Goal: Task Accomplishment & Management: Complete application form

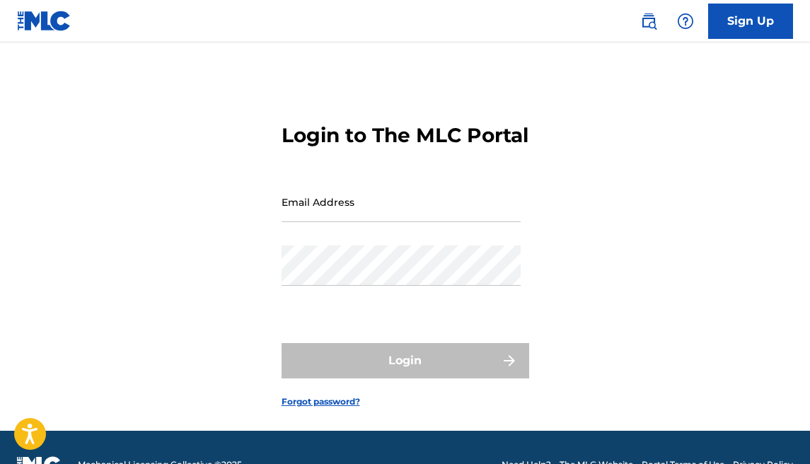
click at [373, 222] on input "Email Address" at bounding box center [400, 202] width 239 height 40
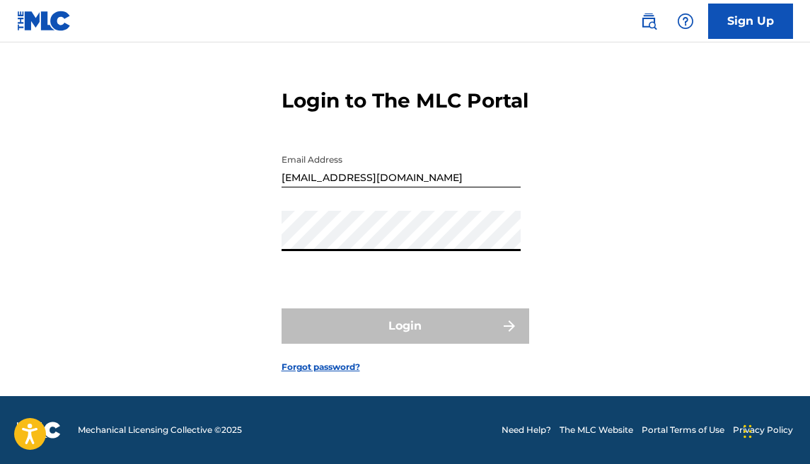
scroll to position [47, 0]
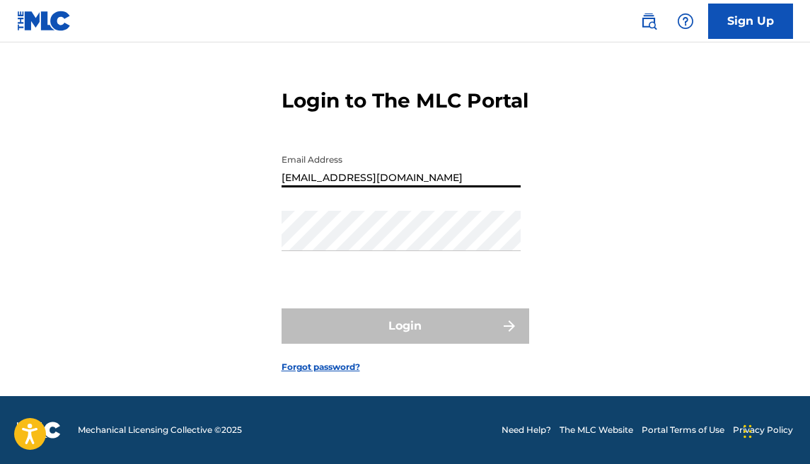
drag, startPoint x: 426, startPoint y: 185, endPoint x: 156, endPoint y: 178, distance: 270.3
click at [156, 178] on div "Login to The MLC Portal Email Address [EMAIL_ADDRESS][DOMAIN_NAME] Password Log…" at bounding box center [405, 219] width 810 height 353
type input "[EMAIL_ADDRESS][DOMAIN_NAME]"
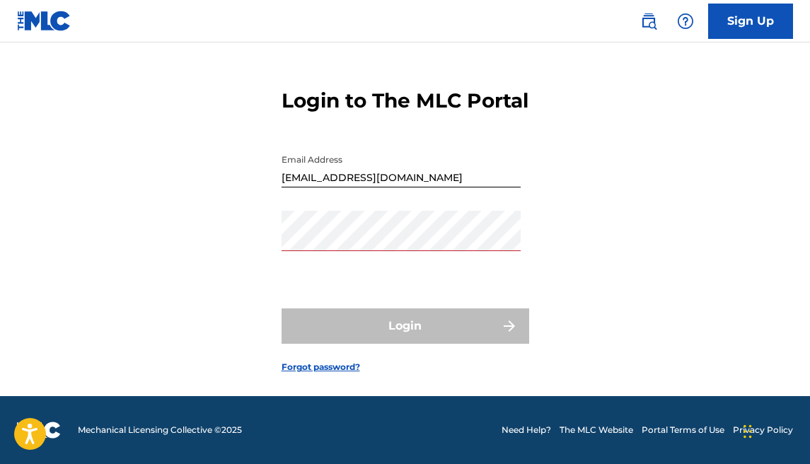
click at [303, 373] on link "Forgot password?" at bounding box center [320, 367] width 79 height 13
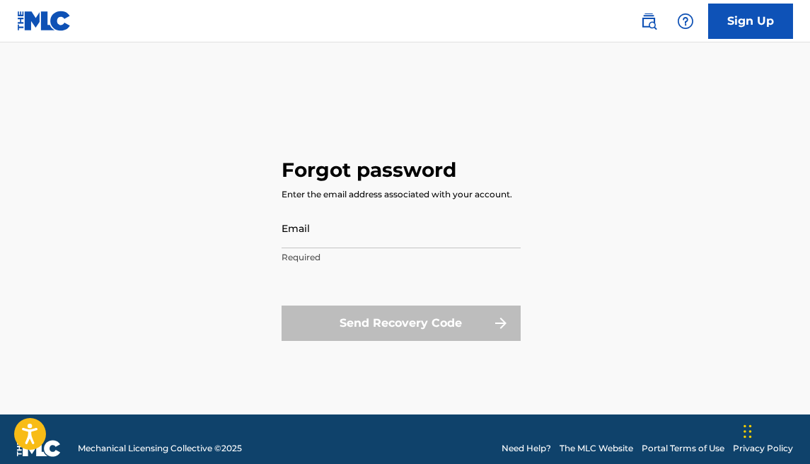
click at [347, 242] on input "Email" at bounding box center [400, 228] width 239 height 40
type input "[EMAIL_ADDRESS][DOMAIN_NAME]"
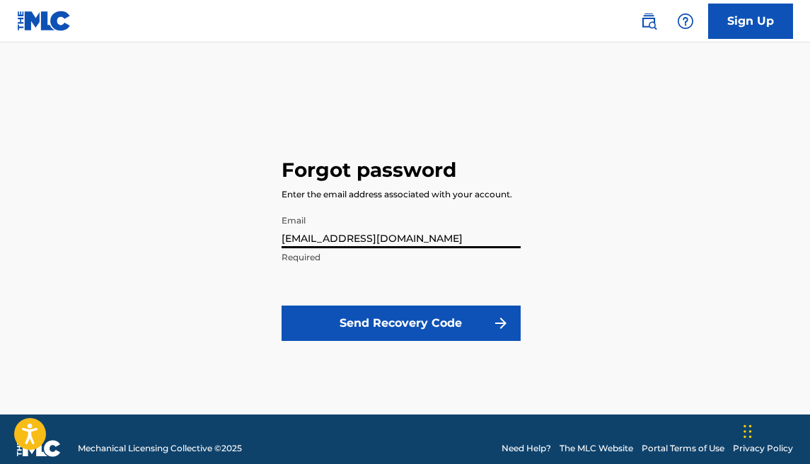
click at [400, 316] on button "Send Recovery Code" at bounding box center [400, 323] width 239 height 35
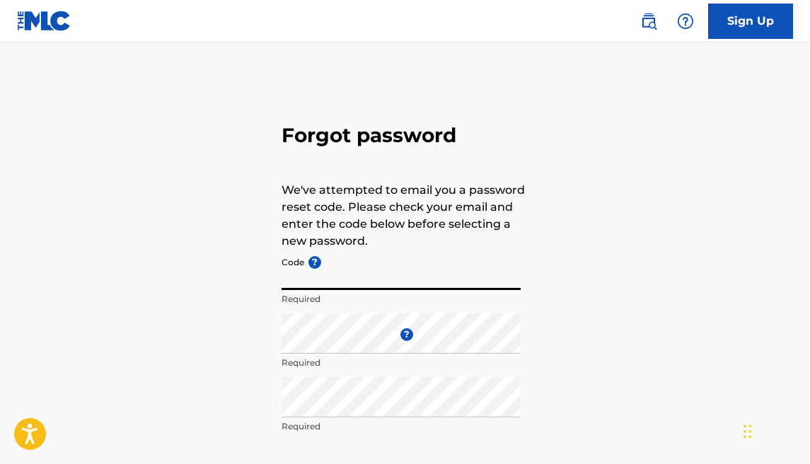
click at [371, 283] on input "Code ?" at bounding box center [400, 270] width 239 height 40
paste input "FP_450d1ccb909aa827f8b08e2db6d7"
type input "FP_450d1ccb909aa827f8b08e2db6d7"
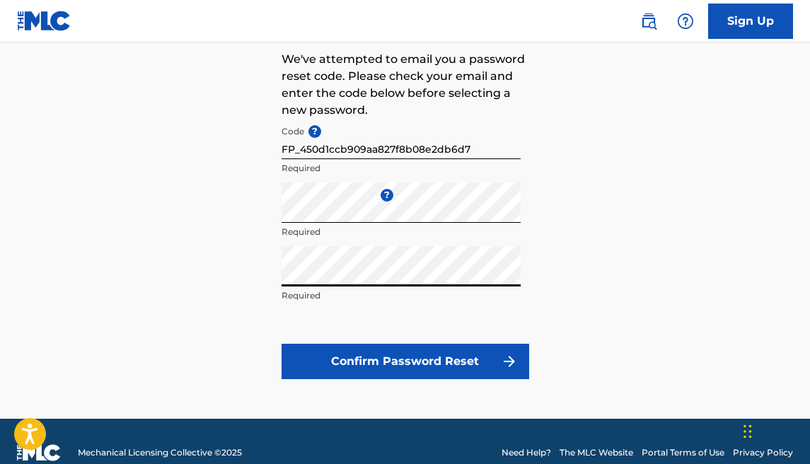
scroll to position [141, 0]
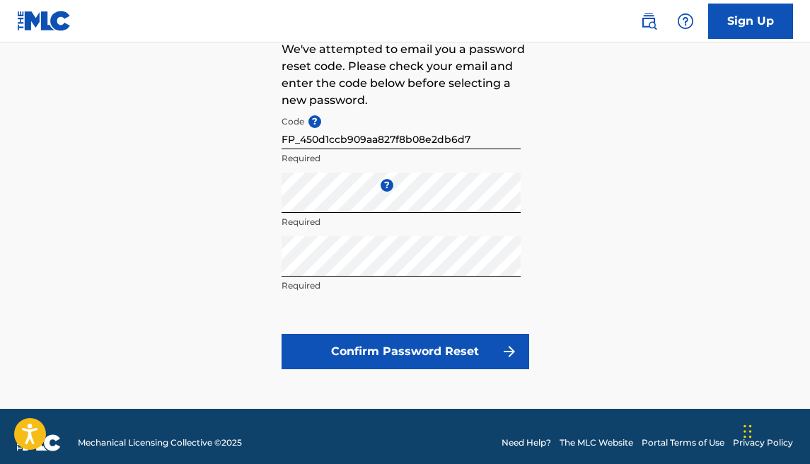
click at [388, 344] on button "Confirm Password Reset" at bounding box center [405, 351] width 248 height 35
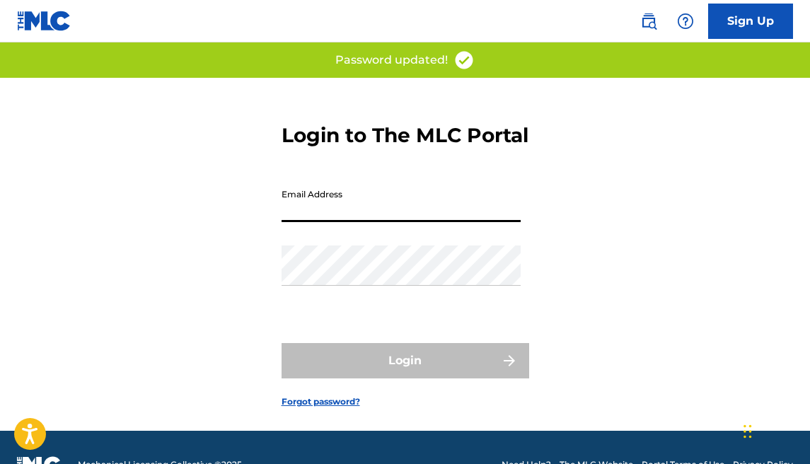
click at [342, 222] on input "Email Address" at bounding box center [400, 202] width 239 height 40
type input "[EMAIL_ADDRESS][DOMAIN_NAME]"
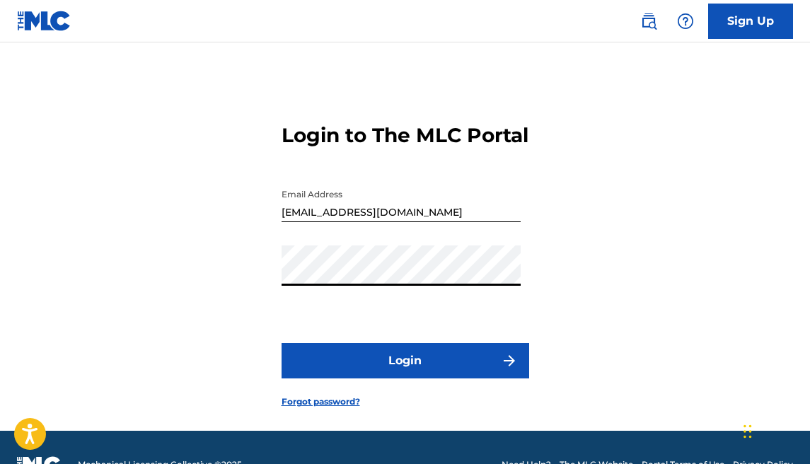
click at [393, 370] on button "Login" at bounding box center [405, 360] width 248 height 35
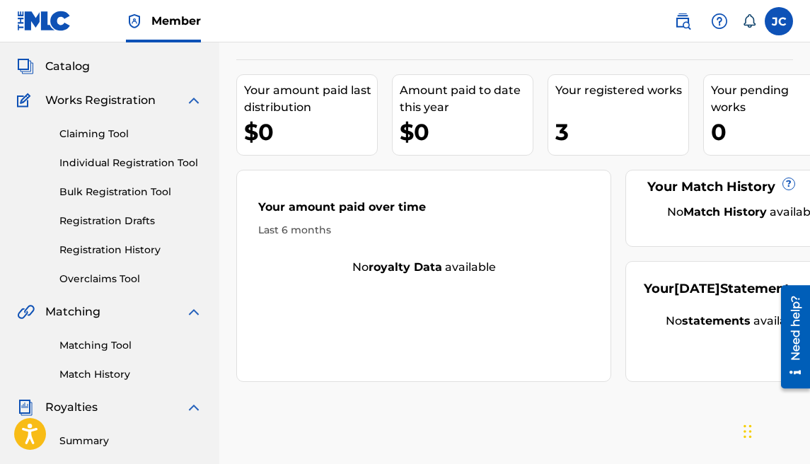
scroll to position [66, 0]
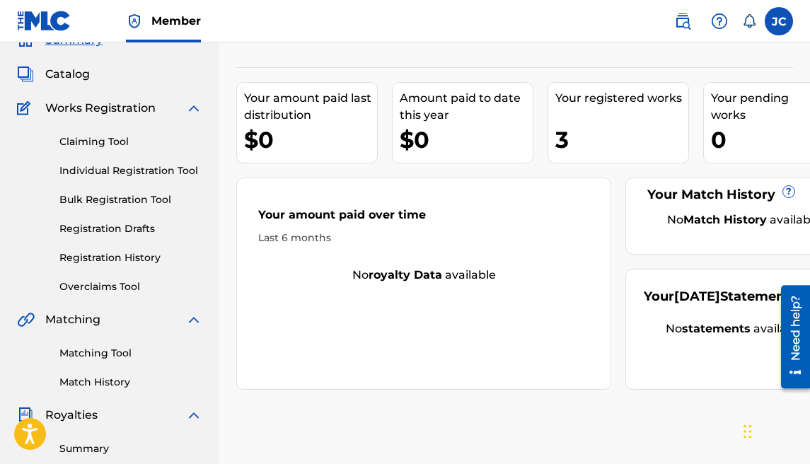
click at [613, 110] on div "Your registered works 3" at bounding box center [617, 122] width 141 height 81
click at [612, 104] on div "Your registered works" at bounding box center [621, 98] width 133 height 17
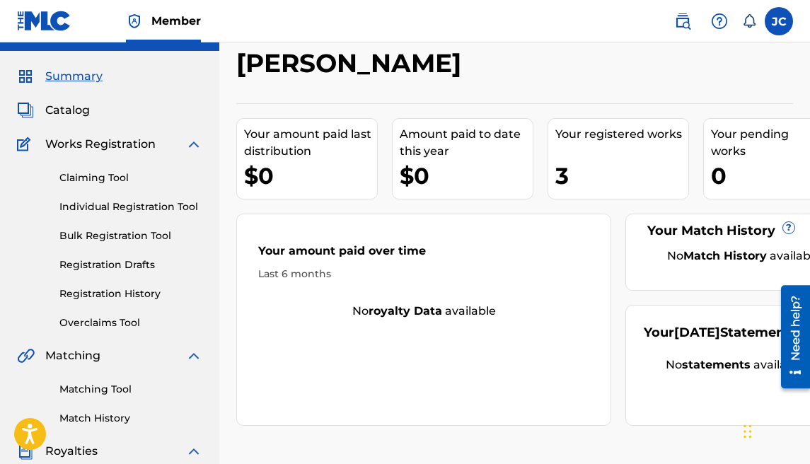
scroll to position [0, 0]
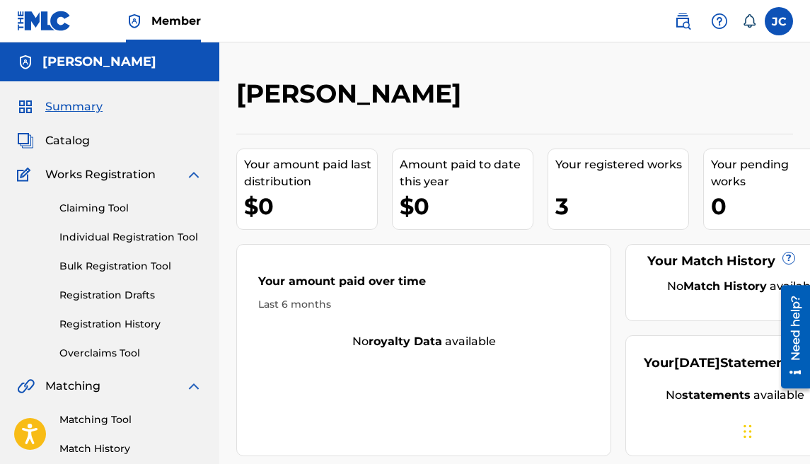
click at [53, 140] on span "Catalog" at bounding box center [67, 140] width 45 height 17
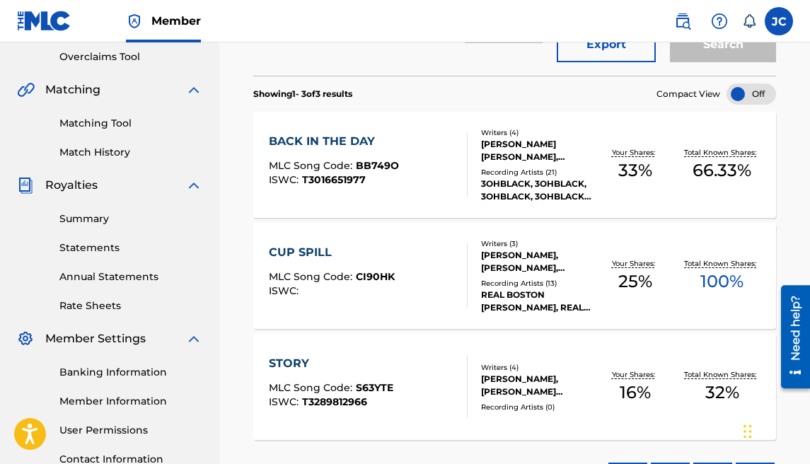
scroll to position [325, 0]
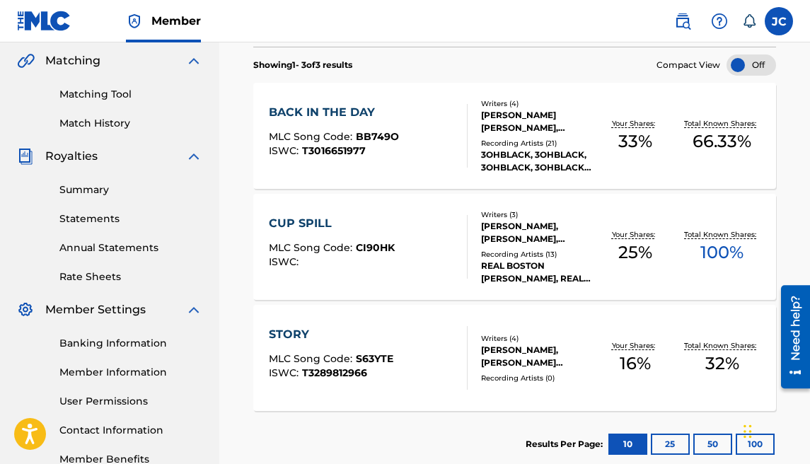
click at [126, 338] on link "Banking Information" at bounding box center [130, 343] width 143 height 15
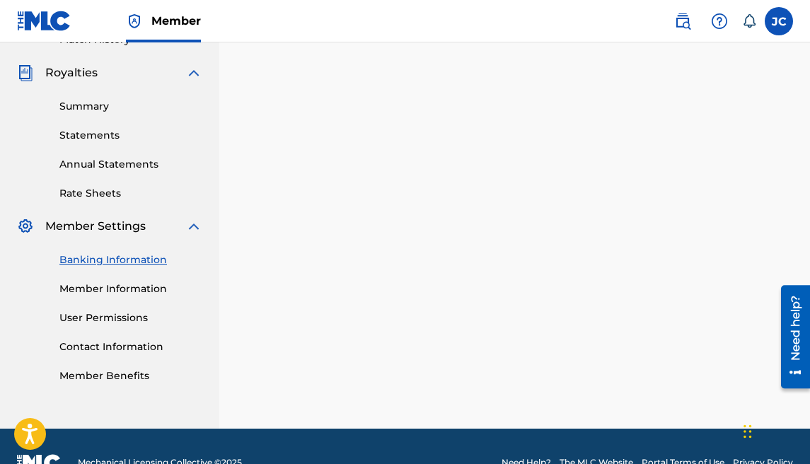
scroll to position [397, 0]
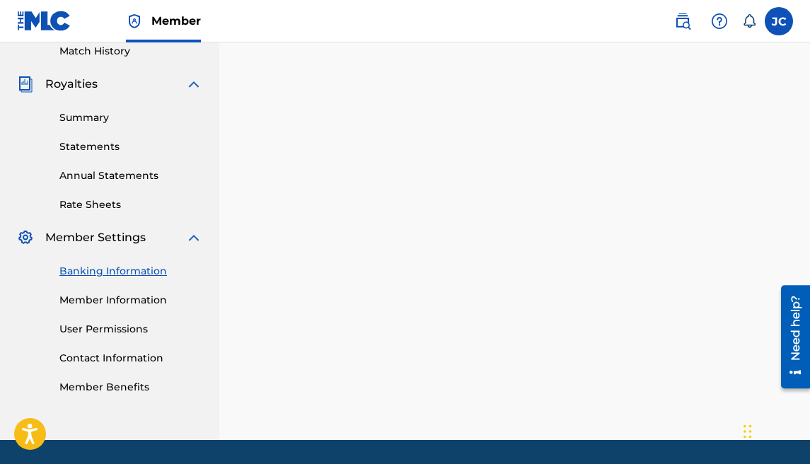
click at [105, 172] on link "Annual Statements" at bounding box center [130, 175] width 143 height 15
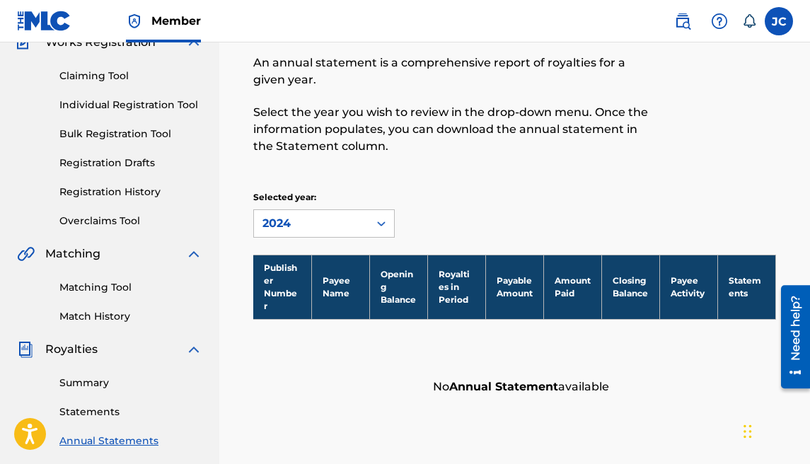
scroll to position [145, 0]
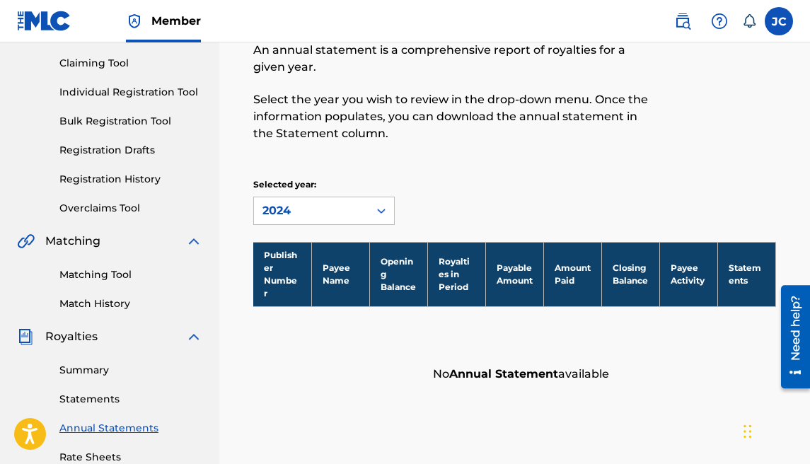
click at [92, 393] on link "Statements" at bounding box center [130, 399] width 143 height 15
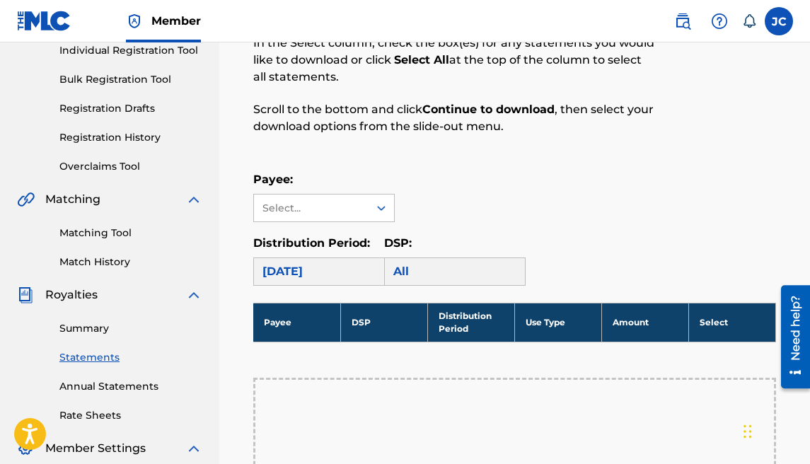
scroll to position [234, 0]
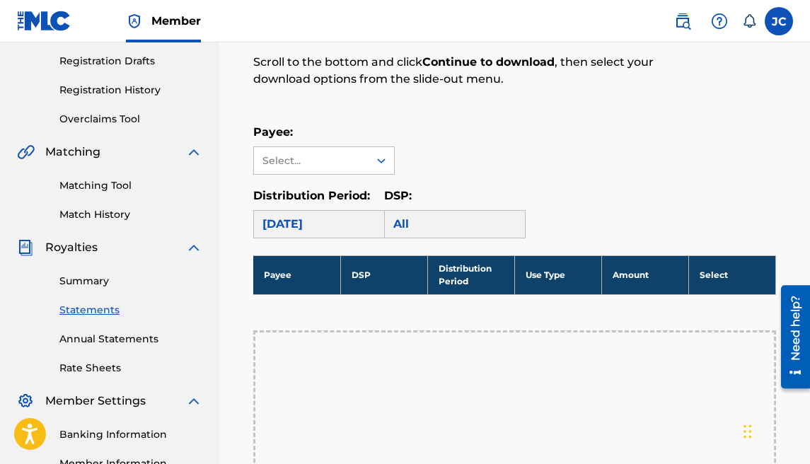
click at [105, 288] on link "Summary" at bounding box center [130, 281] width 143 height 15
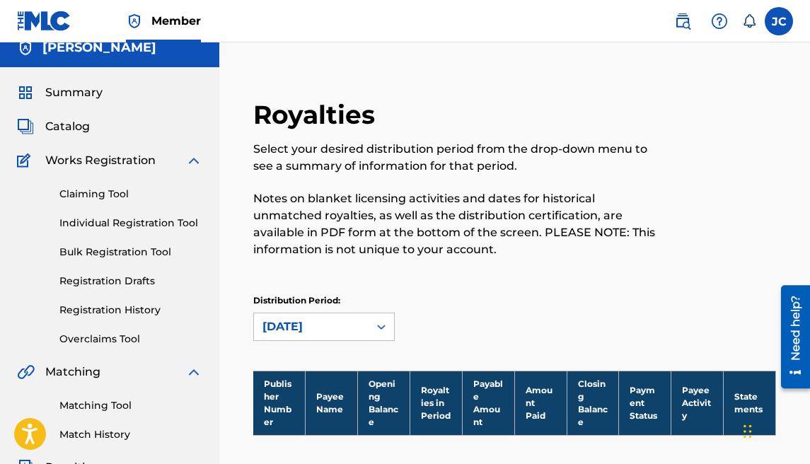
scroll to position [11, 0]
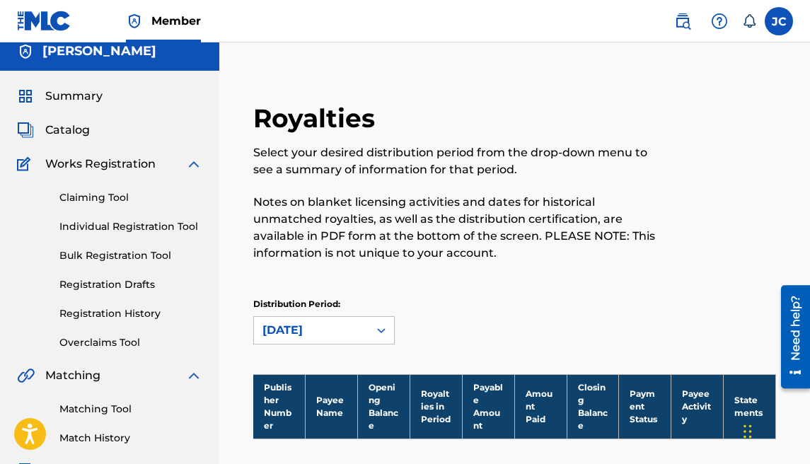
click at [76, 126] on span "Catalog" at bounding box center [67, 130] width 45 height 17
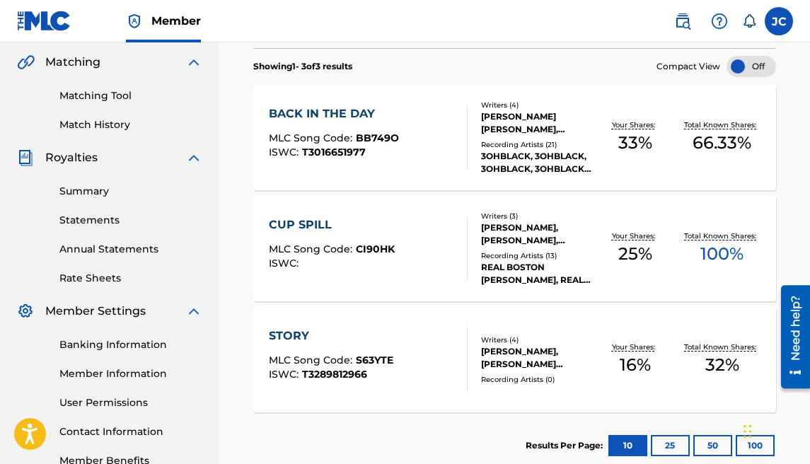
scroll to position [344, 0]
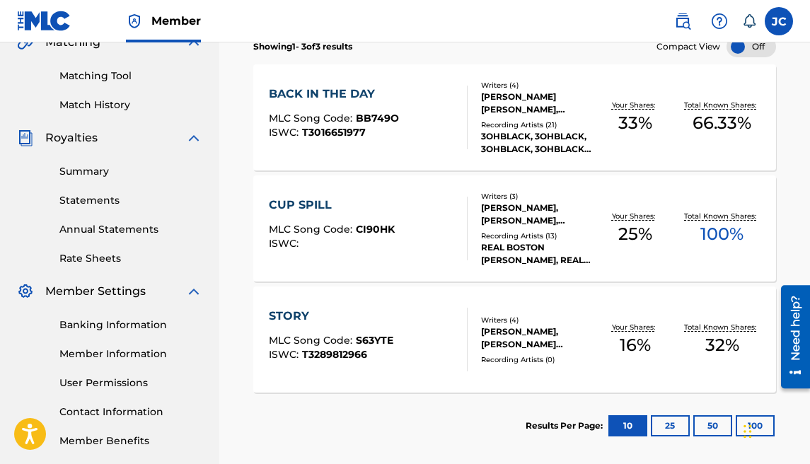
click at [445, 344] on div "STORY MLC Song Code : S63YTE ISWC : T3289812966" at bounding box center [368, 340] width 199 height 64
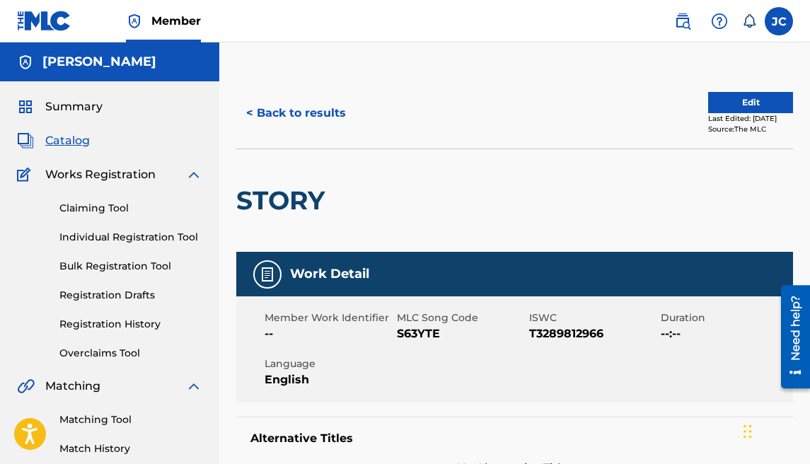
click at [88, 107] on span "Summary" at bounding box center [73, 106] width 57 height 17
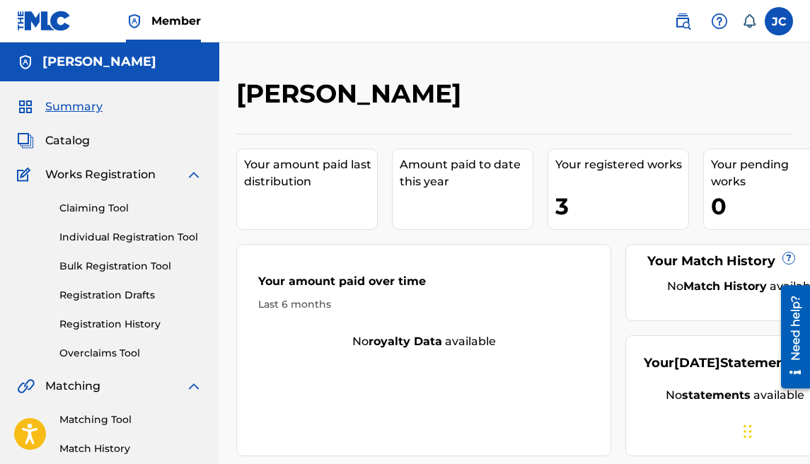
click at [683, 19] on img at bounding box center [682, 21] width 17 height 17
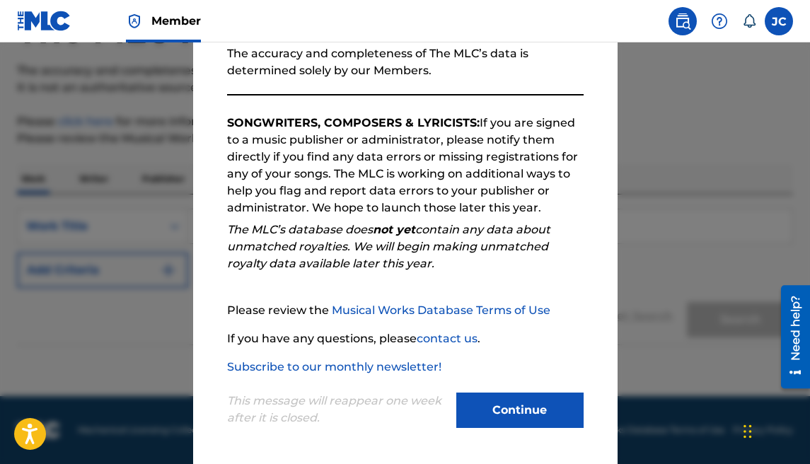
scroll to position [183, 0]
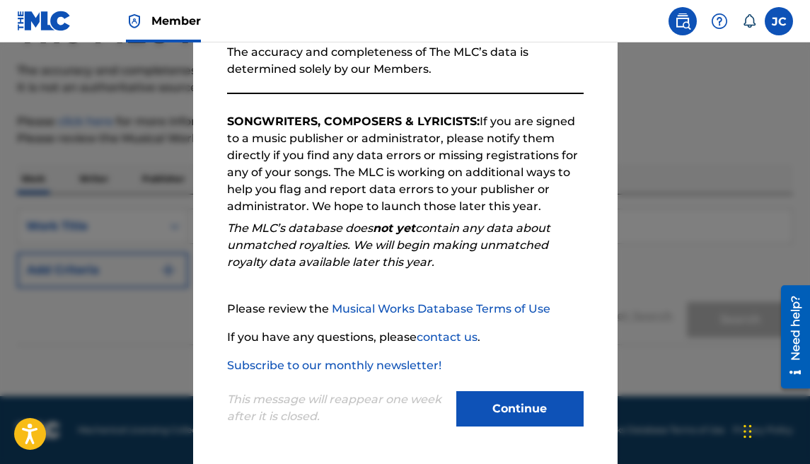
click at [487, 402] on button "Continue" at bounding box center [519, 408] width 127 height 35
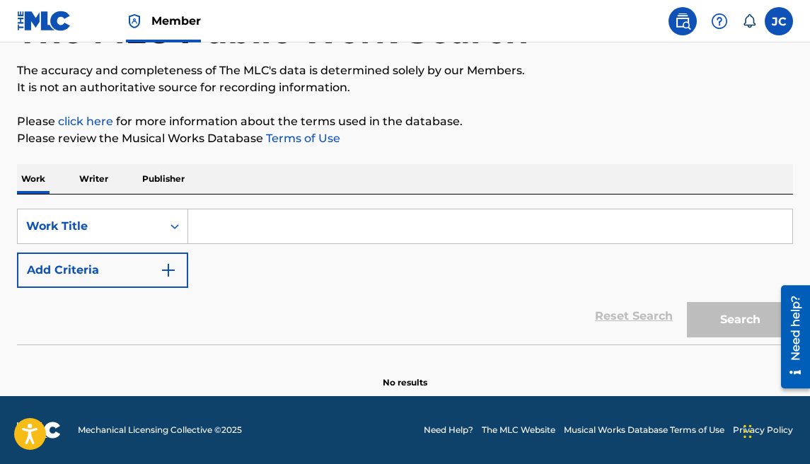
click at [278, 228] on input "Search Form" at bounding box center [490, 226] width 604 height 34
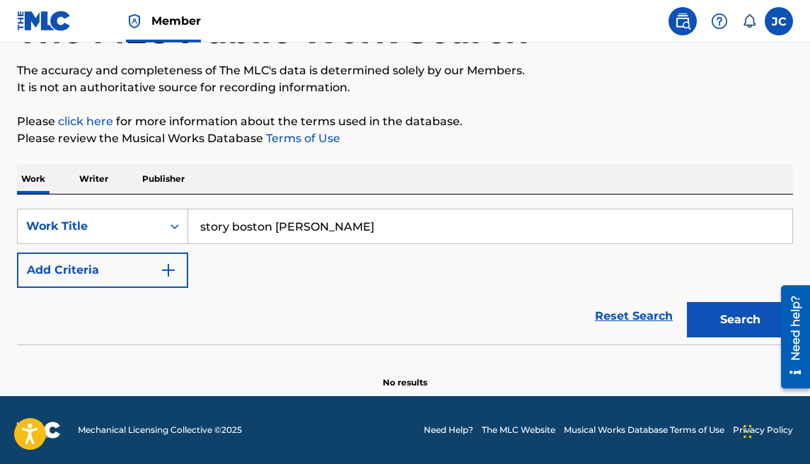
type input "story boston richey"
click at [699, 315] on button "Search" at bounding box center [740, 319] width 106 height 35
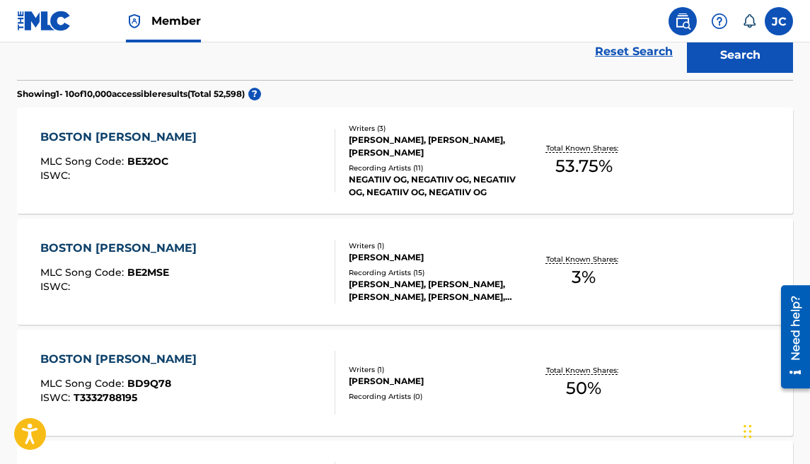
scroll to position [385, 0]
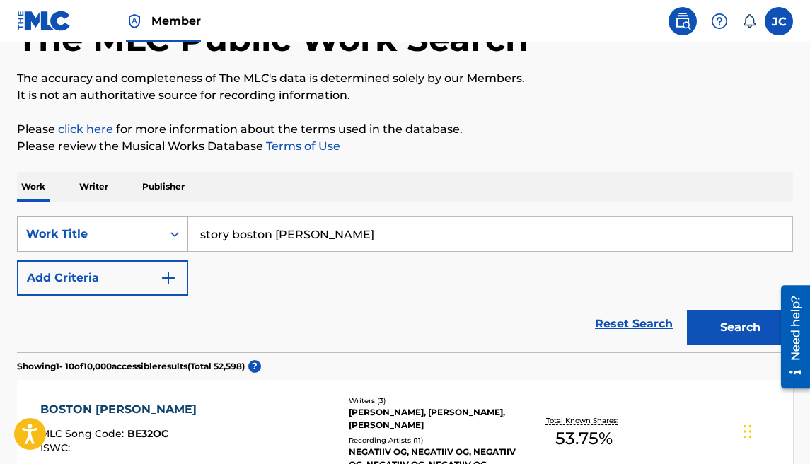
click at [151, 241] on div "Work Title" at bounding box center [89, 234] width 127 height 17
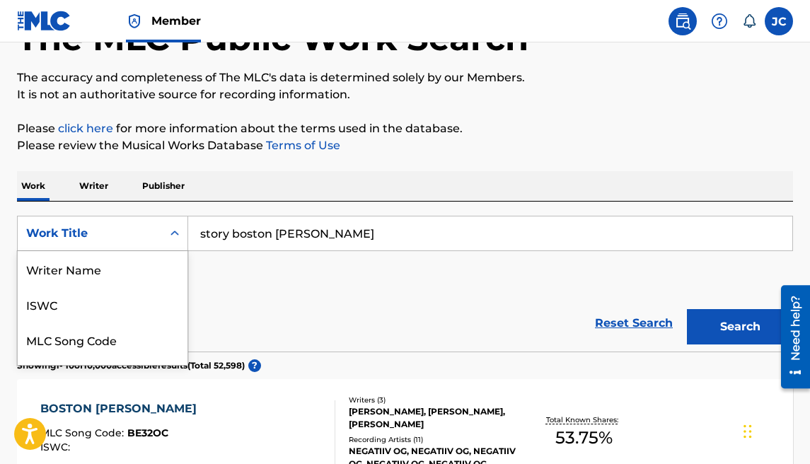
scroll to position [71, 0]
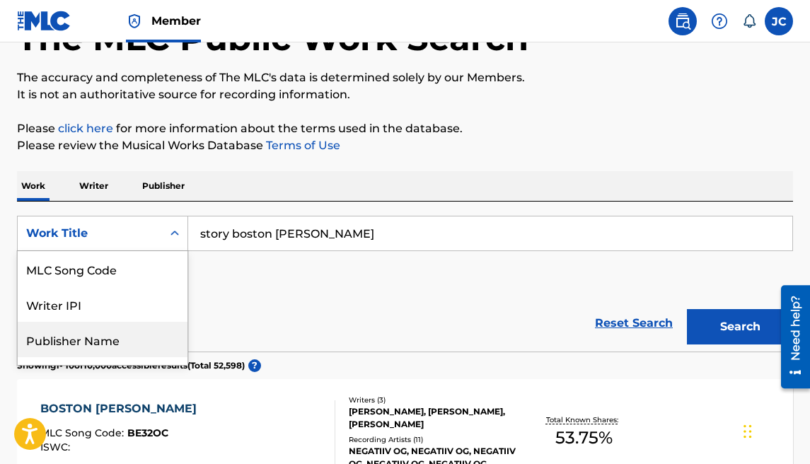
click at [248, 317] on div "Reset Search Search" at bounding box center [405, 323] width 776 height 57
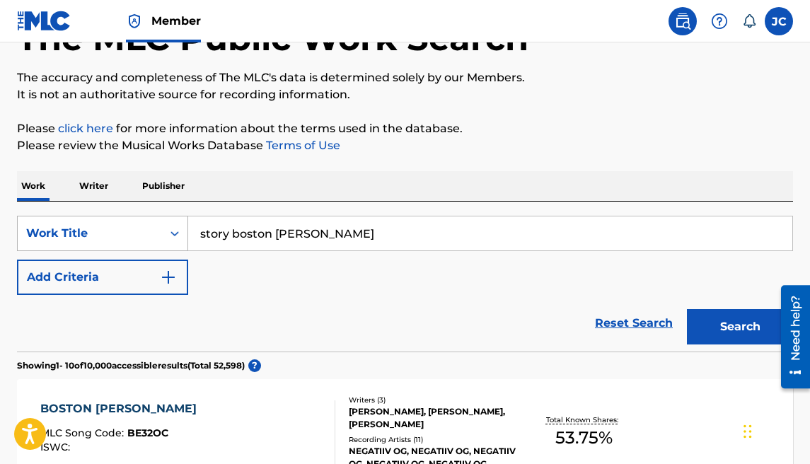
drag, startPoint x: 325, startPoint y: 236, endPoint x: 120, endPoint y: 233, distance: 205.8
click at [120, 233] on div "SearchWithCriteria16611d4d-7219-4b34-8011-4208caf601d2 Work Title story boston …" at bounding box center [405, 233] width 776 height 35
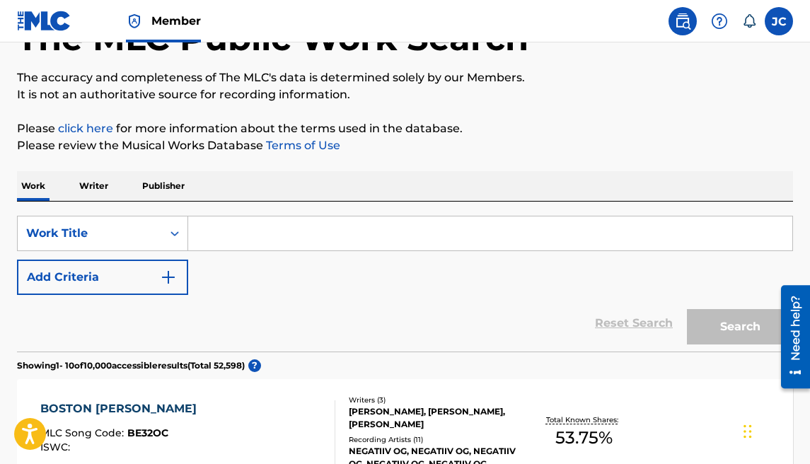
scroll to position [0, 0]
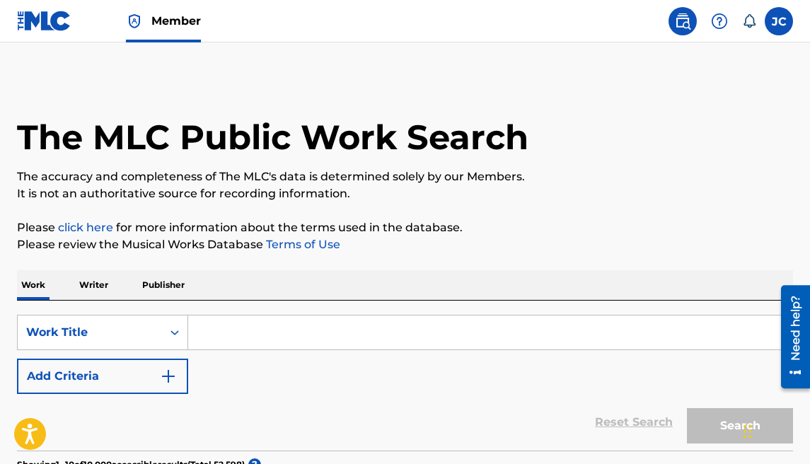
click at [682, 22] on img at bounding box center [682, 21] width 17 height 17
click at [30, 21] on img at bounding box center [44, 21] width 54 height 21
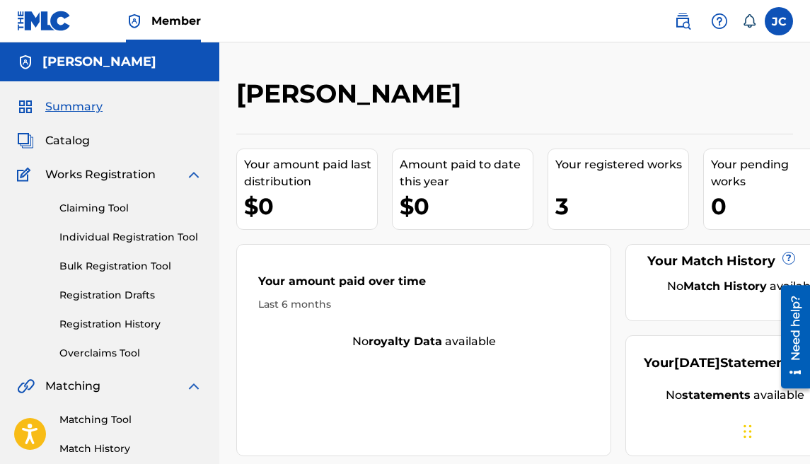
click at [101, 178] on span "Works Registration" at bounding box center [100, 174] width 110 height 17
click at [194, 178] on img at bounding box center [193, 174] width 17 height 17
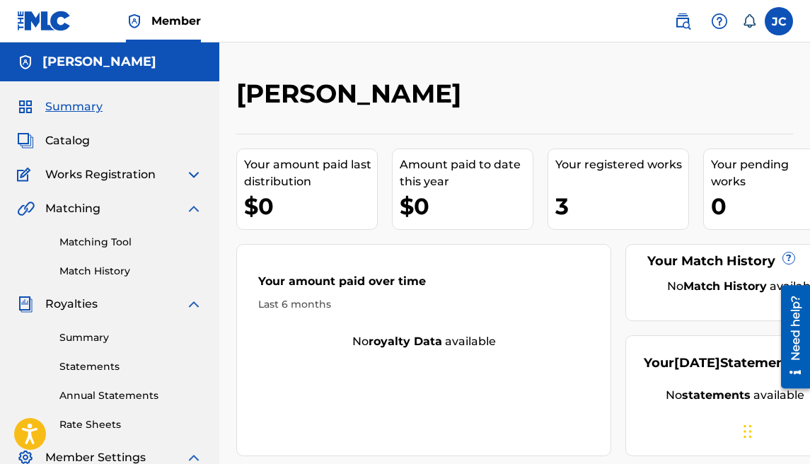
click at [191, 306] on img at bounding box center [193, 304] width 17 height 17
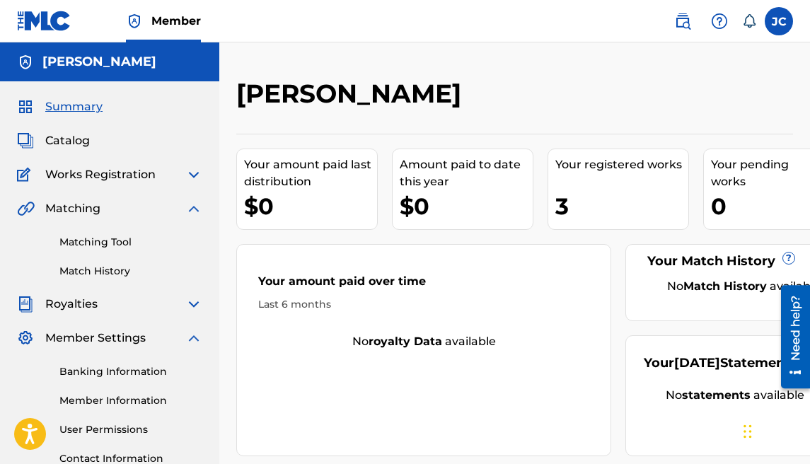
click at [192, 208] on img at bounding box center [193, 208] width 17 height 17
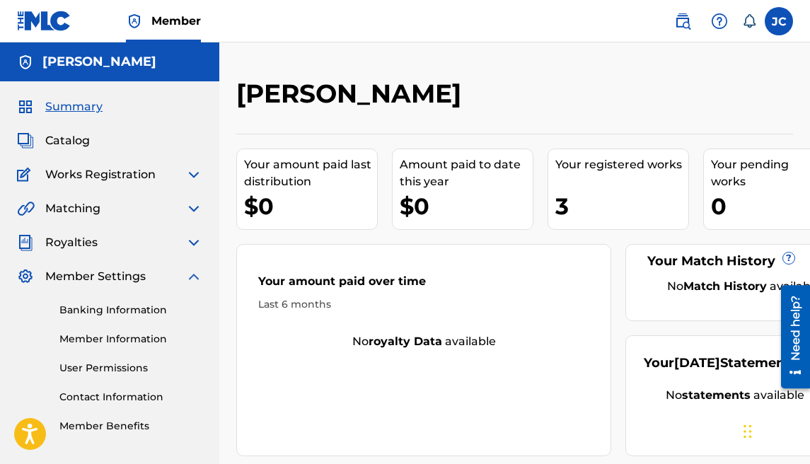
click at [189, 278] on img at bounding box center [193, 276] width 17 height 17
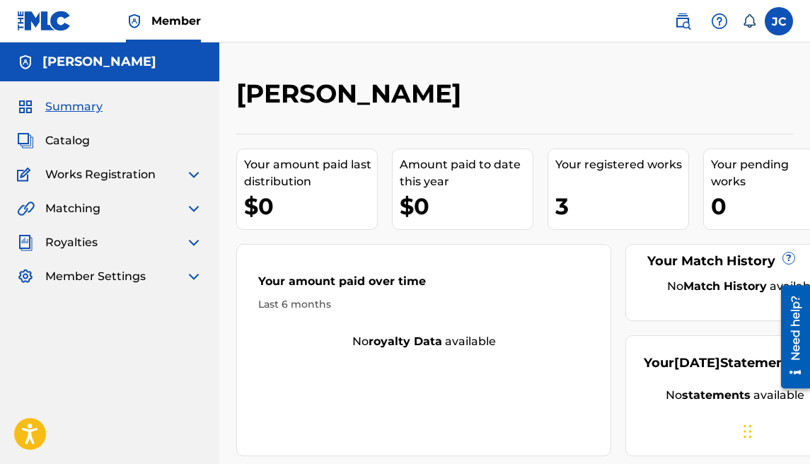
click at [681, 23] on img at bounding box center [682, 21] width 17 height 17
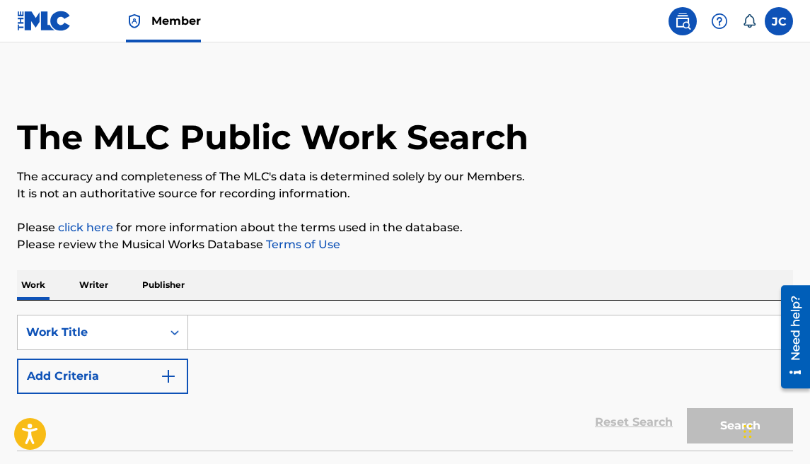
click at [240, 328] on input "Search Form" at bounding box center [490, 332] width 604 height 34
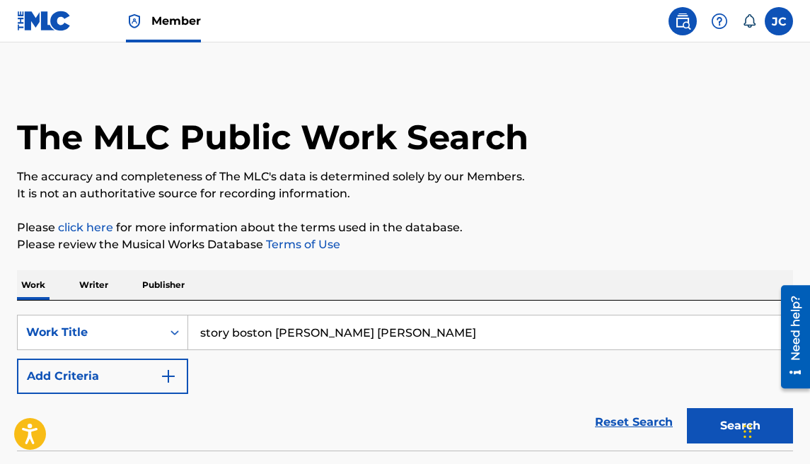
type input "story boston richey jesse cabrera"
click at [687, 408] on button "Search" at bounding box center [740, 425] width 106 height 35
click at [146, 284] on p "Publisher" at bounding box center [163, 285] width 51 height 30
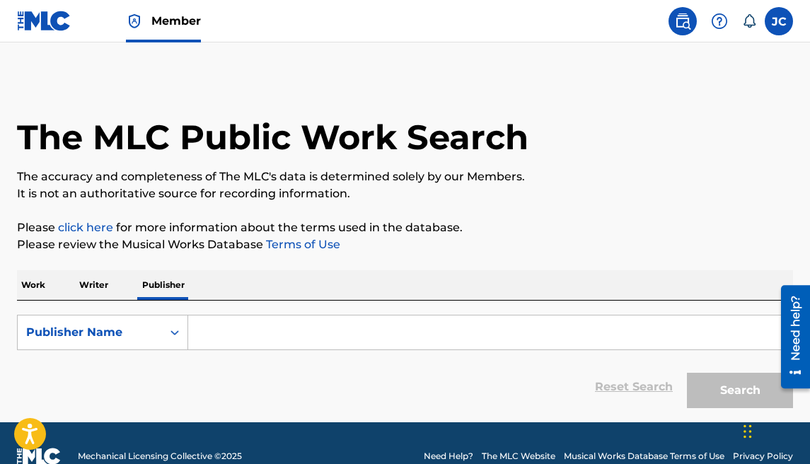
click at [253, 324] on input "Search Form" at bounding box center [490, 332] width 604 height 34
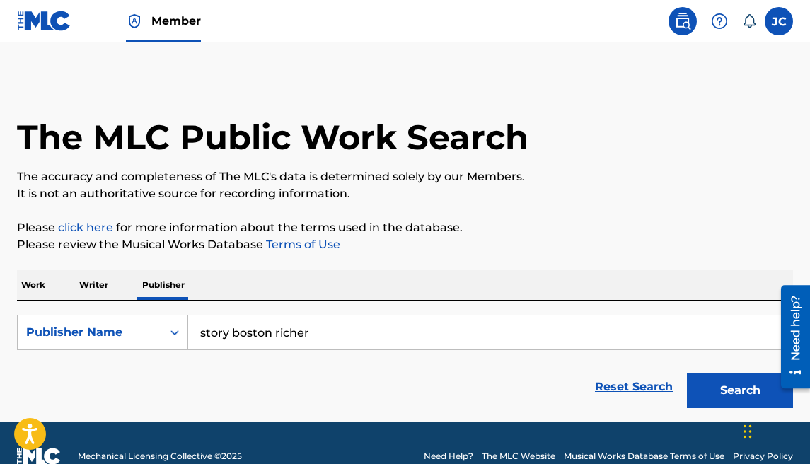
click at [687, 373] on button "Search" at bounding box center [740, 390] width 106 height 35
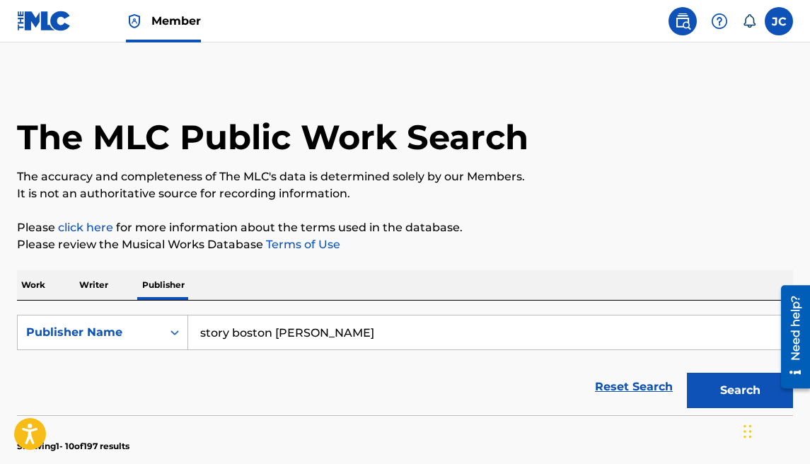
type input "story boston richey"
click at [687, 373] on button "Search" at bounding box center [740, 390] width 106 height 35
click at [687, 20] on img at bounding box center [682, 21] width 17 height 17
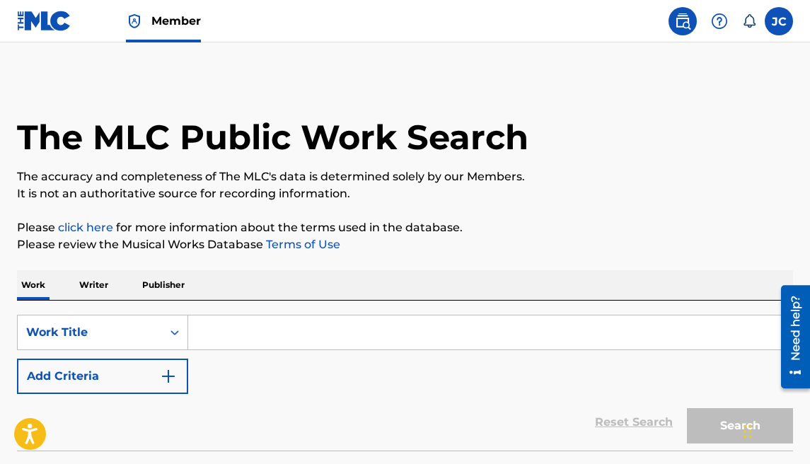
click at [59, 22] on img at bounding box center [44, 21] width 54 height 21
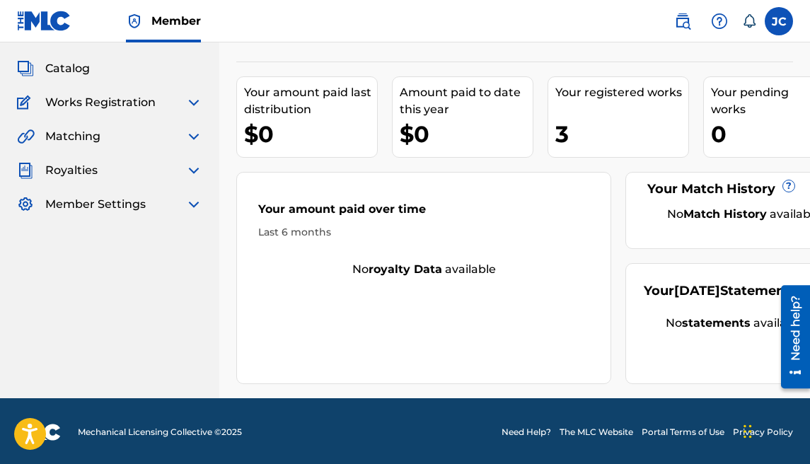
scroll to position [74, 0]
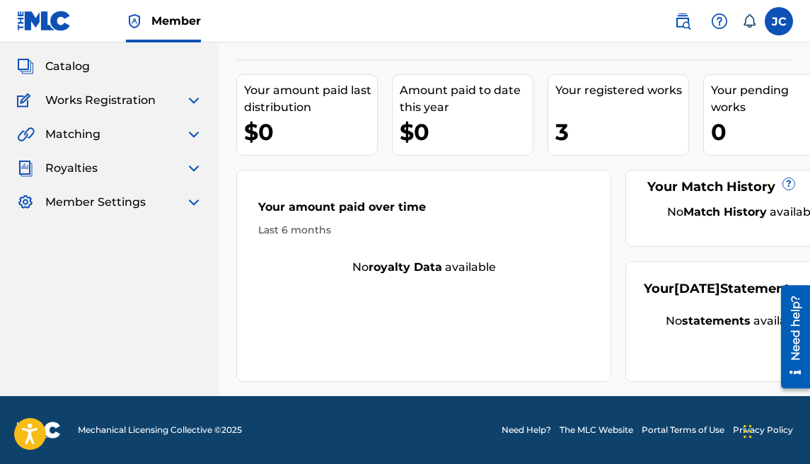
click at [84, 174] on span "Royalties" at bounding box center [71, 168] width 52 height 17
click at [185, 167] on img at bounding box center [193, 168] width 17 height 17
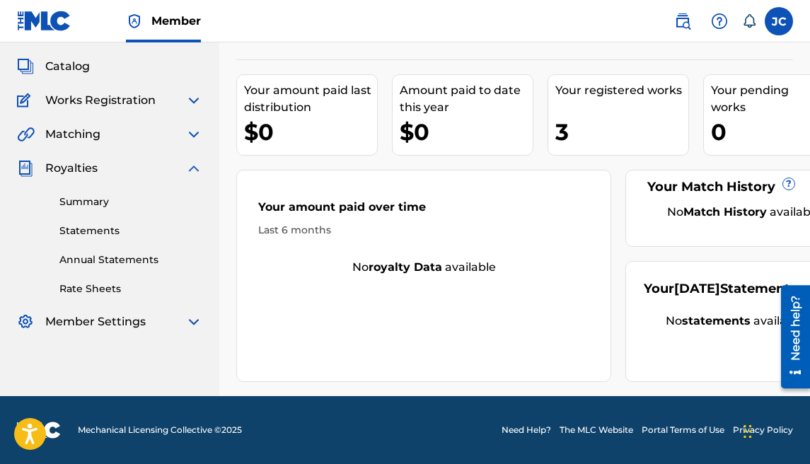
click at [95, 197] on link "Summary" at bounding box center [130, 201] width 143 height 15
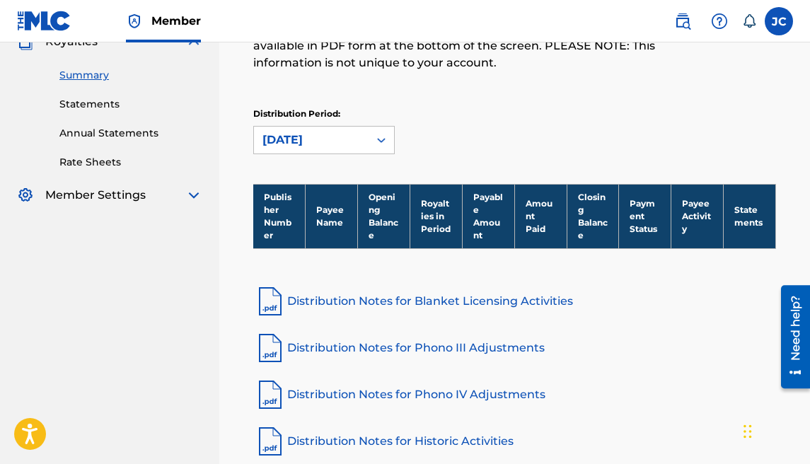
scroll to position [187, 0]
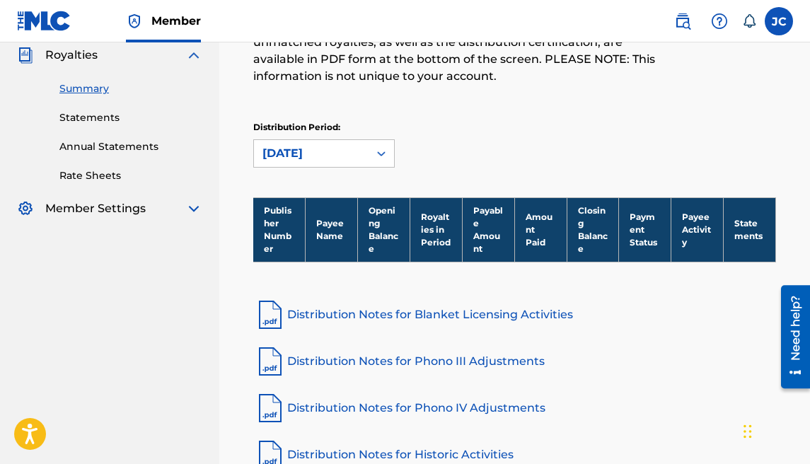
click at [110, 117] on link "Statements" at bounding box center [130, 117] width 143 height 15
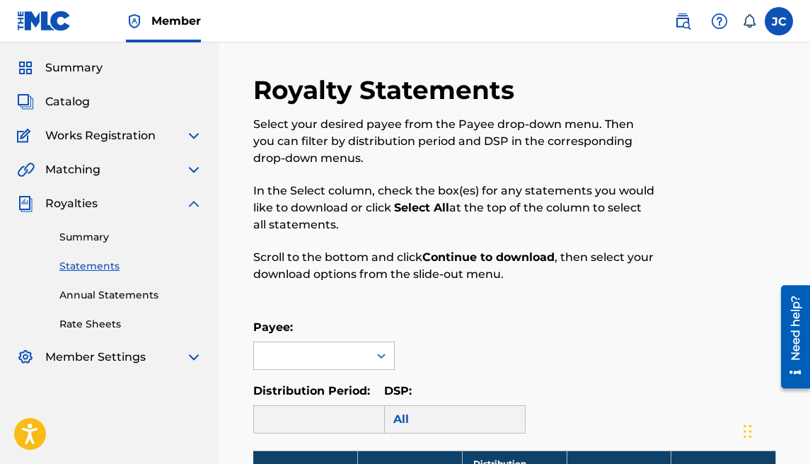
scroll to position [28, 0]
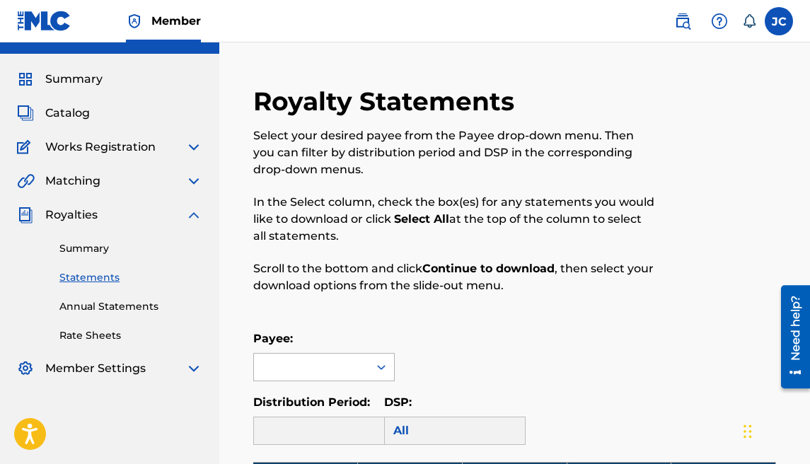
click at [344, 366] on div at bounding box center [311, 367] width 115 height 27
click at [380, 371] on icon at bounding box center [381, 367] width 14 height 14
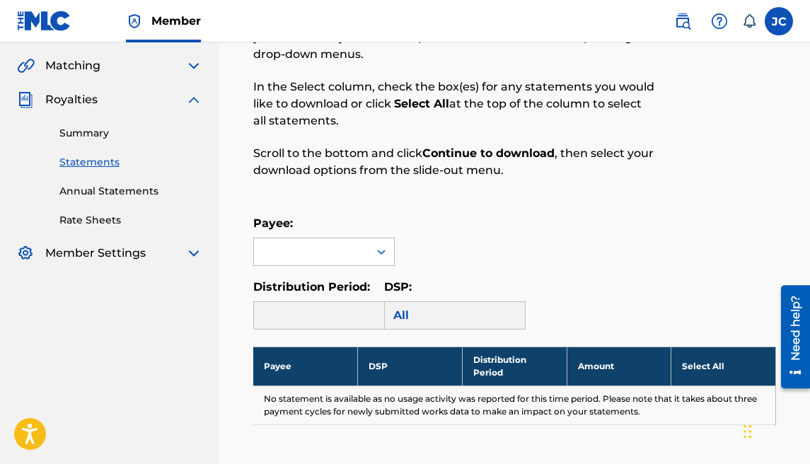
scroll to position [162, 0]
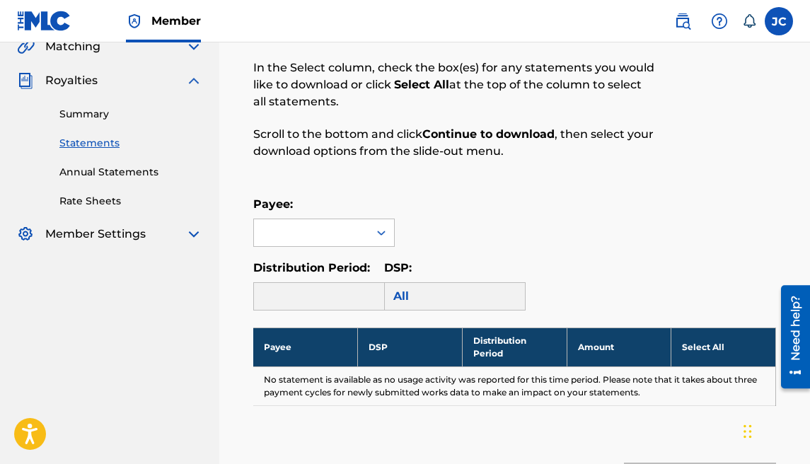
click at [93, 173] on link "Annual Statements" at bounding box center [130, 172] width 143 height 15
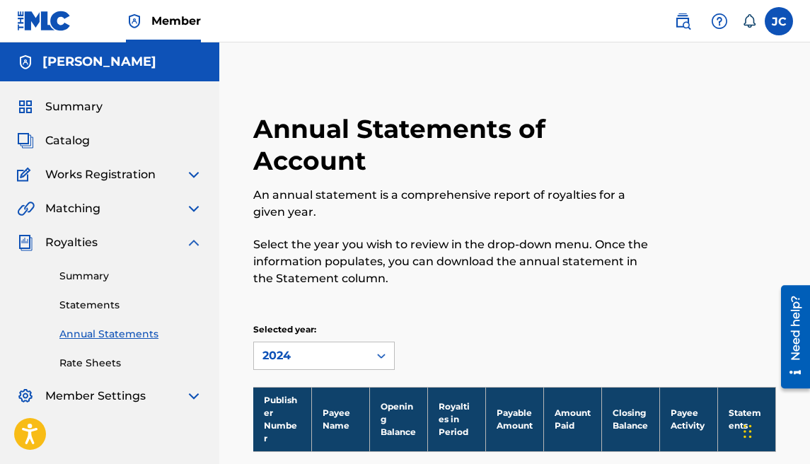
click at [80, 149] on div "Summary Catalog Works Registration Claiming Tool Individual Registration Tool B…" at bounding box center [109, 251] width 219 height 340
click at [81, 144] on span "Catalog" at bounding box center [67, 140] width 45 height 17
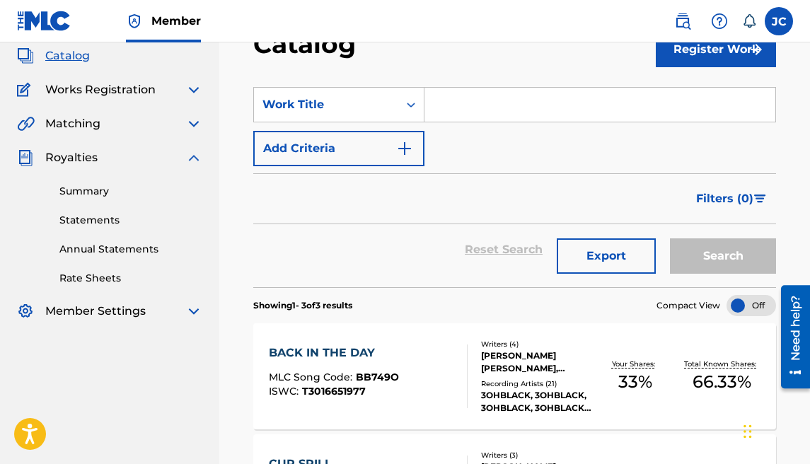
scroll to position [90, 0]
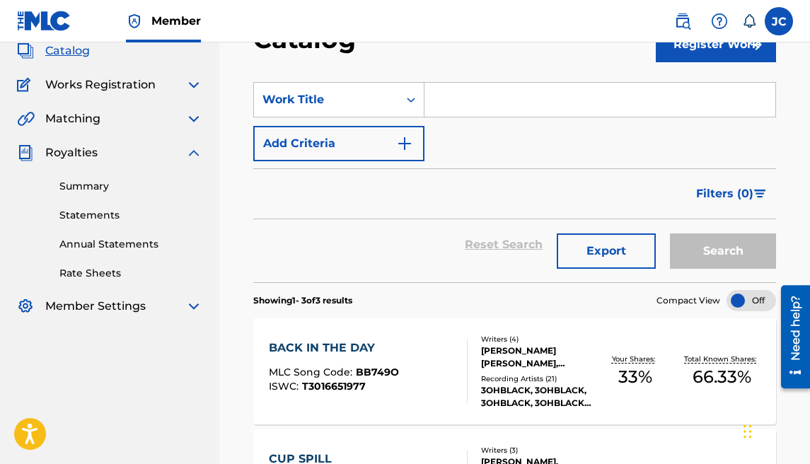
click at [580, 97] on input "Search Form" at bounding box center [599, 100] width 351 height 34
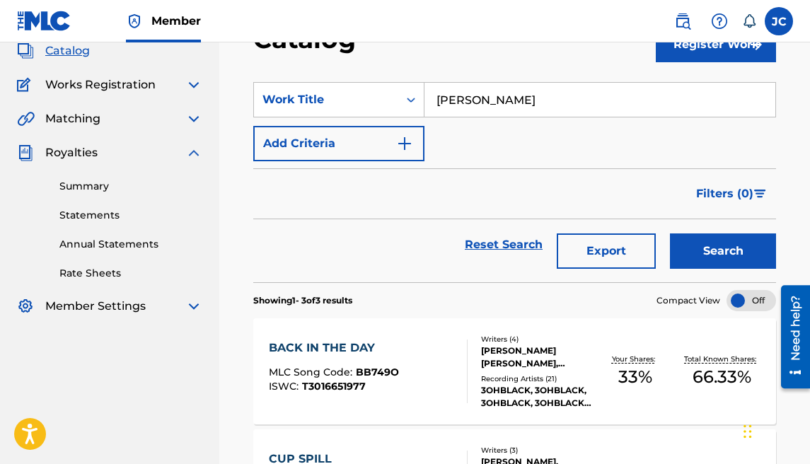
click at [670, 233] on button "Search" at bounding box center [723, 250] width 106 height 35
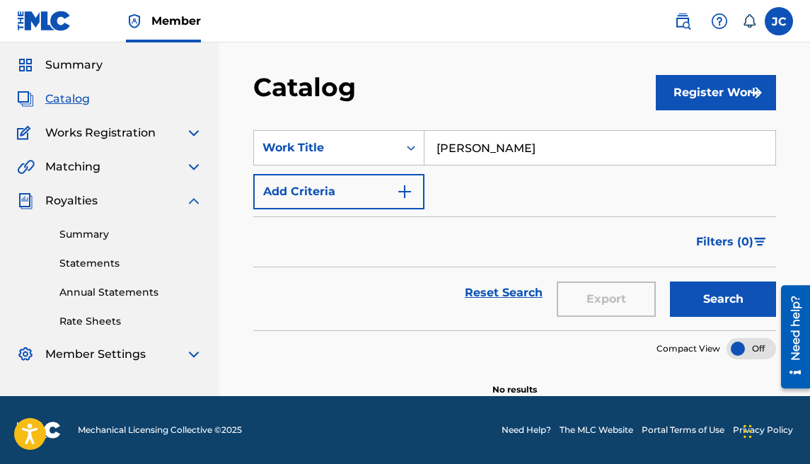
scroll to position [42, 0]
click at [721, 85] on button "Register Work" at bounding box center [716, 92] width 120 height 35
click at [620, 96] on div "Catalog" at bounding box center [454, 92] width 402 height 42
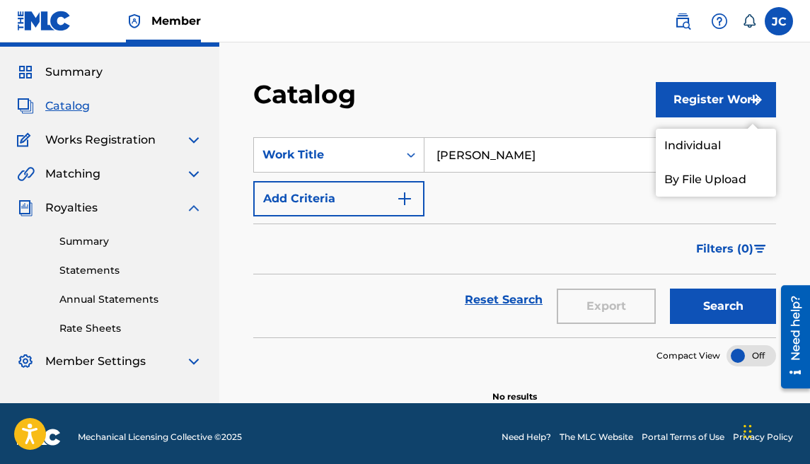
scroll to position [31, 0]
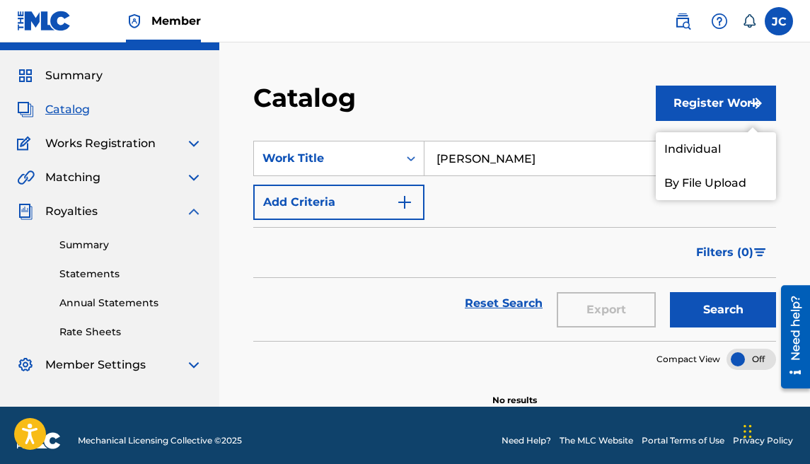
click at [695, 304] on button "Search" at bounding box center [723, 309] width 106 height 35
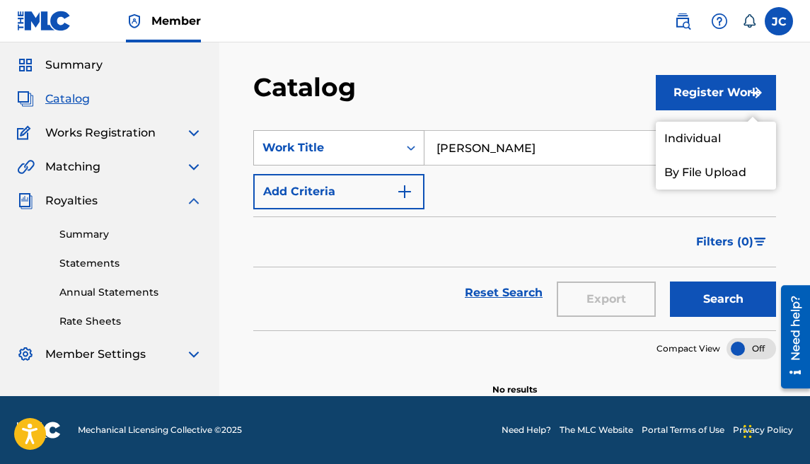
drag, startPoint x: 516, startPoint y: 149, endPoint x: 296, endPoint y: 144, distance: 220.0
click at [296, 144] on div "SearchWithCriteria49a6c6a7-3796-46f9-881f-e2daa0e12446 Work Title ricky bravo" at bounding box center [514, 147] width 523 height 35
type input "\"
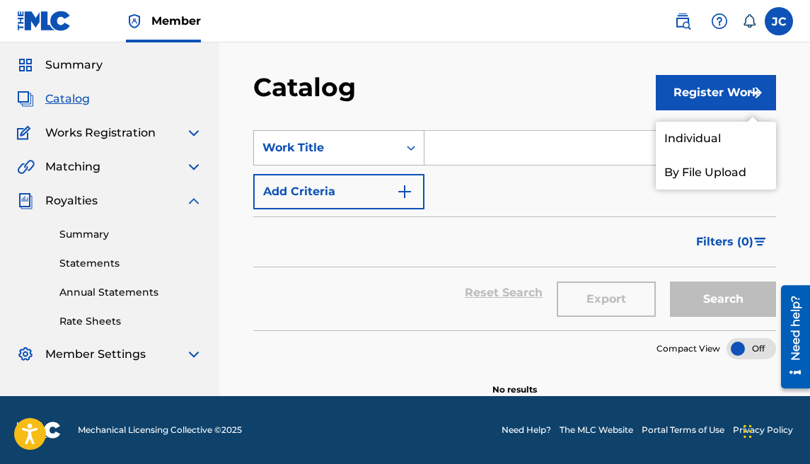
click at [414, 152] on icon "Search Form" at bounding box center [411, 148] width 14 height 14
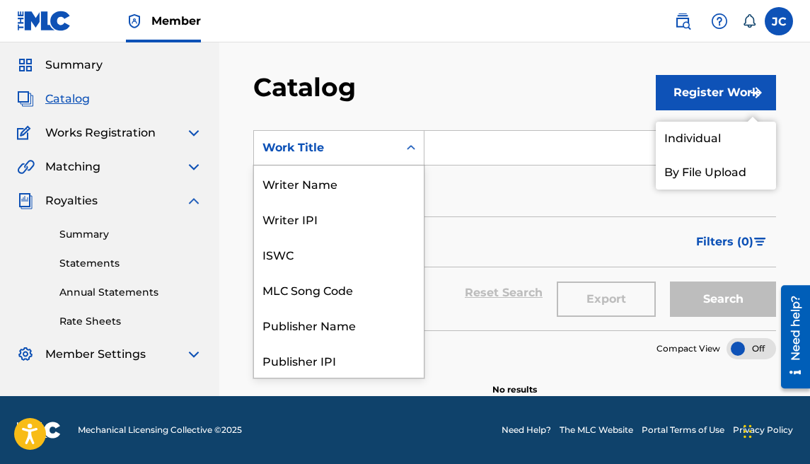
scroll to position [212, 0]
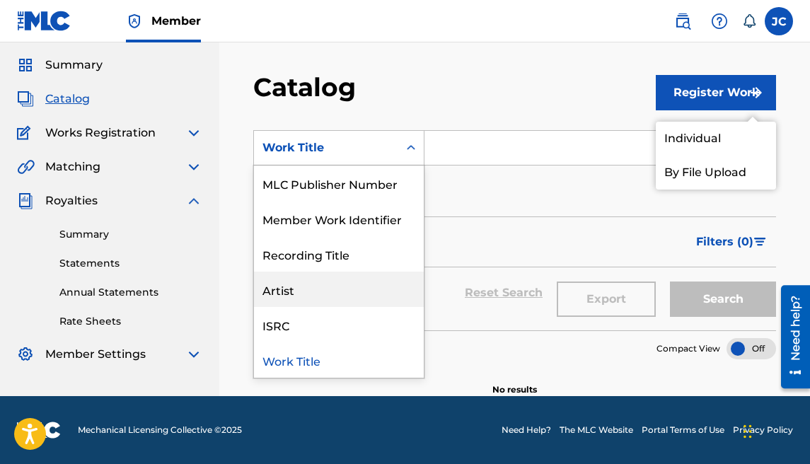
click at [308, 289] on div "Artist" at bounding box center [339, 289] width 170 height 35
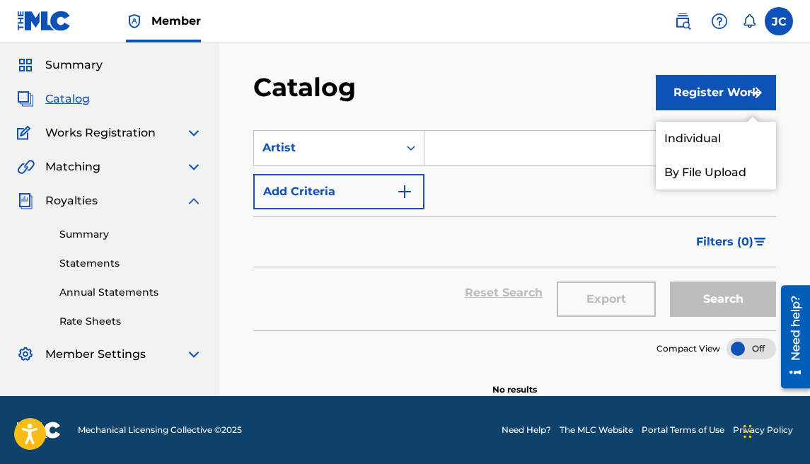
click at [467, 146] on input "Search Form" at bounding box center [599, 148] width 351 height 34
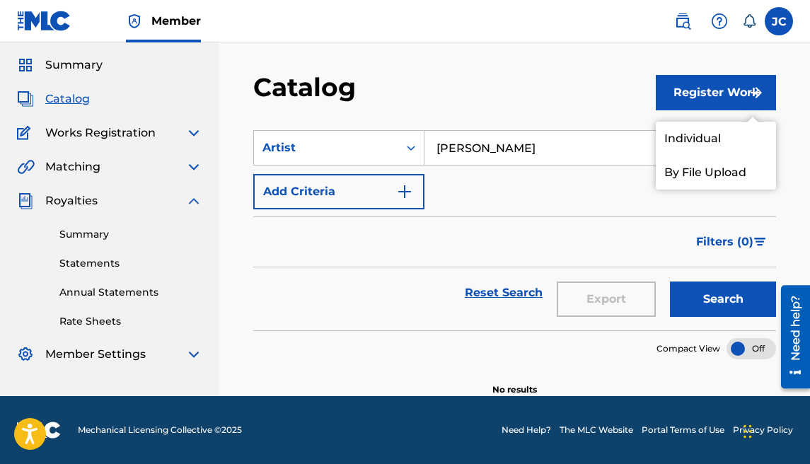
type input "[PERSON_NAME]"
click at [603, 98] on div "Catalog" at bounding box center [454, 92] width 402 height 42
click at [692, 292] on button "Search" at bounding box center [723, 298] width 106 height 35
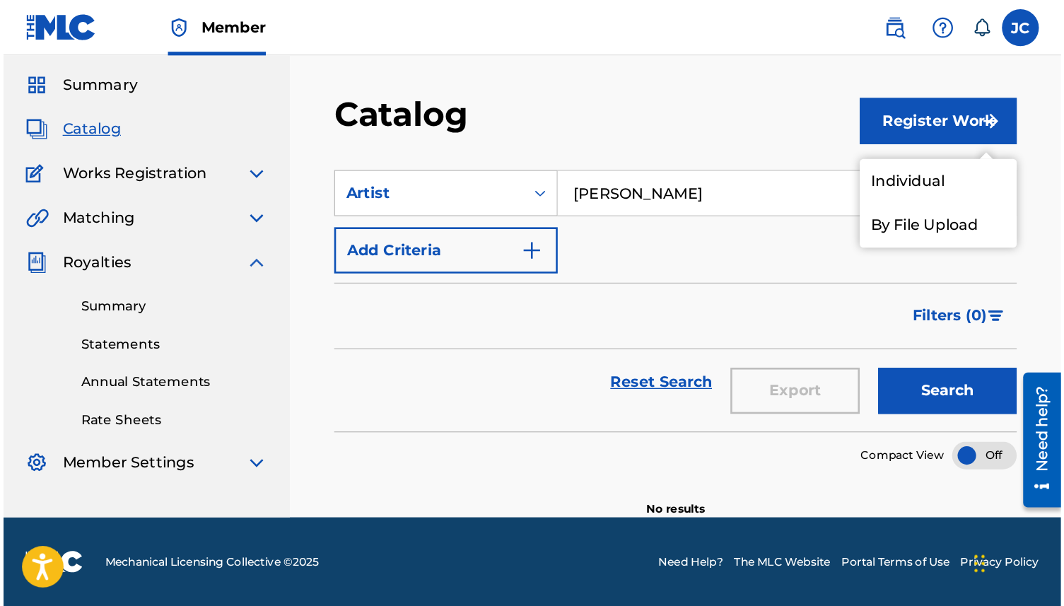
scroll to position [0, 0]
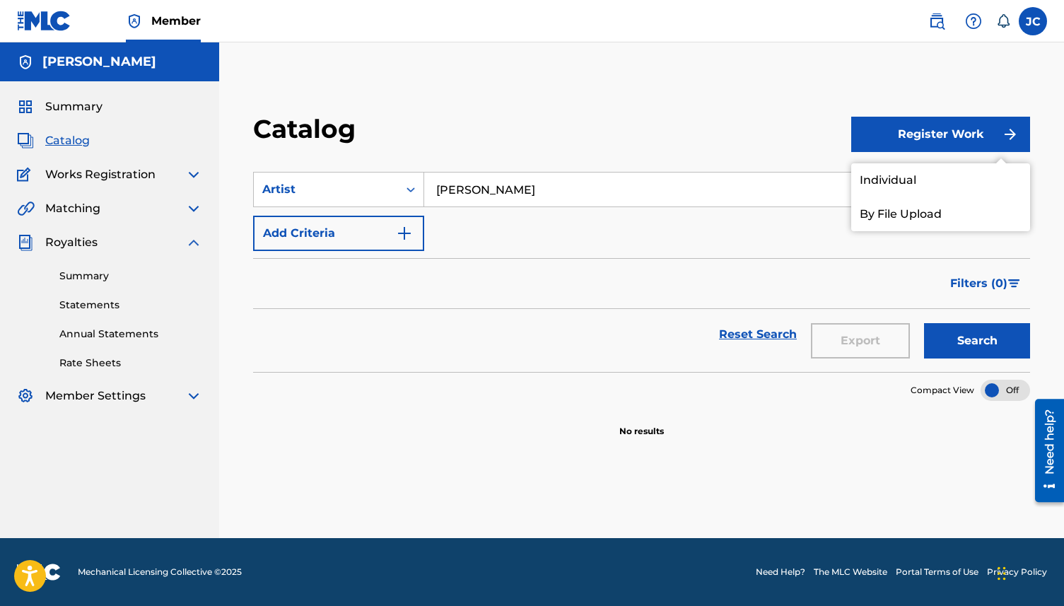
click at [740, 110] on div "Catalog Register Work Individual By File Upload SearchWithCriteria325ff848-6dc7…" at bounding box center [641, 308] width 845 height 460
click at [397, 175] on div "Artist" at bounding box center [338, 189] width 171 height 35
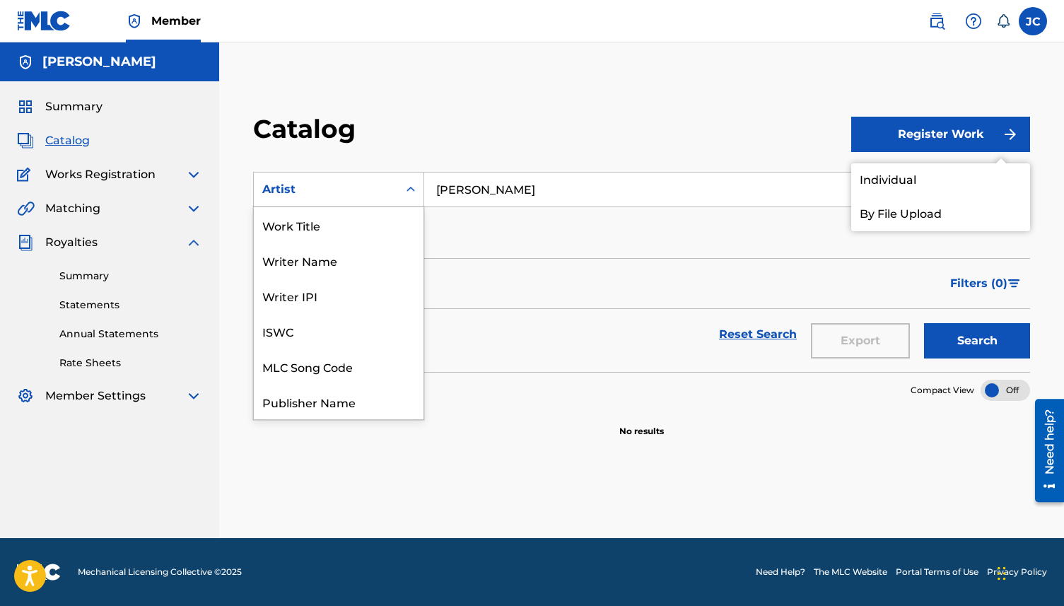
scroll to position [212, 0]
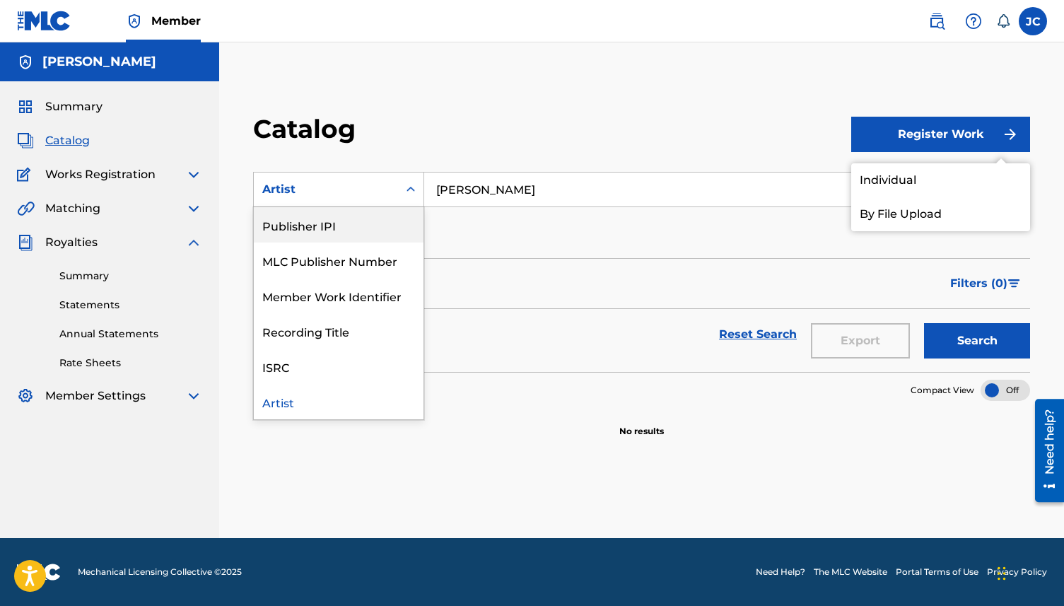
click at [373, 234] on div "Publisher IPI" at bounding box center [339, 224] width 170 height 35
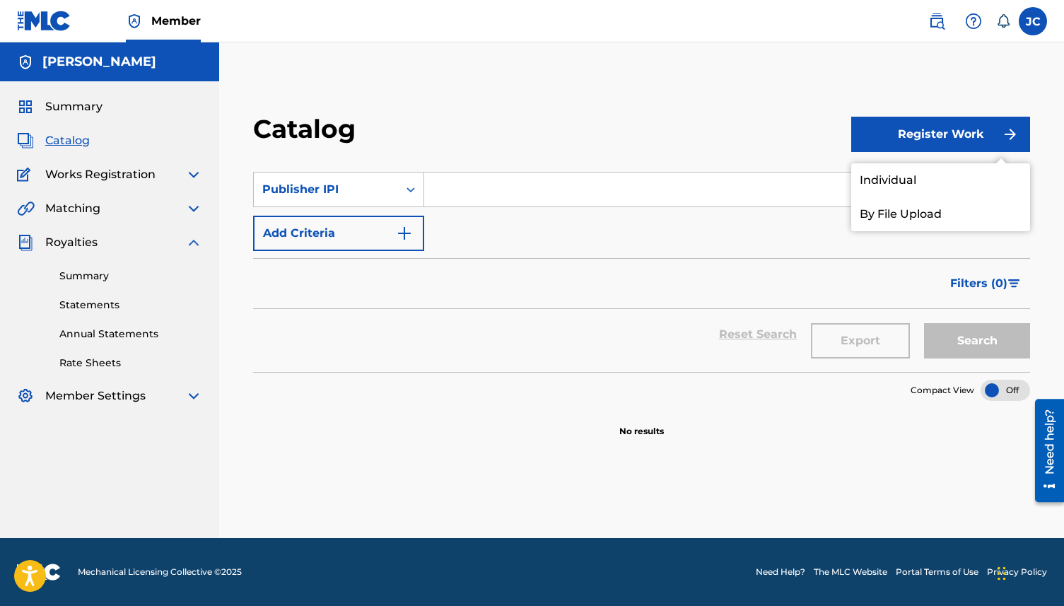
click at [809, 185] on link "Individual" at bounding box center [941, 180] width 179 height 34
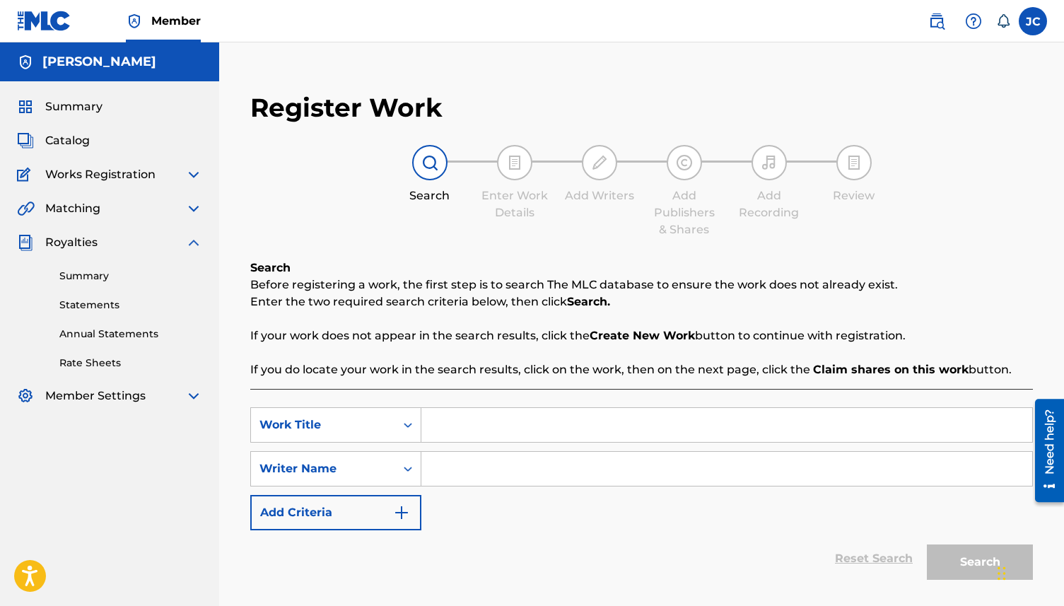
click at [458, 422] on input "Search Form" at bounding box center [727, 425] width 611 height 34
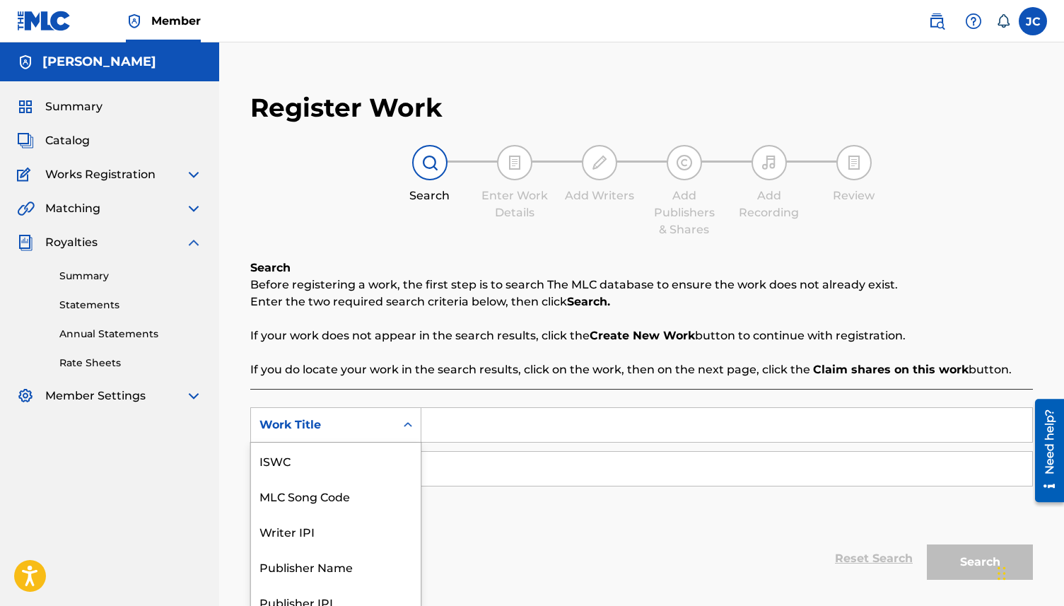
scroll to position [50, 0]
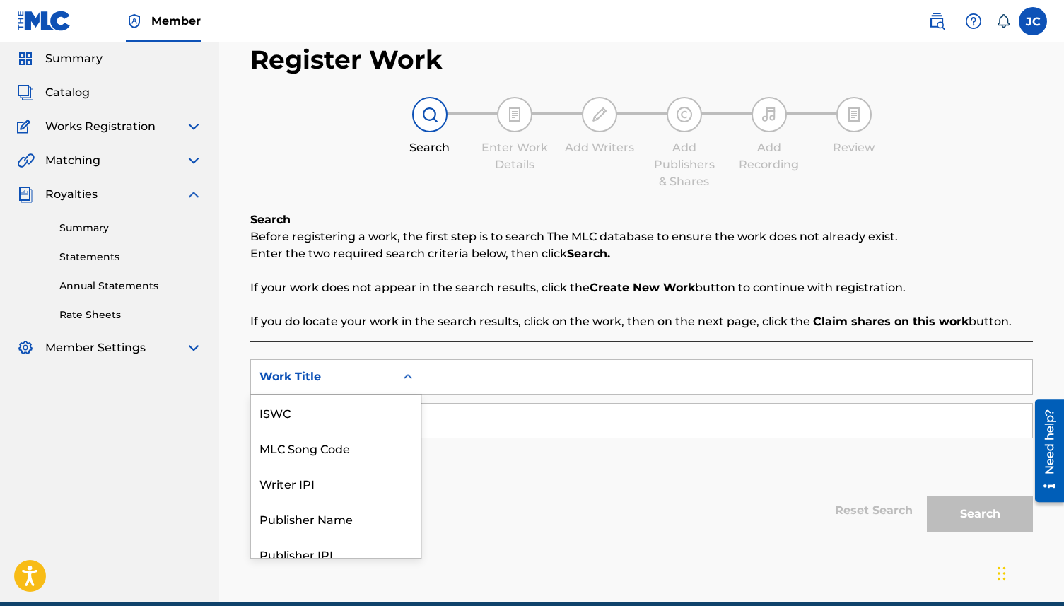
click at [415, 395] on div "Work Title selected, 7 of 7. 7 results available. Use Up and Down to choose opt…" at bounding box center [335, 376] width 171 height 35
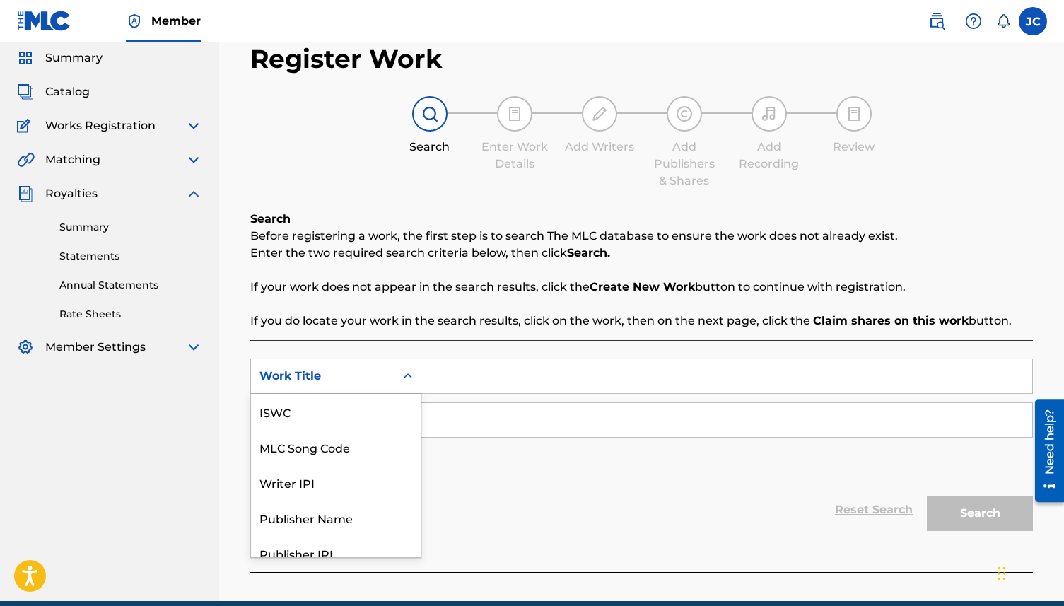
scroll to position [35, 0]
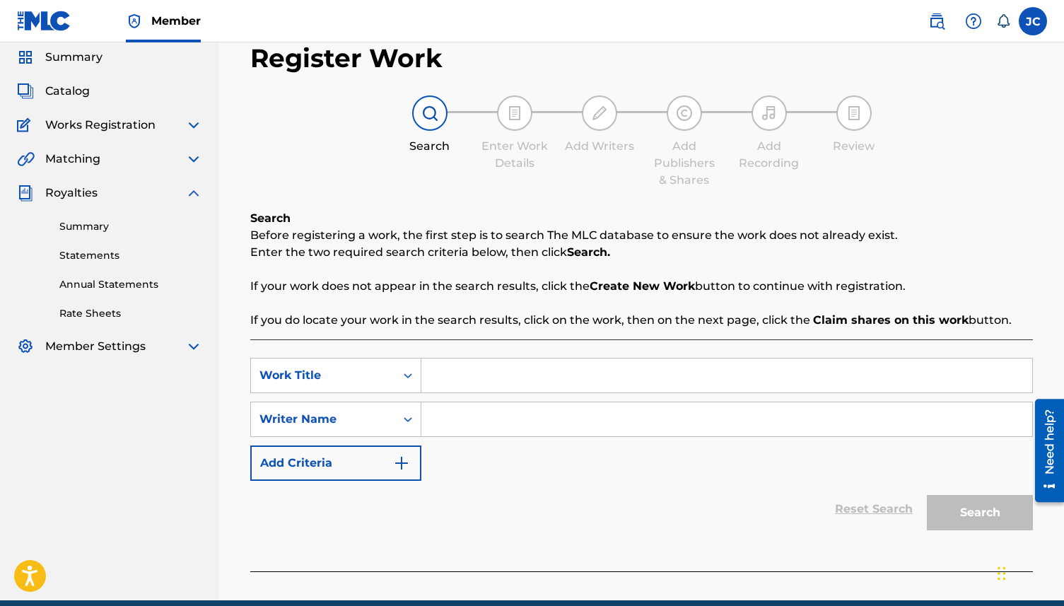
click at [461, 463] on div "Reset Search Search" at bounding box center [641, 509] width 783 height 57
click at [74, 59] on span "Summary" at bounding box center [73, 57] width 57 height 17
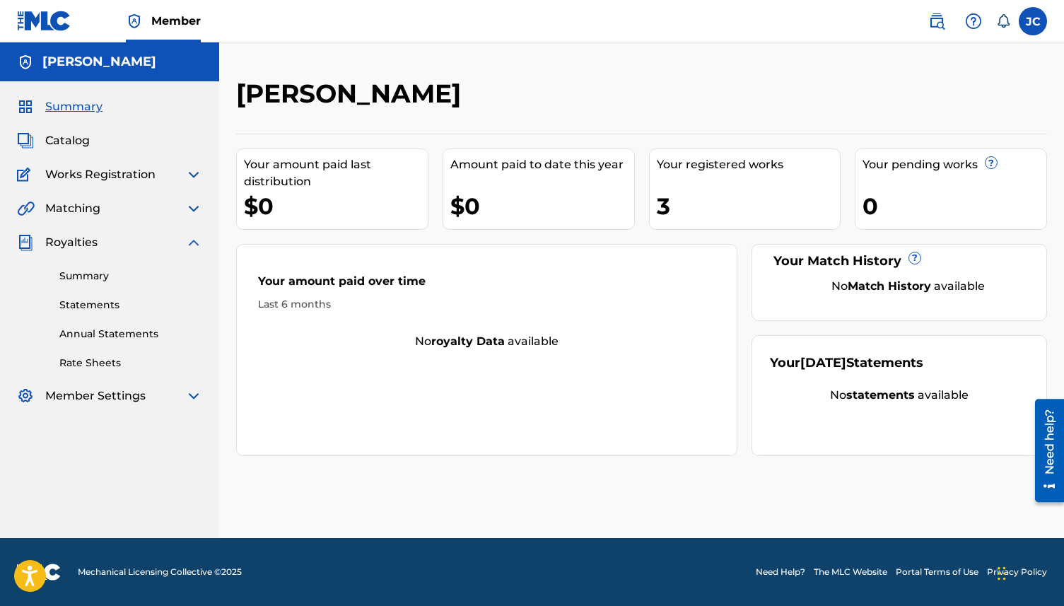
click at [120, 180] on span "Works Registration" at bounding box center [100, 174] width 110 height 17
click at [195, 243] on img at bounding box center [193, 242] width 17 height 17
click at [192, 207] on img at bounding box center [193, 208] width 17 height 17
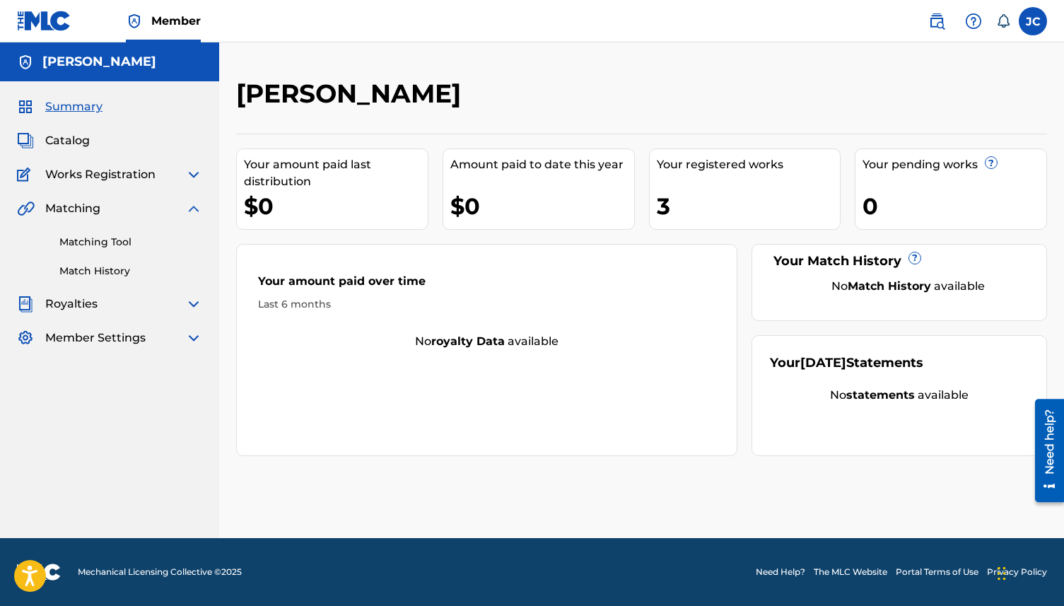
click at [192, 207] on img at bounding box center [193, 208] width 17 height 17
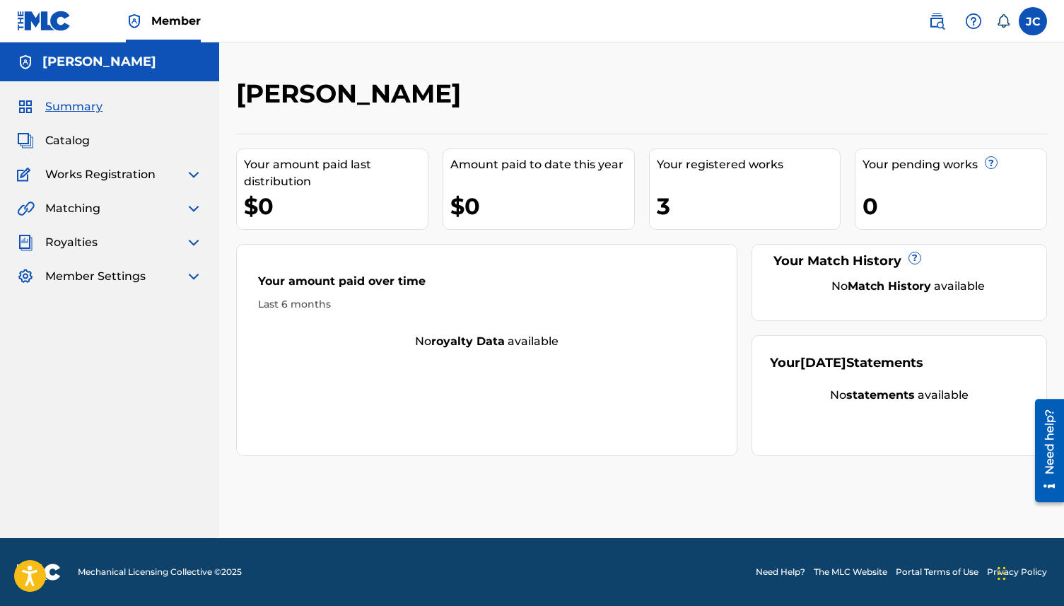
click at [190, 208] on img at bounding box center [193, 208] width 17 height 17
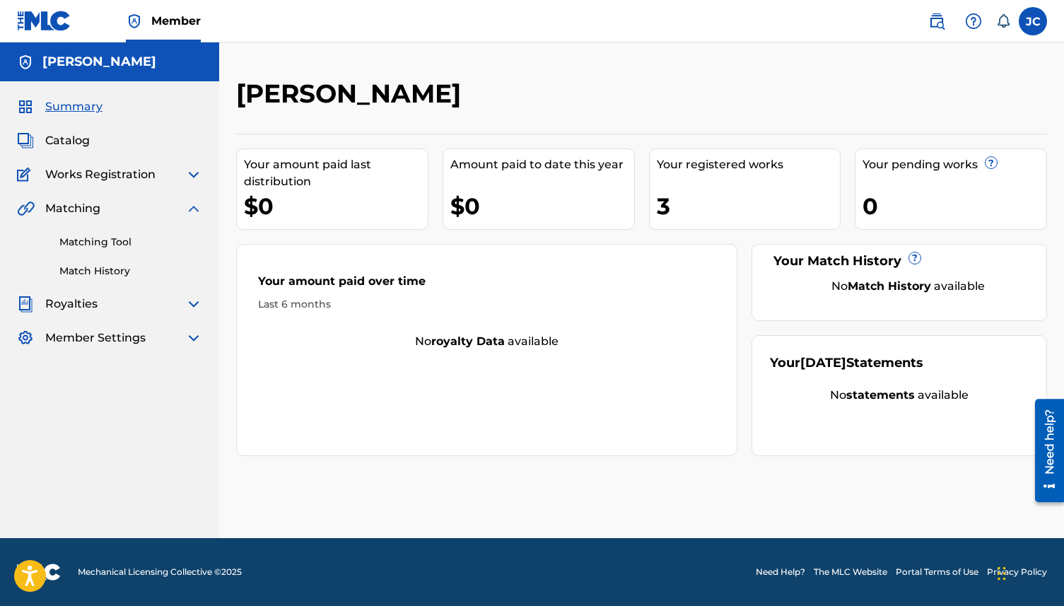
click at [98, 247] on link "Matching Tool" at bounding box center [130, 242] width 143 height 15
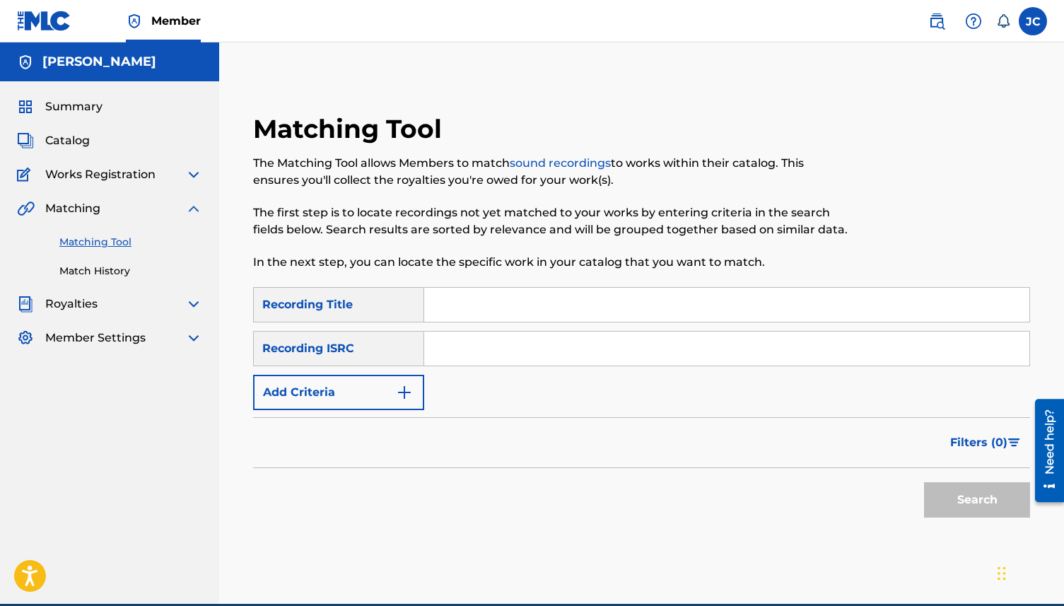
click at [194, 203] on img at bounding box center [193, 208] width 17 height 17
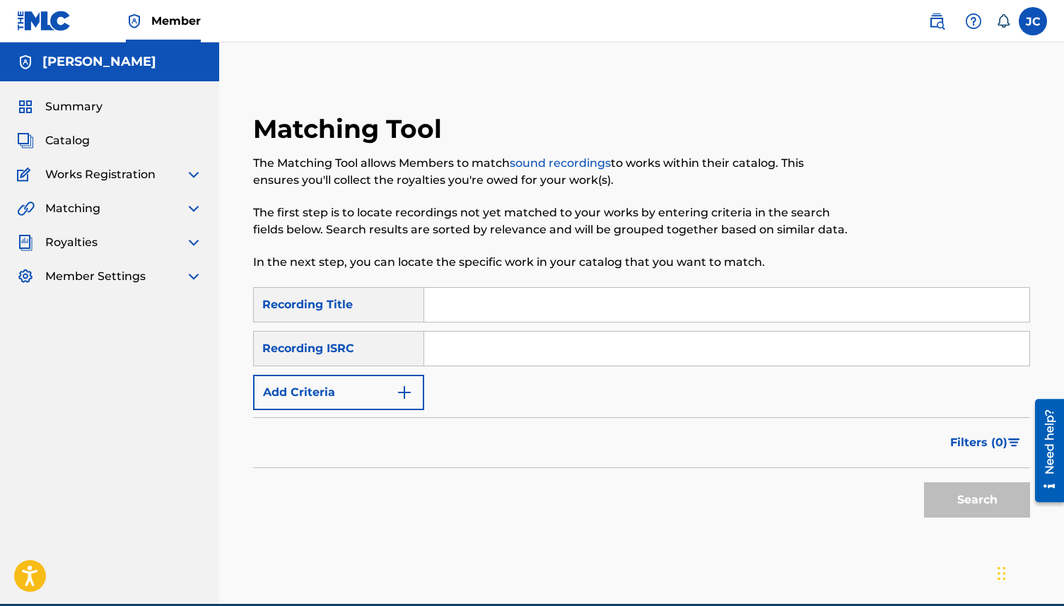
click at [195, 175] on img at bounding box center [193, 174] width 17 height 17
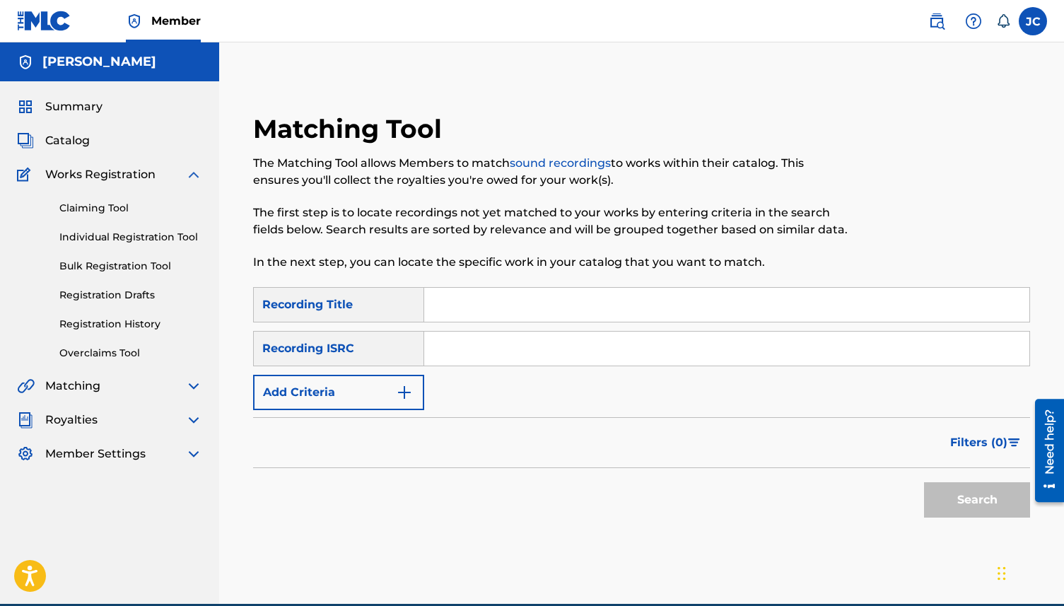
click at [100, 207] on link "Claiming Tool" at bounding box center [130, 208] width 143 height 15
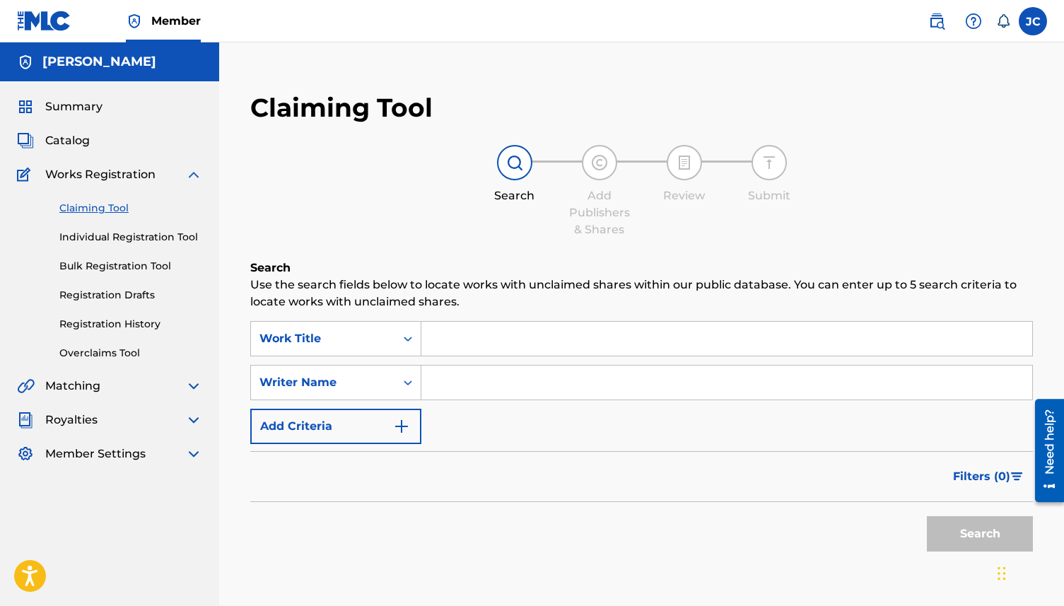
click at [136, 266] on link "Bulk Registration Tool" at bounding box center [130, 266] width 143 height 15
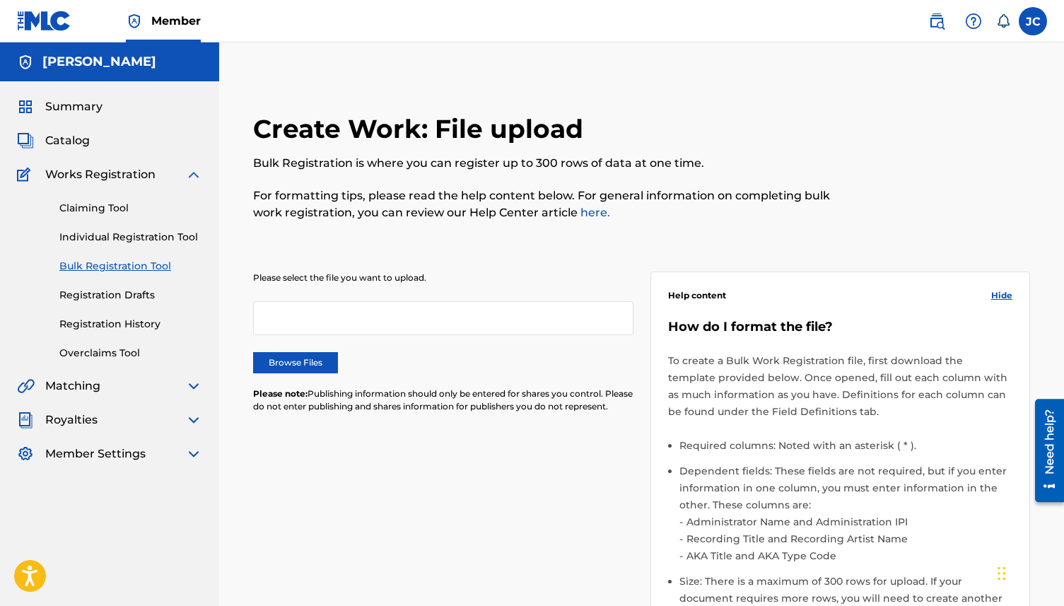
click at [304, 318] on div at bounding box center [443, 318] width 380 height 34
click at [127, 289] on link "Registration Drafts" at bounding box center [130, 295] width 143 height 15
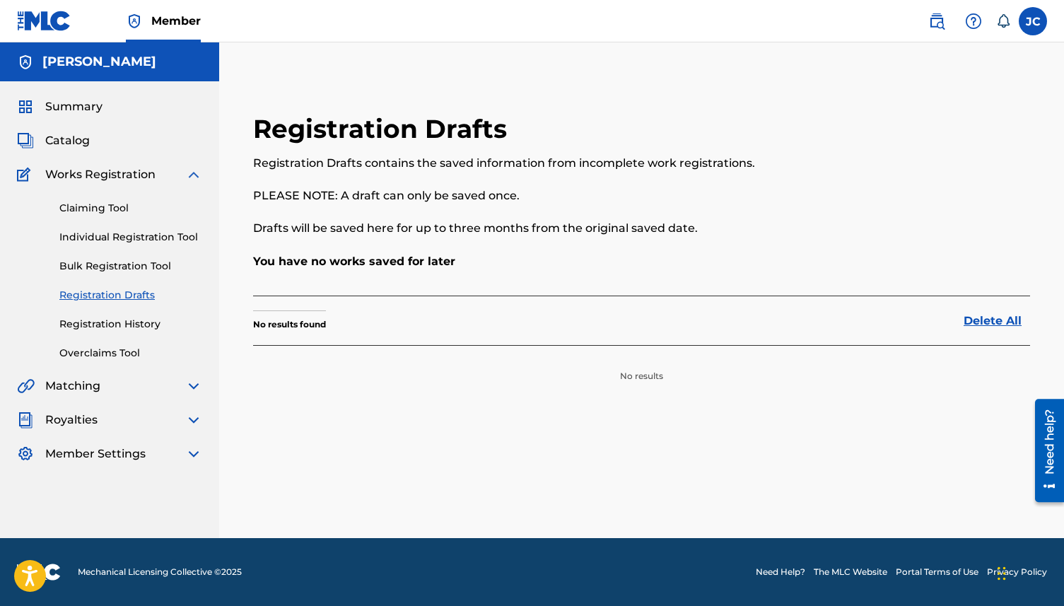
click at [124, 325] on link "Registration History" at bounding box center [130, 324] width 143 height 15
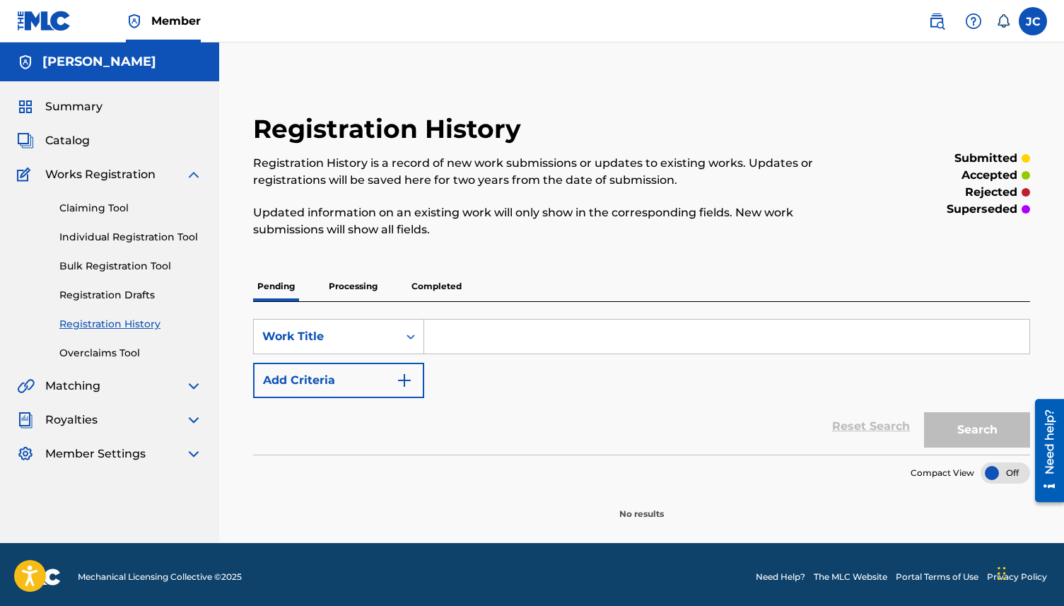
click at [139, 231] on link "Individual Registration Tool" at bounding box center [130, 237] width 143 height 15
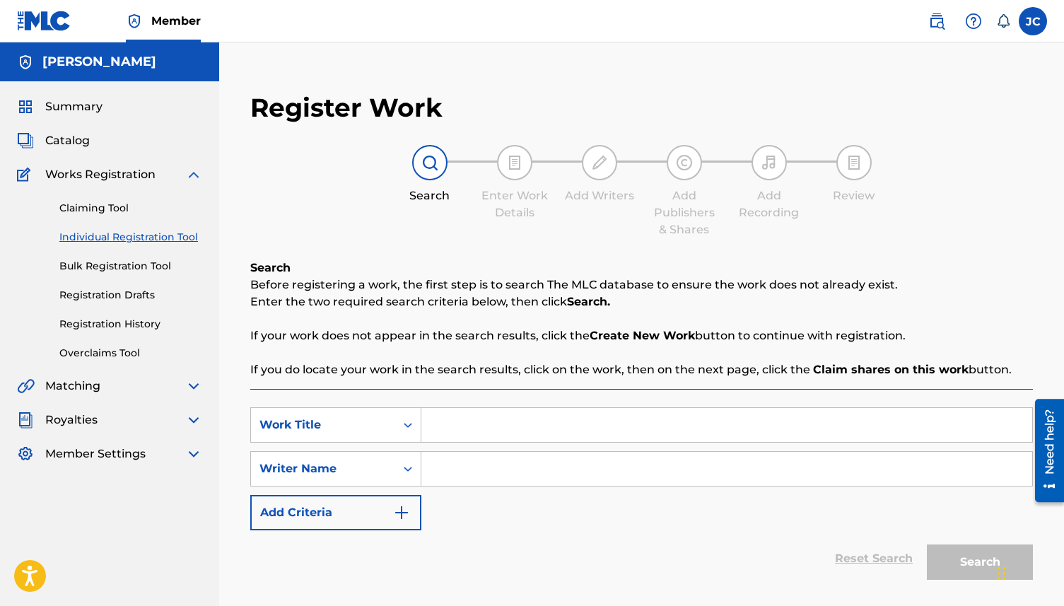
click at [101, 205] on link "Claiming Tool" at bounding box center [130, 208] width 143 height 15
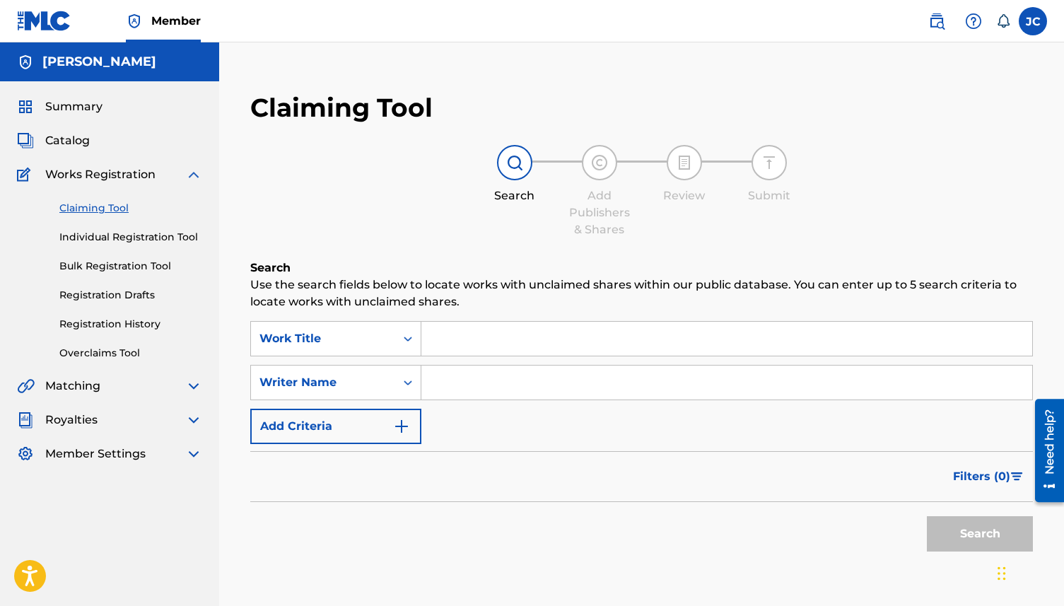
click at [112, 243] on link "Individual Registration Tool" at bounding box center [130, 237] width 143 height 15
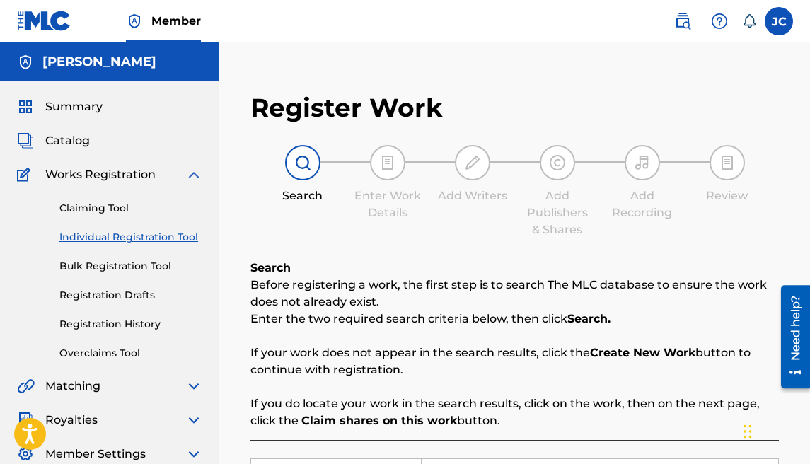
click at [110, 204] on link "Claiming Tool" at bounding box center [130, 208] width 143 height 15
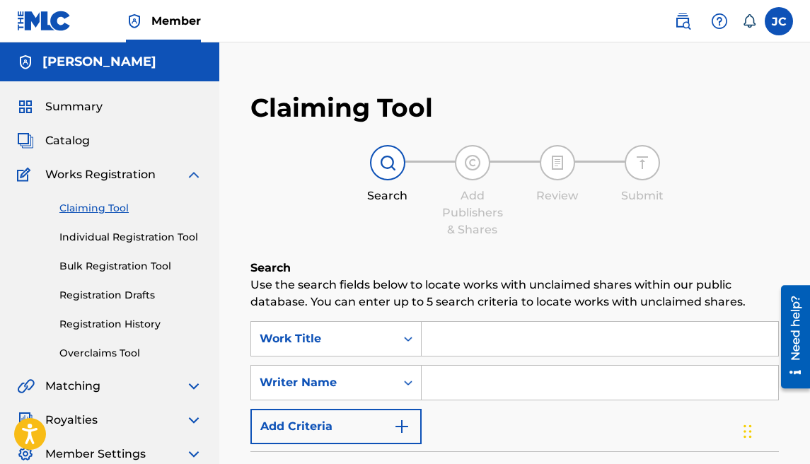
click at [470, 329] on input "Search Form" at bounding box center [600, 339] width 356 height 34
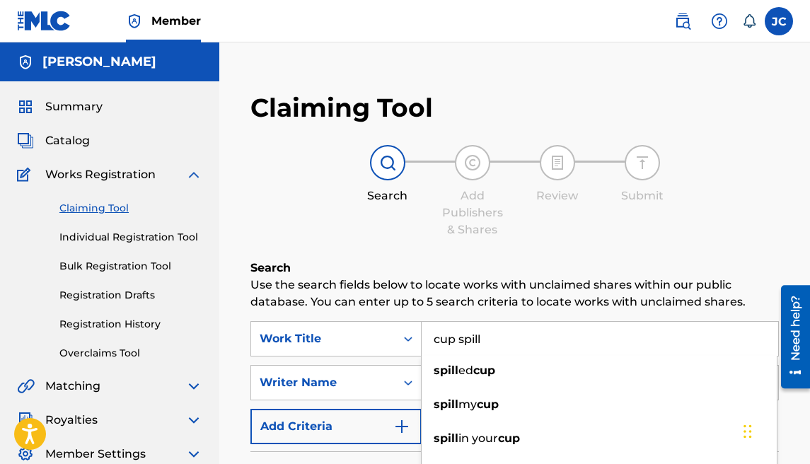
type input "cup spill"
click at [371, 361] on div "SearchWithCriteria16611d4d-7219-4b34-8011-4208caf601d2 Work Title cup spill spi…" at bounding box center [514, 382] width 528 height 123
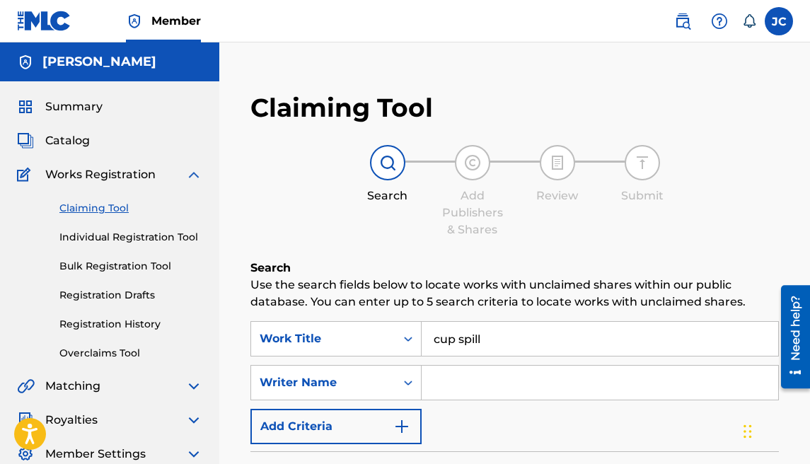
click at [480, 380] on input "Search Form" at bounding box center [600, 383] width 356 height 34
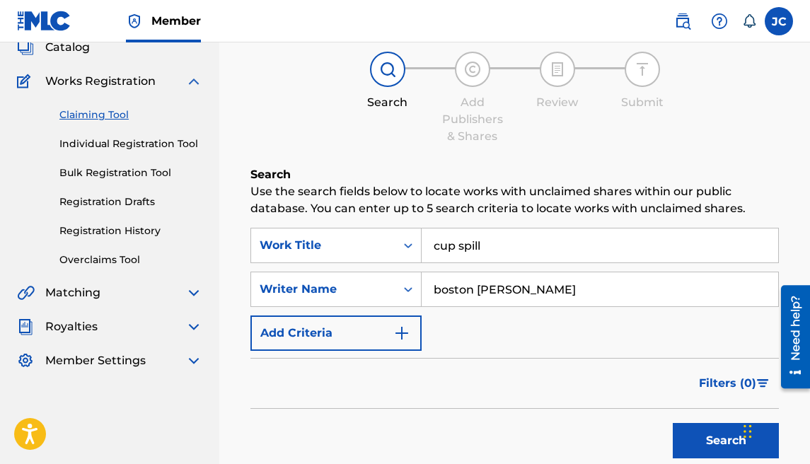
scroll to position [95, 0]
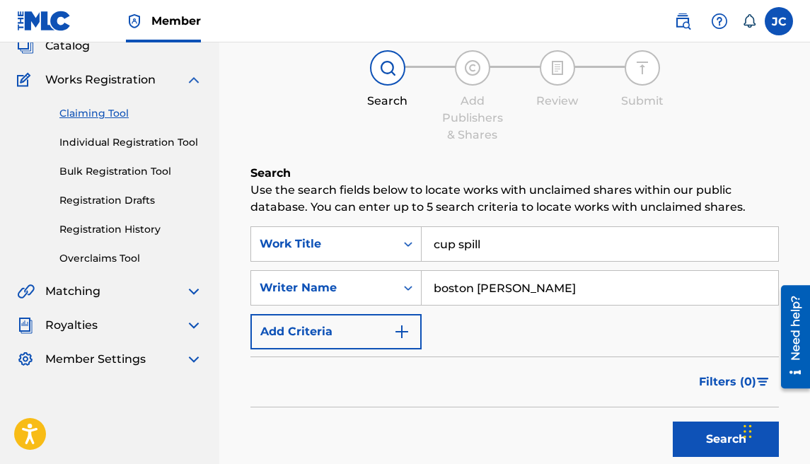
type input "boston richey"
click at [699, 429] on button "Search" at bounding box center [726, 439] width 106 height 35
click at [698, 440] on button "Search" at bounding box center [726, 439] width 106 height 35
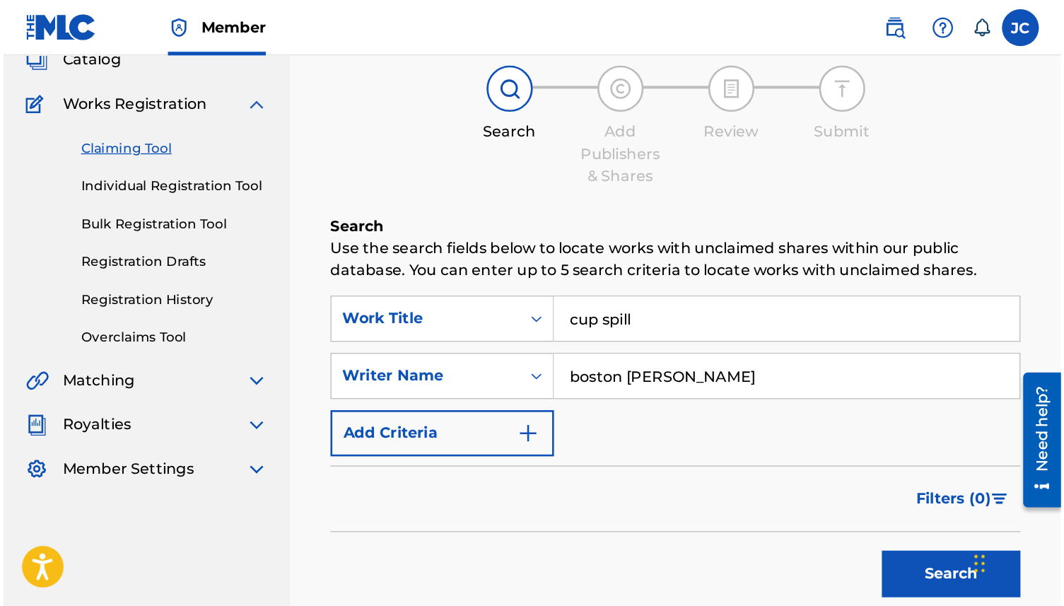
scroll to position [64, 0]
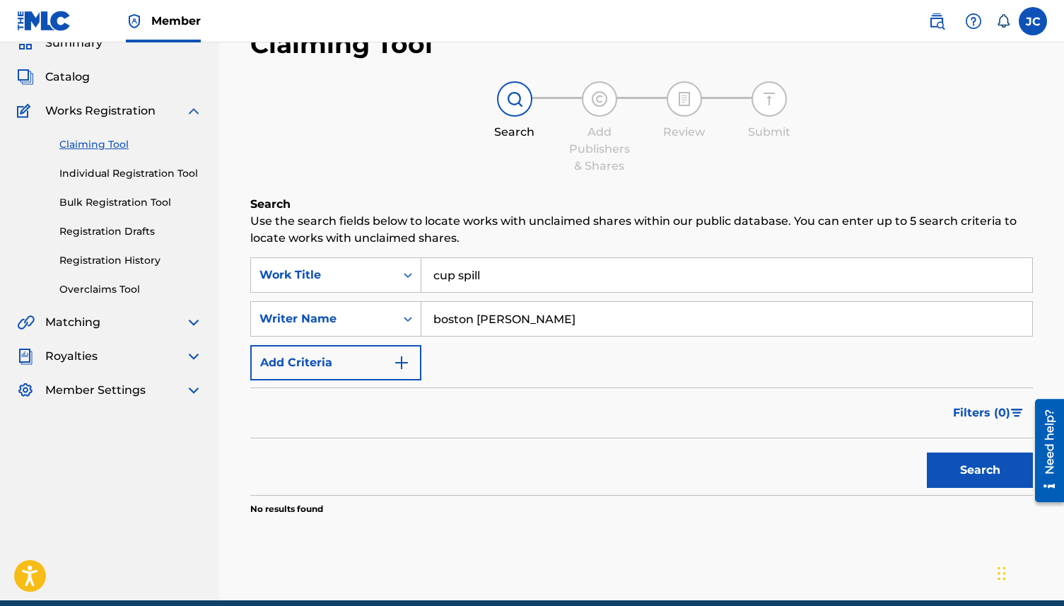
click at [809, 463] on button "Search" at bounding box center [980, 470] width 106 height 35
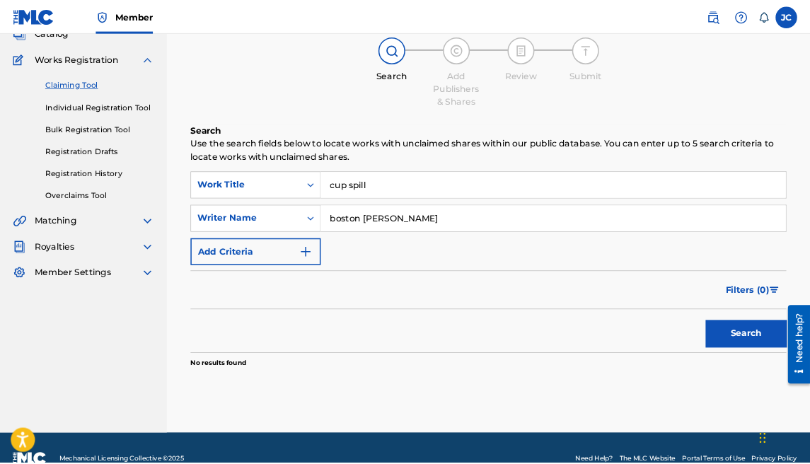
scroll to position [114, 0]
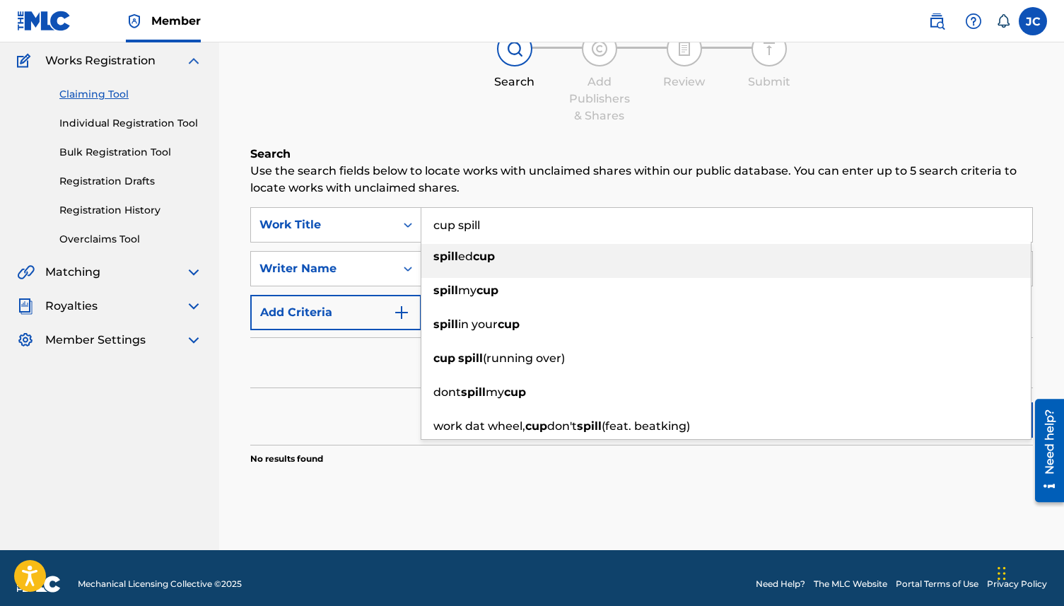
drag, startPoint x: 533, startPoint y: 228, endPoint x: 431, endPoint y: 206, distance: 104.2
click at [431, 206] on div "Search Use the search fields below to locate works with unclaimed shares within…" at bounding box center [641, 341] width 783 height 390
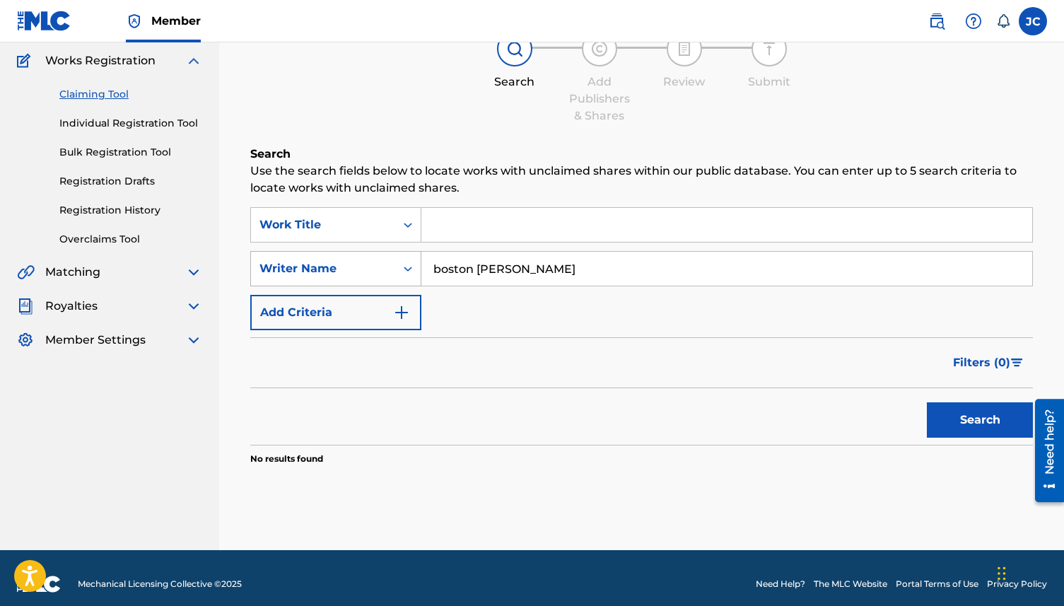
drag, startPoint x: 529, startPoint y: 266, endPoint x: 350, endPoint y: 260, distance: 179.0
click at [350, 260] on div "SearchWithCriteria0c8effa1-2e25-4781-be8a-a7316208ebd6 Writer Name boston richey" at bounding box center [641, 268] width 783 height 35
type input "[PERSON_NAME]"
click at [443, 222] on input "Search Form" at bounding box center [727, 225] width 611 height 34
drag, startPoint x: 471, startPoint y: 223, endPoint x: 265, endPoint y: 223, distance: 205.8
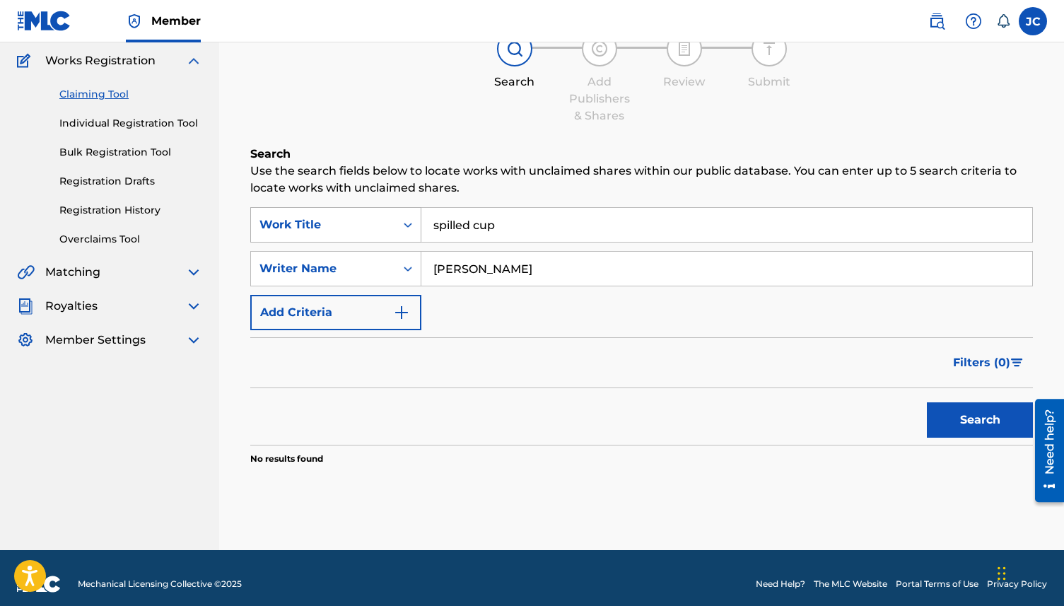
click at [265, 223] on div "SearchWithCriteria16611d4d-7219-4b34-8011-4208caf601d2 Work Title spilled cup" at bounding box center [641, 224] width 783 height 35
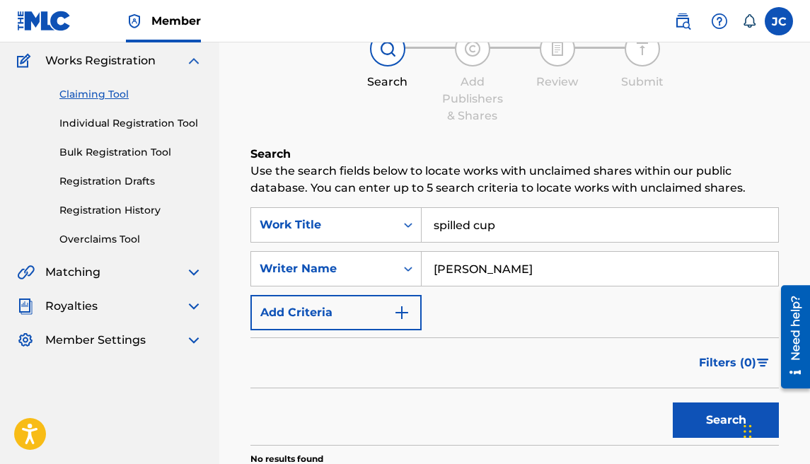
type input "spilled cup"
click at [115, 235] on link "Overclaims Tool" at bounding box center [130, 239] width 143 height 15
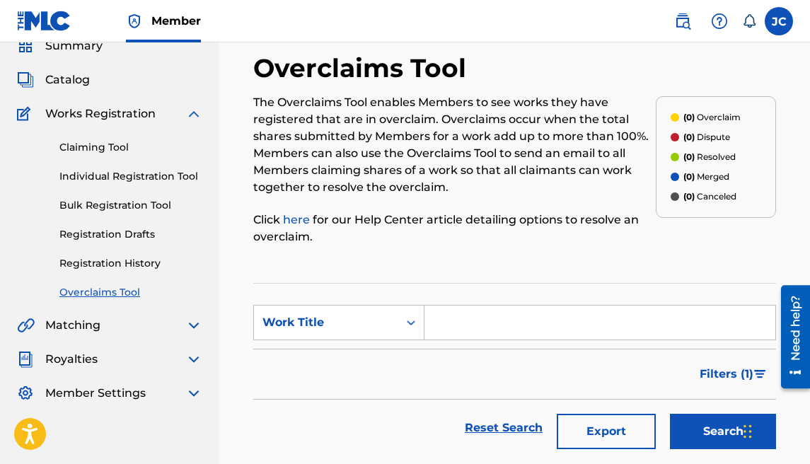
scroll to position [59, 0]
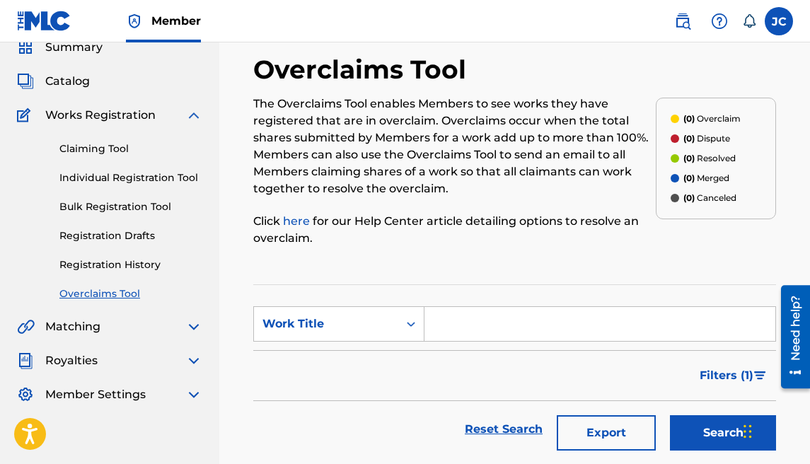
click at [132, 321] on div "Matching" at bounding box center [109, 326] width 185 height 17
click at [197, 321] on img at bounding box center [193, 326] width 17 height 17
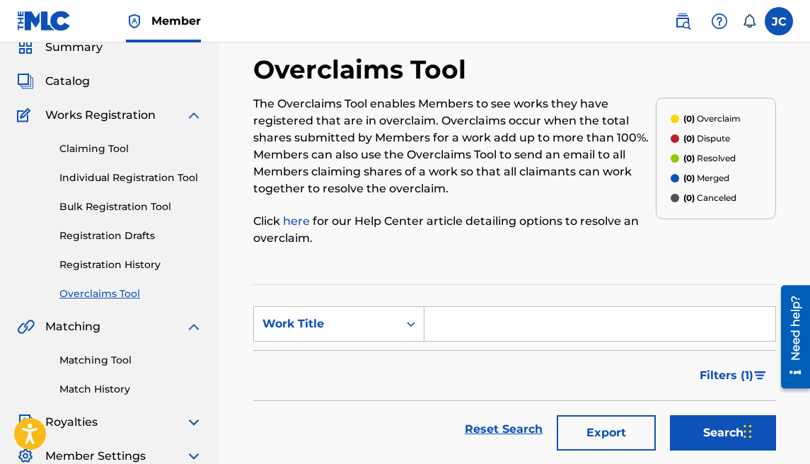
click at [115, 362] on link "Matching Tool" at bounding box center [130, 360] width 143 height 15
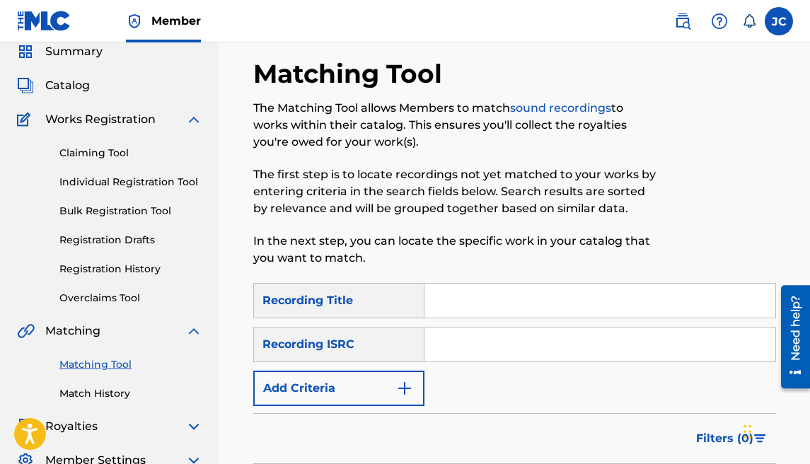
scroll to position [59, 0]
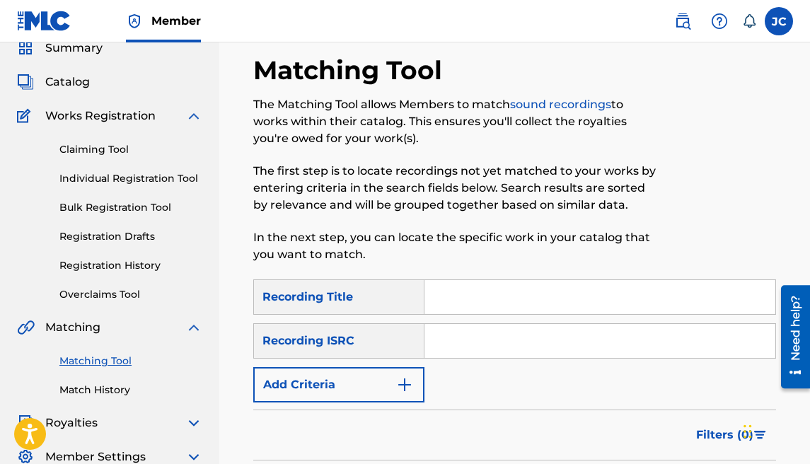
click at [462, 296] on input "Search Form" at bounding box center [599, 297] width 351 height 34
click at [59, 82] on span "Catalog" at bounding box center [67, 82] width 45 height 17
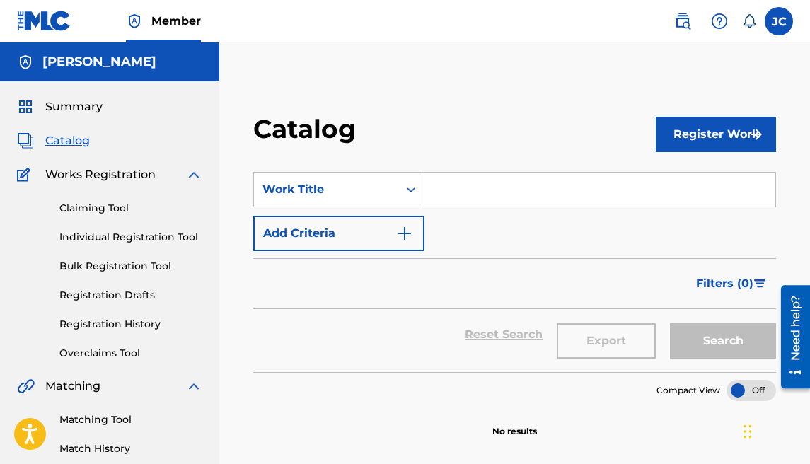
click at [105, 168] on span "Works Registration" at bounding box center [100, 174] width 110 height 17
click at [71, 141] on span "Catalog" at bounding box center [67, 140] width 45 height 17
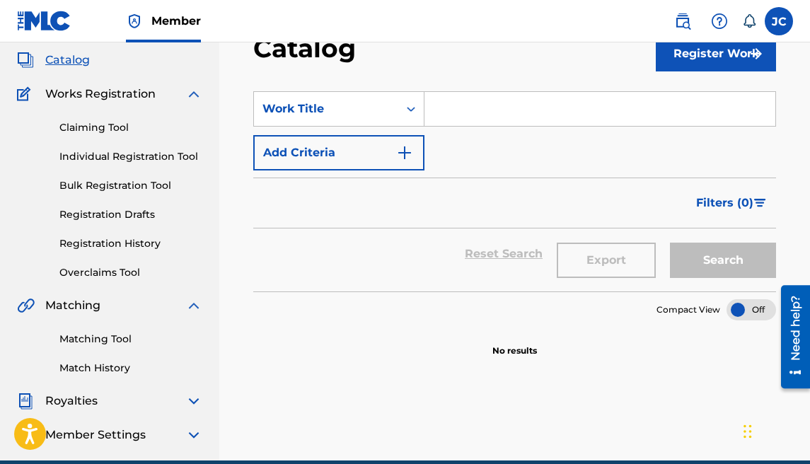
scroll to position [75, 0]
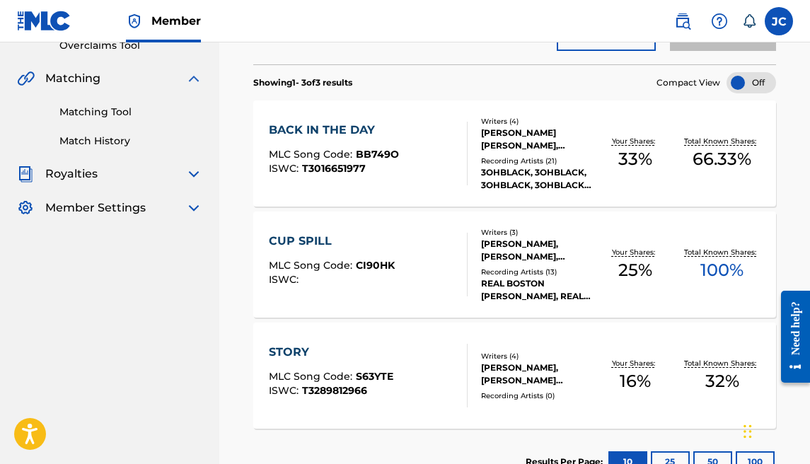
scroll to position [330, 0]
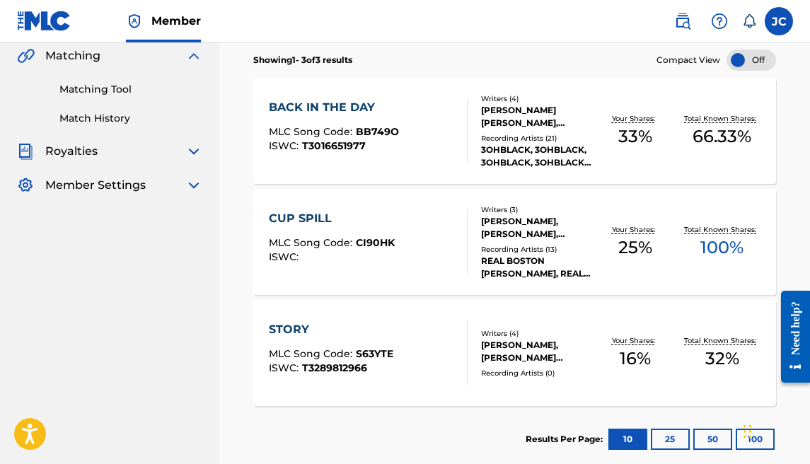
click at [315, 320] on div "STORY MLC Song Code : S63YTE ISWC : T3289812966 Writers ( 4 ) [PERSON_NAME], [P…" at bounding box center [514, 353] width 523 height 106
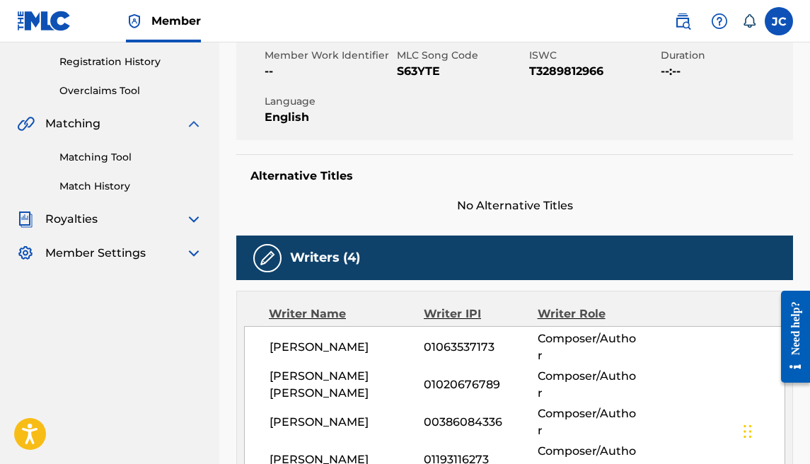
scroll to position [265, 0]
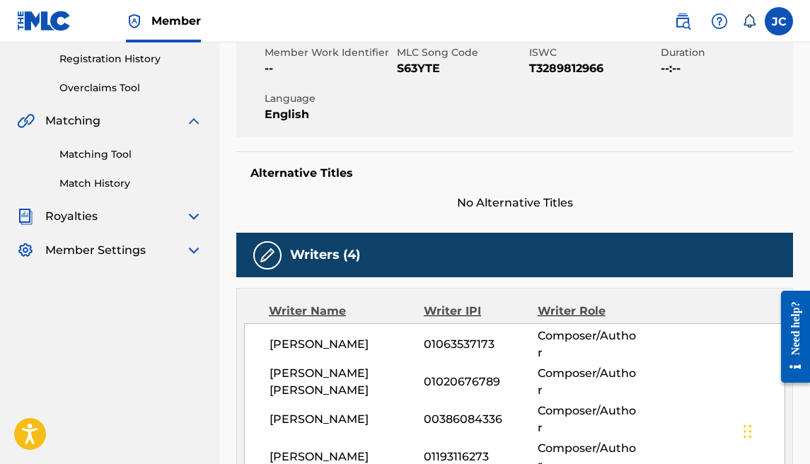
click at [83, 153] on link "Matching Tool" at bounding box center [130, 154] width 143 height 15
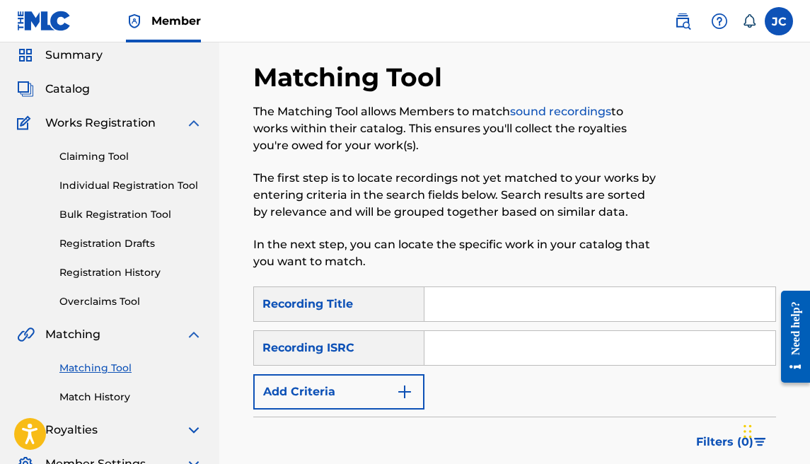
scroll to position [77, 0]
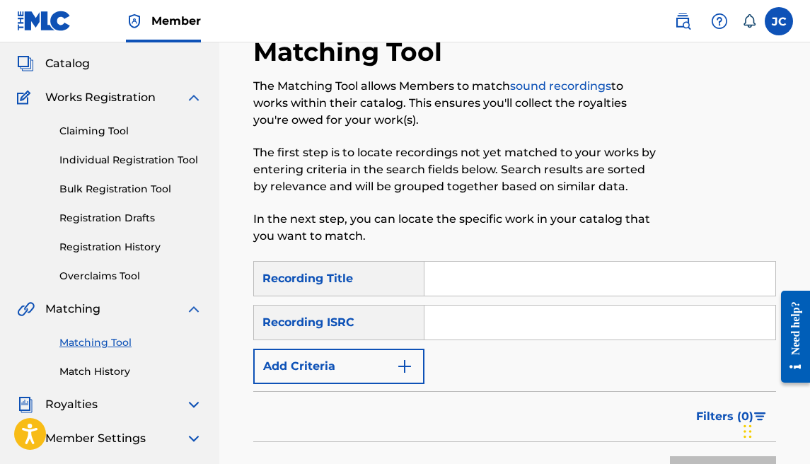
click at [469, 272] on input "Search Form" at bounding box center [599, 279] width 351 height 34
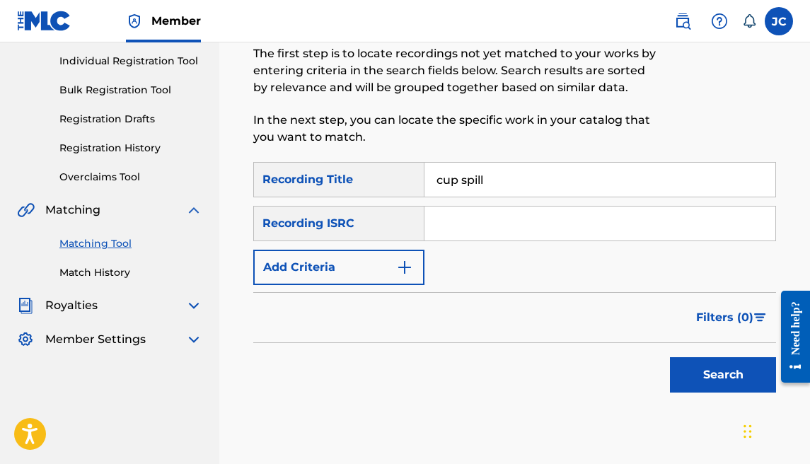
scroll to position [196, 0]
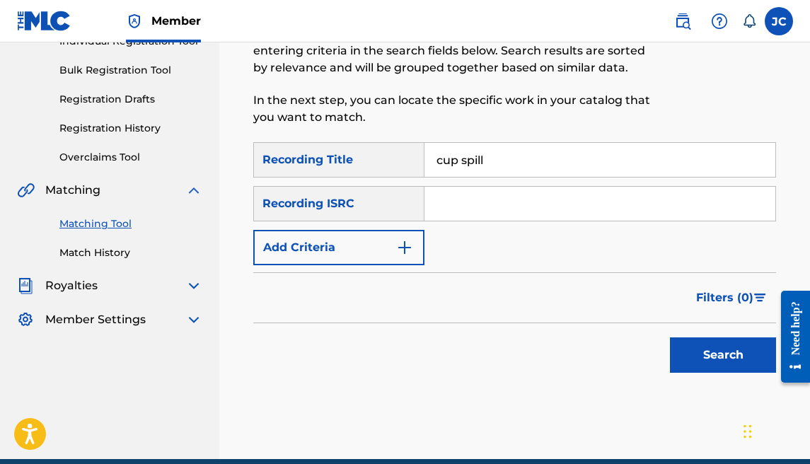
click at [721, 345] on button "Search" at bounding box center [723, 354] width 106 height 35
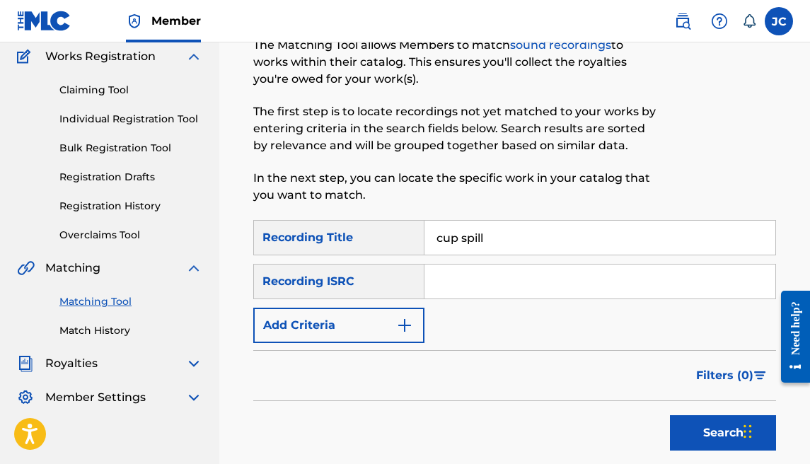
scroll to position [37, 0]
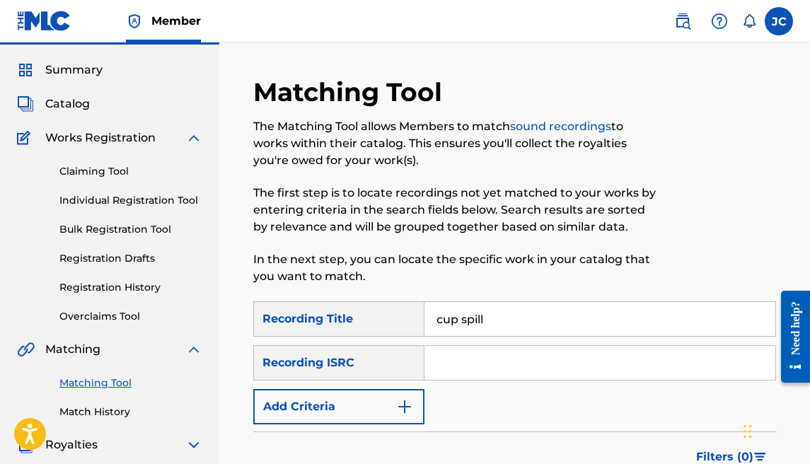
drag, startPoint x: 492, startPoint y: 310, endPoint x: 281, endPoint y: 310, distance: 210.1
click at [281, 310] on div "SearchWithCriteriacae10be1-a1c0-4f6b-94f4-ae285c2157f6 Recording Title cup spill" at bounding box center [514, 318] width 523 height 35
drag, startPoint x: 511, startPoint y: 320, endPoint x: 385, endPoint y: 317, distance: 126.6
click at [385, 317] on div "SearchWithCriteriacae10be1-a1c0-4f6b-94f4-ae285c2157f6 Recording Title cup spill" at bounding box center [514, 318] width 523 height 35
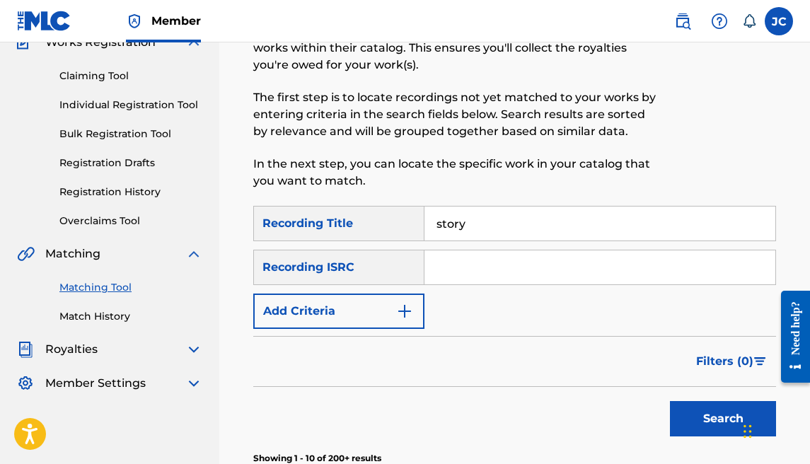
scroll to position [156, 0]
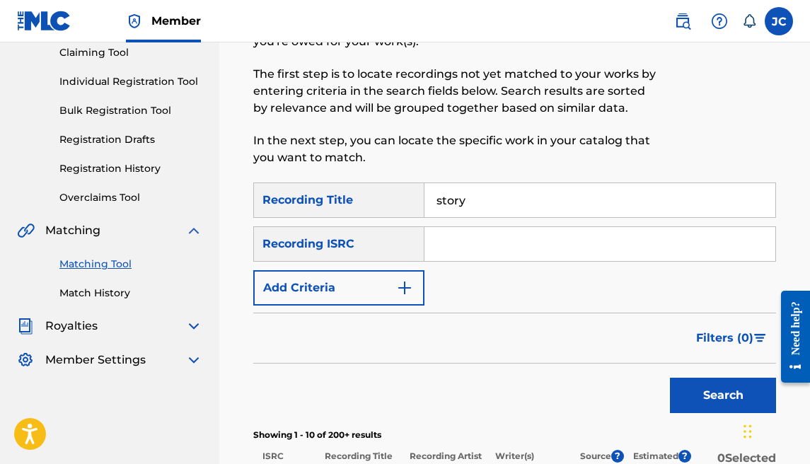
click at [705, 395] on button "Search" at bounding box center [723, 395] width 106 height 35
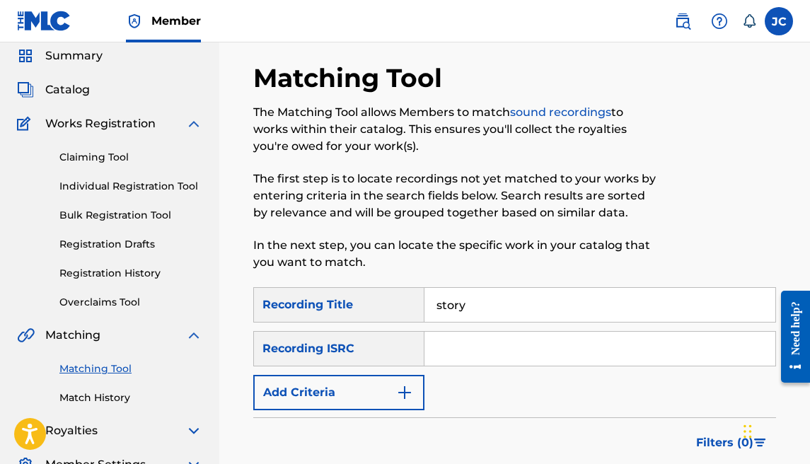
scroll to position [52, 0]
drag, startPoint x: 554, startPoint y: 309, endPoint x: 303, endPoint y: 288, distance: 251.3
click at [303, 288] on div "SearchWithCriteriacae10be1-a1c0-4f6b-94f4-ae285c2157f6 Recording Title story" at bounding box center [514, 303] width 523 height 35
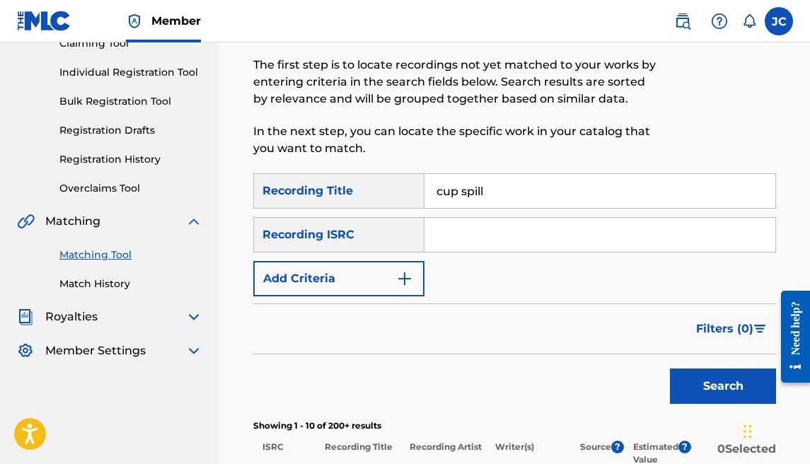
scroll to position [218, 0]
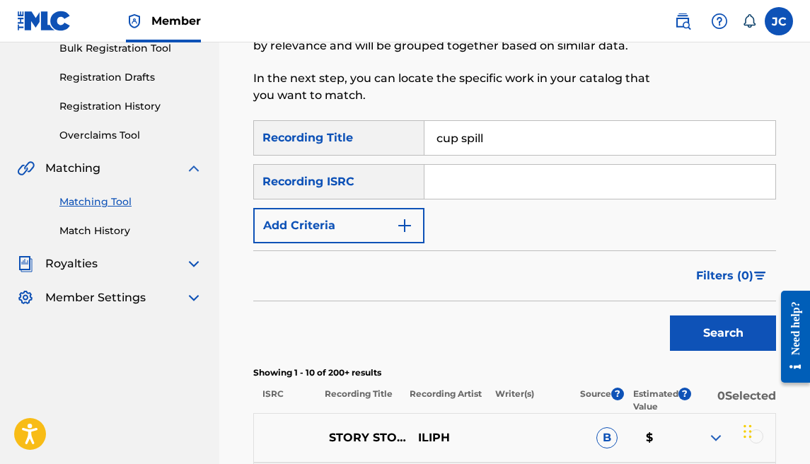
click at [682, 326] on button "Search" at bounding box center [723, 332] width 106 height 35
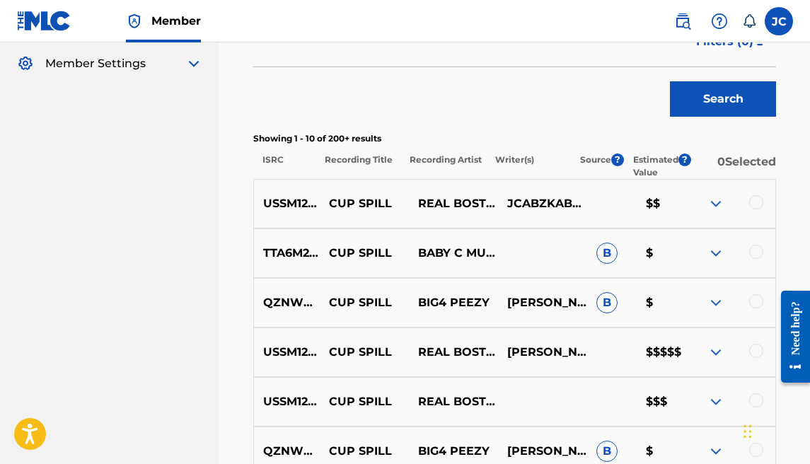
scroll to position [470, 0]
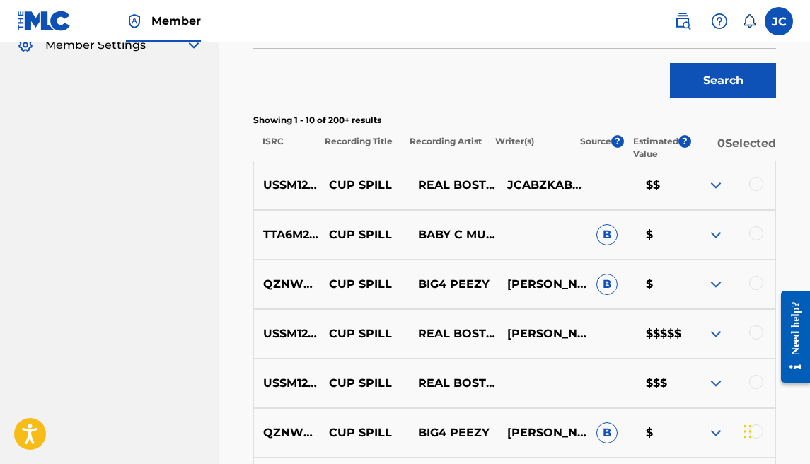
click at [716, 331] on img at bounding box center [715, 333] width 17 height 17
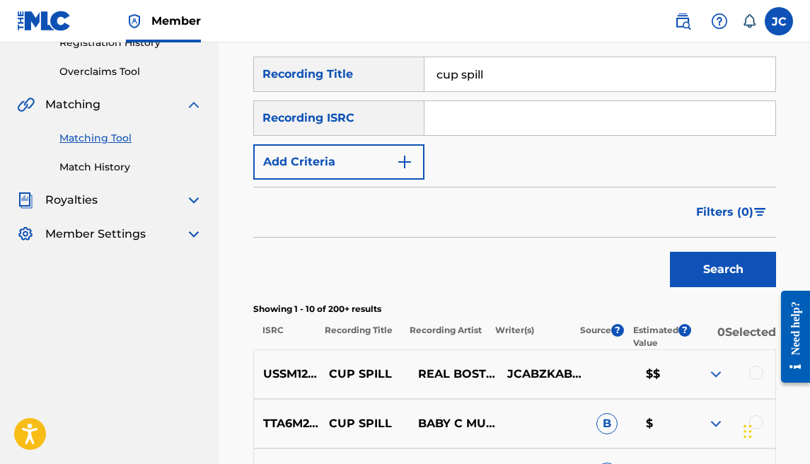
scroll to position [277, 0]
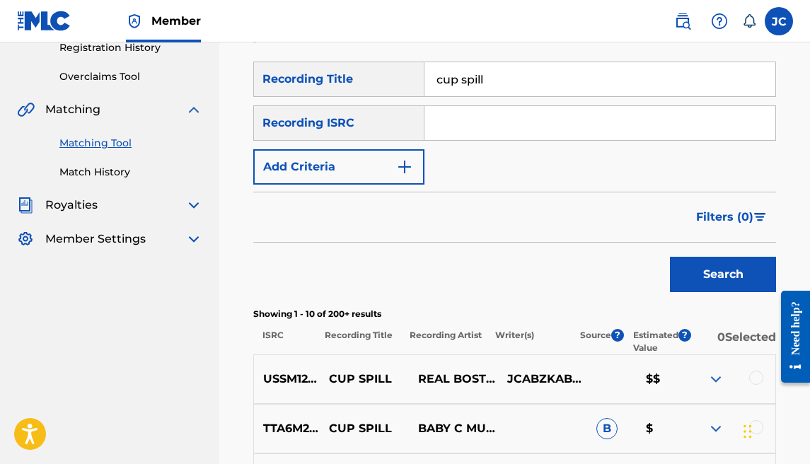
drag, startPoint x: 509, startPoint y: 78, endPoint x: 300, endPoint y: 75, distance: 209.4
click at [300, 75] on div "SearchWithCriteriacae10be1-a1c0-4f6b-94f4-ae285c2157f6 Recording Title cup spill" at bounding box center [514, 79] width 523 height 35
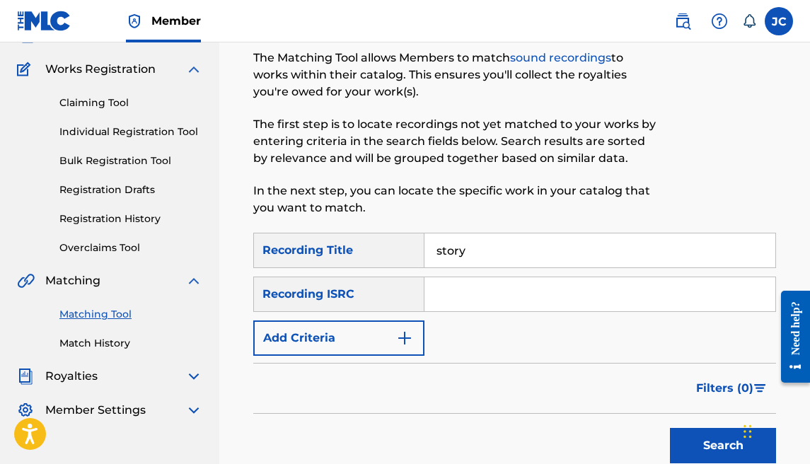
scroll to position [77, 0]
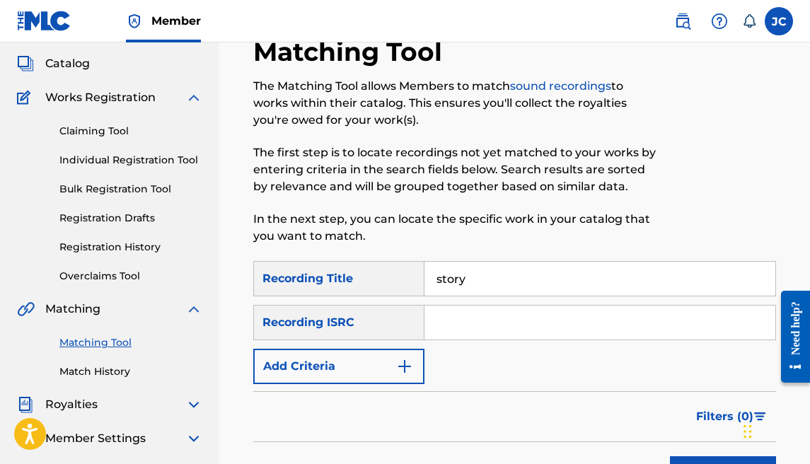
type input "story"
click at [68, 66] on span "Catalog" at bounding box center [67, 63] width 45 height 17
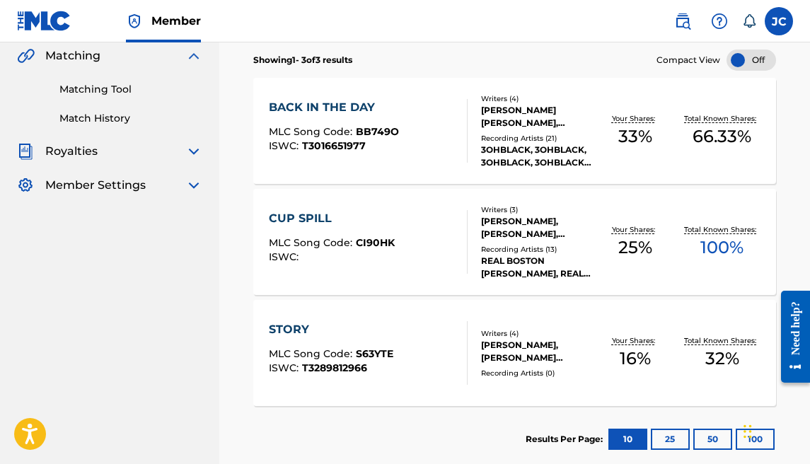
scroll to position [371, 0]
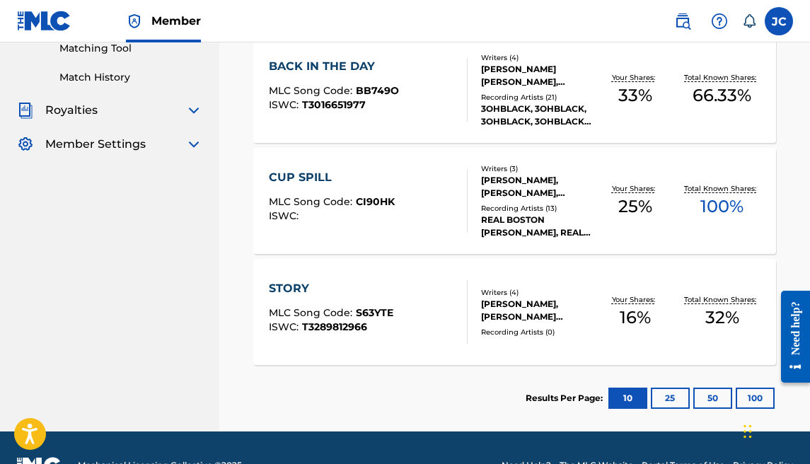
click at [401, 294] on div "STORY MLC Song Code : S63YTE ISWC : T3289812966" at bounding box center [368, 312] width 199 height 64
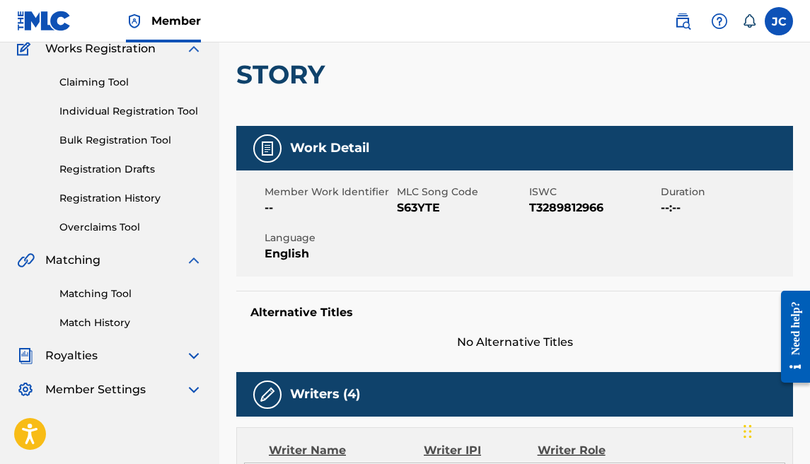
scroll to position [121, 0]
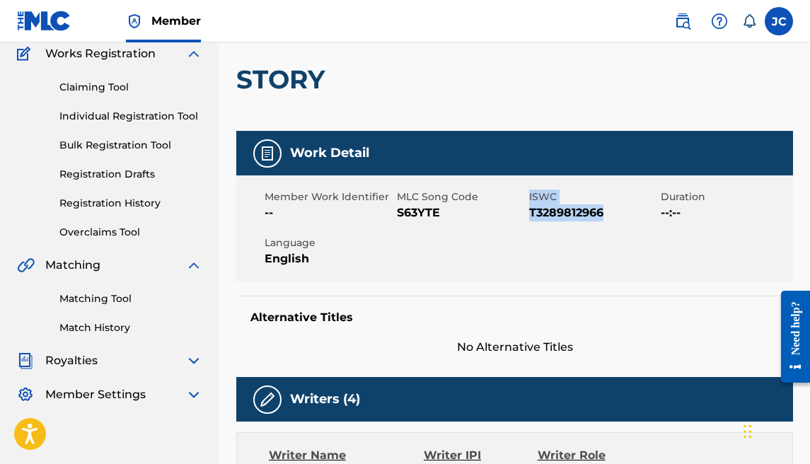
drag, startPoint x: 603, startPoint y: 212, endPoint x: 507, endPoint y: 209, distance: 95.5
click at [507, 209] on div "Member Work Identifier -- MLC Song Code S63YTE ISWC T3289812966 Duration --:-- …" at bounding box center [514, 228] width 557 height 106
click at [525, 211] on div "MLC Song Code S63YTE" at bounding box center [463, 206] width 132 height 32
drag, startPoint x: 529, startPoint y: 211, endPoint x: 603, endPoint y: 213, distance: 73.6
click at [603, 213] on span "T3289812966" at bounding box center [593, 212] width 129 height 17
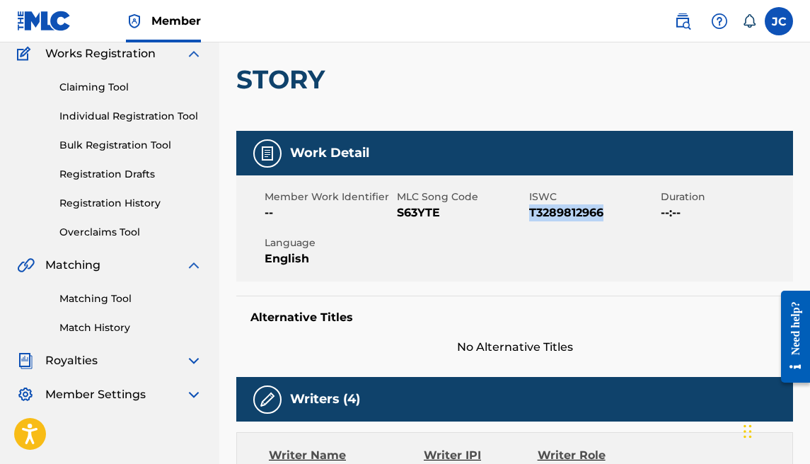
copy span "T3289812966"
click at [117, 301] on link "Matching Tool" at bounding box center [130, 298] width 143 height 15
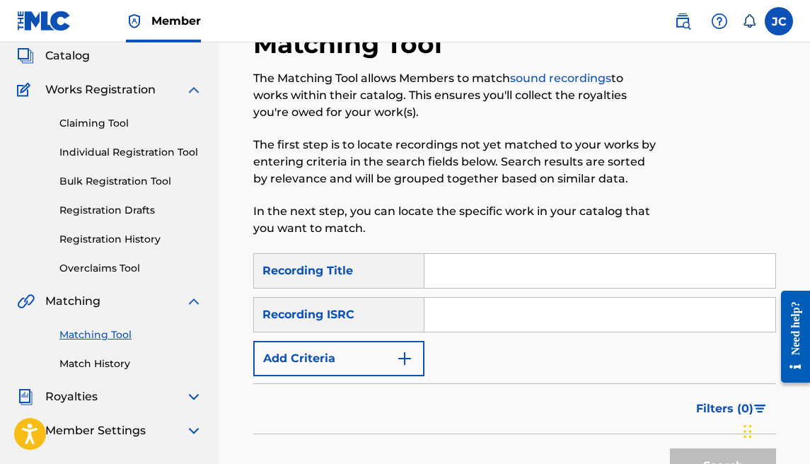
scroll to position [95, 0]
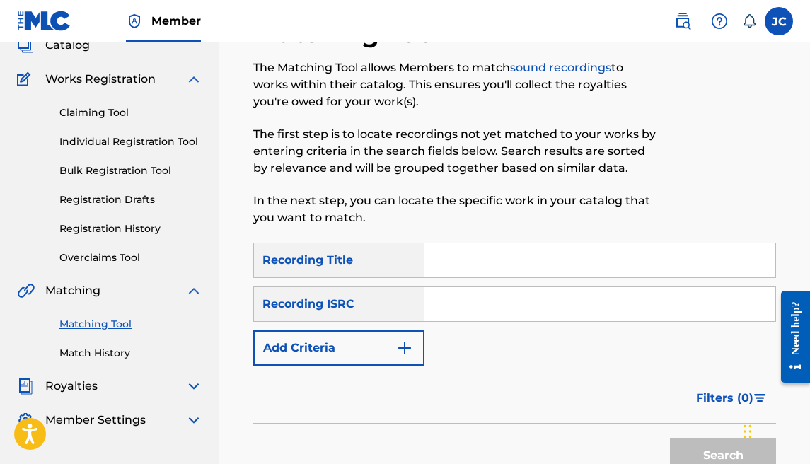
click at [458, 309] on input "Search Form" at bounding box center [599, 304] width 351 height 34
paste input "T3289812966"
type input "T3289812966"
click at [471, 270] on input "Search Form" at bounding box center [599, 260] width 351 height 34
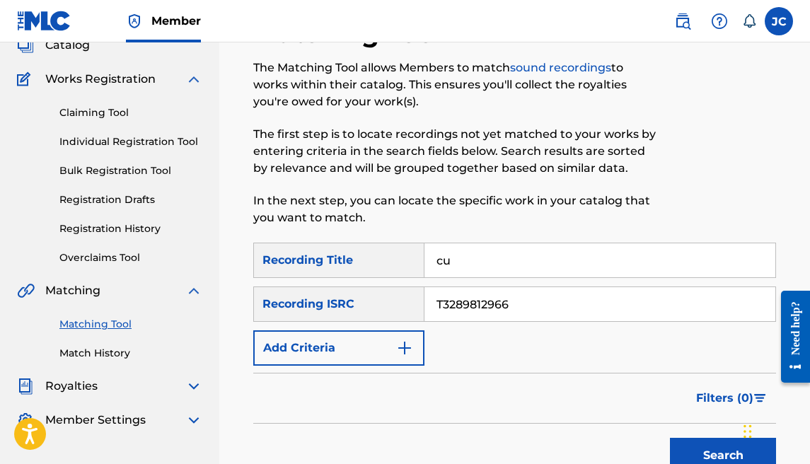
type input "c"
type input "story"
click at [683, 457] on button "Search" at bounding box center [723, 455] width 106 height 35
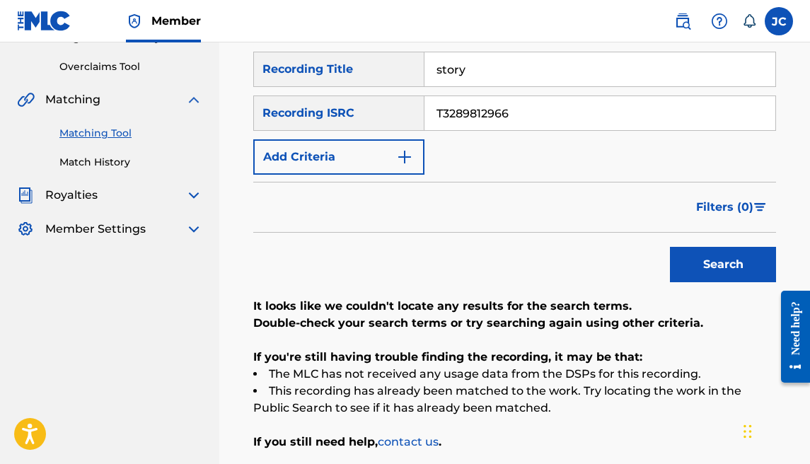
scroll to position [287, 0]
drag, startPoint x: 553, startPoint y: 117, endPoint x: 379, endPoint y: 99, distance: 175.0
click at [379, 99] on div "SearchWithCriteria9284edbf-6f79-4389-b9b7-c52607a20ac4 Recording ISRC T32898129…" at bounding box center [514, 112] width 523 height 35
click at [449, 110] on input "Search Form" at bounding box center [599, 112] width 351 height 34
type input "j"
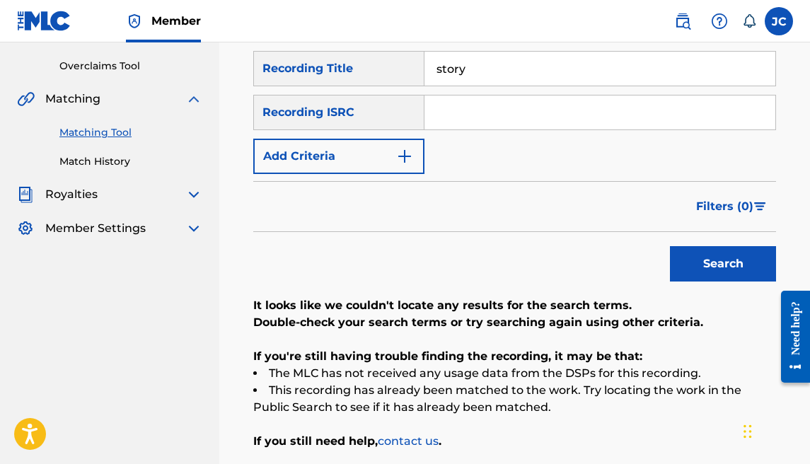
click at [504, 75] on input "story" at bounding box center [599, 69] width 351 height 34
click at [705, 265] on button "Search" at bounding box center [723, 263] width 106 height 35
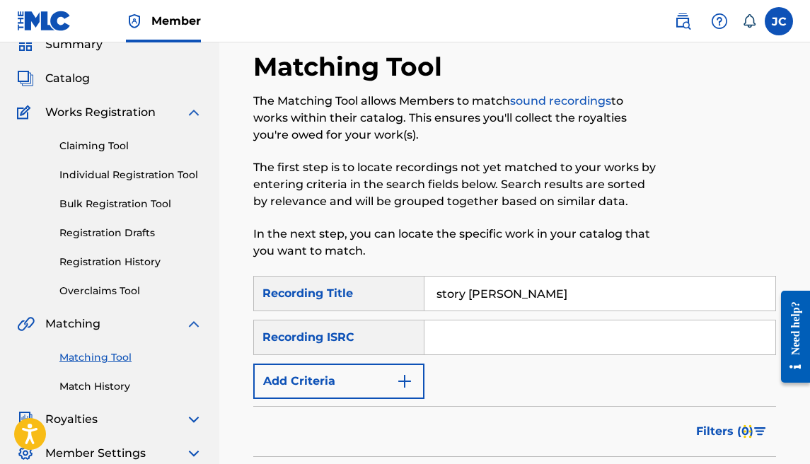
scroll to position [0, 0]
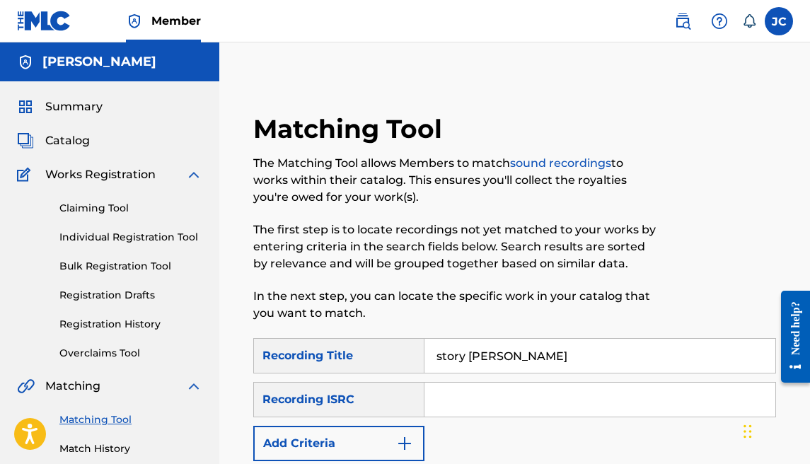
drag, startPoint x: 543, startPoint y: 354, endPoint x: 464, endPoint y: 354, distance: 79.2
click at [464, 354] on input "story [PERSON_NAME]" at bounding box center [599, 356] width 351 height 34
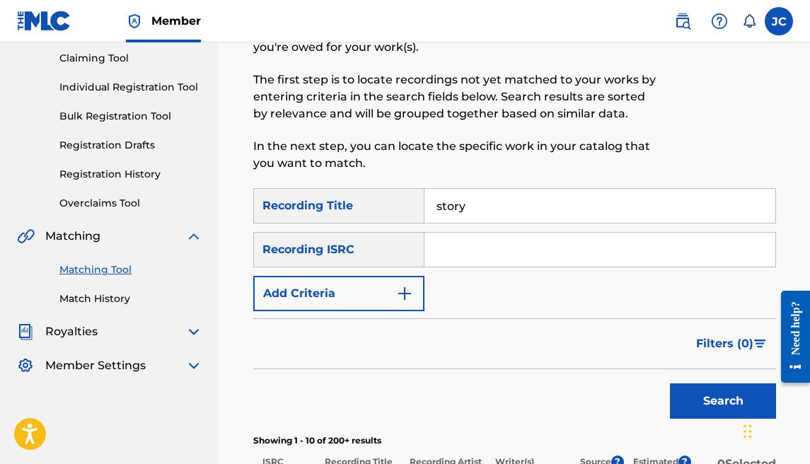
scroll to position [161, 0]
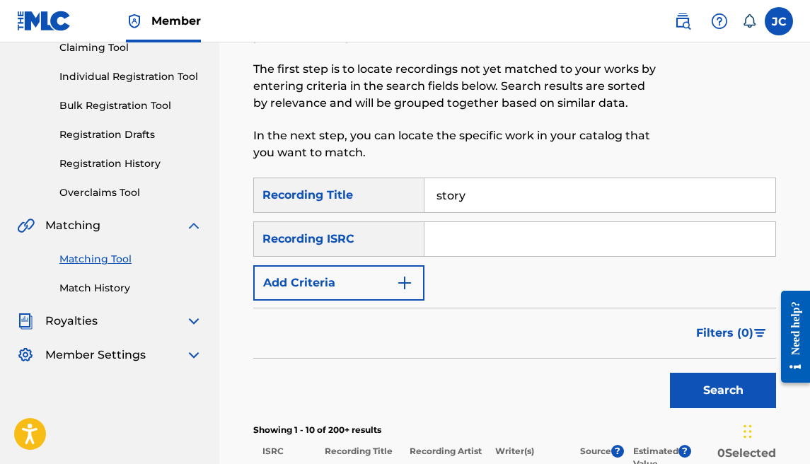
type input "story"
click at [685, 385] on button "Search" at bounding box center [723, 390] width 106 height 35
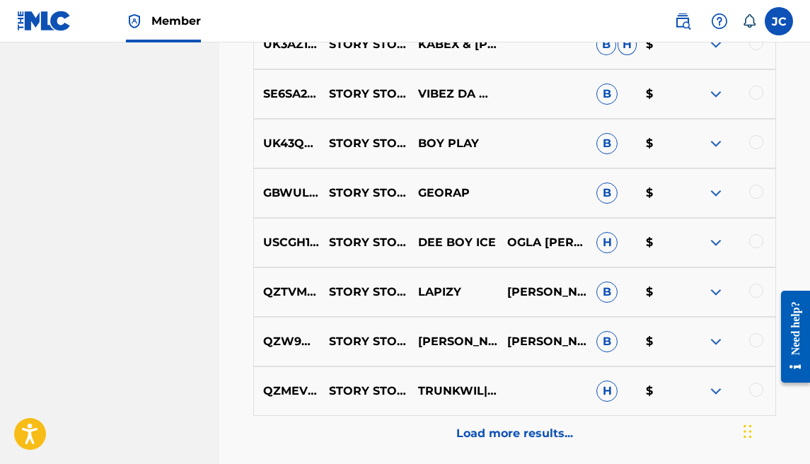
scroll to position [745, 0]
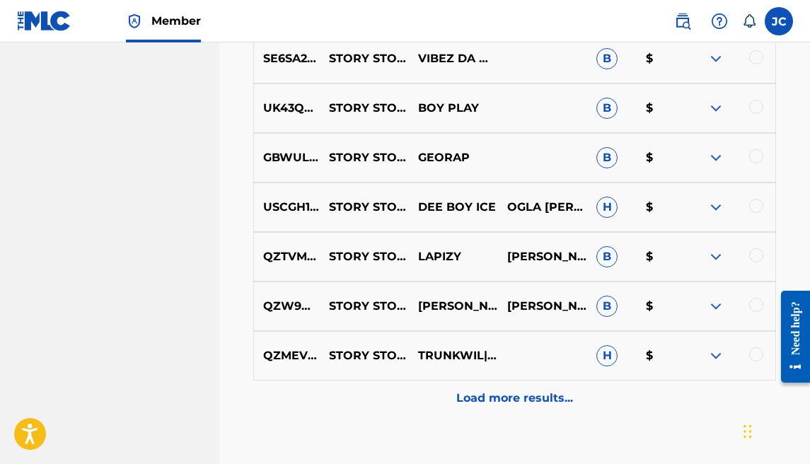
click at [518, 396] on p "Load more results..." at bounding box center [514, 398] width 117 height 17
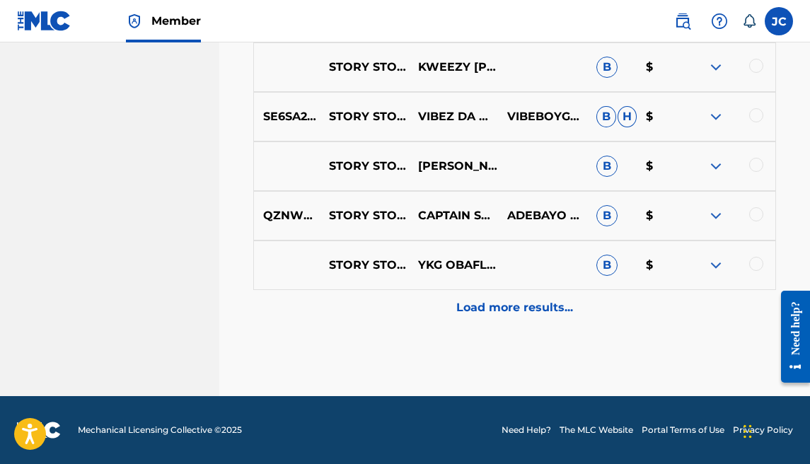
click at [548, 302] on p "Load more results..." at bounding box center [514, 307] width 117 height 17
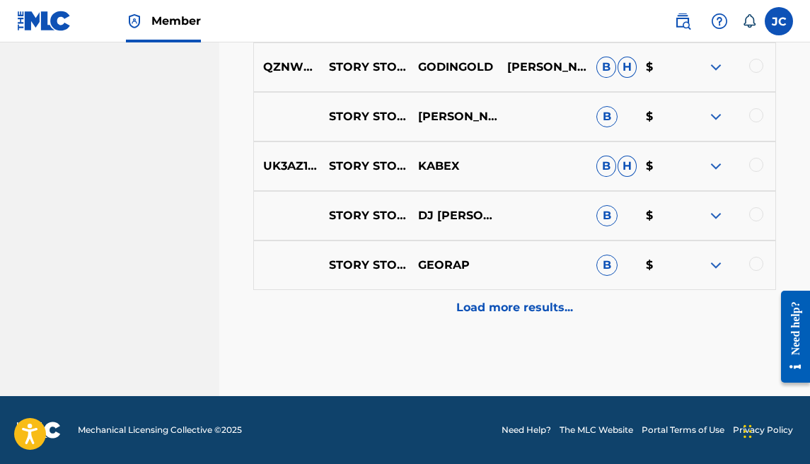
click at [544, 298] on div "Load more results..." at bounding box center [514, 307] width 523 height 35
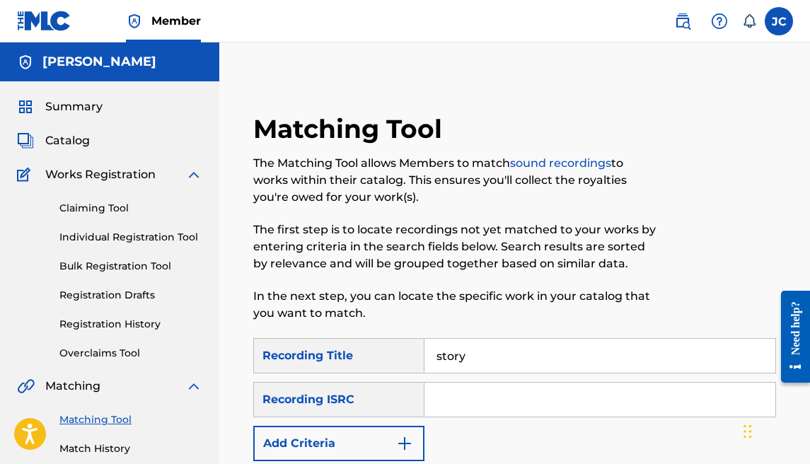
scroll to position [21, 0]
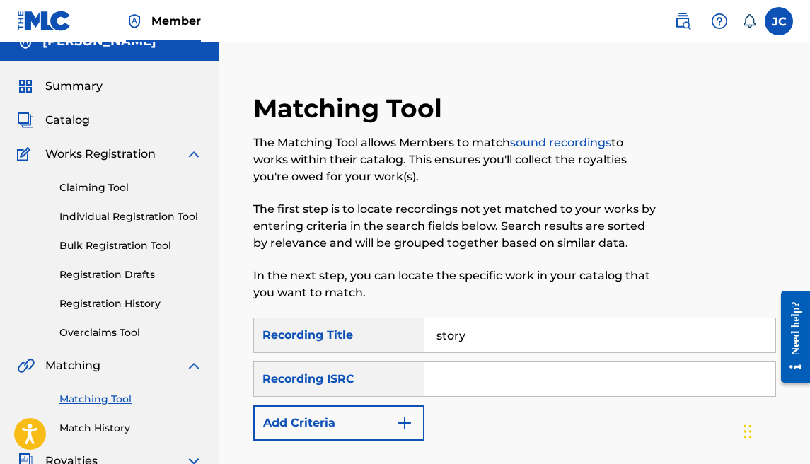
click at [383, 420] on button "Add Criteria" at bounding box center [338, 422] width 171 height 35
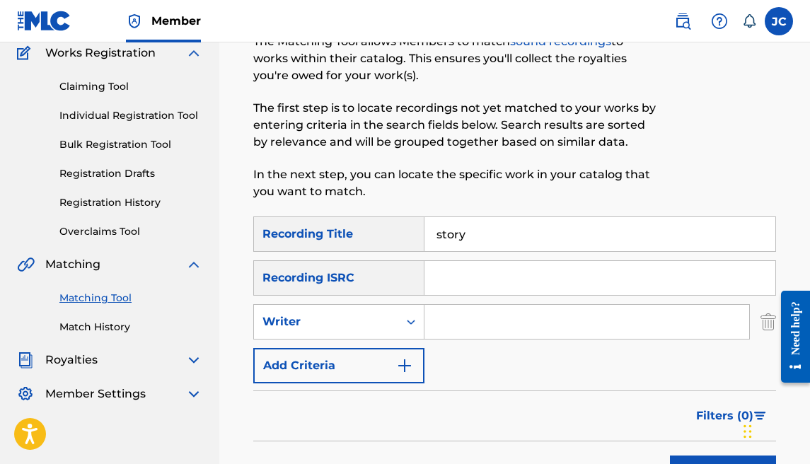
scroll to position [139, 0]
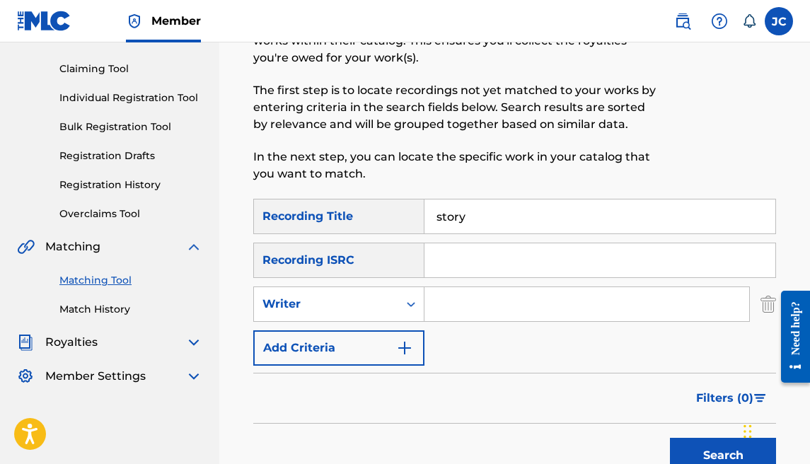
click at [473, 310] on input "Search Form" at bounding box center [586, 304] width 325 height 34
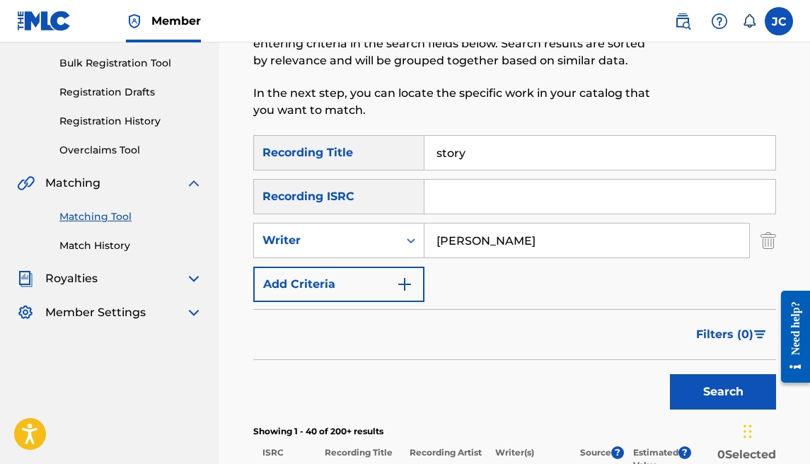
type input "[PERSON_NAME]"
click at [721, 395] on button "Search" at bounding box center [723, 391] width 106 height 35
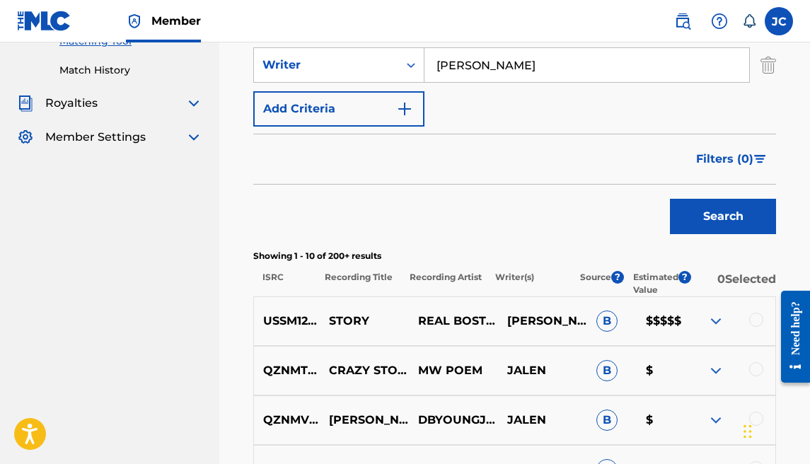
scroll to position [382, 0]
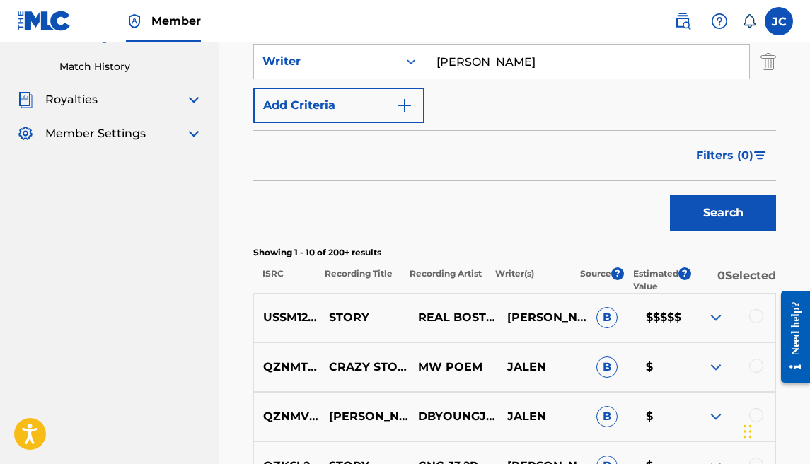
click at [658, 315] on p "$$$$$" at bounding box center [662, 317] width 50 height 17
drag, startPoint x: 658, startPoint y: 315, endPoint x: 676, endPoint y: 315, distance: 17.7
click at [676, 315] on p "$$$$$" at bounding box center [662, 317] width 50 height 17
click at [682, 315] on p "$$$$$" at bounding box center [662, 317] width 50 height 17
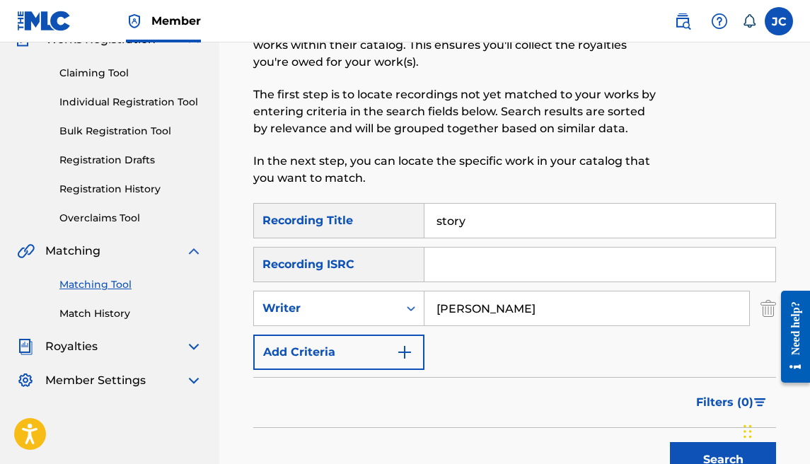
scroll to position [0, 0]
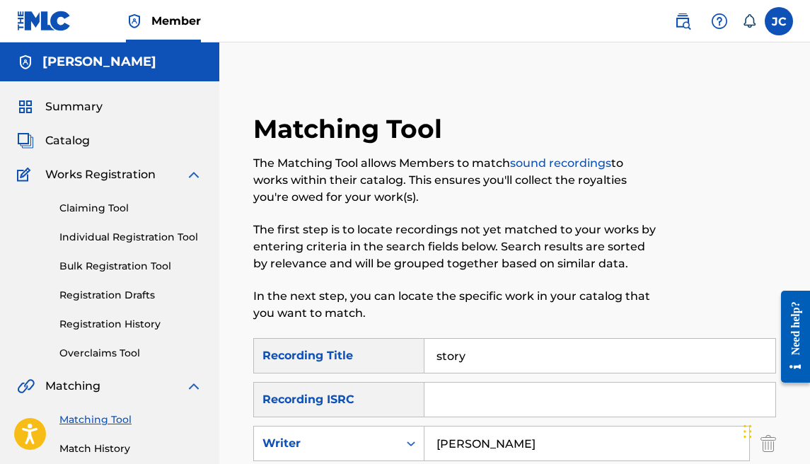
click at [112, 174] on span "Works Registration" at bounding box center [100, 174] width 110 height 17
click at [191, 168] on img at bounding box center [193, 174] width 17 height 17
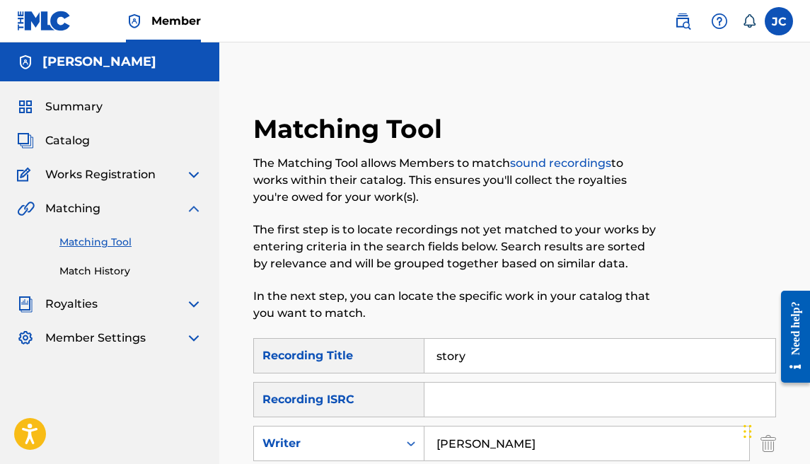
click at [192, 305] on img at bounding box center [193, 304] width 17 height 17
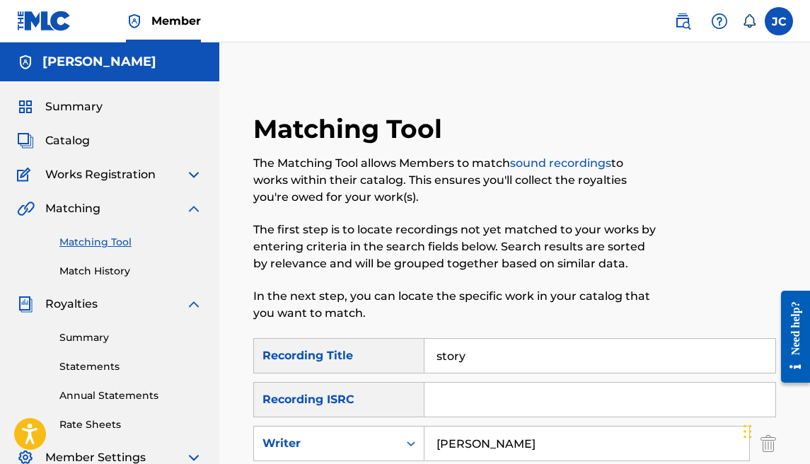
click at [746, 21] on icon at bounding box center [749, 21] width 14 height 14
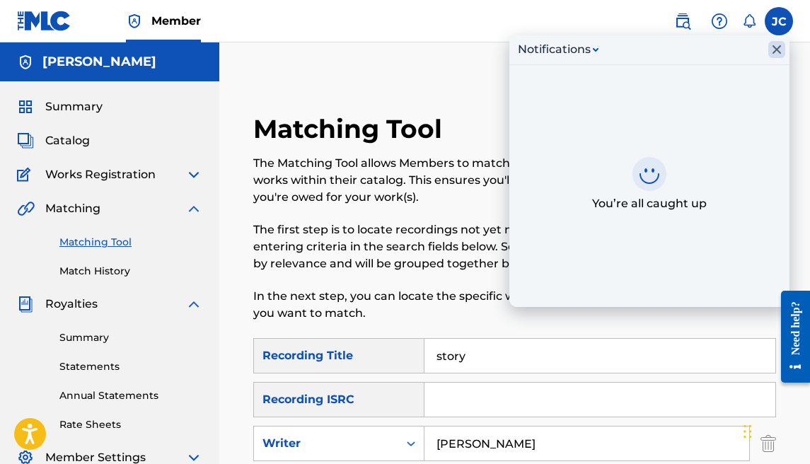
click at [778, 48] on icon "Close Inbox" at bounding box center [776, 49] width 8 height 8
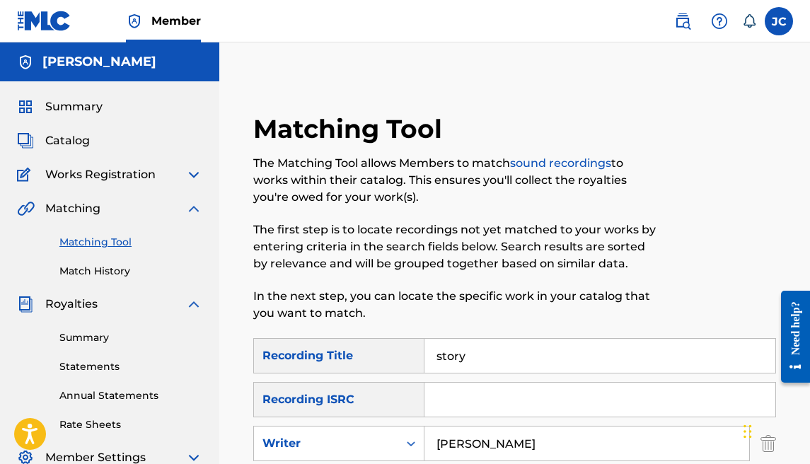
click at [194, 207] on img at bounding box center [193, 208] width 17 height 17
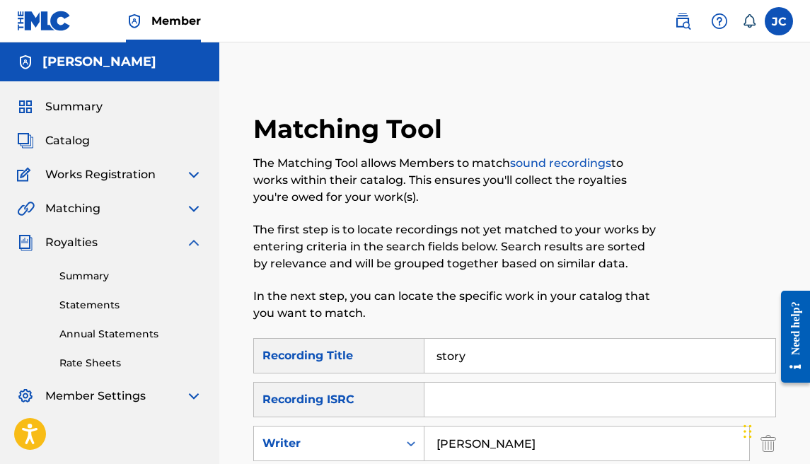
click at [197, 231] on div "Summary Catalog Works Registration Claiming Tool Individual Registration Tool B…" at bounding box center [109, 251] width 219 height 340
click at [196, 234] on img at bounding box center [193, 242] width 17 height 17
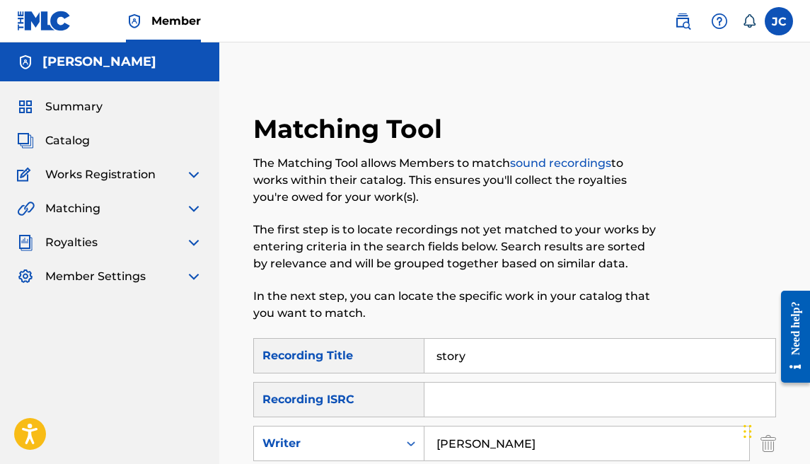
click at [84, 109] on span "Summary" at bounding box center [73, 106] width 57 height 17
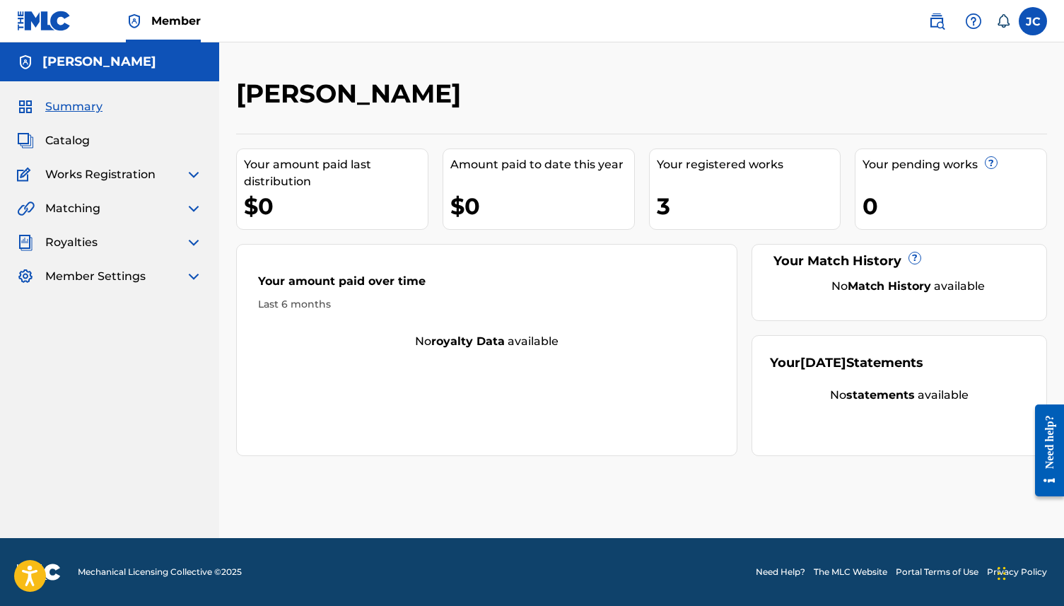
click at [182, 177] on div "Works Registration" at bounding box center [109, 174] width 185 height 17
click at [190, 174] on img at bounding box center [193, 174] width 17 height 17
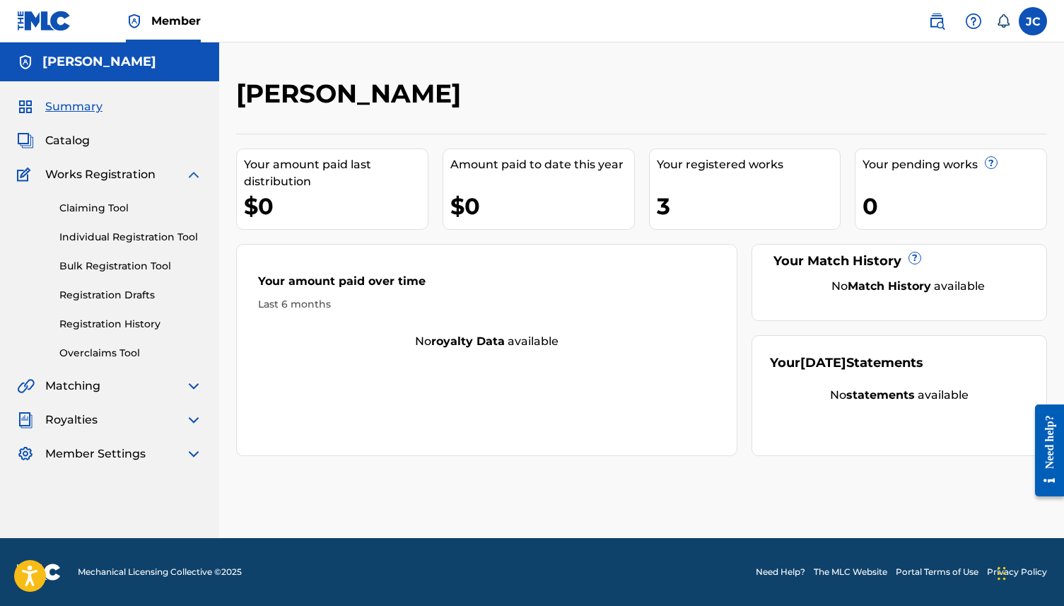
click at [126, 398] on div "Summary Catalog Works Registration Claiming Tool Individual Registration Tool B…" at bounding box center [109, 280] width 219 height 398
click at [170, 383] on div "Matching" at bounding box center [109, 386] width 185 height 17
click at [201, 383] on img at bounding box center [193, 386] width 17 height 17
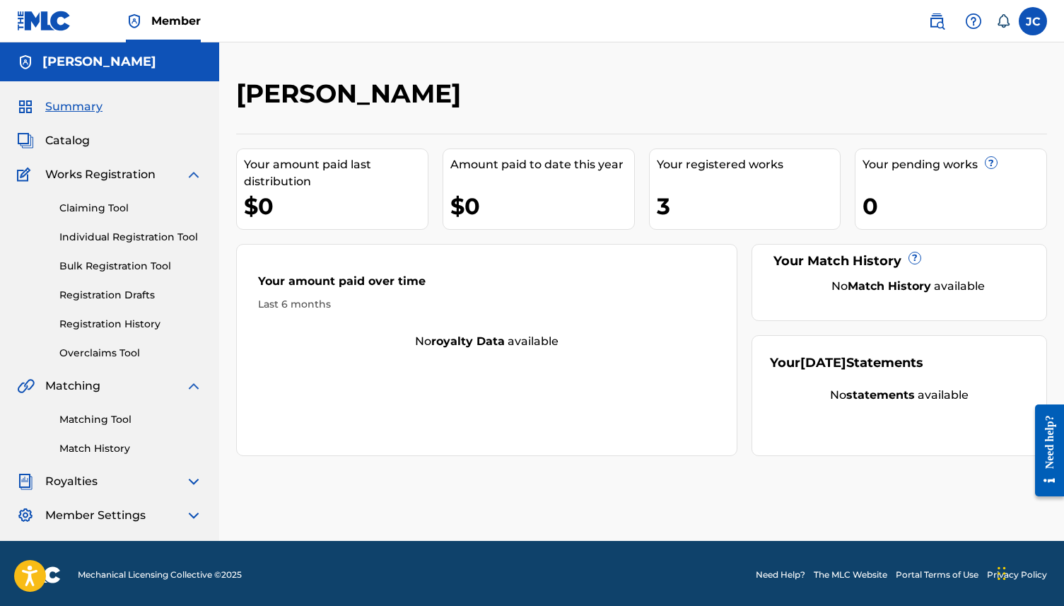
click at [132, 415] on link "Matching Tool" at bounding box center [130, 419] width 143 height 15
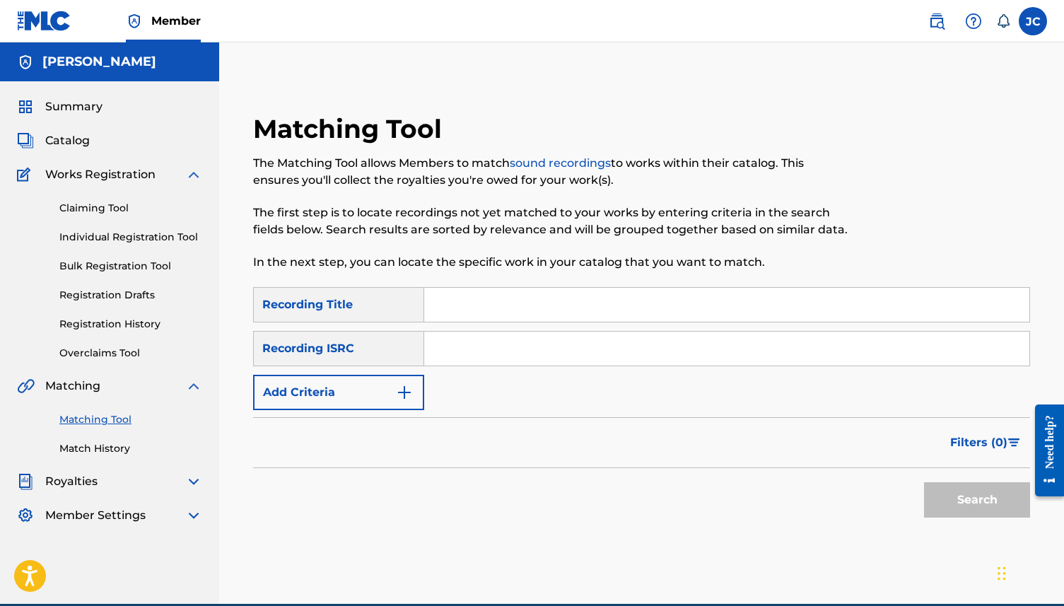
click at [108, 211] on link "Claiming Tool" at bounding box center [130, 208] width 143 height 15
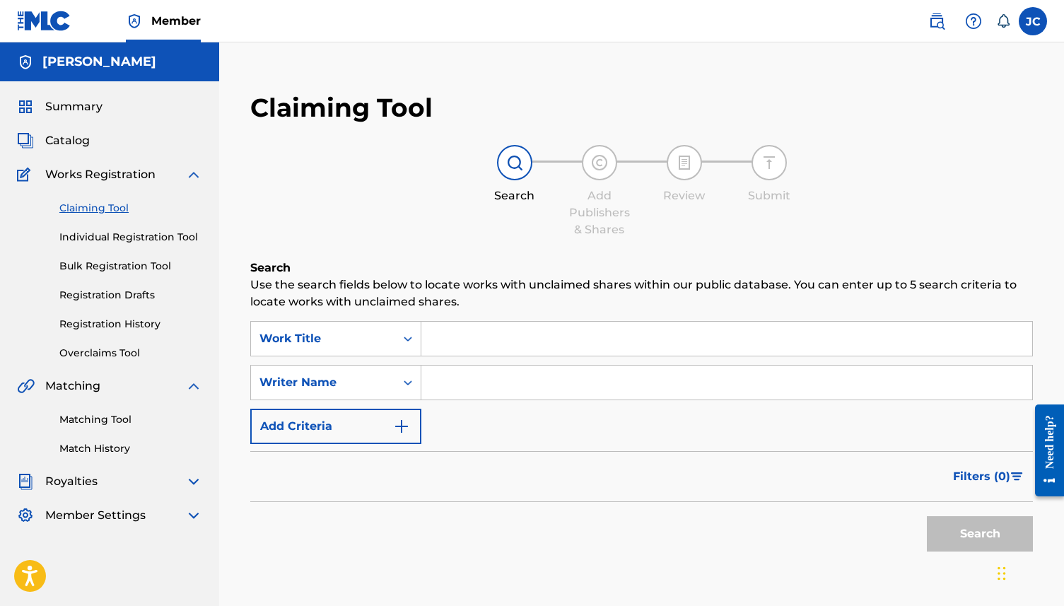
click at [511, 327] on input "Search Form" at bounding box center [727, 339] width 611 height 34
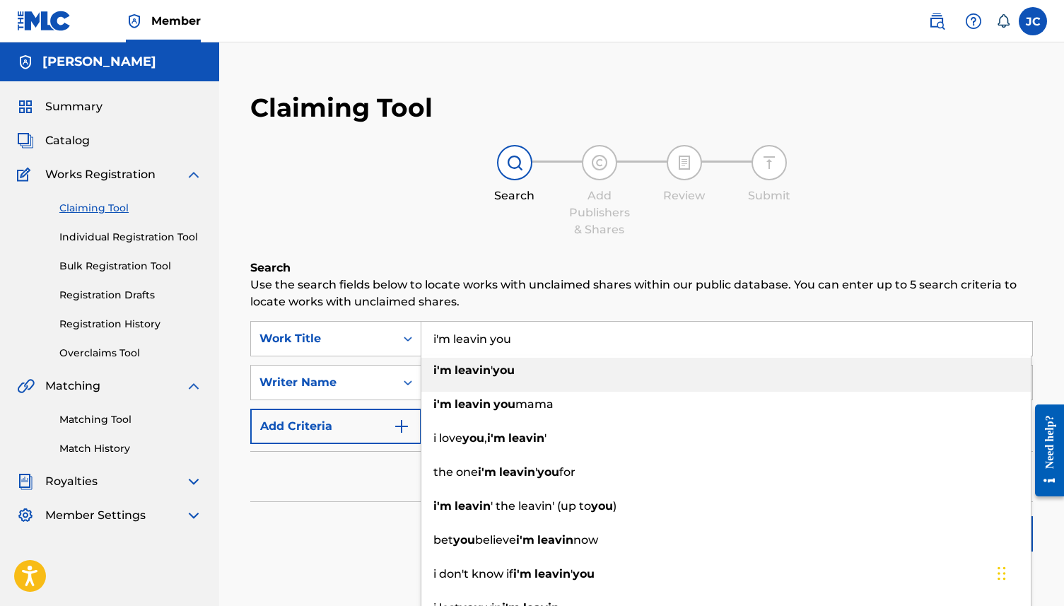
click at [486, 336] on input "i'm leavin you" at bounding box center [727, 339] width 611 height 34
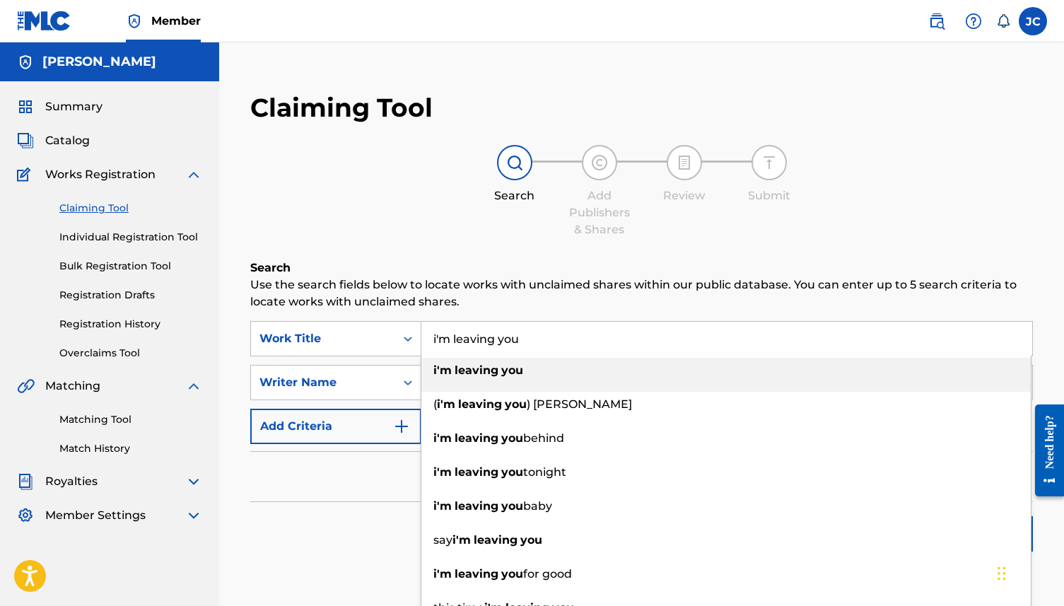
type input "i'm leaving you"
click at [535, 368] on div "i'm leaving you" at bounding box center [727, 370] width 610 height 25
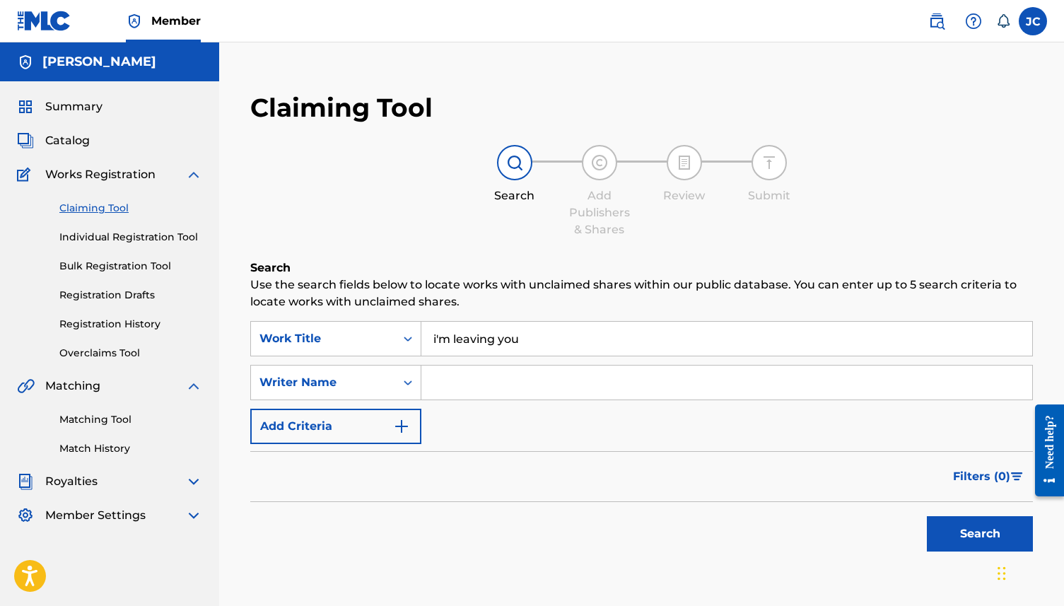
click at [529, 378] on input "Search Form" at bounding box center [727, 383] width 611 height 34
type input "[PERSON_NAME]"
click at [809, 463] on button "Search" at bounding box center [980, 533] width 106 height 35
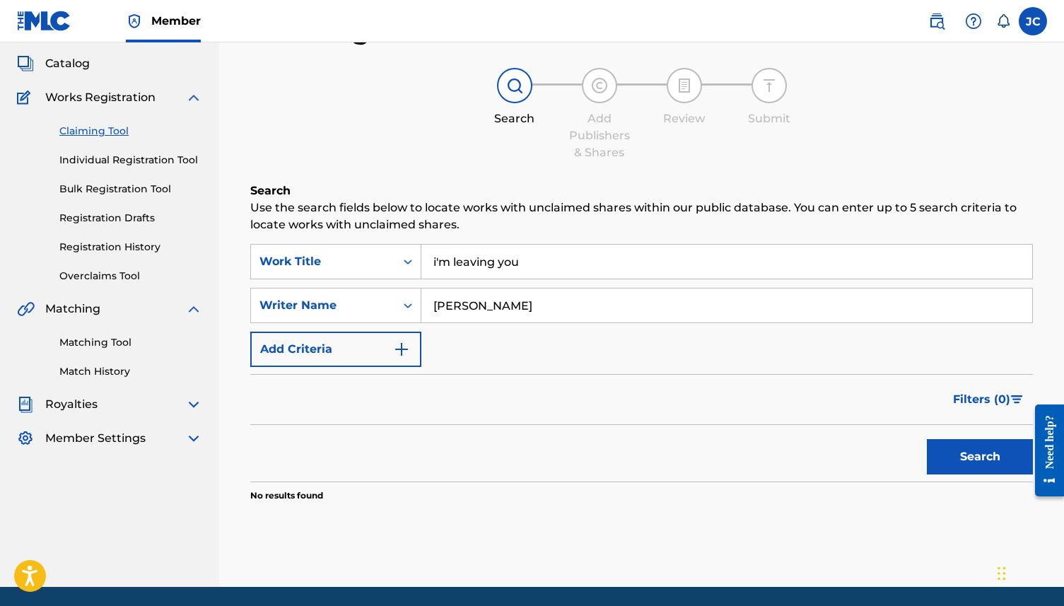
scroll to position [71, 0]
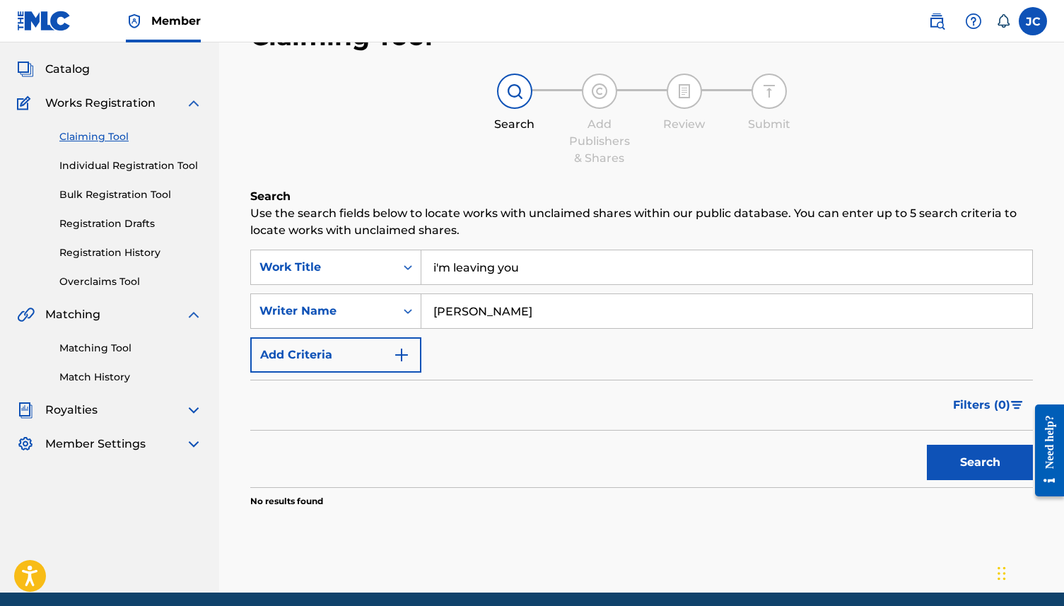
click at [138, 161] on link "Individual Registration Tool" at bounding box center [130, 165] width 143 height 15
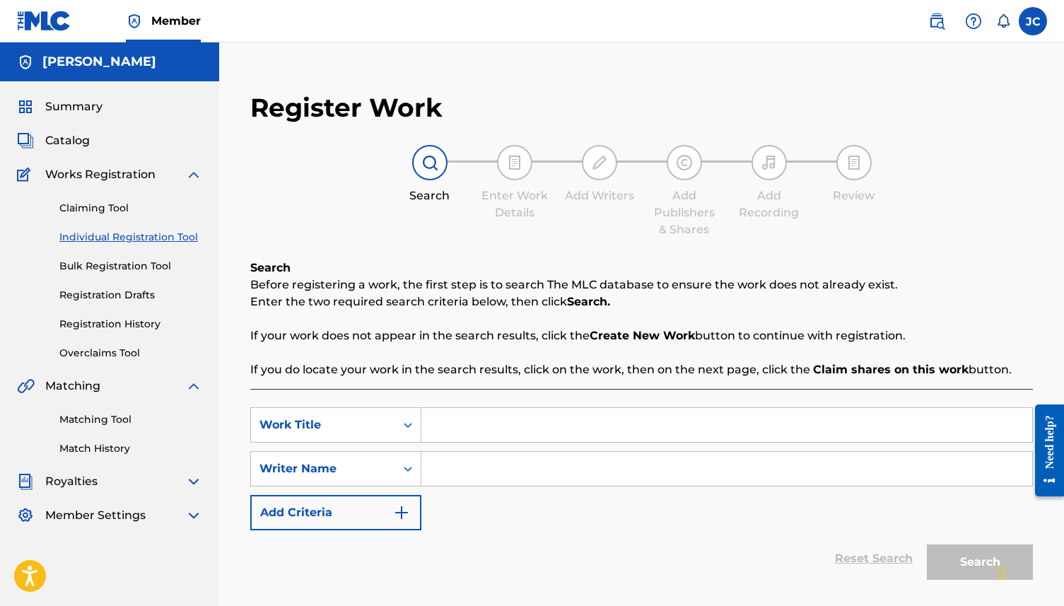
click at [482, 422] on input "Search Form" at bounding box center [727, 425] width 611 height 34
type input "I'm leaving you"
click at [477, 457] on input "Search Form" at bounding box center [727, 469] width 611 height 34
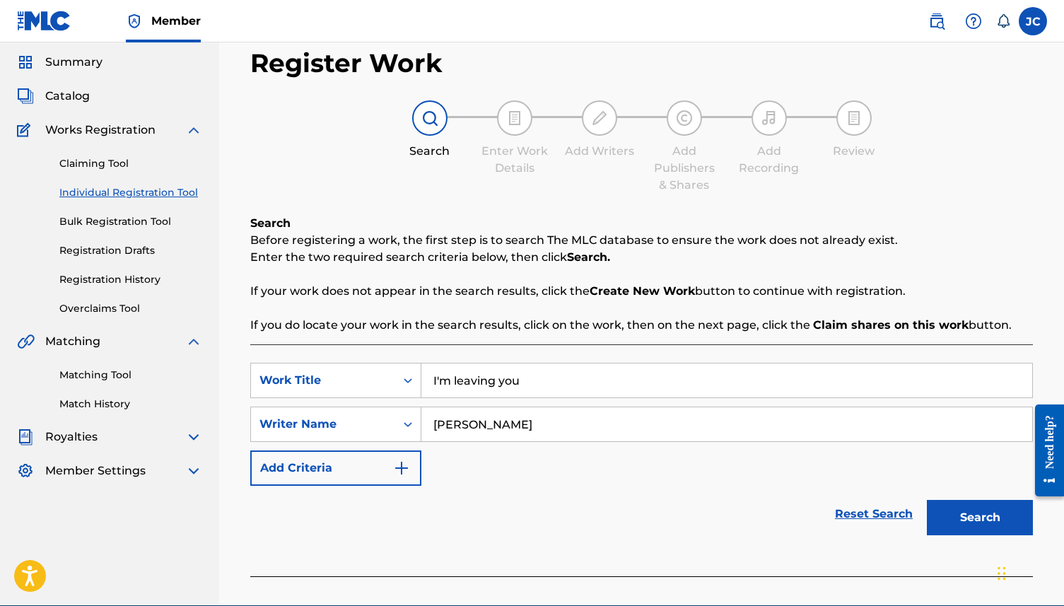
scroll to position [52, 0]
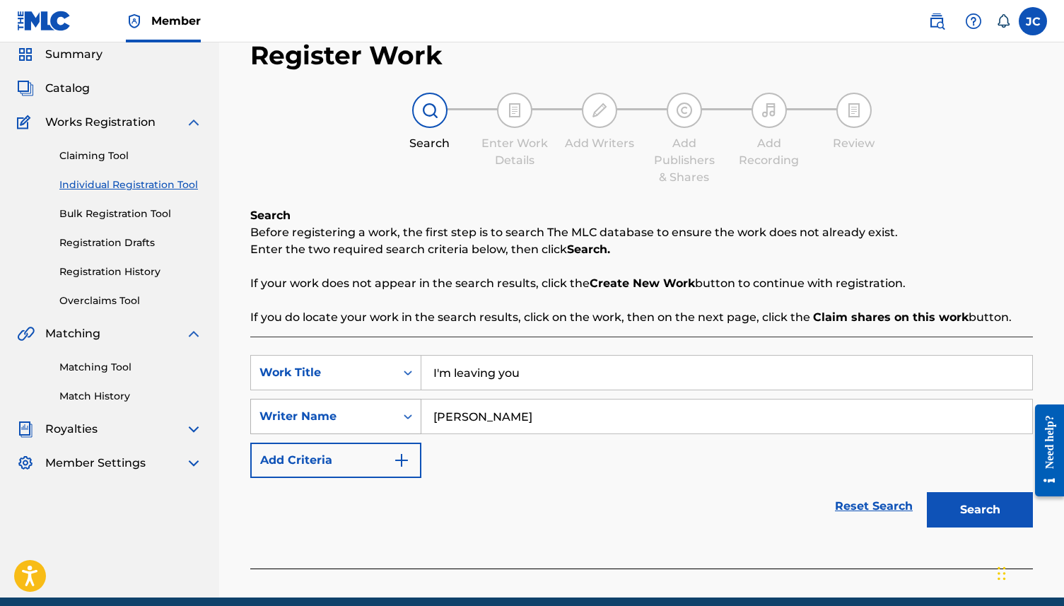
type input "[PERSON_NAME]"
click at [366, 407] on div "Writer Name" at bounding box center [323, 416] width 144 height 27
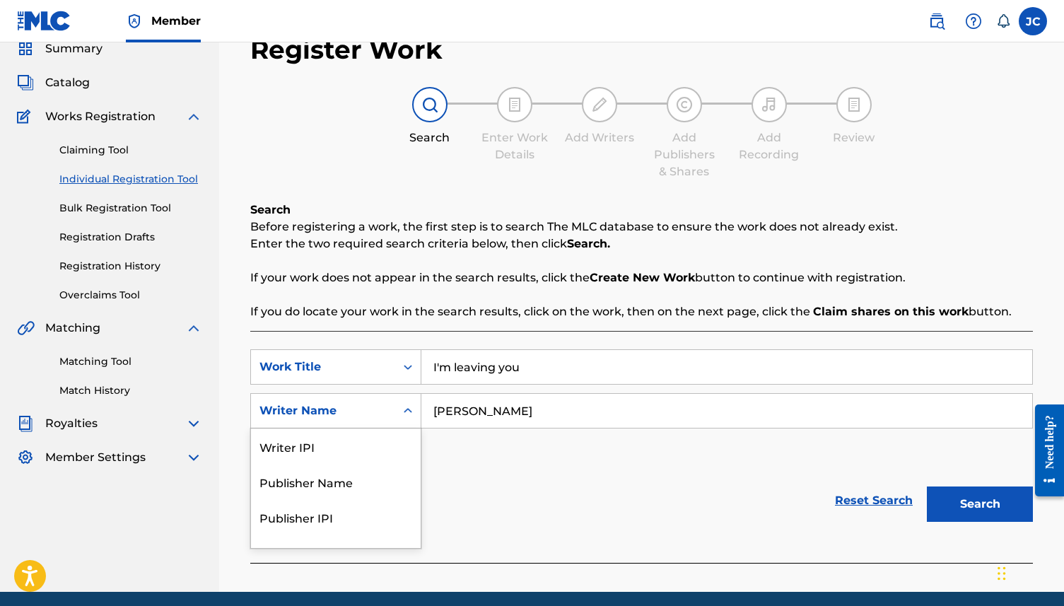
click at [466, 463] on div "SearchWithCriteria2a537f74-139a-4224-8af5-7d930eb73337 Work Title I'm leaving y…" at bounding box center [641, 410] width 783 height 123
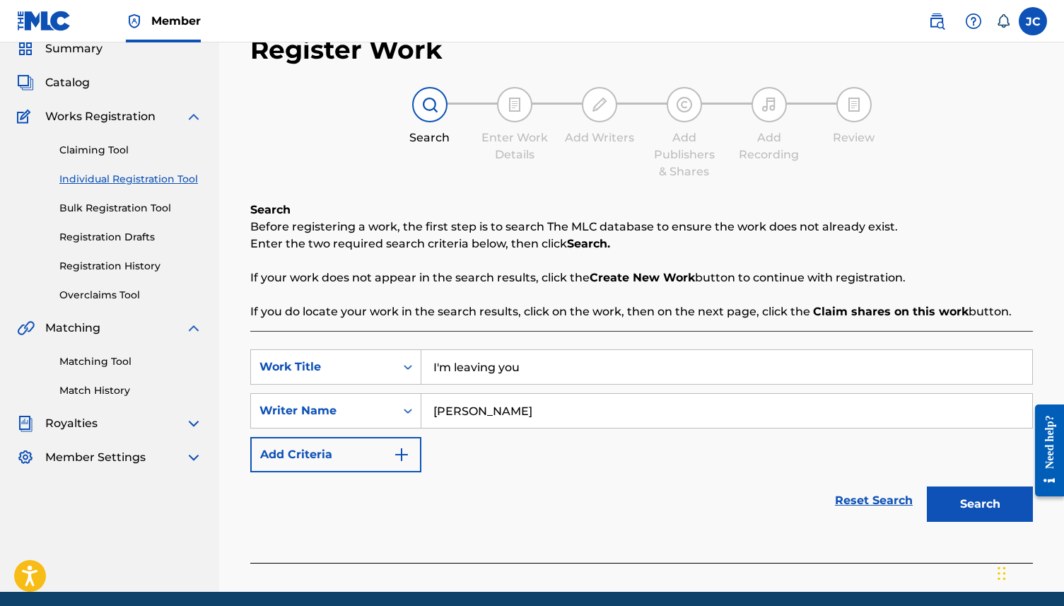
click at [809, 463] on button "Search" at bounding box center [980, 504] width 106 height 35
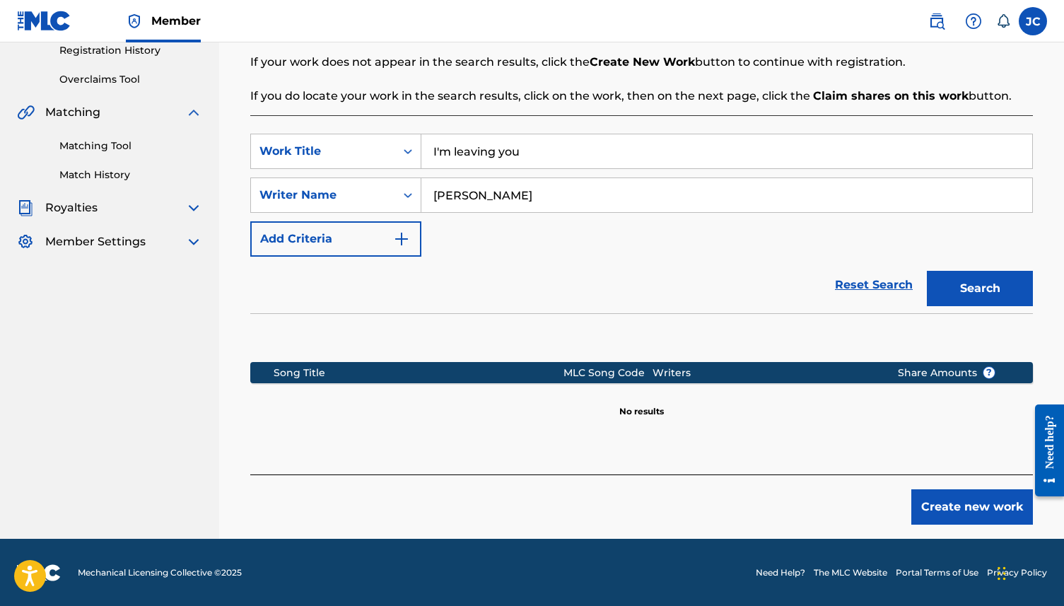
scroll to position [274, 0]
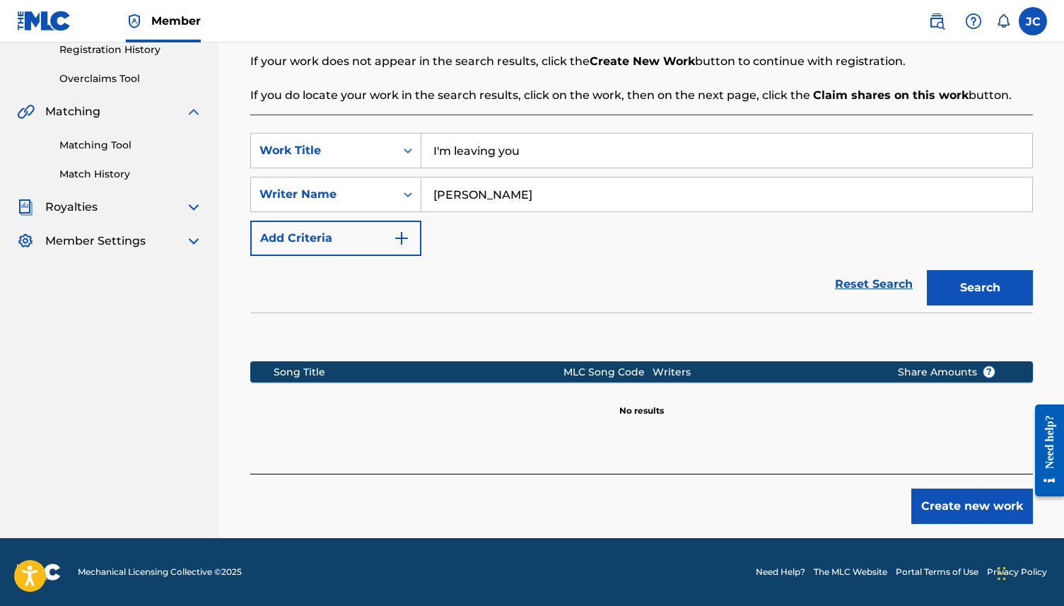
click at [390, 226] on button "Add Criteria" at bounding box center [335, 238] width 171 height 35
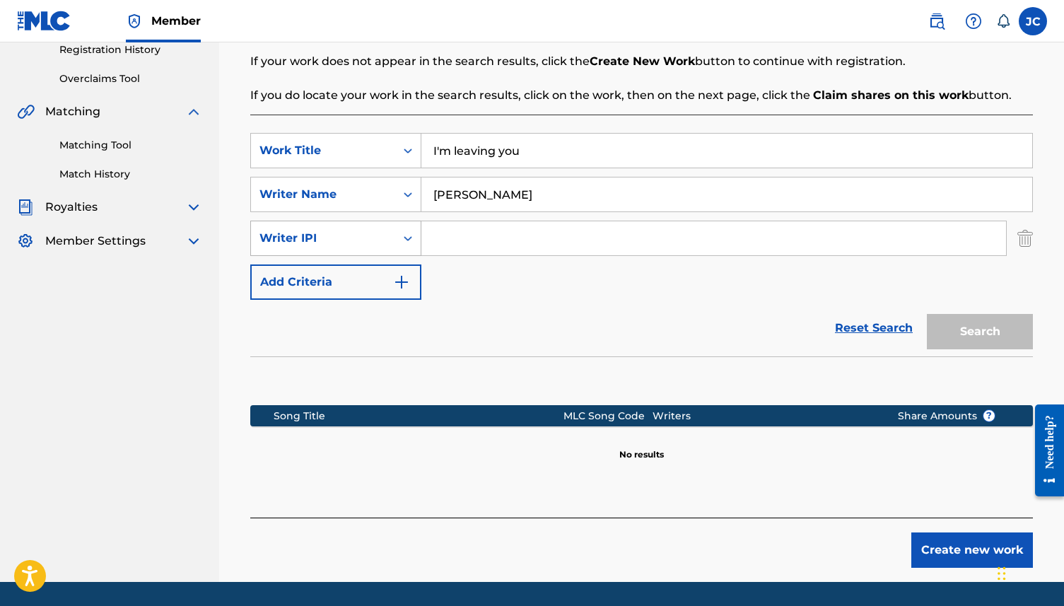
click at [378, 245] on div "Writer IPI" at bounding box center [323, 238] width 127 height 17
click at [391, 237] on div "Writer IPI" at bounding box center [323, 238] width 144 height 27
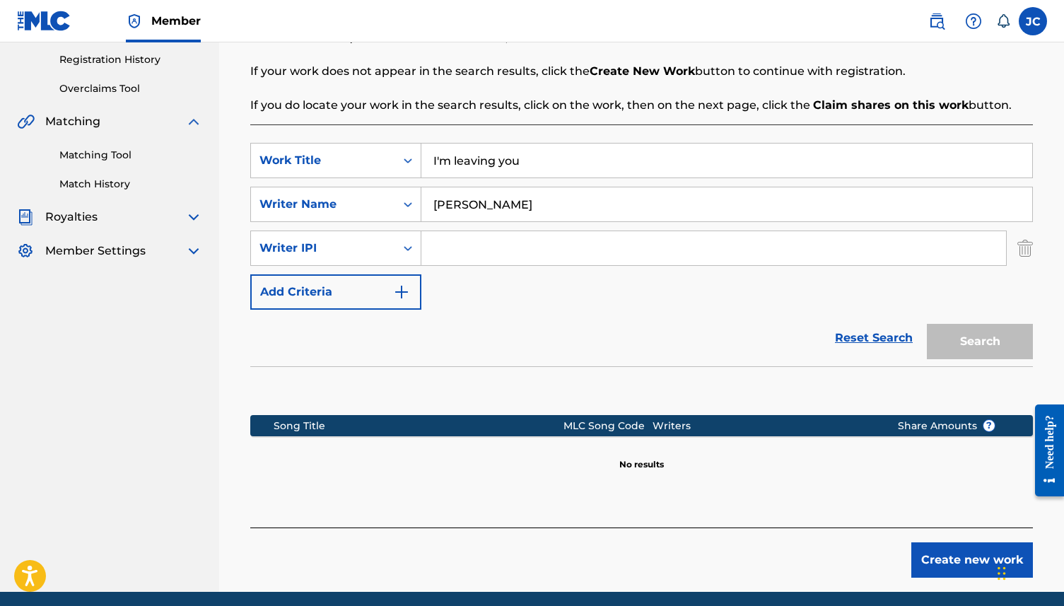
scroll to position [275, 0]
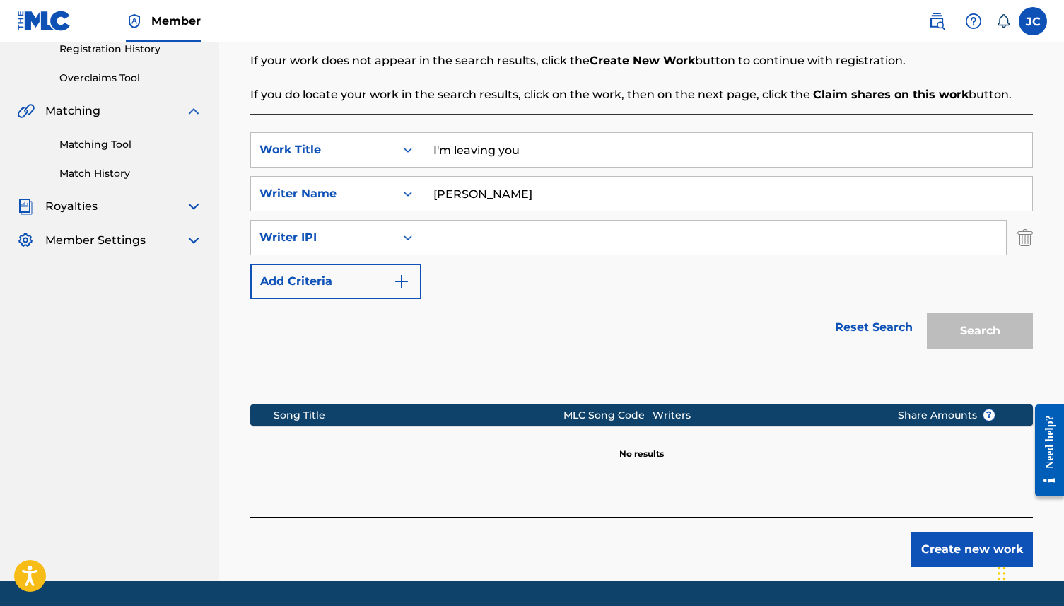
click at [809, 463] on button "Create new work" at bounding box center [973, 549] width 122 height 35
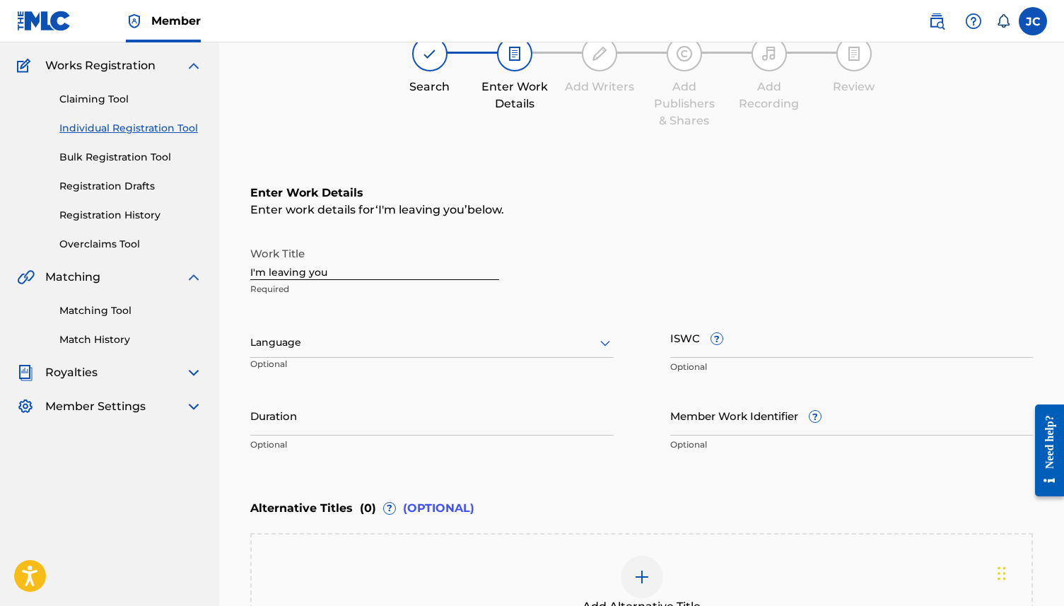
scroll to position [108, 0]
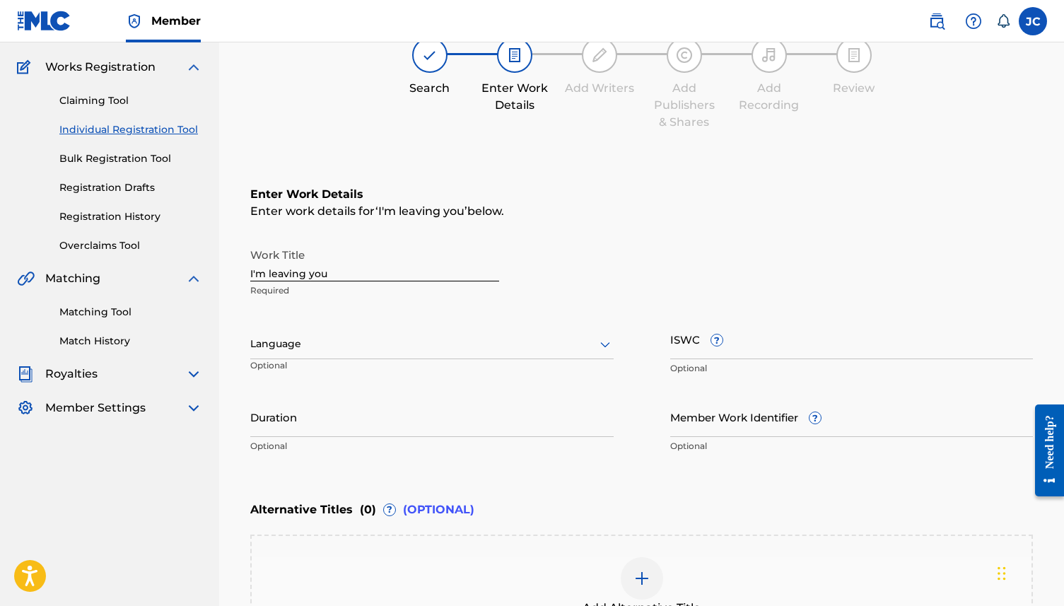
click at [380, 349] on div at bounding box center [432, 344] width 364 height 18
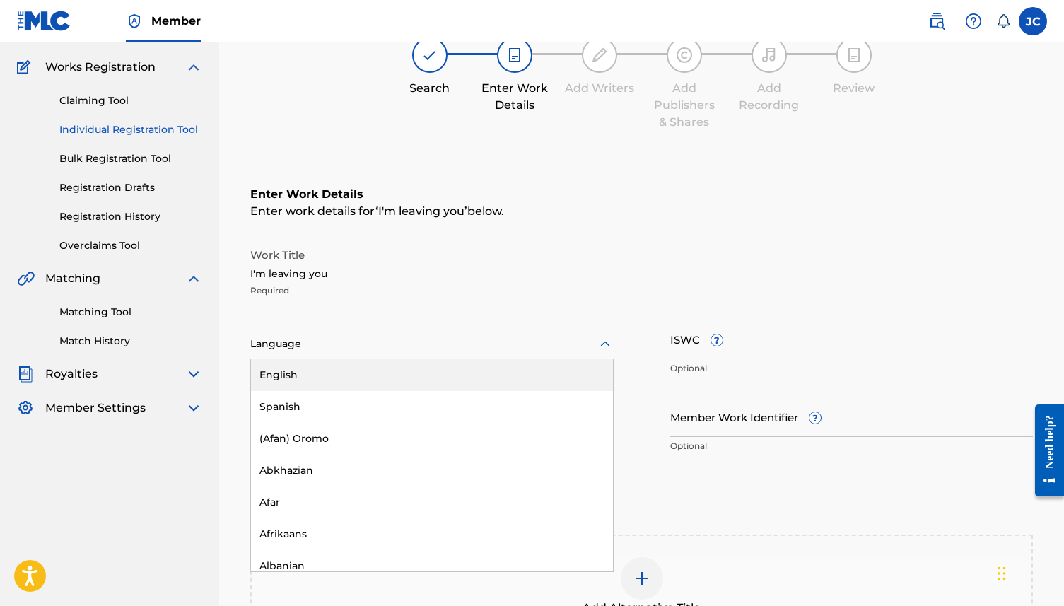
click at [378, 365] on div "English" at bounding box center [432, 375] width 362 height 32
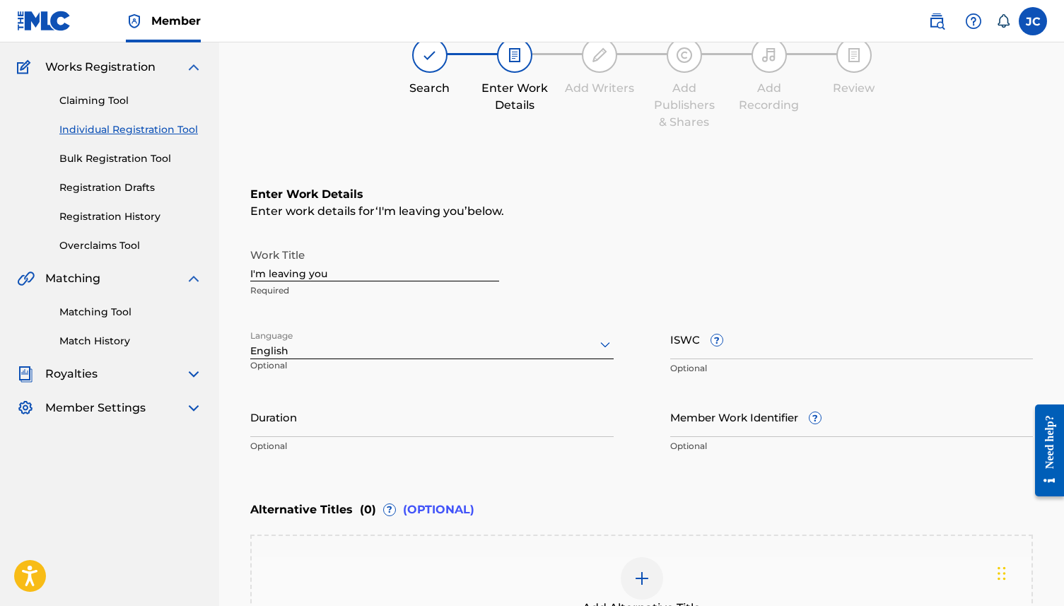
click at [679, 347] on input "ISWC ?" at bounding box center [852, 339] width 364 height 40
click at [525, 426] on input "Duration" at bounding box center [432, 417] width 364 height 40
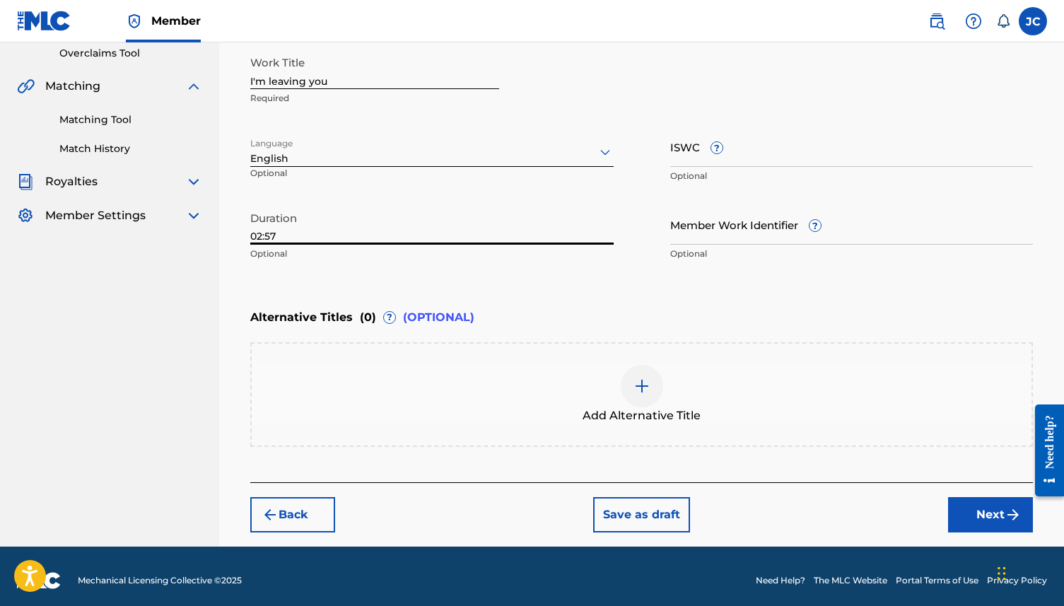
scroll to position [308, 0]
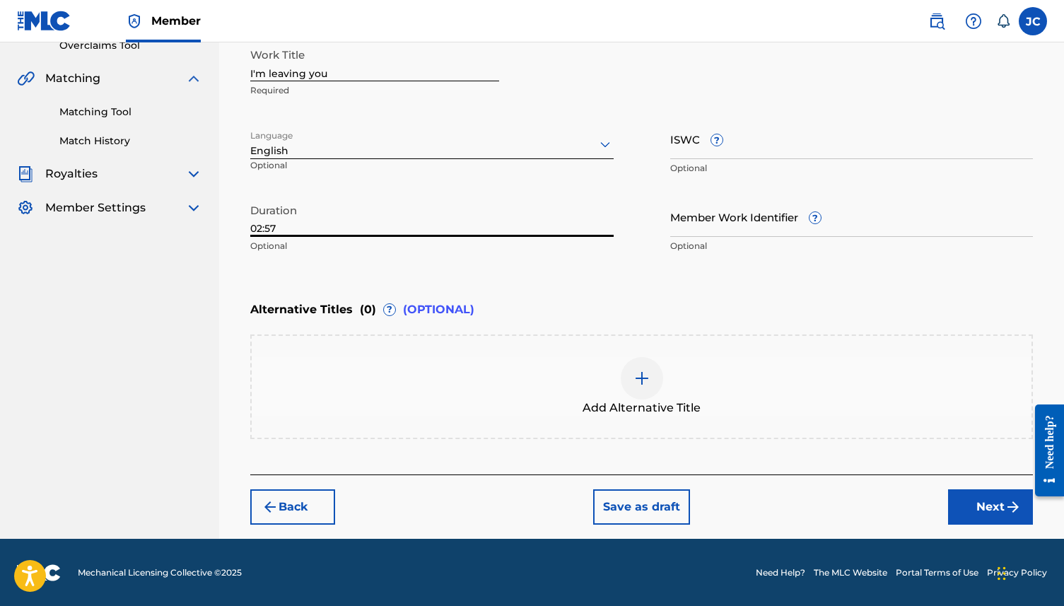
type input "02:57"
click at [809, 463] on button "Next" at bounding box center [990, 506] width 85 height 35
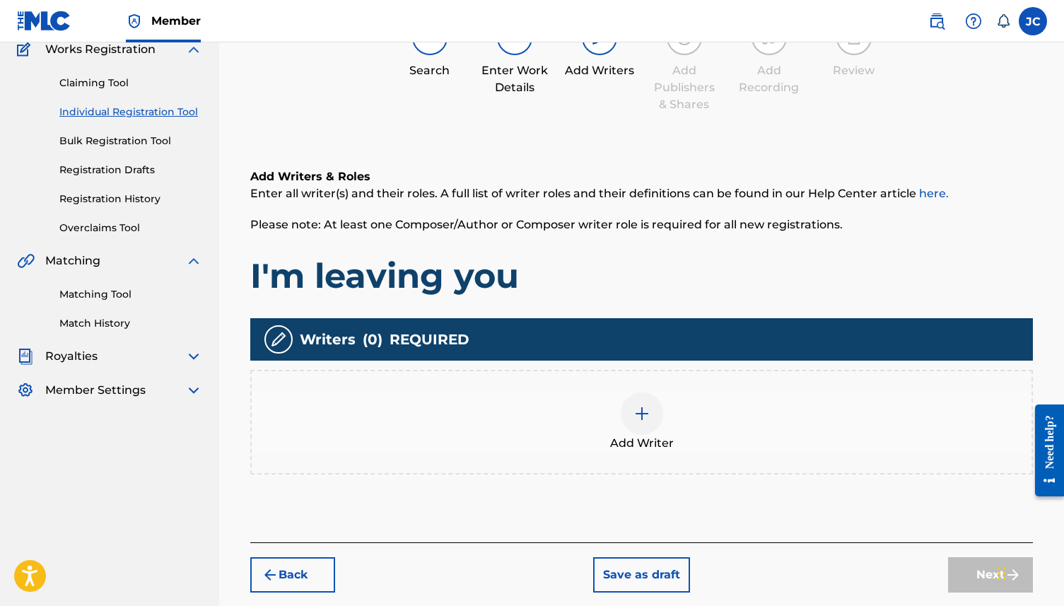
scroll to position [137, 0]
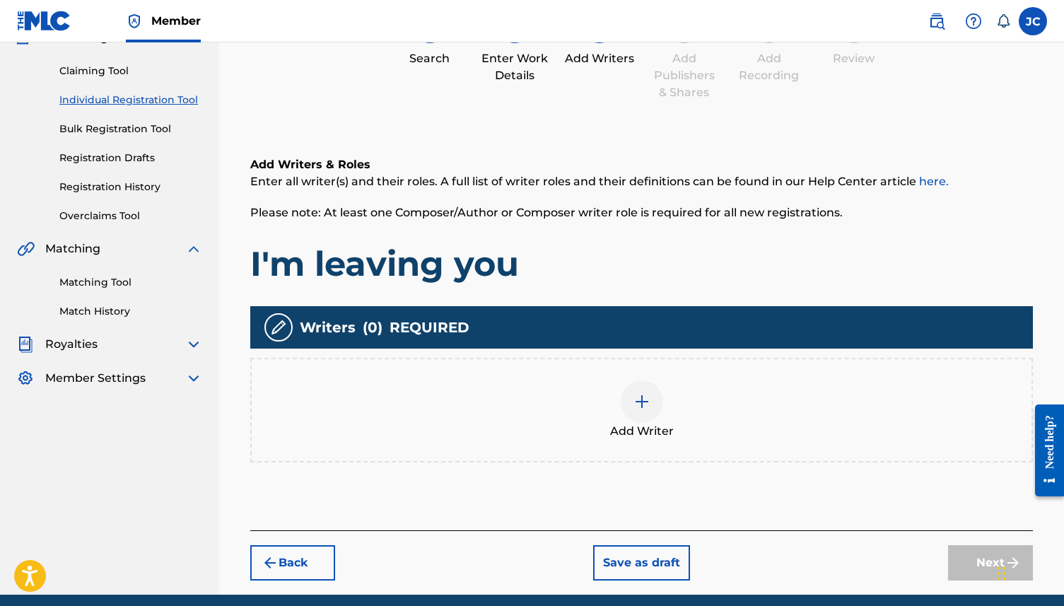
click at [640, 408] on img at bounding box center [642, 401] width 17 height 17
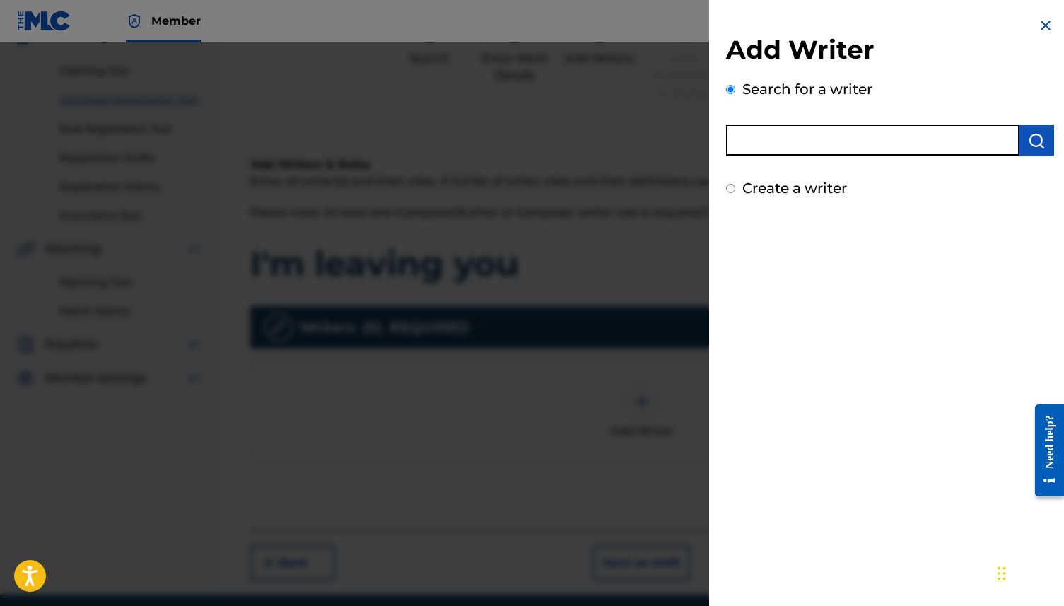
click at [809, 147] on input "text" at bounding box center [872, 140] width 293 height 31
type input "[PERSON_NAME]"
click at [809, 149] on img "submit" at bounding box center [1036, 140] width 17 height 17
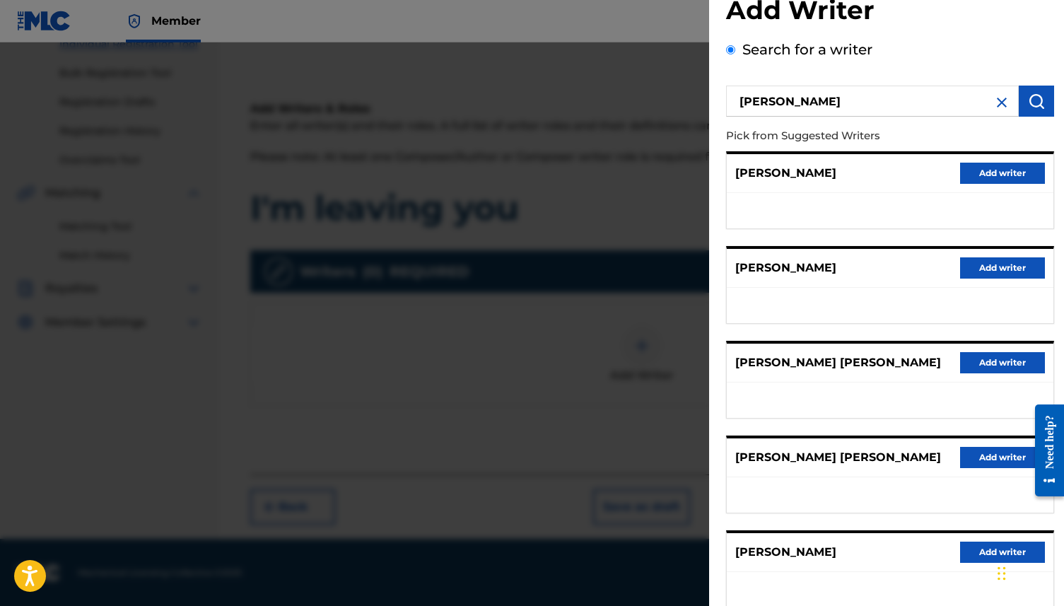
scroll to position [0, 0]
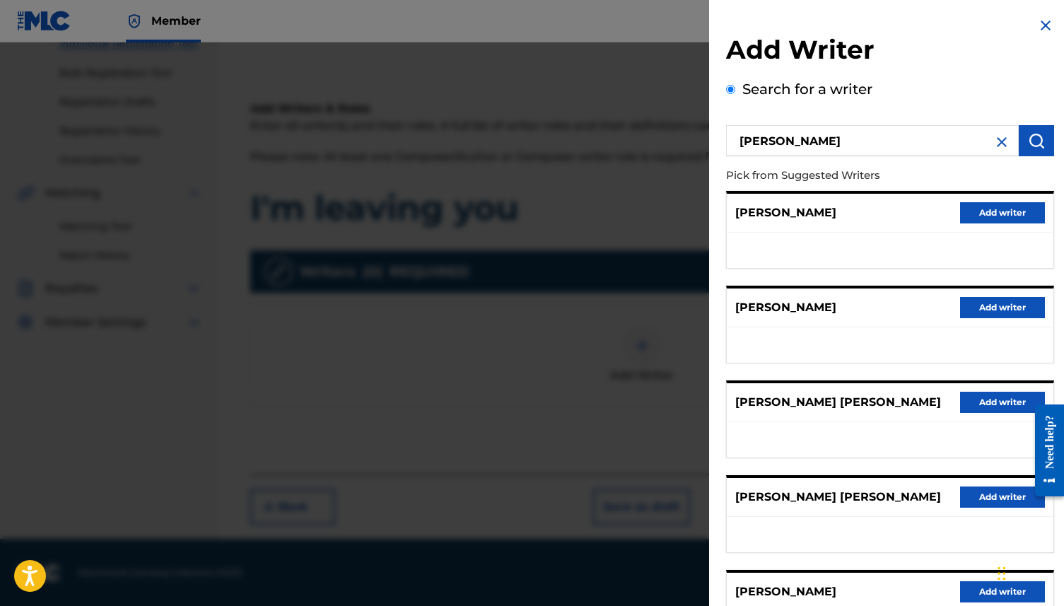
click at [809, 152] on input "[PERSON_NAME]" at bounding box center [872, 140] width 293 height 31
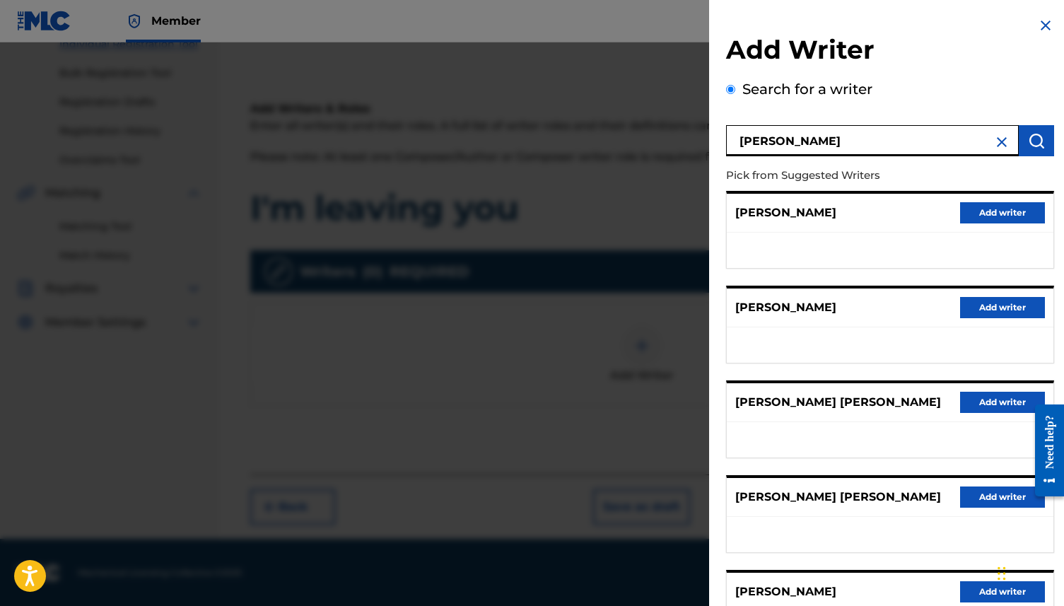
click at [809, 141] on img at bounding box center [1002, 142] width 17 height 17
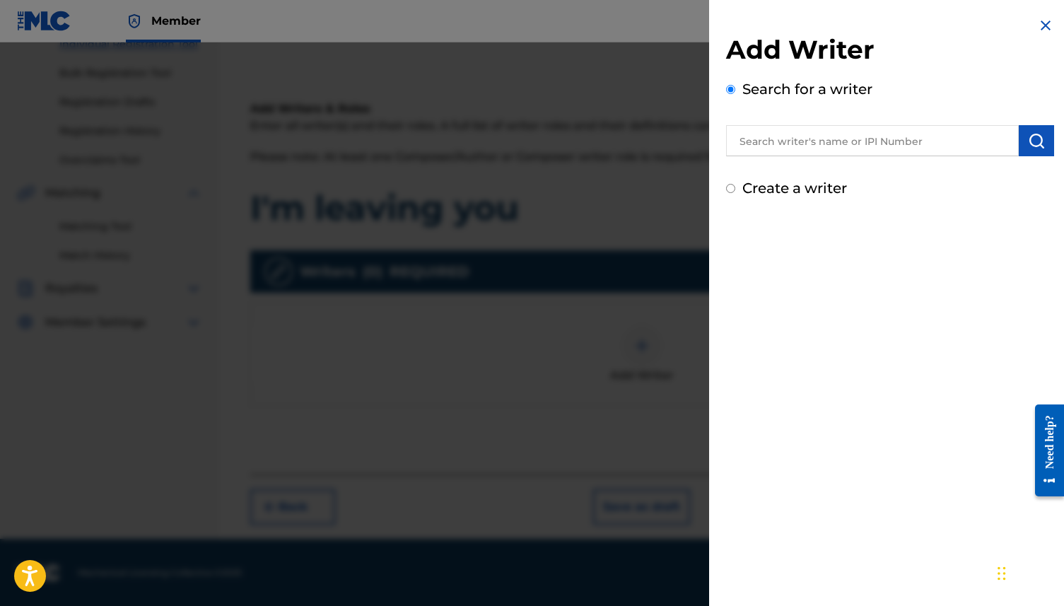
click at [809, 144] on input "text" at bounding box center [872, 140] width 293 height 31
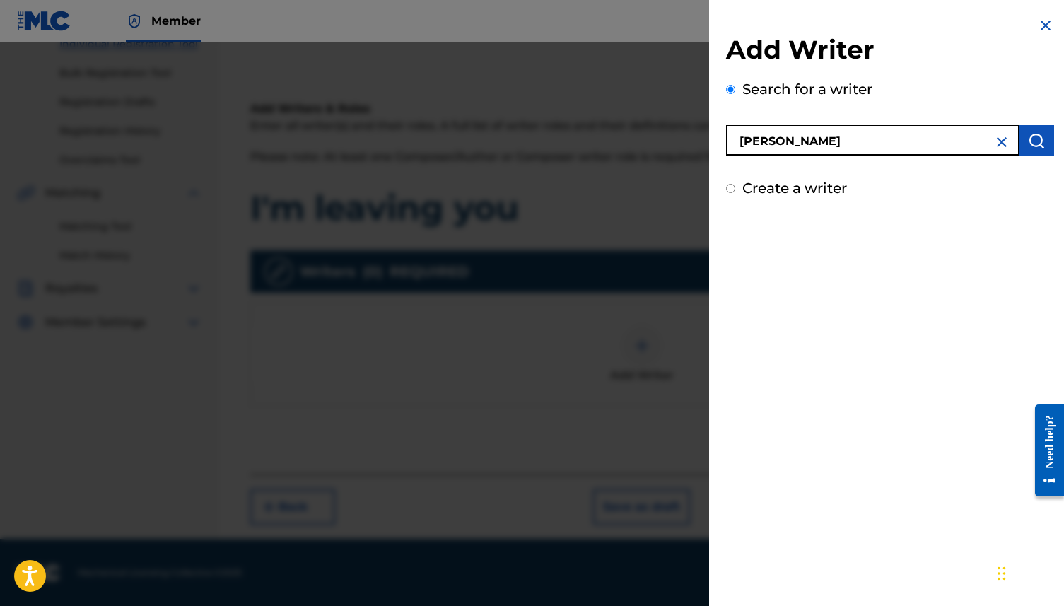
type input "[PERSON_NAME]"
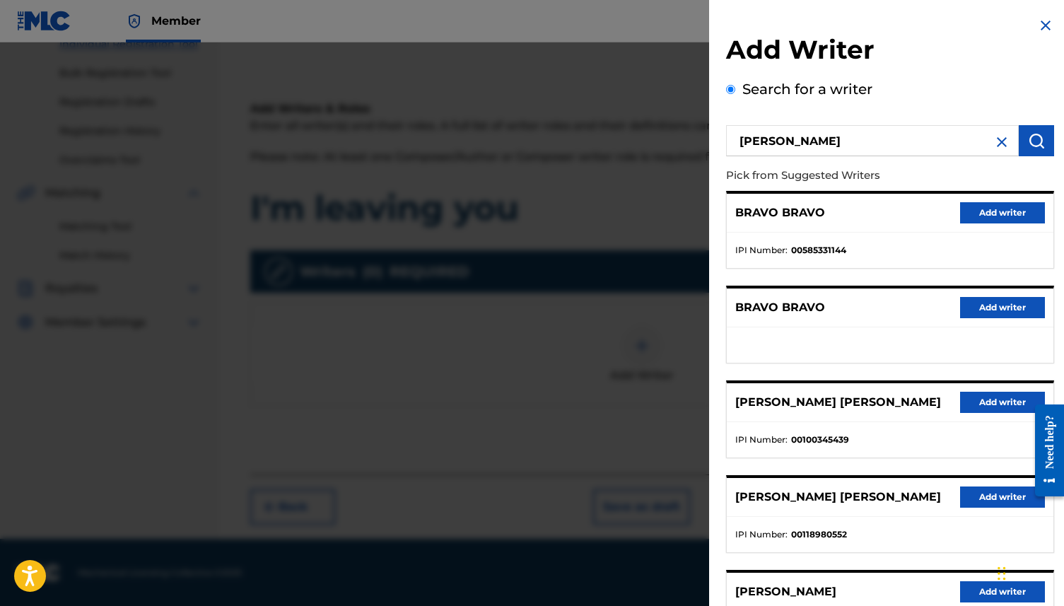
click at [809, 25] on img at bounding box center [1046, 25] width 17 height 17
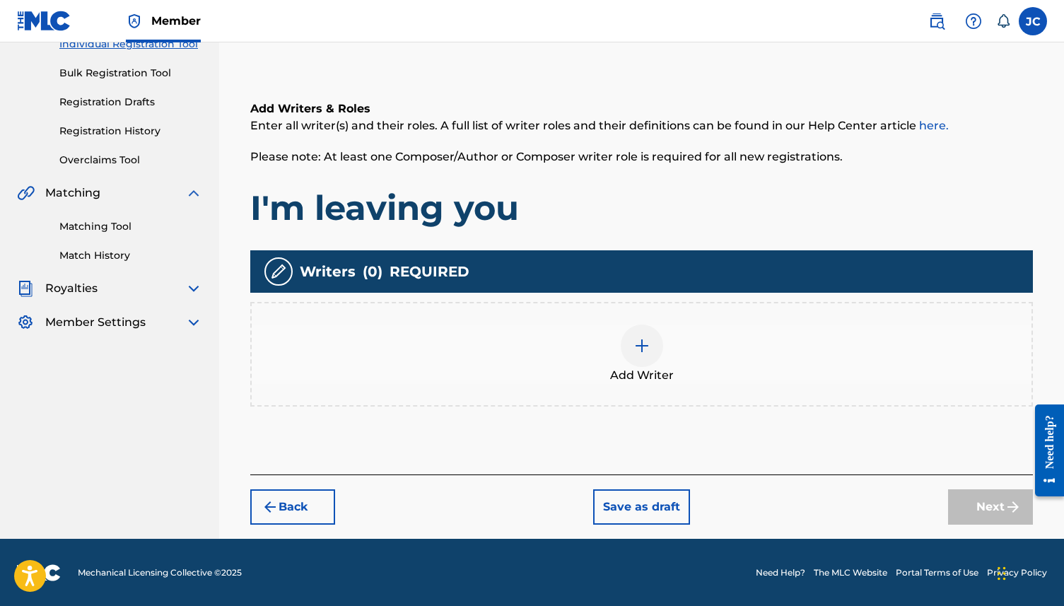
click at [627, 354] on div at bounding box center [642, 346] width 42 height 42
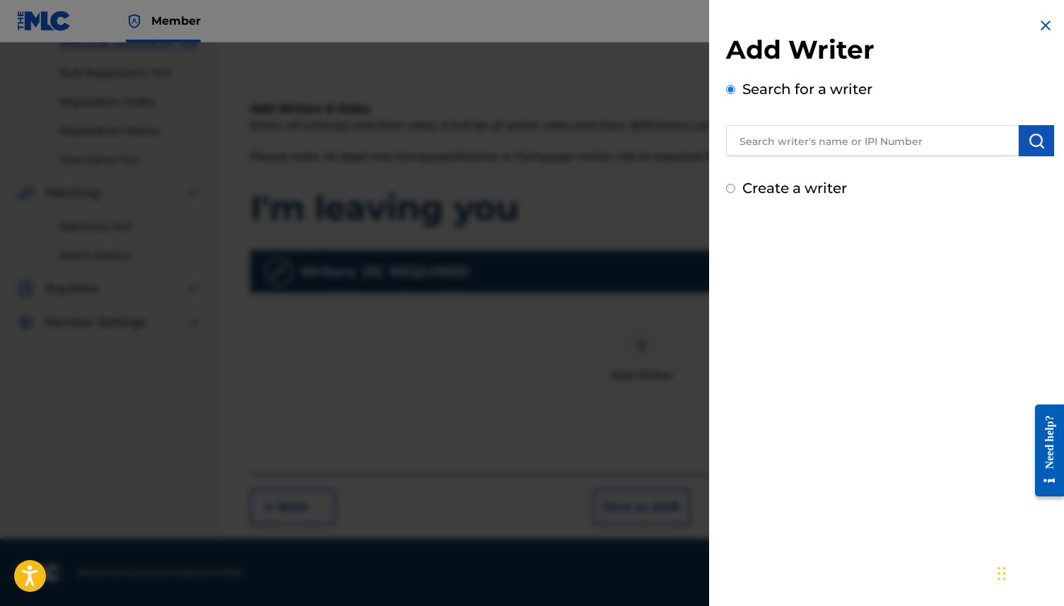
click at [786, 192] on label "Create a writer" at bounding box center [795, 188] width 105 height 17
radio input "true"
click at [736, 192] on input "Create a writer" at bounding box center [730, 188] width 9 height 9
radio input "false"
radio input "true"
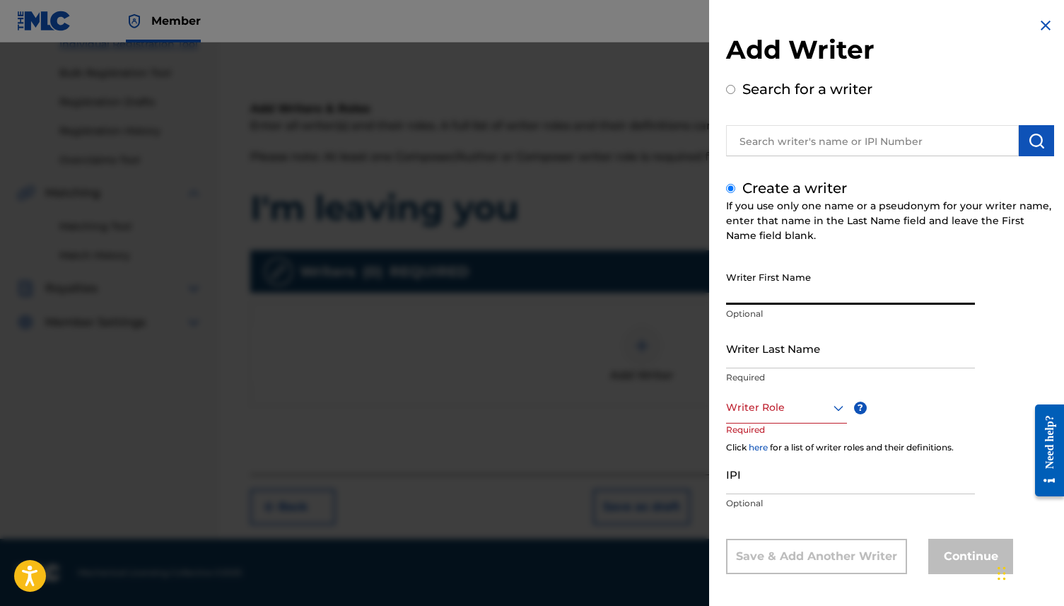
click at [796, 283] on input "Writer First Name" at bounding box center [850, 285] width 249 height 40
type input "[PERSON_NAME]"
type input "Bravo"
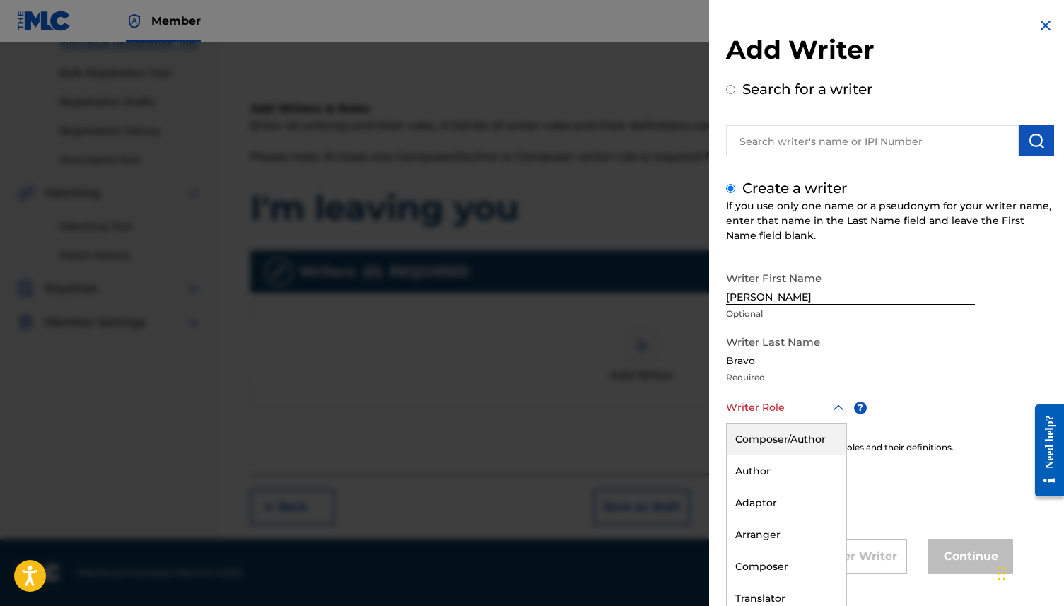
scroll to position [6, 0]
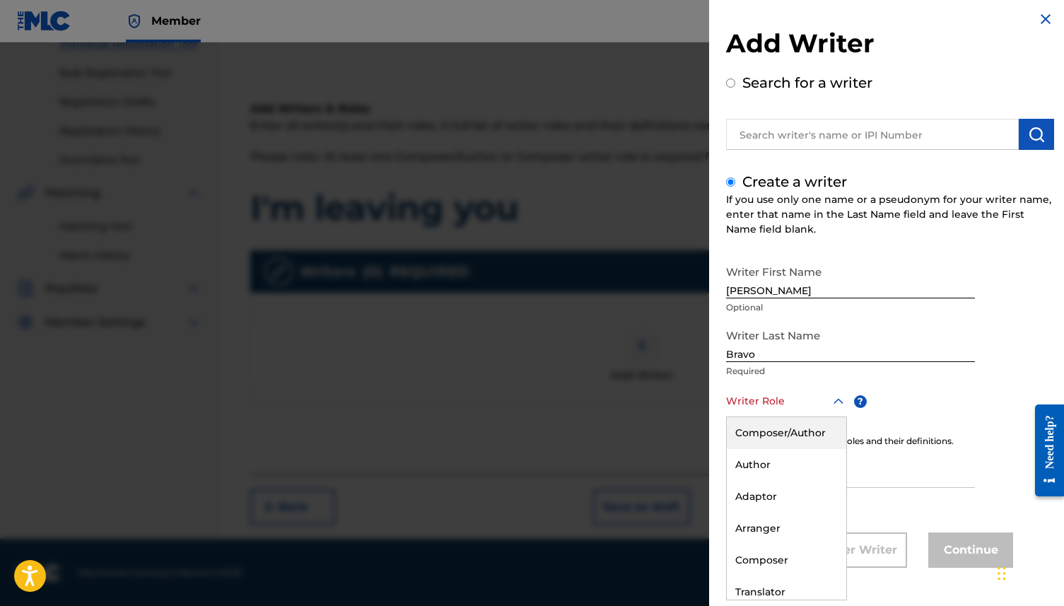
click at [785, 394] on div "Writer Role" at bounding box center [786, 401] width 121 height 32
click at [786, 432] on div "Composer/Author" at bounding box center [787, 433] width 120 height 32
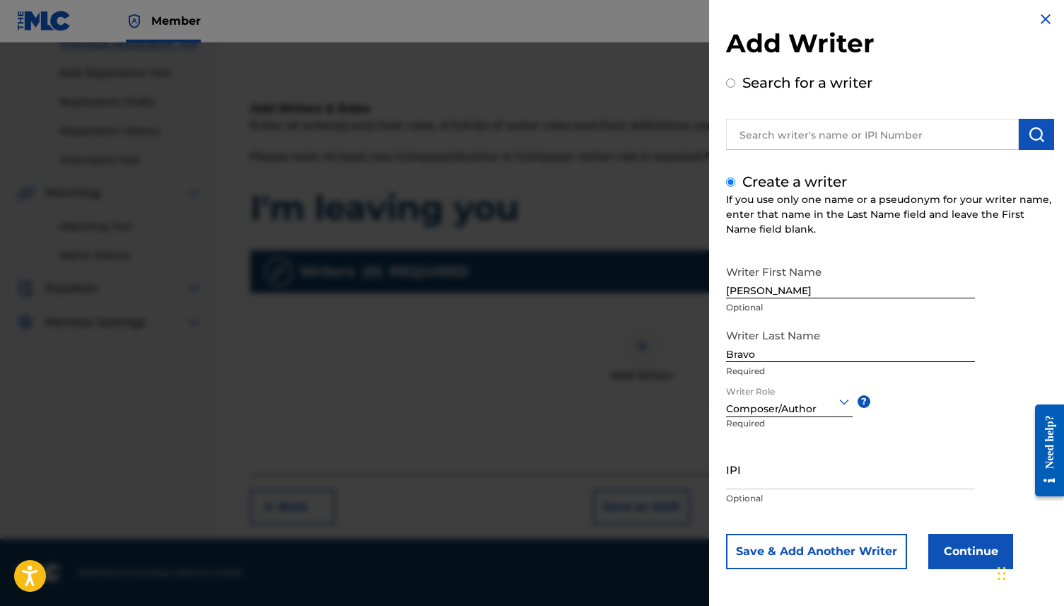
click at [809, 463] on button "Continue" at bounding box center [971, 551] width 85 height 35
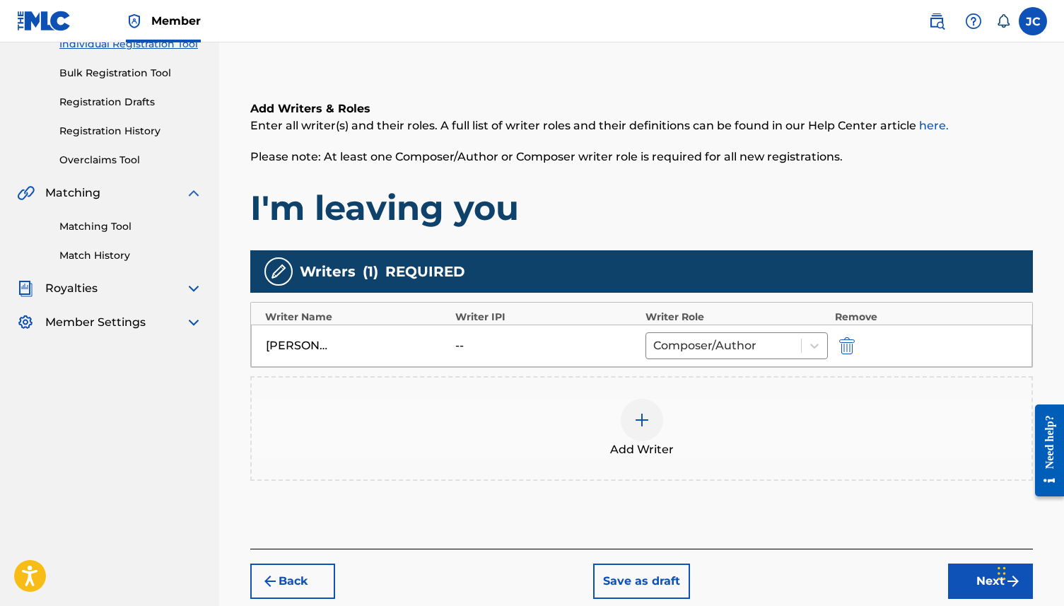
click at [653, 402] on div at bounding box center [642, 420] width 42 height 42
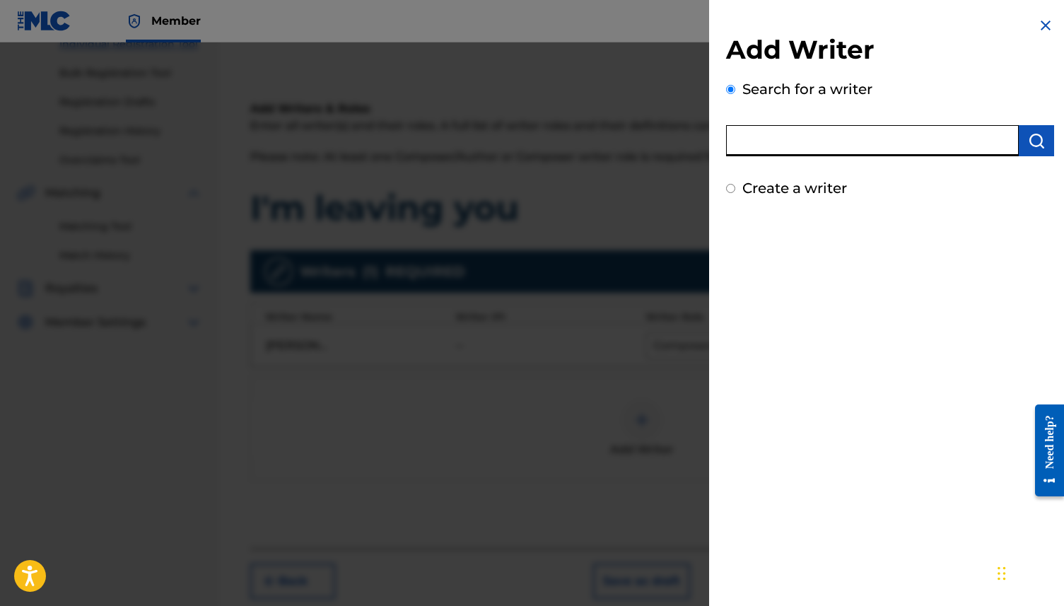
click at [794, 147] on input "text" at bounding box center [872, 140] width 293 height 31
type input "[PERSON_NAME]"
click at [809, 136] on img "submit" at bounding box center [1036, 140] width 17 height 17
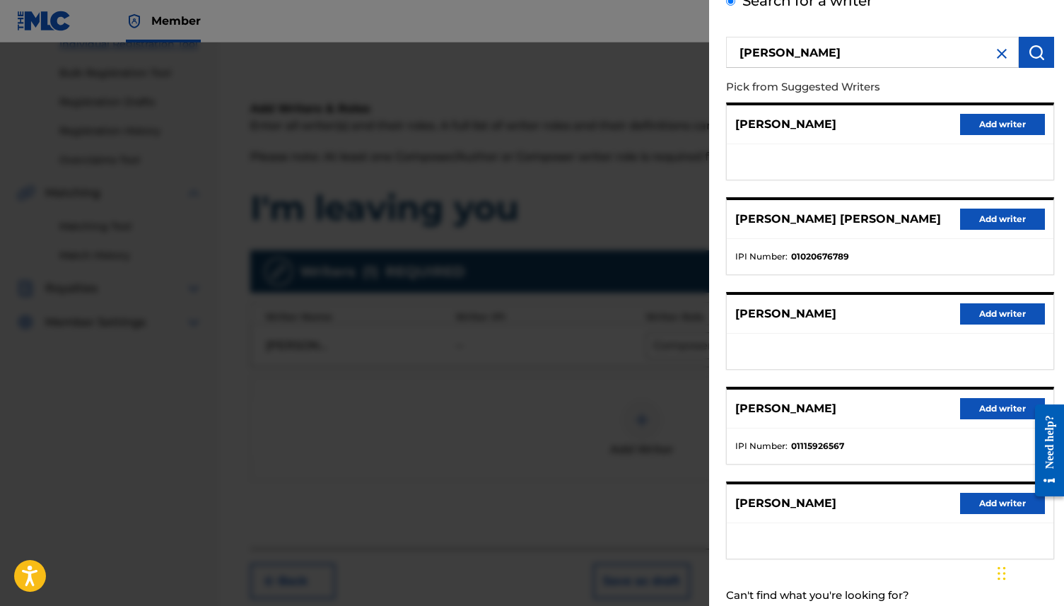
scroll to position [86, 0]
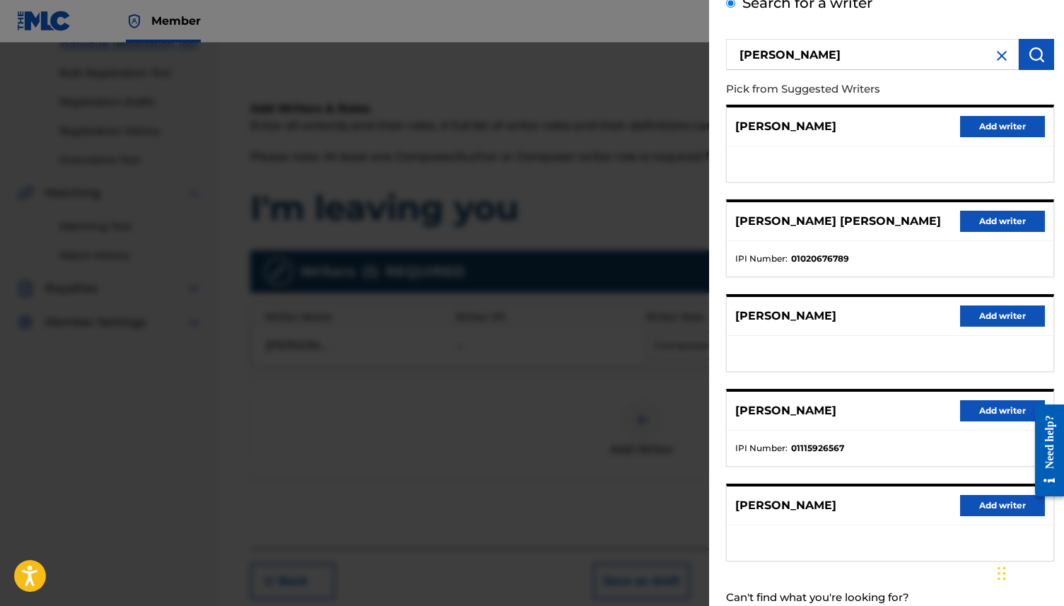
click at [809, 218] on button "Add writer" at bounding box center [1002, 221] width 85 height 21
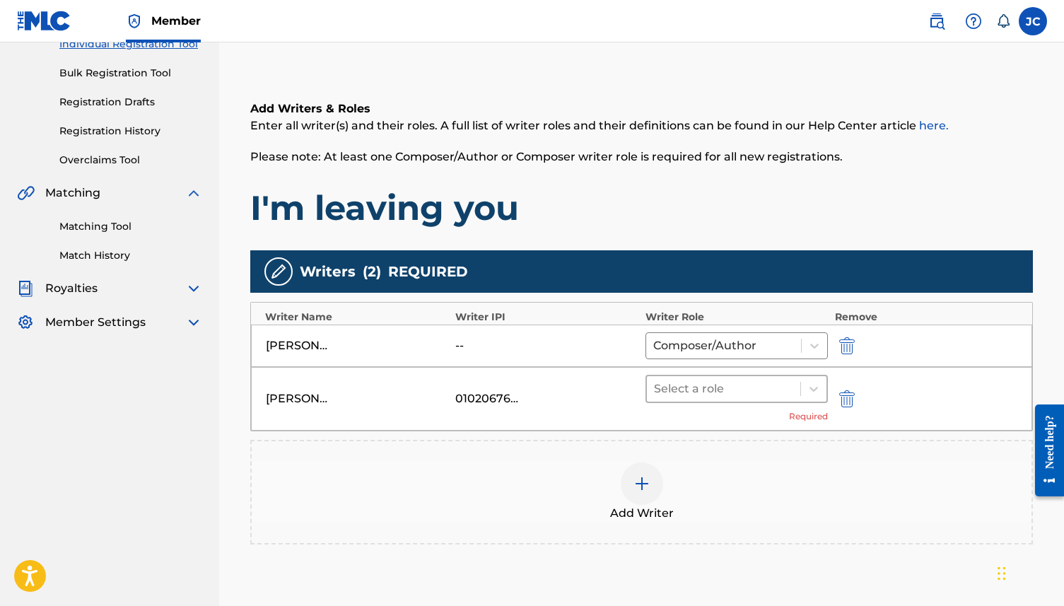
click at [761, 378] on div "Select a role" at bounding box center [723, 388] width 153 height 25
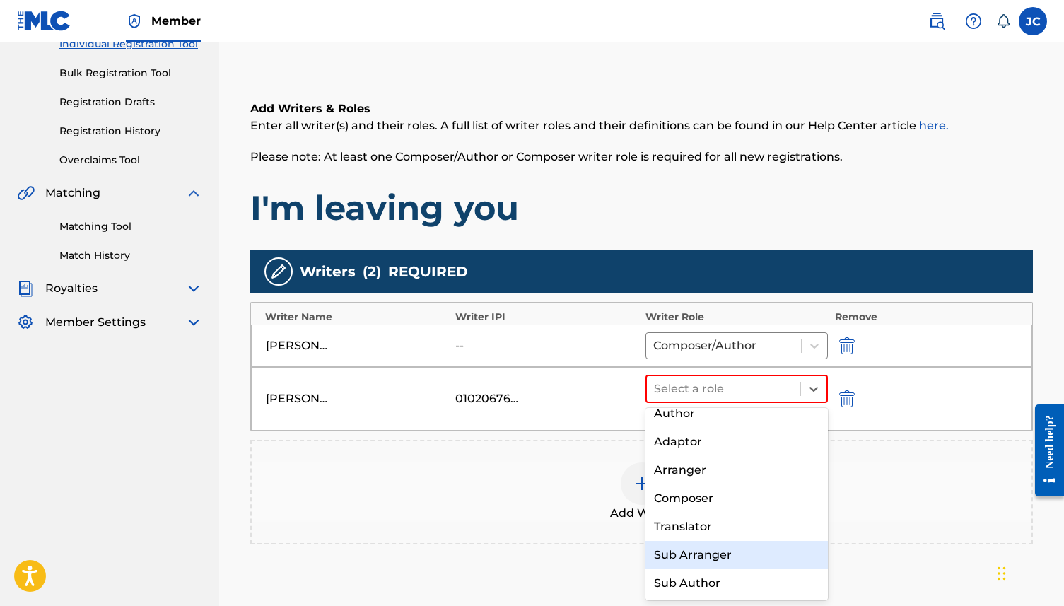
scroll to position [0, 0]
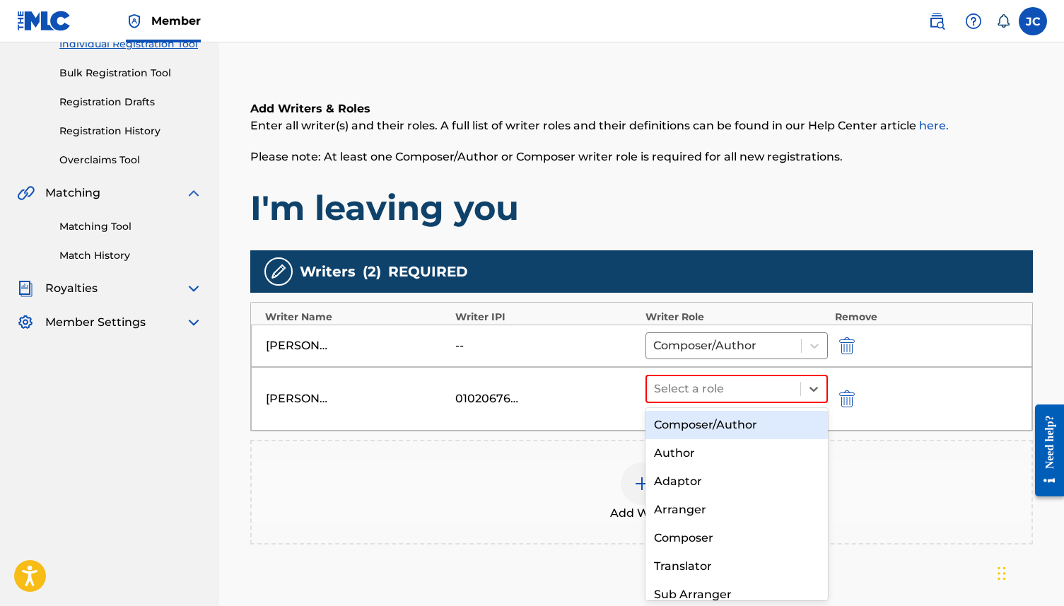
click at [745, 434] on div "Composer/Author" at bounding box center [737, 425] width 182 height 28
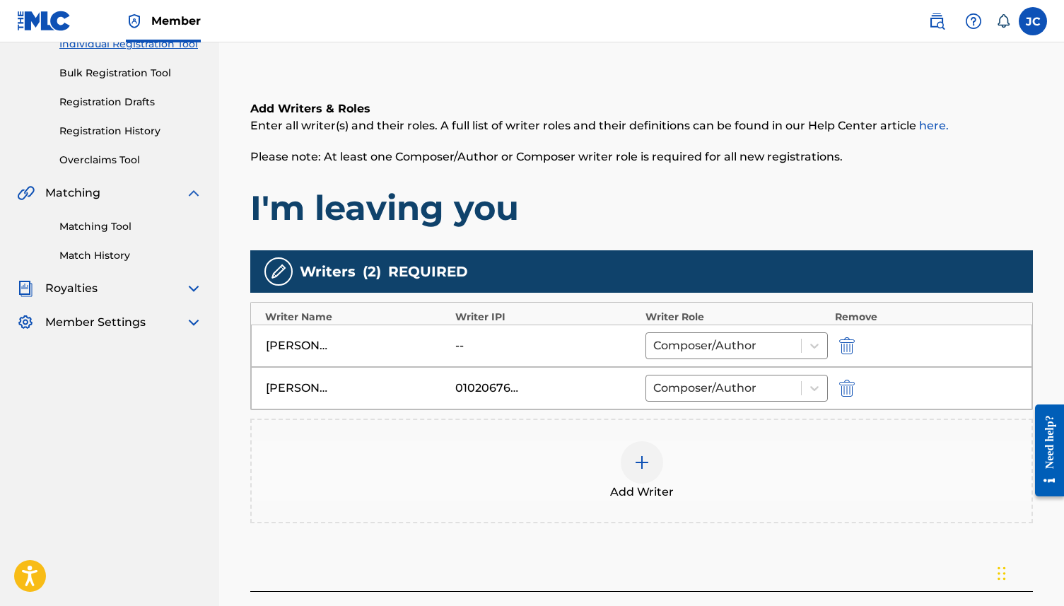
click at [638, 448] on div at bounding box center [642, 462] width 42 height 42
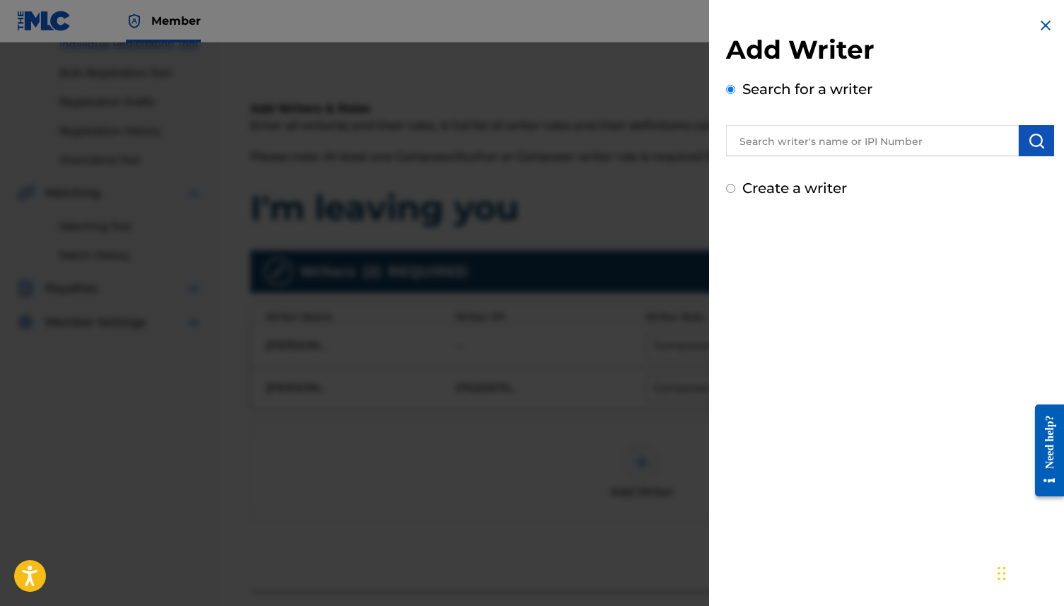
click at [809, 24] on img at bounding box center [1046, 25] width 17 height 17
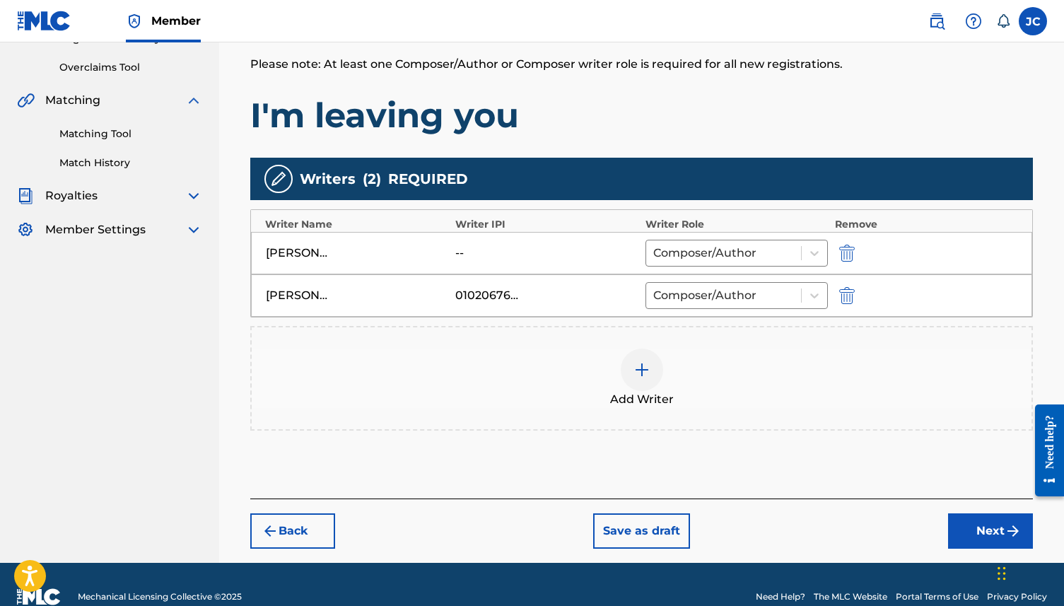
scroll to position [310, 0]
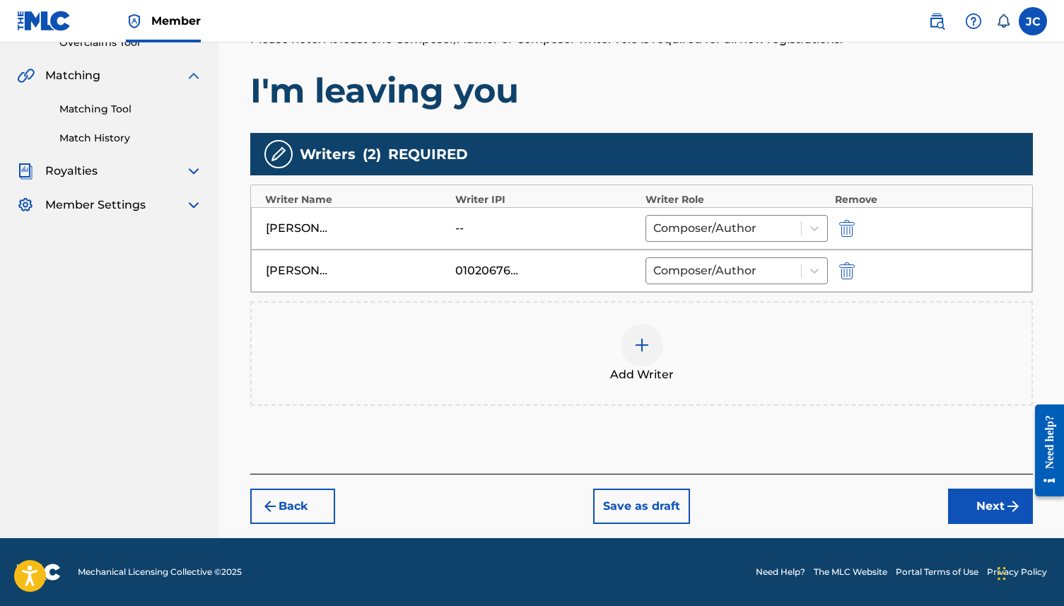
click at [809, 463] on button "Next" at bounding box center [990, 506] width 85 height 35
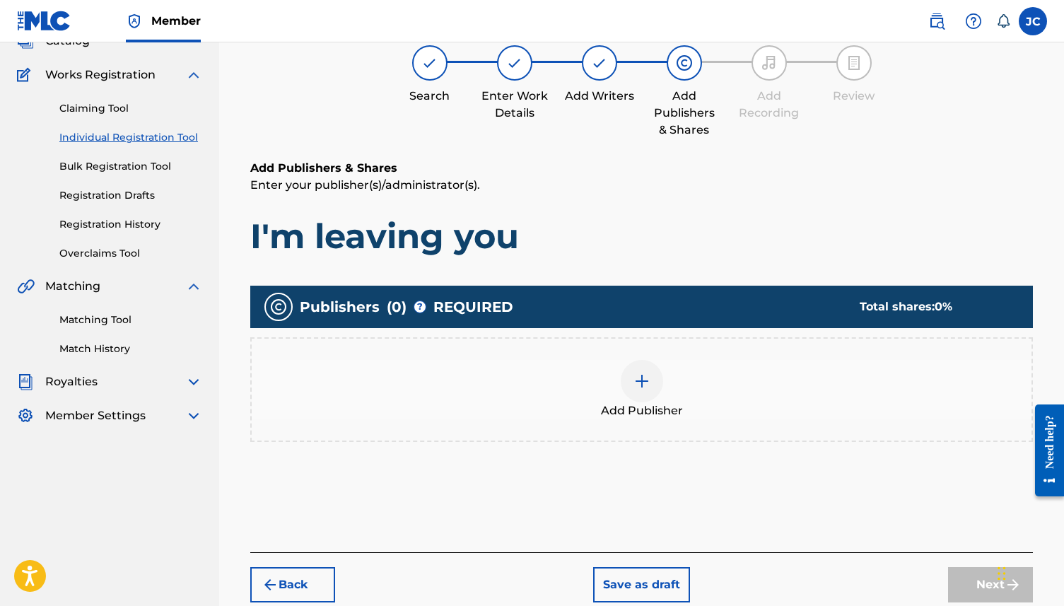
scroll to position [112, 0]
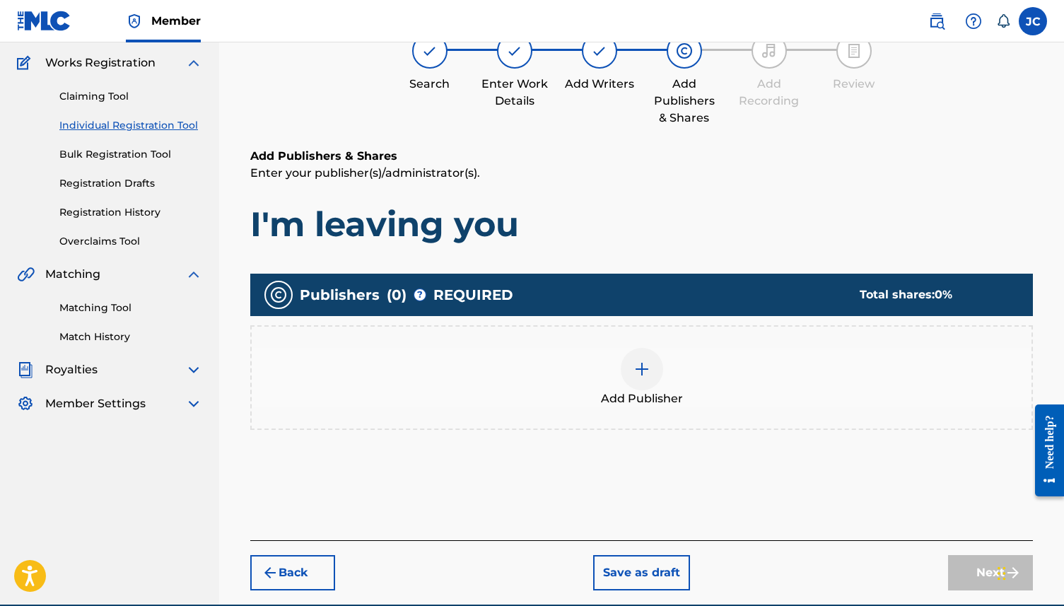
click at [635, 378] on div at bounding box center [642, 369] width 42 height 42
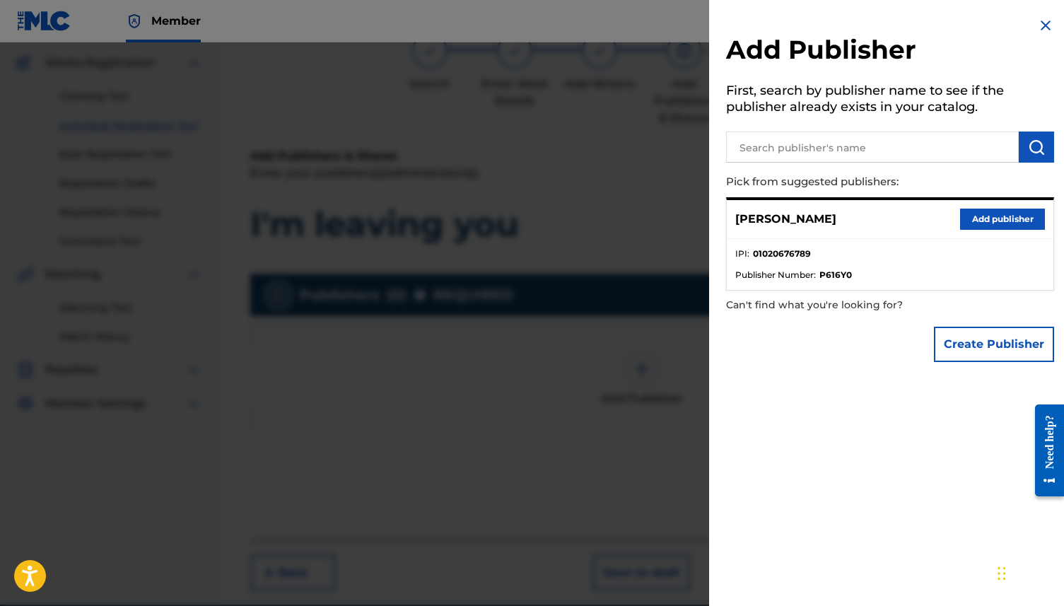
click at [809, 18] on img at bounding box center [1046, 25] width 17 height 17
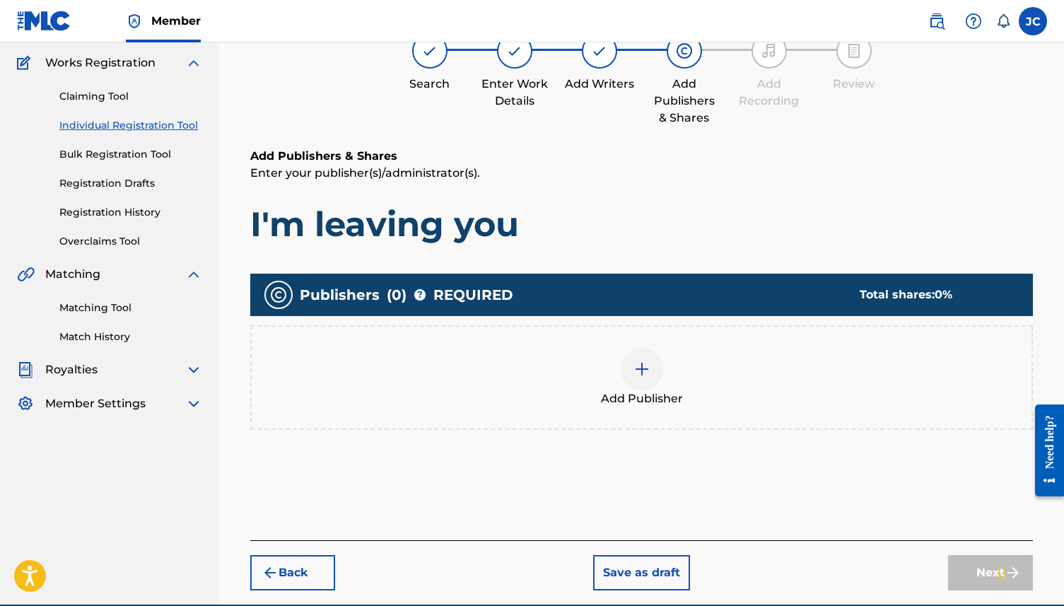
click at [603, 59] on div at bounding box center [599, 50] width 35 height 35
click at [324, 463] on button "Back" at bounding box center [292, 572] width 85 height 35
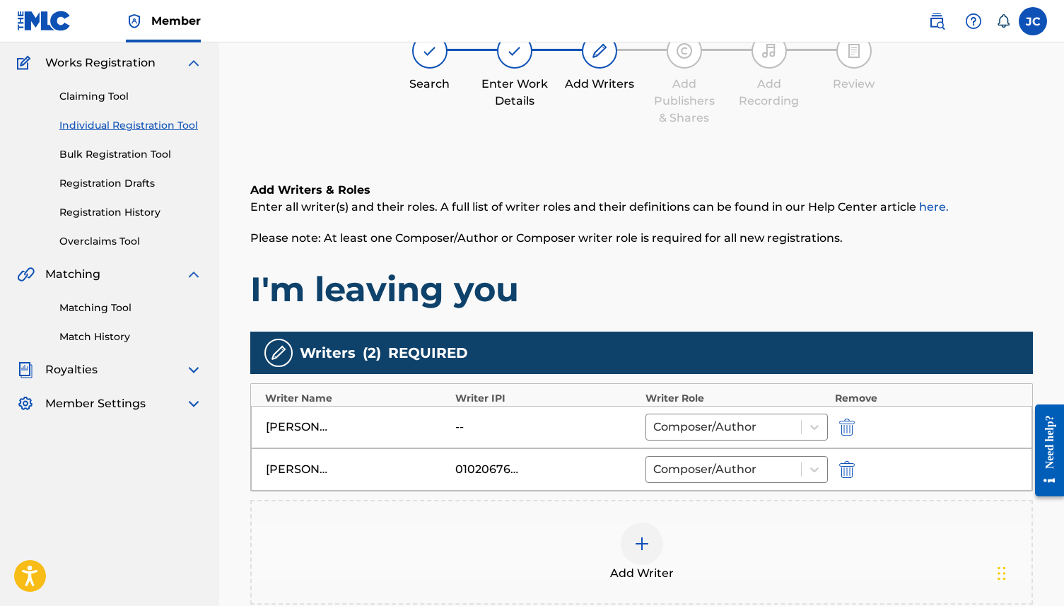
click at [458, 429] on div "--" at bounding box center [487, 427] width 64 height 17
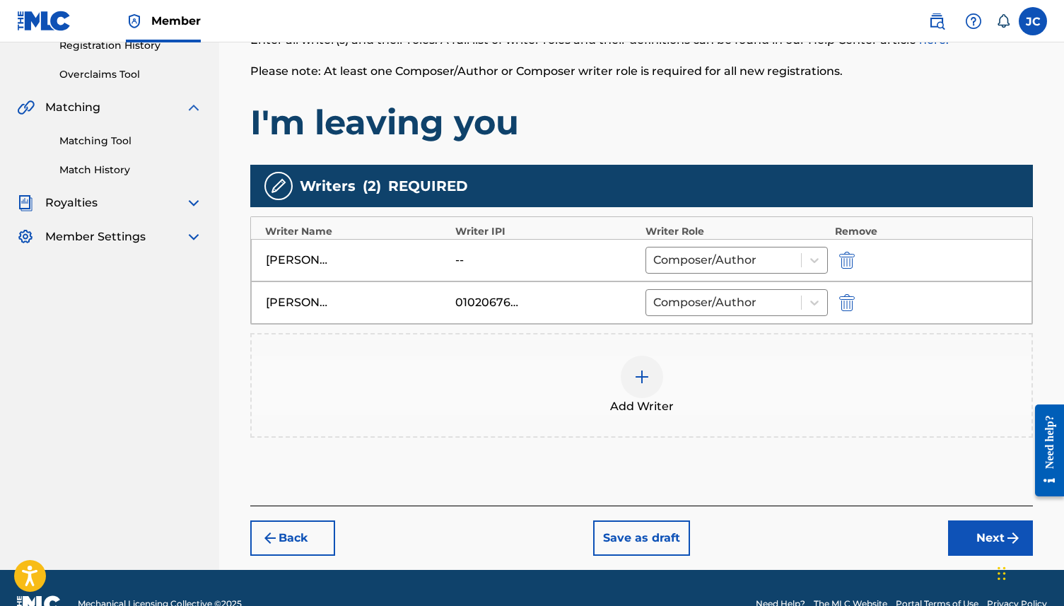
scroll to position [310, 0]
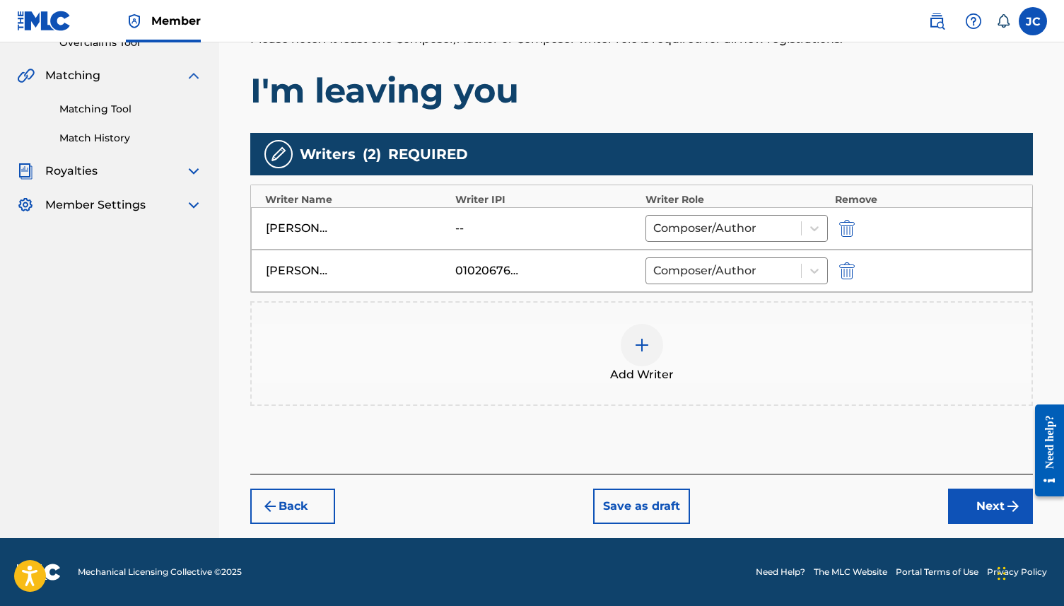
click at [313, 463] on div "Back Save as draft Next" at bounding box center [641, 499] width 783 height 50
click at [308, 463] on button "Back" at bounding box center [292, 506] width 85 height 35
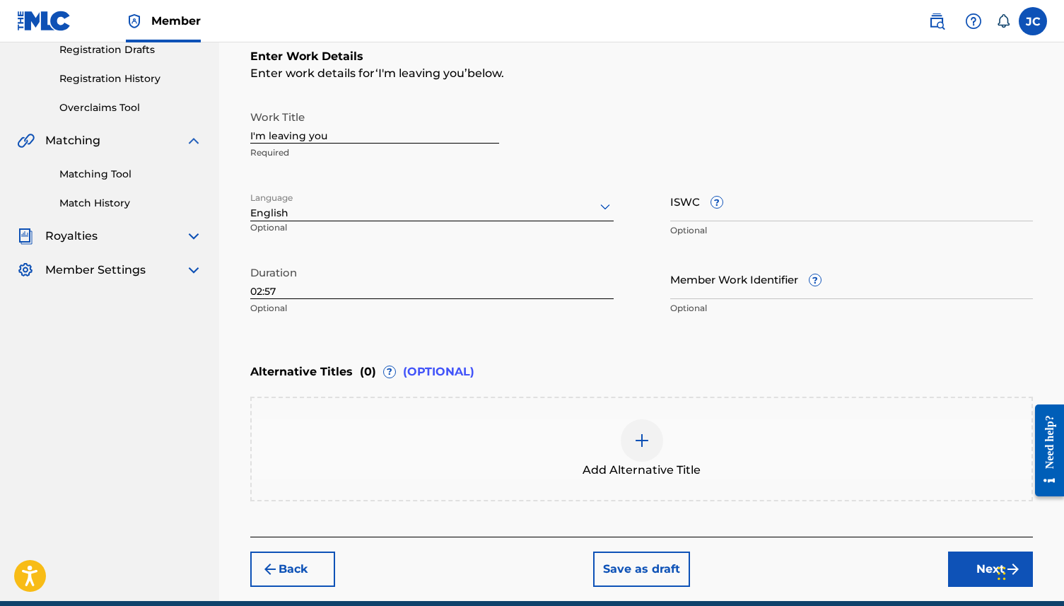
scroll to position [262, 0]
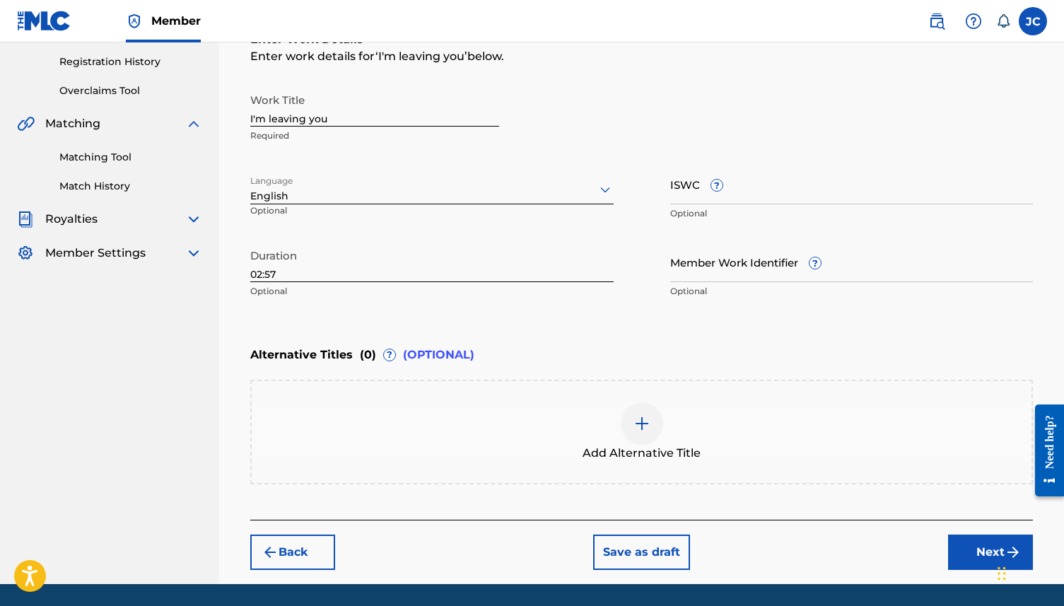
click at [809, 463] on button "Next" at bounding box center [990, 552] width 85 height 35
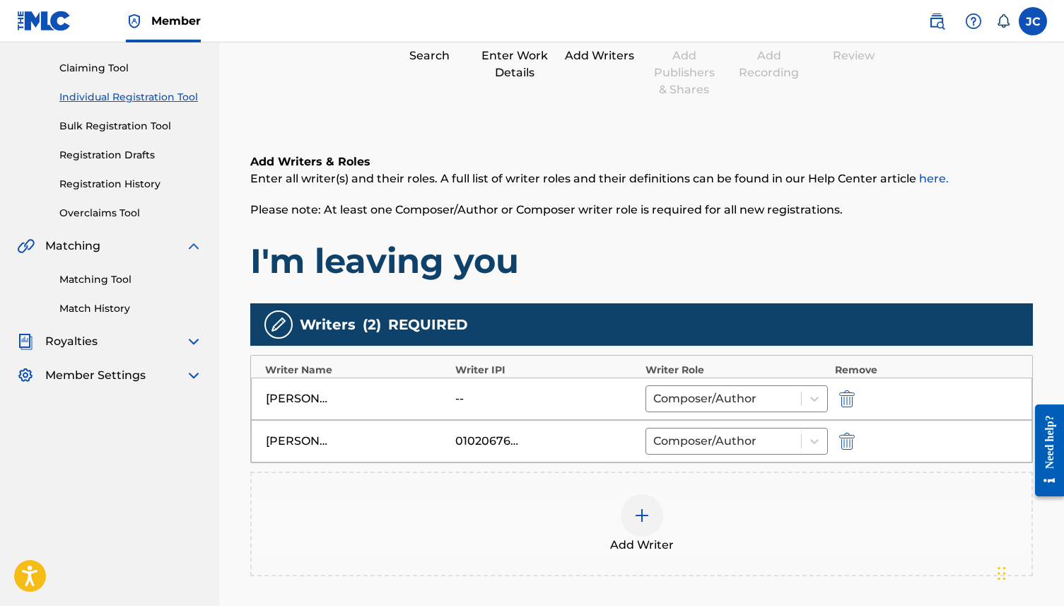
scroll to position [151, 0]
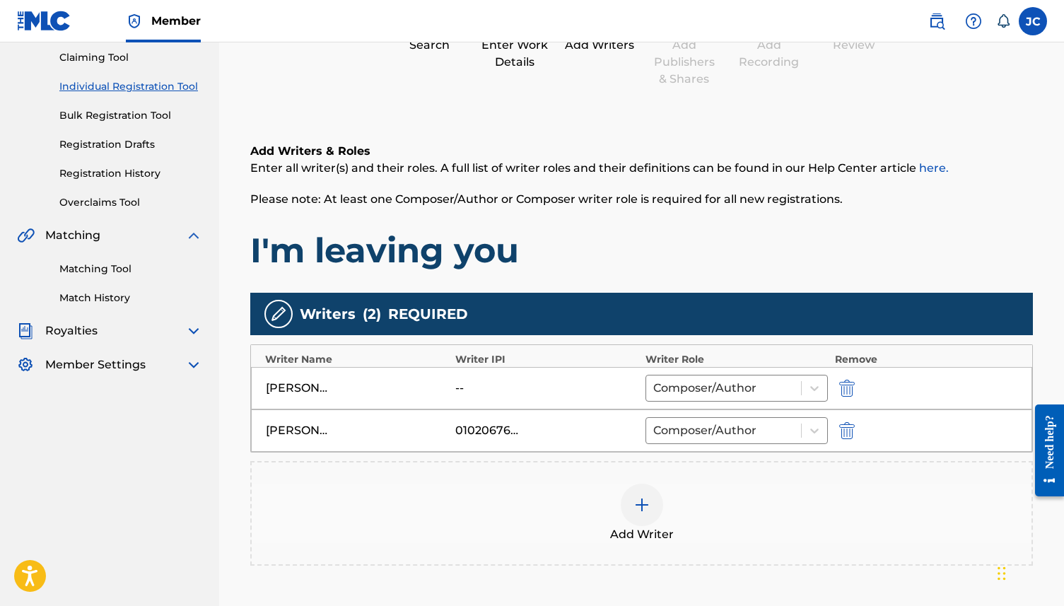
click at [809, 393] on img "submit" at bounding box center [848, 388] width 16 height 17
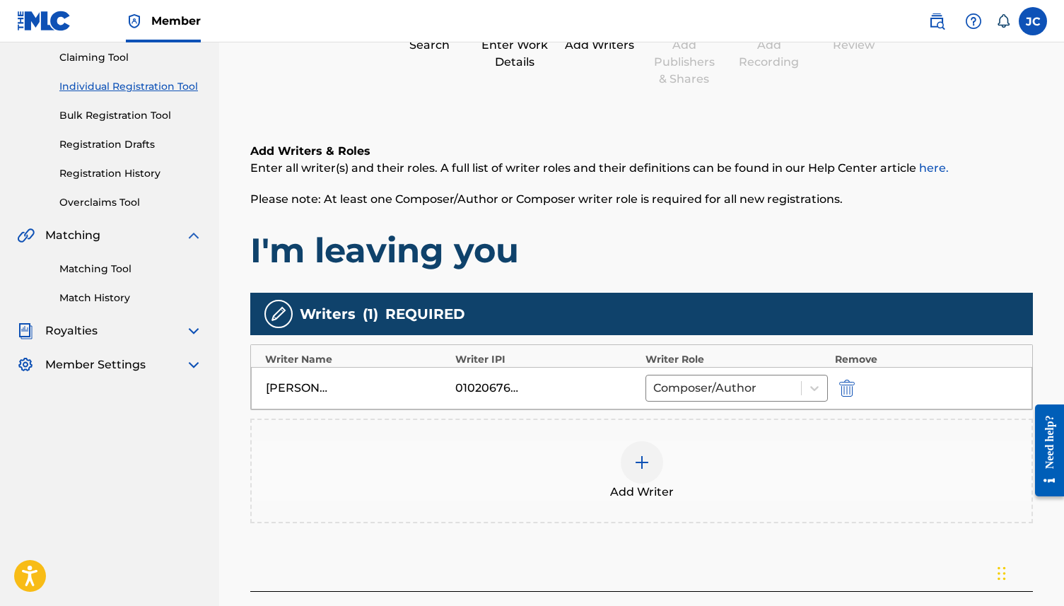
click at [633, 463] on div at bounding box center [642, 462] width 42 height 42
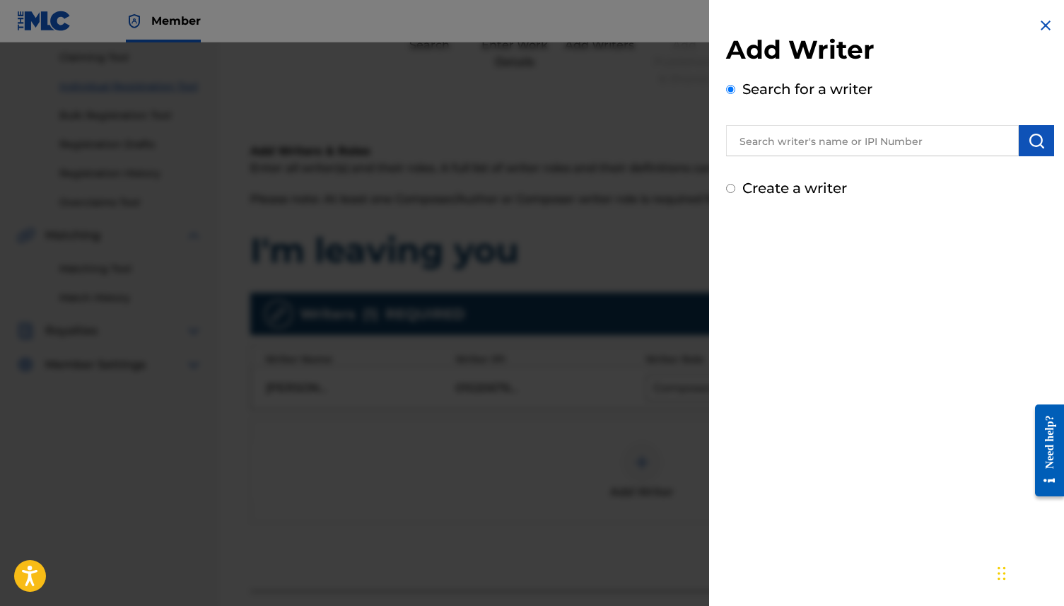
click at [809, 141] on input "text" at bounding box center [872, 140] width 293 height 31
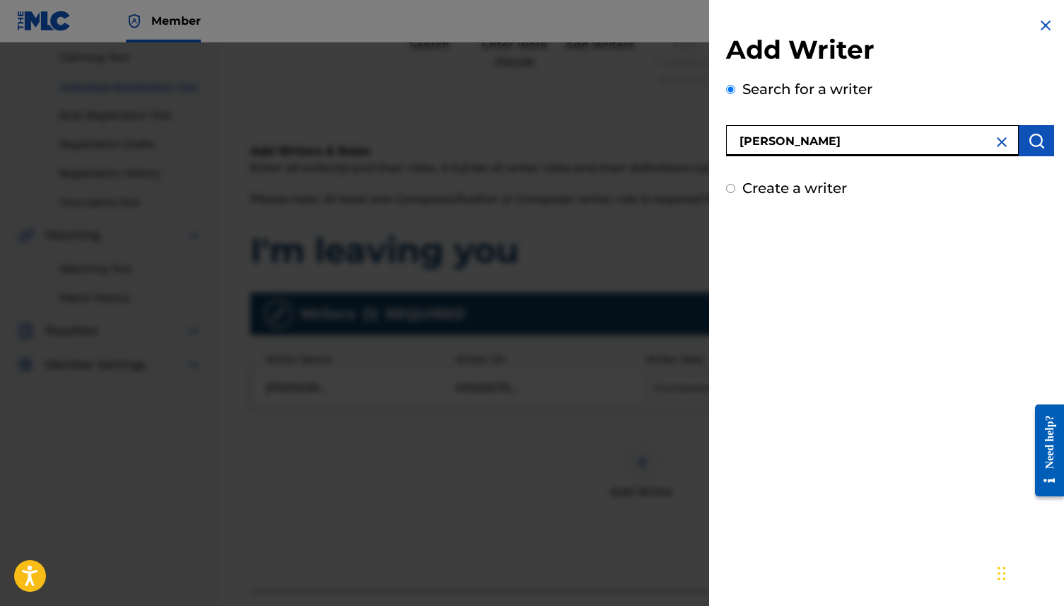
type input "[PERSON_NAME]"
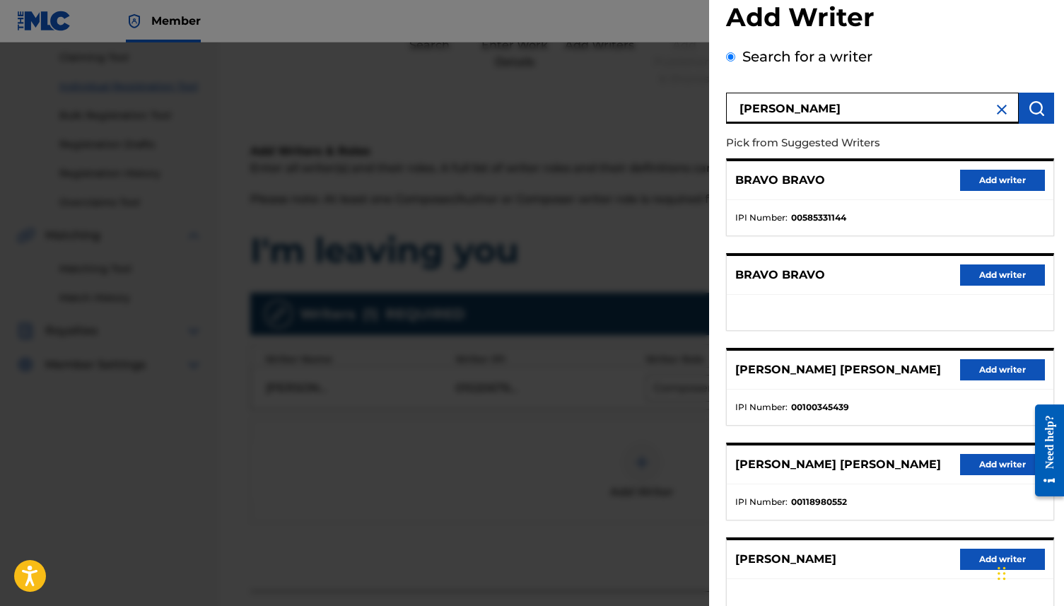
scroll to position [35, 0]
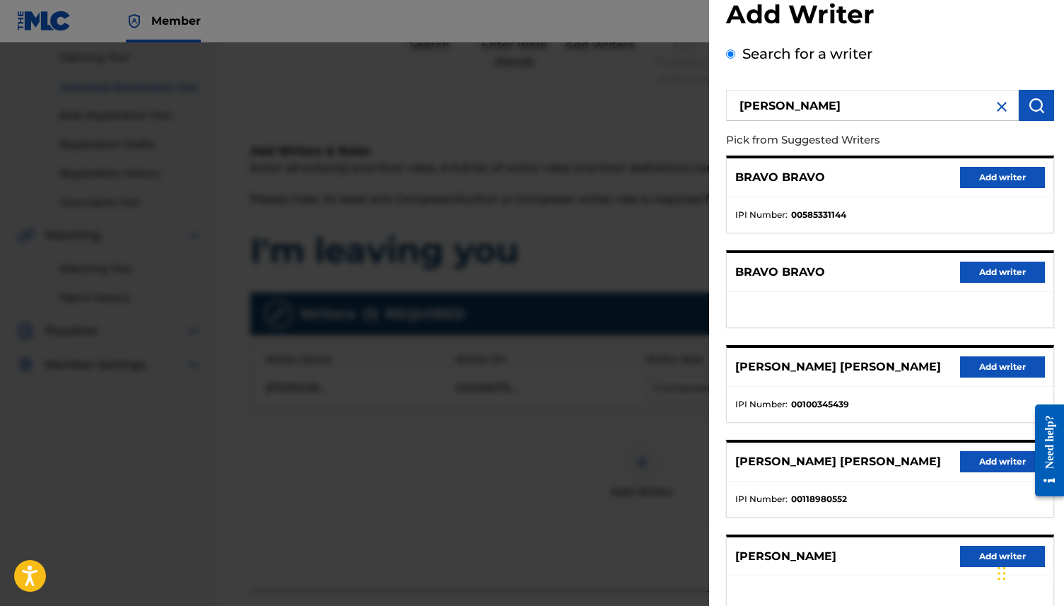
click at [809, 105] on img at bounding box center [1002, 106] width 17 height 17
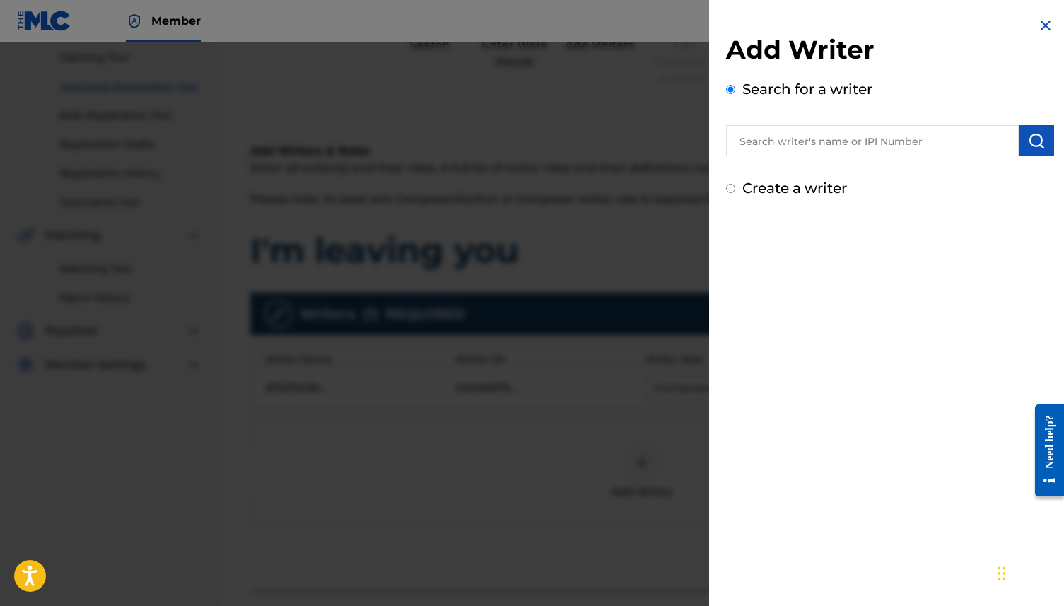
click at [809, 187] on label "Create a writer" at bounding box center [795, 188] width 105 height 17
radio input "true"
click at [736, 187] on input "Create a writer" at bounding box center [730, 188] width 9 height 9
radio input "false"
radio input "true"
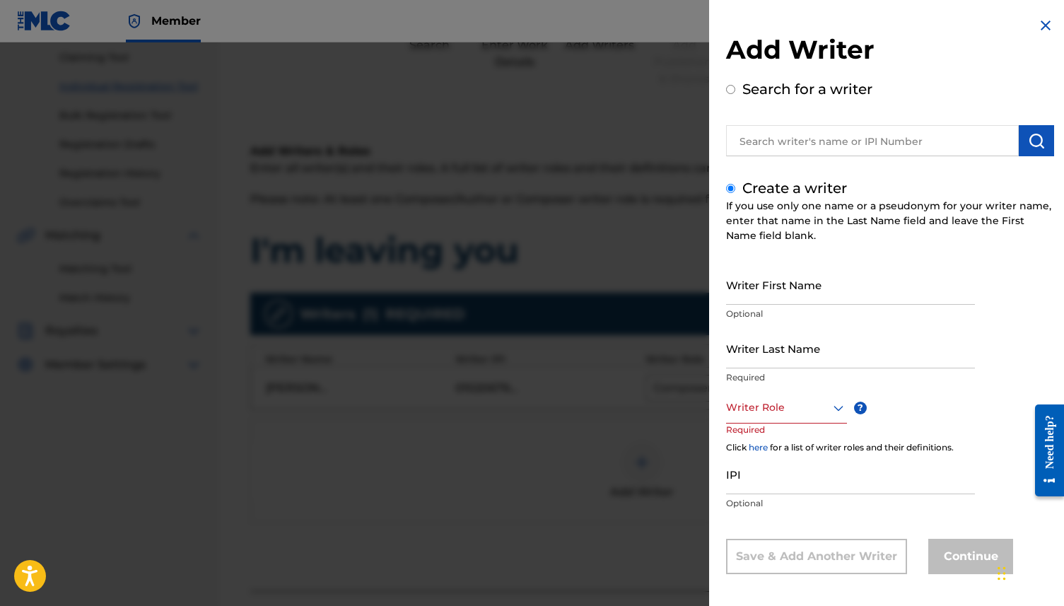
click at [791, 295] on input "Writer First Name" at bounding box center [850, 285] width 249 height 40
type input "[PERSON_NAME]"
type input "bravo"
click at [797, 414] on div "Writer Role" at bounding box center [786, 408] width 121 height 32
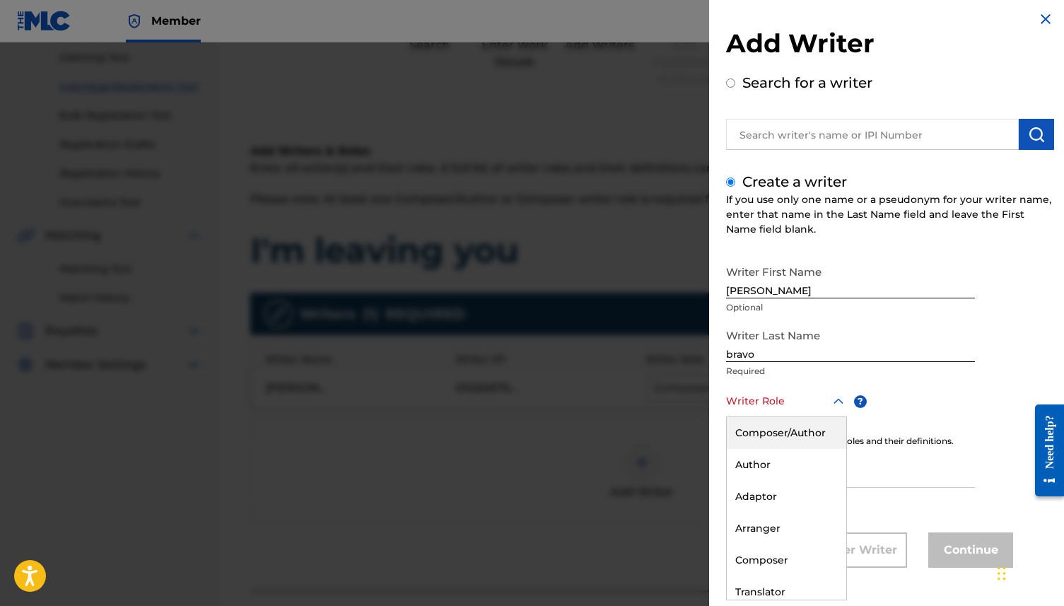
click at [796, 434] on div "Composer/Author" at bounding box center [787, 433] width 120 height 32
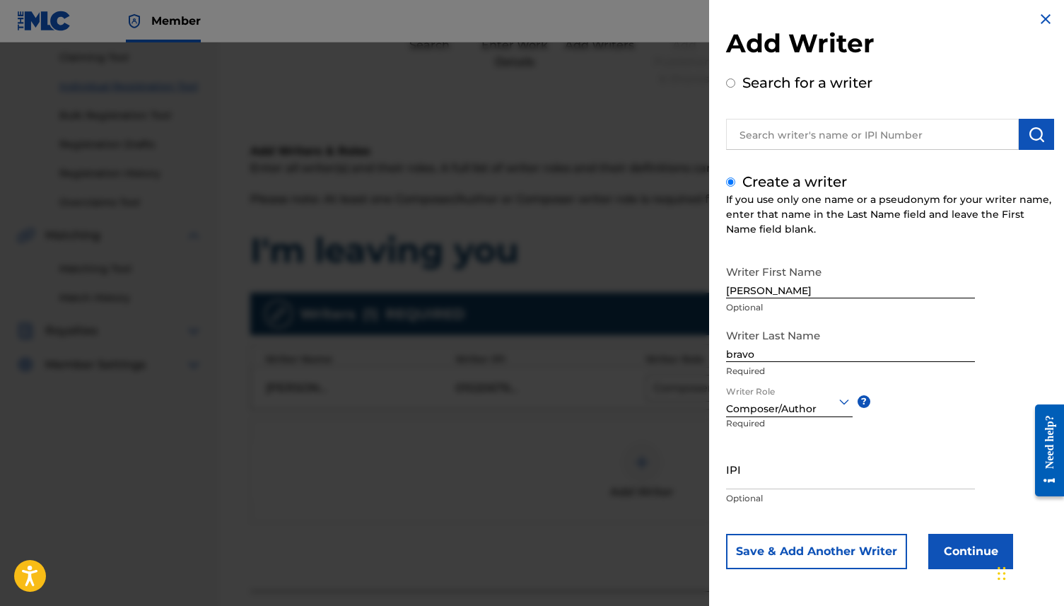
click at [809, 463] on button "Continue" at bounding box center [971, 551] width 85 height 35
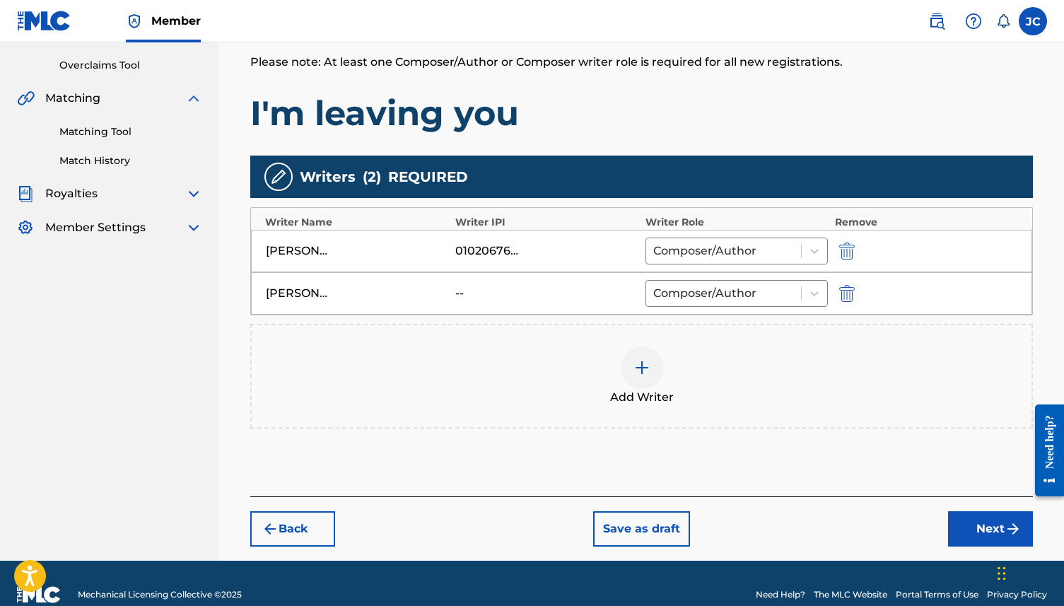
click at [809, 463] on button "Next" at bounding box center [990, 528] width 85 height 35
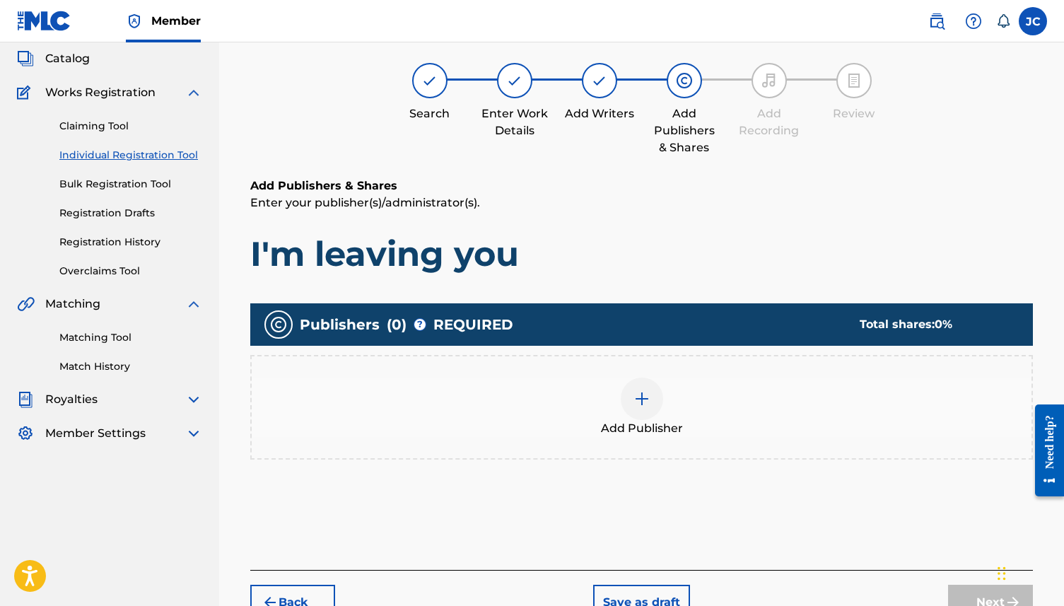
scroll to position [64, 0]
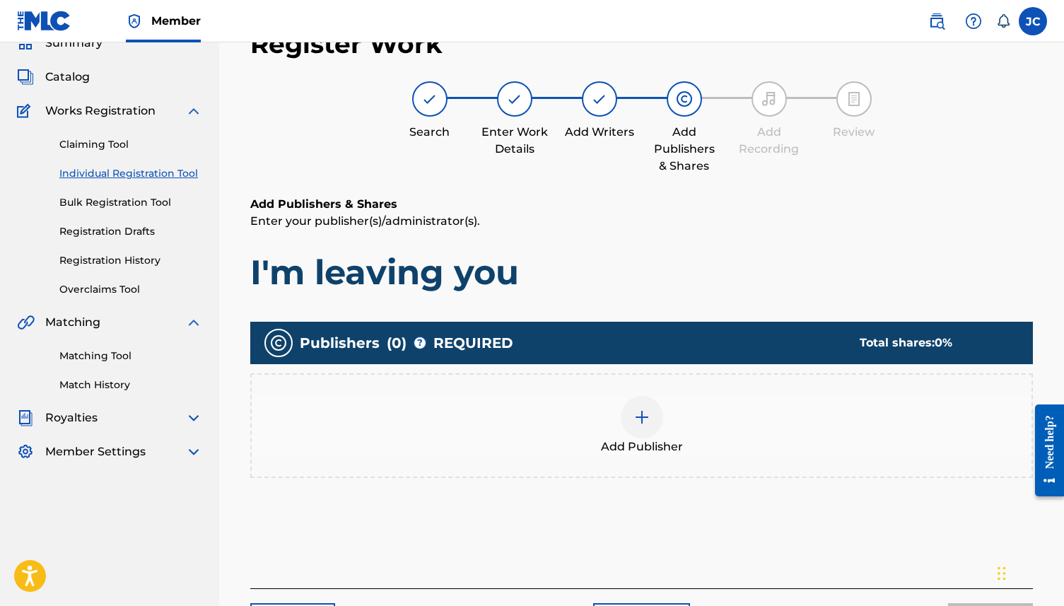
click at [653, 412] on div at bounding box center [642, 417] width 42 height 42
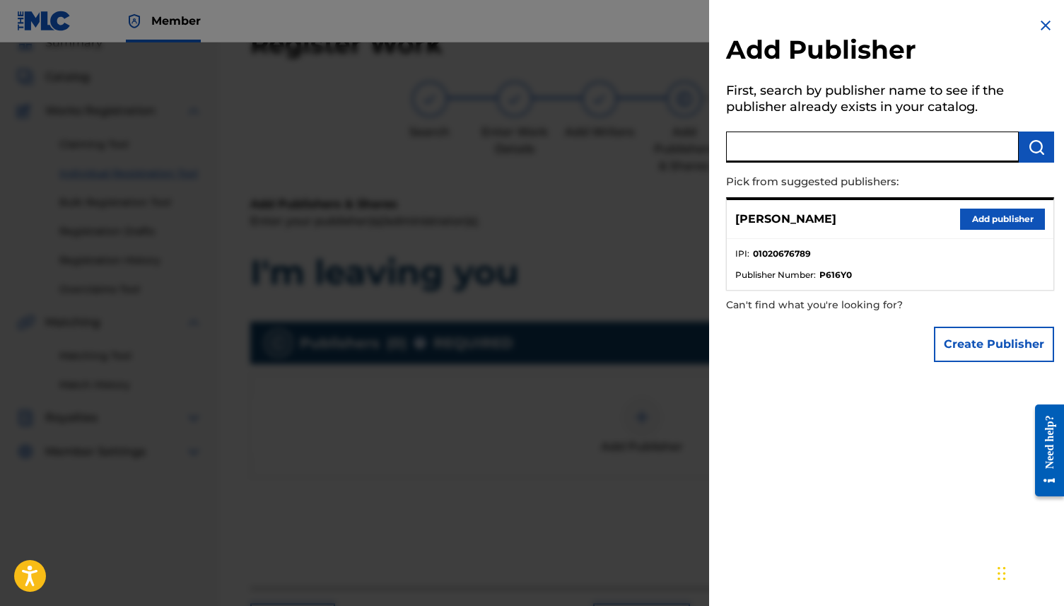
click at [809, 153] on input "text" at bounding box center [872, 147] width 293 height 31
click at [809, 149] on img "submit" at bounding box center [1036, 147] width 17 height 17
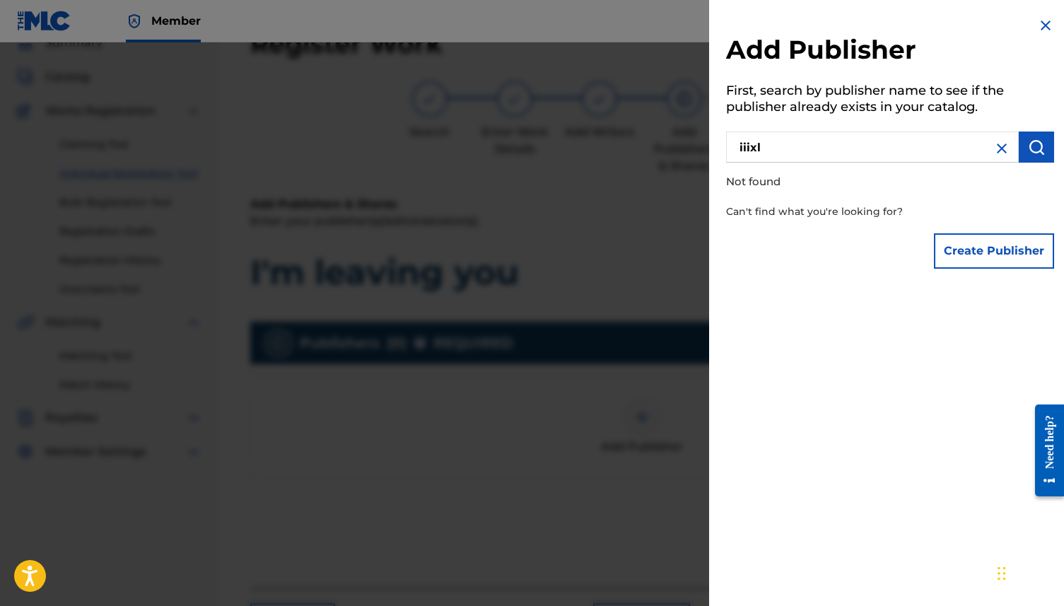
click at [809, 148] on input "iiixl" at bounding box center [872, 147] width 293 height 31
type input "iiixl studio"
click at [809, 156] on img at bounding box center [1002, 148] width 17 height 17
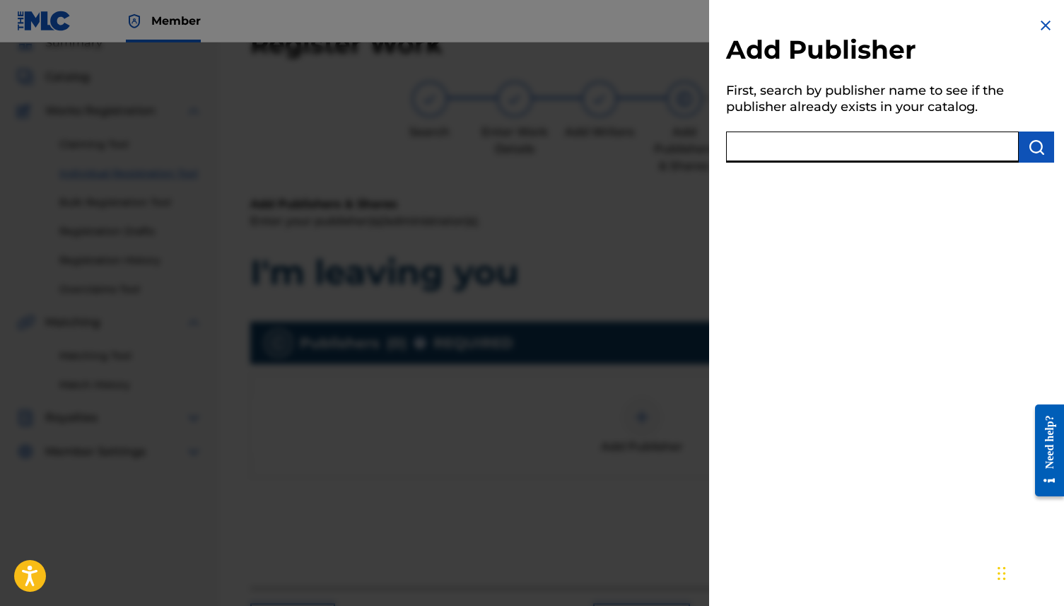
click at [809, 155] on input "text" at bounding box center [872, 147] width 293 height 31
type input "three times louder"
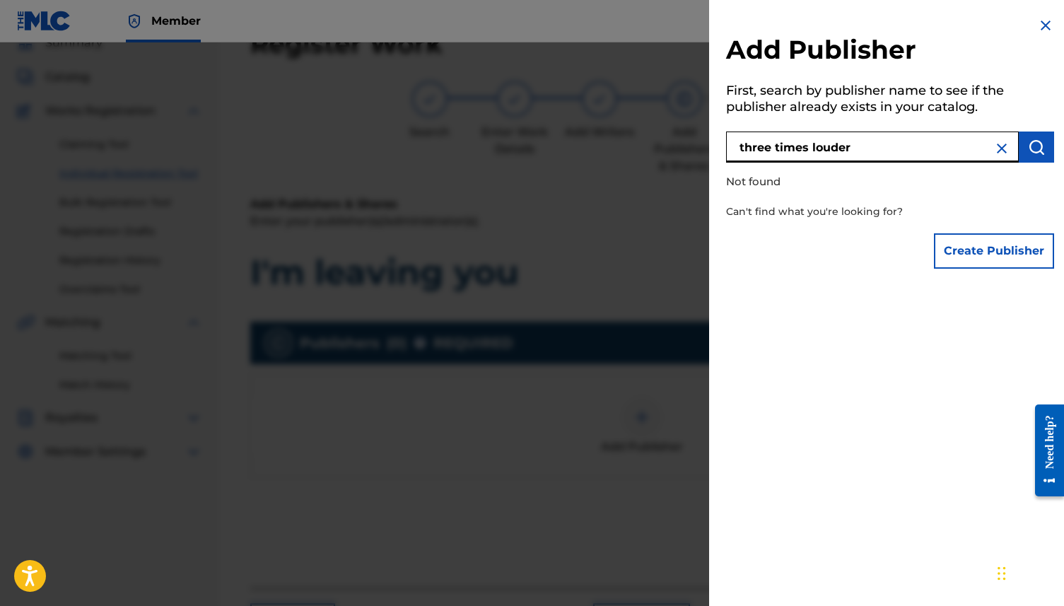
click at [809, 143] on img at bounding box center [1002, 148] width 17 height 17
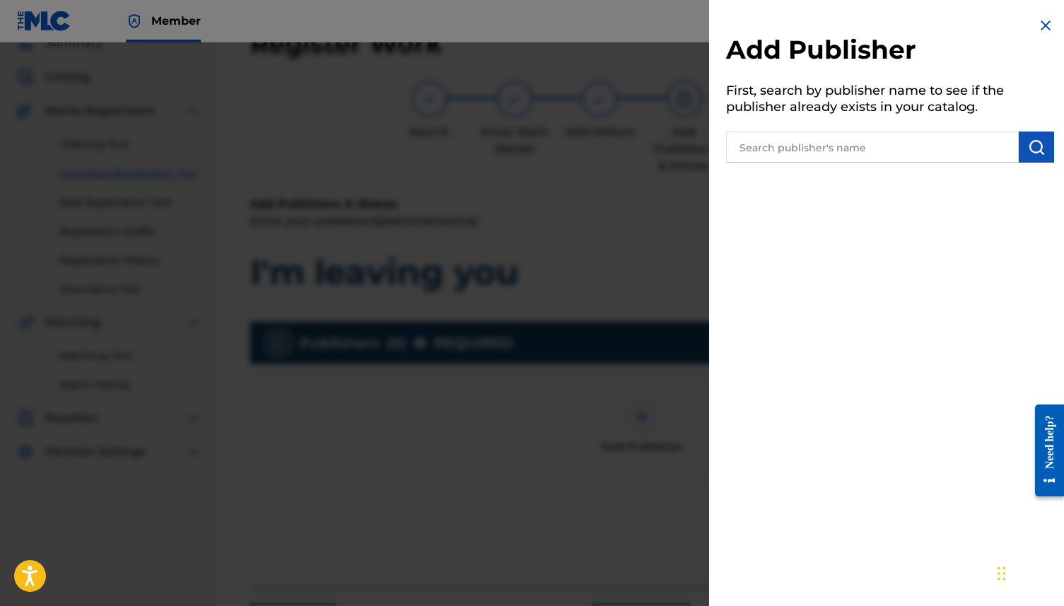
click at [809, 145] on input "text" at bounding box center [872, 147] width 293 height 31
type input "three"
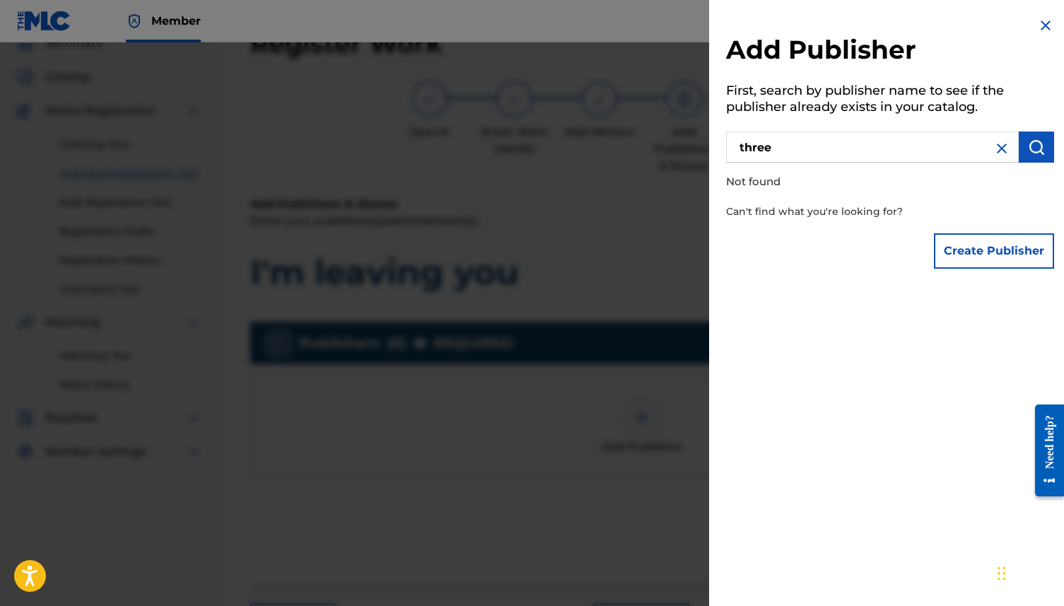
click at [809, 239] on button "Create Publisher" at bounding box center [994, 250] width 120 height 35
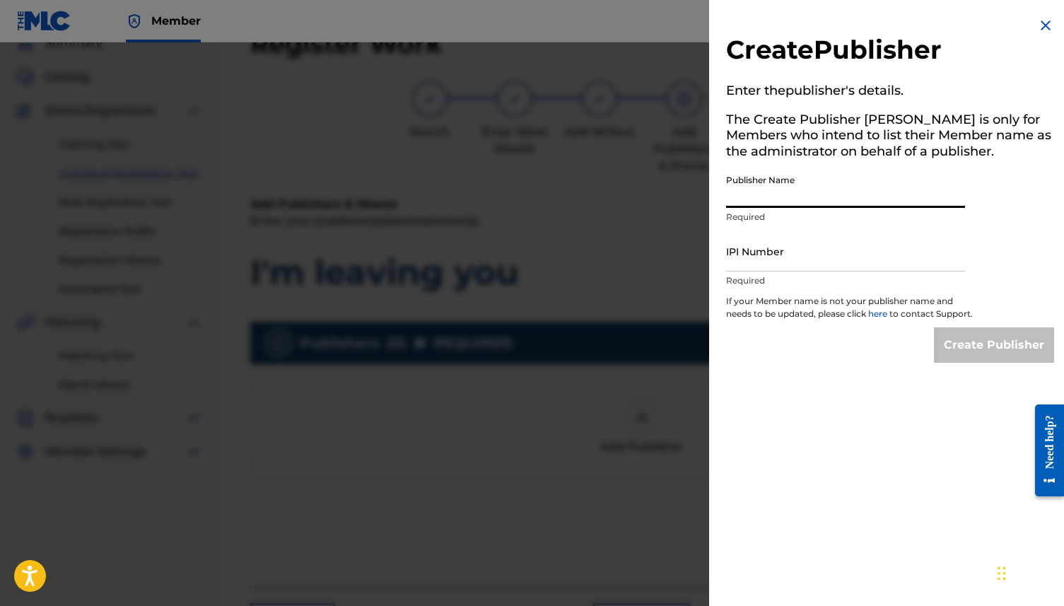
click at [809, 201] on input "Publisher Name" at bounding box center [845, 188] width 239 height 40
click at [809, 23] on img at bounding box center [1046, 25] width 17 height 17
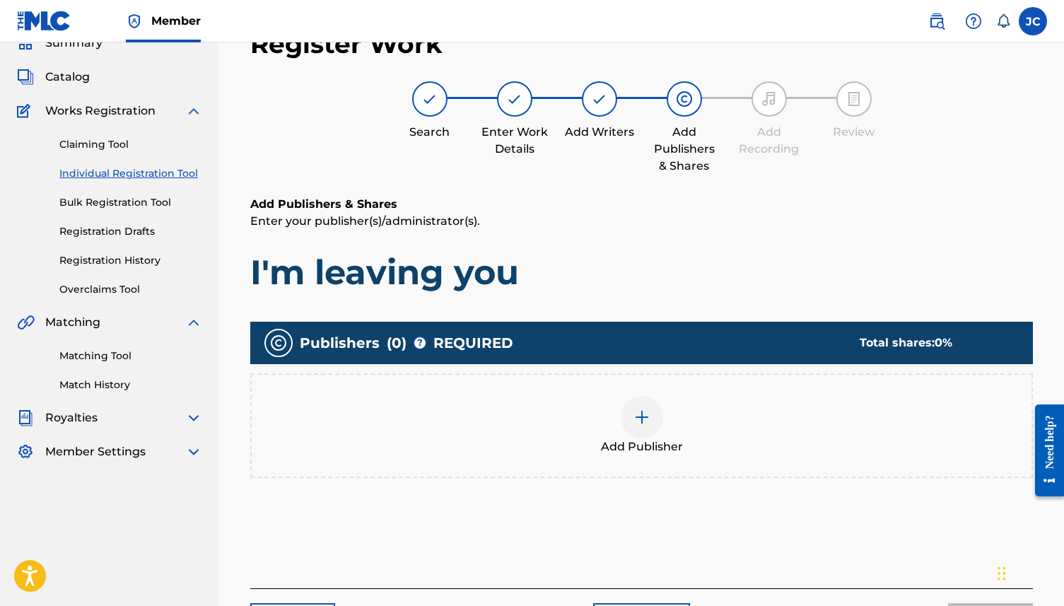
scroll to position [178, 0]
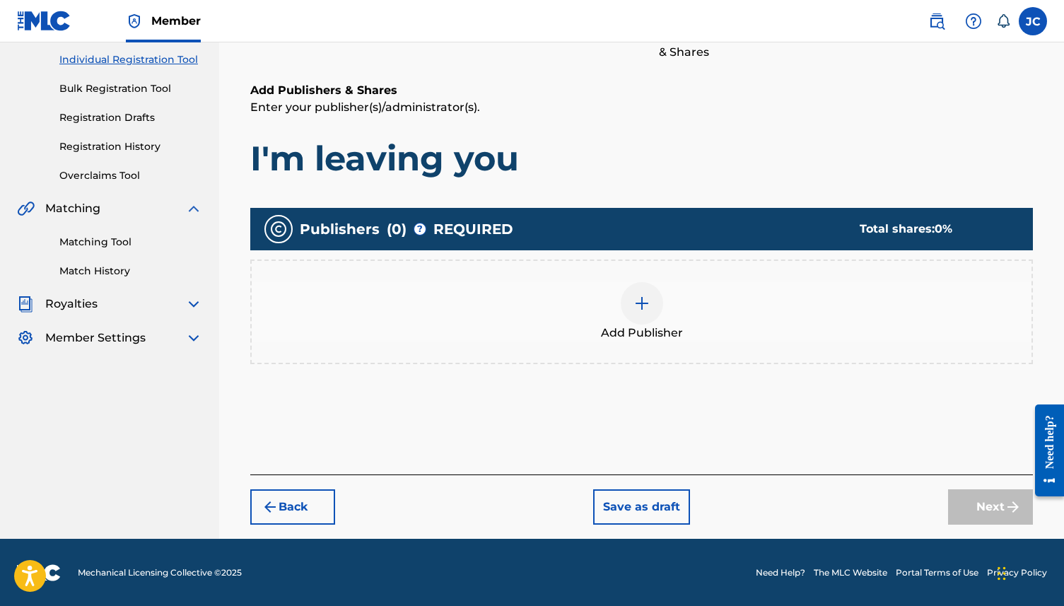
click at [629, 300] on div at bounding box center [642, 303] width 42 height 42
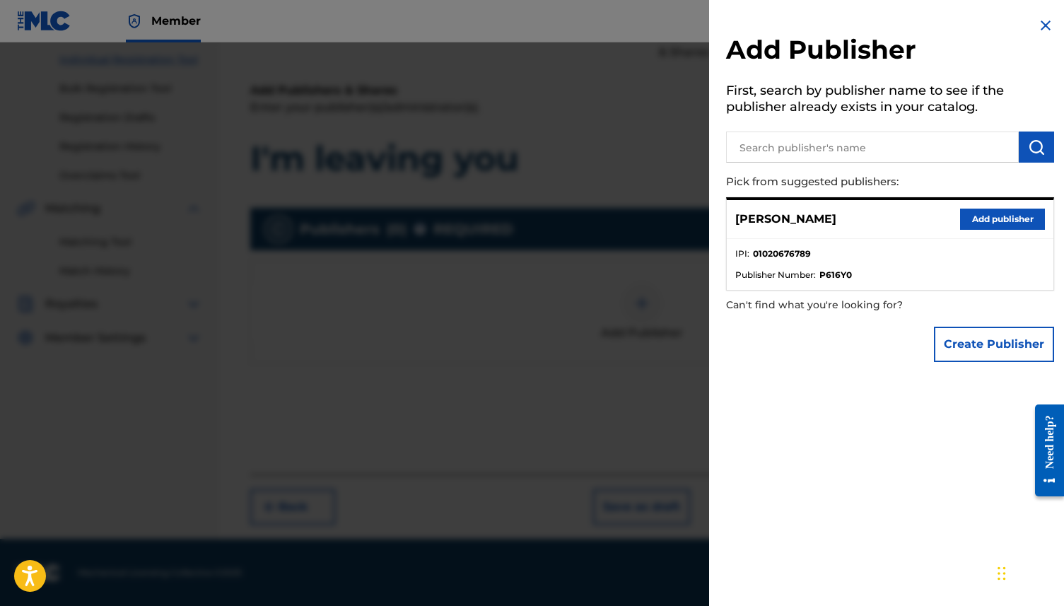
click at [809, 219] on button "Add publisher" at bounding box center [1002, 219] width 85 height 21
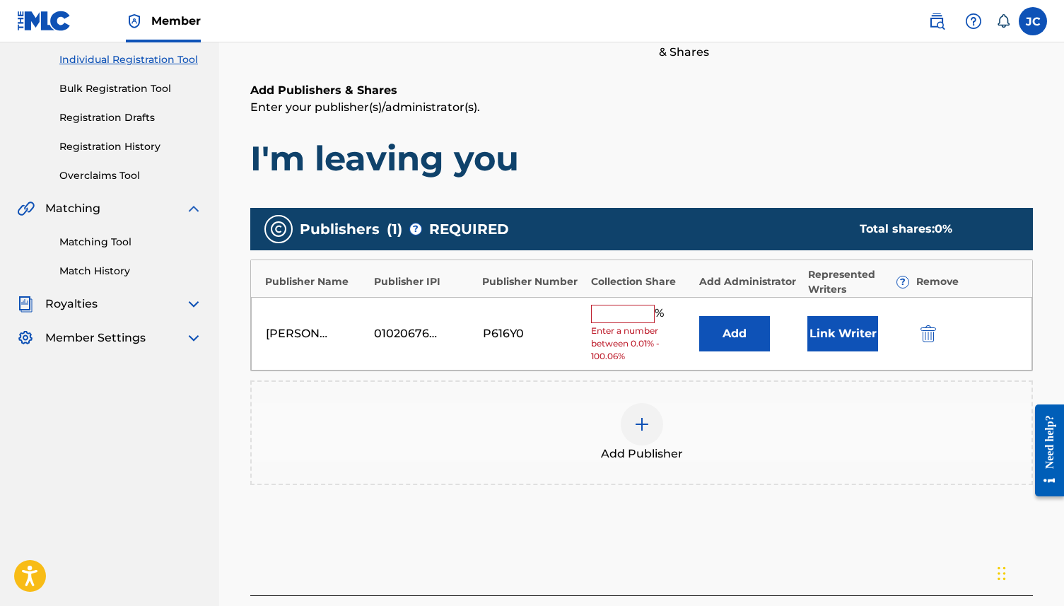
click at [622, 321] on input "text" at bounding box center [623, 314] width 64 height 18
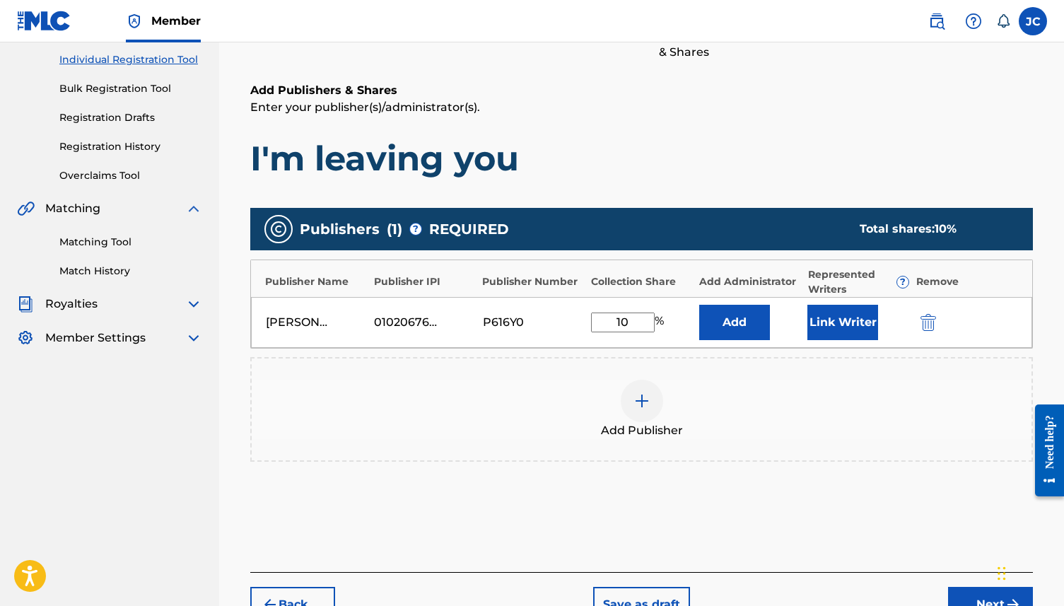
type input "1"
type input "15"
click at [636, 406] on img at bounding box center [642, 401] width 17 height 17
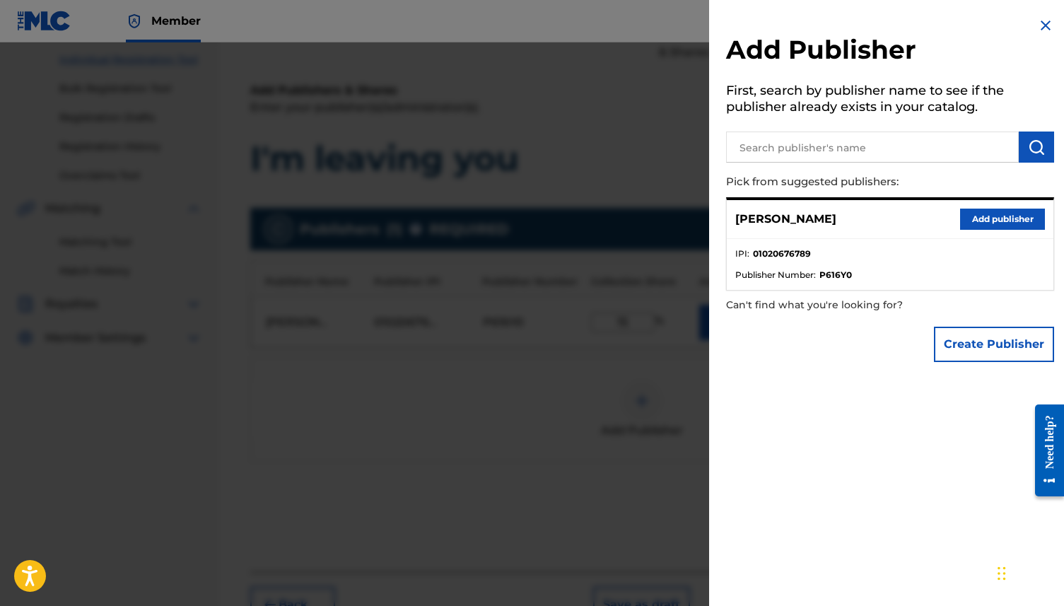
click at [809, 334] on button "Create Publisher" at bounding box center [994, 344] width 120 height 35
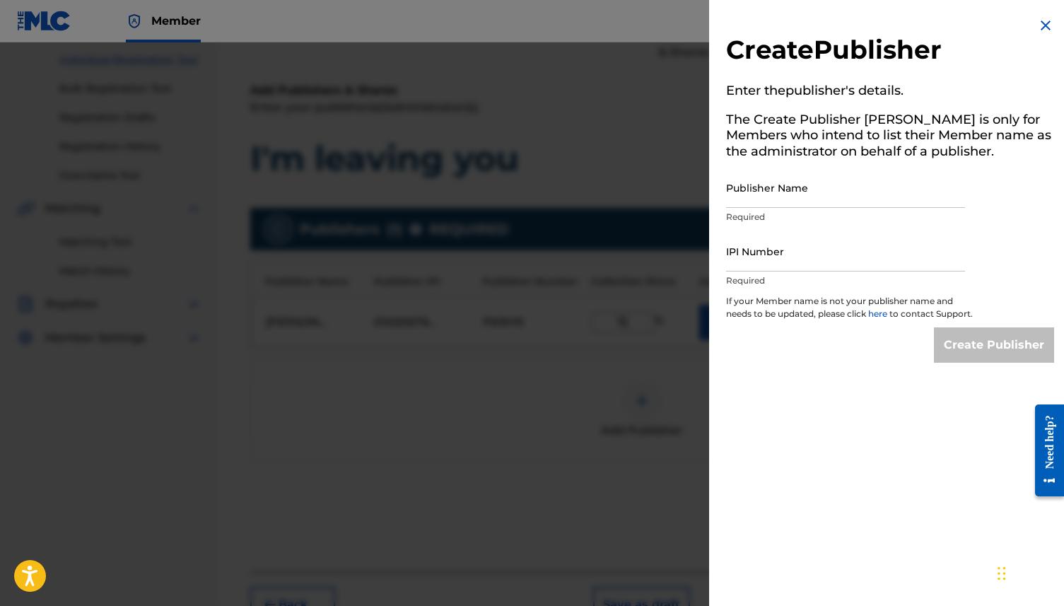
click at [781, 183] on input "Publisher Name" at bounding box center [845, 188] width 239 height 40
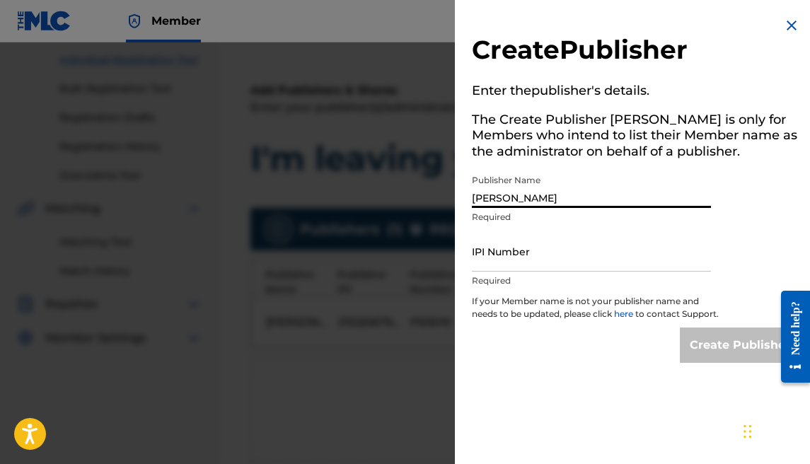
type input "[PERSON_NAME]"
click at [502, 257] on input "IPI Number" at bounding box center [591, 251] width 239 height 40
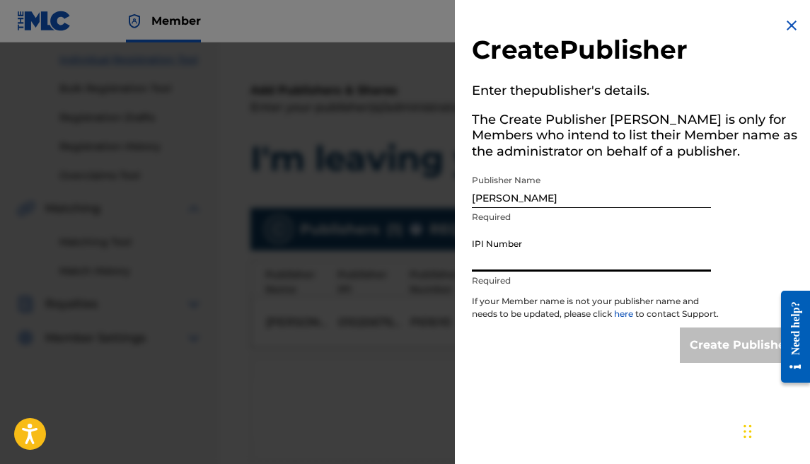
paste input "1177684902"
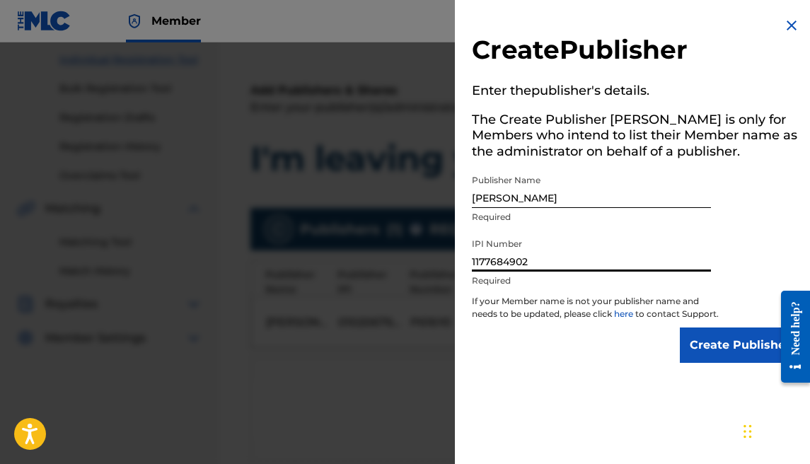
type input "1177684902"
click at [681, 342] on input "Create Publisher" at bounding box center [740, 344] width 120 height 35
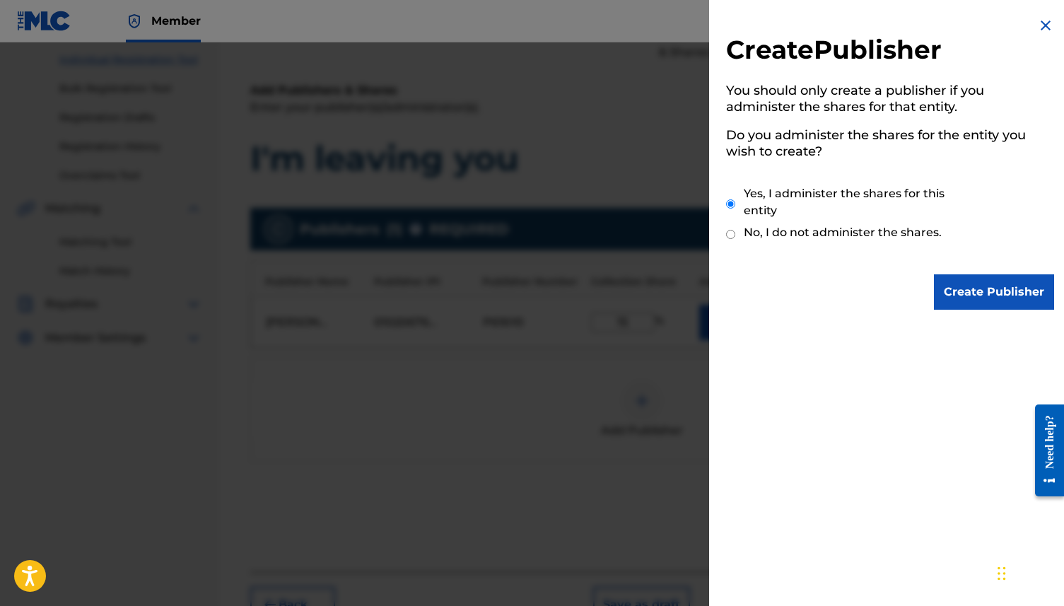
click at [809, 283] on input "Create Publisher" at bounding box center [994, 291] width 120 height 35
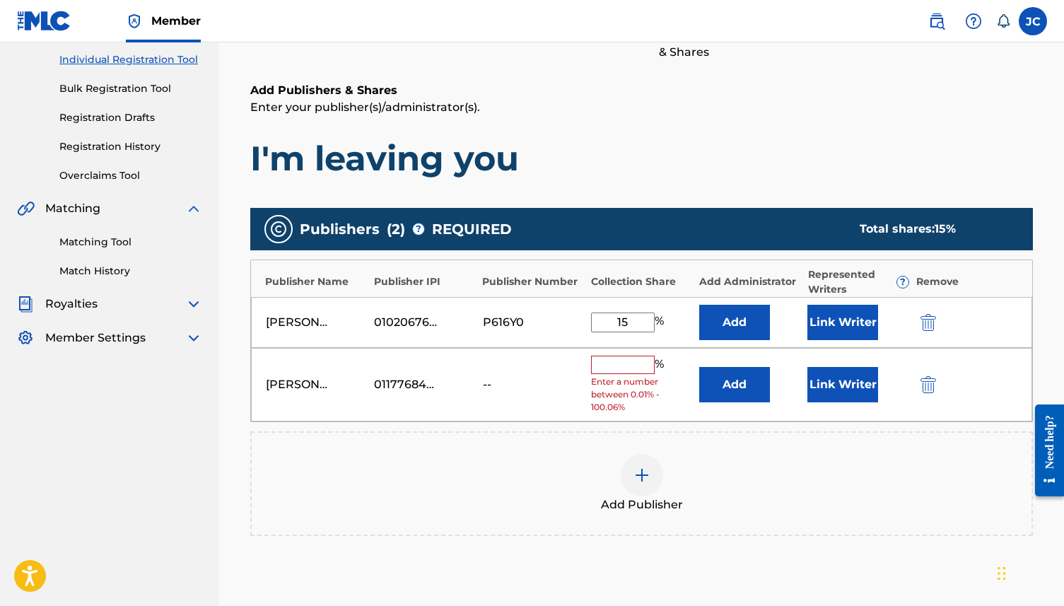
click at [633, 324] on input "15" at bounding box center [623, 323] width 64 height 20
type input "1"
type input "75"
click at [620, 364] on input "text" at bounding box center [623, 365] width 64 height 18
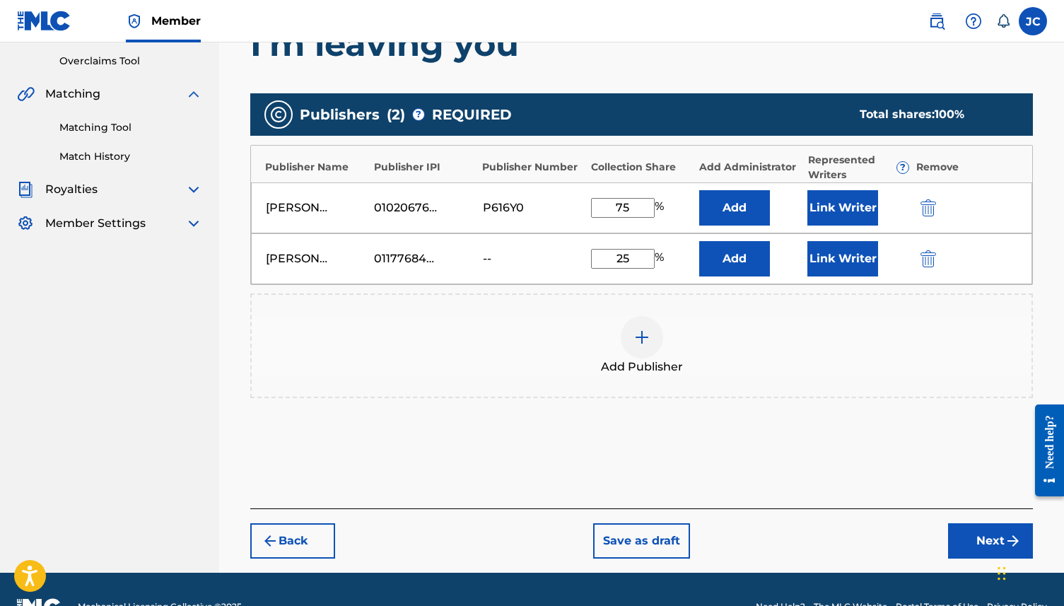
scroll to position [300, 0]
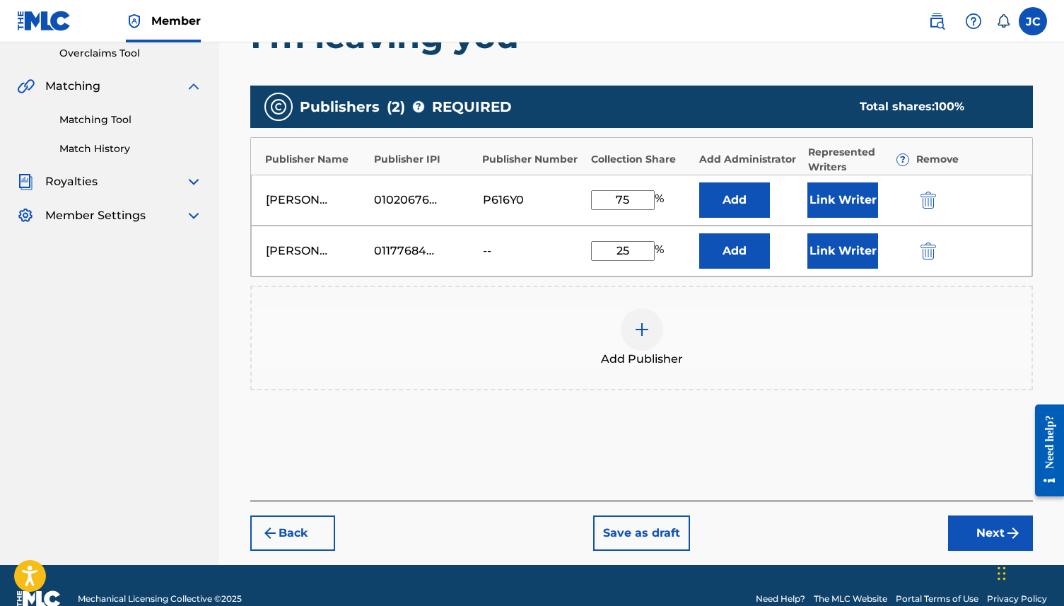
type input "25"
click at [809, 449] on div "Add Publishers & Shares Enter your publisher(s)/administrator(s). I'm leaving y…" at bounding box center [641, 230] width 783 height 541
click at [809, 463] on button "Next" at bounding box center [990, 533] width 85 height 35
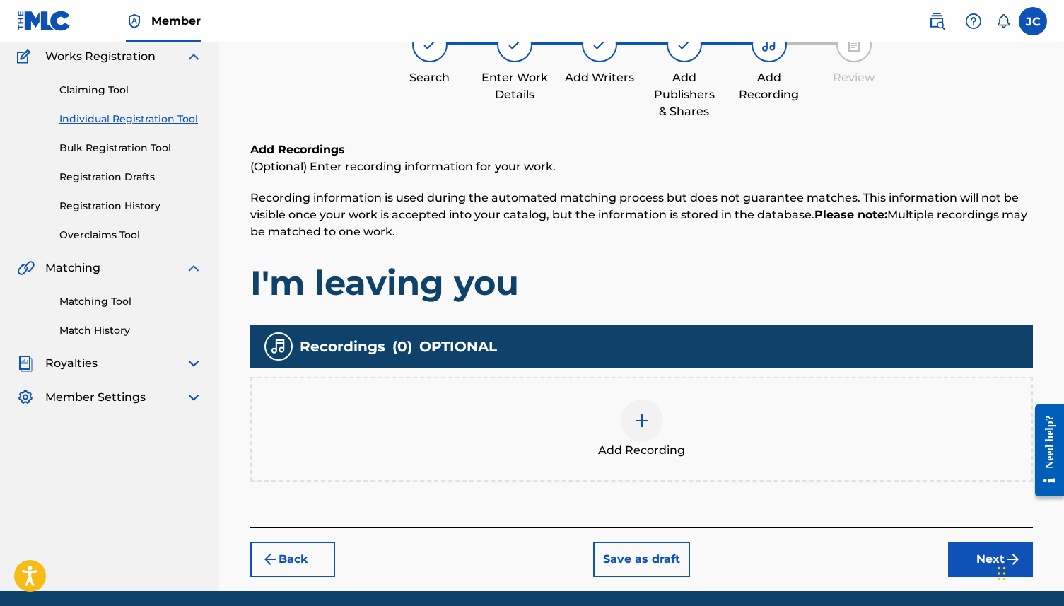
scroll to position [120, 0]
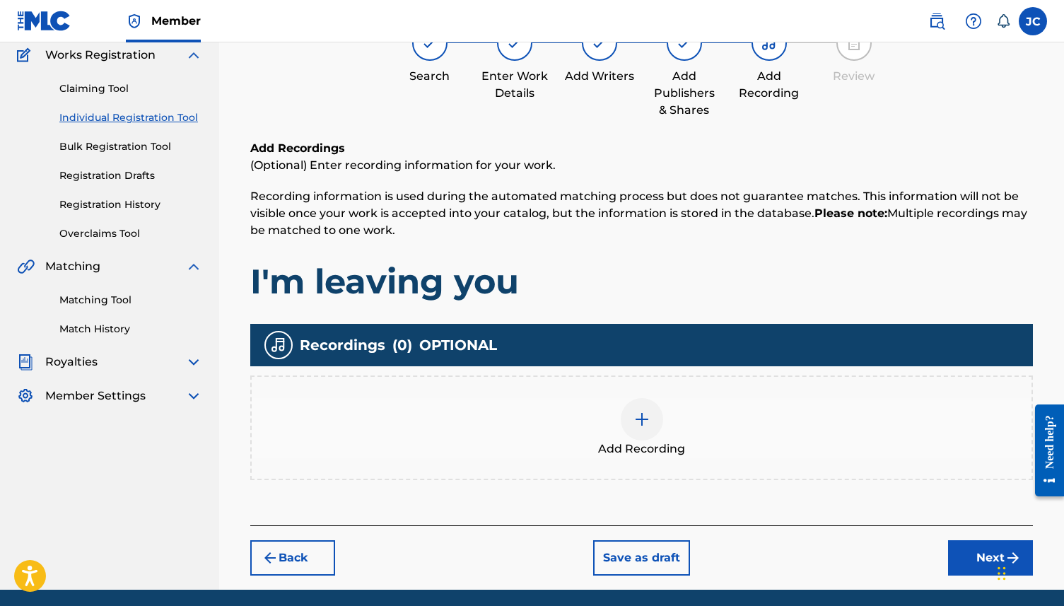
click at [809, 463] on button "Next" at bounding box center [990, 557] width 85 height 35
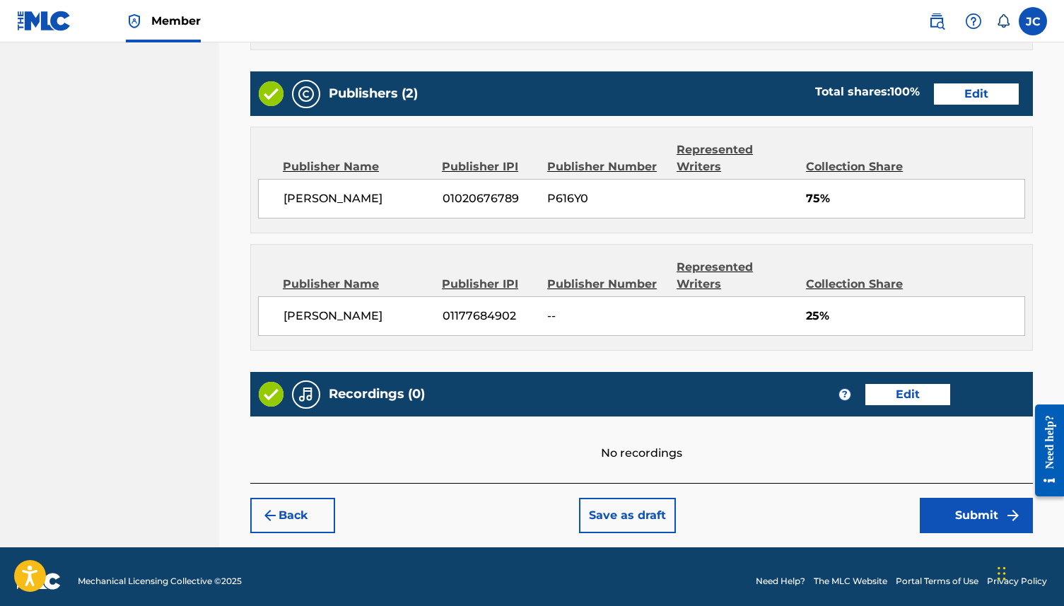
scroll to position [711, 0]
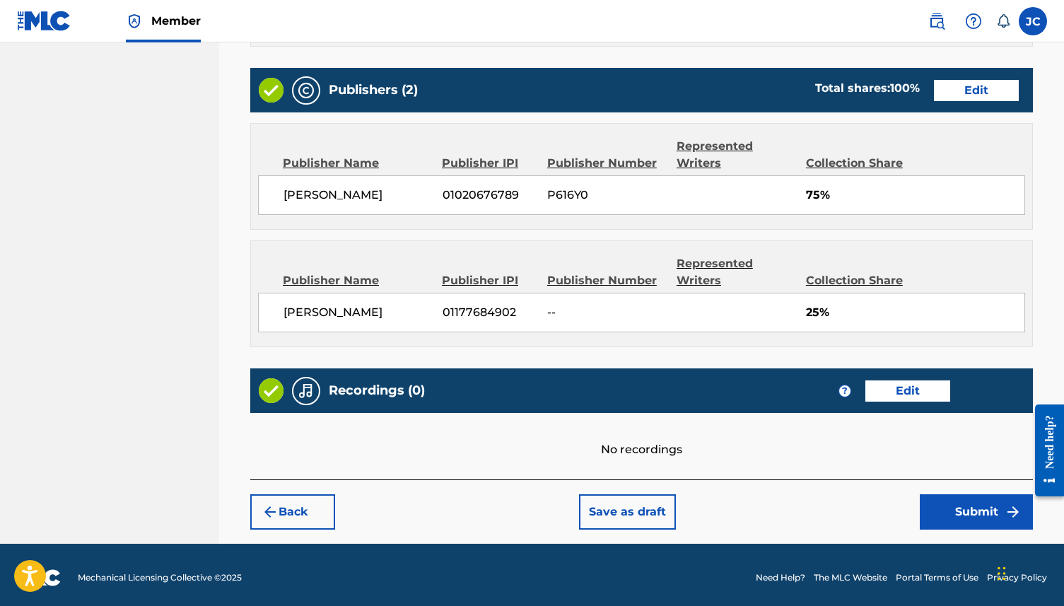
click at [809, 463] on button "Submit" at bounding box center [976, 511] width 113 height 35
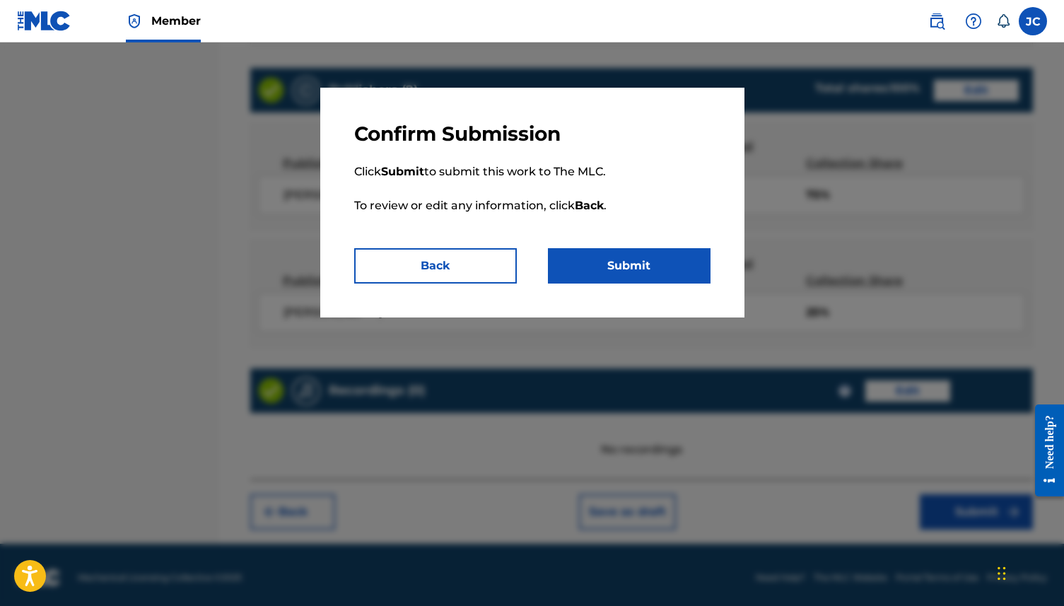
click at [676, 272] on button "Submit" at bounding box center [629, 265] width 163 height 35
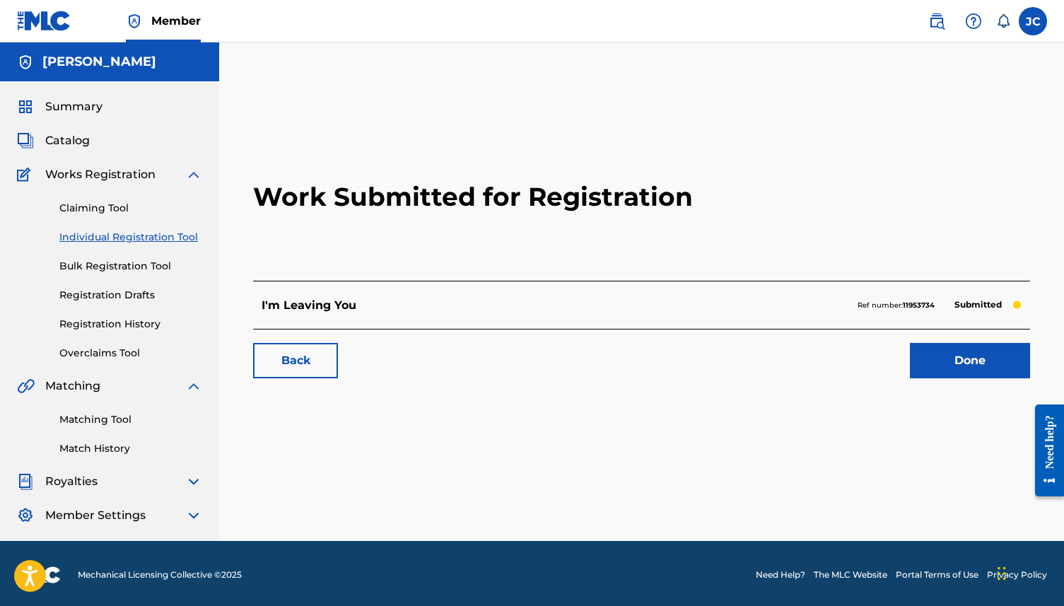
click at [809, 351] on link "Done" at bounding box center [970, 360] width 120 height 35
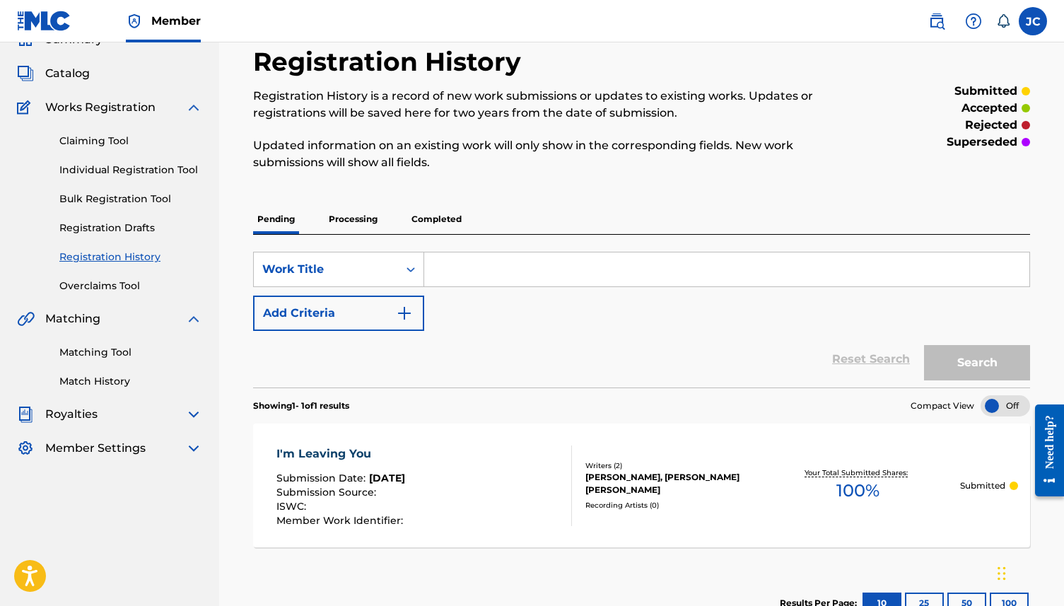
scroll to position [66, 0]
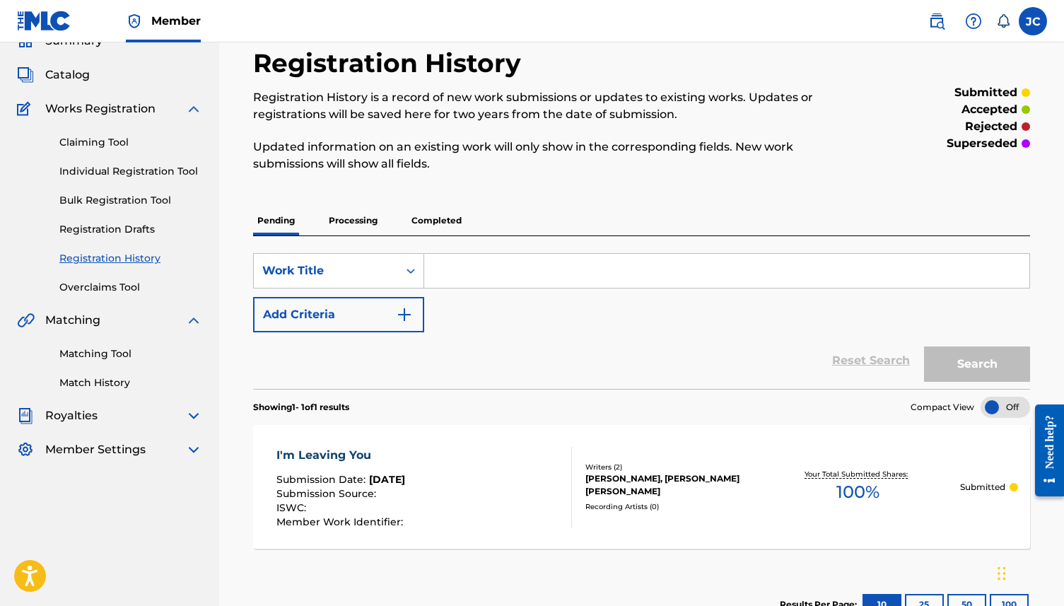
click at [492, 284] on input "Search Form" at bounding box center [726, 271] width 605 height 34
type input "r"
type input "I'm All In"
click at [809, 361] on button "Search" at bounding box center [977, 364] width 106 height 35
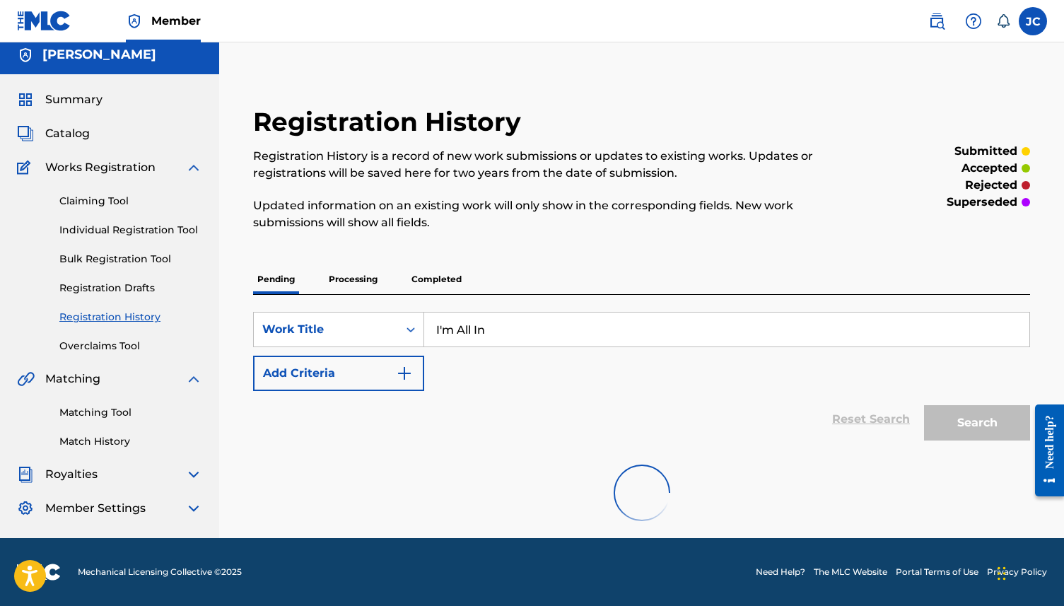
scroll to position [5, 0]
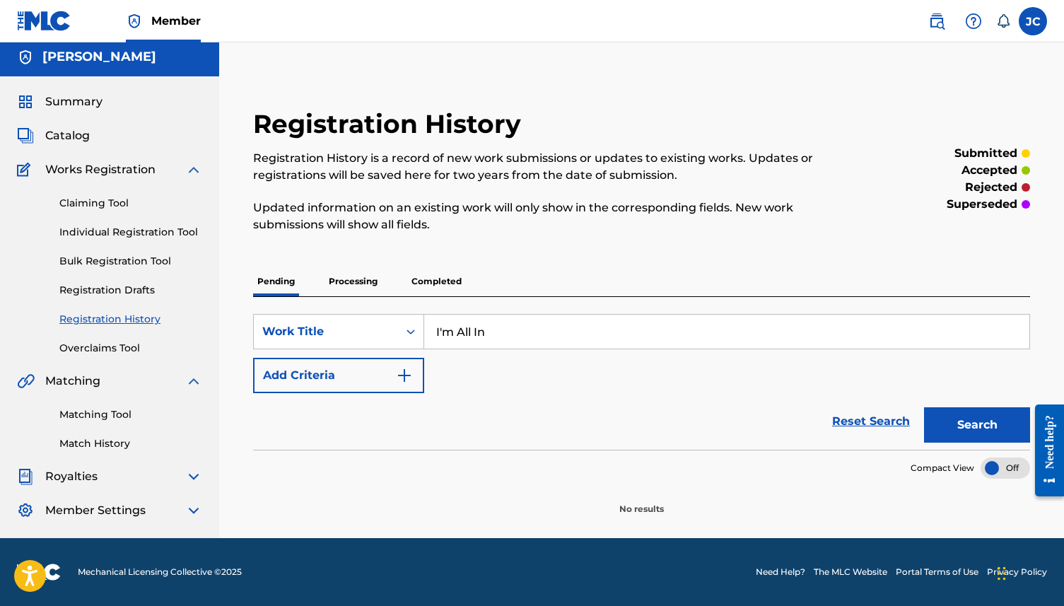
click at [139, 233] on link "Individual Registration Tool" at bounding box center [130, 232] width 143 height 15
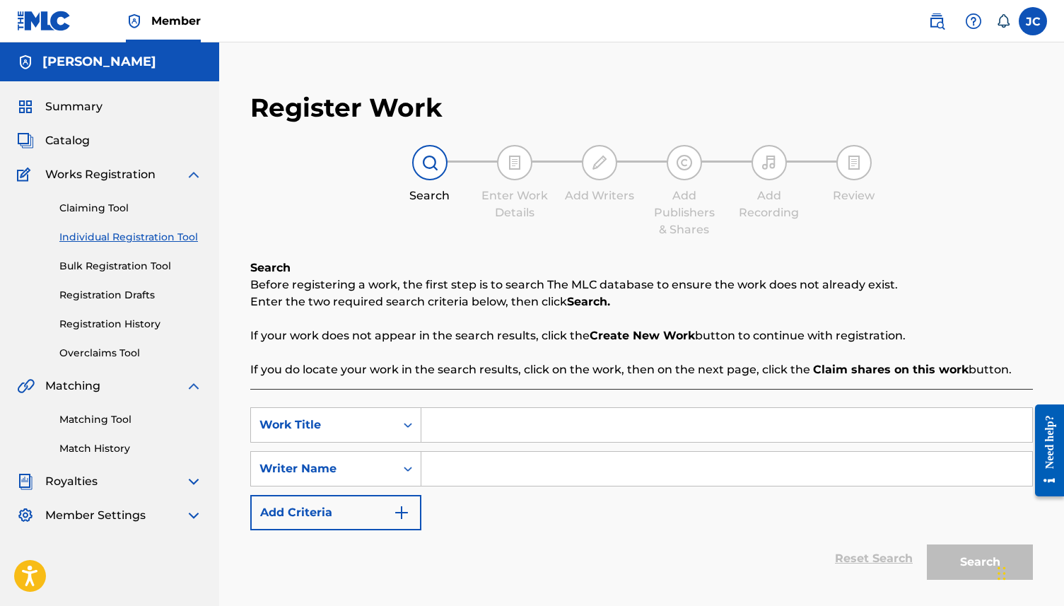
click at [465, 424] on input "Search Form" at bounding box center [727, 425] width 611 height 34
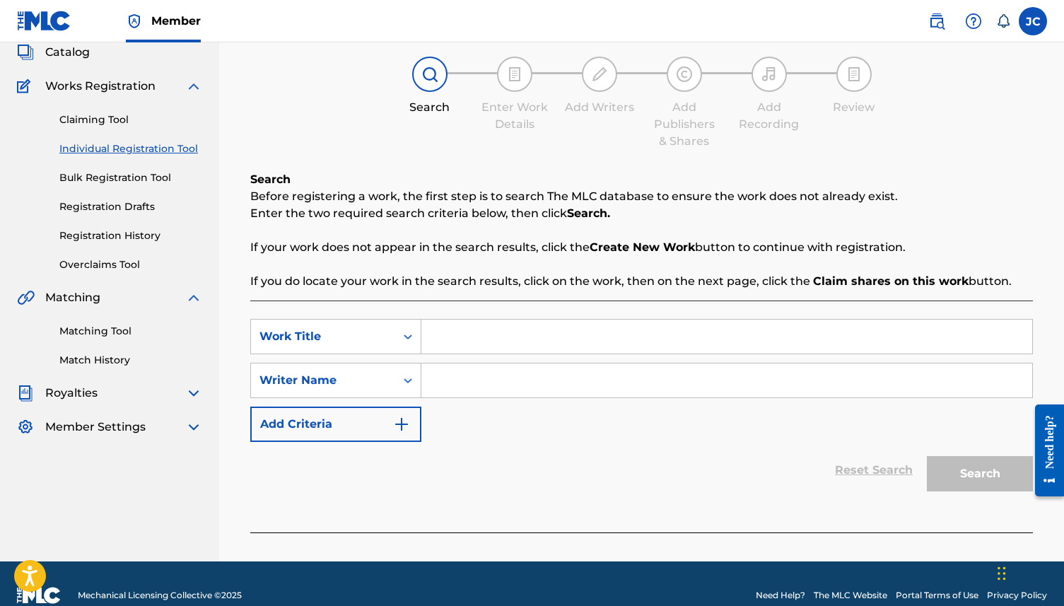
scroll to position [112, 0]
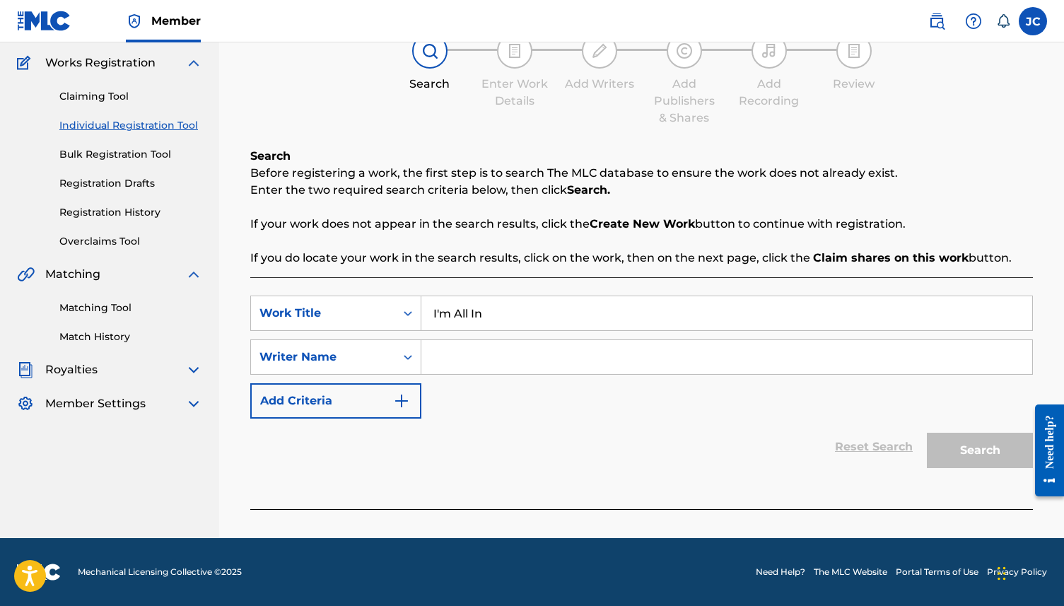
type input "I'm All In"
click at [494, 356] on input "Search Form" at bounding box center [727, 357] width 611 height 34
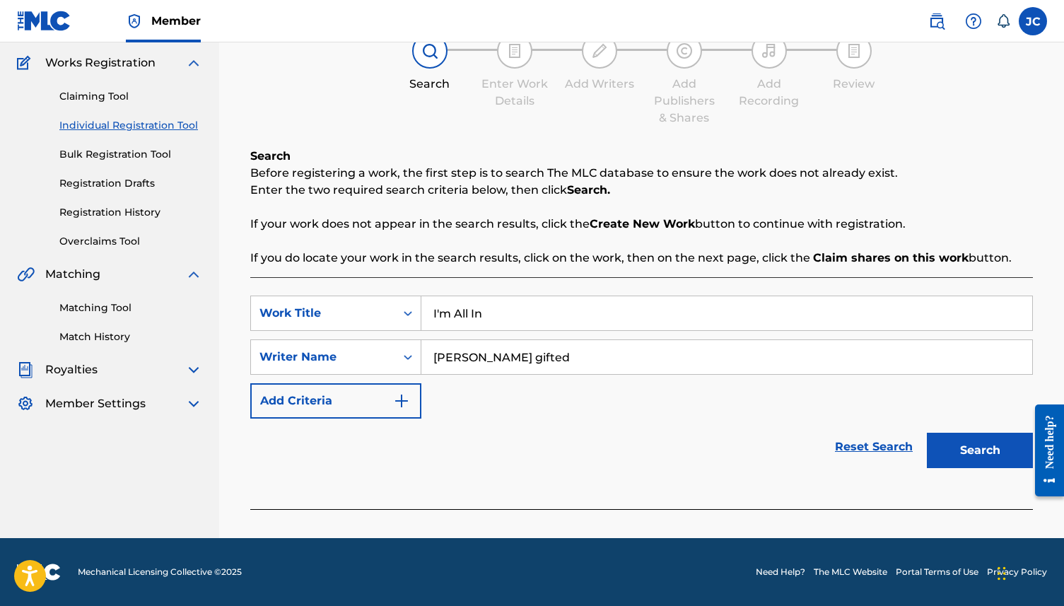
type input "[PERSON_NAME] gifted"
click at [809, 453] on button "Search" at bounding box center [980, 450] width 106 height 35
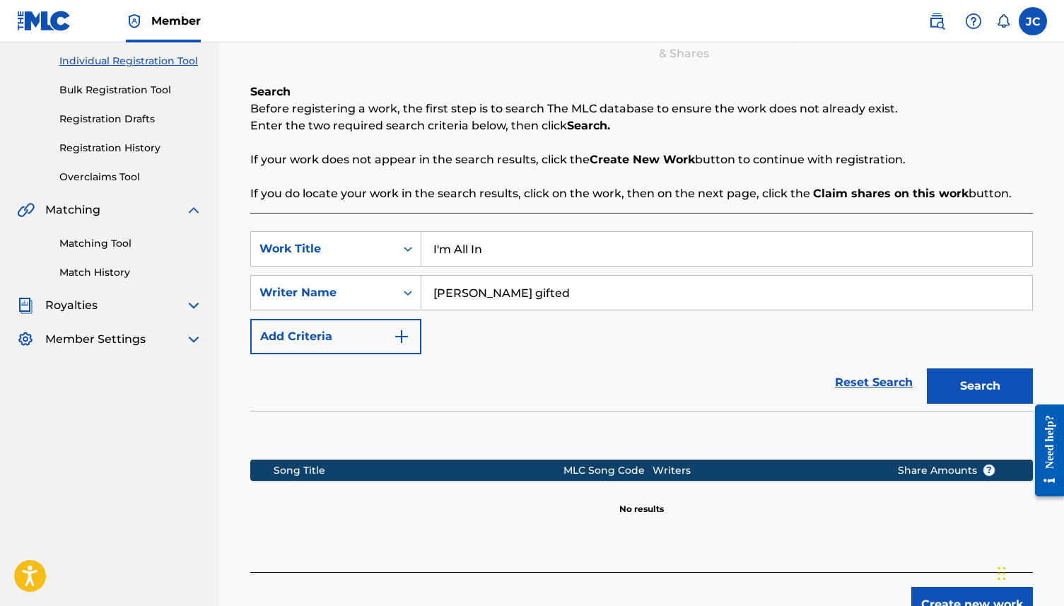
scroll to position [232, 0]
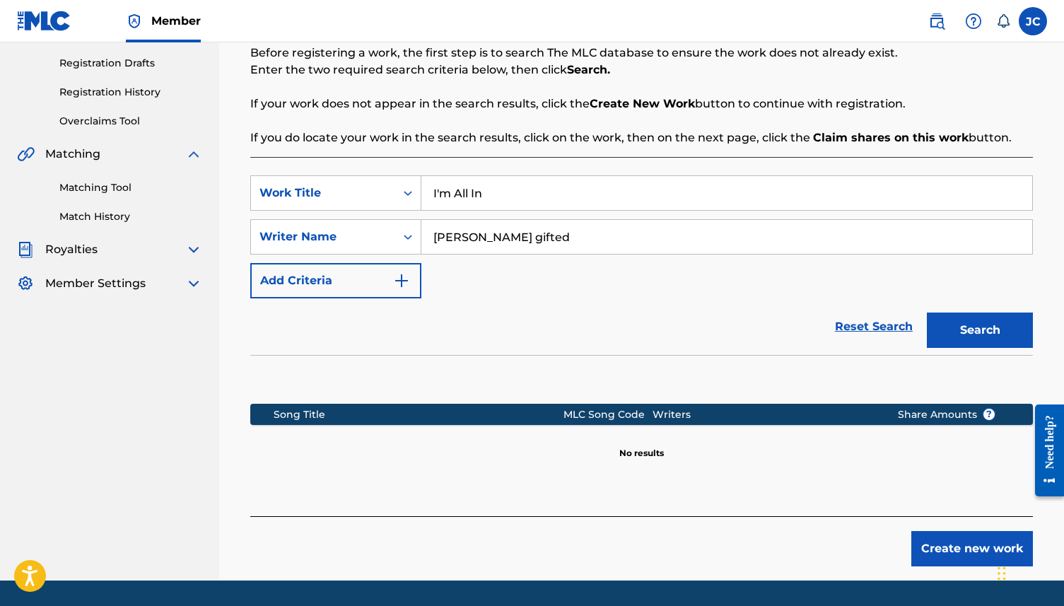
click at [809, 463] on button "Create new work" at bounding box center [973, 548] width 122 height 35
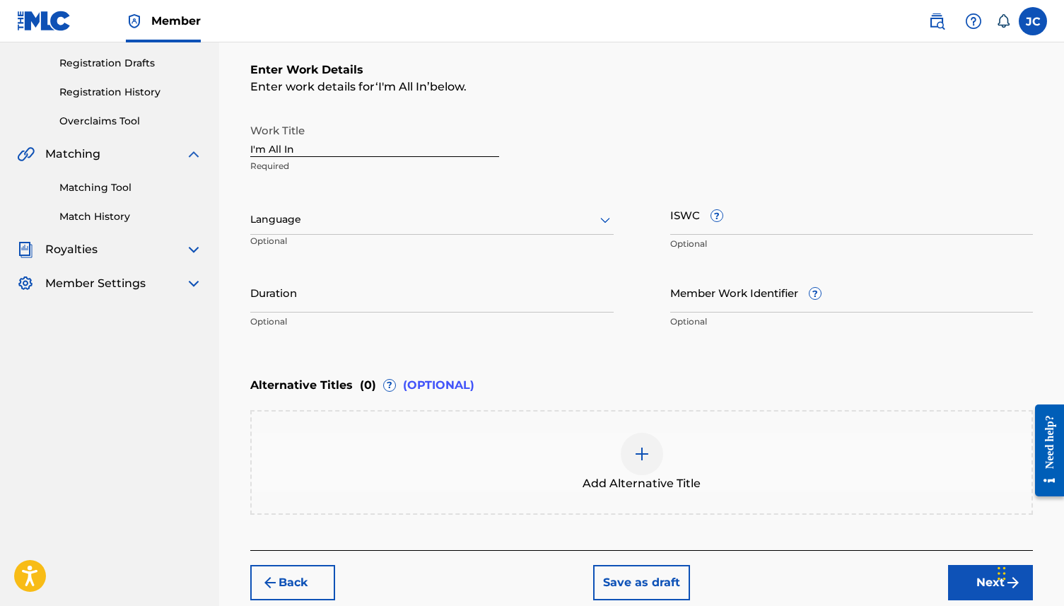
scroll to position [230, 0]
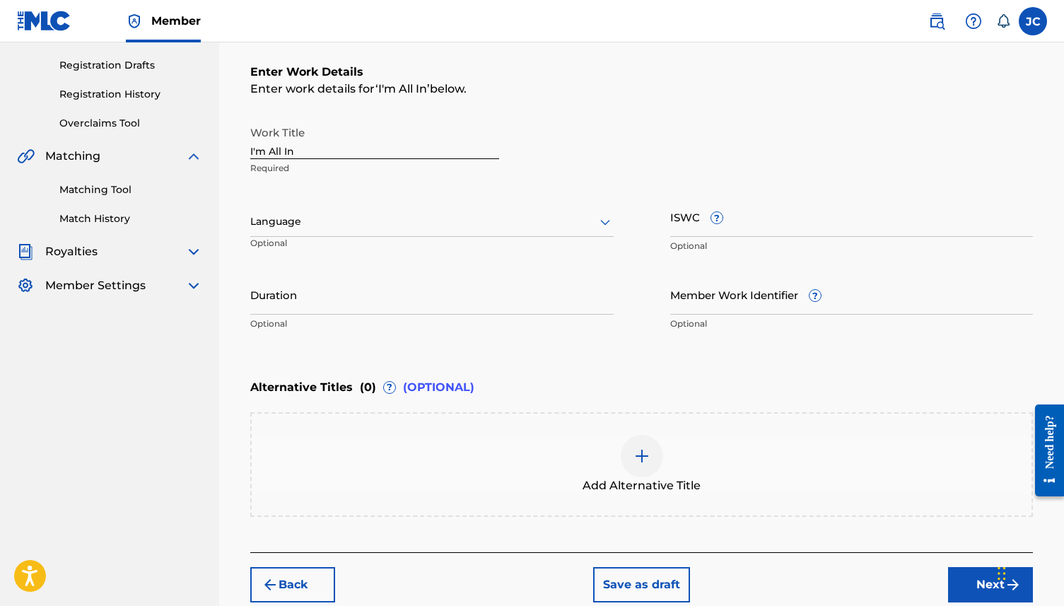
click at [440, 299] on input "Duration" at bounding box center [432, 294] width 364 height 40
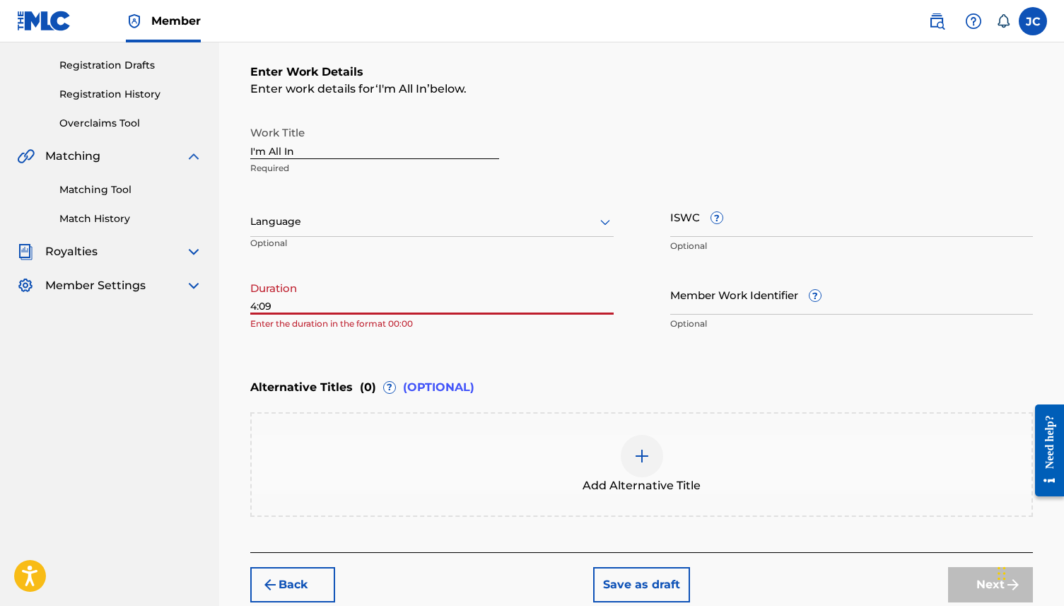
click at [424, 225] on div at bounding box center [432, 222] width 364 height 18
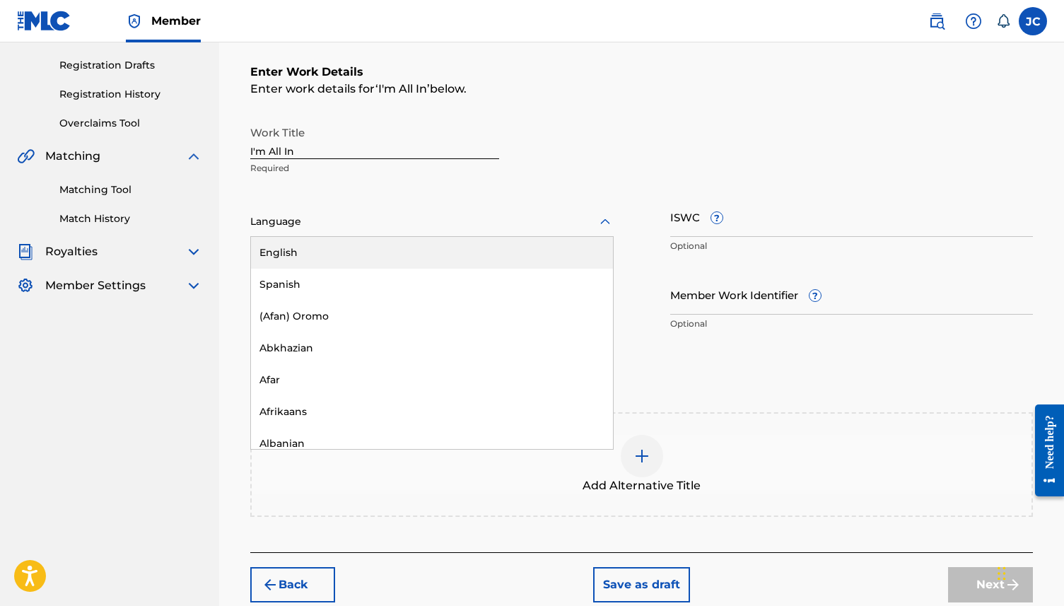
click at [394, 255] on div "English" at bounding box center [432, 253] width 362 height 32
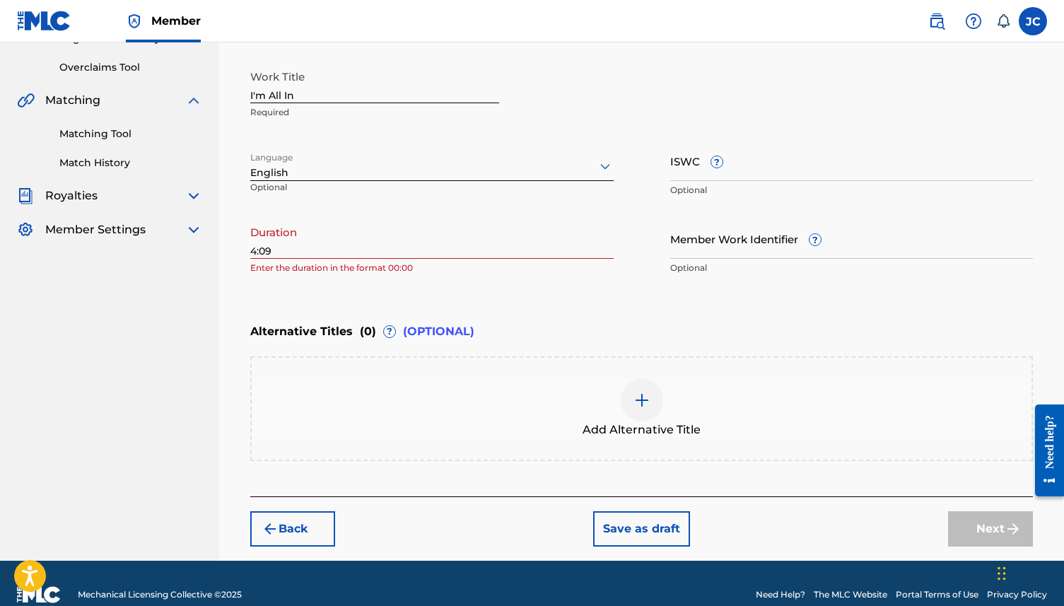
scroll to position [308, 0]
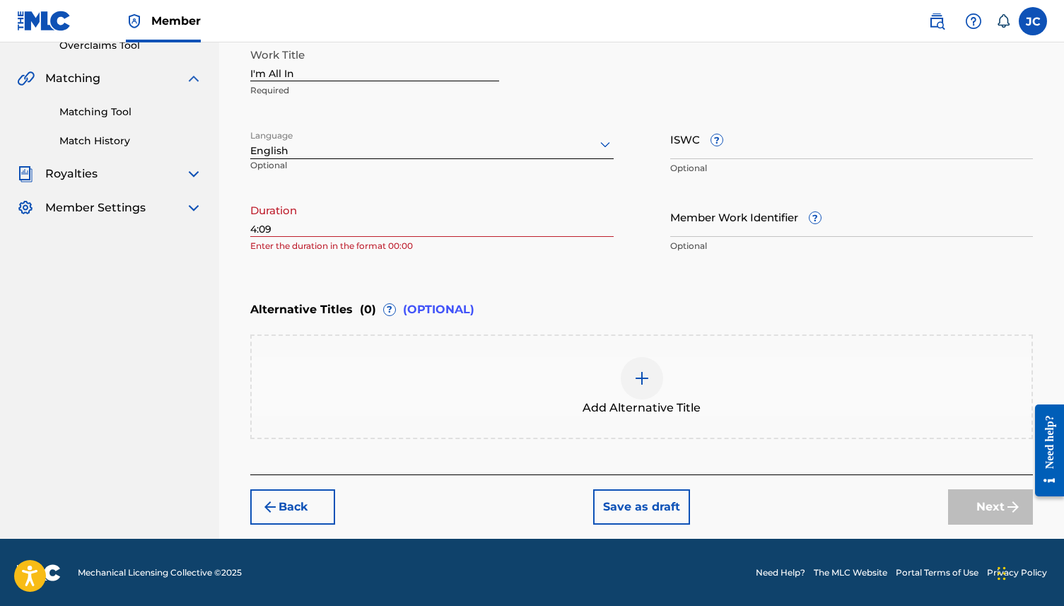
click at [383, 221] on input "4:09" at bounding box center [432, 217] width 364 height 40
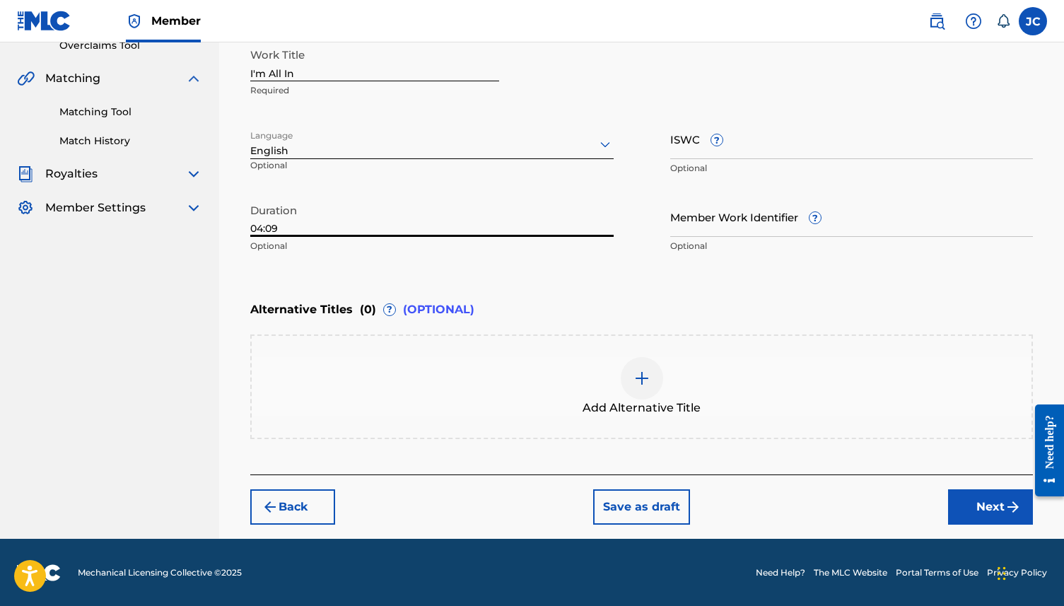
type input "04:09"
click at [809, 463] on button "Next" at bounding box center [990, 506] width 85 height 35
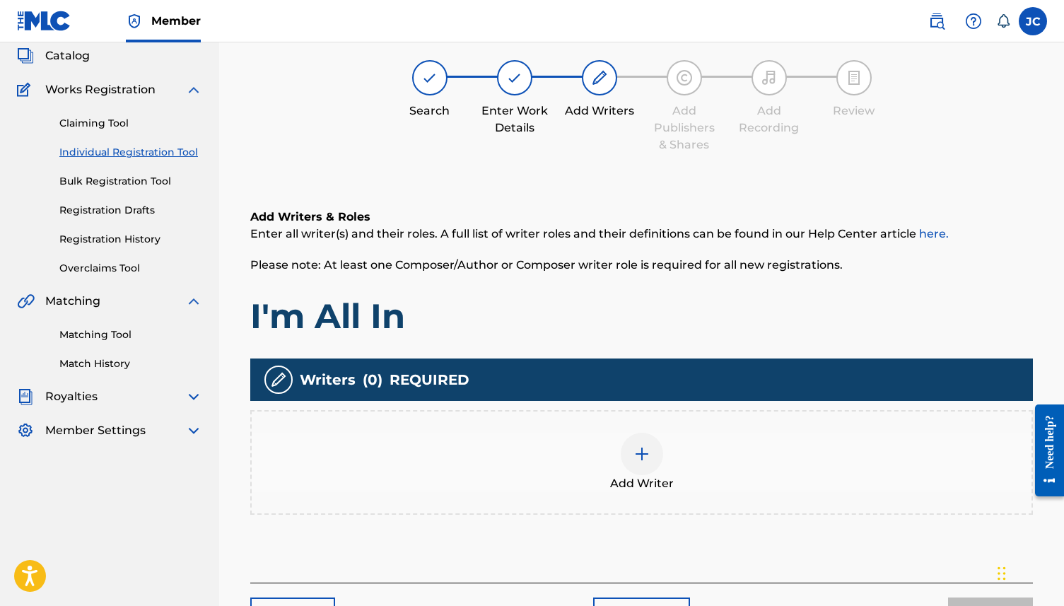
scroll to position [88, 0]
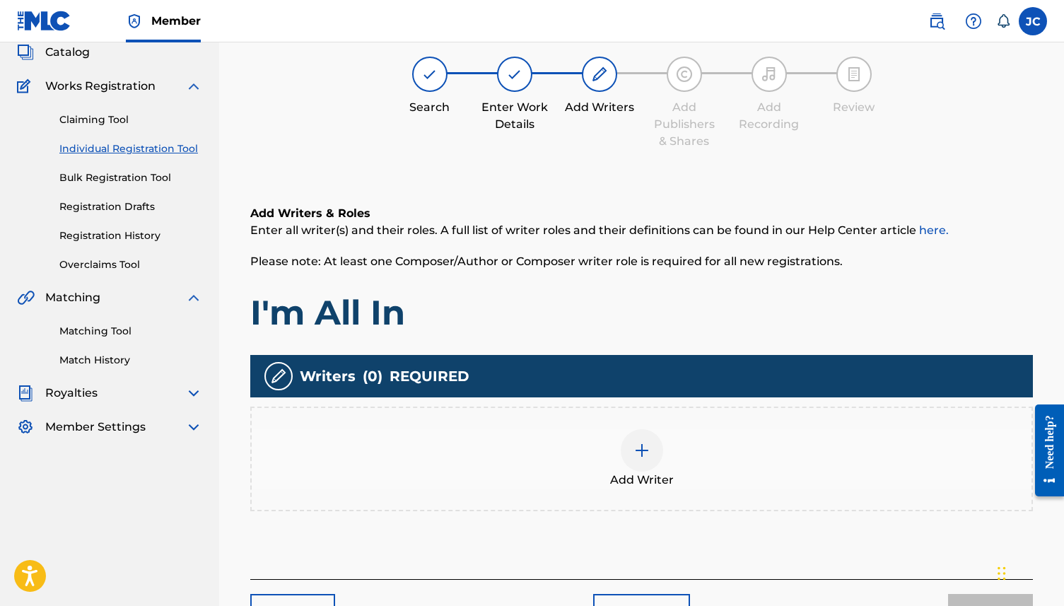
click at [653, 440] on div at bounding box center [642, 450] width 42 height 42
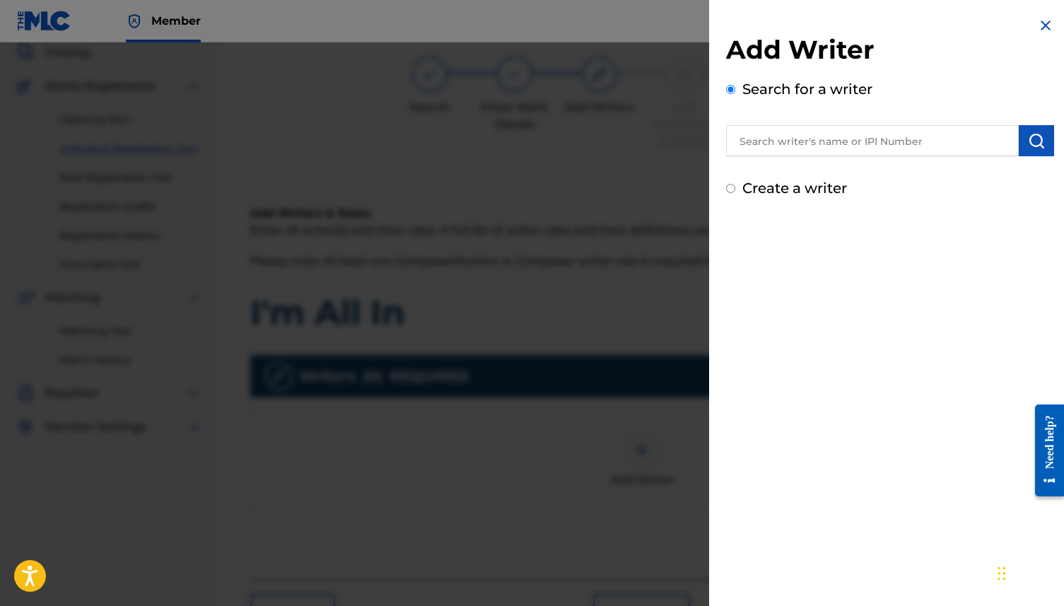
click at [809, 147] on input "text" at bounding box center [872, 140] width 293 height 31
click at [755, 202] on div "Add Writer Search for a writer Create a writer" at bounding box center [890, 108] width 362 height 216
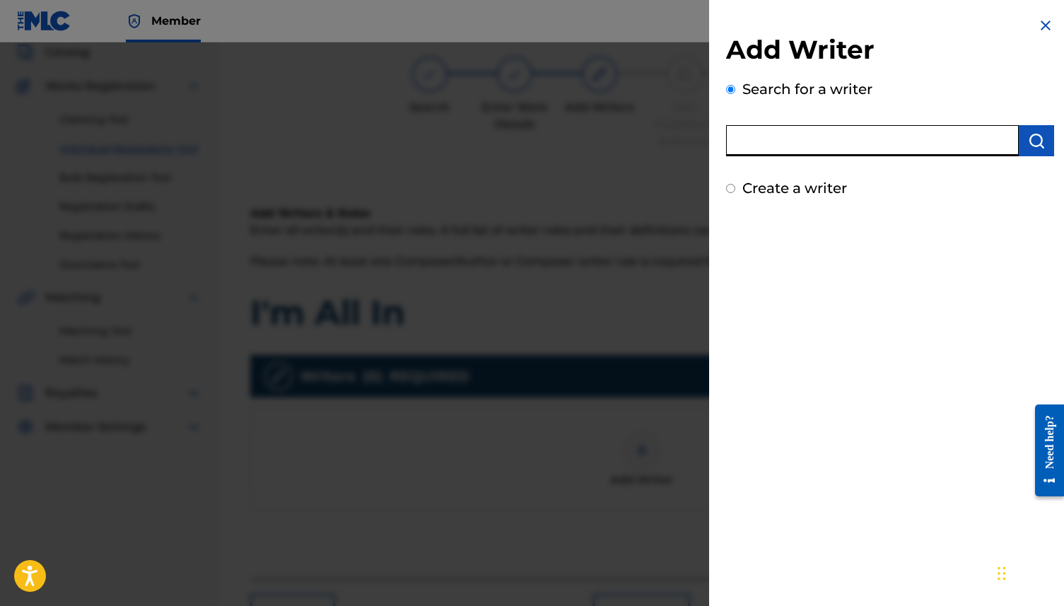
click at [809, 148] on input "text" at bounding box center [872, 140] width 293 height 31
type input "[PERSON_NAME]"
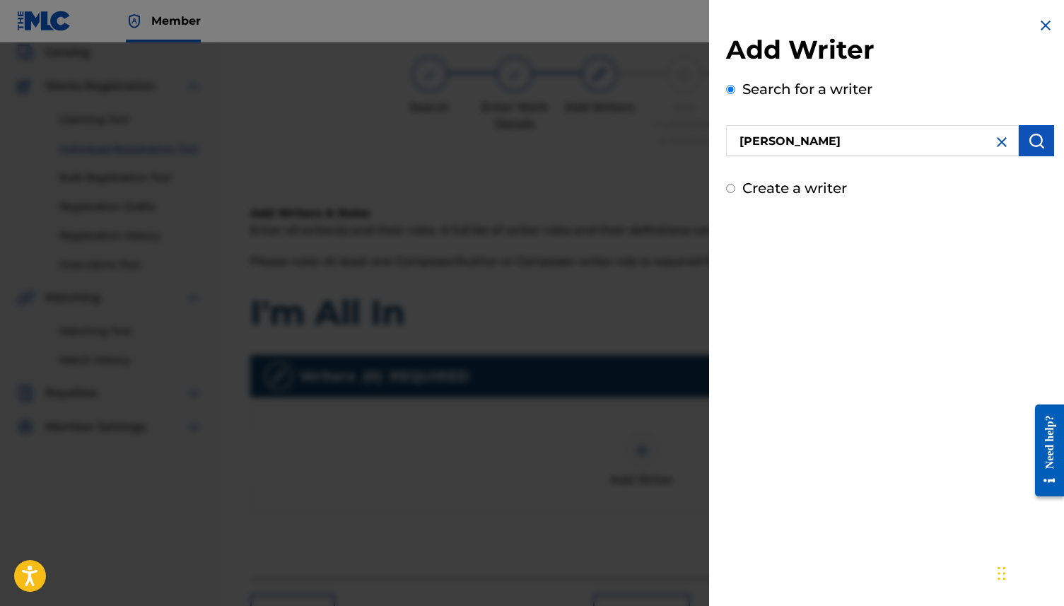
click at [809, 141] on img "submit" at bounding box center [1036, 140] width 17 height 17
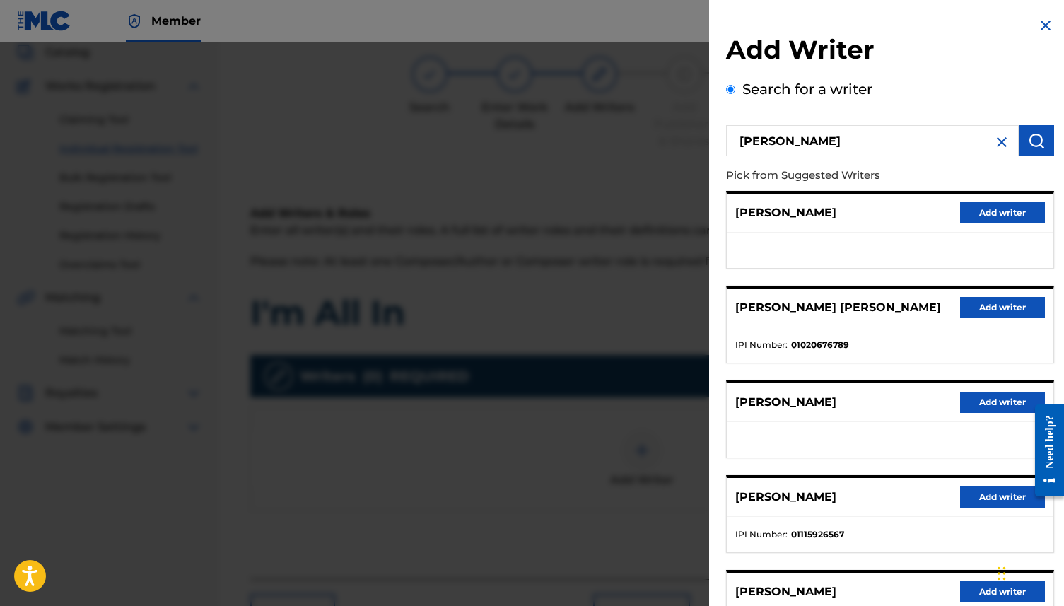
click at [809, 298] on button "Add writer" at bounding box center [1002, 307] width 85 height 21
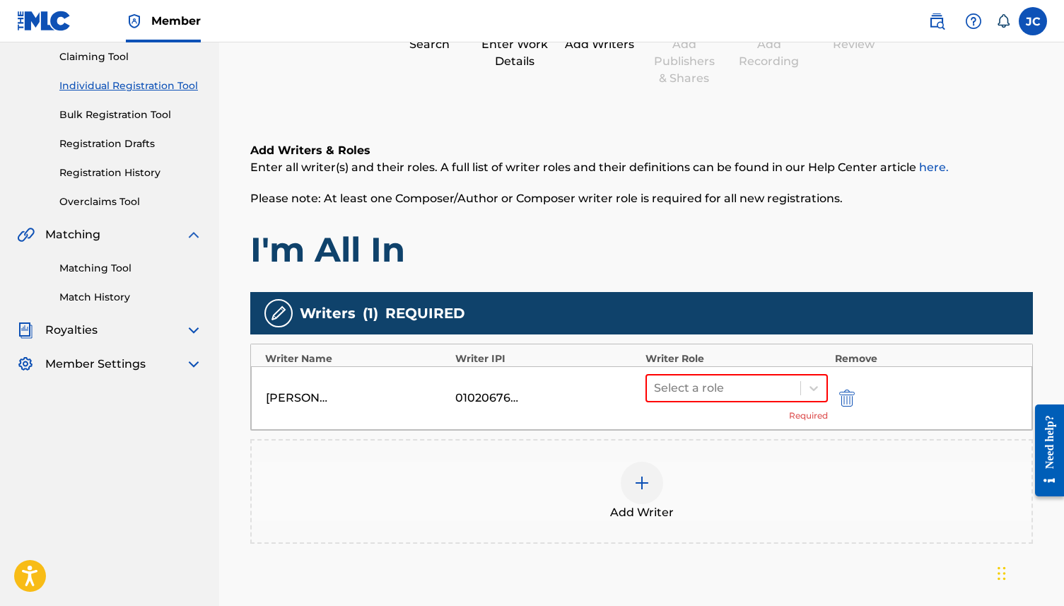
scroll to position [175, 0]
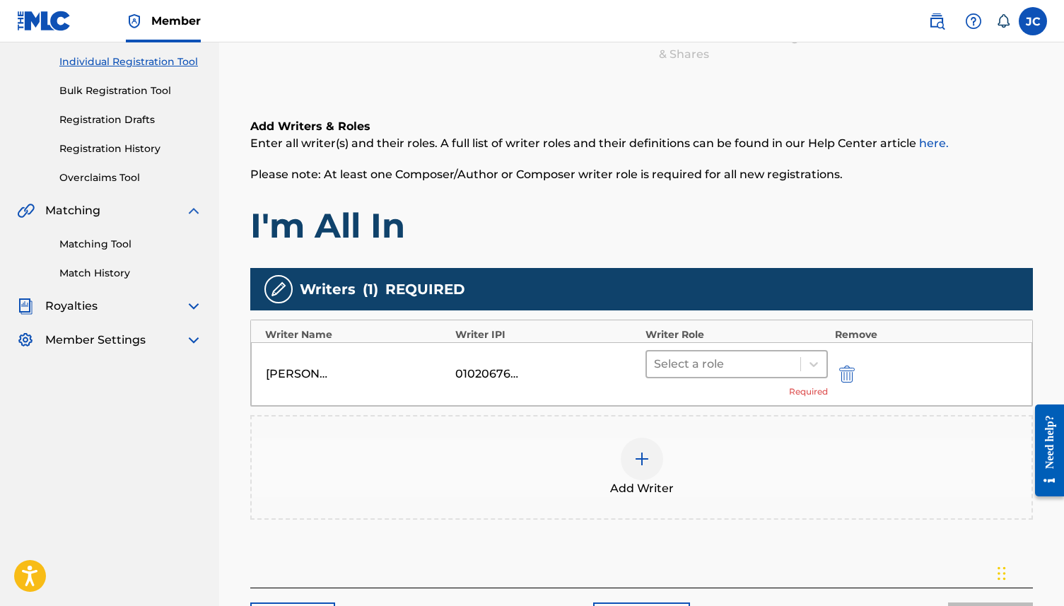
click at [725, 360] on div at bounding box center [723, 364] width 139 height 20
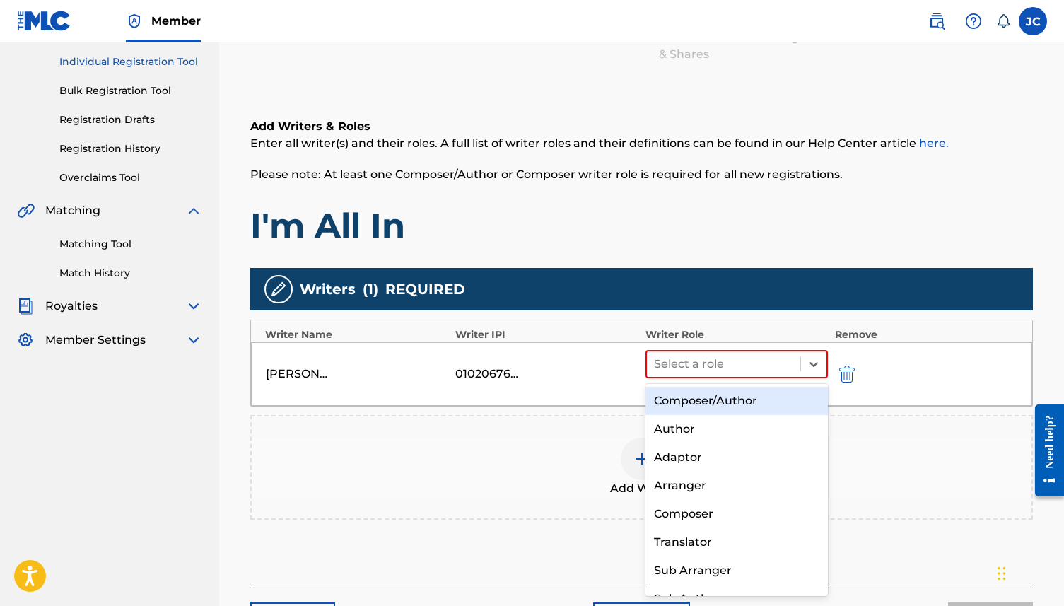
click at [714, 391] on div "Composer/Author" at bounding box center [737, 401] width 182 height 28
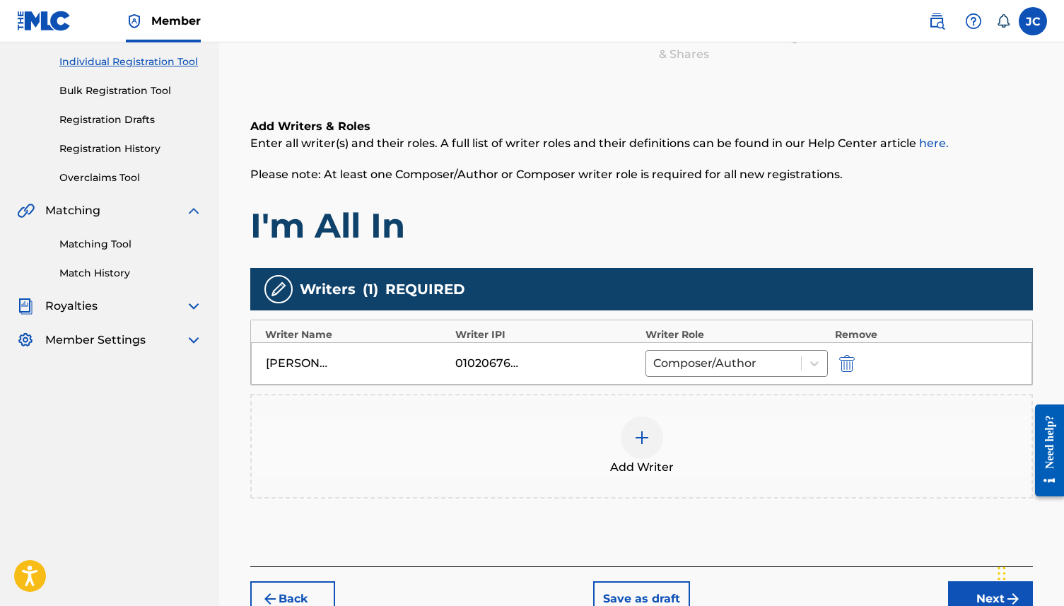
click at [641, 440] on img at bounding box center [642, 437] width 17 height 17
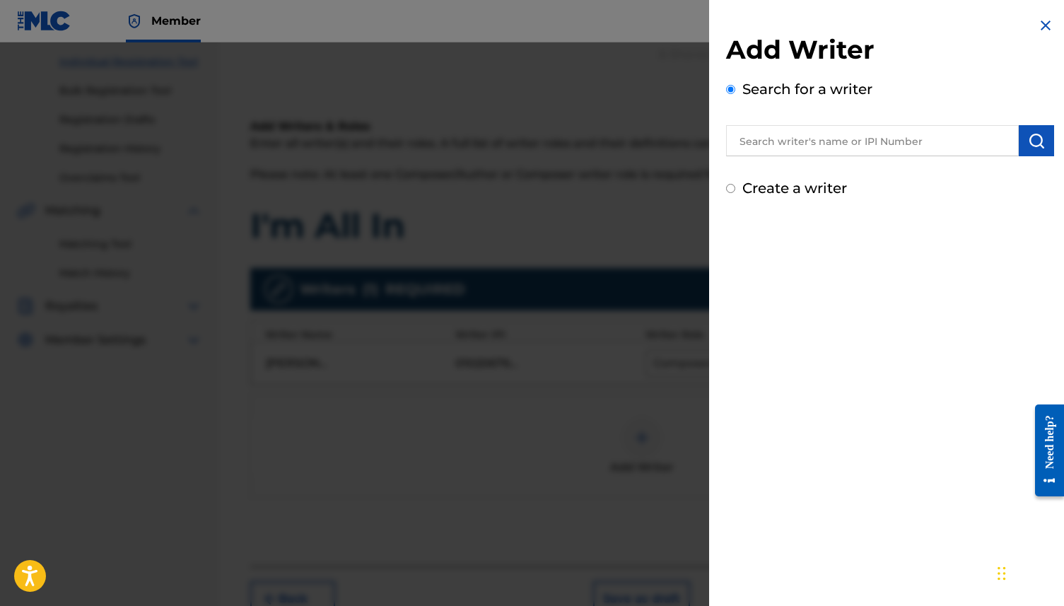
click at [809, 151] on input "text" at bounding box center [872, 140] width 293 height 31
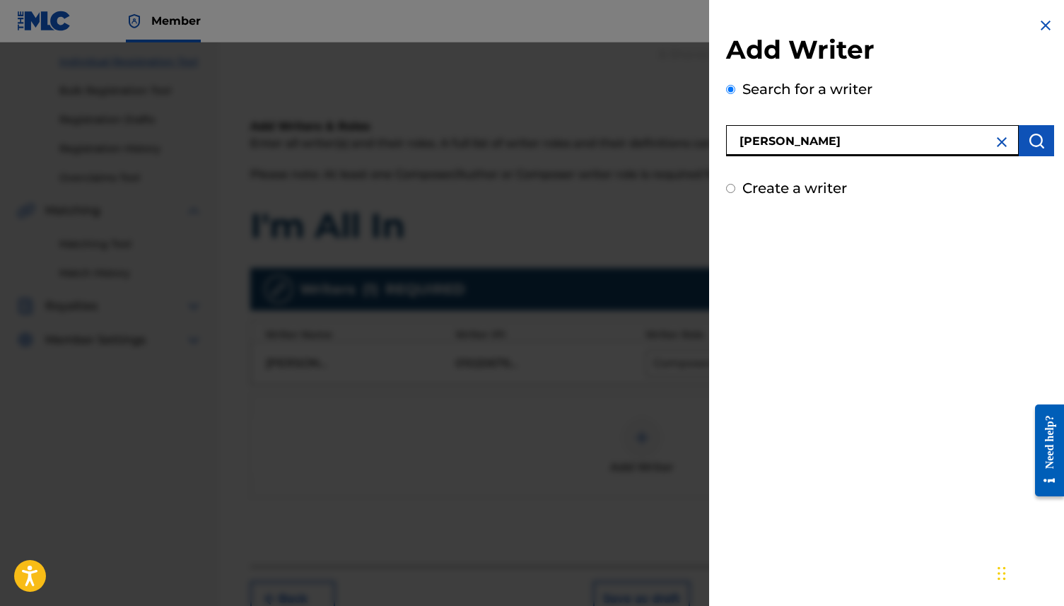
type input "[PERSON_NAME]"
click at [806, 185] on label "Create a writer" at bounding box center [795, 188] width 105 height 17
radio input "true"
click at [736, 185] on input "Create a writer" at bounding box center [730, 188] width 9 height 9
radio input "false"
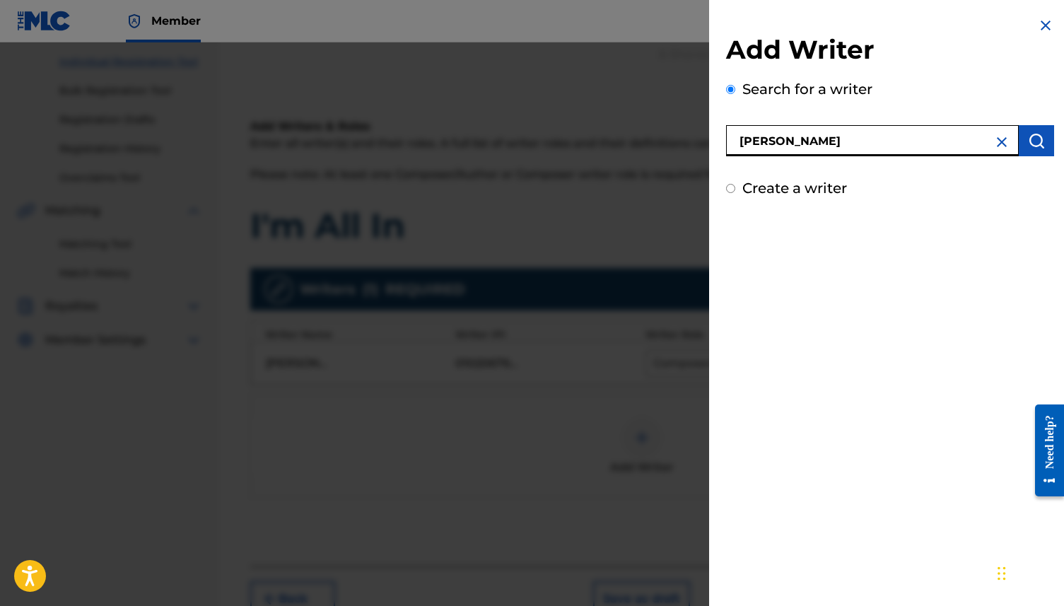
radio input "true"
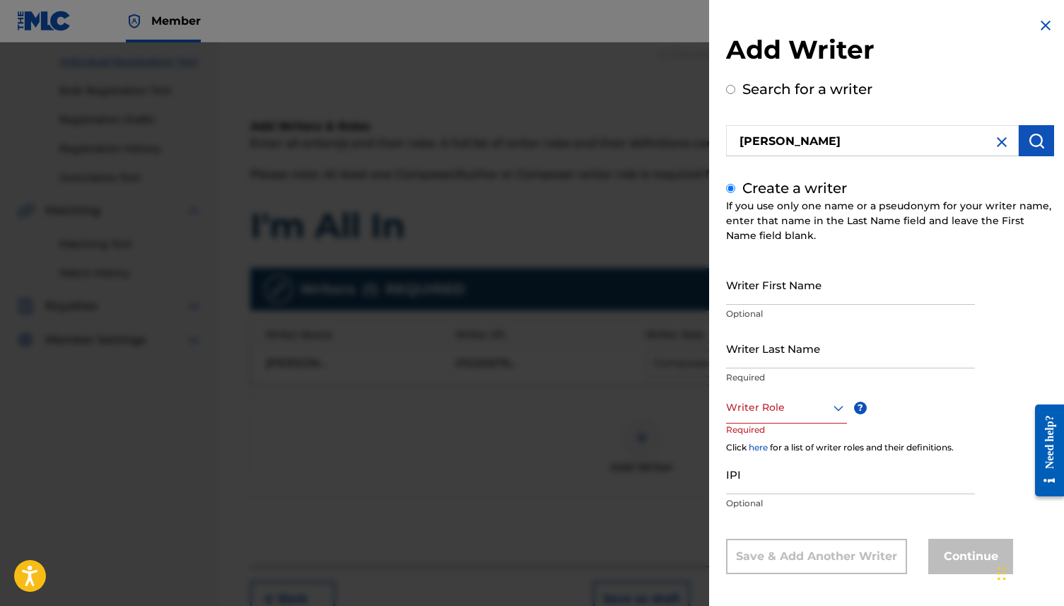
click at [778, 283] on input "Writer First Name" at bounding box center [850, 285] width 249 height 40
type input "[PERSON_NAME]"
type input "Gifted"
click at [777, 400] on div at bounding box center [786, 408] width 121 height 18
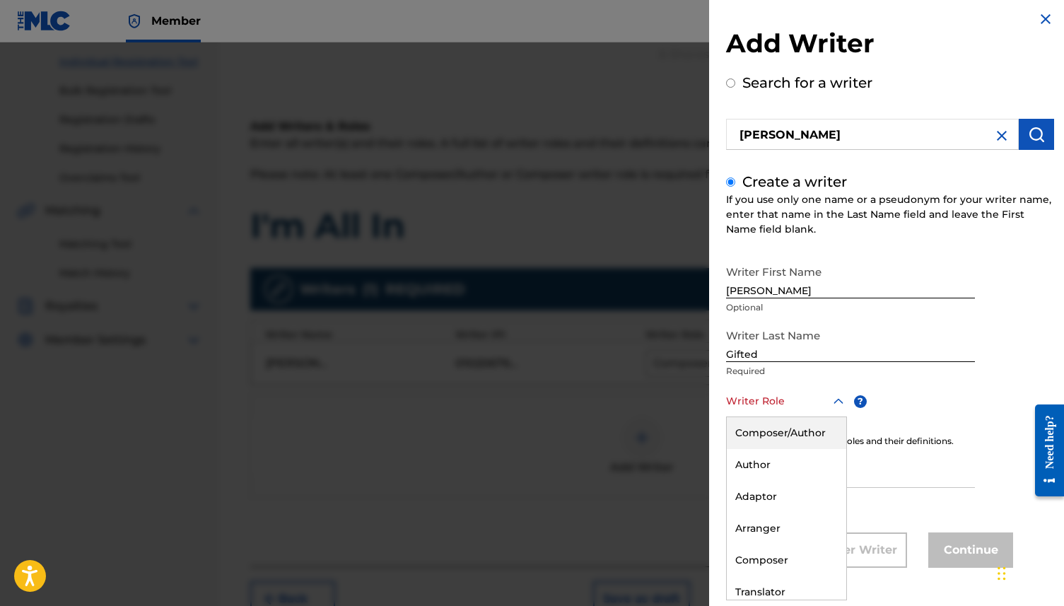
click at [776, 433] on div "Composer/Author" at bounding box center [787, 433] width 120 height 32
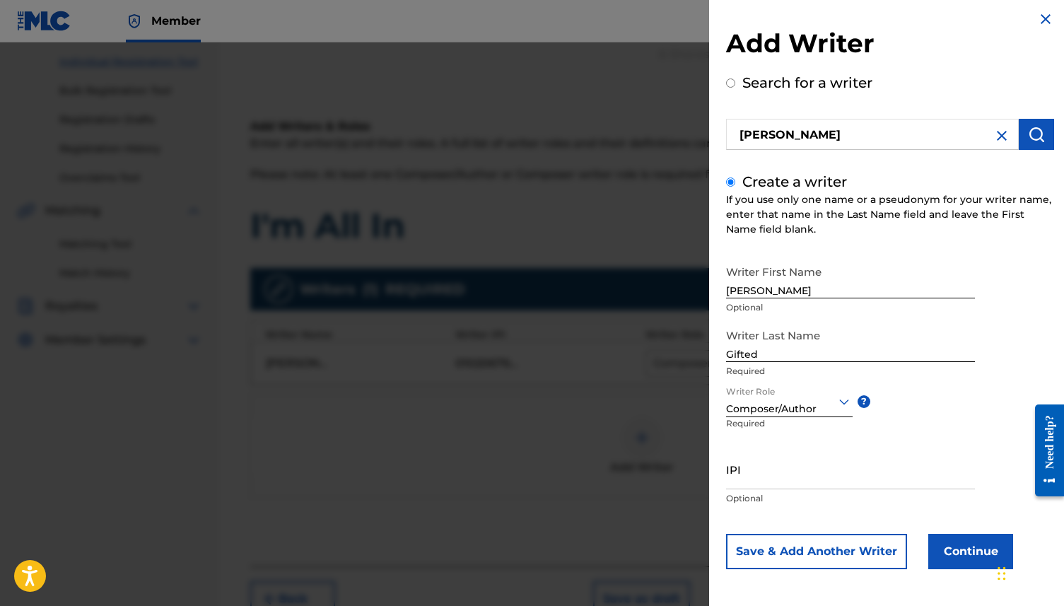
click at [809, 463] on button "Continue" at bounding box center [971, 551] width 85 height 35
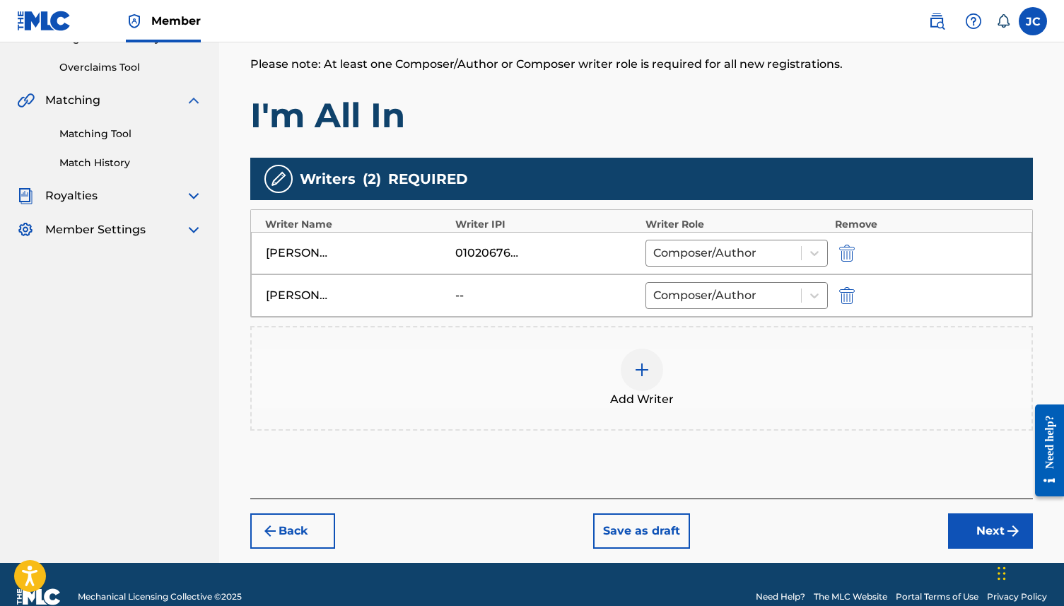
click at [809, 463] on button "Next" at bounding box center [990, 530] width 85 height 35
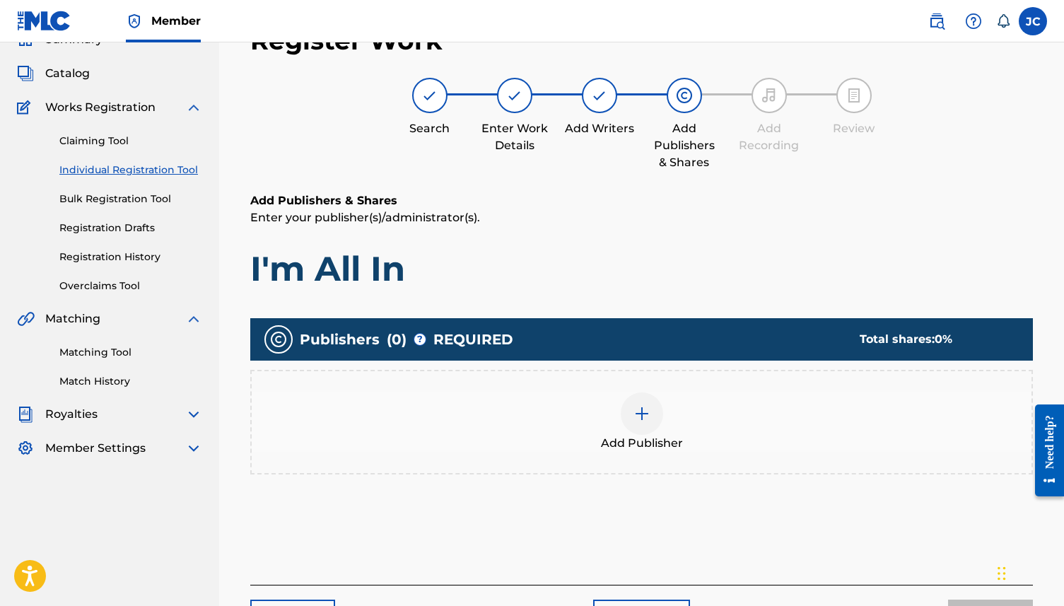
scroll to position [64, 0]
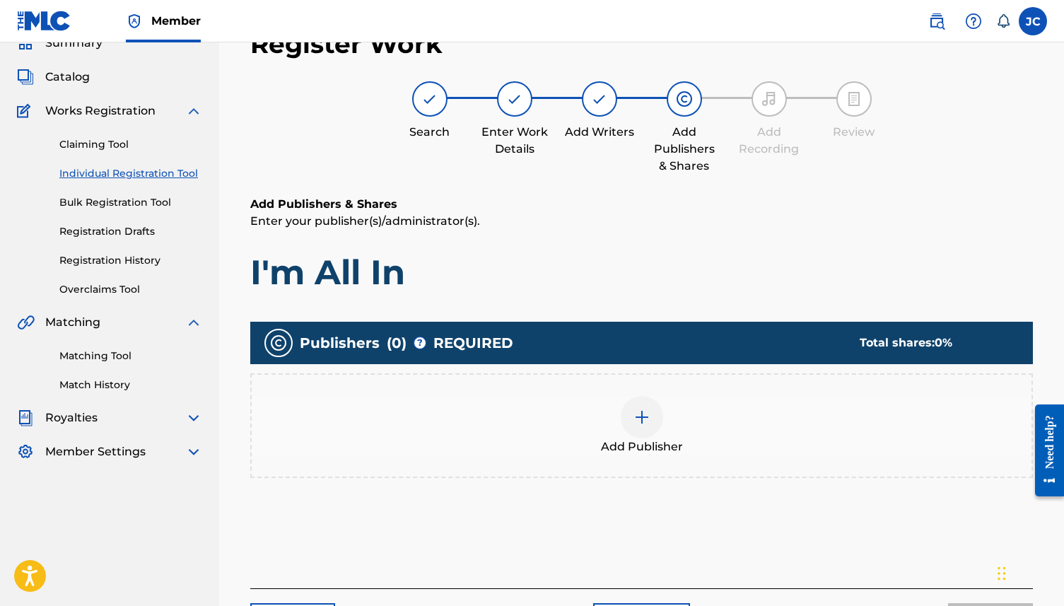
click at [641, 424] on img at bounding box center [642, 417] width 17 height 17
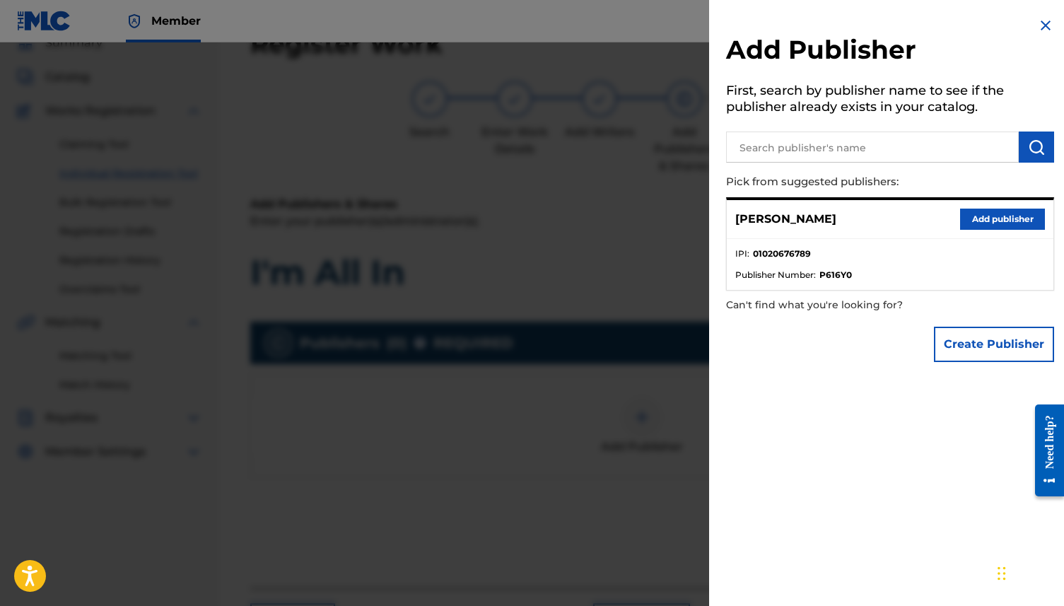
click at [809, 214] on button "Add publisher" at bounding box center [1002, 219] width 85 height 21
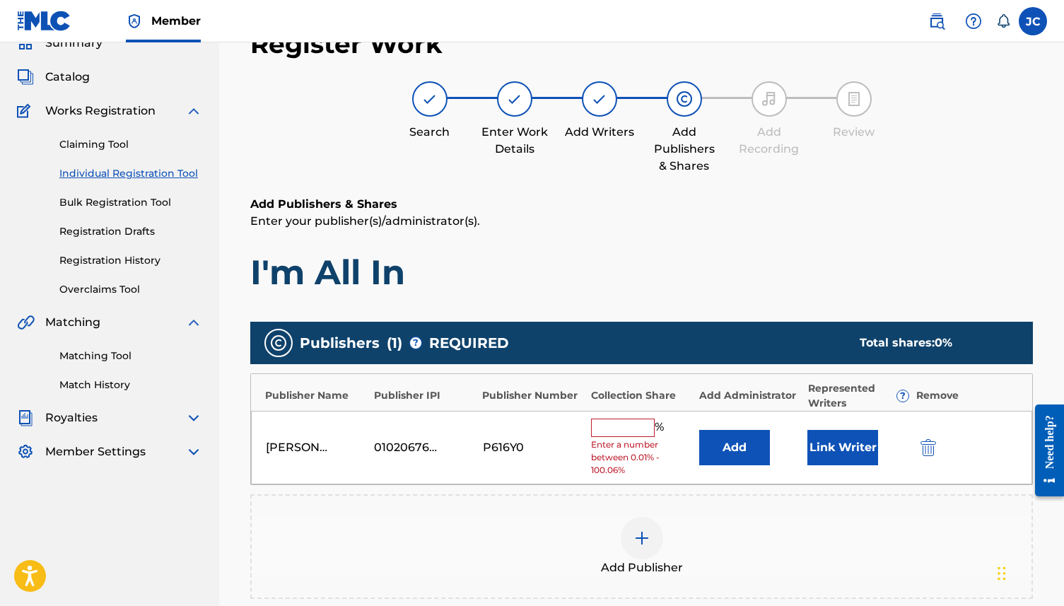
click at [612, 427] on input "text" at bounding box center [623, 428] width 64 height 18
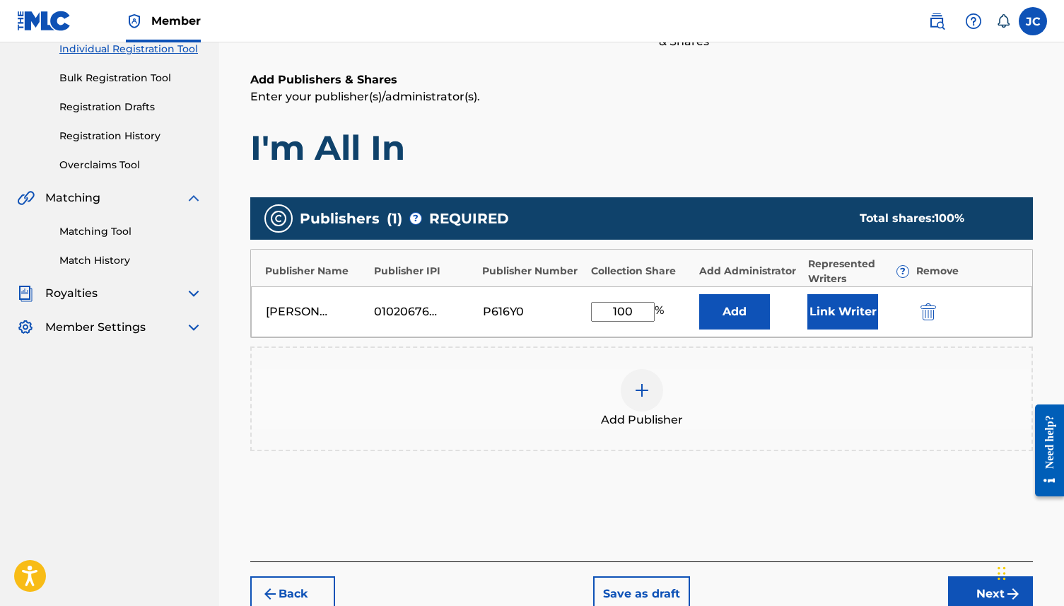
scroll to position [222, 0]
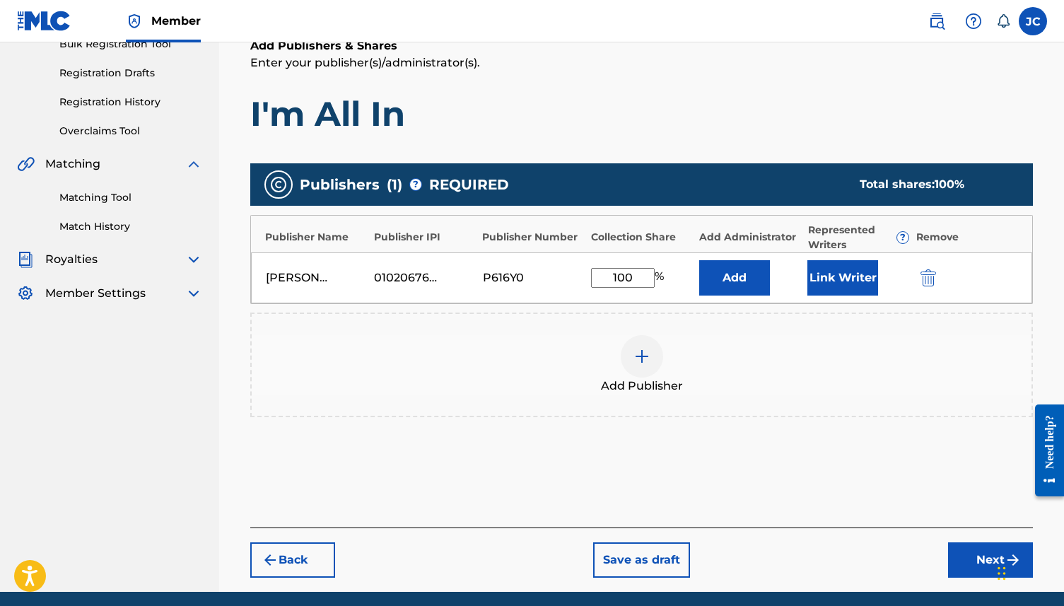
type input "100"
click at [699, 260] on button "Add" at bounding box center [734, 277] width 71 height 35
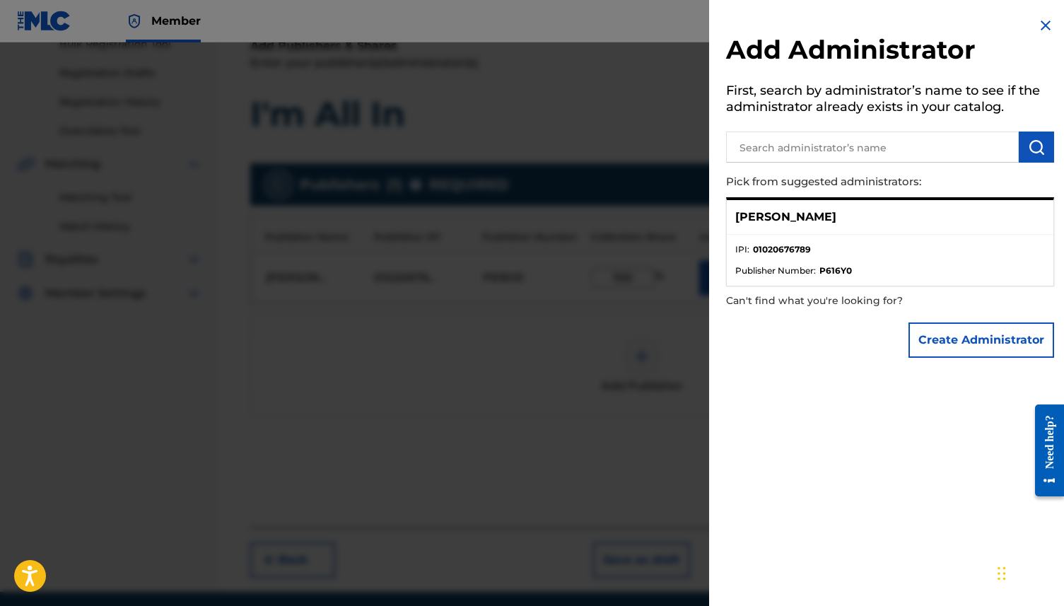
click at [555, 327] on div at bounding box center [532, 345] width 1064 height 606
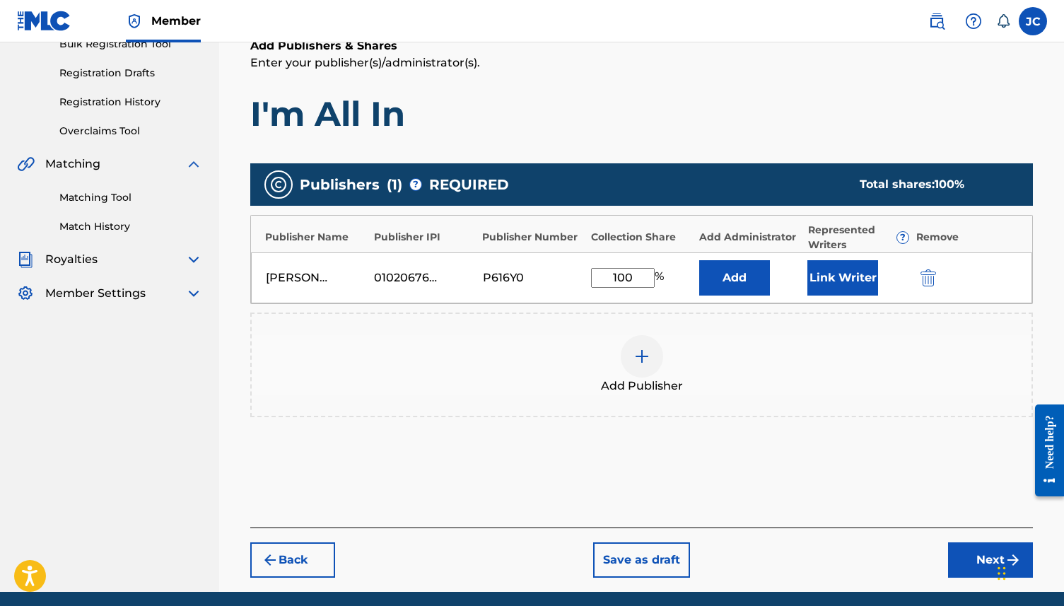
click at [809, 463] on button "Next" at bounding box center [990, 559] width 85 height 35
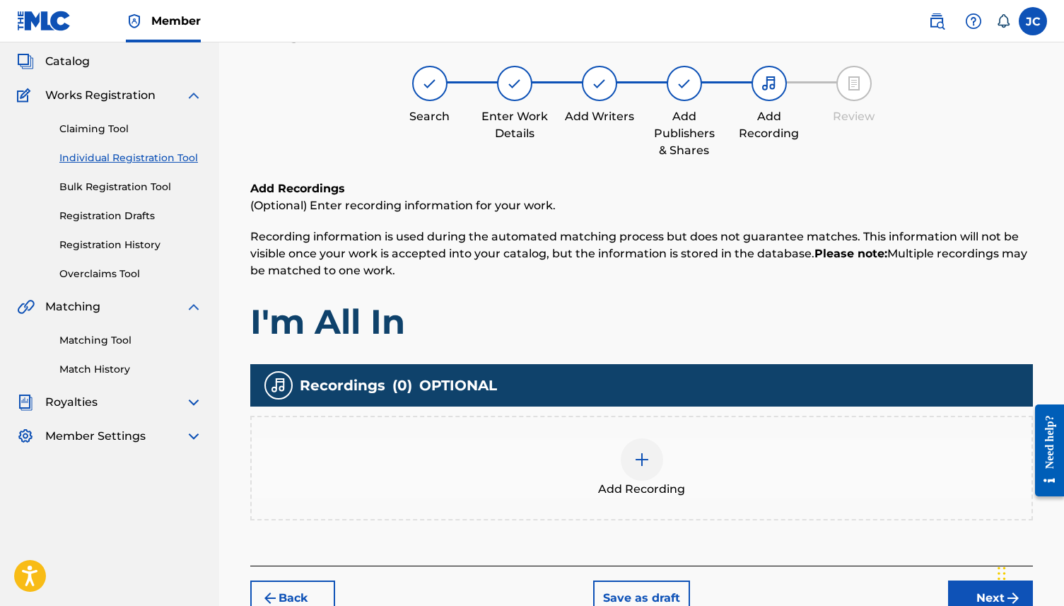
scroll to position [64, 0]
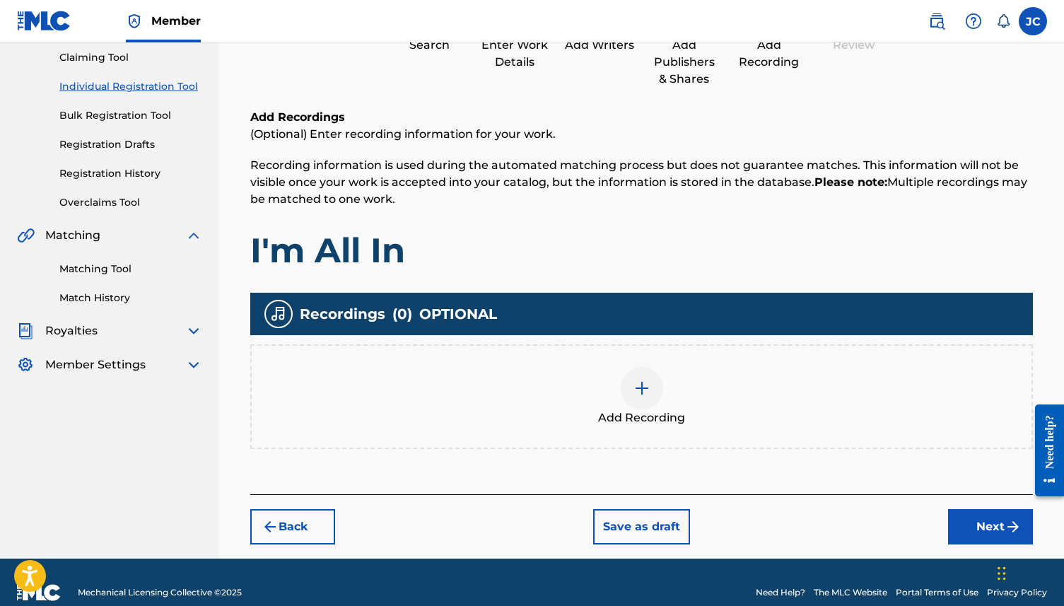
click at [809, 463] on button "Next" at bounding box center [990, 526] width 85 height 35
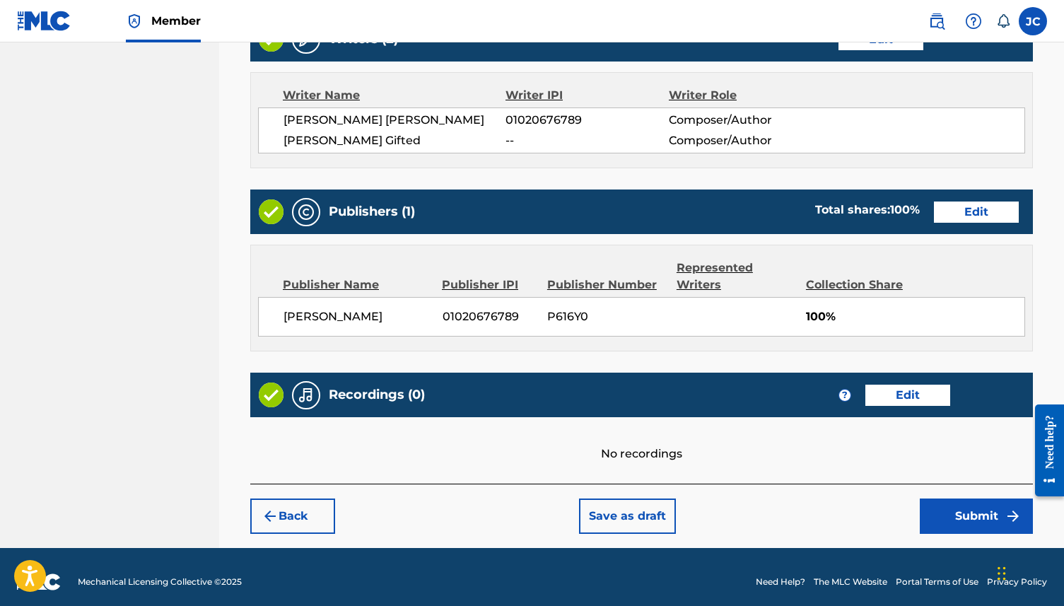
scroll to position [598, 0]
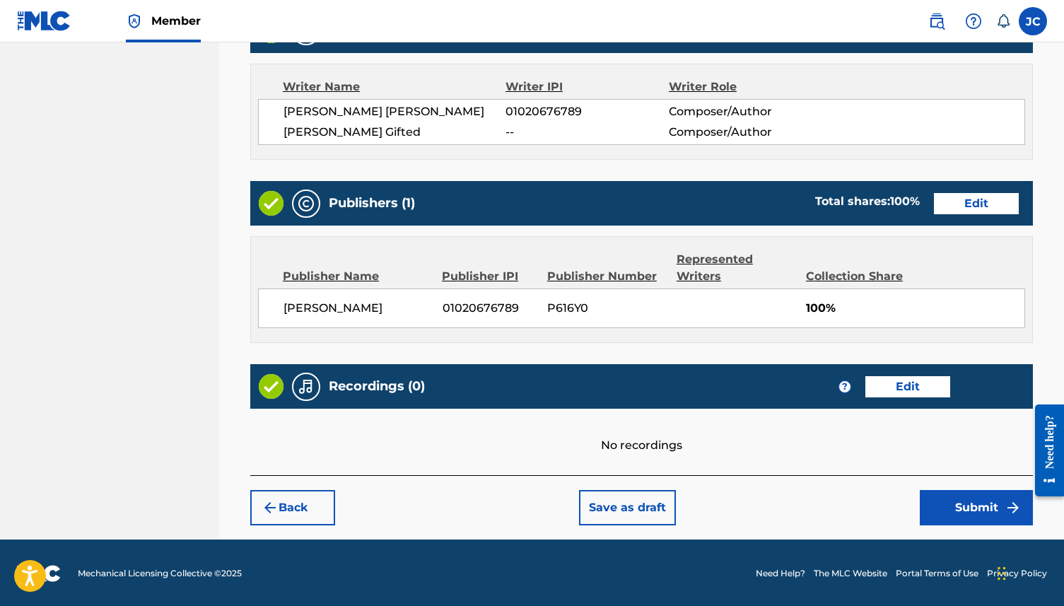
click at [809, 463] on button "Submit" at bounding box center [976, 507] width 113 height 35
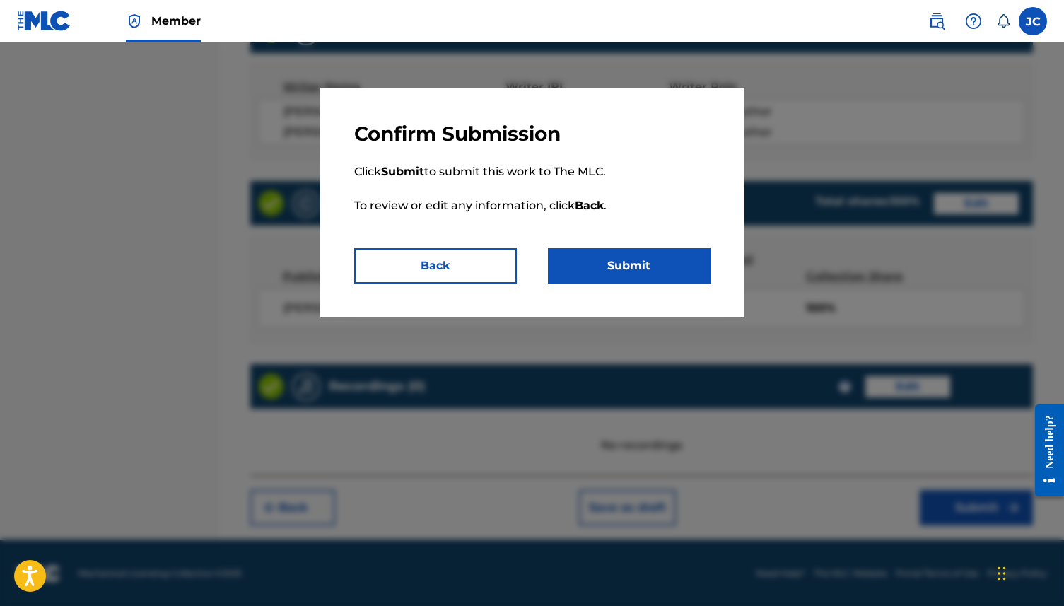
click at [653, 266] on button "Submit" at bounding box center [629, 265] width 163 height 35
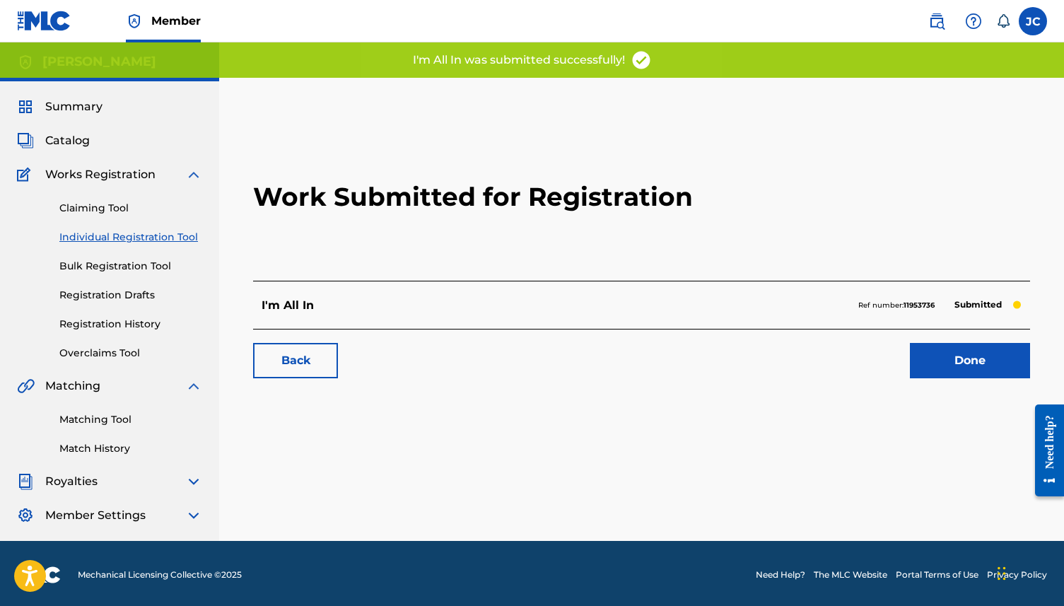
click at [809, 364] on link "Done" at bounding box center [970, 360] width 120 height 35
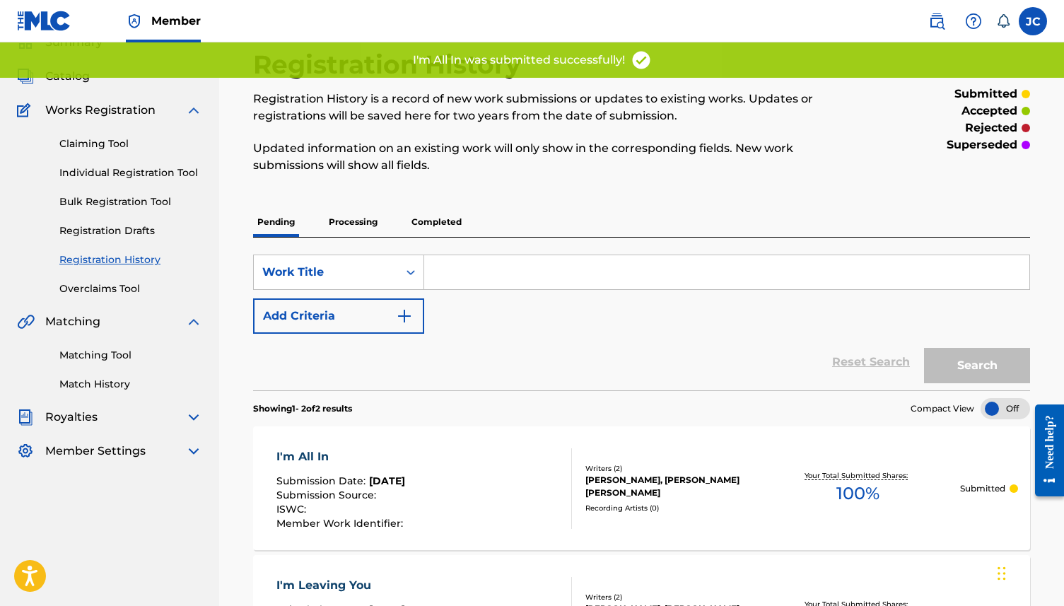
scroll to position [16, 0]
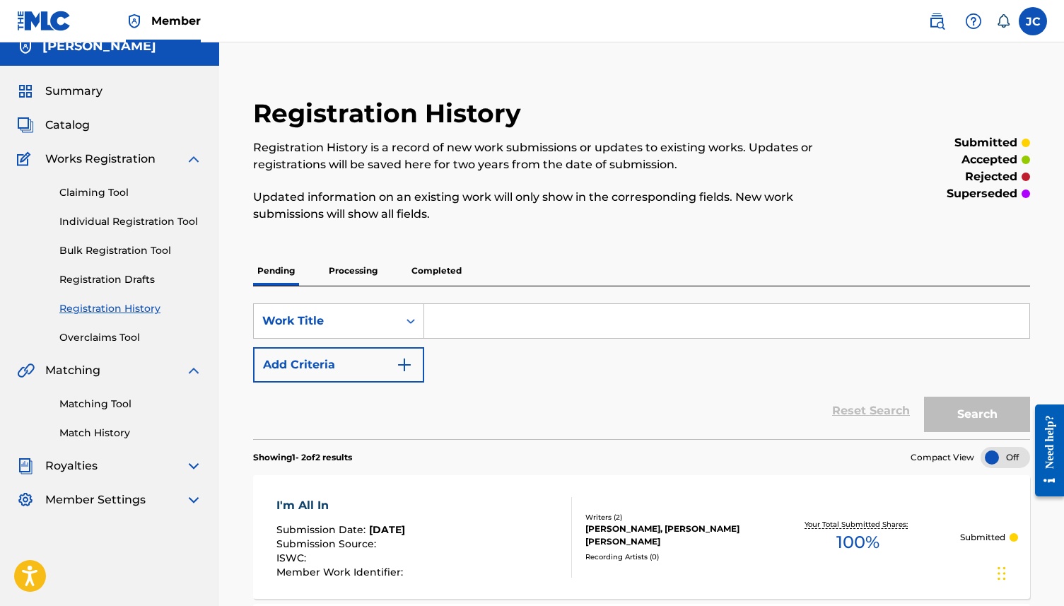
click at [111, 219] on link "Individual Registration Tool" at bounding box center [130, 221] width 143 height 15
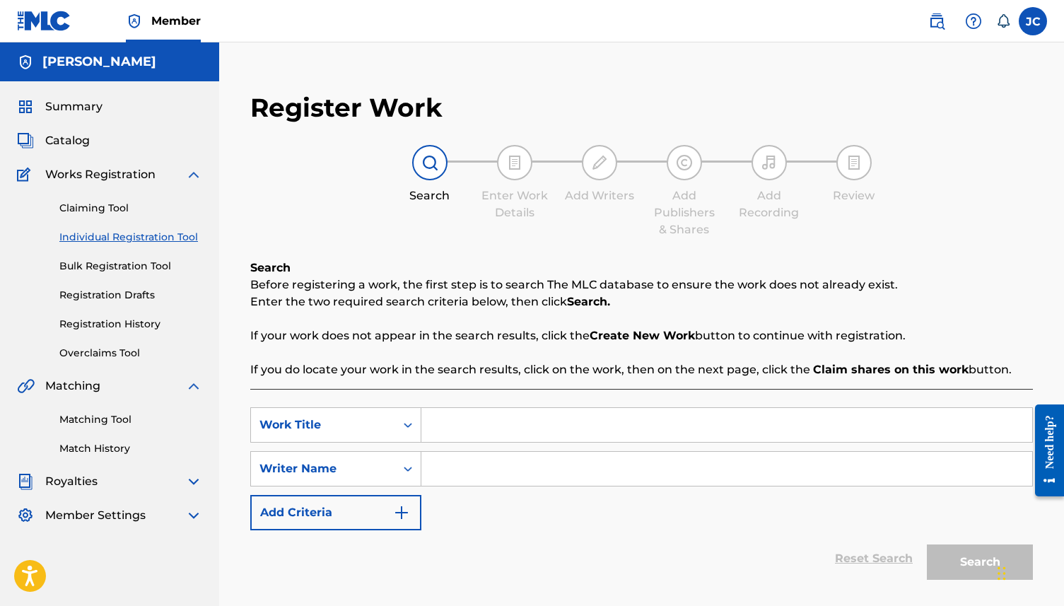
click at [445, 421] on input "Search Form" at bounding box center [727, 425] width 611 height 34
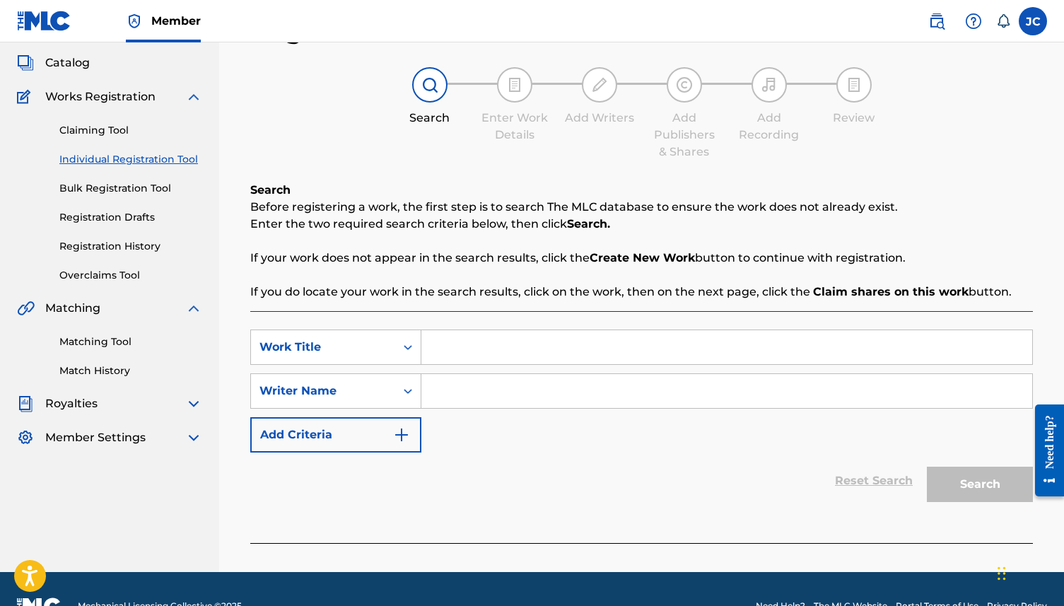
scroll to position [93, 0]
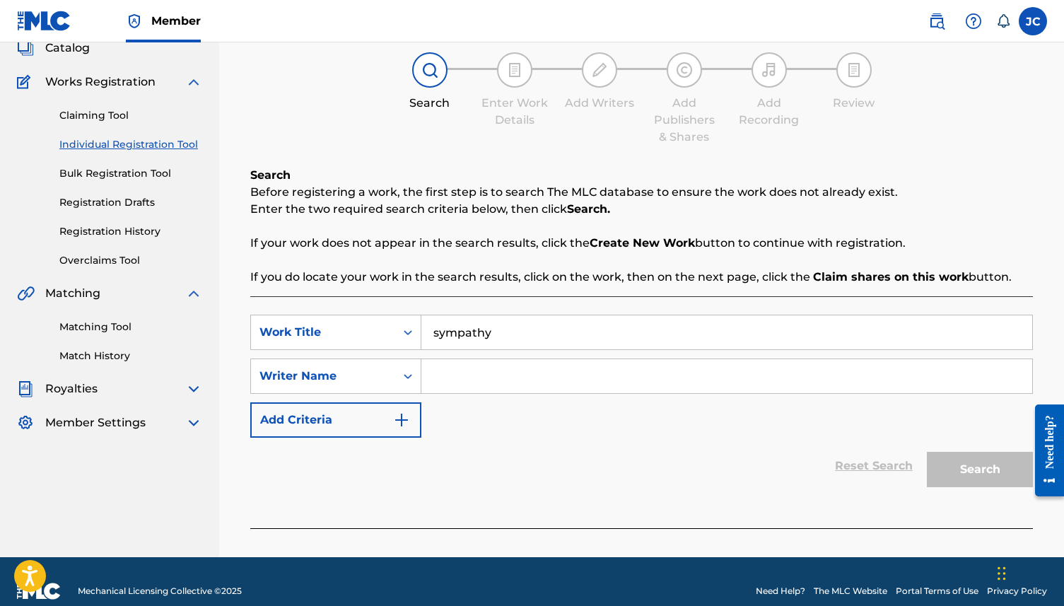
type input "sympathy"
click at [514, 373] on input "Search Form" at bounding box center [727, 376] width 611 height 34
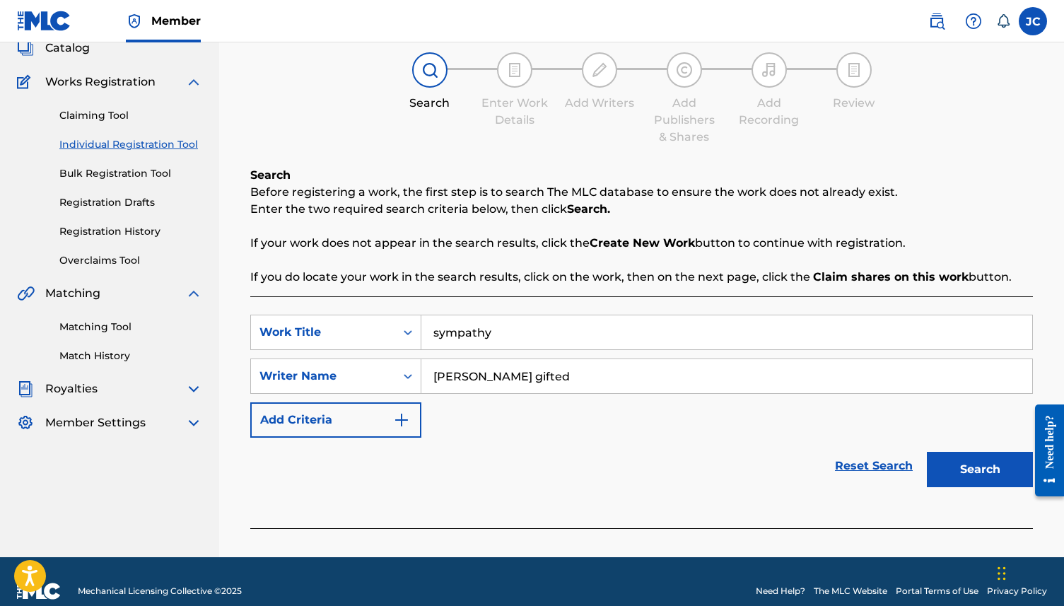
type input "[PERSON_NAME] gifted"
click at [809, 463] on button "Search" at bounding box center [980, 469] width 106 height 35
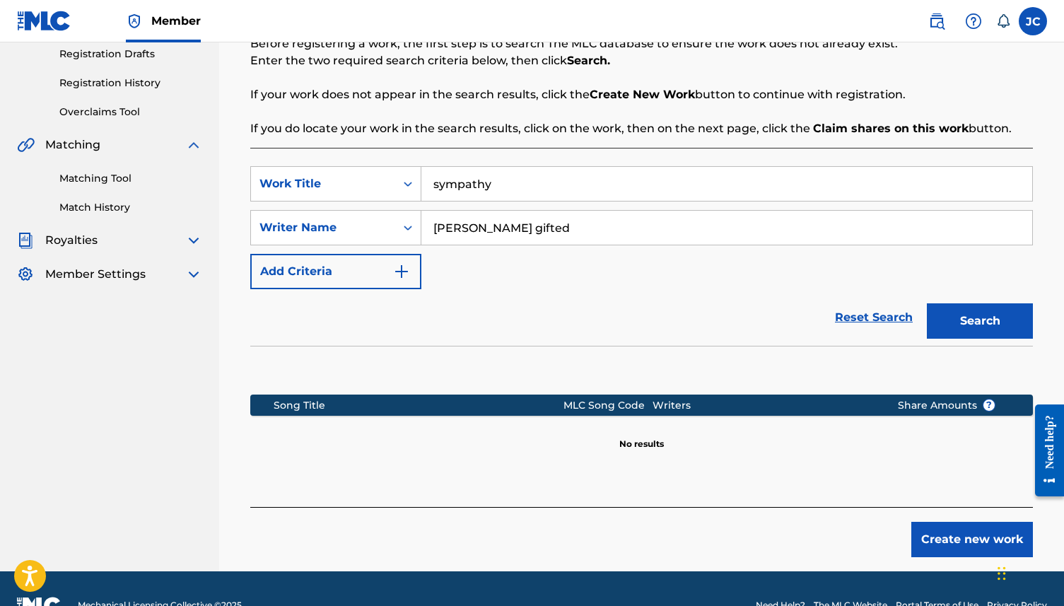
scroll to position [265, 0]
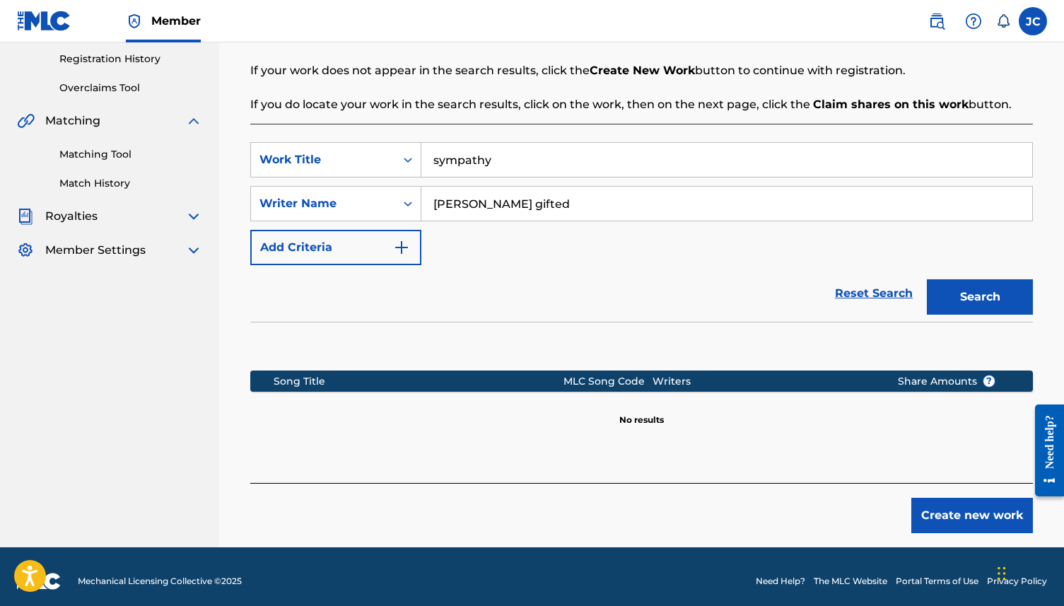
click at [809, 463] on button "Create new work" at bounding box center [973, 515] width 122 height 35
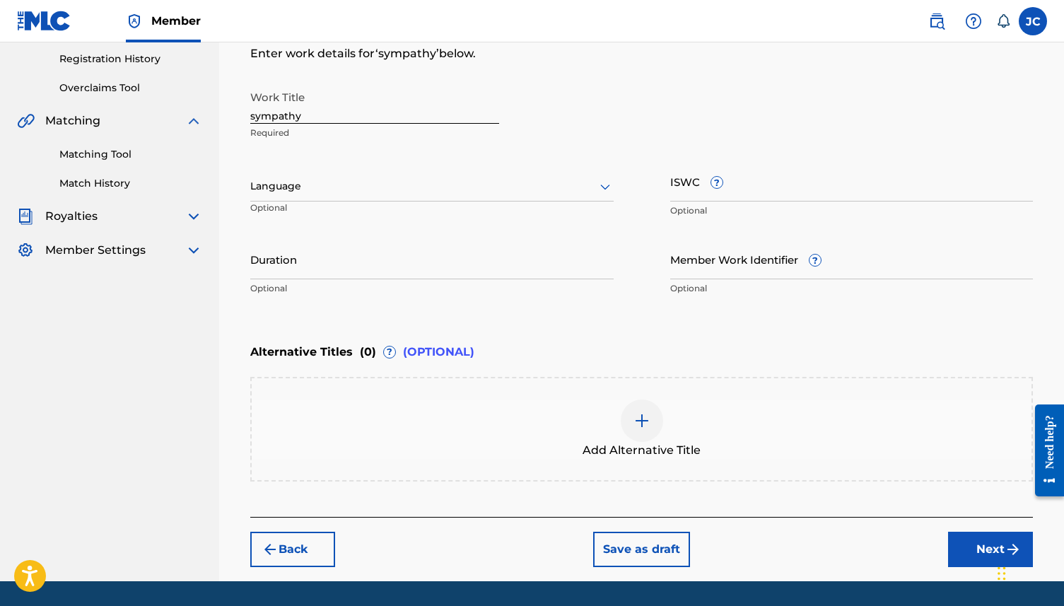
click at [318, 264] on input "Duration" at bounding box center [432, 259] width 364 height 40
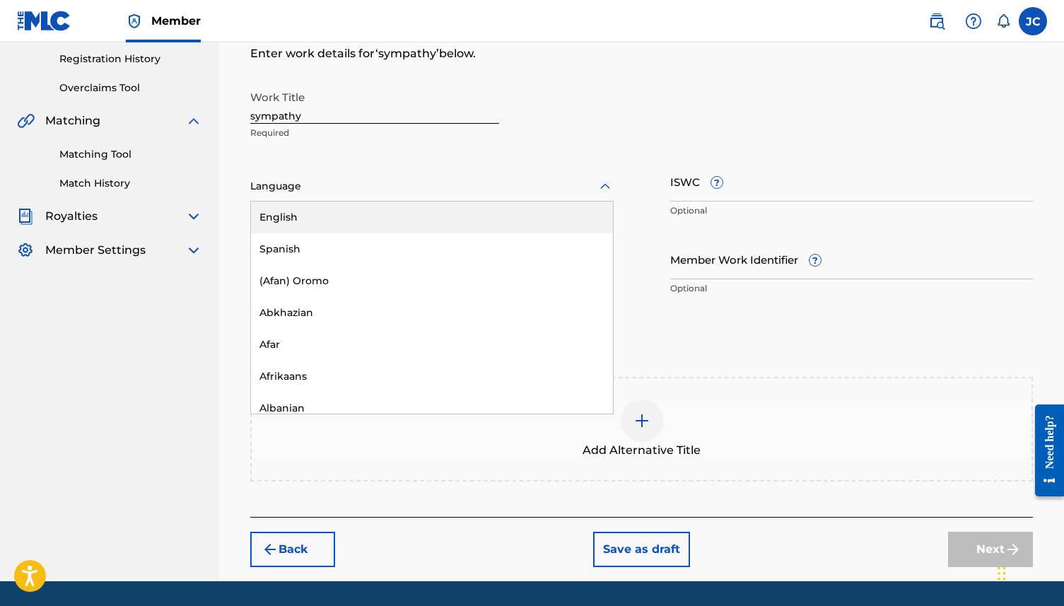
click at [331, 185] on div at bounding box center [432, 187] width 364 height 18
click at [330, 210] on div "English" at bounding box center [432, 218] width 362 height 32
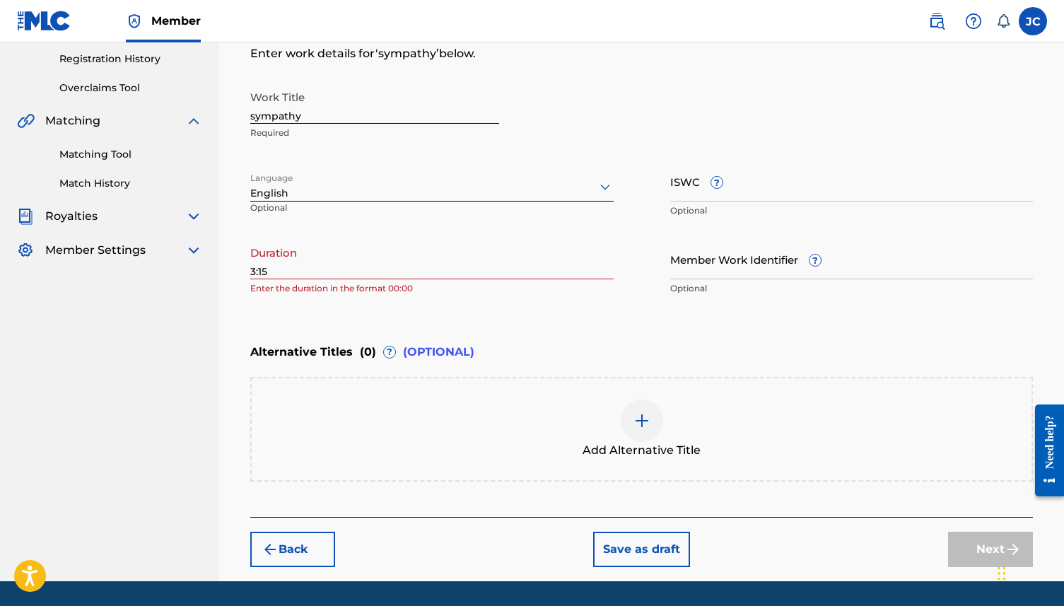
click at [251, 270] on input "3:15" at bounding box center [432, 259] width 364 height 40
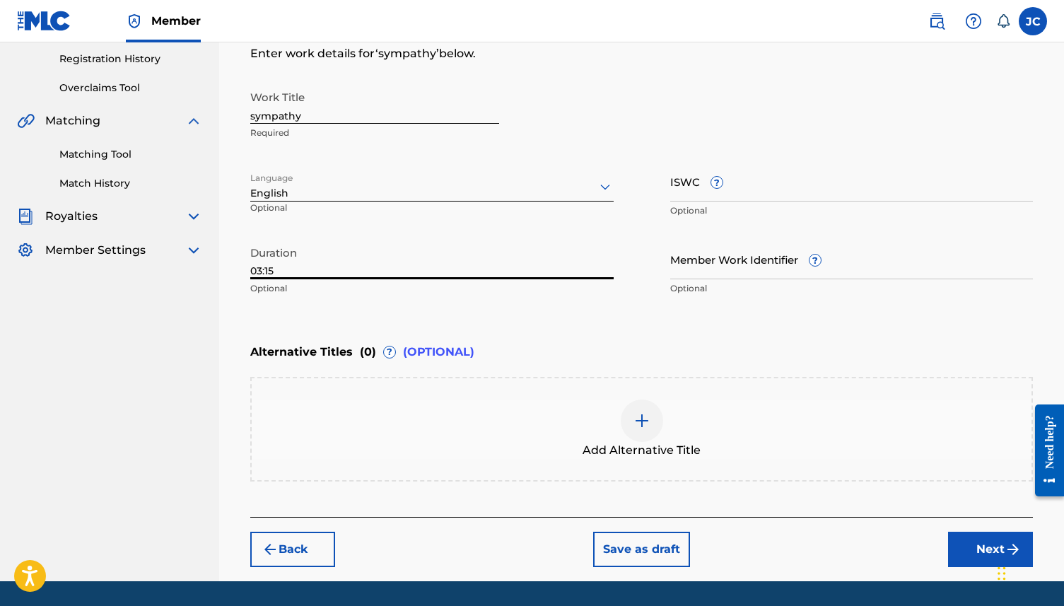
type input "03:15"
click at [809, 463] on button "Next" at bounding box center [990, 549] width 85 height 35
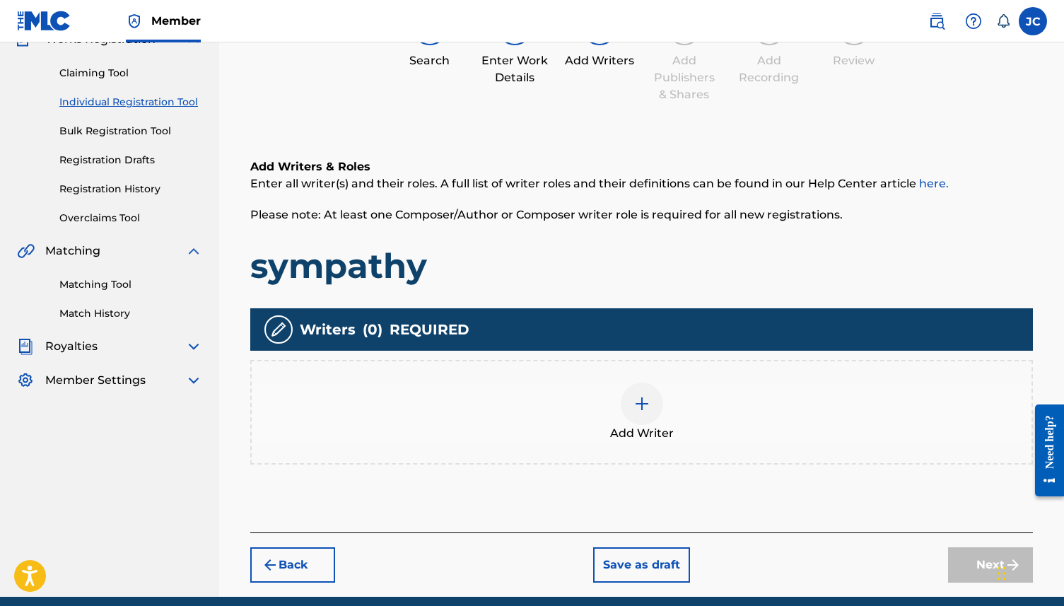
scroll to position [136, 0]
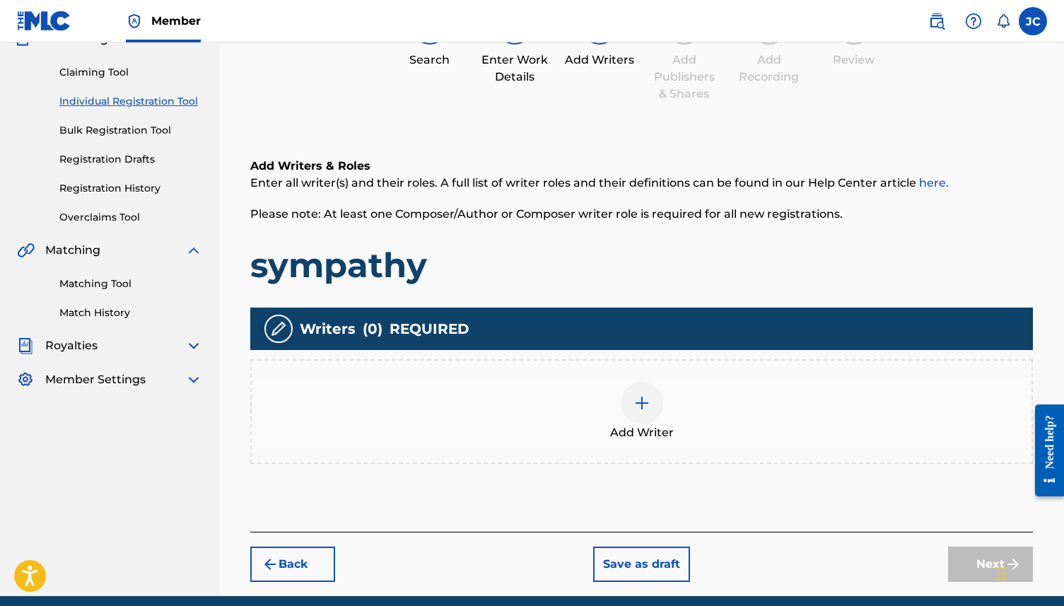
click at [627, 385] on div "Add Writer" at bounding box center [642, 411] width 780 height 59
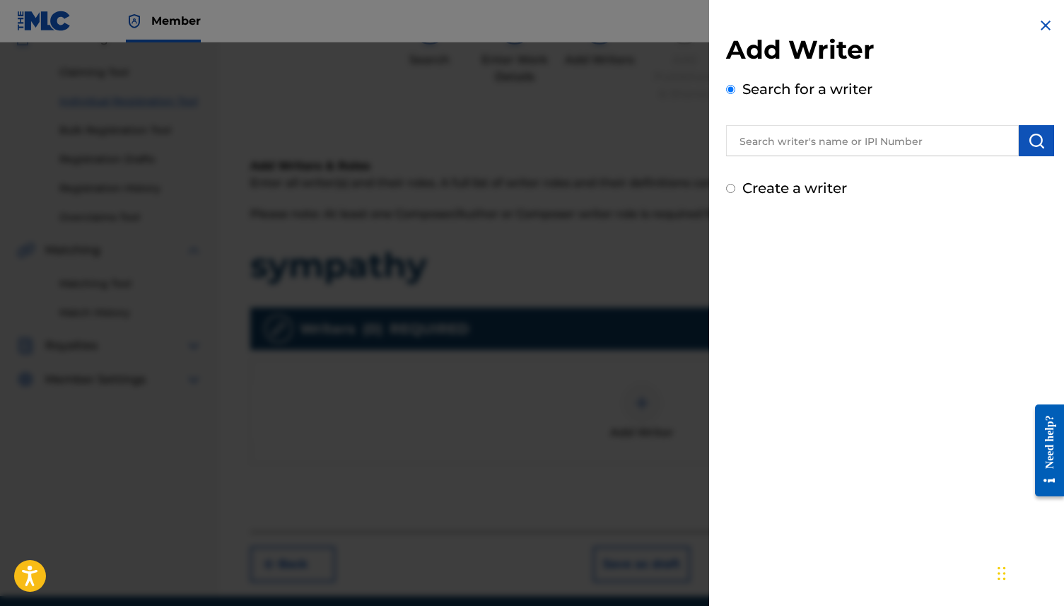
click at [783, 143] on input "text" at bounding box center [872, 140] width 293 height 31
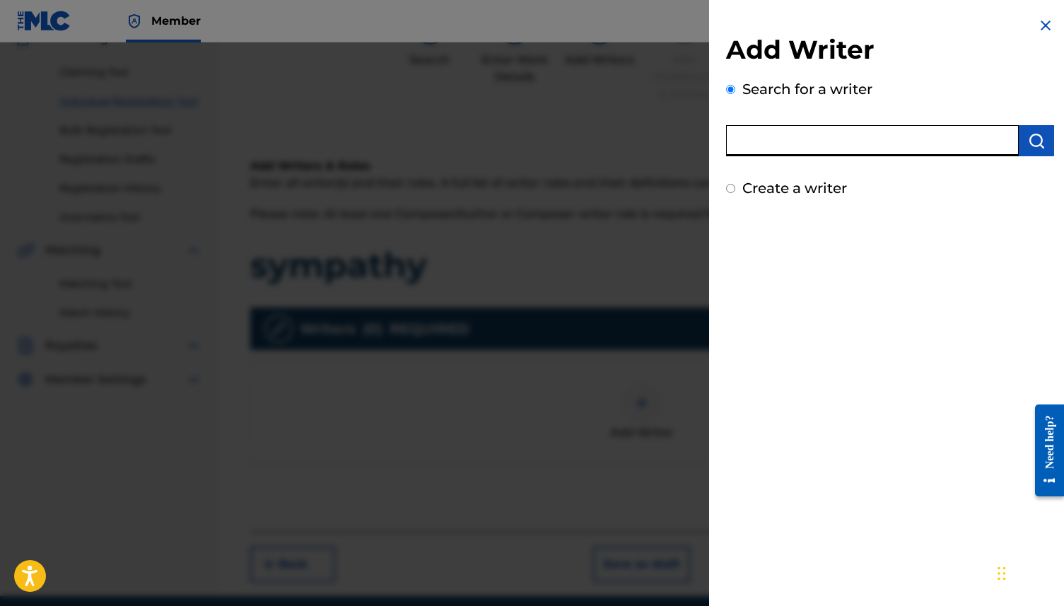
type input "[PERSON_NAME]"
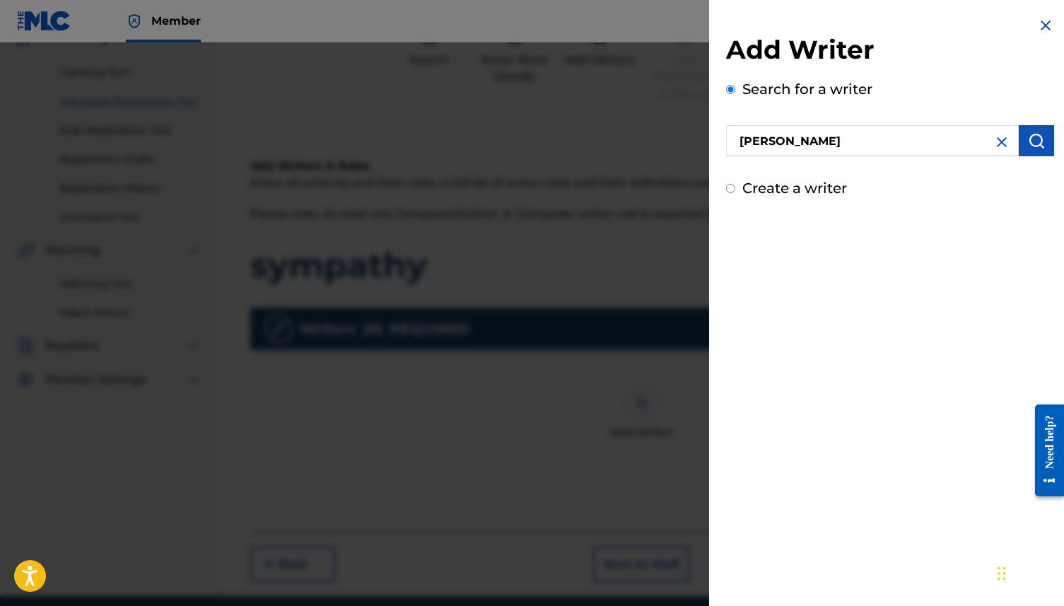
click at [809, 144] on img "submit" at bounding box center [1036, 140] width 17 height 17
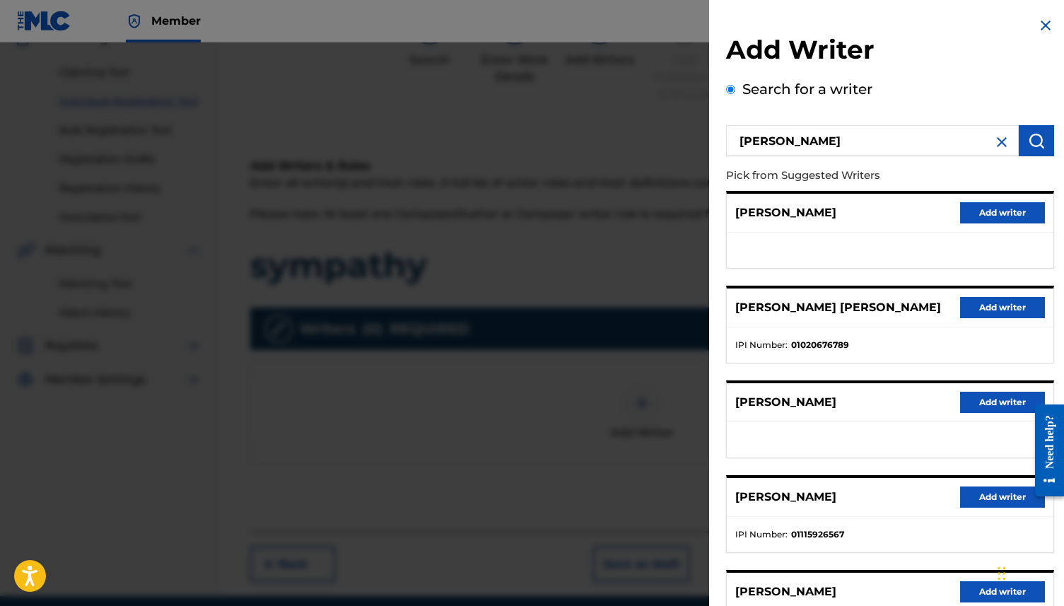
click at [809, 303] on button "Add writer" at bounding box center [1002, 307] width 85 height 21
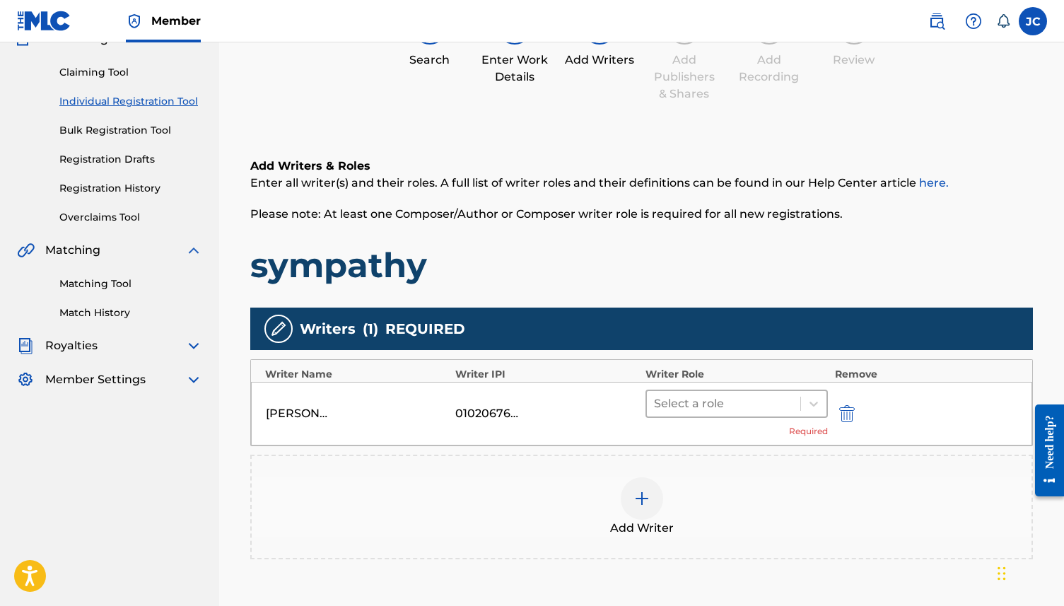
click at [724, 401] on div at bounding box center [723, 404] width 139 height 20
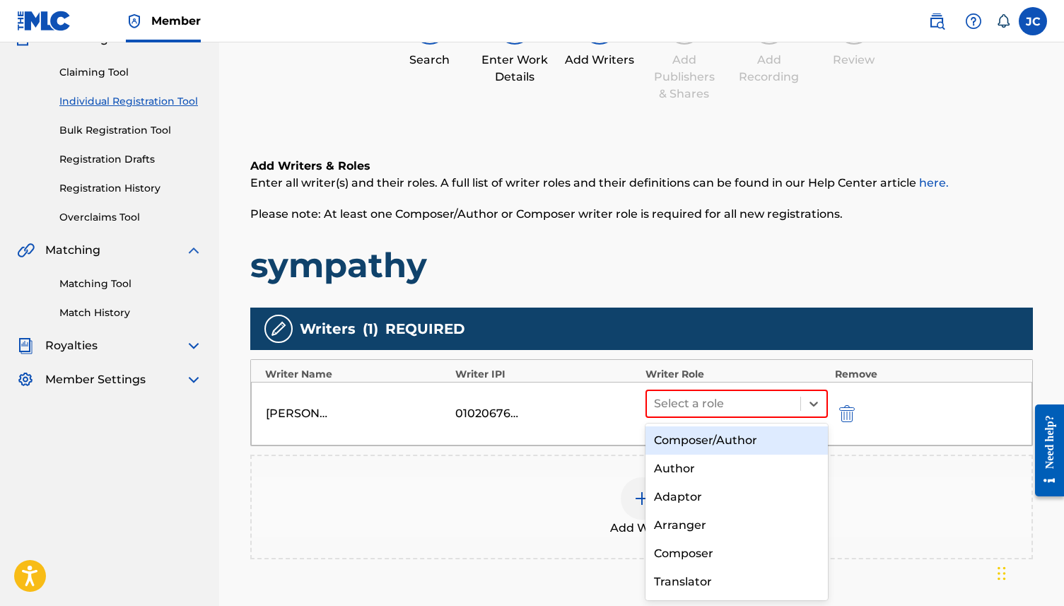
click at [719, 432] on div "Composer/Author" at bounding box center [737, 440] width 182 height 28
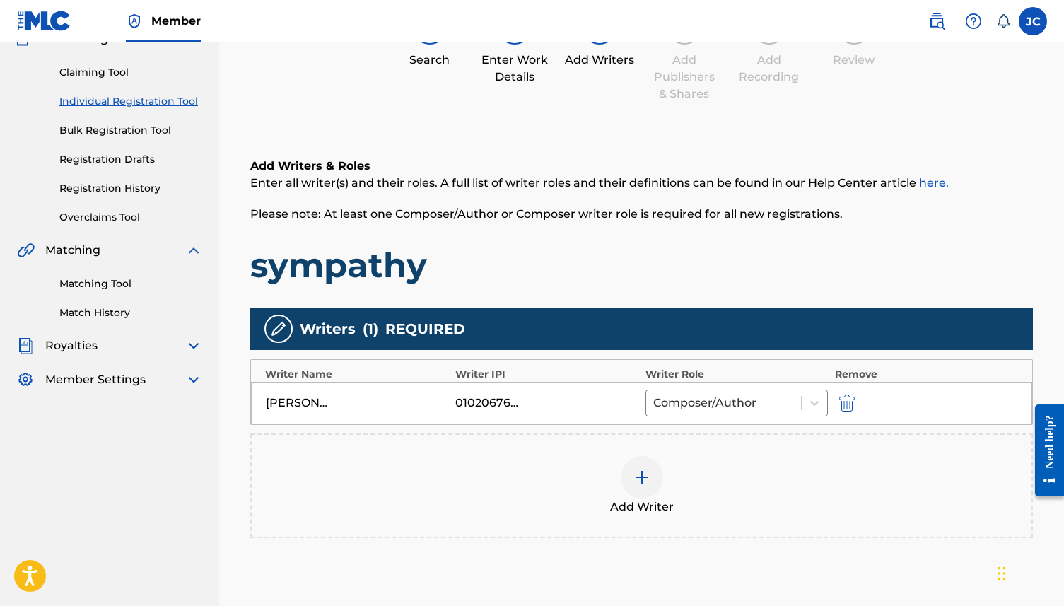
click at [648, 463] on img at bounding box center [642, 477] width 17 height 17
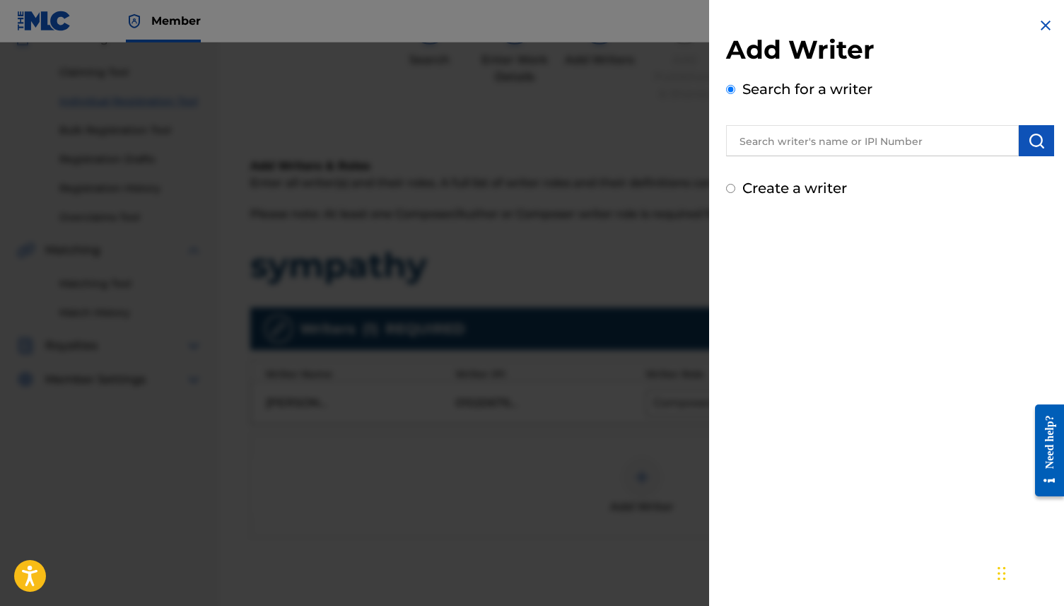
click at [809, 186] on label "Create a writer" at bounding box center [795, 188] width 105 height 17
radio input "true"
click at [736, 186] on input "Create a writer" at bounding box center [730, 188] width 9 height 9
radio input "false"
radio input "true"
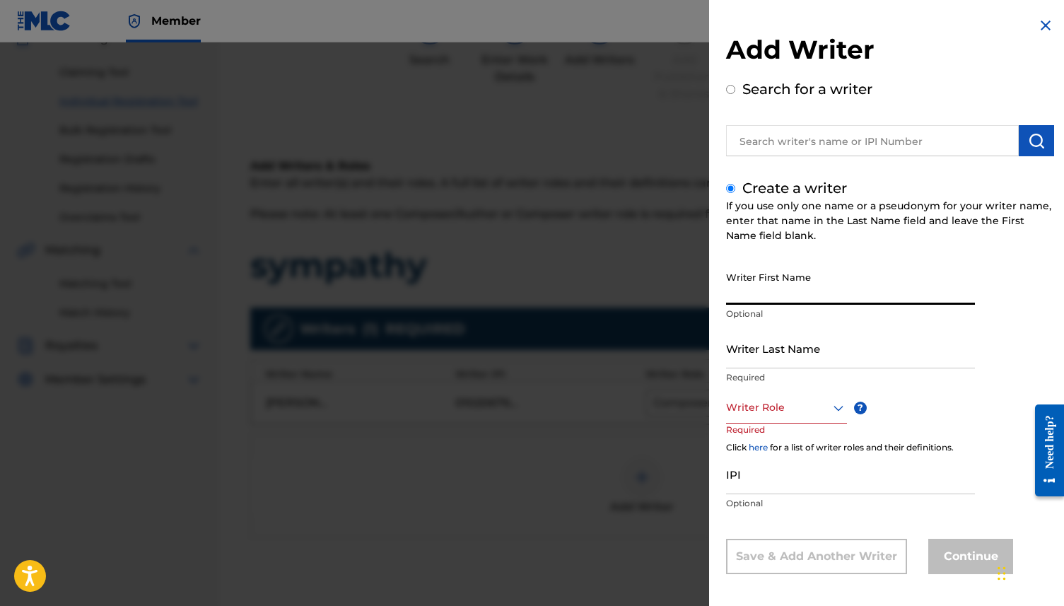
click at [799, 289] on input "Writer First Name" at bounding box center [850, 285] width 249 height 40
type input "j"
click at [776, 350] on input "Writer Last Name" at bounding box center [850, 348] width 249 height 40
click at [788, 300] on input "[PERSON_NAME] gifted" at bounding box center [850, 285] width 249 height 40
type input "[PERSON_NAME]"
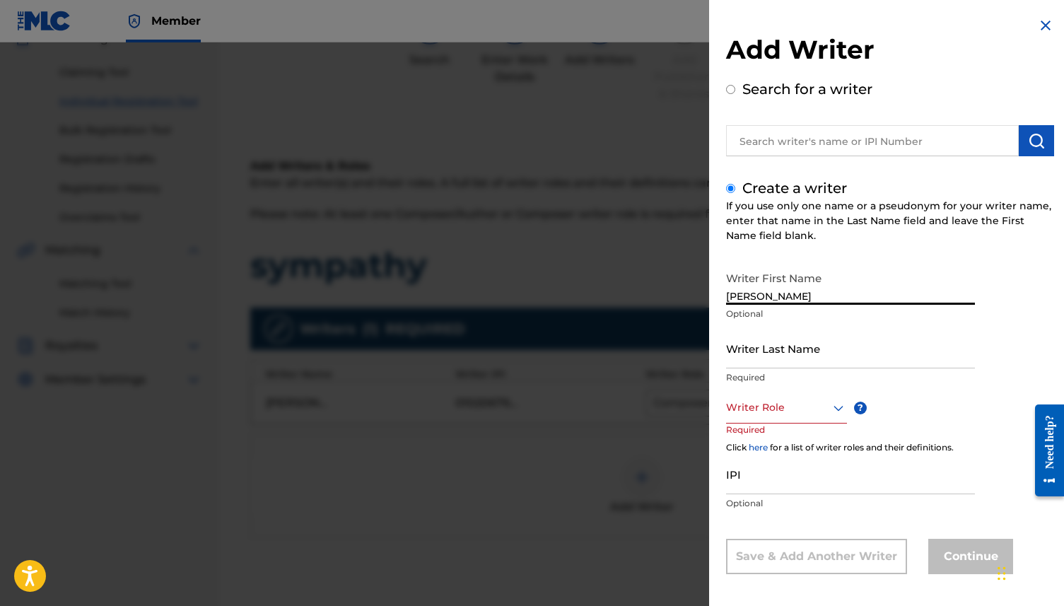
click at [781, 357] on input "Writer Last Name" at bounding box center [850, 348] width 249 height 40
type input "gifted"
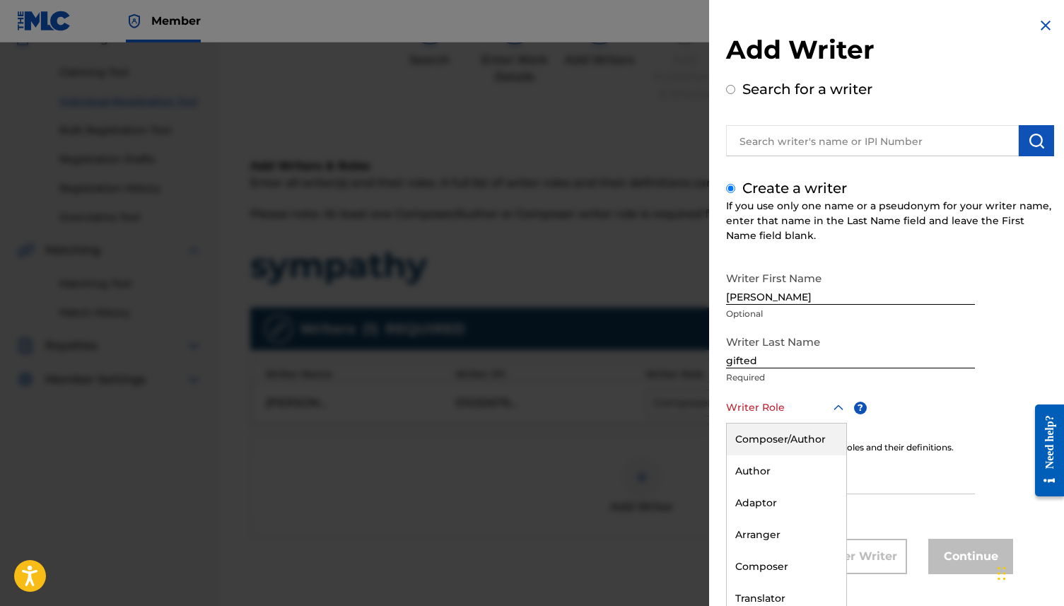
click at [770, 413] on div "Writer Role" at bounding box center [786, 408] width 121 height 32
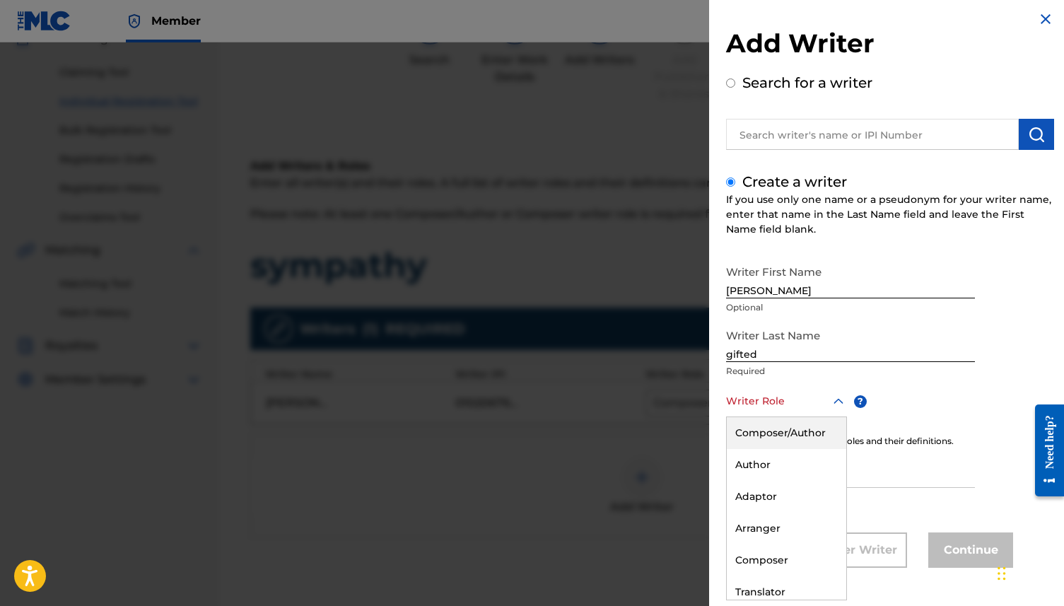
click at [770, 426] on div "Composer/Author" at bounding box center [787, 433] width 120 height 32
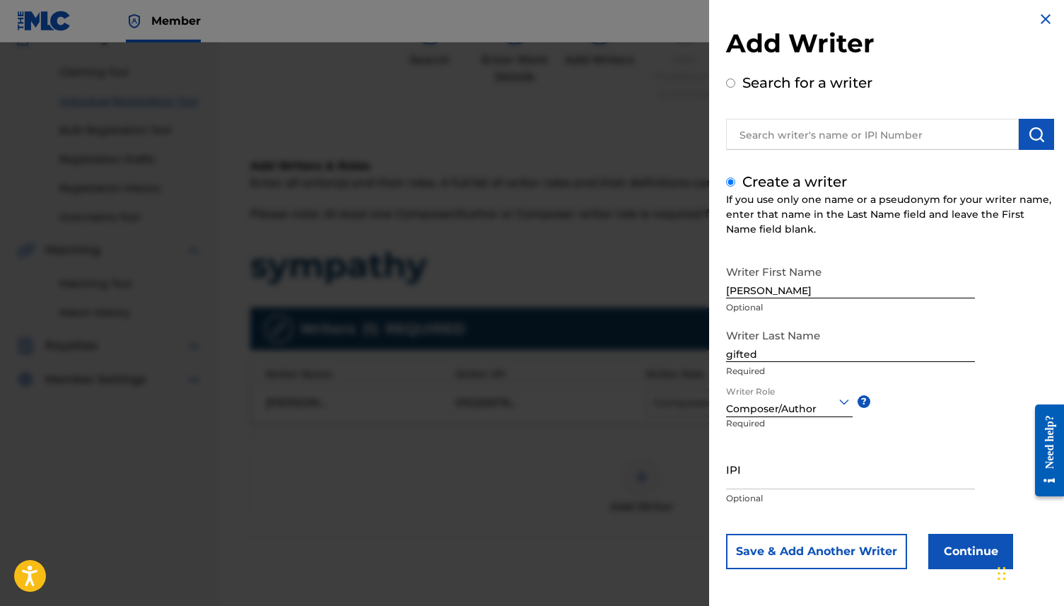
click at [809, 463] on button "Continue" at bounding box center [971, 551] width 85 height 35
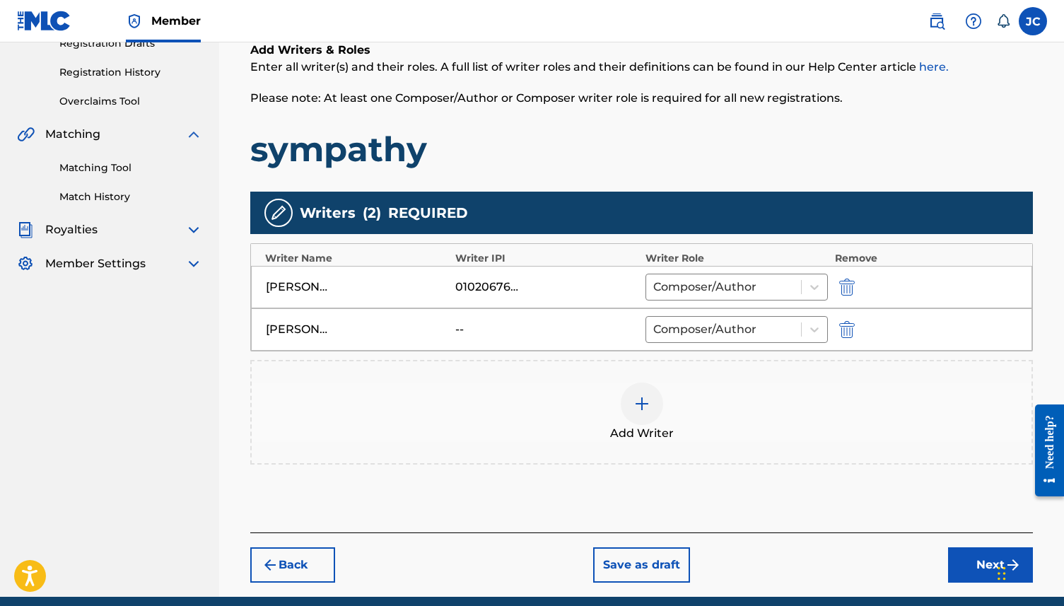
click at [809, 463] on button "Next" at bounding box center [990, 564] width 85 height 35
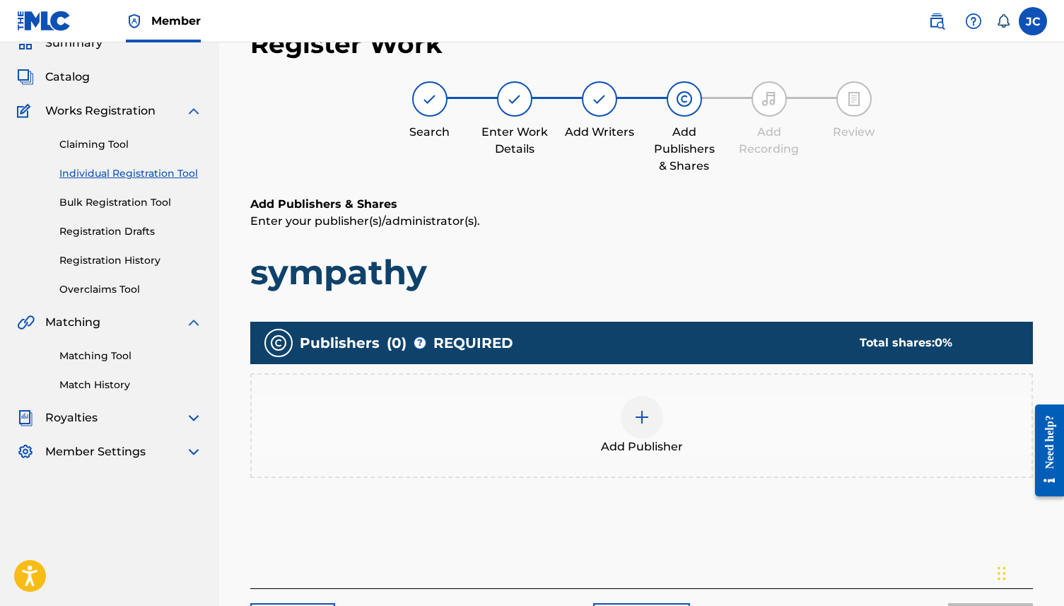
scroll to position [105, 0]
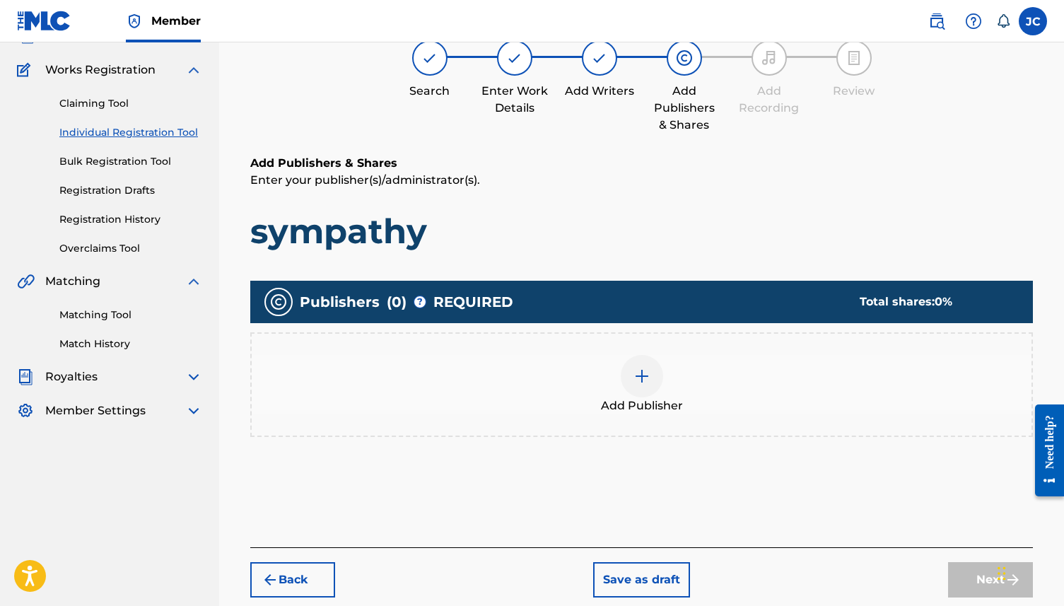
click at [643, 366] on div at bounding box center [642, 376] width 42 height 42
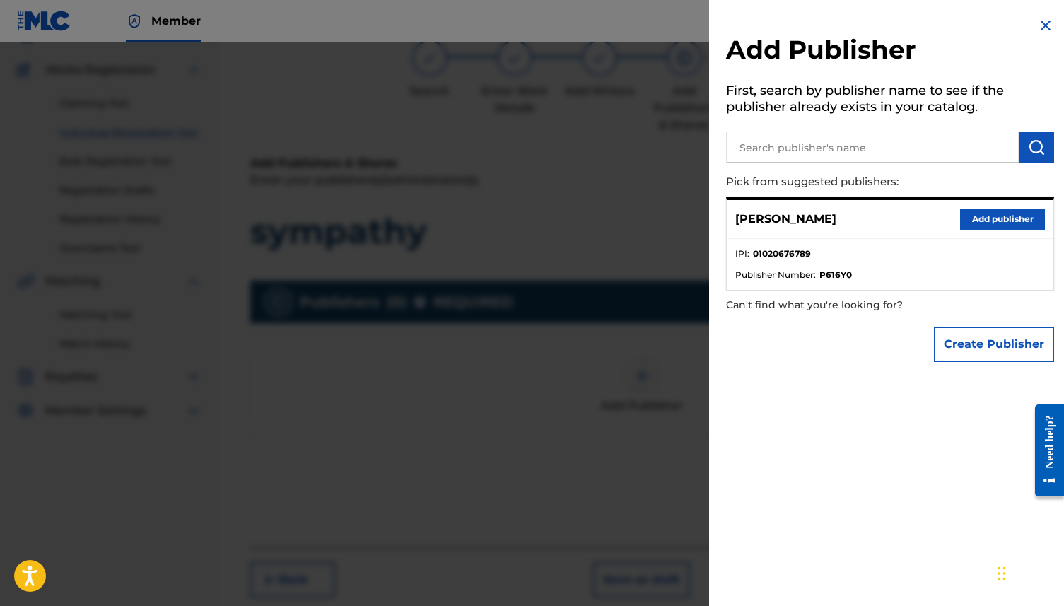
click at [809, 214] on button "Add publisher" at bounding box center [1002, 219] width 85 height 21
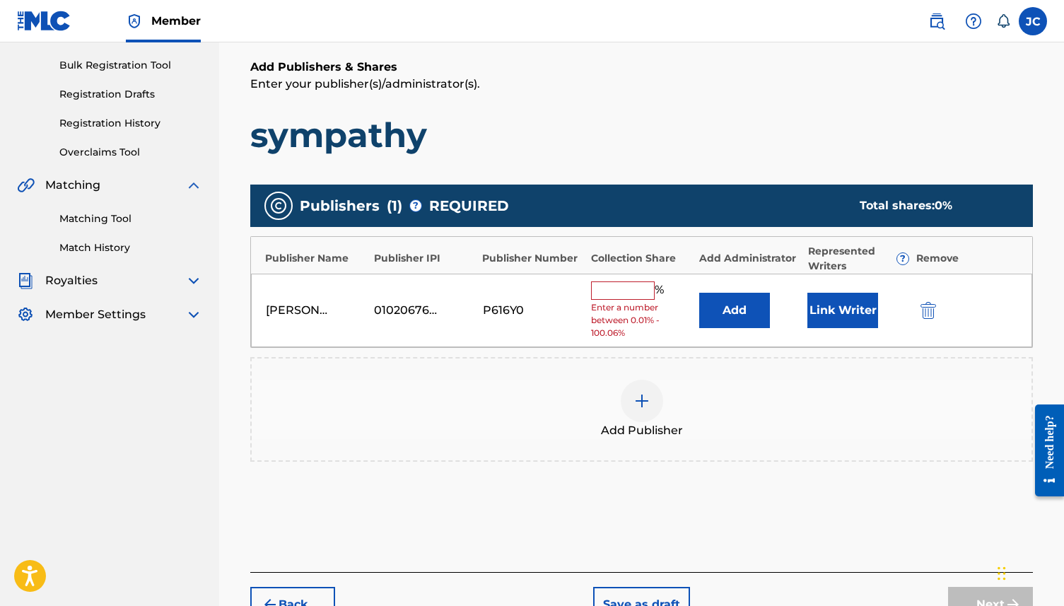
scroll to position [211, 0]
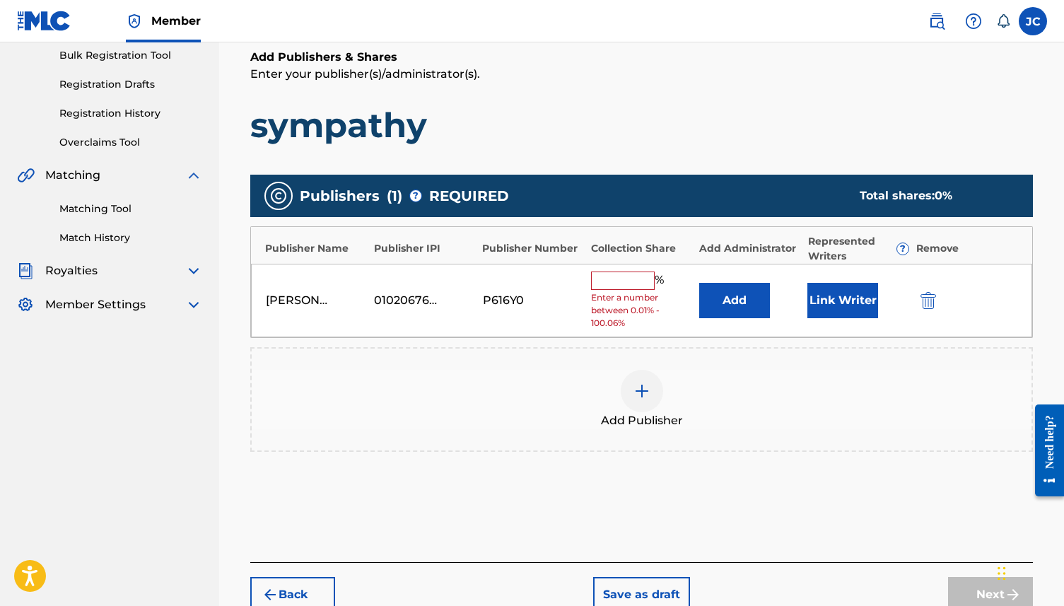
click at [624, 277] on input "text" at bounding box center [623, 281] width 64 height 18
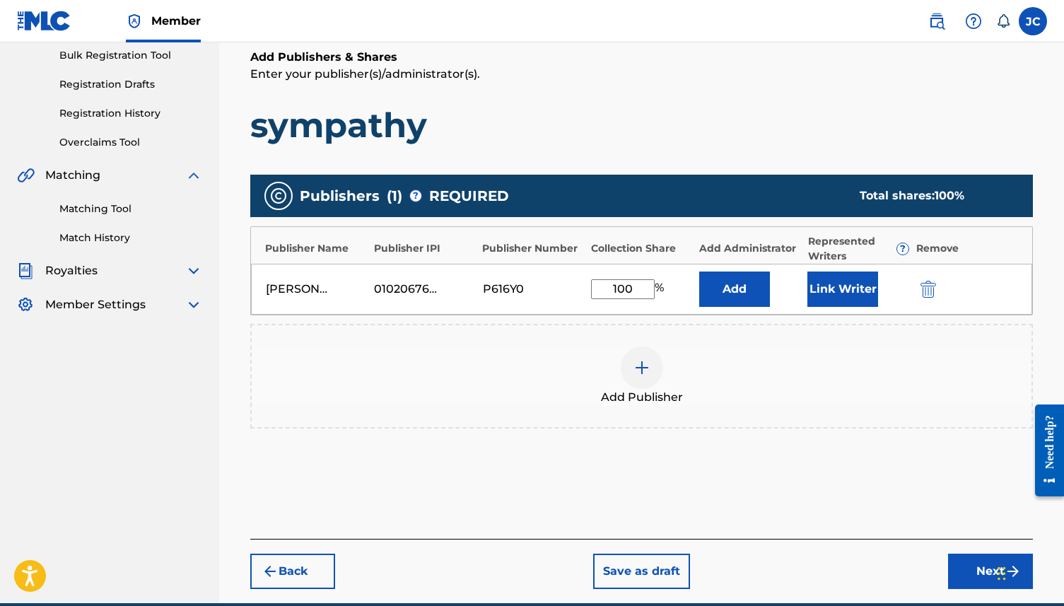
type input "100"
click at [809, 463] on button "Next" at bounding box center [990, 571] width 85 height 35
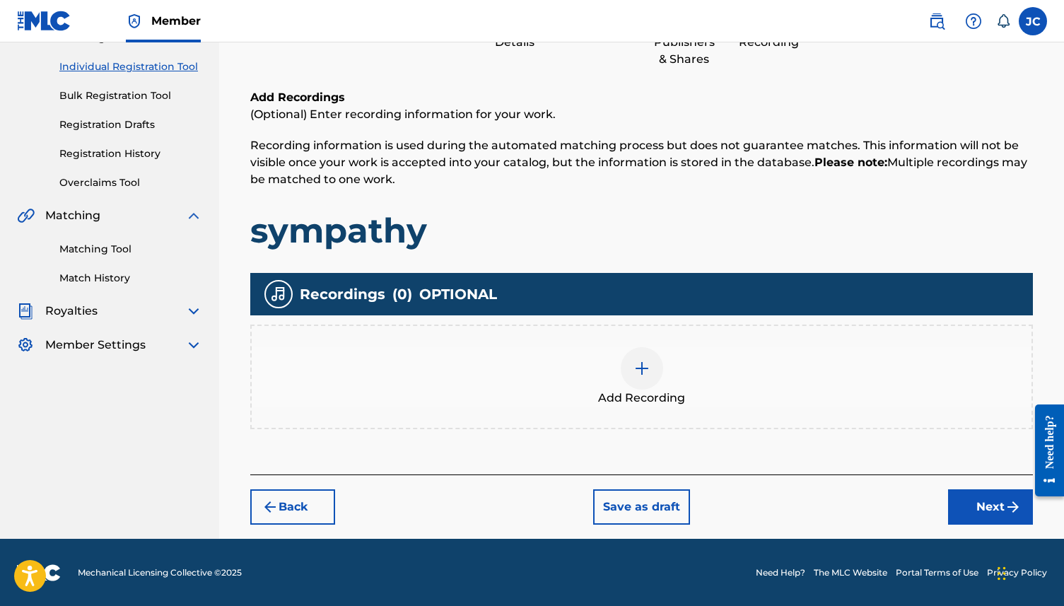
click at [809, 463] on button "Next" at bounding box center [990, 506] width 85 height 35
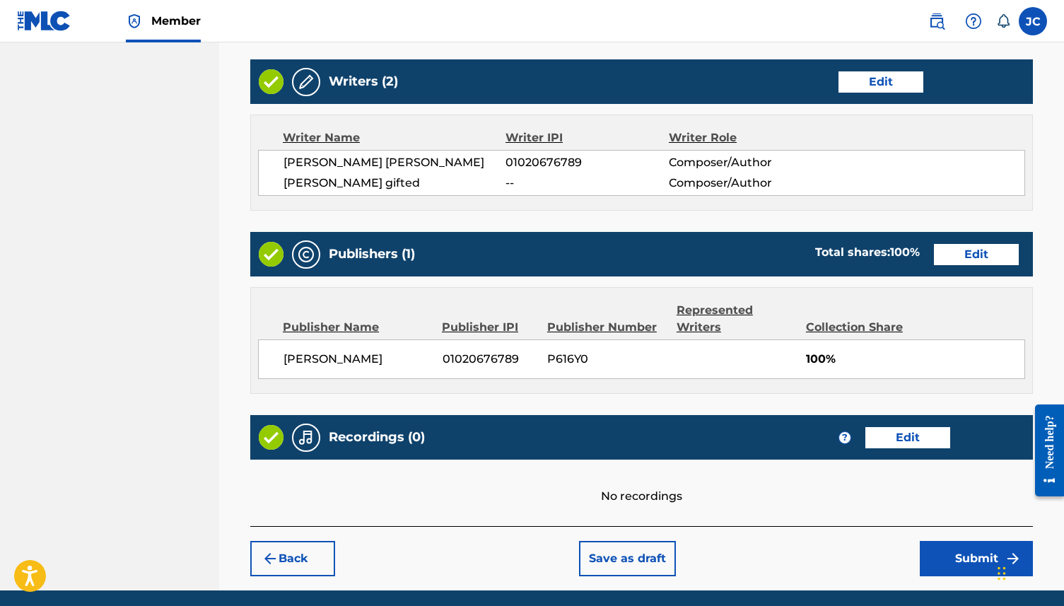
scroll to position [598, 0]
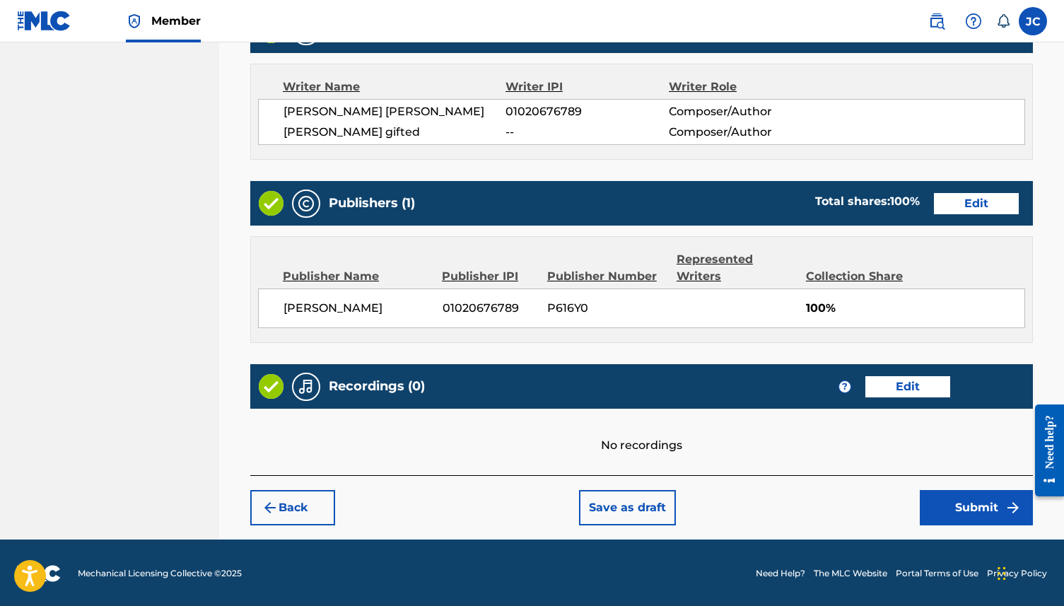
click at [809, 463] on button "Submit" at bounding box center [976, 507] width 113 height 35
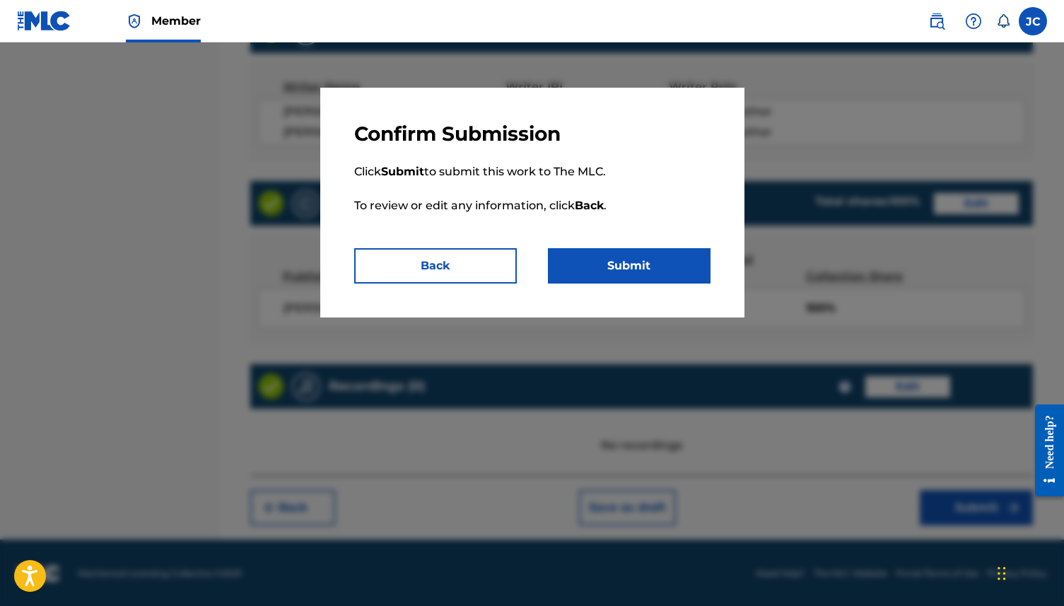
click at [625, 252] on button "Submit" at bounding box center [629, 265] width 163 height 35
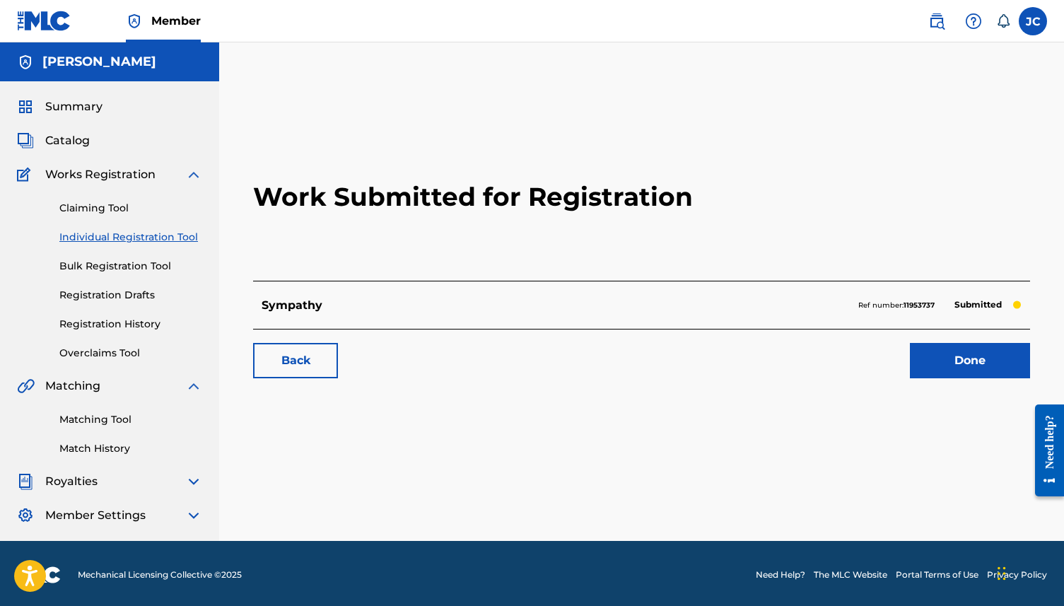
click at [809, 353] on link "Done" at bounding box center [970, 360] width 120 height 35
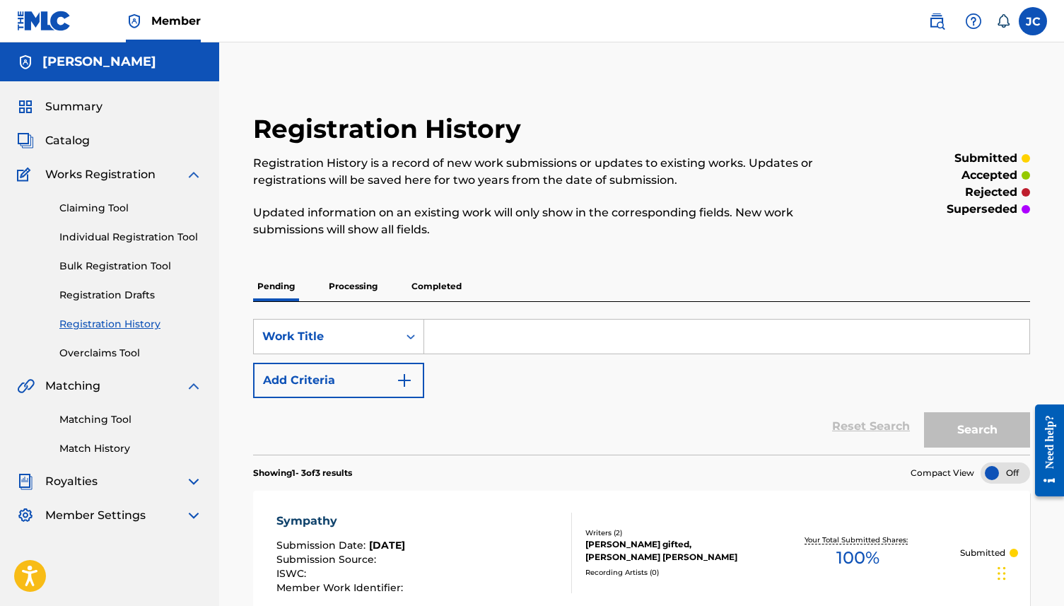
click at [129, 234] on link "Individual Registration Tool" at bounding box center [130, 237] width 143 height 15
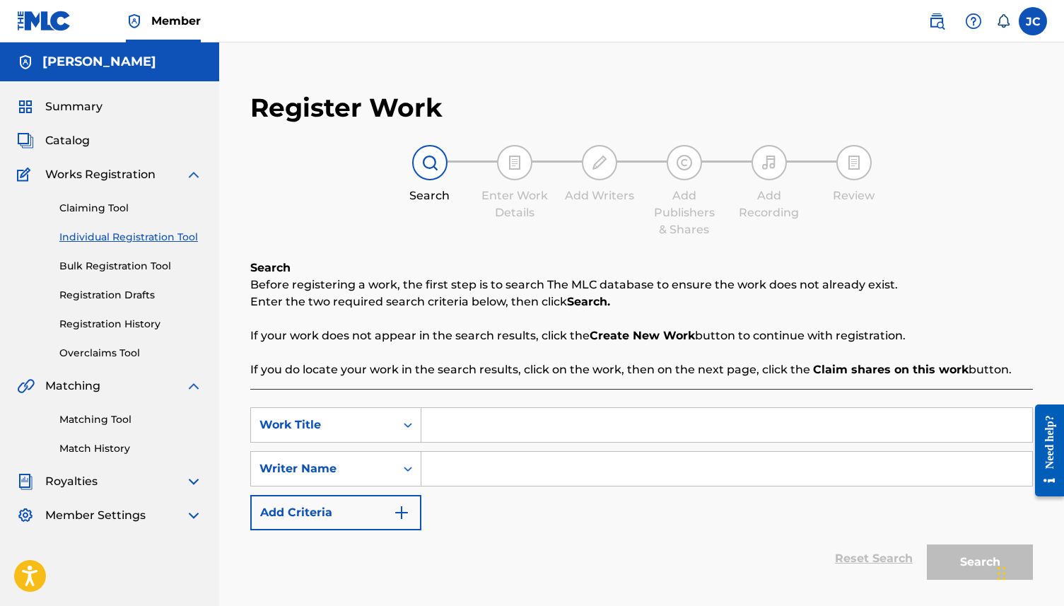
click at [502, 412] on input "Search Form" at bounding box center [727, 425] width 611 height 34
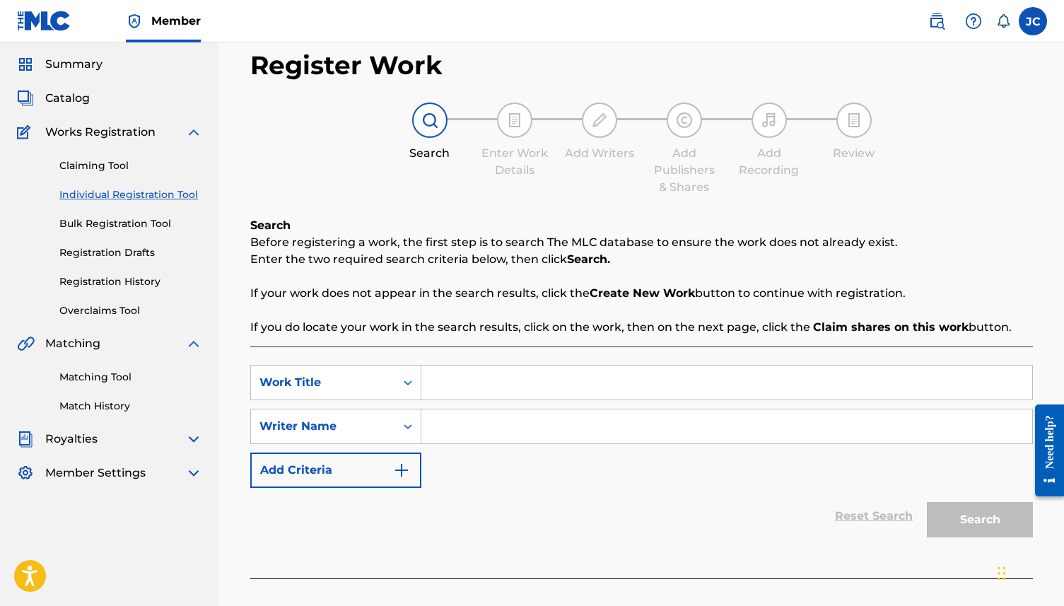
scroll to position [45, 0]
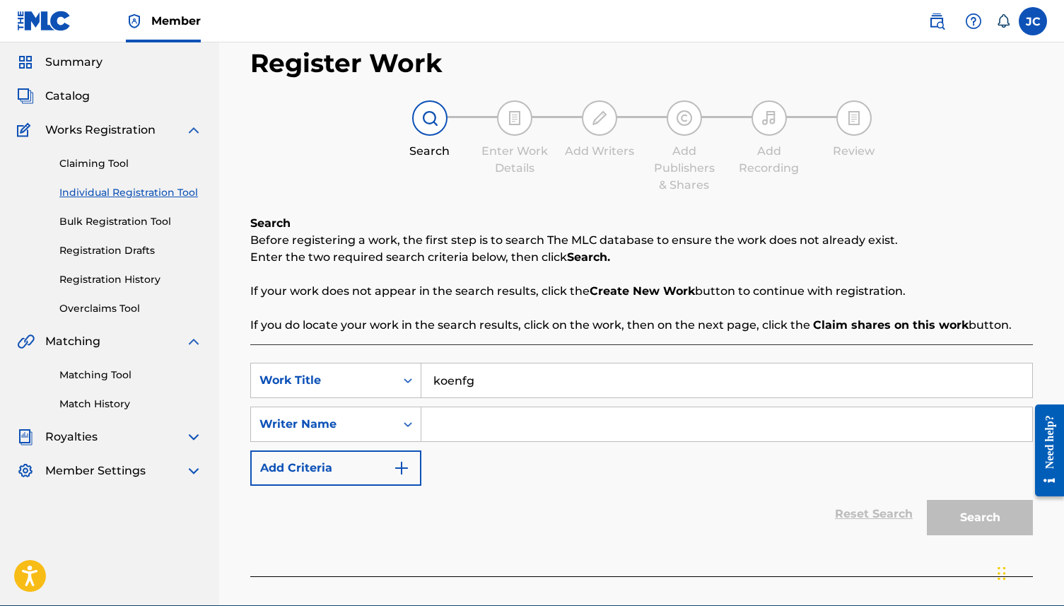
type input "koenfg"
click at [515, 426] on input "Search Form" at bounding box center [727, 424] width 611 height 34
type input "sf"
click at [809, 463] on button "Search" at bounding box center [980, 517] width 106 height 35
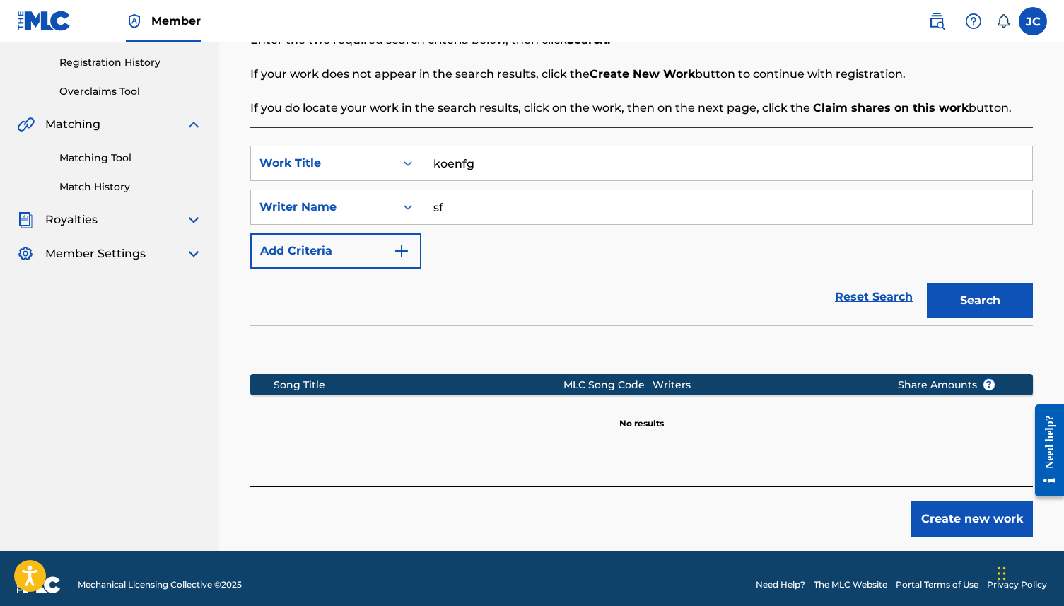
scroll to position [274, 0]
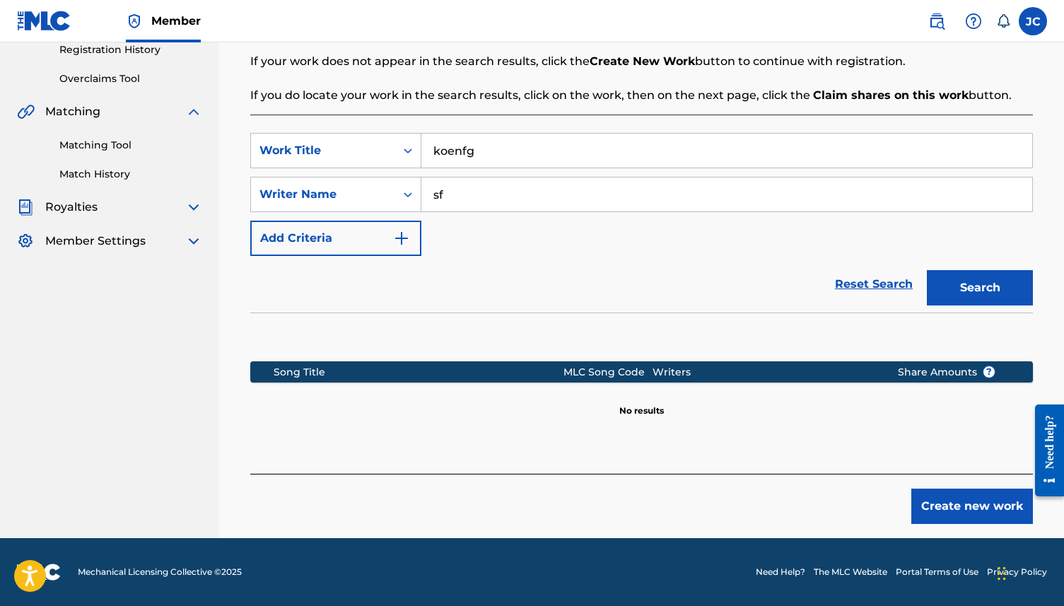
click at [809, 463] on div "Create new work" at bounding box center [641, 499] width 783 height 50
click at [809, 463] on button "Create new work" at bounding box center [973, 506] width 122 height 35
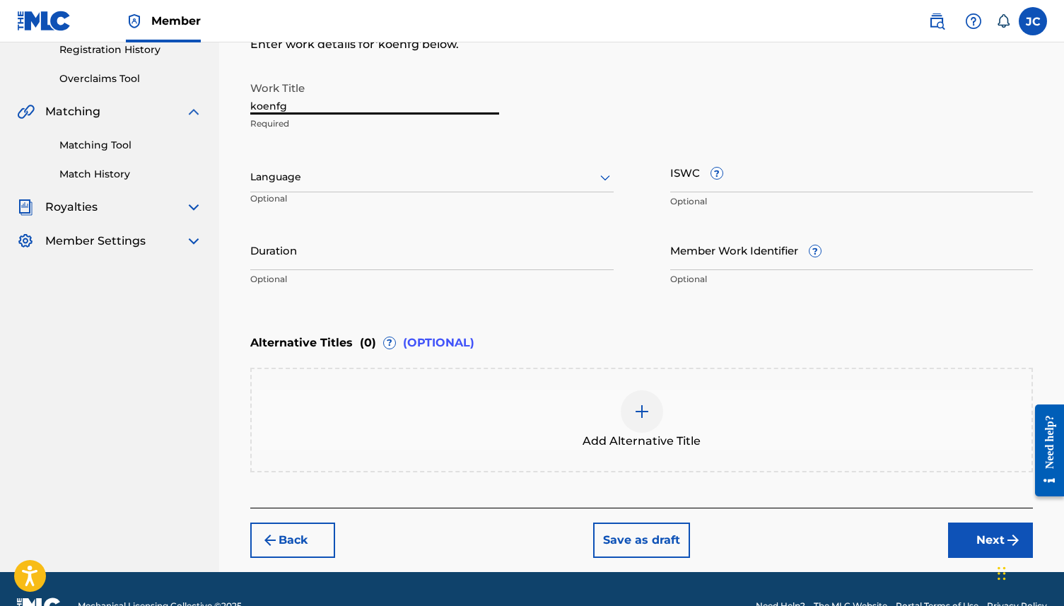
drag, startPoint x: 336, startPoint y: 103, endPoint x: 183, endPoint y: 88, distance: 153.5
click at [183, 88] on main "[PERSON_NAME] Summary Catalog Works Registration Claiming Tool Individual Regis…" at bounding box center [532, 170] width 1064 height 804
type input "2 many times"
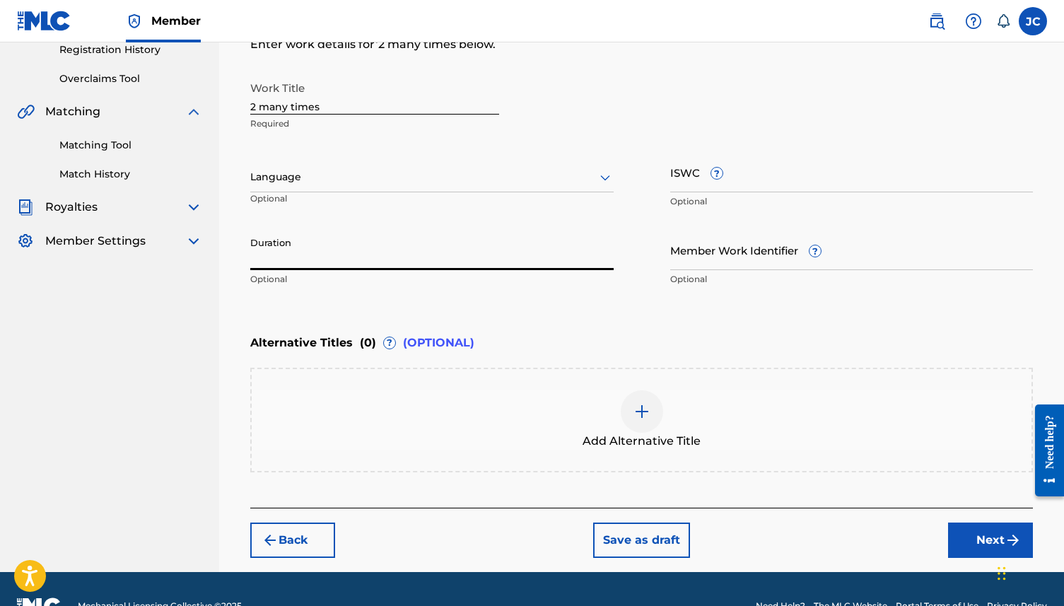
click at [332, 255] on input "Duration" at bounding box center [432, 250] width 364 height 40
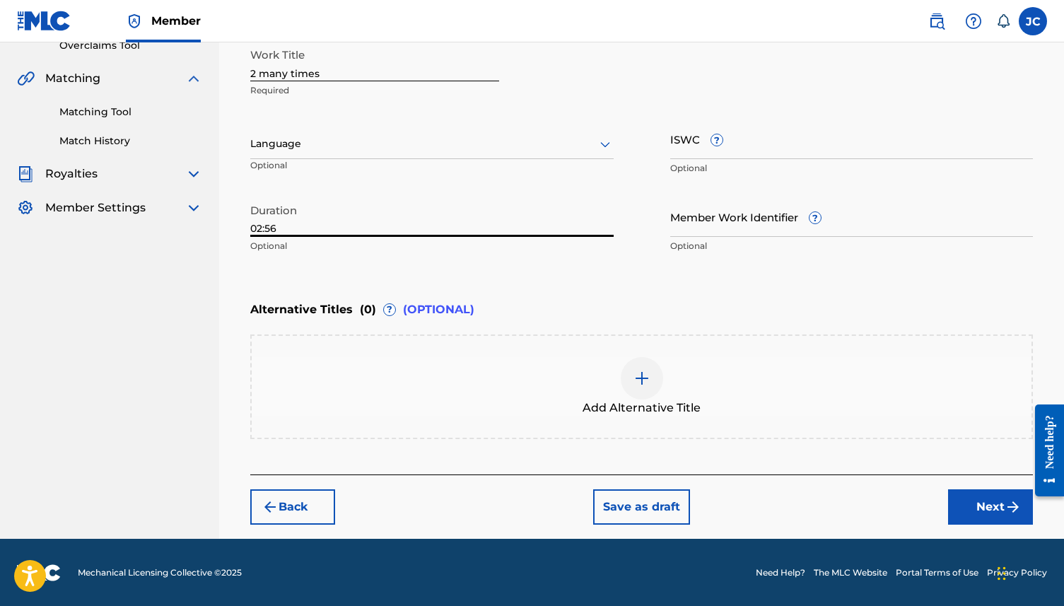
type input "02:56"
click at [809, 463] on button "Next" at bounding box center [990, 506] width 85 height 35
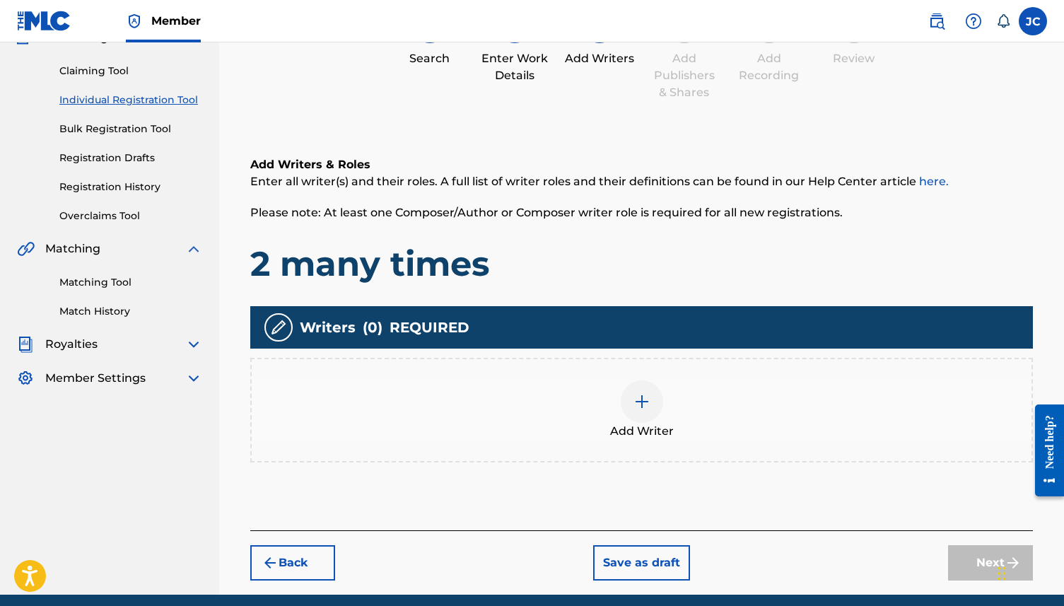
scroll to position [158, 0]
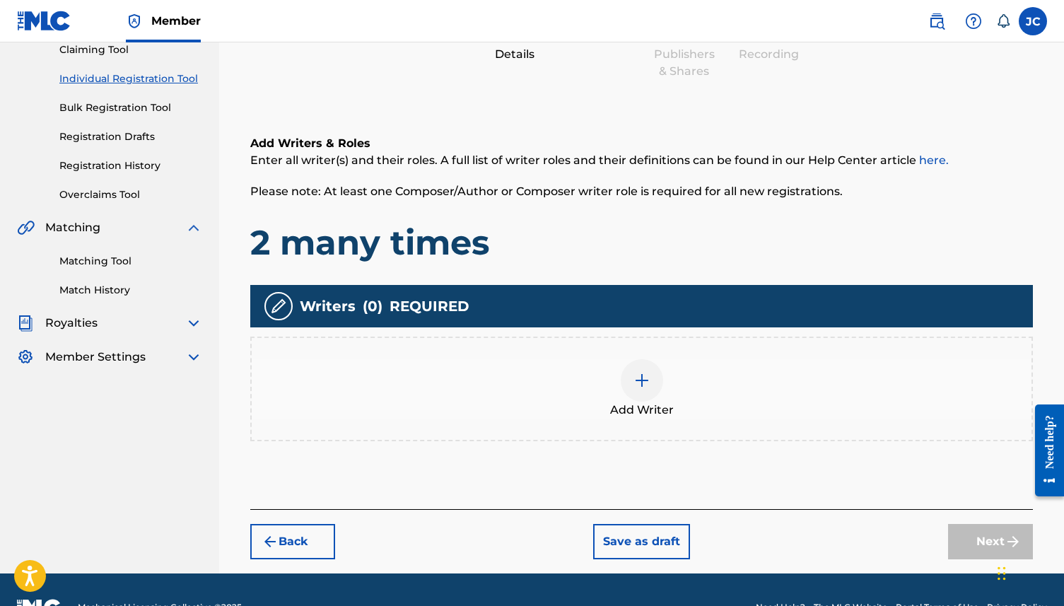
click at [636, 382] on img at bounding box center [642, 380] width 17 height 17
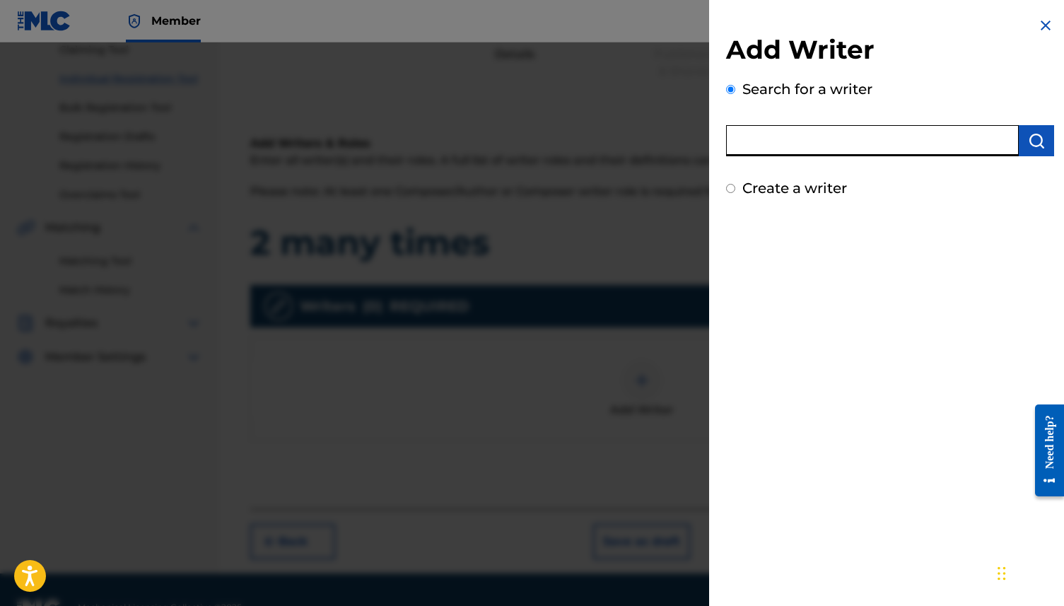
click at [809, 151] on input "text" at bounding box center [872, 140] width 293 height 31
type input "[PERSON_NAME]"
click at [809, 146] on img "submit" at bounding box center [1036, 140] width 17 height 17
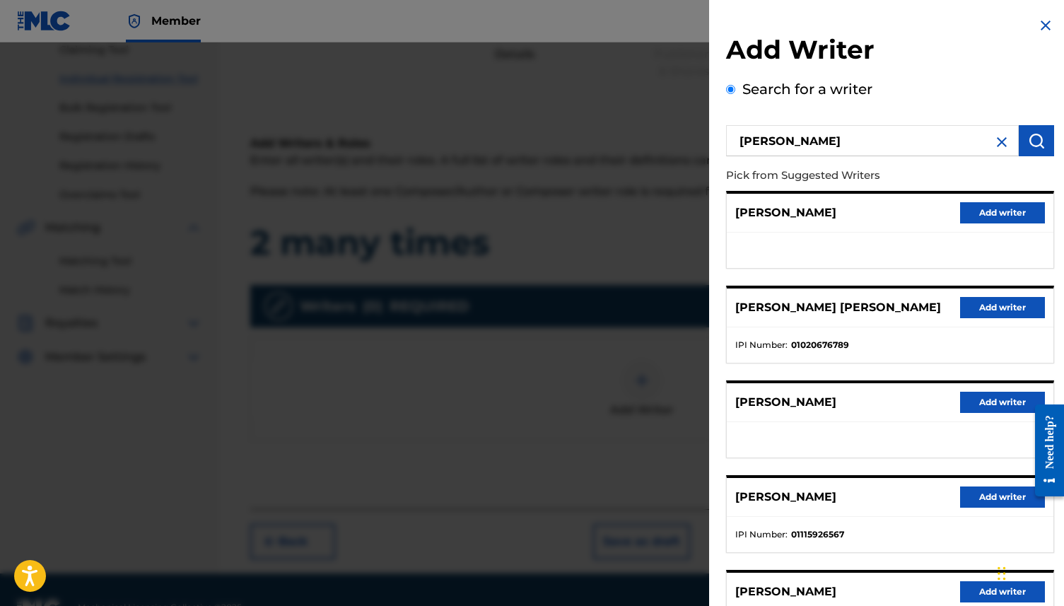
click at [809, 303] on button "Add writer" at bounding box center [1002, 307] width 85 height 21
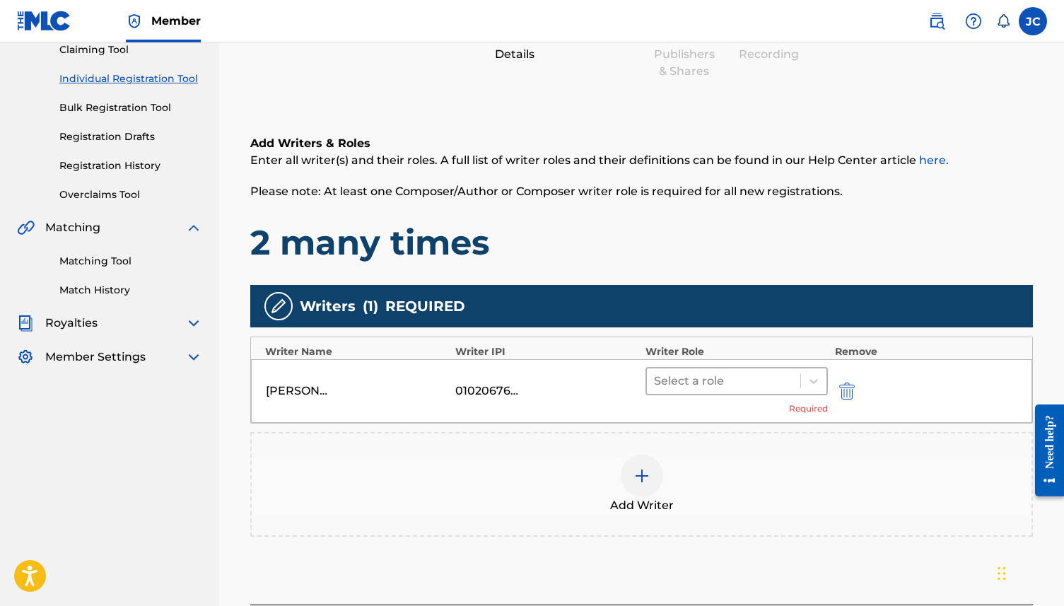
click at [726, 383] on div at bounding box center [723, 381] width 139 height 20
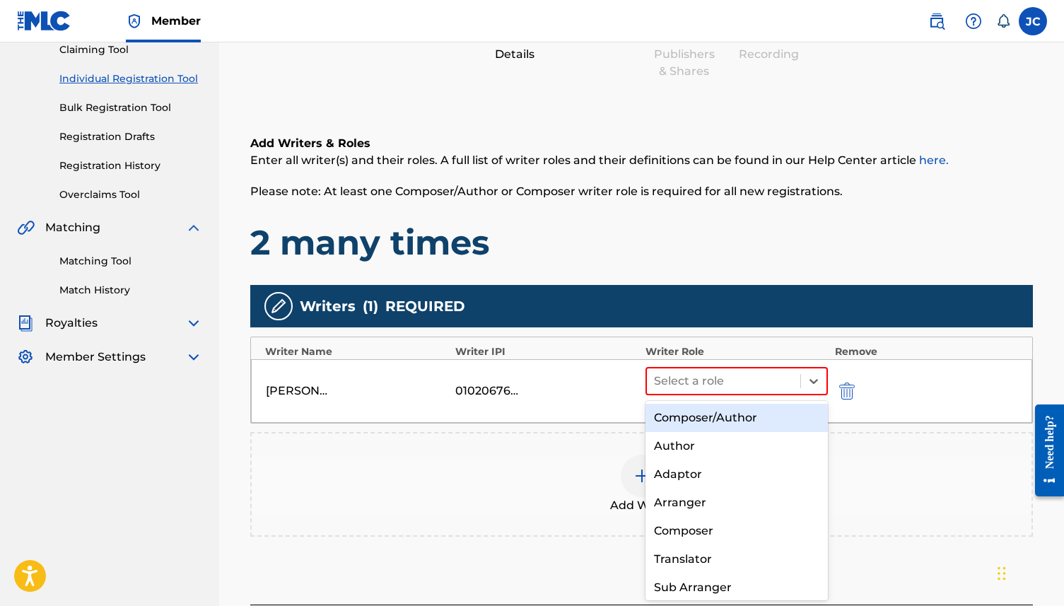
click at [724, 412] on div "Composer/Author" at bounding box center [737, 418] width 182 height 28
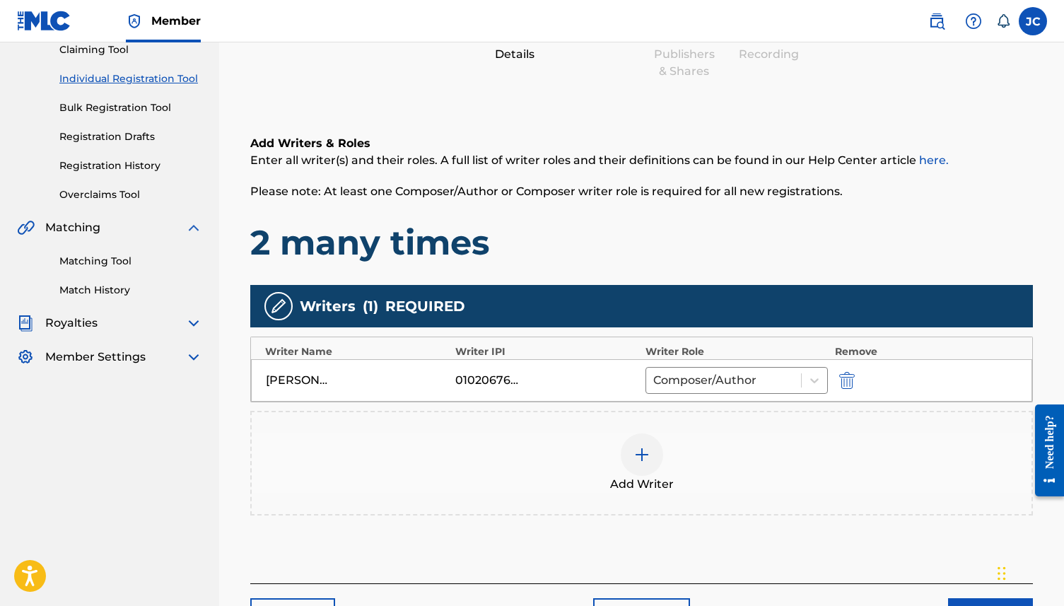
click at [633, 446] on div at bounding box center [642, 455] width 42 height 42
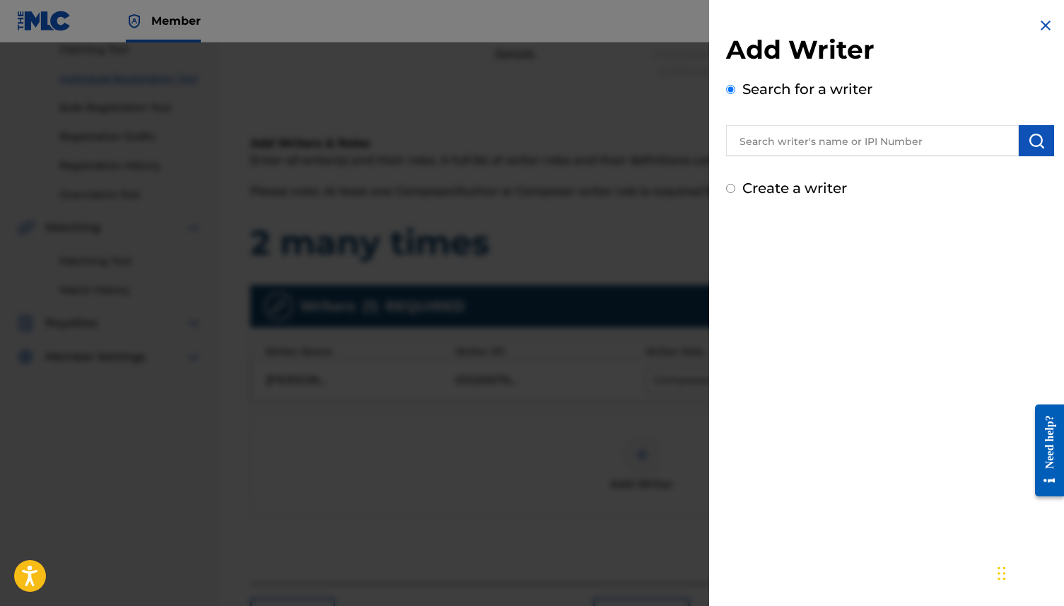
click at [809, 185] on label "Create a writer" at bounding box center [795, 188] width 105 height 17
radio input "true"
click at [736, 185] on input "Create a writer" at bounding box center [730, 188] width 9 height 9
radio input "false"
radio input "true"
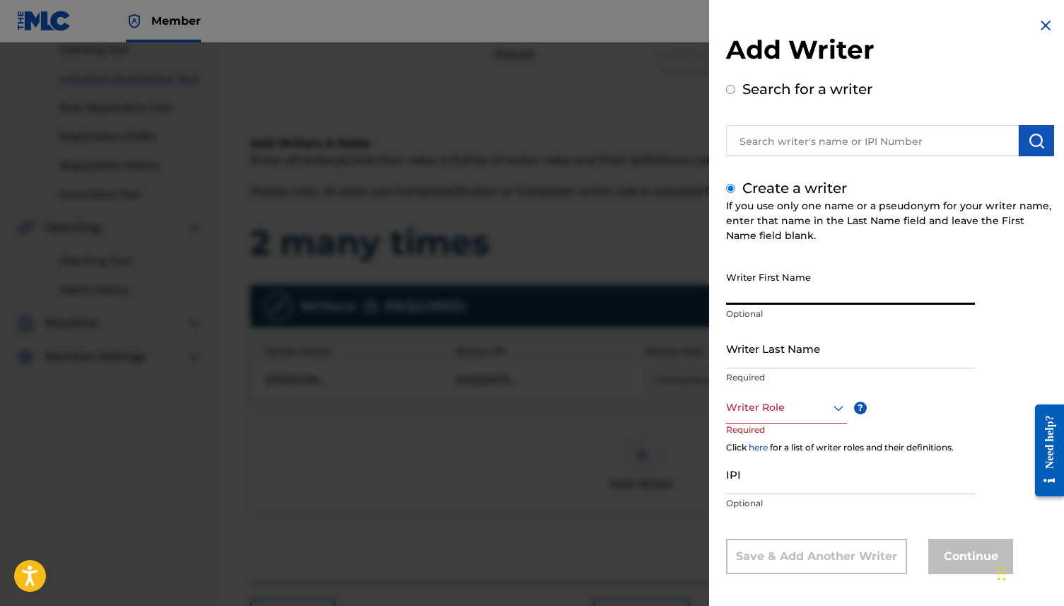
click at [801, 281] on input "Writer First Name" at bounding box center [850, 285] width 249 height 40
type input "[PERSON_NAME]"
type input "gifted"
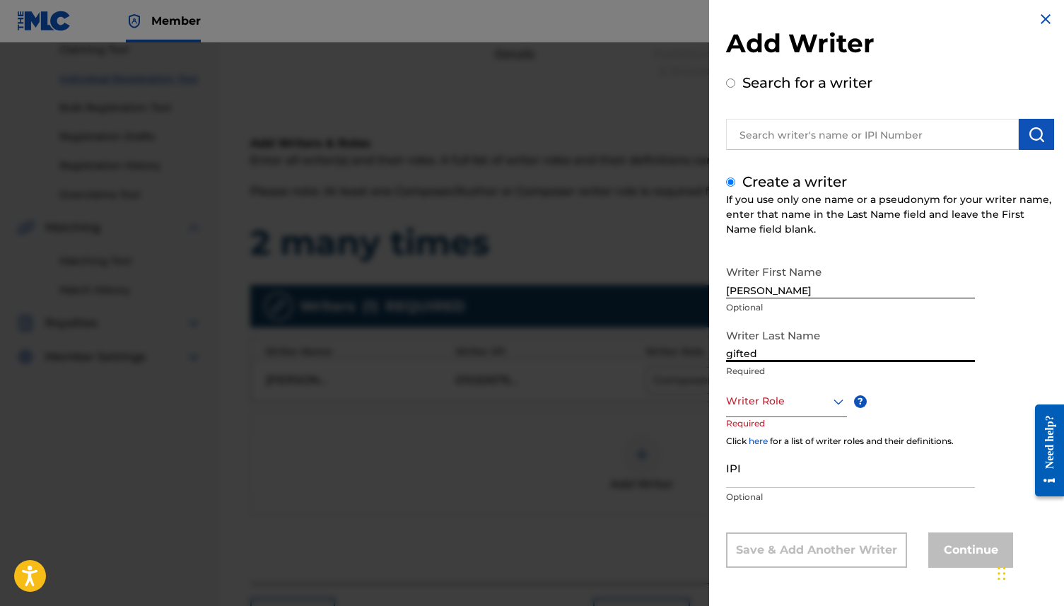
click at [753, 405] on div at bounding box center [786, 402] width 121 height 18
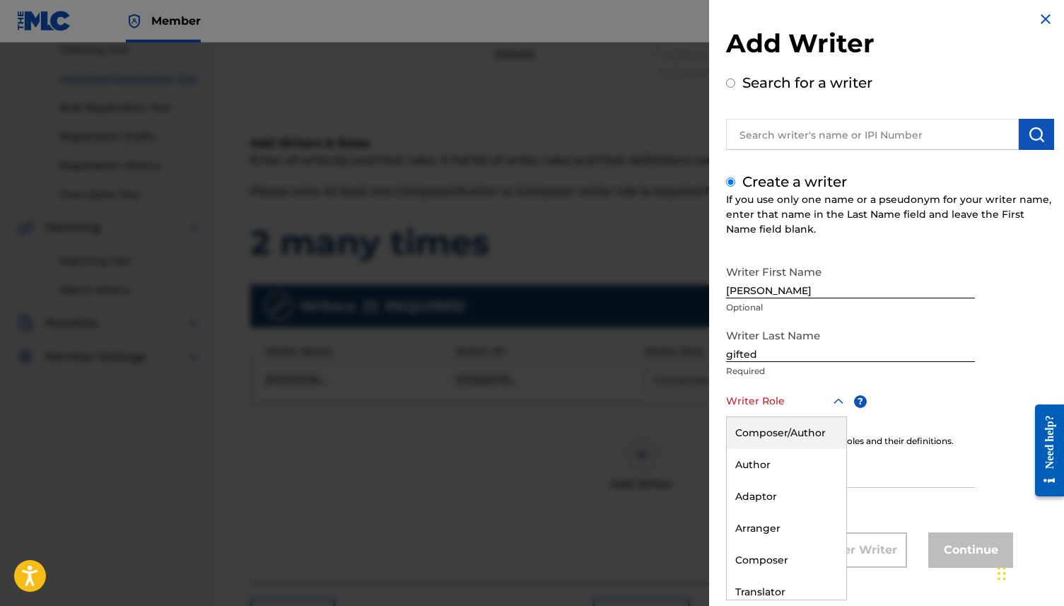
click at [760, 422] on div "Composer/Author" at bounding box center [787, 433] width 120 height 32
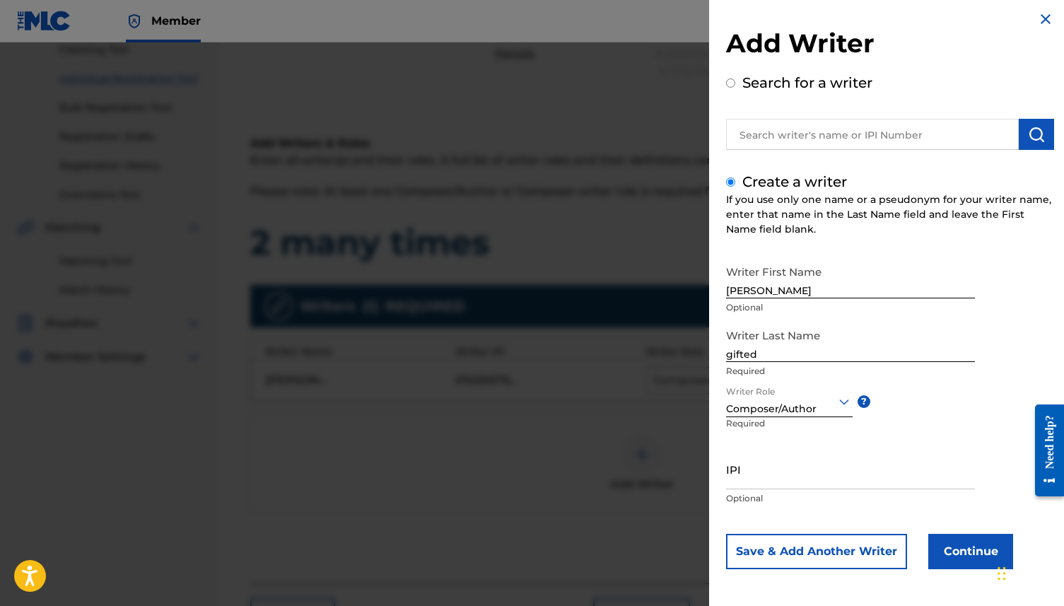
click at [809, 463] on button "Continue" at bounding box center [971, 551] width 85 height 35
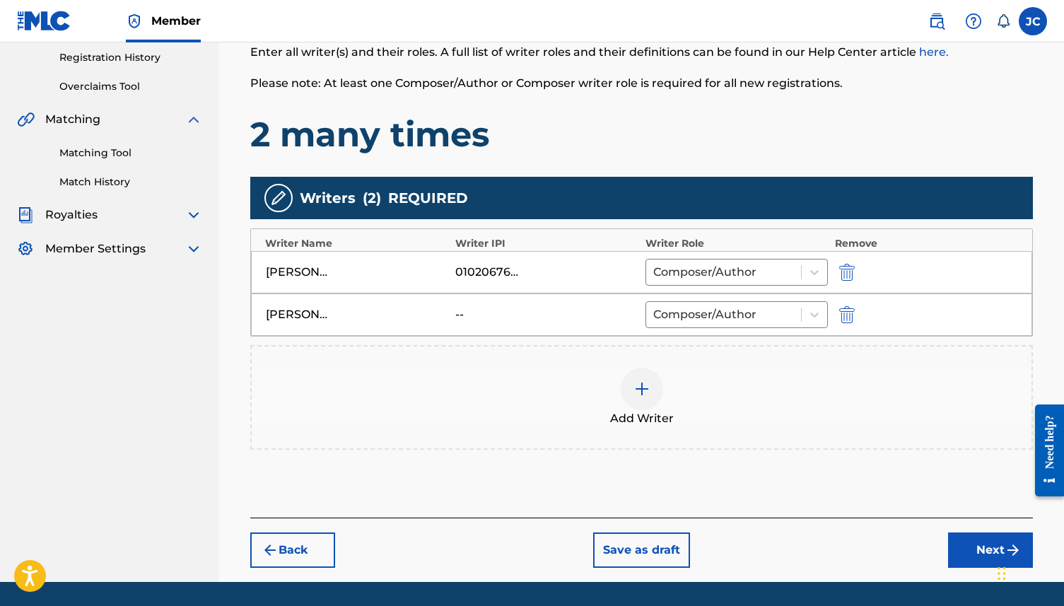
scroll to position [288, 0]
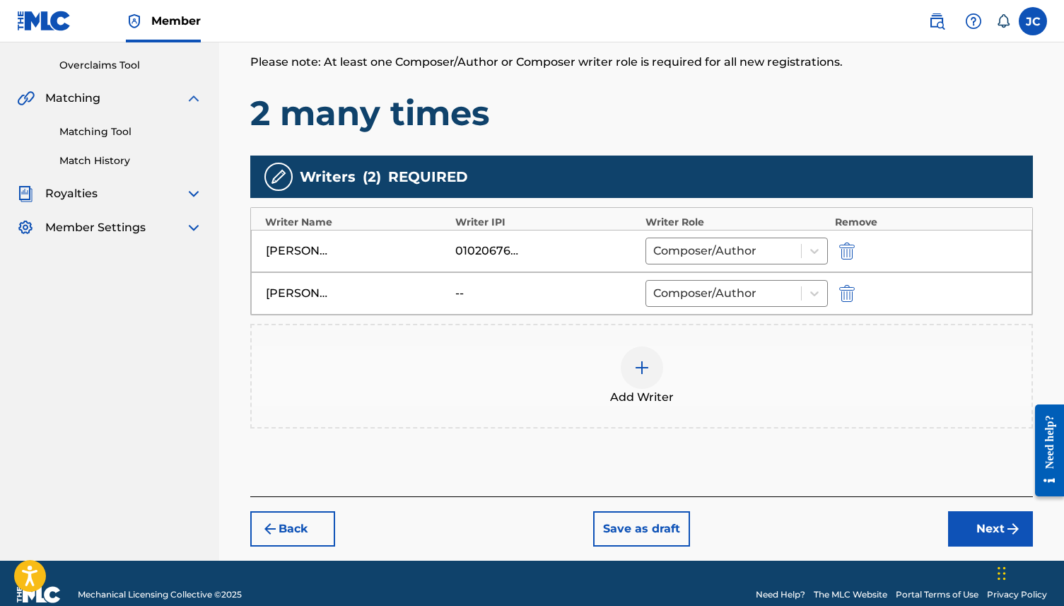
click at [809, 463] on button "Next" at bounding box center [990, 528] width 85 height 35
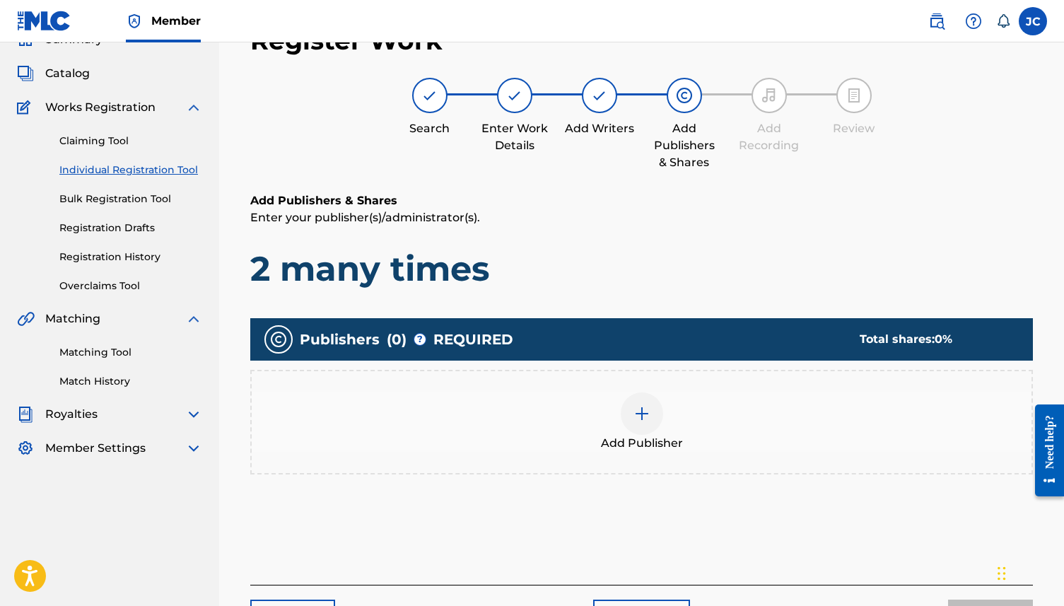
scroll to position [64, 0]
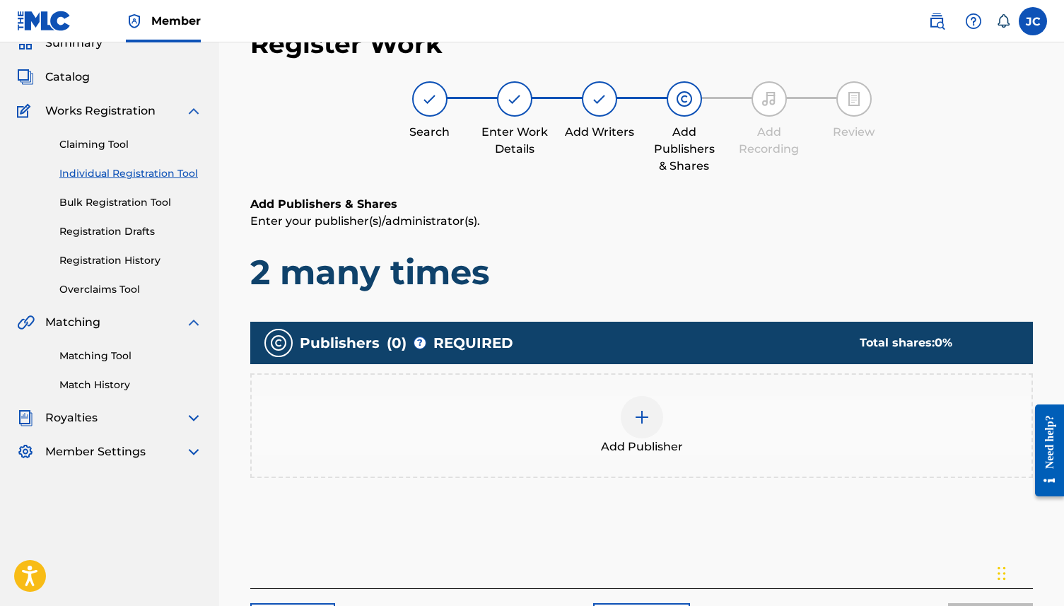
click at [632, 406] on div at bounding box center [642, 417] width 42 height 42
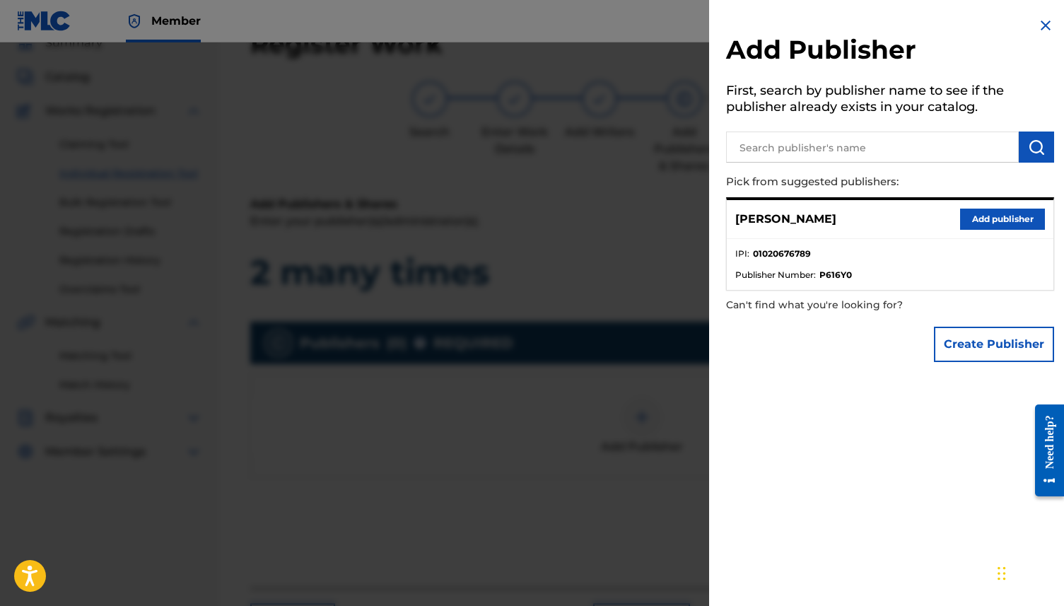
click at [809, 211] on button "Add publisher" at bounding box center [1002, 219] width 85 height 21
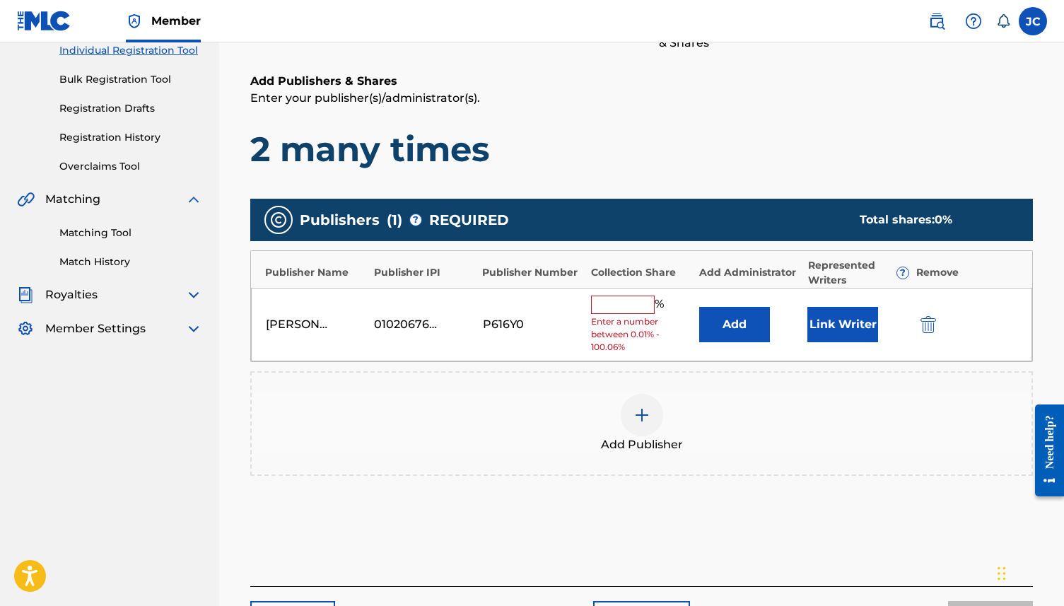
scroll to position [219, 0]
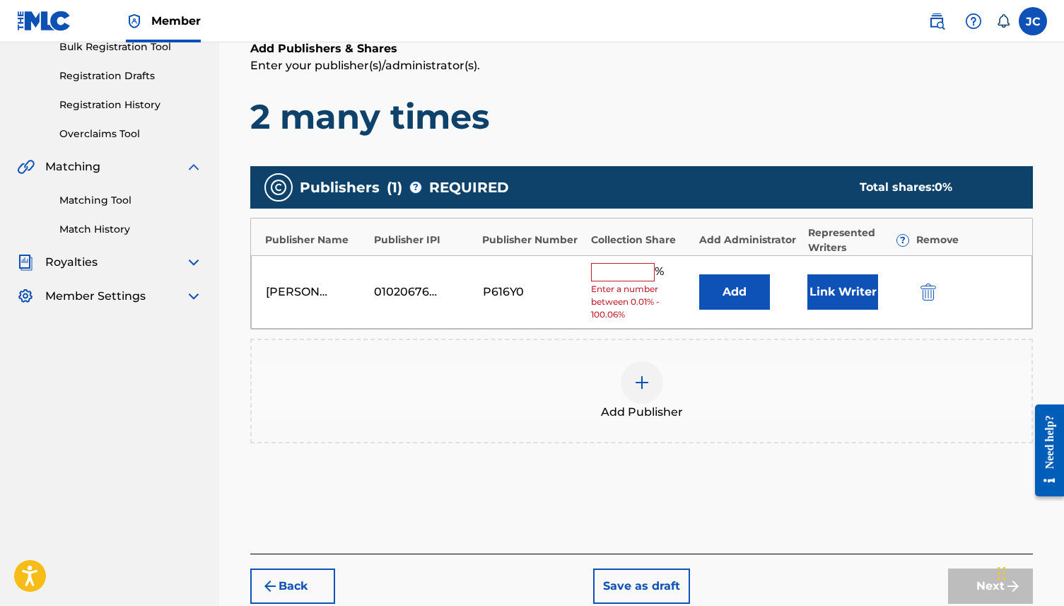
click at [618, 278] on input "text" at bounding box center [623, 272] width 64 height 18
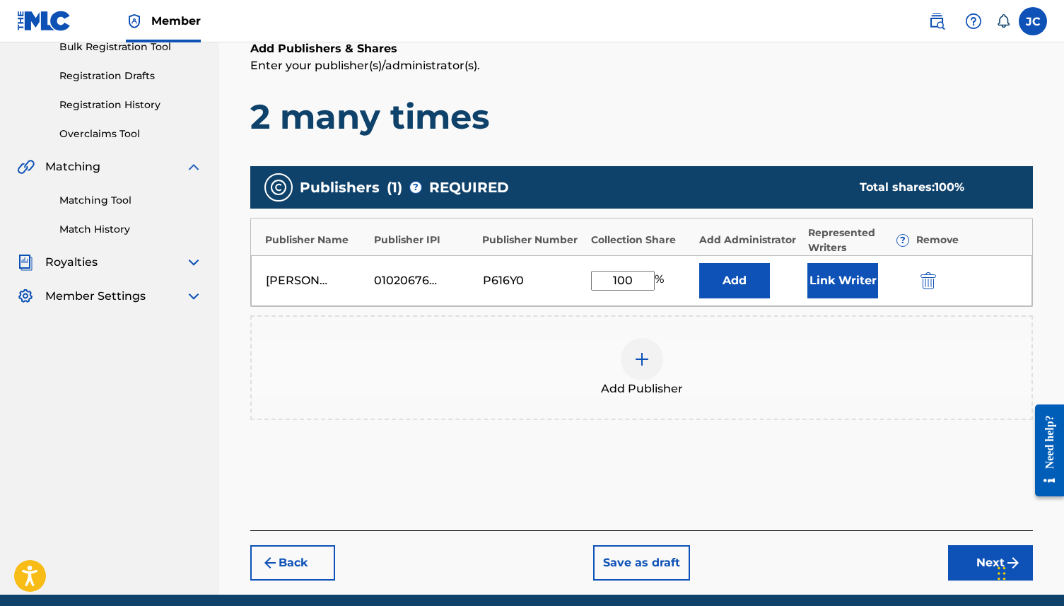
type input "100"
click at [809, 463] on button "Next" at bounding box center [990, 562] width 85 height 35
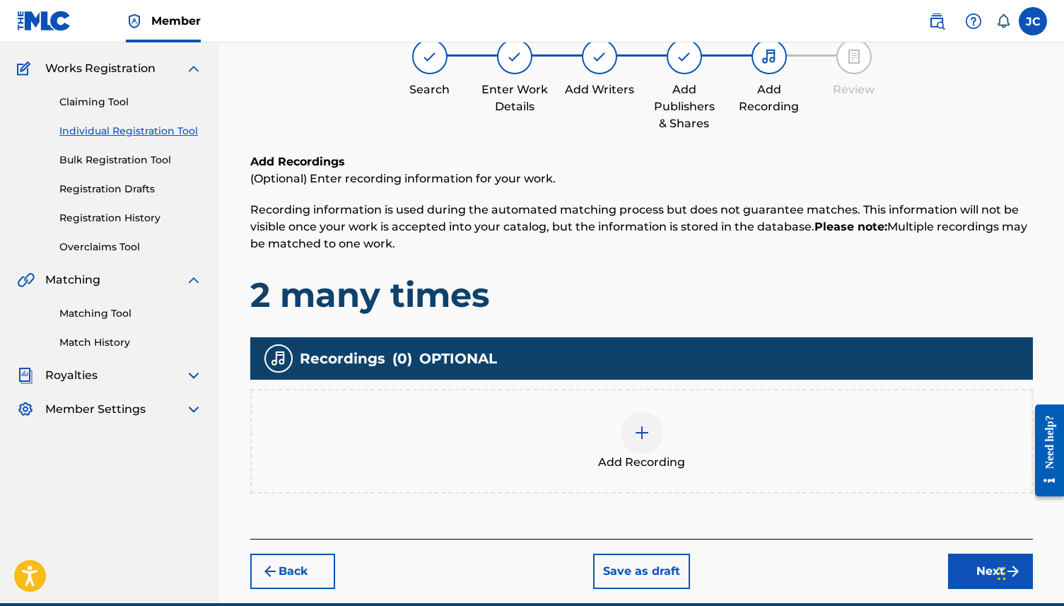
click at [809, 463] on button "Next" at bounding box center [990, 571] width 85 height 35
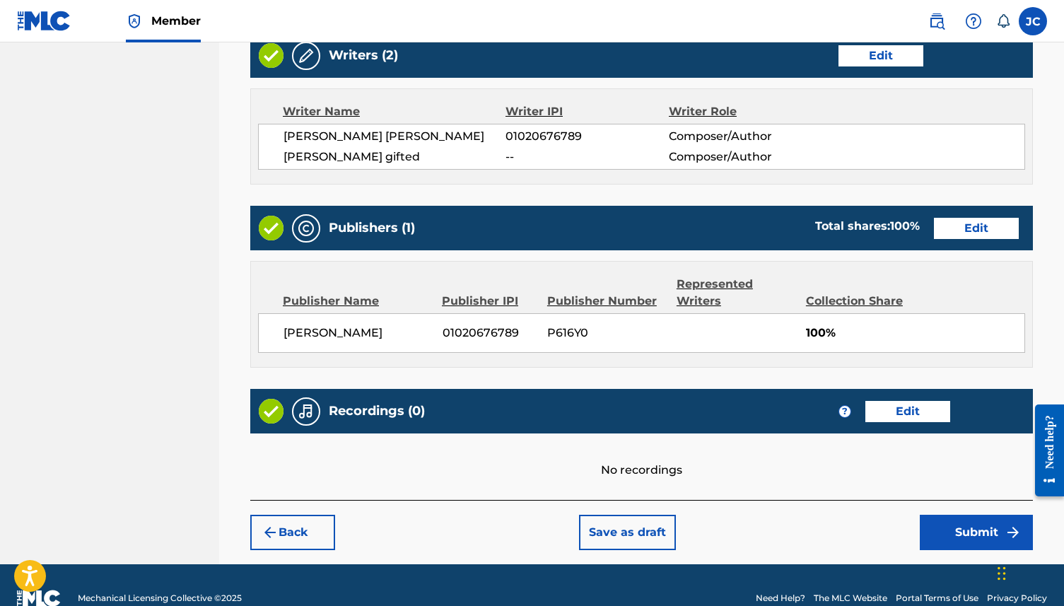
scroll to position [598, 0]
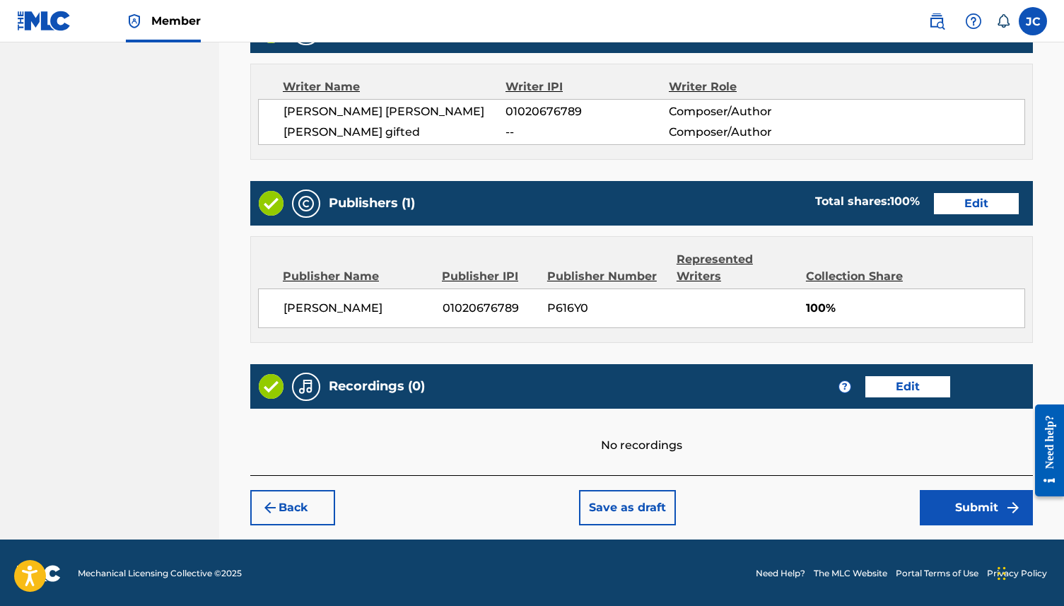
click at [809, 463] on button "Submit" at bounding box center [976, 507] width 113 height 35
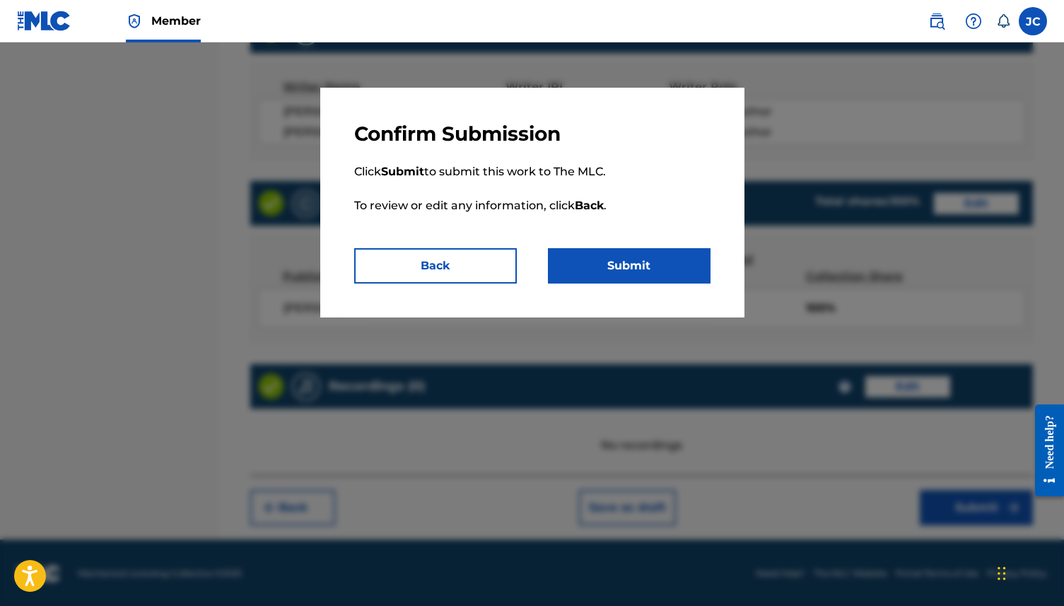
click at [669, 267] on button "Submit" at bounding box center [629, 265] width 163 height 35
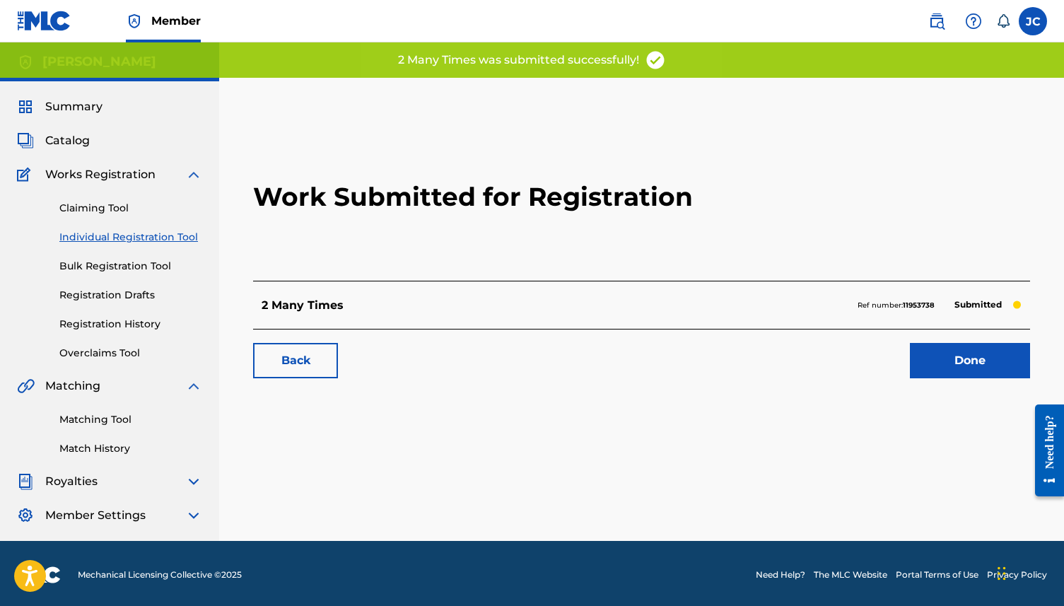
click at [809, 359] on link "Done" at bounding box center [970, 360] width 120 height 35
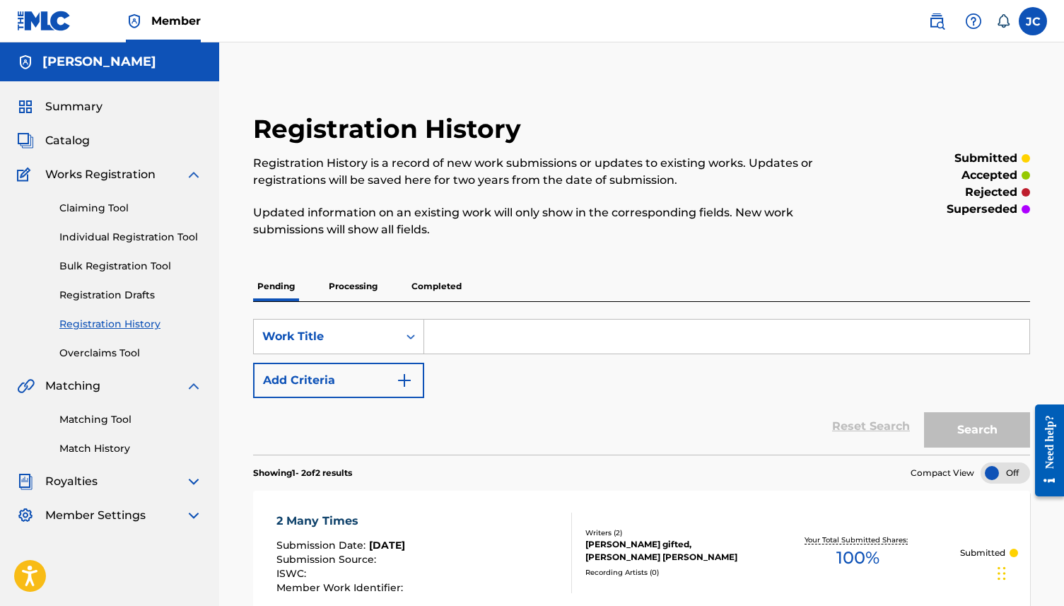
click at [117, 238] on link "Individual Registration Tool" at bounding box center [130, 237] width 143 height 15
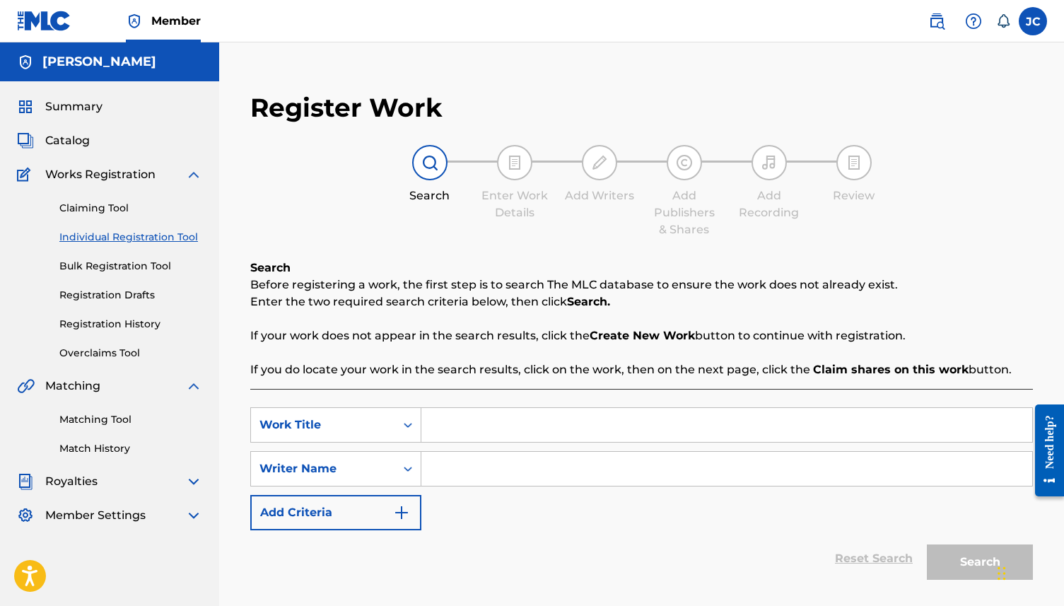
click at [454, 415] on input "Search Form" at bounding box center [727, 425] width 611 height 34
type input "dfv"
click at [480, 460] on input "Search Form" at bounding box center [727, 469] width 611 height 34
type input "dfv"
click at [809, 463] on button "Search" at bounding box center [980, 562] width 106 height 35
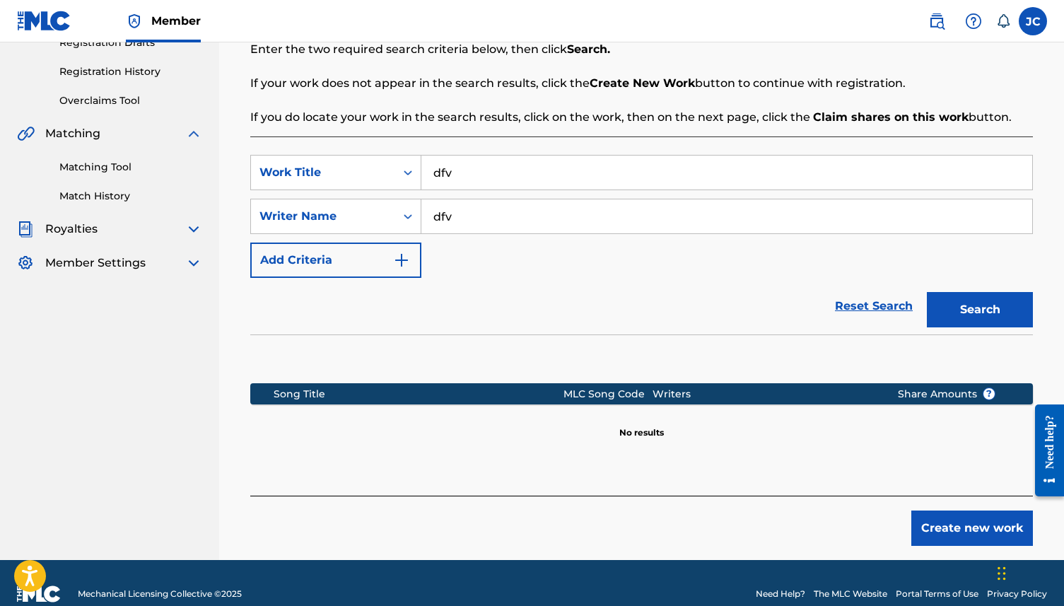
scroll to position [257, 0]
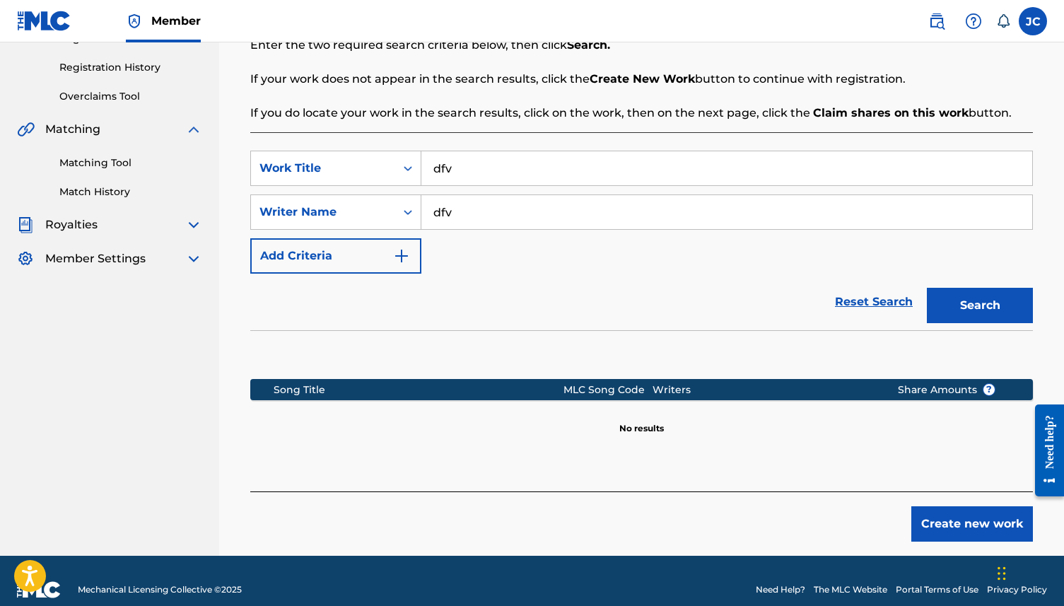
click at [809, 463] on button "Create new work" at bounding box center [973, 523] width 122 height 35
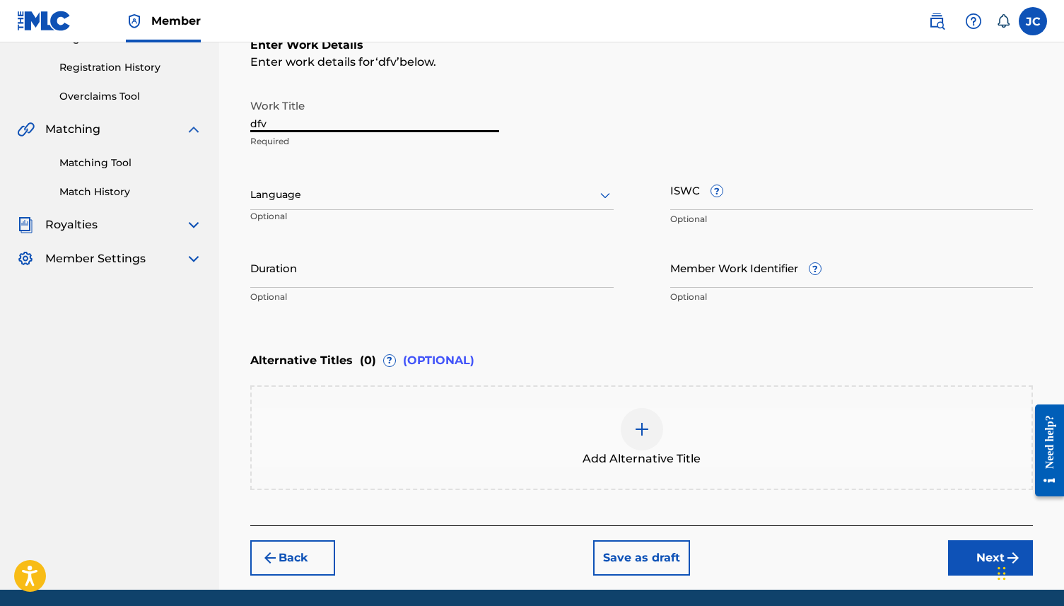
drag, startPoint x: 342, startPoint y: 123, endPoint x: 244, endPoint y: 122, distance: 98.3
click at [244, 122] on div "Register Work Search Enter Work Details Add Writers Add Publishers & Shares Add…" at bounding box center [641, 205] width 811 height 769
type input "long run"
click at [277, 190] on div at bounding box center [432, 195] width 364 height 18
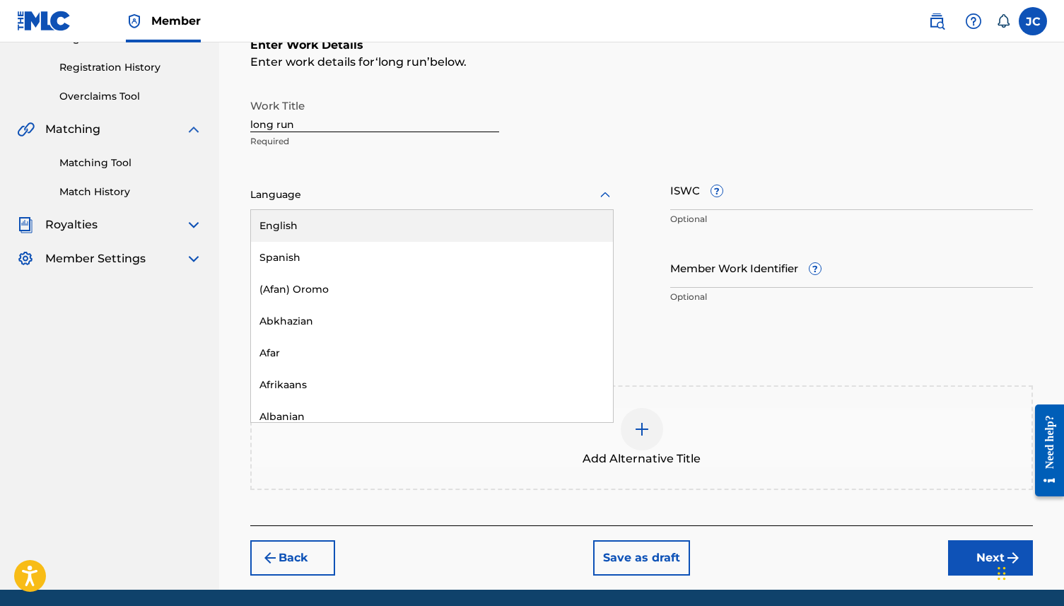
click at [301, 229] on div "English" at bounding box center [432, 226] width 362 height 32
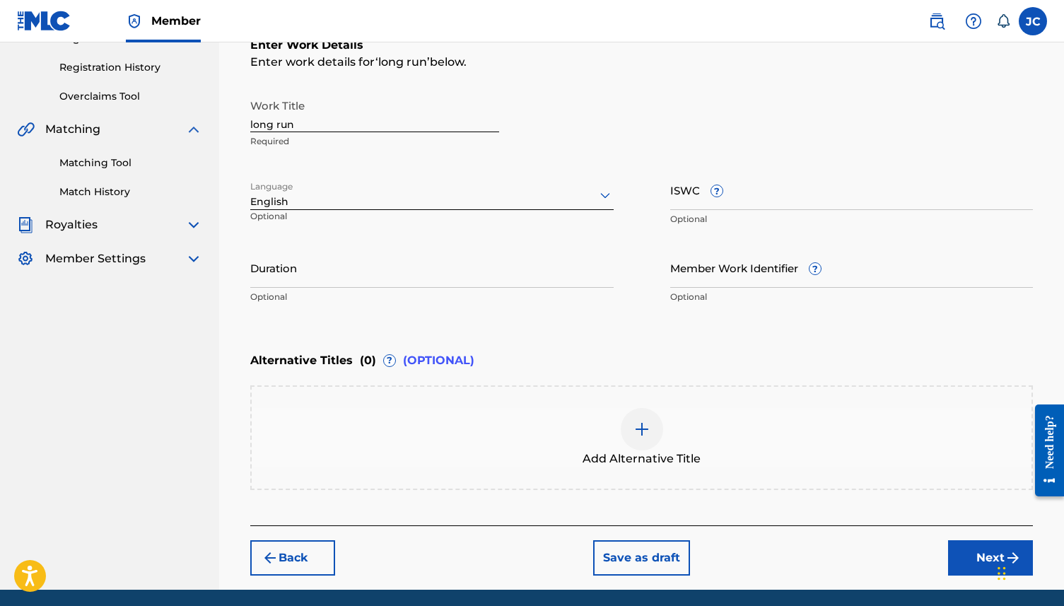
click at [317, 252] on input "Duration" at bounding box center [432, 268] width 364 height 40
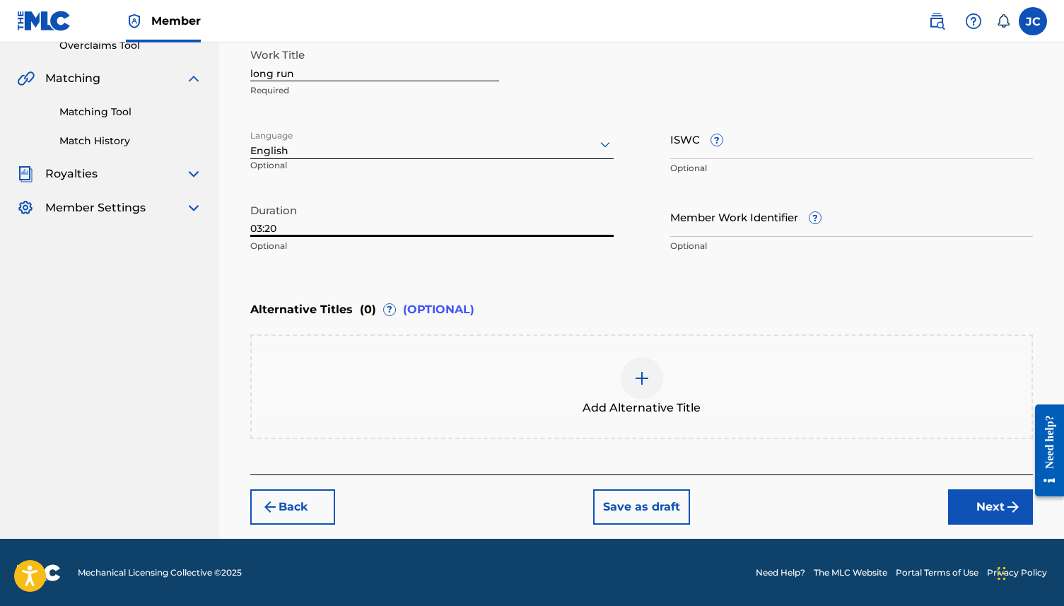
type input "03:20"
click at [809, 463] on button "Next" at bounding box center [990, 506] width 85 height 35
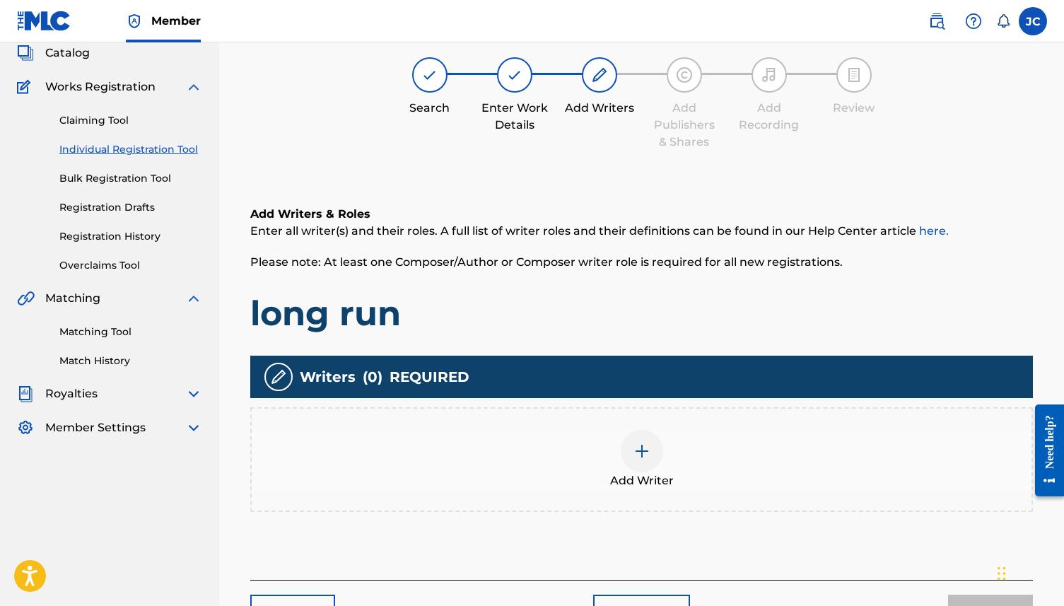
scroll to position [64, 0]
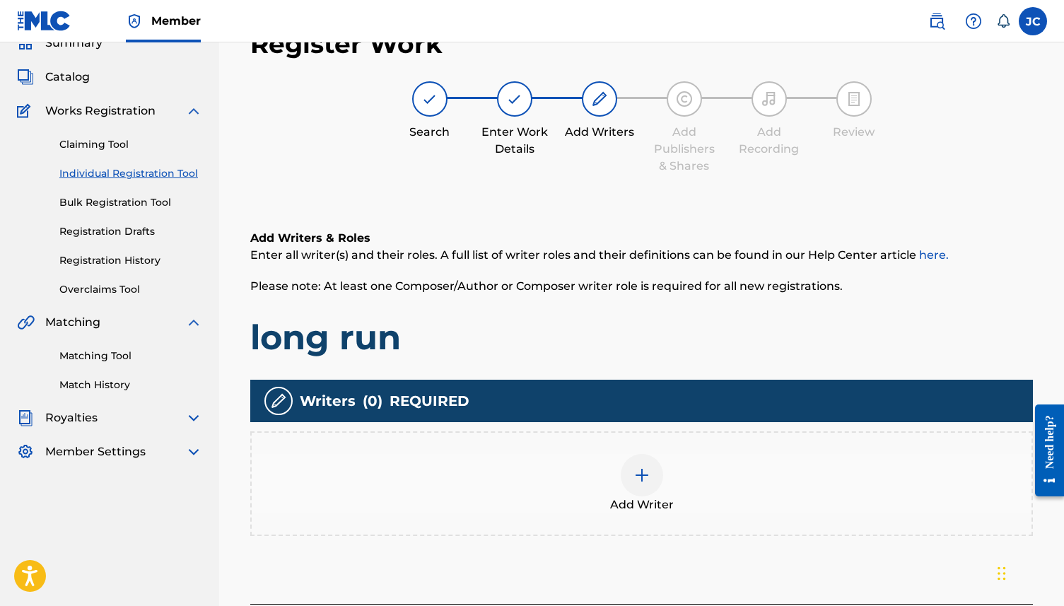
click at [627, 463] on div at bounding box center [642, 475] width 42 height 42
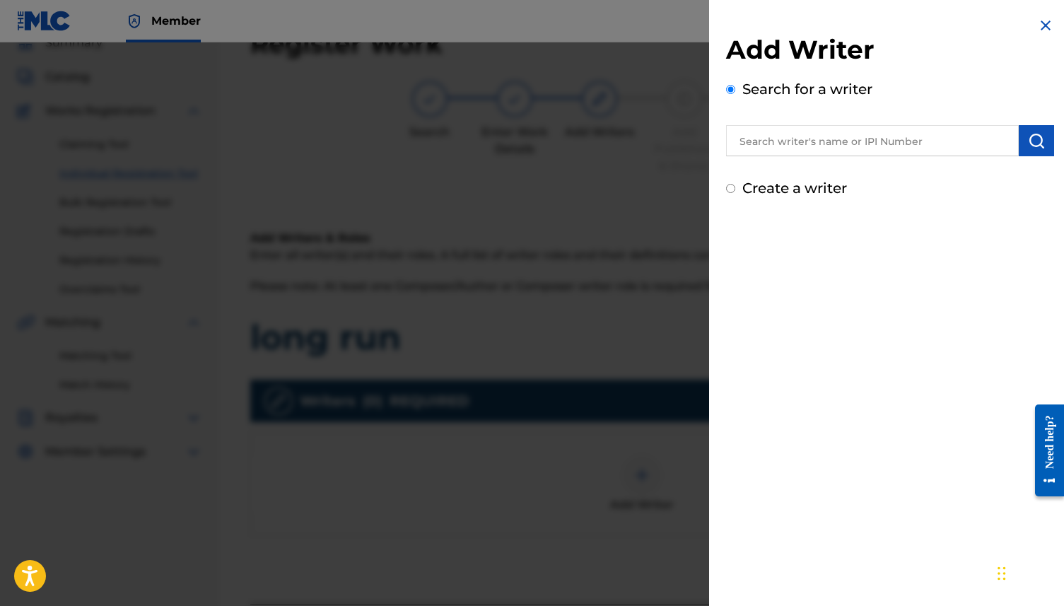
click at [809, 136] on input "text" at bounding box center [872, 140] width 293 height 31
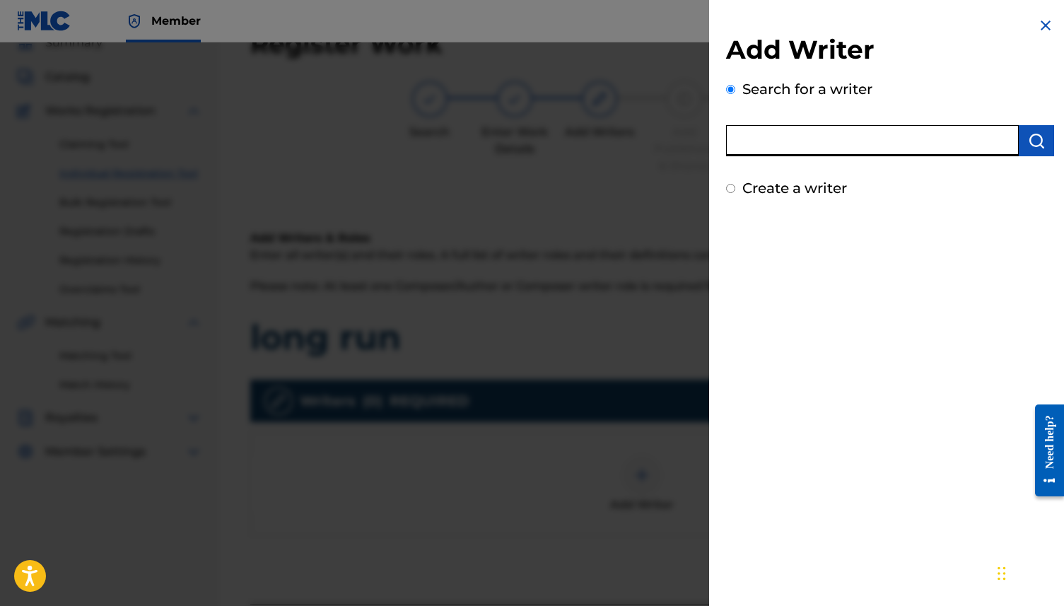
type input "[PERSON_NAME]"
click at [809, 129] on button "submit" at bounding box center [1036, 140] width 35 height 31
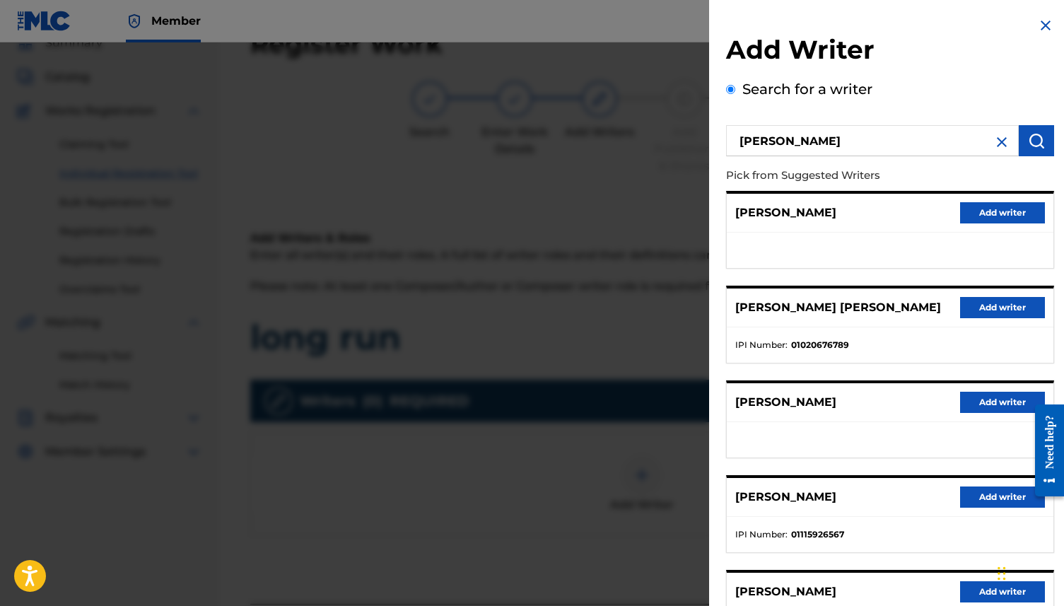
click at [809, 302] on button "Add writer" at bounding box center [1002, 307] width 85 height 21
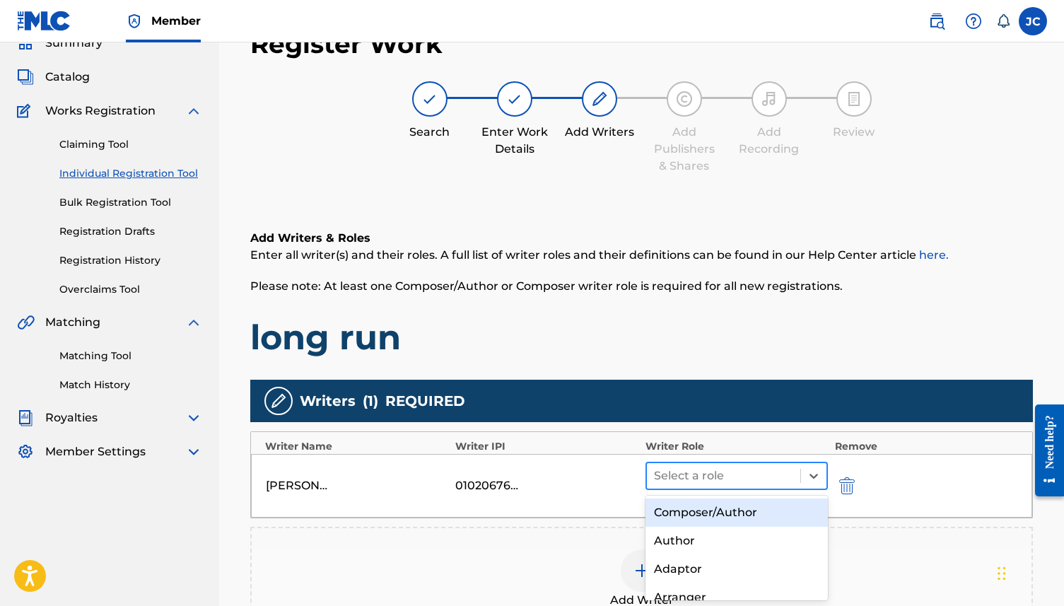
click at [680, 463] on div at bounding box center [723, 476] width 139 height 20
click at [689, 463] on div "Composer/Author" at bounding box center [737, 513] width 182 height 28
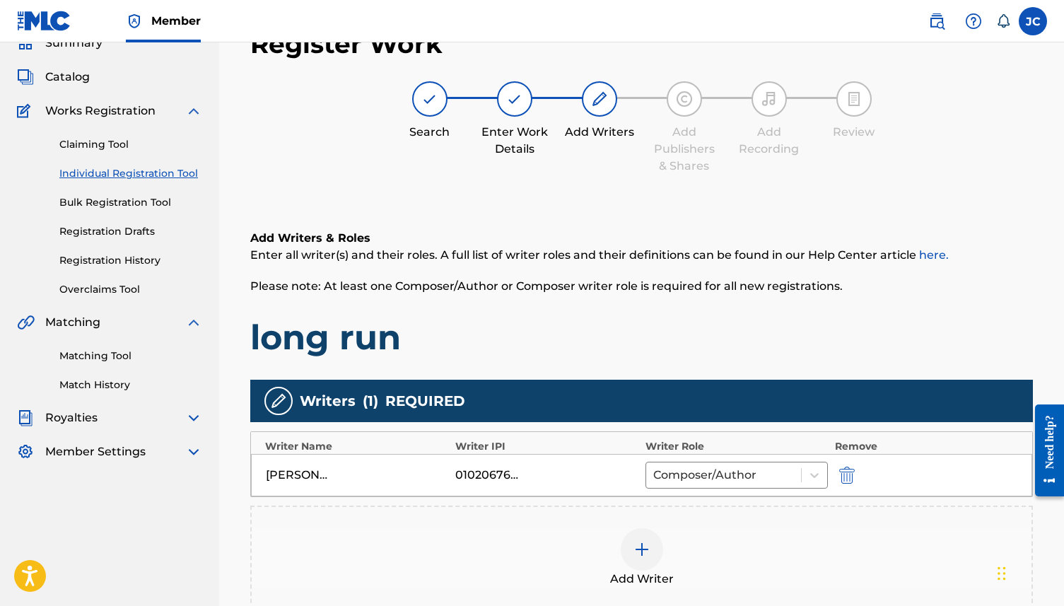
click at [651, 463] on div at bounding box center [642, 549] width 42 height 42
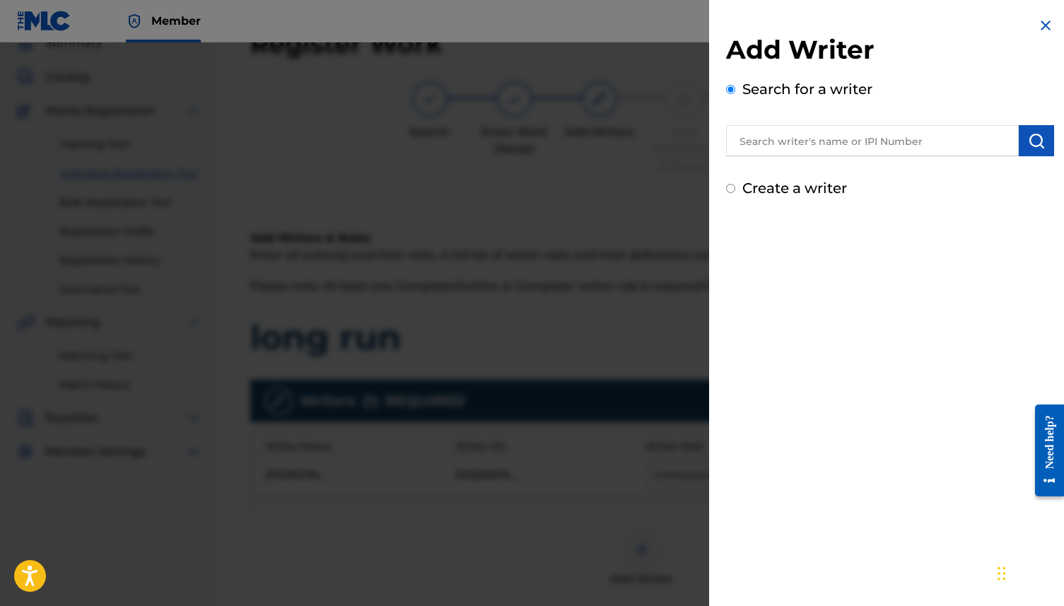
click at [809, 191] on label "Create a writer" at bounding box center [795, 188] width 105 height 17
radio input "true"
click at [736, 191] on input "Create a writer" at bounding box center [730, 188] width 9 height 9
radio input "false"
radio input "true"
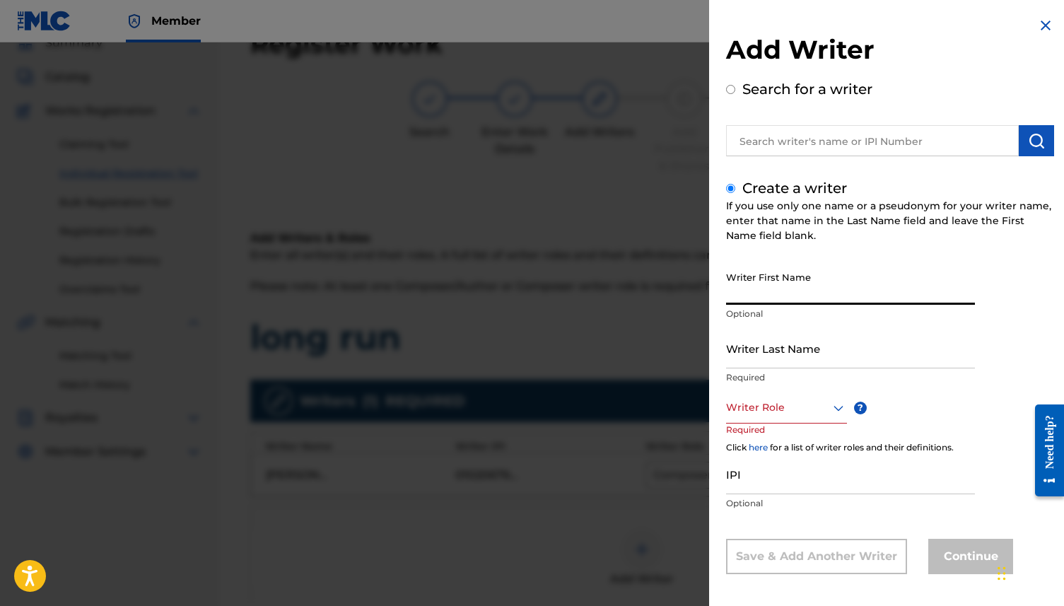
click at [798, 296] on input "Writer First Name" at bounding box center [850, 285] width 249 height 40
type input "[PERSON_NAME]"
type input "gifted"
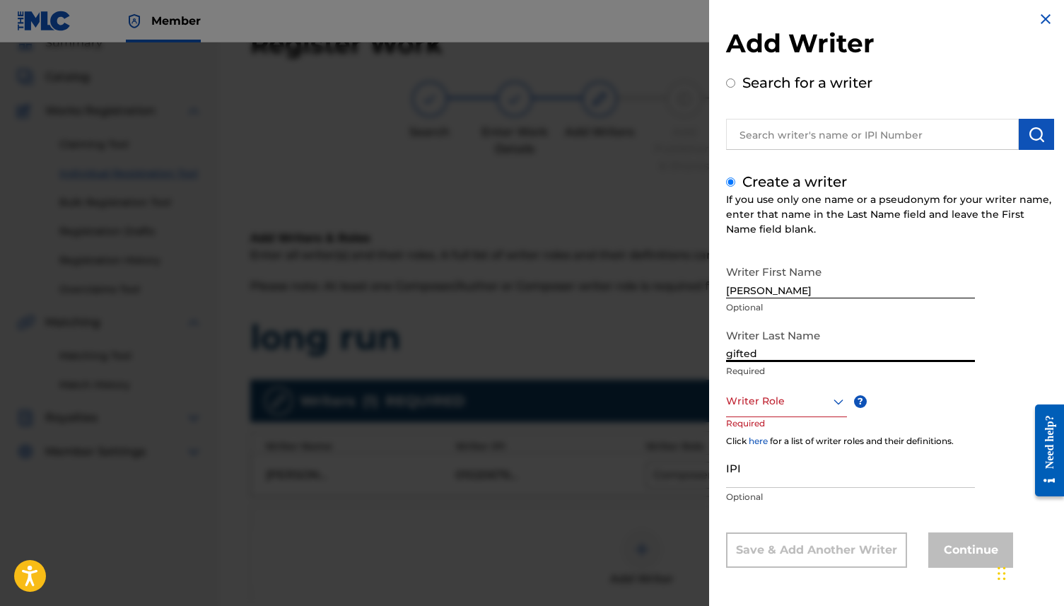
click at [799, 397] on div "Writer Role" at bounding box center [786, 401] width 121 height 32
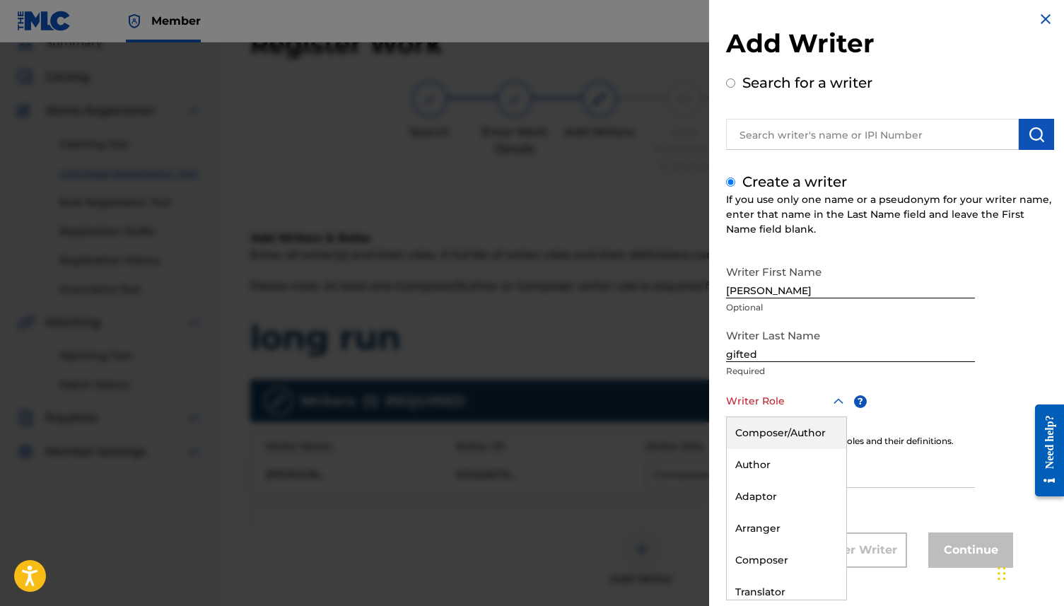
click at [794, 424] on div "Composer/Author" at bounding box center [787, 433] width 120 height 32
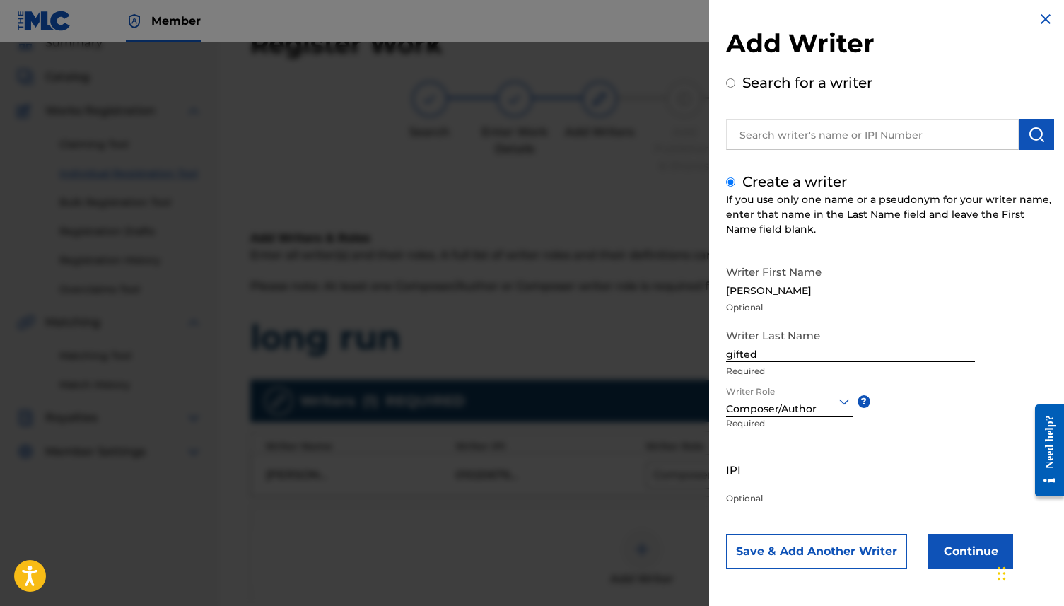
click at [809, 463] on button "Continue" at bounding box center [971, 551] width 85 height 35
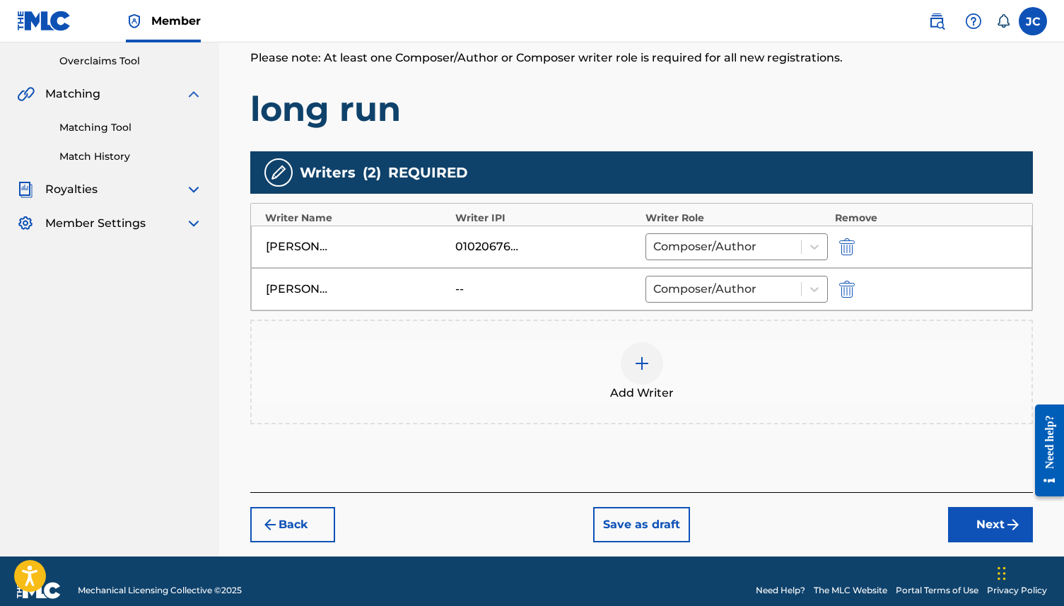
click at [809, 463] on button "Next" at bounding box center [990, 524] width 85 height 35
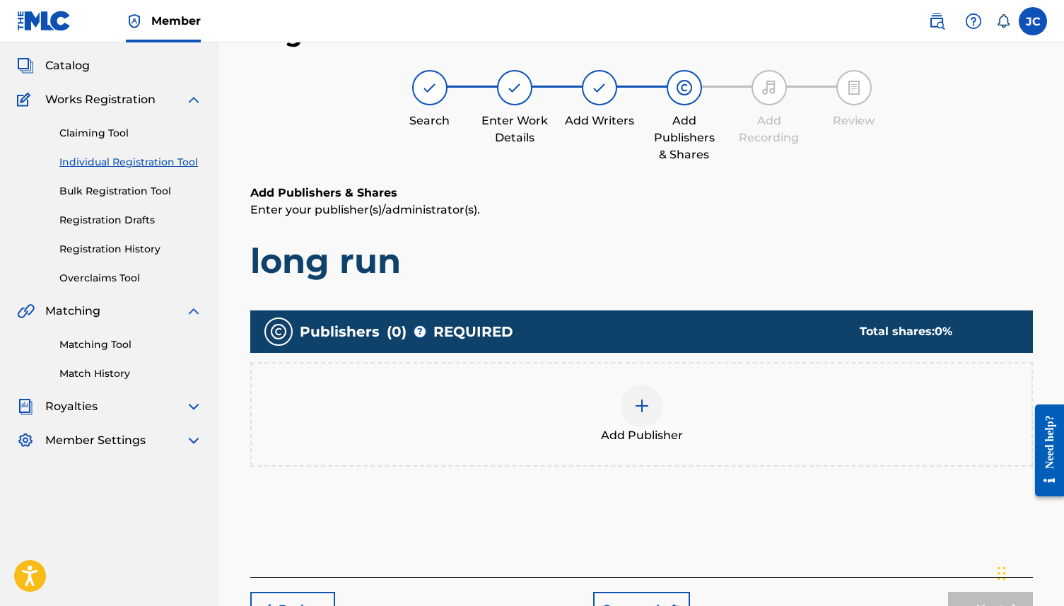
scroll to position [64, 0]
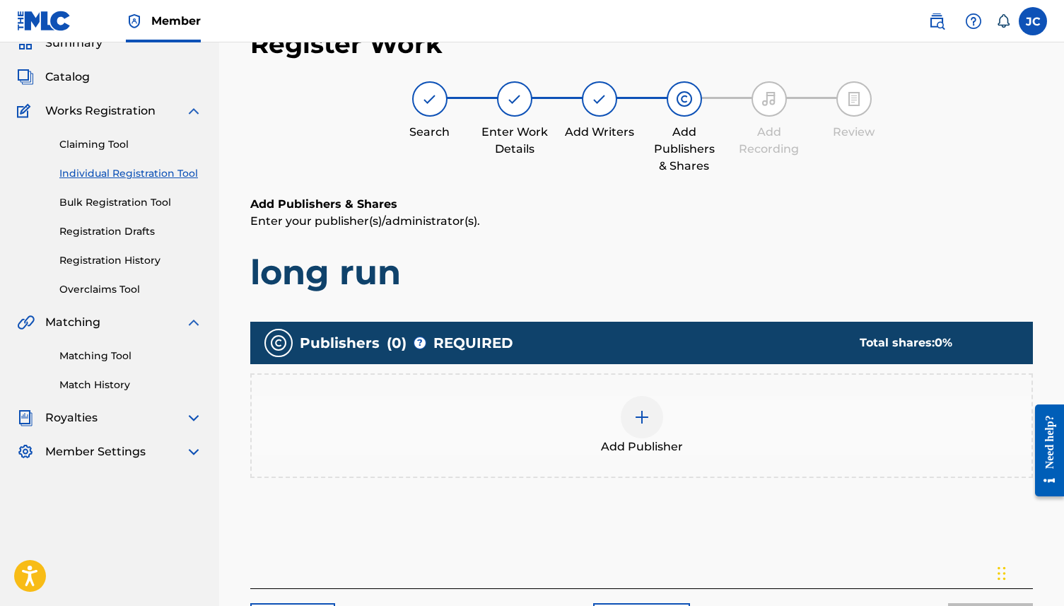
click at [638, 423] on img at bounding box center [642, 417] width 17 height 17
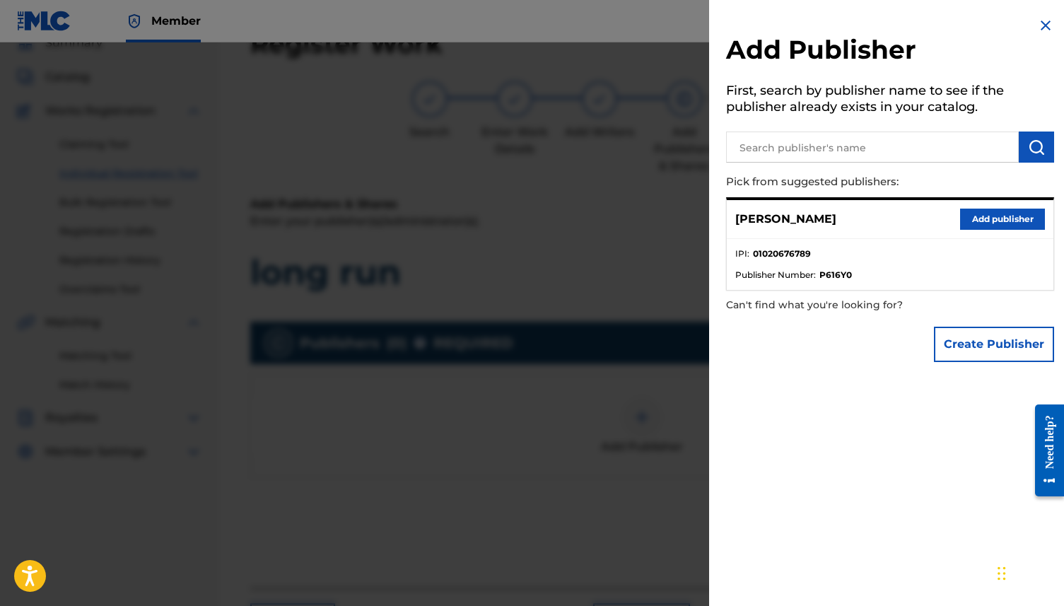
click at [809, 213] on button "Add publisher" at bounding box center [1002, 219] width 85 height 21
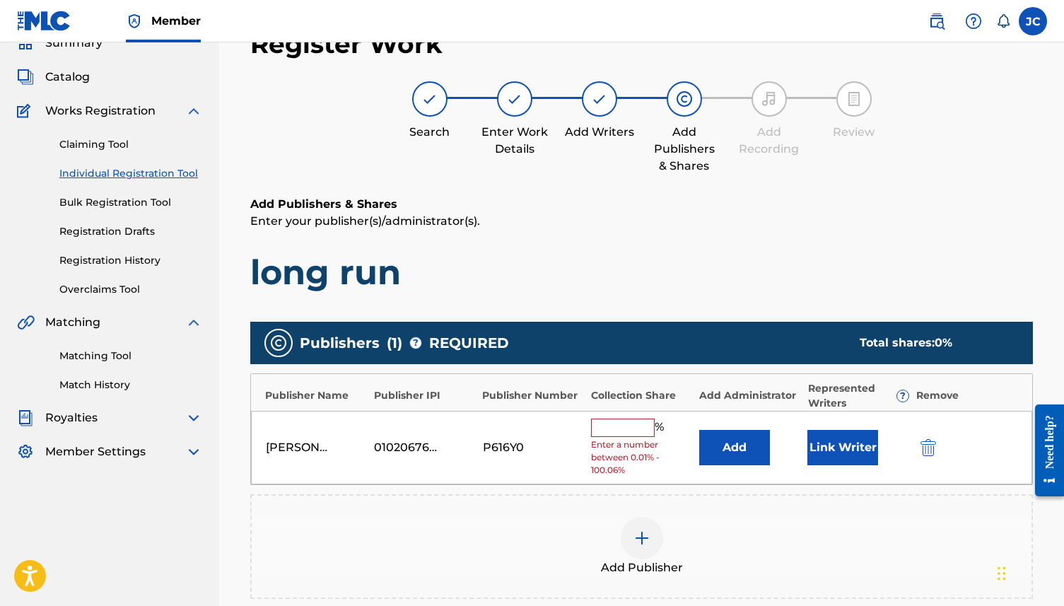
click at [629, 424] on input "text" at bounding box center [623, 428] width 64 height 18
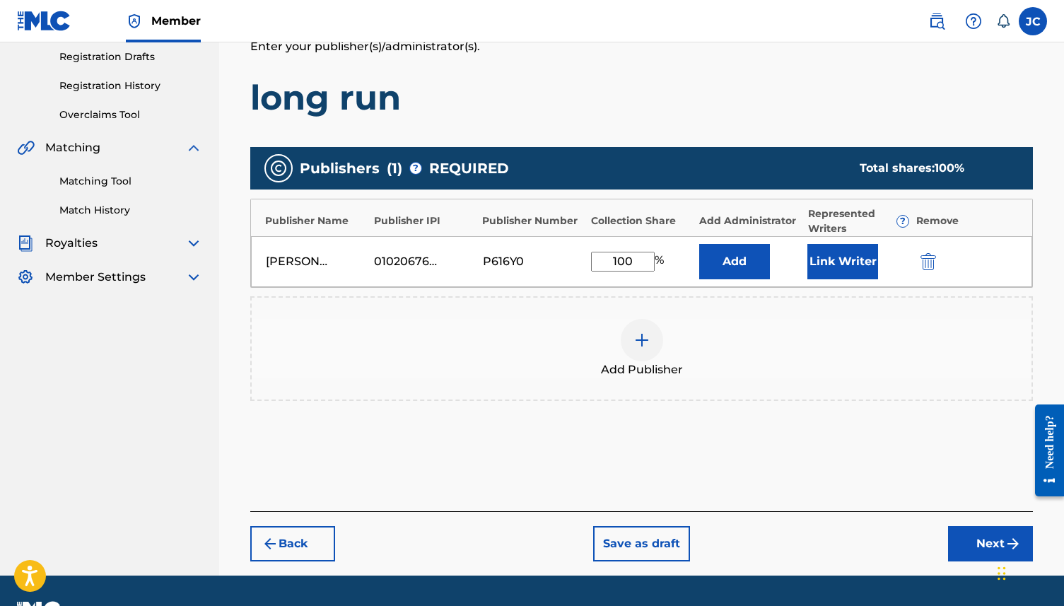
type input "100"
click at [809, 463] on button "Next" at bounding box center [990, 543] width 85 height 35
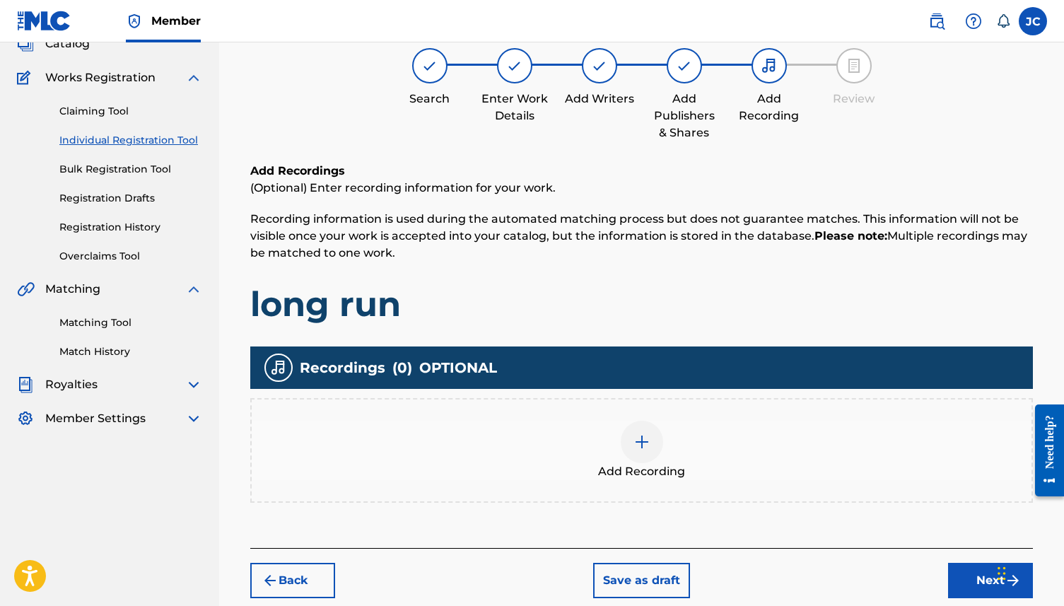
scroll to position [115, 0]
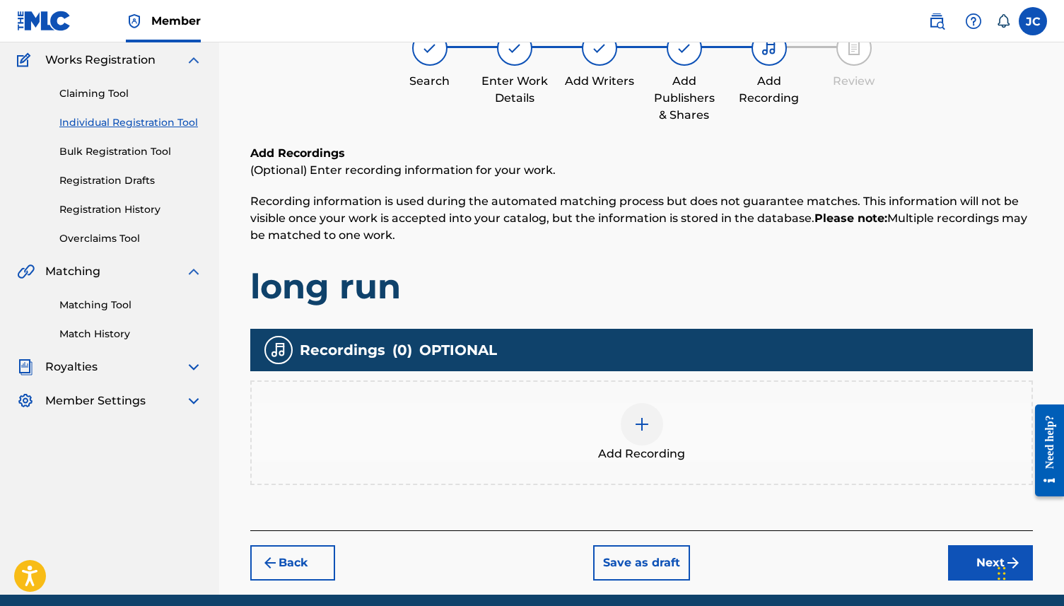
click at [809, 463] on button "Next" at bounding box center [990, 562] width 85 height 35
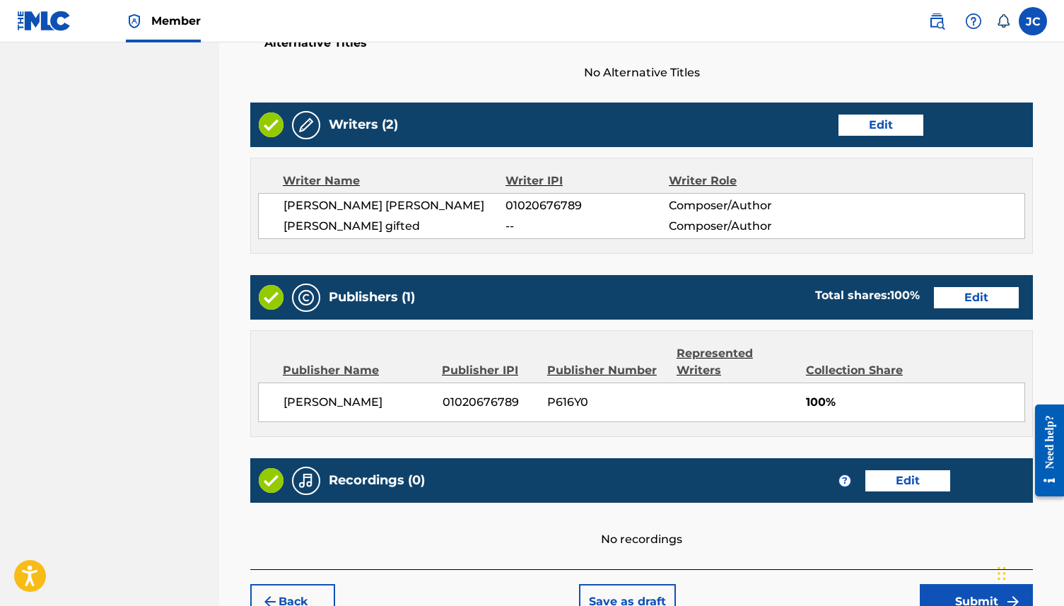
scroll to position [598, 0]
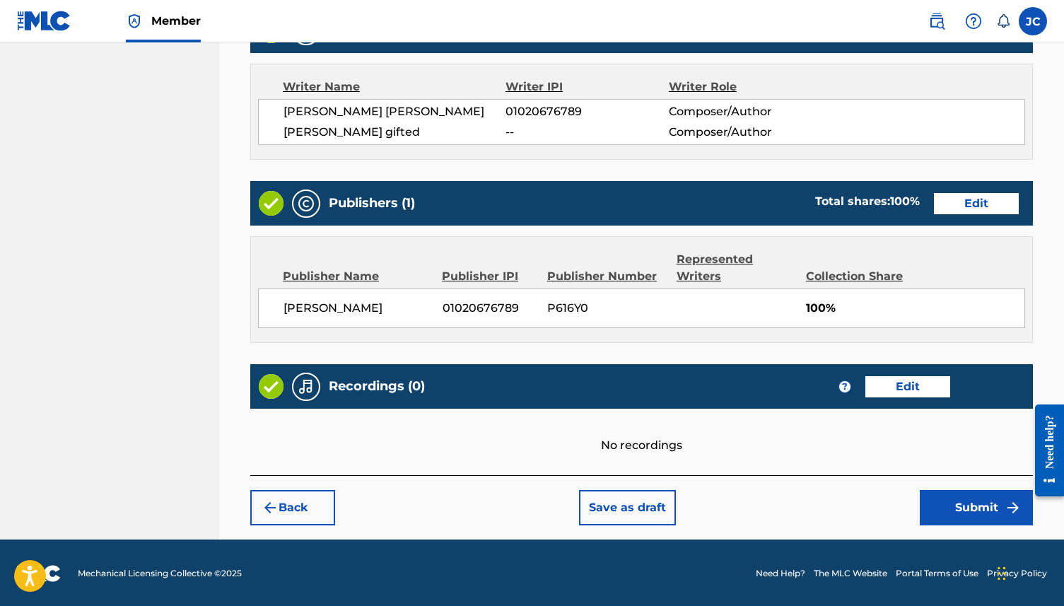
click at [809, 463] on button "Submit" at bounding box center [976, 507] width 113 height 35
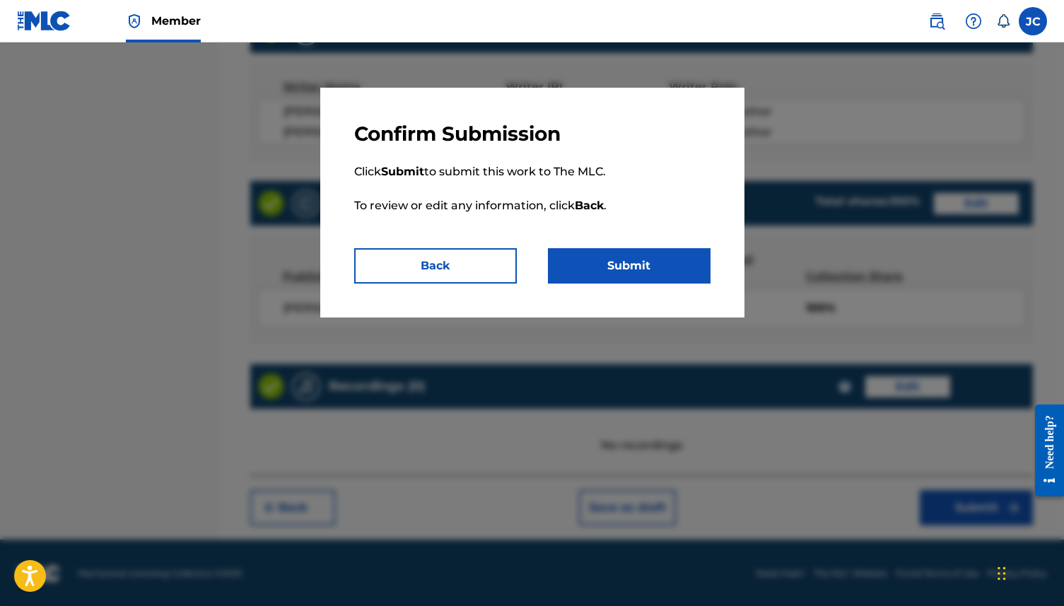
click at [639, 255] on button "Submit" at bounding box center [629, 265] width 163 height 35
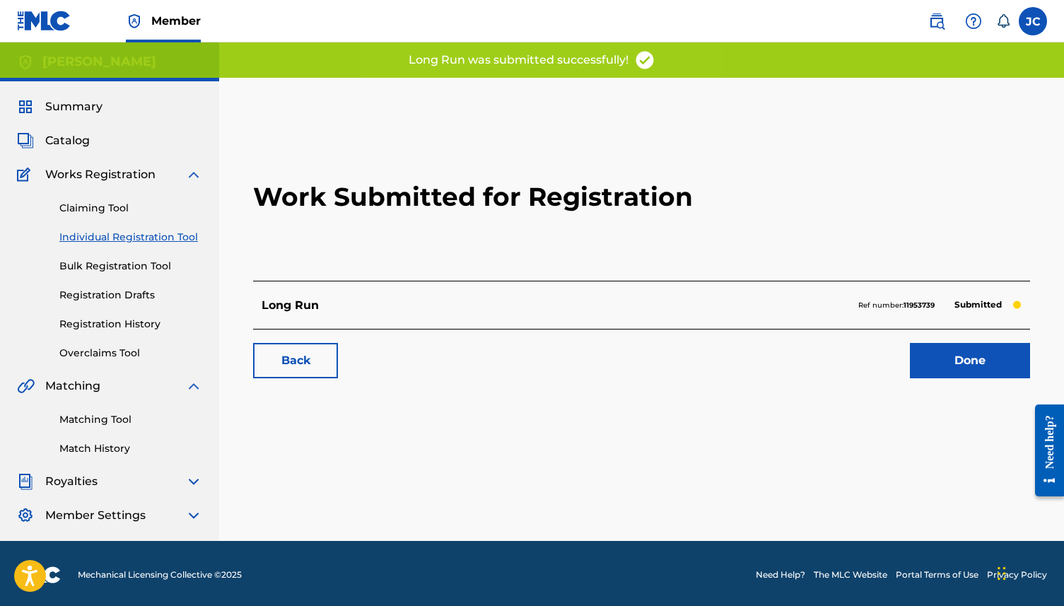
click at [809, 354] on link "Done" at bounding box center [970, 360] width 120 height 35
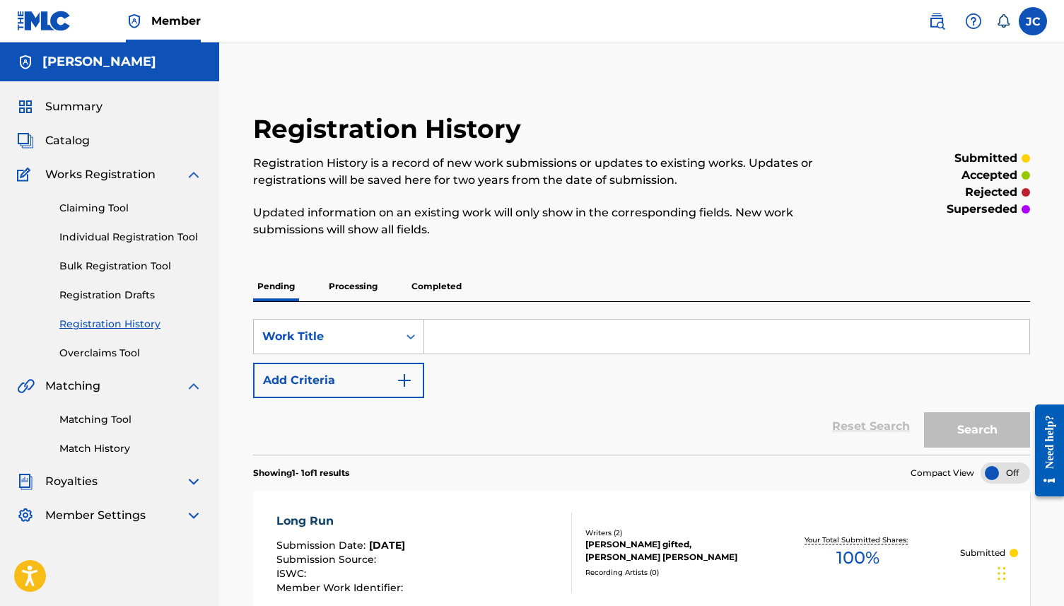
click at [105, 230] on link "Individual Registration Tool" at bounding box center [130, 237] width 143 height 15
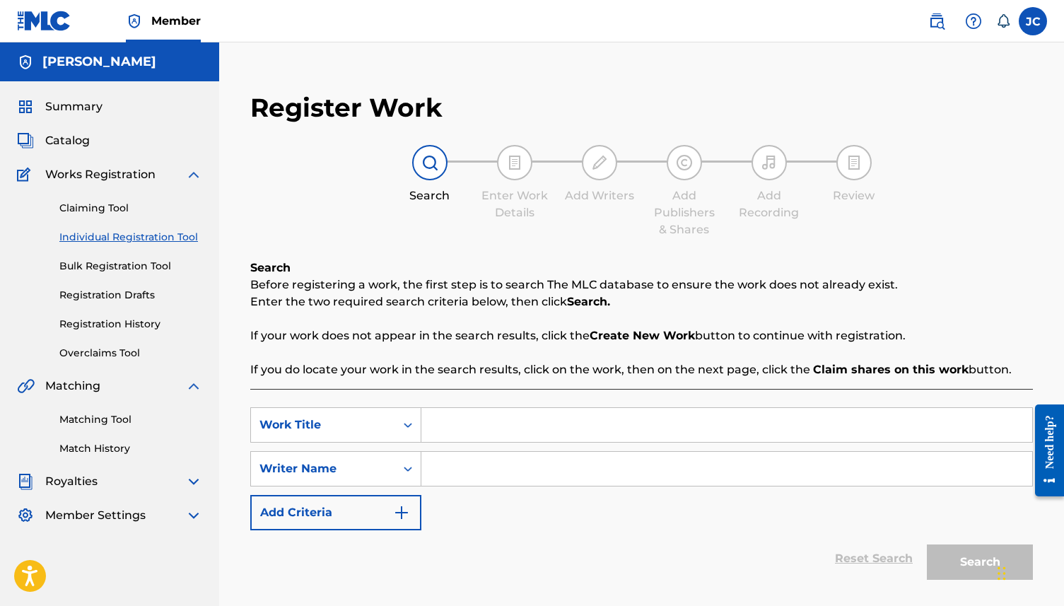
click at [527, 434] on input "Search Form" at bounding box center [727, 425] width 611 height 34
type input "sfvsdv"
click at [514, 463] on input "Search Form" at bounding box center [727, 469] width 611 height 34
type input "sdvsdv"
click at [809, 463] on button "Search" at bounding box center [980, 562] width 106 height 35
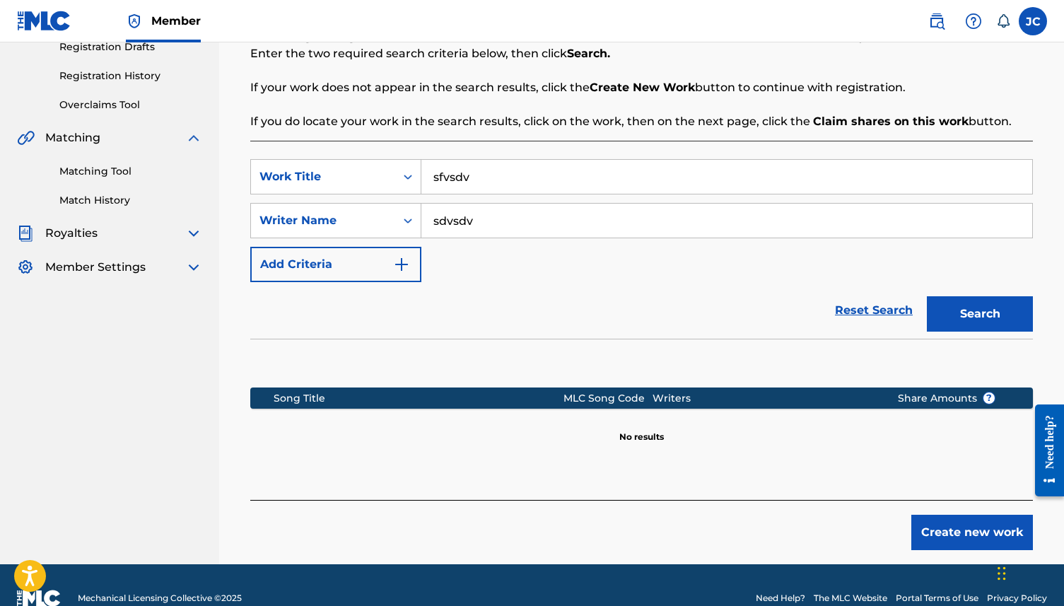
scroll to position [274, 0]
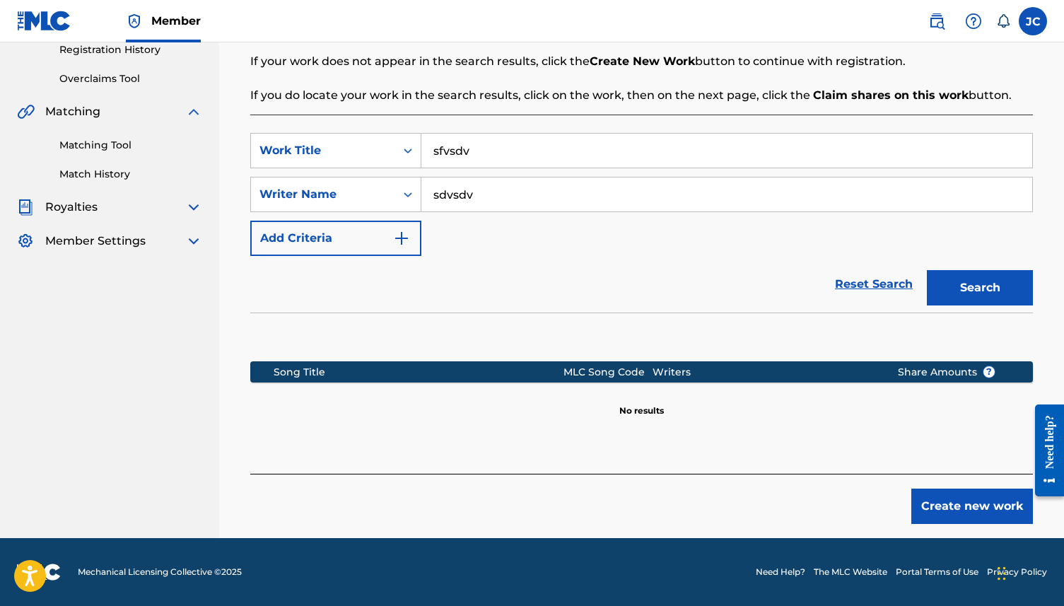
click at [809, 463] on button "Create new work" at bounding box center [973, 506] width 122 height 35
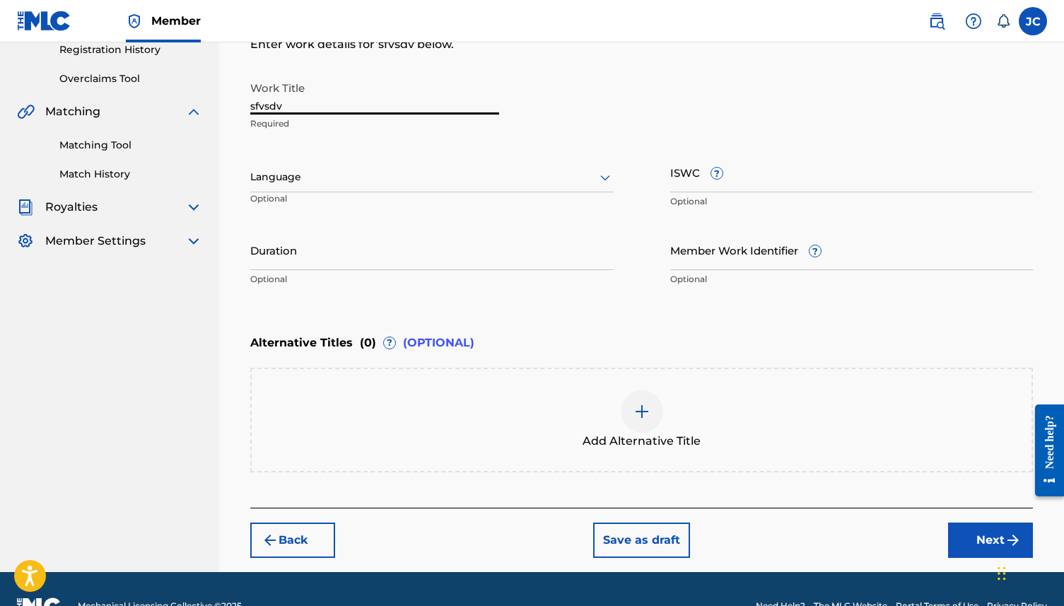
drag, startPoint x: 325, startPoint y: 99, endPoint x: 167, endPoint y: 89, distance: 158.7
click at [167, 89] on main "[PERSON_NAME] Summary Catalog Works Registration Claiming Tool Individual Regis…" at bounding box center [532, 170] width 1064 height 804
click at [285, 116] on div "Work Title sfvsdv Required" at bounding box center [374, 106] width 249 height 64
drag, startPoint x: 285, startPoint y: 110, endPoint x: 236, endPoint y: 106, distance: 48.9
click at [236, 106] on div "Register Work Search Enter Work Details Add Writers Add Publishers & Shares Add…" at bounding box center [641, 187] width 811 height 769
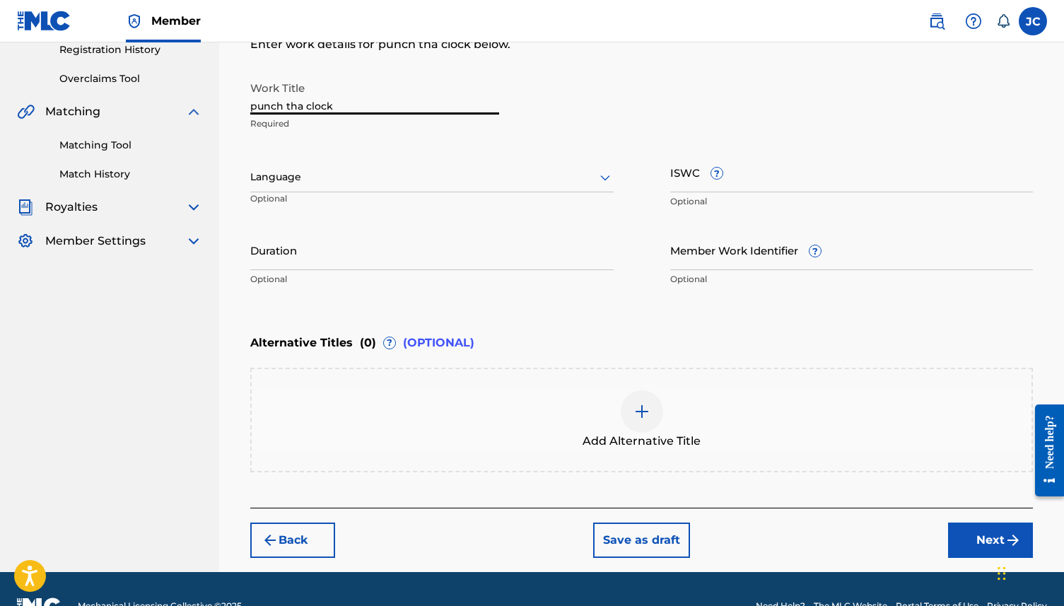
type input "punch tha clock"
click at [288, 165] on div "Language" at bounding box center [432, 178] width 364 height 30
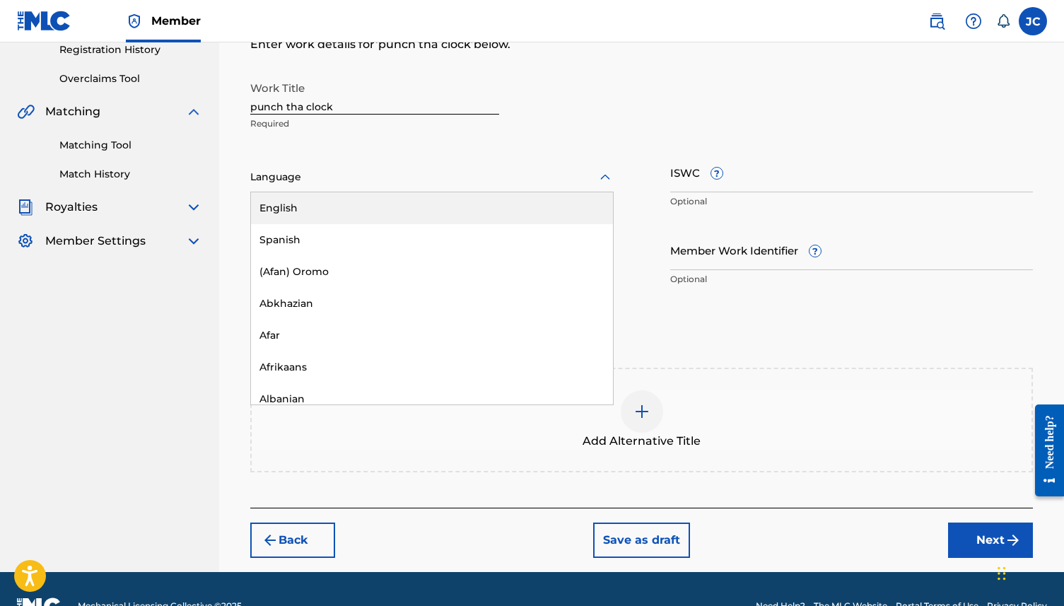
click at [293, 206] on div "English" at bounding box center [432, 208] width 362 height 32
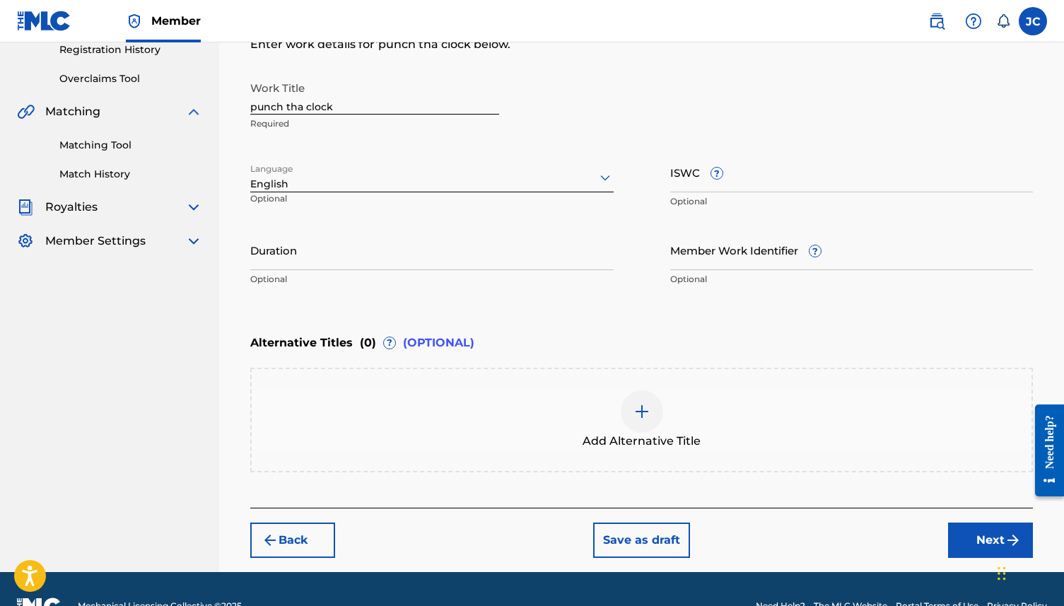
click at [309, 259] on input "Duration" at bounding box center [432, 250] width 364 height 40
type input "02:29"
click at [809, 463] on button "Next" at bounding box center [990, 540] width 85 height 35
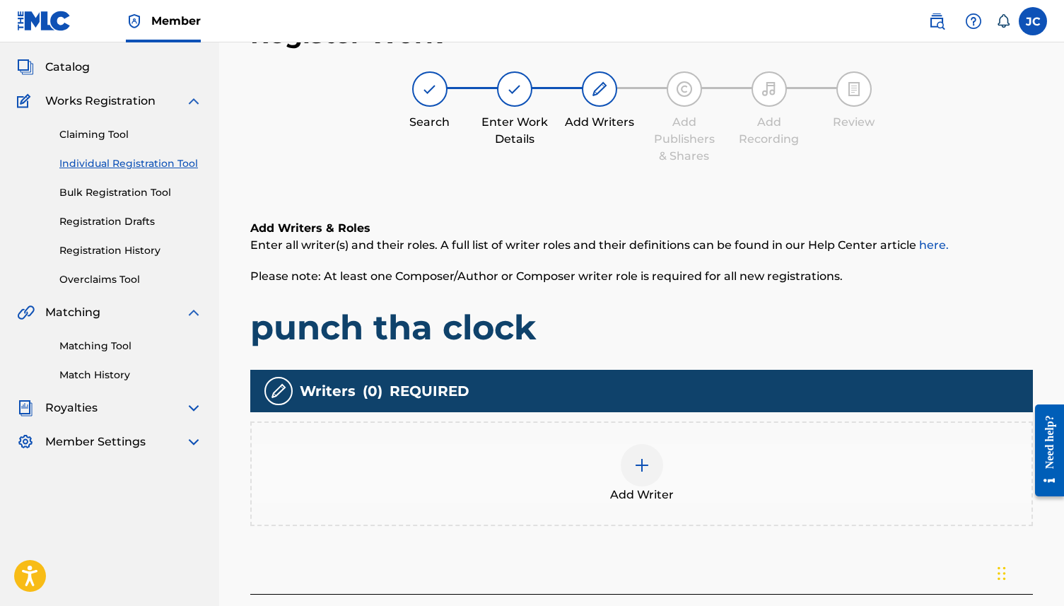
scroll to position [64, 0]
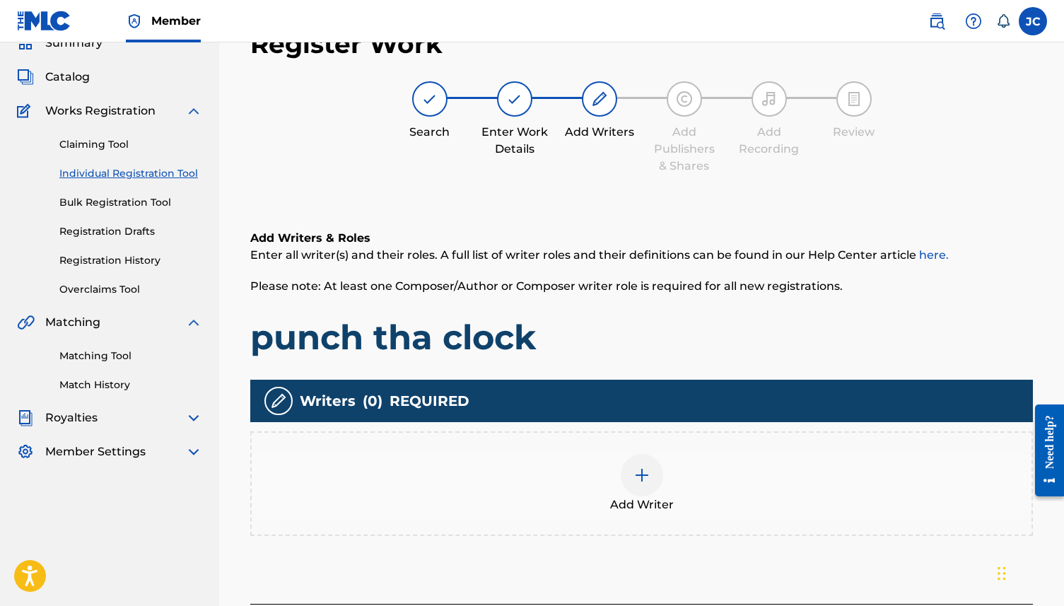
click at [637, 463] on div at bounding box center [642, 475] width 42 height 42
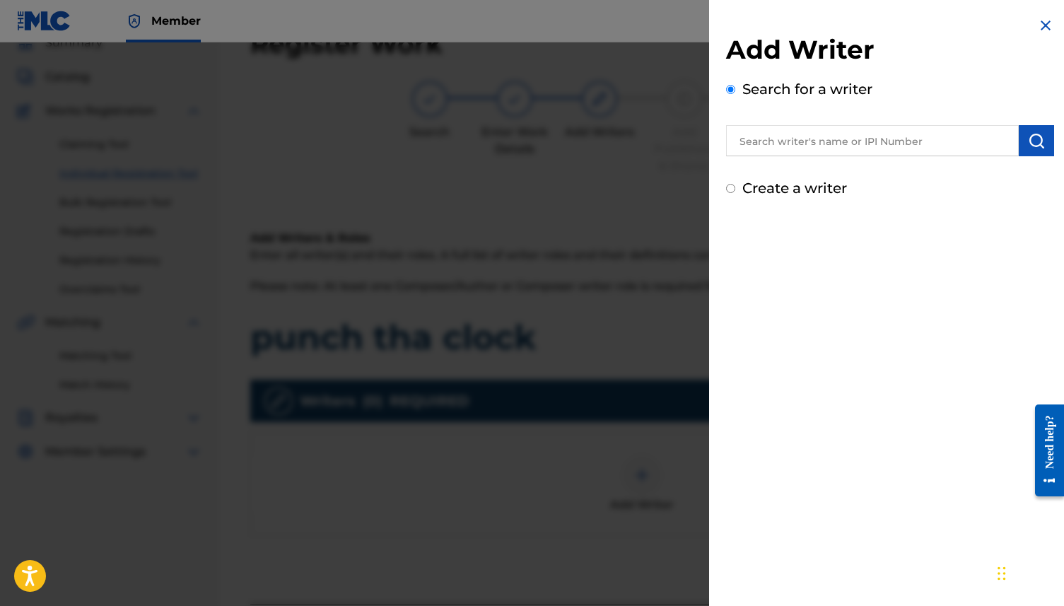
click at [805, 153] on input "text" at bounding box center [872, 140] width 293 height 31
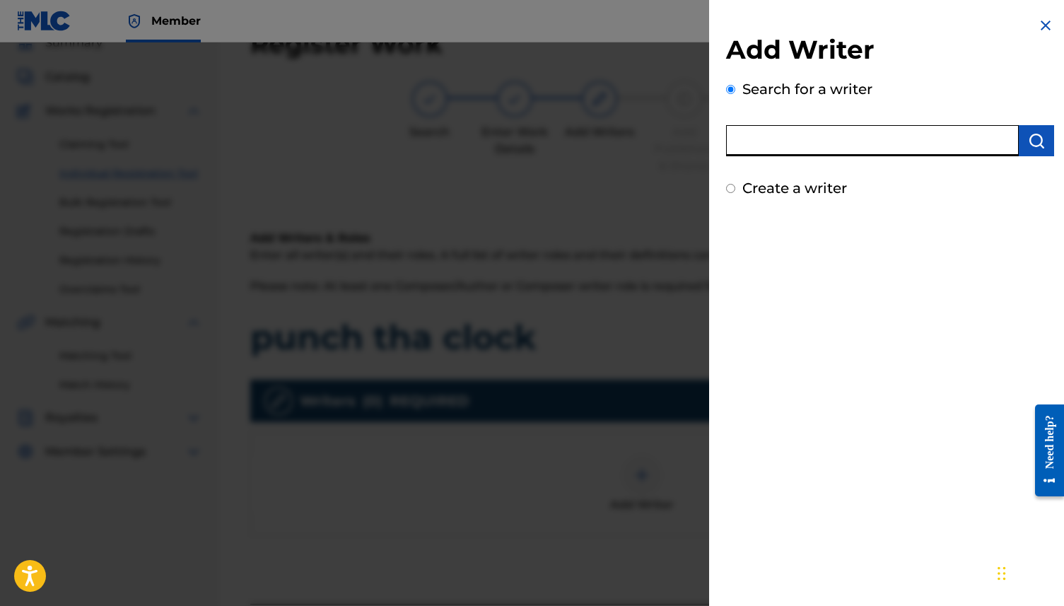
type input "[PERSON_NAME]"
click at [809, 136] on img "submit" at bounding box center [1036, 140] width 17 height 17
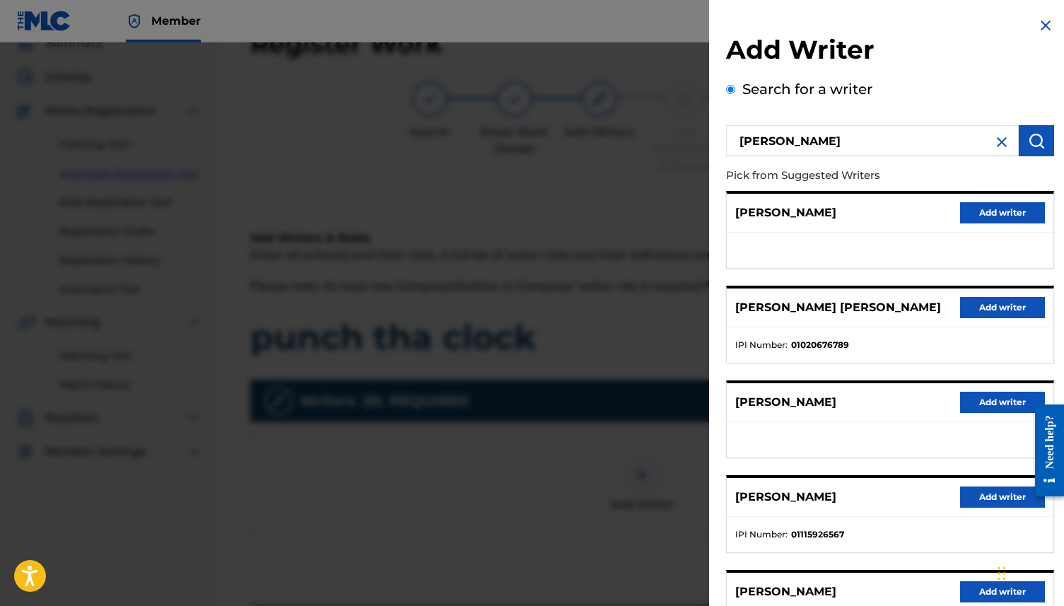
click at [809, 301] on button "Add writer" at bounding box center [1002, 307] width 85 height 21
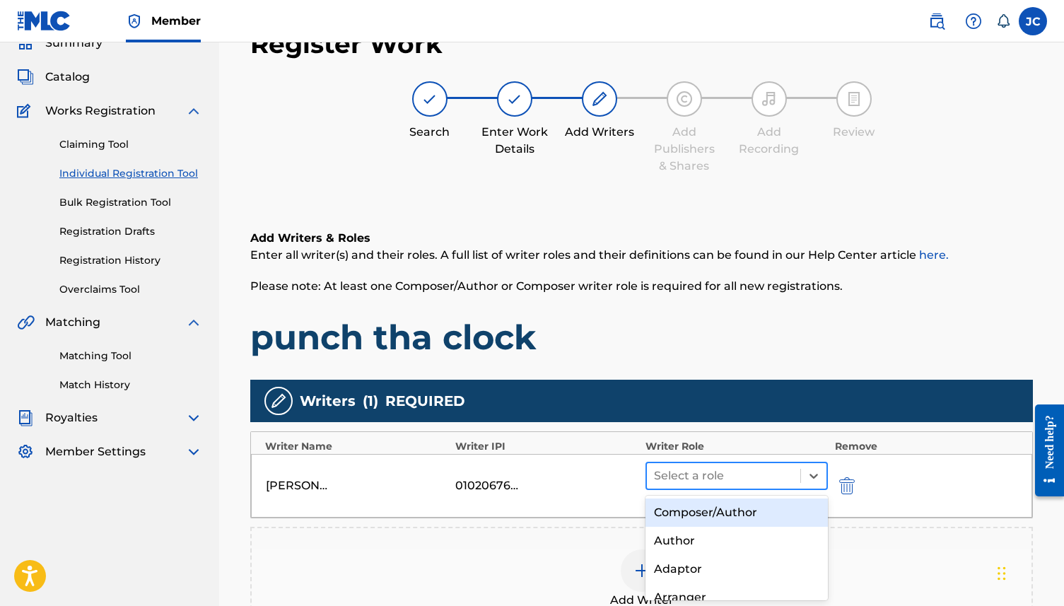
click at [728, 463] on div at bounding box center [723, 476] width 139 height 20
click at [731, 463] on div "Composer/Author" at bounding box center [737, 513] width 182 height 28
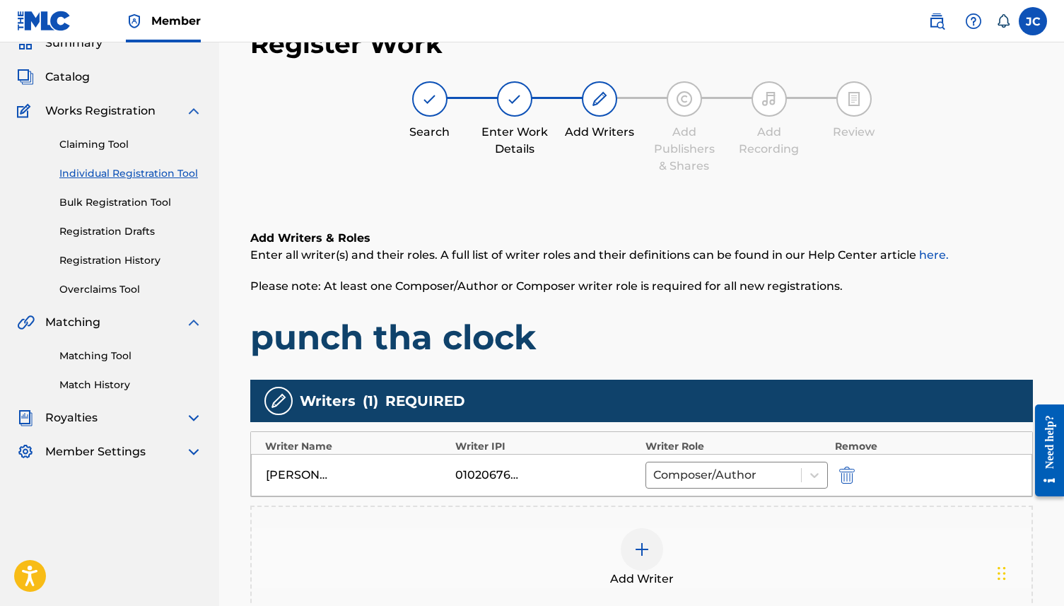
click at [639, 463] on img at bounding box center [642, 549] width 17 height 17
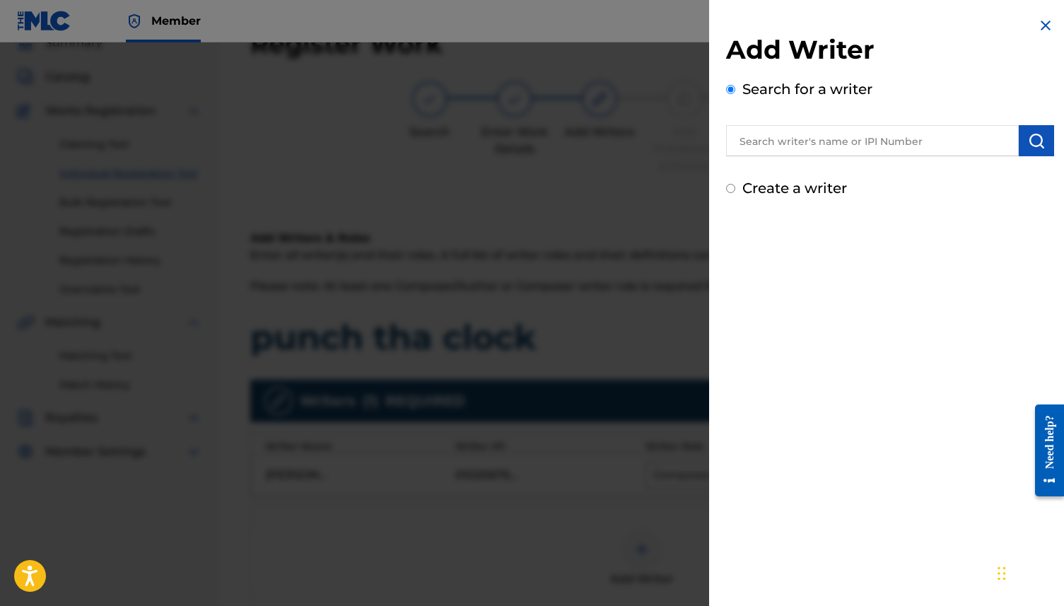
click at [809, 180] on label "Create a writer" at bounding box center [795, 188] width 105 height 17
radio input "true"
click at [736, 184] on input "Create a writer" at bounding box center [730, 188] width 9 height 9
radio input "false"
radio input "true"
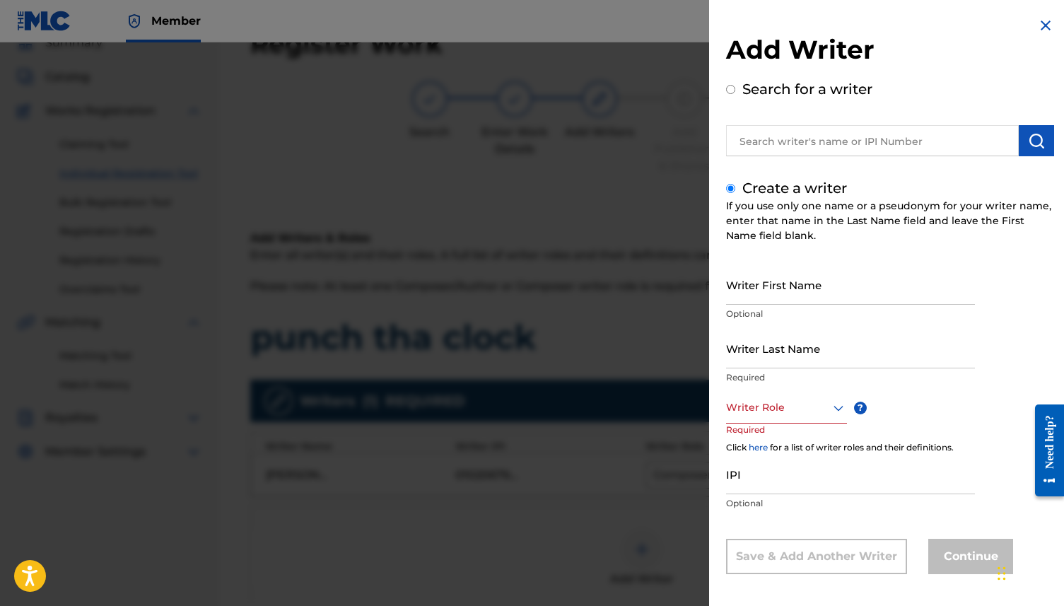
click at [778, 296] on input "Writer First Name" at bounding box center [850, 285] width 249 height 40
type input "[PERSON_NAME]"
type input "gifted"
click at [805, 406] on div at bounding box center [786, 408] width 121 height 18
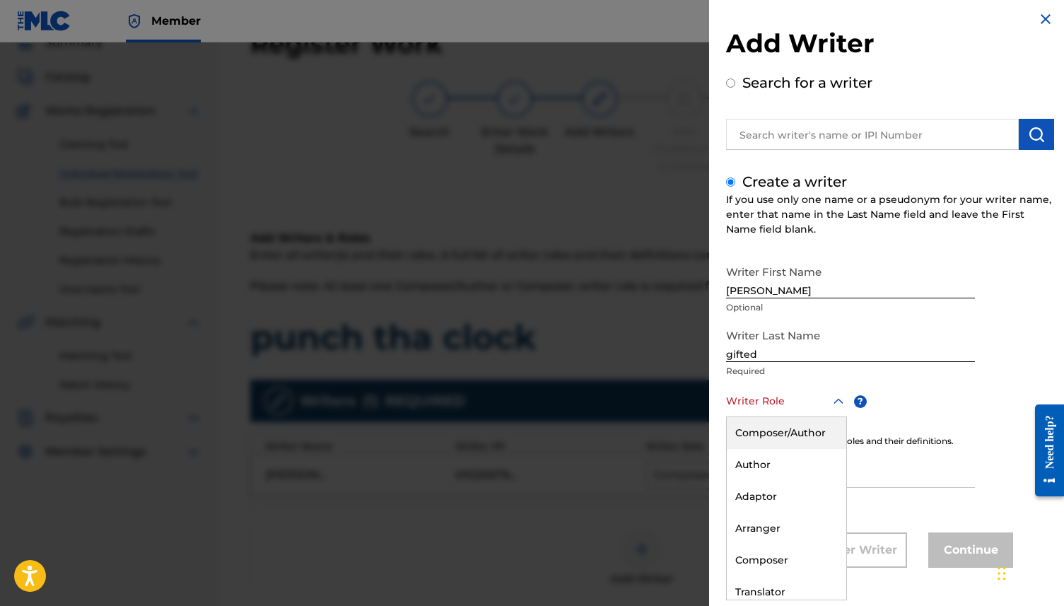
click at [800, 430] on div "Composer/Author" at bounding box center [787, 433] width 120 height 32
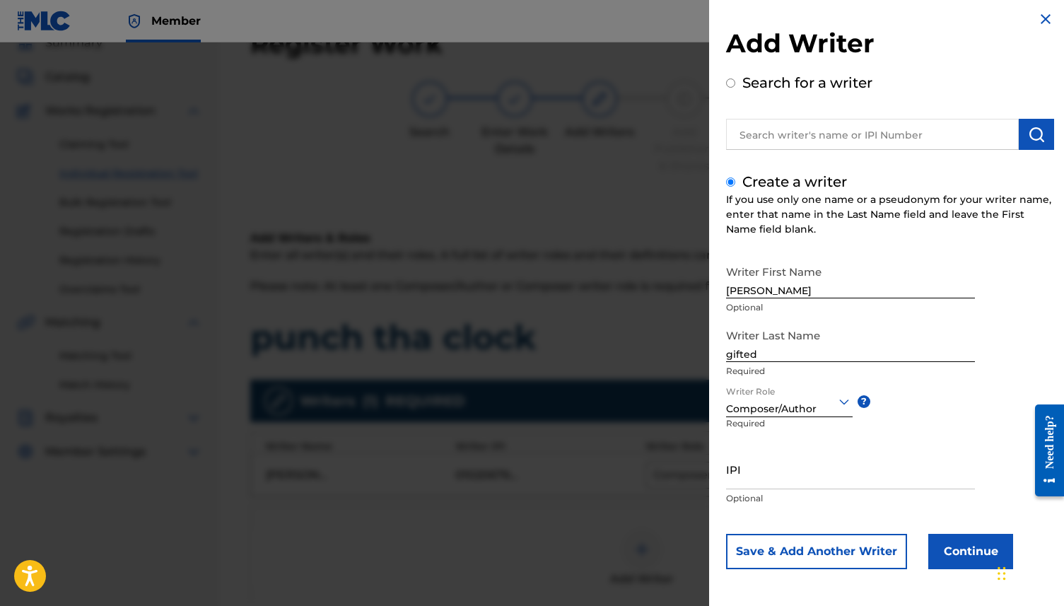
click at [809, 463] on div "Writer First Name [PERSON_NAME] Optional Writer Last Name gifted Required Write…" at bounding box center [890, 413] width 328 height 311
click at [809, 463] on button "Continue" at bounding box center [971, 551] width 85 height 35
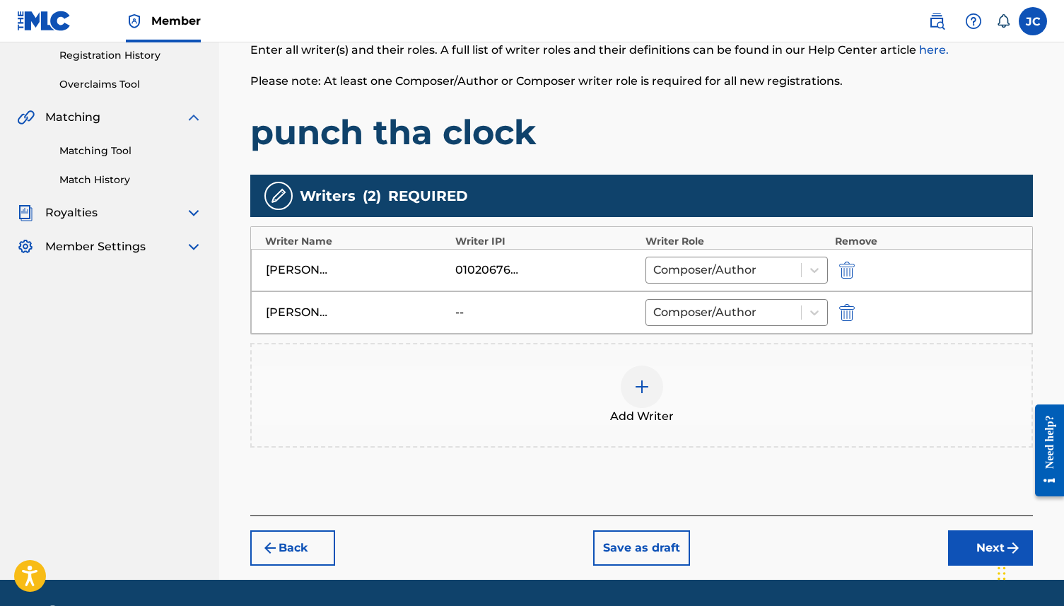
click at [809, 463] on button "Next" at bounding box center [990, 547] width 85 height 35
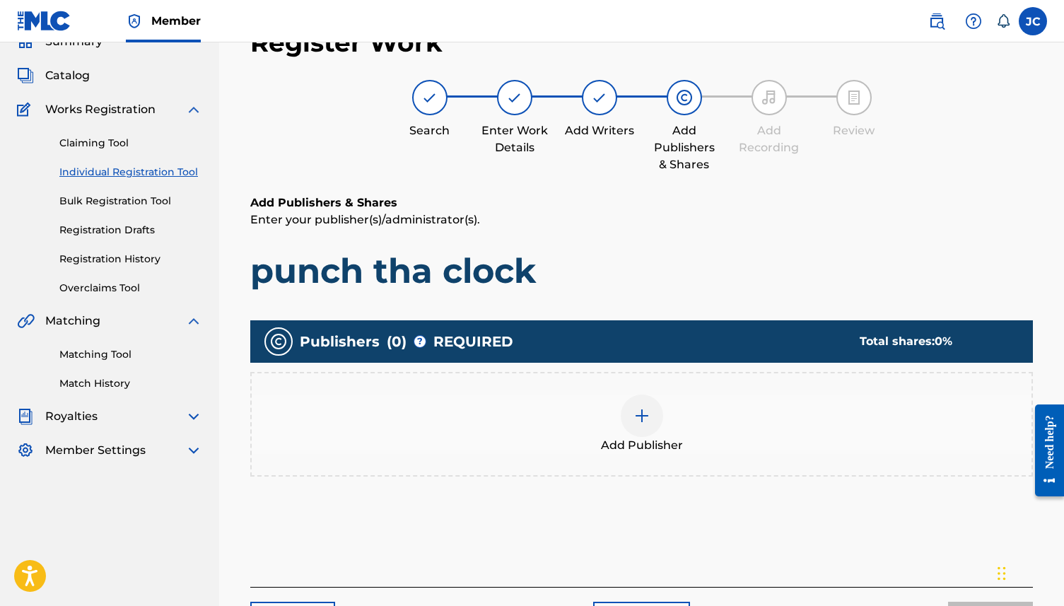
scroll to position [64, 0]
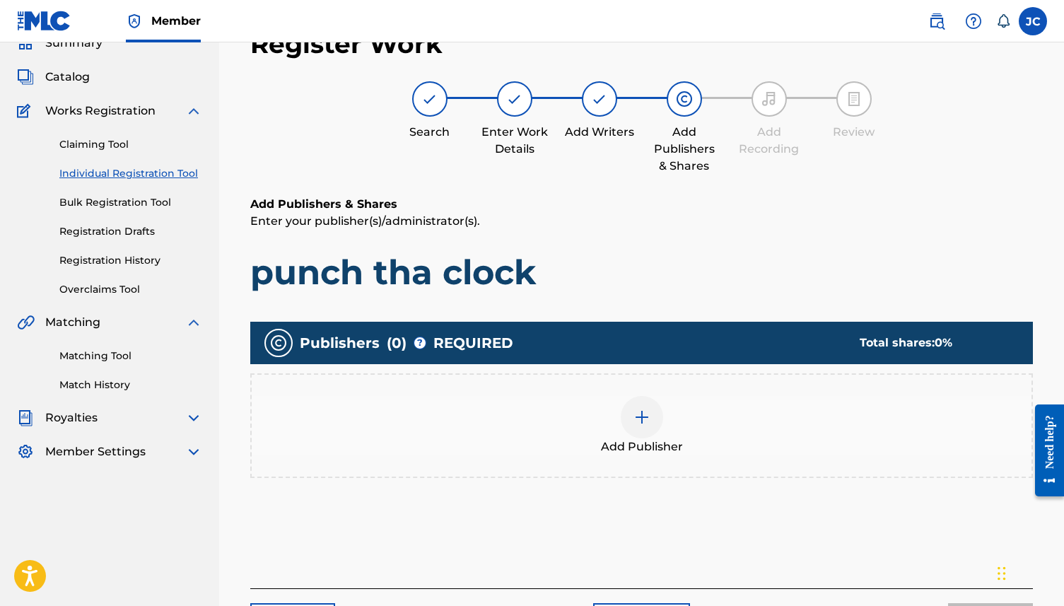
click at [629, 409] on div at bounding box center [642, 417] width 42 height 42
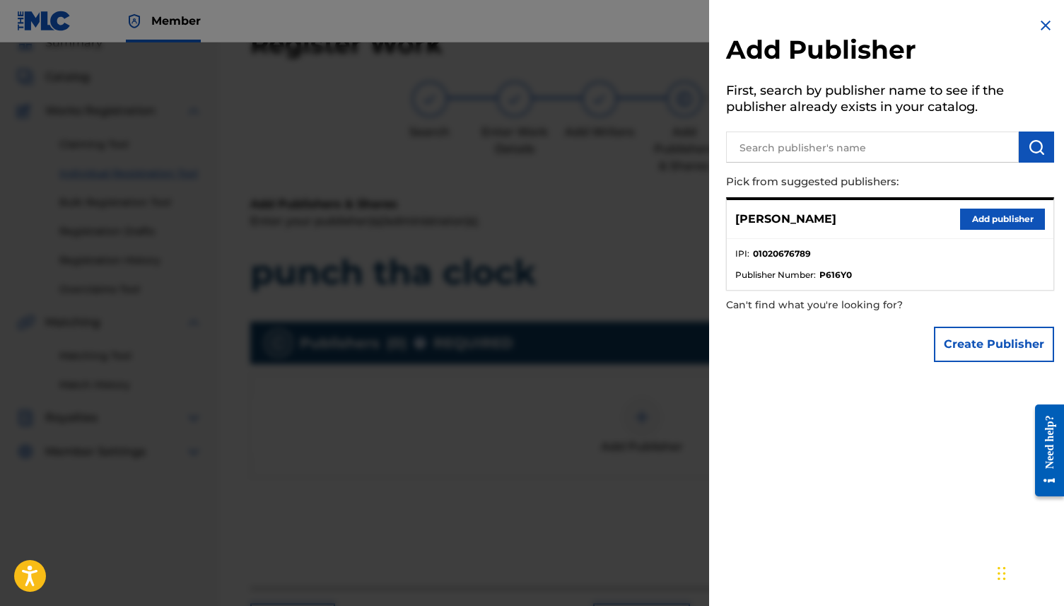
click at [809, 213] on button "Add publisher" at bounding box center [1002, 219] width 85 height 21
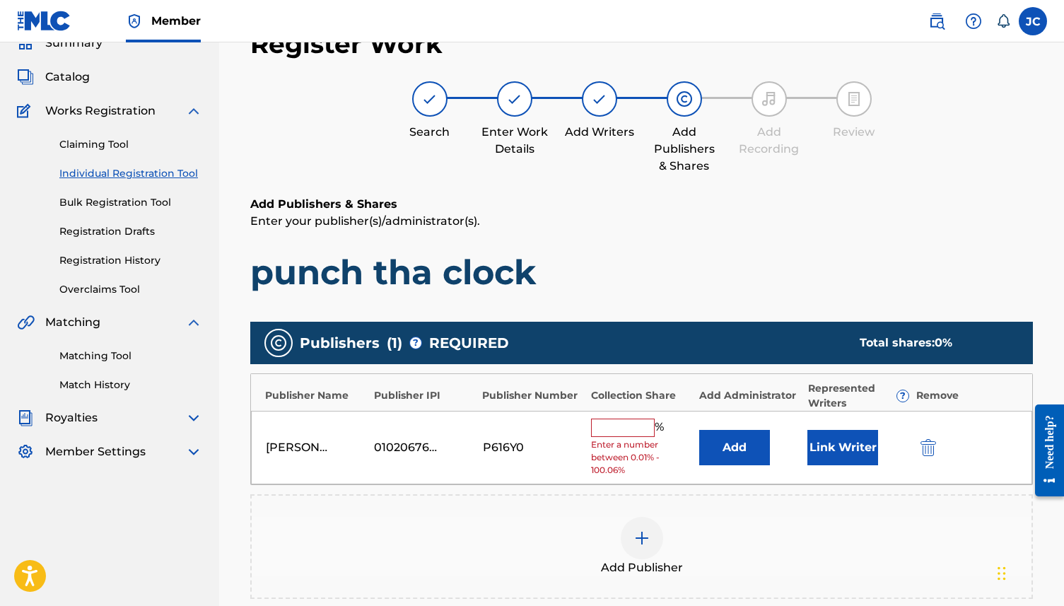
click at [638, 419] on input "text" at bounding box center [623, 428] width 64 height 18
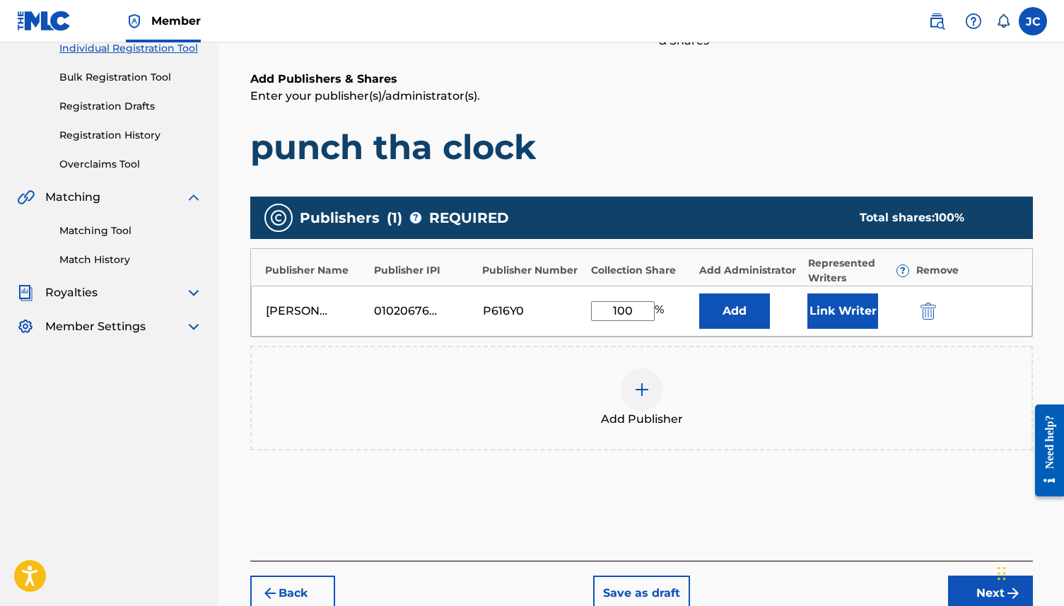
type input "100"
click at [809, 463] on button "Next" at bounding box center [990, 593] width 85 height 35
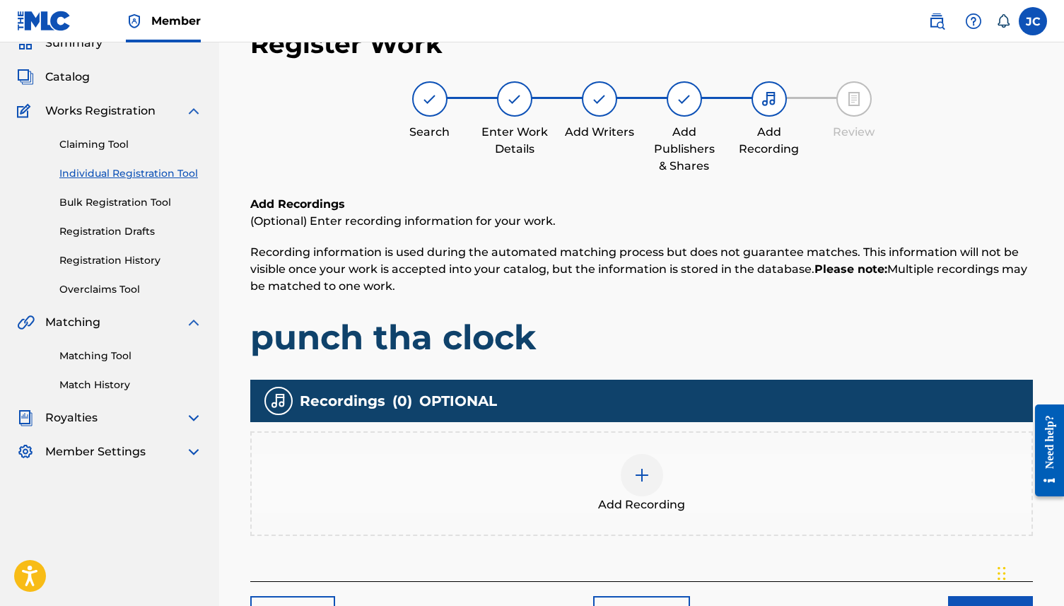
click at [629, 463] on div at bounding box center [642, 475] width 42 height 42
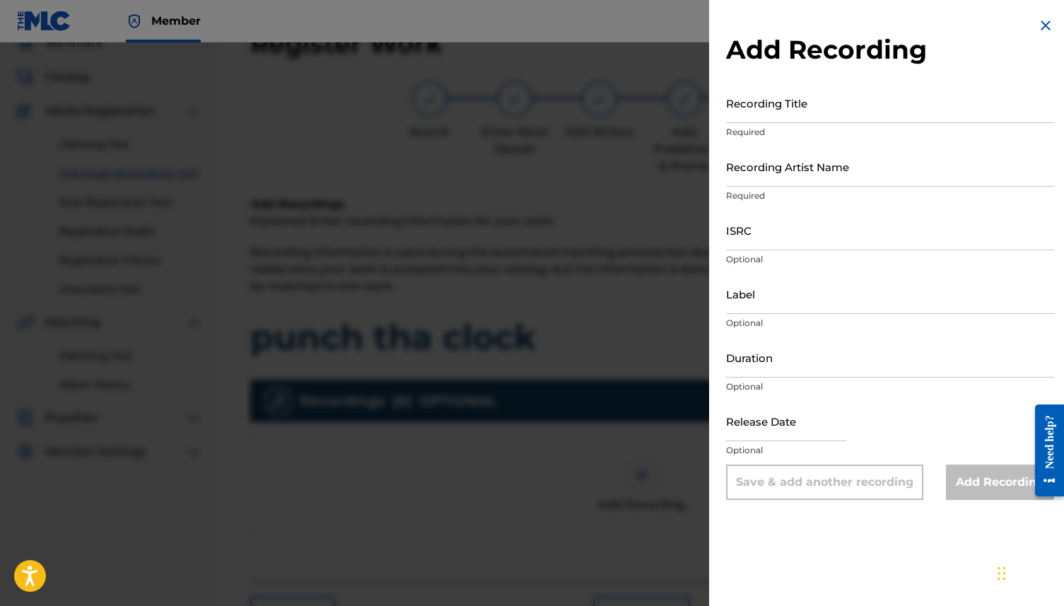
click at [809, 28] on img at bounding box center [1046, 25] width 17 height 17
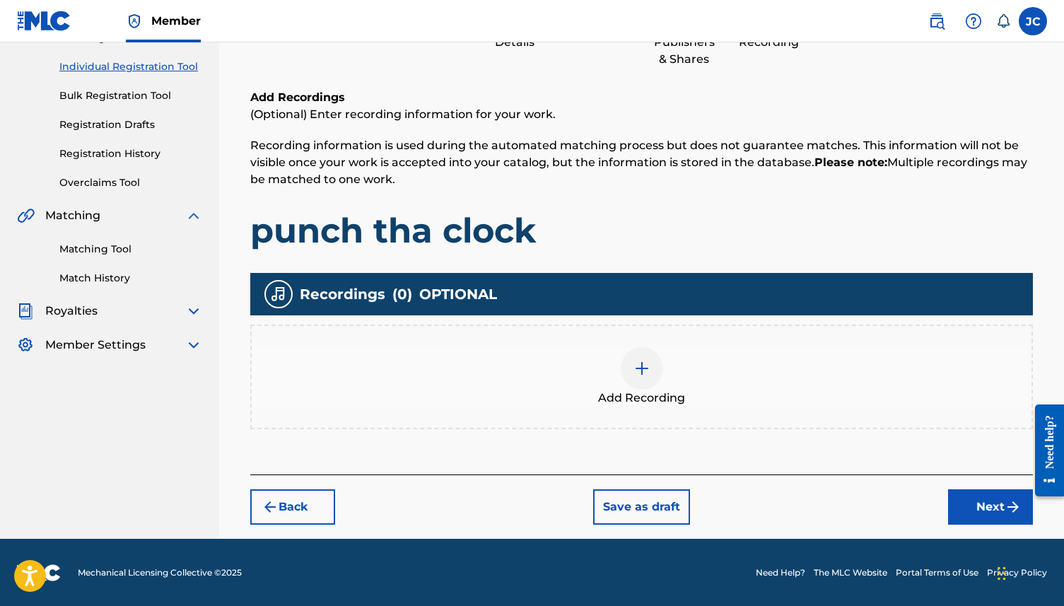
click at [809, 463] on button "Next" at bounding box center [990, 506] width 85 height 35
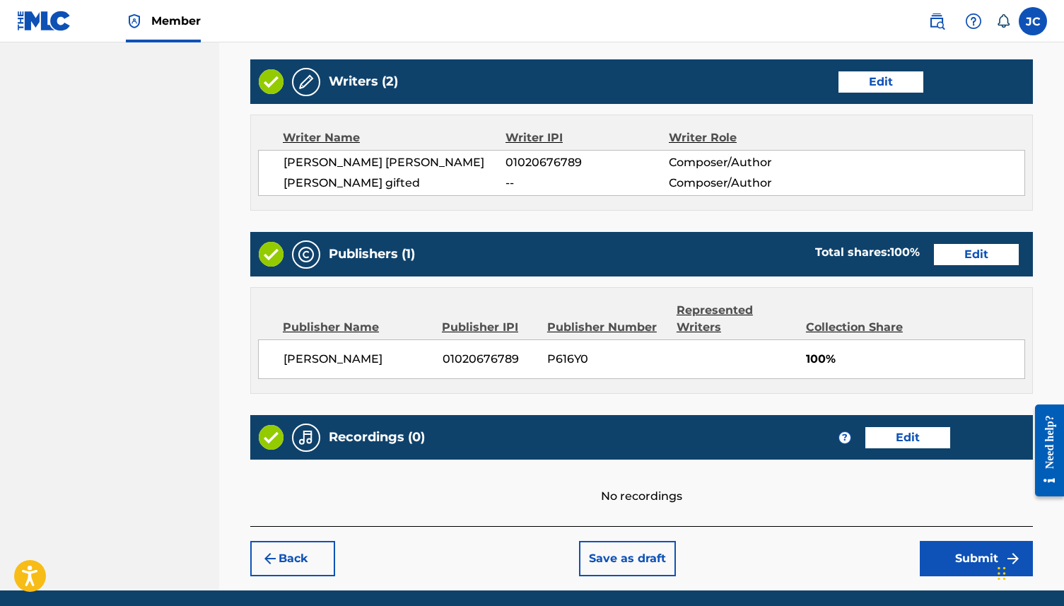
scroll to position [598, 0]
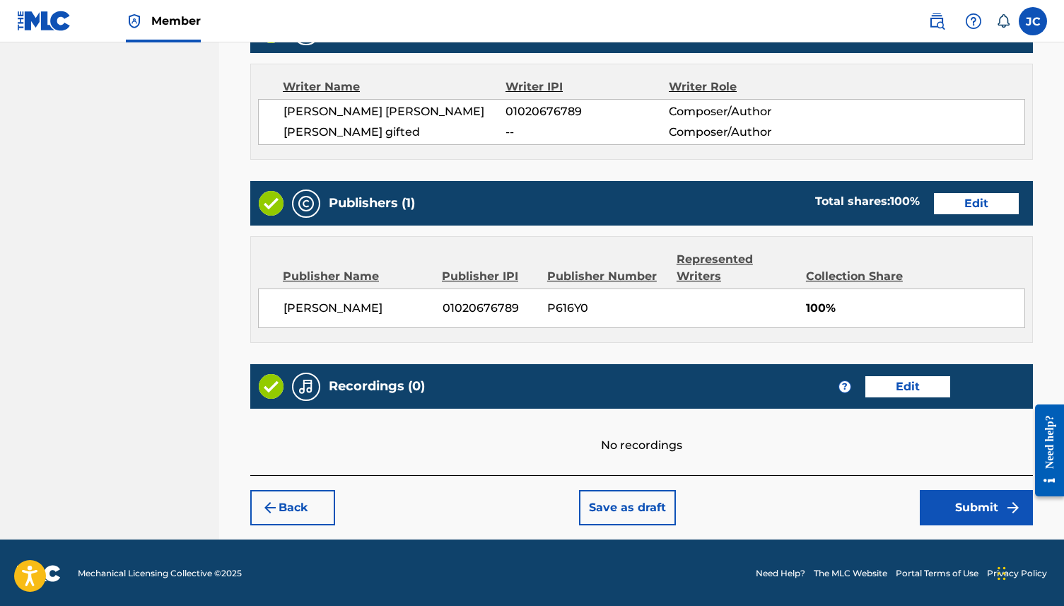
click at [809, 463] on button "Submit" at bounding box center [976, 507] width 113 height 35
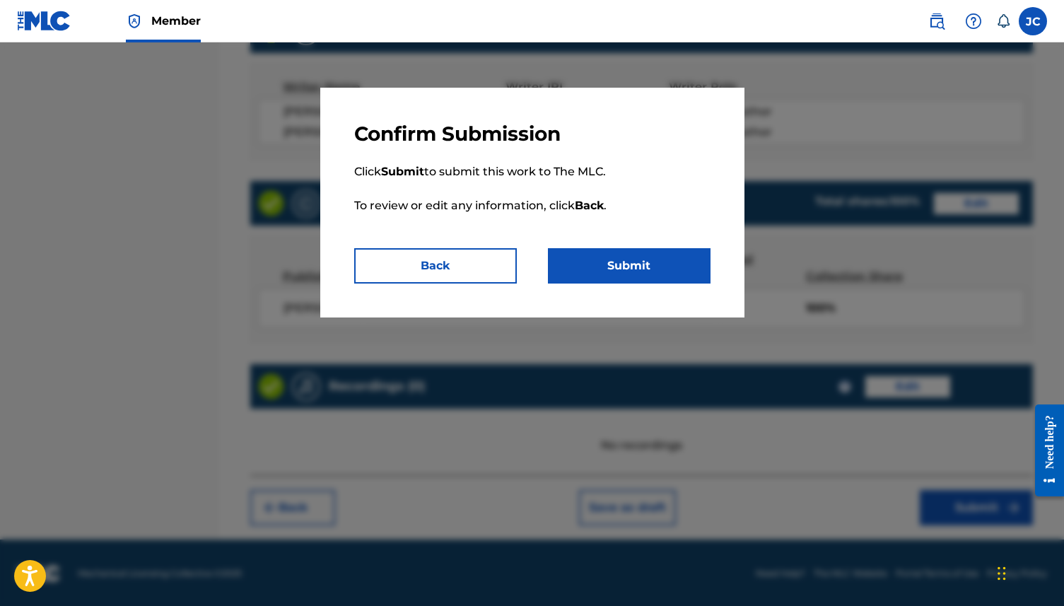
click at [706, 260] on button "Submit" at bounding box center [629, 265] width 163 height 35
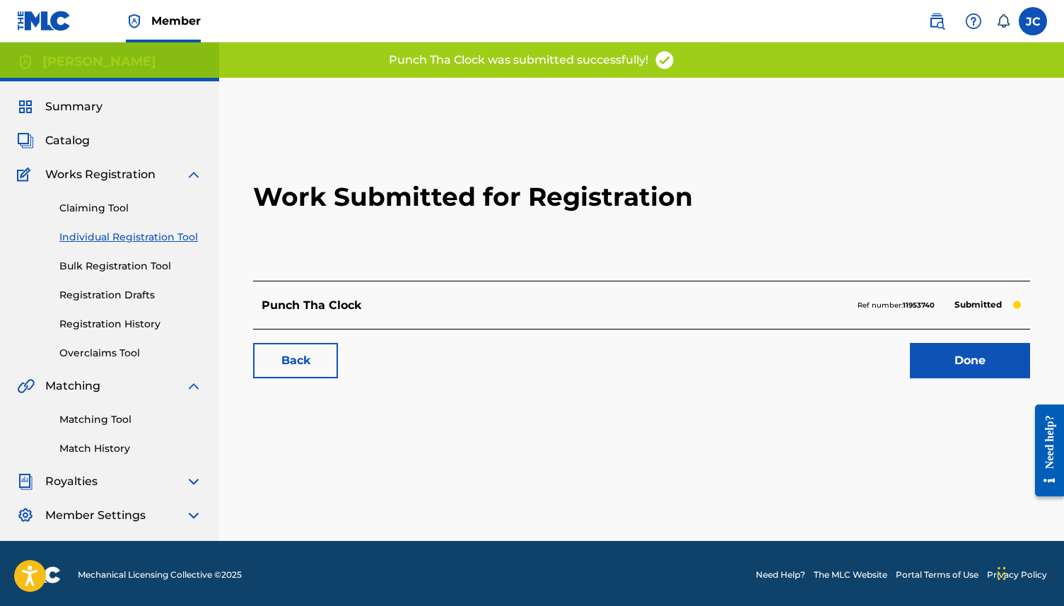
click at [809, 356] on link "Done" at bounding box center [970, 360] width 120 height 35
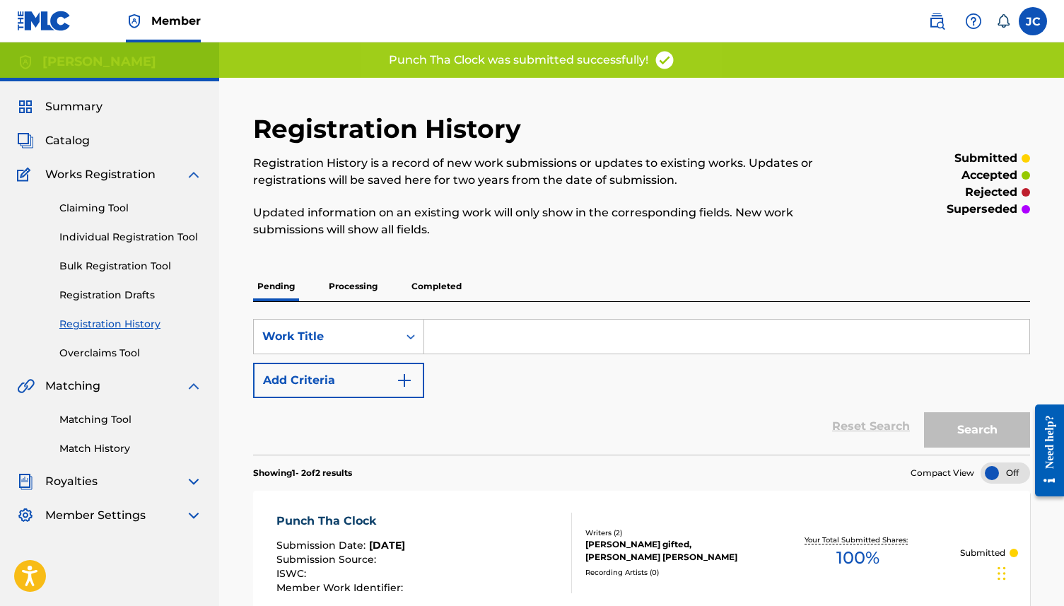
click at [158, 233] on link "Individual Registration Tool" at bounding box center [130, 237] width 143 height 15
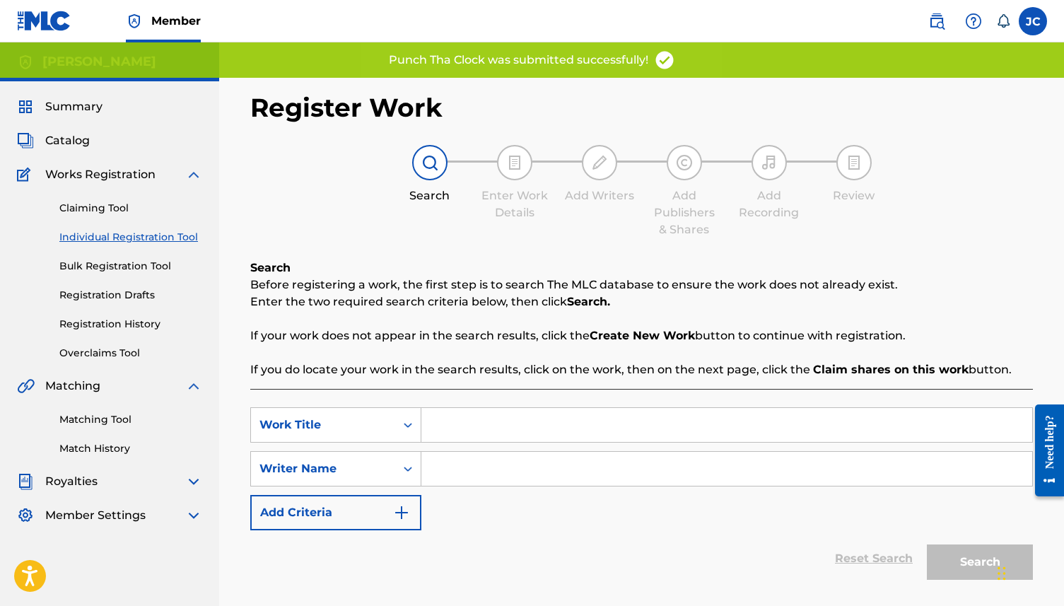
click at [475, 413] on input "Search Form" at bounding box center [727, 425] width 611 height 34
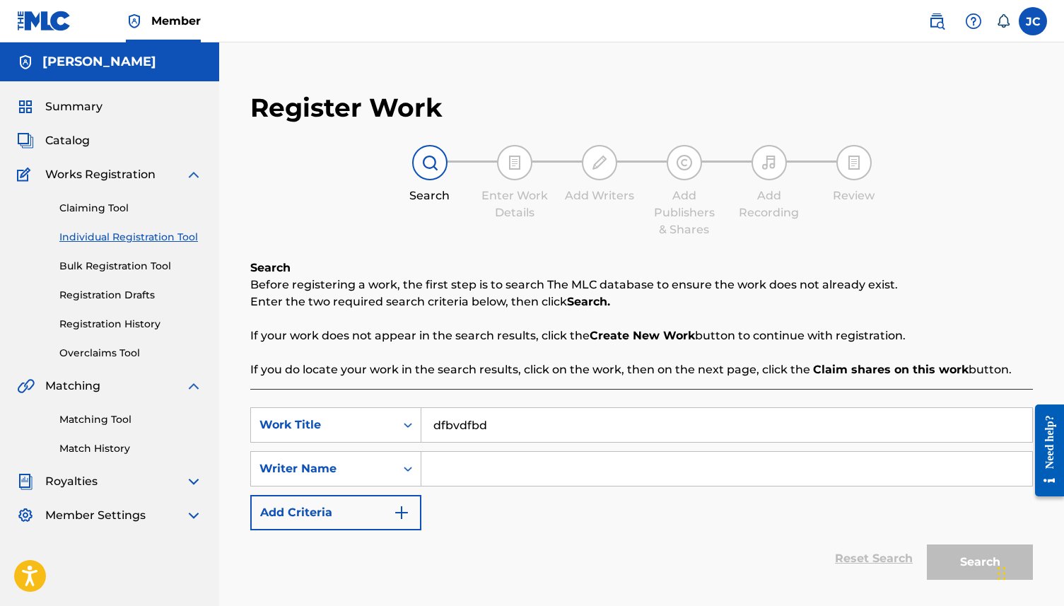
type input "dfbvdfbd"
click at [496, 453] on input "Search Form" at bounding box center [727, 469] width 611 height 34
type input "ascdxzcs"
click at [809, 463] on button "Search" at bounding box center [980, 562] width 106 height 35
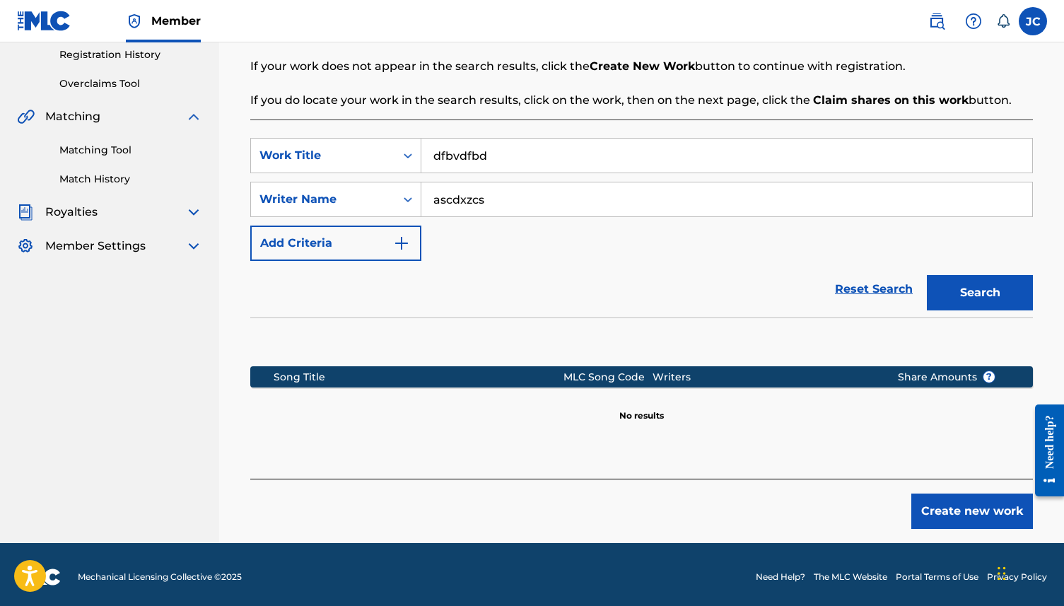
scroll to position [274, 0]
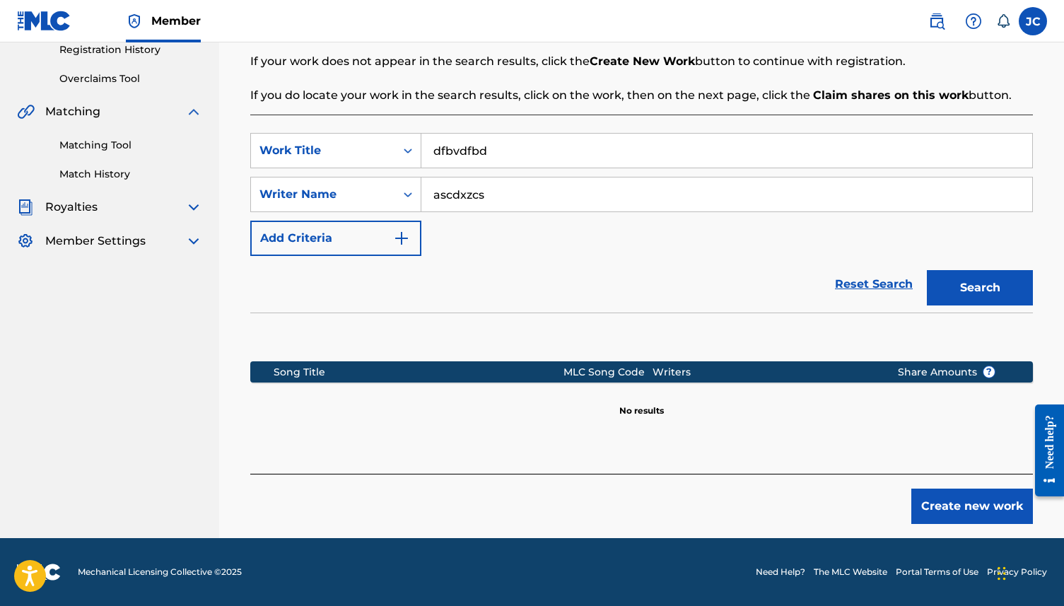
click at [809, 463] on button "Create new work" at bounding box center [973, 506] width 122 height 35
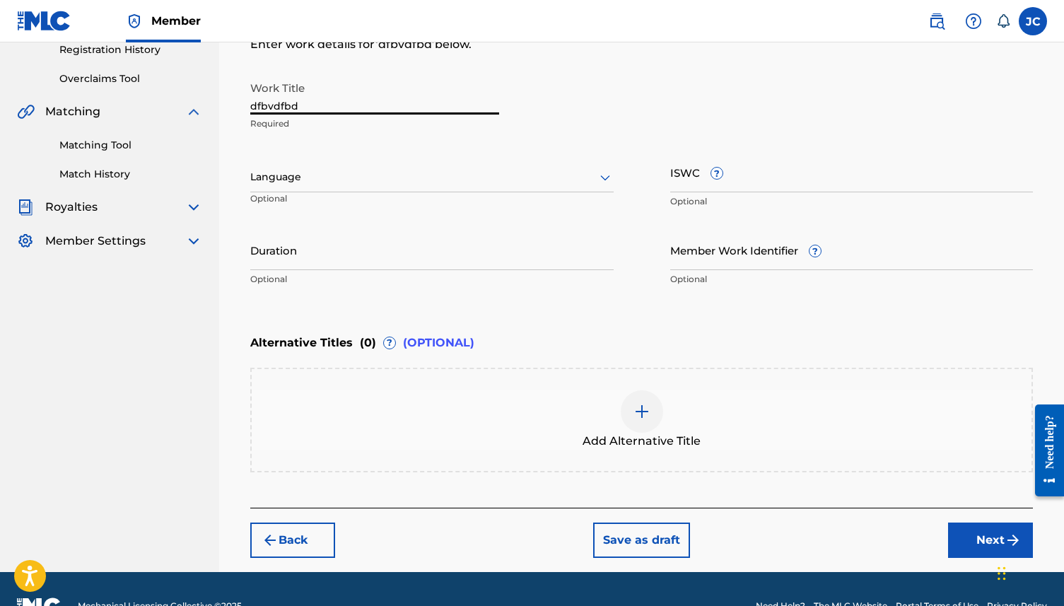
drag, startPoint x: 319, startPoint y: 103, endPoint x: 149, endPoint y: 95, distance: 169.9
click at [149, 95] on main "[PERSON_NAME] Summary Catalog Works Registration Claiming Tool Individual Regis…" at bounding box center [532, 170] width 1064 height 804
type input "once again"
click at [324, 191] on div "Language" at bounding box center [432, 178] width 364 height 30
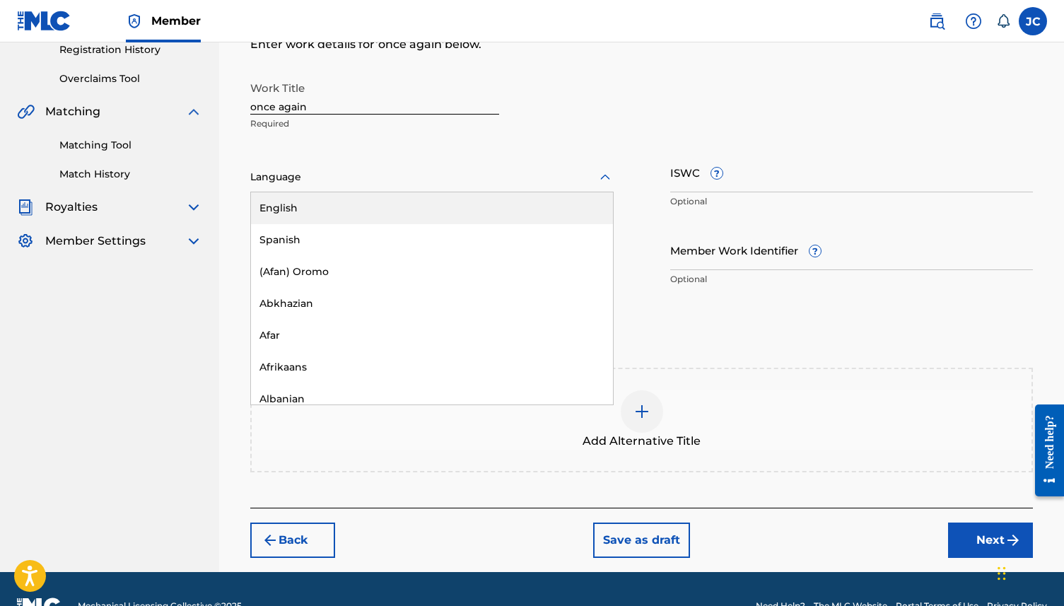
click at [324, 204] on div "English" at bounding box center [432, 208] width 362 height 32
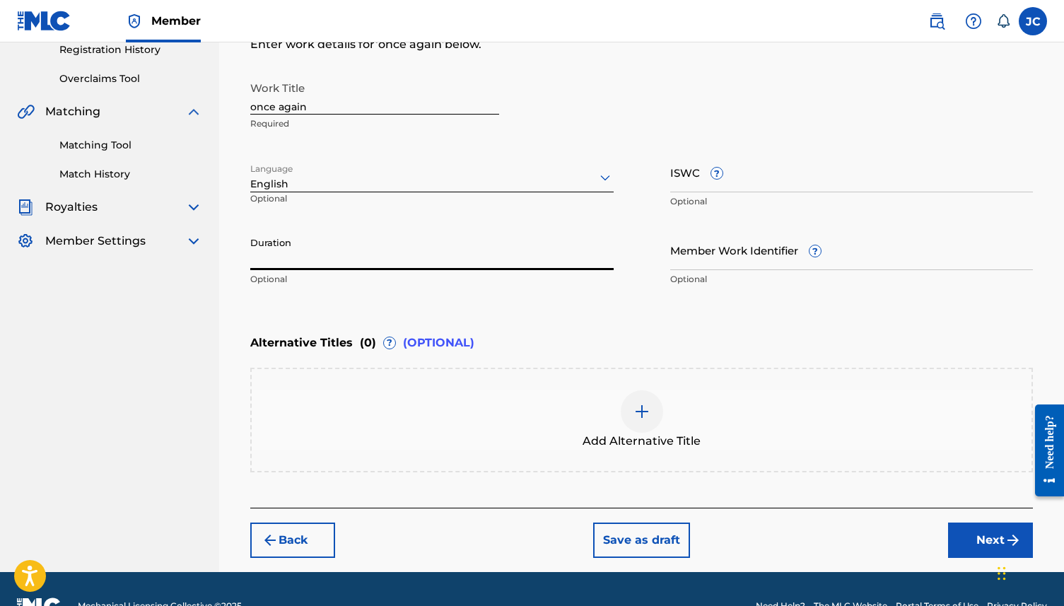
click at [331, 251] on input "Duration" at bounding box center [432, 250] width 364 height 40
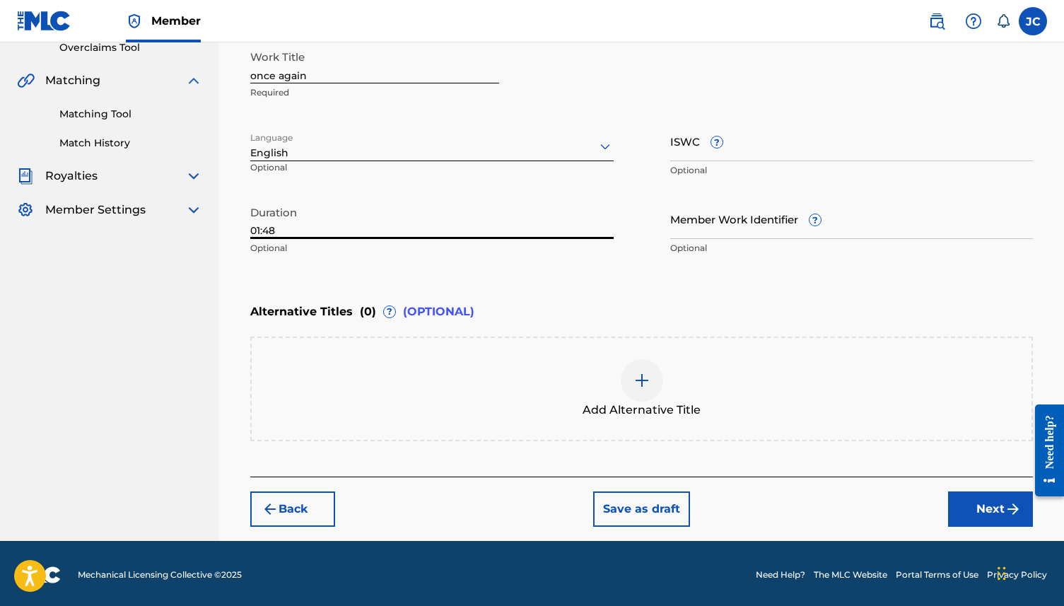
scroll to position [308, 0]
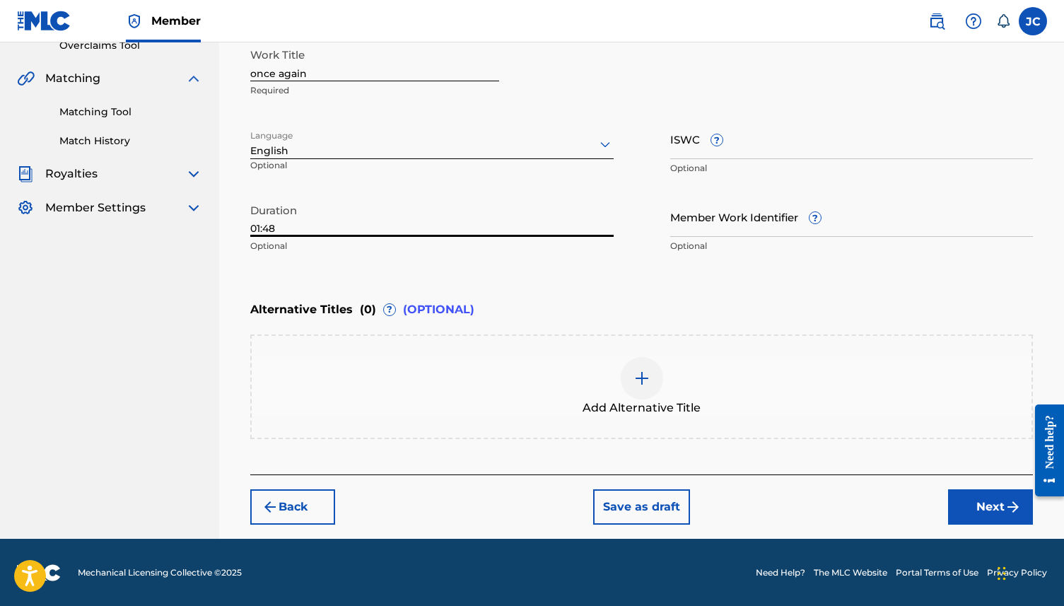
type input "01:48"
click at [809, 463] on button "Next" at bounding box center [990, 506] width 85 height 35
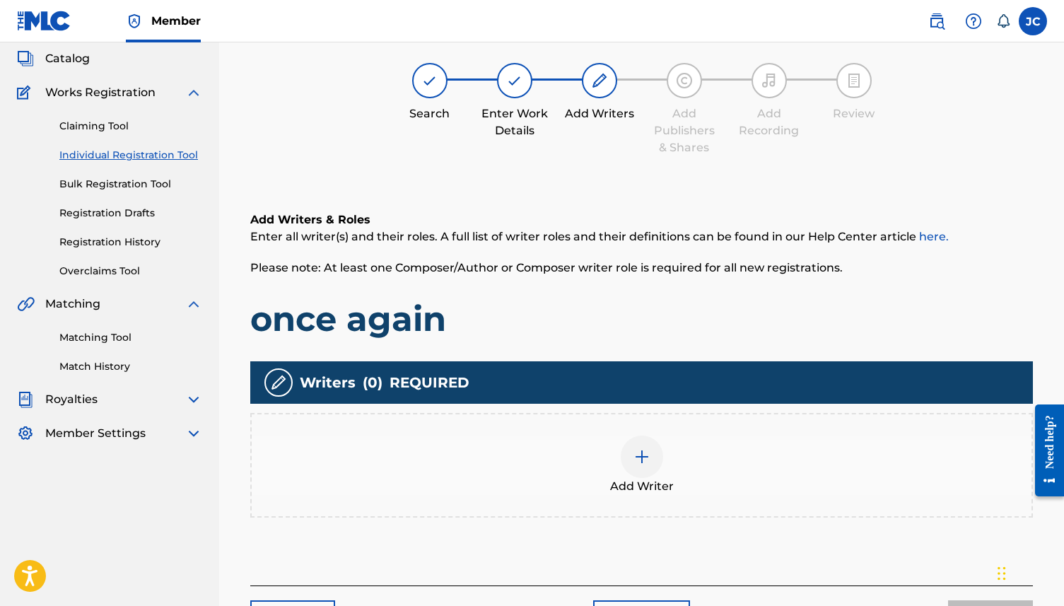
scroll to position [64, 0]
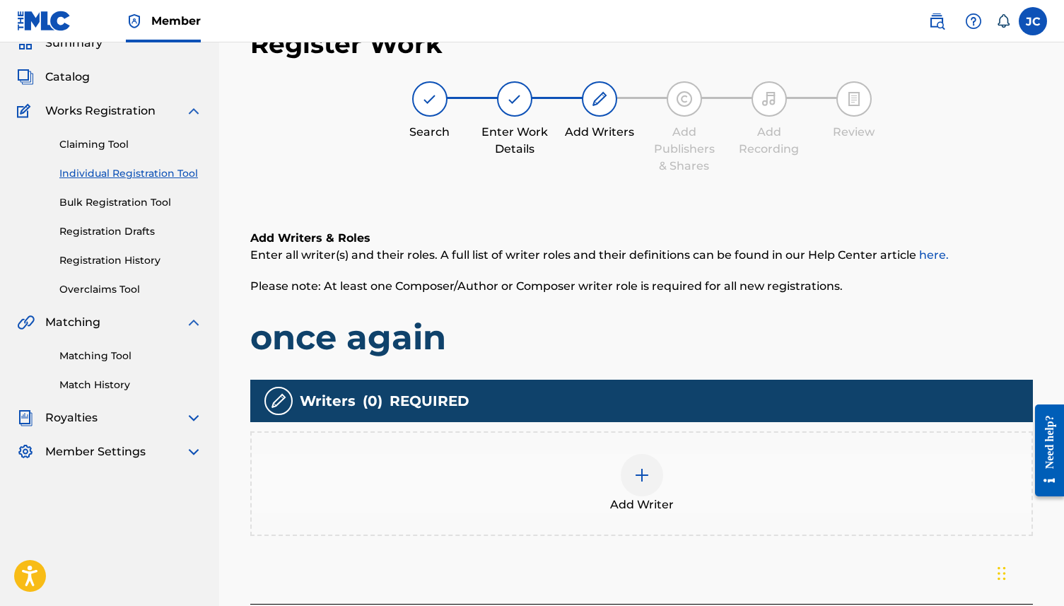
click at [630, 463] on div at bounding box center [642, 475] width 42 height 42
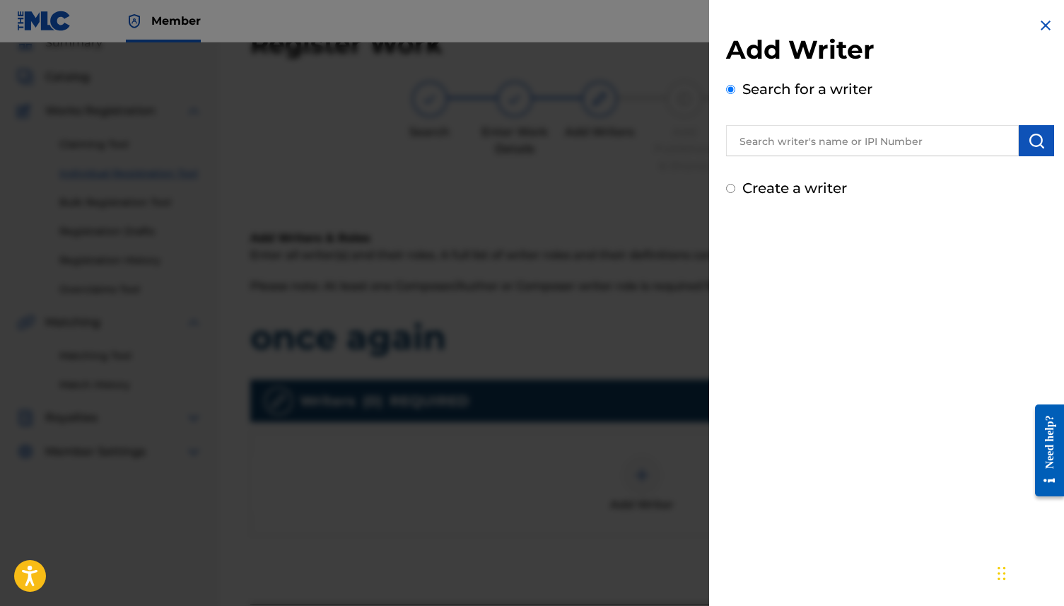
click at [809, 146] on input "text" at bounding box center [872, 140] width 293 height 31
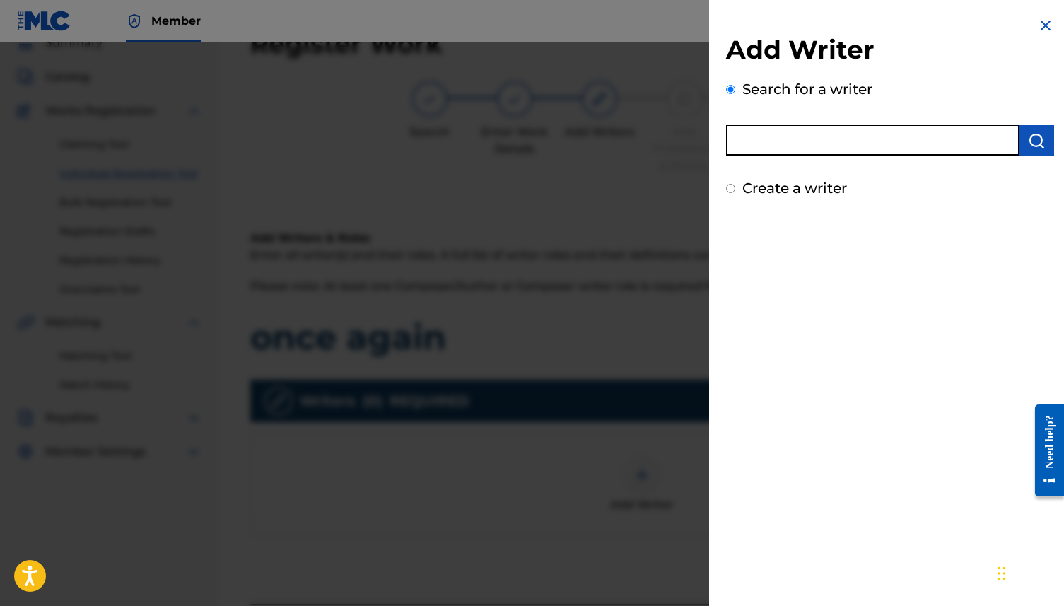
type input "[PERSON_NAME]"
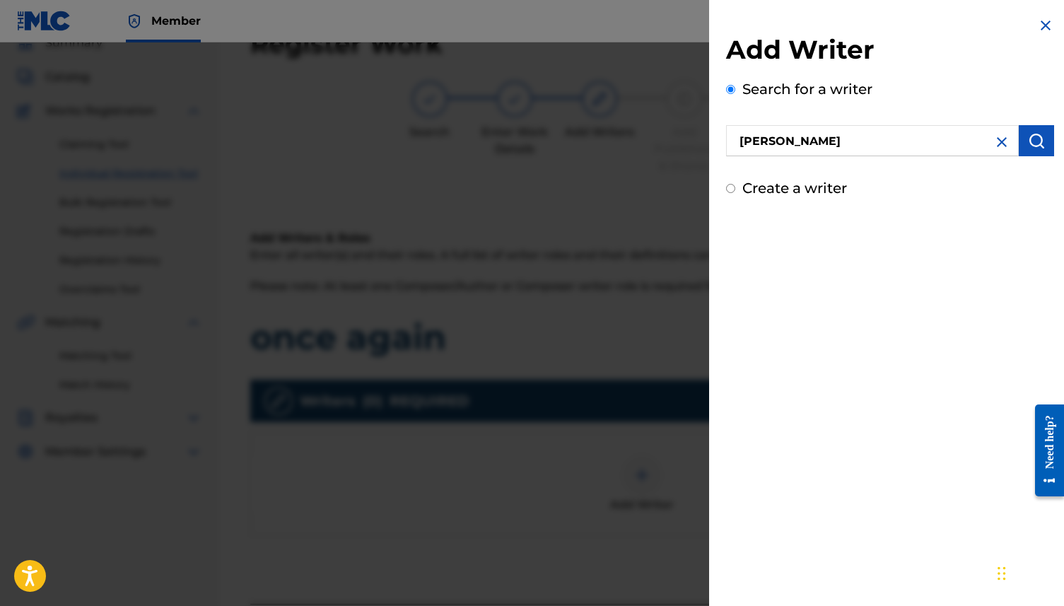
click at [809, 140] on img "submit" at bounding box center [1036, 140] width 17 height 17
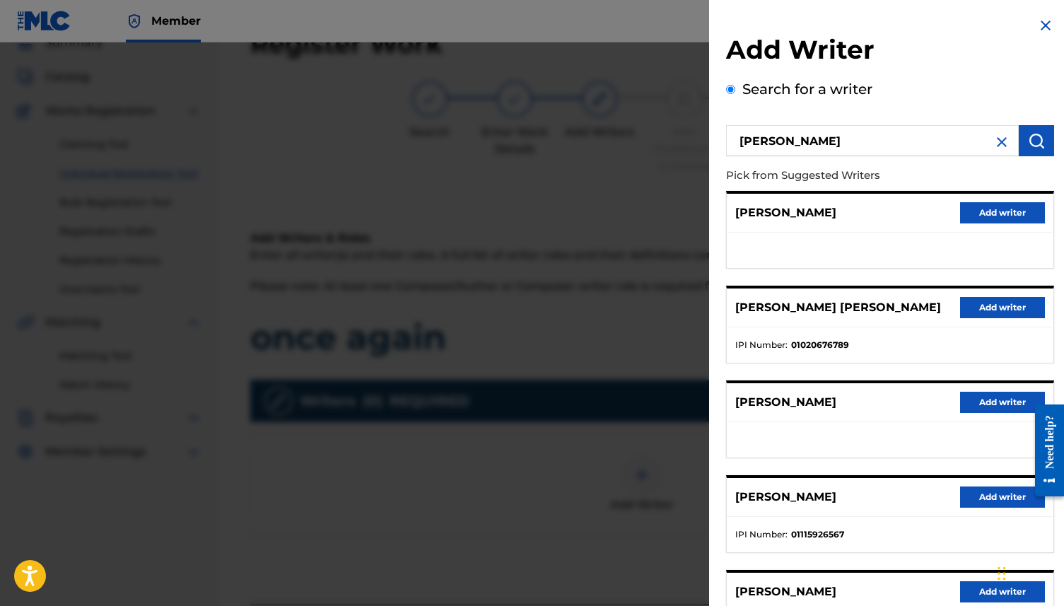
click at [809, 298] on button "Add writer" at bounding box center [1002, 307] width 85 height 21
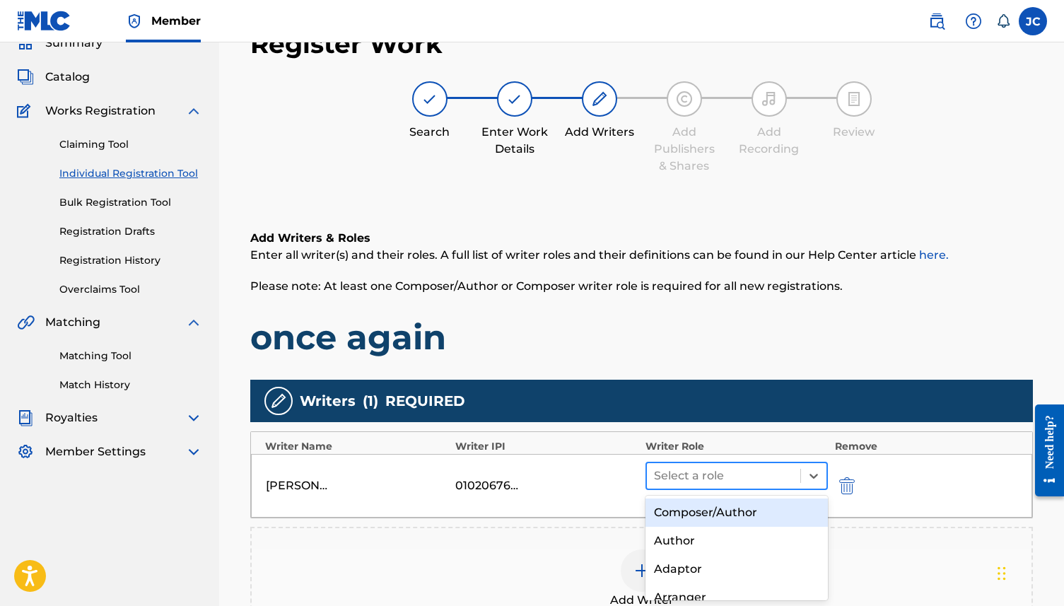
click at [726, 463] on div at bounding box center [723, 476] width 139 height 20
click at [719, 463] on div "Composer/Author" at bounding box center [737, 513] width 182 height 28
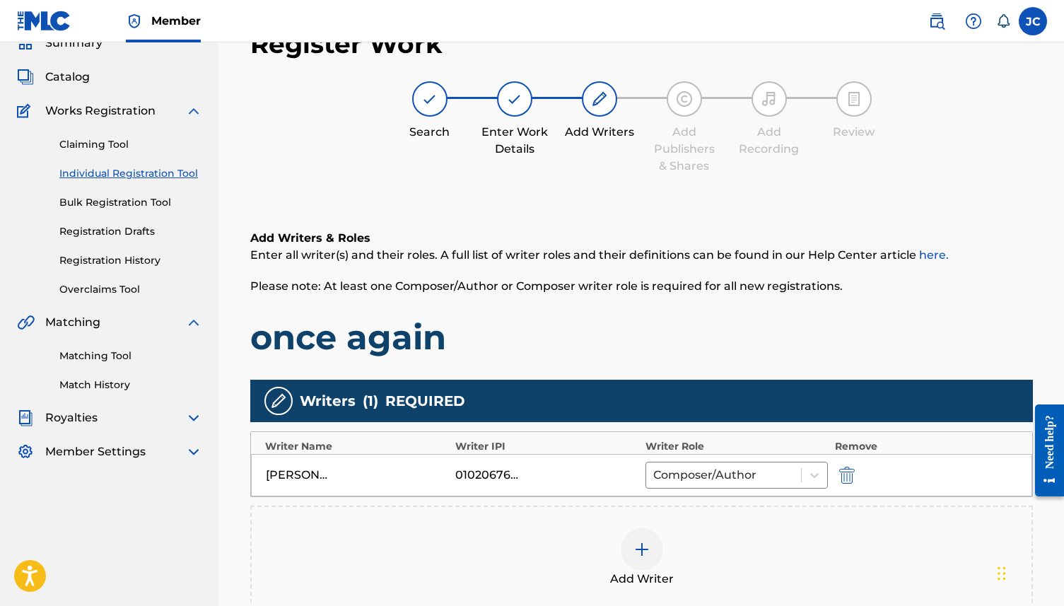
click at [643, 463] on img at bounding box center [642, 549] width 17 height 17
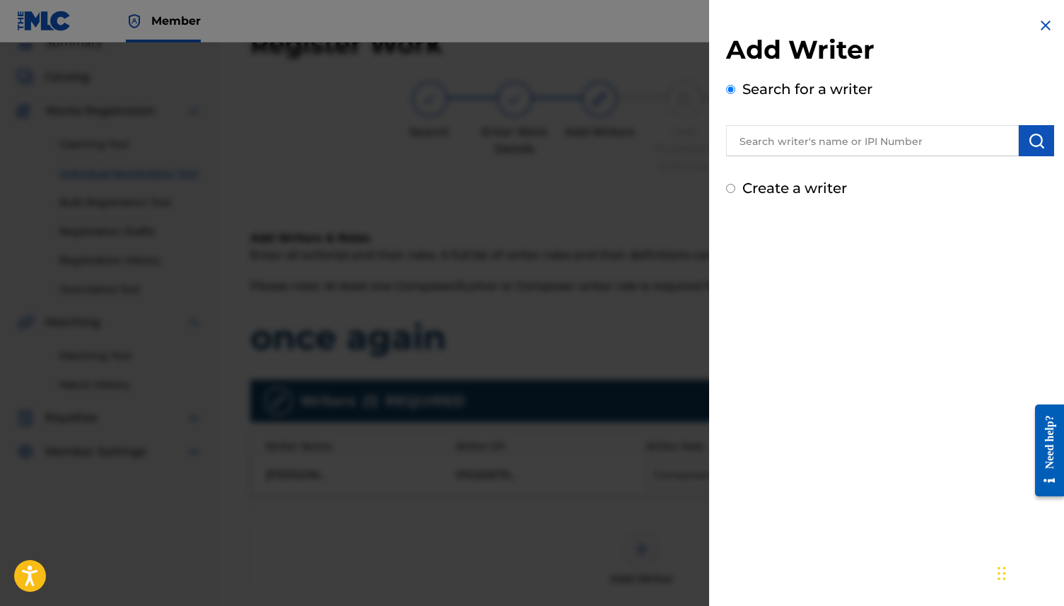
click at [809, 191] on label "Create a writer" at bounding box center [795, 188] width 105 height 17
radio input "true"
click at [736, 191] on input "Create a writer" at bounding box center [730, 188] width 9 height 9
radio input "false"
radio input "true"
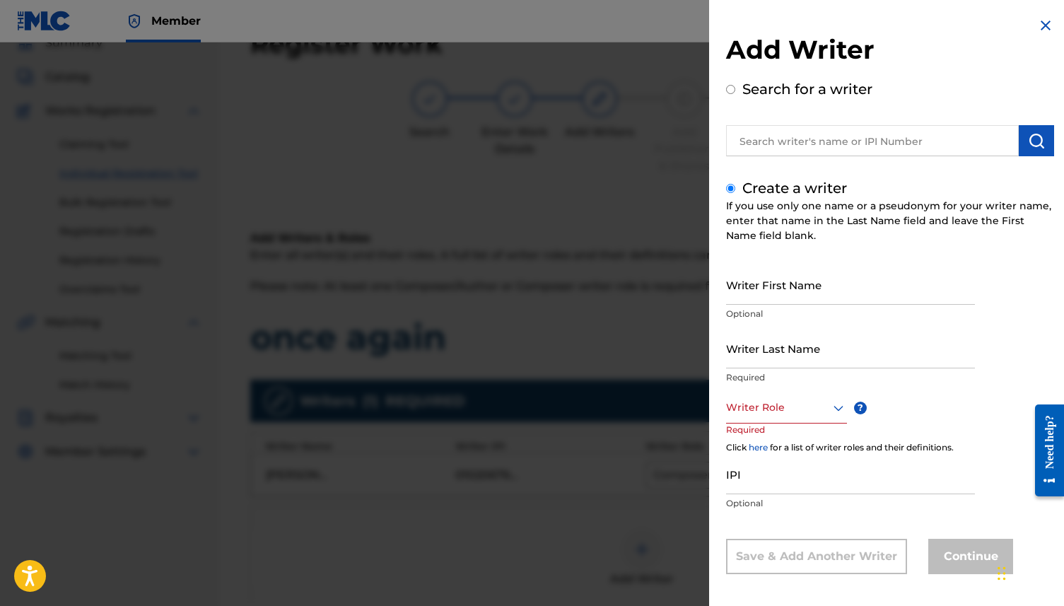
click at [790, 290] on input "Writer First Name" at bounding box center [850, 285] width 249 height 40
type input "[PERSON_NAME]"
type input "gifted"
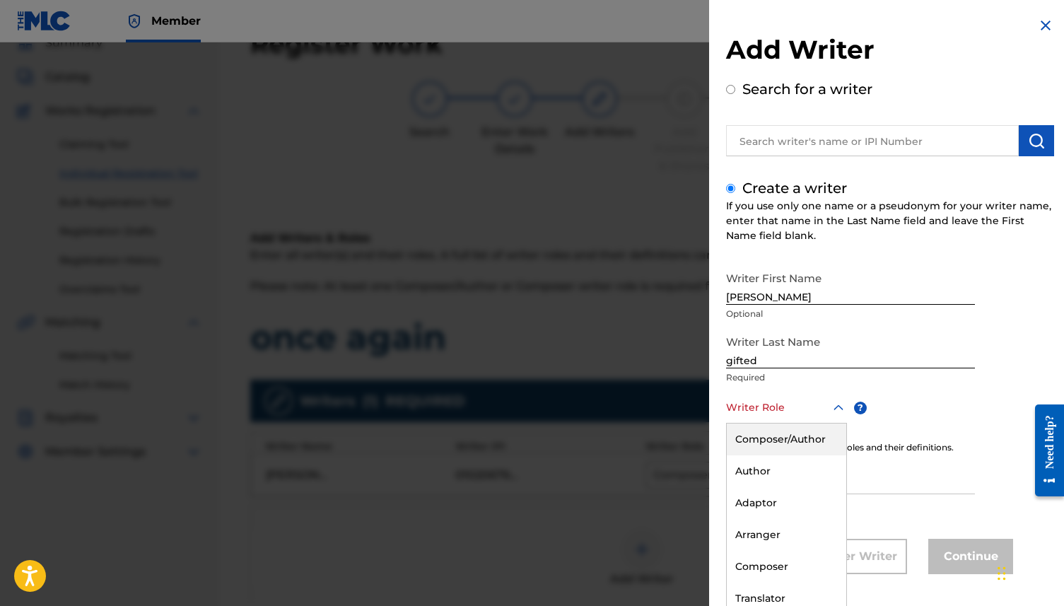
click at [785, 411] on div "Writer Role" at bounding box center [786, 408] width 121 height 32
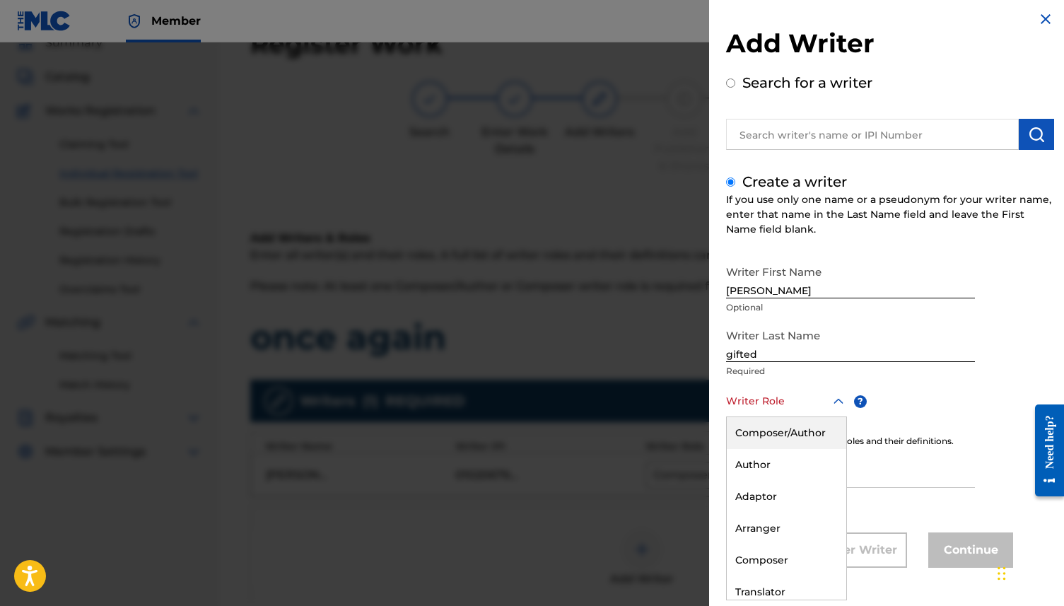
click at [783, 438] on div "Composer/Author" at bounding box center [787, 433] width 120 height 32
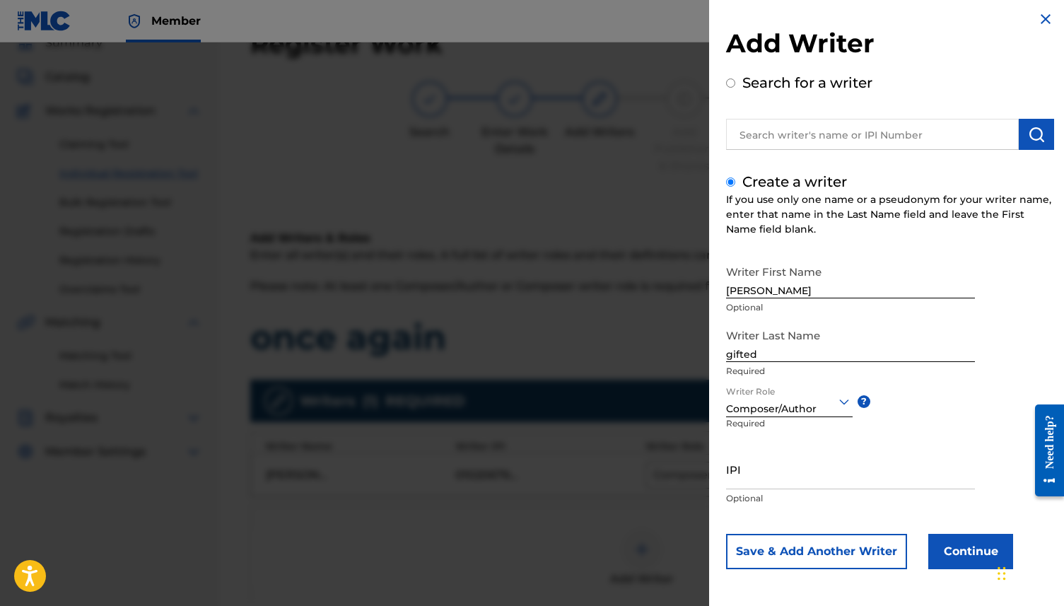
scroll to position [8, 0]
click at [809, 463] on button "Continue" at bounding box center [971, 550] width 85 height 35
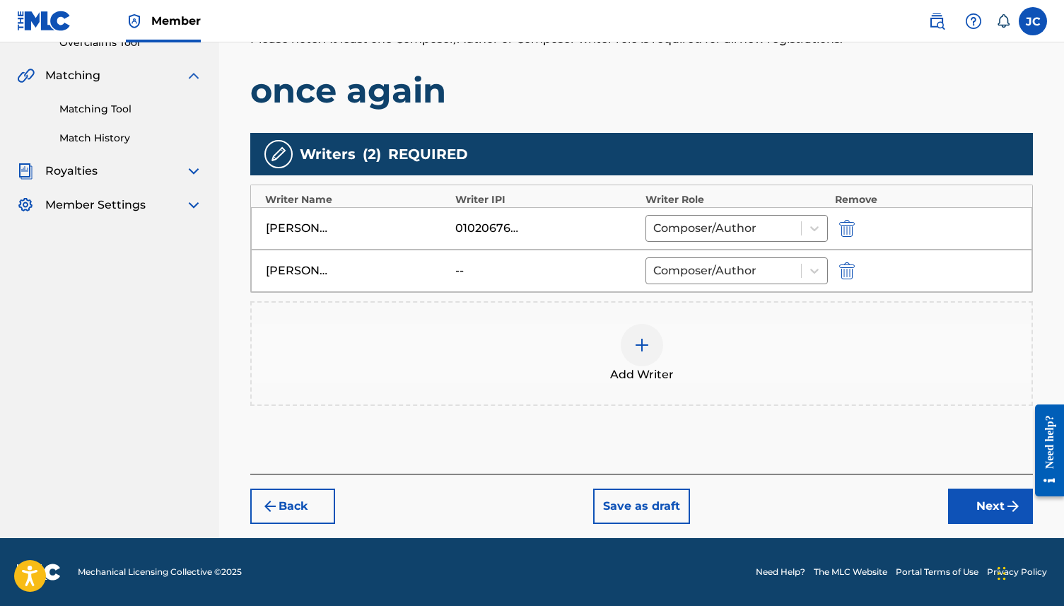
click at [809, 463] on button "Next" at bounding box center [990, 506] width 85 height 35
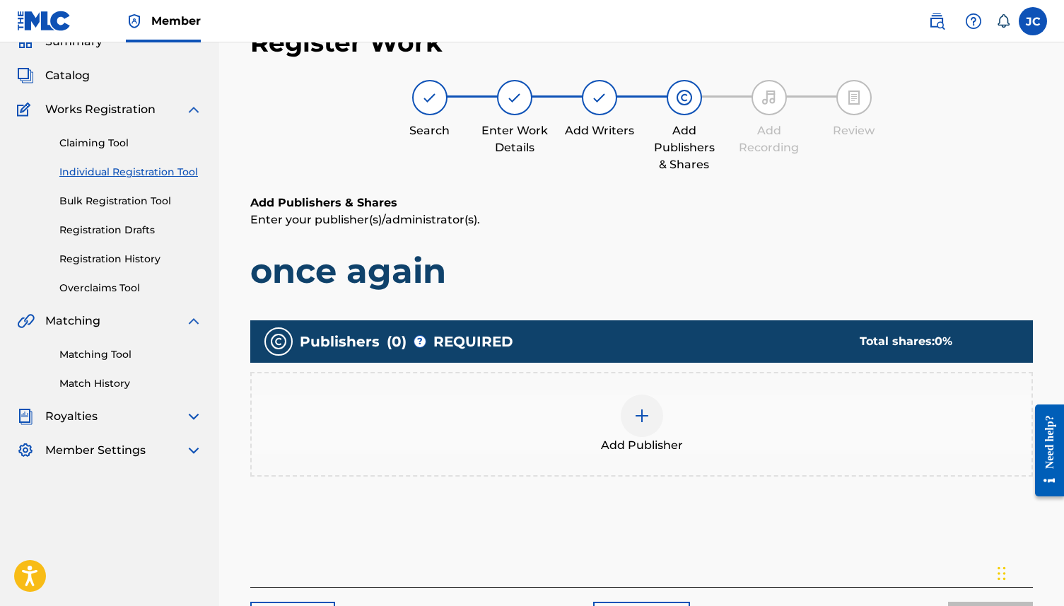
scroll to position [64, 0]
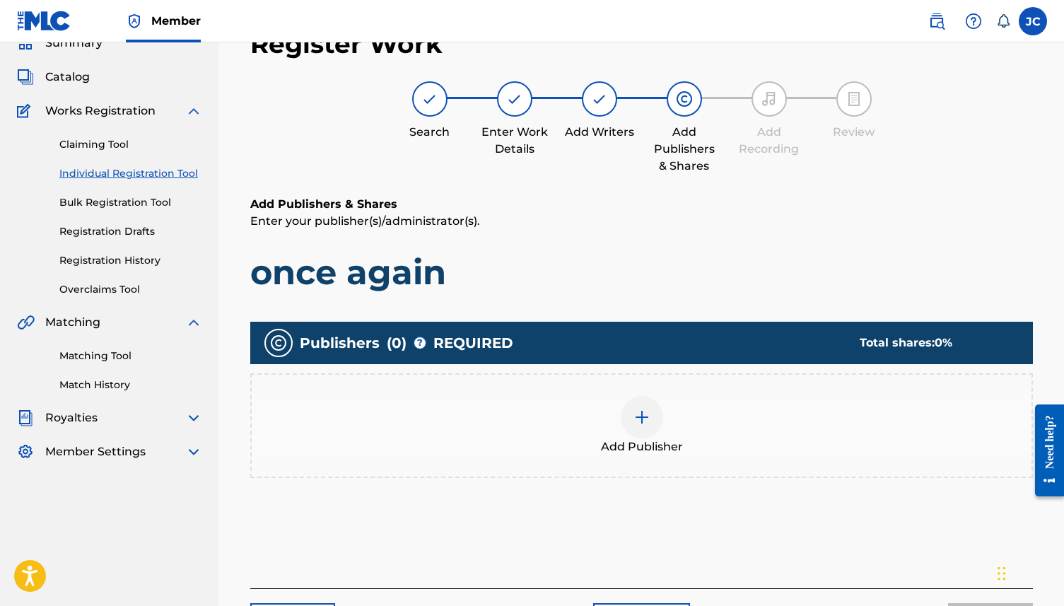
click at [637, 406] on div at bounding box center [642, 417] width 42 height 42
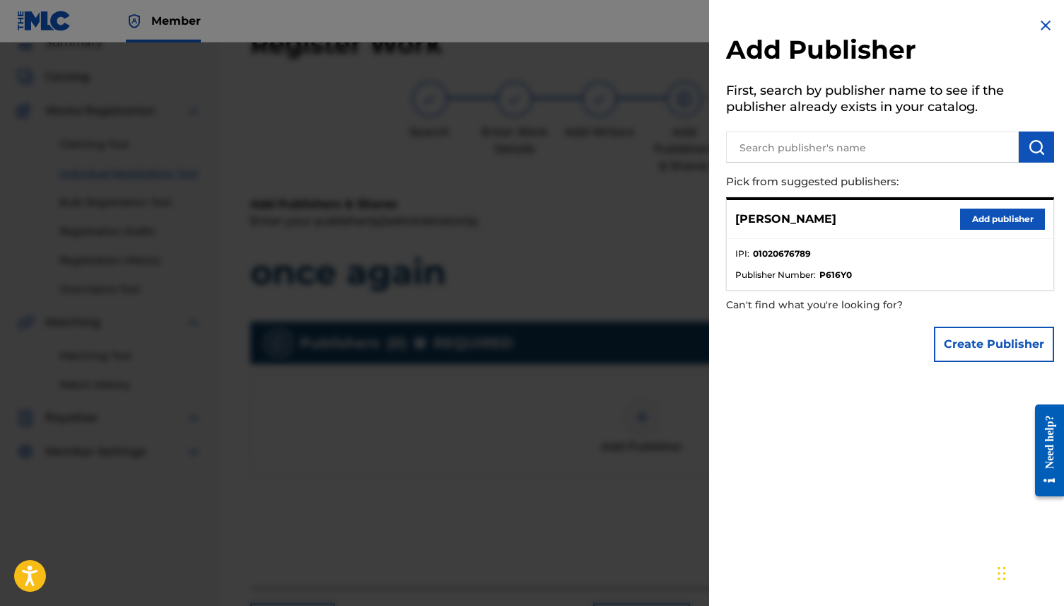
click at [809, 216] on button "Add publisher" at bounding box center [1002, 219] width 85 height 21
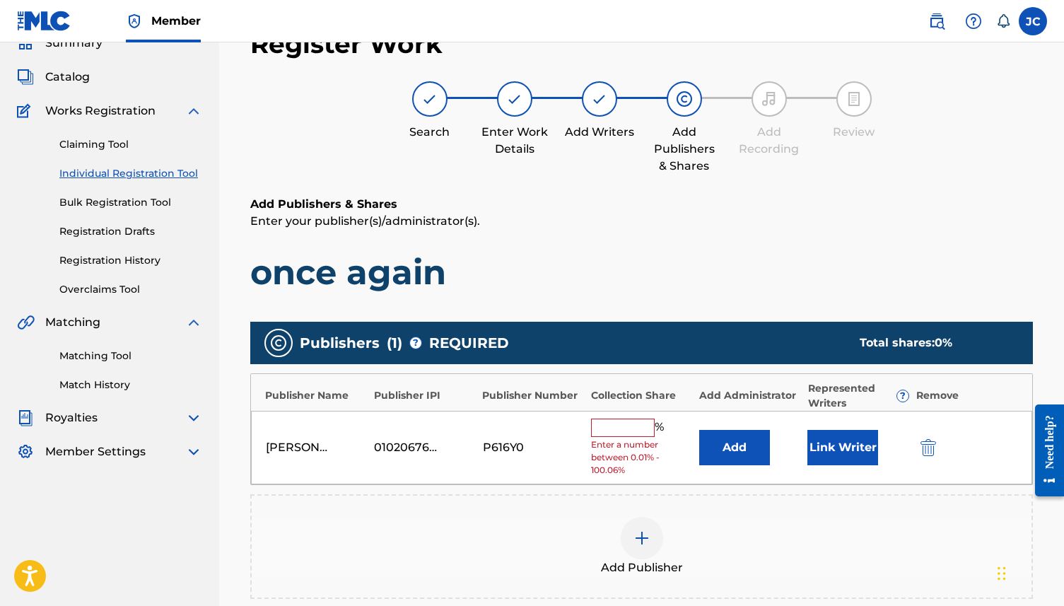
click at [631, 422] on input "text" at bounding box center [623, 428] width 64 height 18
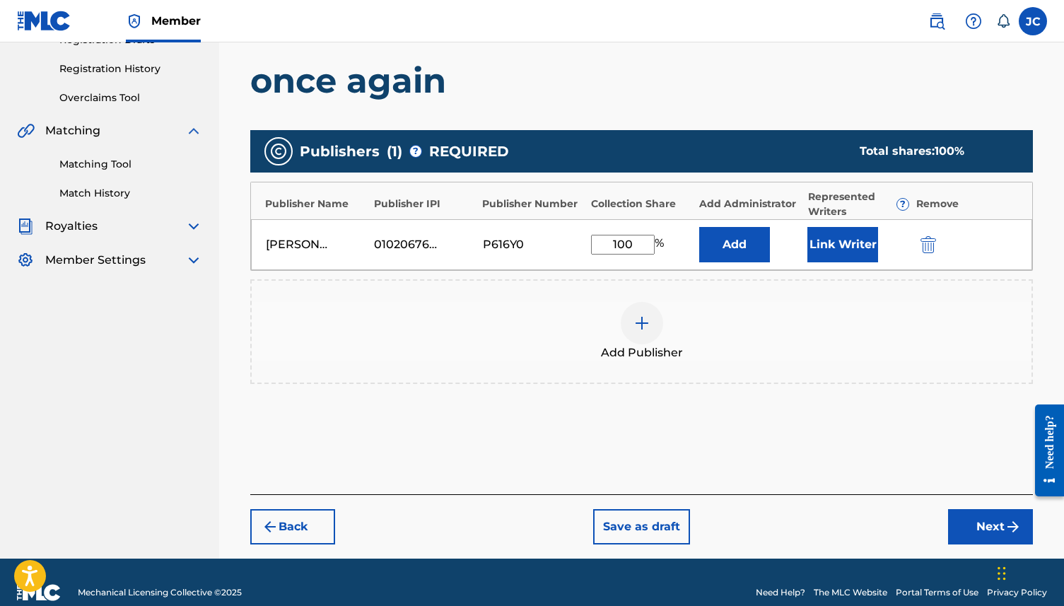
type input "100"
click at [809, 463] on button "Next" at bounding box center [990, 526] width 85 height 35
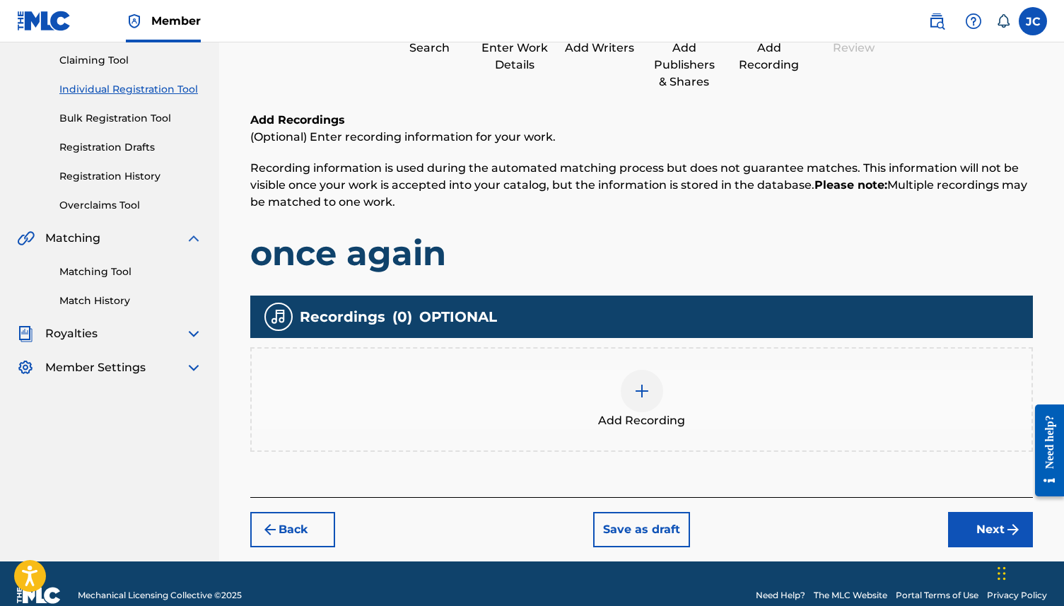
click at [809, 463] on button "Next" at bounding box center [990, 529] width 85 height 35
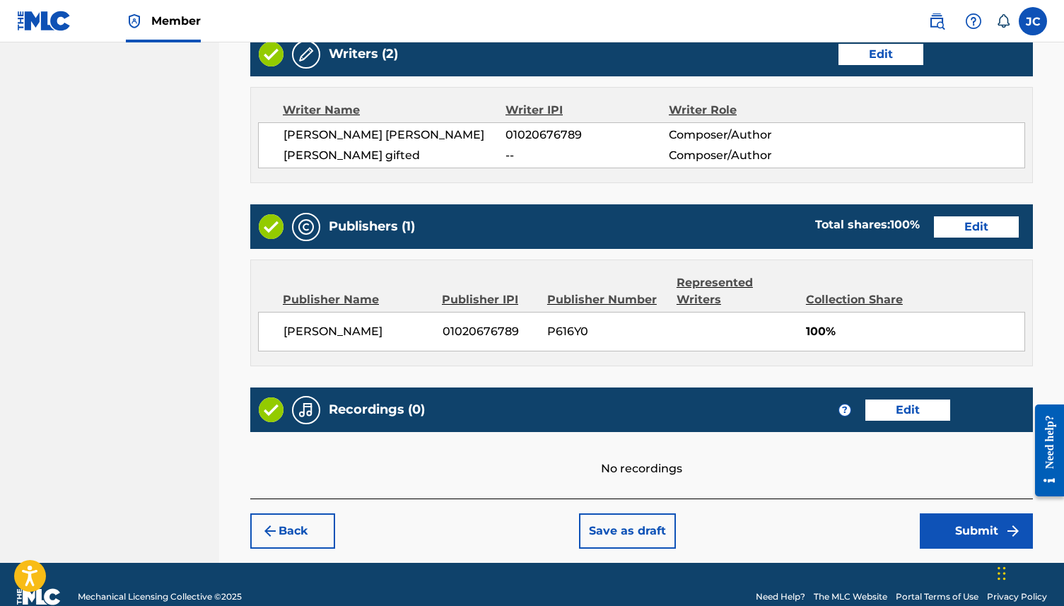
scroll to position [598, 0]
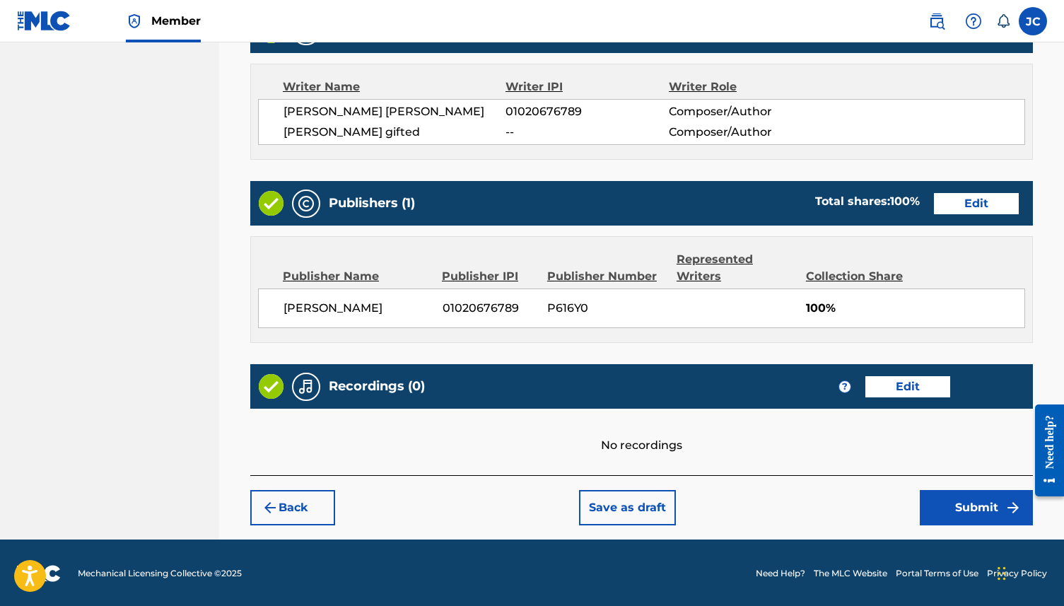
click at [809, 463] on button "Submit" at bounding box center [976, 507] width 113 height 35
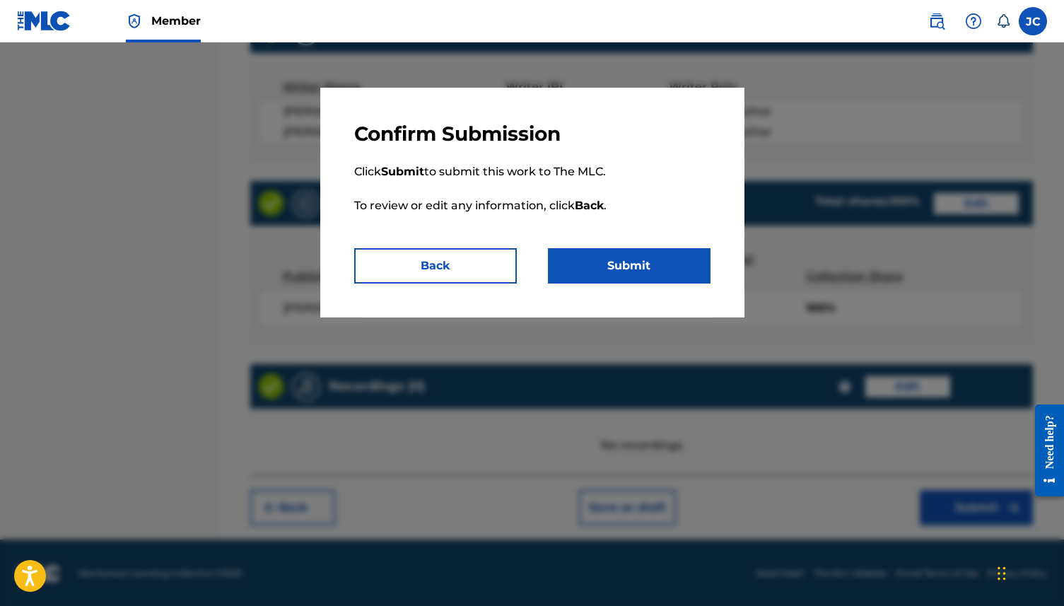
click at [652, 274] on button "Submit" at bounding box center [629, 265] width 163 height 35
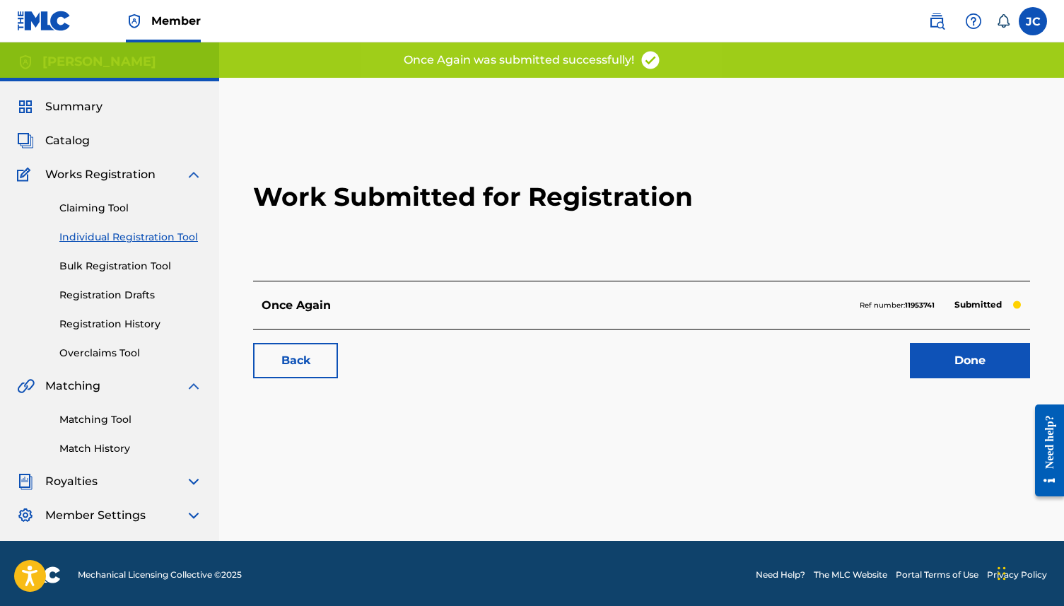
click at [809, 358] on link "Done" at bounding box center [970, 360] width 120 height 35
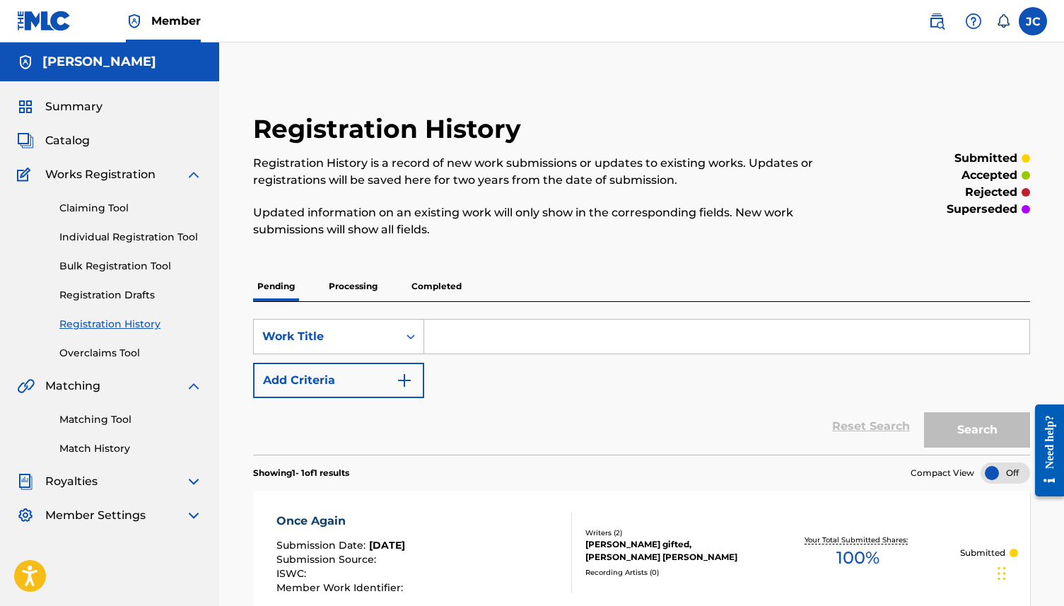
click at [81, 235] on link "Individual Registration Tool" at bounding box center [130, 237] width 143 height 15
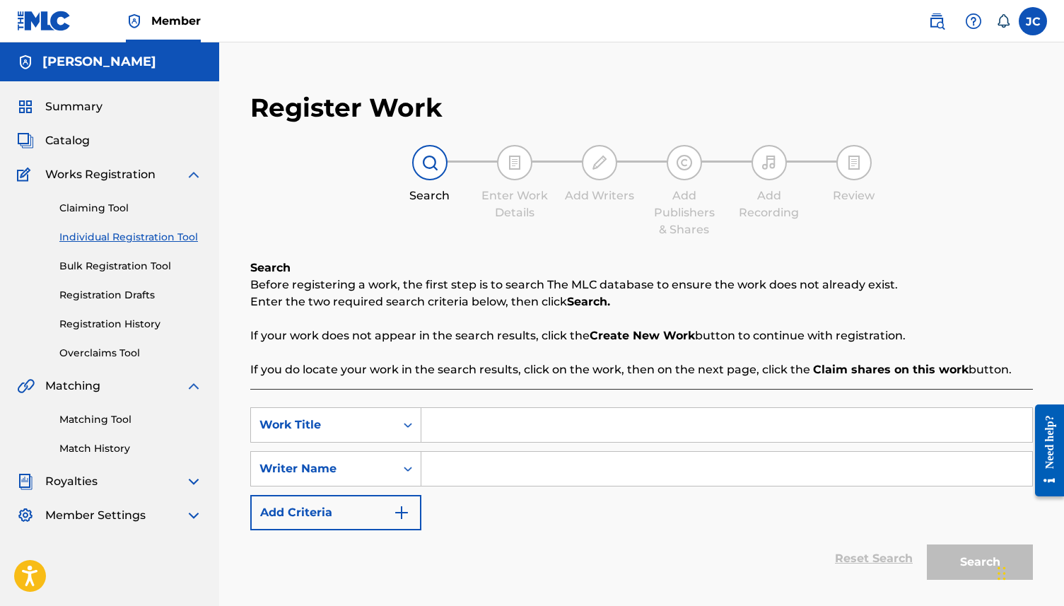
click at [475, 426] on input "Search Form" at bounding box center [727, 425] width 611 height 34
type input "red crosdv"
click at [540, 463] on input "Search Form" at bounding box center [727, 469] width 611 height 34
type input "ascas"
click at [809, 463] on button "Search" at bounding box center [980, 562] width 106 height 35
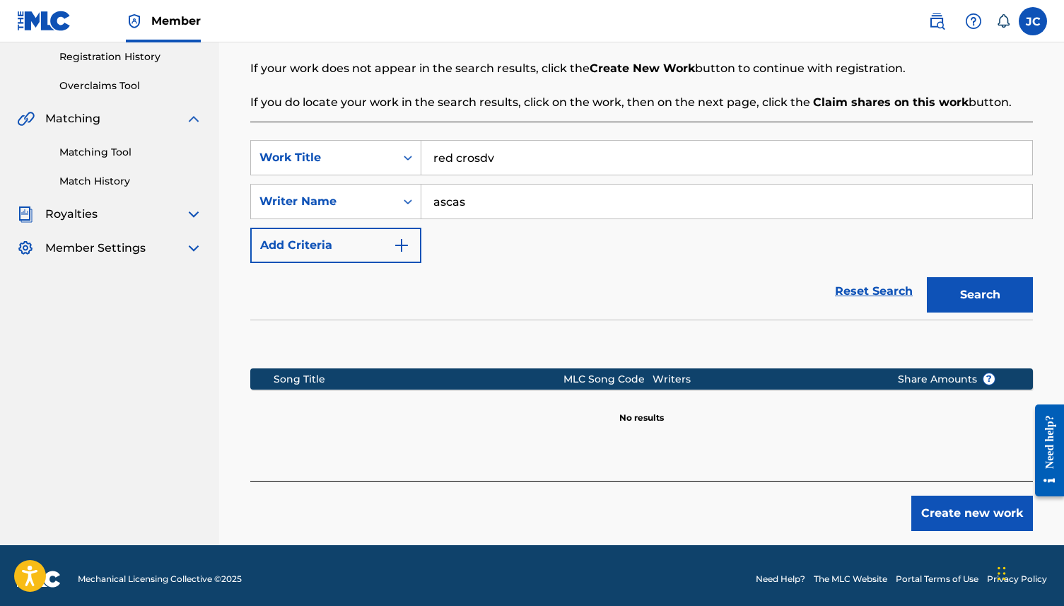
scroll to position [274, 0]
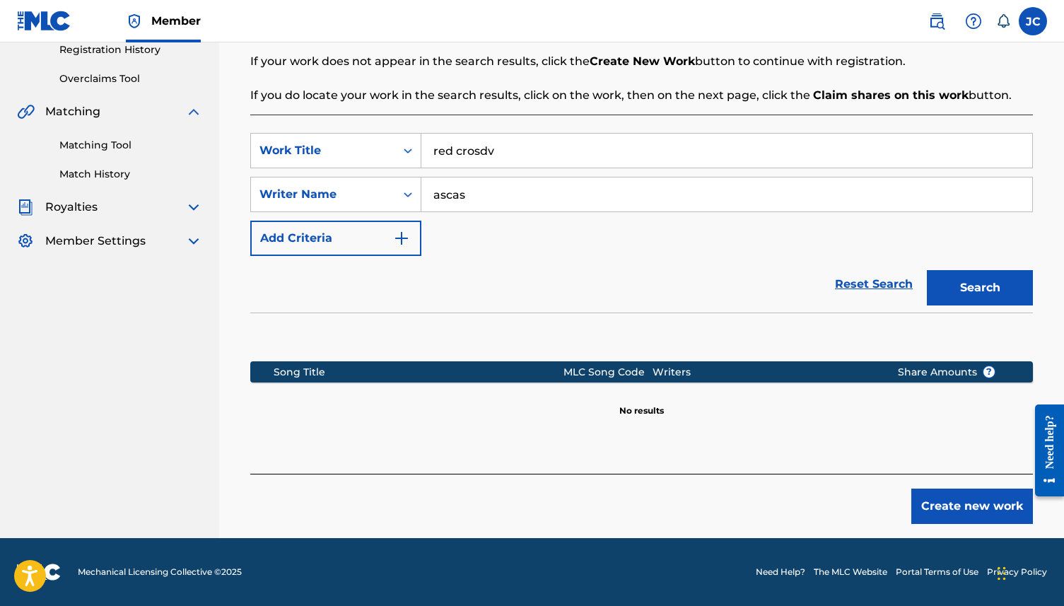
click at [809, 463] on button "Create new work" at bounding box center [973, 506] width 122 height 35
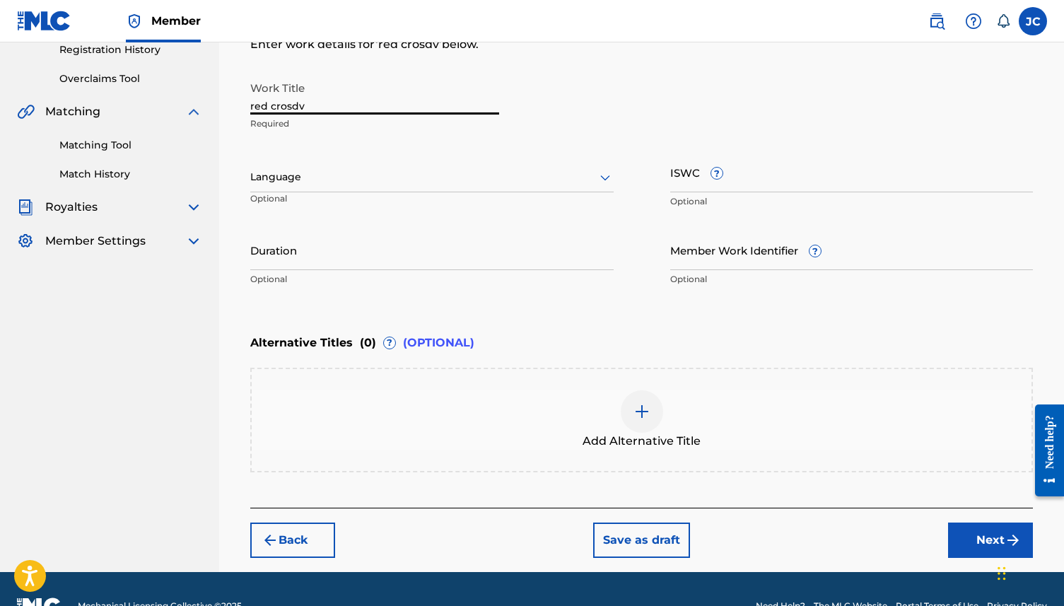
click at [317, 102] on input "red crosdv" at bounding box center [374, 94] width 249 height 40
type input "red cross"
click at [319, 178] on div at bounding box center [432, 177] width 364 height 18
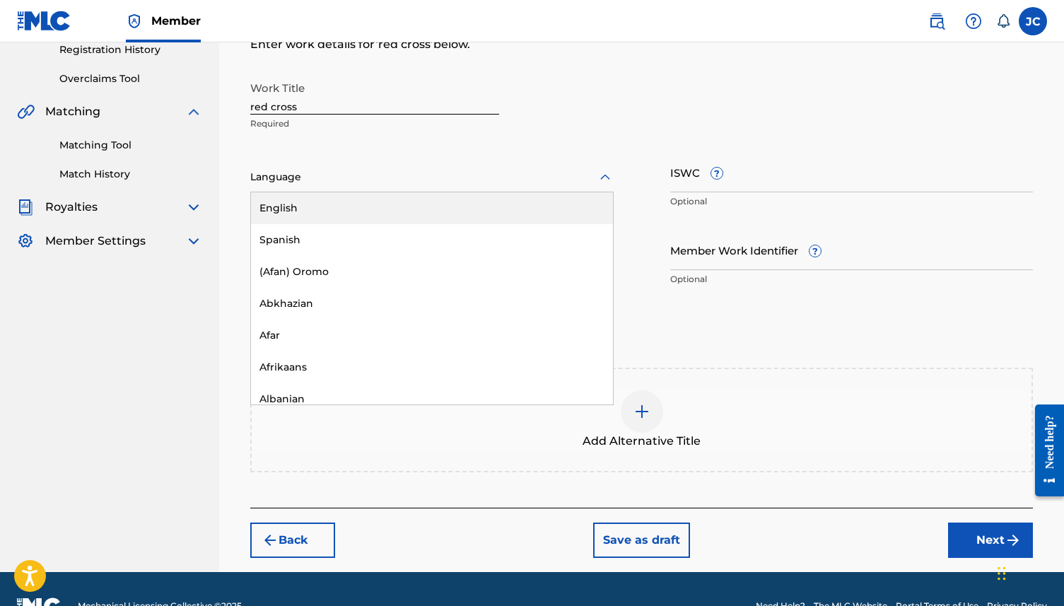
click at [323, 210] on div "English" at bounding box center [432, 208] width 362 height 32
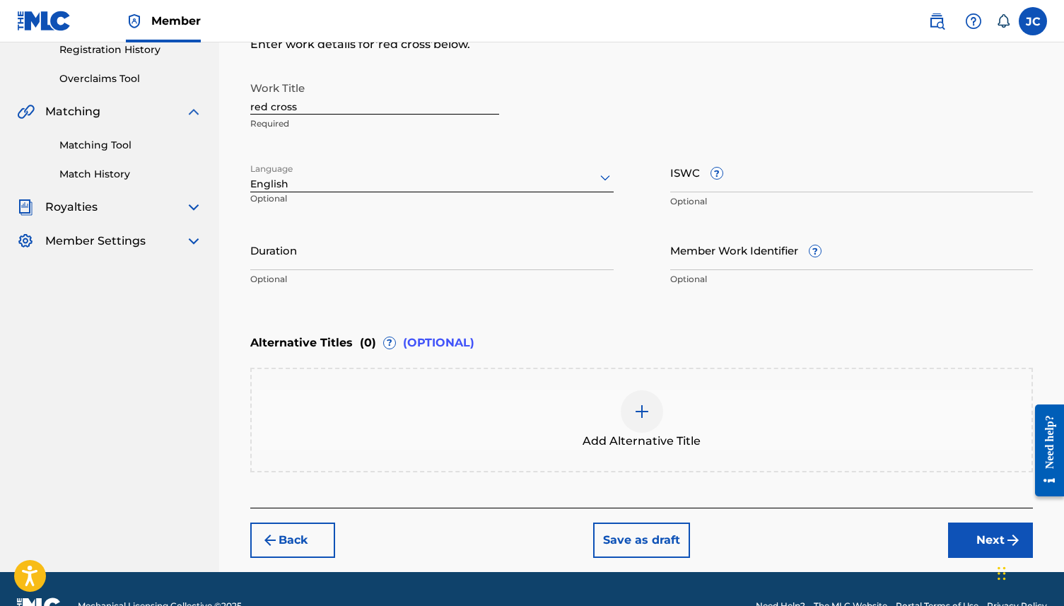
click at [359, 266] on input "Duration" at bounding box center [432, 250] width 364 height 40
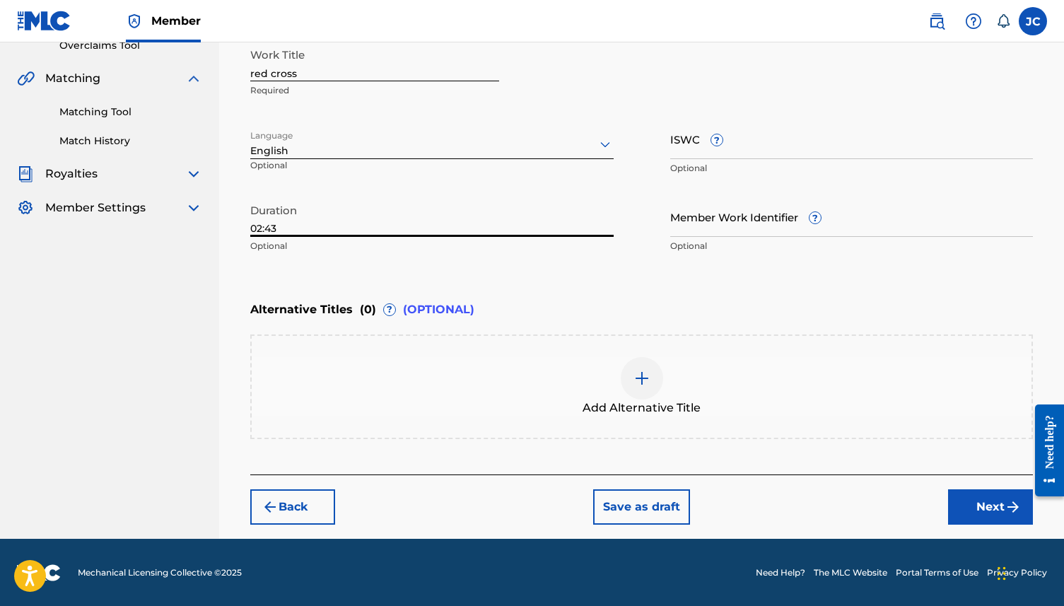
type input "02:43"
click at [809, 463] on button "Next" at bounding box center [990, 506] width 85 height 35
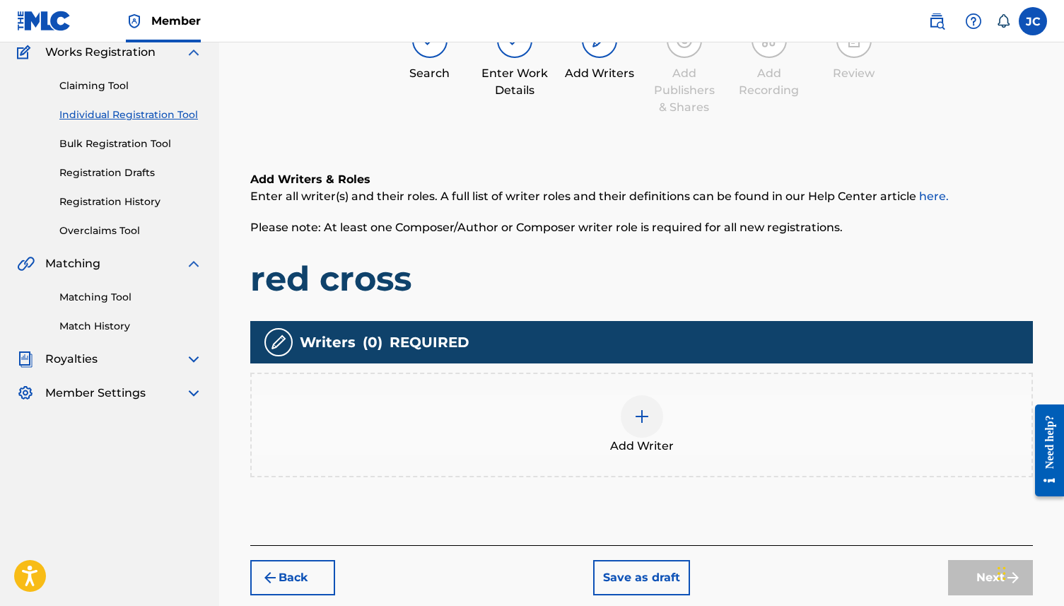
scroll to position [142, 0]
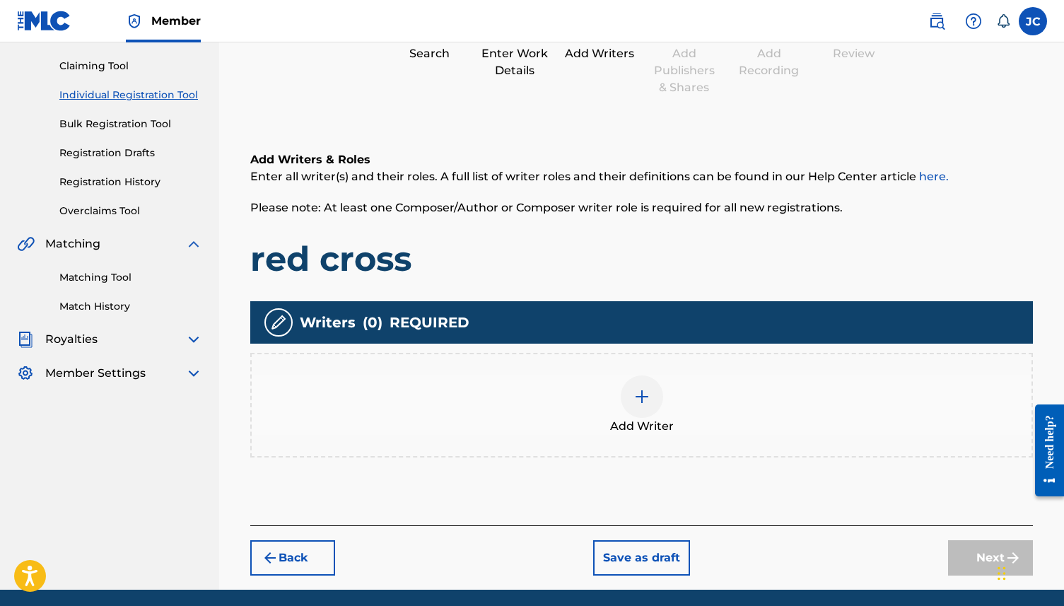
click at [653, 402] on div at bounding box center [642, 397] width 42 height 42
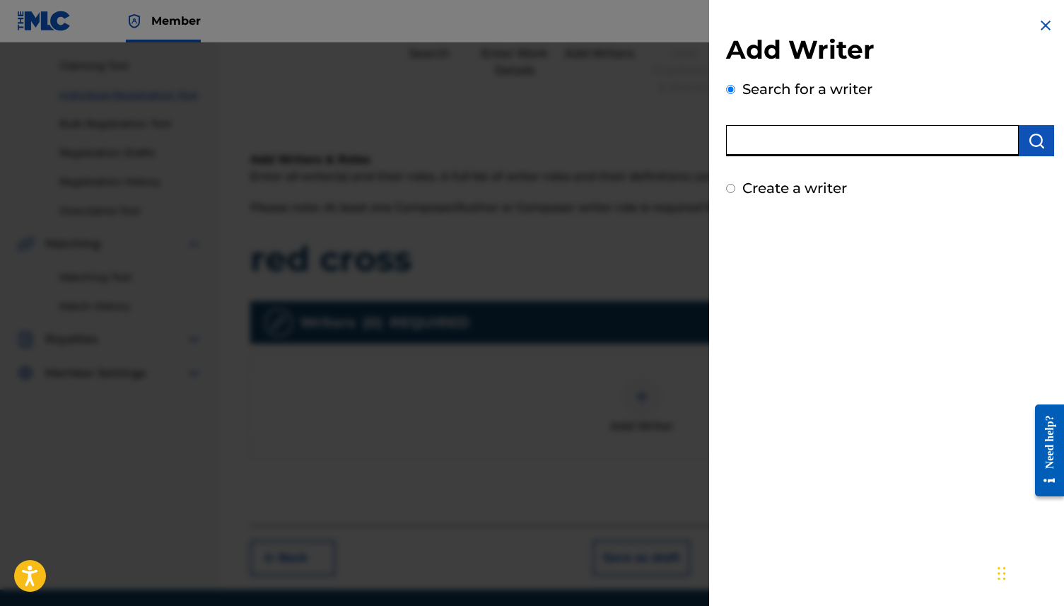
click at [809, 128] on input "text" at bounding box center [872, 140] width 293 height 31
type input "[PERSON_NAME]"
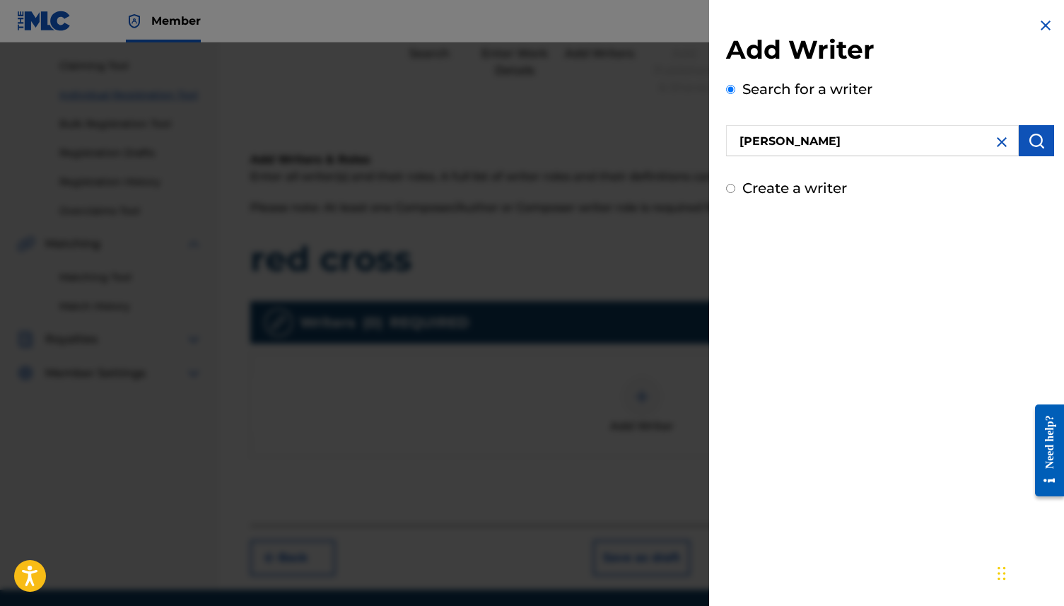
click at [809, 142] on button "submit" at bounding box center [1036, 140] width 35 height 31
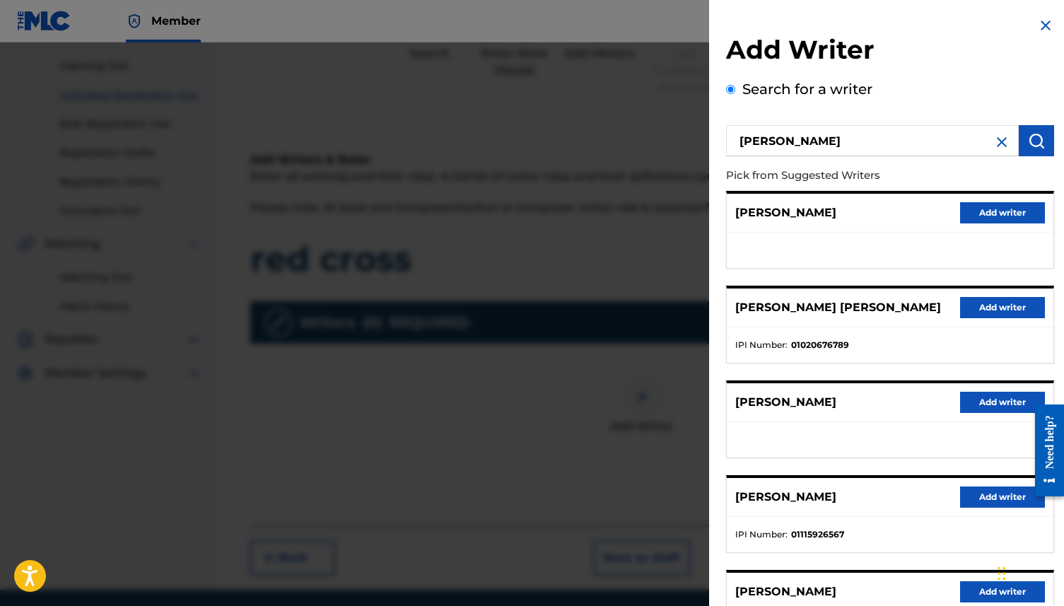
click at [809, 304] on button "Add writer" at bounding box center [1002, 307] width 85 height 21
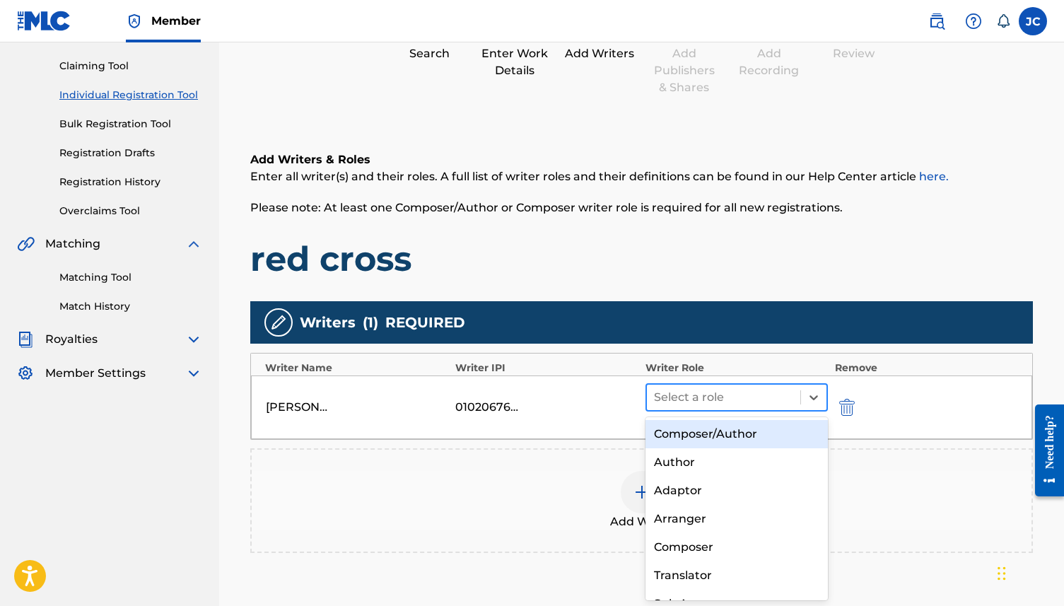
click at [721, 394] on div at bounding box center [723, 398] width 139 height 20
click at [714, 434] on div "Composer/Author" at bounding box center [737, 434] width 182 height 28
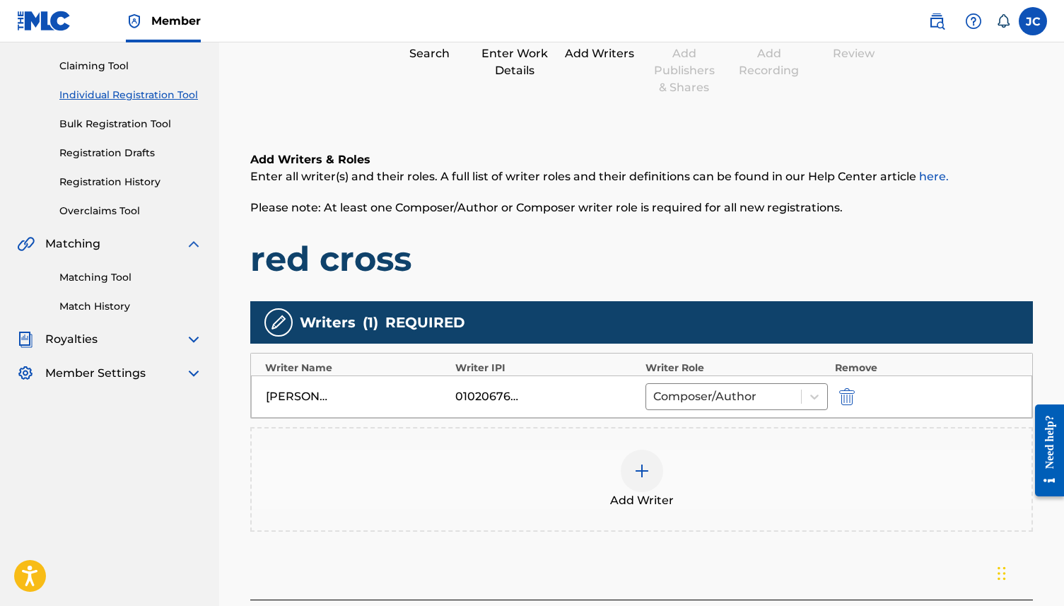
click at [643, 463] on img at bounding box center [642, 471] width 17 height 17
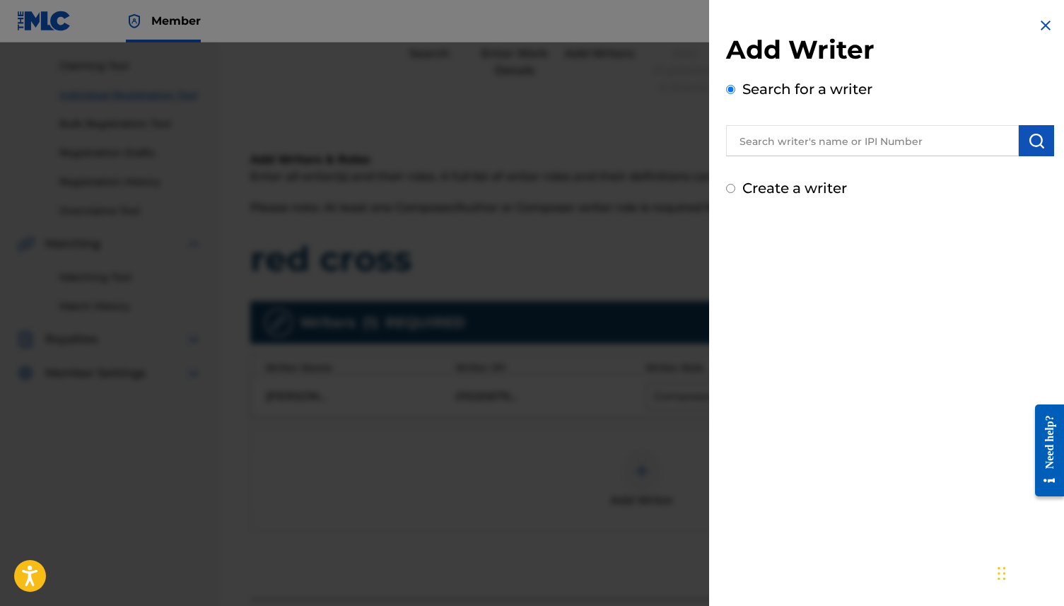
click at [809, 183] on label "Create a writer" at bounding box center [795, 188] width 105 height 17
radio input "true"
click at [736, 184] on input "Create a writer" at bounding box center [730, 188] width 9 height 9
radio input "false"
radio input "true"
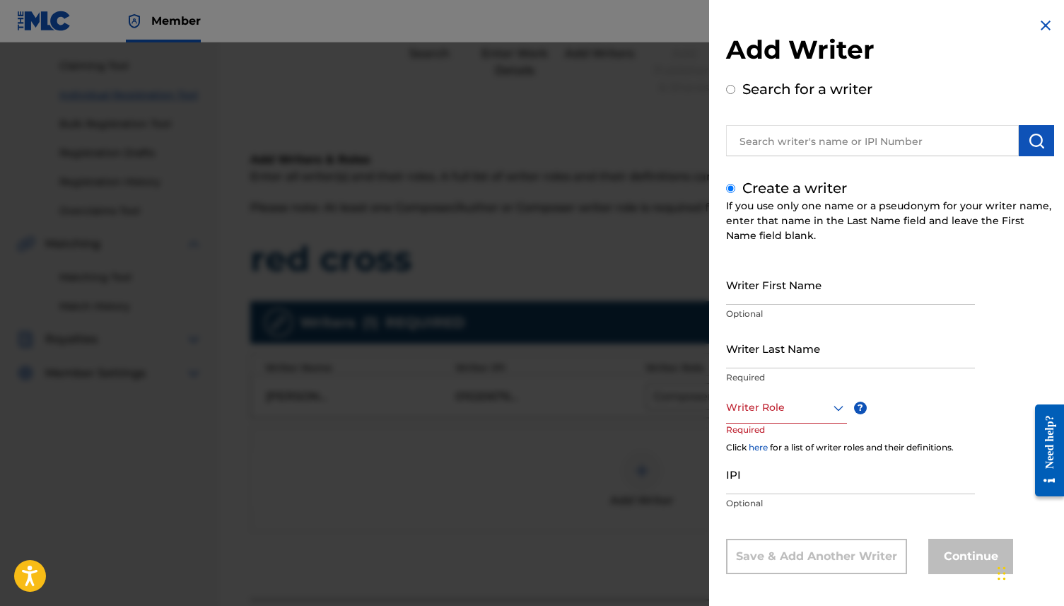
click at [786, 283] on input "Writer First Name" at bounding box center [850, 285] width 249 height 40
type input "[PERSON_NAME]"
type input "gifted"
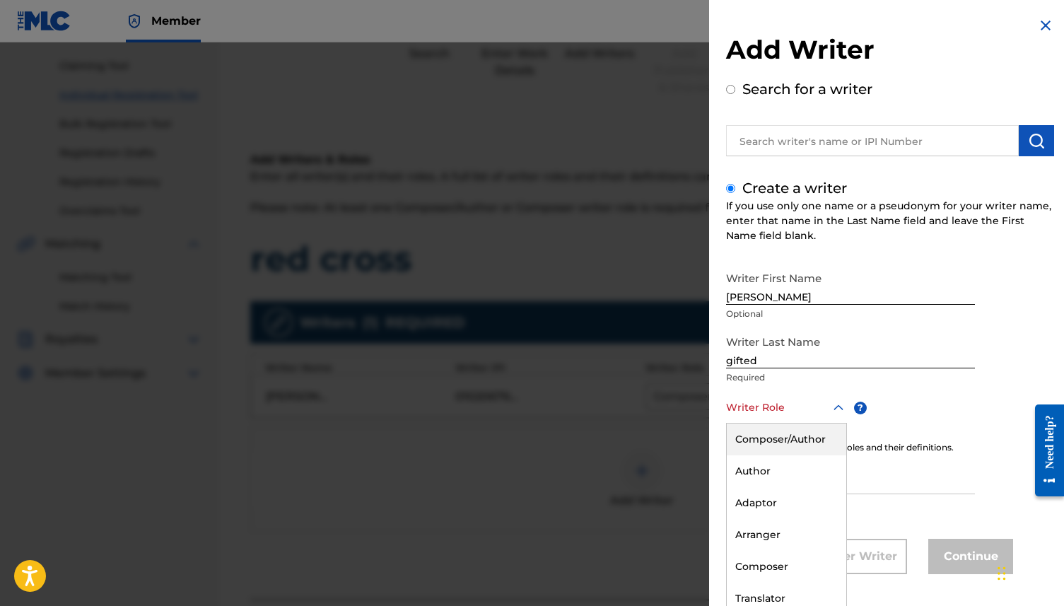
scroll to position [6, 0]
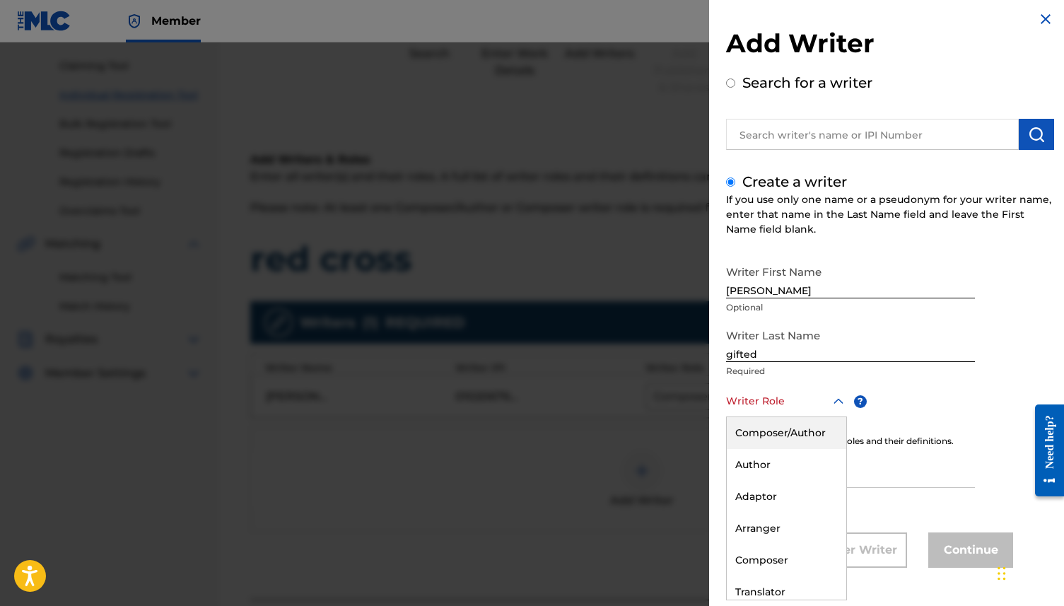
click at [748, 417] on div "Composer/Author, 1 of 8. 8 results available. Use Up and Down to choose options…" at bounding box center [786, 401] width 121 height 32
click at [763, 430] on div "Composer/Author" at bounding box center [787, 433] width 120 height 32
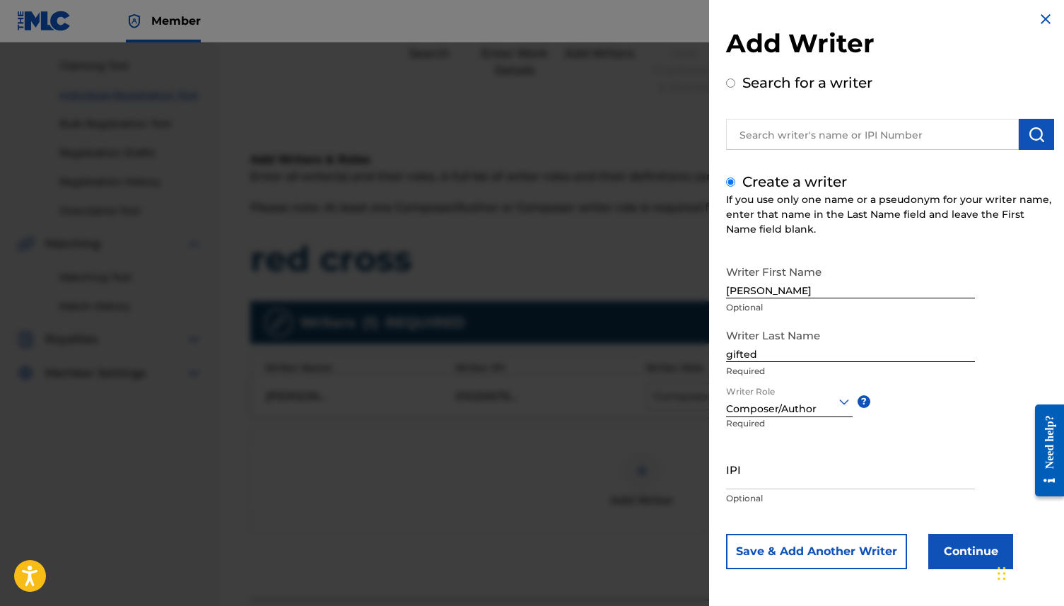
click at [809, 463] on button "Continue" at bounding box center [971, 551] width 85 height 35
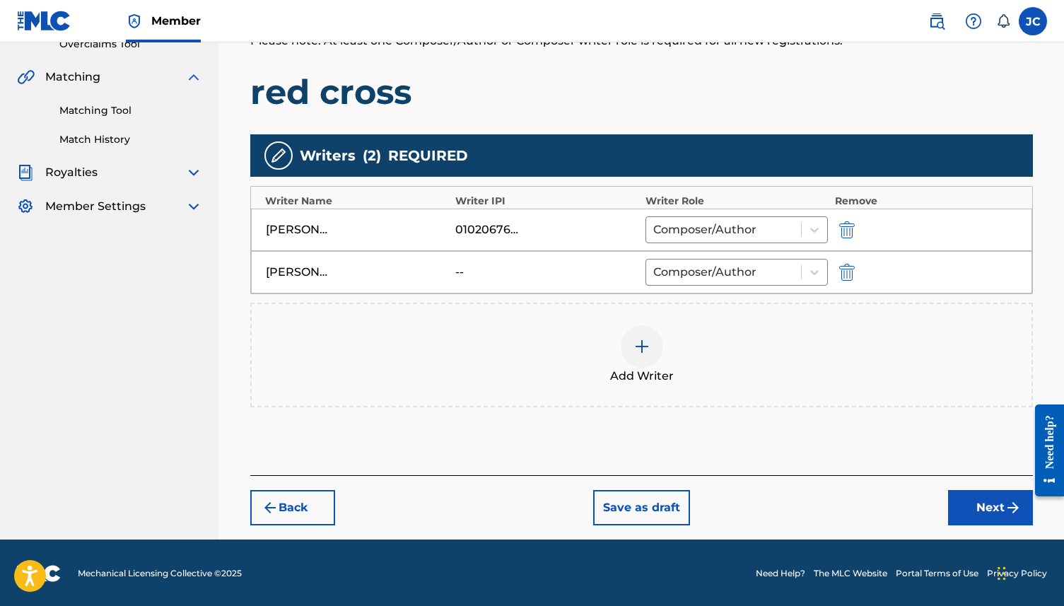
click at [809, 463] on button "Next" at bounding box center [990, 507] width 85 height 35
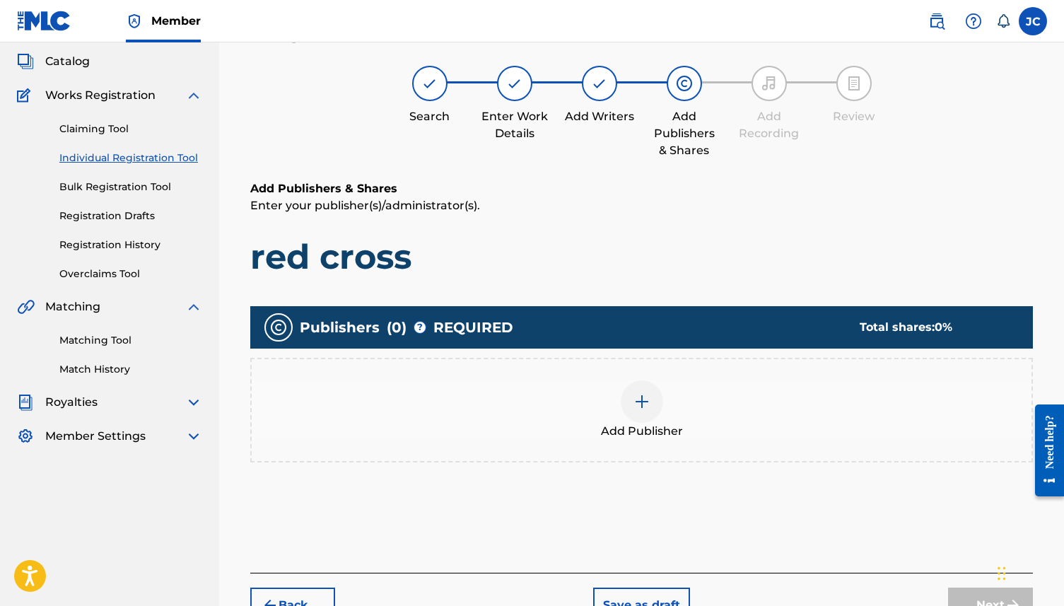
scroll to position [64, 0]
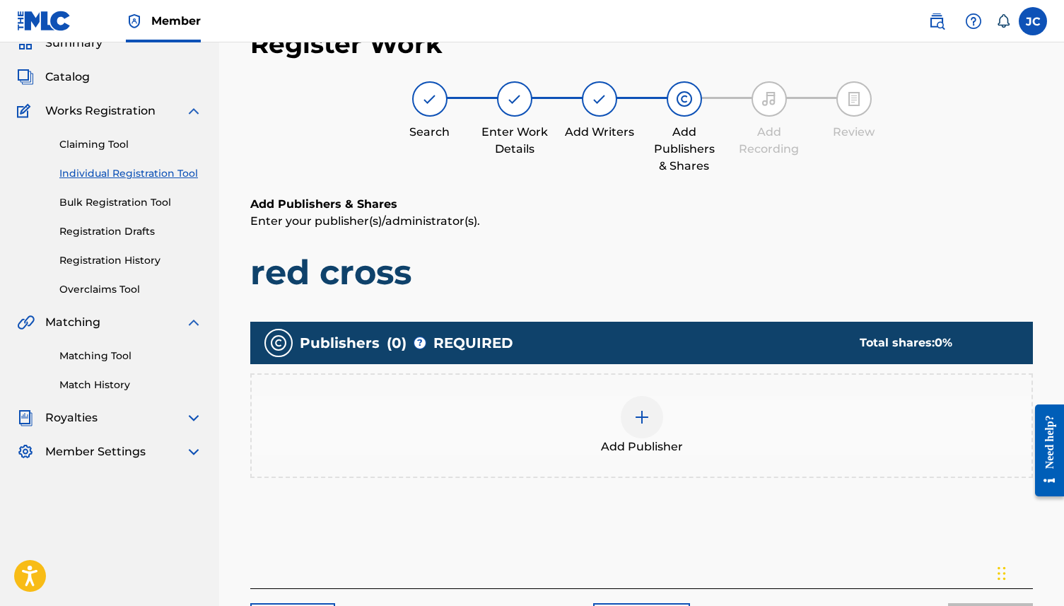
click at [651, 410] on div at bounding box center [642, 417] width 42 height 42
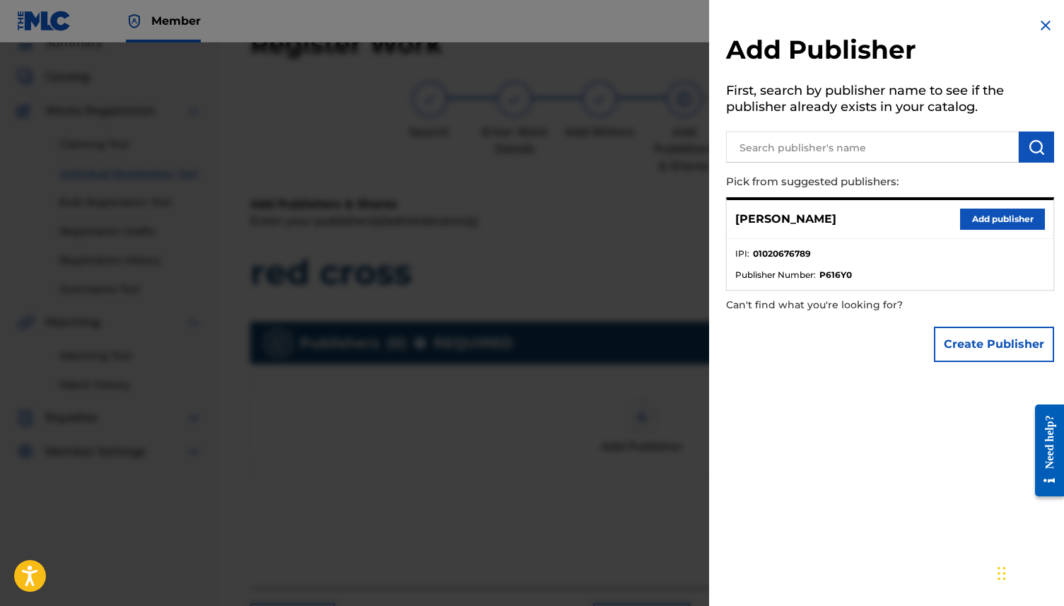
click at [809, 226] on button "Add publisher" at bounding box center [1002, 219] width 85 height 21
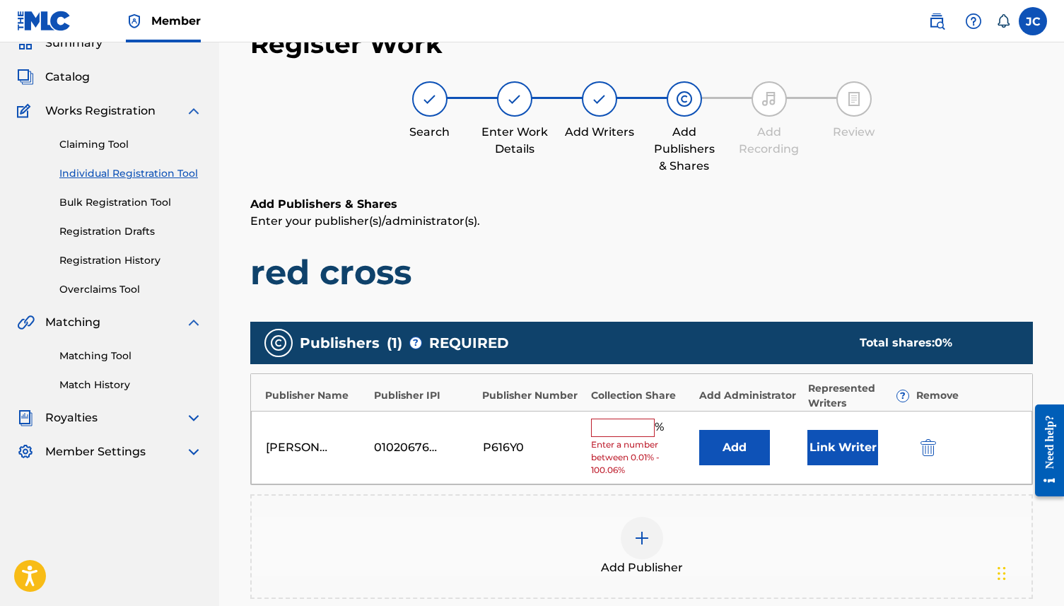
scroll to position [93, 0]
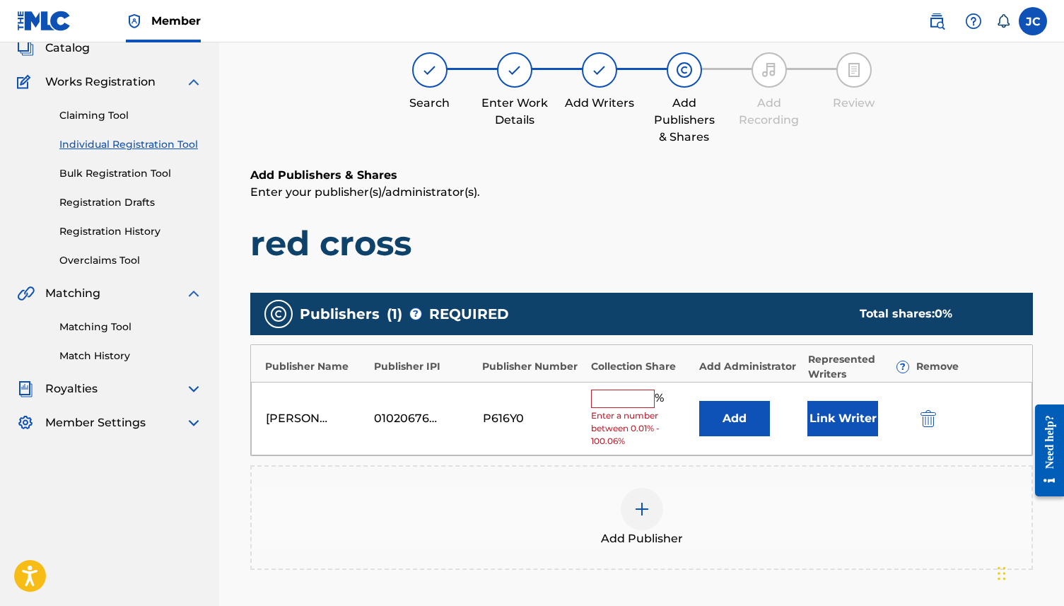
click at [633, 400] on input "text" at bounding box center [623, 399] width 64 height 18
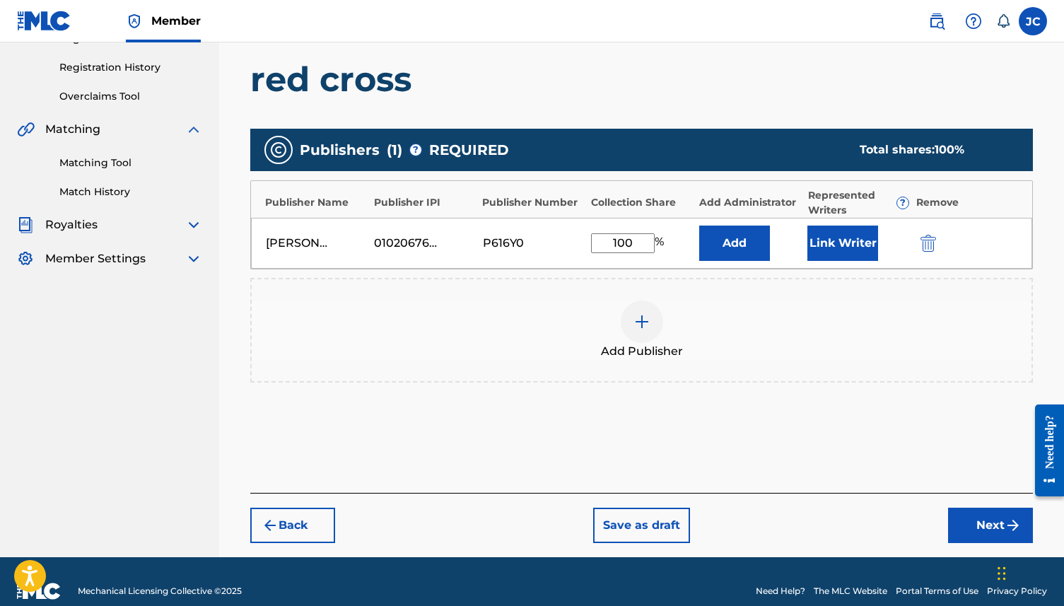
type input "100"
click at [809, 463] on button "Next" at bounding box center [990, 525] width 85 height 35
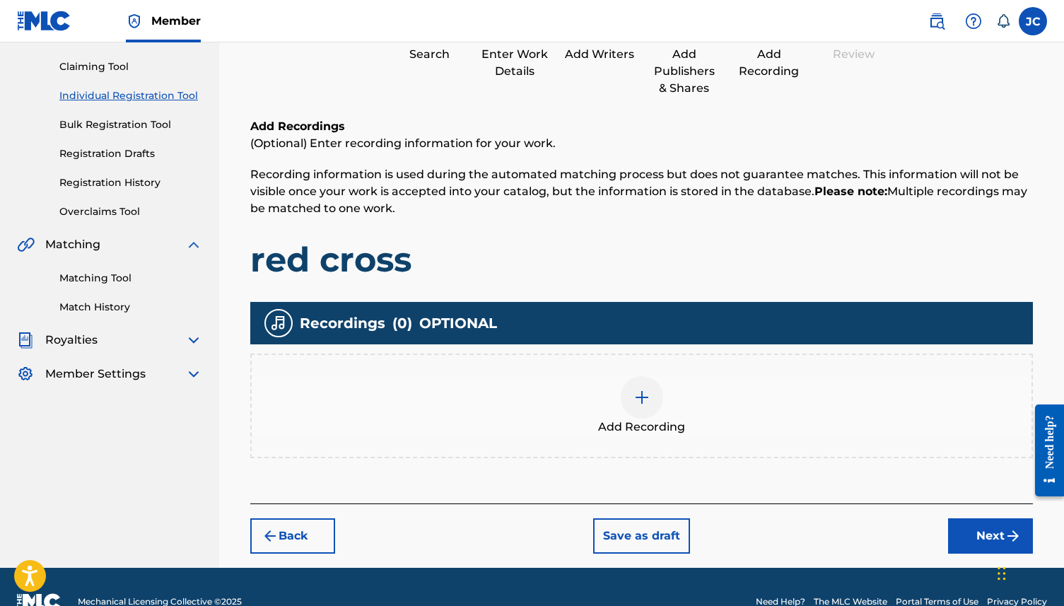
click at [809, 463] on button "Next" at bounding box center [990, 535] width 85 height 35
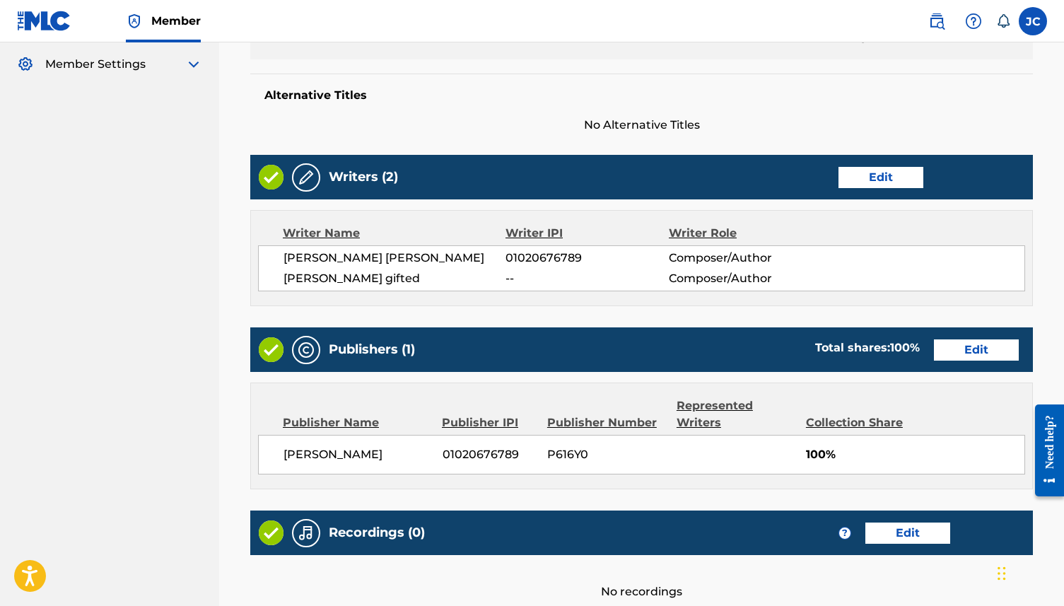
scroll to position [598, 0]
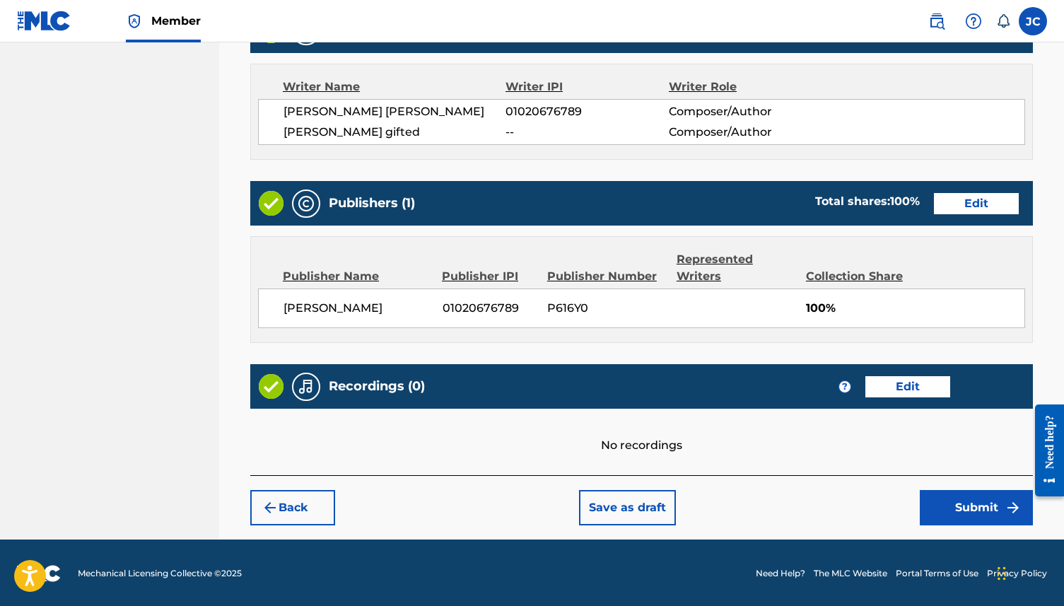
click at [809, 463] on button "Submit" at bounding box center [976, 507] width 113 height 35
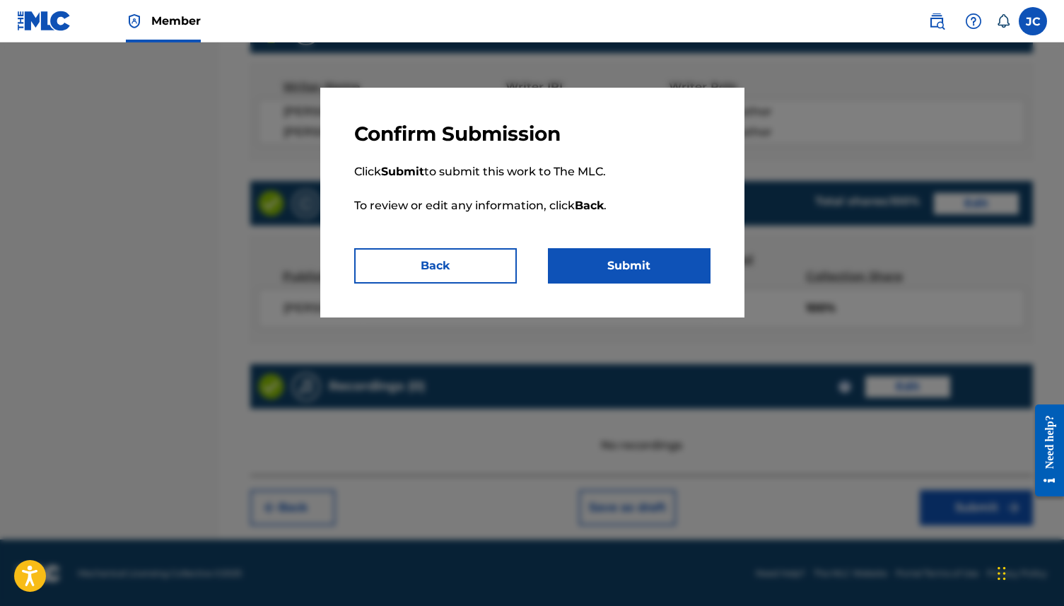
click at [590, 270] on button "Submit" at bounding box center [629, 265] width 163 height 35
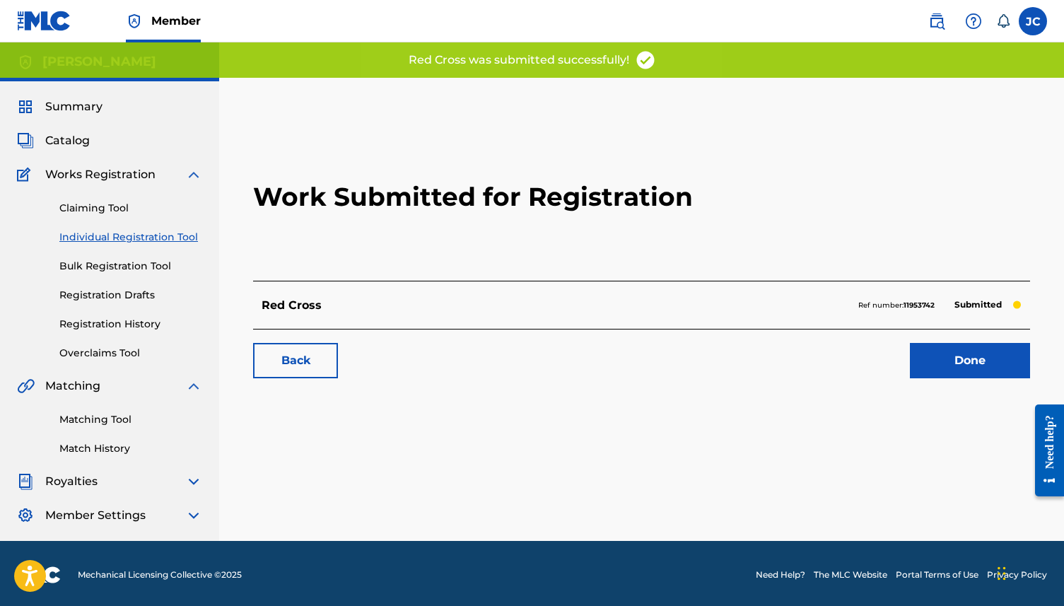
click at [809, 351] on link "Done" at bounding box center [970, 360] width 120 height 35
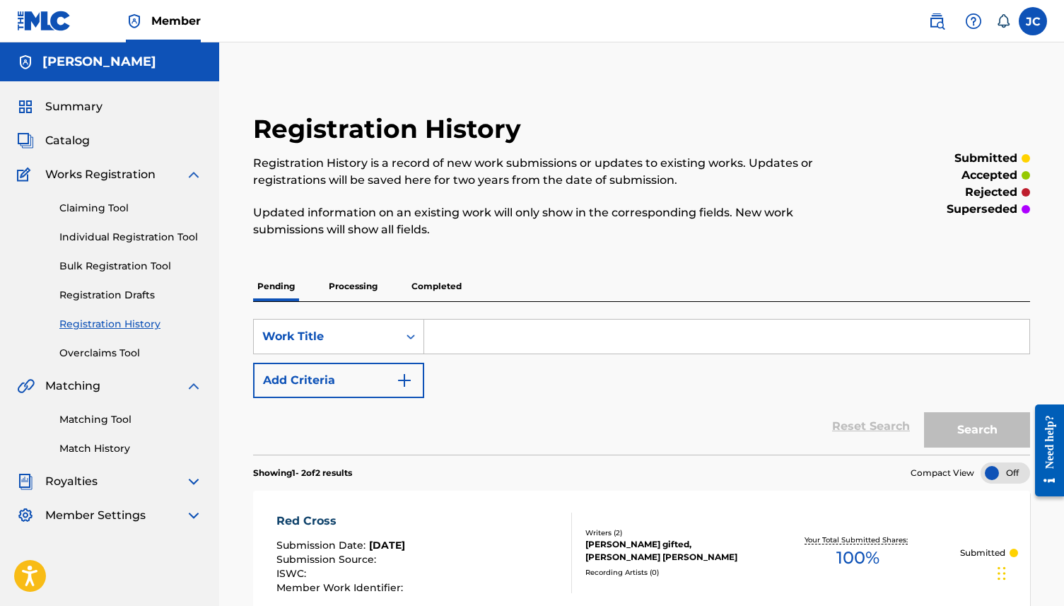
click at [173, 234] on link "Individual Registration Tool" at bounding box center [130, 237] width 143 height 15
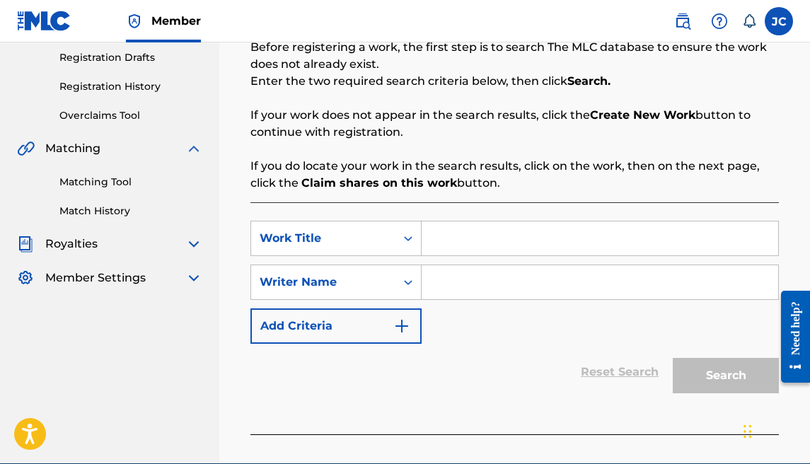
scroll to position [252, 0]
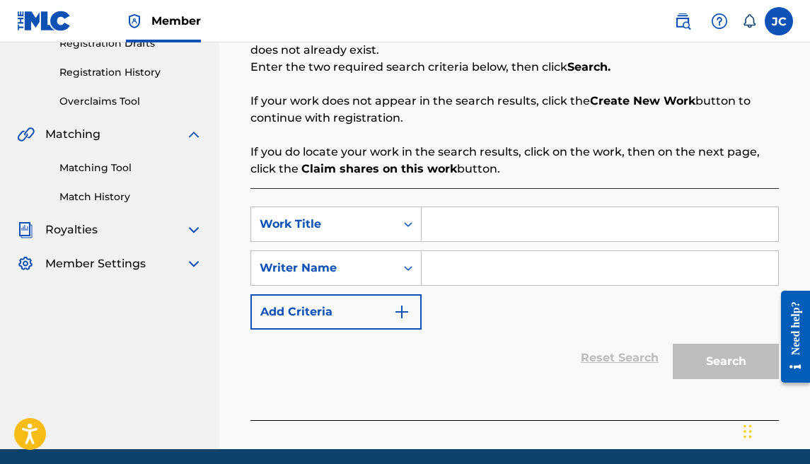
click at [463, 225] on input "Search Form" at bounding box center [600, 224] width 356 height 34
type input "sdcsd"
click at [479, 260] on input "Search Form" at bounding box center [600, 268] width 356 height 34
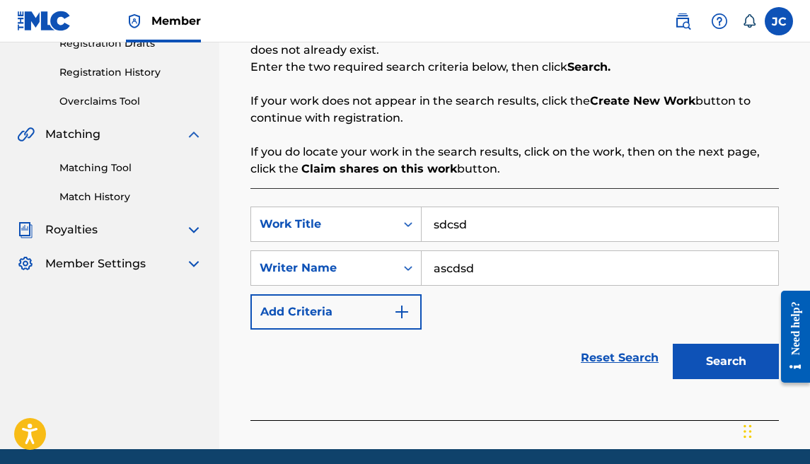
type input "ascdsd"
click at [697, 355] on button "Search" at bounding box center [726, 361] width 106 height 35
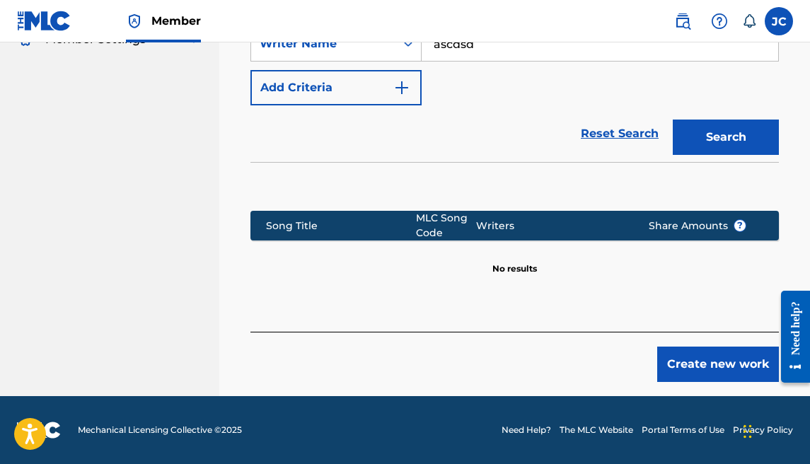
click at [707, 347] on button "Create new work" at bounding box center [718, 364] width 122 height 35
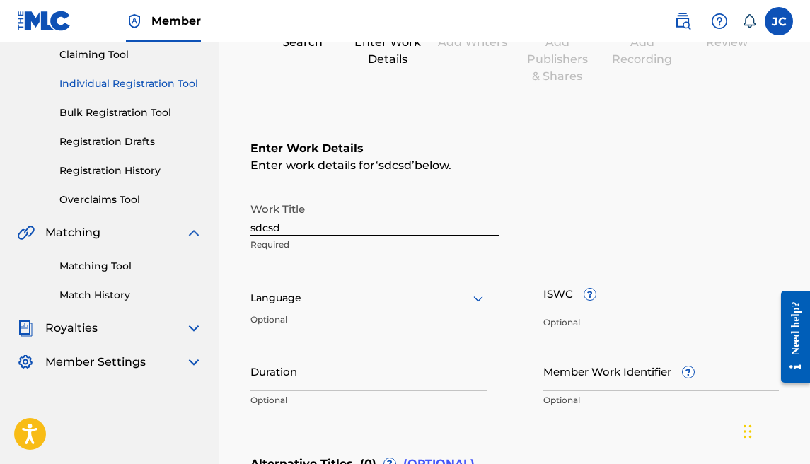
scroll to position [120, 0]
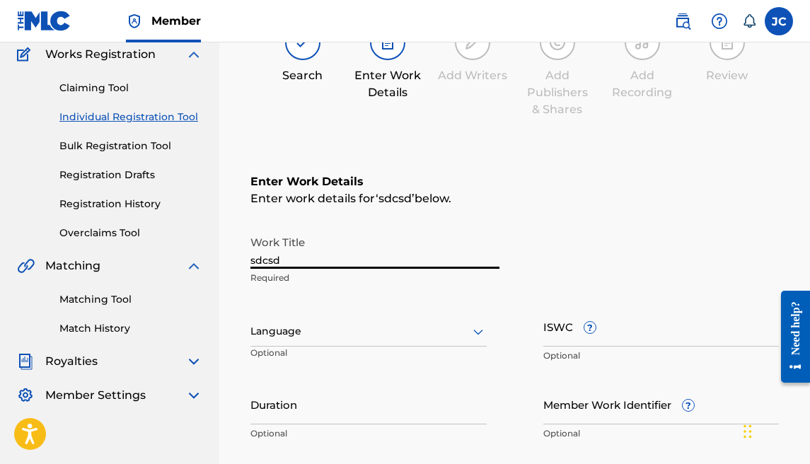
drag, startPoint x: 242, startPoint y: 245, endPoint x: 166, endPoint y: 227, distance: 77.7
click at [166, 227] on main "[PERSON_NAME] Summary Catalog Works Registration Claiming Tool Individual Regis…" at bounding box center [405, 324] width 810 height 804
type input "BRAVOBRUCEWAYNE"
click at [287, 344] on div "Language" at bounding box center [368, 332] width 236 height 30
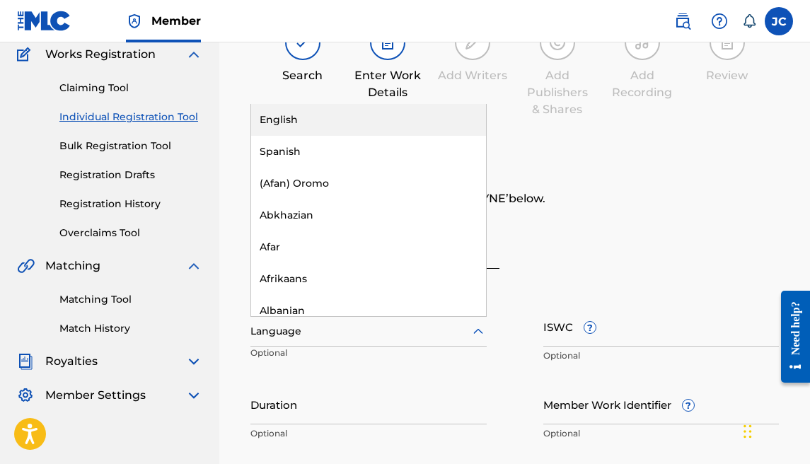
click at [307, 123] on div "English" at bounding box center [368, 120] width 235 height 32
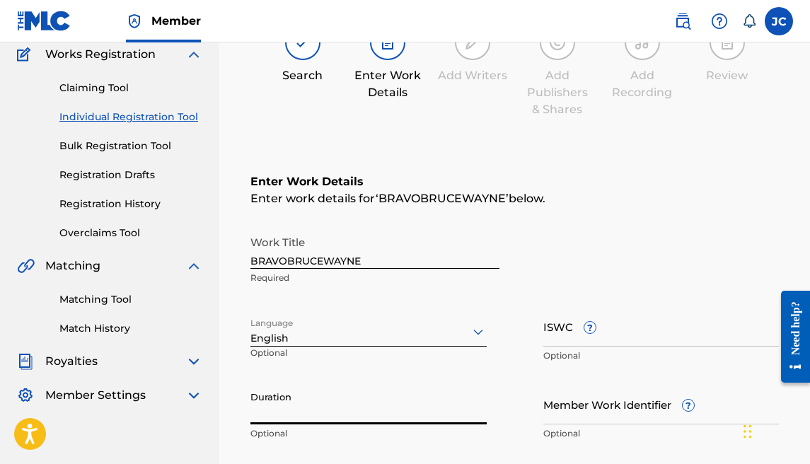
click at [305, 405] on input "Duration" at bounding box center [368, 404] width 236 height 40
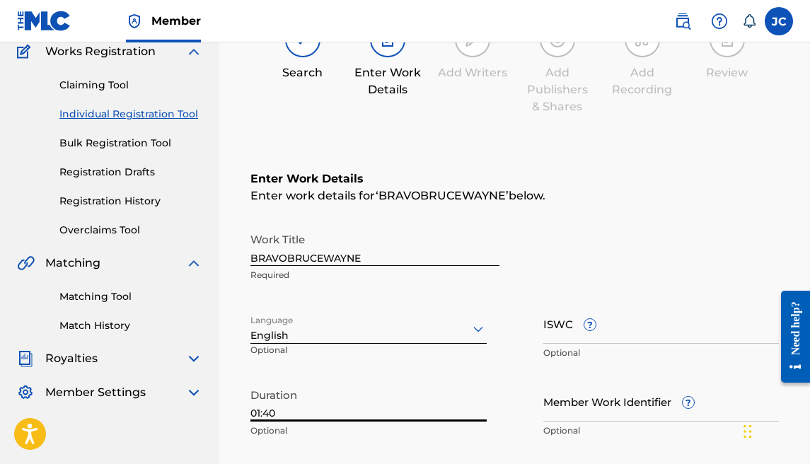
scroll to position [417, 0]
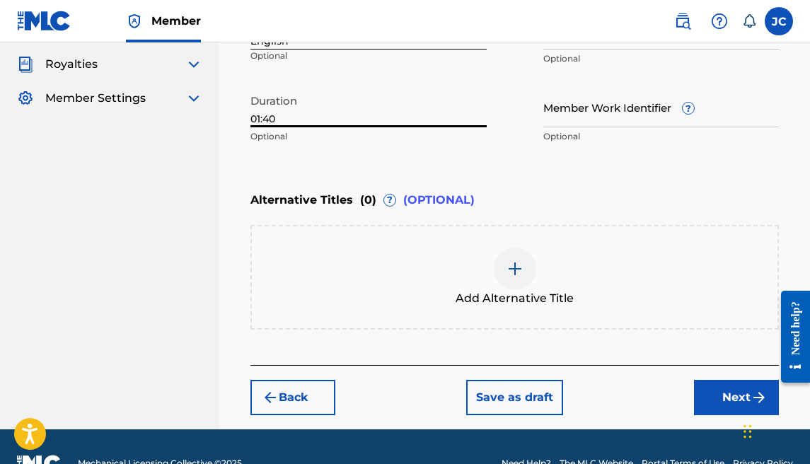
type input "01:40"
click at [703, 381] on button "Next" at bounding box center [736, 397] width 85 height 35
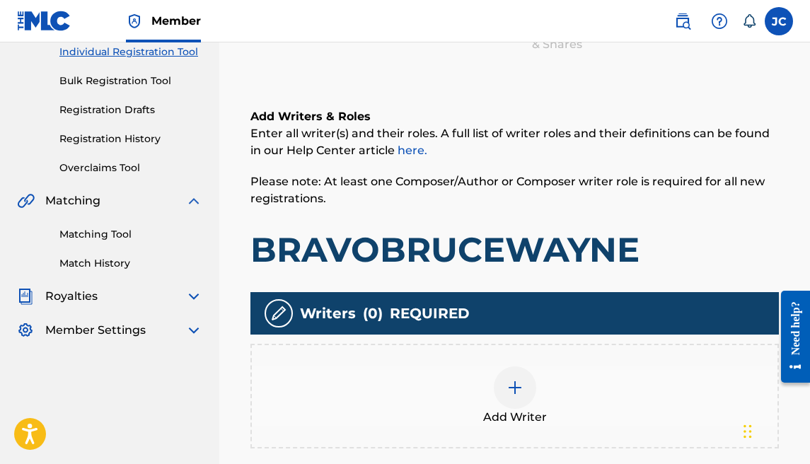
scroll to position [256, 0]
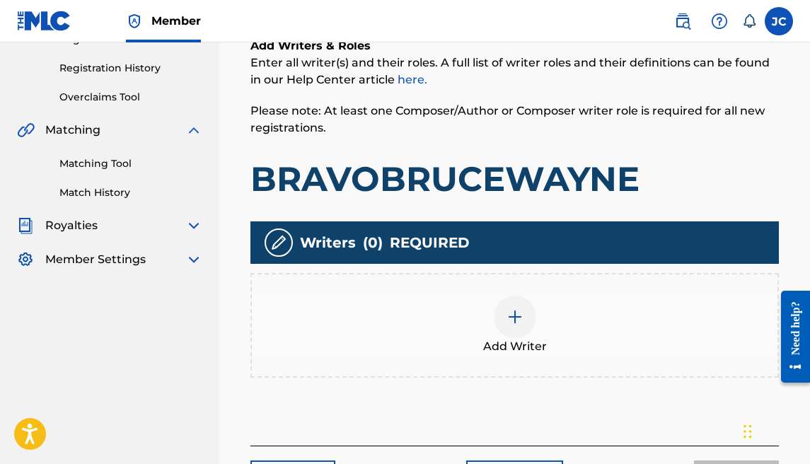
click at [504, 311] on div at bounding box center [515, 317] width 42 height 42
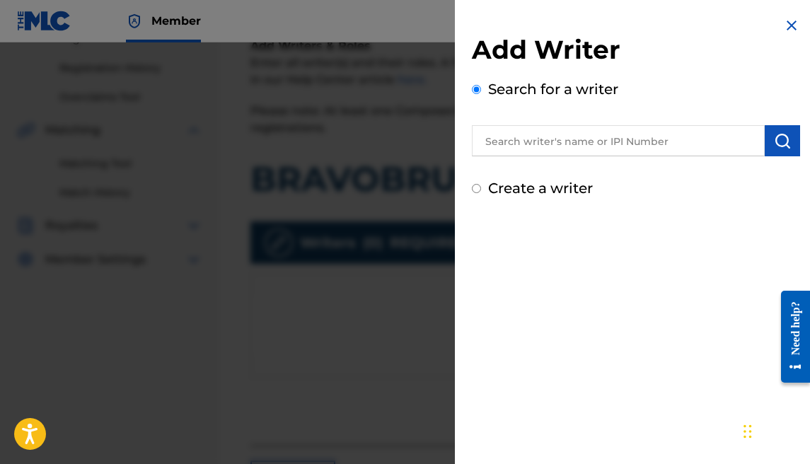
click at [583, 187] on label "Create a writer" at bounding box center [540, 188] width 105 height 17
radio input "true"
click at [481, 187] on input "Create a writer" at bounding box center [476, 188] width 9 height 9
radio input "false"
radio input "true"
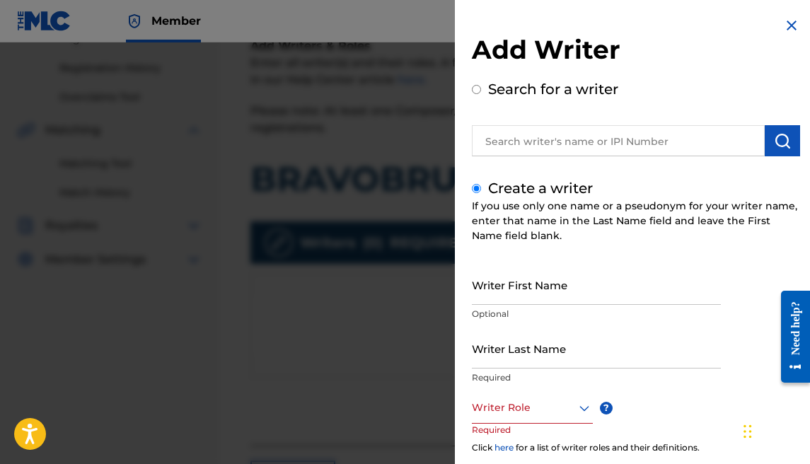
click at [574, 300] on input "Writer First Name" at bounding box center [596, 285] width 249 height 40
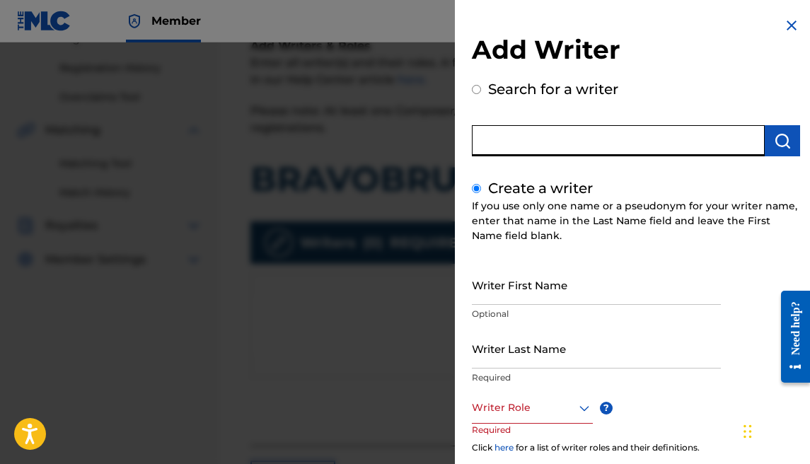
click at [564, 151] on input "text" at bounding box center [618, 140] width 293 height 31
radio input "true"
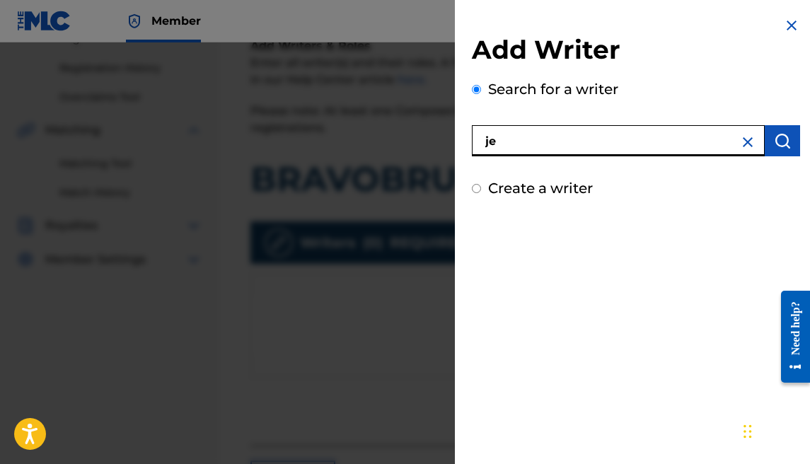
type input "jes"
click at [564, 151] on input "jes" at bounding box center [618, 140] width 293 height 31
drag, startPoint x: 562, startPoint y: 150, endPoint x: 494, endPoint y: 134, distance: 70.5
click at [494, 134] on input "jes" at bounding box center [618, 140] width 293 height 31
click at [500, 246] on div "Add Writer Search for a writer Create a writer" at bounding box center [636, 232] width 362 height 464
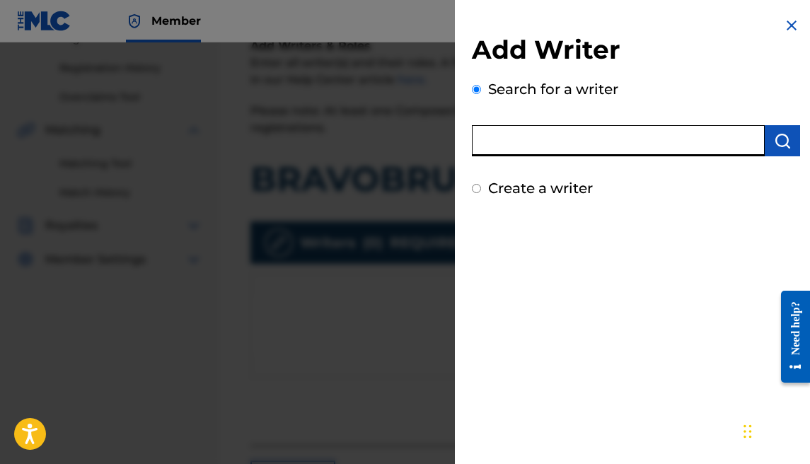
click at [496, 145] on input "text" at bounding box center [618, 140] width 293 height 31
type input "[PERSON_NAME]"
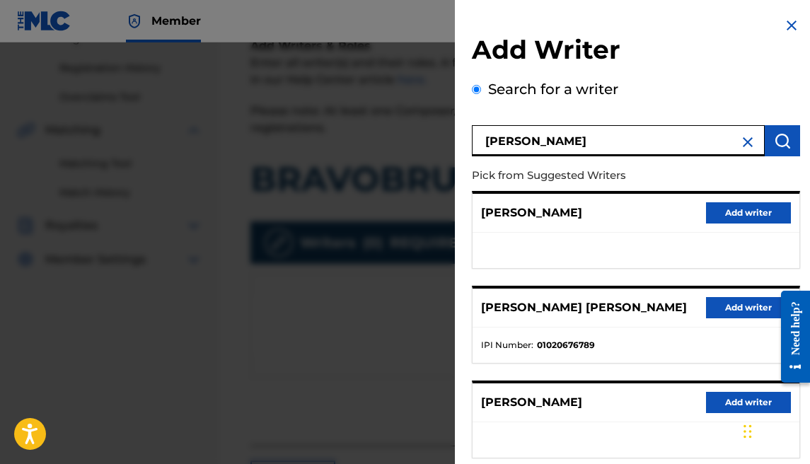
click at [738, 297] on button "Add writer" at bounding box center [748, 307] width 85 height 21
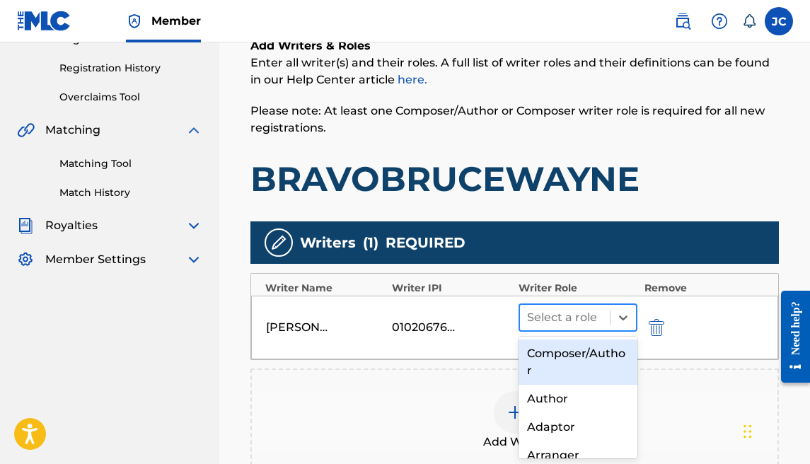
click at [540, 318] on div at bounding box center [565, 318] width 76 height 20
click at [541, 352] on div "Composer/Author" at bounding box center [577, 361] width 119 height 45
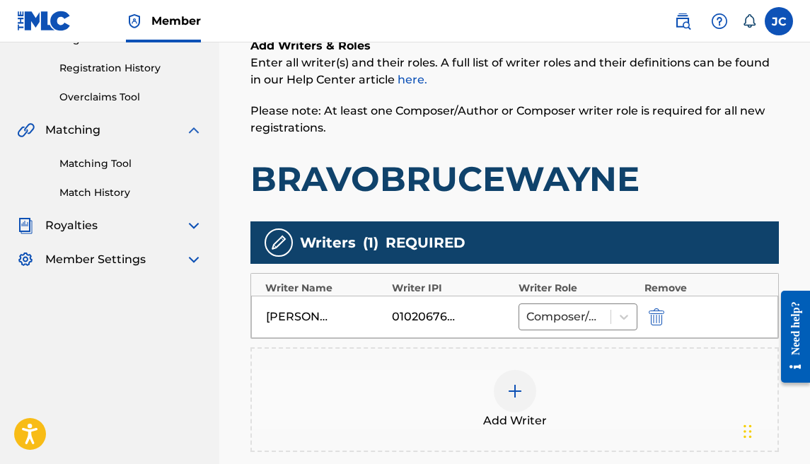
click at [518, 390] on img at bounding box center [514, 391] width 17 height 17
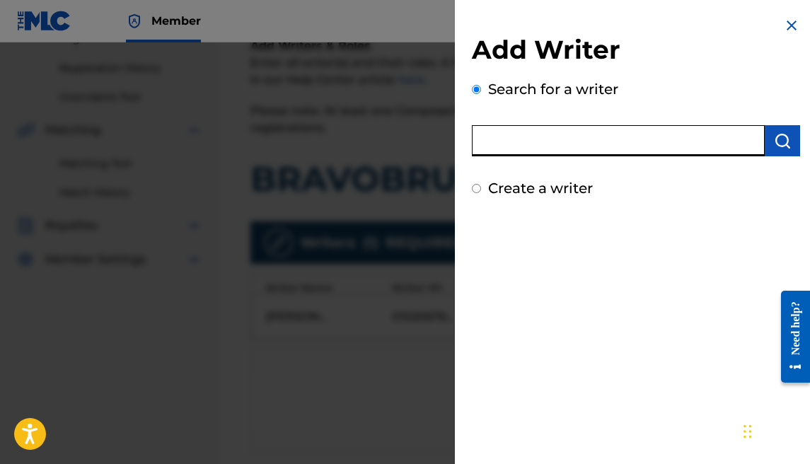
click at [608, 146] on input "text" at bounding box center [618, 140] width 293 height 31
type input "e"
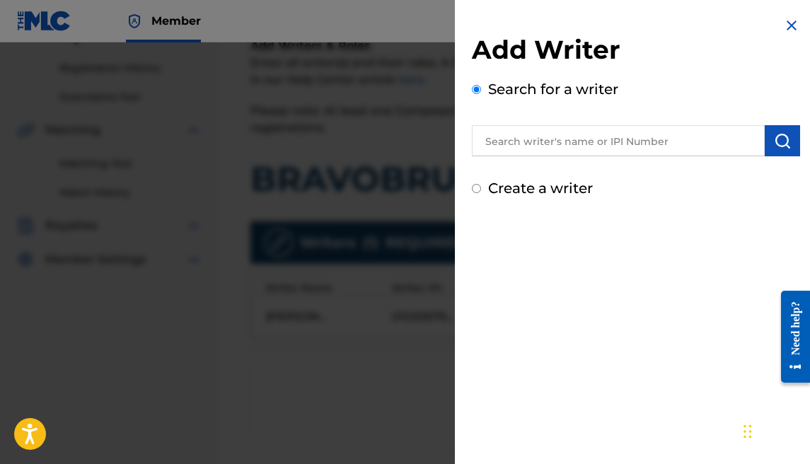
click at [570, 186] on label "Create a writer" at bounding box center [540, 188] width 105 height 17
radio input "true"
click at [481, 186] on input "Create a writer" at bounding box center [476, 188] width 9 height 9
radio input "false"
radio input "true"
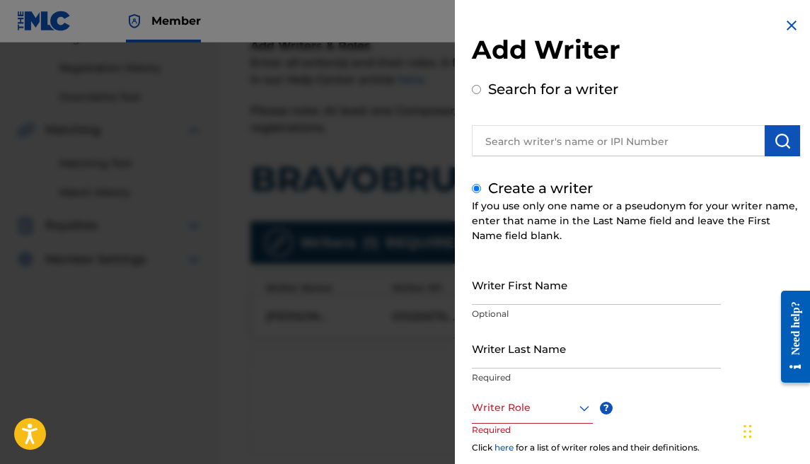
click at [518, 275] on input "Writer First Name" at bounding box center [596, 285] width 249 height 40
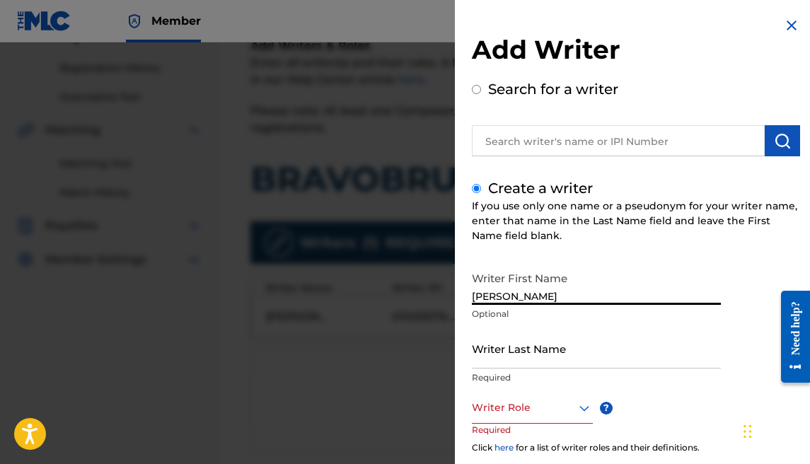
type input "[PERSON_NAME]"
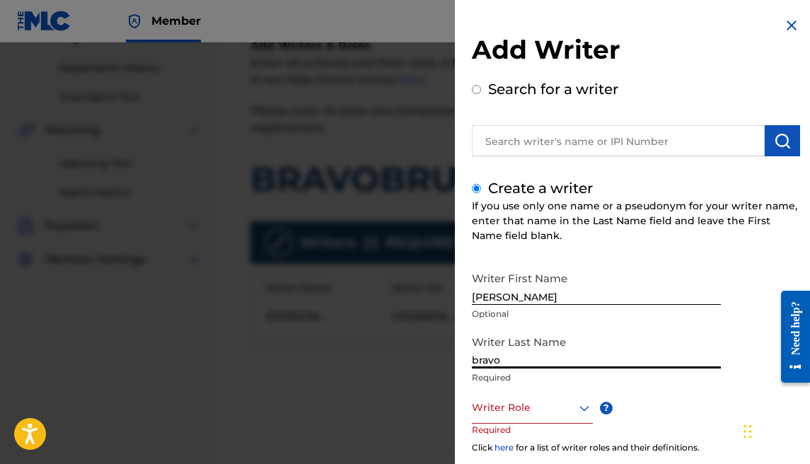
type input "bravo"
click at [554, 405] on div at bounding box center [532, 408] width 121 height 18
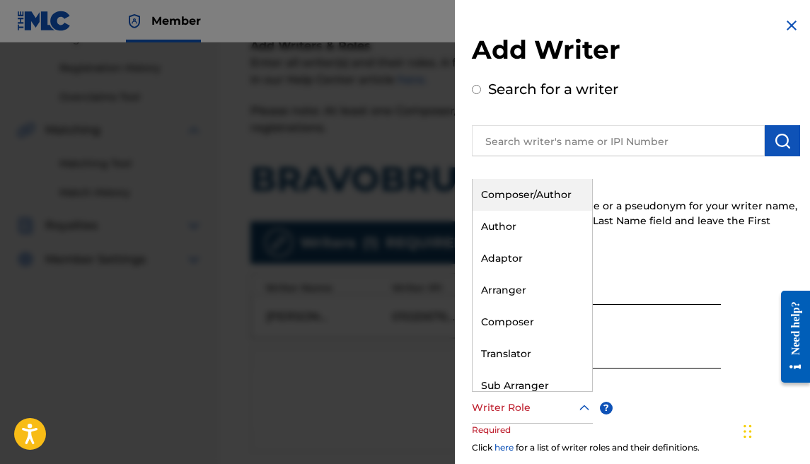
click at [523, 190] on div "Composer/Author" at bounding box center [532, 195] width 120 height 32
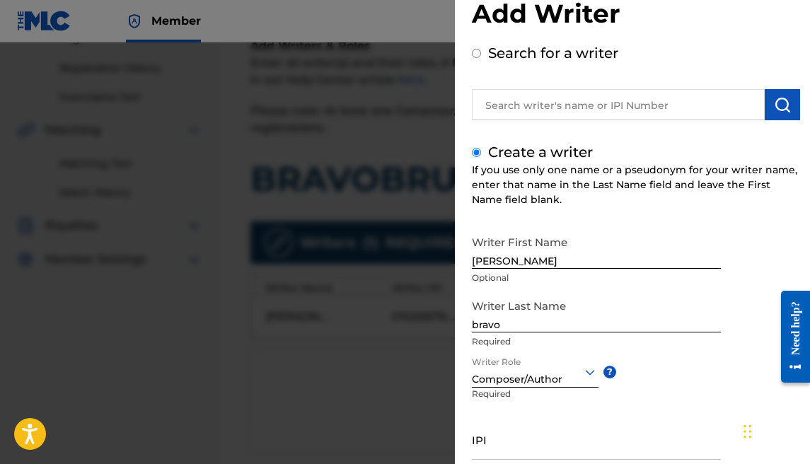
scroll to position [122, 0]
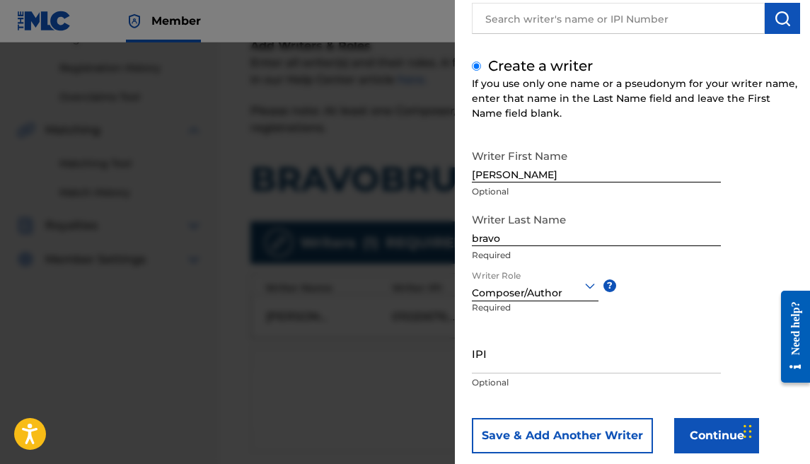
click at [537, 368] on input "IPI" at bounding box center [596, 353] width 249 height 40
paste input "1177684902"
type input "1177684902"
click at [698, 441] on button "Continue" at bounding box center [716, 435] width 85 height 35
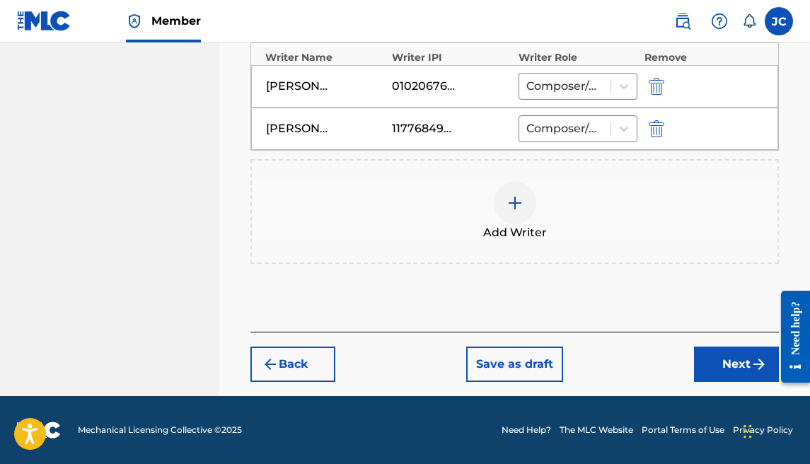
click at [738, 361] on button "Next" at bounding box center [736, 364] width 85 height 35
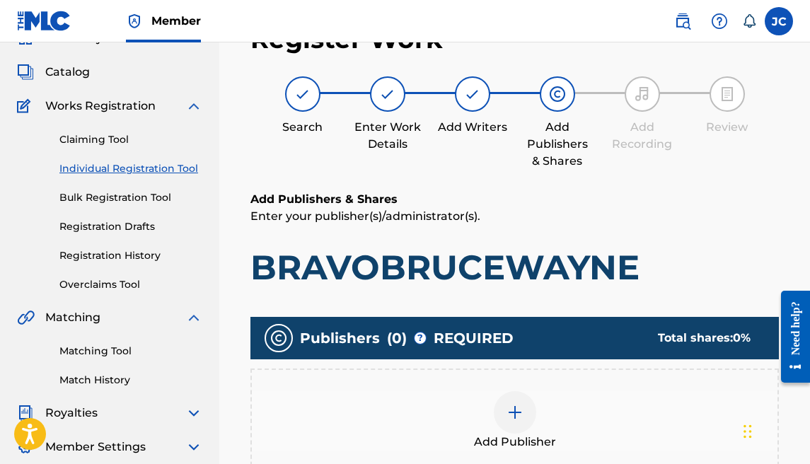
scroll to position [86, 0]
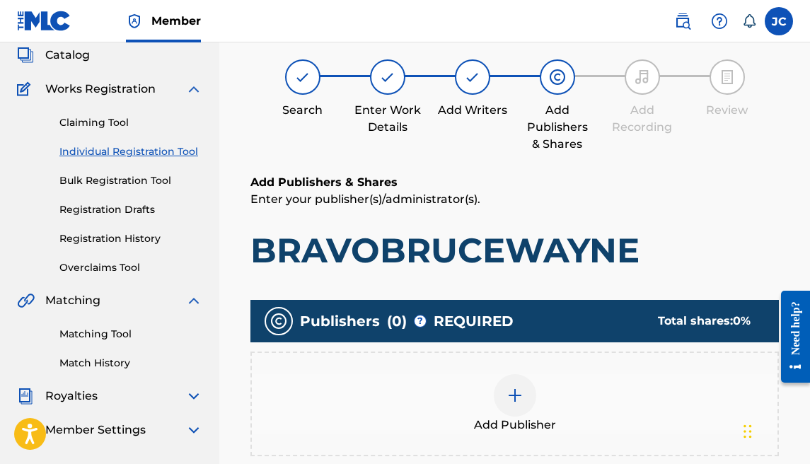
click at [460, 84] on div at bounding box center [472, 76] width 35 height 35
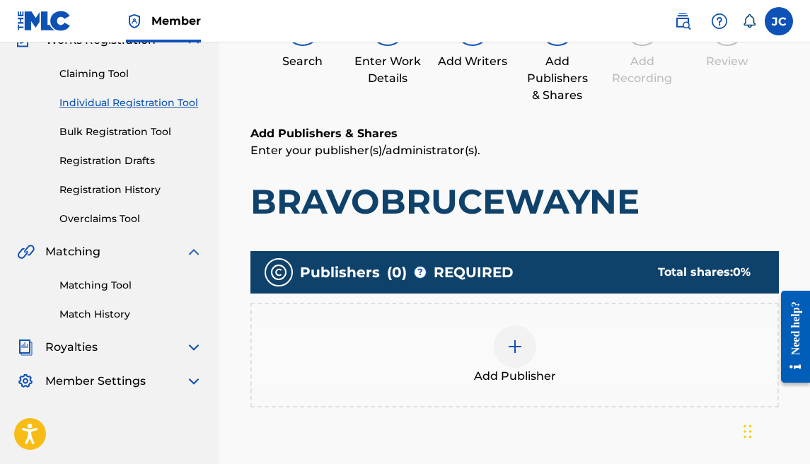
scroll to position [320, 0]
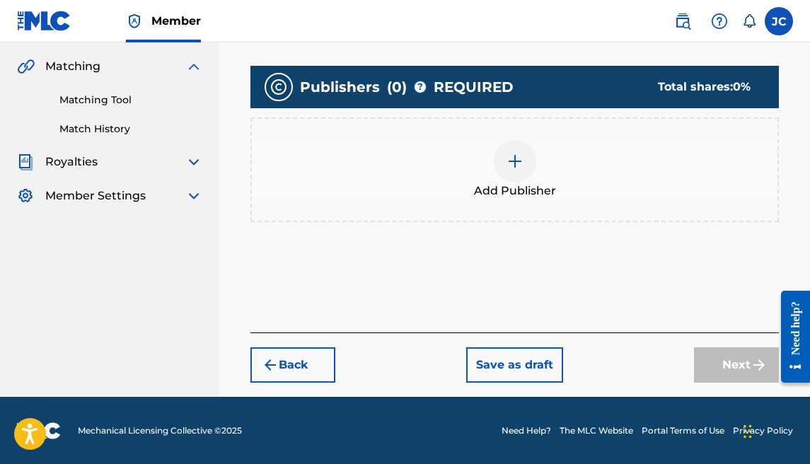
click at [308, 367] on button "Back" at bounding box center [292, 364] width 85 height 35
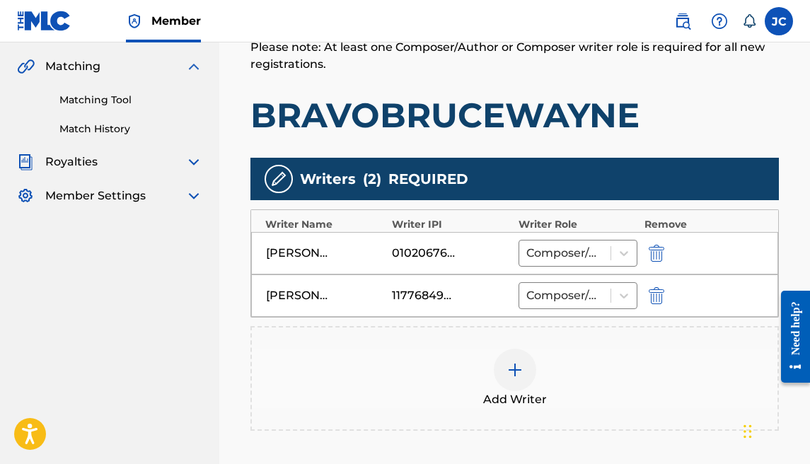
click at [509, 359] on div at bounding box center [515, 370] width 42 height 42
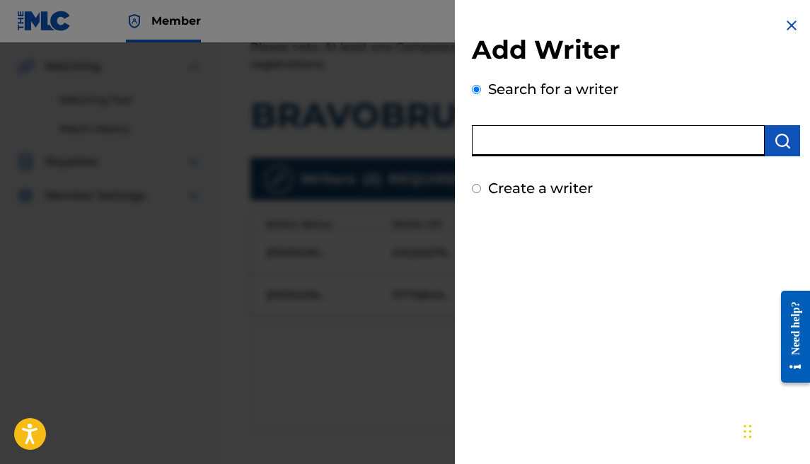
click at [607, 144] on input "text" at bounding box center [618, 140] width 293 height 31
type input "[PERSON_NAME]"
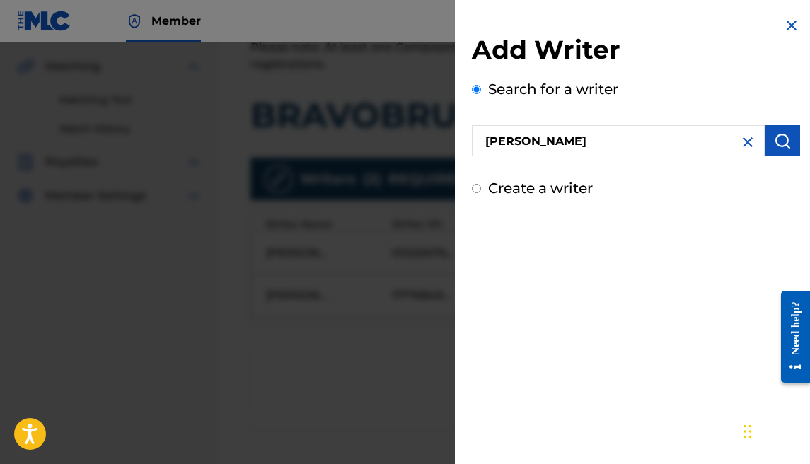
click at [774, 144] on img "submit" at bounding box center [782, 140] width 17 height 17
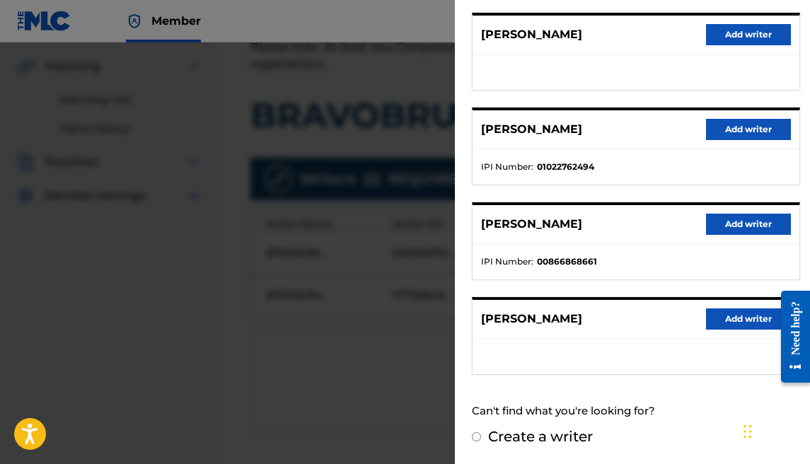
scroll to position [0, 0]
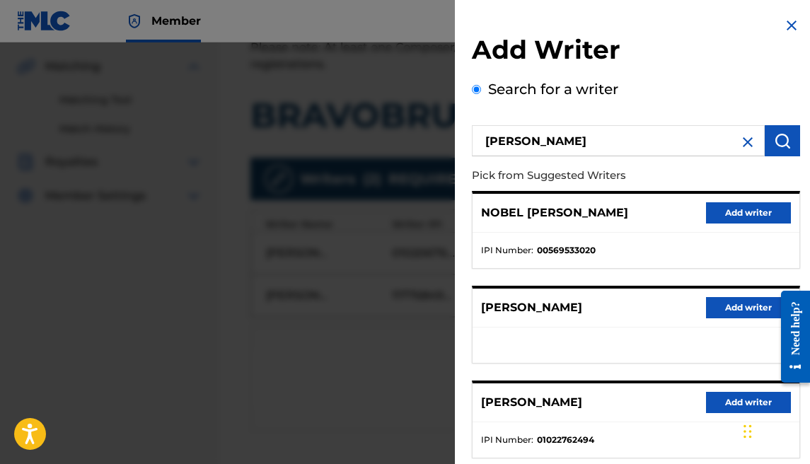
click at [740, 136] on img at bounding box center [747, 142] width 17 height 17
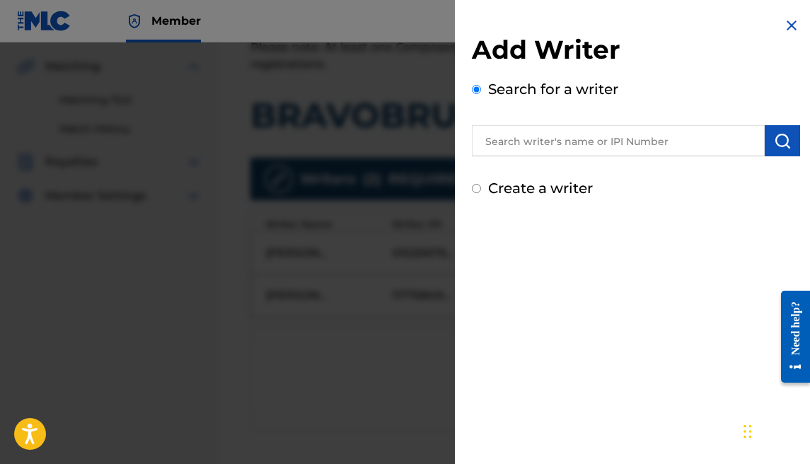
click at [629, 143] on input "text" at bounding box center [618, 140] width 293 height 31
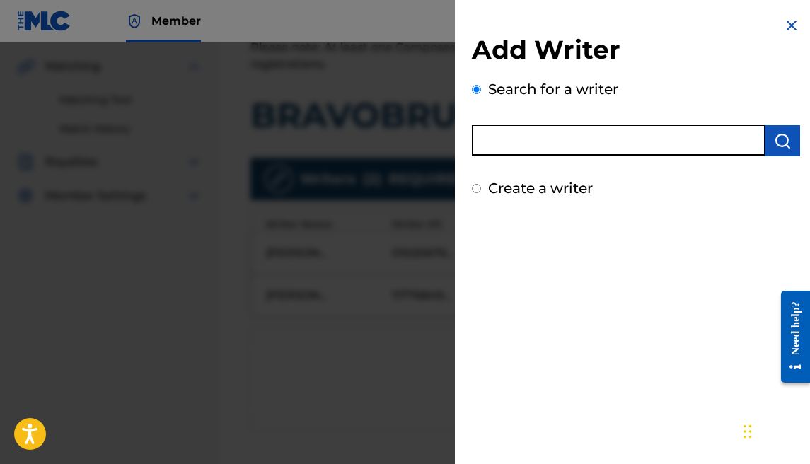
type input "k"
type input "[PERSON_NAME]"
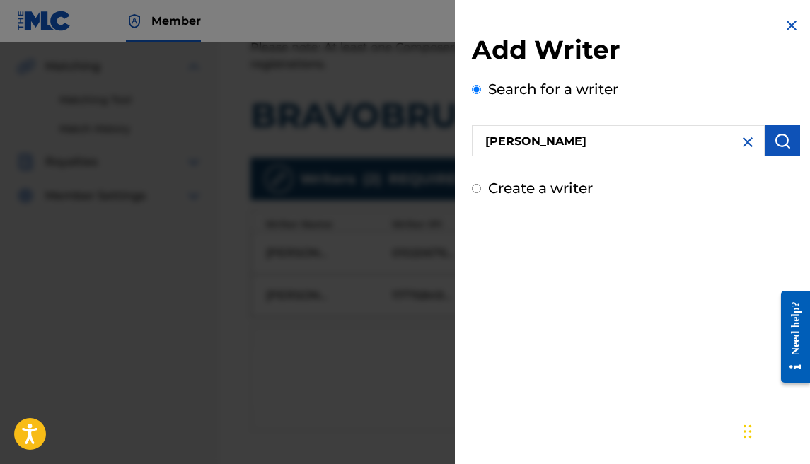
click at [784, 136] on img "submit" at bounding box center [782, 140] width 17 height 17
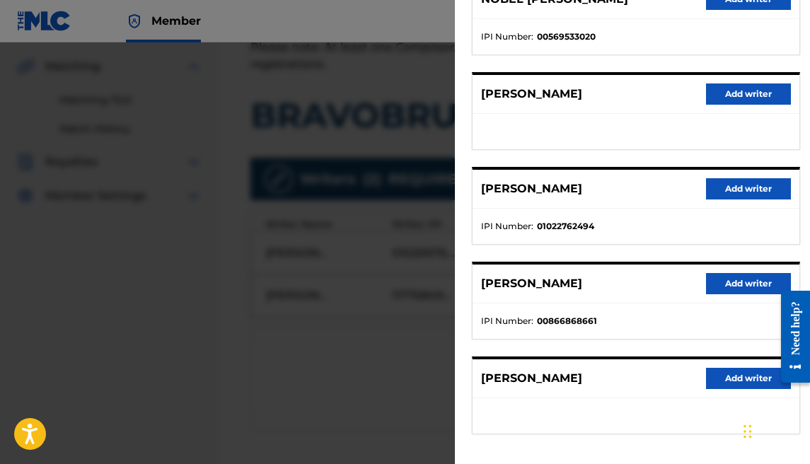
scroll to position [217, 0]
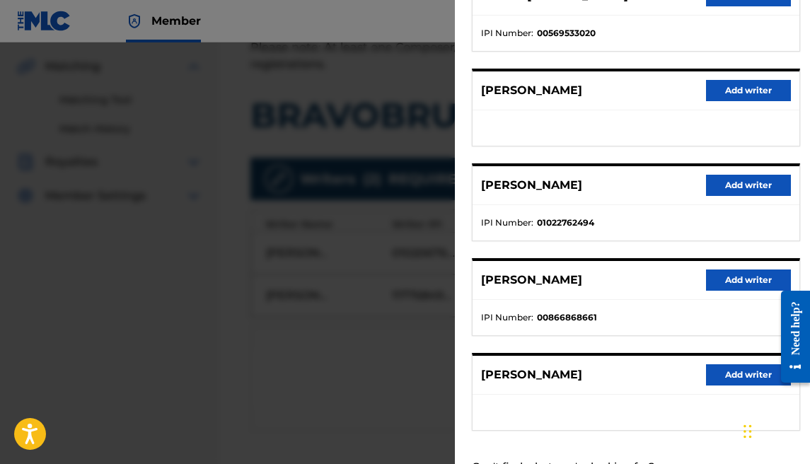
click at [706, 272] on button "Add writer" at bounding box center [748, 279] width 85 height 21
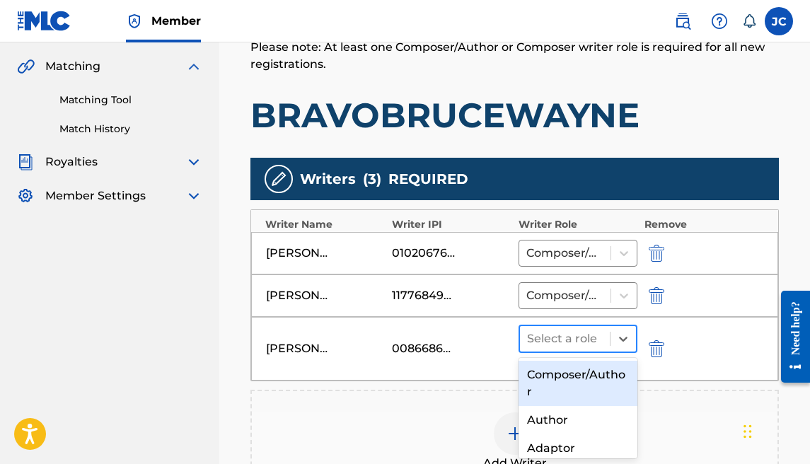
click at [554, 339] on div at bounding box center [565, 339] width 76 height 20
click at [566, 373] on div "Composer/Author" at bounding box center [577, 383] width 119 height 45
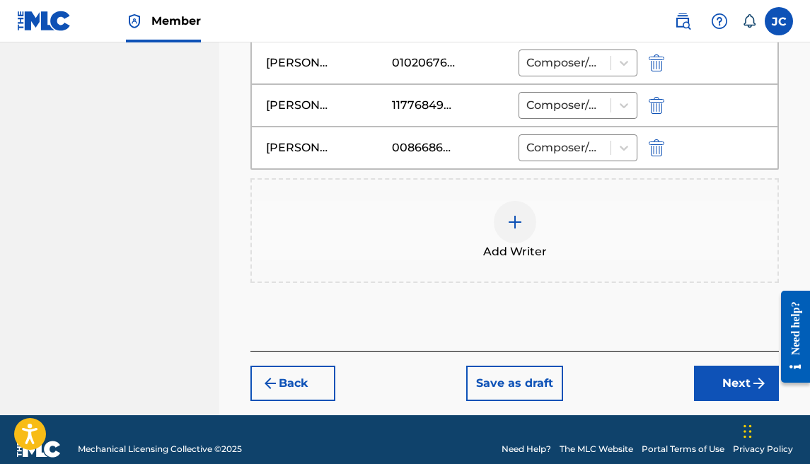
click at [707, 378] on button "Next" at bounding box center [736, 383] width 85 height 35
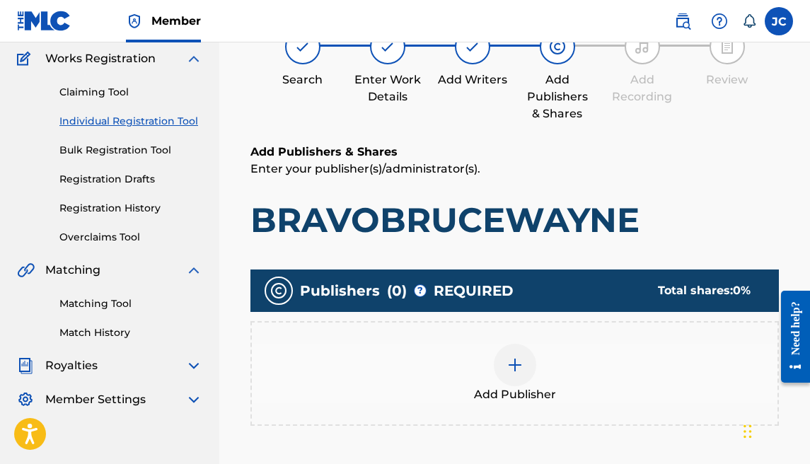
scroll to position [133, 0]
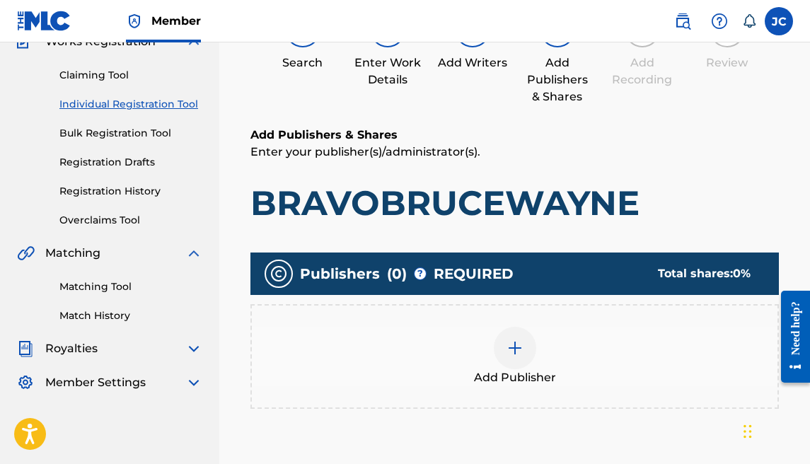
click at [508, 345] on img at bounding box center [514, 347] width 17 height 17
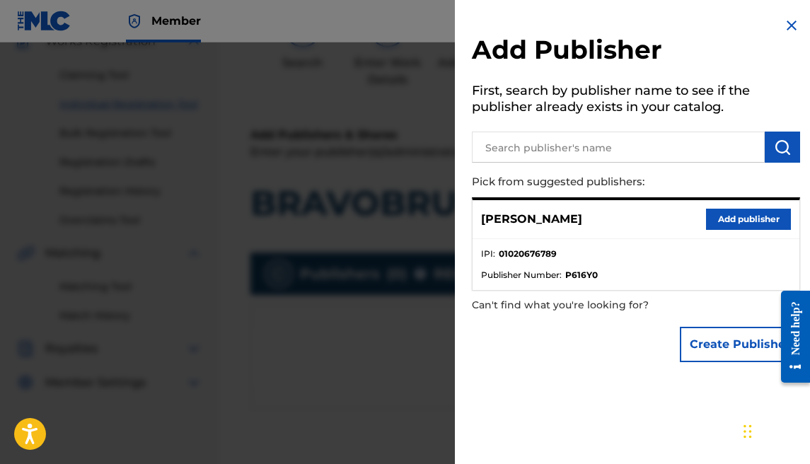
click at [588, 159] on input "text" at bounding box center [618, 147] width 293 height 31
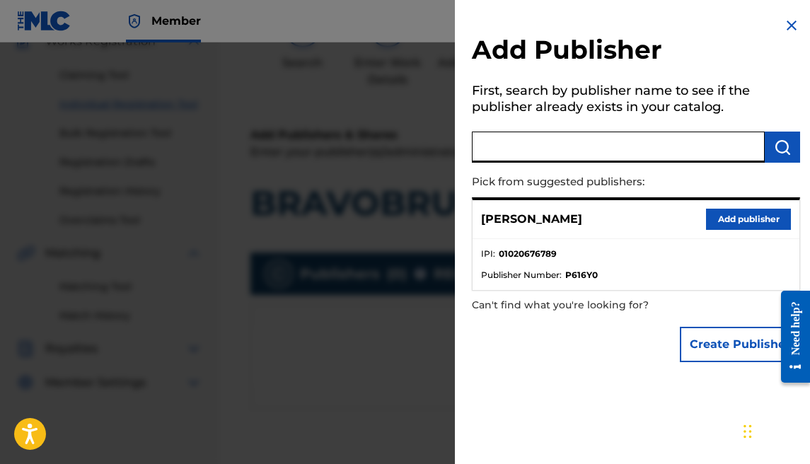
click at [715, 215] on button "Add publisher" at bounding box center [748, 219] width 85 height 21
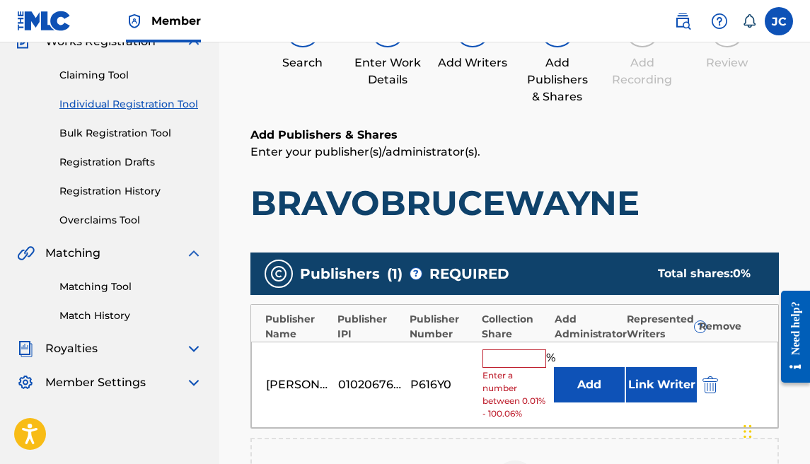
click at [525, 355] on input "text" at bounding box center [514, 358] width 64 height 18
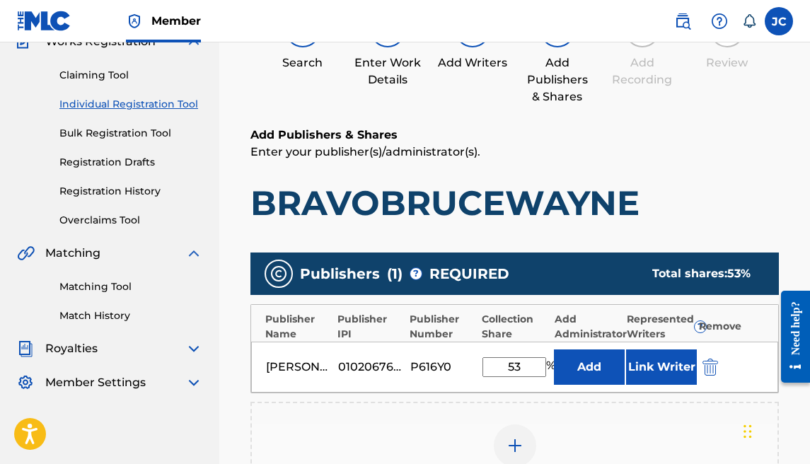
type input "5"
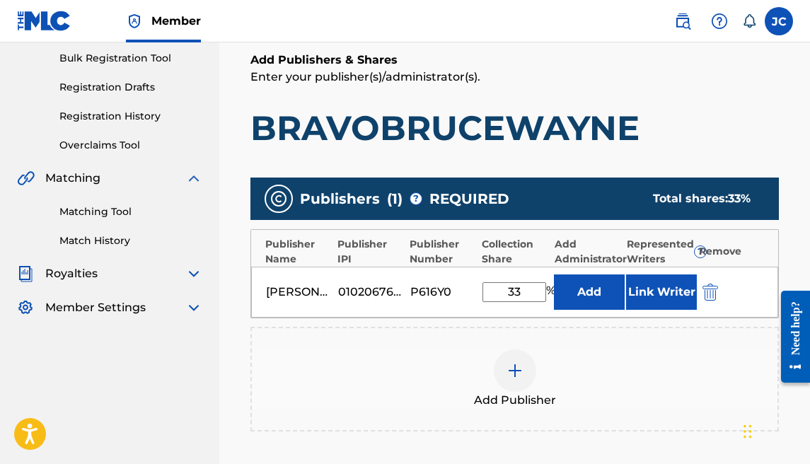
scroll to position [221, 0]
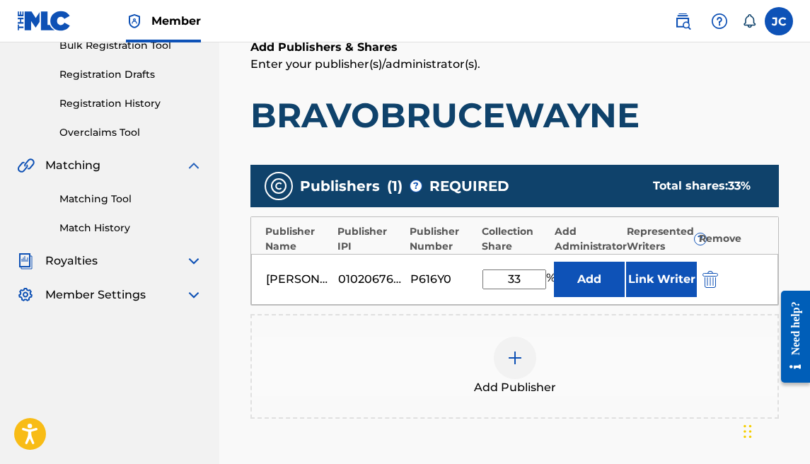
type input "33"
click at [530, 342] on div "Add Publisher" at bounding box center [514, 366] width 525 height 59
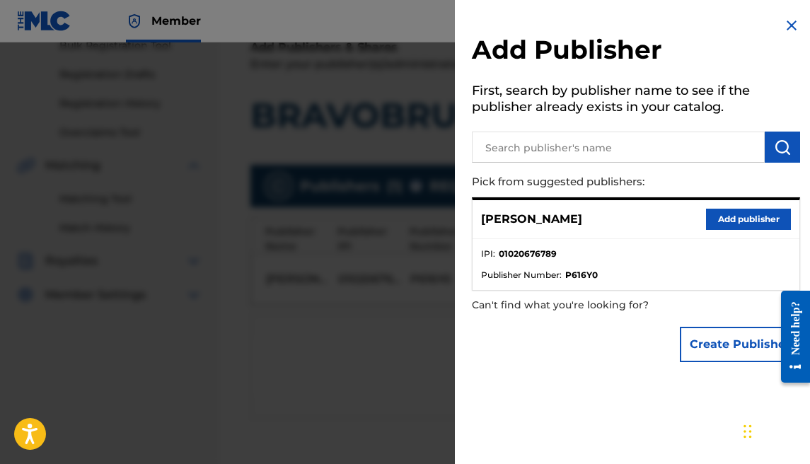
click at [670, 155] on input "text" at bounding box center [618, 147] width 293 height 31
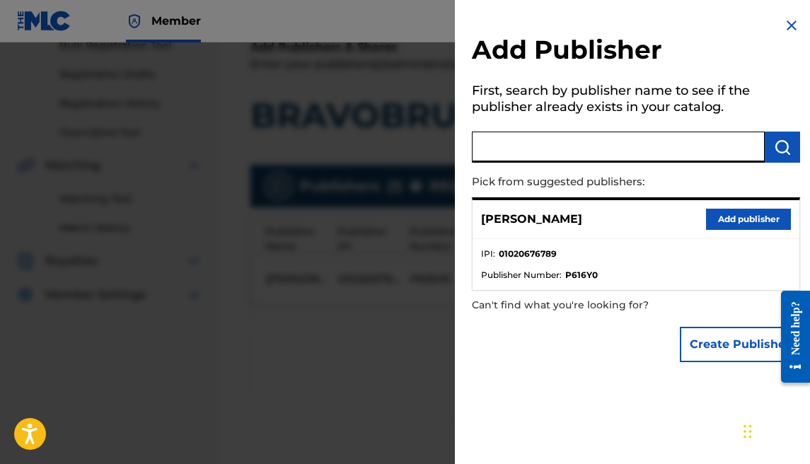
click at [783, 19] on img at bounding box center [791, 25] width 17 height 17
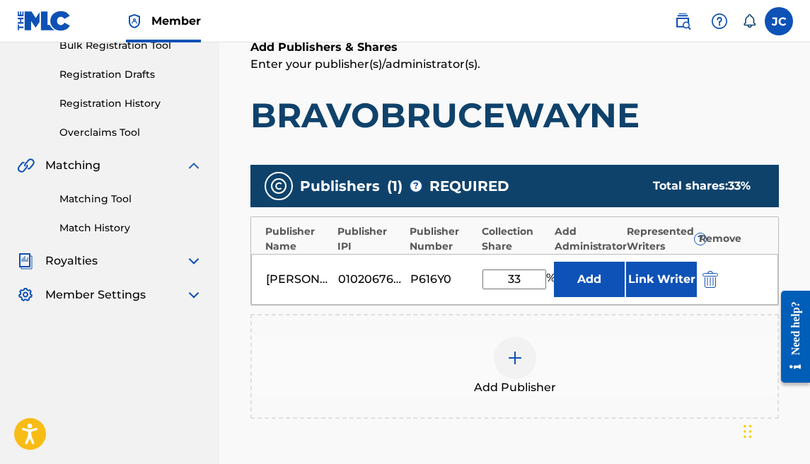
click at [516, 342] on div at bounding box center [515, 358] width 42 height 42
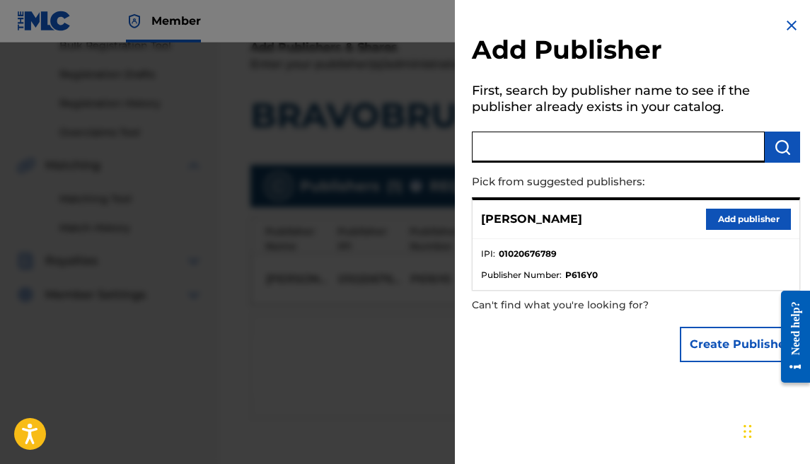
click at [586, 147] on input "text" at bounding box center [618, 147] width 293 height 31
type input "e"
click at [702, 342] on button "Create Publisher" at bounding box center [740, 344] width 120 height 35
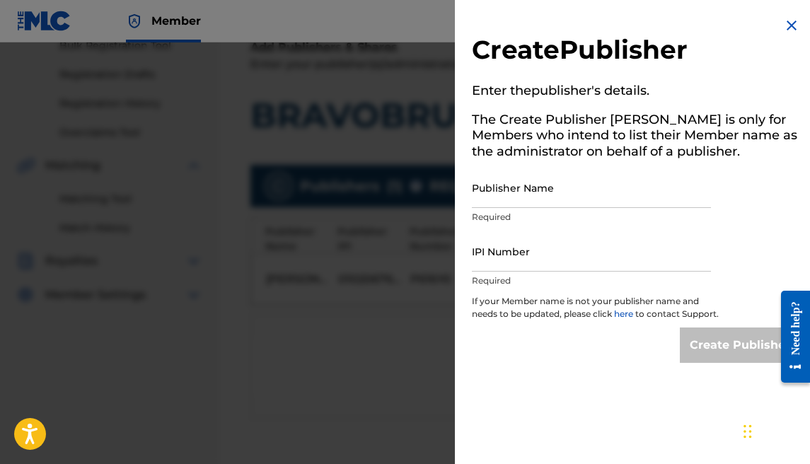
click at [546, 194] on input "Publisher Name" at bounding box center [591, 188] width 239 height 40
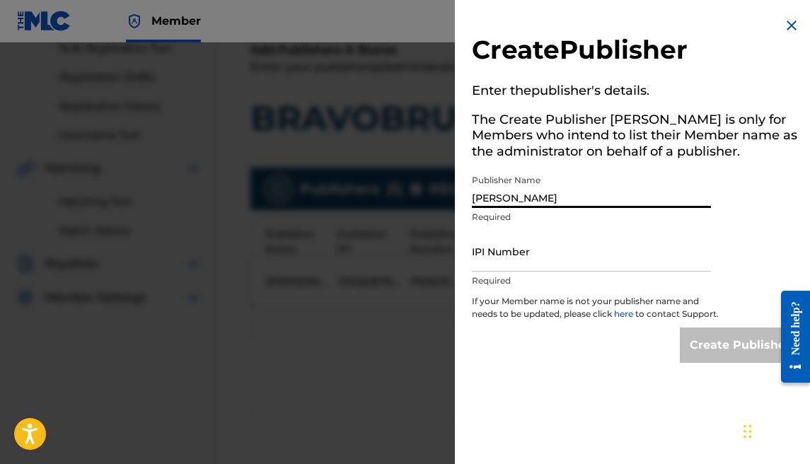
type input "[PERSON_NAME]"
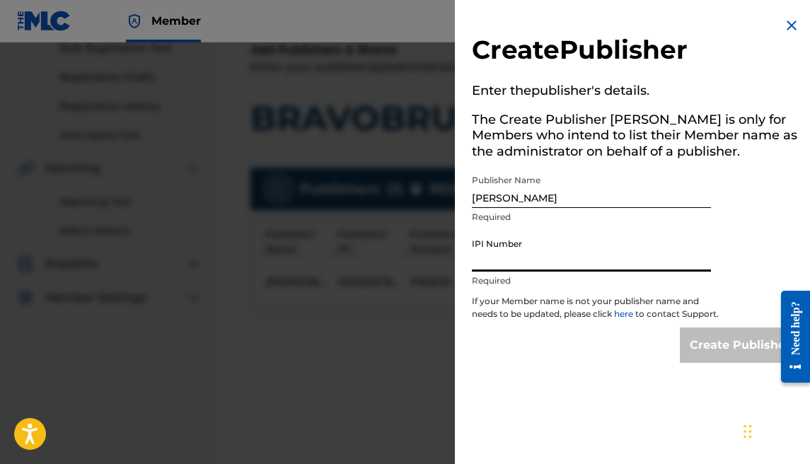
paste input "1177684902"
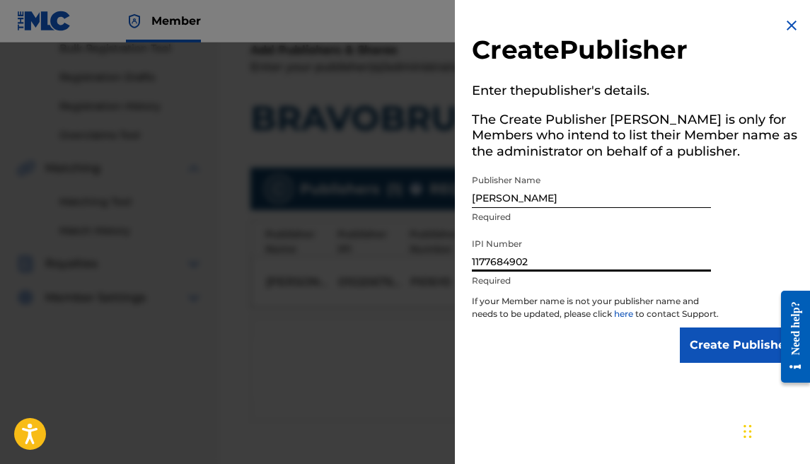
type input "1177684902"
click at [692, 353] on input "Create Publisher" at bounding box center [740, 344] width 120 height 35
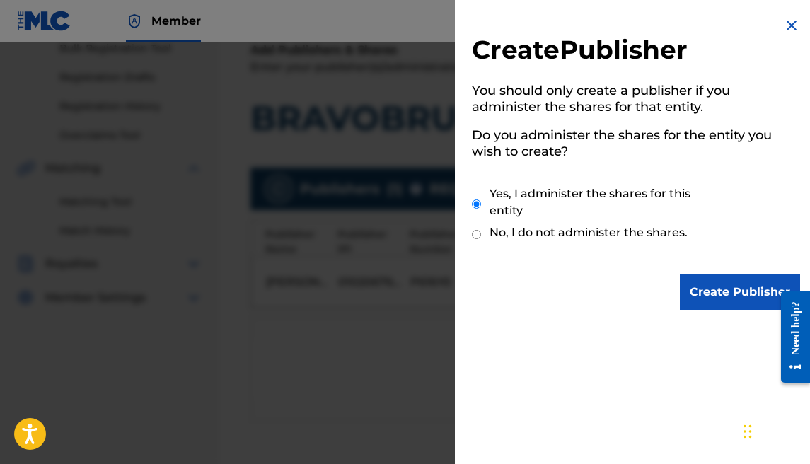
click at [704, 292] on input "Create Publisher" at bounding box center [740, 291] width 120 height 35
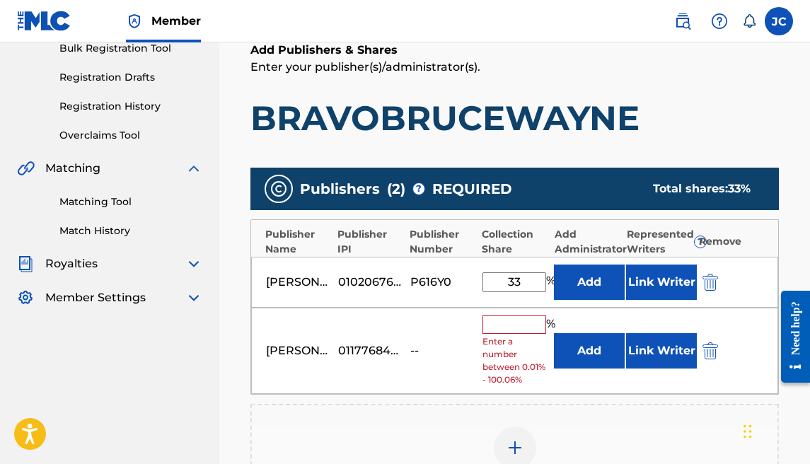
click at [528, 326] on input "text" at bounding box center [514, 324] width 64 height 18
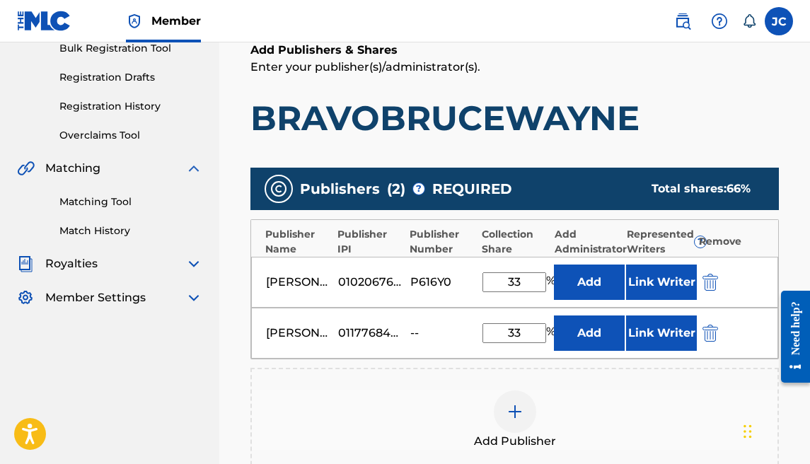
type input "33"
click at [511, 405] on img at bounding box center [514, 411] width 17 height 17
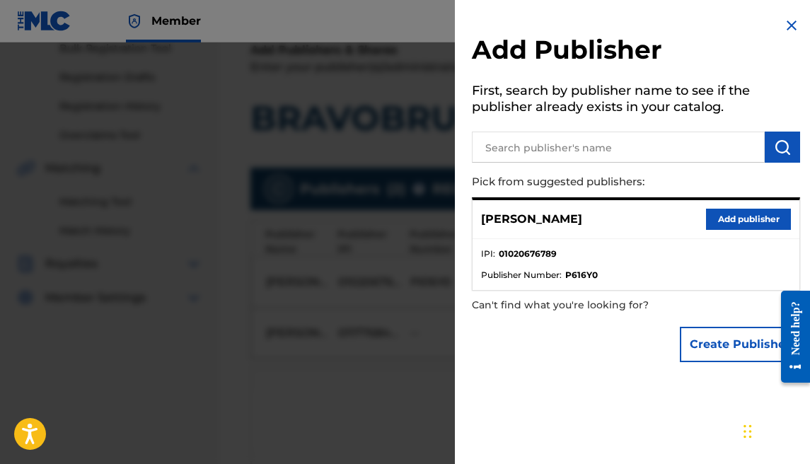
click at [600, 153] on input "text" at bounding box center [618, 147] width 293 height 31
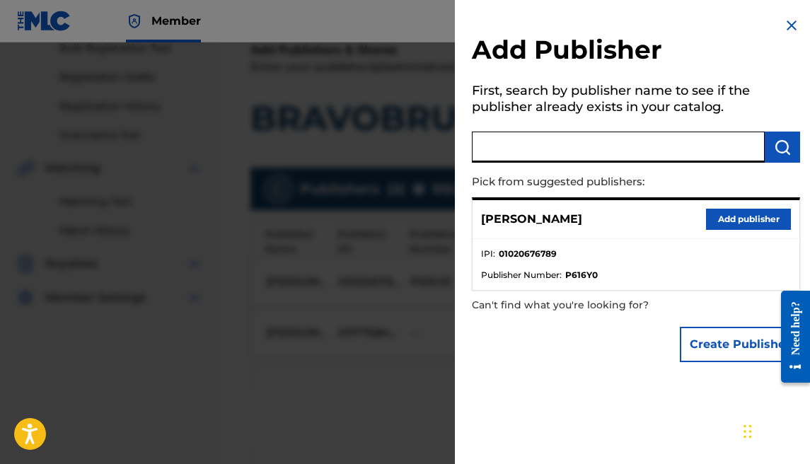
click at [689, 347] on button "Create Publisher" at bounding box center [740, 344] width 120 height 35
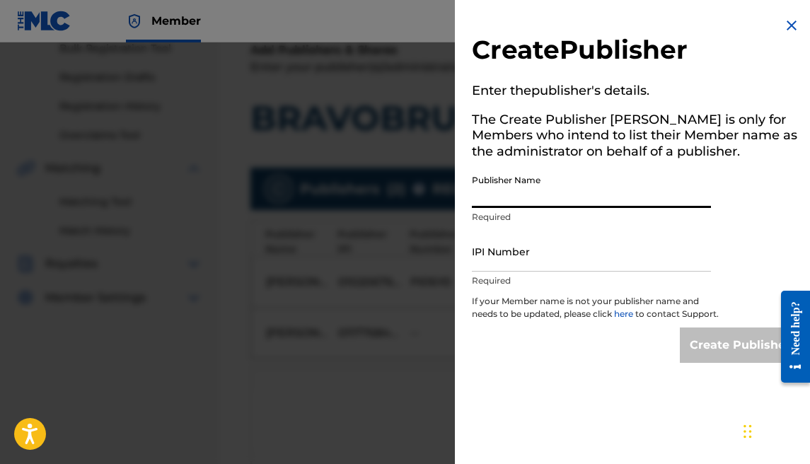
click at [552, 202] on input "Publisher Name" at bounding box center [591, 188] width 239 height 40
type input "[PERSON_NAME]"
click at [511, 259] on input "IPI Number" at bounding box center [591, 251] width 239 height 40
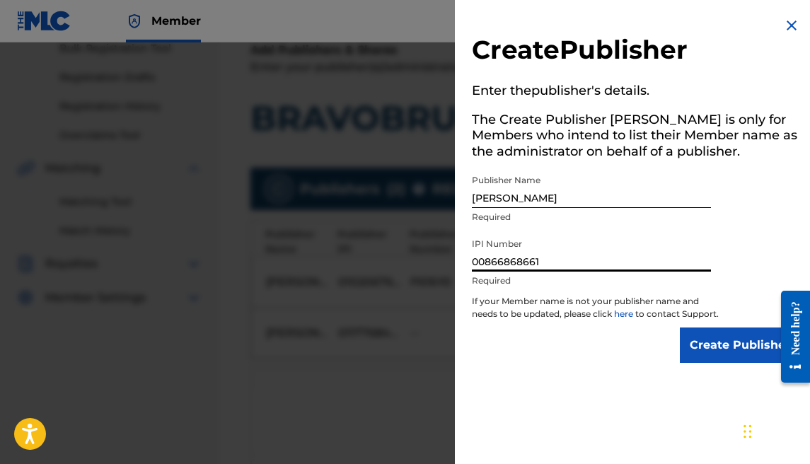
type input "00866868661"
click at [747, 359] on input "Create Publisher" at bounding box center [740, 344] width 120 height 35
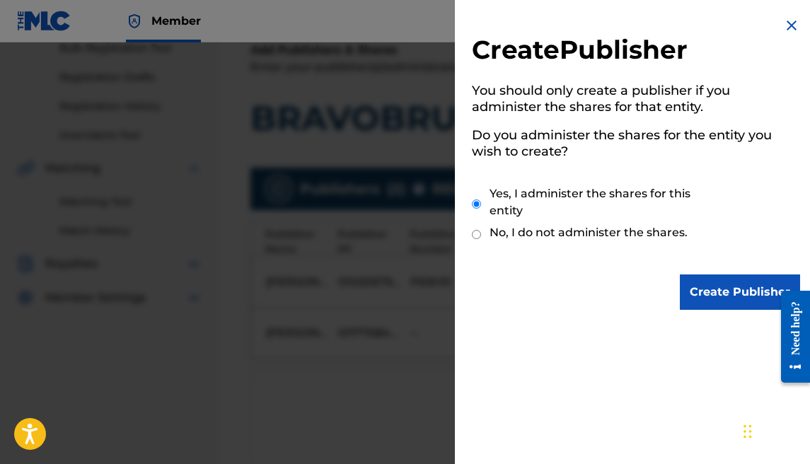
click at [725, 279] on input "Create Publisher" at bounding box center [740, 291] width 120 height 35
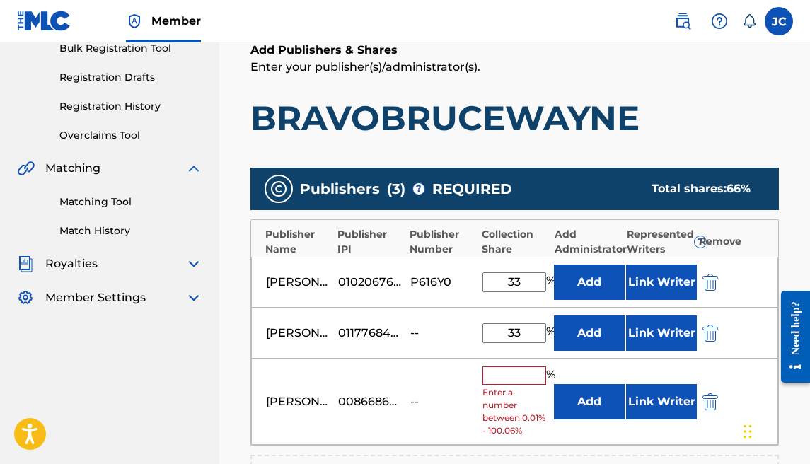
click at [523, 366] on input "text" at bounding box center [514, 375] width 64 height 18
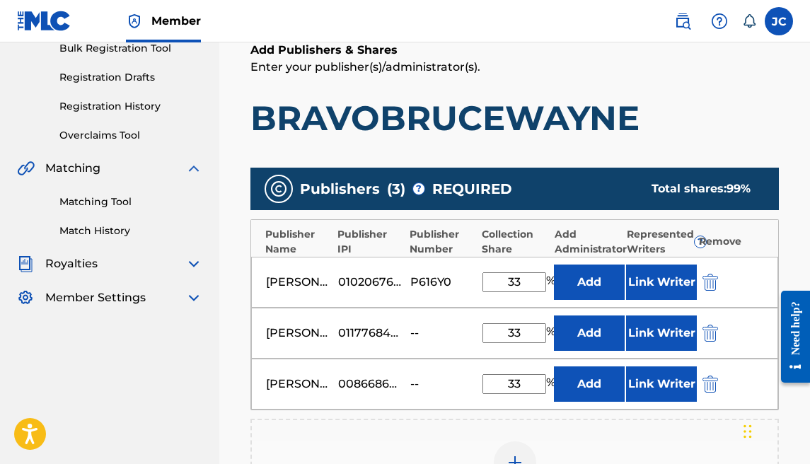
type input "33"
click at [528, 279] on input "33" at bounding box center [514, 282] width 64 height 20
type input "33.3"
click at [521, 335] on input "33" at bounding box center [514, 333] width 64 height 20
type input "33.3"
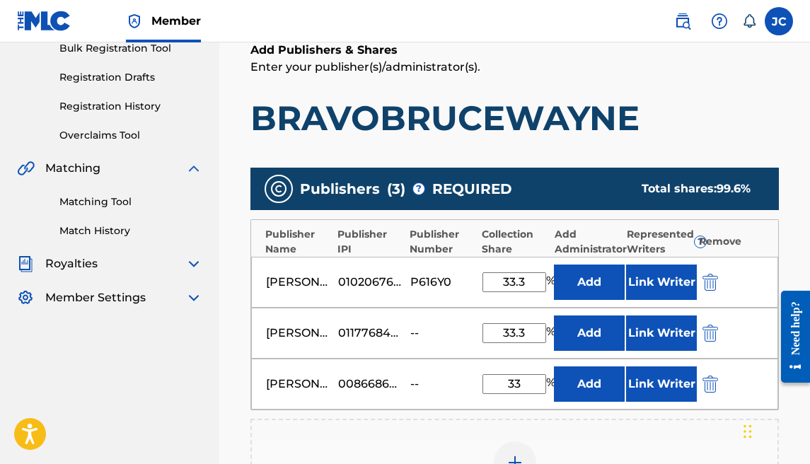
click at [525, 375] on input "33" at bounding box center [514, 384] width 64 height 20
click at [525, 384] on input "33" at bounding box center [514, 384] width 64 height 20
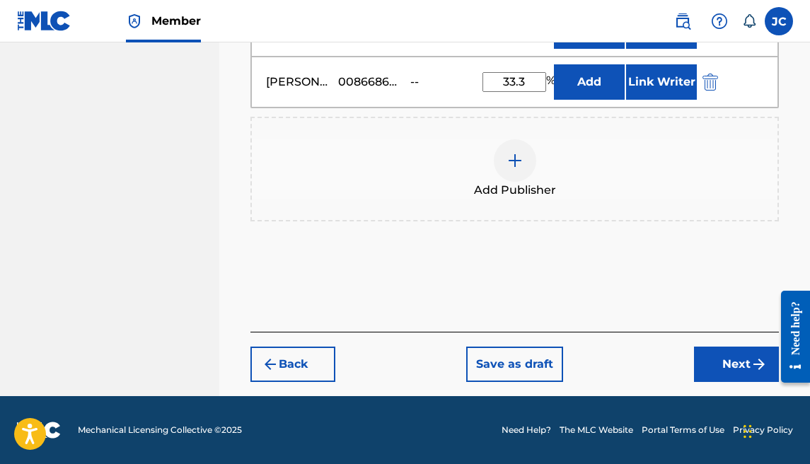
type input "33.3"
click at [701, 366] on button "Next" at bounding box center [736, 364] width 85 height 35
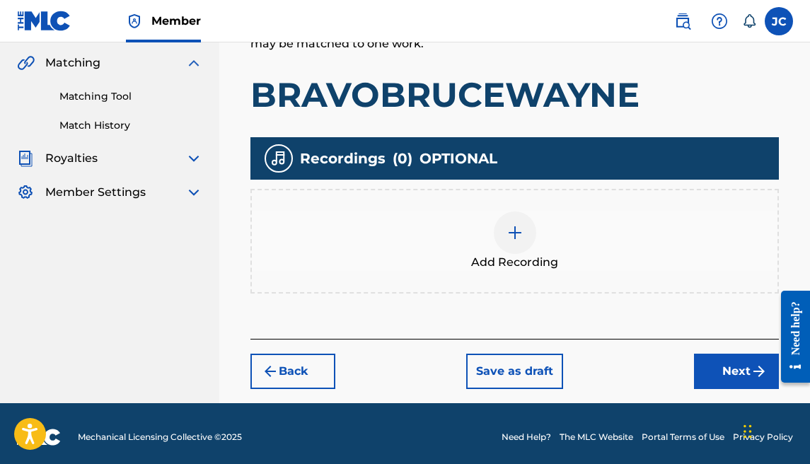
scroll to position [330, 0]
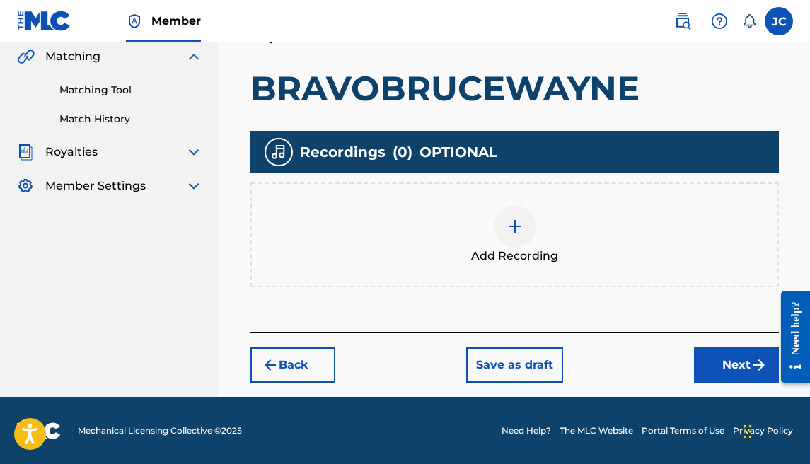
click at [747, 352] on button "Next" at bounding box center [736, 364] width 85 height 35
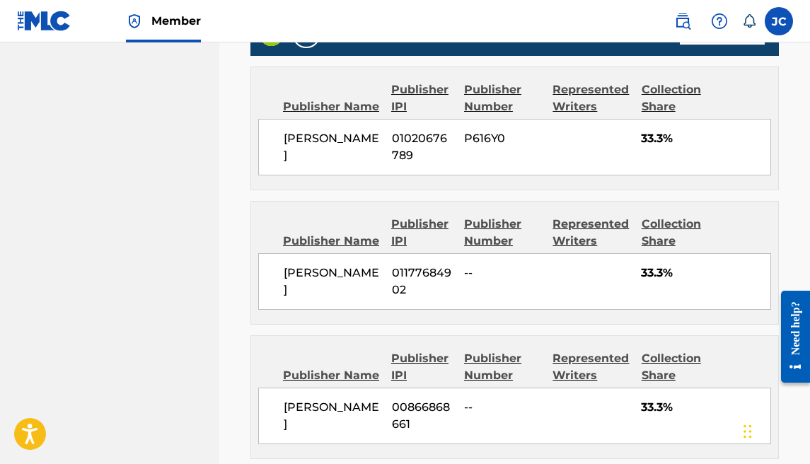
scroll to position [1096, 0]
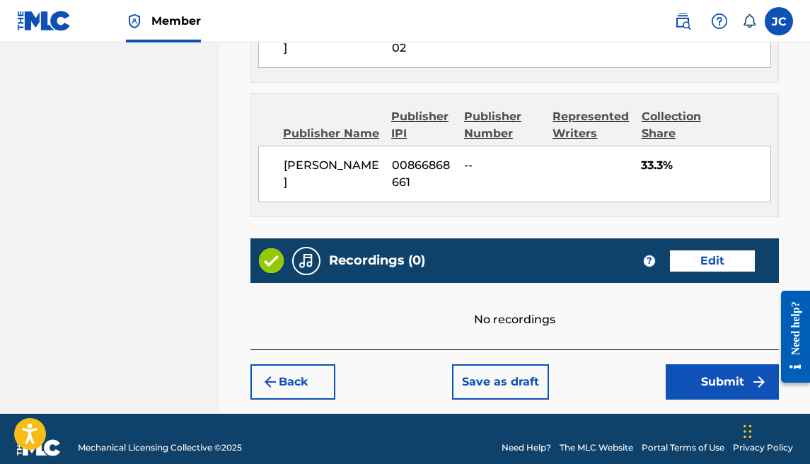
click at [676, 364] on button "Submit" at bounding box center [722, 381] width 113 height 35
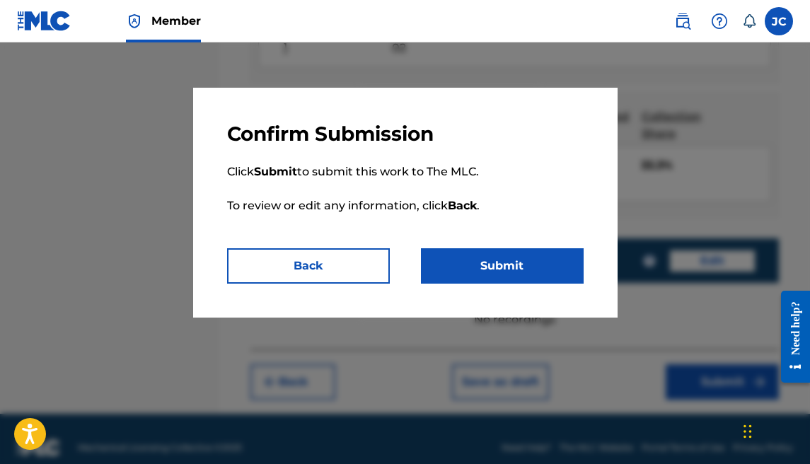
click at [526, 258] on button "Submit" at bounding box center [502, 265] width 163 height 35
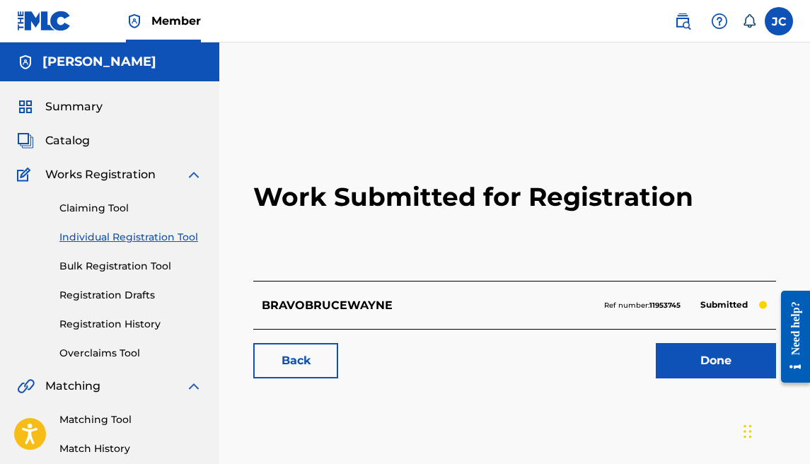
click at [697, 363] on link "Done" at bounding box center [716, 360] width 120 height 35
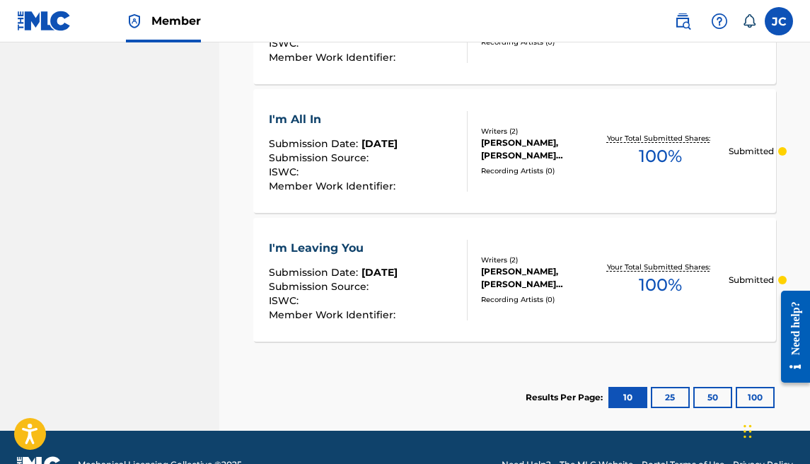
scroll to position [1324, 0]
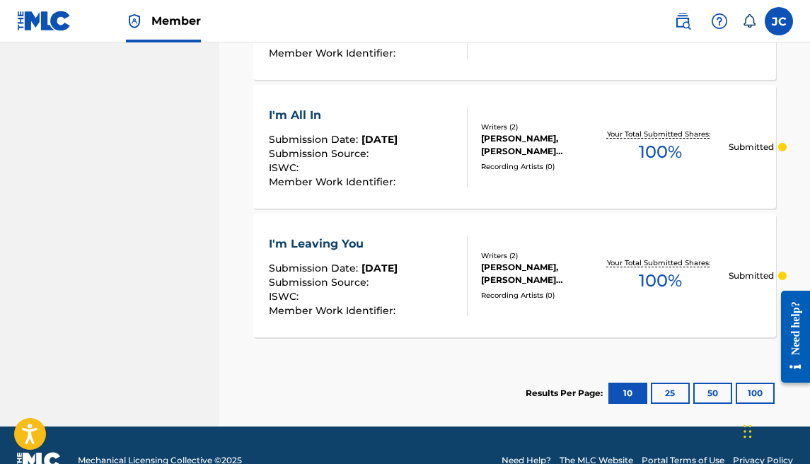
click at [668, 394] on button "25" at bounding box center [670, 393] width 39 height 21
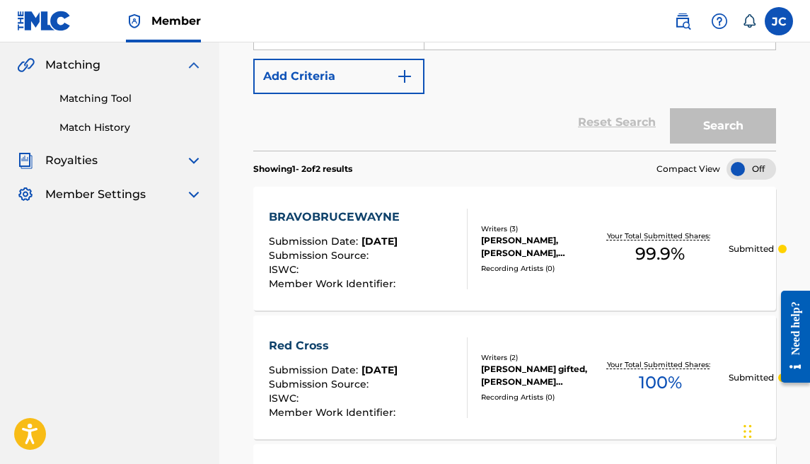
scroll to position [323, 0]
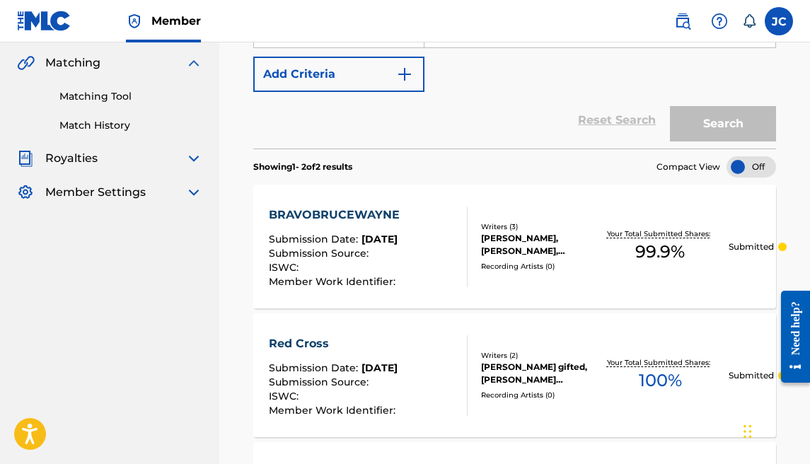
click at [746, 155] on section "Showing 1 - 2 of 2 results Compact View" at bounding box center [514, 163] width 523 height 29
click at [748, 164] on div at bounding box center [751, 166] width 50 height 21
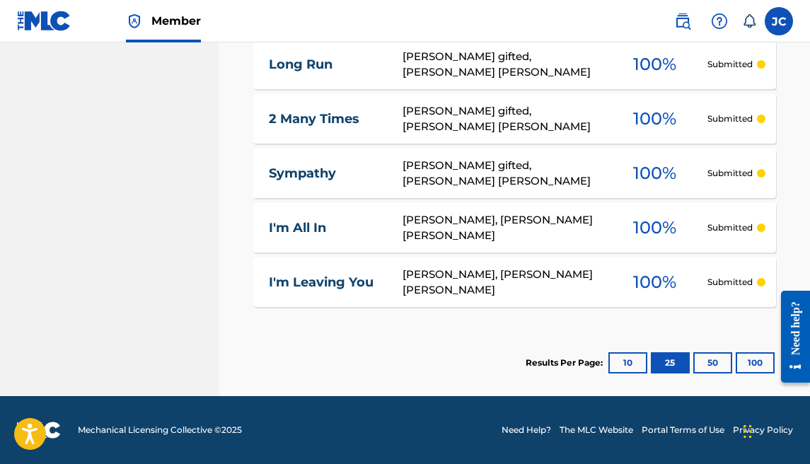
scroll to position [428, 0]
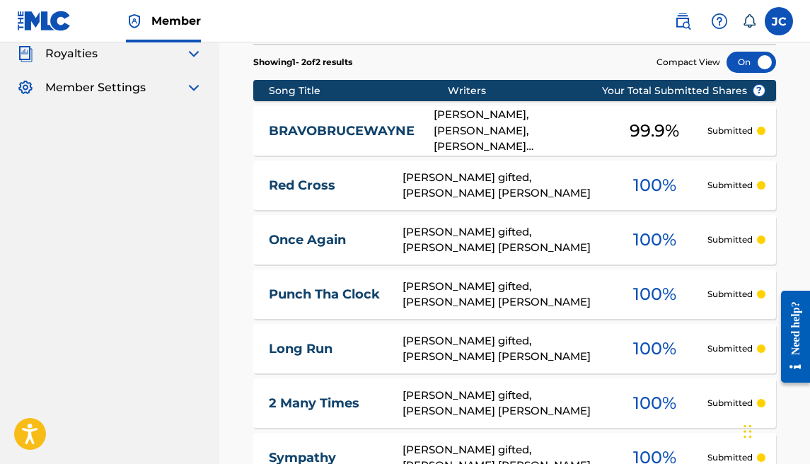
click at [742, 67] on div at bounding box center [751, 62] width 50 height 21
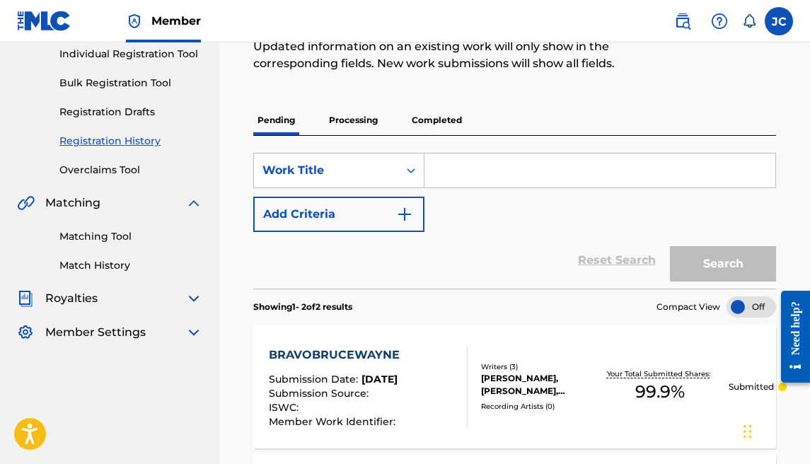
scroll to position [175, 0]
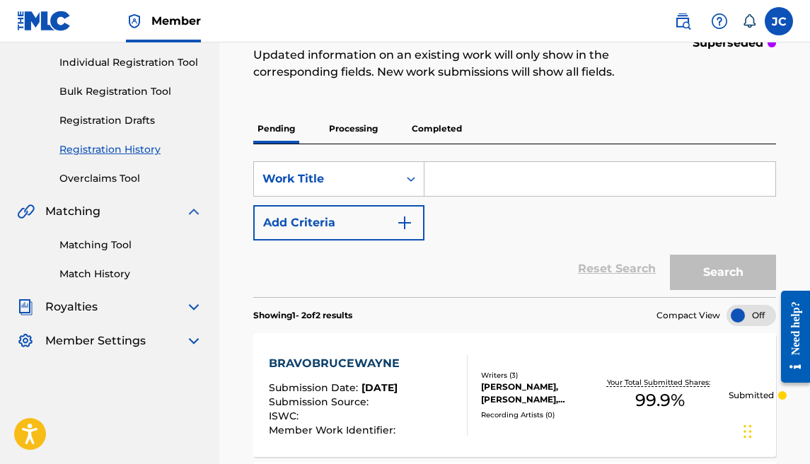
click at [122, 59] on link "Individual Registration Tool" at bounding box center [130, 62] width 143 height 15
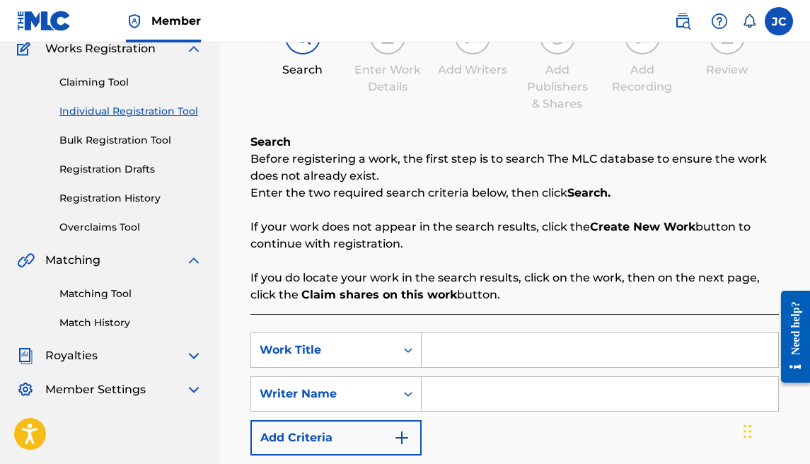
scroll to position [303, 0]
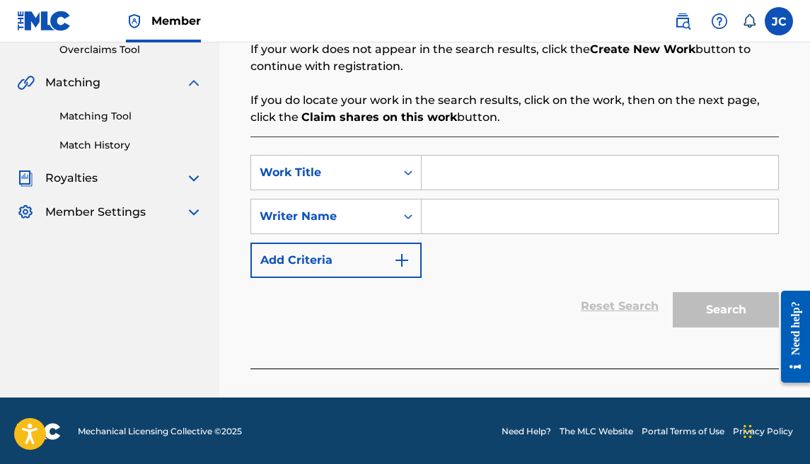
click at [479, 165] on input "Search Form" at bounding box center [600, 173] width 356 height 34
type input "sdvfds"
drag, startPoint x: 498, startPoint y: 218, endPoint x: 525, endPoint y: 229, distance: 29.8
click at [499, 219] on input "Search Form" at bounding box center [600, 216] width 356 height 34
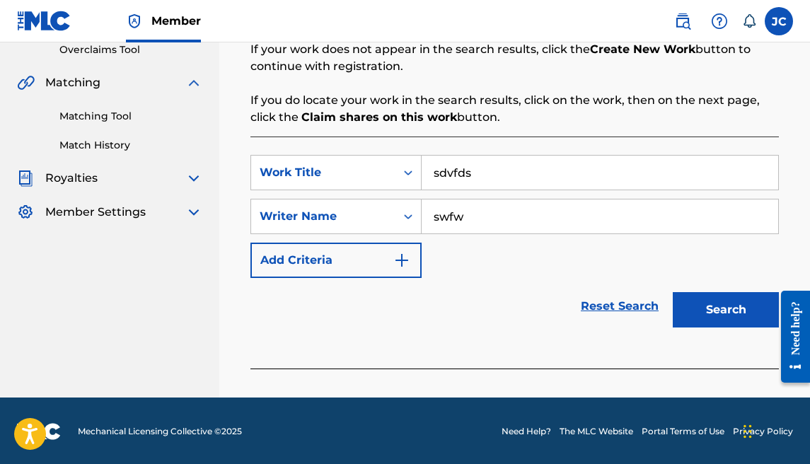
type input "swfw"
click at [715, 306] on button "Search" at bounding box center [726, 309] width 106 height 35
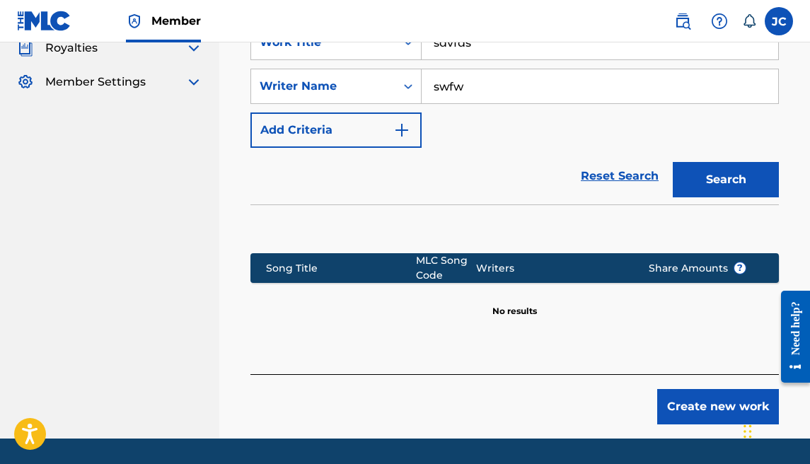
scroll to position [434, 0]
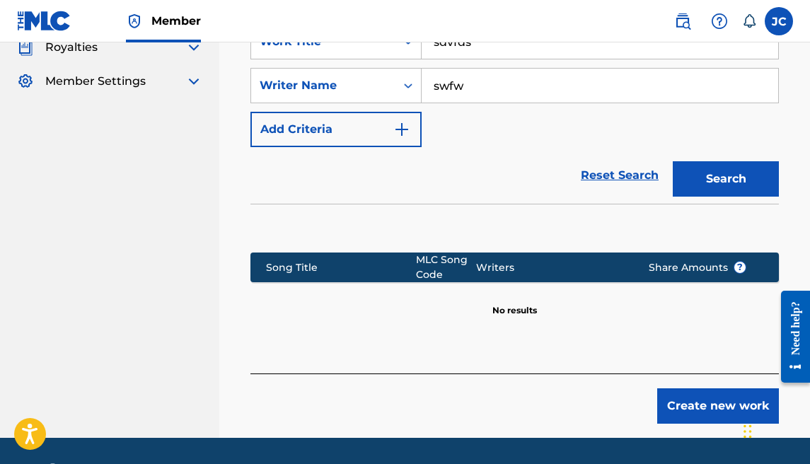
click at [733, 400] on button "Create new work" at bounding box center [718, 405] width 122 height 35
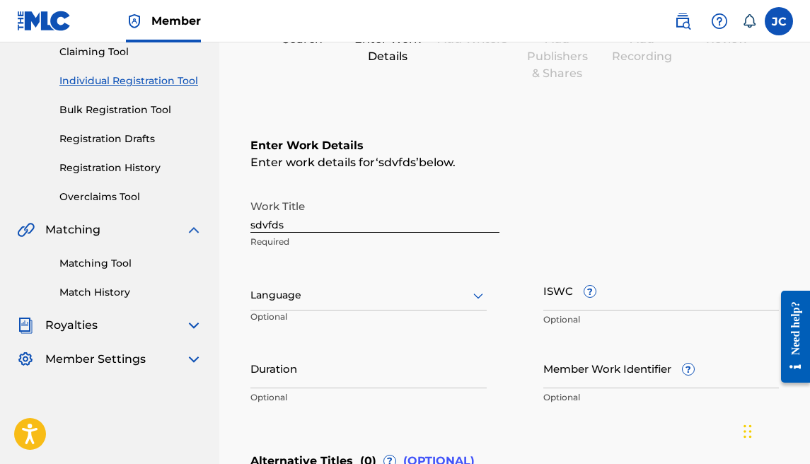
scroll to position [153, 0]
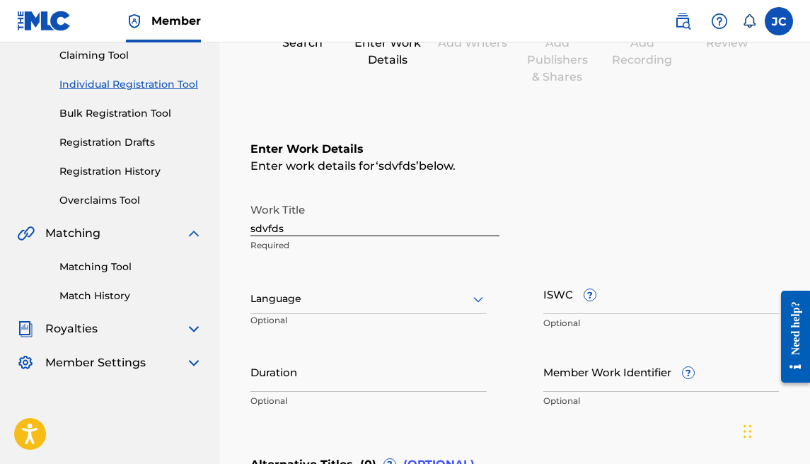
click at [323, 215] on input "sdvfds" at bounding box center [374, 216] width 249 height 40
drag, startPoint x: 318, startPoint y: 223, endPoint x: 227, endPoint y: 216, distance: 91.6
click at [227, 216] on div "Register Work Search Enter Work Details Add Writers Add Publishers & Shares Add…" at bounding box center [514, 309] width 591 height 769
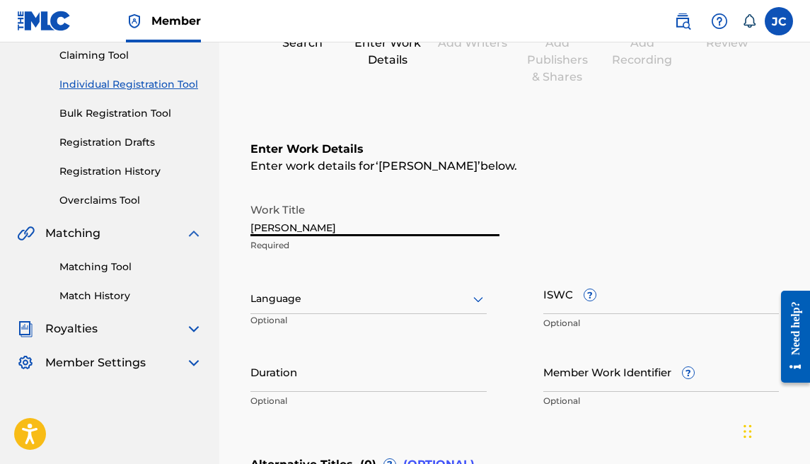
type input "[PERSON_NAME]"
click at [258, 299] on div at bounding box center [368, 299] width 236 height 18
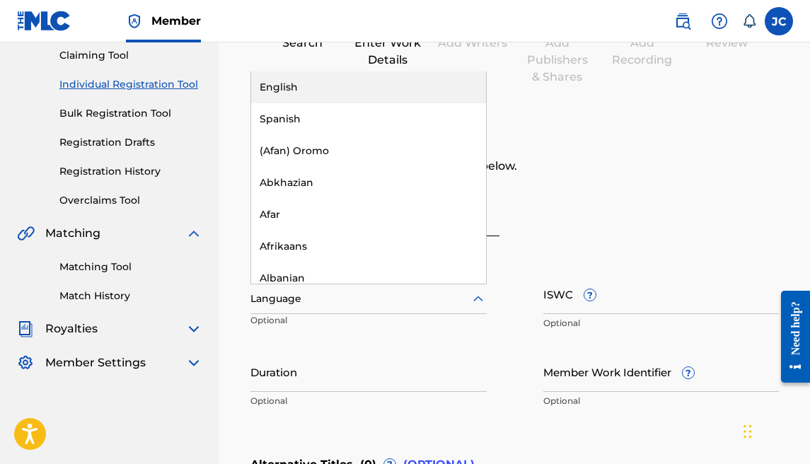
click at [281, 93] on div "English" at bounding box center [368, 87] width 235 height 32
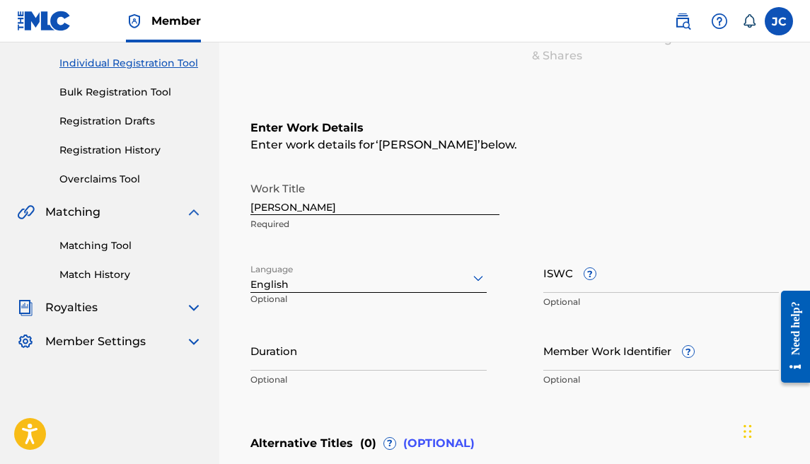
scroll to position [177, 0]
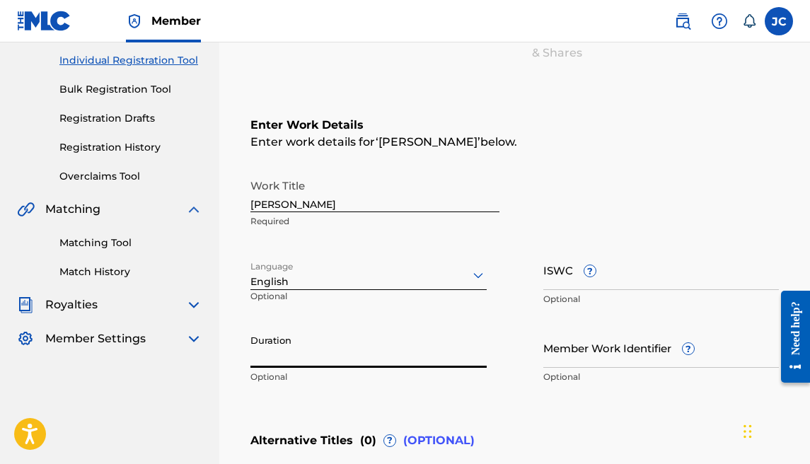
click at [368, 366] on input "Duration" at bounding box center [368, 347] width 236 height 40
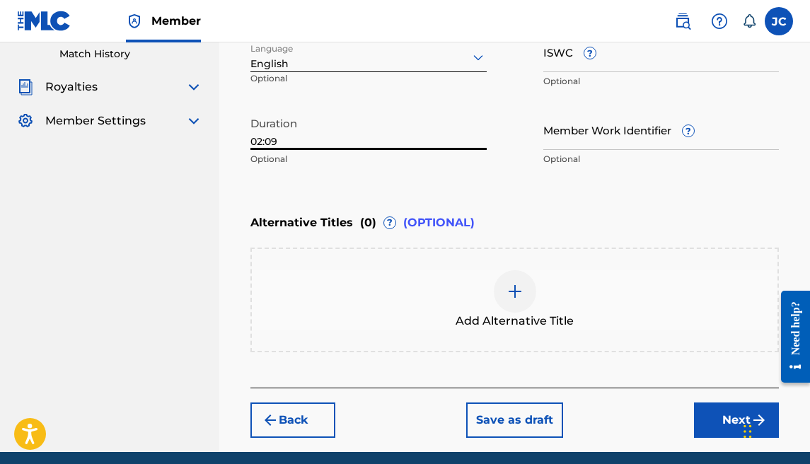
type input "02:09"
click at [696, 407] on button "Next" at bounding box center [736, 419] width 85 height 35
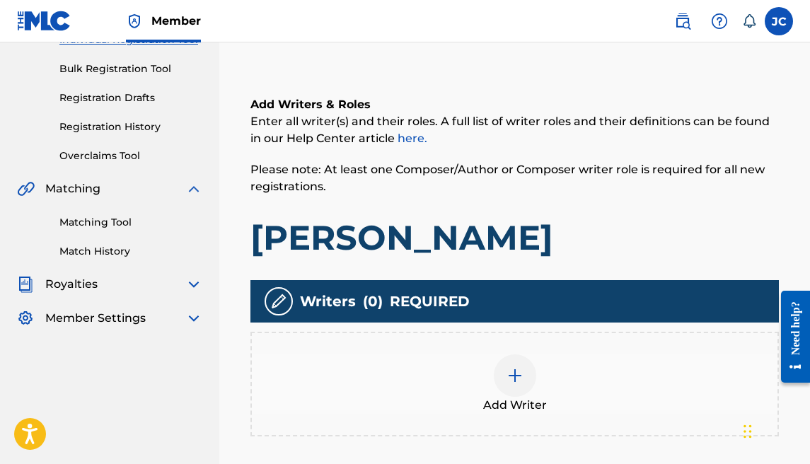
scroll to position [223, 0]
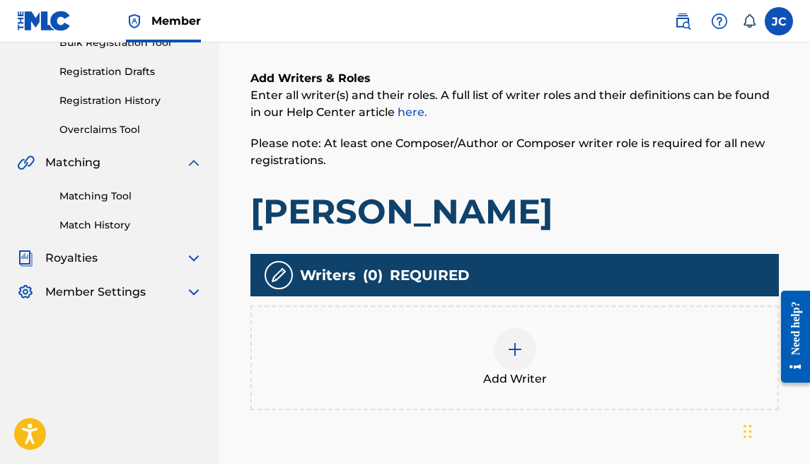
click at [504, 335] on div at bounding box center [515, 349] width 42 height 42
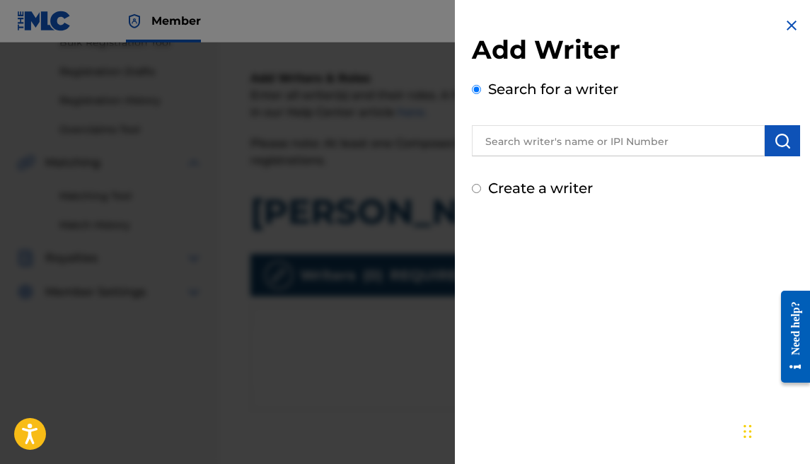
click at [572, 148] on input "text" at bounding box center [618, 140] width 293 height 31
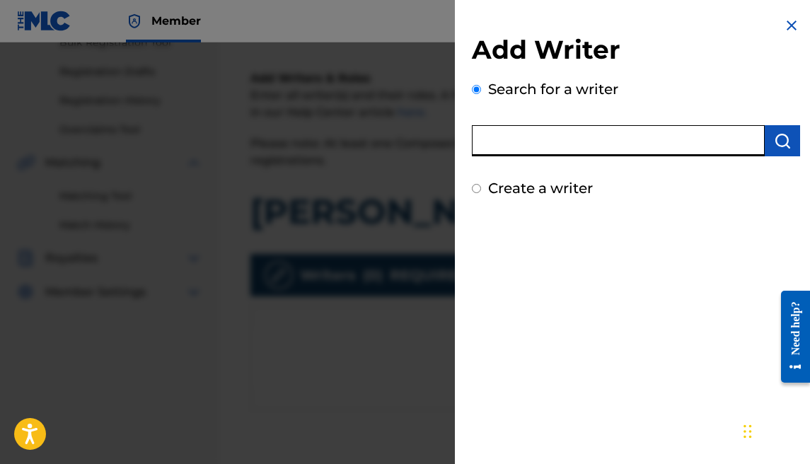
type input "[PERSON_NAME]"
click at [774, 144] on img "submit" at bounding box center [782, 140] width 17 height 17
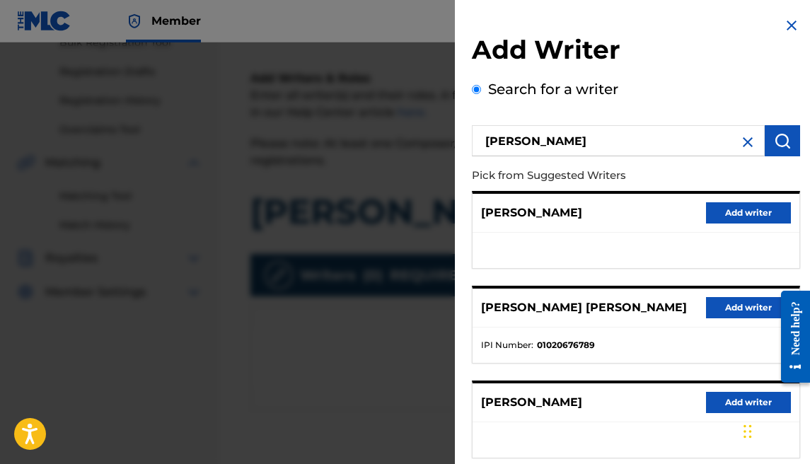
click at [715, 308] on button "Add writer" at bounding box center [748, 307] width 85 height 21
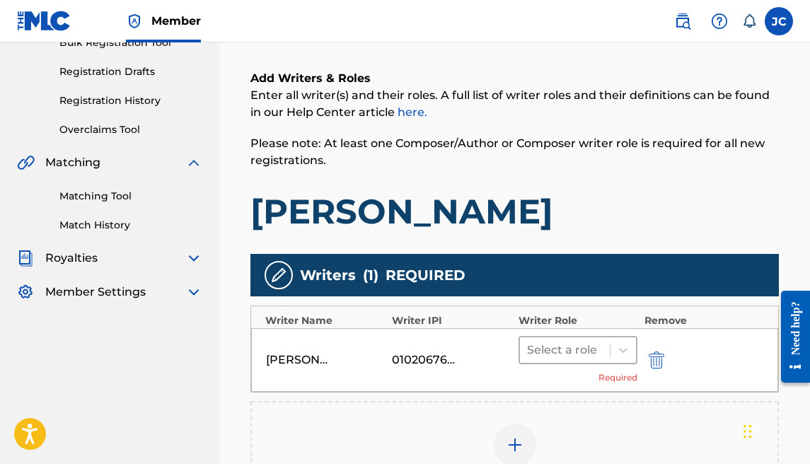
click at [580, 347] on div at bounding box center [565, 350] width 76 height 20
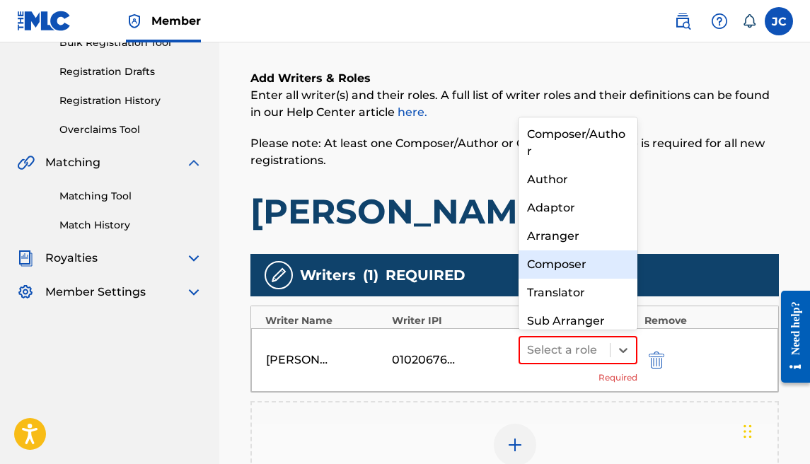
scroll to position [15, 0]
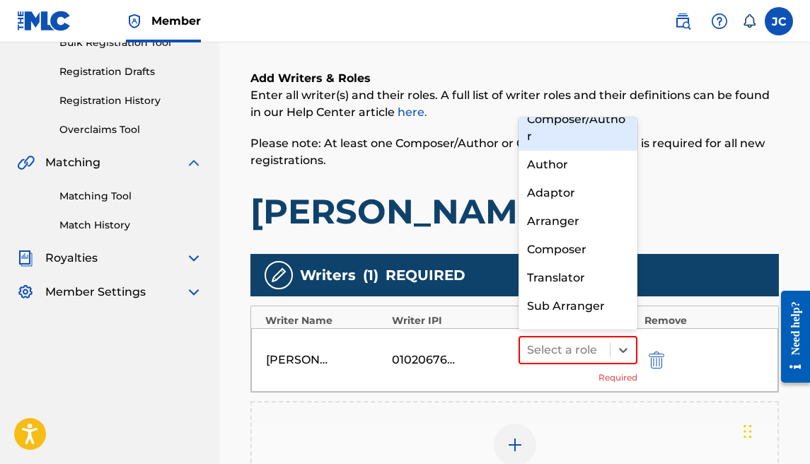
click at [574, 127] on div "Composer/Author" at bounding box center [577, 127] width 119 height 45
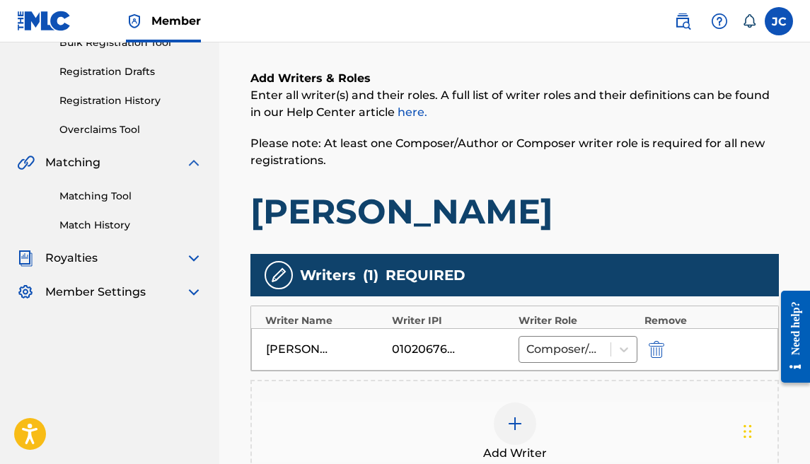
click at [497, 413] on div at bounding box center [515, 423] width 42 height 42
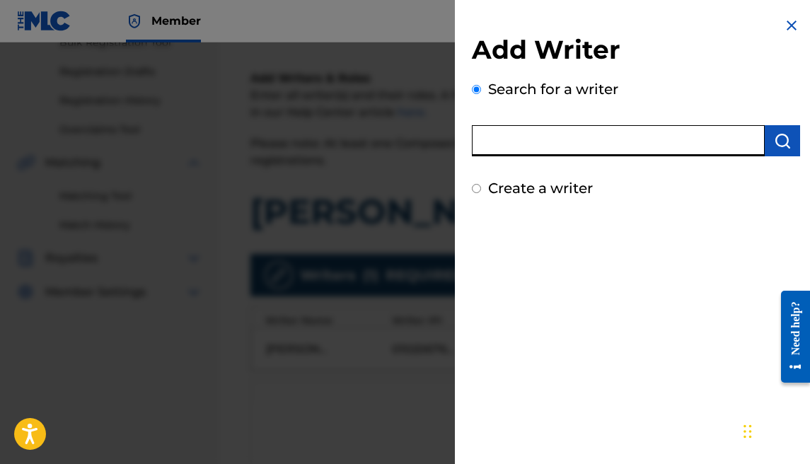
click at [557, 144] on input "text" at bounding box center [618, 140] width 293 height 31
click at [594, 141] on input "text" at bounding box center [618, 140] width 293 height 31
click at [515, 198] on div "Create a writer" at bounding box center [636, 188] width 328 height 21
click at [522, 151] on input "text" at bounding box center [618, 140] width 293 height 31
type input "[PERSON_NAME]"
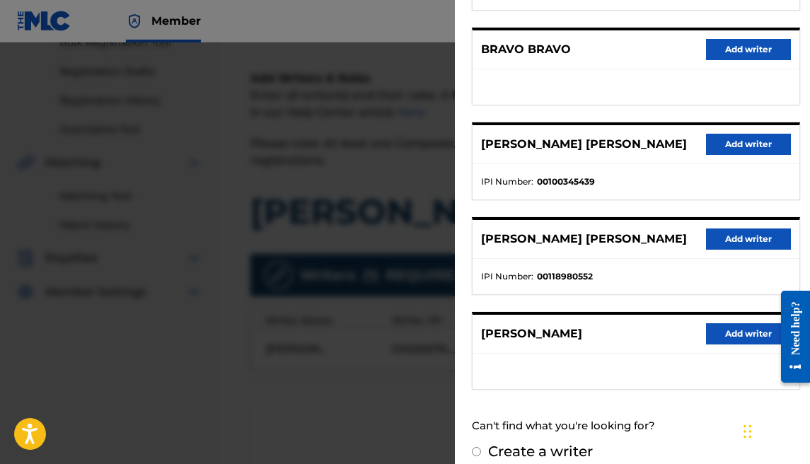
scroll to position [273, 0]
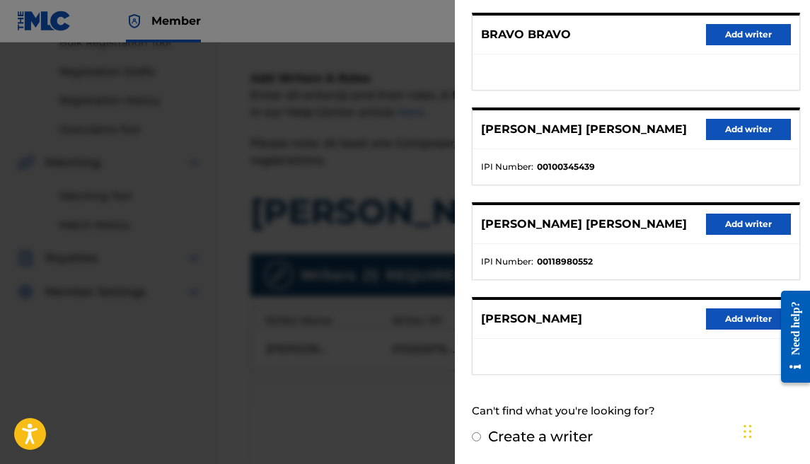
click at [743, 224] on button "Add writer" at bounding box center [748, 224] width 85 height 21
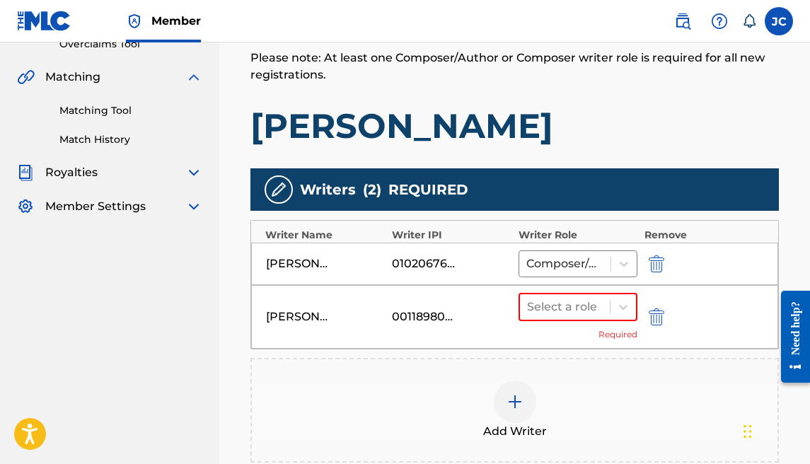
scroll to position [309, 0]
click at [579, 308] on div at bounding box center [565, 307] width 76 height 20
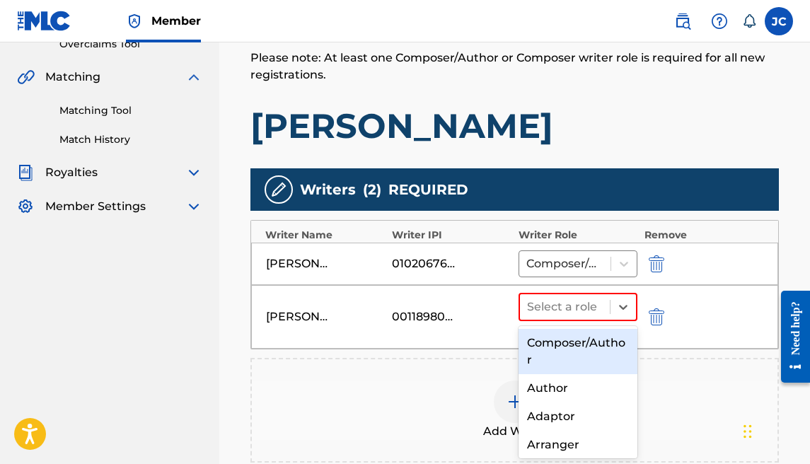
click at [574, 339] on div "Composer/Author" at bounding box center [577, 351] width 119 height 45
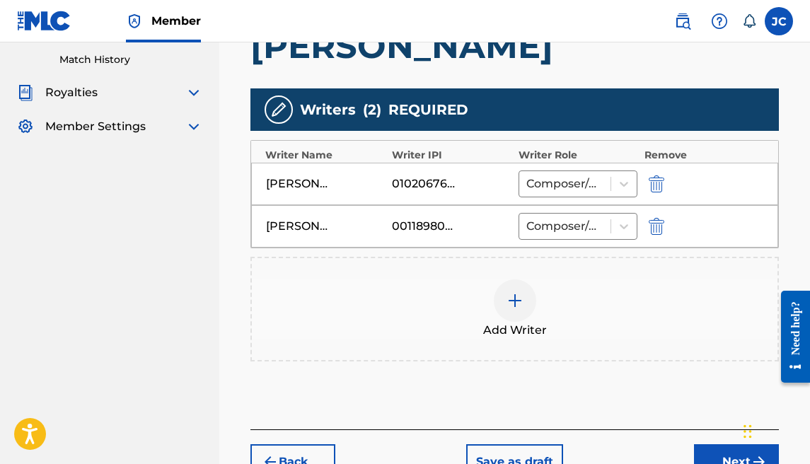
click at [706, 448] on button "Next" at bounding box center [736, 461] width 85 height 35
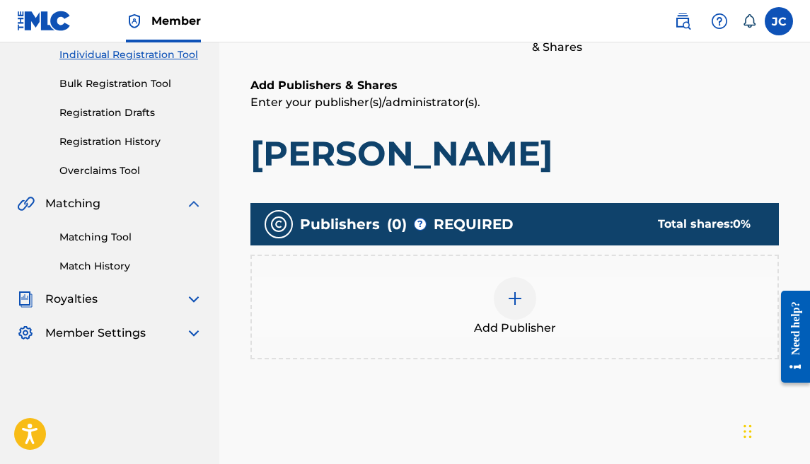
scroll to position [185, 0]
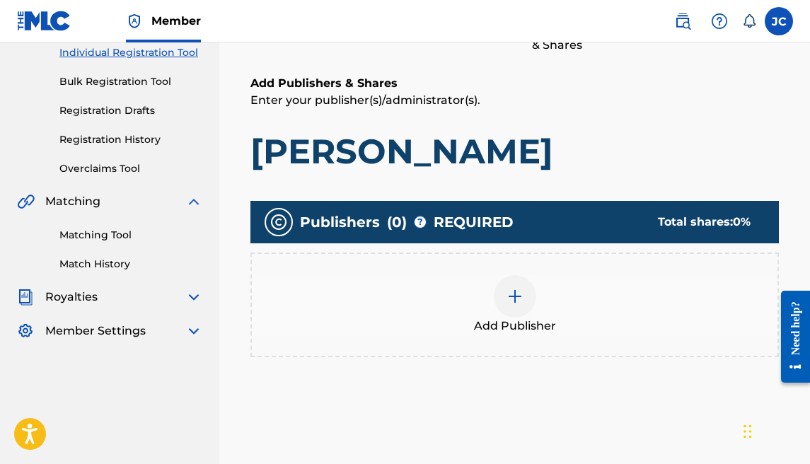
click at [503, 285] on div at bounding box center [515, 296] width 42 height 42
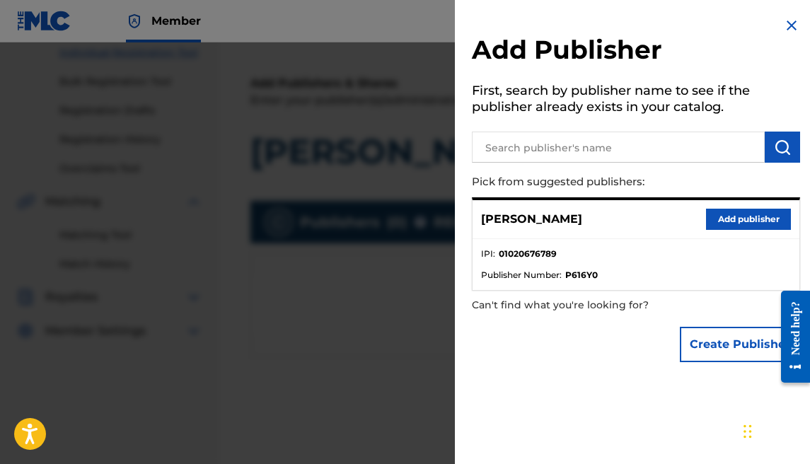
click at [772, 221] on button "Add publisher" at bounding box center [748, 219] width 85 height 21
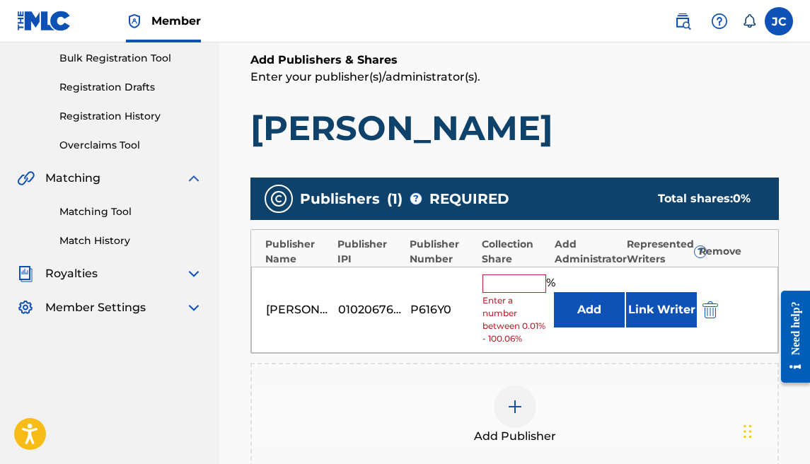
scroll to position [211, 0]
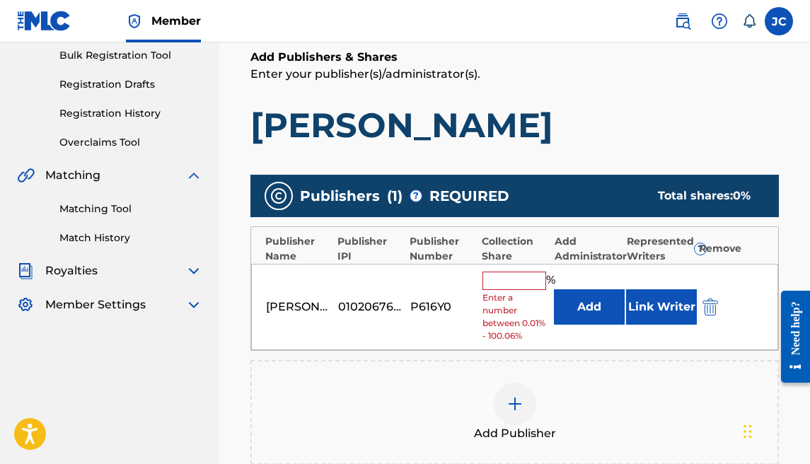
click at [515, 279] on input "text" at bounding box center [514, 281] width 64 height 18
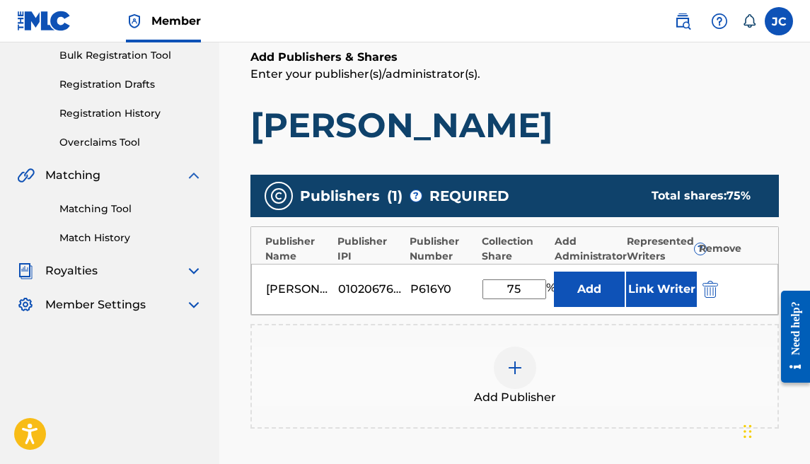
type input "75"
click at [512, 374] on img at bounding box center [514, 367] width 17 height 17
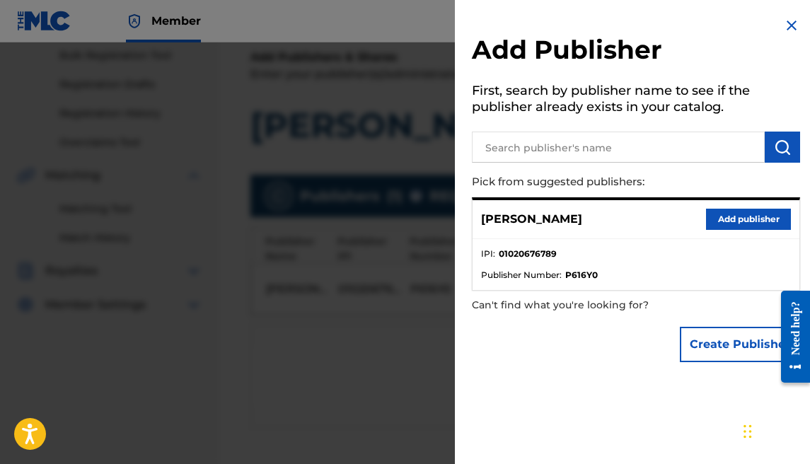
click at [666, 143] on input "text" at bounding box center [618, 147] width 293 height 31
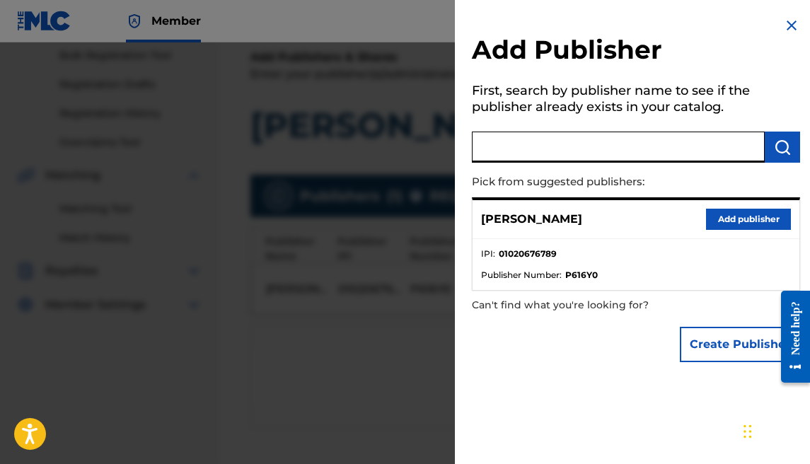
click at [702, 333] on button "Create Publisher" at bounding box center [740, 344] width 120 height 35
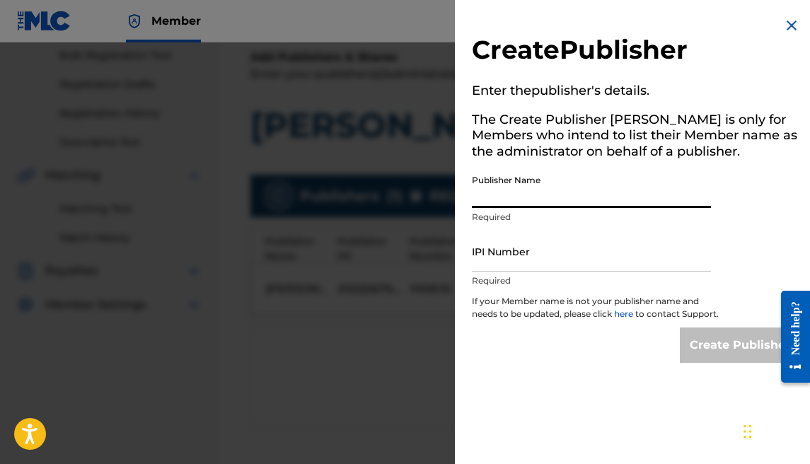
click at [538, 194] on input "Publisher Name" at bounding box center [591, 188] width 239 height 40
type input "[PERSON_NAME]"
click at [550, 255] on input "IPI Number" at bounding box center [591, 251] width 239 height 40
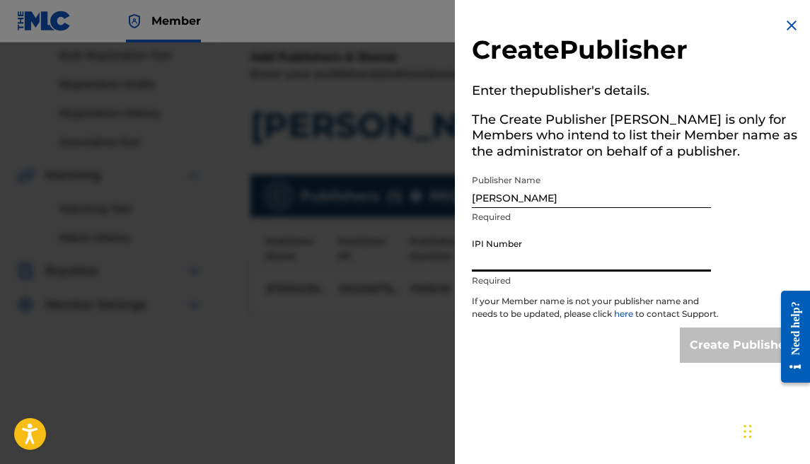
paste input "1177684902"
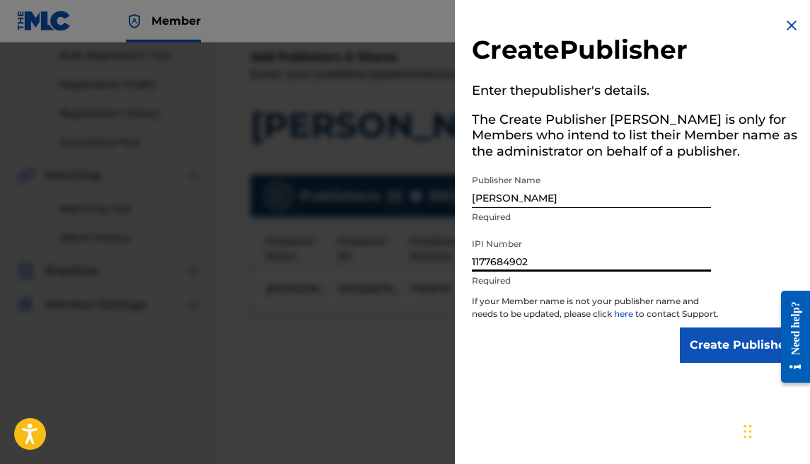
type input "1177684902"
click at [702, 354] on input "Create Publisher" at bounding box center [740, 344] width 120 height 35
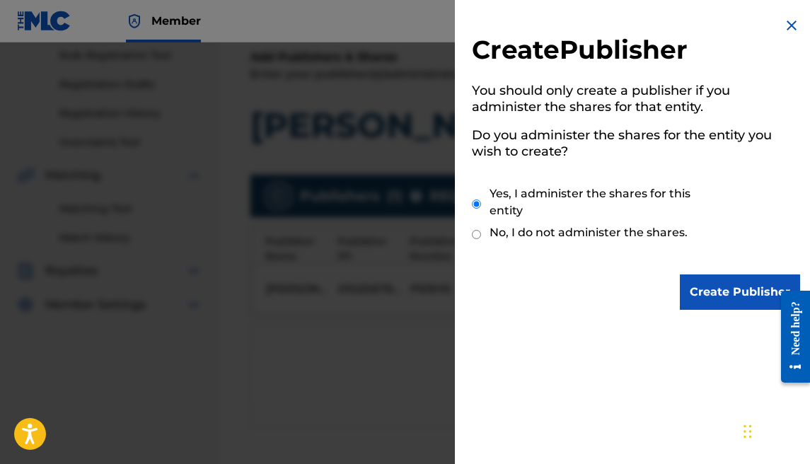
click at [705, 302] on input "Create Publisher" at bounding box center [740, 291] width 120 height 35
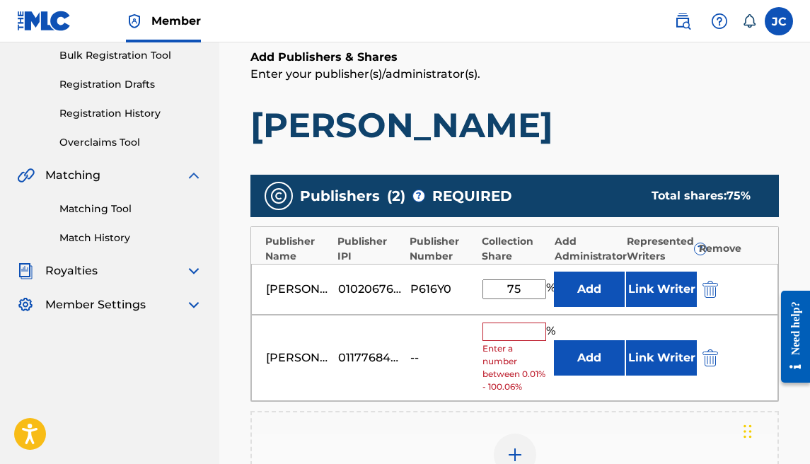
click at [525, 329] on input "text" at bounding box center [514, 332] width 64 height 18
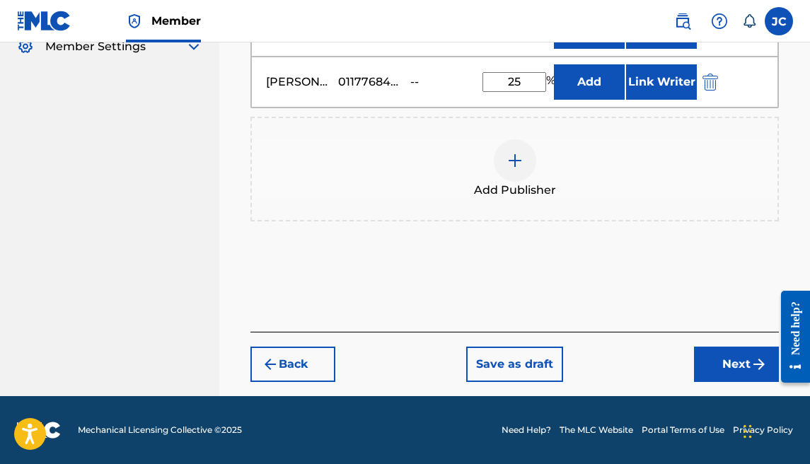
type input "25"
click at [726, 362] on button "Next" at bounding box center [736, 364] width 85 height 35
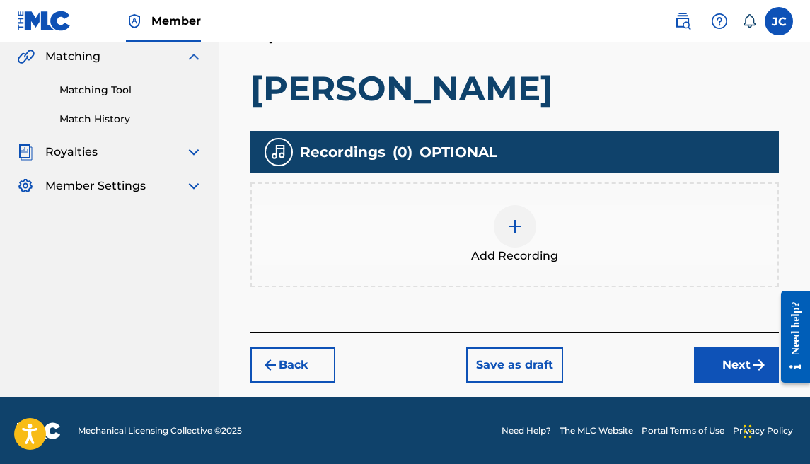
click at [706, 356] on button "Next" at bounding box center [736, 364] width 85 height 35
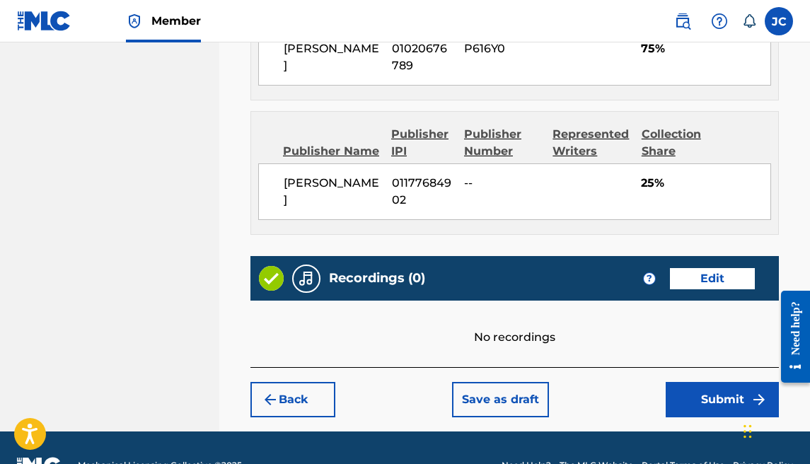
scroll to position [924, 0]
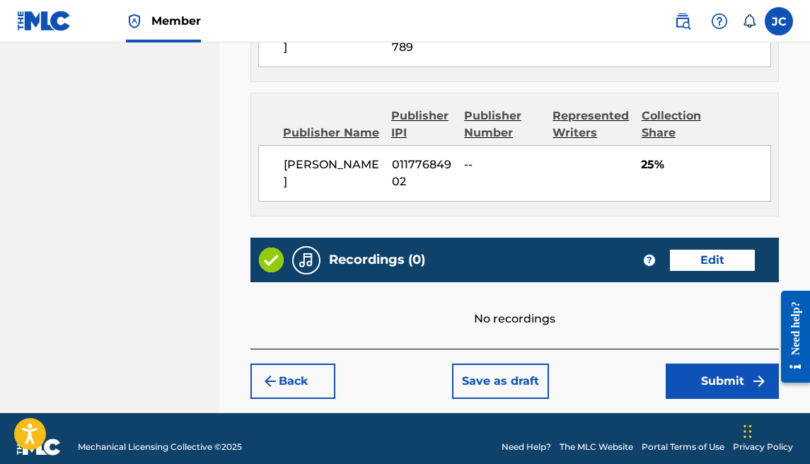
click at [709, 366] on button "Submit" at bounding box center [722, 381] width 113 height 35
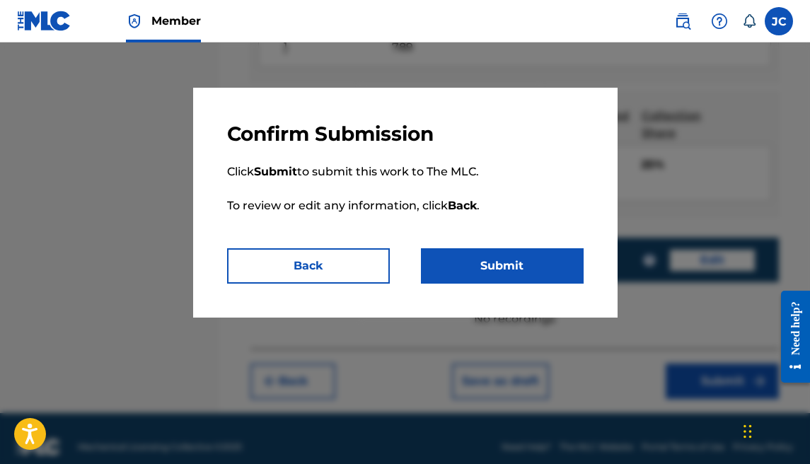
click at [466, 256] on button "Submit" at bounding box center [502, 265] width 163 height 35
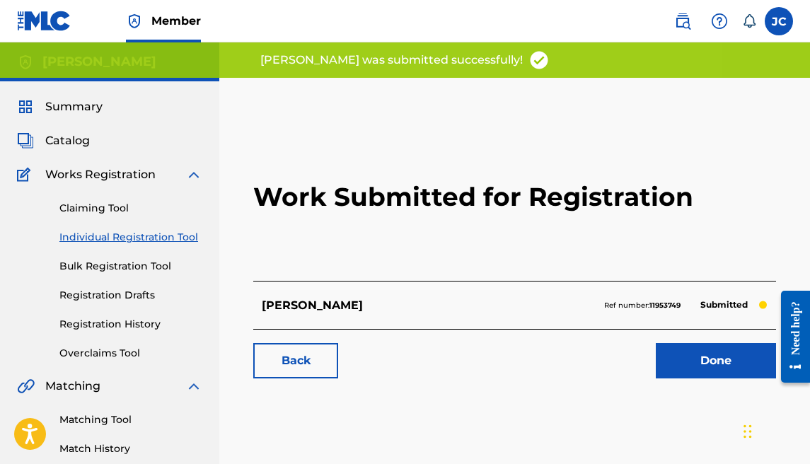
click at [692, 349] on link "Done" at bounding box center [716, 360] width 120 height 35
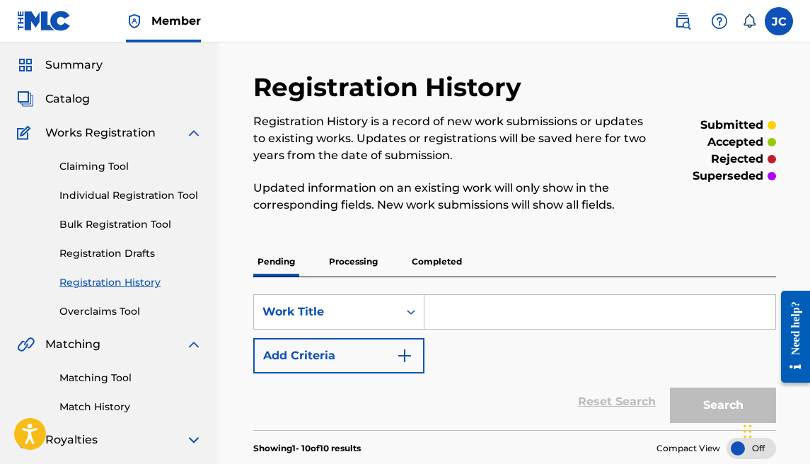
scroll to position [17, 0]
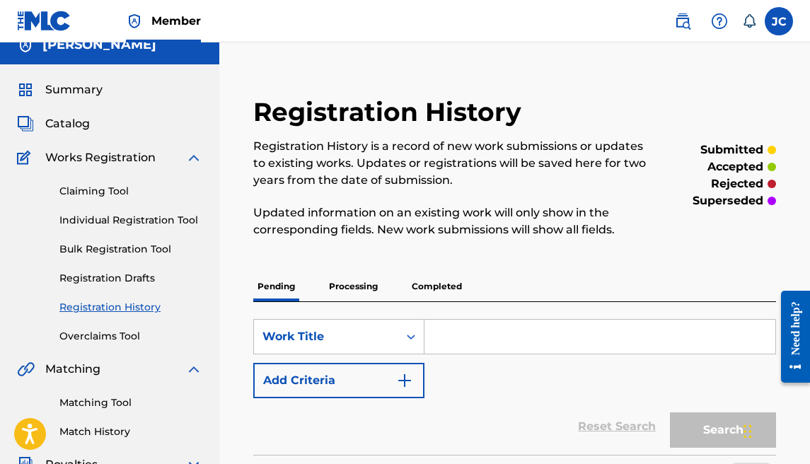
click at [108, 218] on link "Individual Registration Tool" at bounding box center [130, 220] width 143 height 15
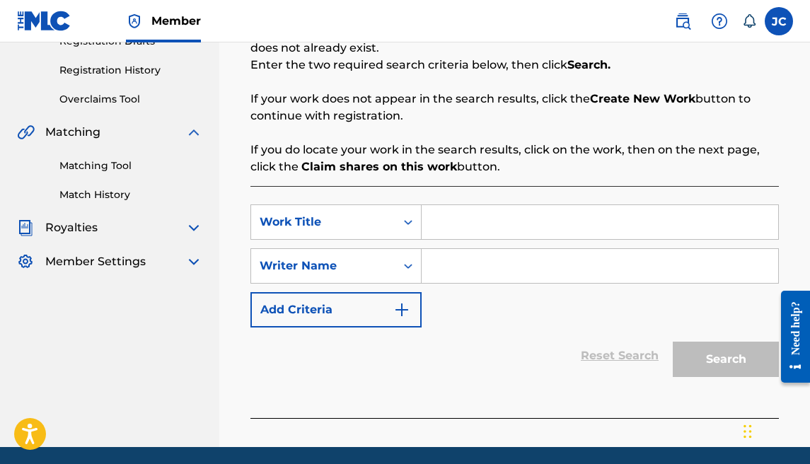
scroll to position [250, 0]
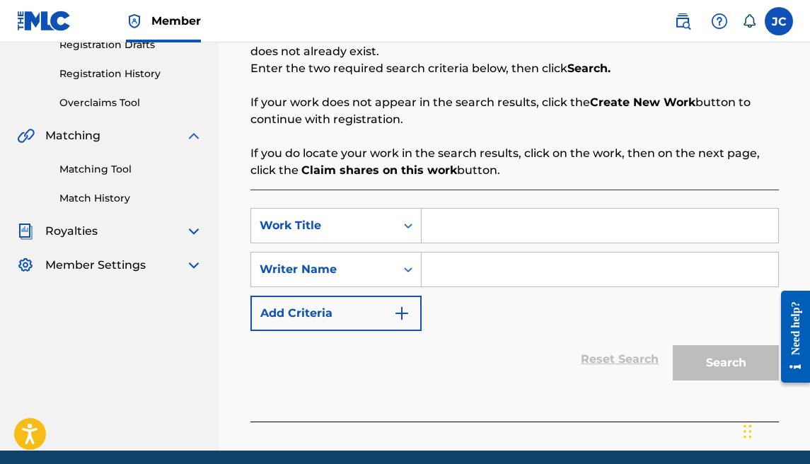
click at [460, 223] on input "Search Form" at bounding box center [600, 226] width 356 height 34
type input "wsef"
click at [501, 251] on div "SearchWithCriteria2a537f74-139a-4224-8af5-7d930eb73337 Work Title wsef SearchWi…" at bounding box center [514, 269] width 528 height 123
click at [502, 260] on input "Search Form" at bounding box center [600, 269] width 356 height 34
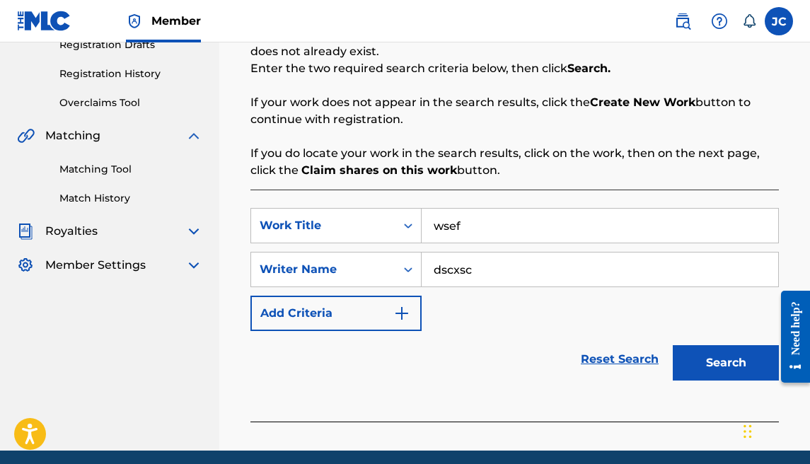
type input "dscxsc"
click at [725, 383] on div "Search" at bounding box center [722, 359] width 113 height 57
click at [719, 372] on button "Search" at bounding box center [726, 362] width 106 height 35
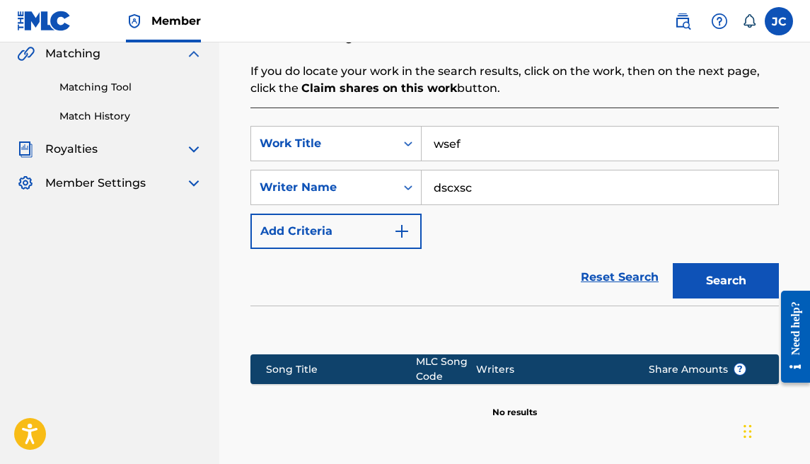
scroll to position [476, 0]
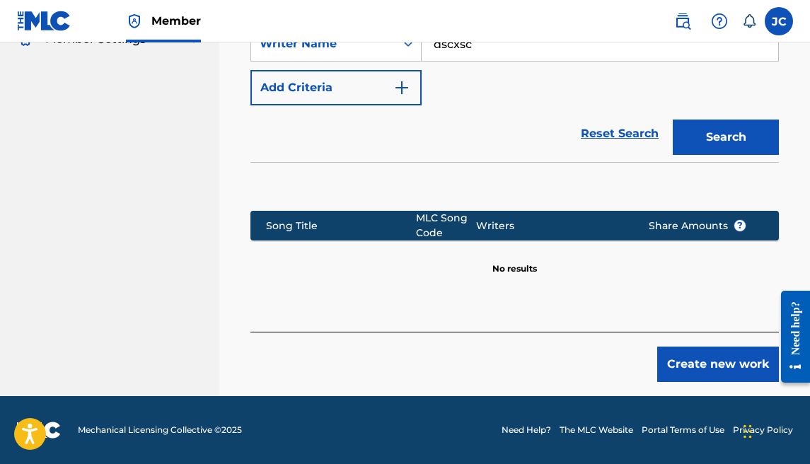
click at [714, 342] on div "Create new work" at bounding box center [514, 357] width 528 height 50
click at [715, 347] on button "Create new work" at bounding box center [718, 364] width 122 height 35
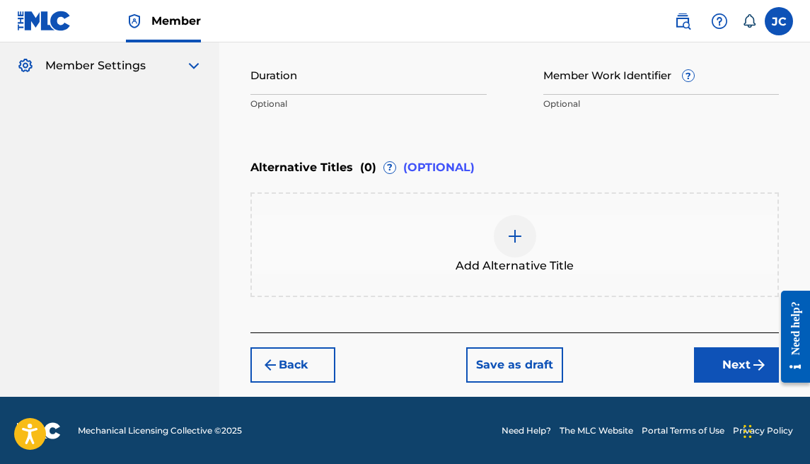
scroll to position [155, 0]
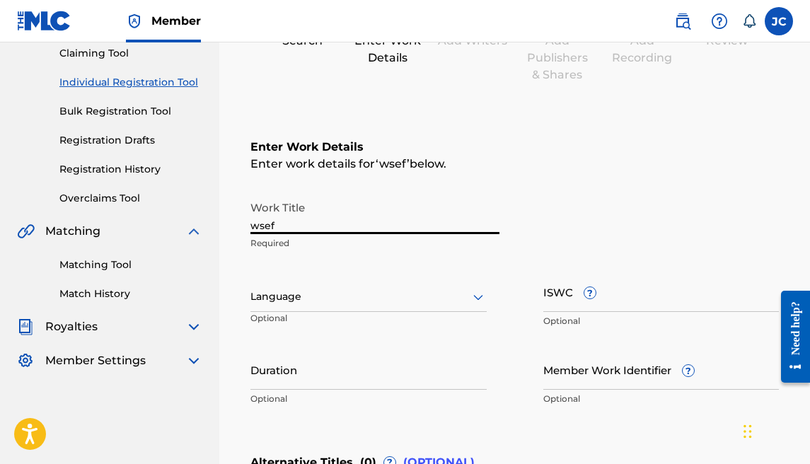
click at [367, 227] on input "wsef" at bounding box center [374, 214] width 249 height 40
drag, startPoint x: 229, startPoint y: 211, endPoint x: 179, endPoint y: 213, distance: 50.3
click at [179, 213] on main "[PERSON_NAME] Summary Catalog Works Registration Claiming Tool Individual Regis…" at bounding box center [405, 290] width 810 height 804
type input "Money Run"
click at [286, 296] on div at bounding box center [368, 297] width 236 height 18
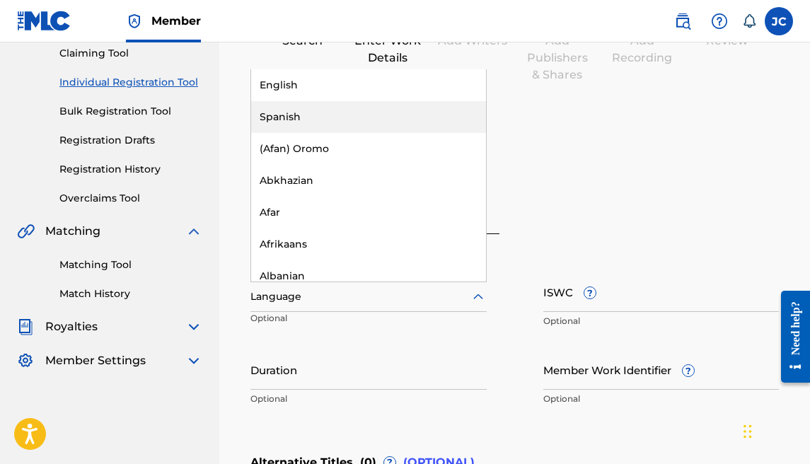
click at [308, 89] on div "English" at bounding box center [368, 85] width 235 height 32
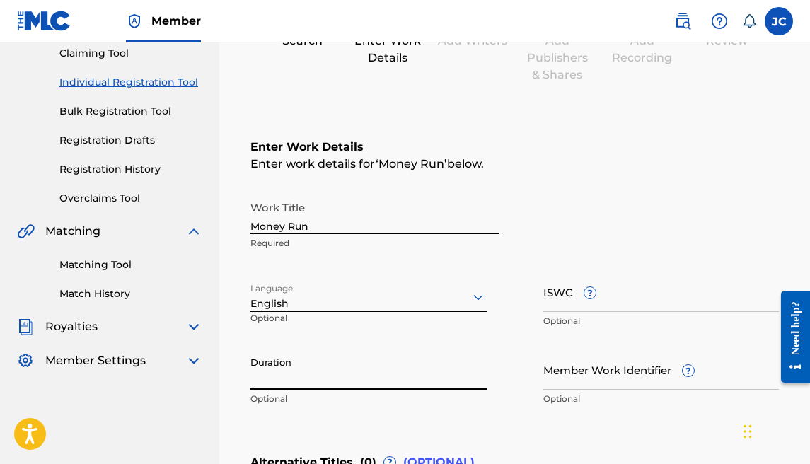
click at [289, 365] on input "Duration" at bounding box center [368, 369] width 236 height 40
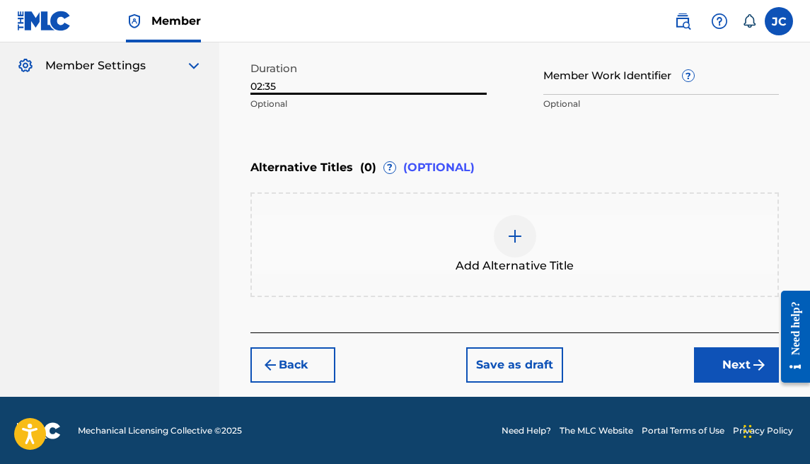
type input "02:35"
click at [717, 365] on button "Next" at bounding box center [736, 364] width 85 height 35
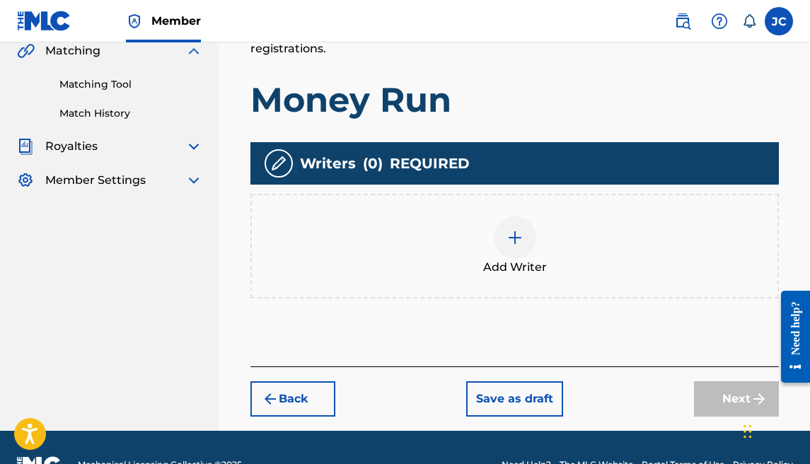
scroll to position [339, 0]
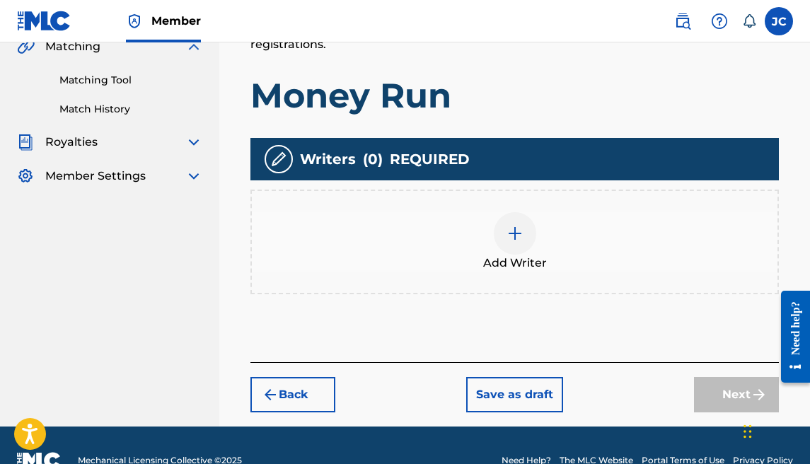
click at [516, 230] on img at bounding box center [514, 233] width 17 height 17
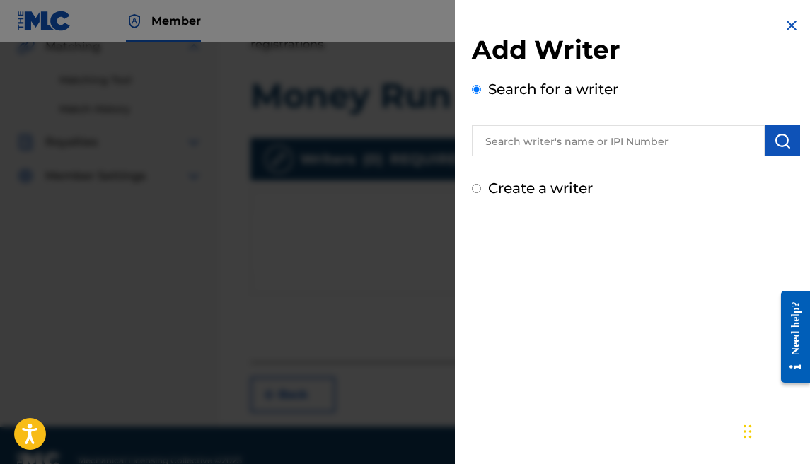
click at [554, 139] on input "text" at bounding box center [618, 140] width 293 height 31
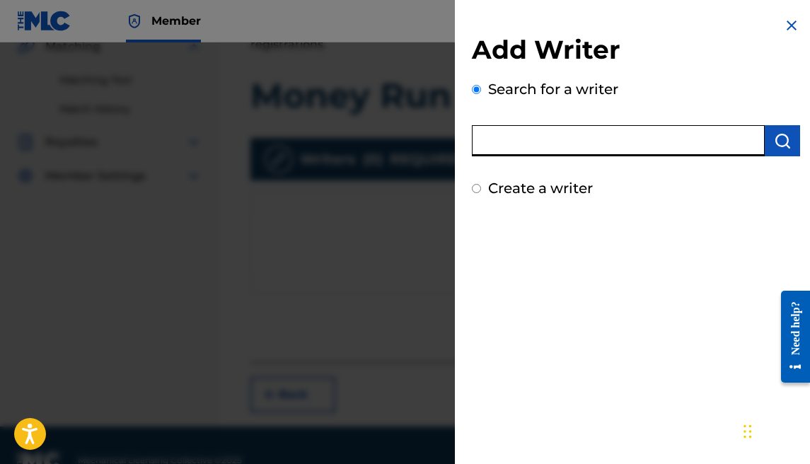
type input "[PERSON_NAME]"
click at [781, 136] on img "submit" at bounding box center [782, 140] width 17 height 17
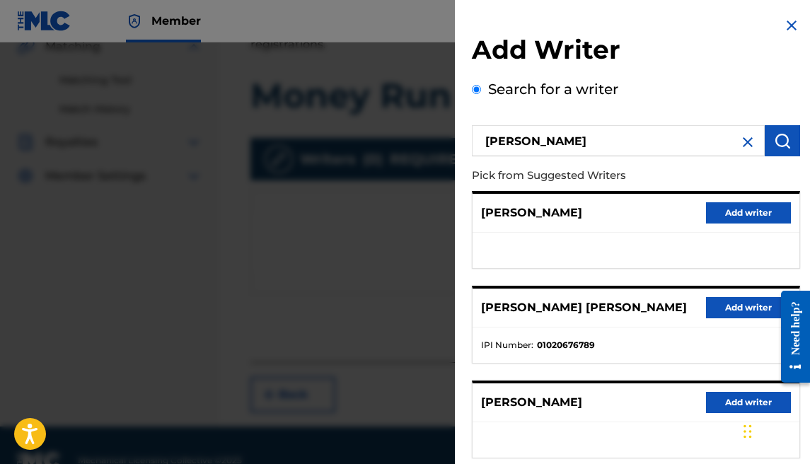
click at [706, 303] on button "Add writer" at bounding box center [748, 307] width 85 height 21
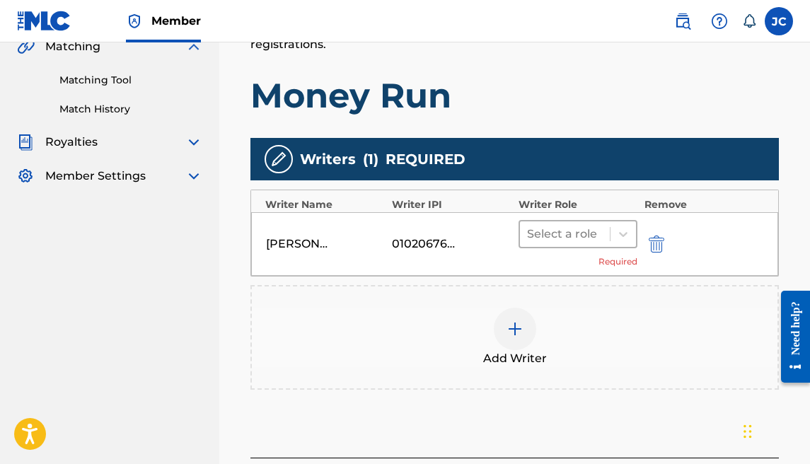
click at [574, 227] on div at bounding box center [565, 234] width 76 height 20
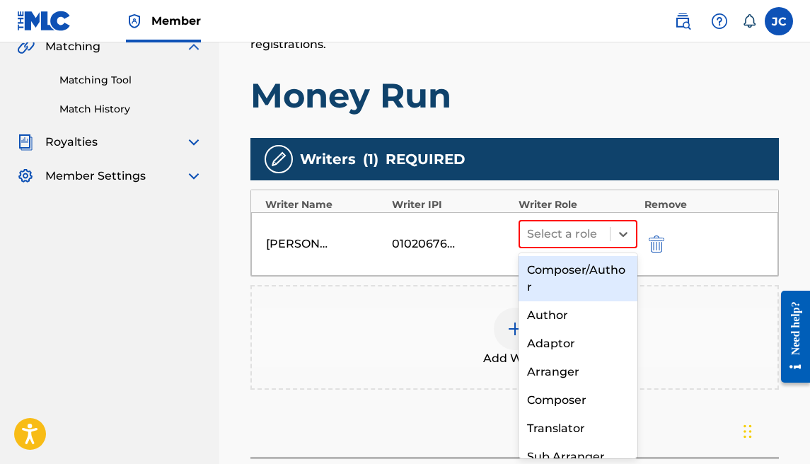
click at [569, 264] on div "Composer/Author" at bounding box center [577, 278] width 119 height 45
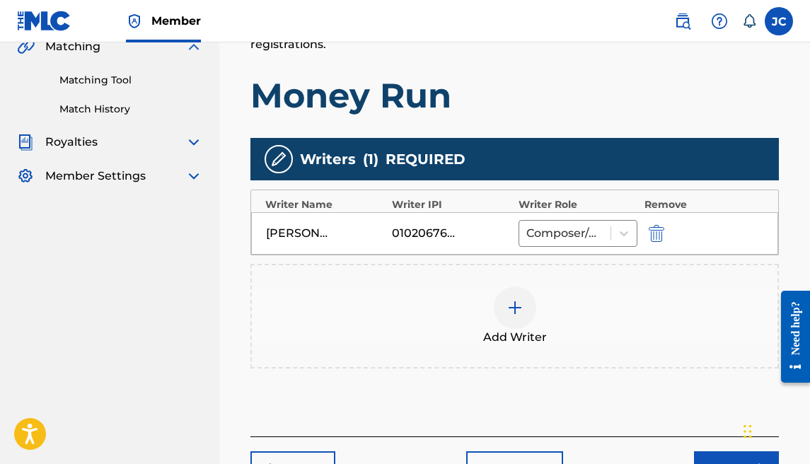
click at [518, 301] on img at bounding box center [514, 307] width 17 height 17
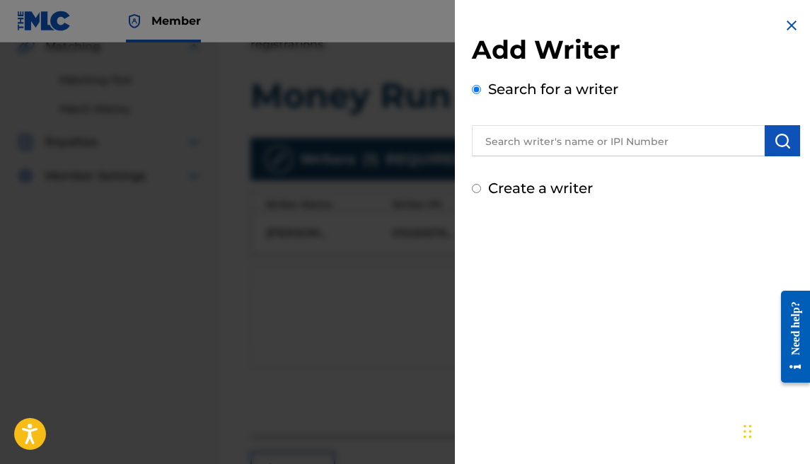
click at [588, 151] on input "text" at bounding box center [618, 140] width 293 height 31
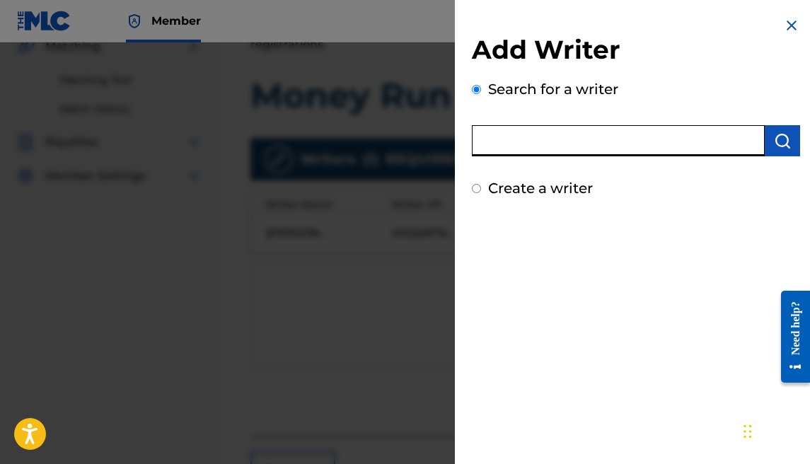
click at [502, 211] on div "Add Writer Search for a writer Create a writer" at bounding box center [636, 108] width 362 height 216
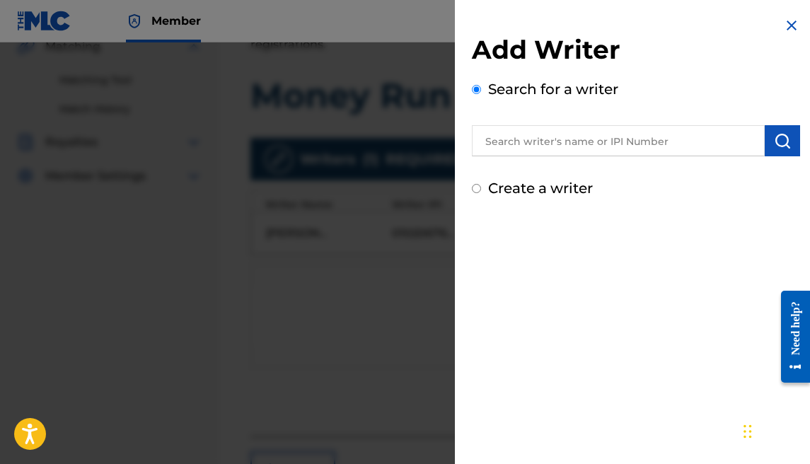
click at [503, 187] on label "Create a writer" at bounding box center [540, 188] width 105 height 17
radio input "true"
click at [481, 187] on input "Create a writer" at bounding box center [476, 188] width 9 height 9
radio input "false"
radio input "true"
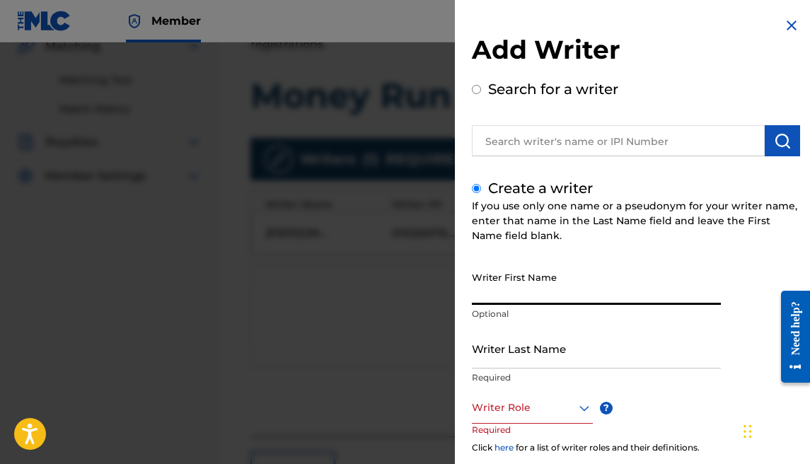
click at [511, 296] on input "Writer First Name" at bounding box center [596, 285] width 249 height 40
type input "[PERSON_NAME]"
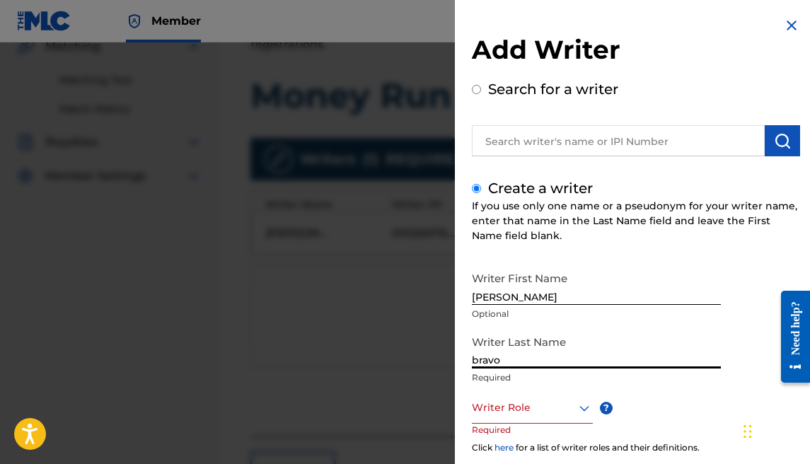
type input "bravo"
click at [553, 397] on div "Writer Role" at bounding box center [532, 408] width 121 height 32
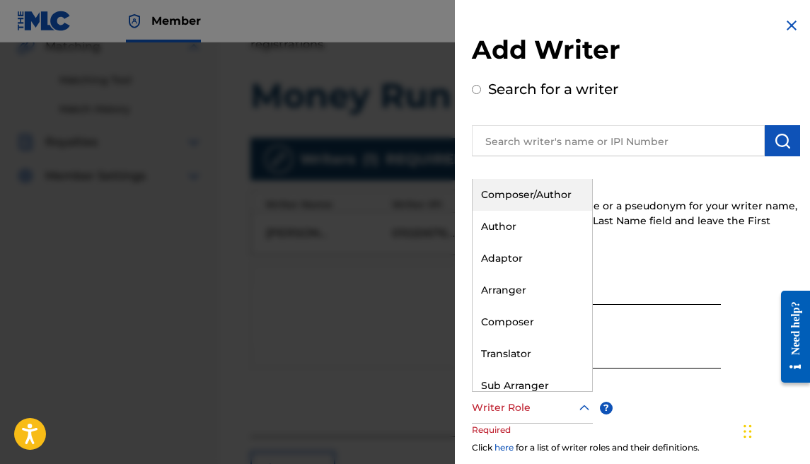
click at [519, 201] on div "Composer/Author" at bounding box center [532, 195] width 120 height 32
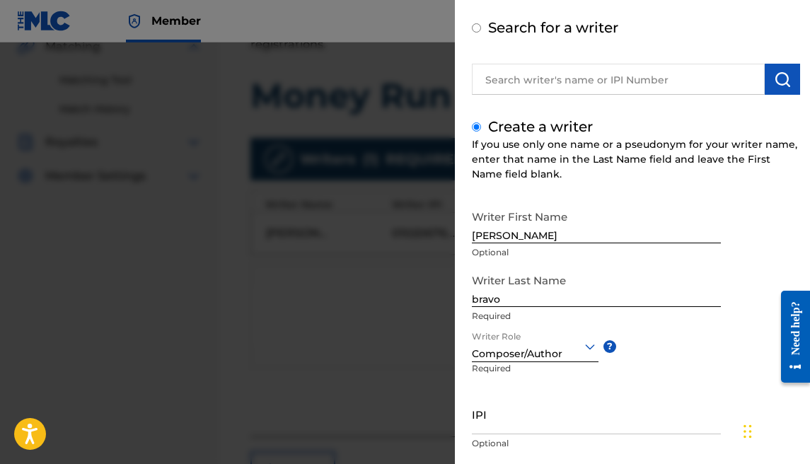
scroll to position [150, 0]
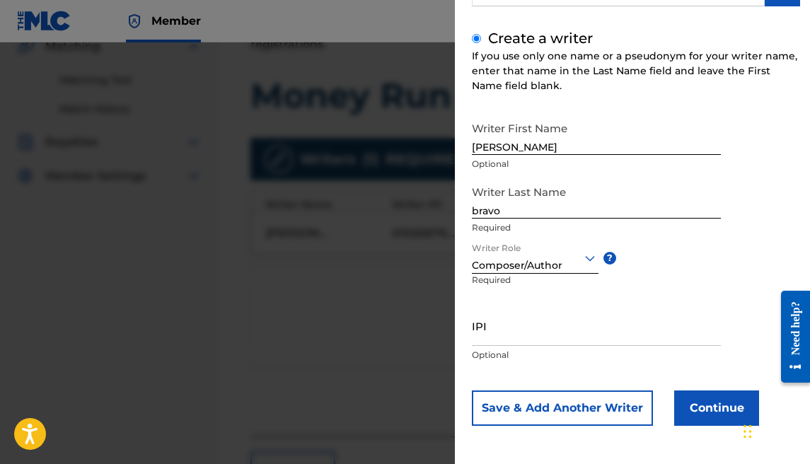
click at [545, 328] on input "IPI" at bounding box center [596, 326] width 249 height 40
paste input "1177684902"
type input "1177684902"
click at [682, 402] on button "Continue" at bounding box center [716, 407] width 85 height 35
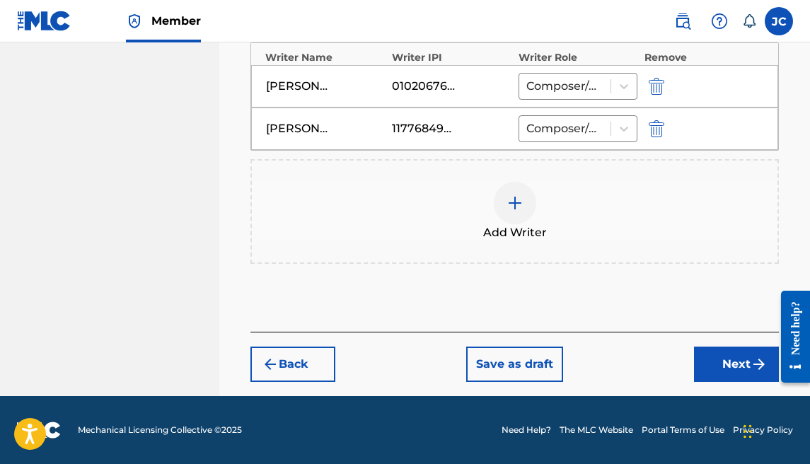
click at [721, 364] on button "Next" at bounding box center [736, 364] width 85 height 35
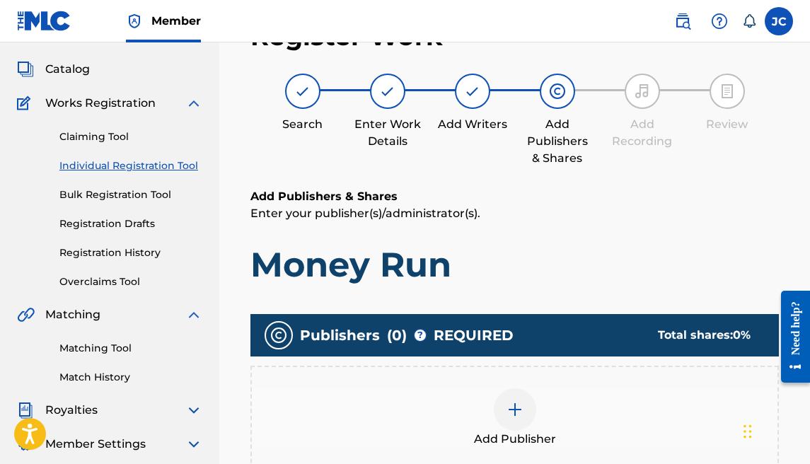
scroll to position [64, 0]
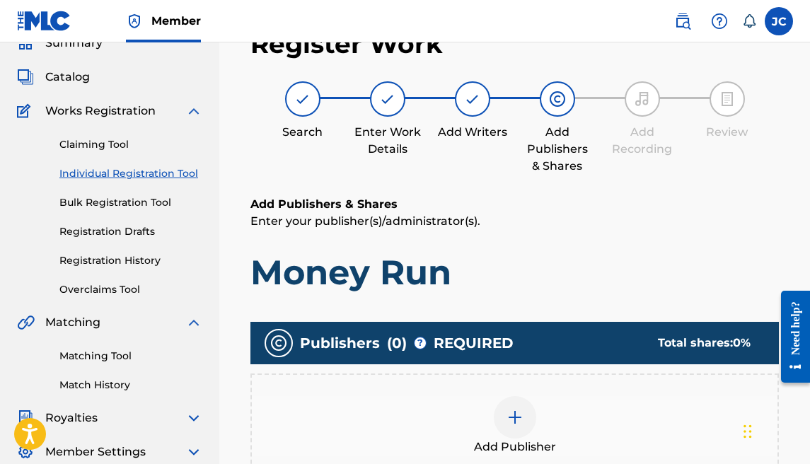
click at [528, 400] on div "Add Publisher" at bounding box center [514, 425] width 525 height 59
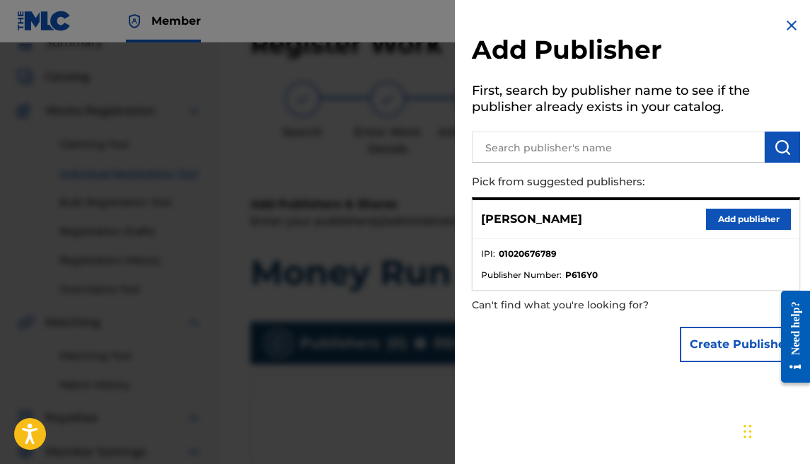
click at [727, 212] on button "Add publisher" at bounding box center [748, 219] width 85 height 21
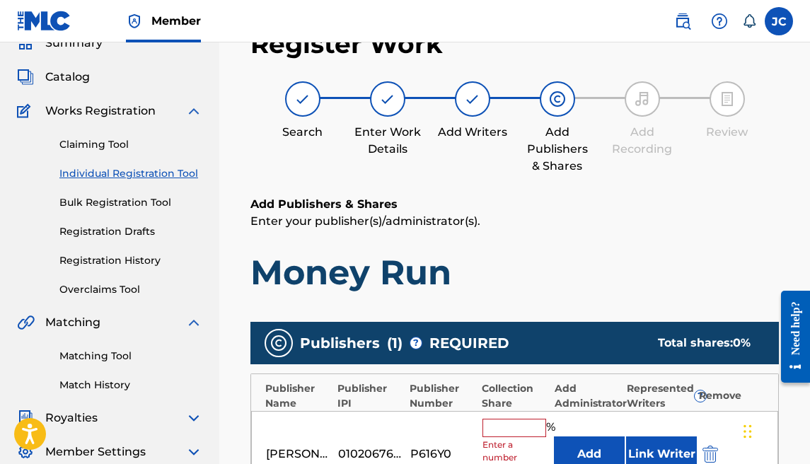
click at [521, 422] on input "text" at bounding box center [514, 428] width 64 height 18
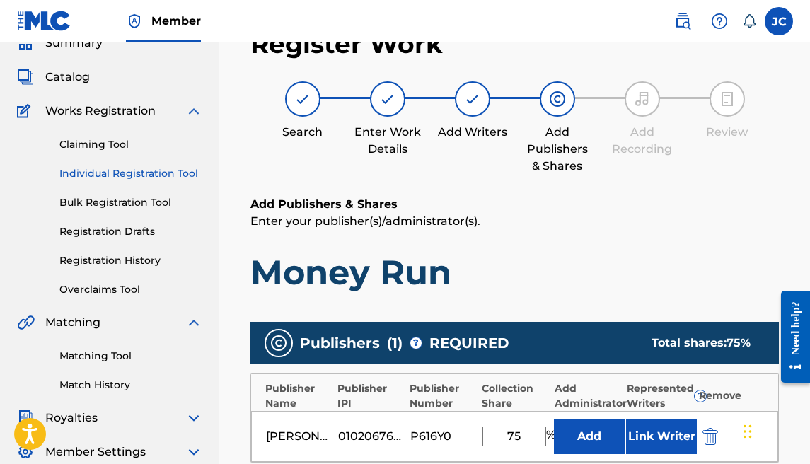
scroll to position [332, 0]
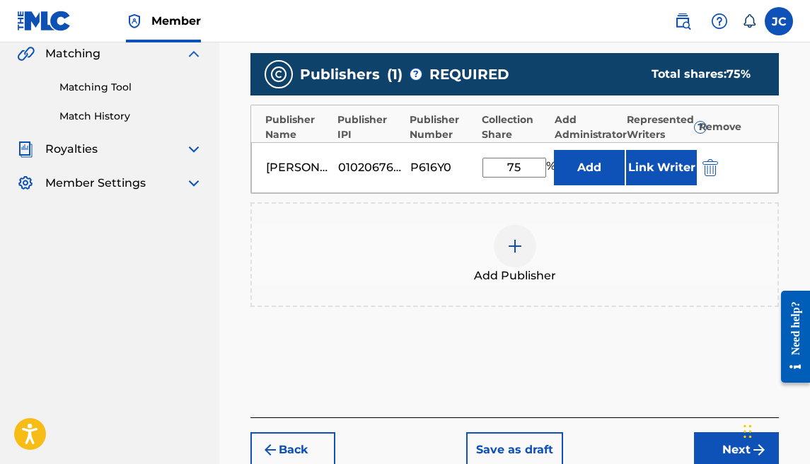
type input "75"
click at [520, 245] on img at bounding box center [514, 246] width 17 height 17
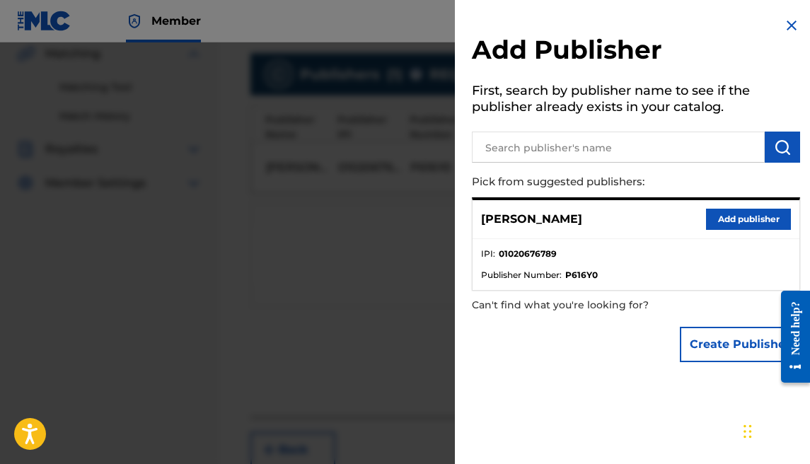
click at [746, 139] on input "text" at bounding box center [618, 147] width 293 height 31
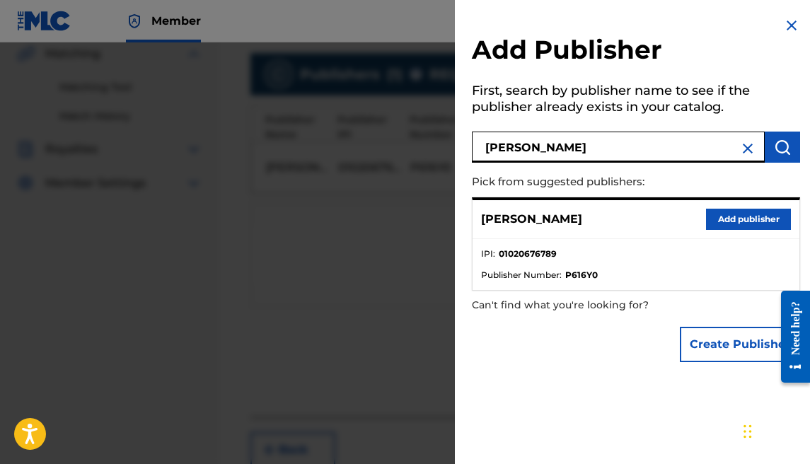
type input "[PERSON_NAME]"
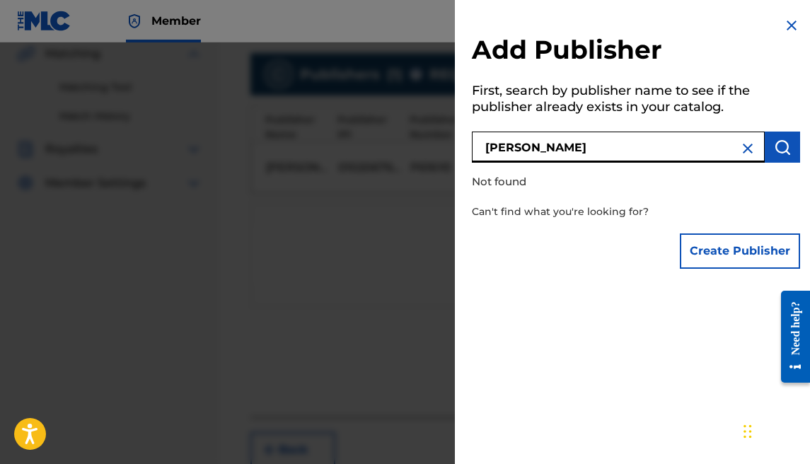
drag, startPoint x: 664, startPoint y: 153, endPoint x: 444, endPoint y: 135, distance: 220.7
click at [444, 135] on div "Add Publisher First, search by publisher name to see if the publisher already e…" at bounding box center [405, 253] width 810 height 422
click at [740, 147] on img at bounding box center [747, 148] width 17 height 17
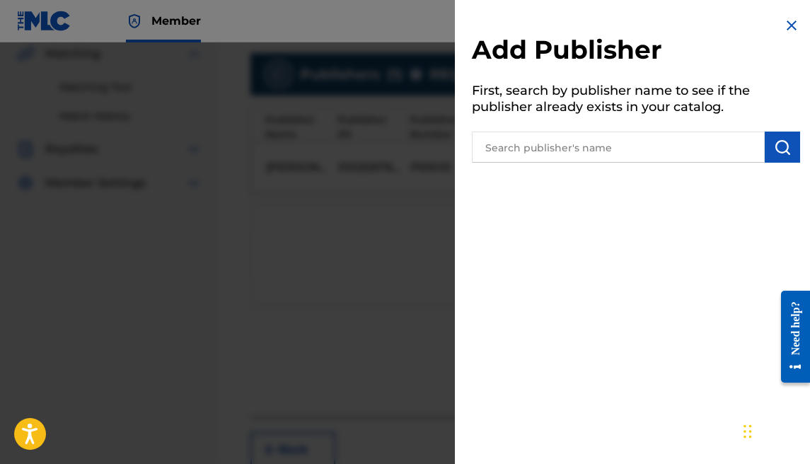
click at [528, 146] on input "text" at bounding box center [618, 147] width 293 height 31
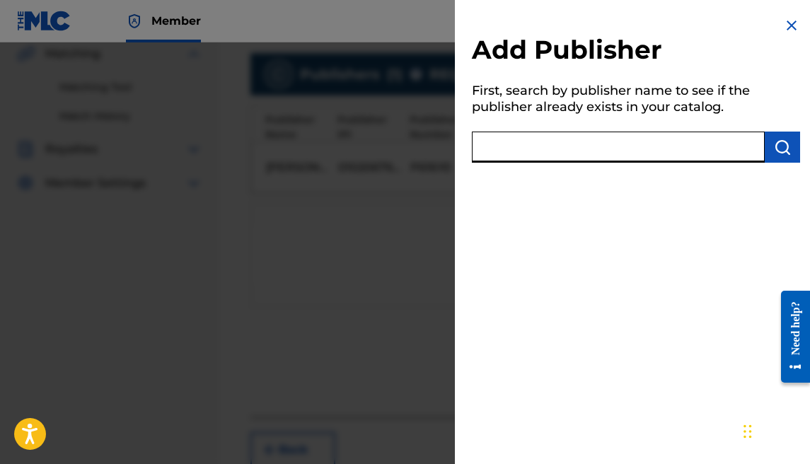
click at [783, 20] on img at bounding box center [791, 25] width 17 height 17
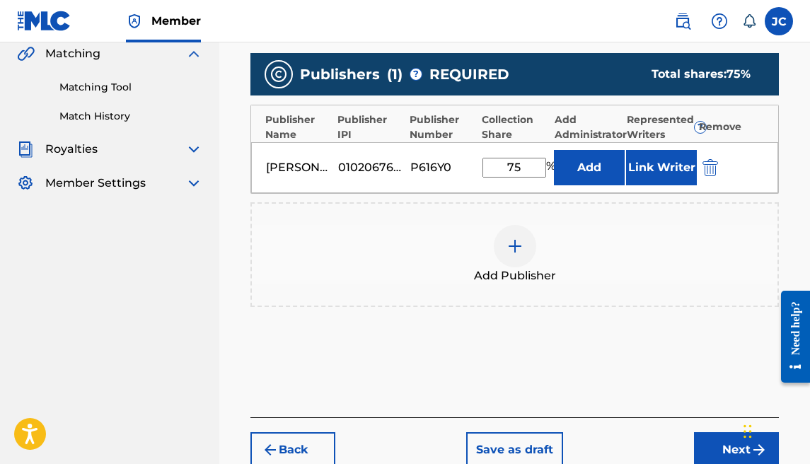
click at [504, 243] on div at bounding box center [515, 246] width 42 height 42
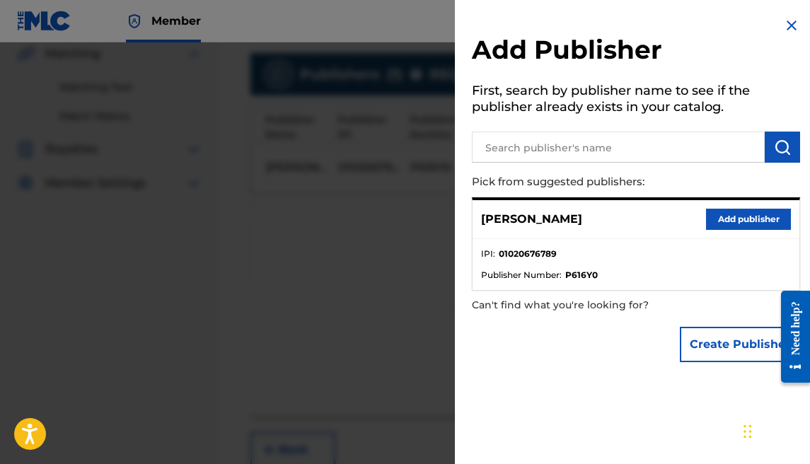
click at [719, 332] on button "Create Publisher" at bounding box center [740, 344] width 120 height 35
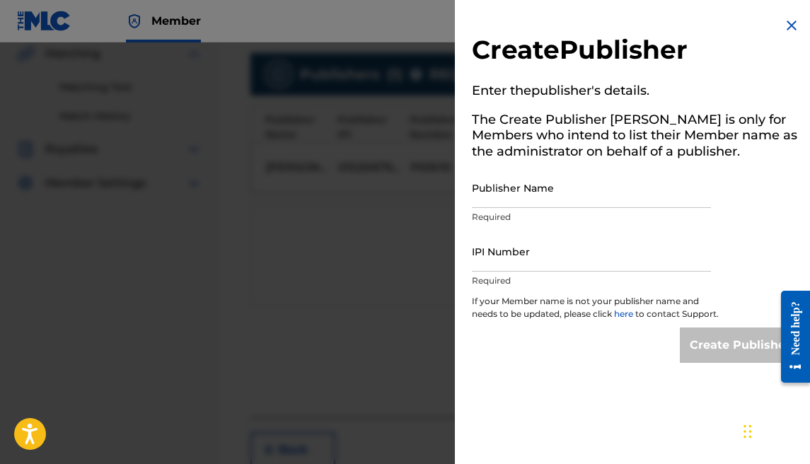
click at [564, 198] on input "Publisher Name" at bounding box center [591, 188] width 239 height 40
type input "[PERSON_NAME]"
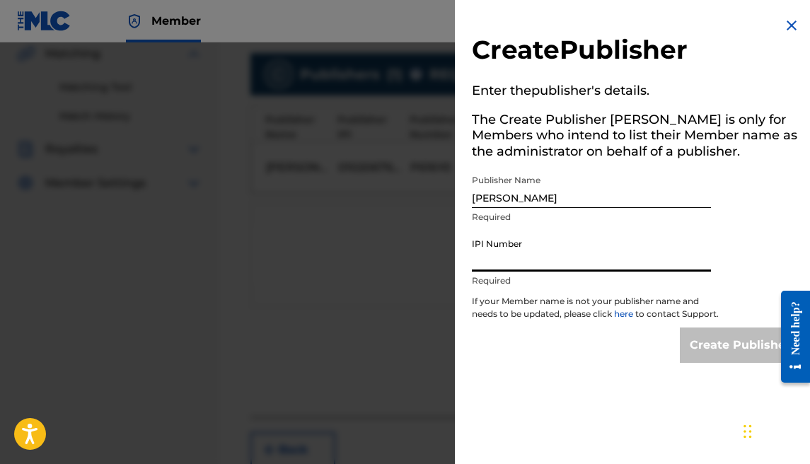
paste input "1177684902"
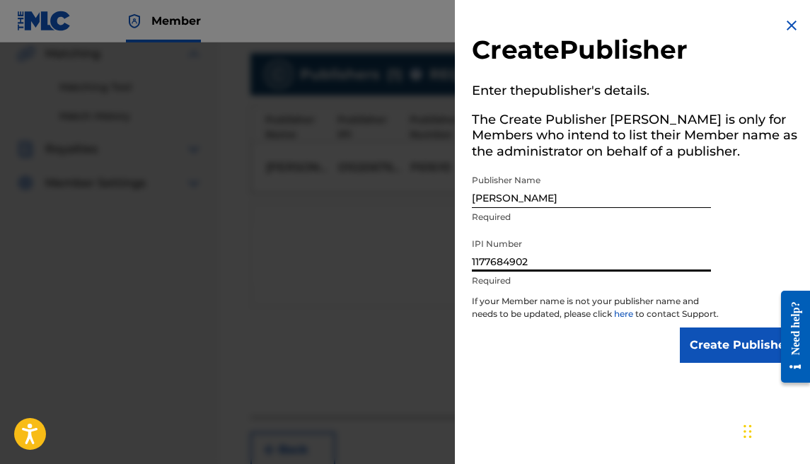
type input "1177684902"
click at [716, 363] on input "Create Publisher" at bounding box center [740, 344] width 120 height 35
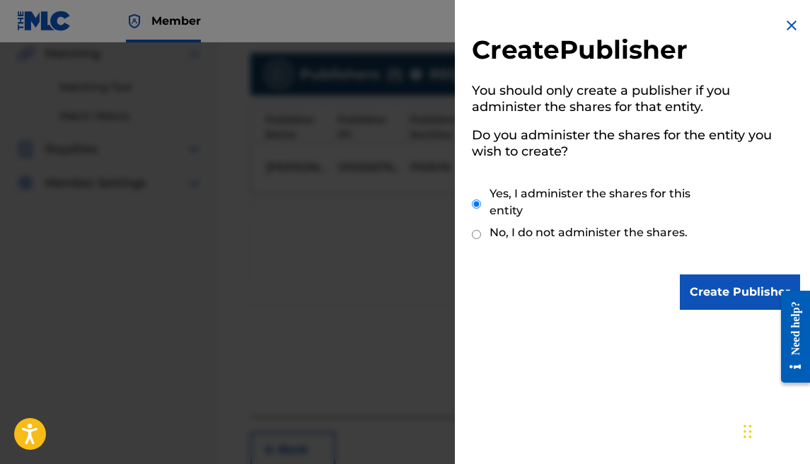
click at [559, 227] on label "No, I do not administer the shares." at bounding box center [588, 232] width 198 height 17
click at [481, 228] on input "No, I do not administer the shares." at bounding box center [476, 234] width 9 height 13
radio input "true"
click at [681, 273] on div "Create Publisher You should only create a publisher if you administer the share…" at bounding box center [636, 163] width 362 height 327
click at [686, 279] on input "Create Publisher" at bounding box center [740, 291] width 120 height 35
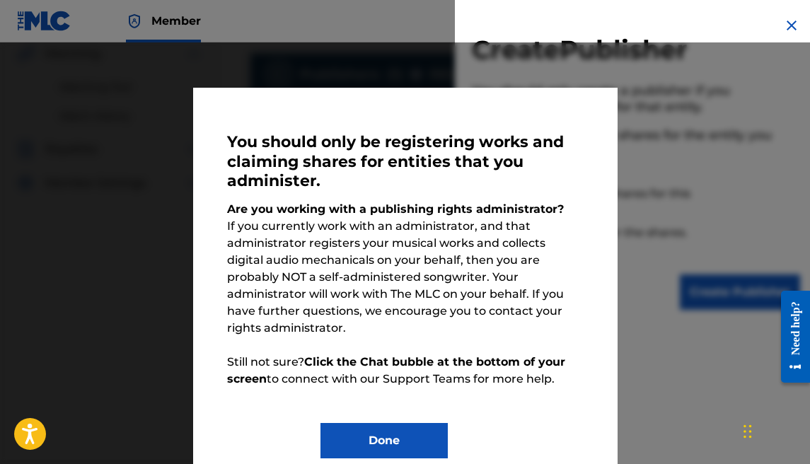
click at [786, 14] on div "Create Publisher You should only create a publisher if you administer the share…" at bounding box center [636, 163] width 362 height 327
click at [786, 19] on img at bounding box center [791, 25] width 17 height 17
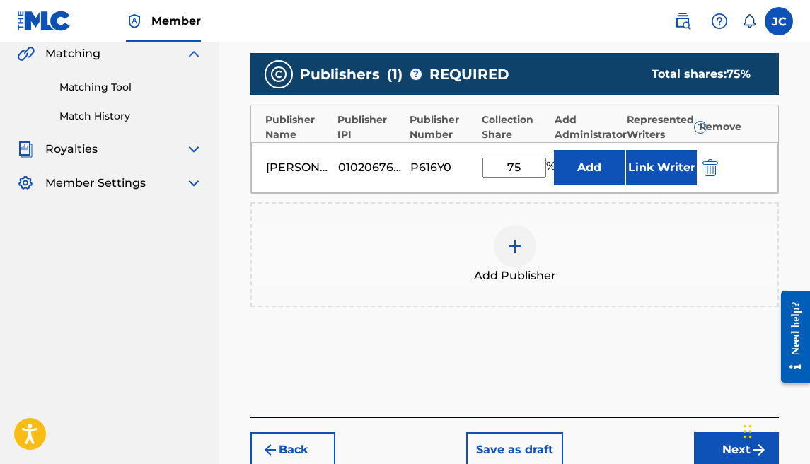
click at [521, 247] on img at bounding box center [514, 246] width 17 height 17
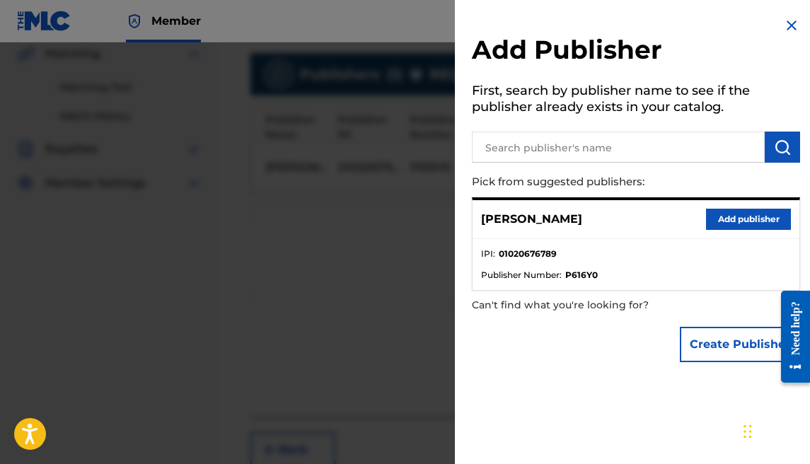
click at [681, 342] on button "Create Publisher" at bounding box center [740, 344] width 120 height 35
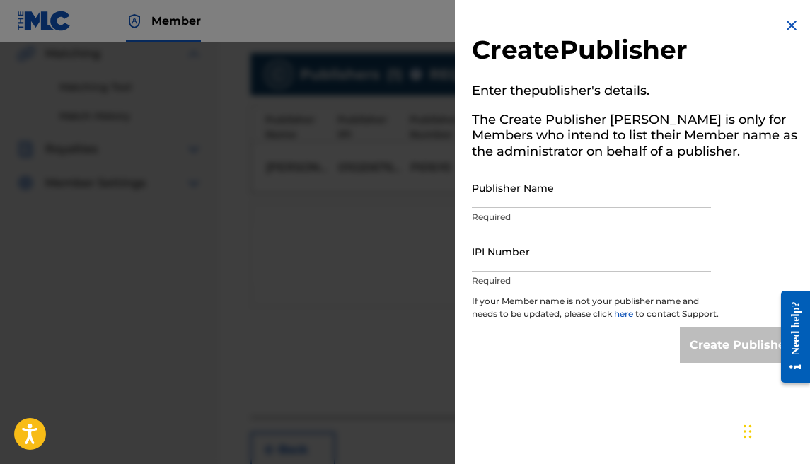
click at [574, 187] on input "Publisher Name" at bounding box center [591, 188] width 239 height 40
type input "[PERSON_NAME]"
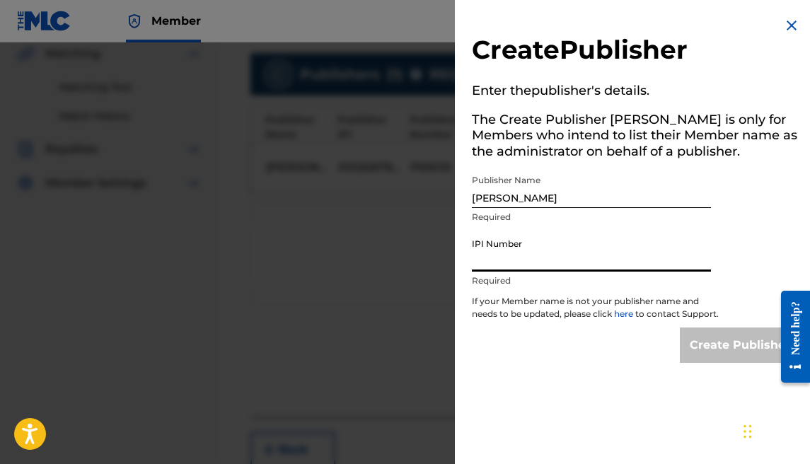
click at [527, 267] on input "IPI Number" at bounding box center [591, 251] width 239 height 40
paste input "1177684902"
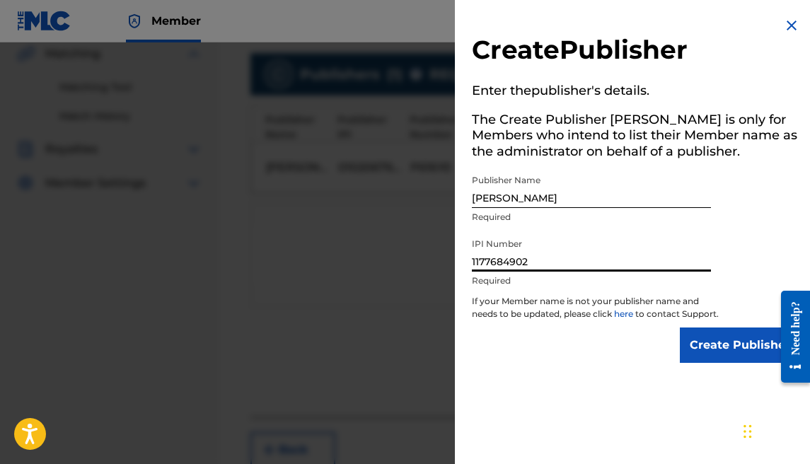
type input "1177684902"
click at [685, 340] on input "Create Publisher" at bounding box center [740, 344] width 120 height 35
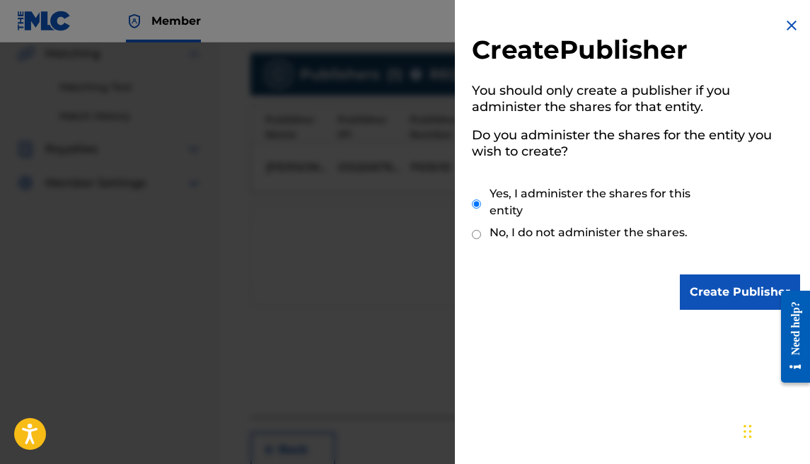
click at [708, 296] on input "Create Publisher" at bounding box center [740, 291] width 120 height 35
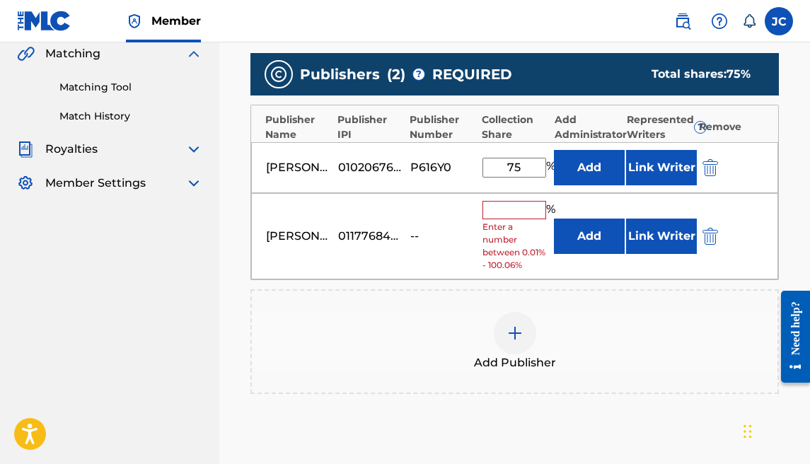
click at [504, 215] on input "text" at bounding box center [514, 210] width 64 height 18
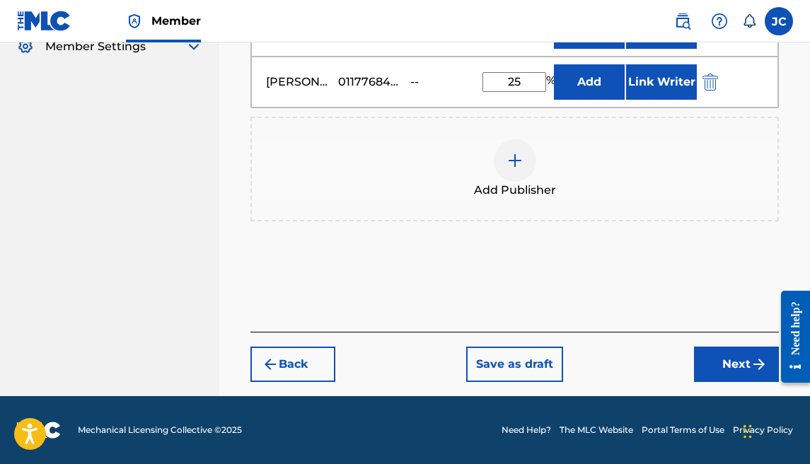
type input "25"
click at [719, 356] on button "Next" at bounding box center [736, 364] width 85 height 35
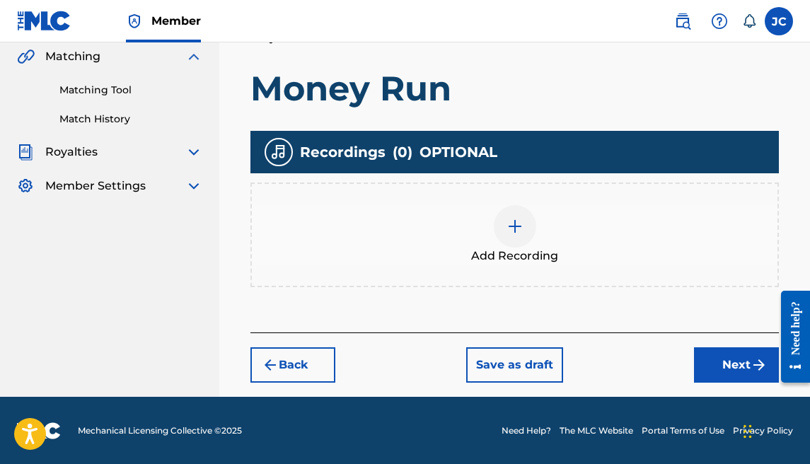
click at [729, 349] on button "Next" at bounding box center [736, 364] width 85 height 35
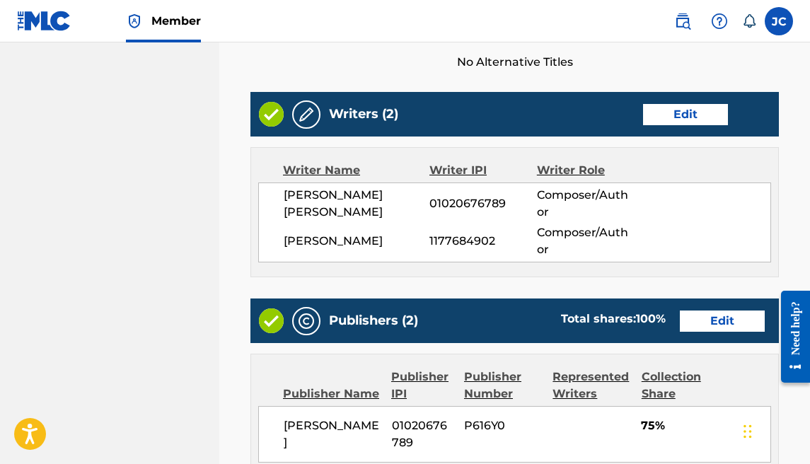
scroll to position [924, 0]
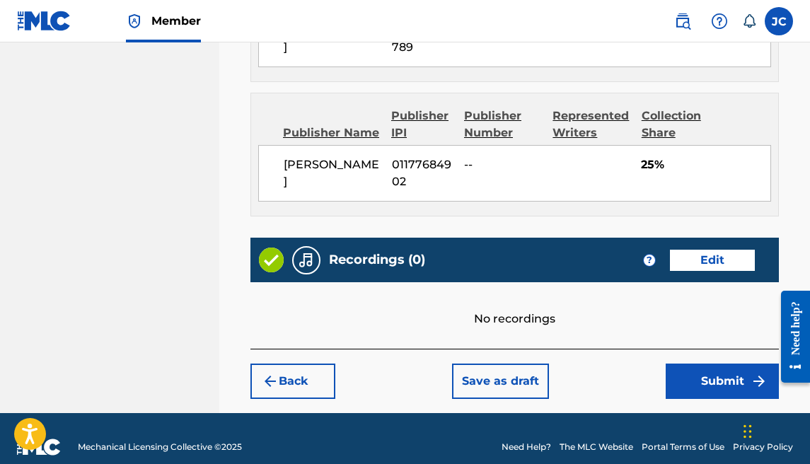
click at [670, 364] on button "Submit" at bounding box center [722, 381] width 113 height 35
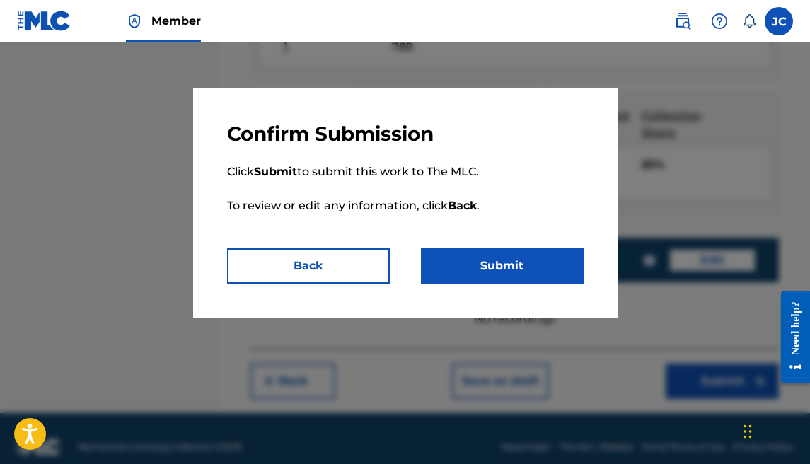
click at [510, 278] on button "Submit" at bounding box center [502, 265] width 163 height 35
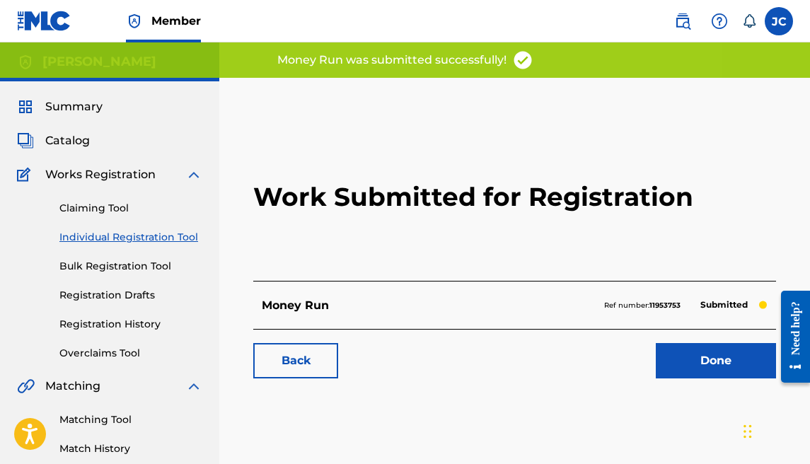
click at [687, 363] on link "Done" at bounding box center [716, 360] width 120 height 35
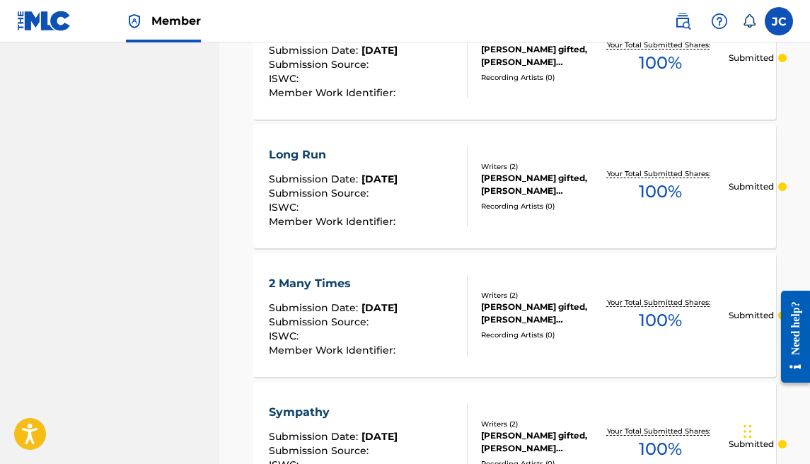
scroll to position [1489, 0]
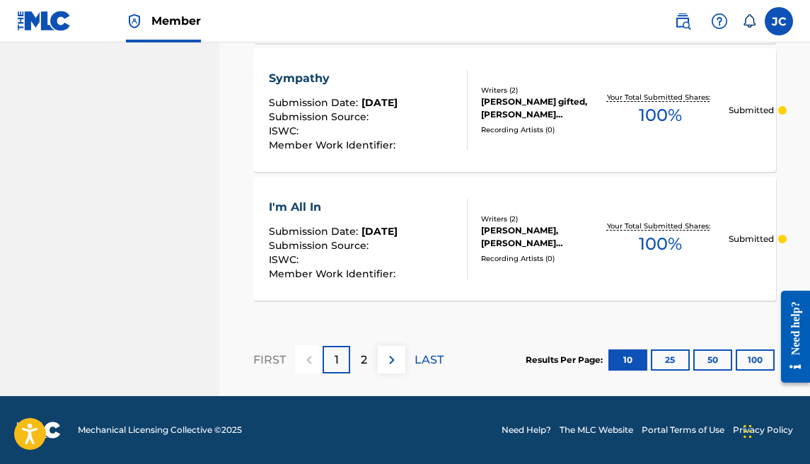
click at [656, 359] on button "25" at bounding box center [670, 359] width 39 height 21
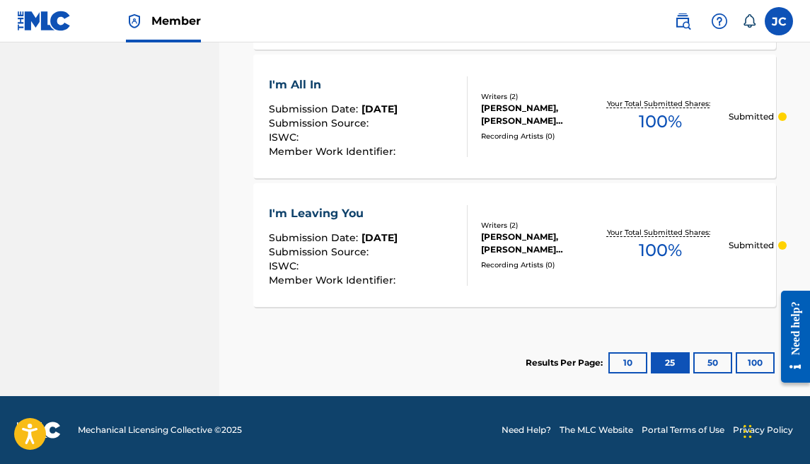
click at [620, 359] on button "10" at bounding box center [627, 362] width 39 height 21
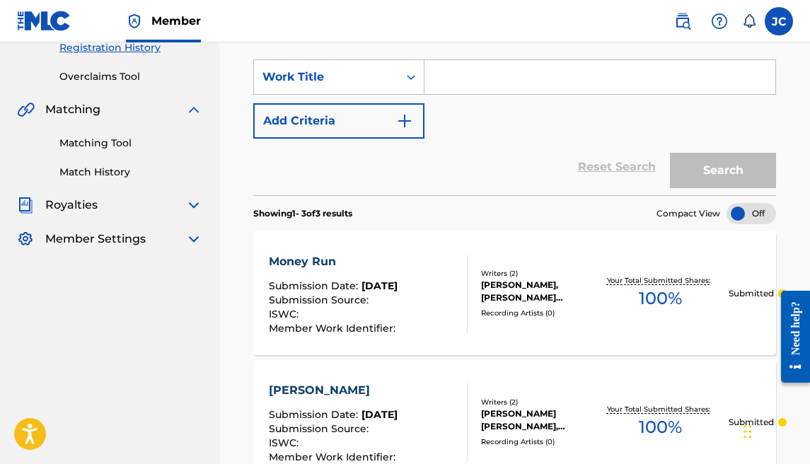
scroll to position [0, 0]
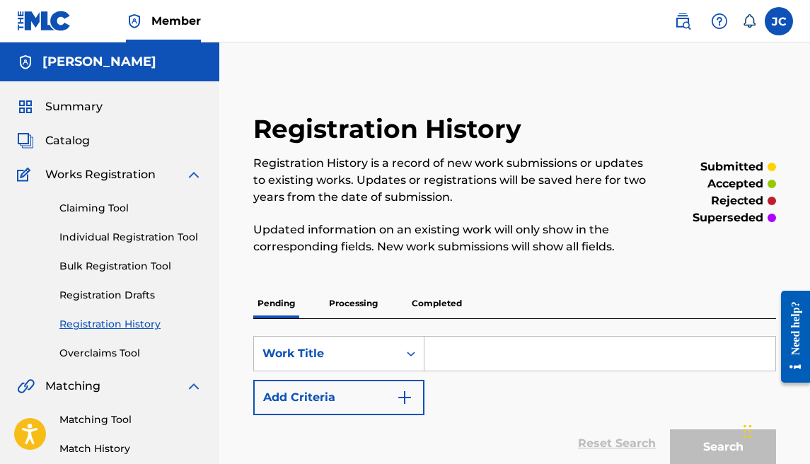
click at [115, 233] on link "Individual Registration Tool" at bounding box center [130, 237] width 143 height 15
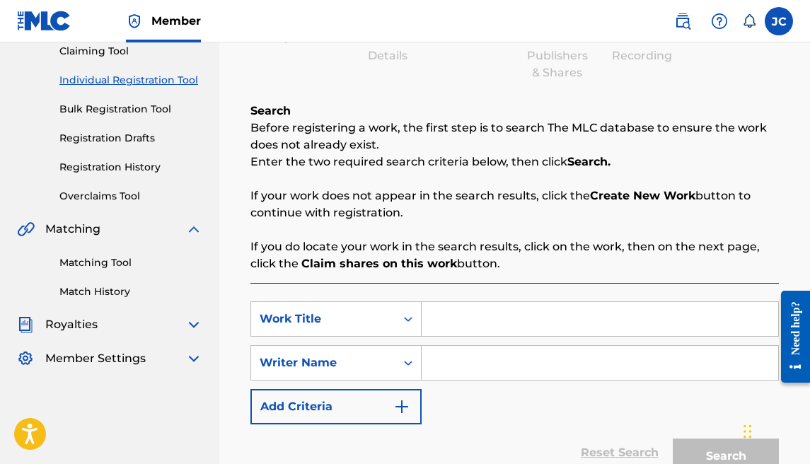
scroll to position [297, 0]
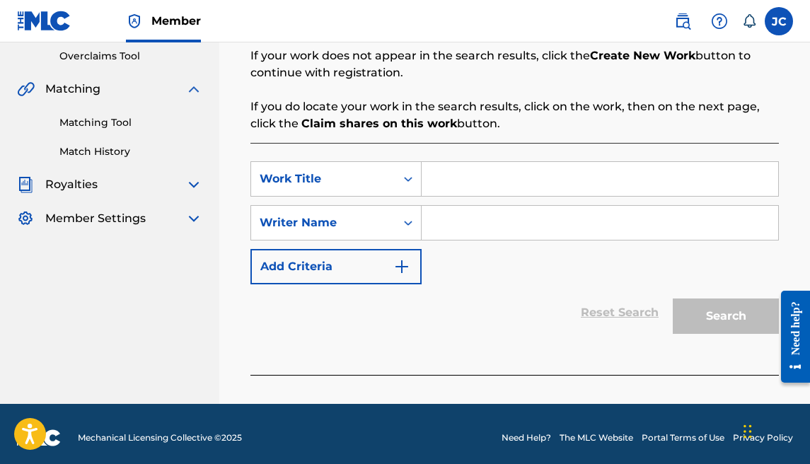
click at [459, 178] on input "Search Form" at bounding box center [600, 179] width 356 height 34
type input "rpwoijf"
click at [454, 229] on input "Search Form" at bounding box center [600, 223] width 356 height 34
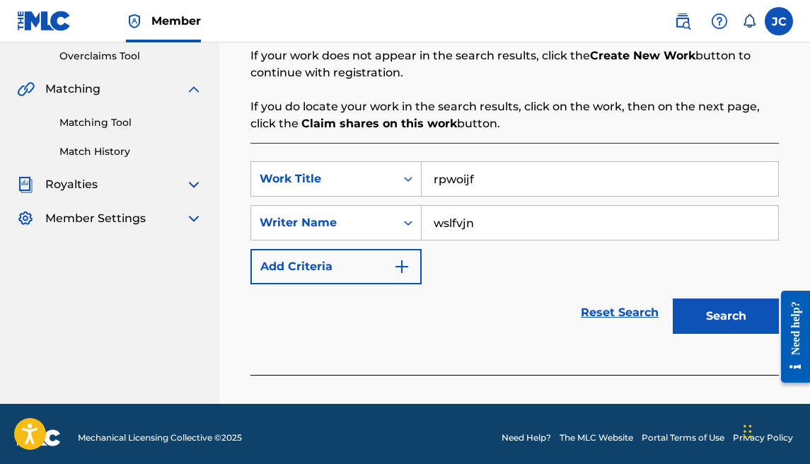
type input "wslfvjn"
click at [687, 315] on button "Search" at bounding box center [726, 315] width 106 height 35
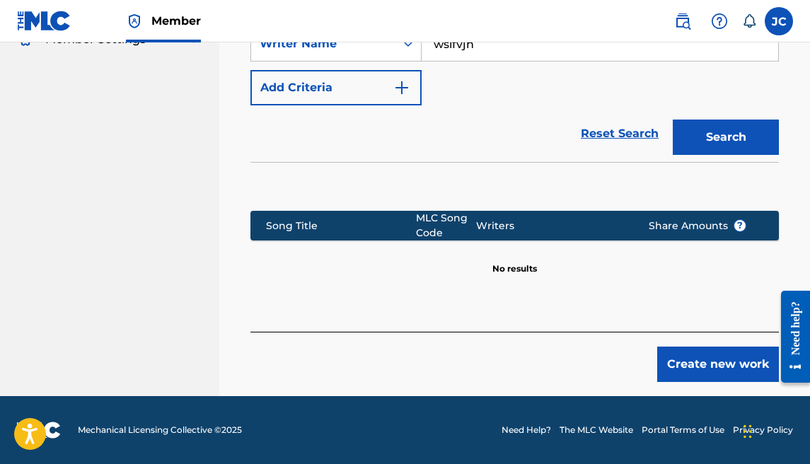
click at [700, 352] on button "Create new work" at bounding box center [718, 364] width 122 height 35
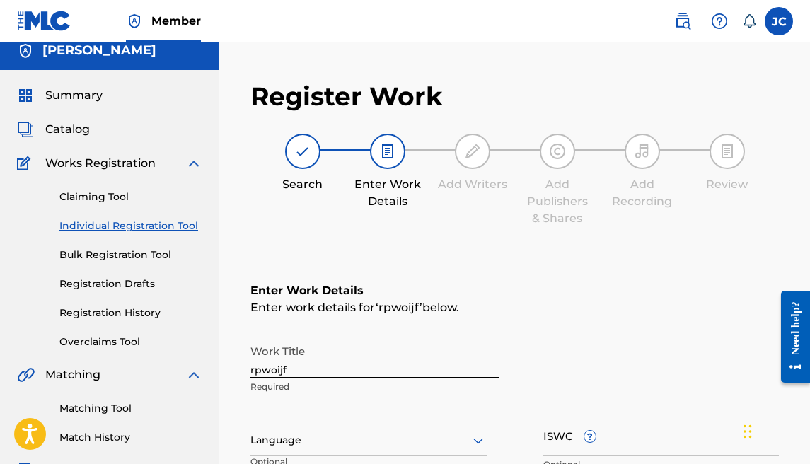
scroll to position [30, 0]
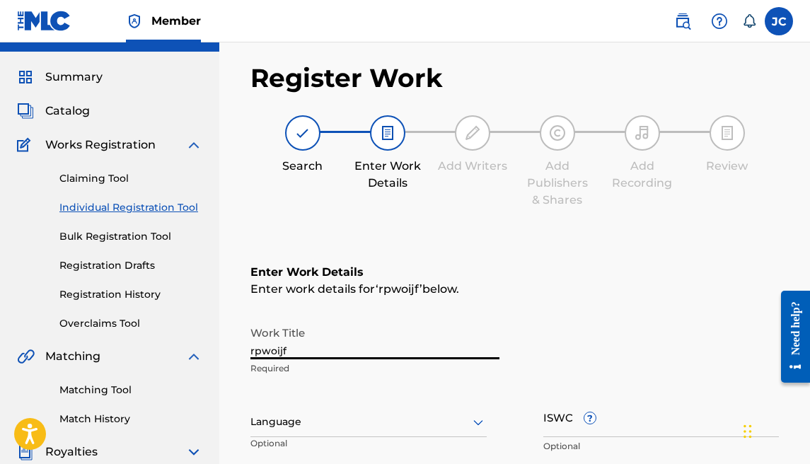
drag, startPoint x: 270, startPoint y: 352, endPoint x: 228, endPoint y: 342, distance: 42.7
click at [228, 342] on div "Register Work Search Enter Work Details Add Writers Add Publishers & Shares Add…" at bounding box center [514, 432] width 591 height 769
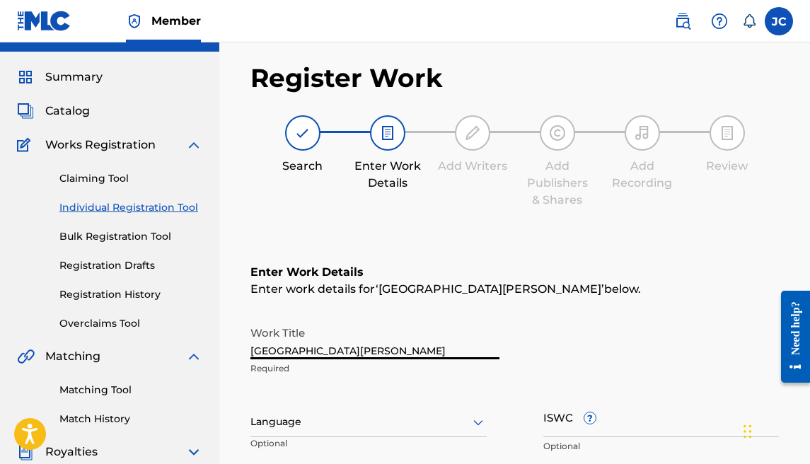
type input "[GEOGRAPHIC_DATA][PERSON_NAME]"
click at [296, 409] on div "Language" at bounding box center [368, 422] width 236 height 30
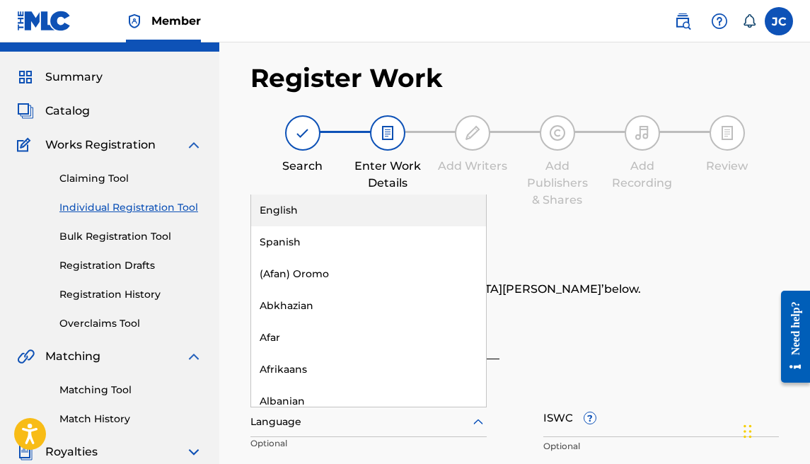
click at [309, 209] on div "English" at bounding box center [368, 210] width 235 height 32
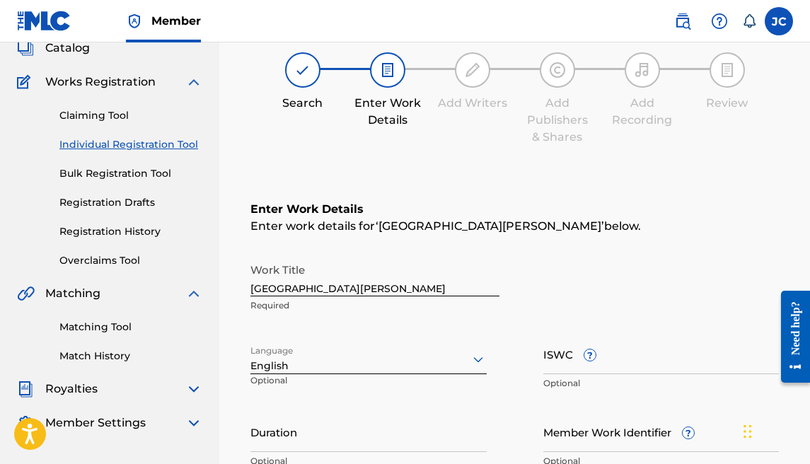
scroll to position [300, 0]
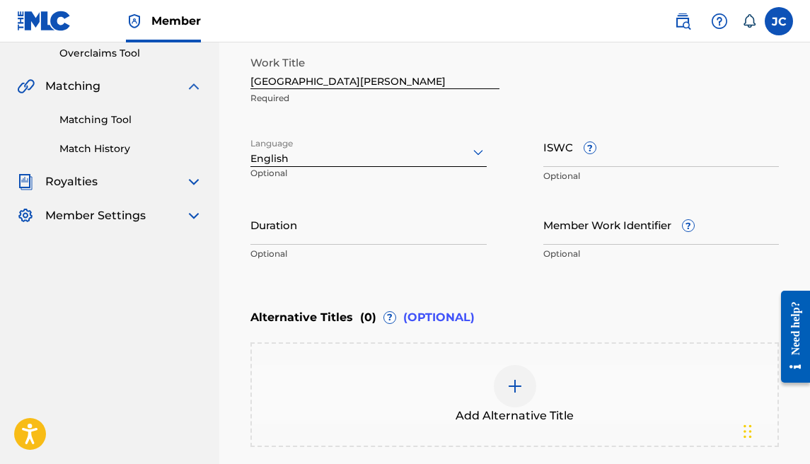
click at [337, 214] on input "Duration" at bounding box center [368, 224] width 236 height 40
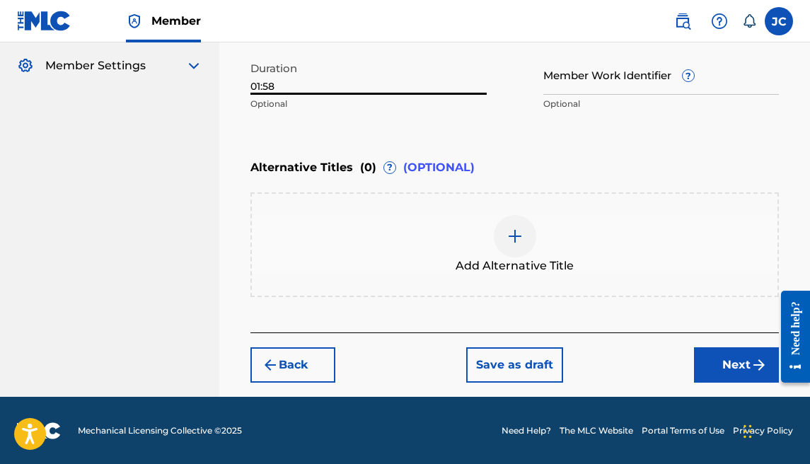
type input "01:58"
click at [715, 352] on button "Next" at bounding box center [736, 364] width 85 height 35
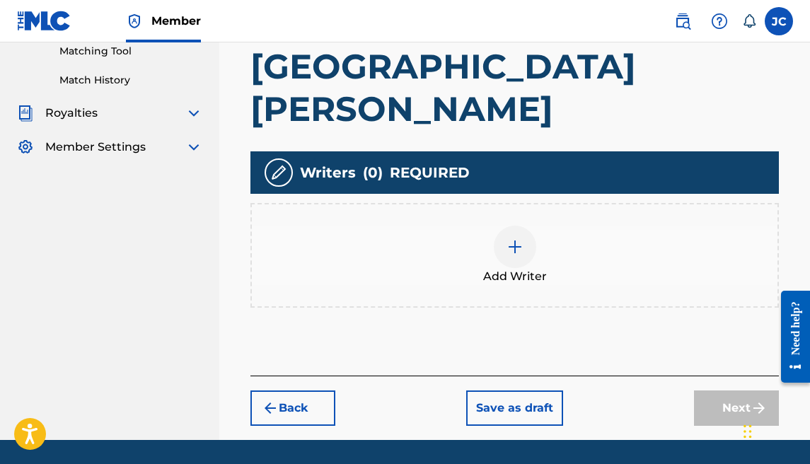
scroll to position [369, 0]
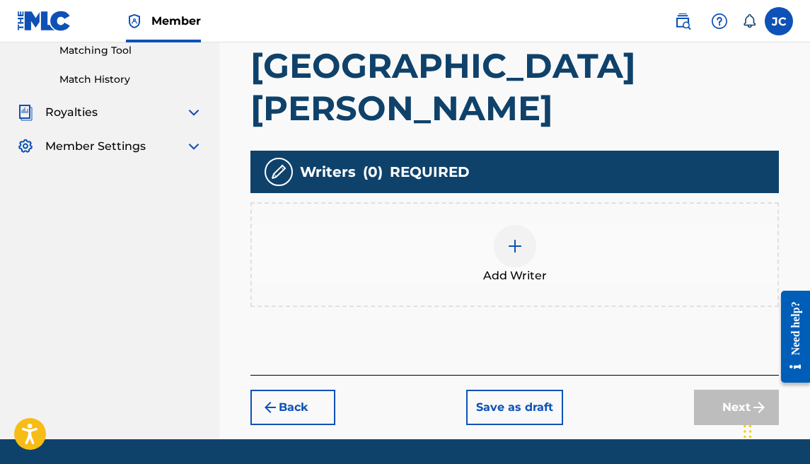
click at [512, 238] on img at bounding box center [514, 246] width 17 height 17
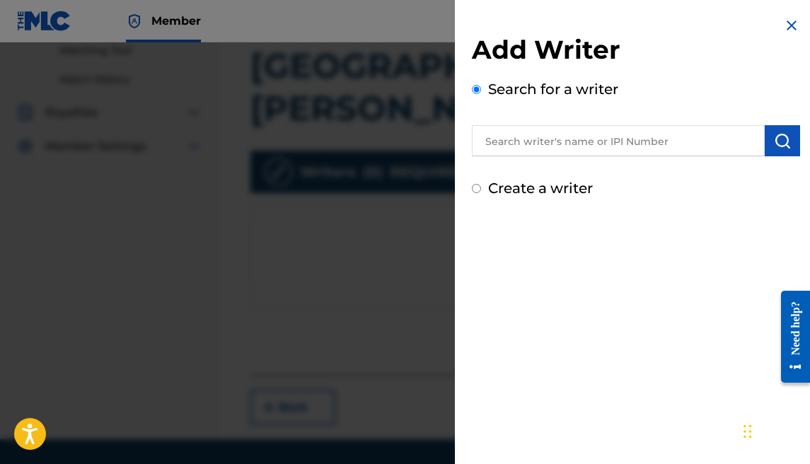
click at [588, 145] on input "text" at bounding box center [618, 140] width 293 height 31
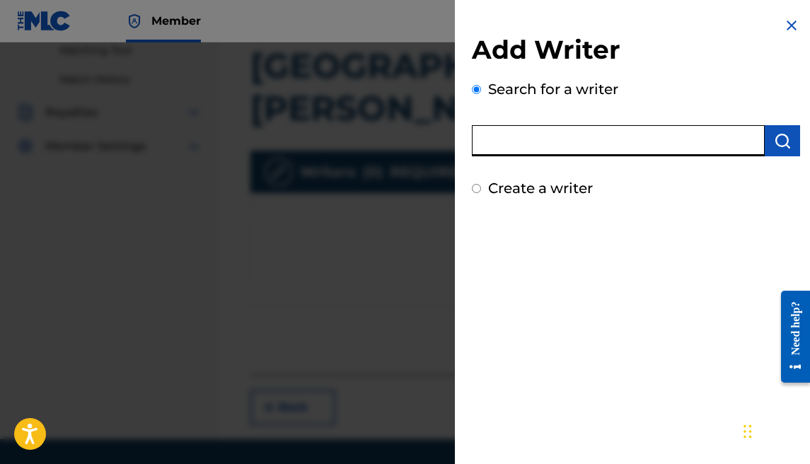
type input "[PERSON_NAME]"
click at [739, 146] on img at bounding box center [747, 142] width 17 height 17
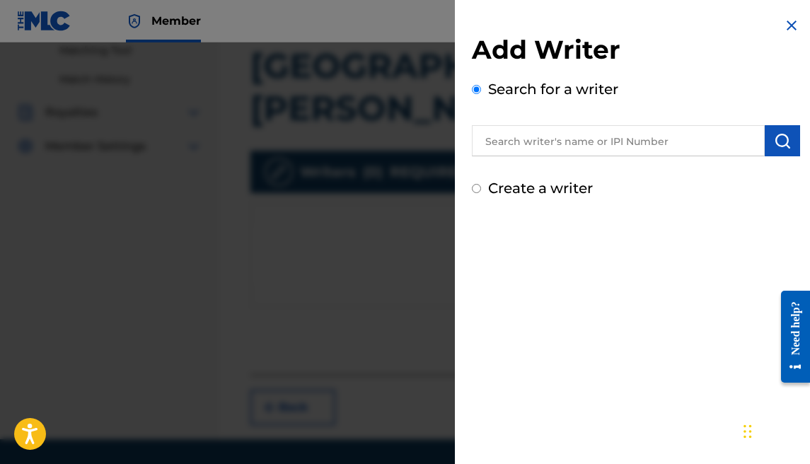
click at [607, 150] on input "text" at bounding box center [618, 140] width 293 height 31
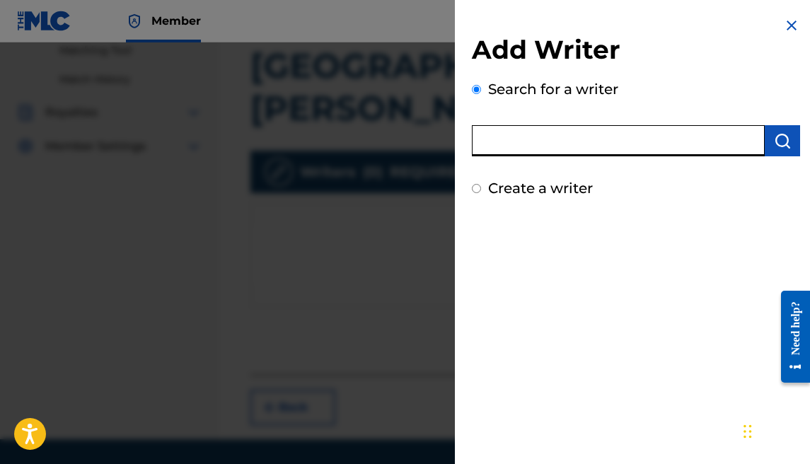
type input "[PERSON_NAME]"
click at [774, 146] on img "submit" at bounding box center [782, 140] width 17 height 17
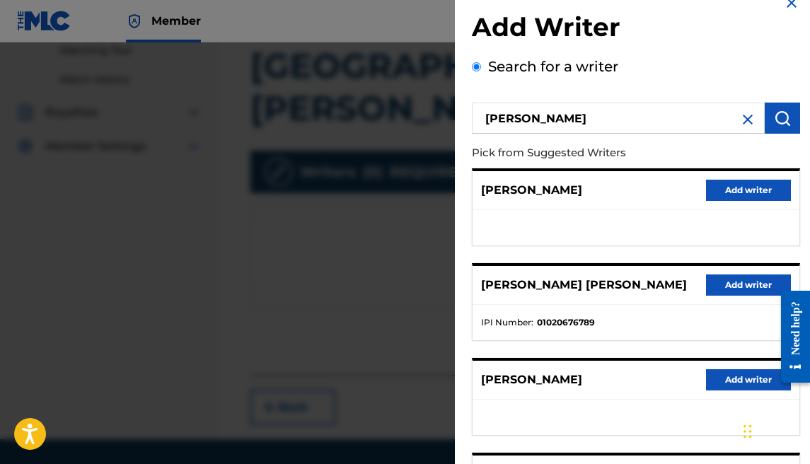
scroll to position [25, 0]
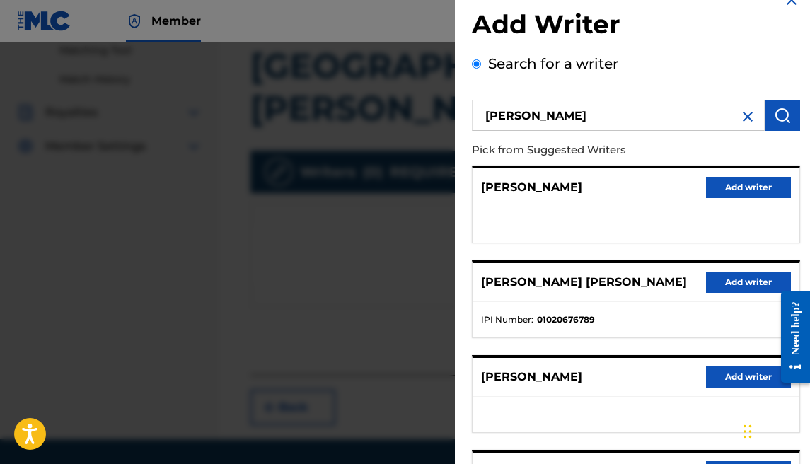
click at [716, 272] on button "Add writer" at bounding box center [748, 282] width 85 height 21
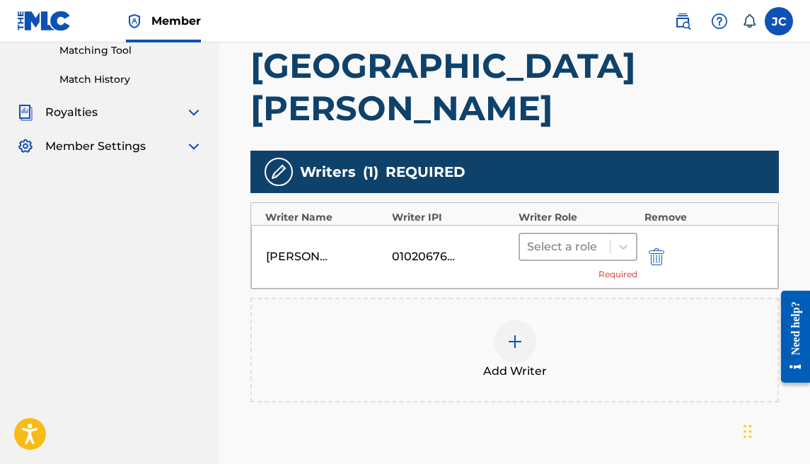
click at [600, 237] on div at bounding box center [565, 247] width 76 height 20
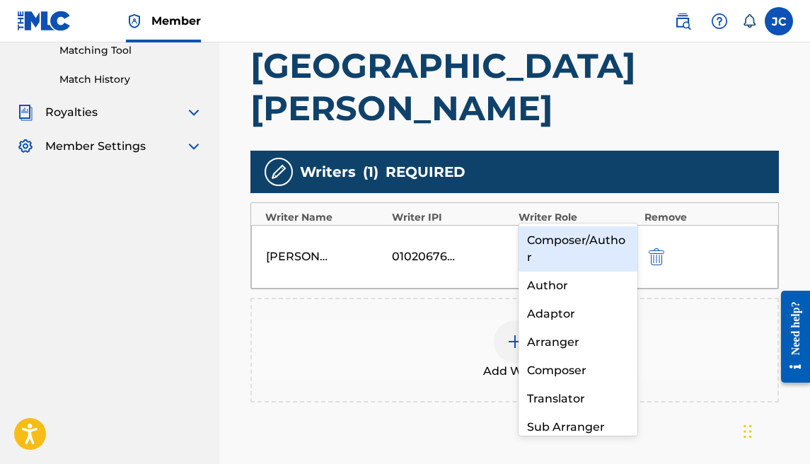
click at [589, 230] on div "Composer/Author" at bounding box center [577, 248] width 119 height 45
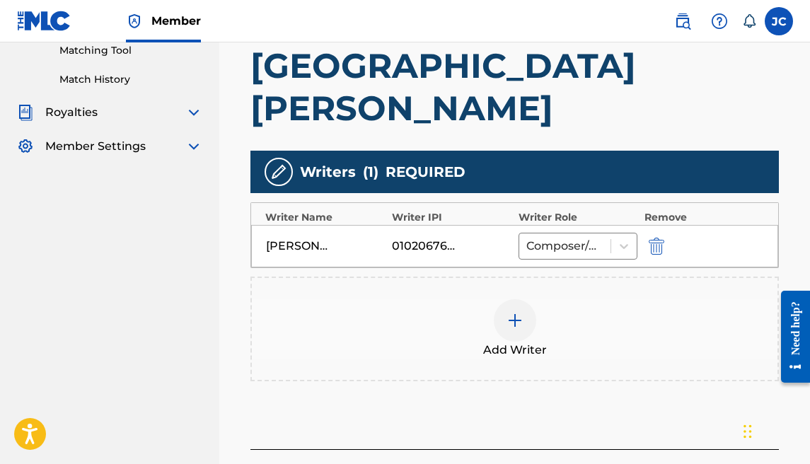
click at [524, 299] on div at bounding box center [515, 320] width 42 height 42
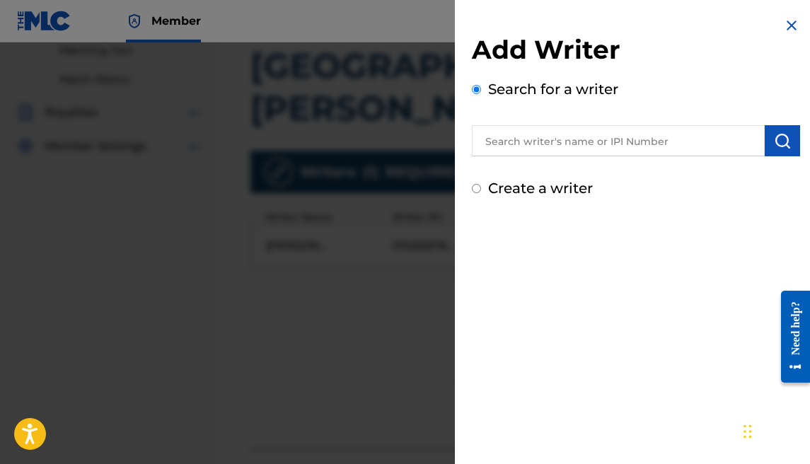
click at [569, 192] on label "Create a writer" at bounding box center [540, 188] width 105 height 17
radio input "true"
click at [481, 192] on input "Create a writer" at bounding box center [476, 188] width 9 height 9
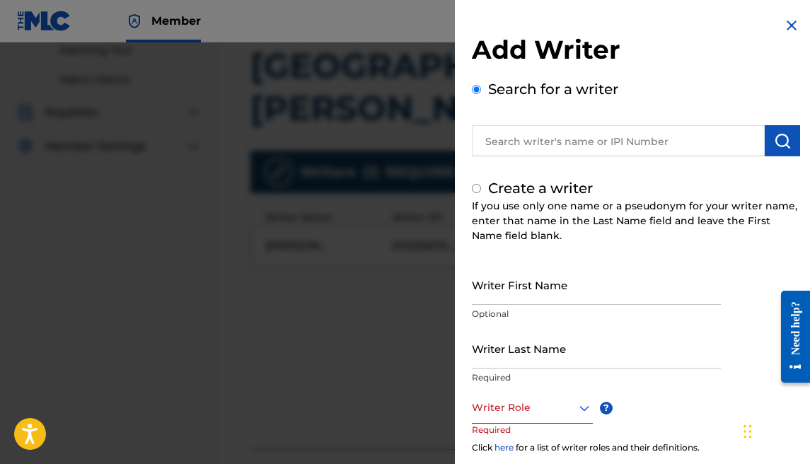
radio input "false"
radio input "true"
click at [537, 298] on input "Writer First Name" at bounding box center [596, 285] width 249 height 40
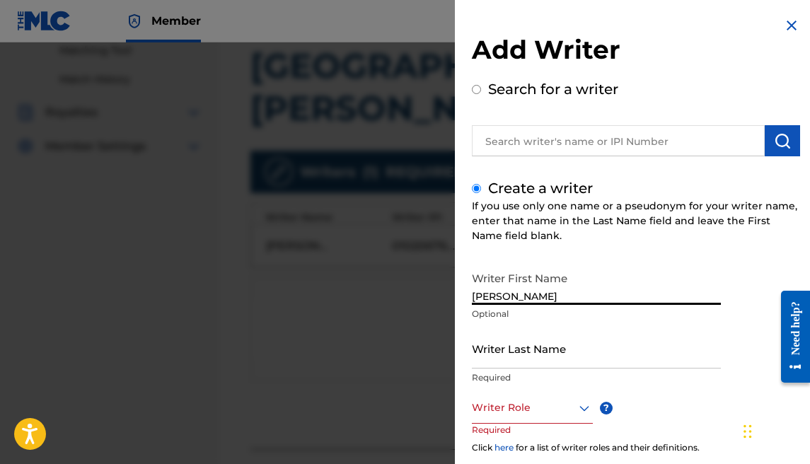
type input "[PERSON_NAME]"
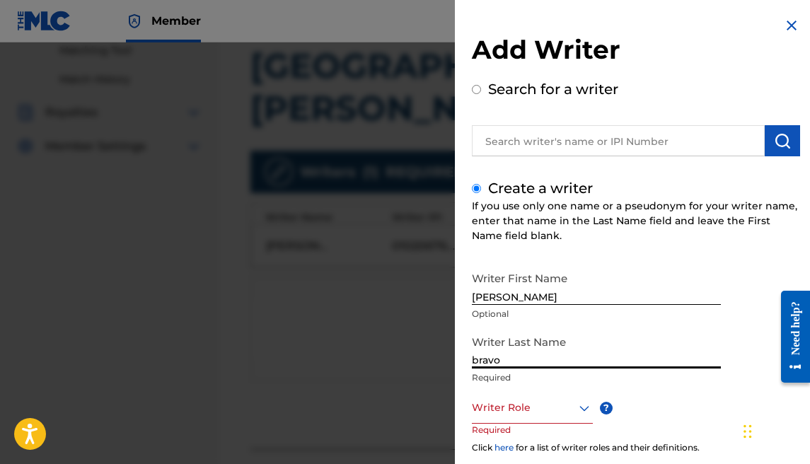
type input "bravo"
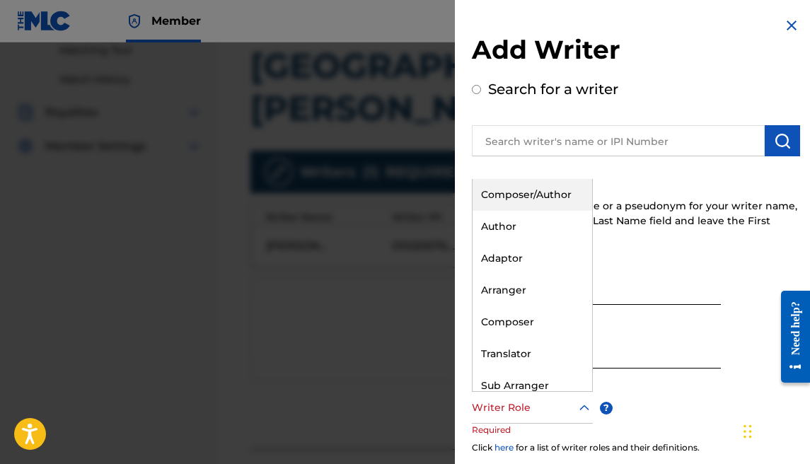
click at [528, 399] on div at bounding box center [532, 408] width 121 height 18
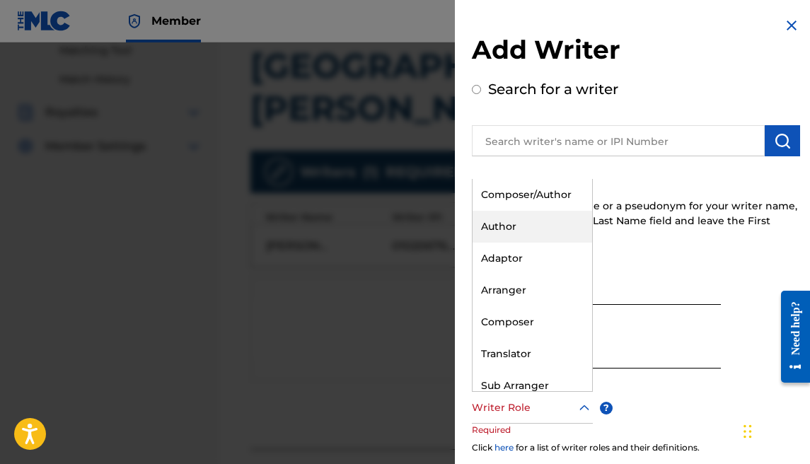
click at [522, 205] on div "Composer/Author" at bounding box center [532, 195] width 120 height 32
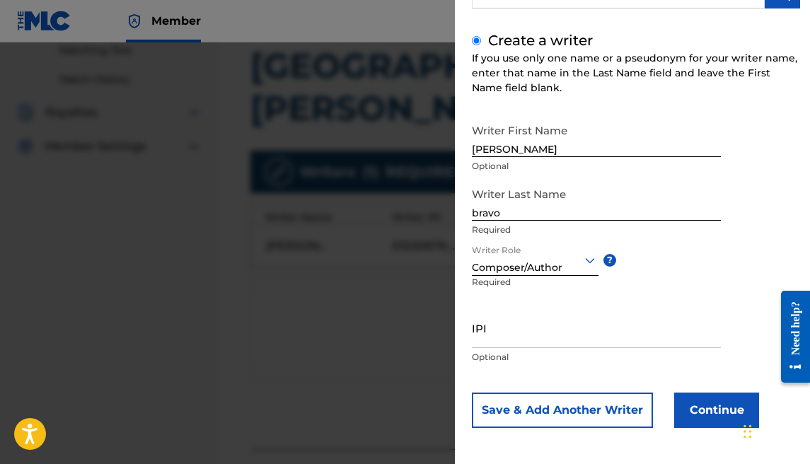
scroll to position [150, 0]
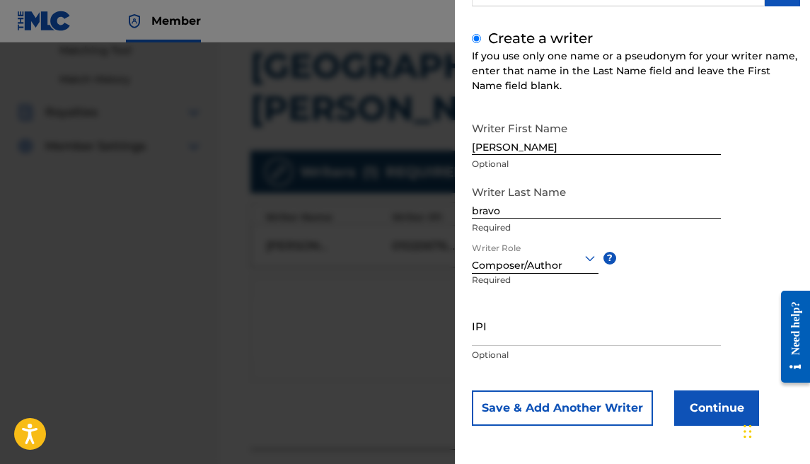
click at [707, 405] on button "Continue" at bounding box center [716, 407] width 85 height 35
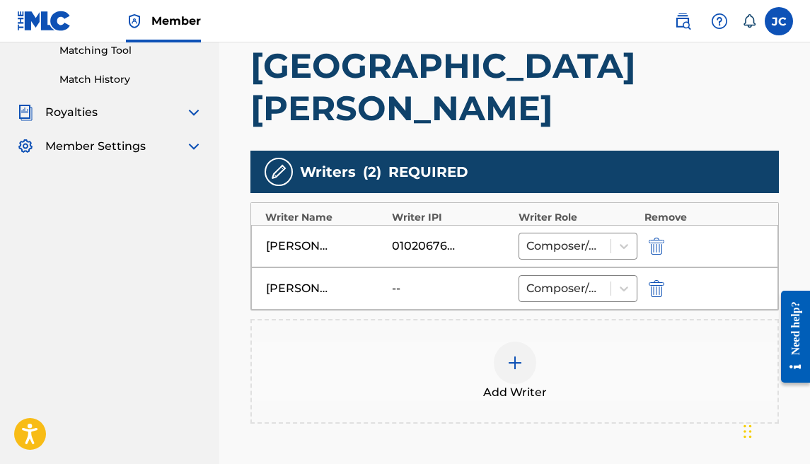
scroll to position [372, 0]
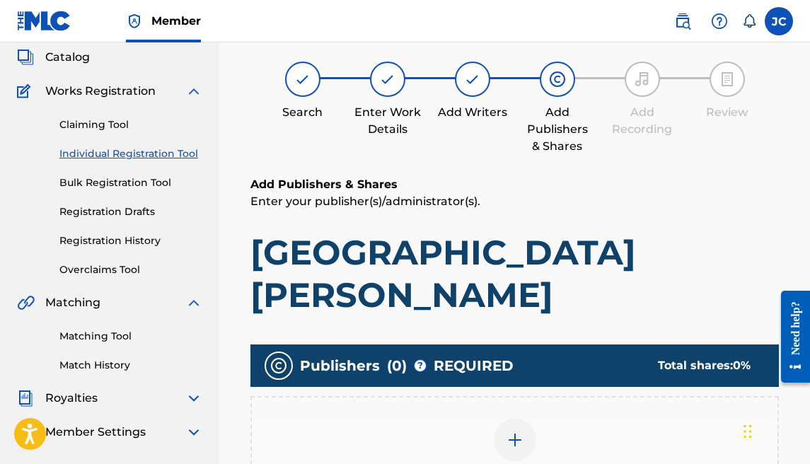
scroll to position [86, 0]
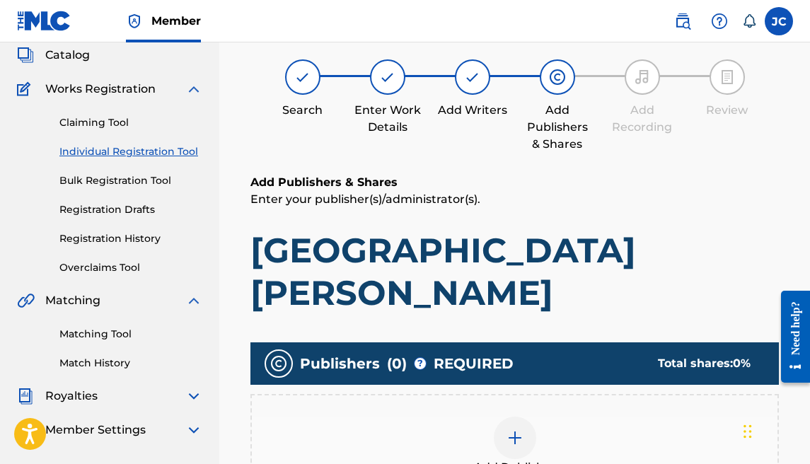
click at [504, 417] on div at bounding box center [515, 438] width 42 height 42
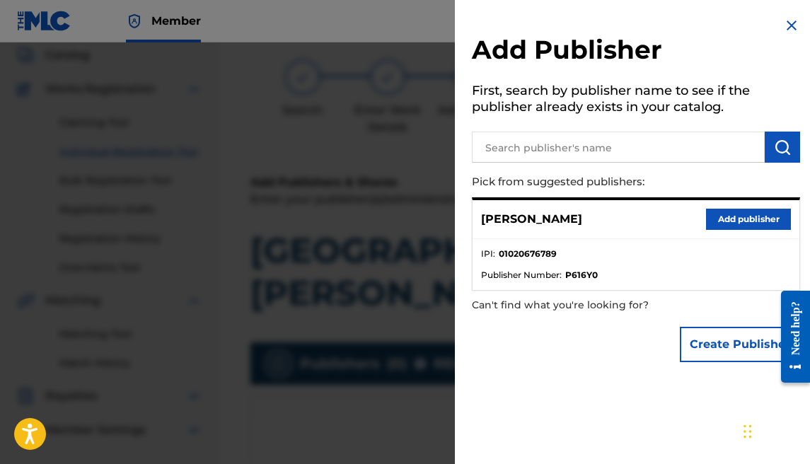
click at [719, 221] on button "Add publisher" at bounding box center [748, 219] width 85 height 21
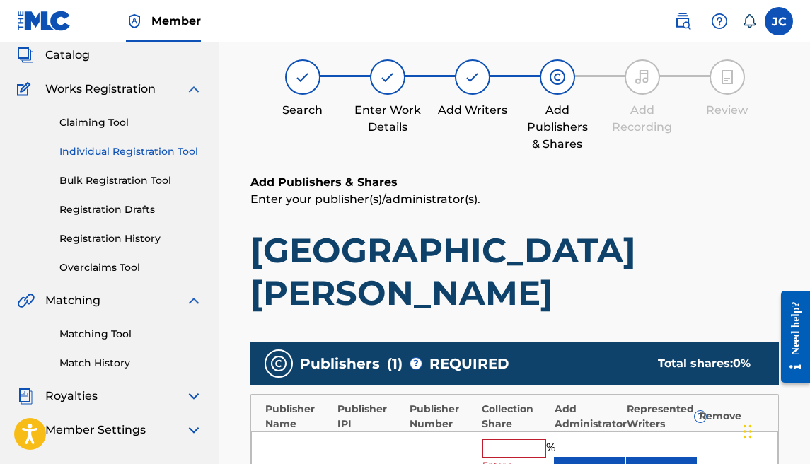
click at [522, 439] on input "text" at bounding box center [514, 448] width 64 height 18
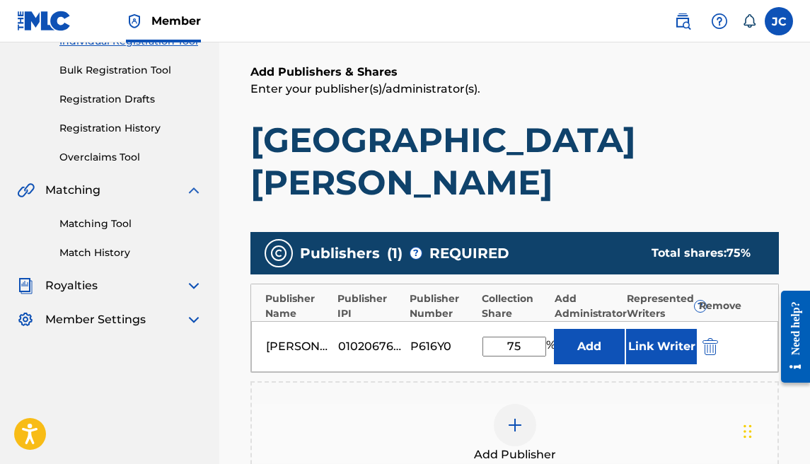
scroll to position [202, 0]
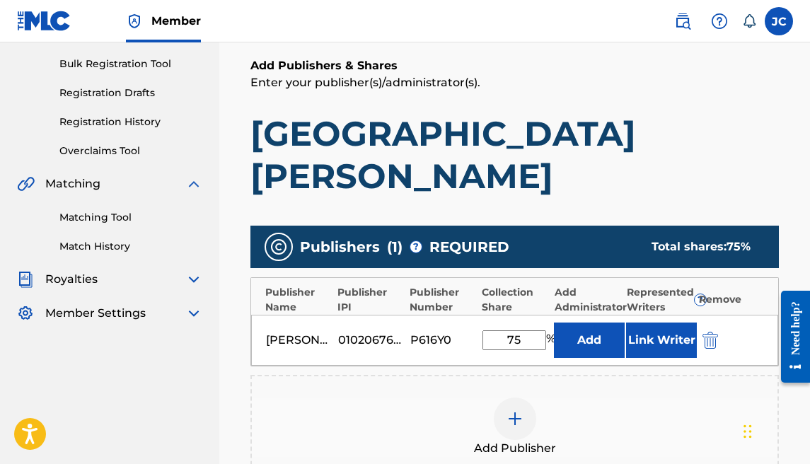
type input "75"
click at [523, 397] on div at bounding box center [515, 418] width 42 height 42
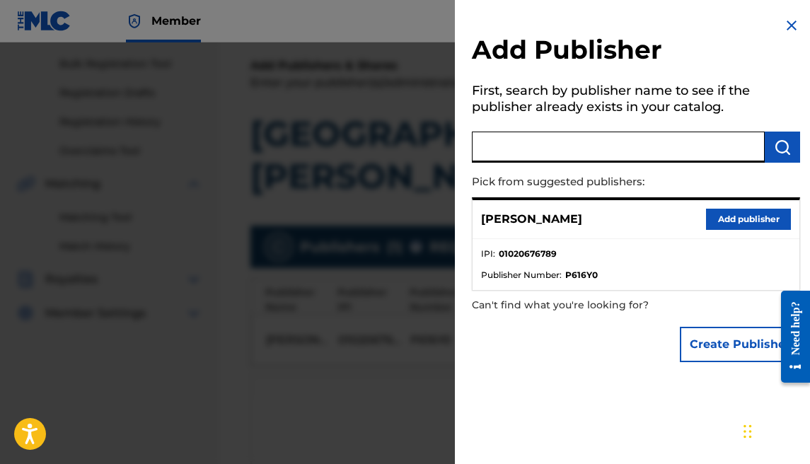
click at [644, 156] on input "text" at bounding box center [618, 147] width 293 height 31
click at [703, 340] on button "Create Publisher" at bounding box center [740, 344] width 120 height 35
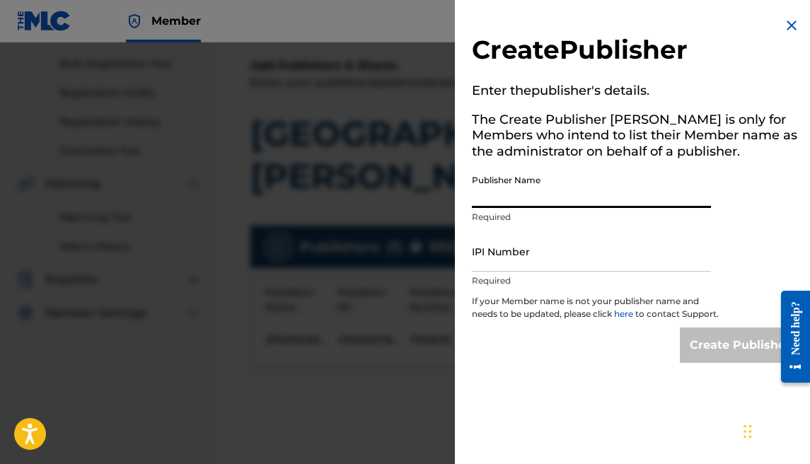
click at [556, 198] on input "Publisher Name" at bounding box center [591, 188] width 239 height 40
type input "[PERSON_NAME]"
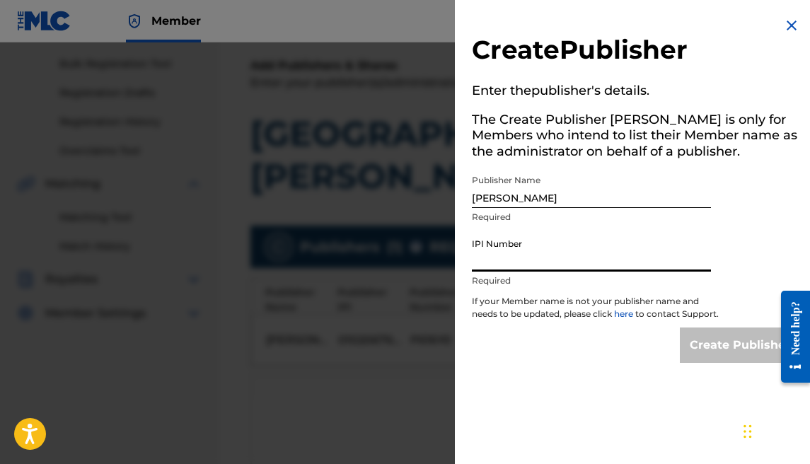
paste input "1177684902"
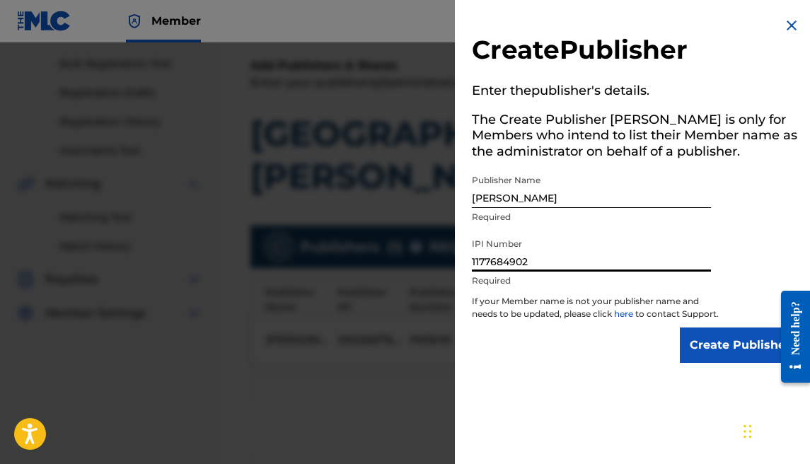
type input "1177684902"
click at [695, 363] on input "Create Publisher" at bounding box center [740, 344] width 120 height 35
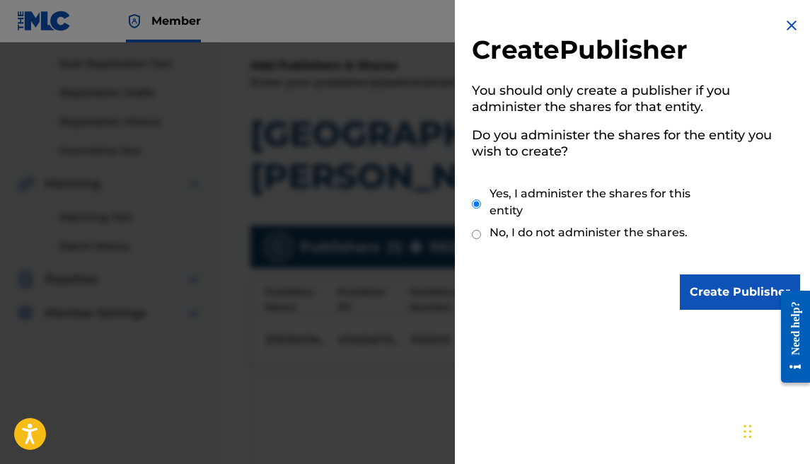
click at [687, 287] on input "Create Publisher" at bounding box center [740, 291] width 120 height 35
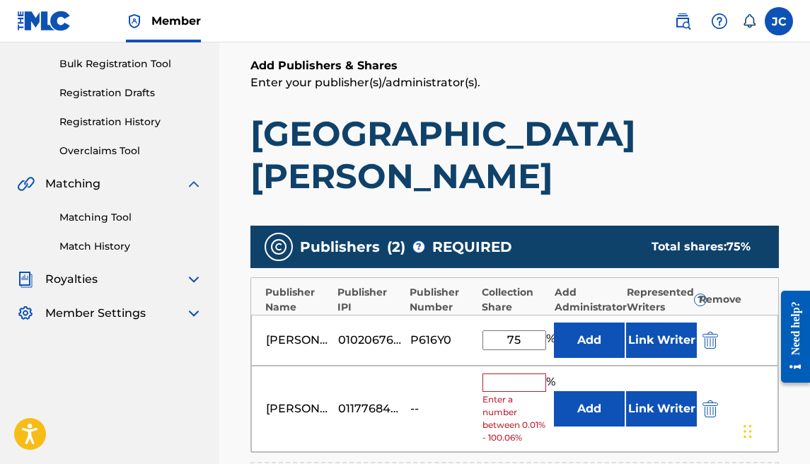
click at [525, 373] on input "text" at bounding box center [514, 382] width 64 height 18
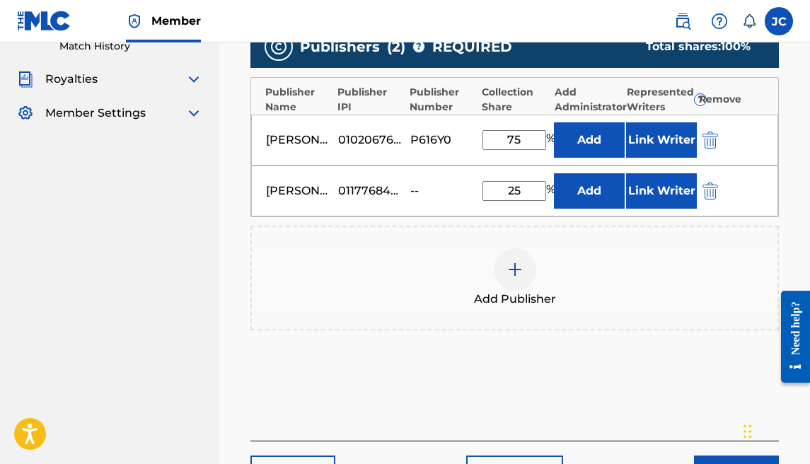
type input "25"
click at [697, 455] on button "Next" at bounding box center [736, 472] width 85 height 35
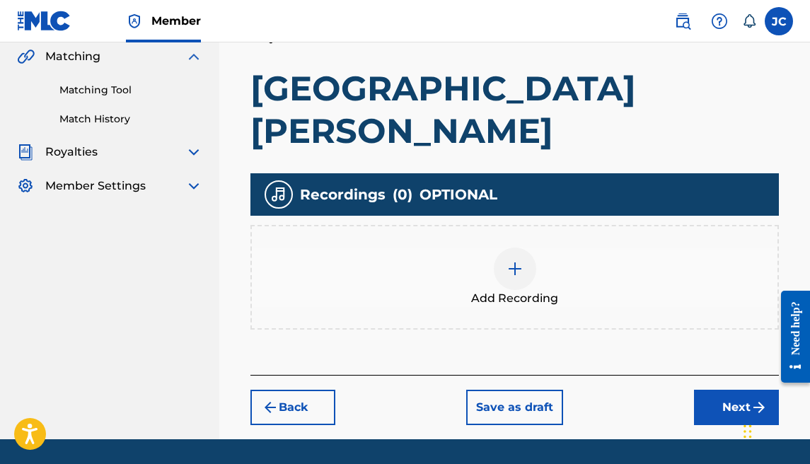
click at [708, 390] on button "Next" at bounding box center [736, 407] width 85 height 35
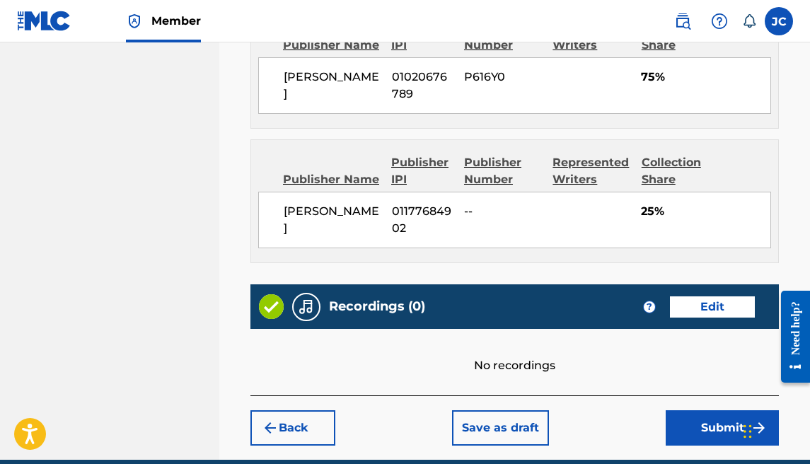
scroll to position [924, 0]
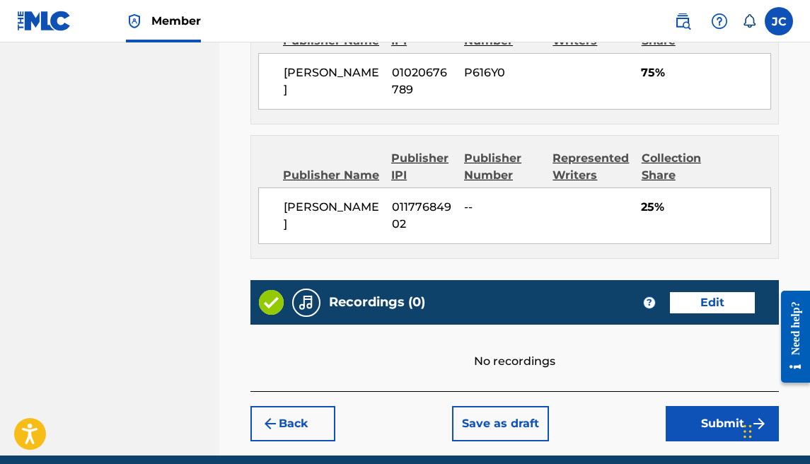
click at [701, 406] on button "Submit" at bounding box center [722, 423] width 113 height 35
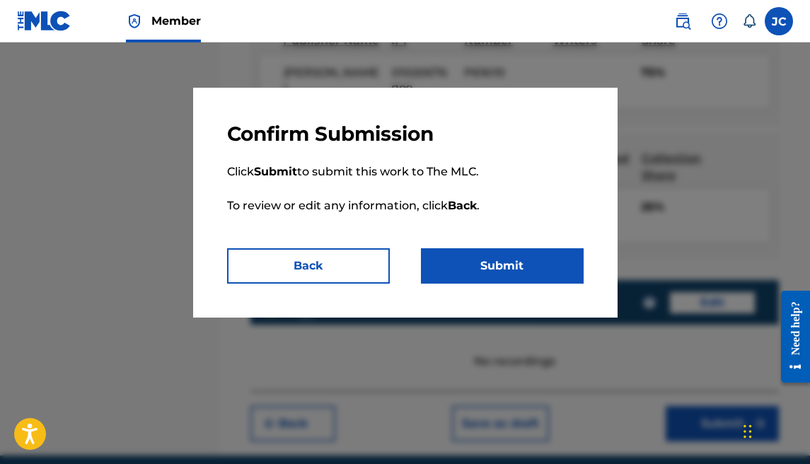
click at [497, 276] on button "Submit" at bounding box center [502, 265] width 163 height 35
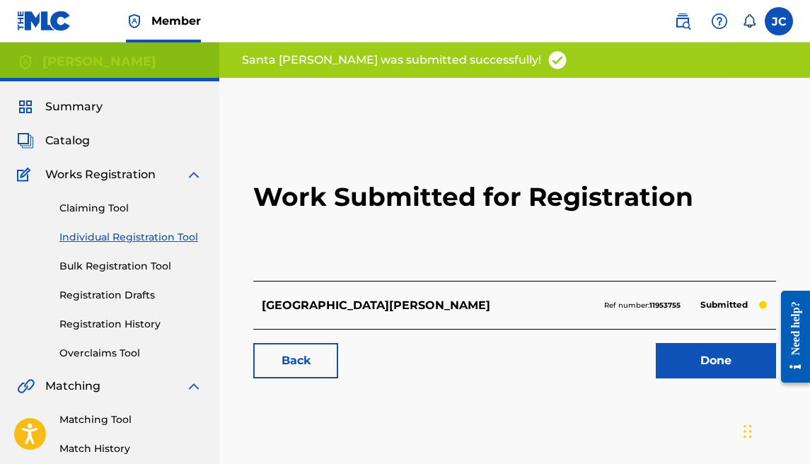
click at [685, 366] on link "Done" at bounding box center [716, 360] width 120 height 35
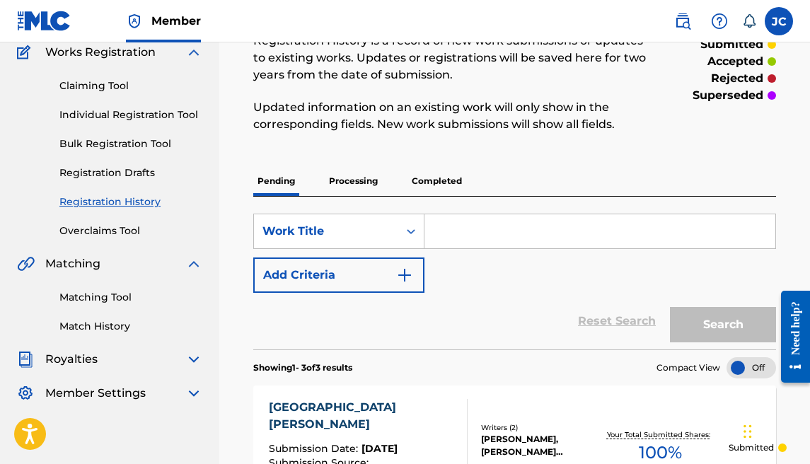
scroll to position [59, 0]
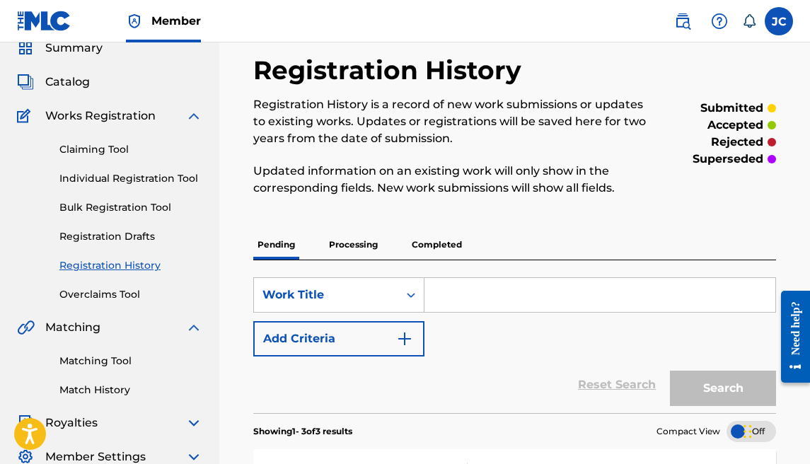
click at [122, 172] on link "Individual Registration Tool" at bounding box center [130, 178] width 143 height 15
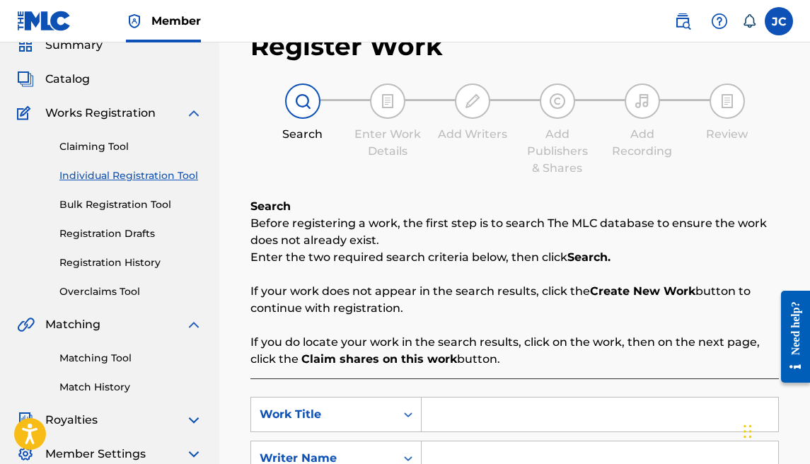
scroll to position [138, 0]
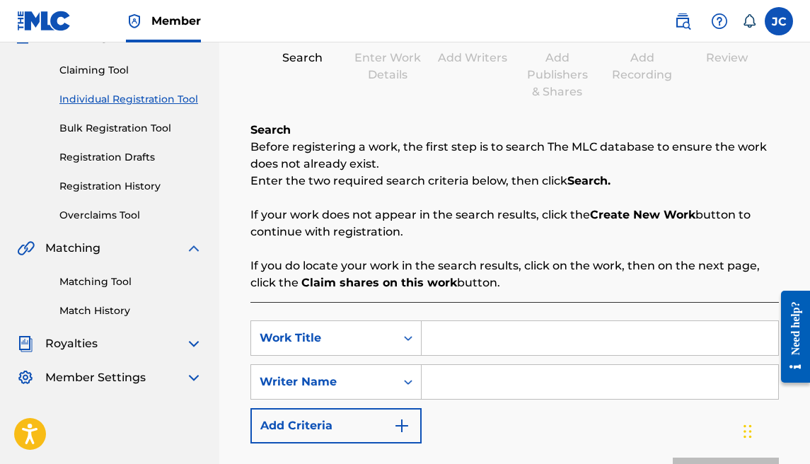
click at [451, 349] on input "Search Form" at bounding box center [600, 338] width 356 height 34
type input "acasc"
click at [491, 381] on input "Search Form" at bounding box center [600, 382] width 356 height 34
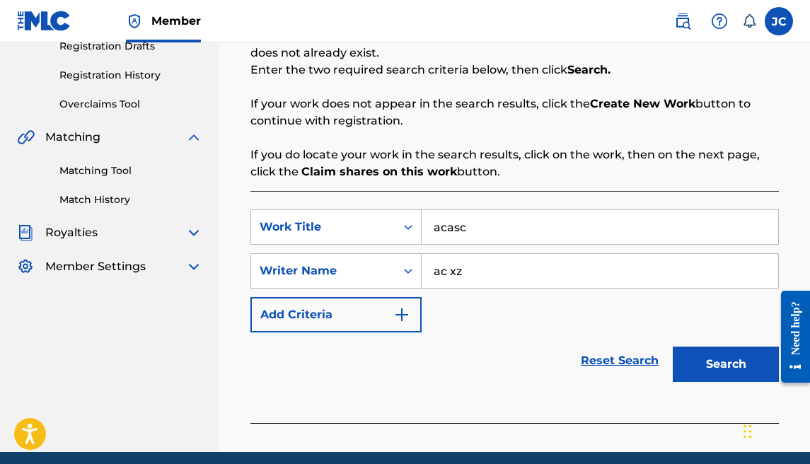
type input "ac xz"
click at [698, 380] on button "Search" at bounding box center [726, 364] width 106 height 35
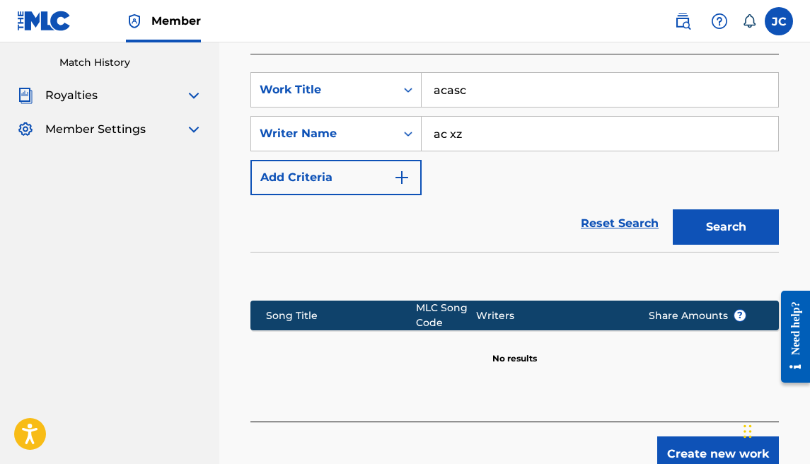
scroll to position [389, 0]
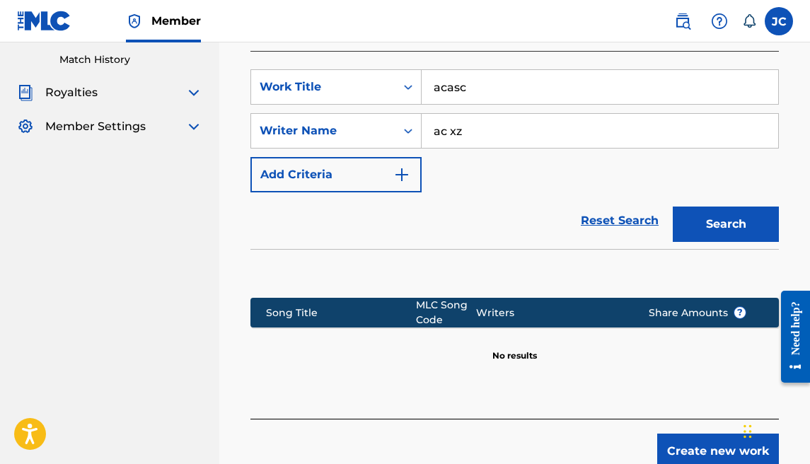
click at [681, 440] on button "Create new work" at bounding box center [718, 451] width 122 height 35
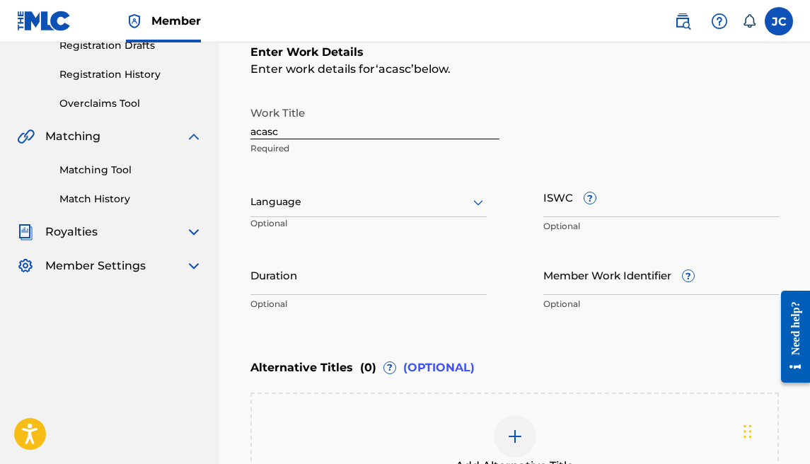
scroll to position [98, 0]
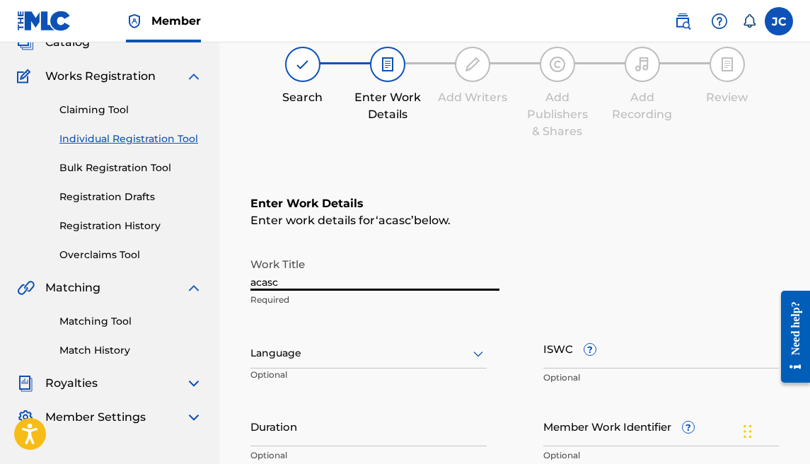
drag, startPoint x: 335, startPoint y: 281, endPoint x: 145, endPoint y: 260, distance: 191.4
click at [145, 260] on main "[PERSON_NAME] Summary Catalog Works Registration Claiming Tool Individual Regis…" at bounding box center [405, 346] width 810 height 804
type input "a million 1 wayz"
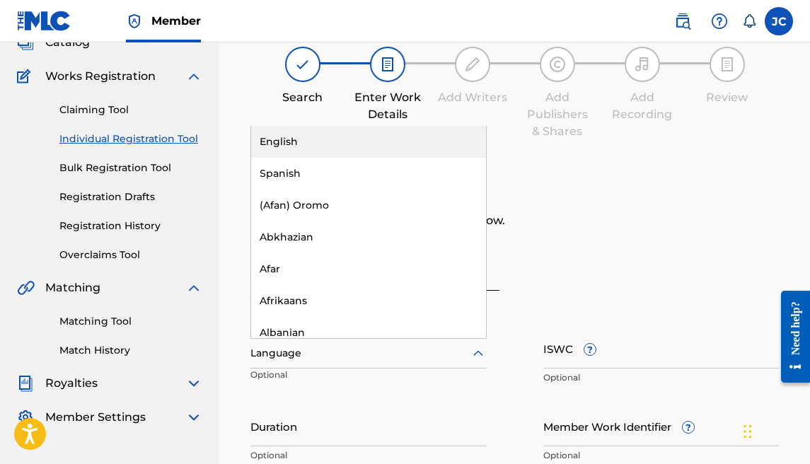
click at [387, 354] on div at bounding box center [368, 353] width 236 height 18
click at [295, 140] on div "English" at bounding box center [368, 142] width 235 height 32
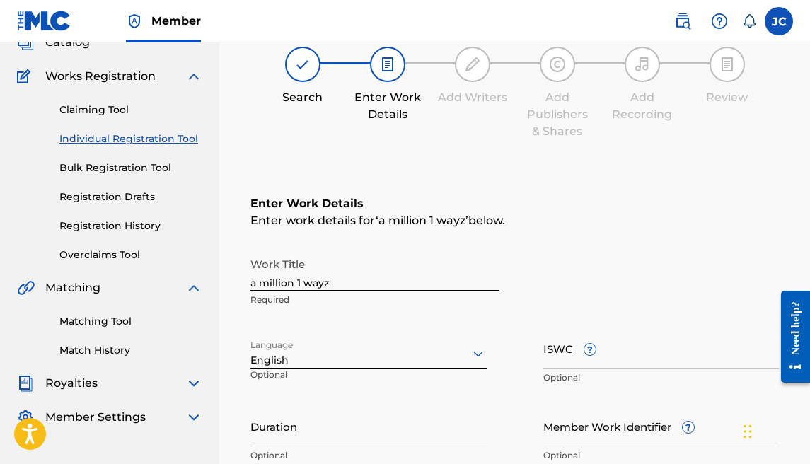
click at [296, 427] on input "Duration" at bounding box center [368, 426] width 236 height 40
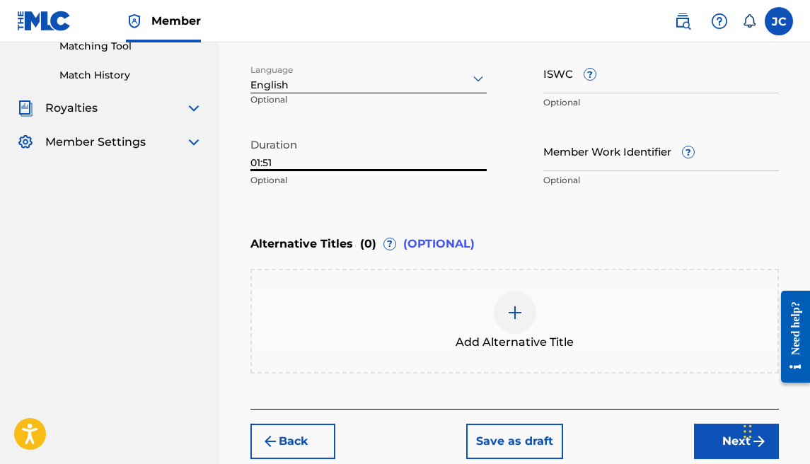
type input "01:51"
click at [726, 450] on button "Next" at bounding box center [736, 441] width 85 height 35
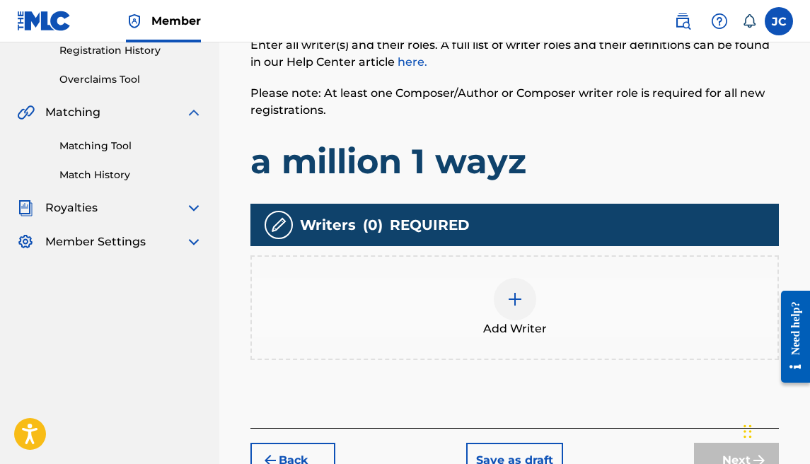
scroll to position [306, 0]
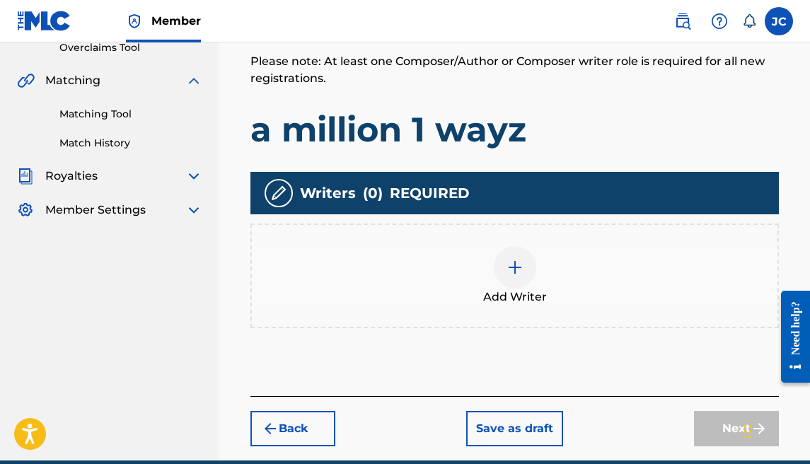
click at [526, 268] on div at bounding box center [515, 267] width 42 height 42
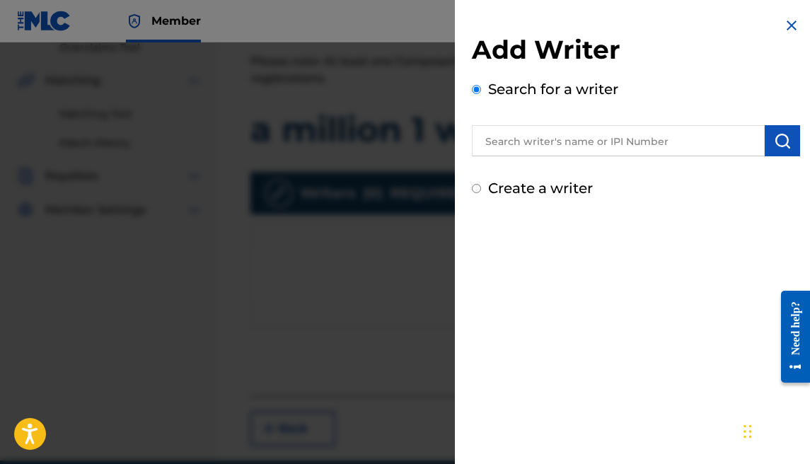
click at [560, 139] on input "text" at bounding box center [618, 140] width 293 height 31
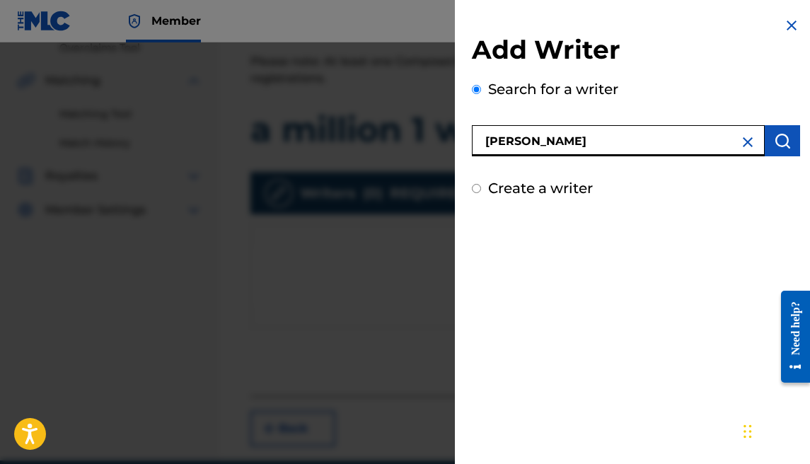
click at [776, 144] on img "submit" at bounding box center [782, 140] width 17 height 17
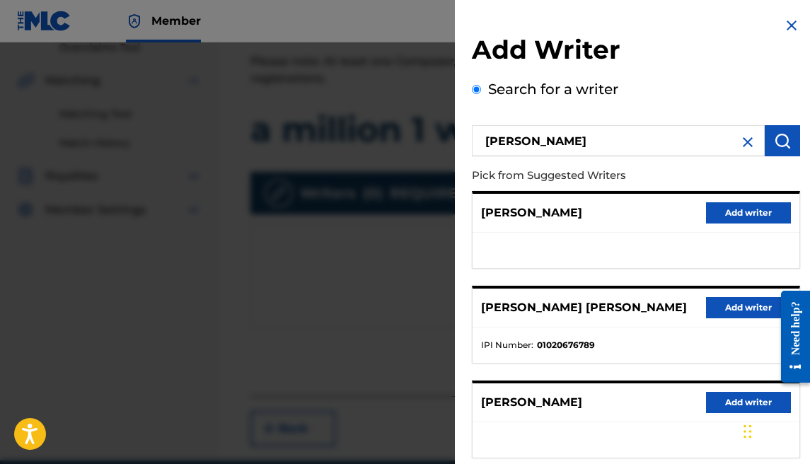
click at [707, 299] on button "Add writer" at bounding box center [748, 307] width 85 height 21
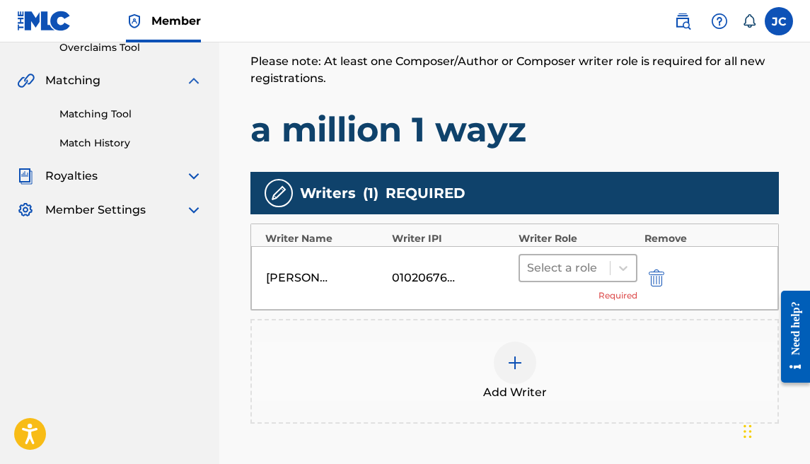
click at [552, 266] on div at bounding box center [565, 268] width 76 height 20
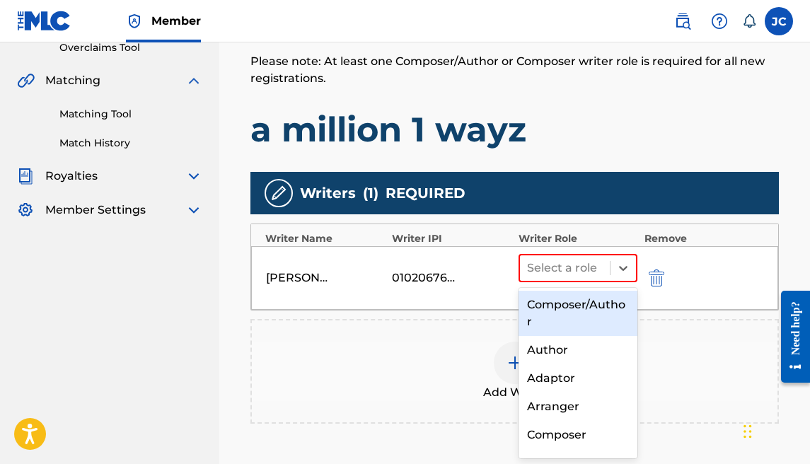
click at [555, 296] on div "Composer/Author" at bounding box center [577, 313] width 119 height 45
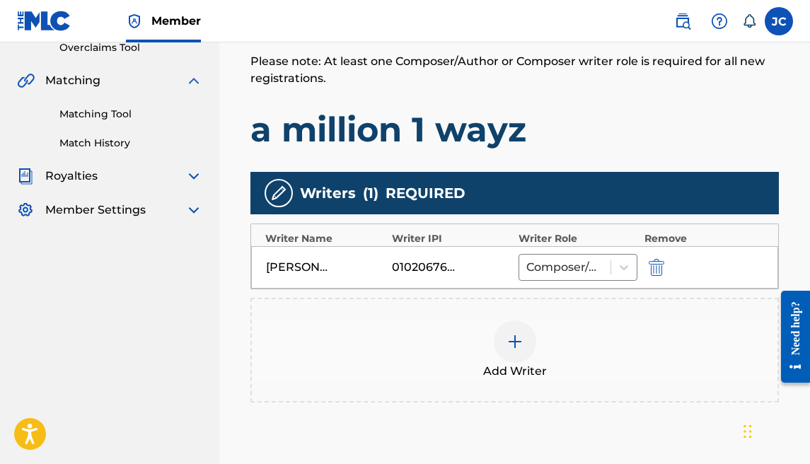
click at [511, 342] on img at bounding box center [514, 341] width 17 height 17
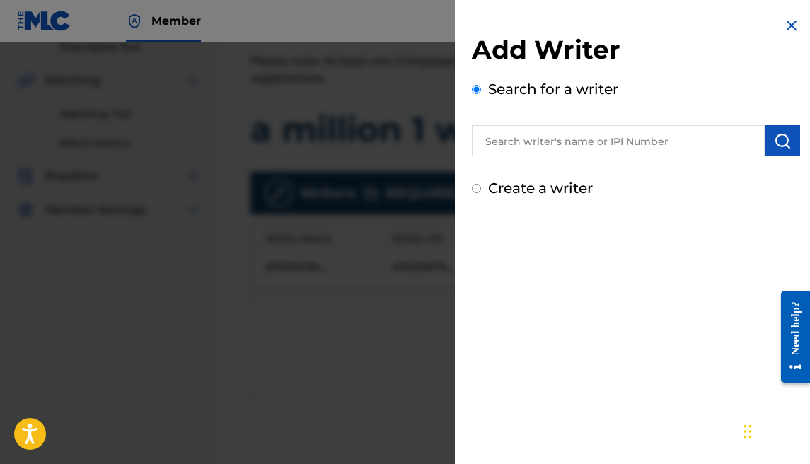
click at [553, 188] on label "Create a writer" at bounding box center [540, 188] width 105 height 17
click at [481, 188] on input "Create a writer" at bounding box center [476, 188] width 9 height 9
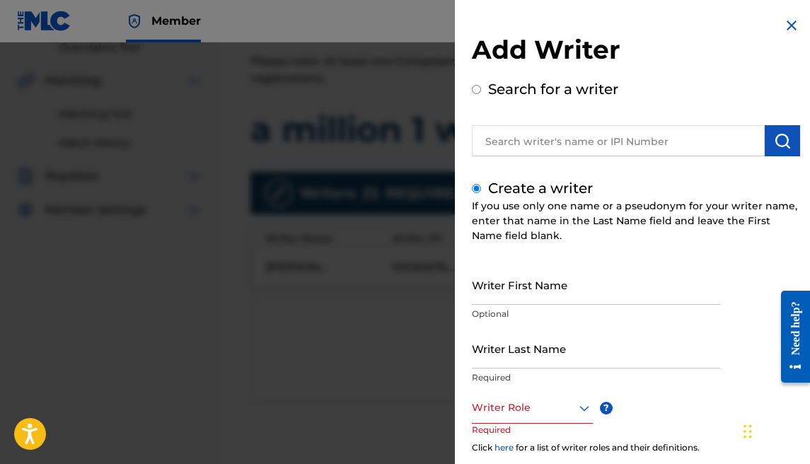
click at [525, 279] on input "Writer First Name" at bounding box center [596, 285] width 249 height 40
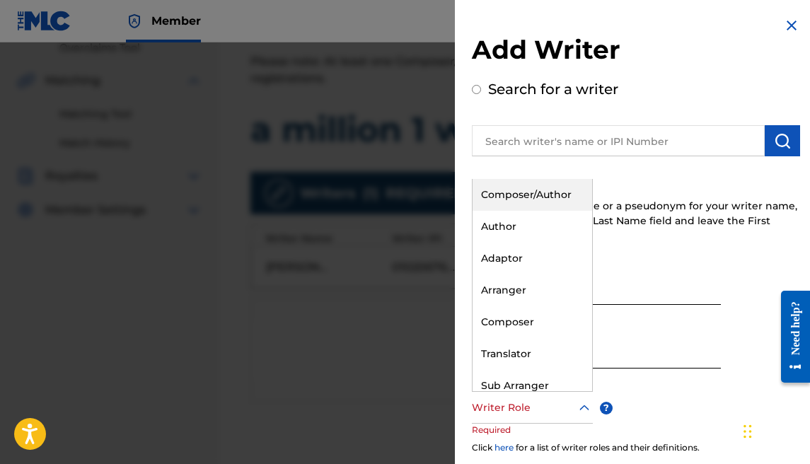
click at [506, 410] on div at bounding box center [532, 408] width 121 height 18
click at [527, 198] on div "Composer/Author" at bounding box center [532, 195] width 120 height 32
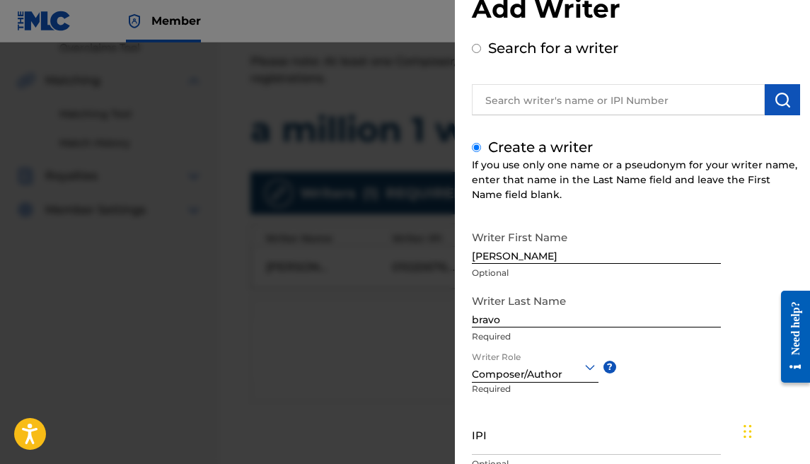
scroll to position [129, 0]
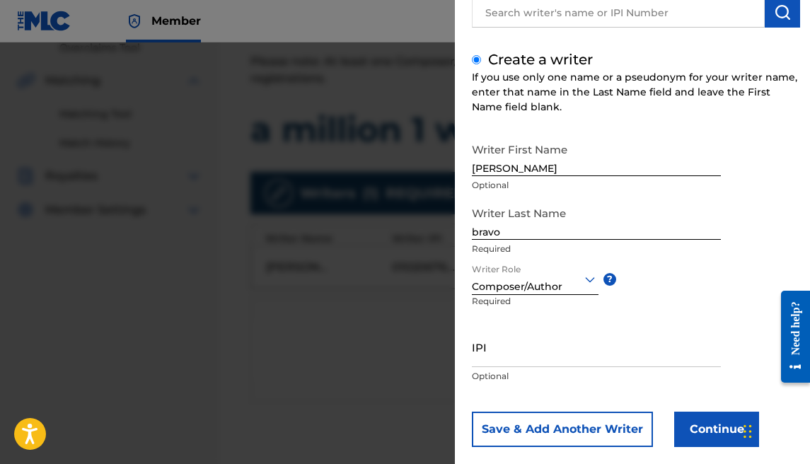
click at [581, 352] on input "IPI" at bounding box center [596, 347] width 249 height 40
paste input "1177684902"
click at [708, 434] on button "Continue" at bounding box center [716, 429] width 85 height 35
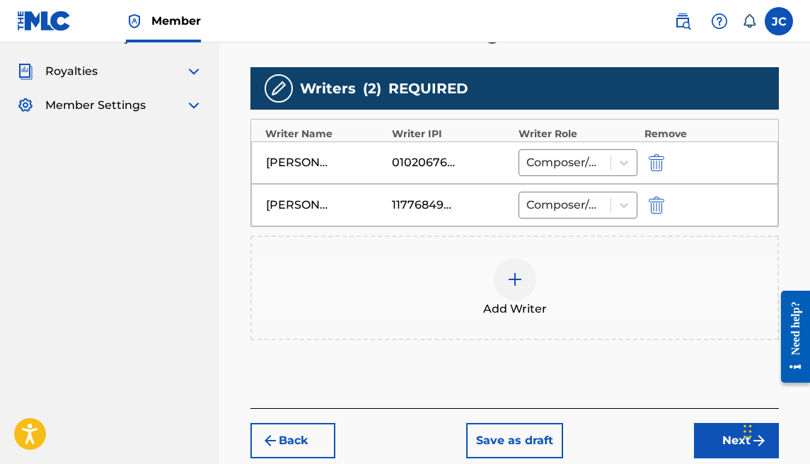
click at [699, 432] on button "Next" at bounding box center [736, 440] width 85 height 35
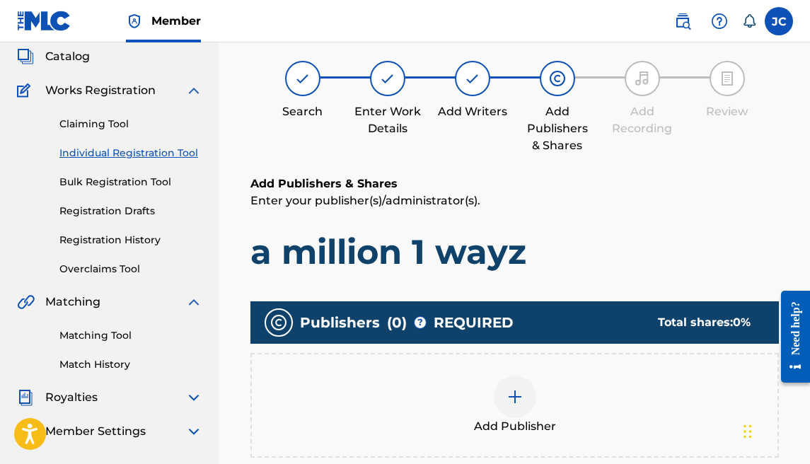
scroll to position [87, 0]
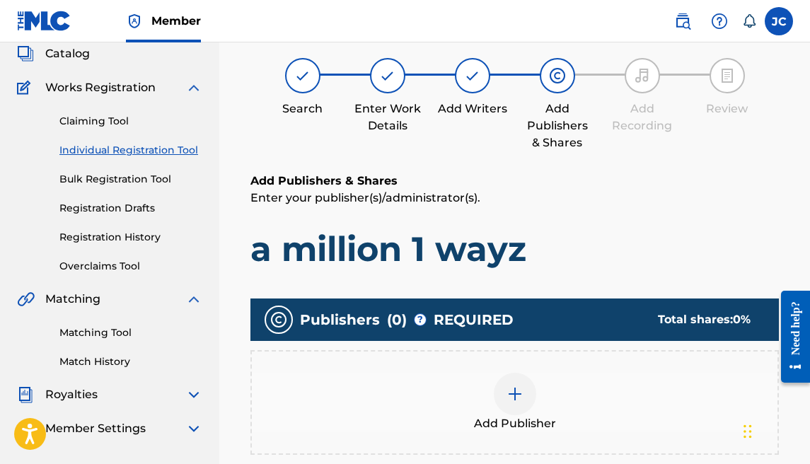
click at [525, 394] on div at bounding box center [515, 394] width 42 height 42
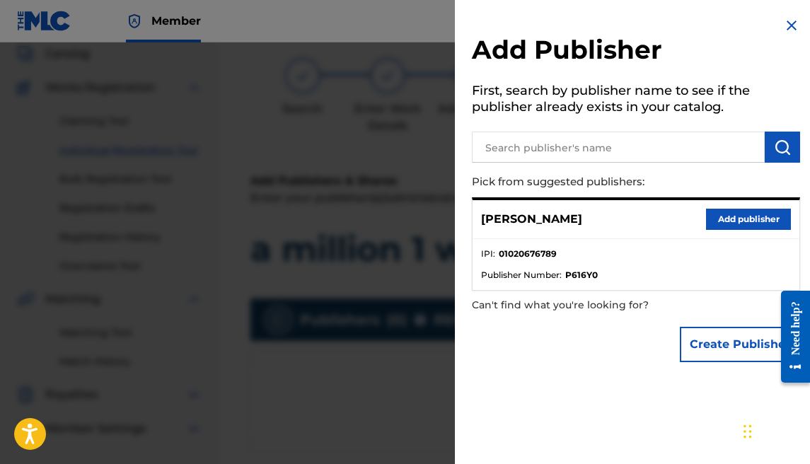
click at [710, 216] on button "Add publisher" at bounding box center [748, 219] width 85 height 21
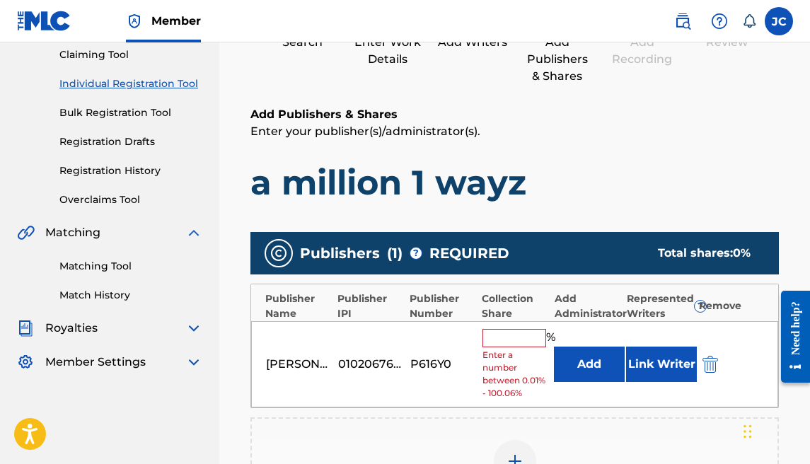
scroll to position [161, 0]
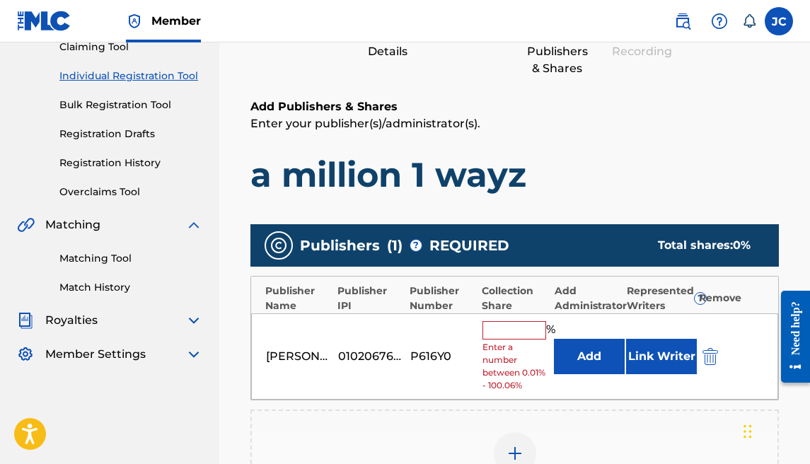
click at [511, 333] on input "text" at bounding box center [514, 330] width 64 height 18
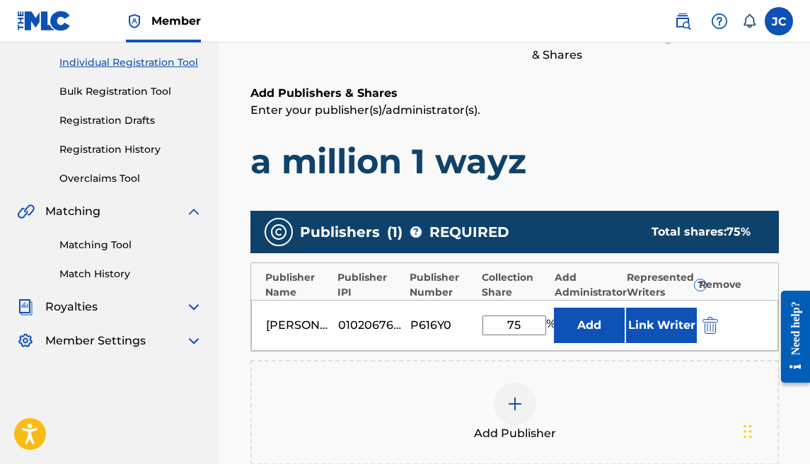
scroll to position [186, 0]
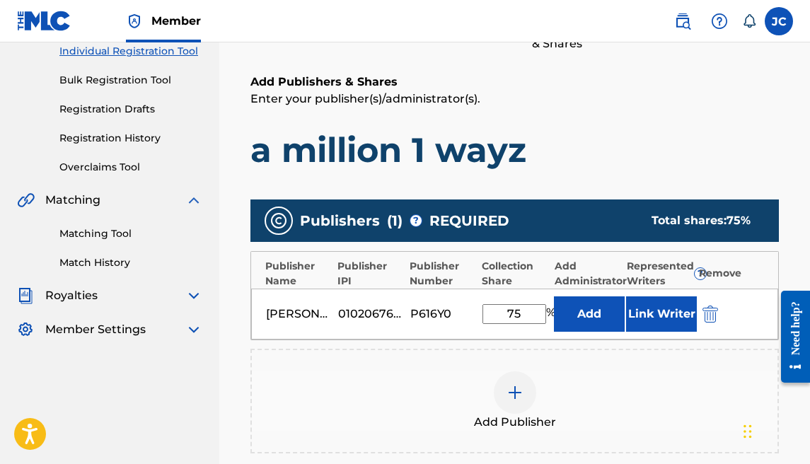
click at [519, 373] on div at bounding box center [515, 392] width 42 height 42
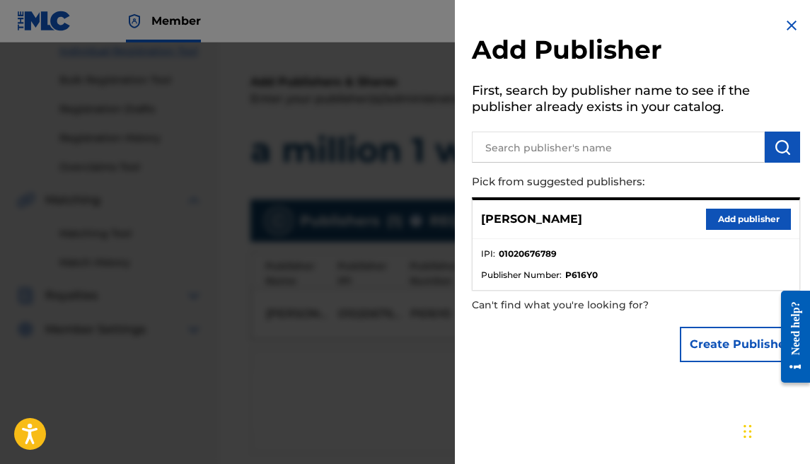
click at [707, 332] on button "Create Publisher" at bounding box center [740, 344] width 120 height 35
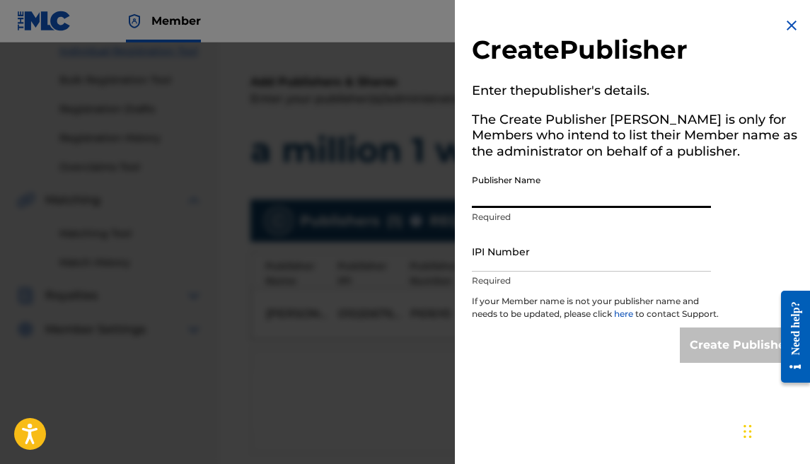
click at [482, 200] on input "Publisher Name" at bounding box center [591, 188] width 239 height 40
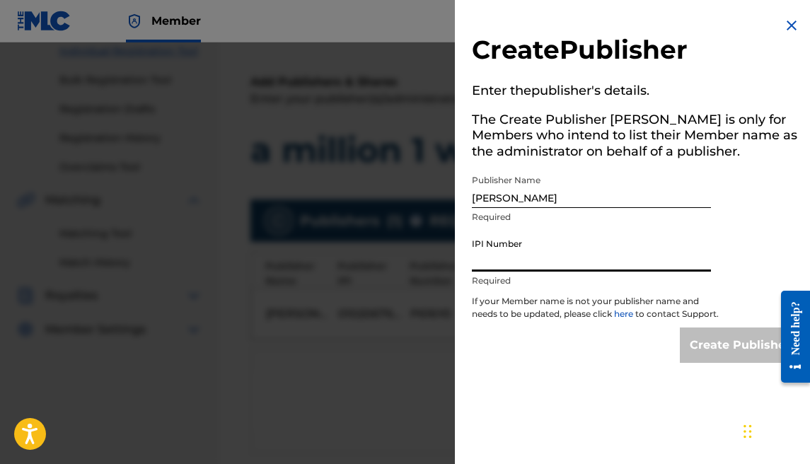
paste input "1177684902"
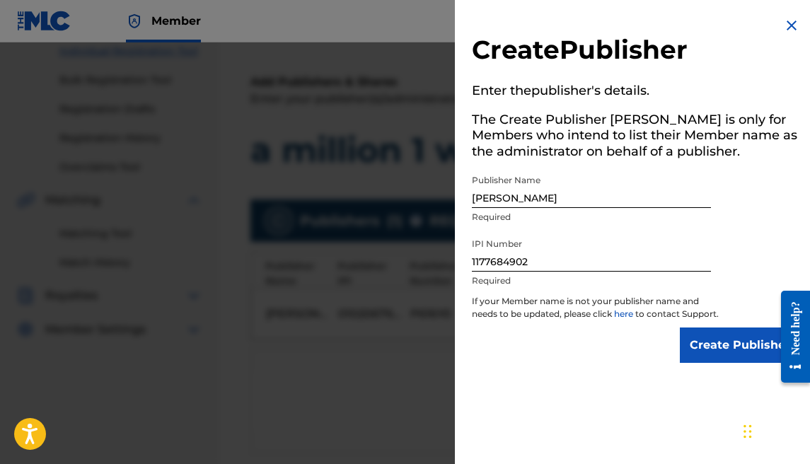
click at [694, 355] on input "Create Publisher" at bounding box center [740, 344] width 120 height 35
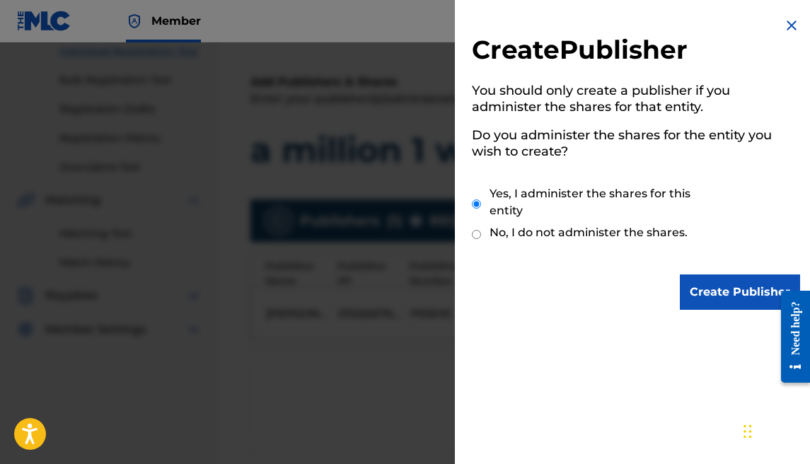
click at [697, 279] on input "Create Publisher" at bounding box center [740, 291] width 120 height 35
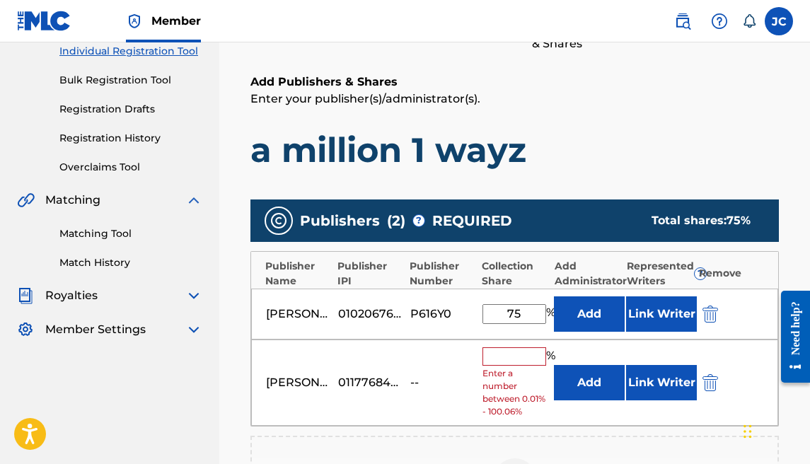
click at [491, 356] on input "text" at bounding box center [514, 356] width 64 height 18
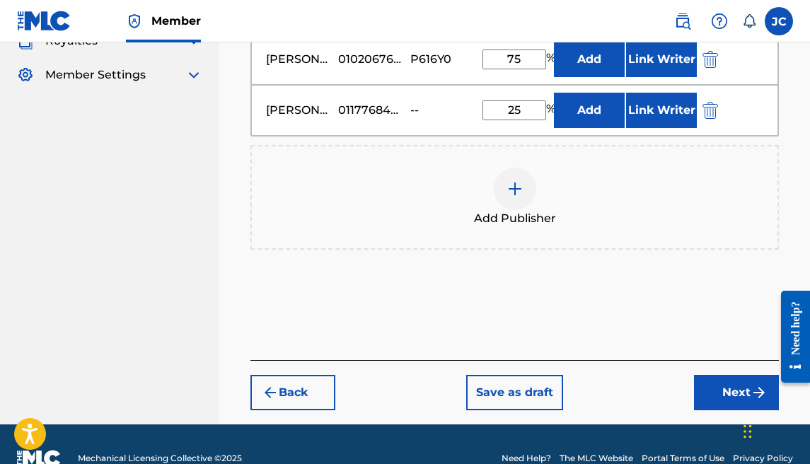
click at [721, 383] on button "Next" at bounding box center [736, 392] width 85 height 35
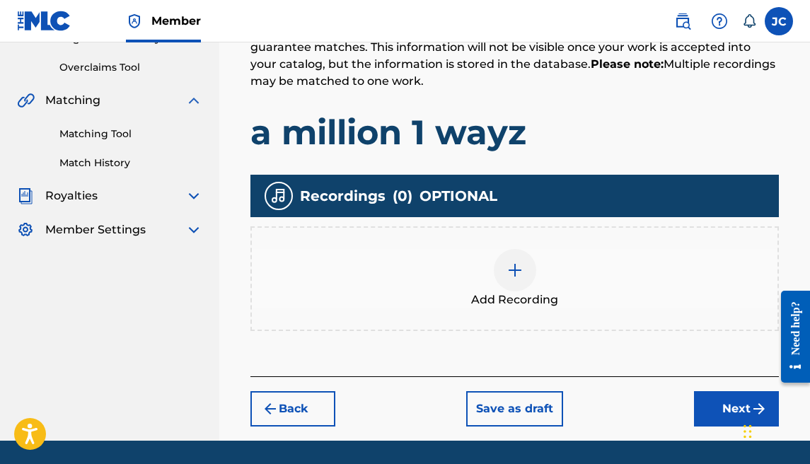
click at [733, 409] on button "Next" at bounding box center [736, 408] width 85 height 35
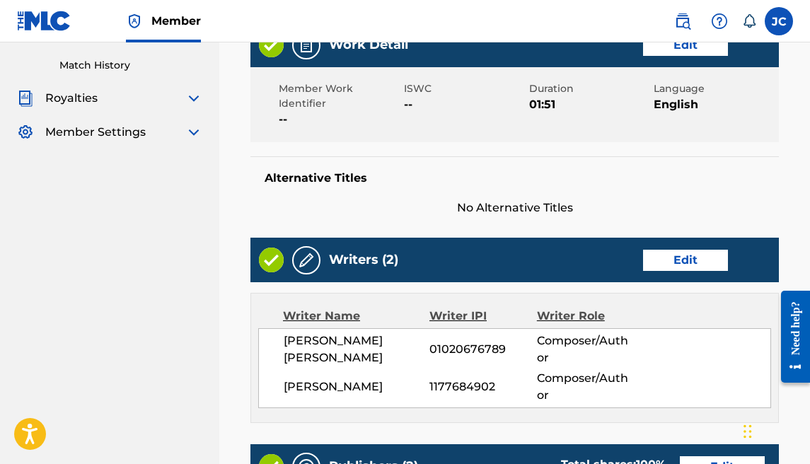
scroll to position [924, 0]
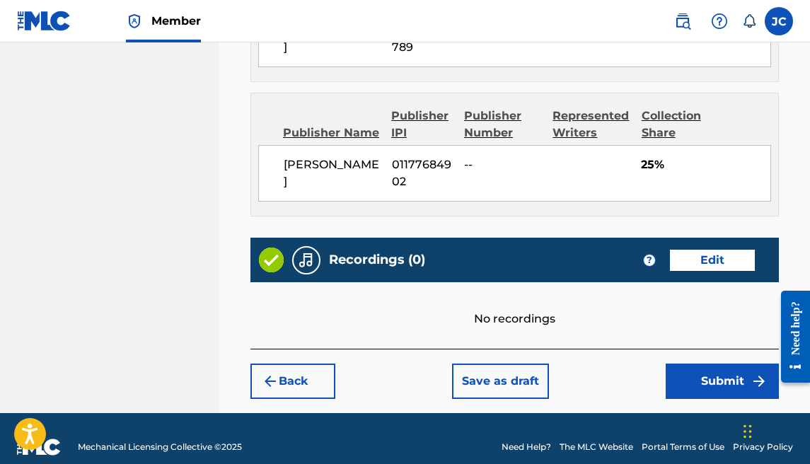
click at [684, 375] on button "Submit" at bounding box center [722, 381] width 113 height 35
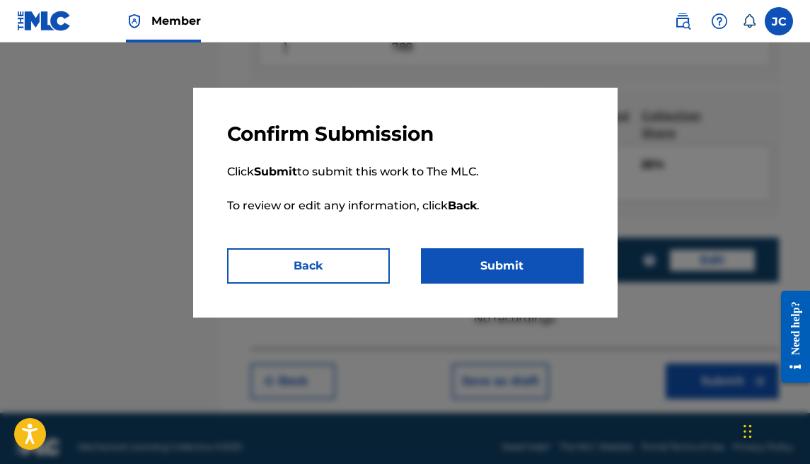
click at [506, 263] on button "Submit" at bounding box center [502, 265] width 163 height 35
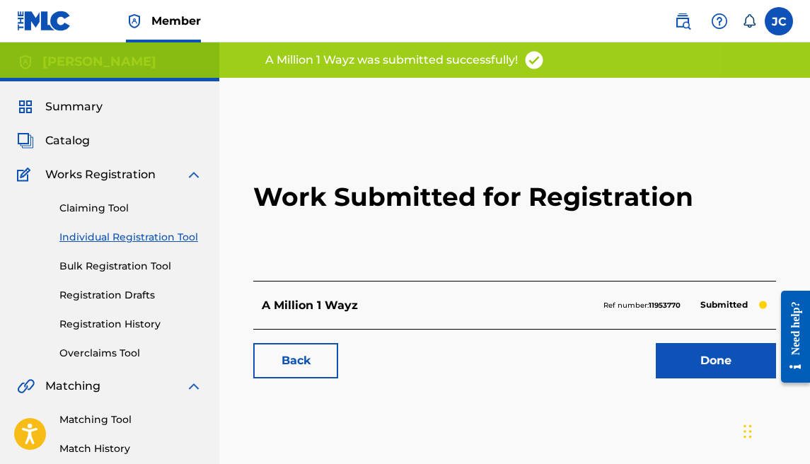
click at [683, 369] on link "Done" at bounding box center [716, 360] width 120 height 35
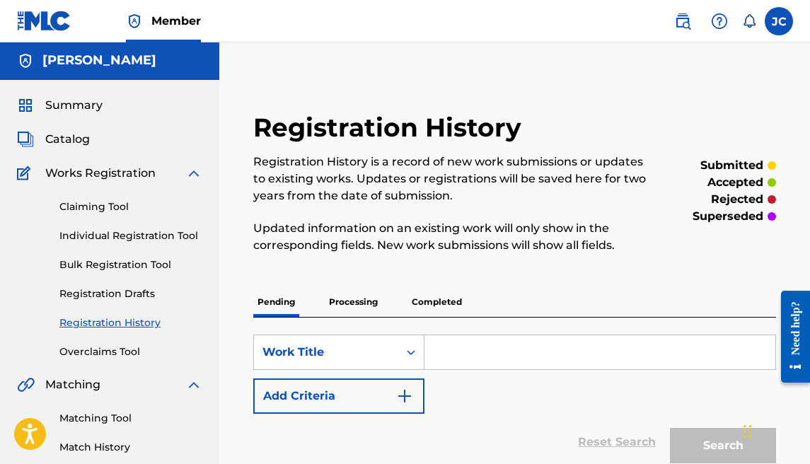
scroll to position [3, 0]
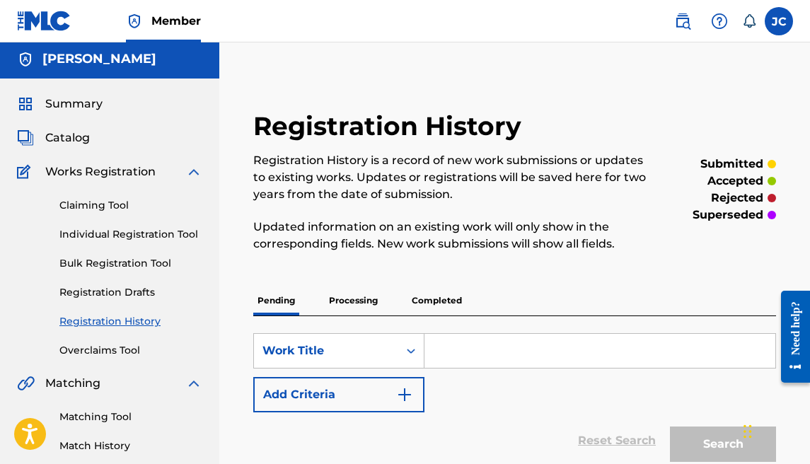
click at [334, 294] on p "Processing" at bounding box center [353, 301] width 57 height 30
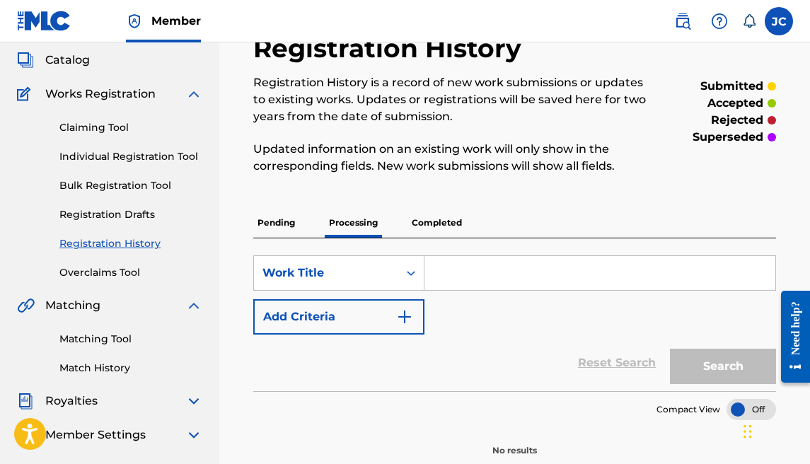
scroll to position [164, 0]
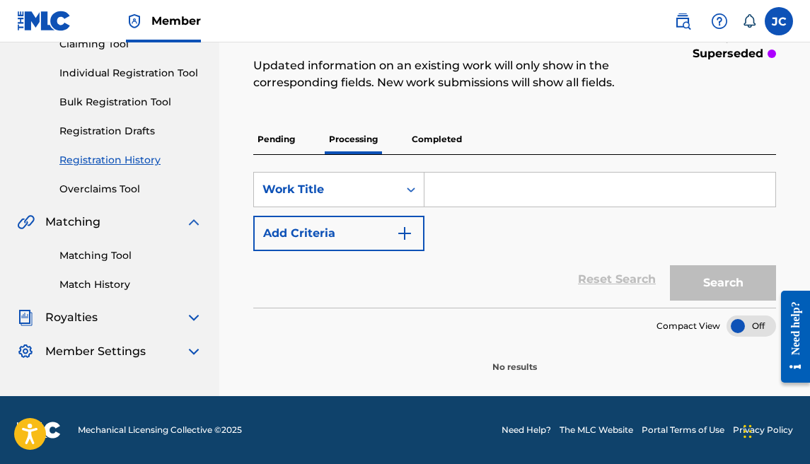
click at [428, 136] on p "Completed" at bounding box center [436, 139] width 59 height 30
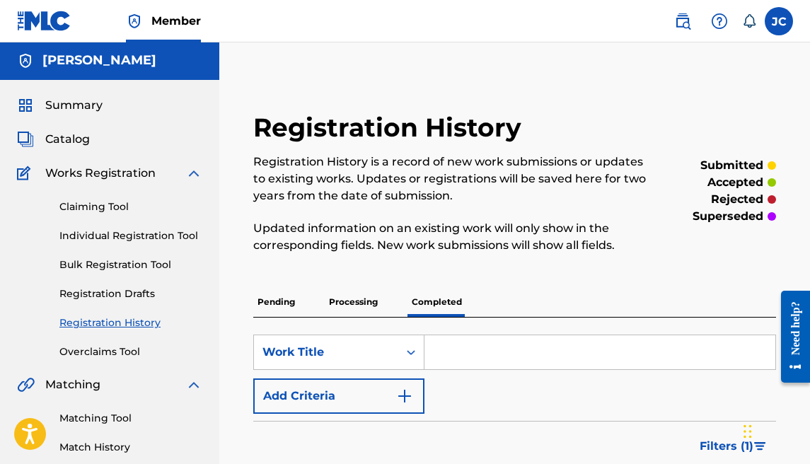
scroll to position [3, 0]
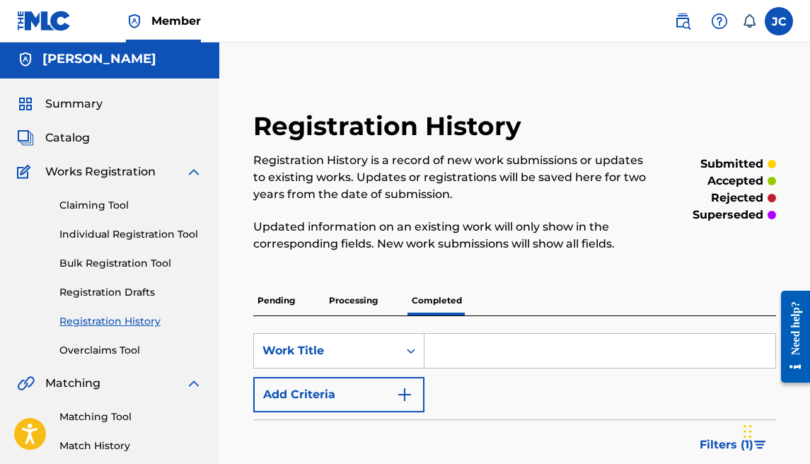
click at [290, 298] on p "Pending" at bounding box center [276, 301] width 46 height 30
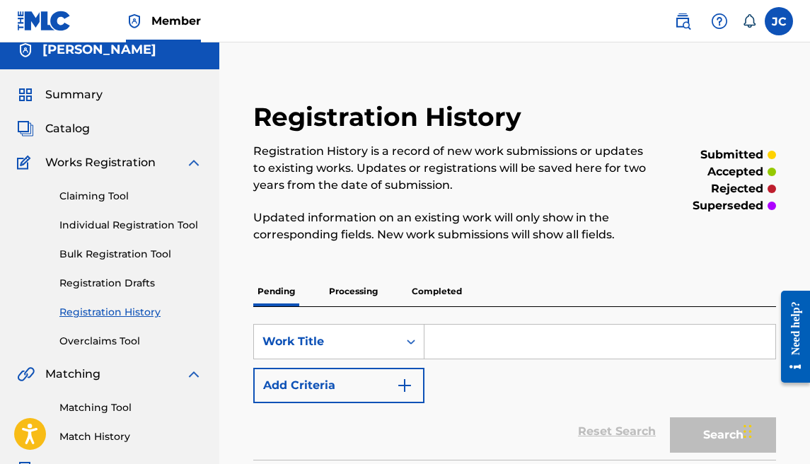
scroll to position [29, 0]
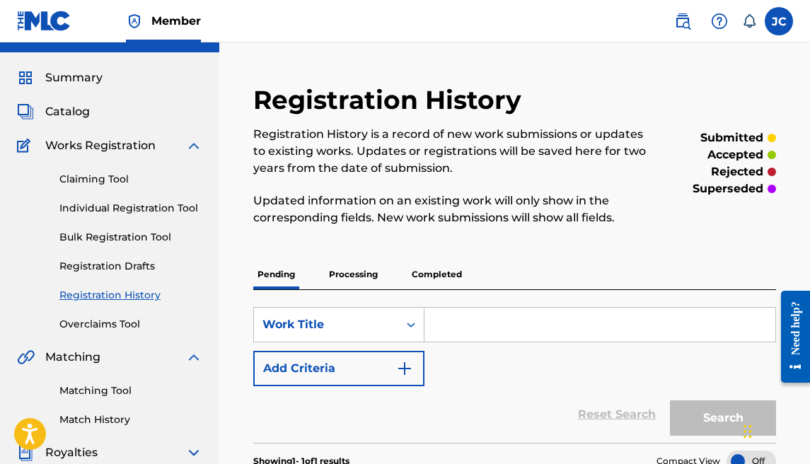
click at [186, 142] on img at bounding box center [193, 145] width 17 height 17
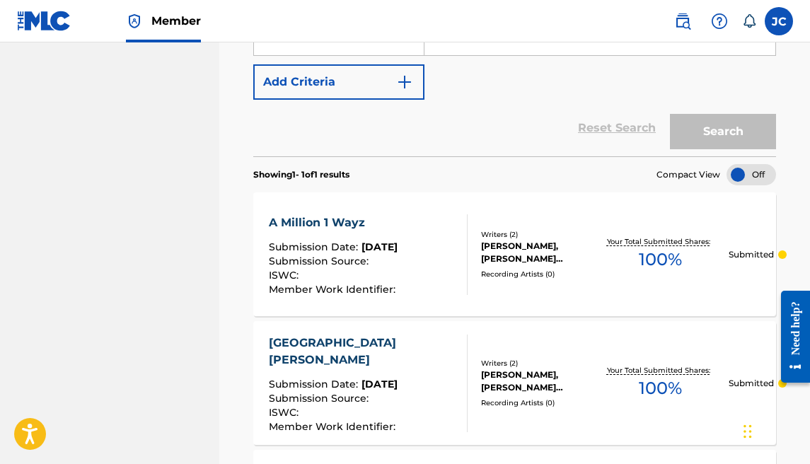
scroll to position [44, 0]
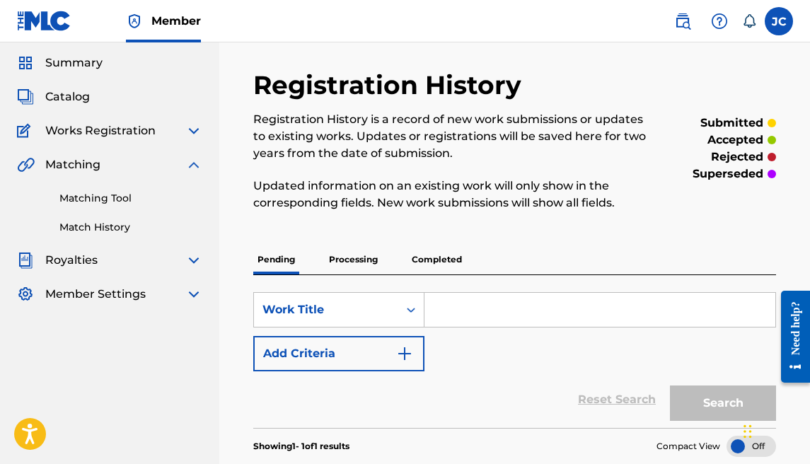
click at [180, 157] on div "Matching" at bounding box center [109, 164] width 185 height 17
click at [192, 132] on img at bounding box center [193, 130] width 17 height 17
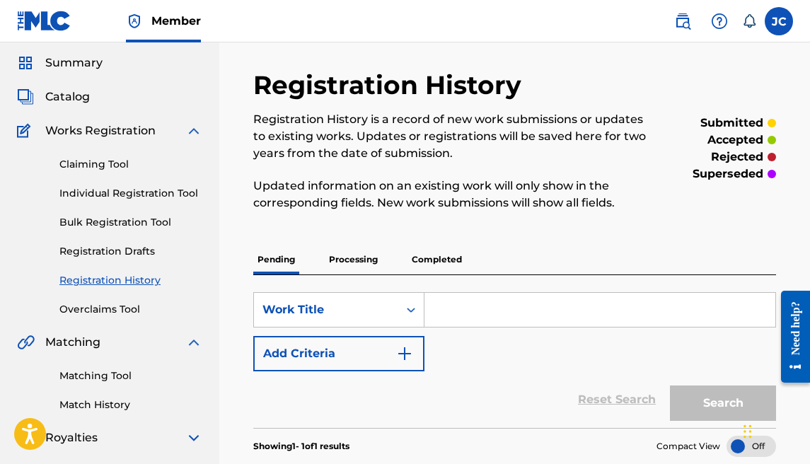
click at [157, 191] on link "Individual Registration Tool" at bounding box center [130, 193] width 143 height 15
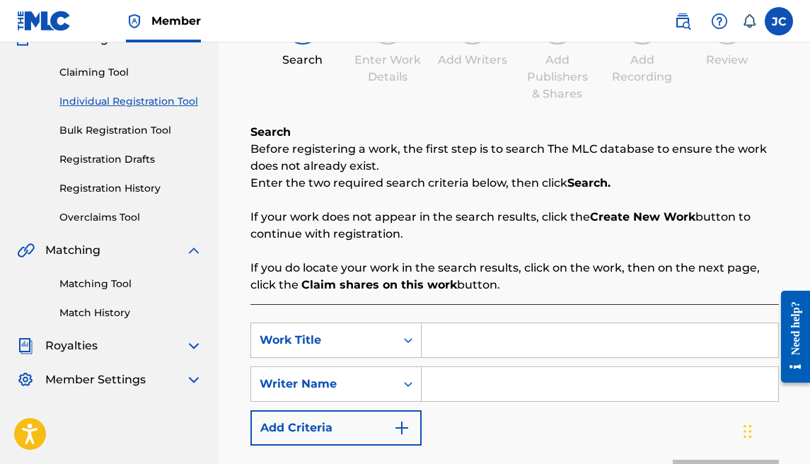
scroll to position [297, 0]
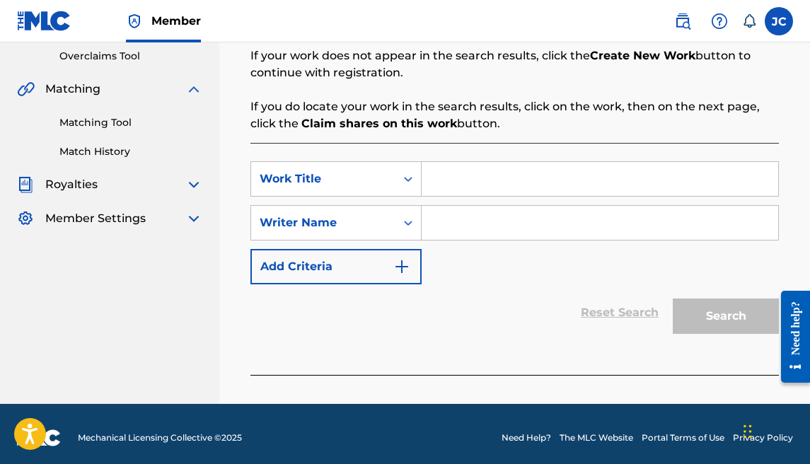
click at [458, 190] on input "Search Form" at bounding box center [600, 179] width 356 height 34
click at [509, 229] on input "Search Form" at bounding box center [600, 223] width 356 height 34
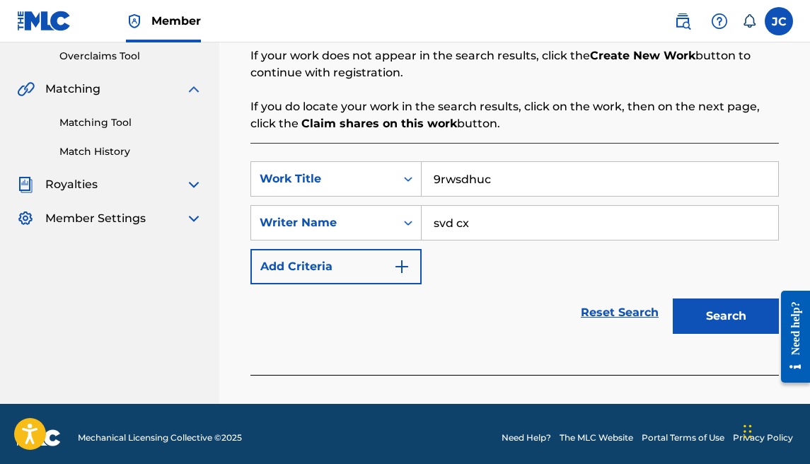
click at [697, 310] on button "Search" at bounding box center [726, 315] width 106 height 35
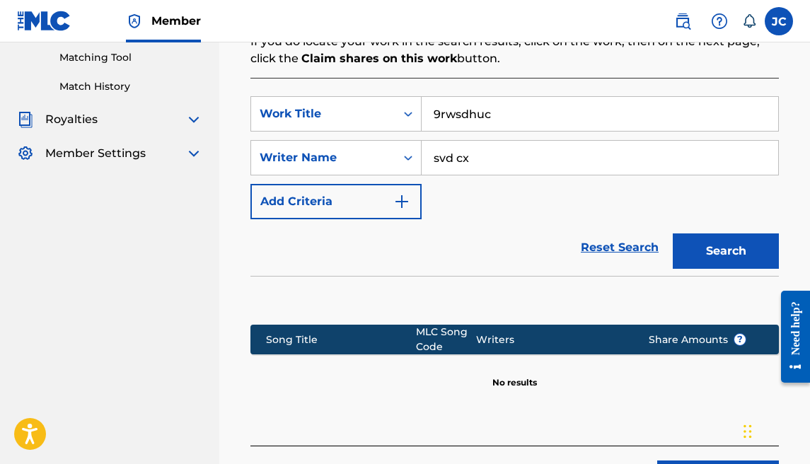
scroll to position [426, 0]
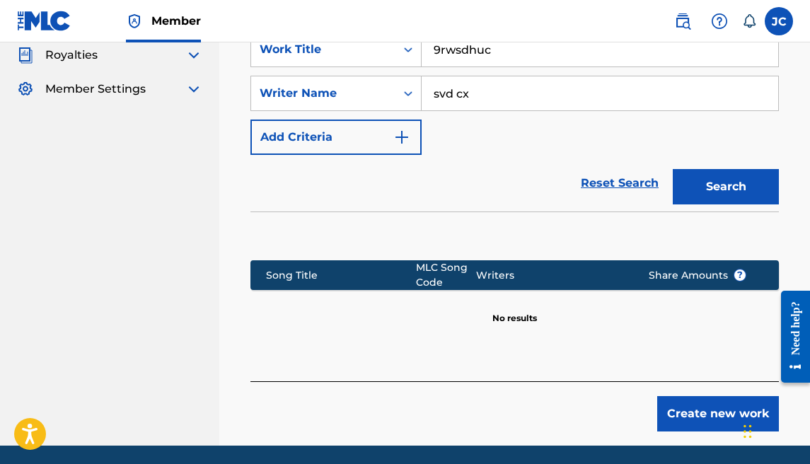
click at [710, 405] on button "Create new work" at bounding box center [718, 413] width 122 height 35
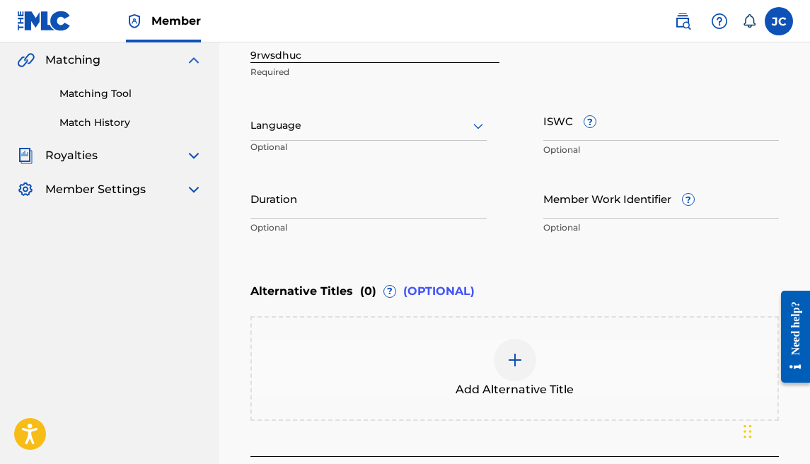
scroll to position [298, 0]
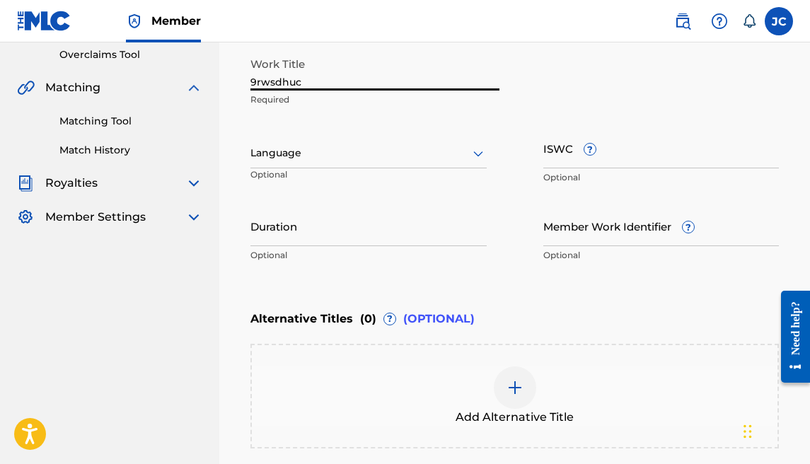
drag, startPoint x: 315, startPoint y: 77, endPoint x: 195, endPoint y: 74, distance: 119.6
click at [195, 74] on main "[PERSON_NAME] Summary Catalog Works Registration Claiming Tool Individual Regis…" at bounding box center [405, 146] width 810 height 804
click at [269, 155] on div at bounding box center [368, 153] width 236 height 18
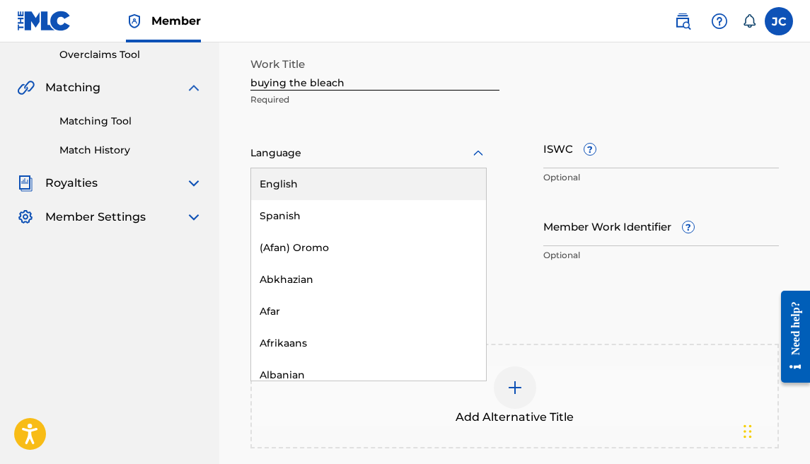
click at [276, 174] on div "English" at bounding box center [368, 184] width 235 height 32
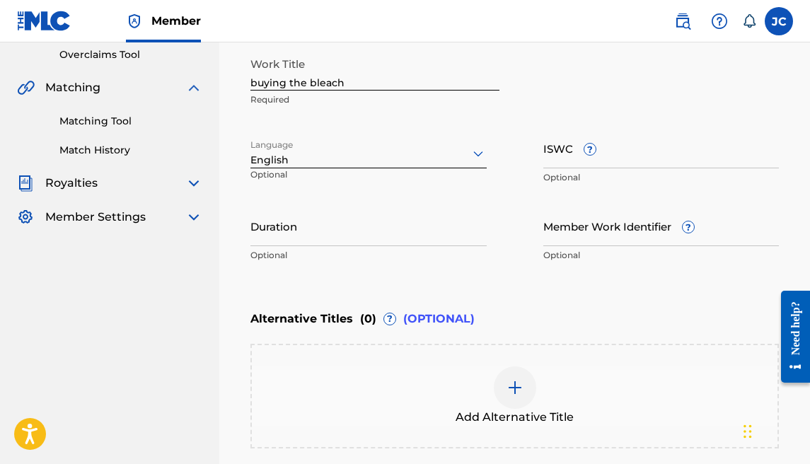
click at [326, 233] on input "Duration" at bounding box center [368, 226] width 236 height 40
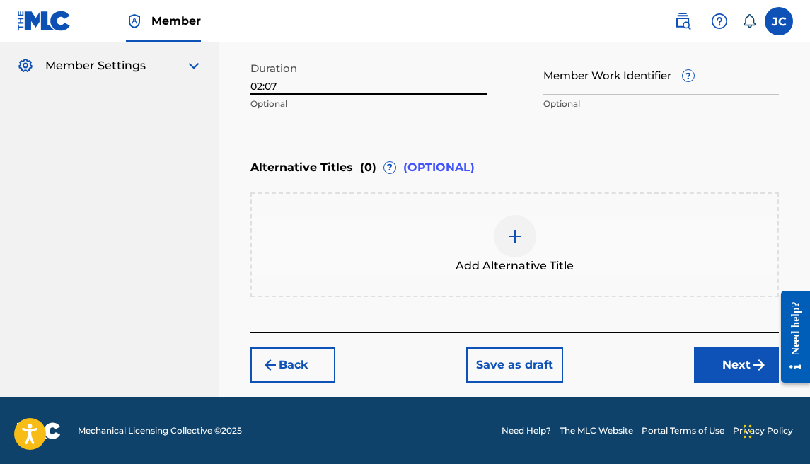
click at [699, 359] on button "Next" at bounding box center [736, 364] width 85 height 35
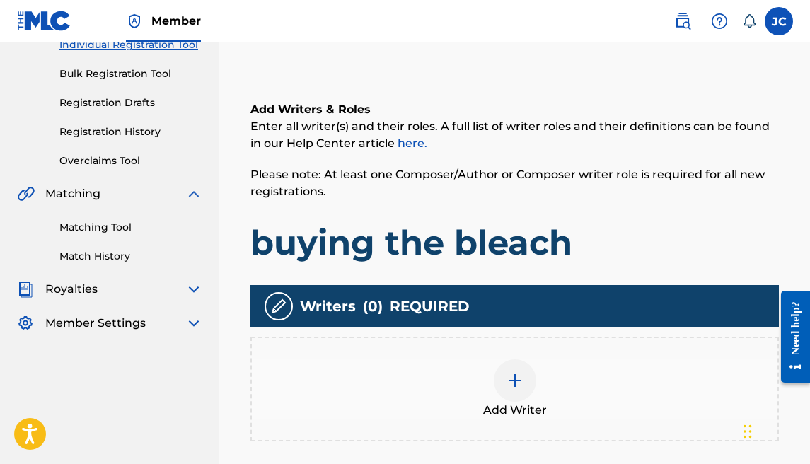
scroll to position [204, 0]
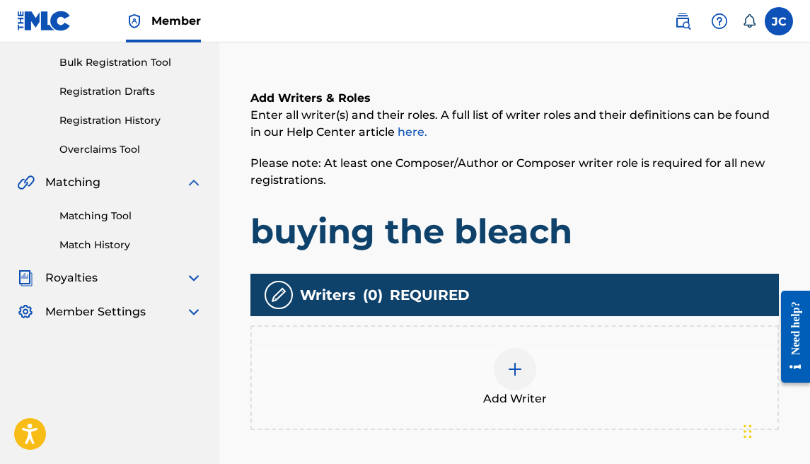
click at [514, 358] on div at bounding box center [515, 369] width 42 height 42
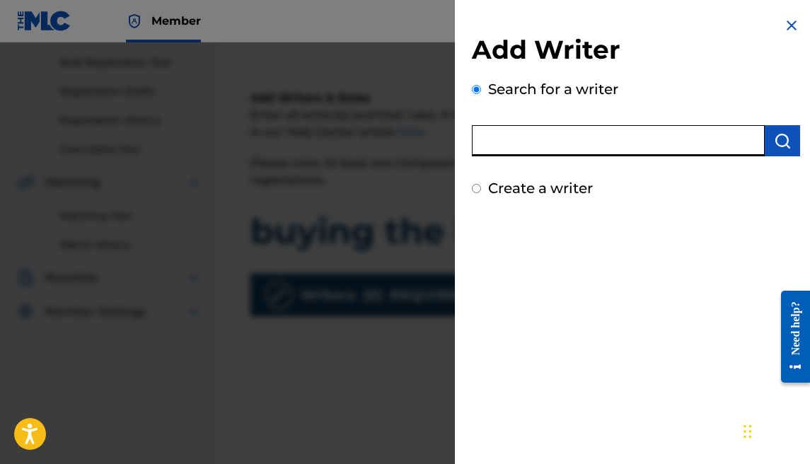
click at [634, 151] on input "text" at bounding box center [618, 140] width 293 height 31
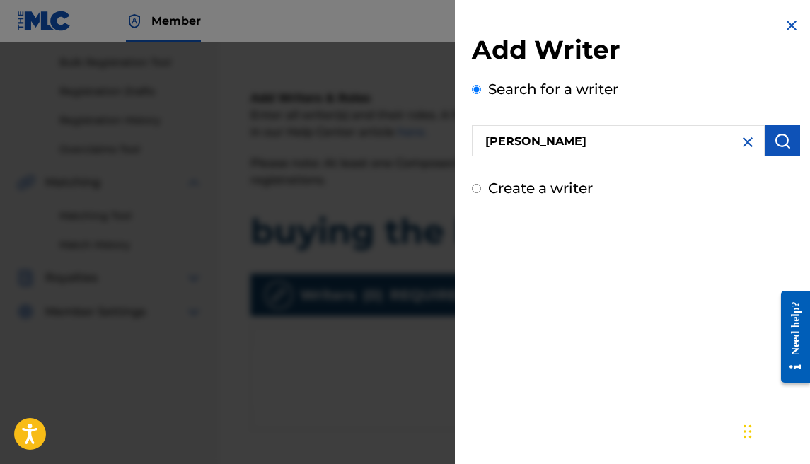
click at [784, 132] on button "submit" at bounding box center [782, 140] width 35 height 31
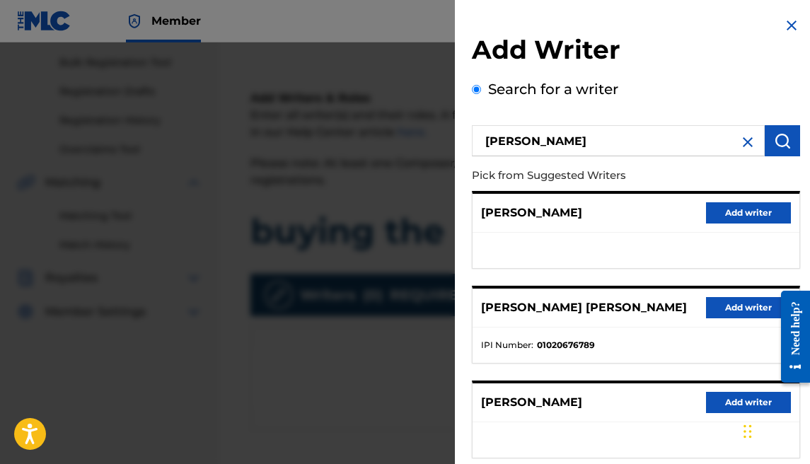
click at [729, 300] on button "Add writer" at bounding box center [748, 307] width 85 height 21
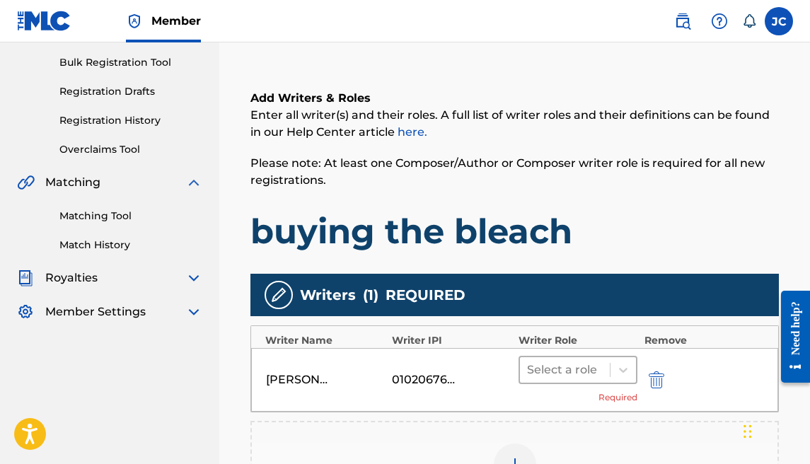
click at [576, 372] on div at bounding box center [565, 370] width 76 height 20
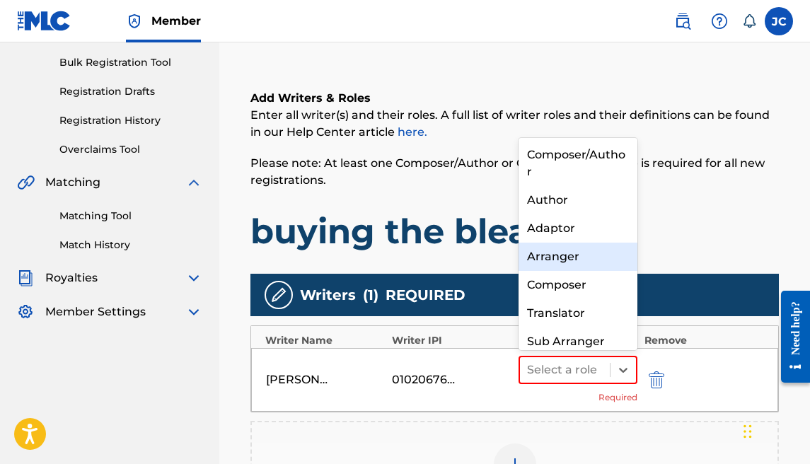
scroll to position [15, 0]
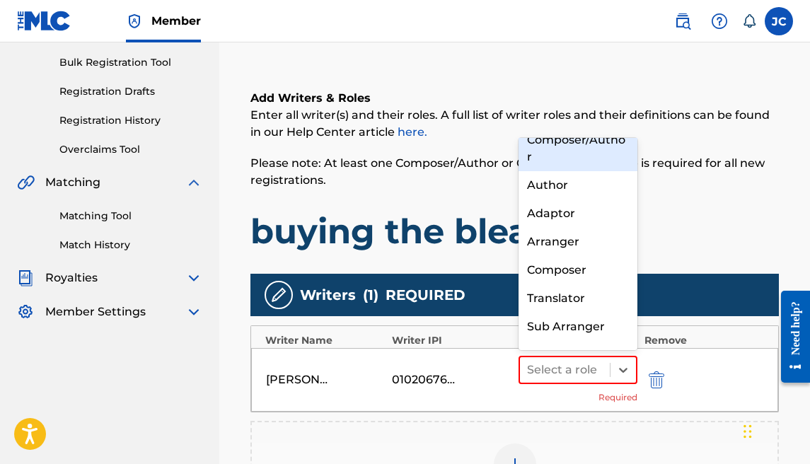
click at [576, 149] on div "Composer/Author" at bounding box center [577, 148] width 119 height 45
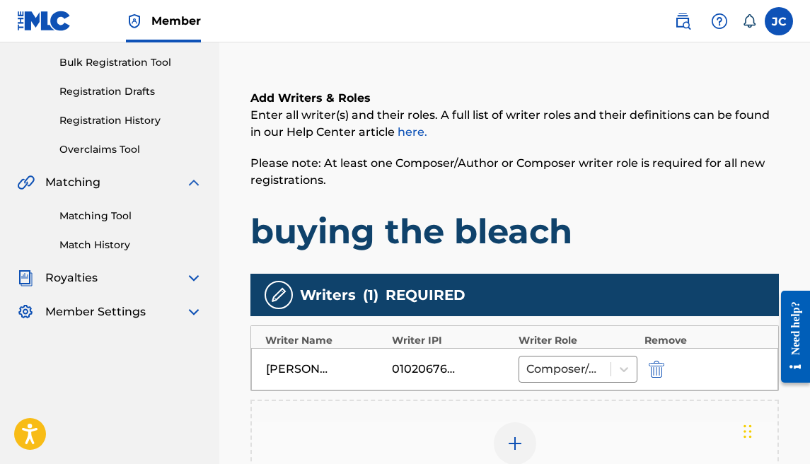
scroll to position [444, 0]
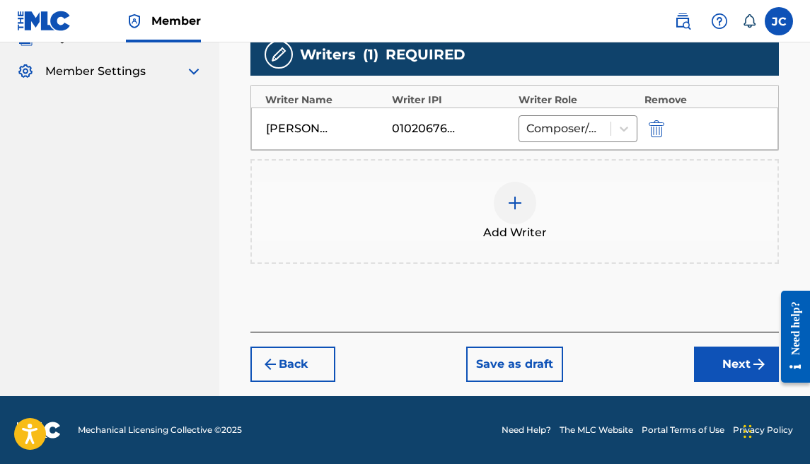
click at [516, 210] on img at bounding box center [514, 202] width 17 height 17
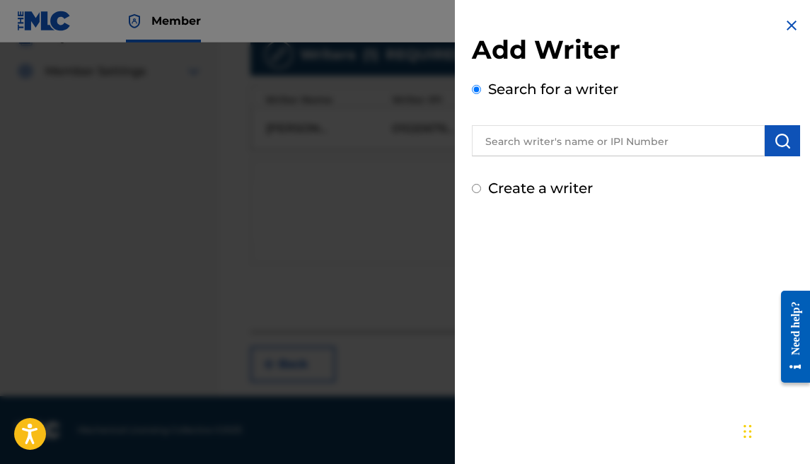
click at [548, 185] on label "Create a writer" at bounding box center [540, 188] width 105 height 17
click at [481, 185] on input "Create a writer" at bounding box center [476, 188] width 9 height 9
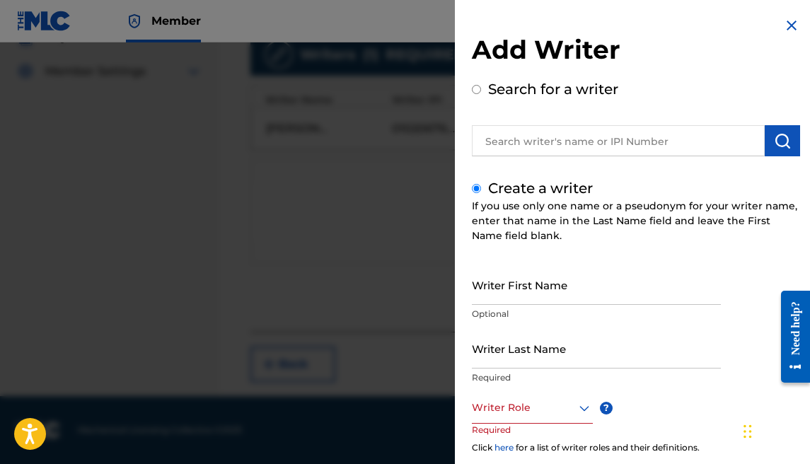
click at [535, 275] on input "Writer First Name" at bounding box center [596, 285] width 249 height 40
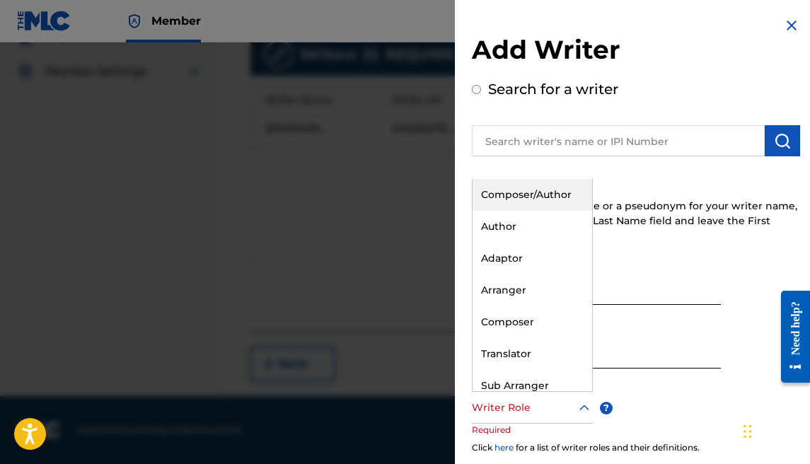
click at [500, 393] on div "Writer Role" at bounding box center [532, 408] width 121 height 32
click at [509, 190] on div "Composer/Author" at bounding box center [532, 195] width 120 height 32
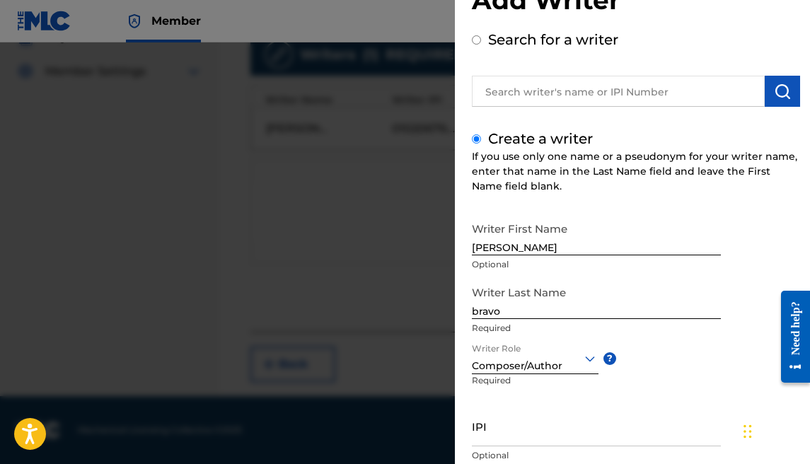
scroll to position [132, 0]
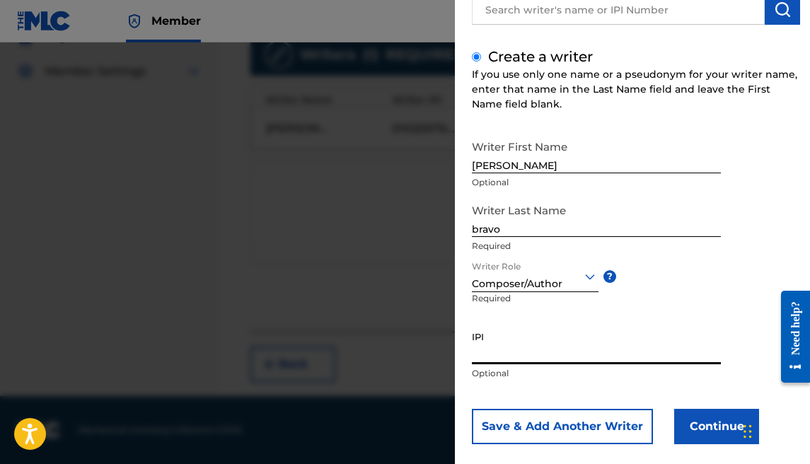
click at [506, 346] on input "IPI" at bounding box center [596, 344] width 249 height 40
paste input "1177684902"
click at [702, 426] on button "Continue" at bounding box center [716, 426] width 85 height 35
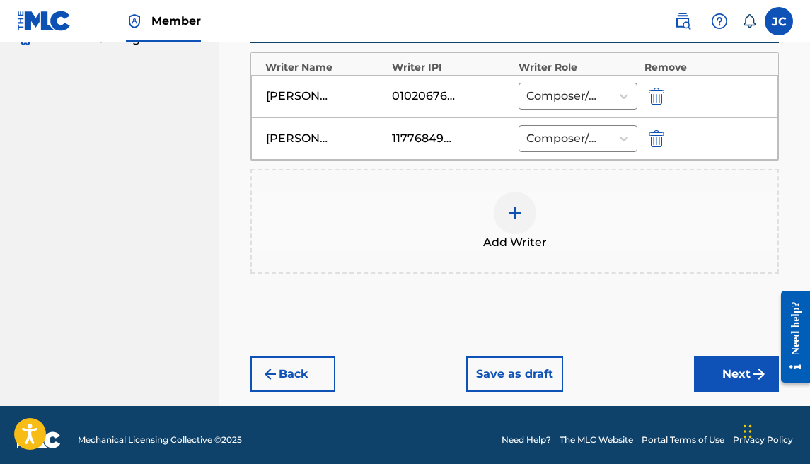
scroll to position [487, 0]
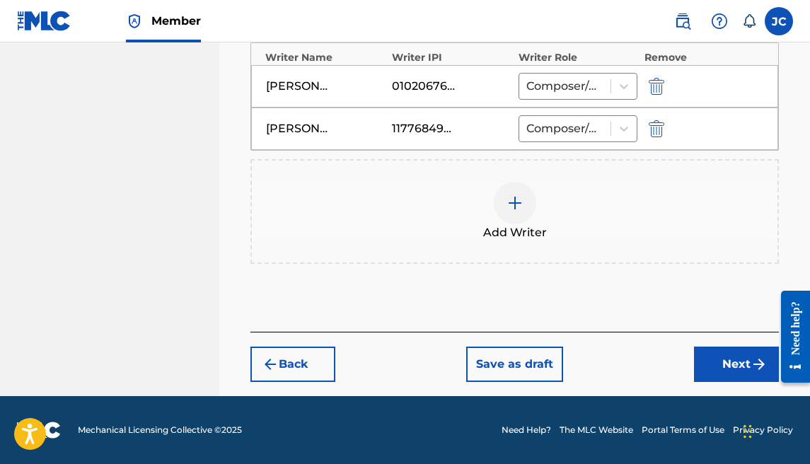
click at [699, 356] on button "Next" at bounding box center [736, 364] width 85 height 35
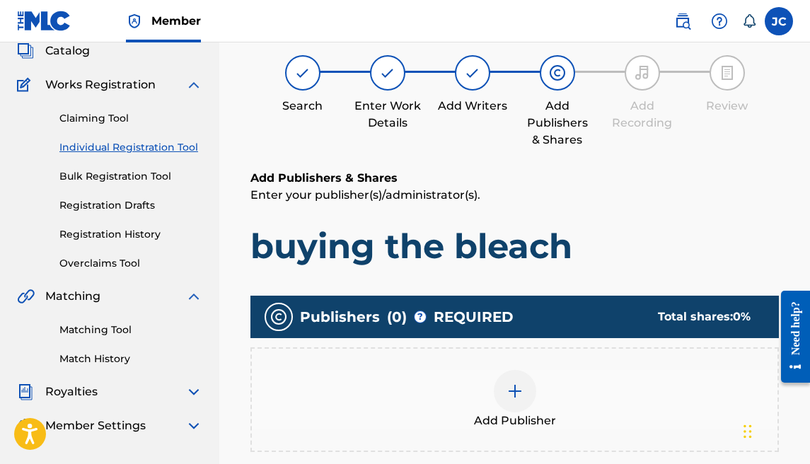
scroll to position [91, 0]
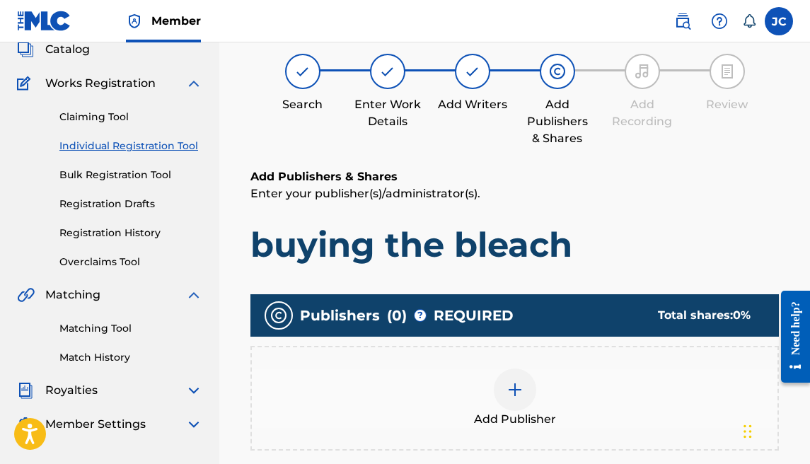
click at [515, 365] on div "Add Publisher" at bounding box center [514, 398] width 528 height 105
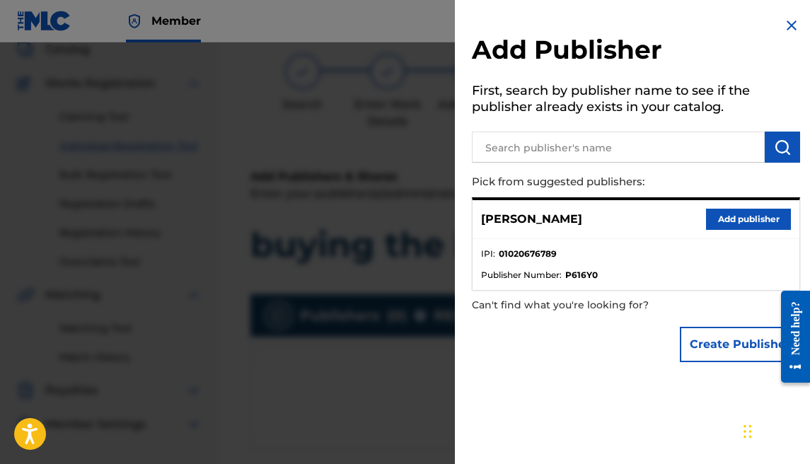
click at [706, 216] on button "Add publisher" at bounding box center [748, 219] width 85 height 21
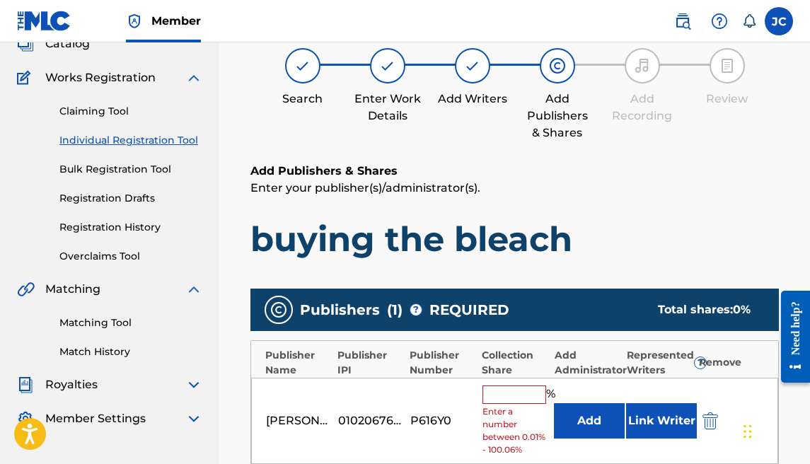
scroll to position [120, 0]
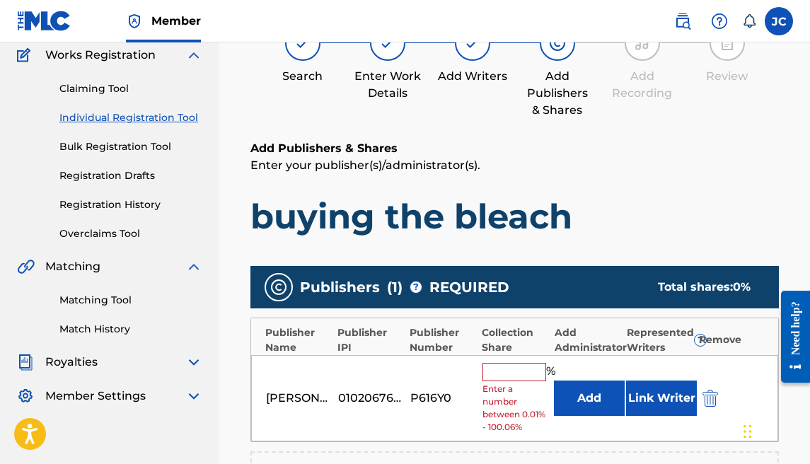
click at [517, 366] on input "text" at bounding box center [514, 372] width 64 height 18
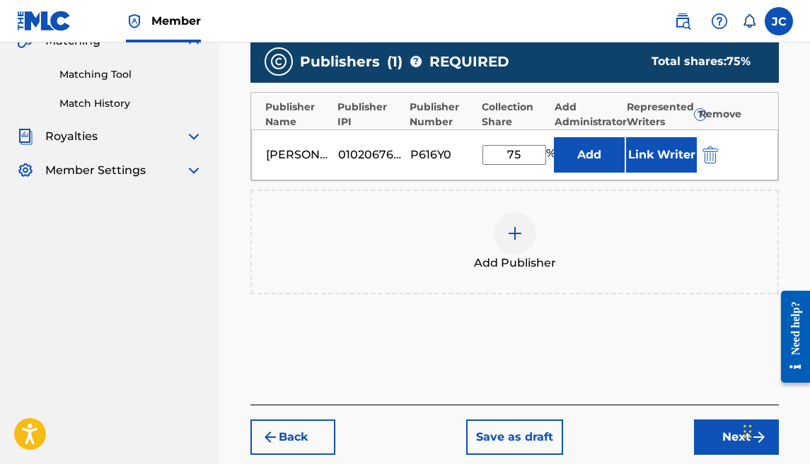
scroll to position [379, 0]
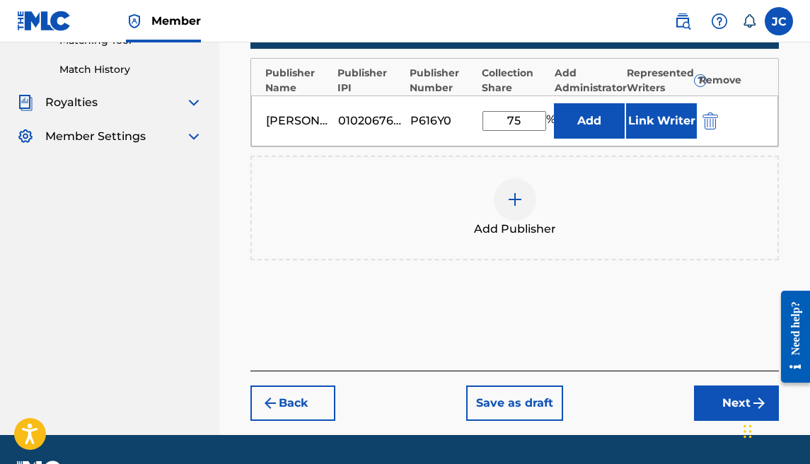
click at [518, 193] on img at bounding box center [514, 199] width 17 height 17
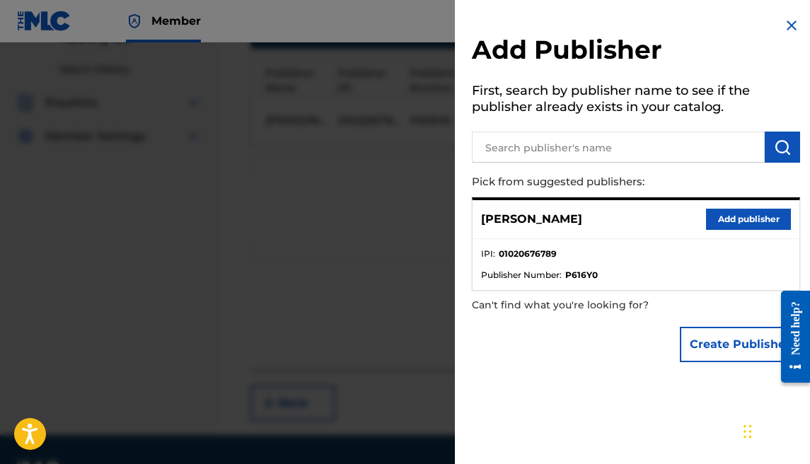
click at [690, 342] on button "Create Publisher" at bounding box center [740, 344] width 120 height 35
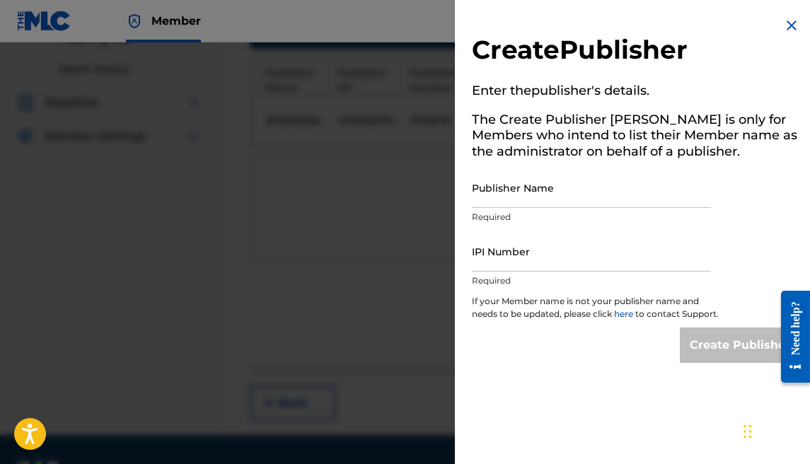
click at [518, 189] on input "Publisher Name" at bounding box center [591, 188] width 239 height 40
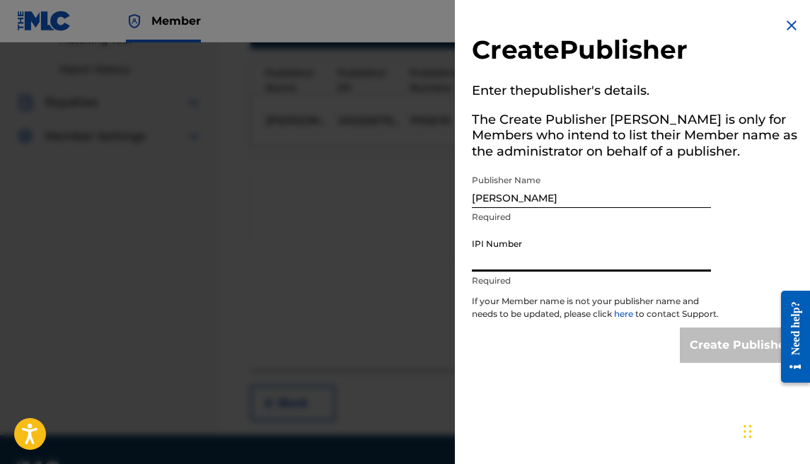
click at [512, 261] on input "IPI Number" at bounding box center [591, 251] width 239 height 40
paste input "1177684902"
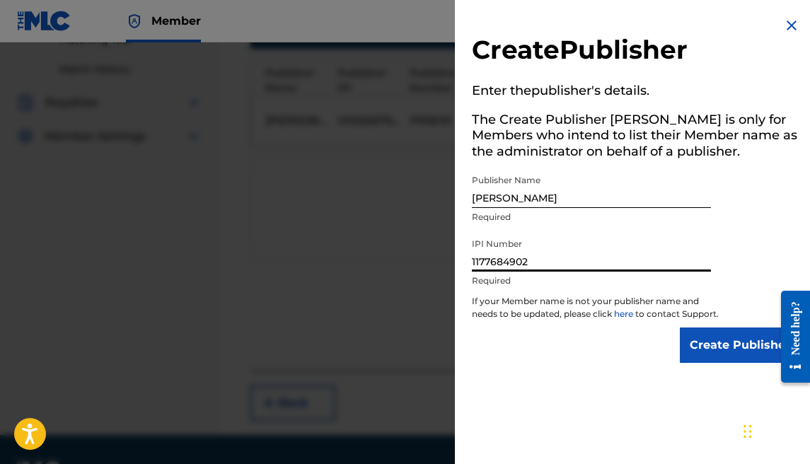
click at [700, 327] on p "If your Member name is not your publisher name and needs to be updated, please …" at bounding box center [596, 311] width 248 height 33
click at [702, 342] on input "Create Publisher" at bounding box center [740, 344] width 120 height 35
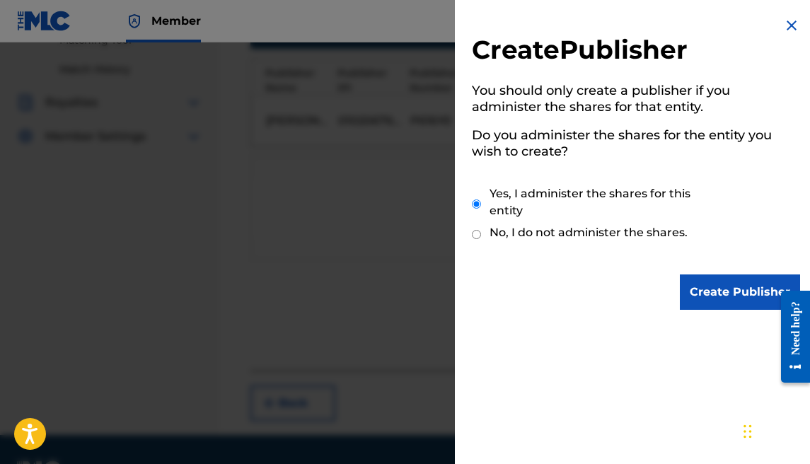
click at [706, 293] on input "Create Publisher" at bounding box center [740, 291] width 120 height 35
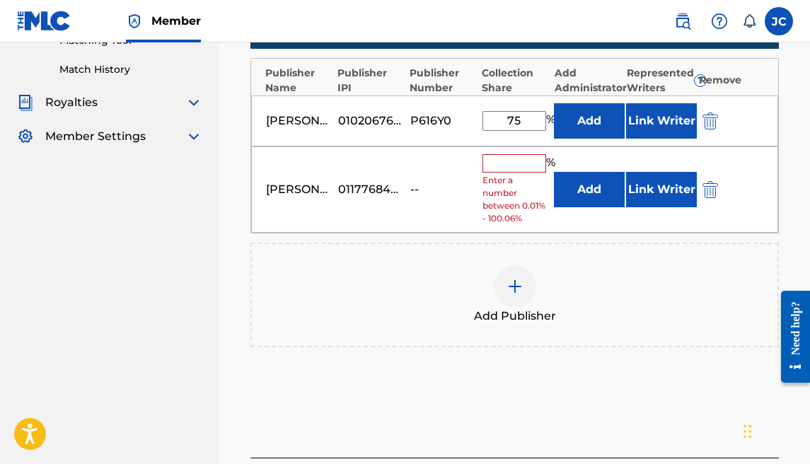
click at [488, 155] on input "text" at bounding box center [514, 163] width 64 height 18
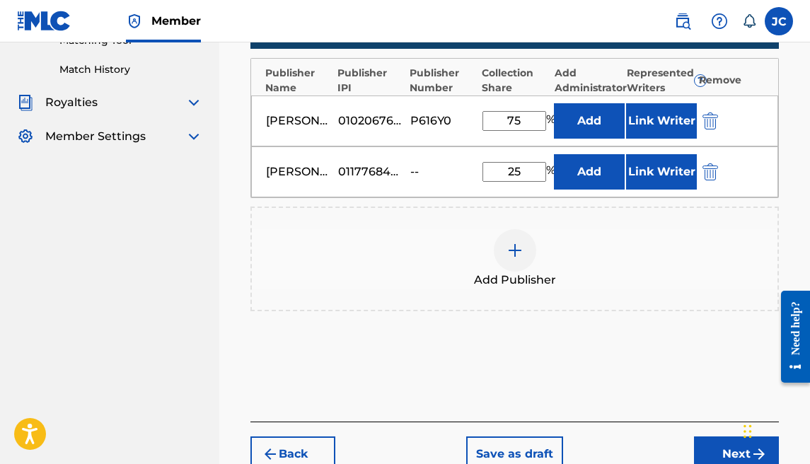
click at [698, 440] on button "Next" at bounding box center [736, 453] width 85 height 35
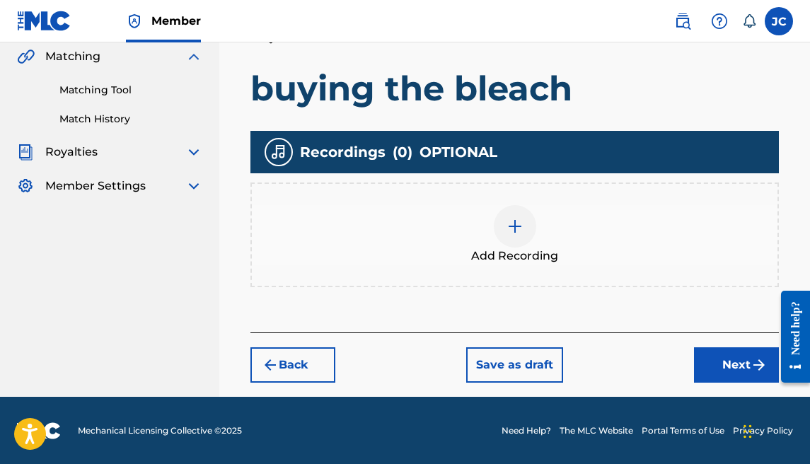
click at [718, 361] on button "Next" at bounding box center [736, 364] width 85 height 35
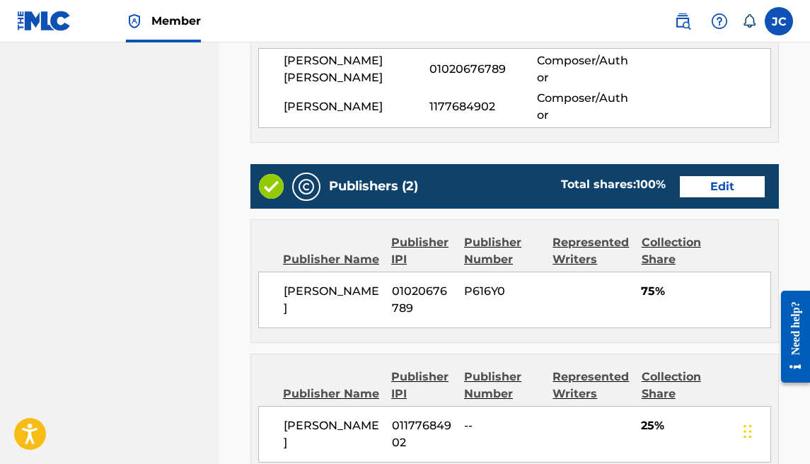
scroll to position [924, 0]
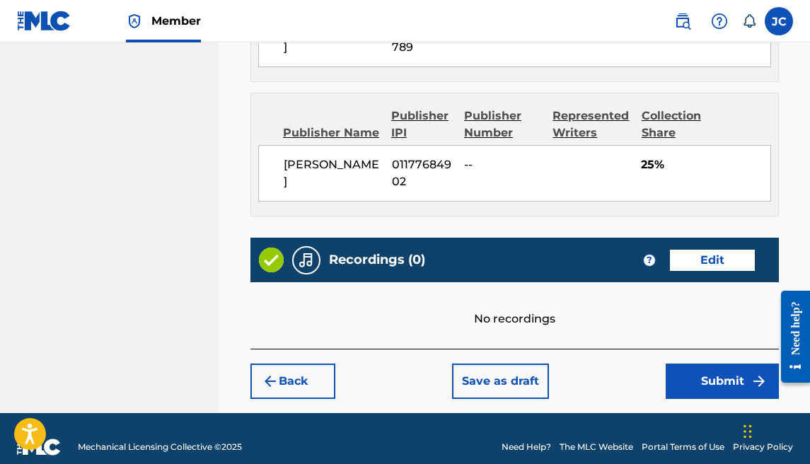
click at [687, 364] on button "Submit" at bounding box center [722, 381] width 113 height 35
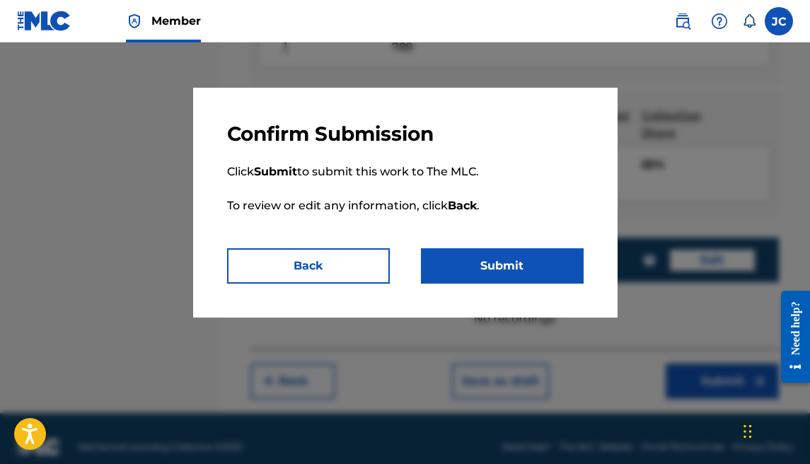
click at [504, 270] on button "Submit" at bounding box center [502, 265] width 163 height 35
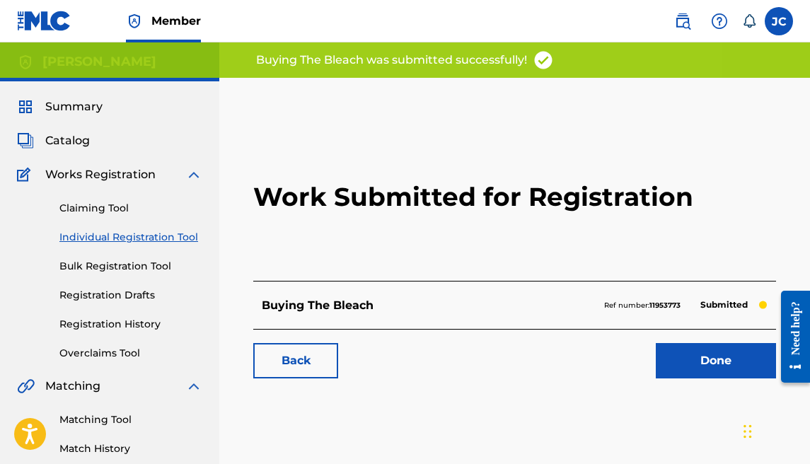
click at [670, 347] on link "Done" at bounding box center [716, 360] width 120 height 35
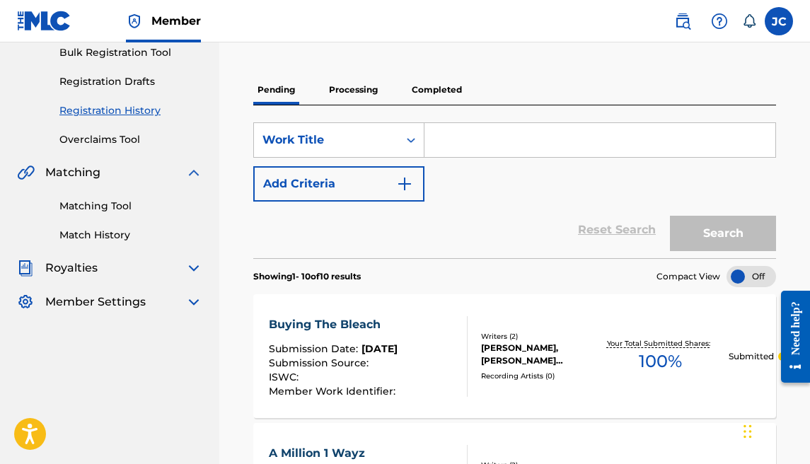
scroll to position [100, 0]
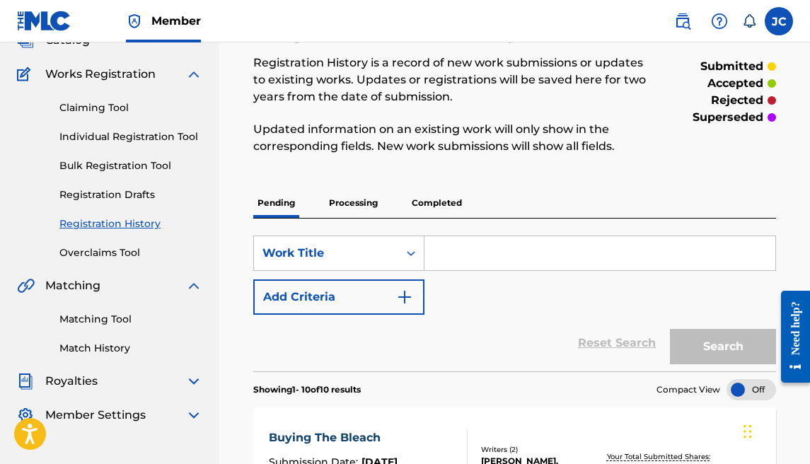
click at [135, 144] on link "Individual Registration Tool" at bounding box center [130, 136] width 143 height 15
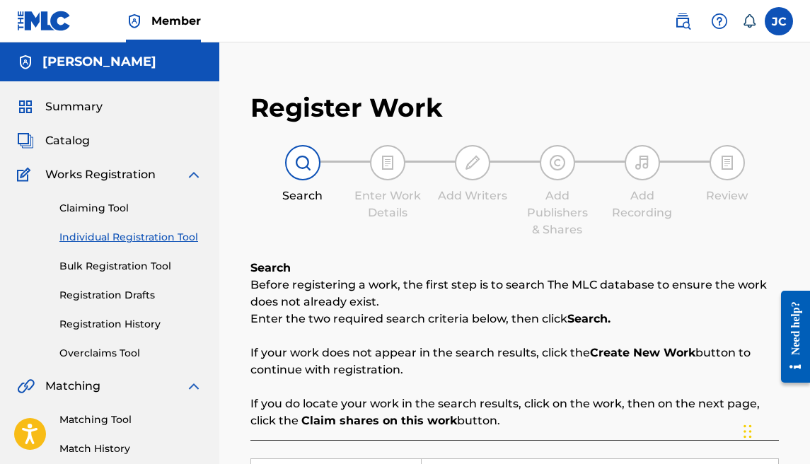
click at [117, 204] on link "Claiming Tool" at bounding box center [130, 208] width 143 height 15
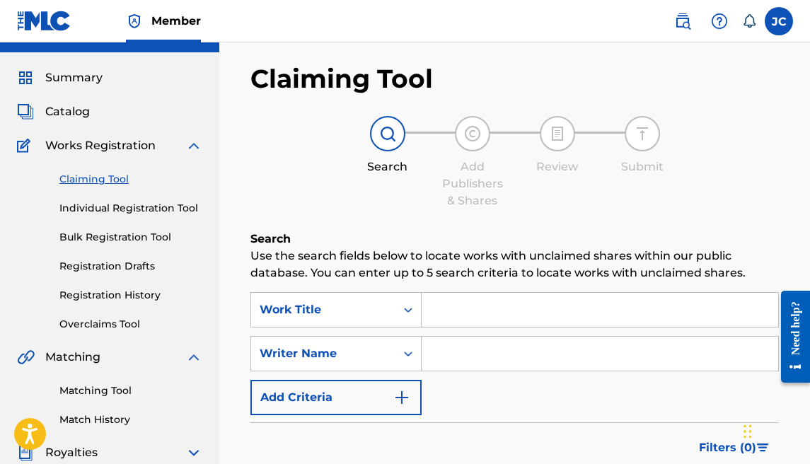
scroll to position [113, 0]
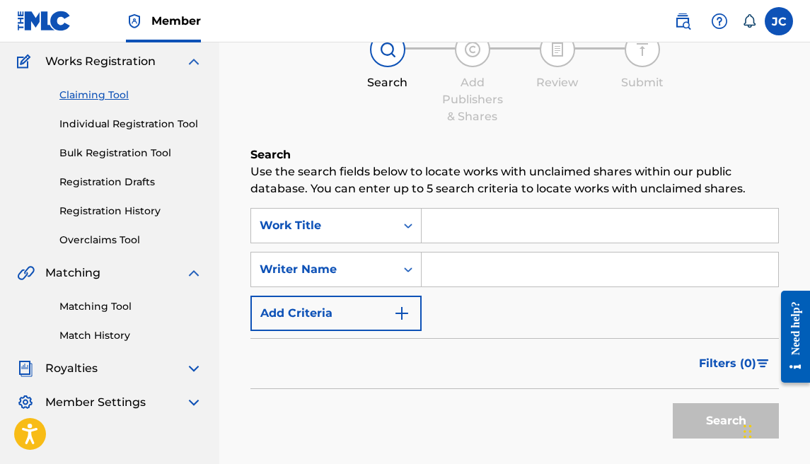
click at [129, 308] on link "Matching Tool" at bounding box center [130, 306] width 143 height 15
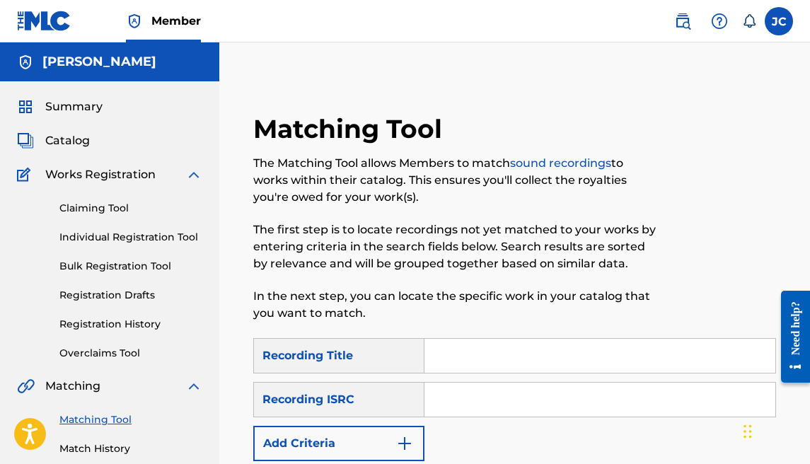
click at [117, 239] on link "Individual Registration Tool" at bounding box center [130, 237] width 143 height 15
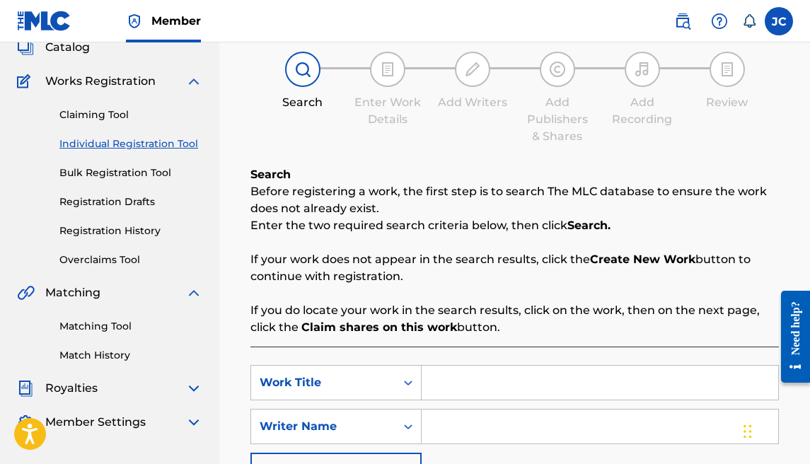
scroll to position [294, 0]
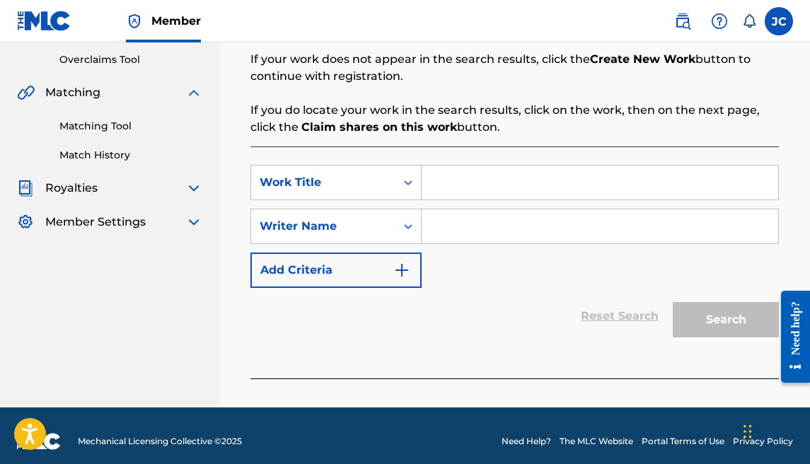
click at [489, 202] on div "SearchWithCriteria2a537f74-139a-4224-8af5-7d930eb73337 Work Title SearchWithCri…" at bounding box center [514, 226] width 528 height 123
click at [489, 192] on input "Search Form" at bounding box center [600, 182] width 356 height 34
click at [491, 223] on input "Search Form" at bounding box center [600, 226] width 356 height 34
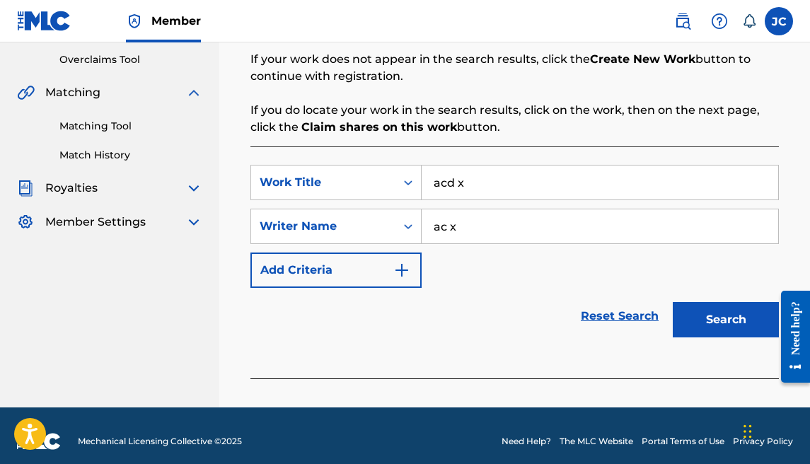
click at [708, 330] on button "Search" at bounding box center [726, 319] width 106 height 35
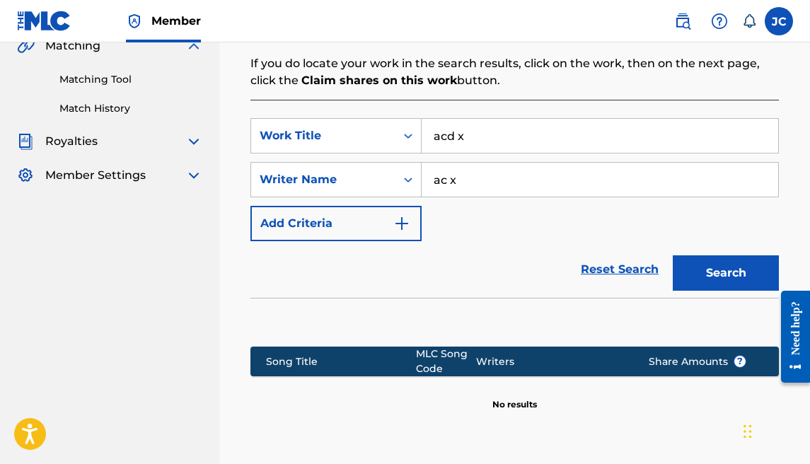
scroll to position [476, 0]
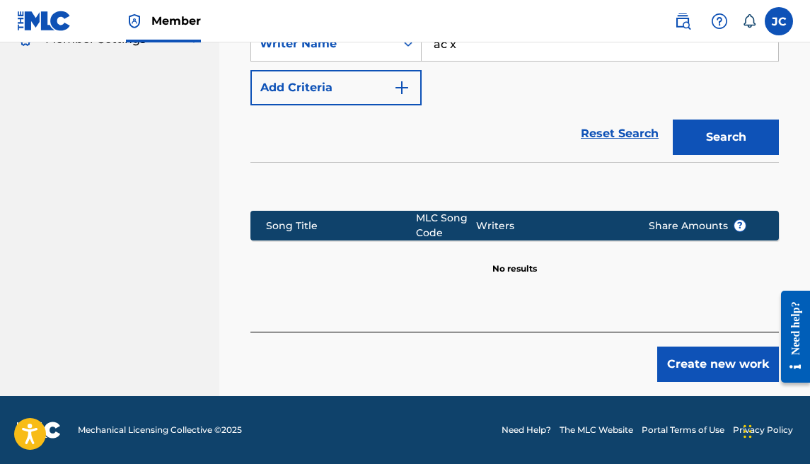
click at [682, 373] on button "Create new work" at bounding box center [718, 364] width 122 height 35
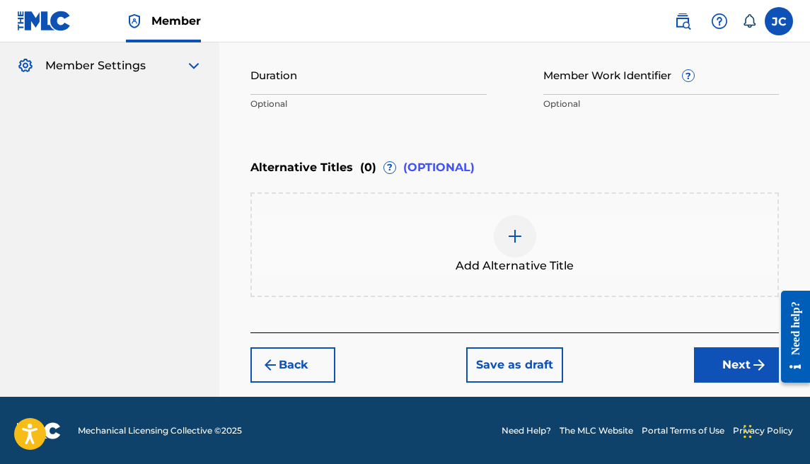
scroll to position [168, 0]
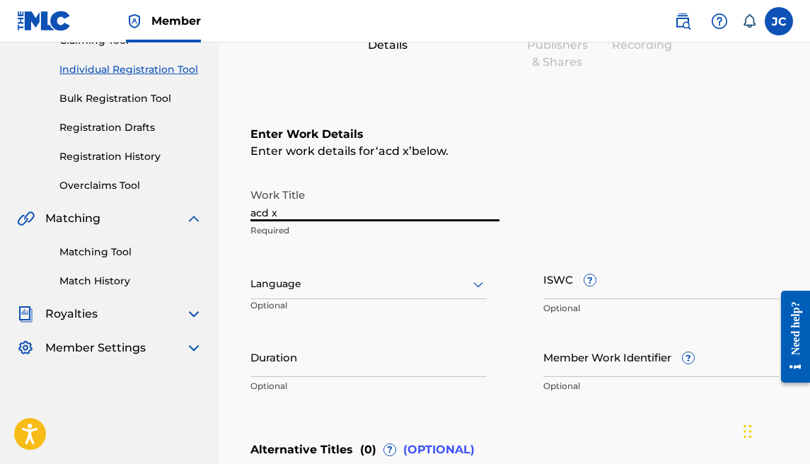
drag, startPoint x: 314, startPoint y: 212, endPoint x: 228, endPoint y: 210, distance: 86.3
click at [228, 210] on div "Register Work Search Enter Work Details Add Writers Add Publishers & Shares Add…" at bounding box center [514, 294] width 591 height 769
click at [316, 277] on div at bounding box center [368, 284] width 236 height 18
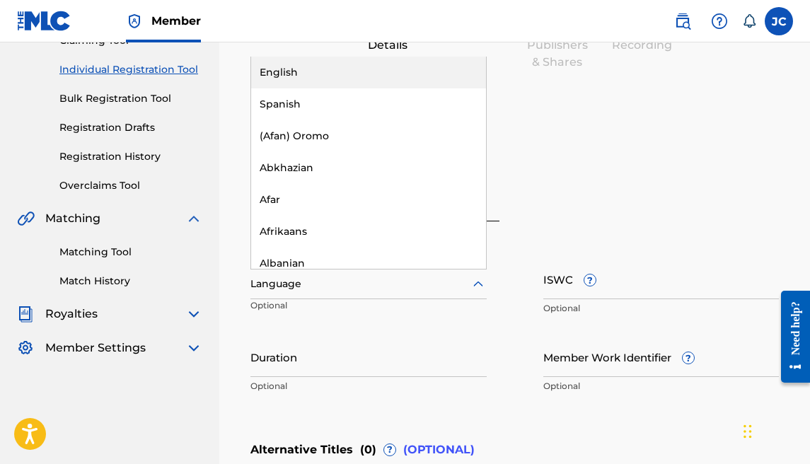
click at [298, 76] on div "English" at bounding box center [368, 73] width 235 height 32
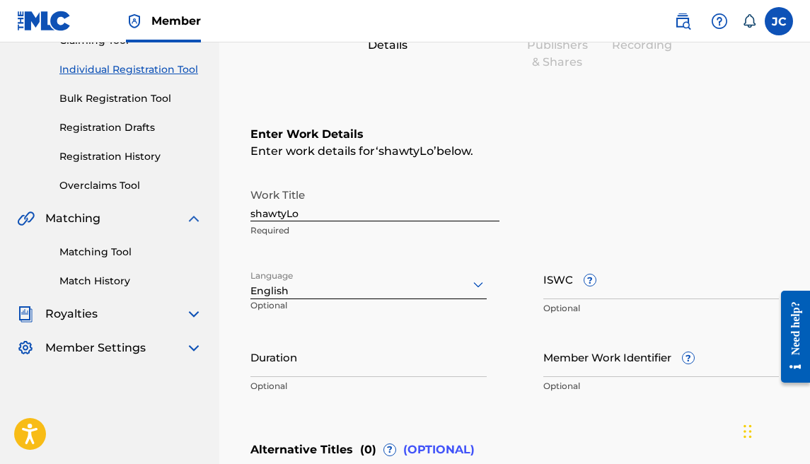
click at [357, 359] on input "Duration" at bounding box center [368, 357] width 236 height 40
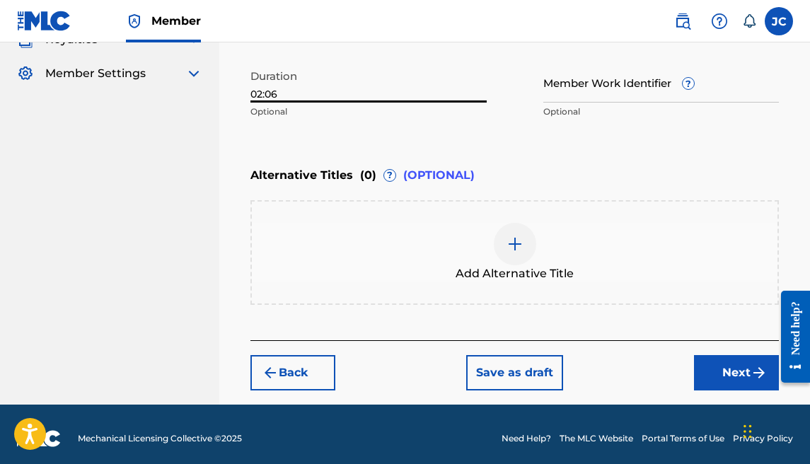
click at [705, 361] on button "Next" at bounding box center [736, 372] width 85 height 35
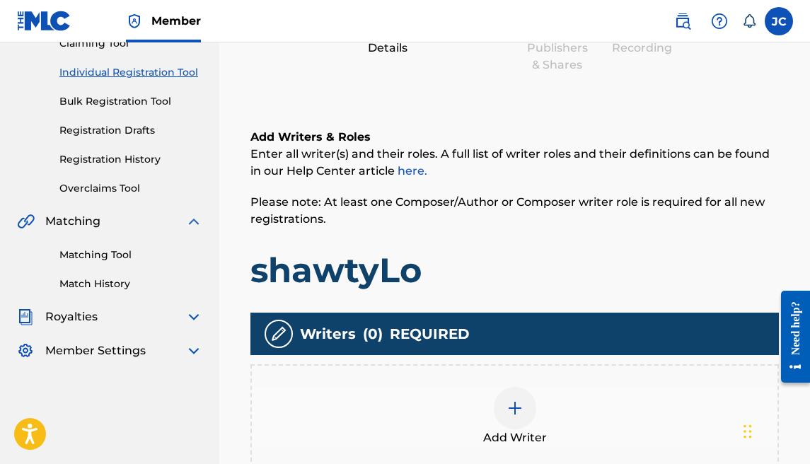
scroll to position [174, 0]
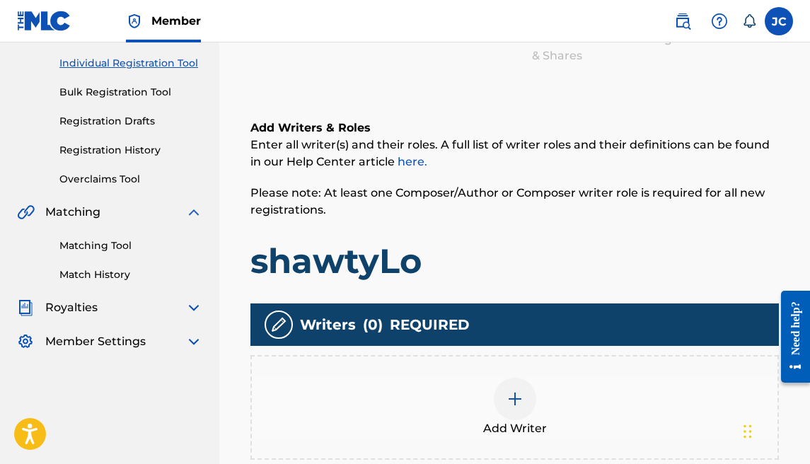
click at [505, 405] on div at bounding box center [515, 399] width 42 height 42
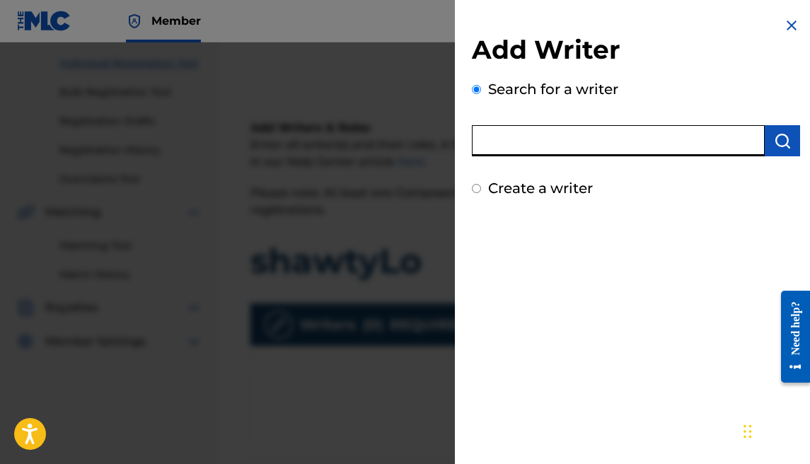
click at [562, 129] on input "text" at bounding box center [618, 140] width 293 height 31
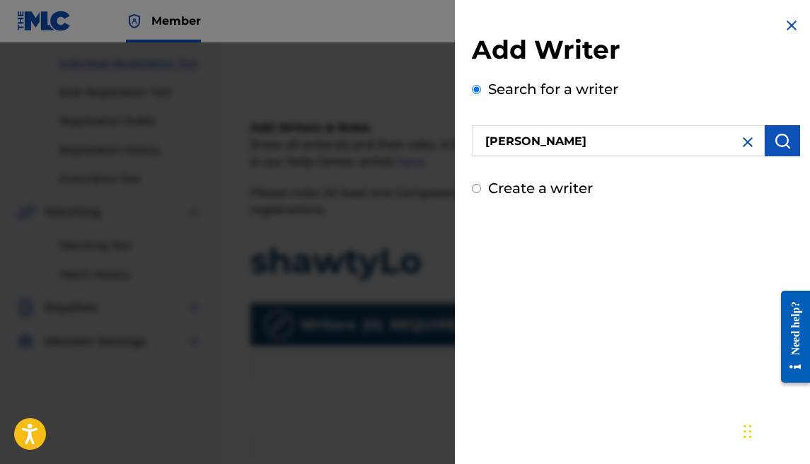
click at [774, 140] on img "submit" at bounding box center [782, 140] width 17 height 17
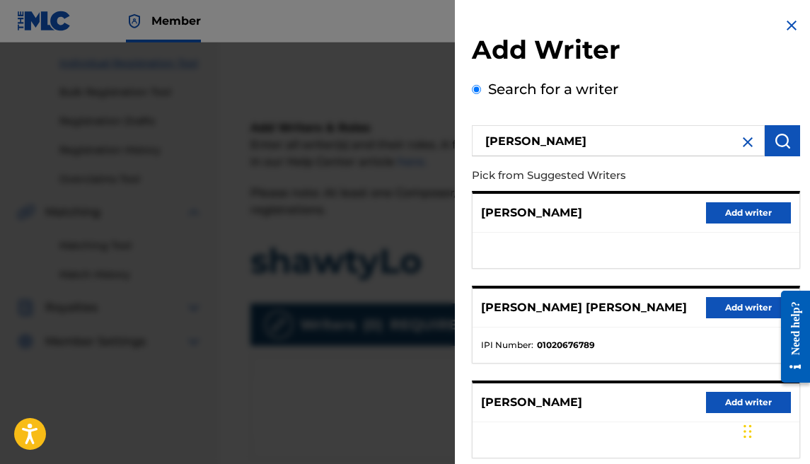
click at [726, 309] on button "Add writer" at bounding box center [748, 307] width 85 height 21
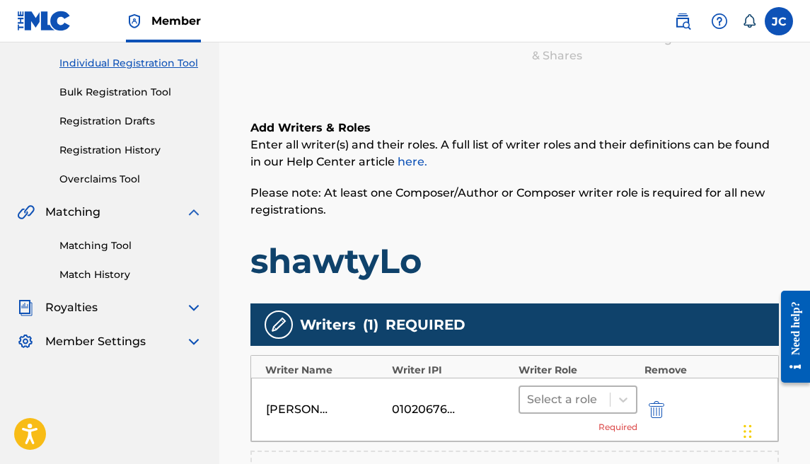
click at [538, 385] on div "Select a role" at bounding box center [577, 399] width 119 height 28
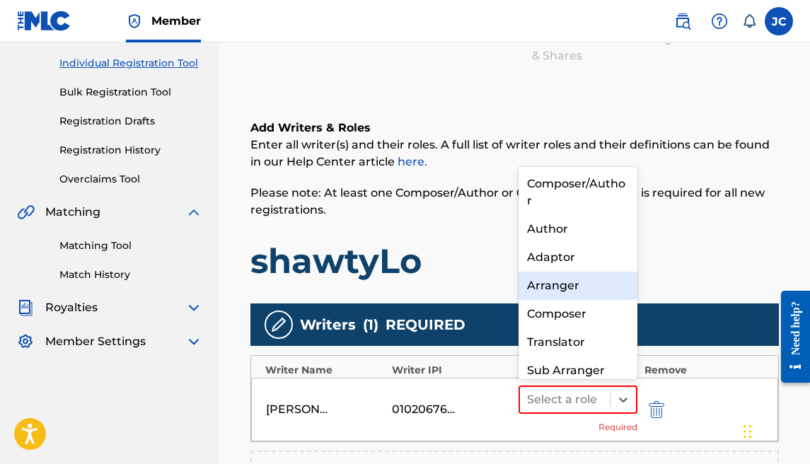
scroll to position [15, 0]
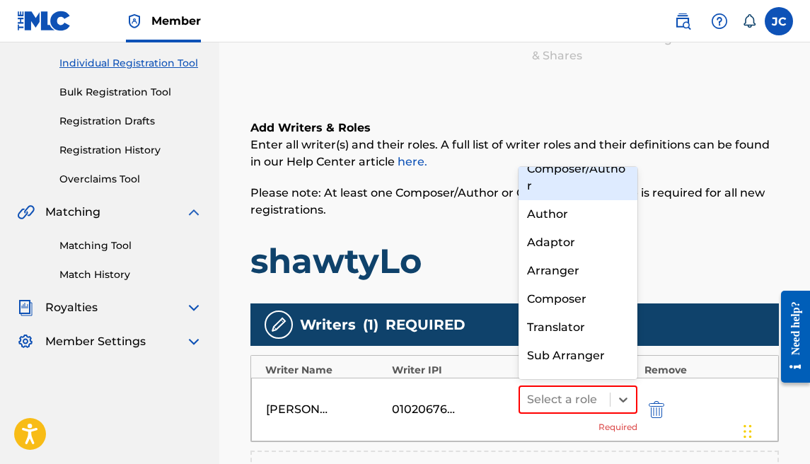
click at [556, 187] on div "Composer/Author" at bounding box center [577, 177] width 119 height 45
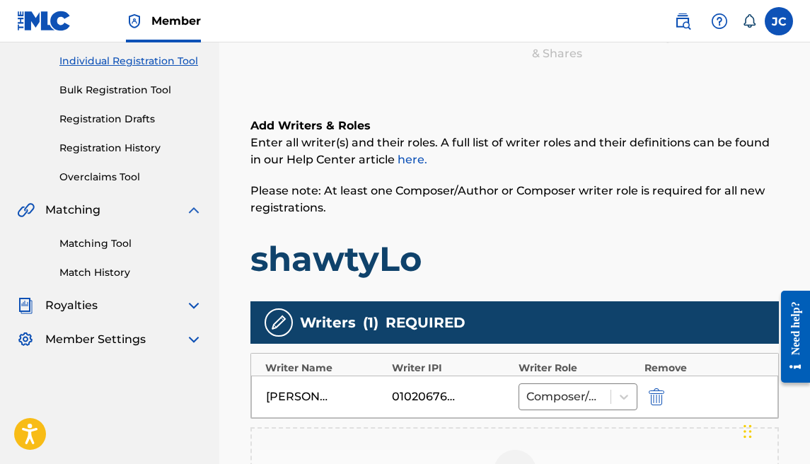
scroll to position [304, 0]
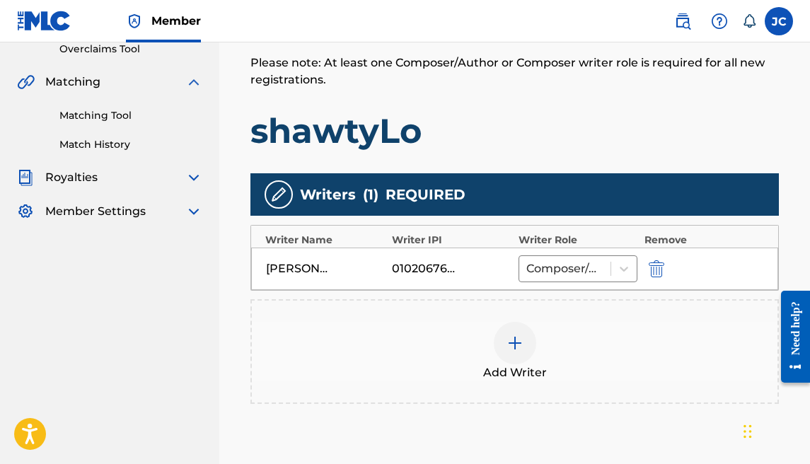
click at [527, 342] on div at bounding box center [515, 343] width 42 height 42
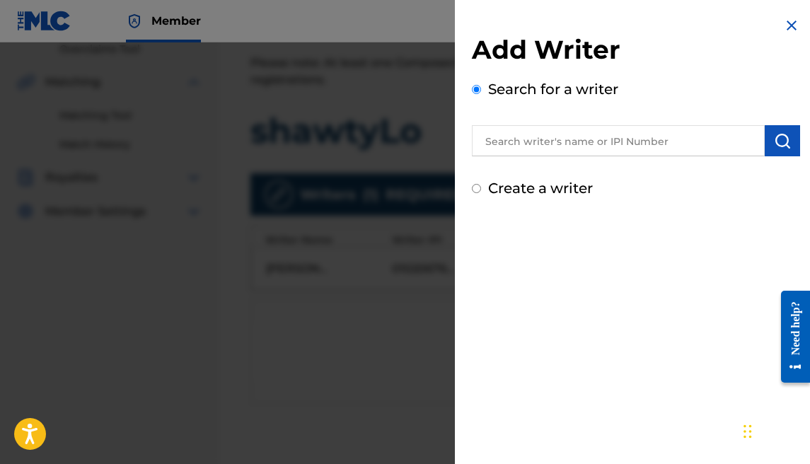
click at [575, 192] on label "Create a writer" at bounding box center [540, 188] width 105 height 17
click at [481, 192] on input "Create a writer" at bounding box center [476, 188] width 9 height 9
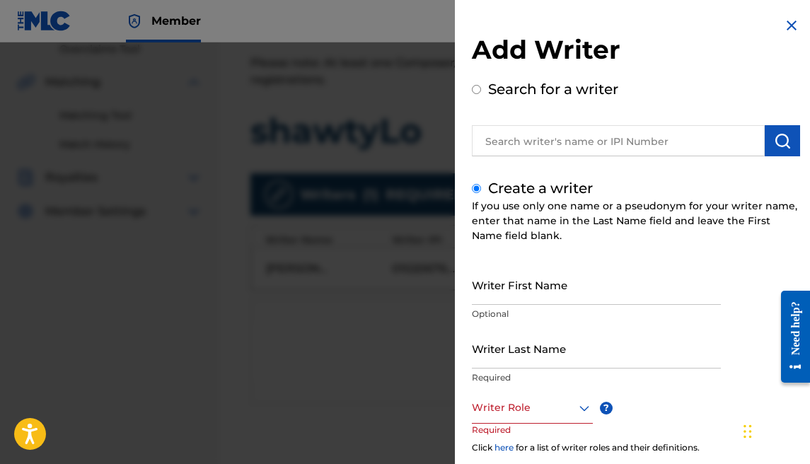
click at [543, 283] on input "Writer First Name" at bounding box center [596, 285] width 249 height 40
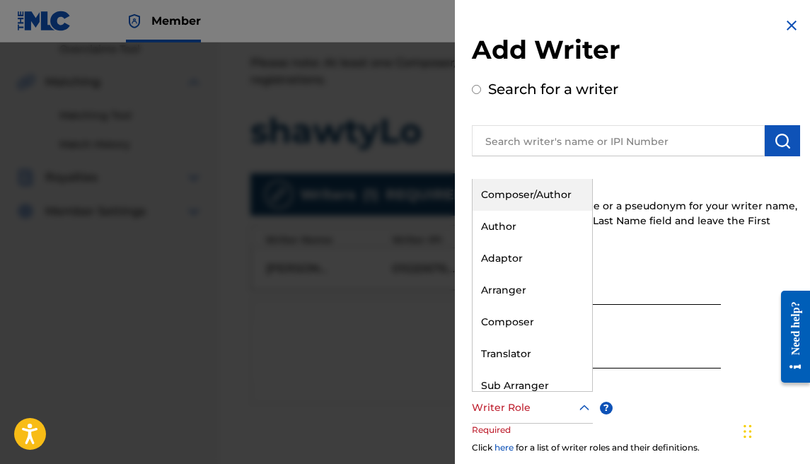
click at [545, 407] on div at bounding box center [532, 408] width 121 height 18
click at [516, 199] on div "Composer/Author" at bounding box center [532, 195] width 120 height 32
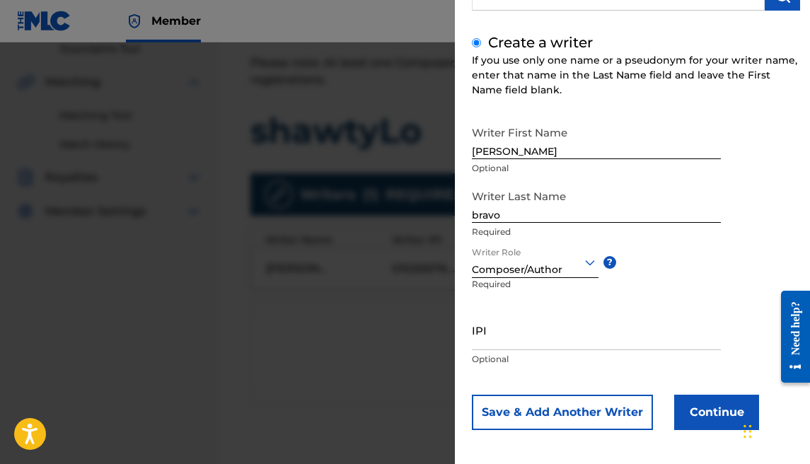
scroll to position [150, 0]
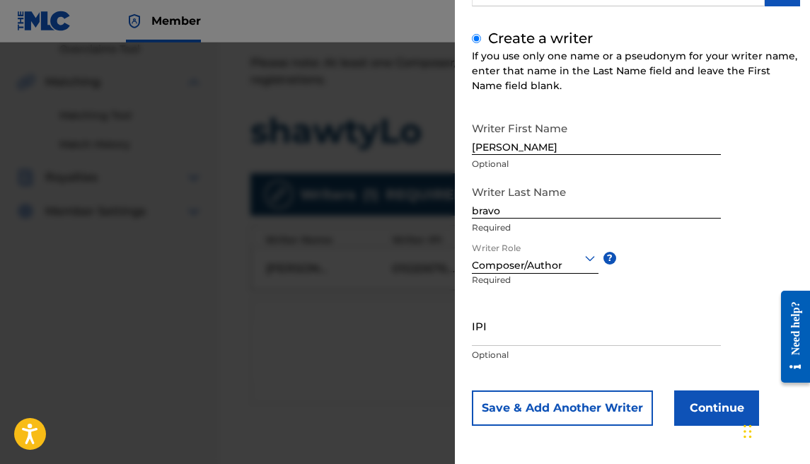
click at [540, 337] on input "IPI" at bounding box center [596, 326] width 249 height 40
paste input "1177684902"
click at [685, 405] on button "Continue" at bounding box center [716, 407] width 85 height 35
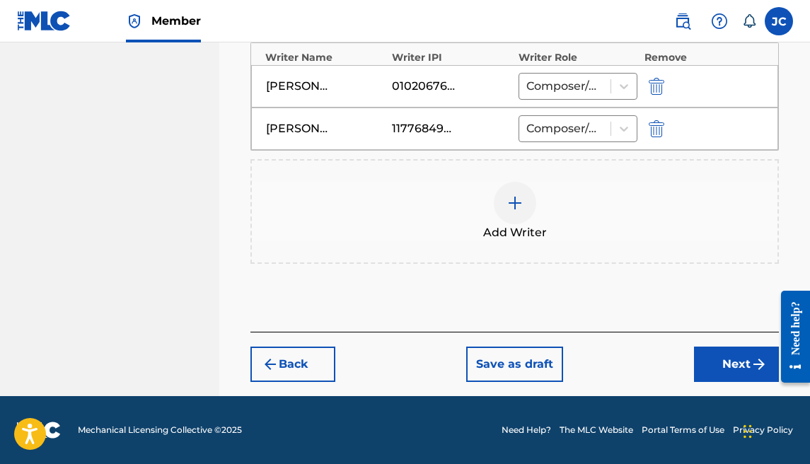
click at [704, 356] on button "Next" at bounding box center [736, 364] width 85 height 35
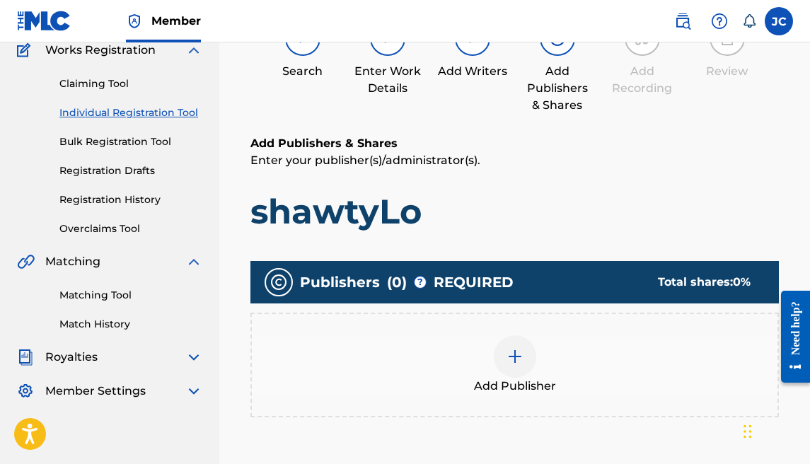
scroll to position [190, 0]
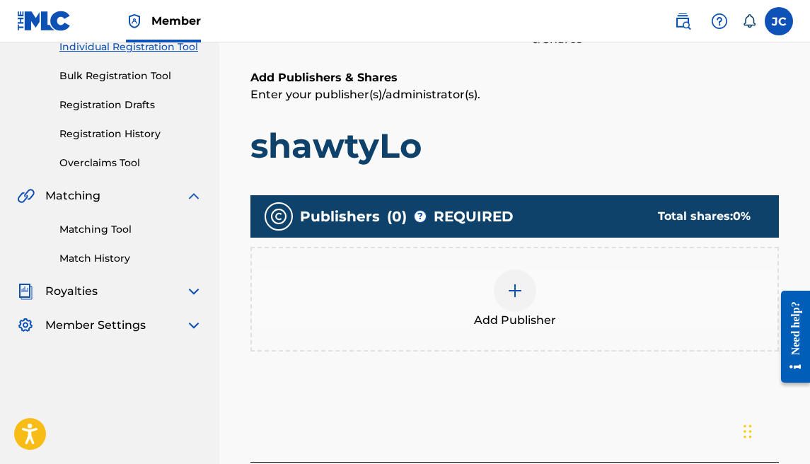
click at [504, 296] on div at bounding box center [515, 290] width 42 height 42
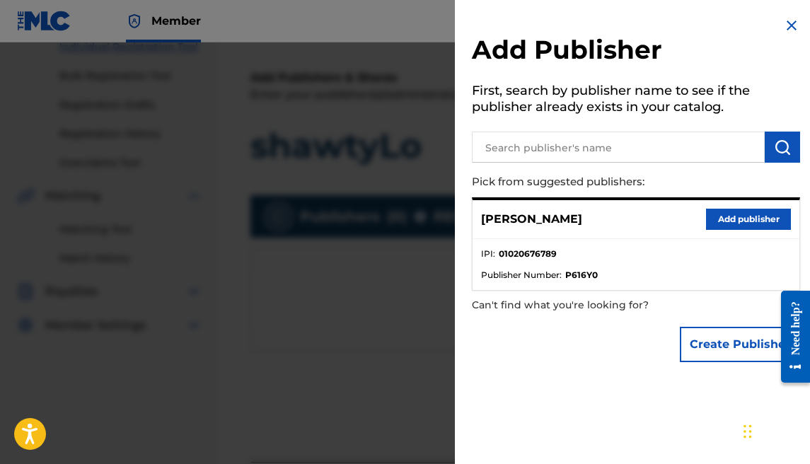
click at [748, 218] on button "Add publisher" at bounding box center [748, 219] width 85 height 21
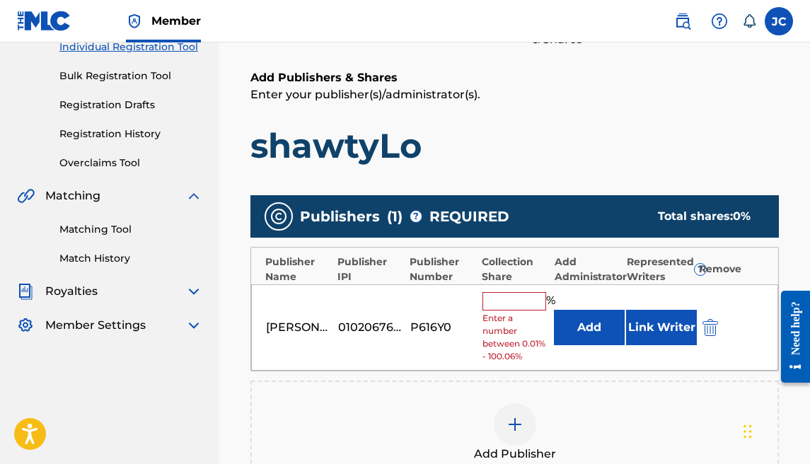
click at [515, 298] on input "text" at bounding box center [514, 301] width 64 height 18
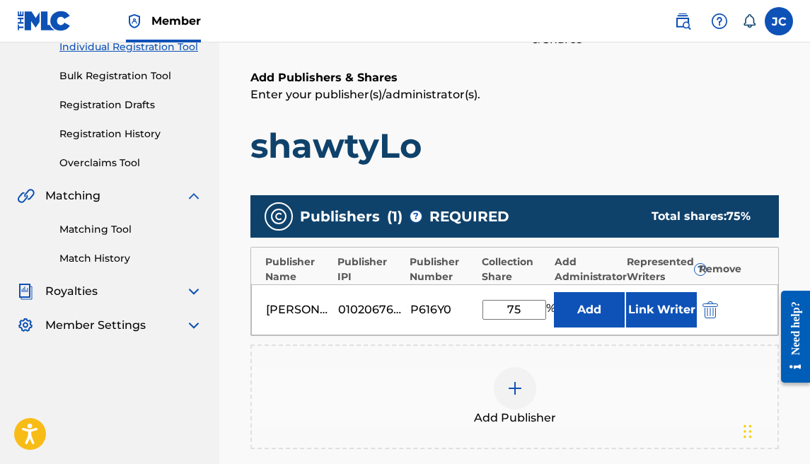
scroll to position [418, 0]
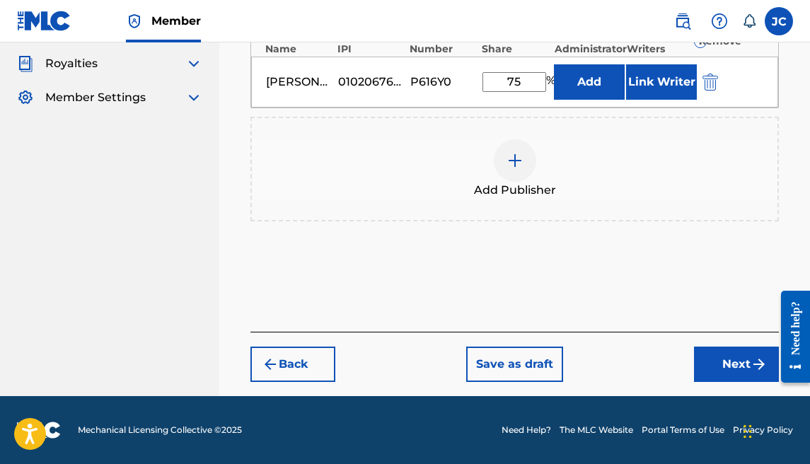
click at [523, 168] on div at bounding box center [515, 160] width 42 height 42
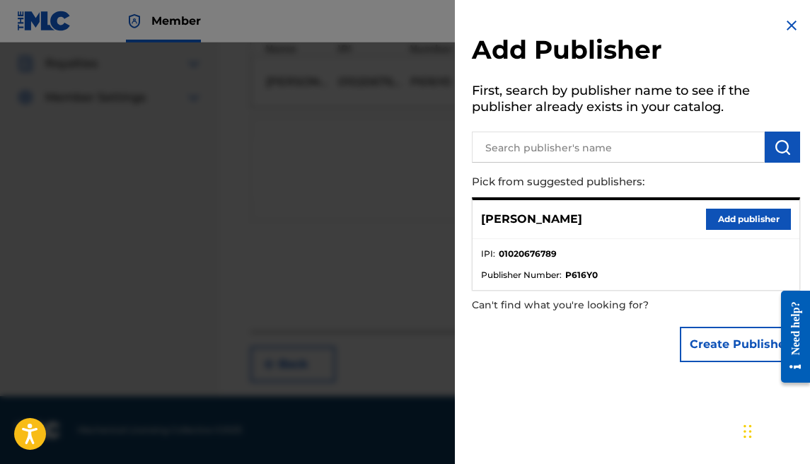
click at [692, 342] on button "Create Publisher" at bounding box center [740, 344] width 120 height 35
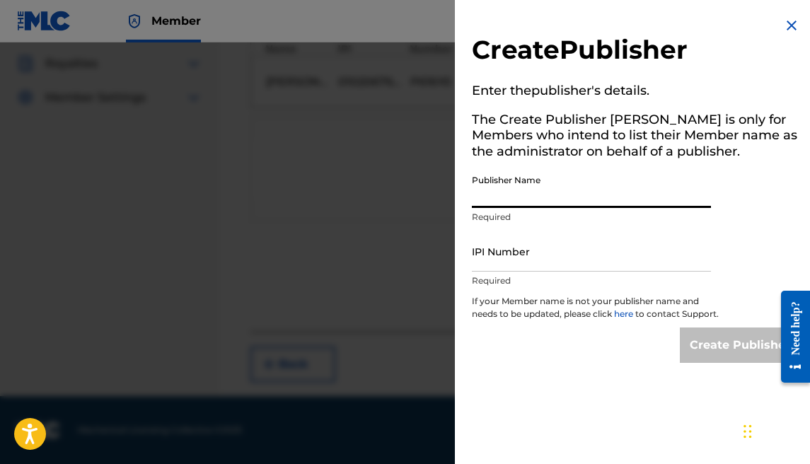
click at [539, 197] on input "Publisher Name" at bounding box center [591, 188] width 239 height 40
click at [548, 248] on input "IPI Number" at bounding box center [591, 251] width 239 height 40
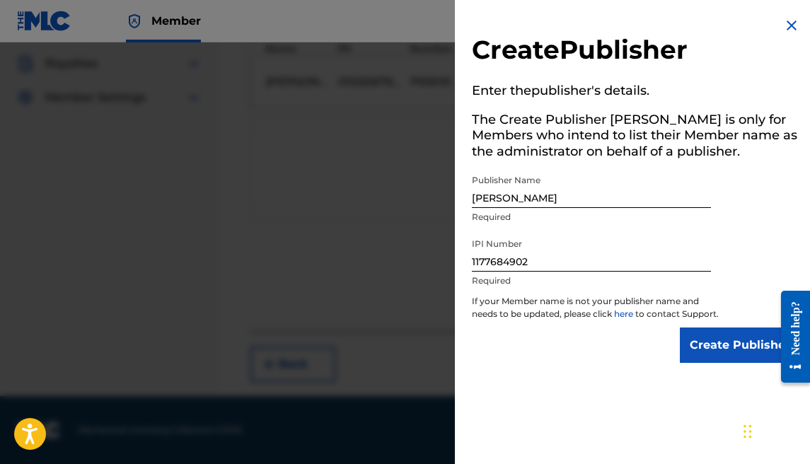
click at [747, 356] on input "Create Publisher" at bounding box center [740, 344] width 120 height 35
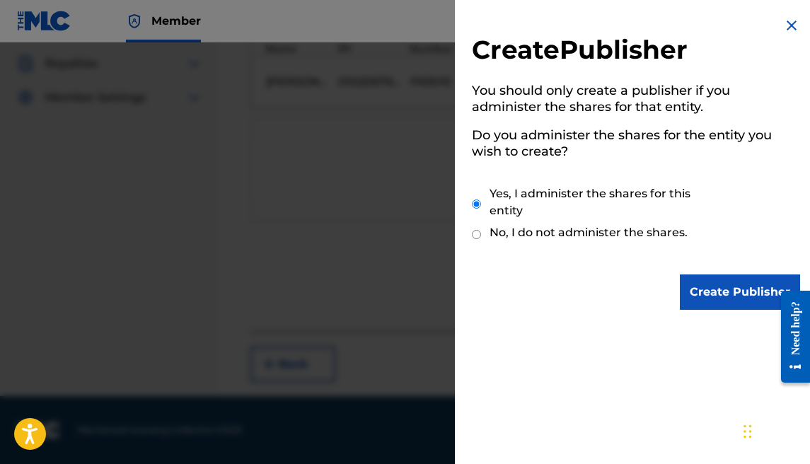
click at [698, 288] on input "Create Publisher" at bounding box center [740, 291] width 120 height 35
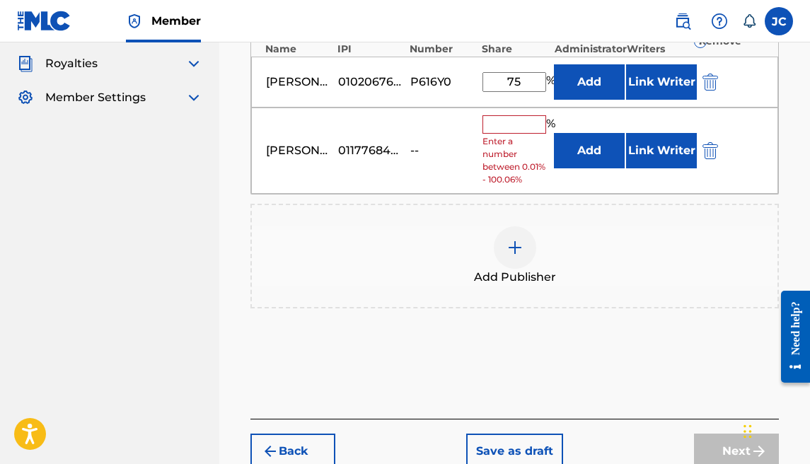
click at [511, 136] on span "Enter a number between 0.01% - 100.06%" at bounding box center [514, 160] width 65 height 51
click at [517, 123] on input "text" at bounding box center [514, 124] width 64 height 18
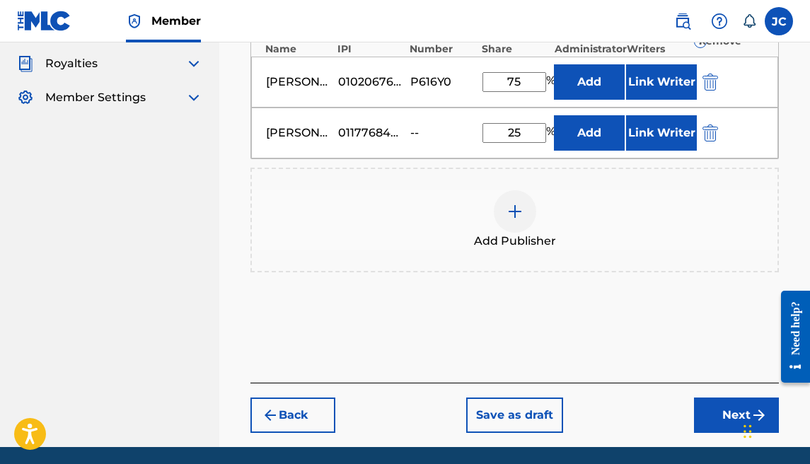
click at [716, 416] on button "Next" at bounding box center [736, 414] width 85 height 35
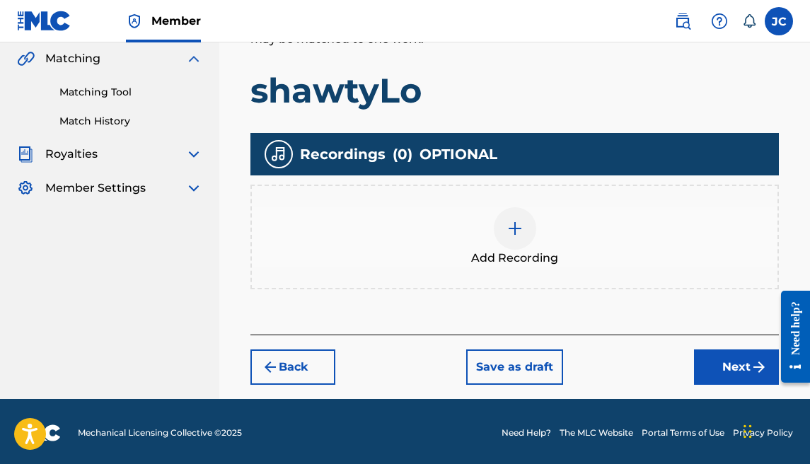
click at [710, 355] on button "Next" at bounding box center [736, 366] width 85 height 35
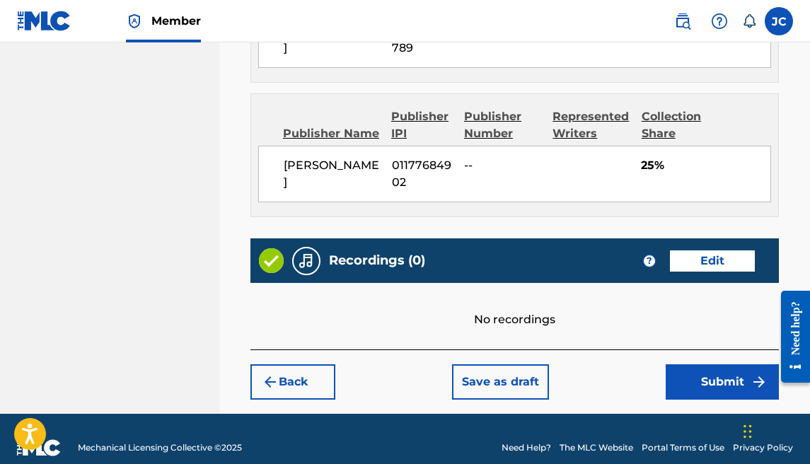
scroll to position [924, 0]
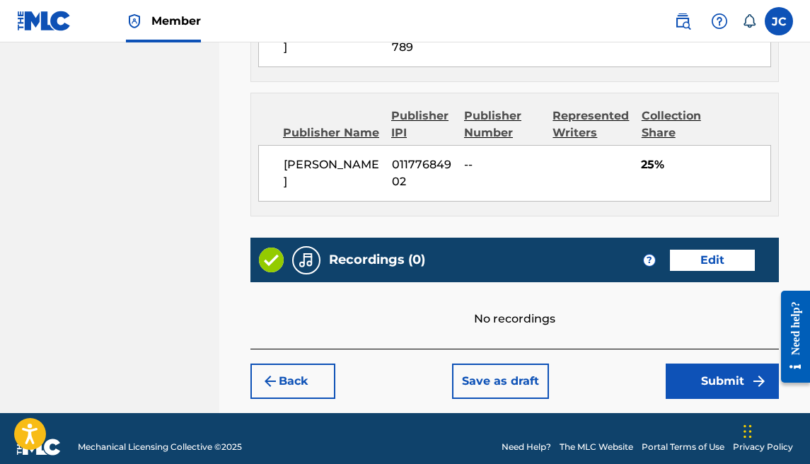
click at [708, 364] on button "Submit" at bounding box center [722, 381] width 113 height 35
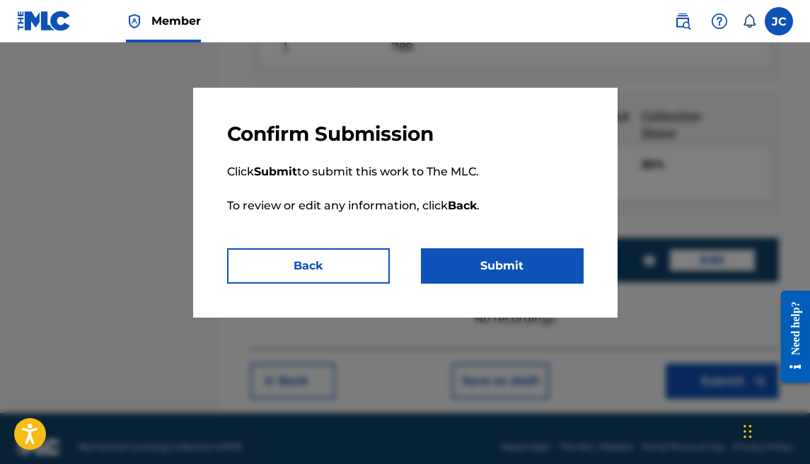
click at [513, 267] on button "Submit" at bounding box center [502, 265] width 163 height 35
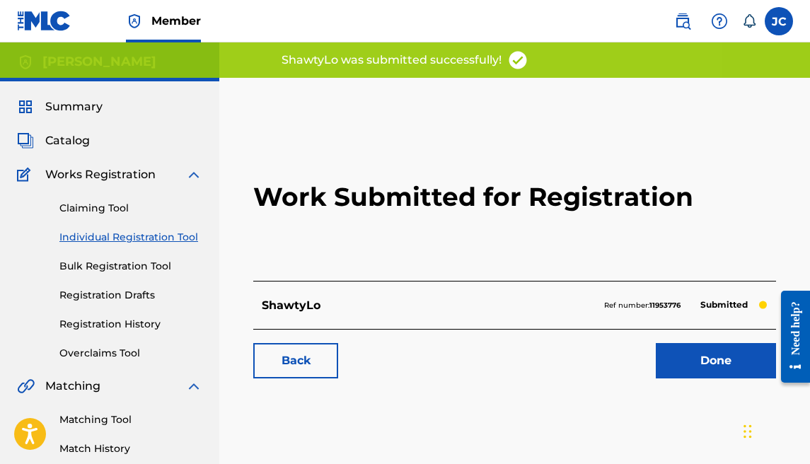
click at [710, 372] on link "Done" at bounding box center [716, 360] width 120 height 35
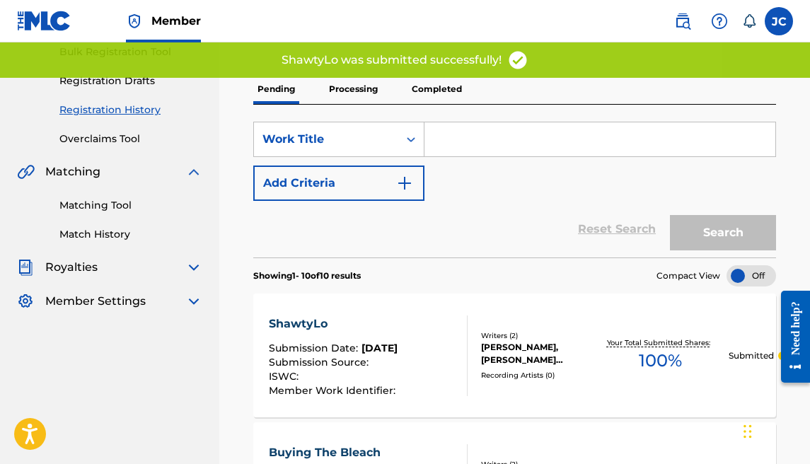
scroll to position [198, 0]
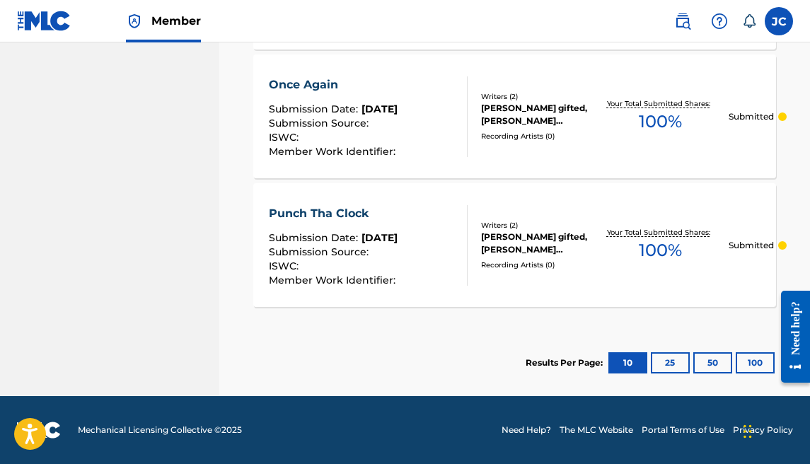
click at [664, 359] on button "25" at bounding box center [670, 362] width 39 height 21
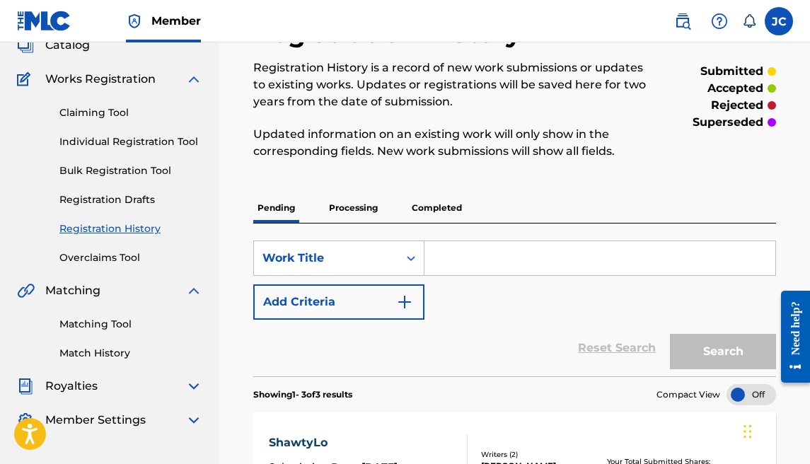
scroll to position [22, 0]
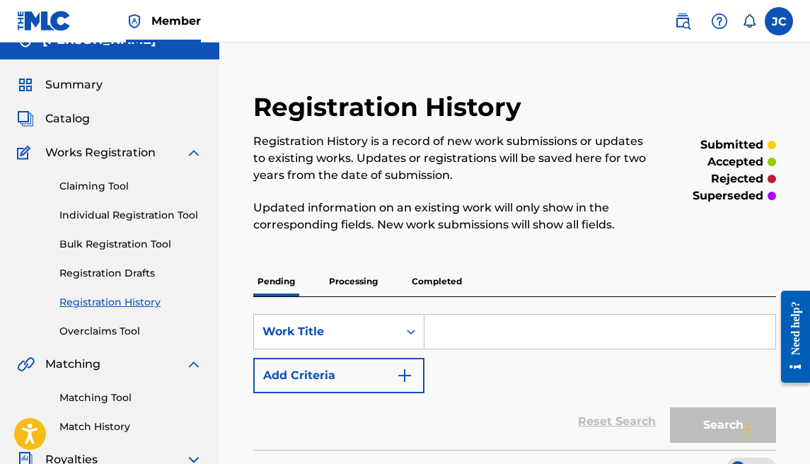
click at [77, 86] on span "Summary" at bounding box center [73, 84] width 57 height 17
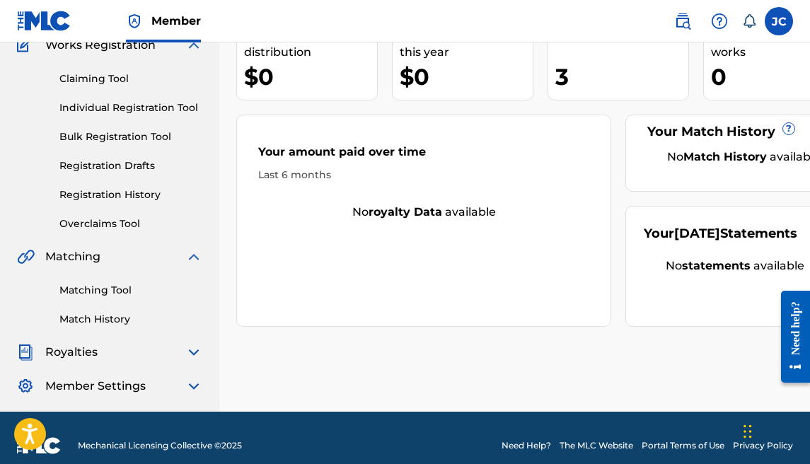
scroll to position [127, 0]
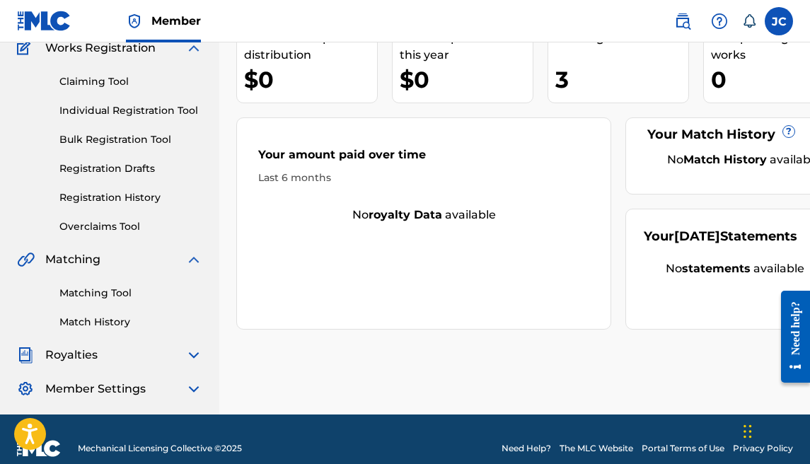
click at [106, 108] on link "Individual Registration Tool" at bounding box center [130, 110] width 143 height 15
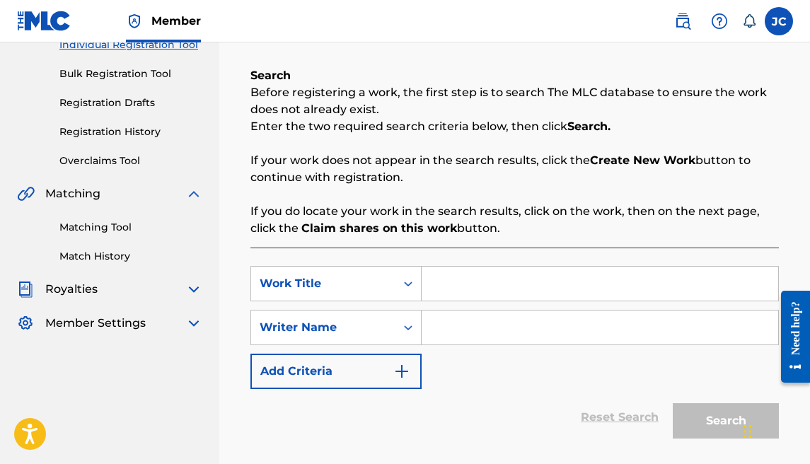
scroll to position [189, 0]
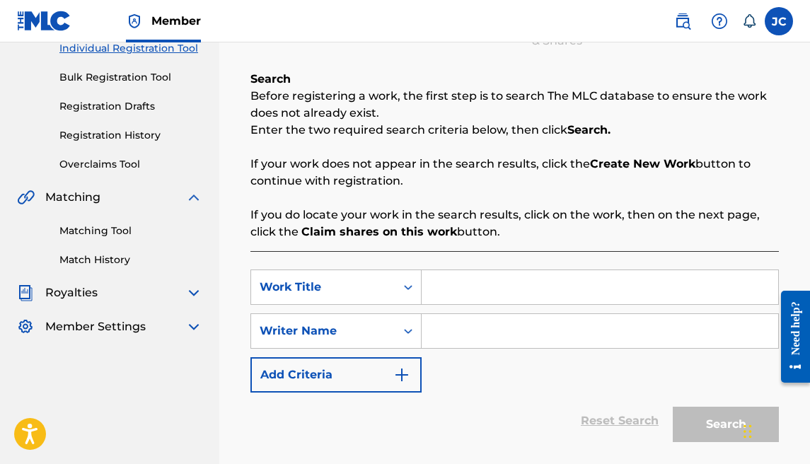
click at [472, 293] on input "Search Form" at bounding box center [600, 287] width 356 height 34
click at [497, 322] on input "Search Form" at bounding box center [600, 331] width 356 height 34
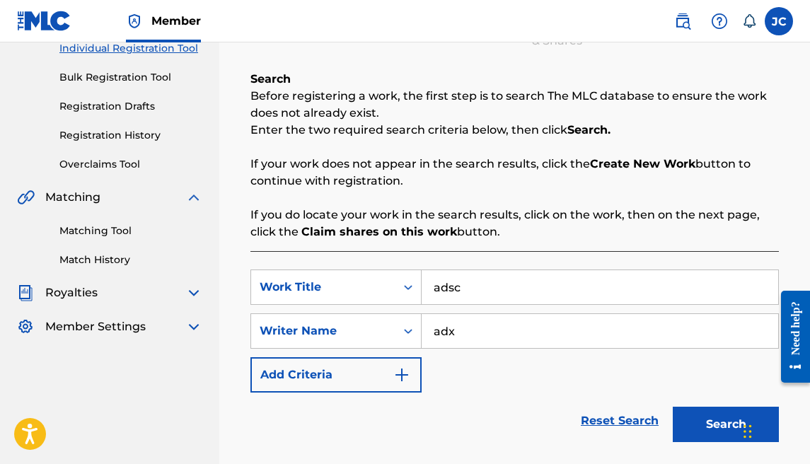
click at [695, 405] on div "Search" at bounding box center [722, 421] width 113 height 57
click at [700, 409] on button "Search" at bounding box center [726, 424] width 106 height 35
click at [685, 422] on button "Search" at bounding box center [726, 424] width 106 height 35
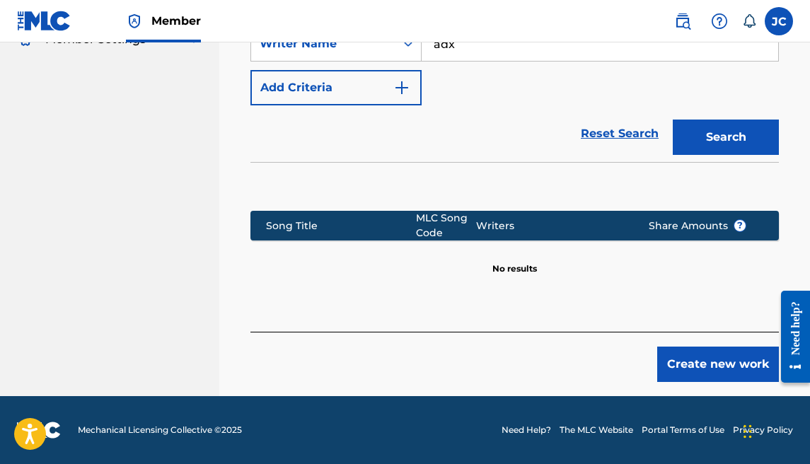
click at [670, 354] on button "Create new work" at bounding box center [718, 364] width 122 height 35
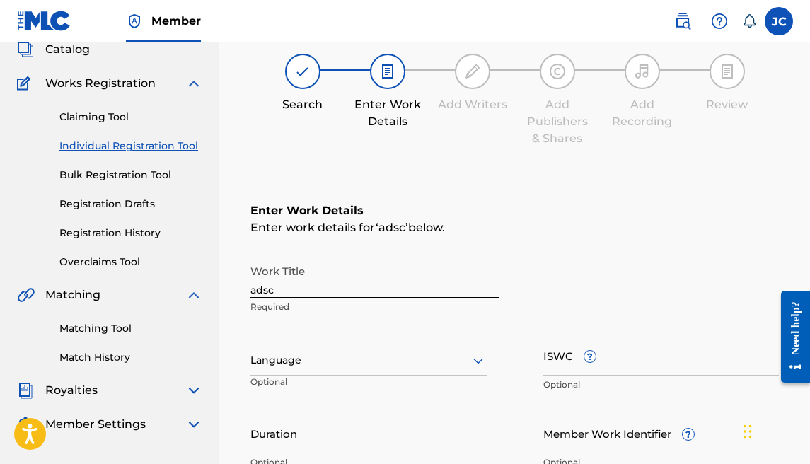
scroll to position [88, 0]
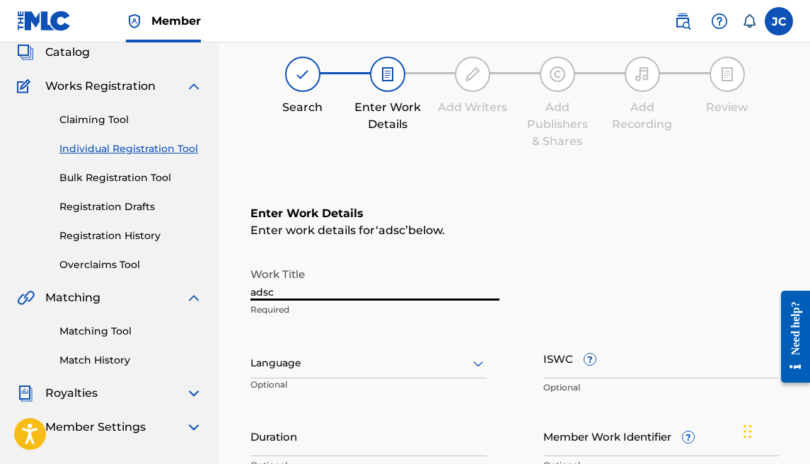
drag, startPoint x: 229, startPoint y: 288, endPoint x: 173, endPoint y: 289, distance: 55.9
click at [173, 289] on main "[PERSON_NAME] Summary Catalog Works Registration Claiming Tool Individual Regis…" at bounding box center [405, 356] width 810 height 804
click at [360, 363] on div at bounding box center [368, 363] width 236 height 18
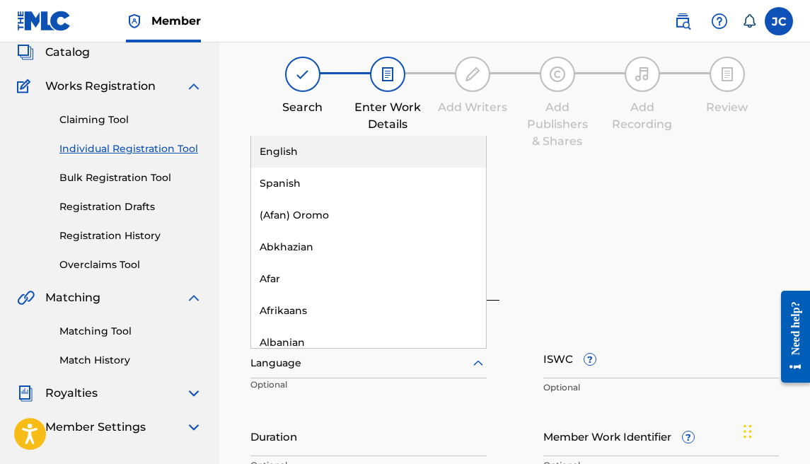
click at [335, 158] on div "English" at bounding box center [368, 152] width 235 height 32
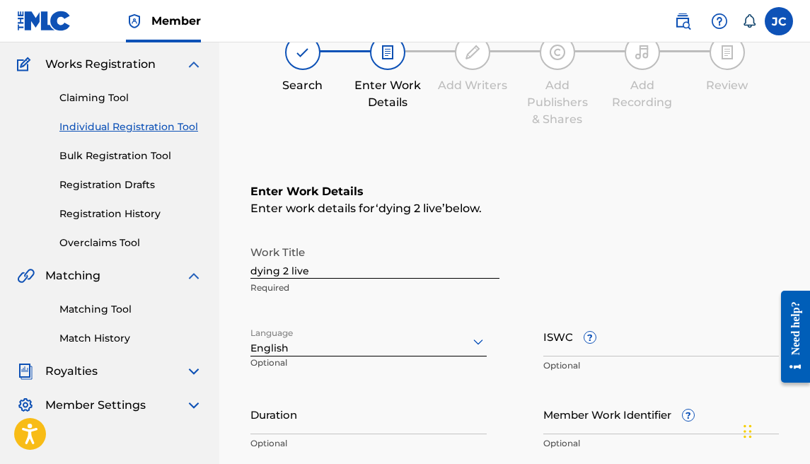
scroll to position [116, 0]
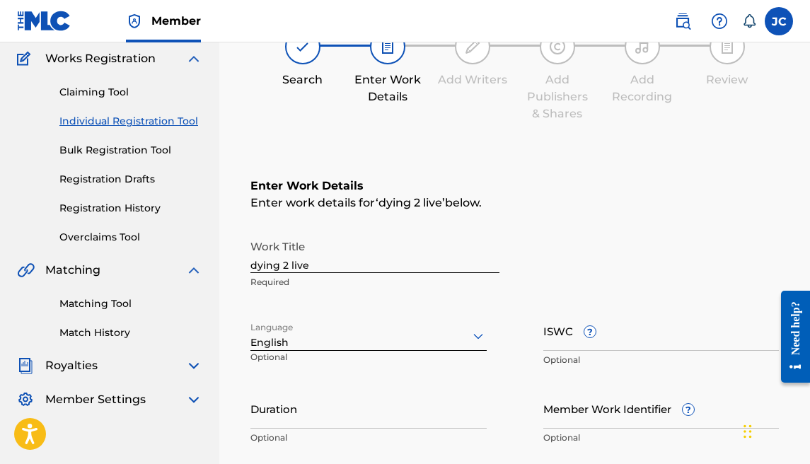
click at [323, 407] on input "Duration" at bounding box center [368, 408] width 236 height 40
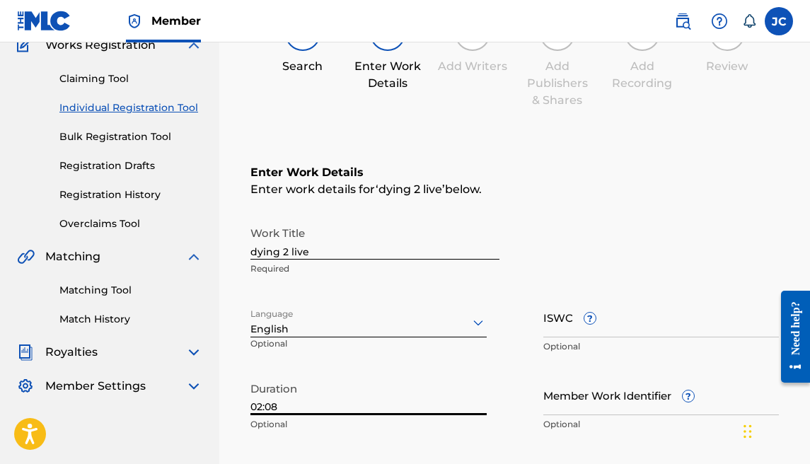
scroll to position [354, 0]
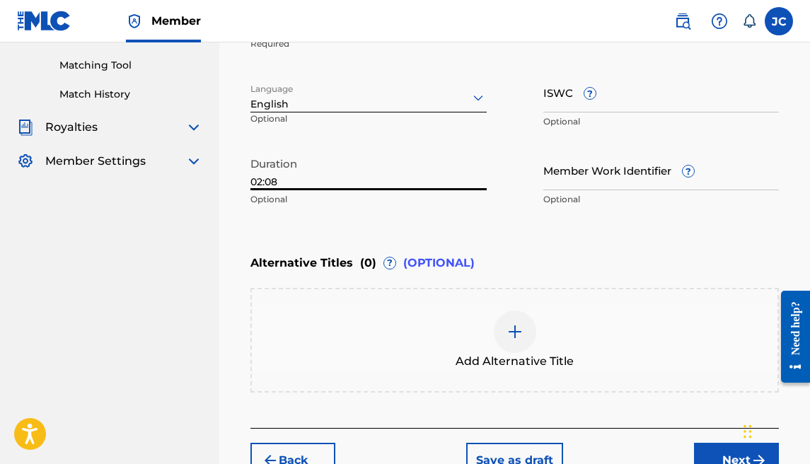
click at [714, 453] on button "Next" at bounding box center [736, 460] width 85 height 35
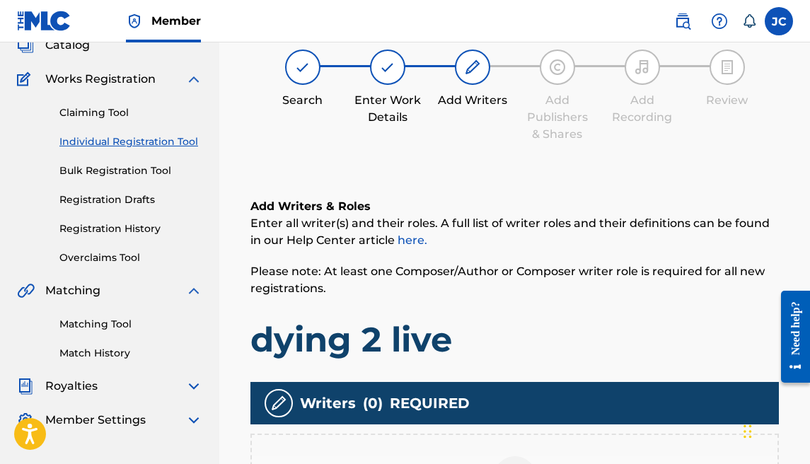
scroll to position [321, 0]
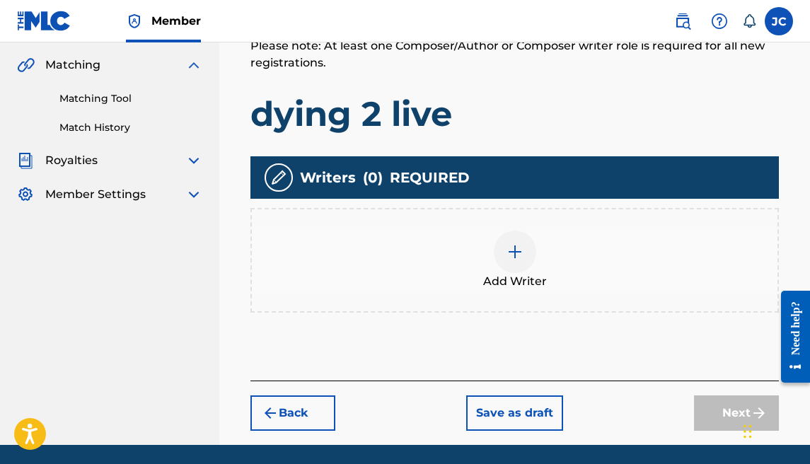
click at [509, 236] on div at bounding box center [515, 252] width 42 height 42
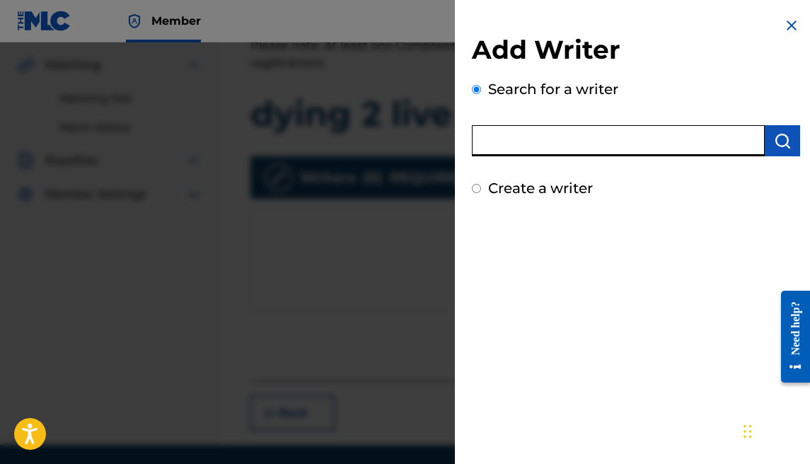
click at [608, 141] on input "text" at bounding box center [618, 140] width 293 height 31
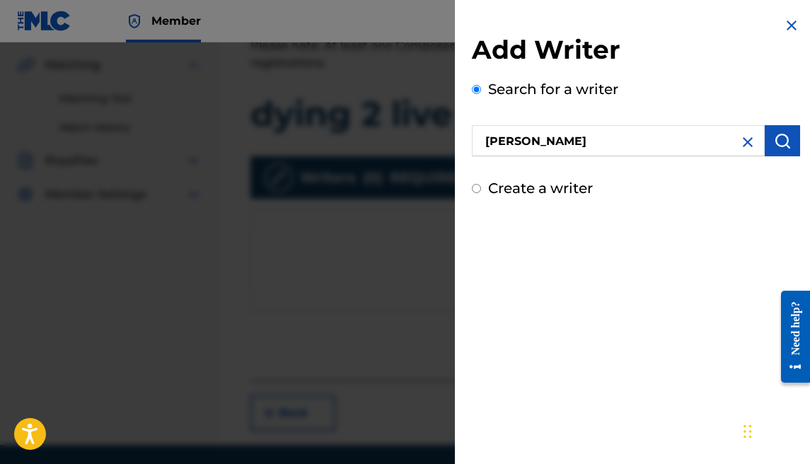
click at [774, 146] on img "submit" at bounding box center [782, 140] width 17 height 17
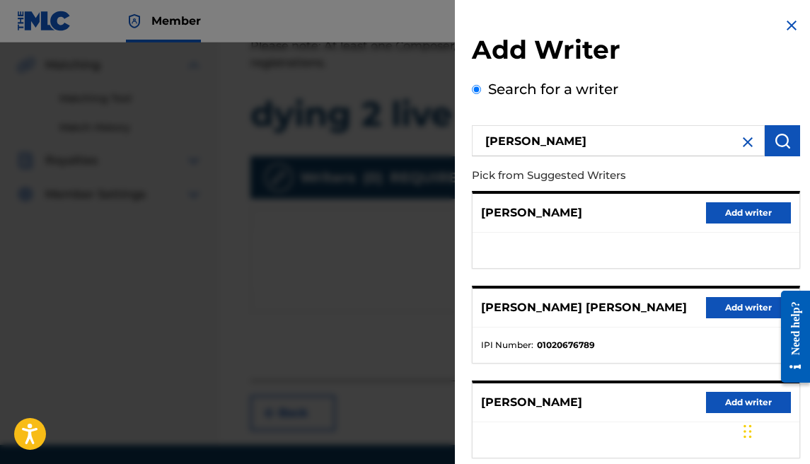
click at [724, 306] on button "Add writer" at bounding box center [748, 307] width 85 height 21
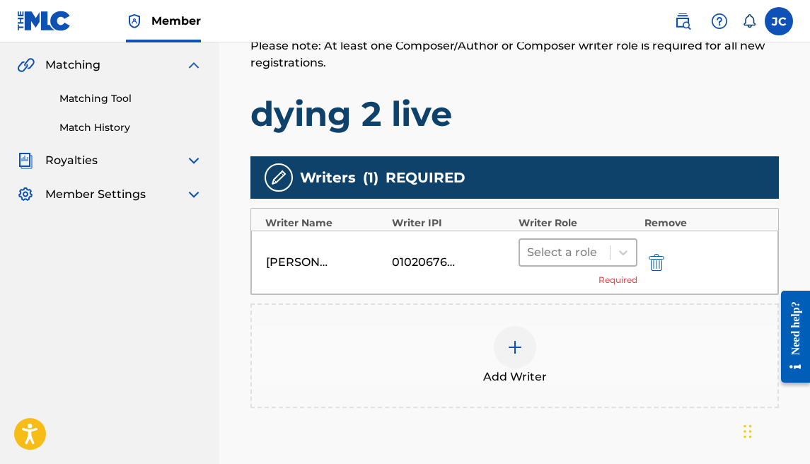
click at [564, 243] on div at bounding box center [565, 253] width 76 height 20
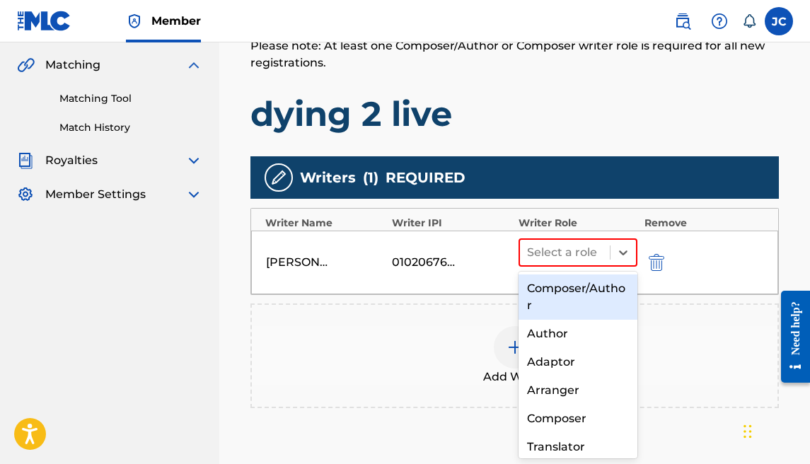
click at [571, 284] on div "Composer/Author" at bounding box center [577, 296] width 119 height 45
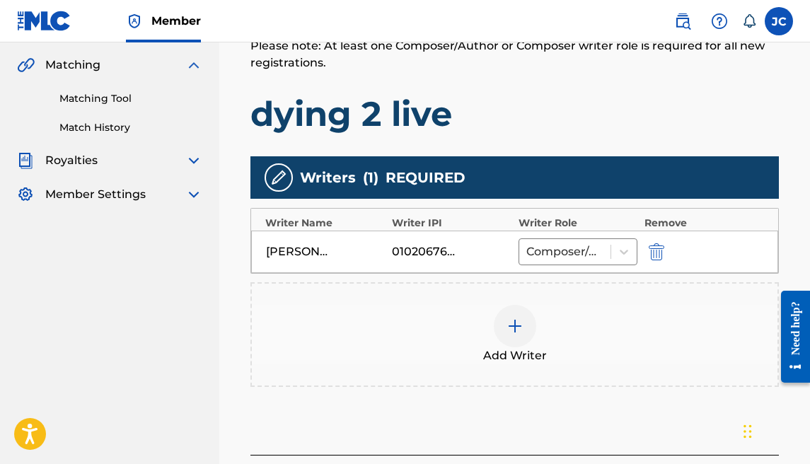
click at [520, 327] on img at bounding box center [514, 326] width 17 height 17
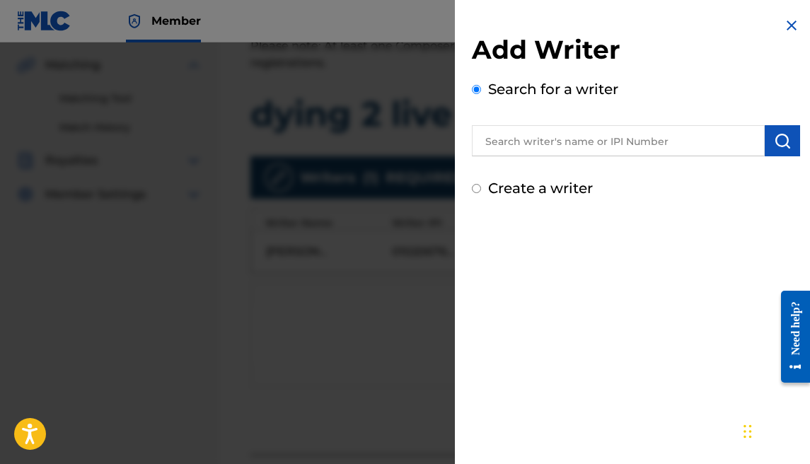
click at [578, 181] on label "Create a writer" at bounding box center [540, 188] width 105 height 17
click at [481, 184] on input "Create a writer" at bounding box center [476, 188] width 9 height 9
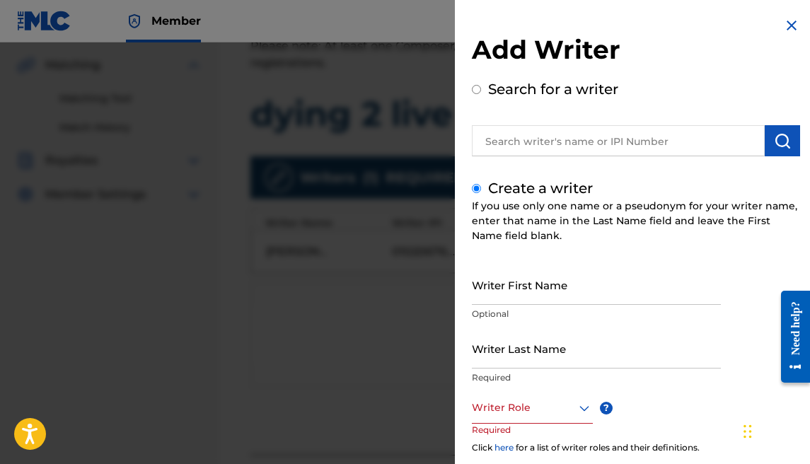
click at [549, 291] on input "Writer First Name" at bounding box center [596, 285] width 249 height 40
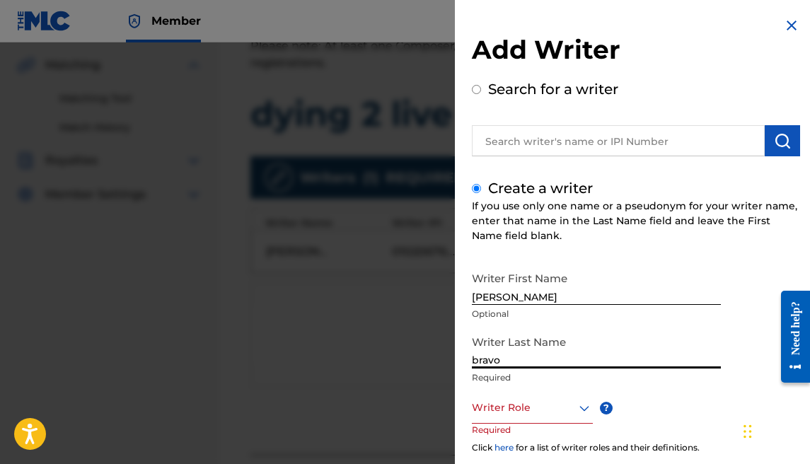
click at [535, 408] on div at bounding box center [532, 408] width 121 height 18
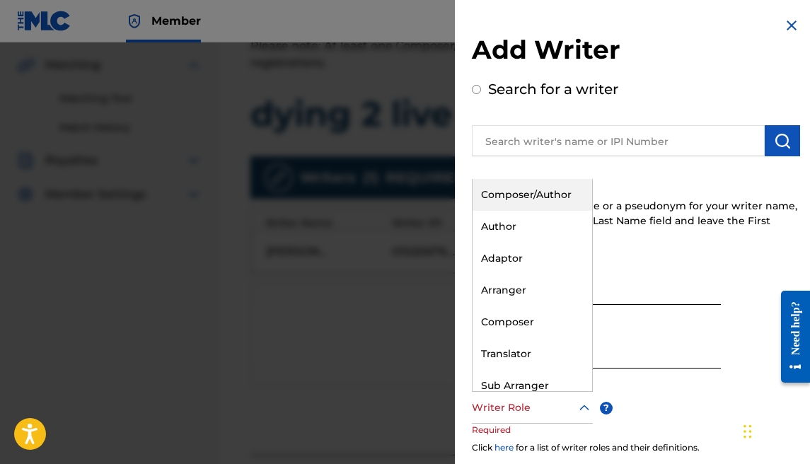
click at [527, 189] on div "Composer/Author" at bounding box center [532, 195] width 120 height 32
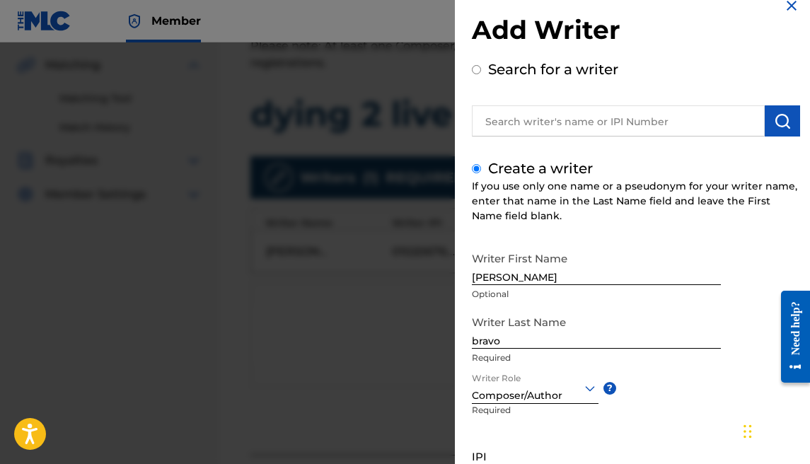
scroll to position [127, 0]
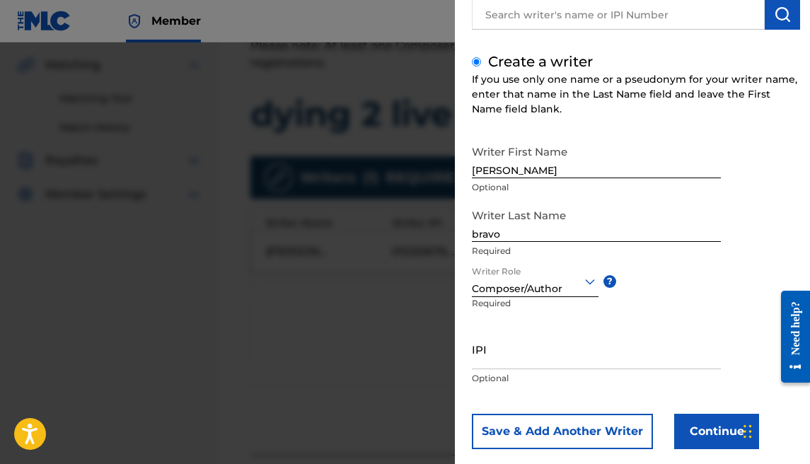
click at [547, 364] on input "IPI" at bounding box center [596, 349] width 249 height 40
paste input "1177684902"
click at [675, 423] on button "Continue" at bounding box center [716, 431] width 85 height 35
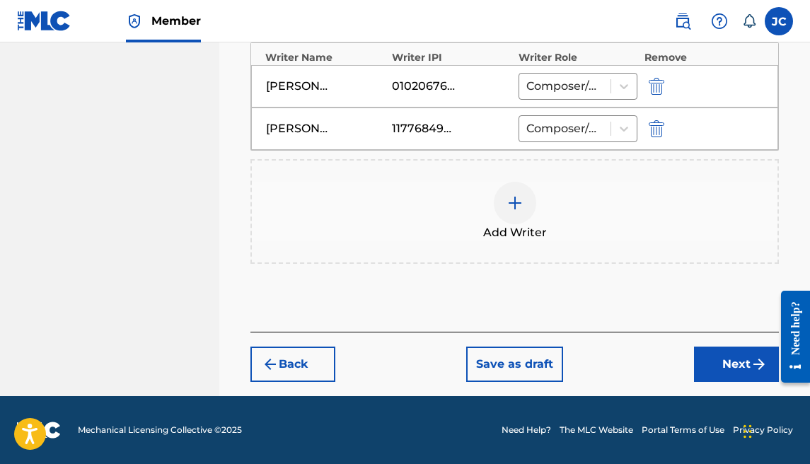
click at [694, 363] on button "Next" at bounding box center [736, 364] width 85 height 35
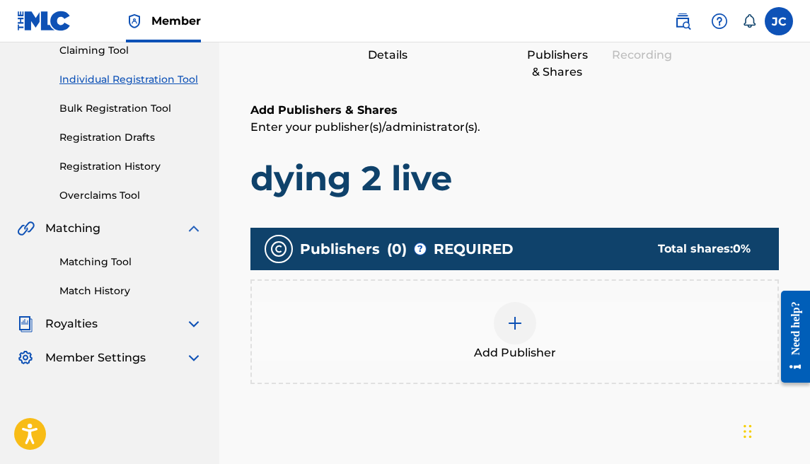
scroll to position [173, 0]
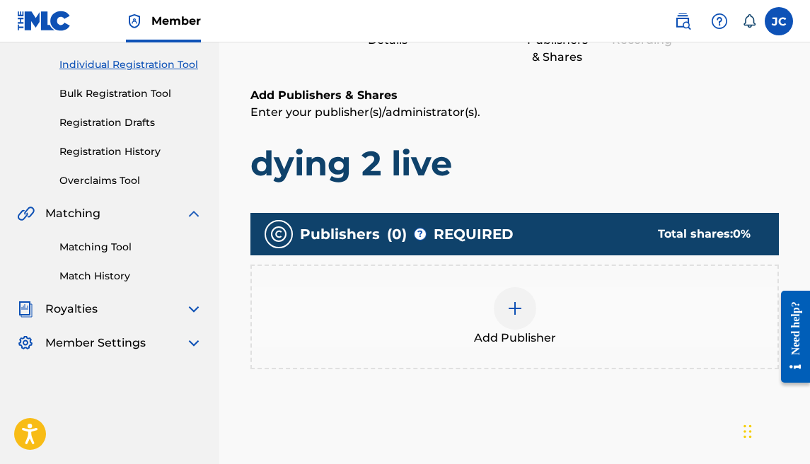
click at [501, 289] on div "Add Publisher" at bounding box center [514, 316] width 525 height 59
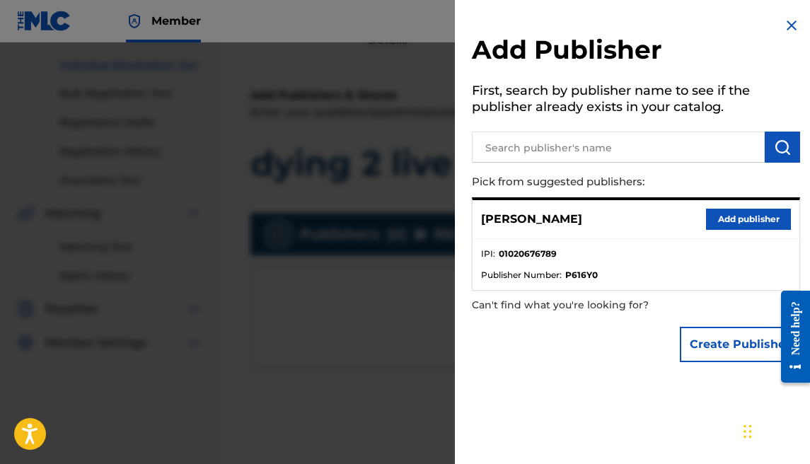
click at [716, 217] on button "Add publisher" at bounding box center [748, 219] width 85 height 21
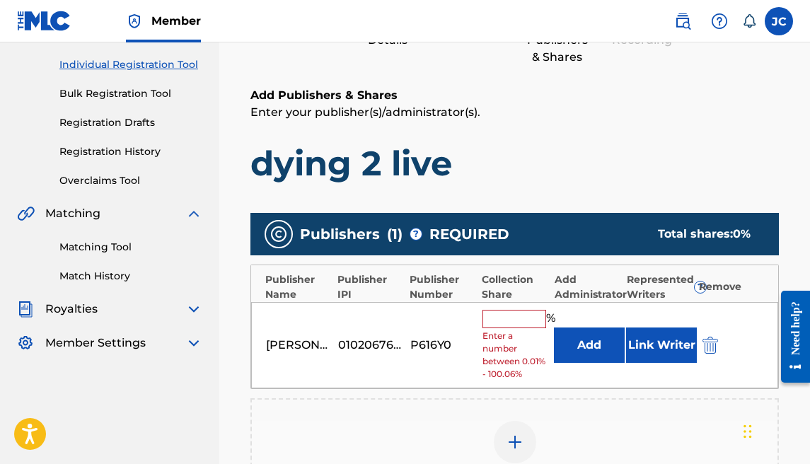
click at [521, 320] on input "text" at bounding box center [514, 319] width 64 height 18
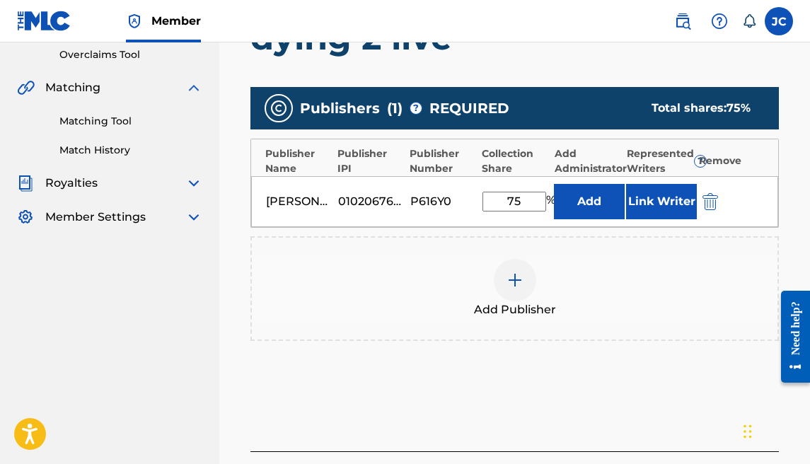
scroll to position [300, 0]
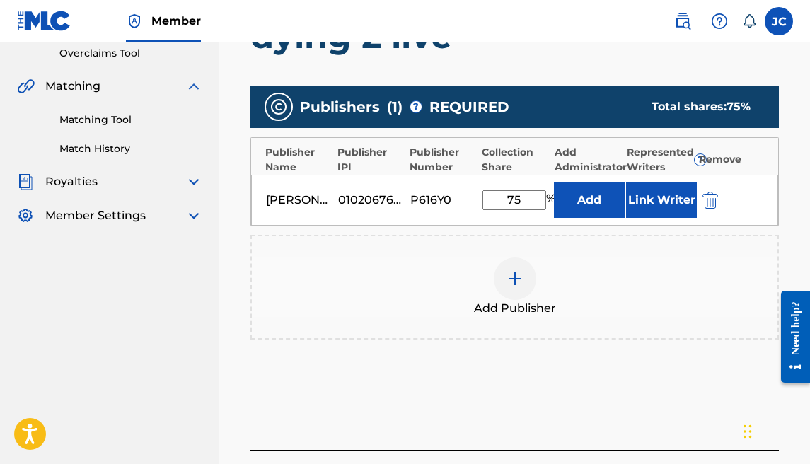
click at [534, 274] on div at bounding box center [515, 278] width 42 height 42
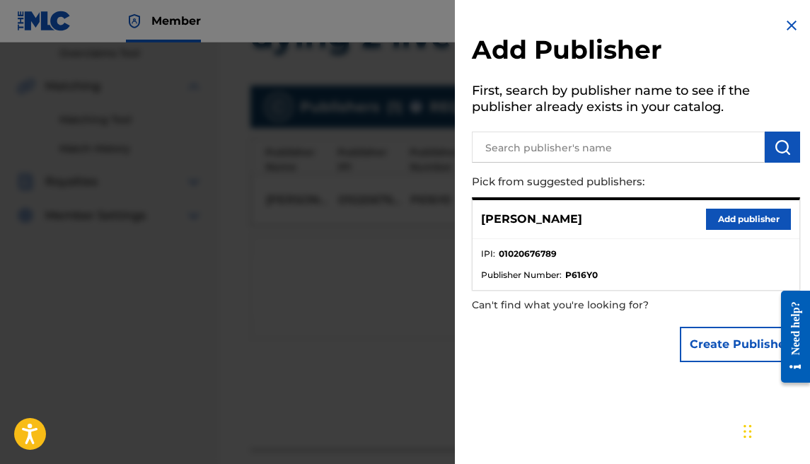
click at [724, 332] on button "Create Publisher" at bounding box center [740, 344] width 120 height 35
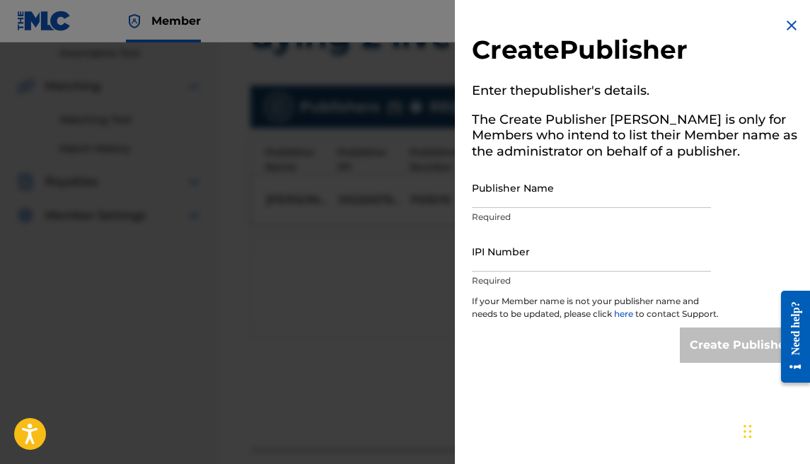
click at [530, 203] on input "Publisher Name" at bounding box center [591, 188] width 239 height 40
click at [547, 252] on input "IPI Number" at bounding box center [591, 251] width 239 height 40
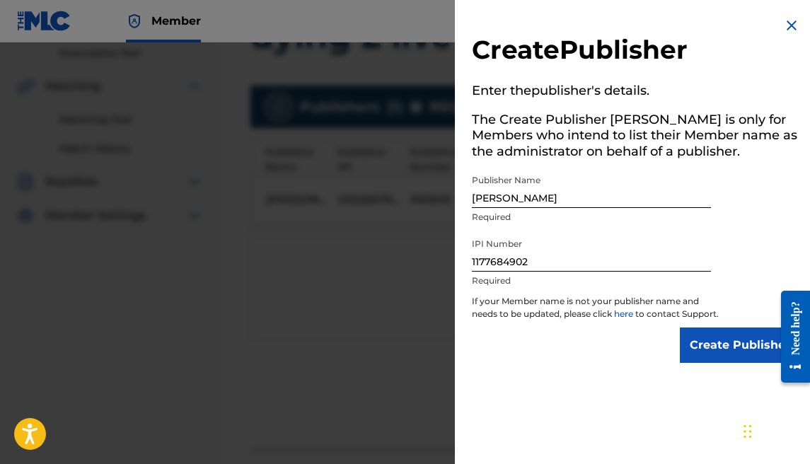
click at [732, 352] on input "Create Publisher" at bounding box center [740, 344] width 120 height 35
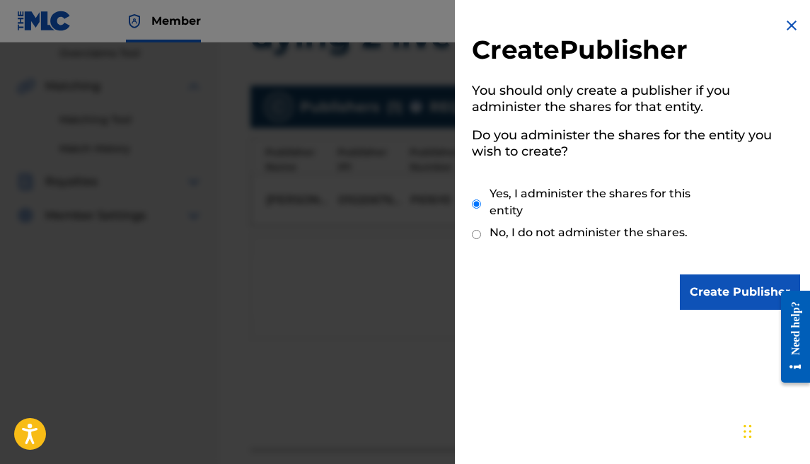
click at [726, 305] on input "Create Publisher" at bounding box center [740, 291] width 120 height 35
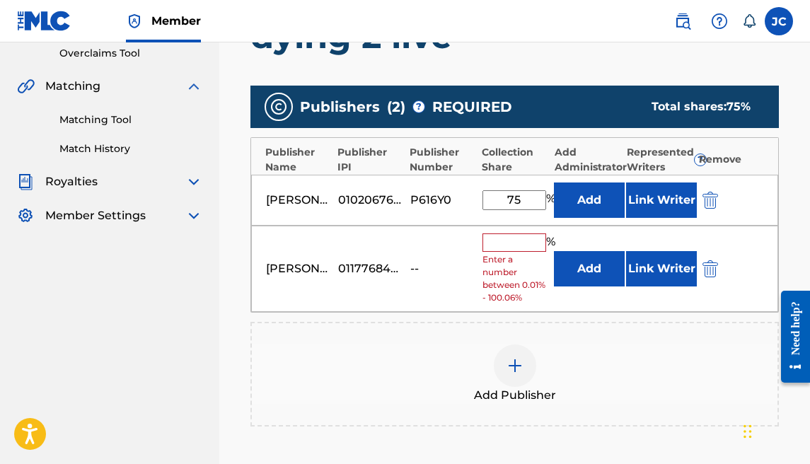
click at [492, 243] on input "text" at bounding box center [514, 242] width 64 height 18
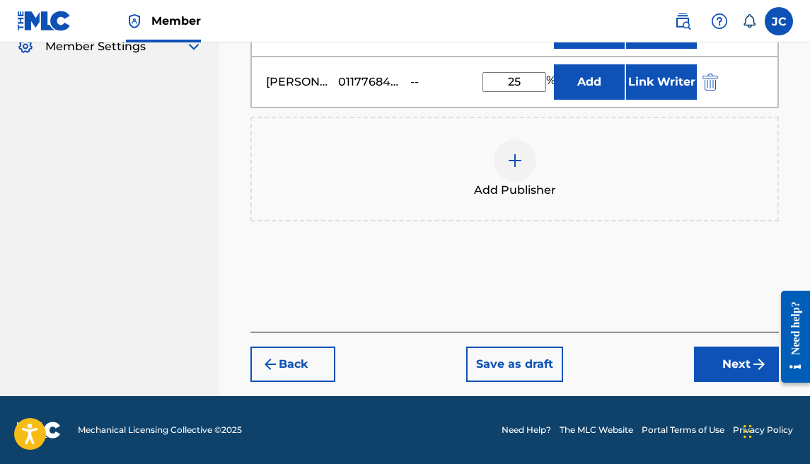
click at [704, 349] on button "Next" at bounding box center [736, 364] width 85 height 35
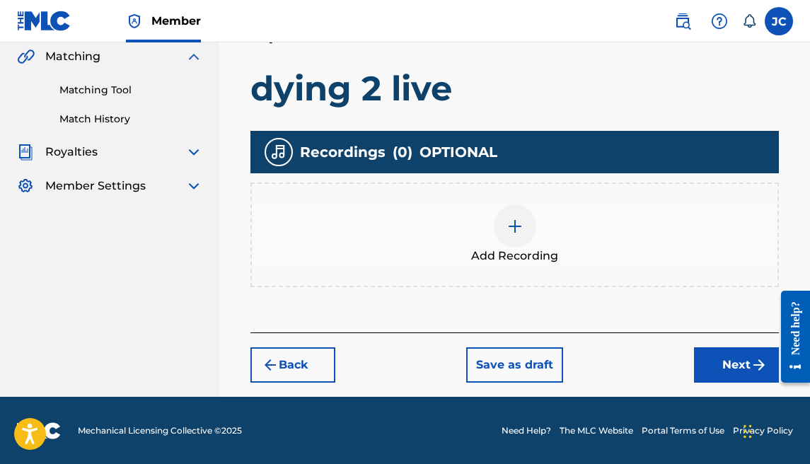
click at [701, 356] on button "Next" at bounding box center [736, 364] width 85 height 35
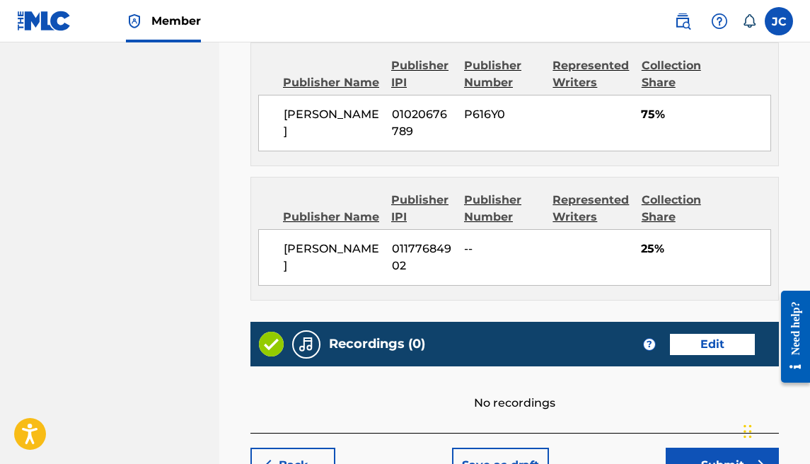
scroll to position [924, 0]
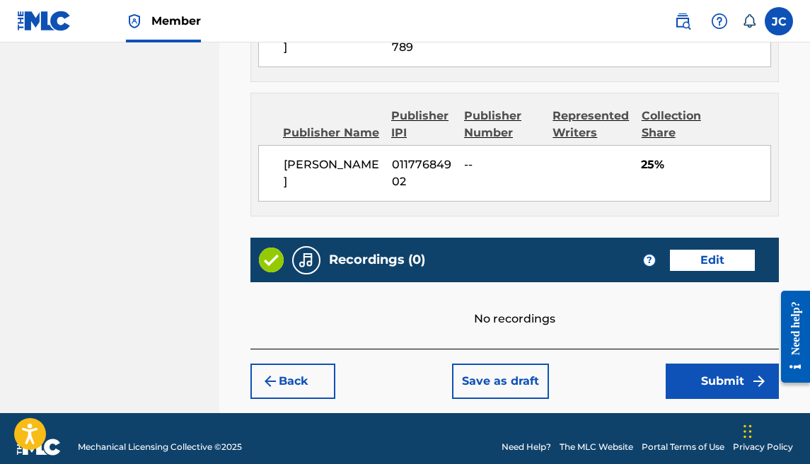
click at [675, 364] on button "Submit" at bounding box center [722, 381] width 113 height 35
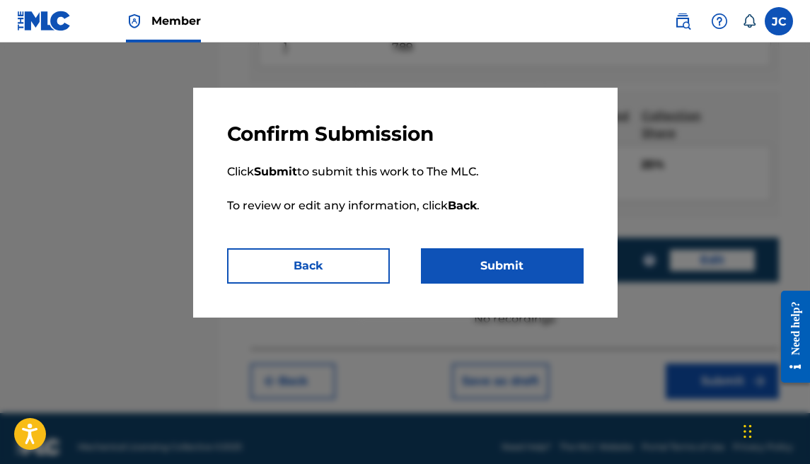
click at [497, 270] on button "Submit" at bounding box center [502, 265] width 163 height 35
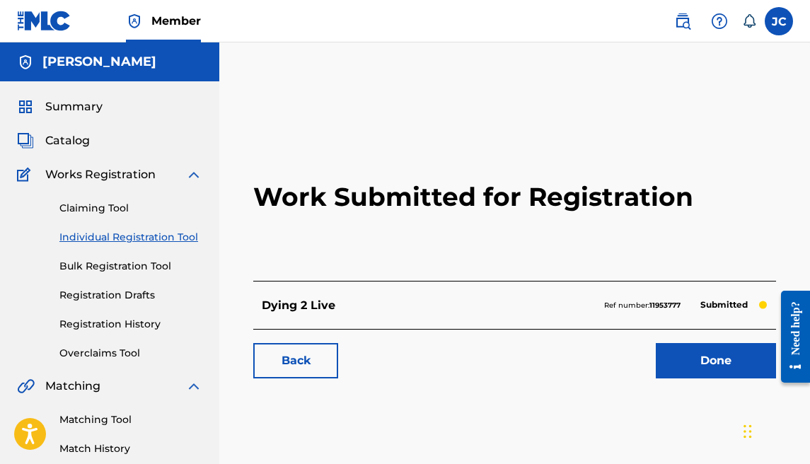
click at [691, 368] on link "Done" at bounding box center [716, 360] width 120 height 35
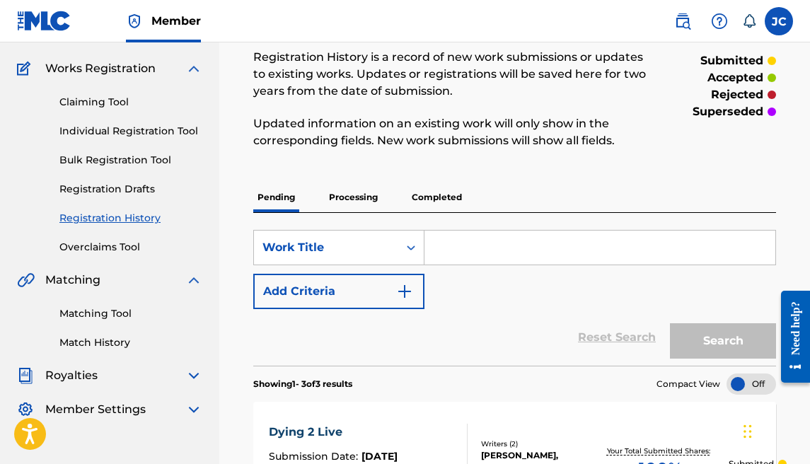
scroll to position [112, 0]
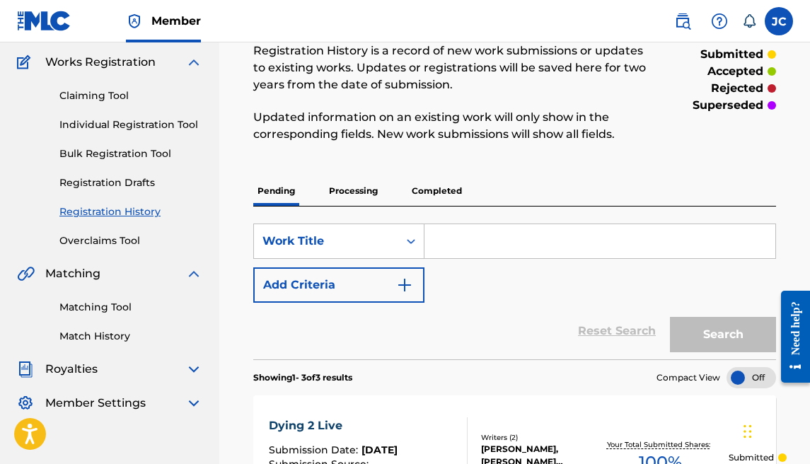
click at [128, 118] on link "Individual Registration Tool" at bounding box center [130, 124] width 143 height 15
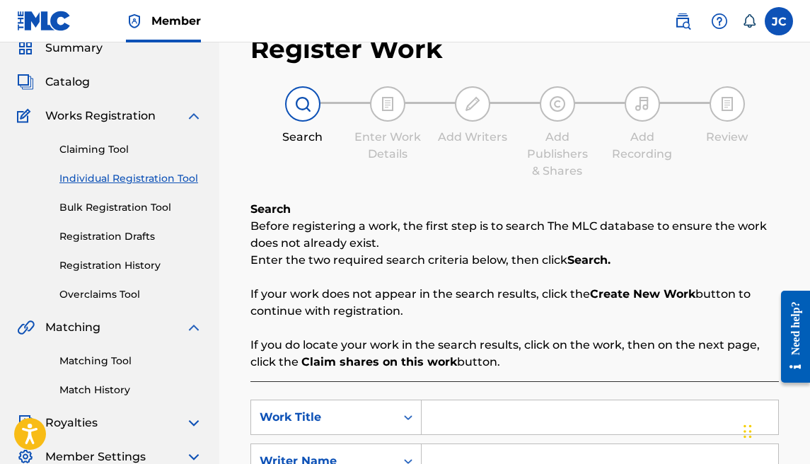
scroll to position [138, 0]
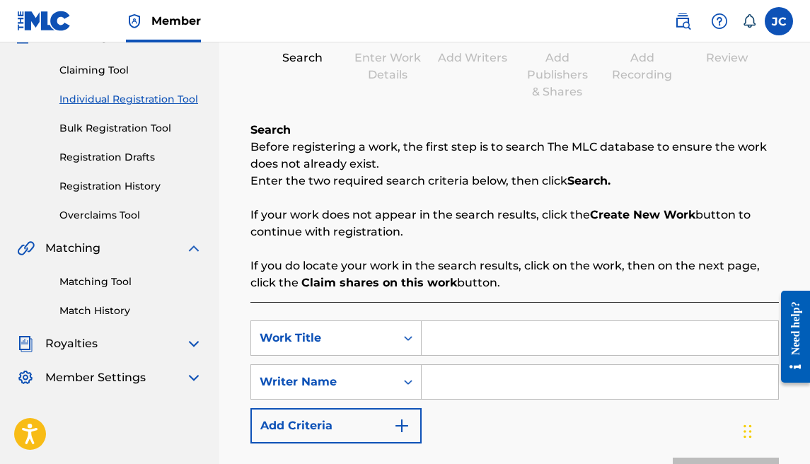
click at [493, 325] on input "Search Form" at bounding box center [600, 338] width 356 height 34
click at [491, 370] on input "Search Form" at bounding box center [600, 382] width 356 height 34
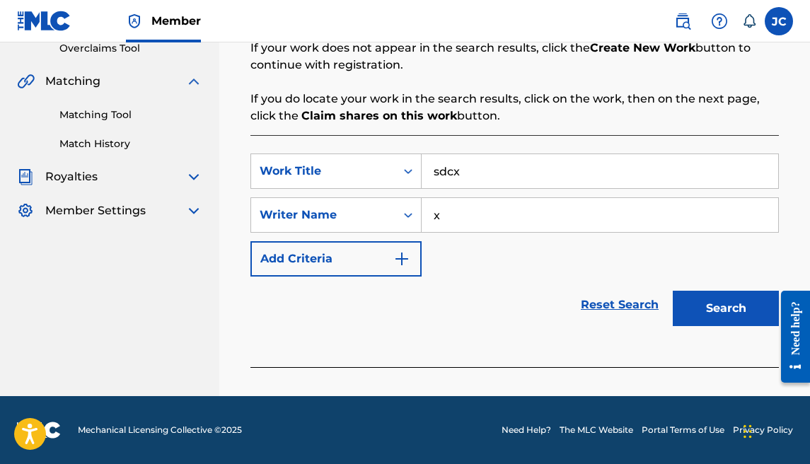
click at [676, 301] on button "Search" at bounding box center [726, 308] width 106 height 35
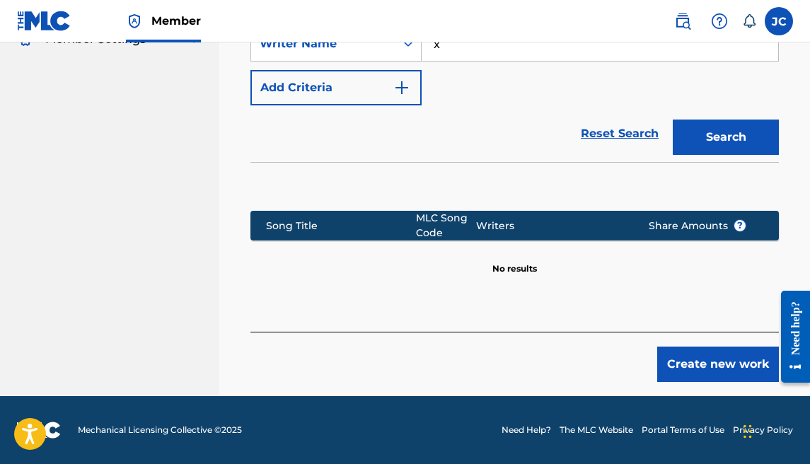
click at [682, 361] on button "Create new work" at bounding box center [718, 364] width 122 height 35
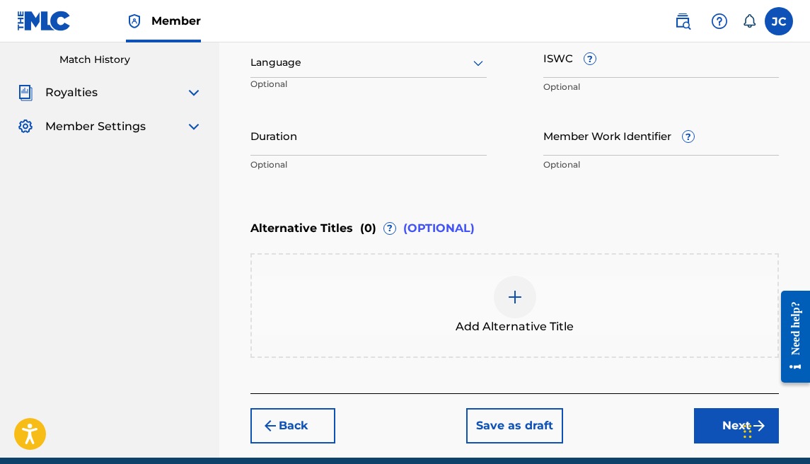
scroll to position [185, 0]
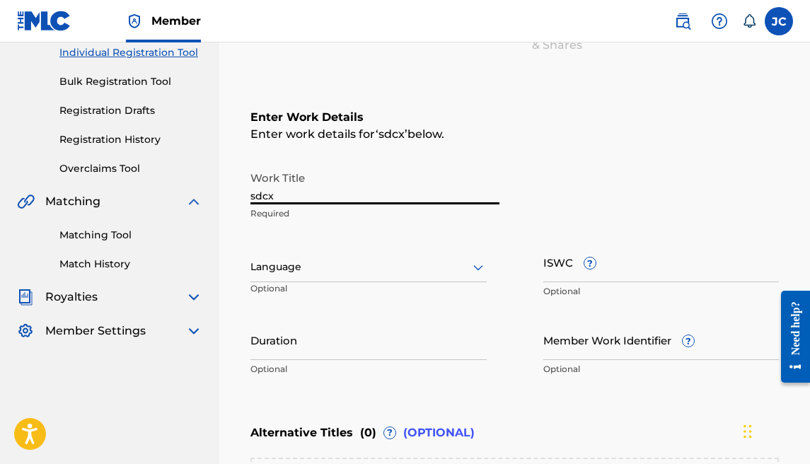
drag, startPoint x: 321, startPoint y: 192, endPoint x: 209, endPoint y: 196, distance: 112.5
click at [209, 196] on main "[PERSON_NAME] Summary Catalog Works Registration Claiming Tool Individual Regis…" at bounding box center [405, 260] width 810 height 804
click at [359, 255] on div "Language" at bounding box center [368, 267] width 236 height 30
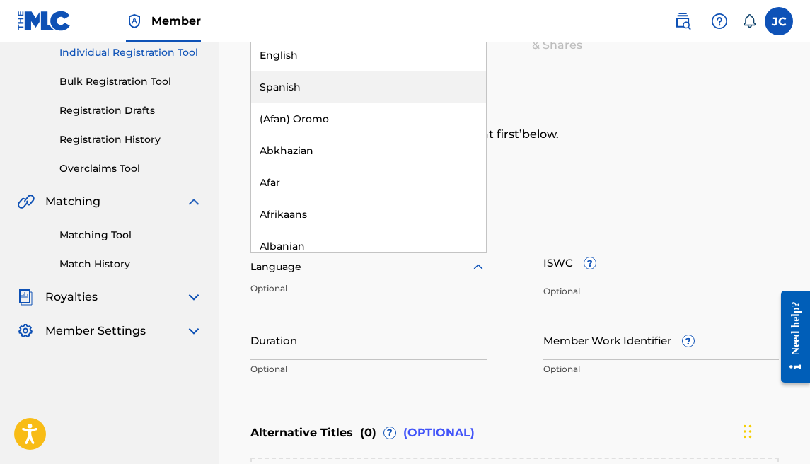
click at [341, 64] on div "English" at bounding box center [368, 56] width 235 height 32
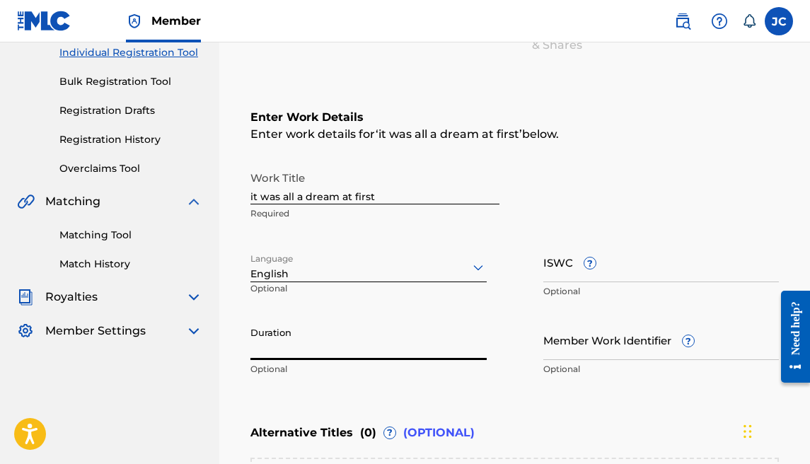
click at [315, 336] on input "Duration" at bounding box center [368, 340] width 236 height 40
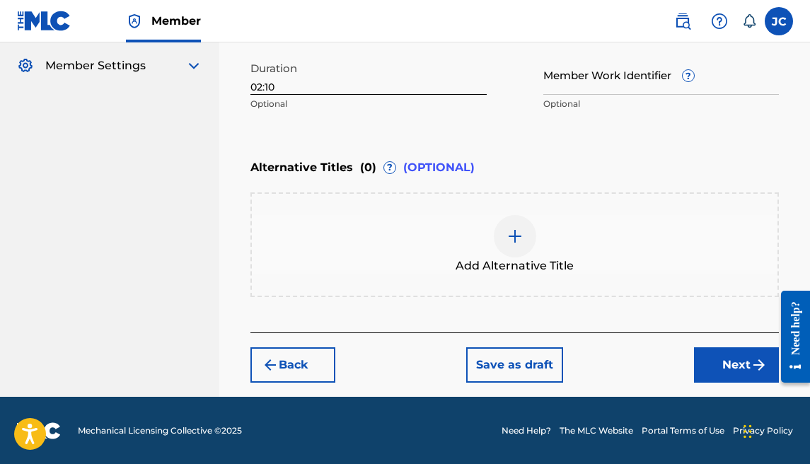
click at [699, 364] on button "Next" at bounding box center [736, 364] width 85 height 35
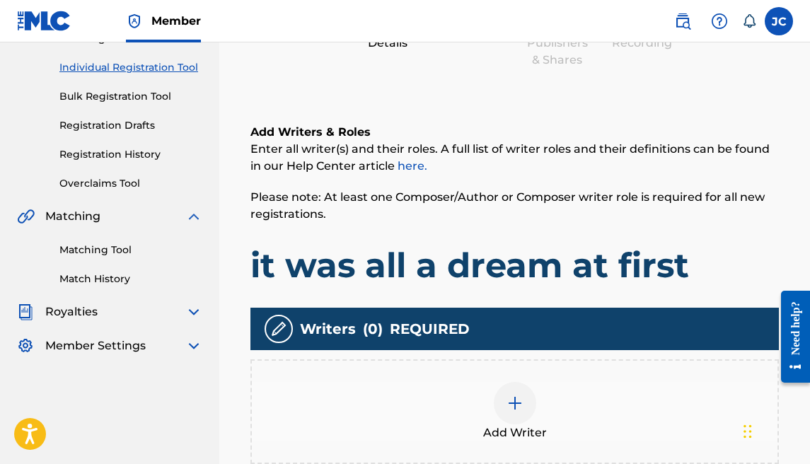
scroll to position [227, 0]
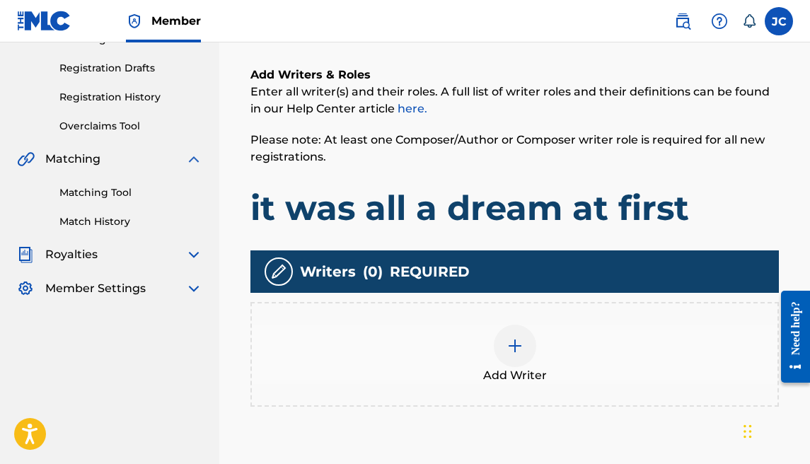
click at [498, 344] on div at bounding box center [515, 346] width 42 height 42
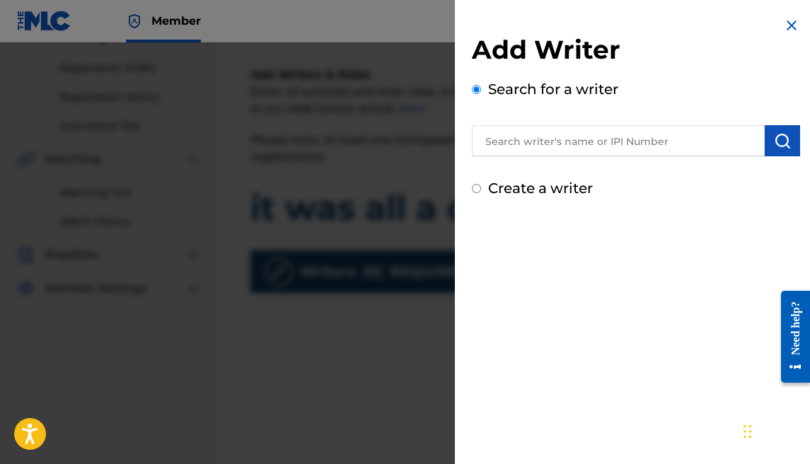
click at [711, 139] on input "text" at bounding box center [618, 140] width 293 height 31
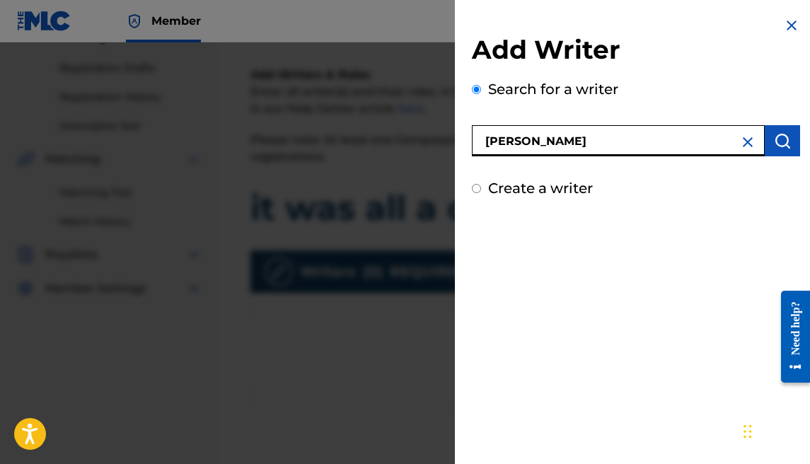
click at [765, 137] on button "submit" at bounding box center [782, 140] width 35 height 31
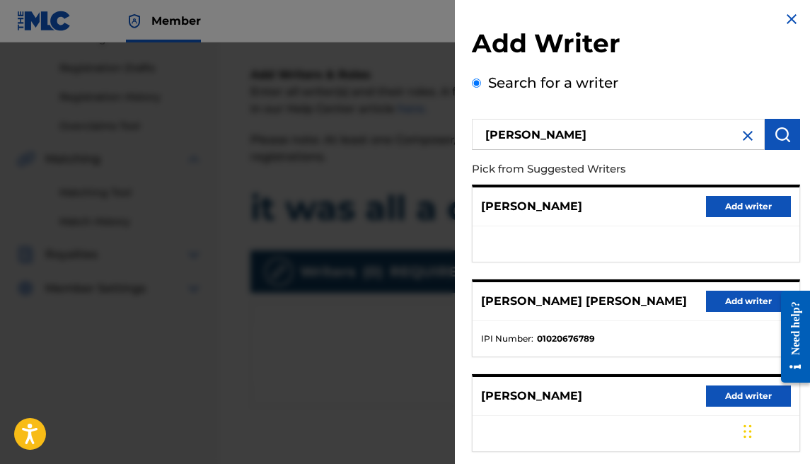
scroll to position [25, 0]
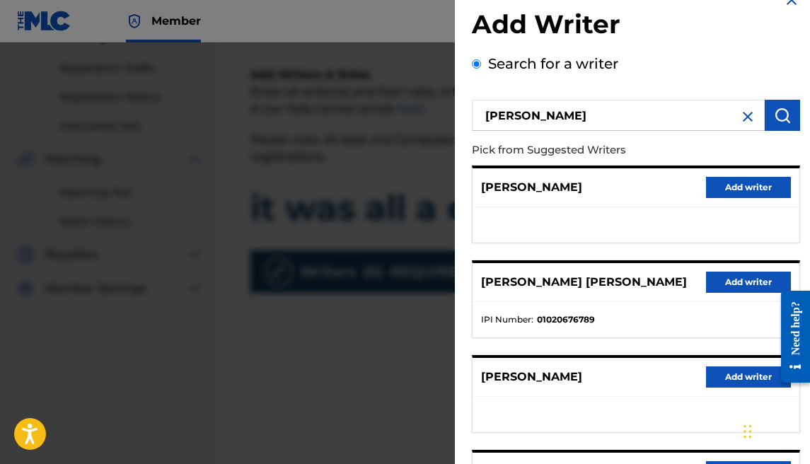
click at [716, 277] on button "Add writer" at bounding box center [748, 282] width 85 height 21
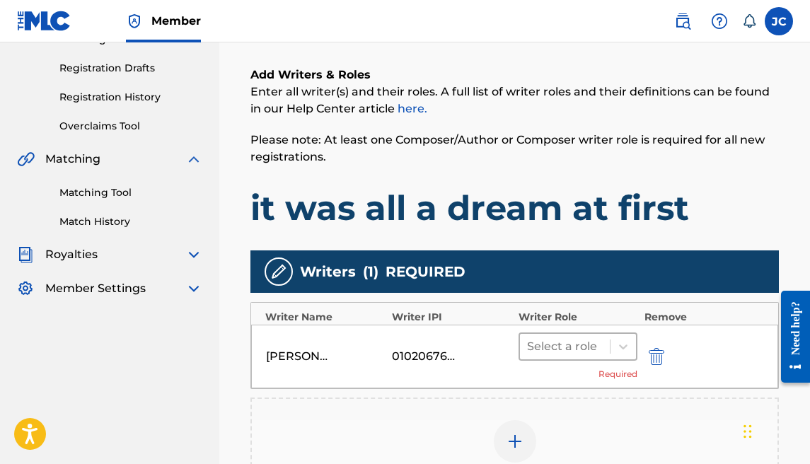
click at [555, 346] on div at bounding box center [565, 347] width 76 height 20
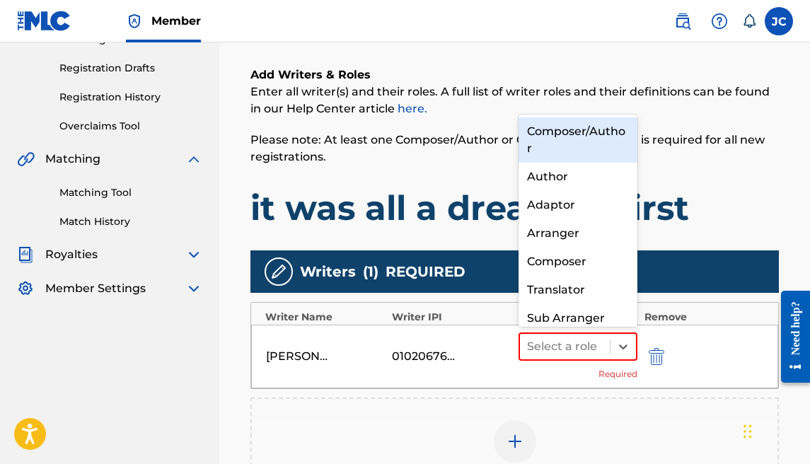
scroll to position [15, 0]
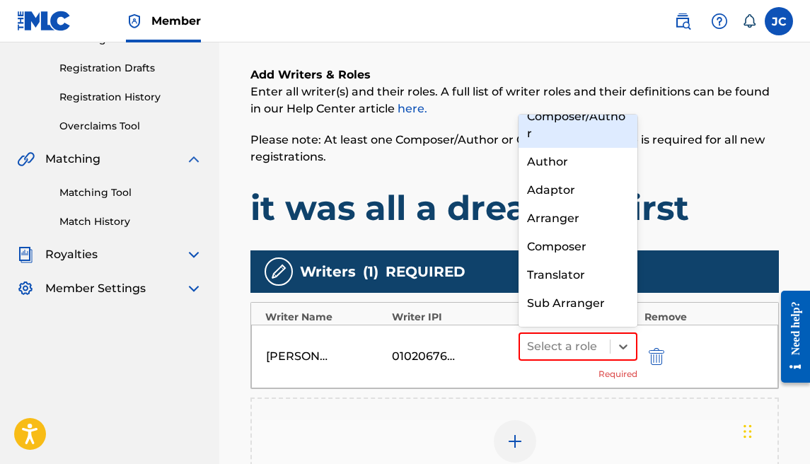
click at [584, 127] on div "Composer/Author" at bounding box center [577, 125] width 119 height 45
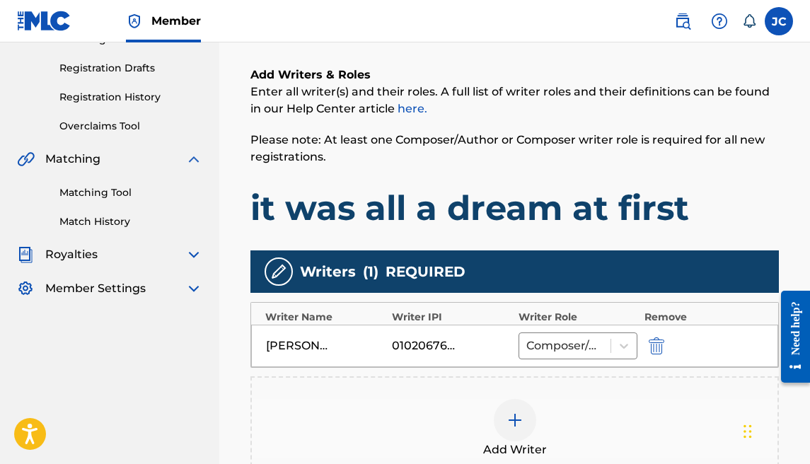
scroll to position [444, 0]
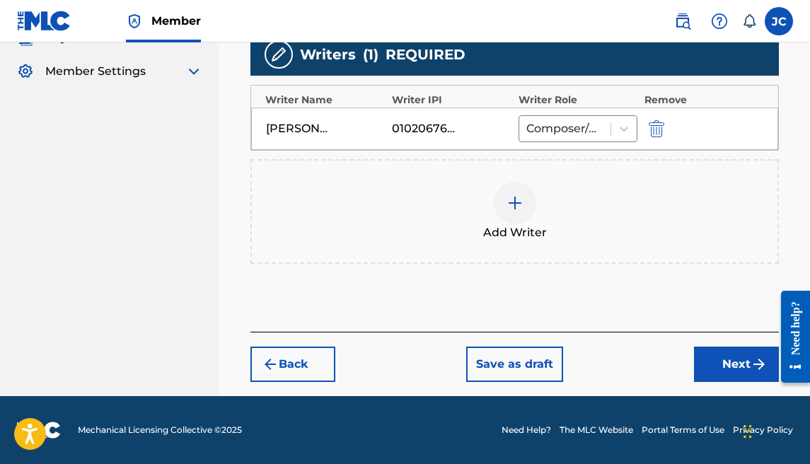
click at [524, 199] on div at bounding box center [515, 203] width 42 height 42
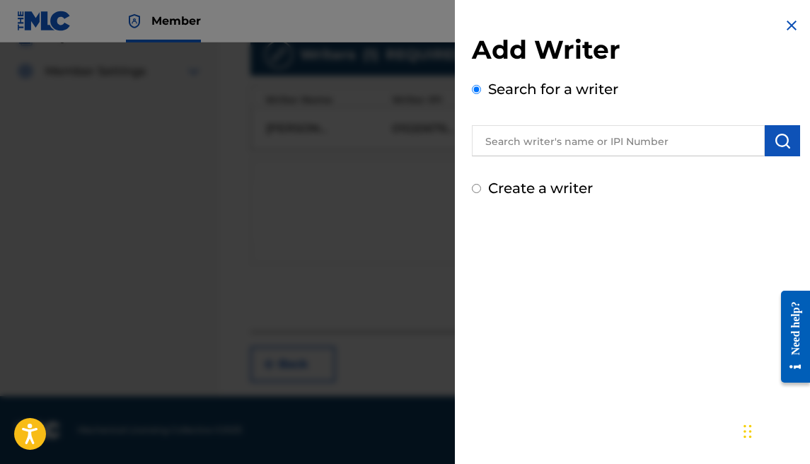
click at [555, 186] on label "Create a writer" at bounding box center [540, 188] width 105 height 17
click at [481, 186] on input "Create a writer" at bounding box center [476, 188] width 9 height 9
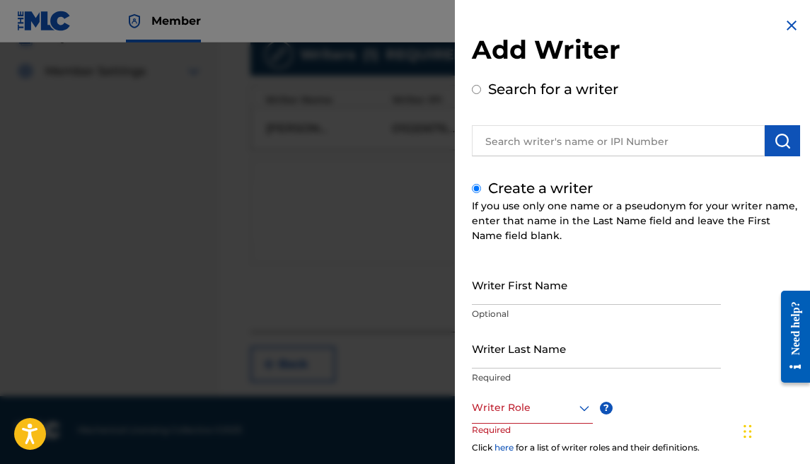
click at [554, 273] on input "Writer First Name" at bounding box center [596, 285] width 249 height 40
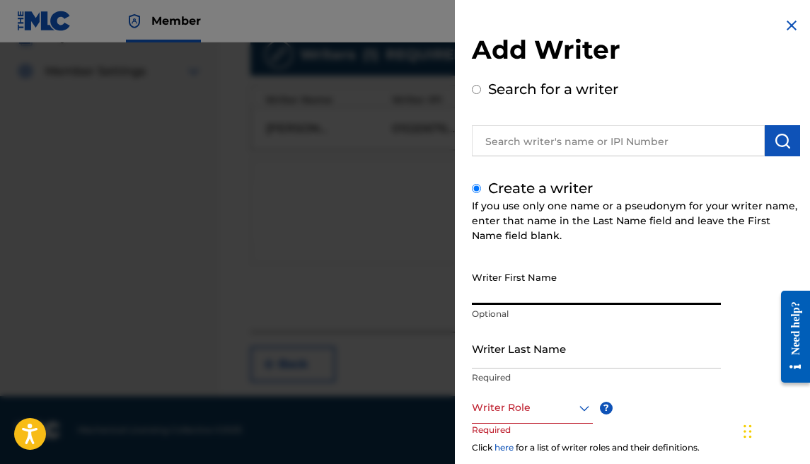
click at [559, 141] on input "text" at bounding box center [618, 140] width 293 height 31
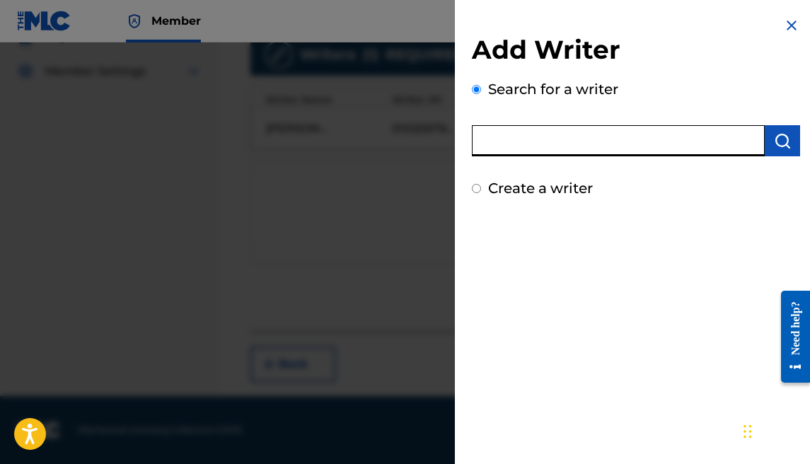
click at [558, 183] on label "Create a writer" at bounding box center [540, 188] width 105 height 17
click at [481, 184] on input "Create a writer" at bounding box center [476, 188] width 9 height 9
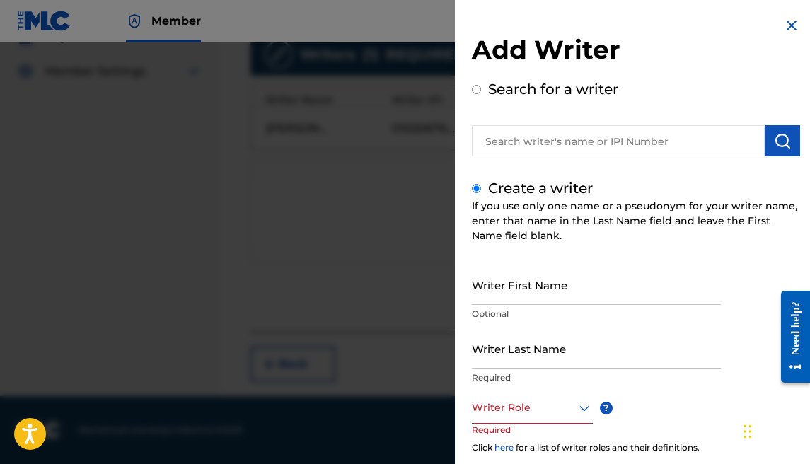
click at [561, 276] on input "Writer First Name" at bounding box center [596, 285] width 249 height 40
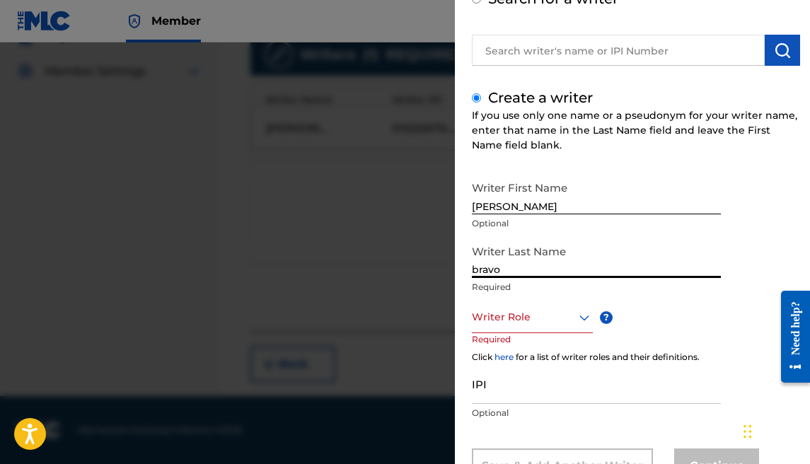
scroll to position [106, 0]
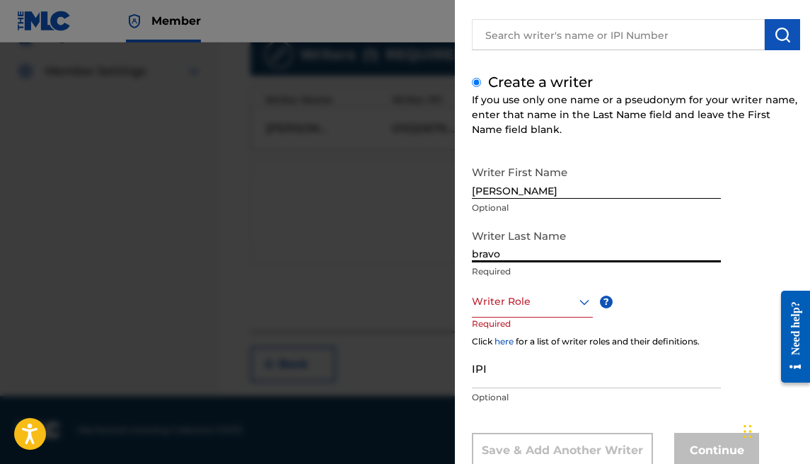
click at [528, 316] on div "Writer Role" at bounding box center [532, 302] width 121 height 32
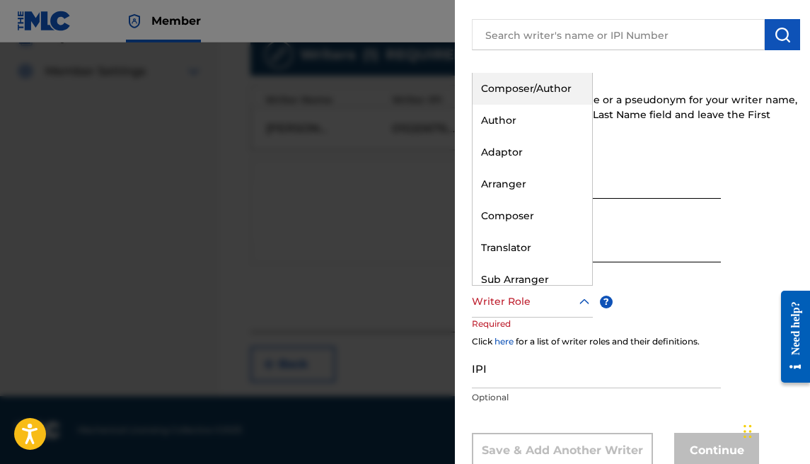
click at [530, 89] on div "Composer/Author" at bounding box center [532, 89] width 120 height 32
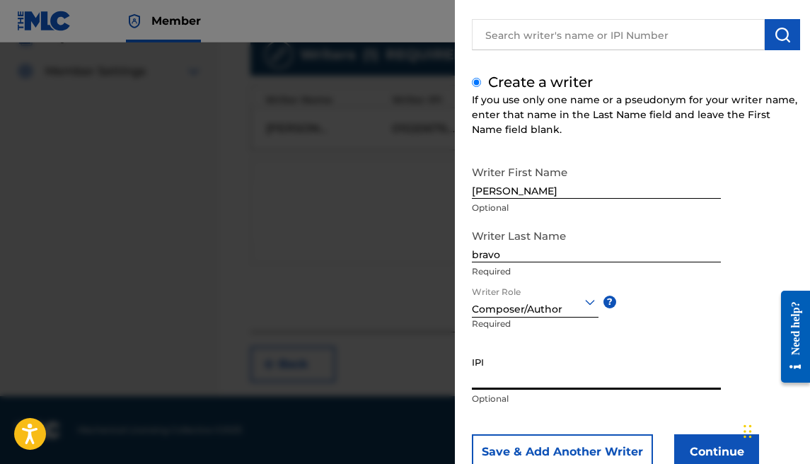
click at [492, 382] on input "IPI" at bounding box center [596, 369] width 249 height 40
paste input "1177684902"
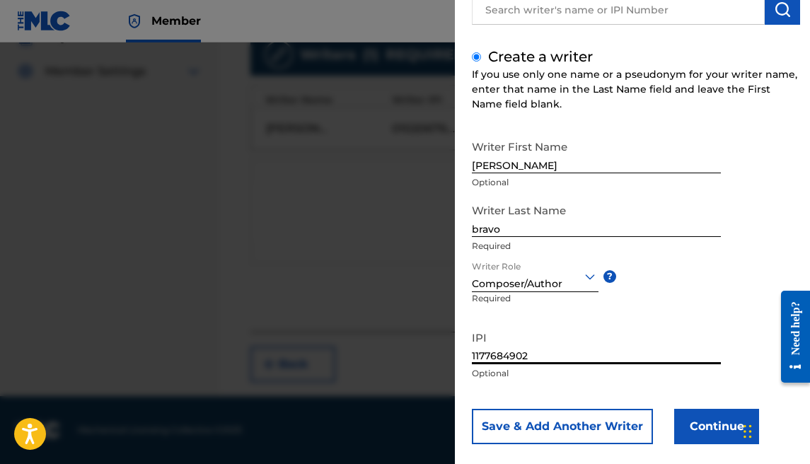
scroll to position [150, 0]
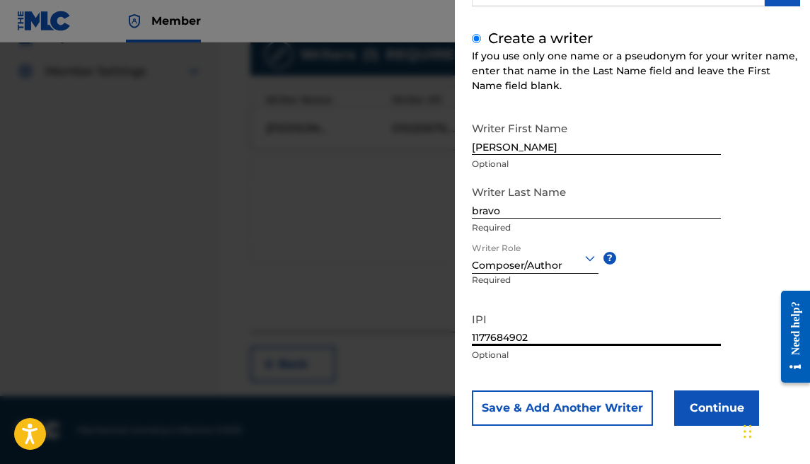
click at [687, 409] on button "Continue" at bounding box center [716, 407] width 85 height 35
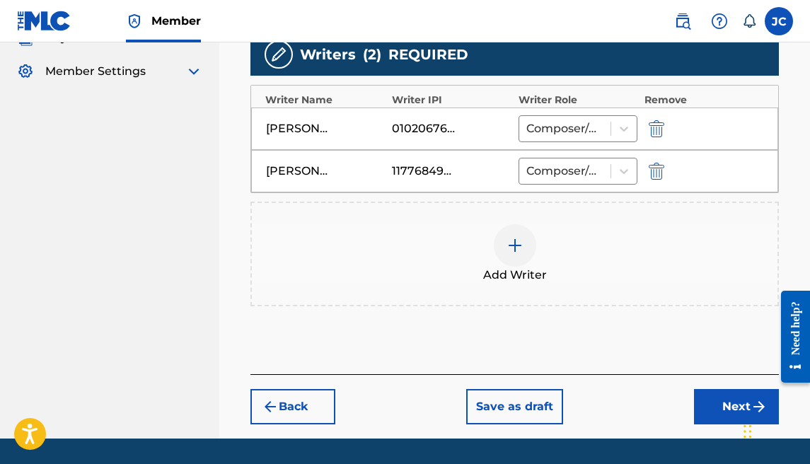
click at [719, 407] on button "Next" at bounding box center [736, 406] width 85 height 35
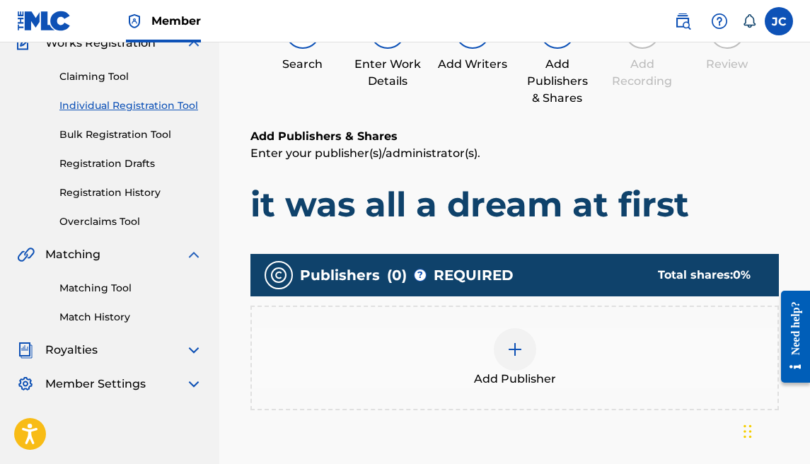
scroll to position [151, 0]
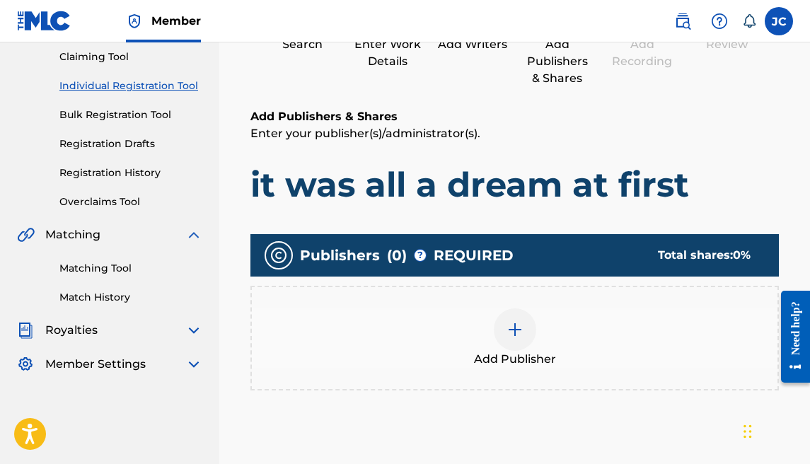
click at [528, 318] on div at bounding box center [515, 329] width 42 height 42
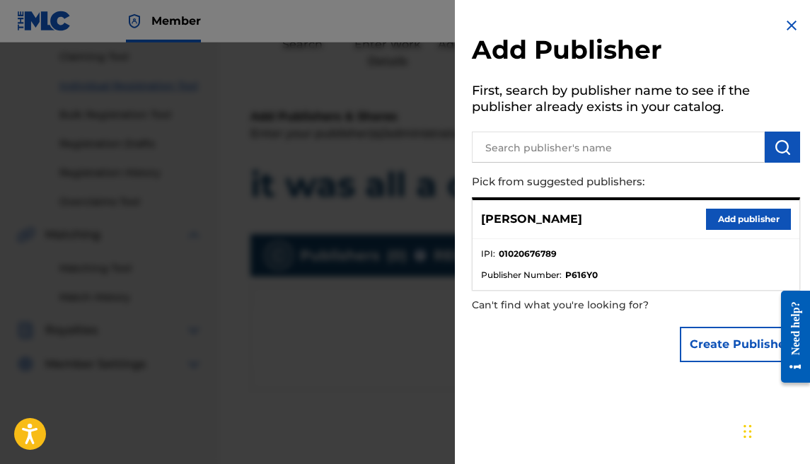
click at [711, 212] on button "Add publisher" at bounding box center [748, 219] width 85 height 21
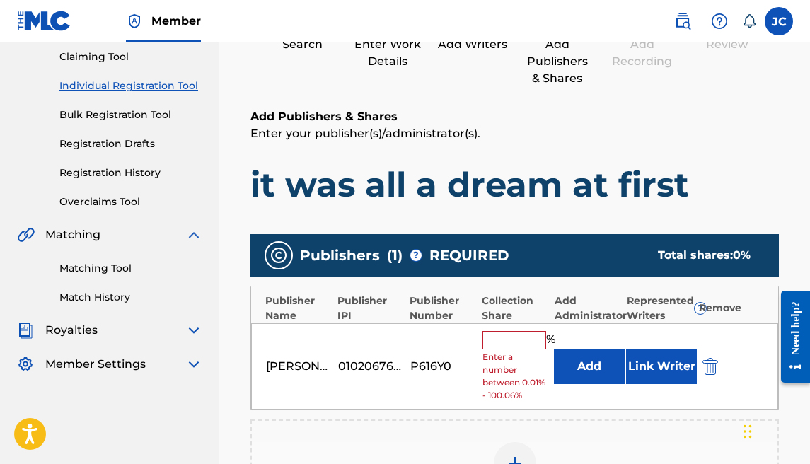
click at [528, 344] on input "text" at bounding box center [514, 340] width 64 height 18
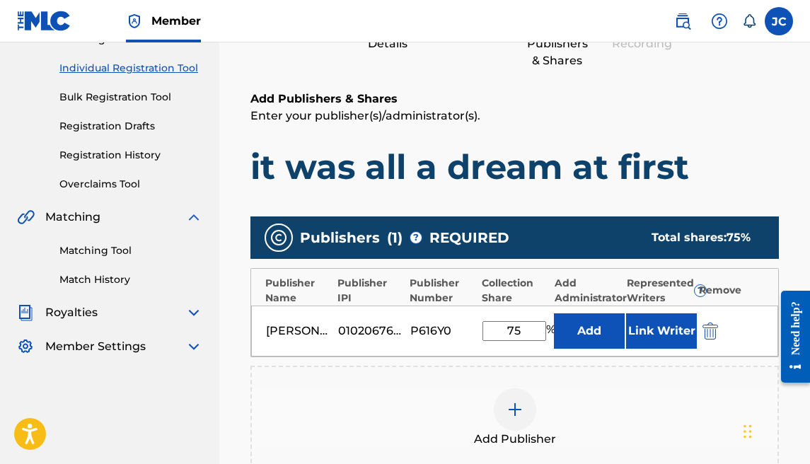
scroll to position [178, 0]
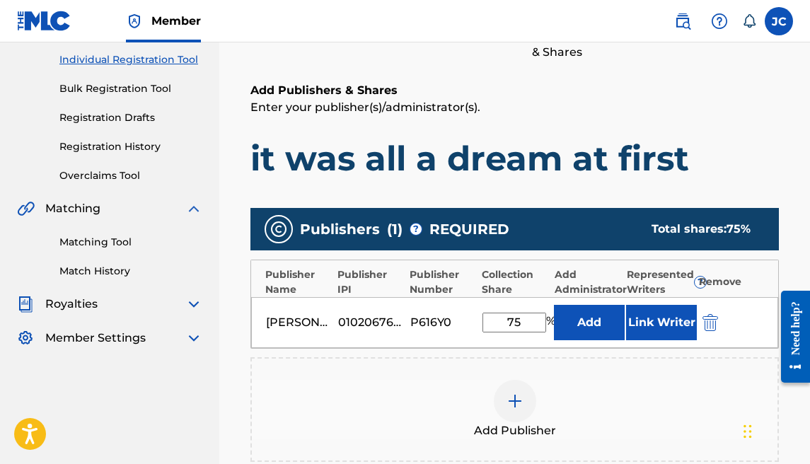
click at [522, 387] on div at bounding box center [515, 401] width 42 height 42
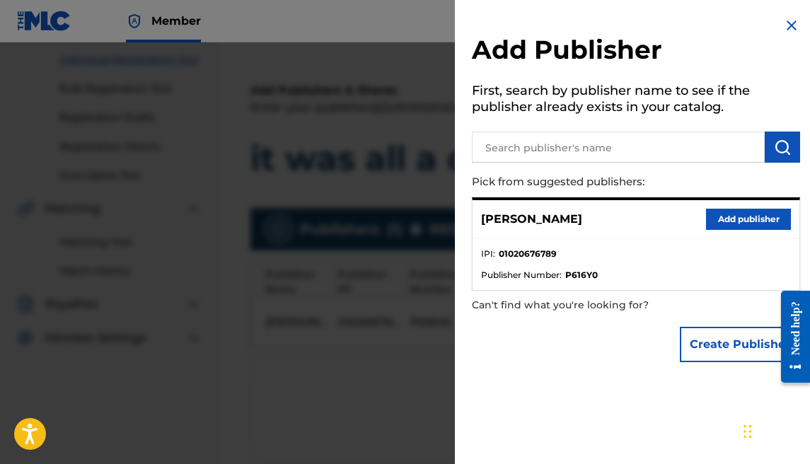
click at [709, 337] on button "Create Publisher" at bounding box center [740, 344] width 120 height 35
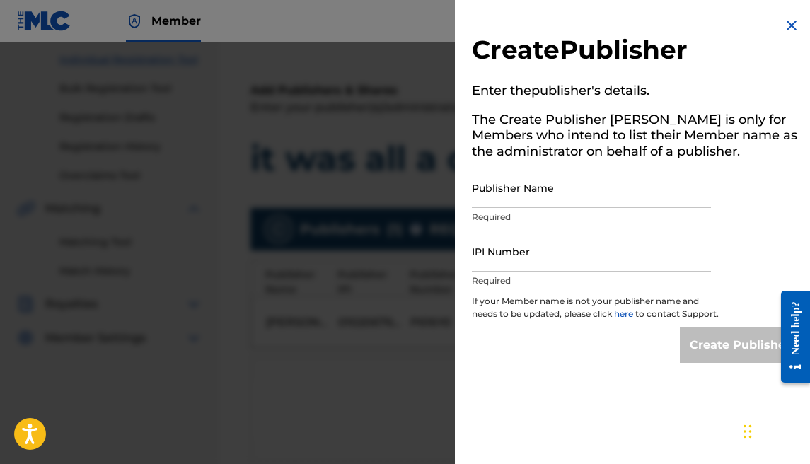
click at [558, 206] on input "Publisher Name" at bounding box center [591, 188] width 239 height 40
click at [528, 248] on input "IPI Number" at bounding box center [591, 251] width 239 height 40
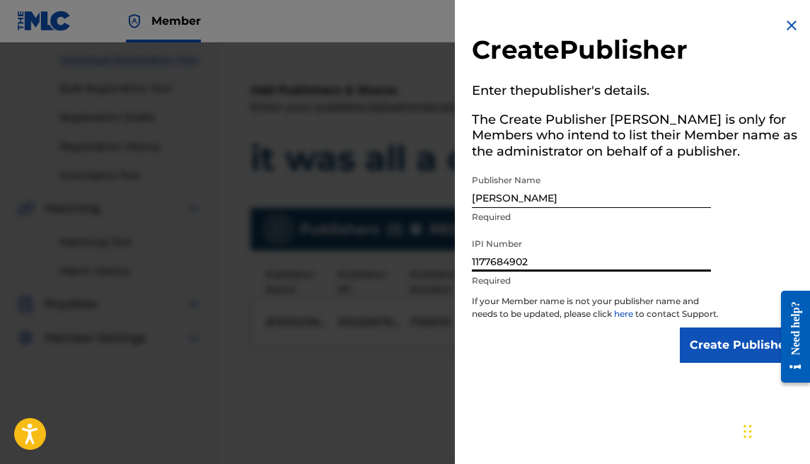
click at [701, 344] on input "Create Publisher" at bounding box center [740, 344] width 120 height 35
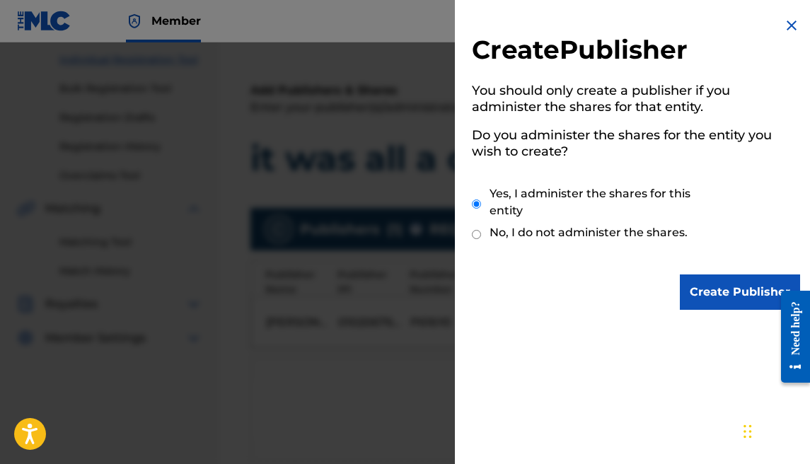
click at [694, 304] on input "Create Publisher" at bounding box center [740, 291] width 120 height 35
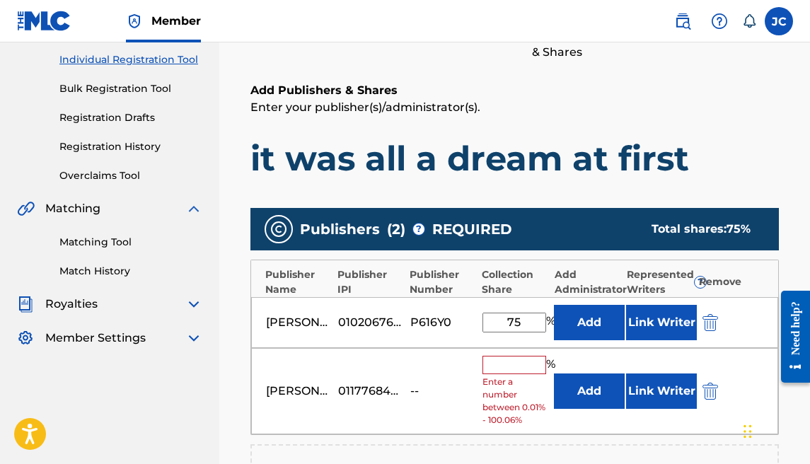
click at [523, 361] on input "text" at bounding box center [514, 365] width 64 height 18
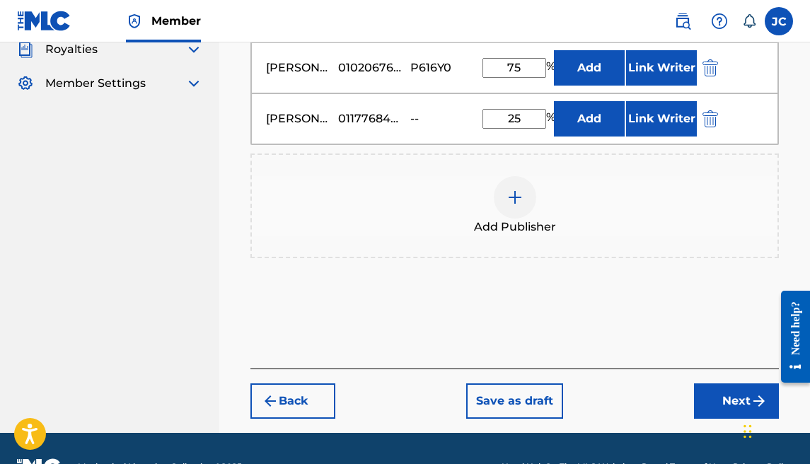
click at [712, 386] on button "Next" at bounding box center [736, 400] width 85 height 35
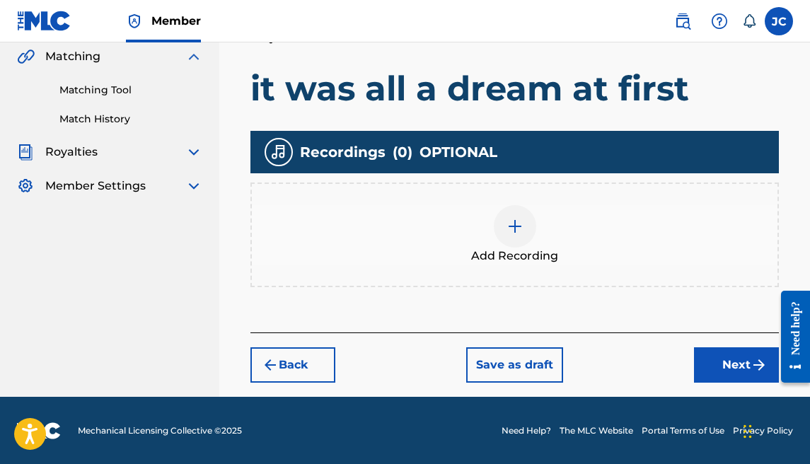
click at [695, 359] on button "Next" at bounding box center [736, 364] width 85 height 35
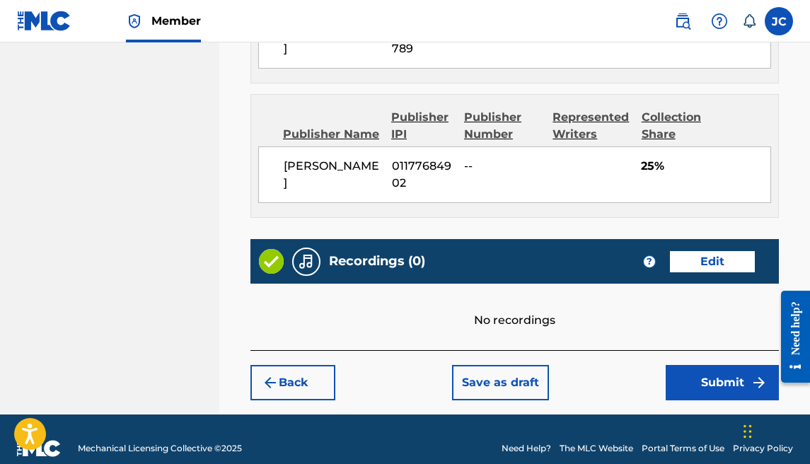
scroll to position [924, 0]
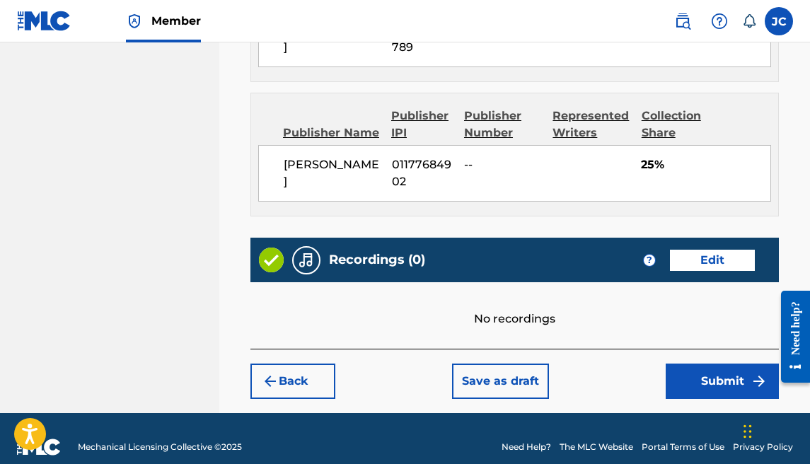
click at [692, 364] on button "Submit" at bounding box center [722, 381] width 113 height 35
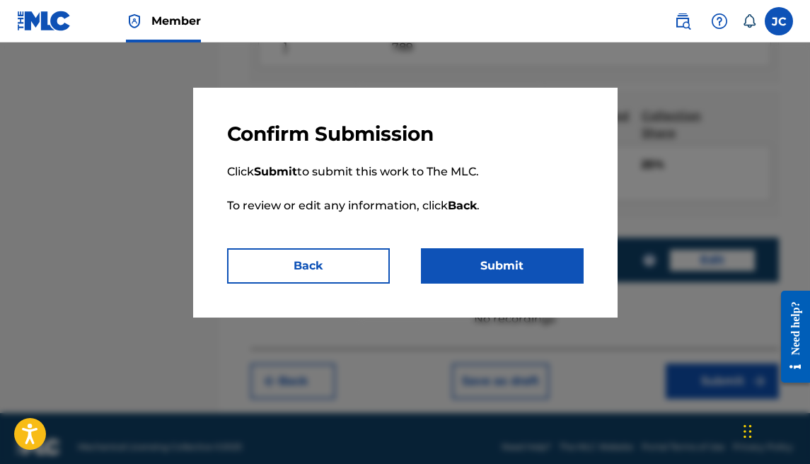
click at [523, 271] on button "Submit" at bounding box center [502, 265] width 163 height 35
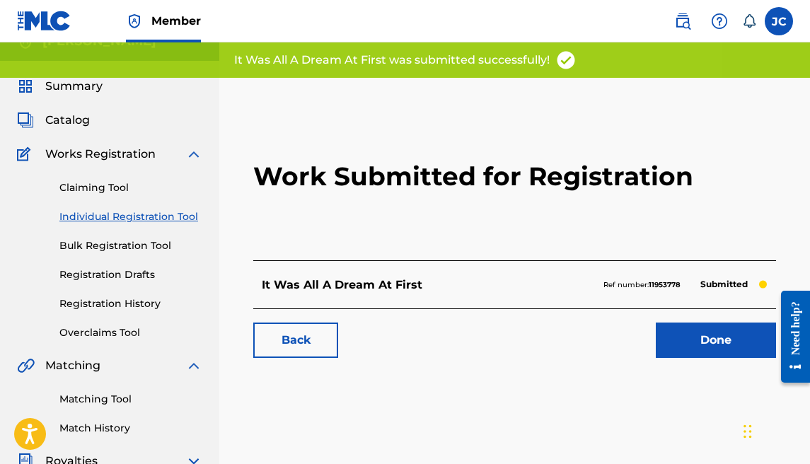
scroll to position [25, 0]
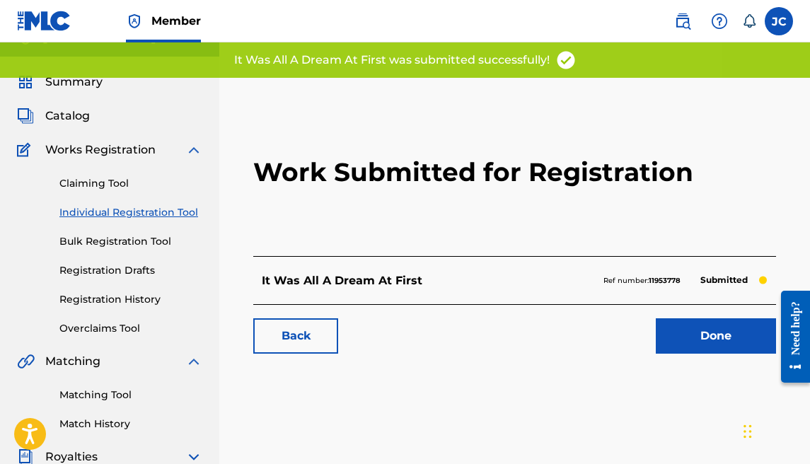
click at [668, 320] on link "Done" at bounding box center [716, 335] width 120 height 35
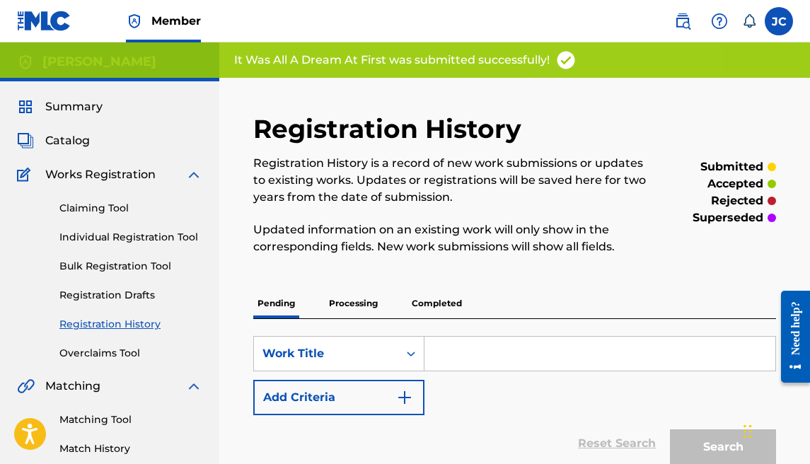
click at [98, 241] on link "Individual Registration Tool" at bounding box center [130, 237] width 143 height 15
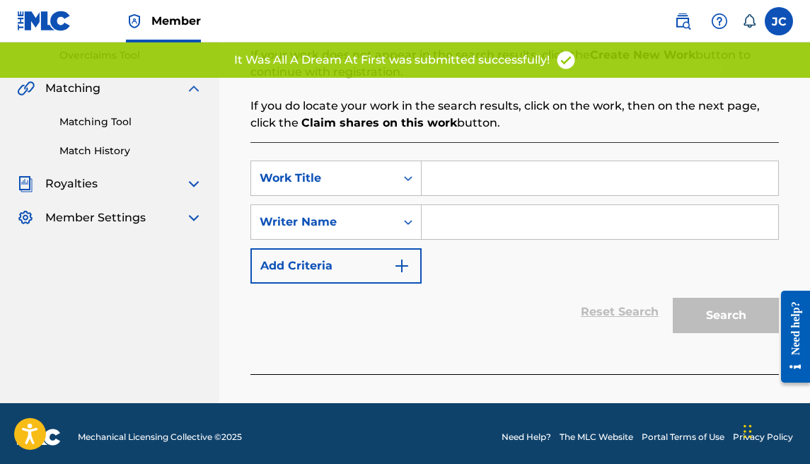
scroll to position [305, 0]
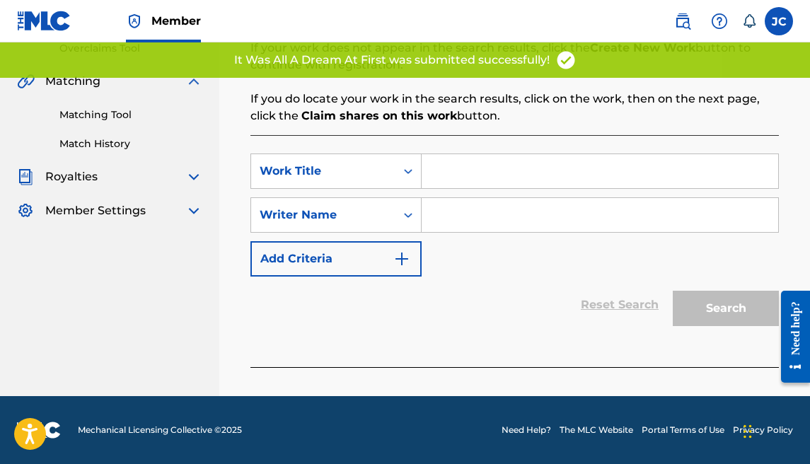
click at [502, 158] on input "Search Form" at bounding box center [600, 171] width 356 height 34
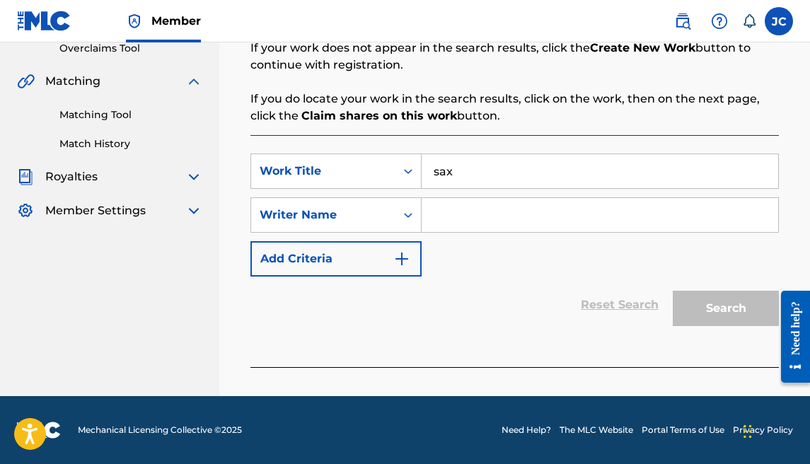
click at [501, 217] on input "Search Form" at bounding box center [600, 215] width 356 height 34
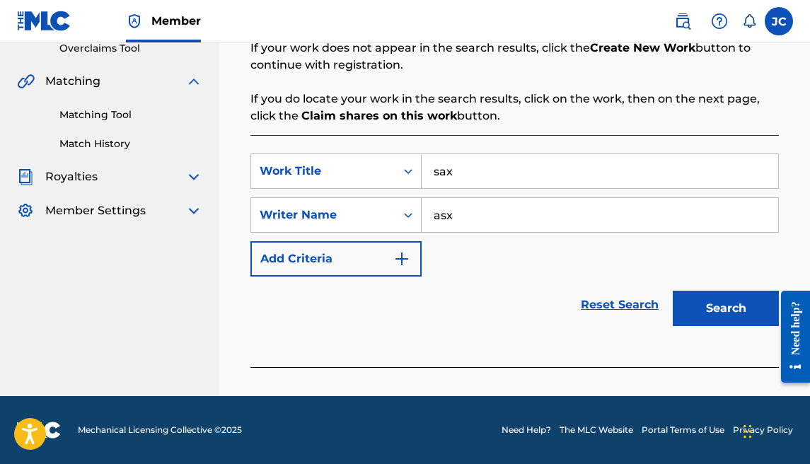
click at [696, 296] on button "Search" at bounding box center [726, 308] width 106 height 35
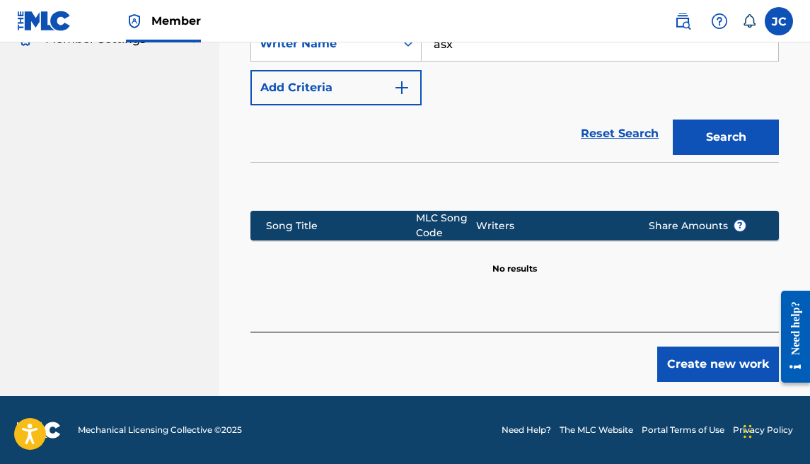
click at [707, 347] on button "Create new work" at bounding box center [718, 364] width 122 height 35
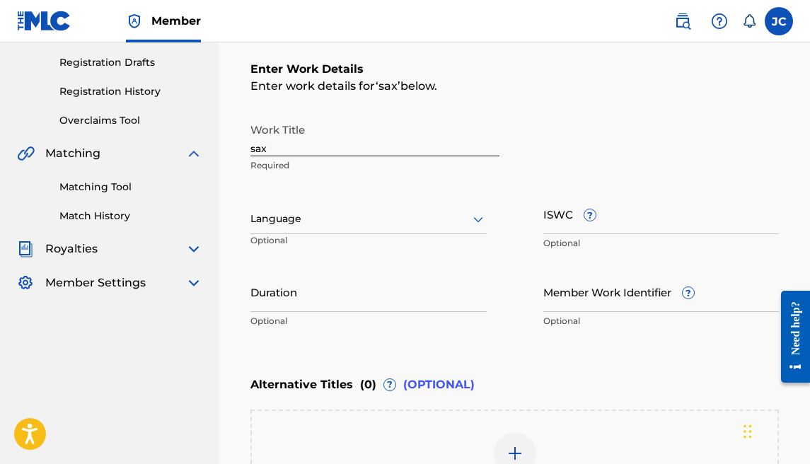
scroll to position [0, 0]
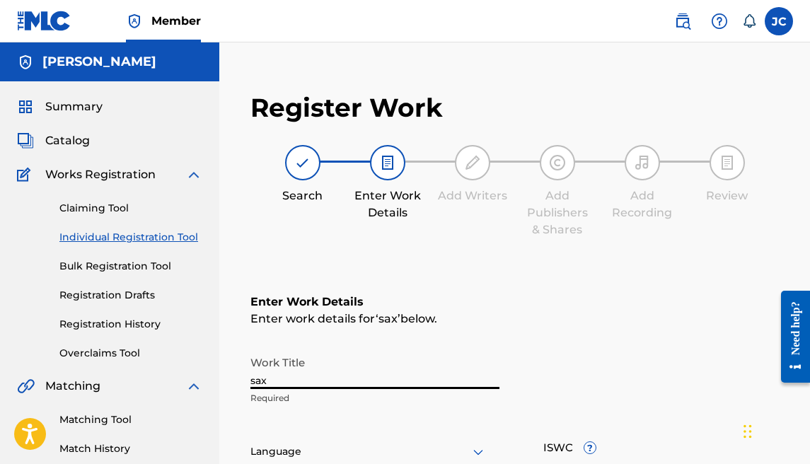
drag, startPoint x: 312, startPoint y: 375, endPoint x: 162, endPoint y: 370, distance: 150.0
click at [162, 371] on main "[PERSON_NAME] Summary Catalog Works Registration Claiming Tool Individual Regis…" at bounding box center [405, 444] width 810 height 804
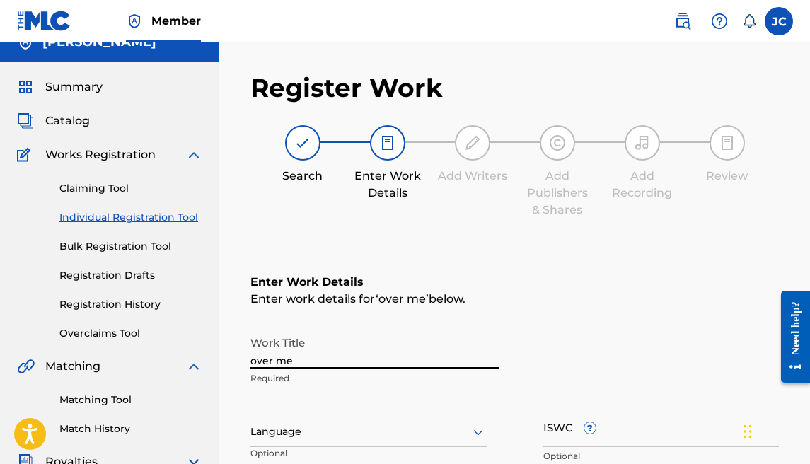
scroll to position [231, 0]
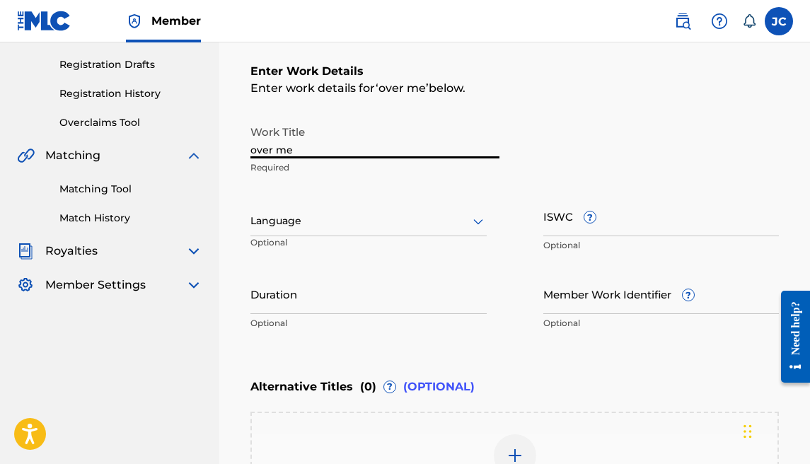
click at [345, 222] on div at bounding box center [368, 221] width 236 height 18
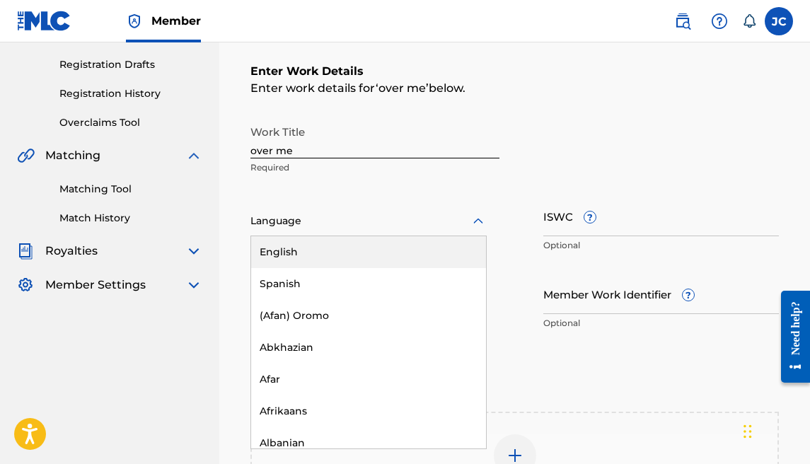
click at [339, 252] on div "English" at bounding box center [368, 252] width 235 height 32
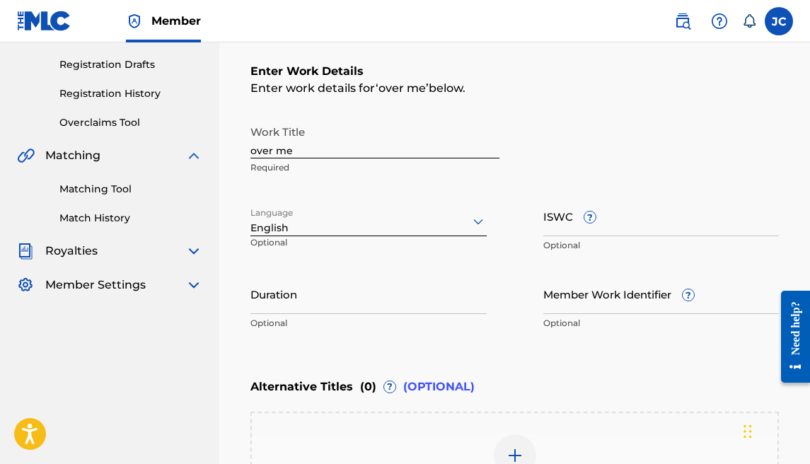
click at [363, 297] on input "Duration" at bounding box center [368, 294] width 236 height 40
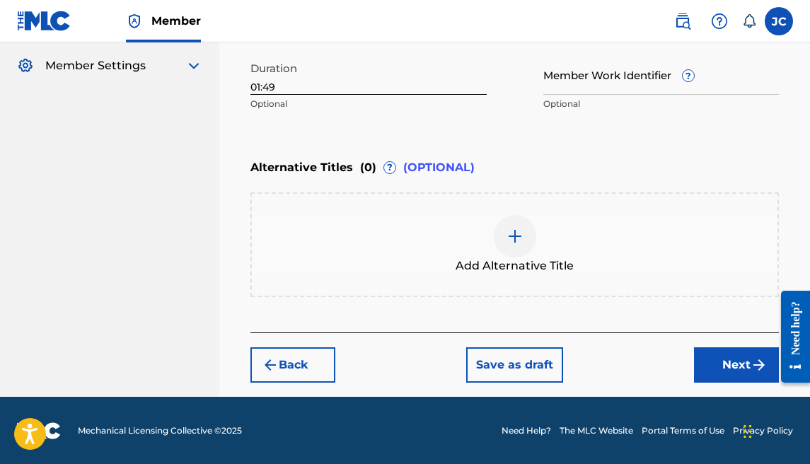
click at [728, 355] on button "Next" at bounding box center [736, 364] width 85 height 35
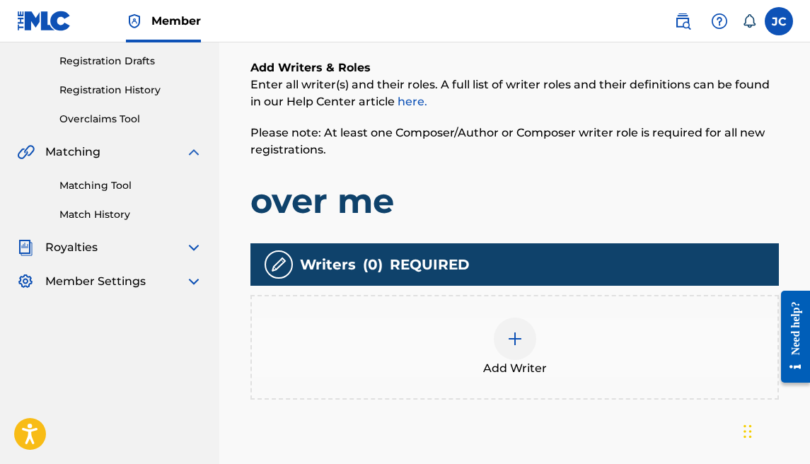
scroll to position [357, 0]
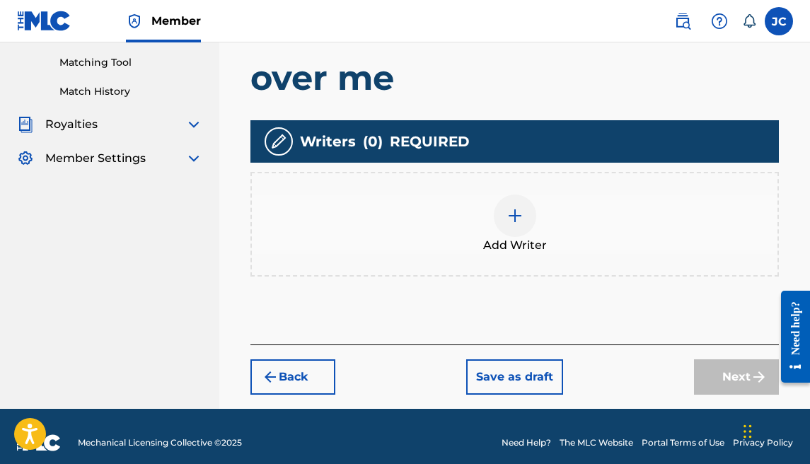
click at [498, 227] on div at bounding box center [515, 215] width 42 height 42
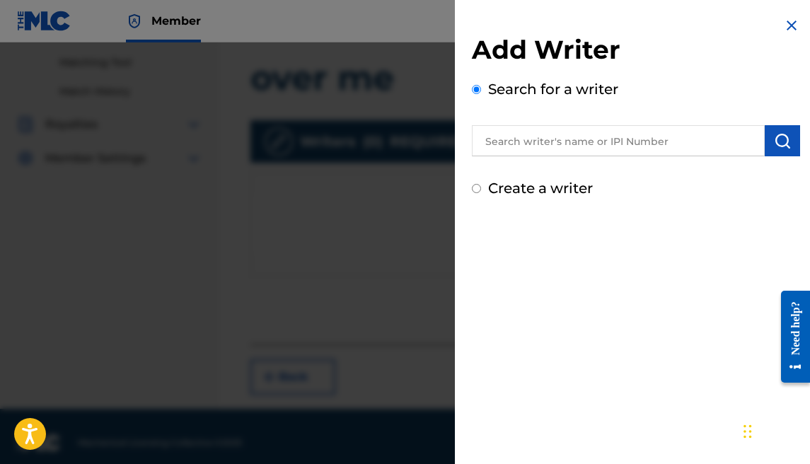
click at [622, 151] on input "text" at bounding box center [618, 140] width 293 height 31
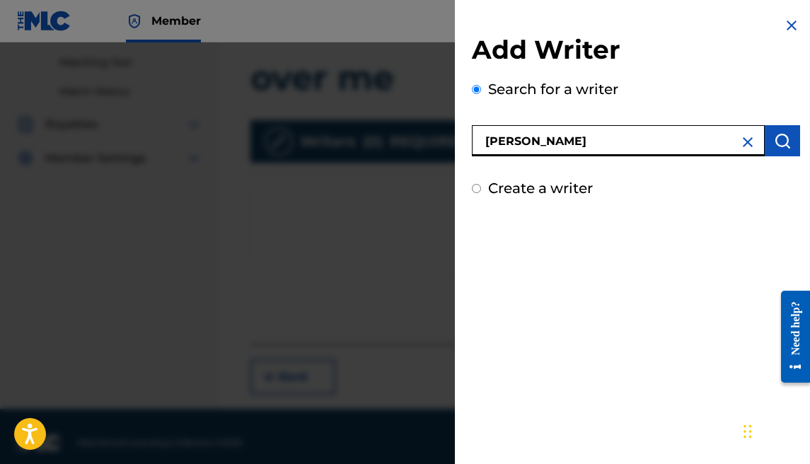
click at [779, 139] on img "submit" at bounding box center [782, 140] width 17 height 17
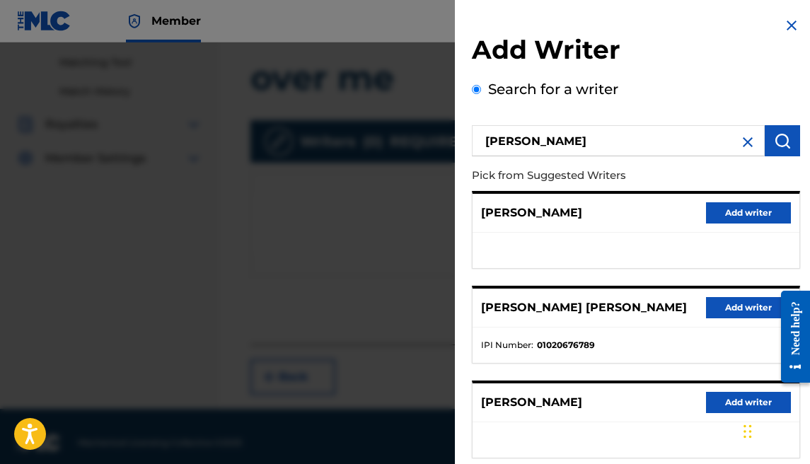
click at [732, 301] on button "Add writer" at bounding box center [748, 307] width 85 height 21
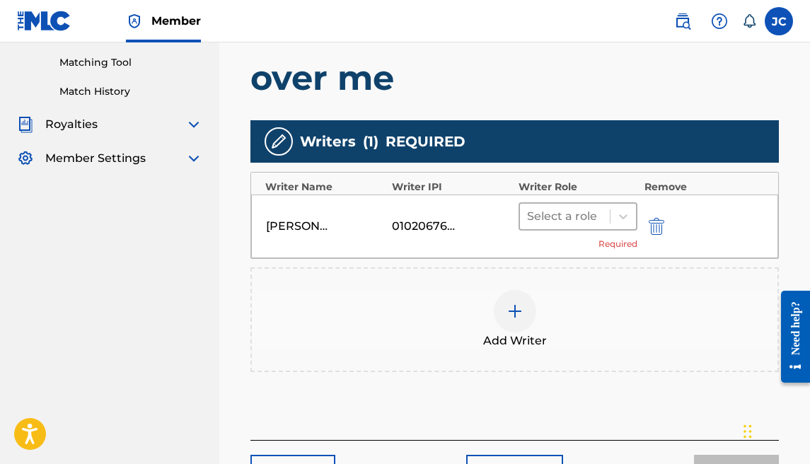
click at [567, 219] on div at bounding box center [565, 217] width 76 height 20
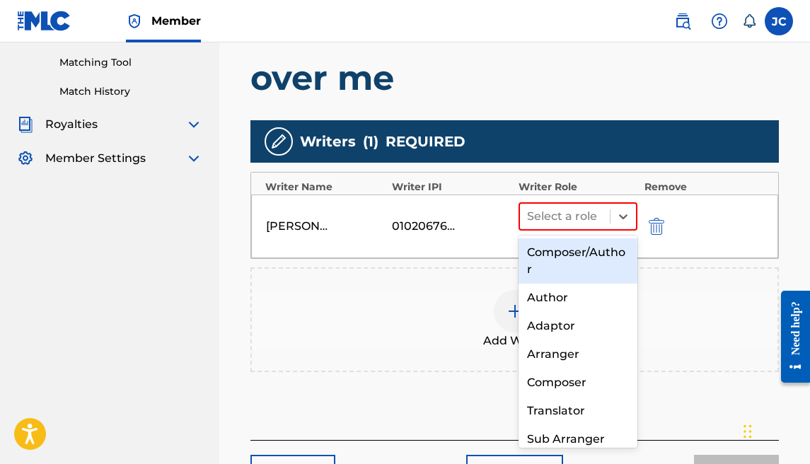
click at [569, 246] on div "Composer/Author" at bounding box center [577, 260] width 119 height 45
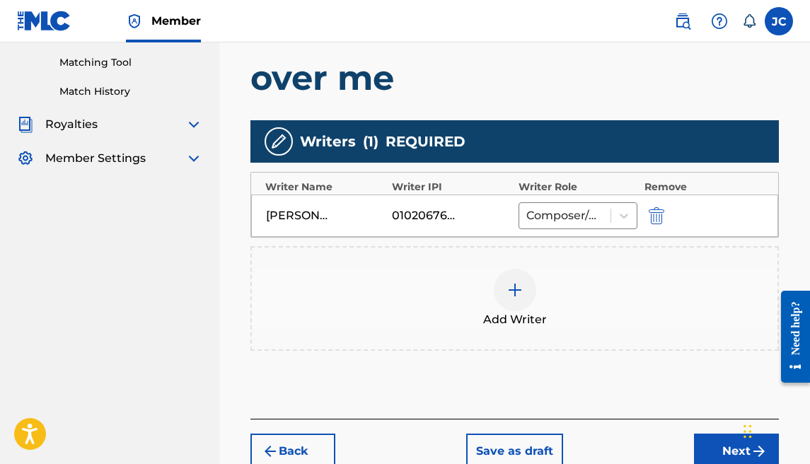
click at [526, 265] on div "Add Writer" at bounding box center [514, 298] width 528 height 105
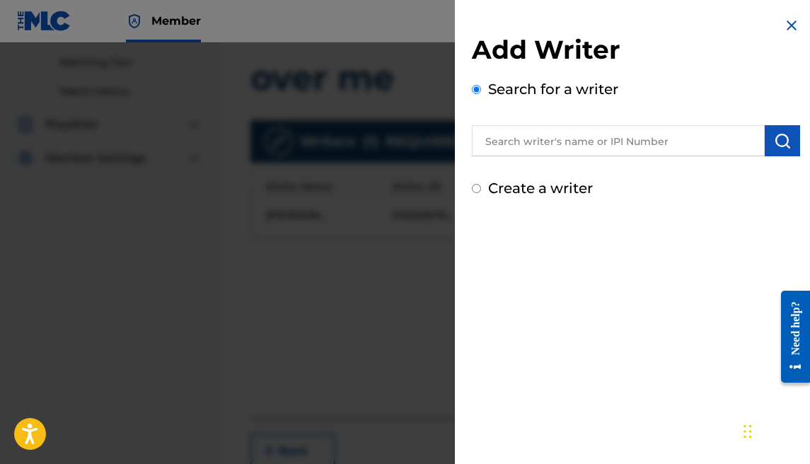
click at [574, 185] on label "Create a writer" at bounding box center [540, 188] width 105 height 17
click at [481, 185] on input "Create a writer" at bounding box center [476, 188] width 9 height 9
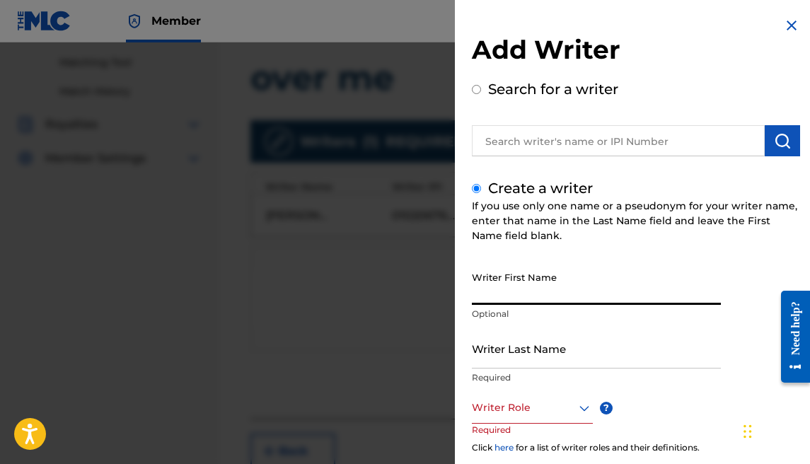
click at [588, 292] on input "Writer First Name" at bounding box center [596, 285] width 249 height 40
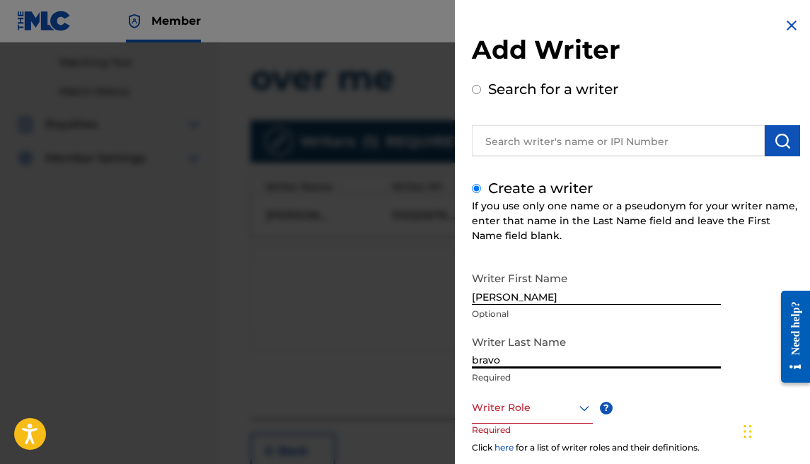
click at [556, 414] on div at bounding box center [532, 408] width 121 height 18
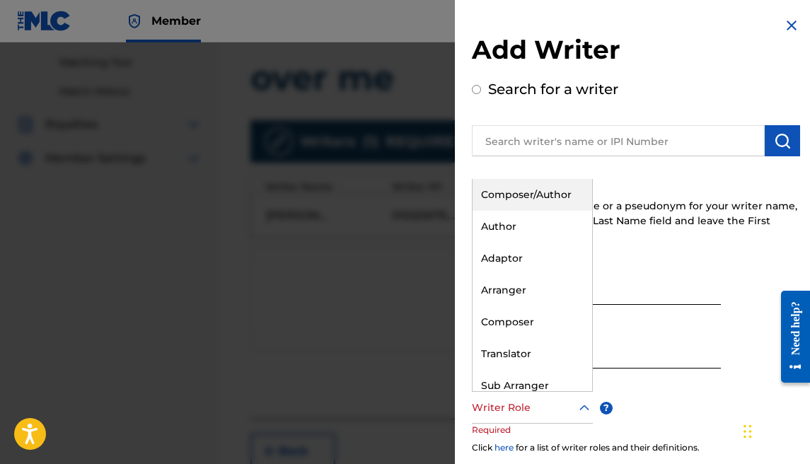
click at [529, 204] on div "Composer/Author" at bounding box center [532, 195] width 120 height 32
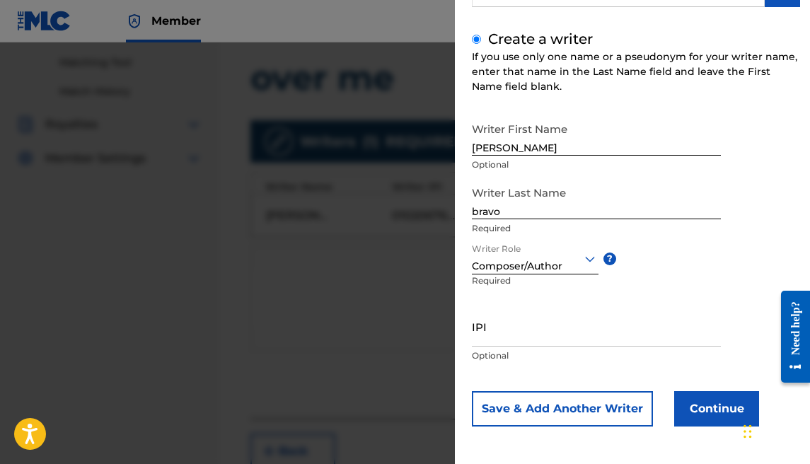
scroll to position [150, 0]
click at [535, 323] on input "IPI" at bounding box center [596, 326] width 249 height 40
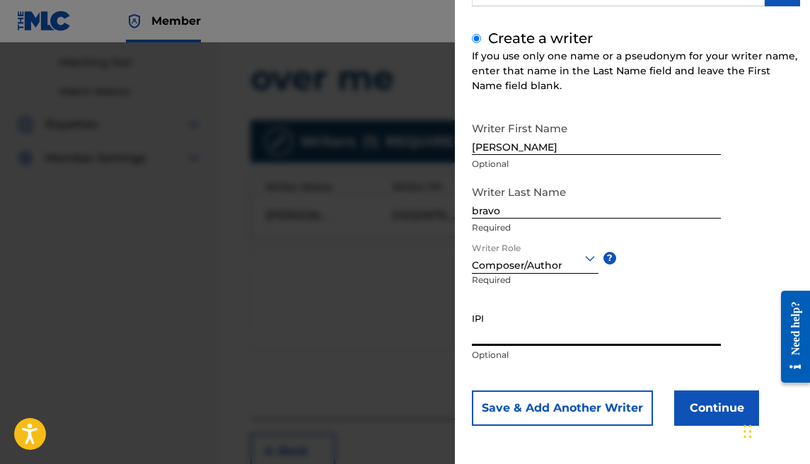
paste input "1177684902"
click at [680, 393] on button "Continue" at bounding box center [716, 407] width 85 height 35
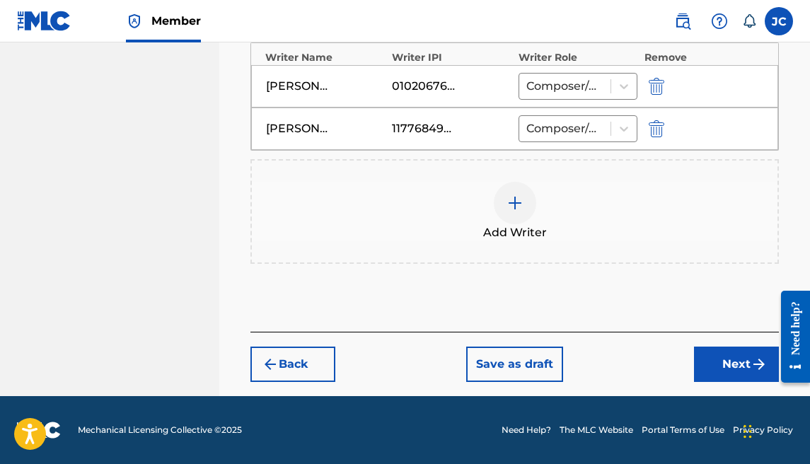
click at [699, 361] on button "Next" at bounding box center [736, 364] width 85 height 35
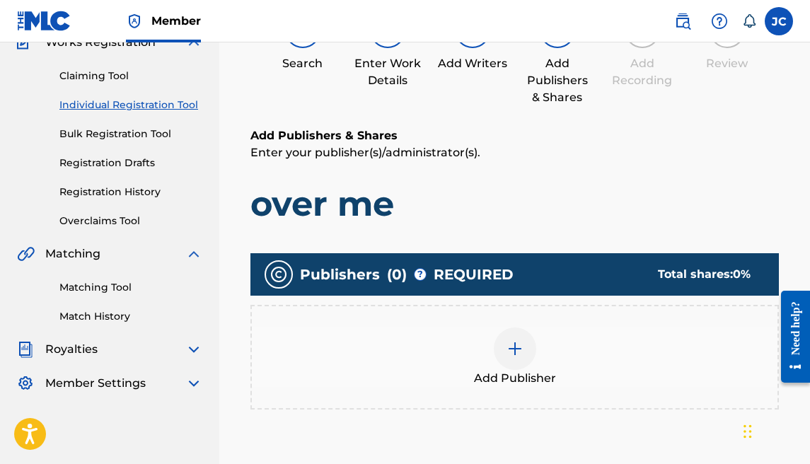
scroll to position [320, 0]
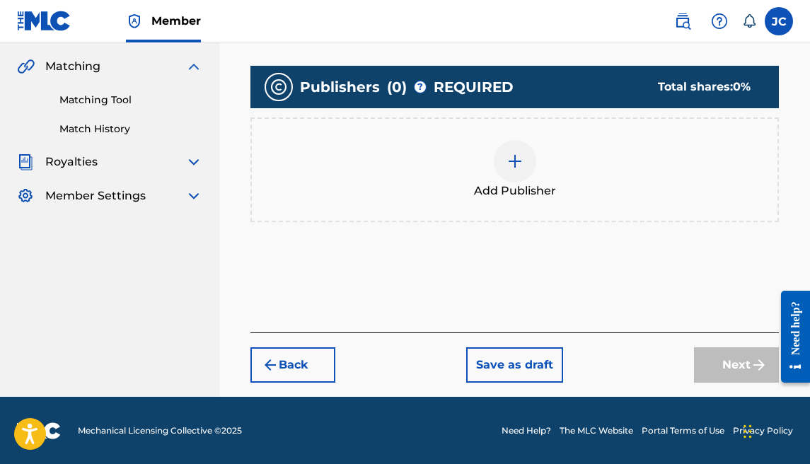
click at [516, 161] on img at bounding box center [514, 161] width 17 height 17
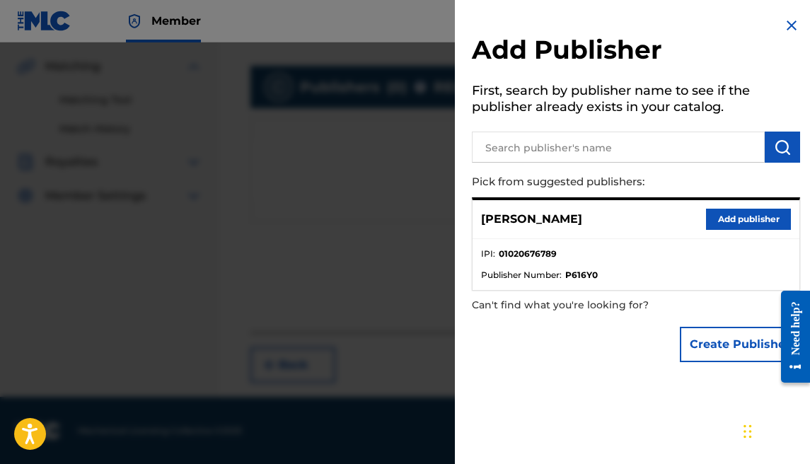
click at [745, 220] on button "Add publisher" at bounding box center [748, 219] width 85 height 21
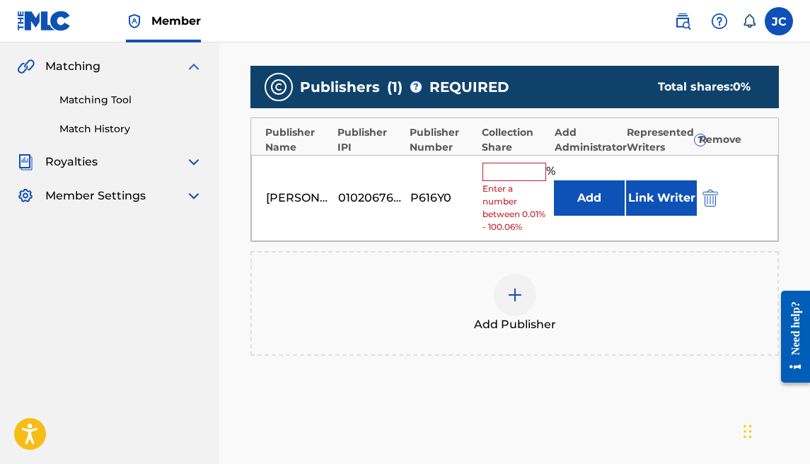
click at [525, 166] on input "text" at bounding box center [514, 172] width 64 height 18
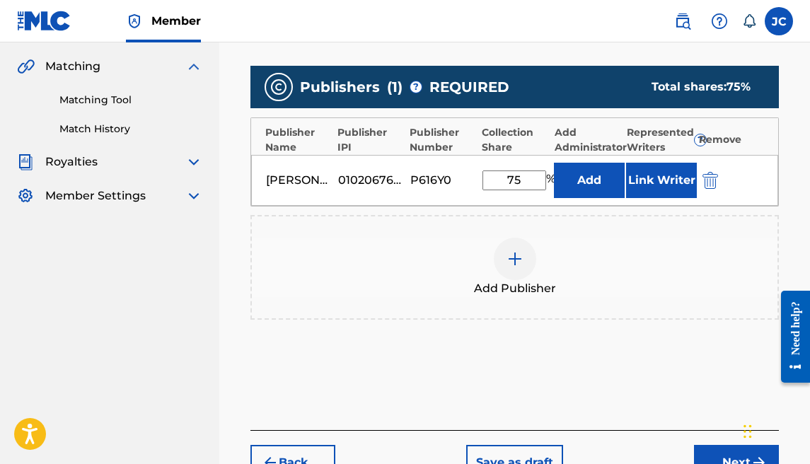
click at [518, 227] on div "Add Publisher" at bounding box center [514, 267] width 528 height 105
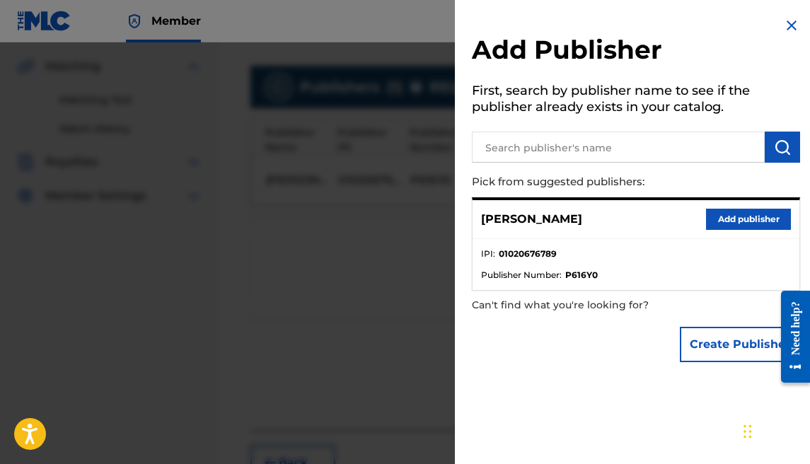
click at [740, 332] on button "Create Publisher" at bounding box center [740, 344] width 120 height 35
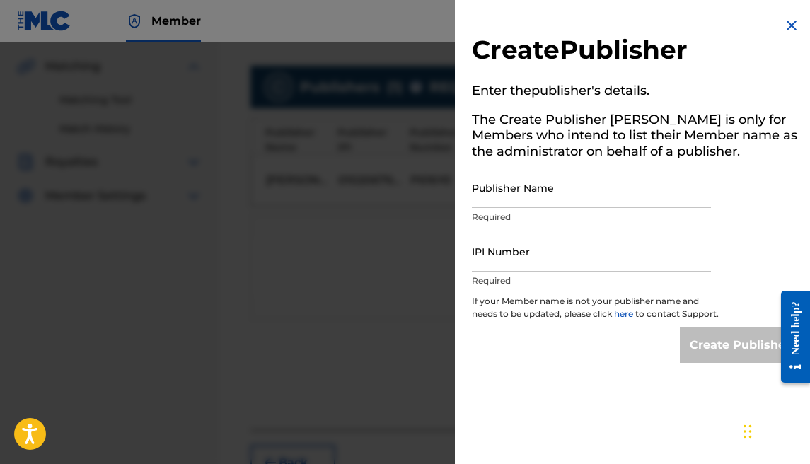
click at [500, 203] on input "Publisher Name" at bounding box center [591, 188] width 239 height 40
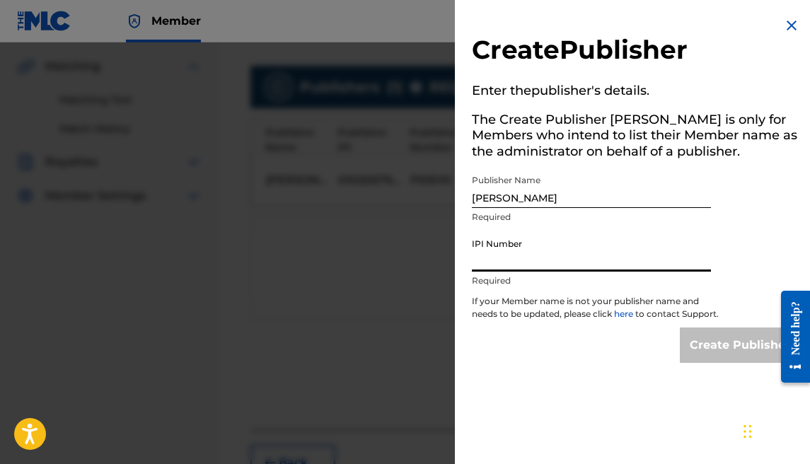
click at [533, 250] on input "IPI Number" at bounding box center [591, 251] width 239 height 40
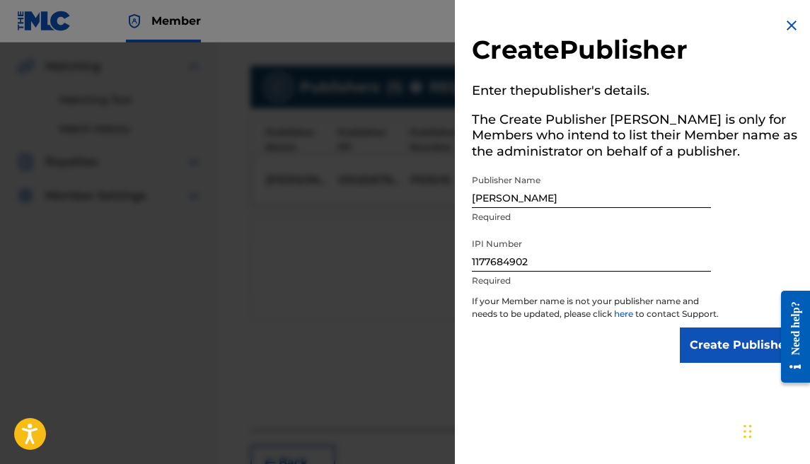
click at [700, 359] on input "Create Publisher" at bounding box center [740, 344] width 120 height 35
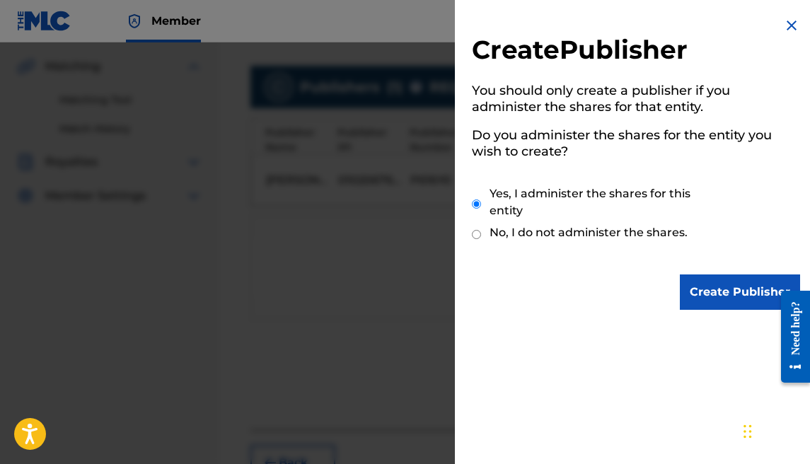
click at [710, 287] on input "Create Publisher" at bounding box center [740, 291] width 120 height 35
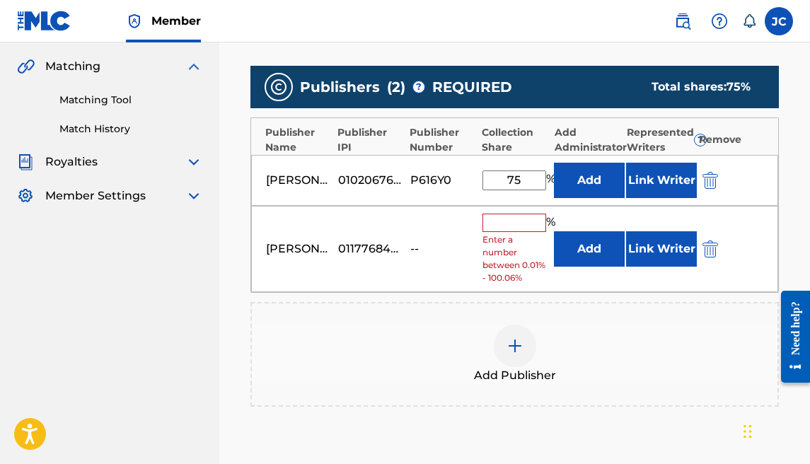
click at [507, 219] on input "text" at bounding box center [514, 223] width 64 height 18
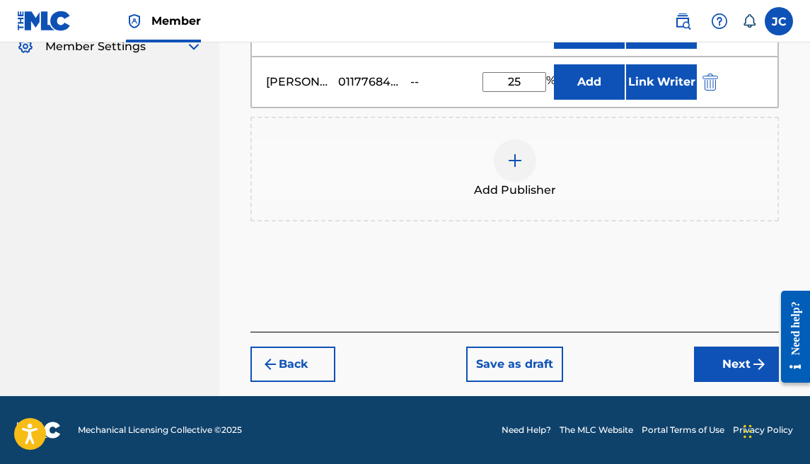
click at [738, 351] on button "Next" at bounding box center [736, 364] width 85 height 35
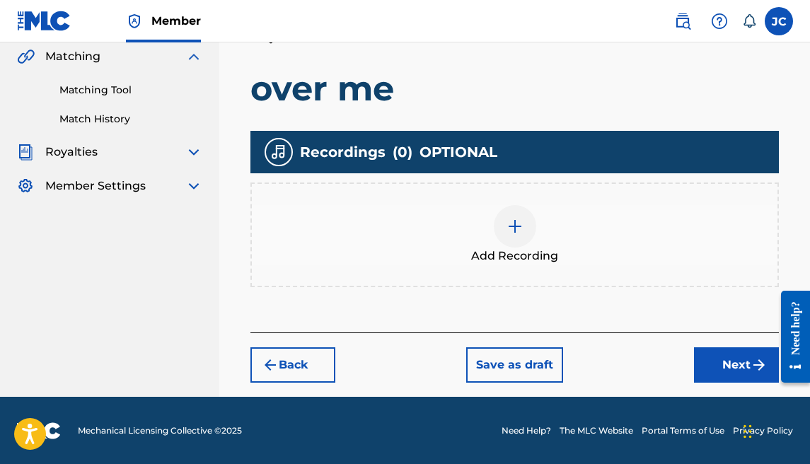
click at [711, 357] on button "Next" at bounding box center [736, 364] width 85 height 35
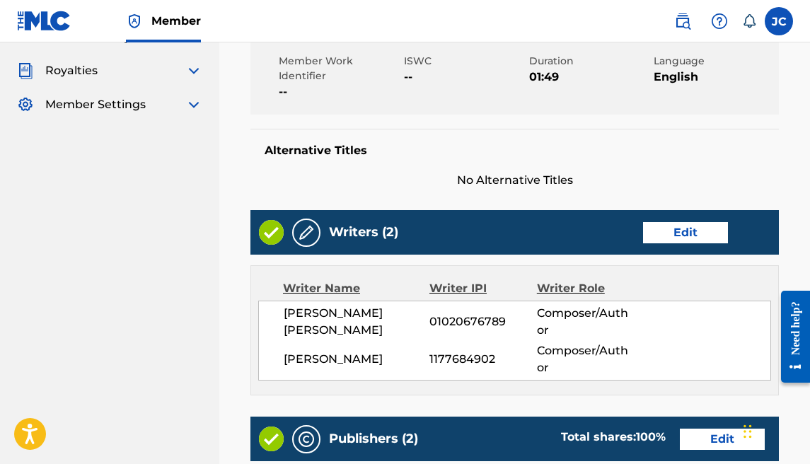
scroll to position [924, 0]
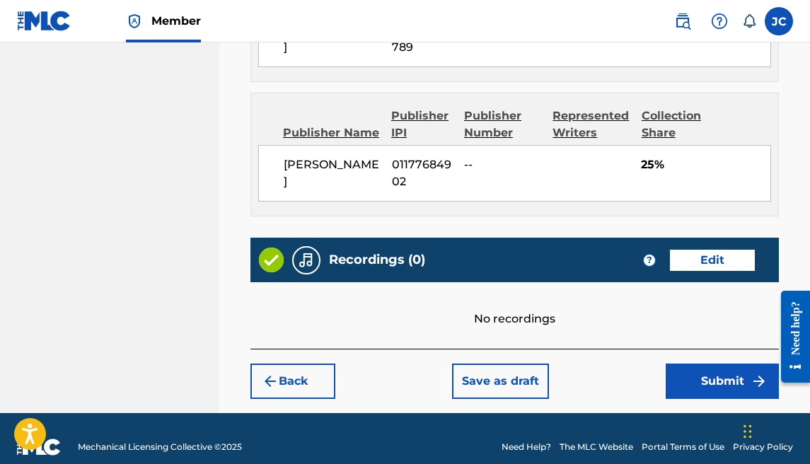
click at [706, 373] on button "Submit" at bounding box center [722, 381] width 113 height 35
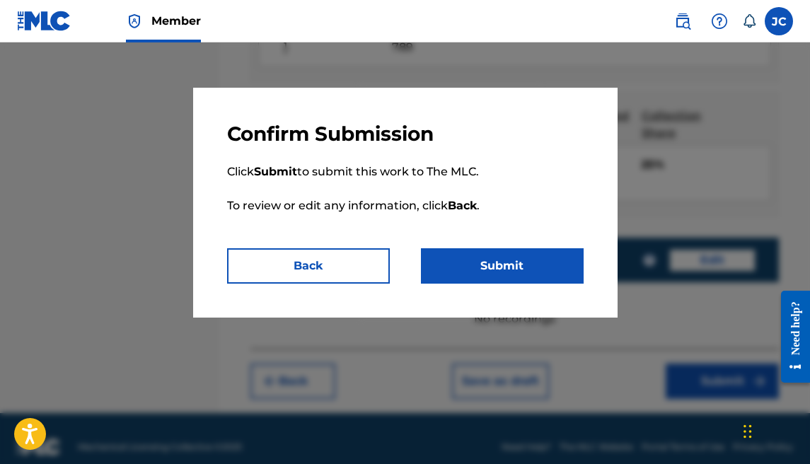
click at [527, 269] on button "Submit" at bounding box center [502, 265] width 163 height 35
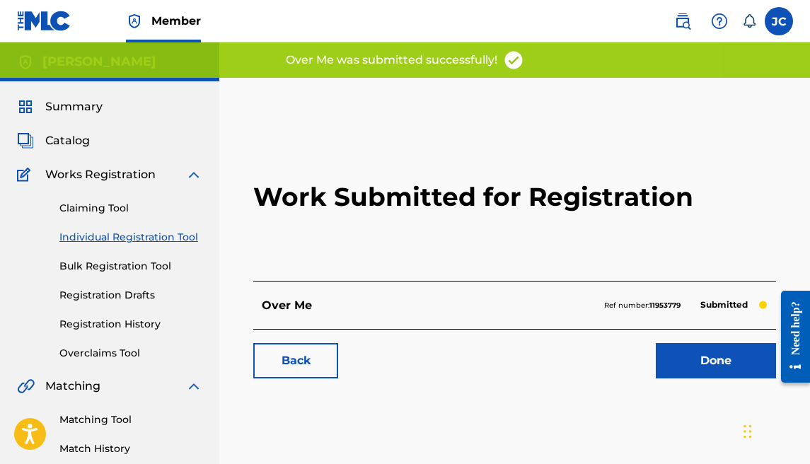
click at [675, 342] on div "Back Done" at bounding box center [514, 354] width 523 height 50
click at [673, 348] on link "Done" at bounding box center [716, 360] width 120 height 35
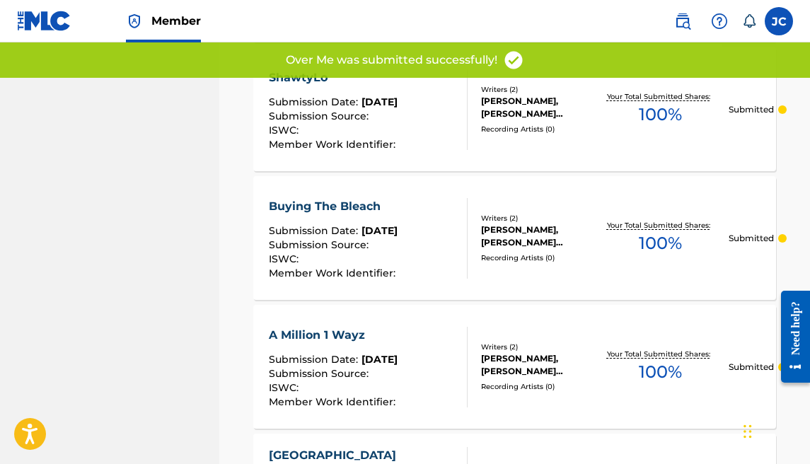
scroll to position [169, 0]
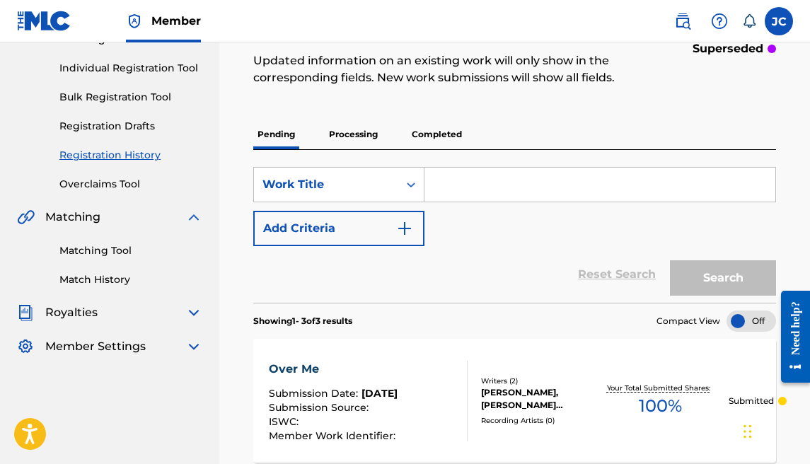
click at [349, 139] on p "Processing" at bounding box center [353, 135] width 57 height 30
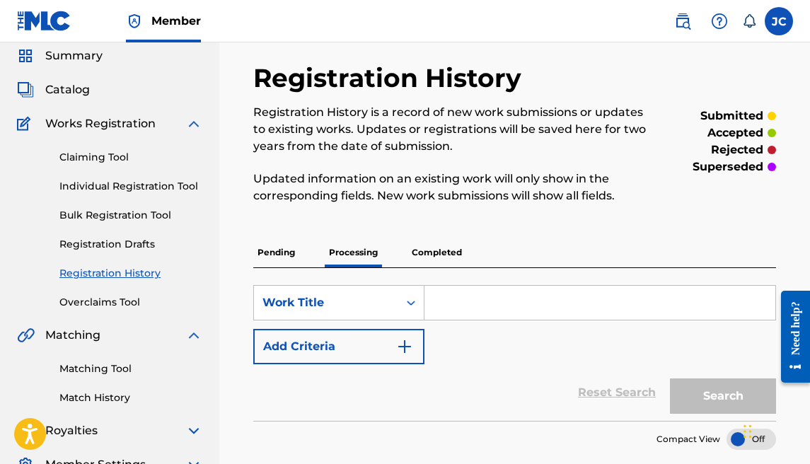
scroll to position [164, 0]
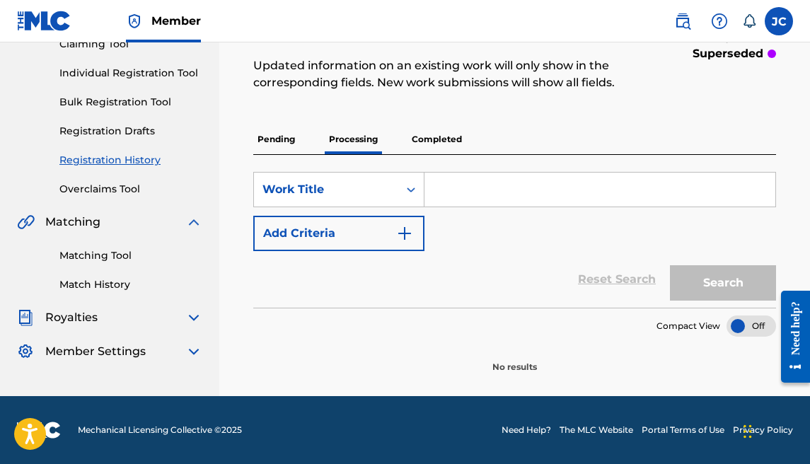
click at [282, 141] on p "Pending" at bounding box center [276, 139] width 46 height 30
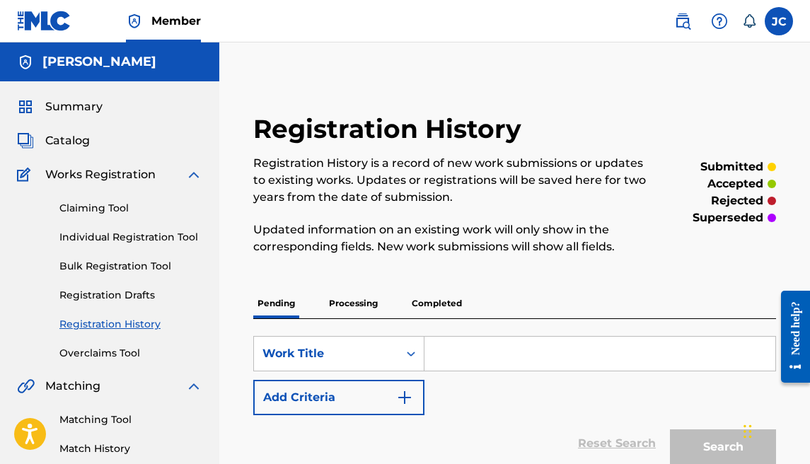
click at [102, 230] on link "Individual Registration Tool" at bounding box center [130, 237] width 143 height 15
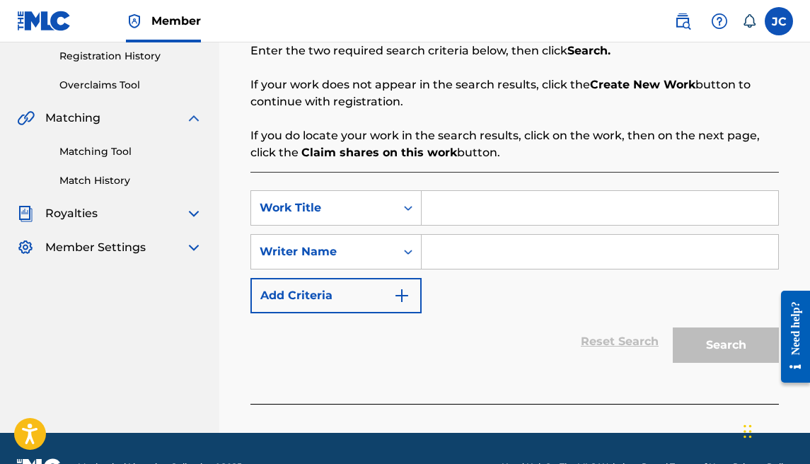
scroll to position [269, 0]
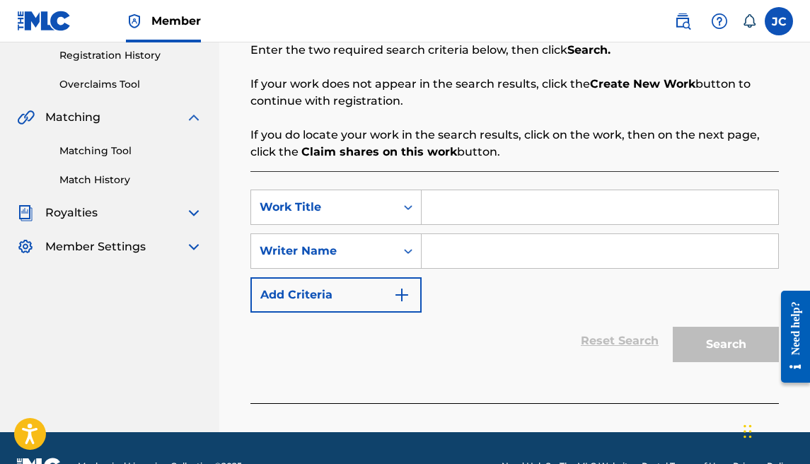
click at [451, 218] on input "Search Form" at bounding box center [600, 207] width 356 height 34
click at [464, 243] on input "Search Form" at bounding box center [600, 251] width 356 height 34
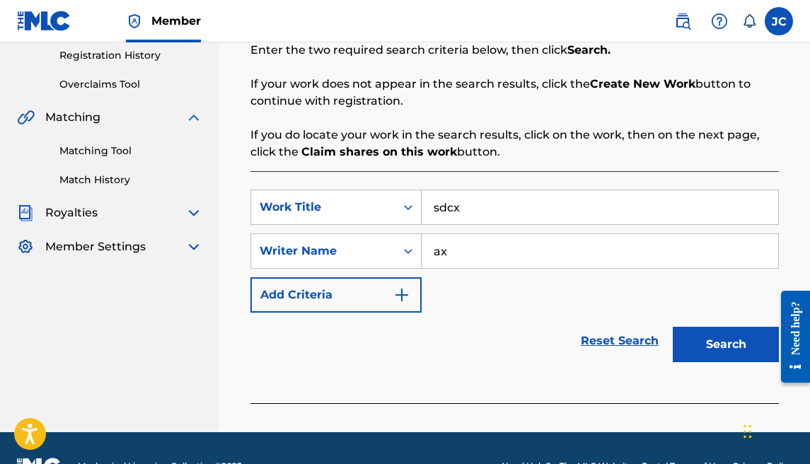
click at [693, 330] on button "Search" at bounding box center [726, 344] width 106 height 35
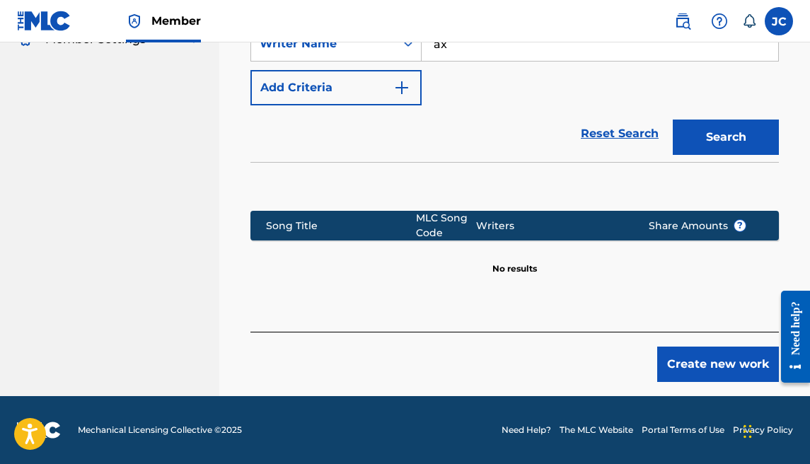
click at [703, 351] on button "Create new work" at bounding box center [718, 364] width 122 height 35
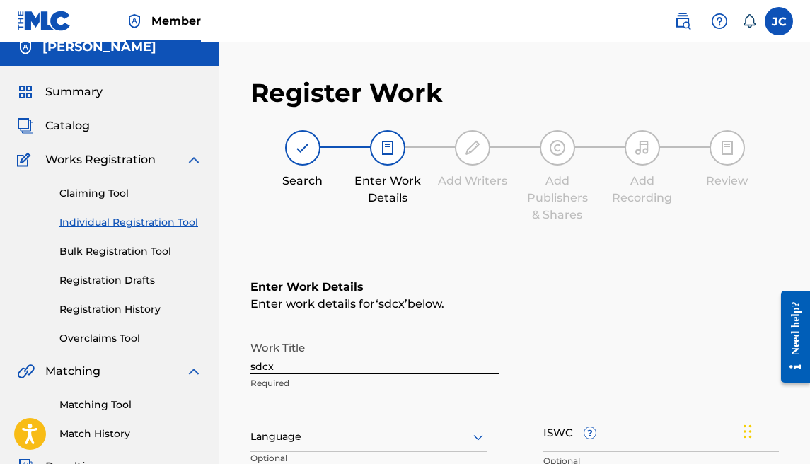
scroll to position [105, 0]
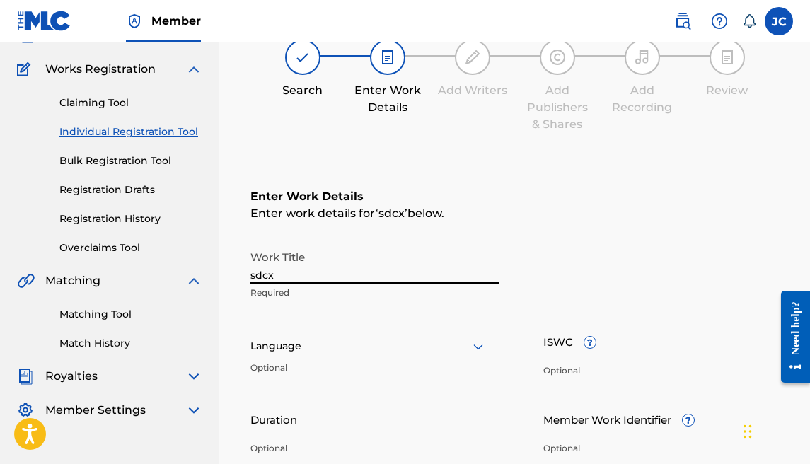
drag, startPoint x: 268, startPoint y: 278, endPoint x: 243, endPoint y: 272, distance: 25.6
click at [243, 272] on div "Register Work Search Enter Work Details Add Writers Add Publishers & Shares Add…" at bounding box center [514, 356] width 557 height 769
click at [346, 342] on div at bounding box center [368, 346] width 236 height 18
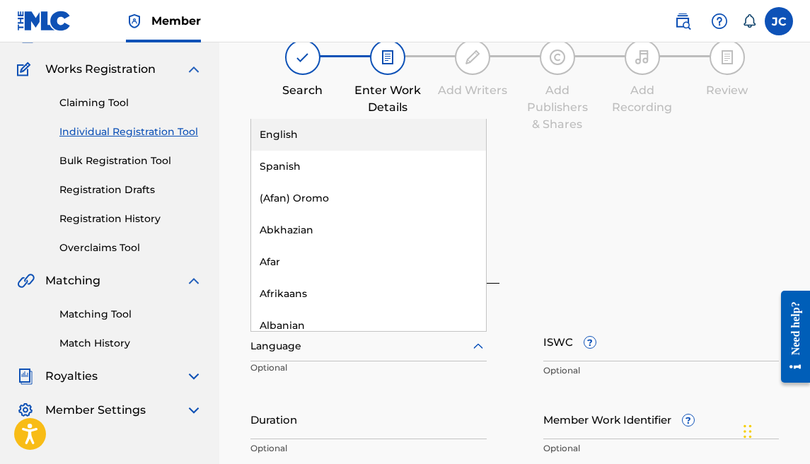
click at [303, 138] on div "English" at bounding box center [368, 135] width 235 height 32
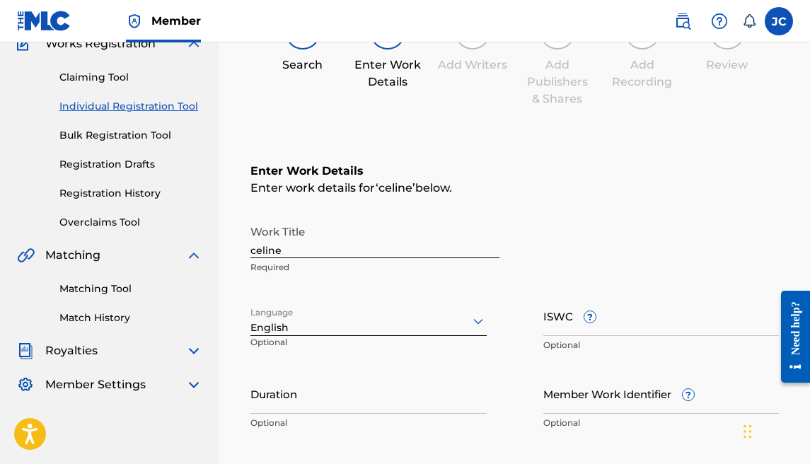
scroll to position [132, 0]
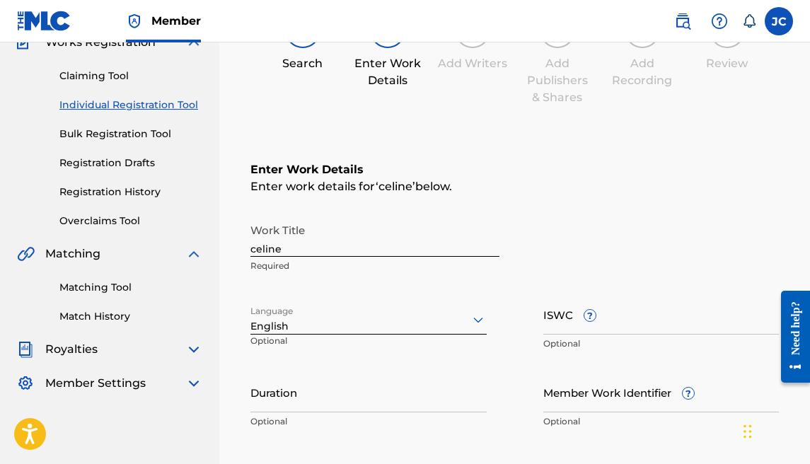
click at [347, 381] on input "Duration" at bounding box center [368, 392] width 236 height 40
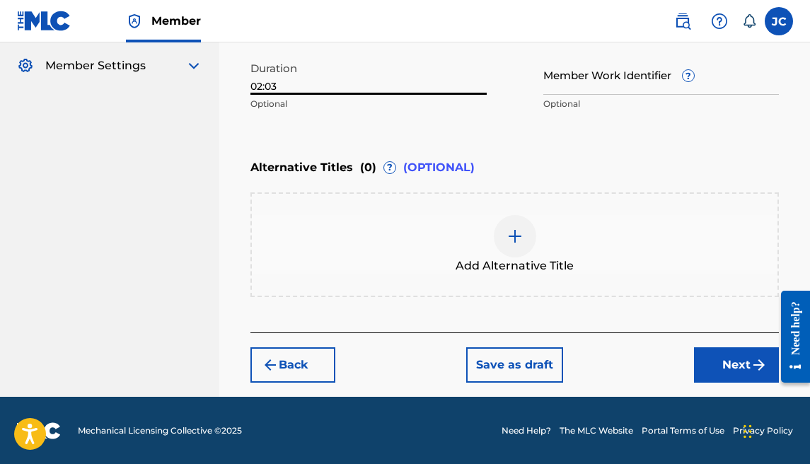
click at [700, 365] on button "Next" at bounding box center [736, 364] width 85 height 35
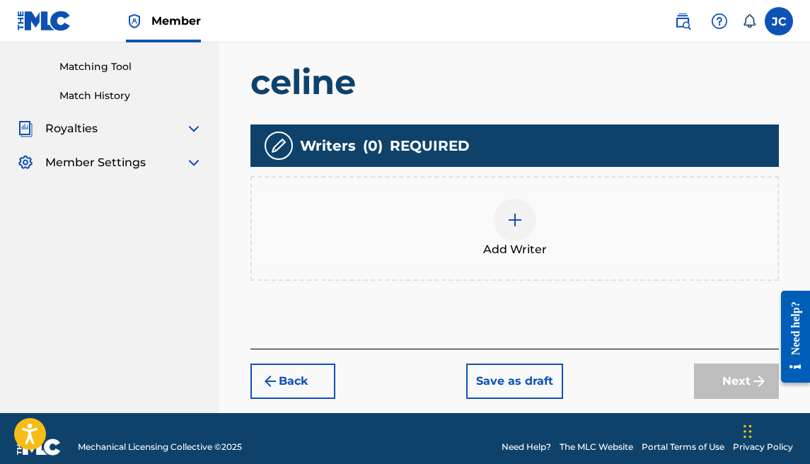
scroll to position [369, 0]
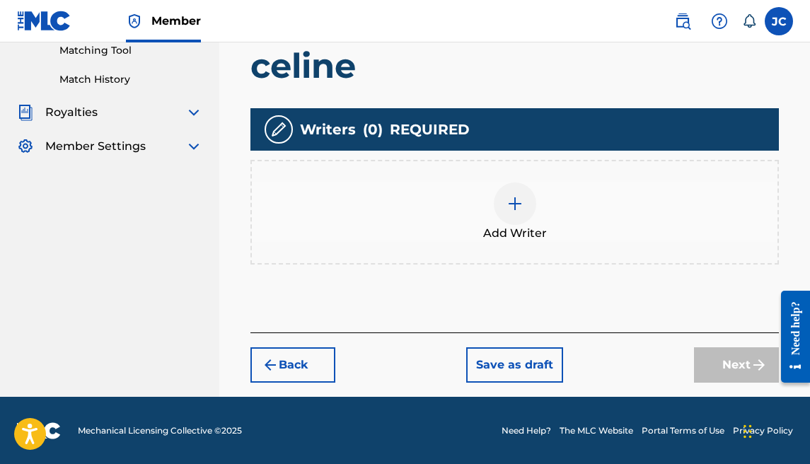
click at [494, 217] on div "Add Writer" at bounding box center [514, 211] width 525 height 59
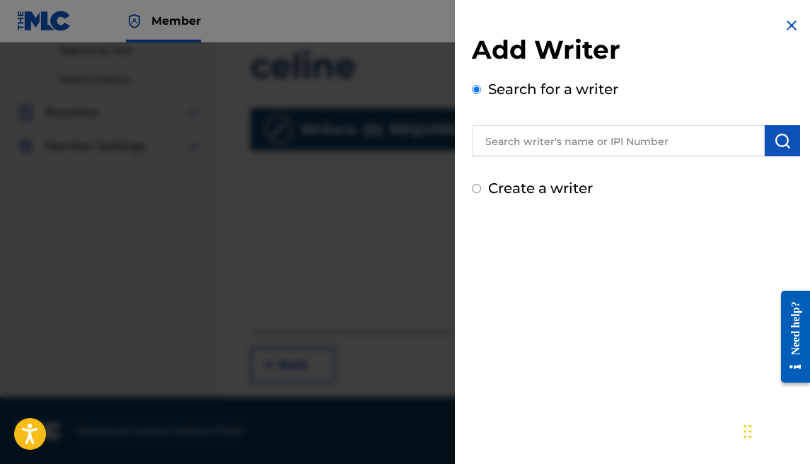
click at [556, 143] on input "text" at bounding box center [618, 140] width 293 height 31
click at [765, 136] on button "submit" at bounding box center [782, 140] width 35 height 31
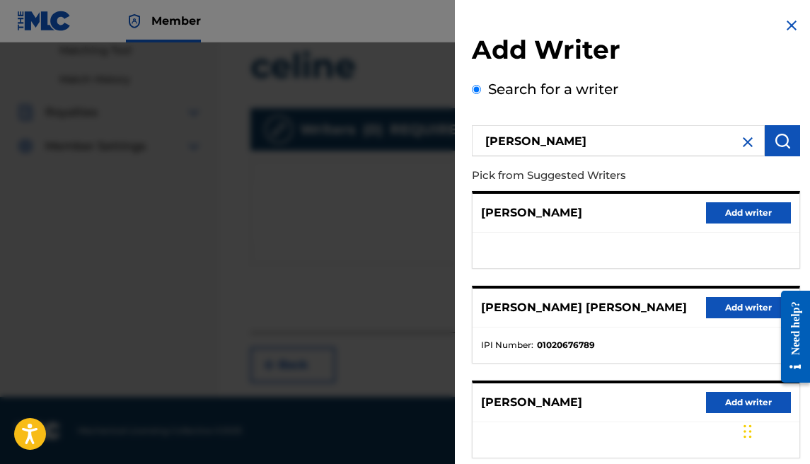
click at [740, 301] on button "Add writer" at bounding box center [748, 307] width 85 height 21
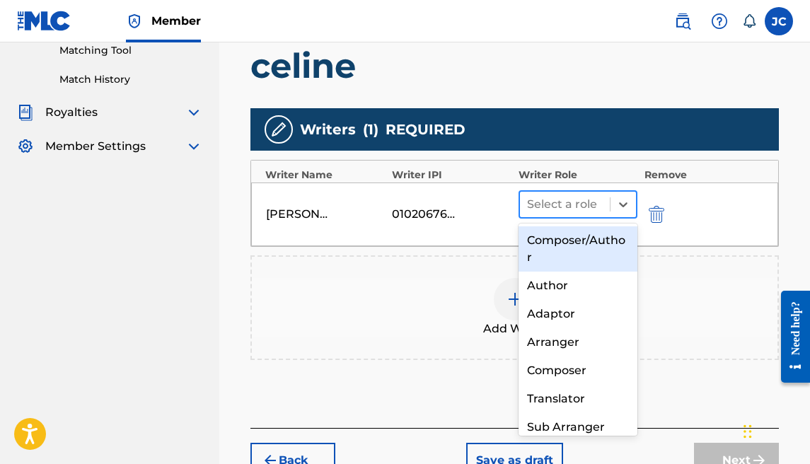
click at [590, 194] on div at bounding box center [565, 204] width 76 height 20
click at [576, 245] on div "Composer/Author" at bounding box center [577, 248] width 119 height 45
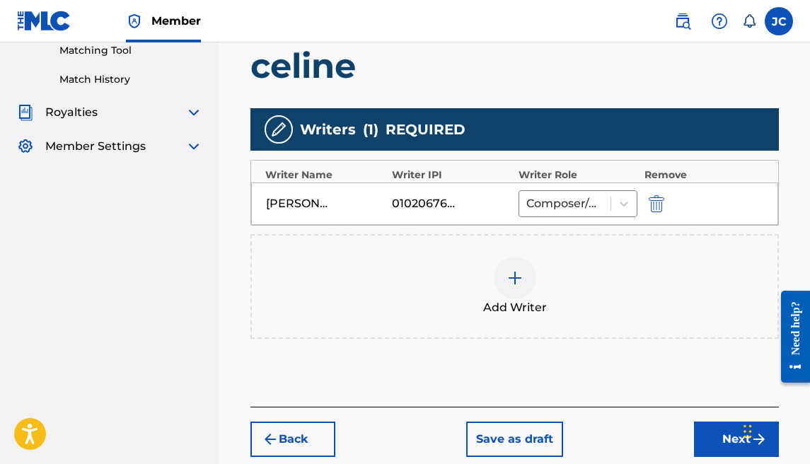
click at [513, 260] on div at bounding box center [515, 278] width 42 height 42
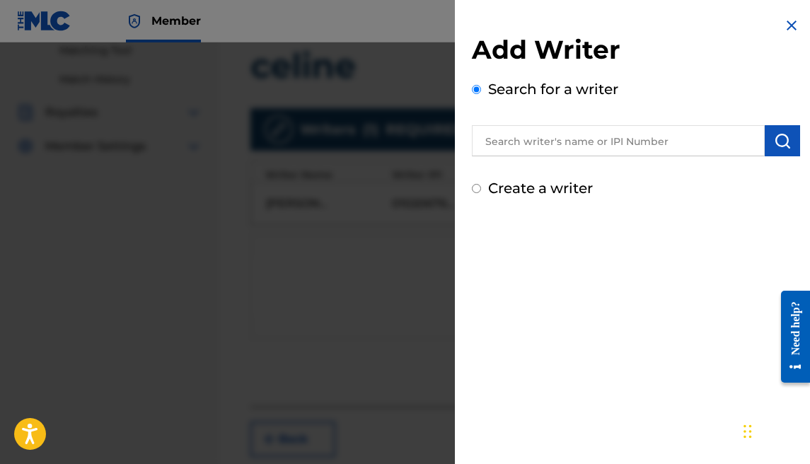
click at [561, 186] on label "Create a writer" at bounding box center [540, 188] width 105 height 17
click at [481, 186] on input "Create a writer" at bounding box center [476, 188] width 9 height 9
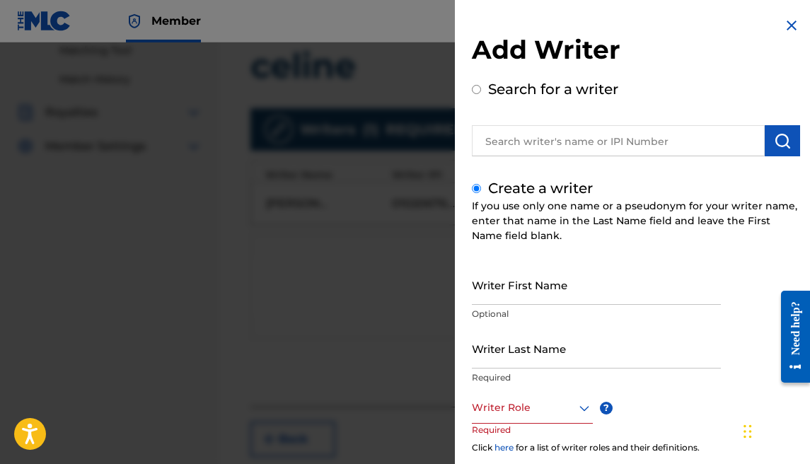
click at [561, 304] on input "Writer First Name" at bounding box center [596, 285] width 249 height 40
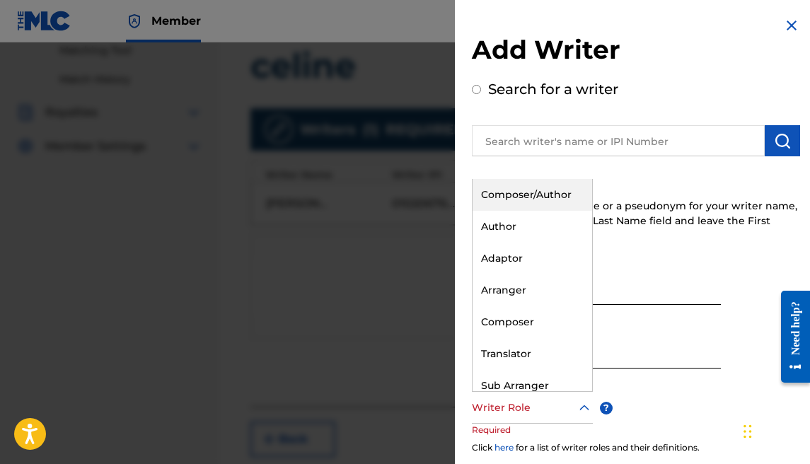
click at [546, 399] on div at bounding box center [532, 408] width 121 height 18
click at [550, 199] on div "Composer/Author" at bounding box center [532, 195] width 120 height 32
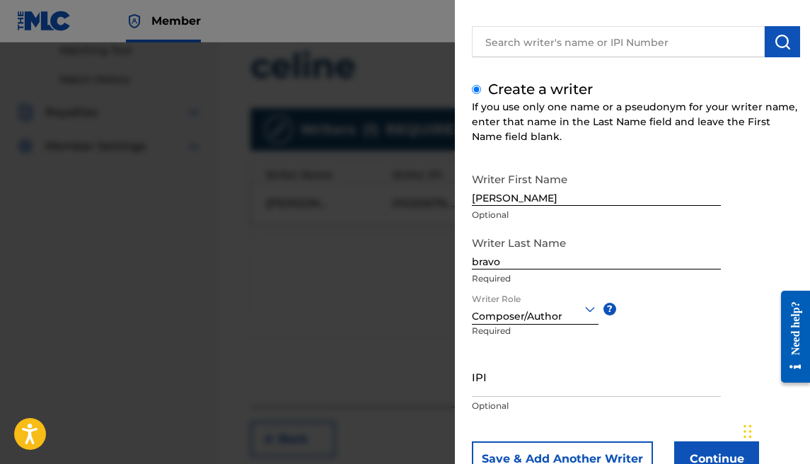
scroll to position [113, 0]
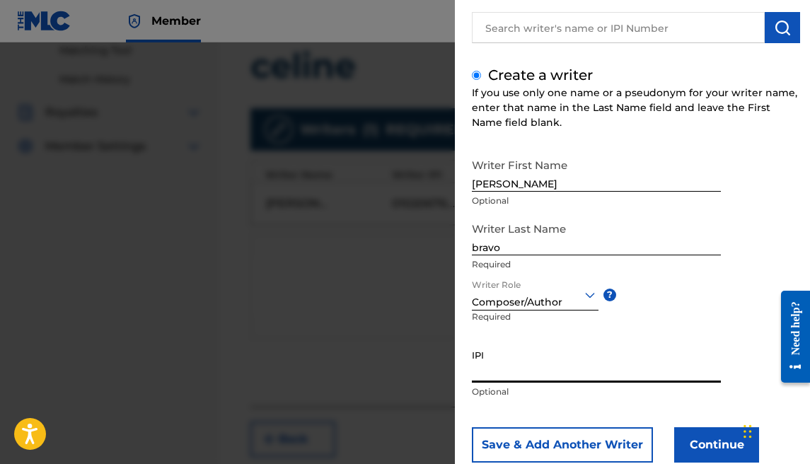
click at [528, 361] on input "IPI" at bounding box center [596, 362] width 249 height 40
paste input "1177684902"
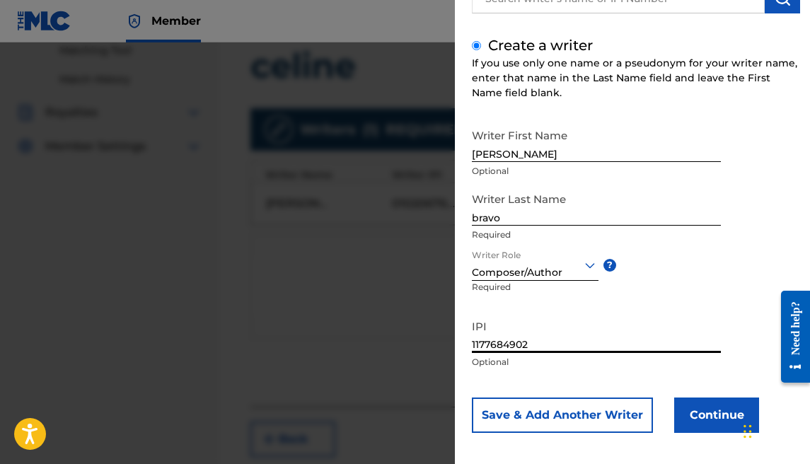
scroll to position [150, 0]
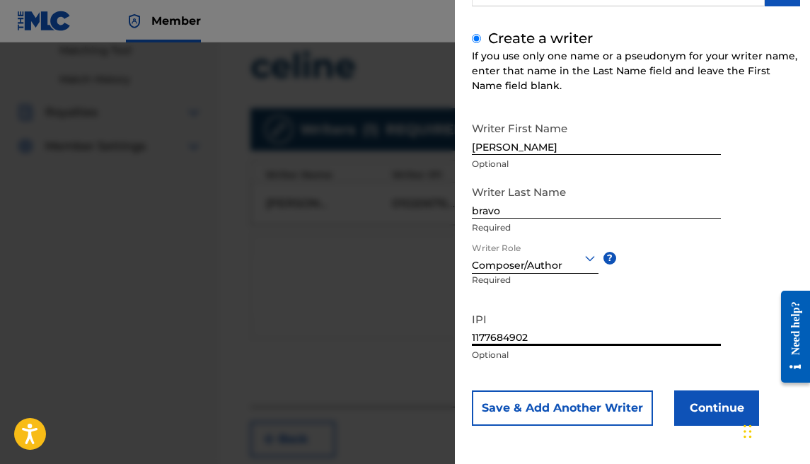
click at [697, 406] on button "Continue" at bounding box center [716, 407] width 85 height 35
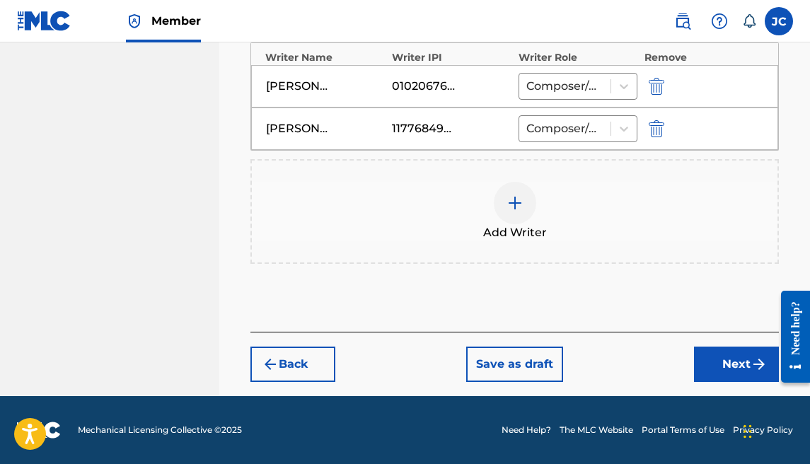
click at [735, 357] on button "Next" at bounding box center [736, 364] width 85 height 35
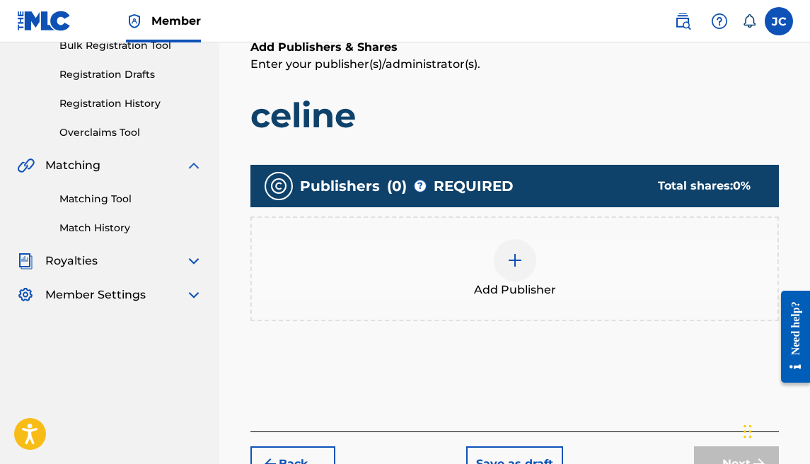
scroll to position [320, 0]
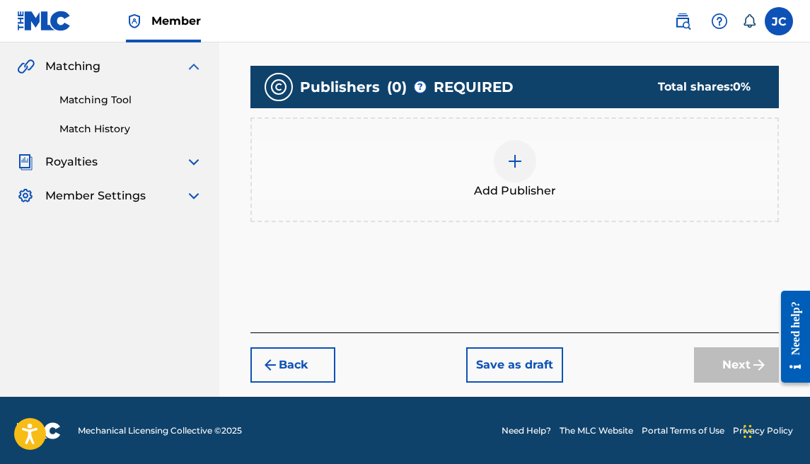
click at [509, 166] on img at bounding box center [514, 161] width 17 height 17
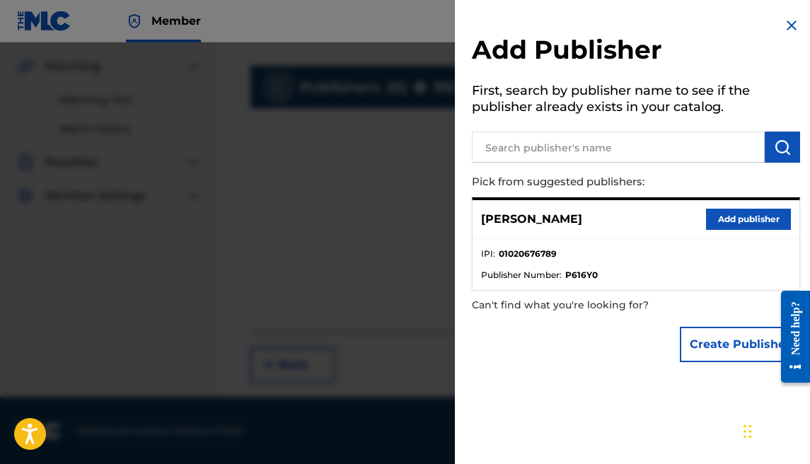
click at [740, 218] on button "Add publisher" at bounding box center [748, 219] width 85 height 21
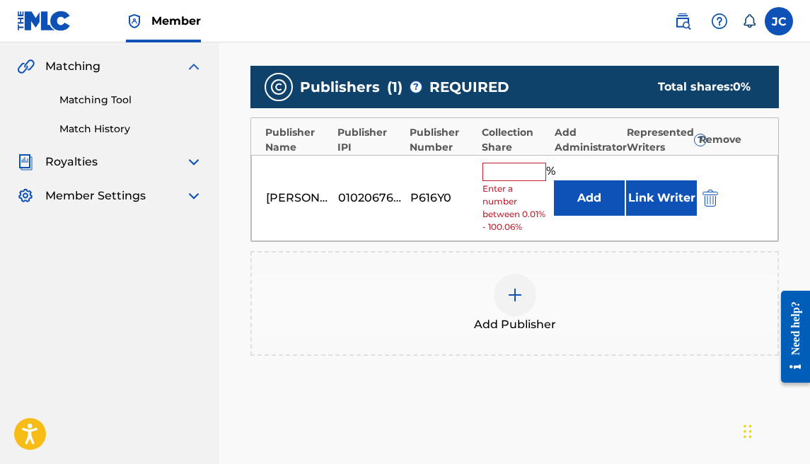
click at [500, 179] on input "text" at bounding box center [514, 172] width 64 height 18
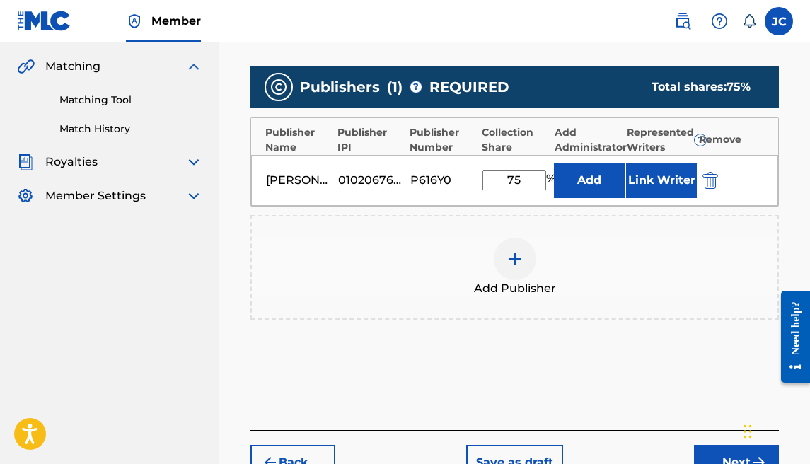
click at [518, 262] on img at bounding box center [514, 258] width 17 height 17
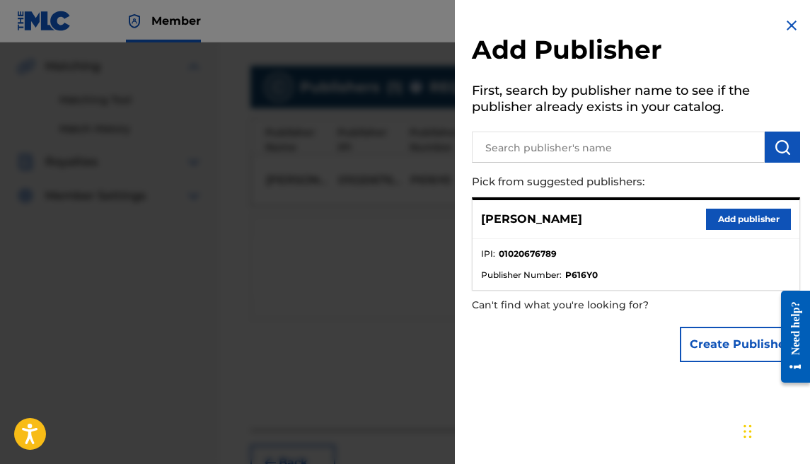
click at [713, 332] on button "Create Publisher" at bounding box center [740, 344] width 120 height 35
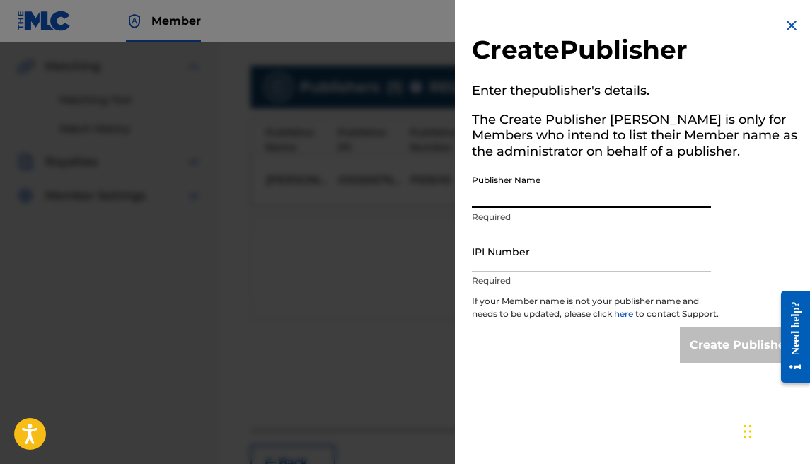
click at [544, 188] on input "Publisher Name" at bounding box center [591, 188] width 239 height 40
click at [545, 246] on input "IPI Number" at bounding box center [591, 251] width 239 height 40
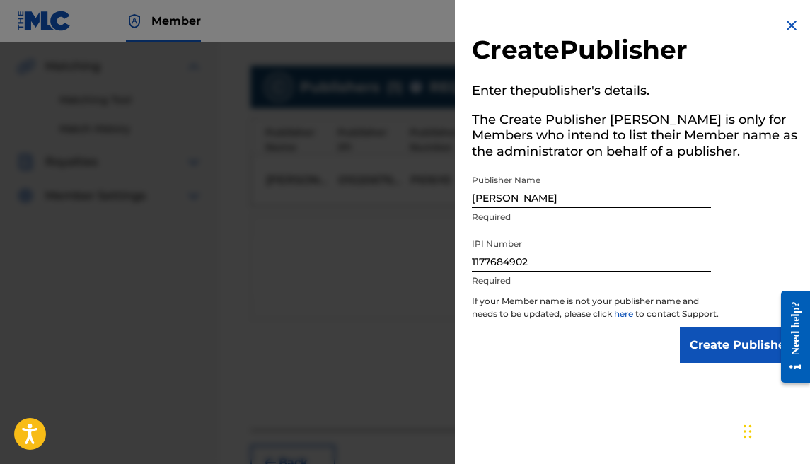
click at [683, 350] on input "Create Publisher" at bounding box center [740, 344] width 120 height 35
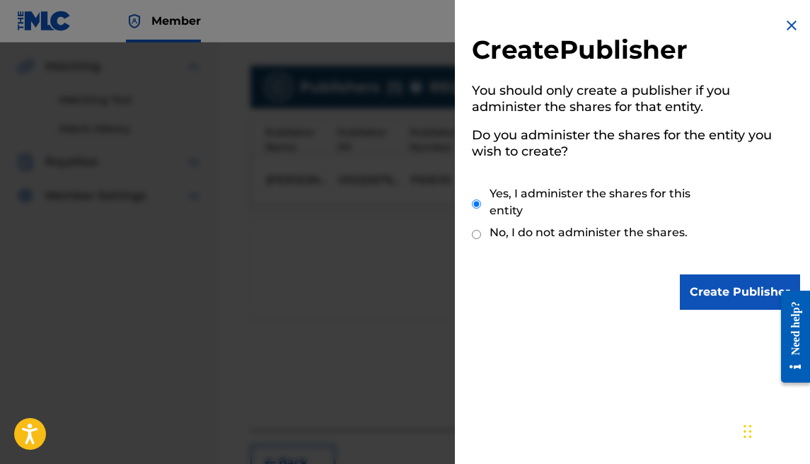
click at [692, 304] on input "Create Publisher" at bounding box center [740, 291] width 120 height 35
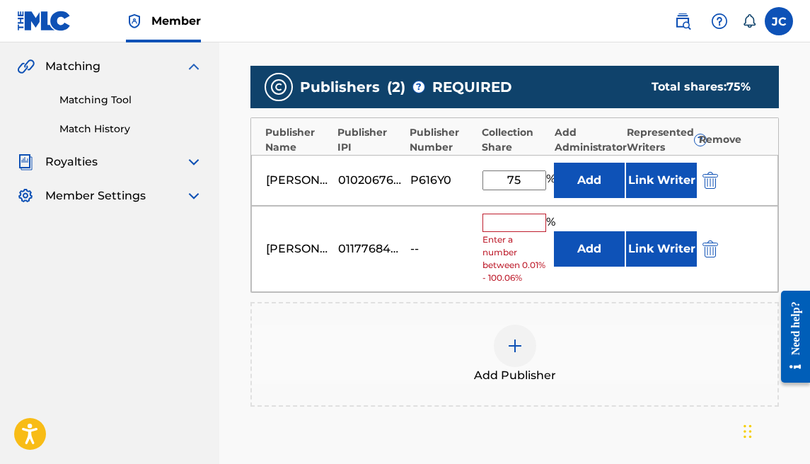
click at [529, 230] on input "text" at bounding box center [514, 223] width 64 height 18
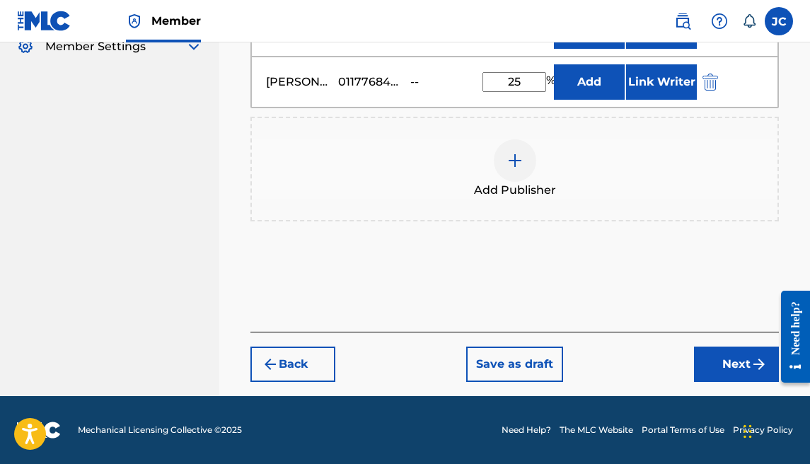
click at [709, 373] on button "Next" at bounding box center [736, 364] width 85 height 35
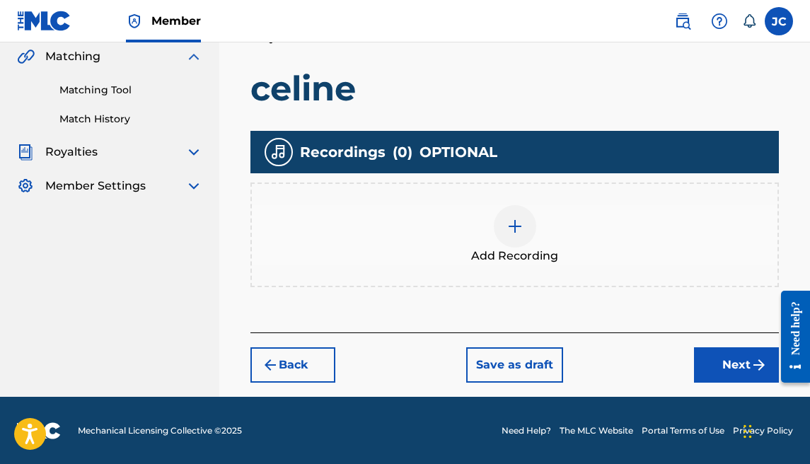
click at [703, 363] on button "Next" at bounding box center [736, 364] width 85 height 35
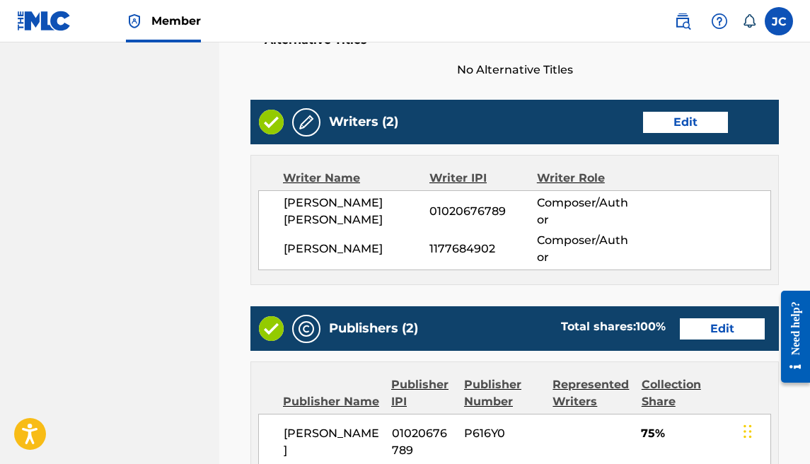
scroll to position [924, 0]
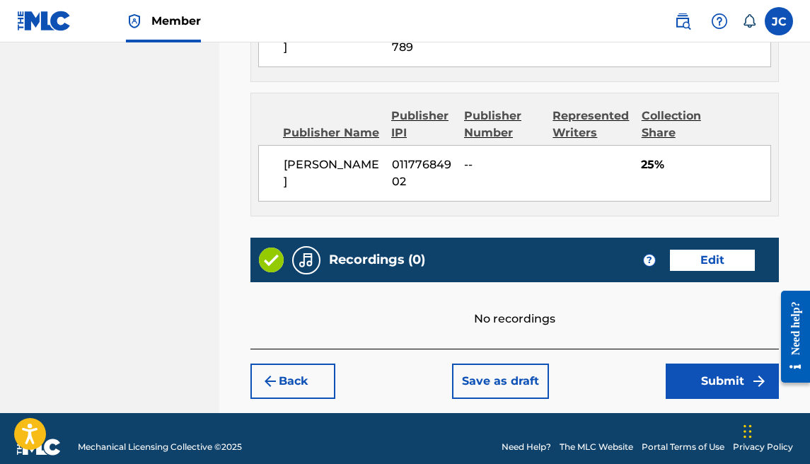
click at [703, 373] on button "Submit" at bounding box center [722, 381] width 113 height 35
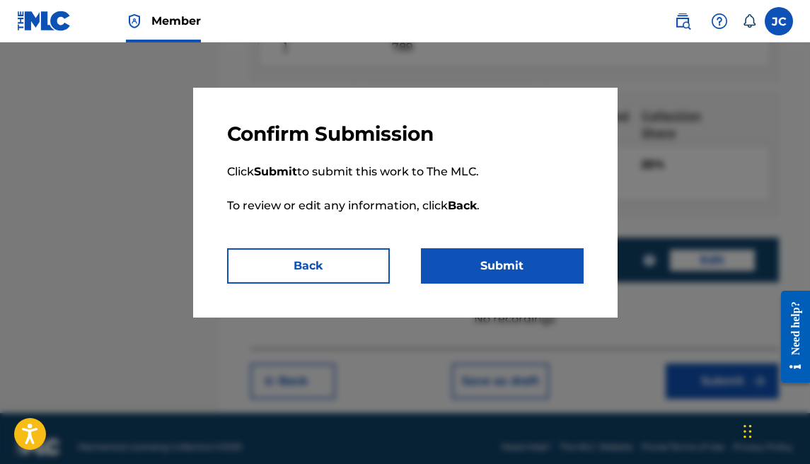
click at [459, 269] on button "Submit" at bounding box center [502, 265] width 163 height 35
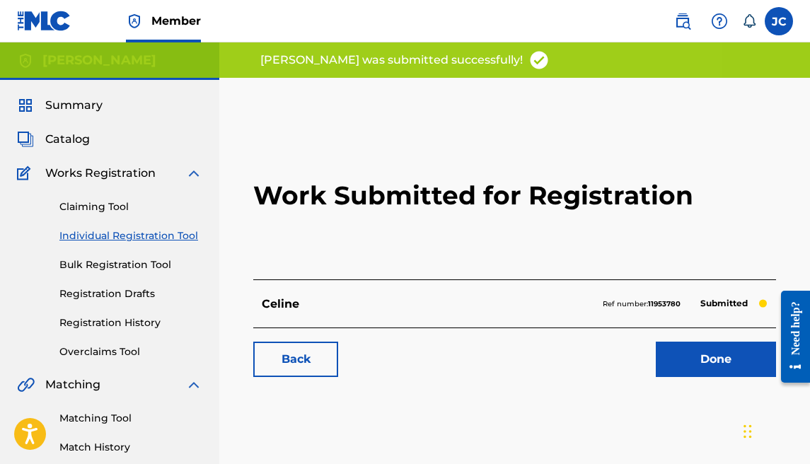
scroll to position [3, 0]
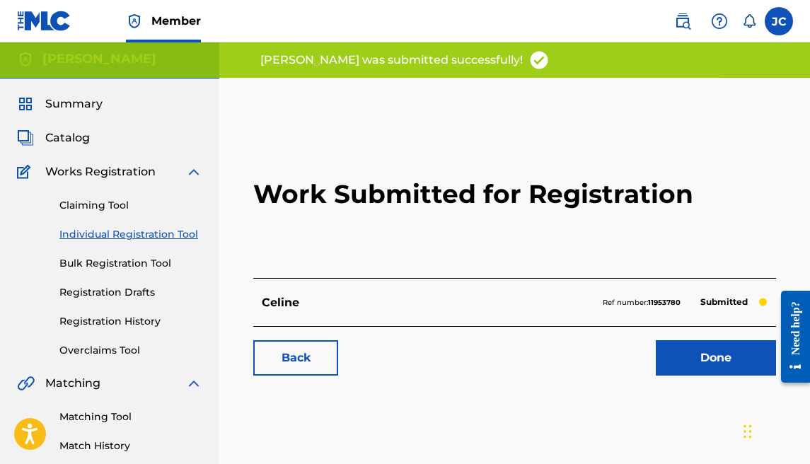
click at [697, 350] on link "Done" at bounding box center [716, 357] width 120 height 35
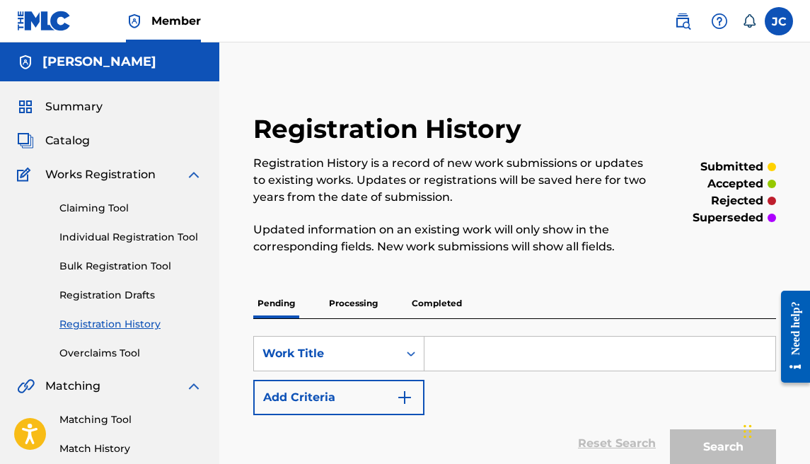
click at [99, 236] on link "Individual Registration Tool" at bounding box center [130, 237] width 143 height 15
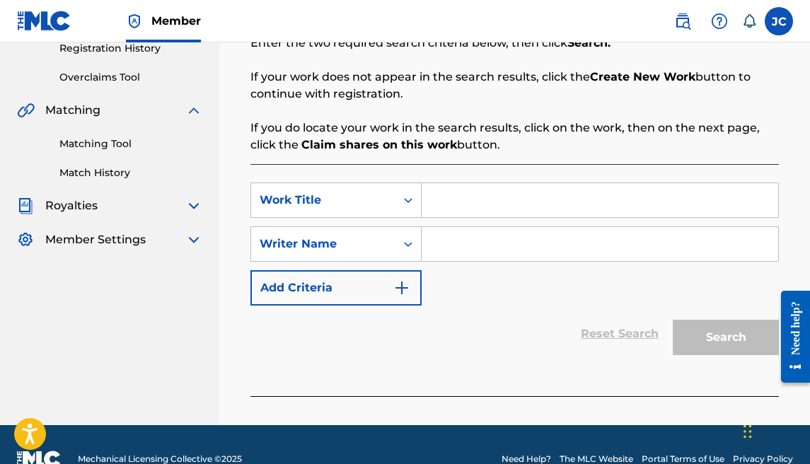
scroll to position [278, 0]
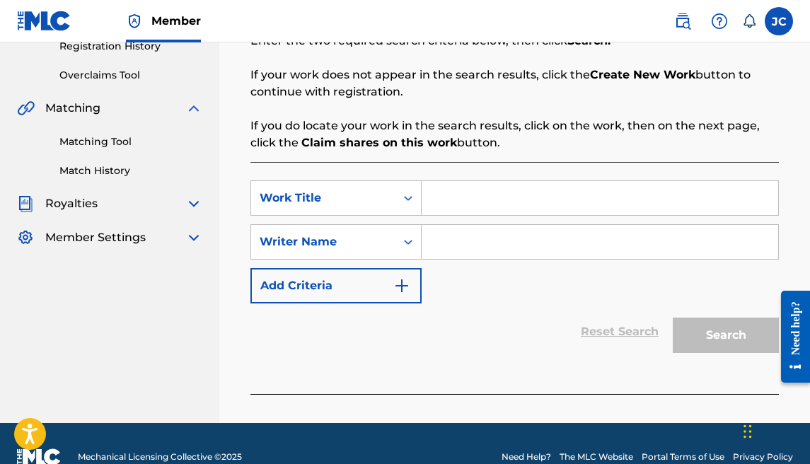
click at [493, 209] on input "Search Form" at bounding box center [600, 198] width 356 height 34
click at [509, 233] on input "Search Form" at bounding box center [600, 242] width 356 height 34
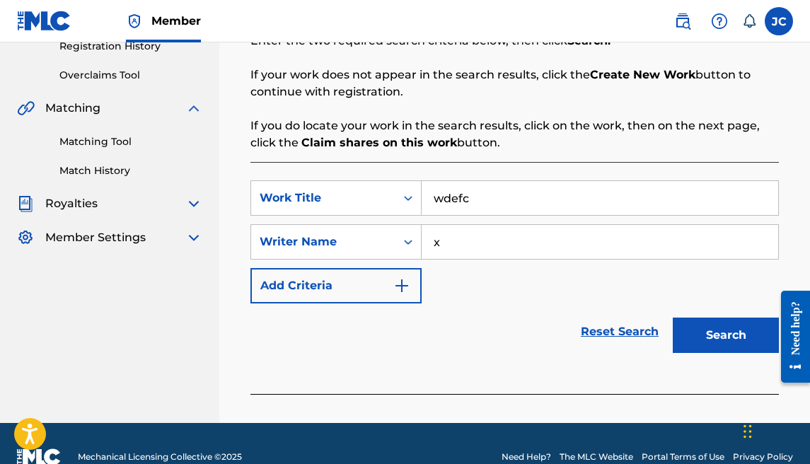
click at [697, 335] on button "Search" at bounding box center [726, 335] width 106 height 35
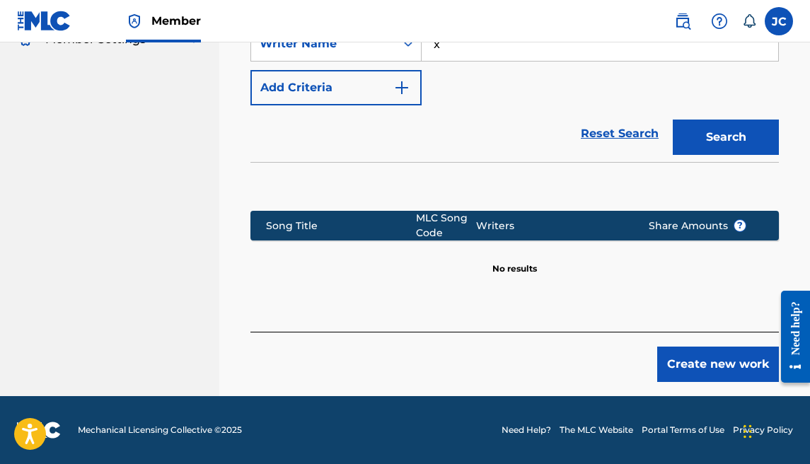
click at [707, 347] on button "Create new work" at bounding box center [718, 364] width 122 height 35
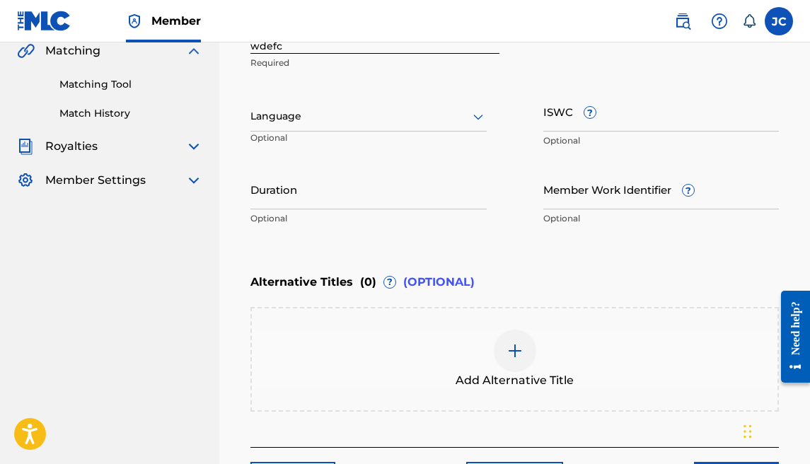
scroll to position [156, 0]
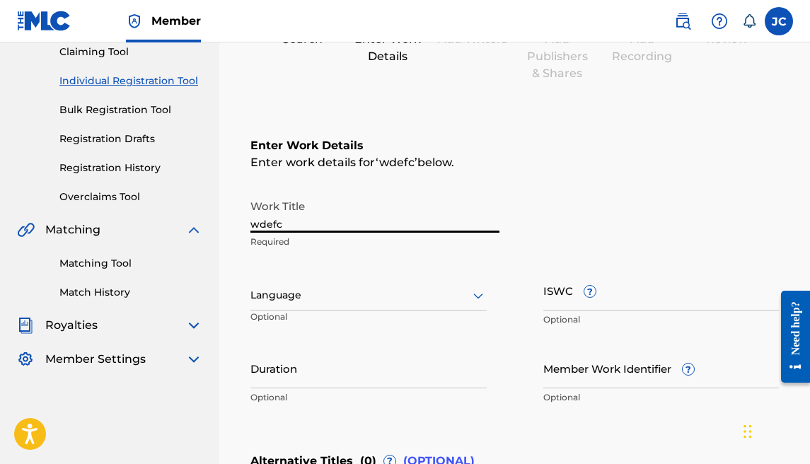
drag, startPoint x: 315, startPoint y: 216, endPoint x: 161, endPoint y: 211, distance: 154.3
click at [161, 211] on main "[PERSON_NAME] Summary Catalog Works Registration Claiming Tool Individual Regis…" at bounding box center [405, 288] width 810 height 804
drag, startPoint x: 289, startPoint y: 226, endPoint x: 175, endPoint y: 220, distance: 113.3
click at [175, 220] on main "[PERSON_NAME] Summary Catalog Works Registration Claiming Tool Individual Regis…" at bounding box center [405, 288] width 810 height 804
click at [306, 307] on div "Language" at bounding box center [368, 296] width 236 height 30
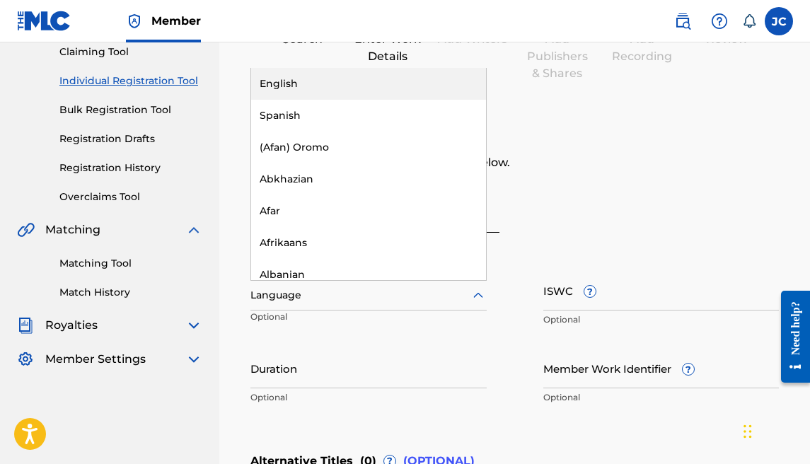
click at [318, 81] on div "English" at bounding box center [368, 84] width 235 height 32
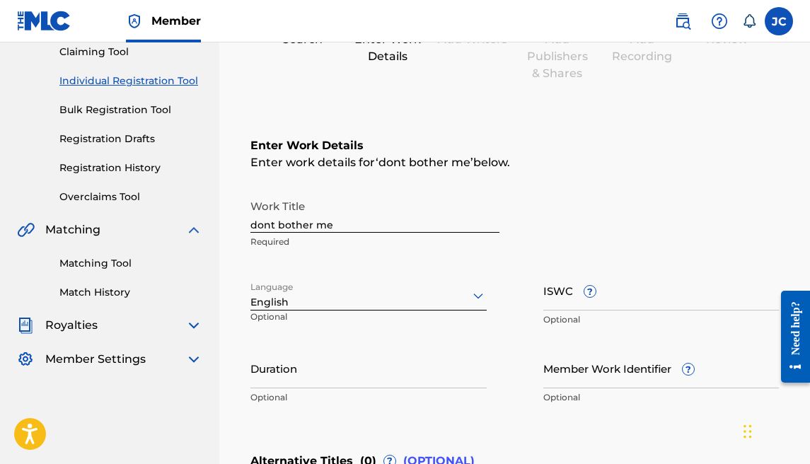
click at [314, 376] on input "Duration" at bounding box center [368, 368] width 236 height 40
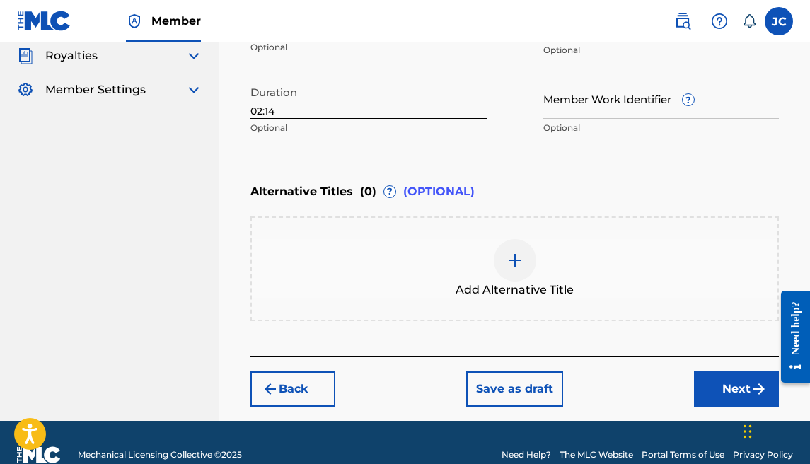
click at [697, 374] on button "Next" at bounding box center [736, 388] width 85 height 35
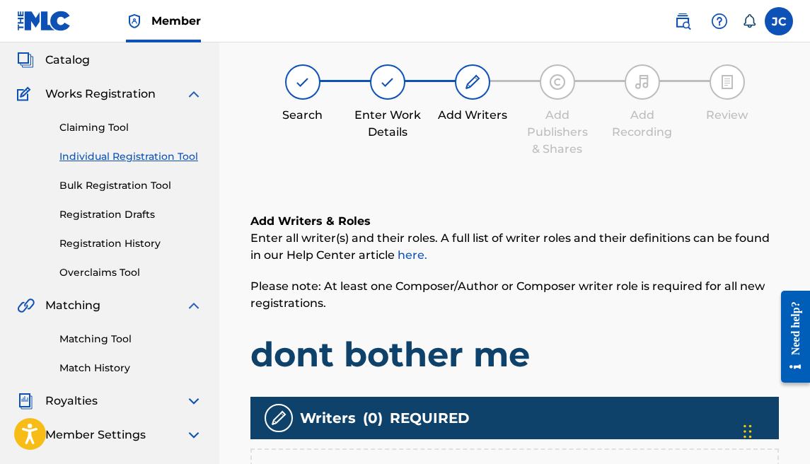
scroll to position [290, 0]
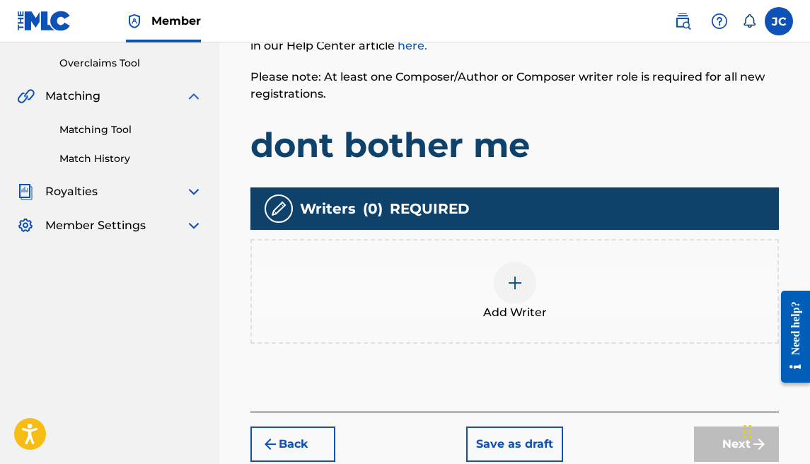
click at [508, 290] on img at bounding box center [514, 282] width 17 height 17
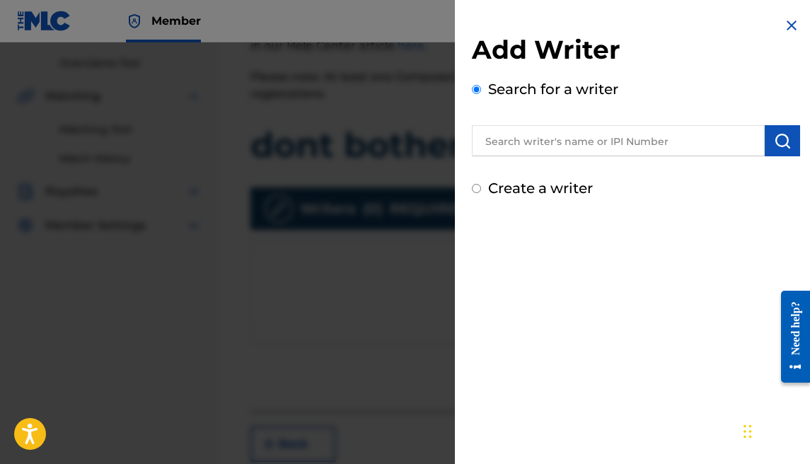
click at [562, 146] on input "text" at bounding box center [618, 140] width 293 height 31
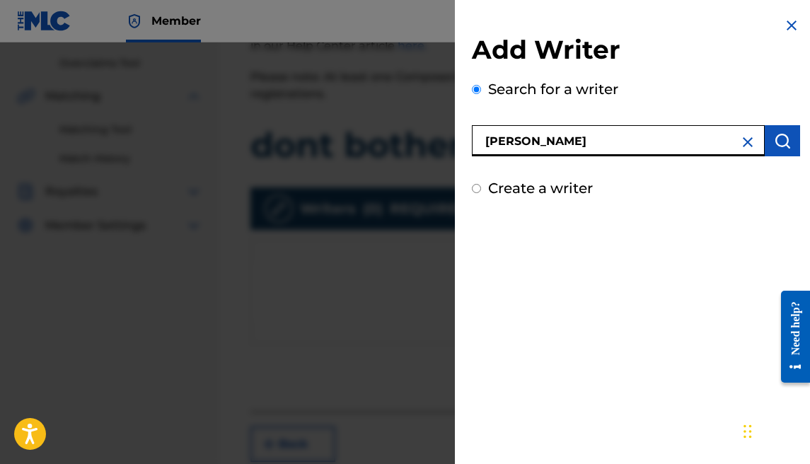
click at [779, 134] on img "submit" at bounding box center [782, 140] width 17 height 17
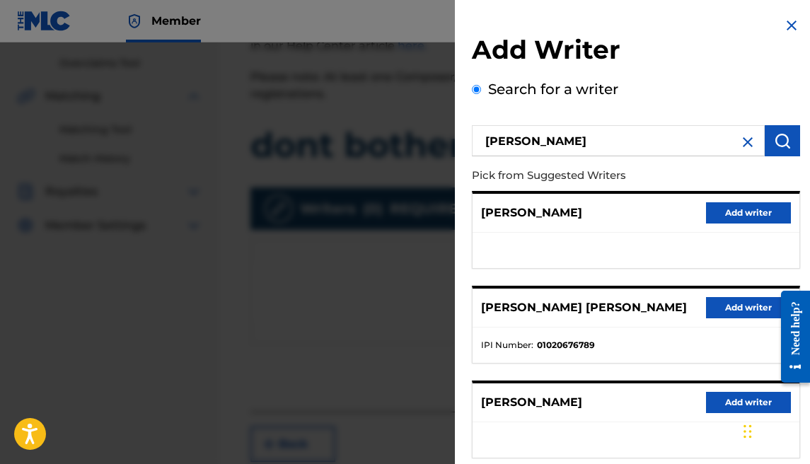
click at [731, 298] on button "Add writer" at bounding box center [748, 307] width 85 height 21
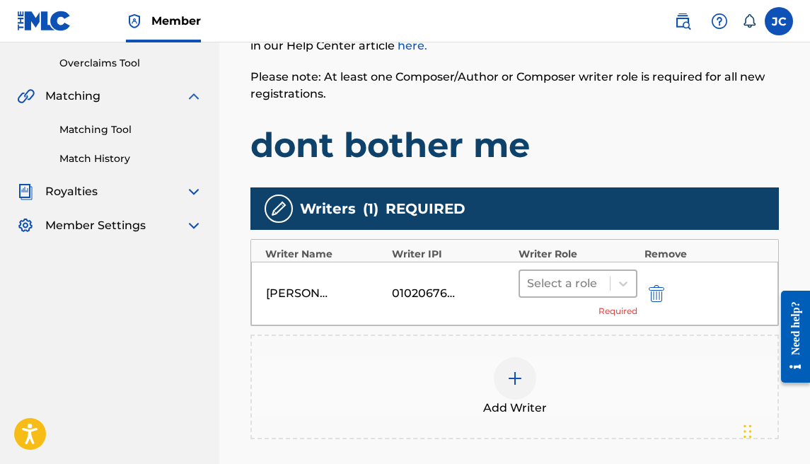
click at [556, 281] on div at bounding box center [565, 284] width 76 height 20
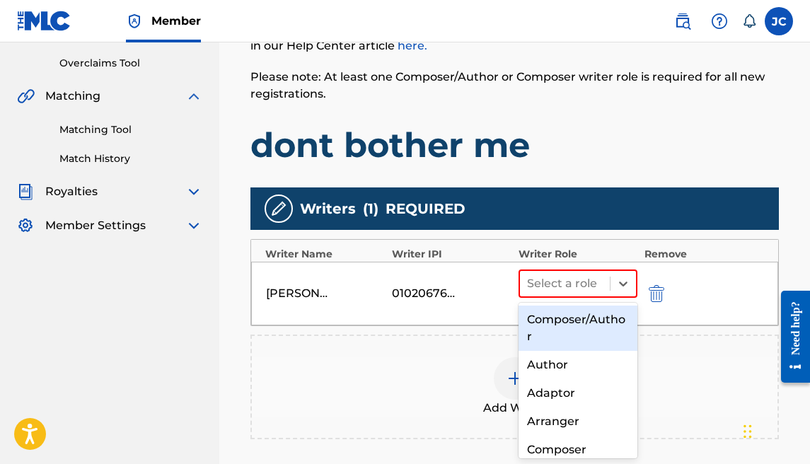
click at [562, 325] on div "Composer/Author" at bounding box center [577, 328] width 119 height 45
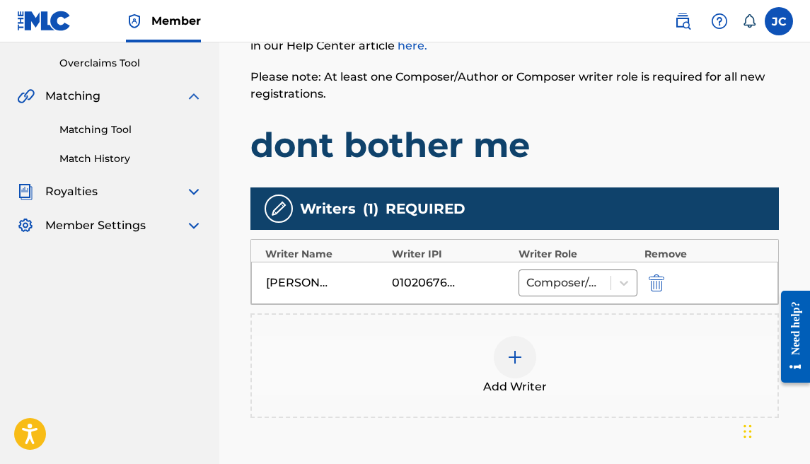
click at [516, 352] on img at bounding box center [514, 357] width 17 height 17
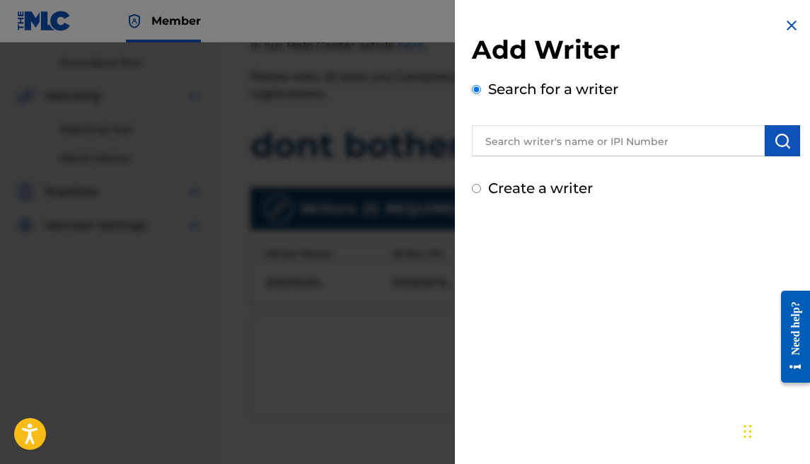
click at [588, 180] on label "Create a writer" at bounding box center [540, 188] width 105 height 17
click at [481, 184] on input "Create a writer" at bounding box center [476, 188] width 9 height 9
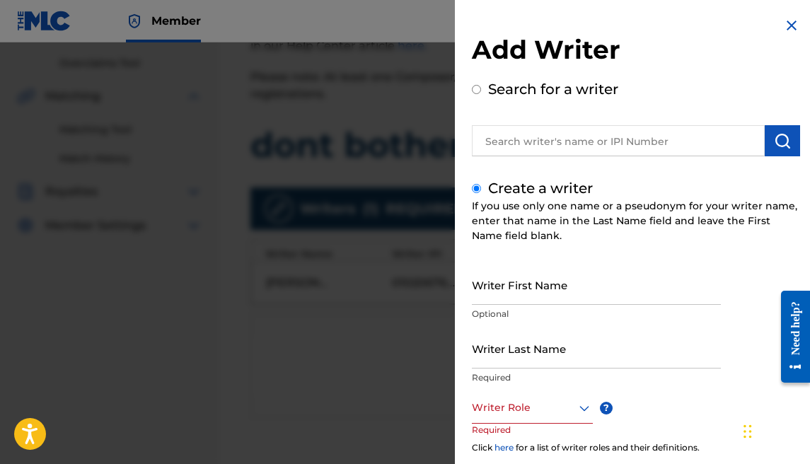
click at [582, 284] on input "Writer First Name" at bounding box center [596, 285] width 249 height 40
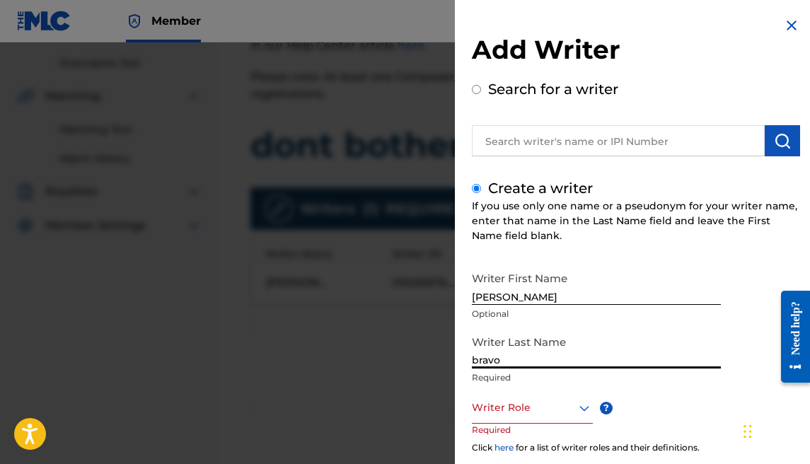
click at [533, 400] on div at bounding box center [532, 408] width 121 height 18
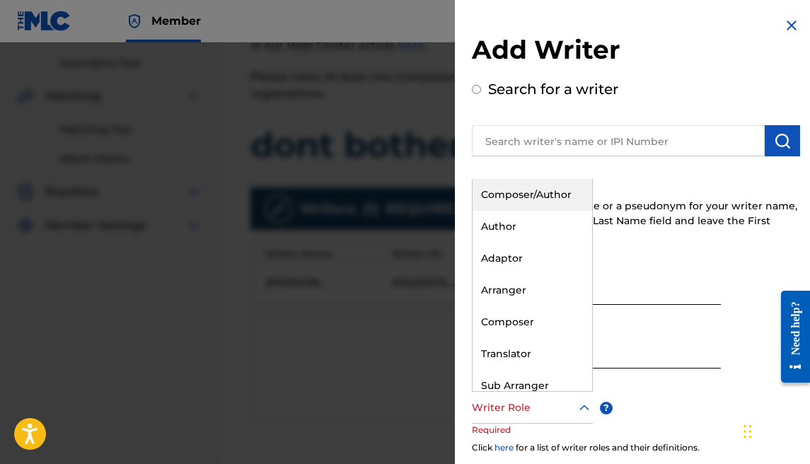
click at [528, 202] on div "Composer/Author" at bounding box center [532, 195] width 120 height 32
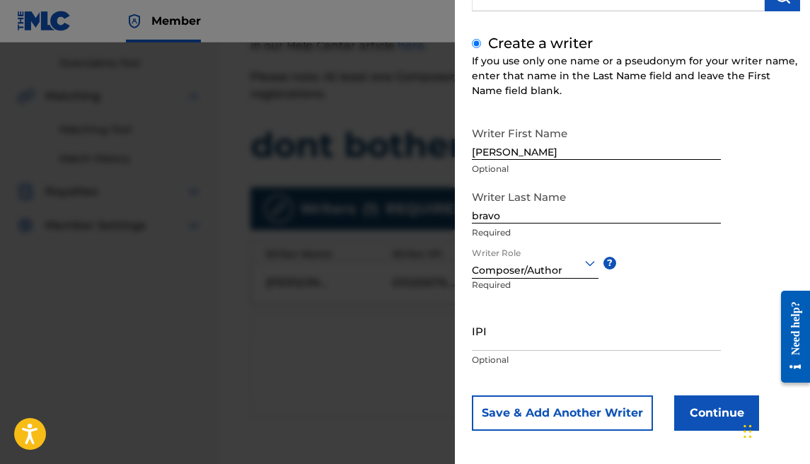
scroll to position [150, 0]
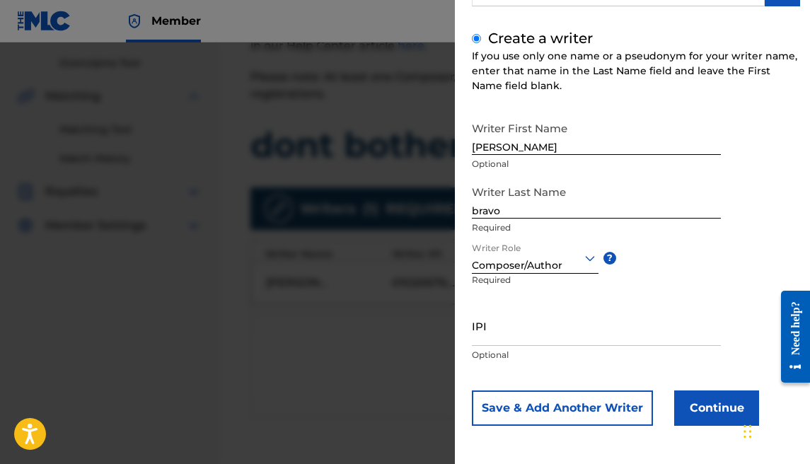
click at [538, 342] on input "IPI" at bounding box center [596, 326] width 249 height 40
paste input "1177684902"
click at [687, 417] on button "Continue" at bounding box center [716, 407] width 85 height 35
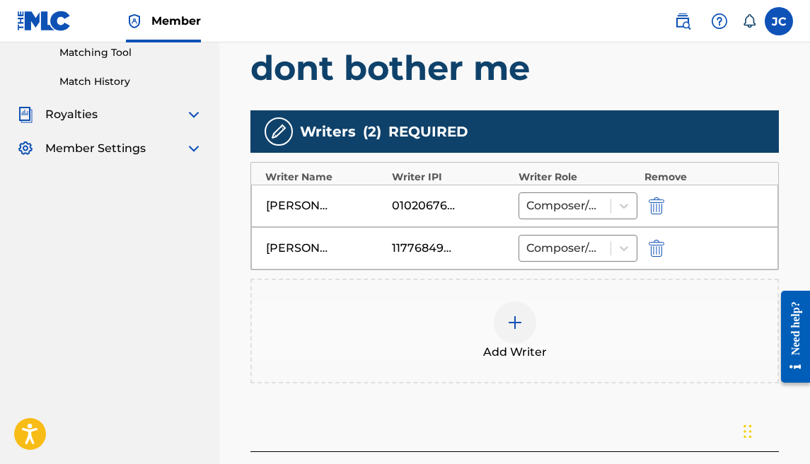
scroll to position [487, 0]
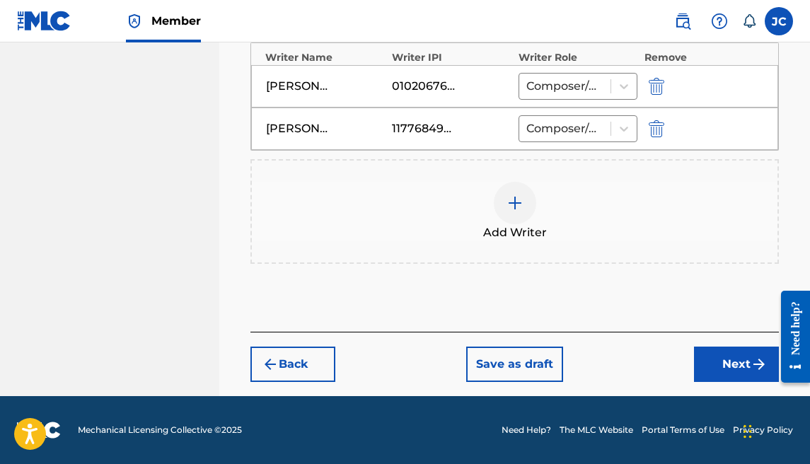
click at [716, 364] on button "Next" at bounding box center [736, 364] width 85 height 35
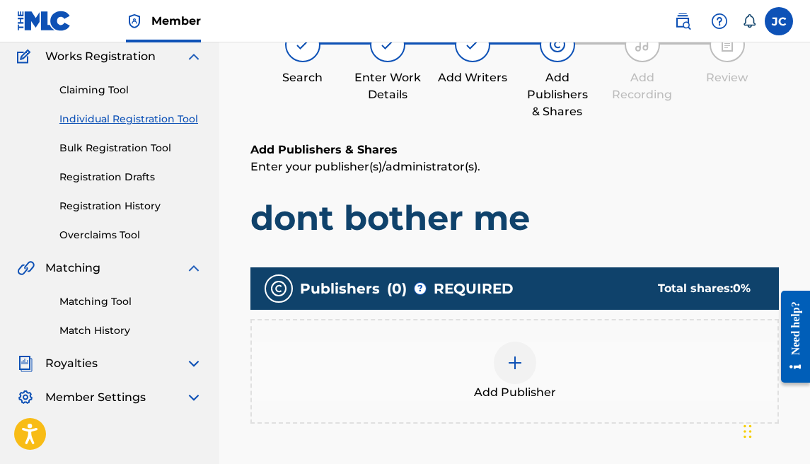
scroll to position [218, 0]
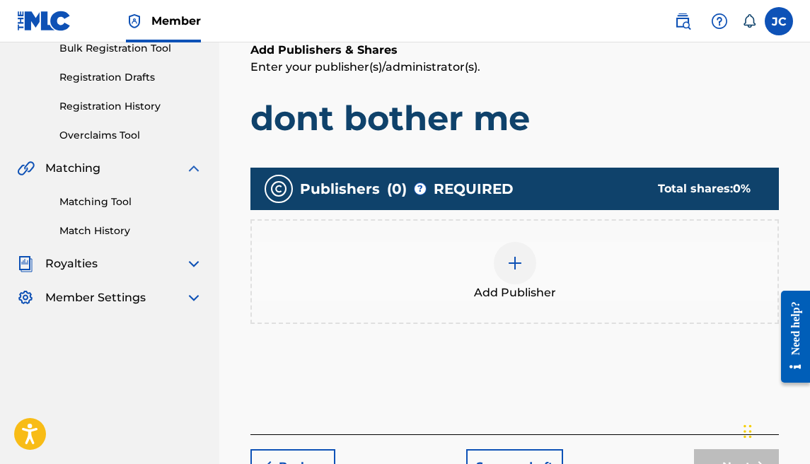
click at [518, 278] on div at bounding box center [515, 263] width 42 height 42
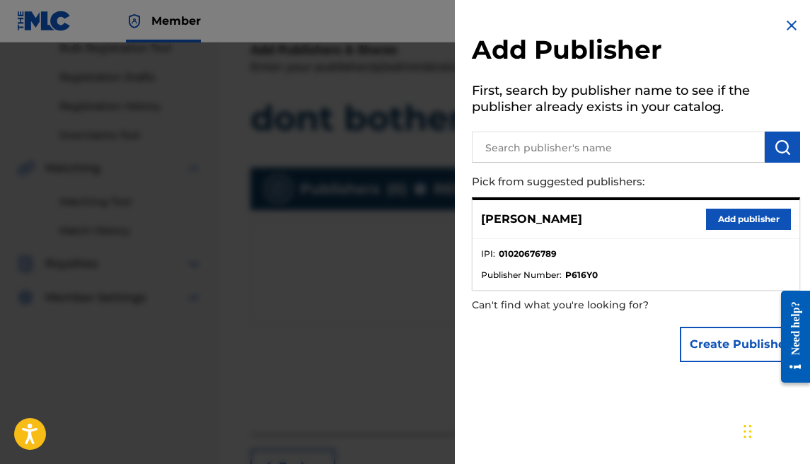
click at [719, 214] on button "Add publisher" at bounding box center [748, 219] width 85 height 21
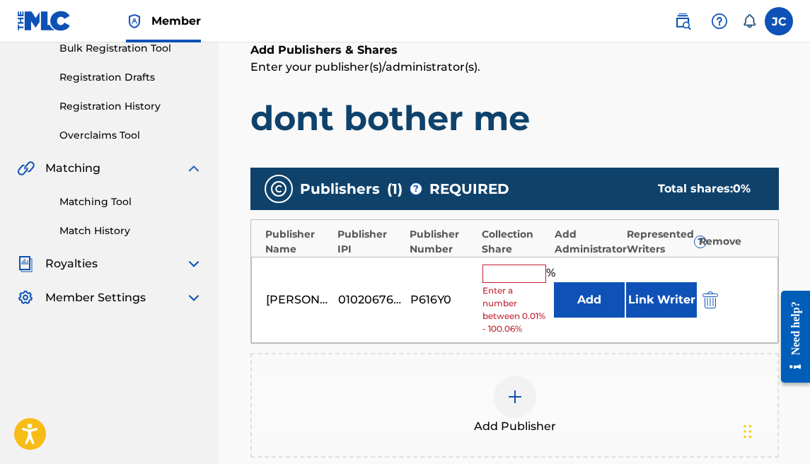
click at [512, 276] on input "text" at bounding box center [514, 274] width 64 height 18
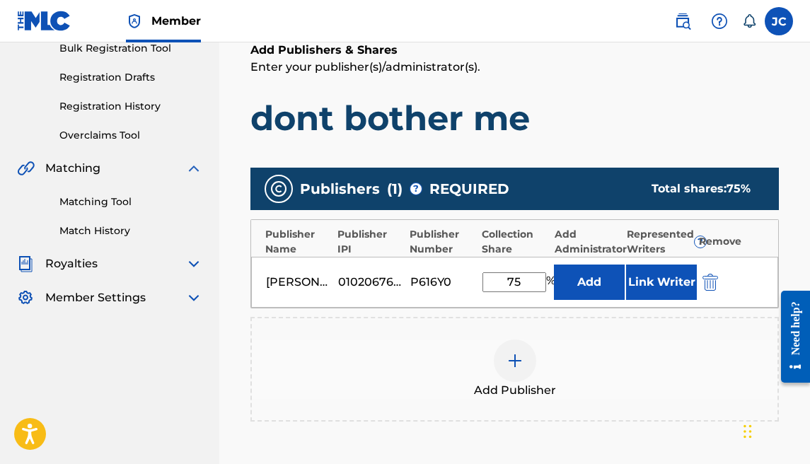
click at [514, 356] on img at bounding box center [514, 360] width 17 height 17
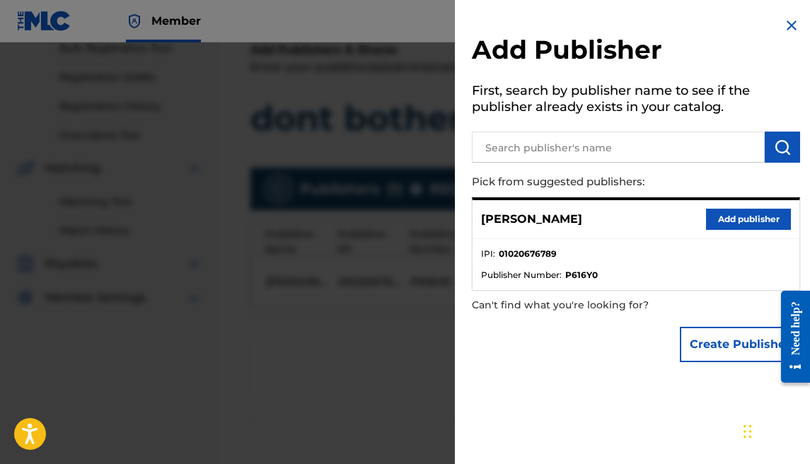
click at [697, 333] on button "Create Publisher" at bounding box center [740, 344] width 120 height 35
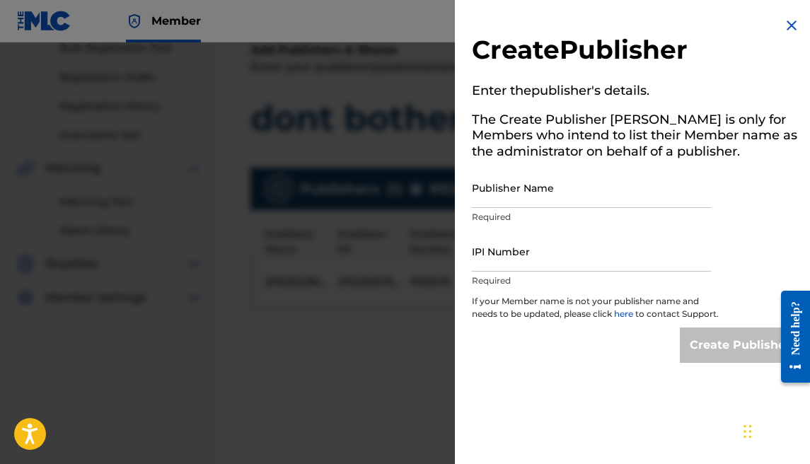
click at [543, 195] on input "Publisher Name" at bounding box center [591, 188] width 239 height 40
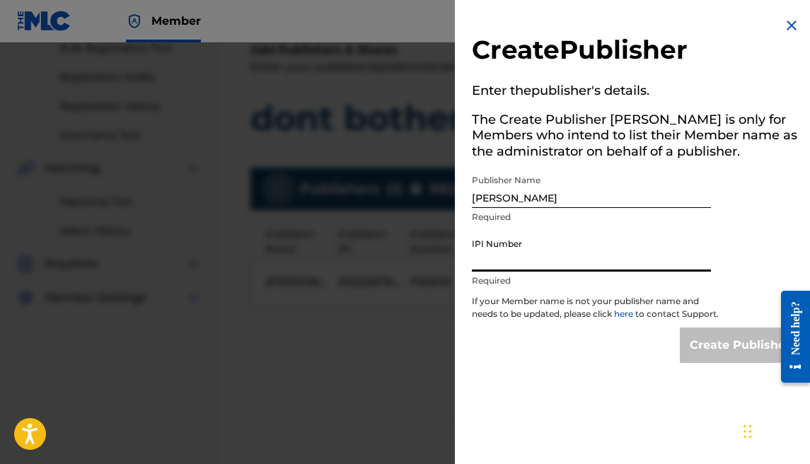
click at [550, 248] on input "IPI Number" at bounding box center [591, 251] width 239 height 40
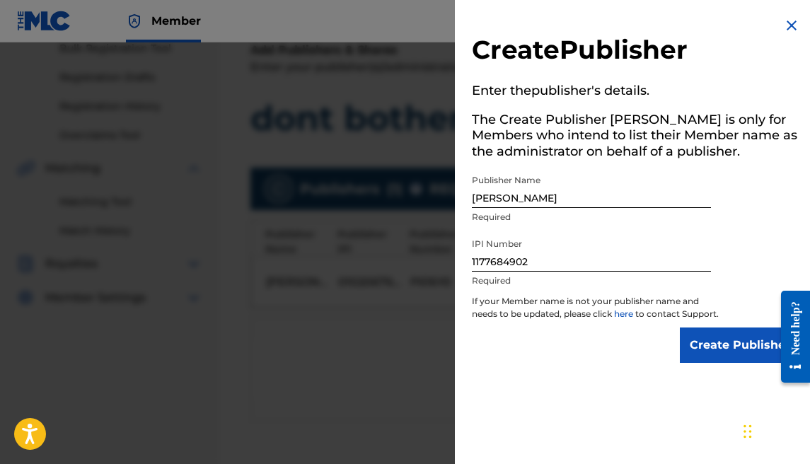
click at [688, 341] on input "Create Publisher" at bounding box center [740, 344] width 120 height 35
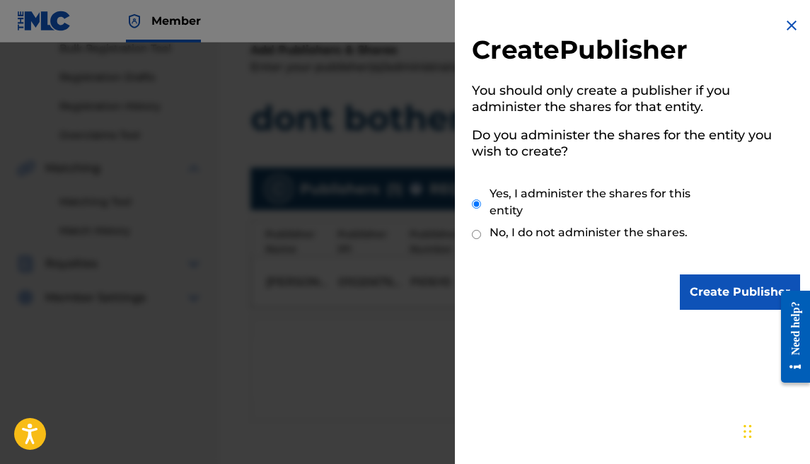
click at [699, 295] on input "Create Publisher" at bounding box center [740, 291] width 120 height 35
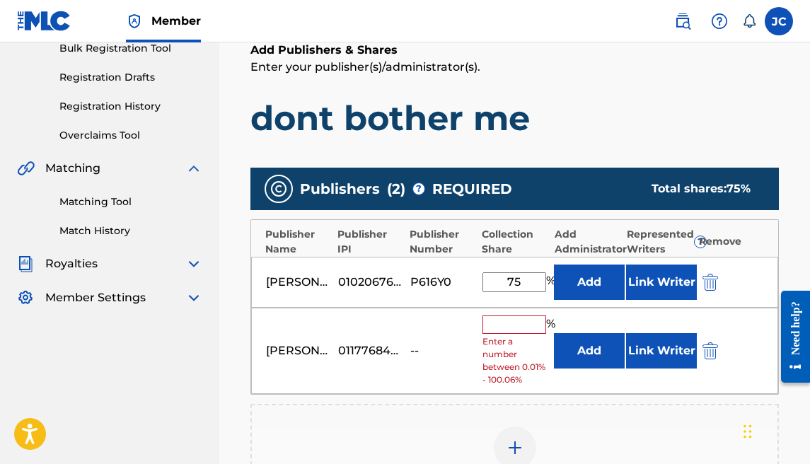
click at [527, 322] on input "text" at bounding box center [514, 324] width 64 height 18
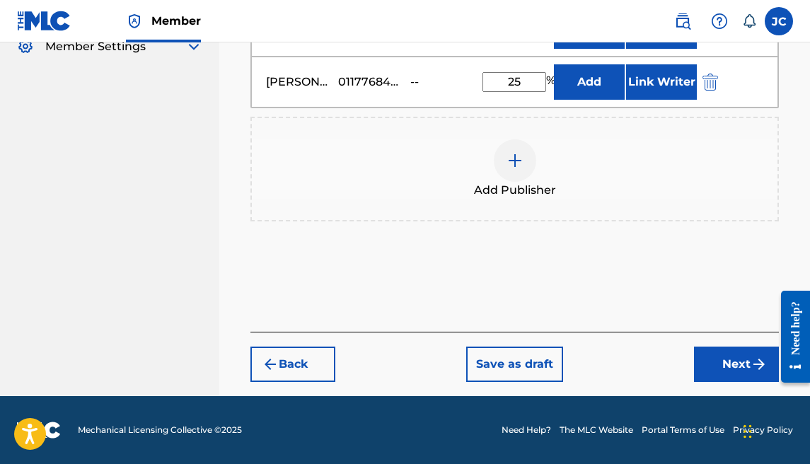
click at [706, 348] on button "Next" at bounding box center [736, 364] width 85 height 35
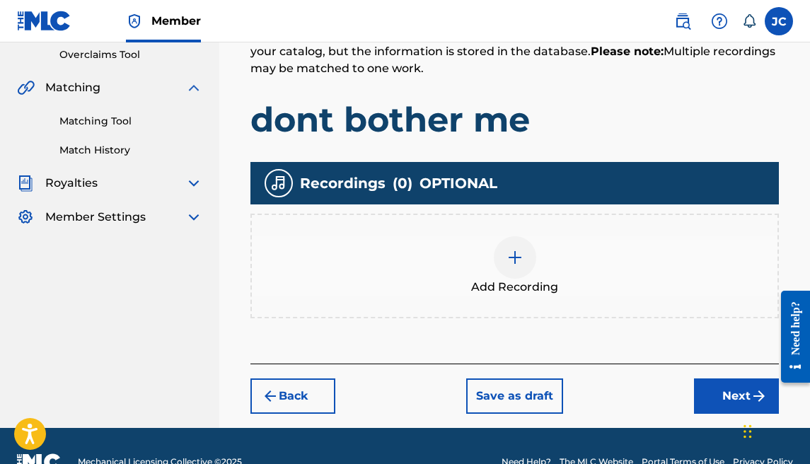
click at [702, 388] on button "Next" at bounding box center [736, 395] width 85 height 35
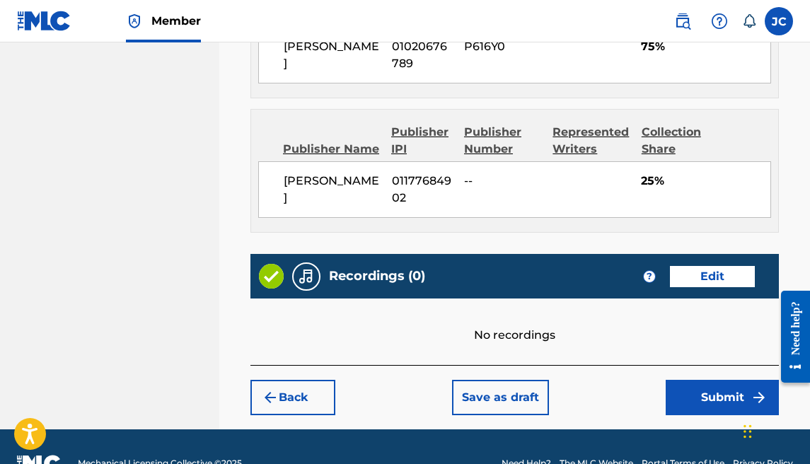
scroll to position [924, 0]
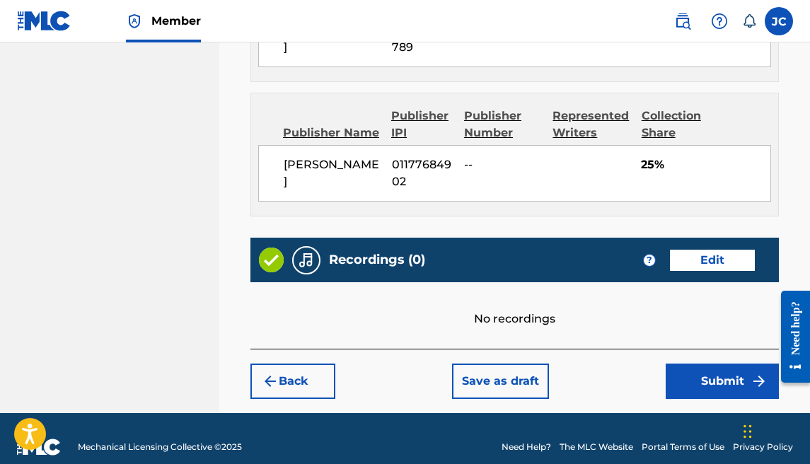
click at [683, 368] on button "Submit" at bounding box center [722, 381] width 113 height 35
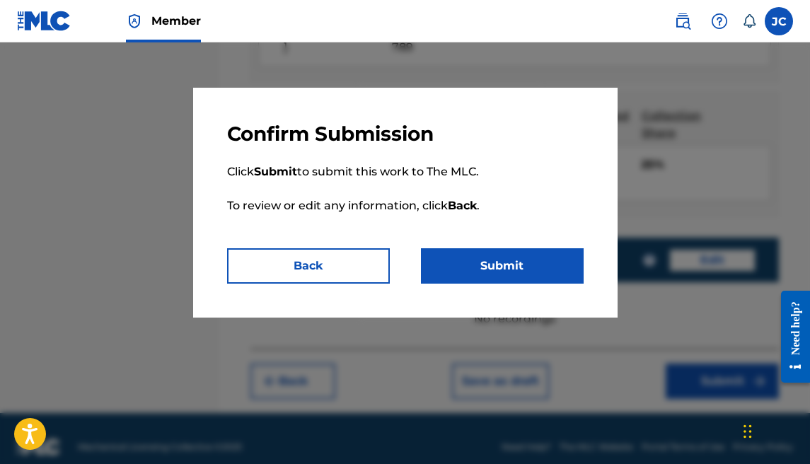
click at [501, 269] on button "Submit" at bounding box center [502, 265] width 163 height 35
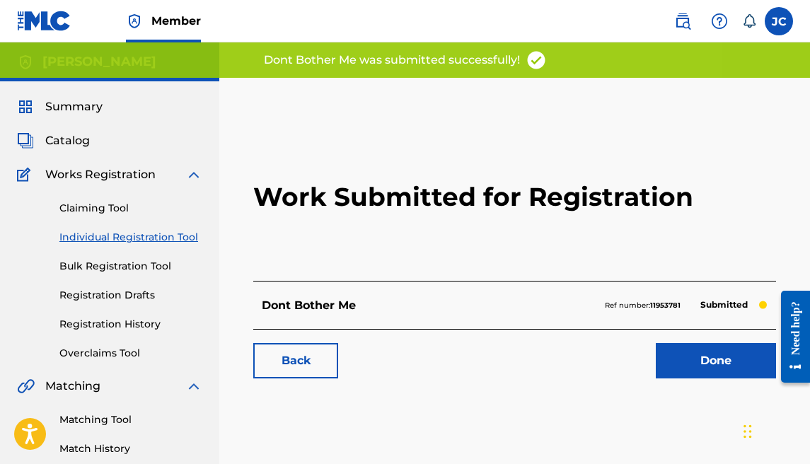
click at [656, 345] on link "Done" at bounding box center [716, 360] width 120 height 35
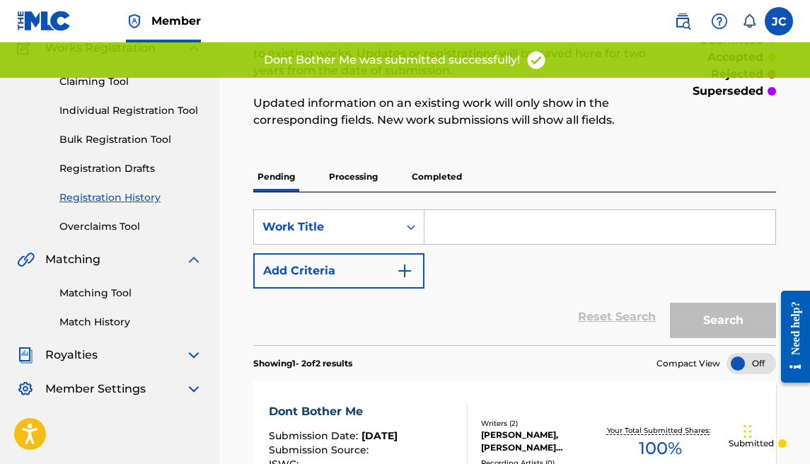
scroll to position [126, 0]
click at [170, 107] on link "Individual Registration Tool" at bounding box center [130, 111] width 143 height 15
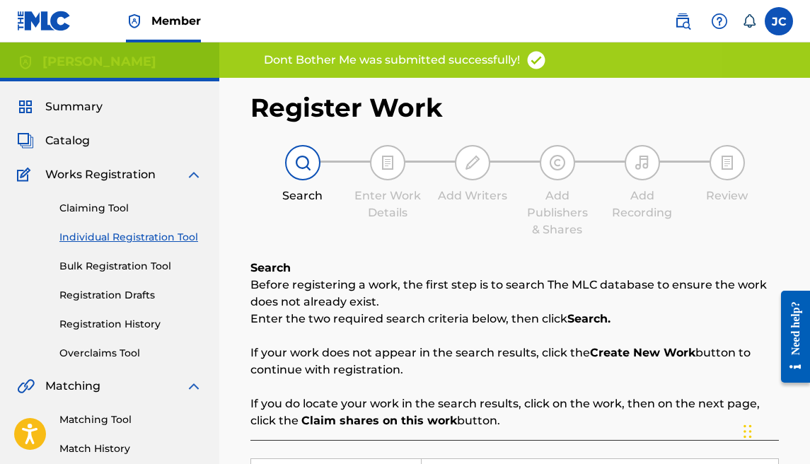
scroll to position [301, 0]
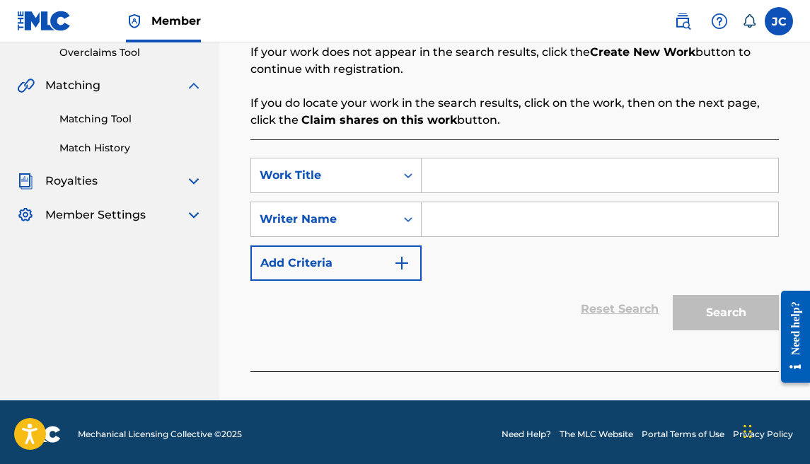
click at [443, 179] on input "Search Form" at bounding box center [600, 175] width 356 height 34
click at [465, 209] on input "Search Form" at bounding box center [600, 219] width 356 height 34
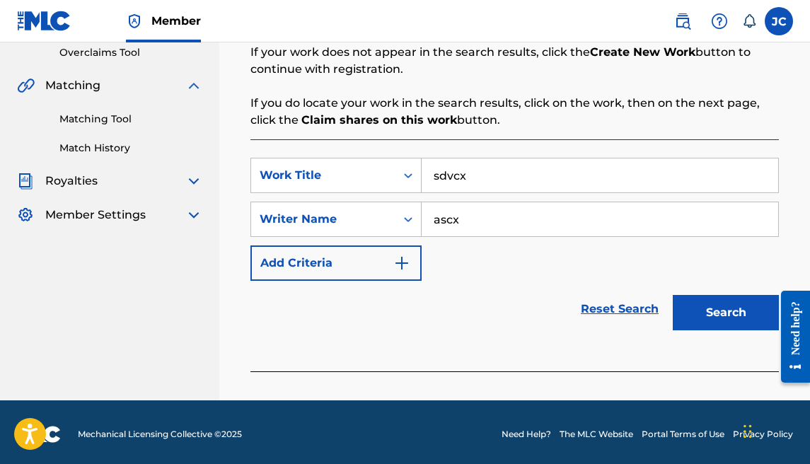
click at [685, 303] on button "Search" at bounding box center [726, 312] width 106 height 35
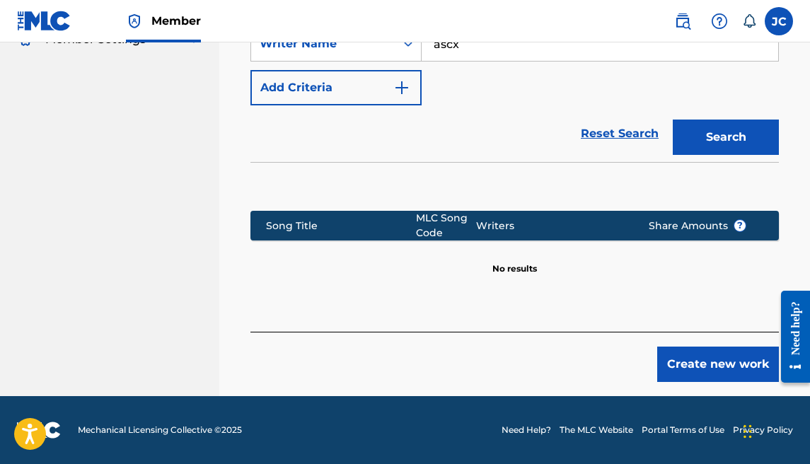
click at [743, 366] on button "Create new work" at bounding box center [718, 364] width 122 height 35
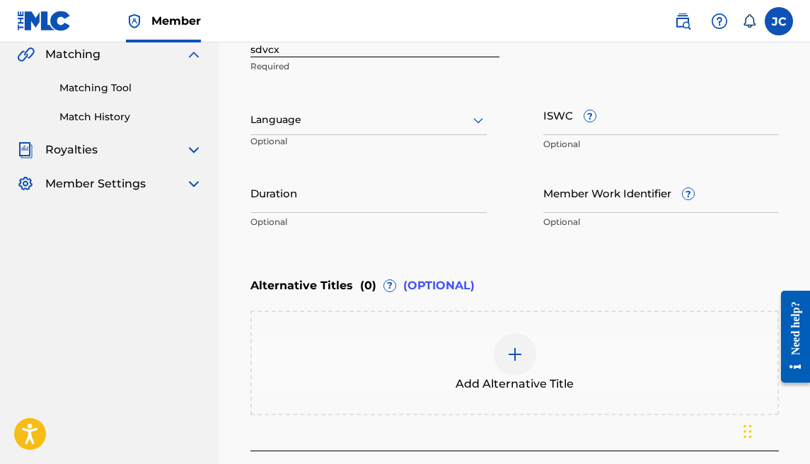
scroll to position [149, 0]
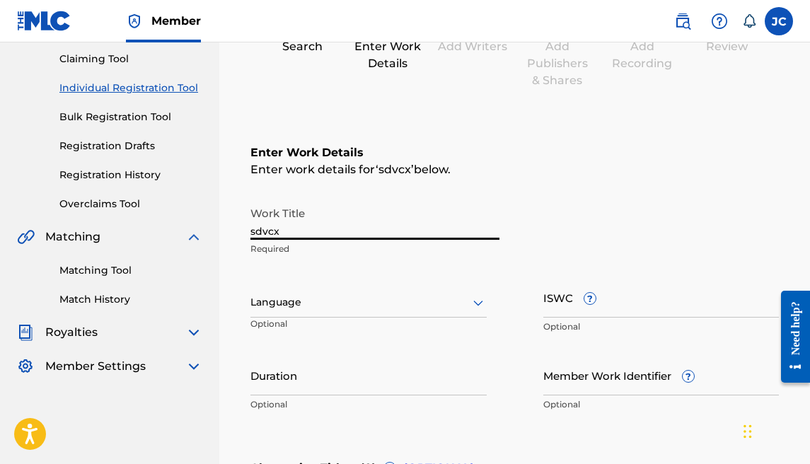
drag, startPoint x: 322, startPoint y: 232, endPoint x: 180, endPoint y: 214, distance: 143.3
click at [180, 214] on main "[PERSON_NAME] Summary Catalog Works Registration Claiming Tool Individual Regis…" at bounding box center [405, 295] width 810 height 804
click at [288, 297] on div at bounding box center [368, 303] width 236 height 18
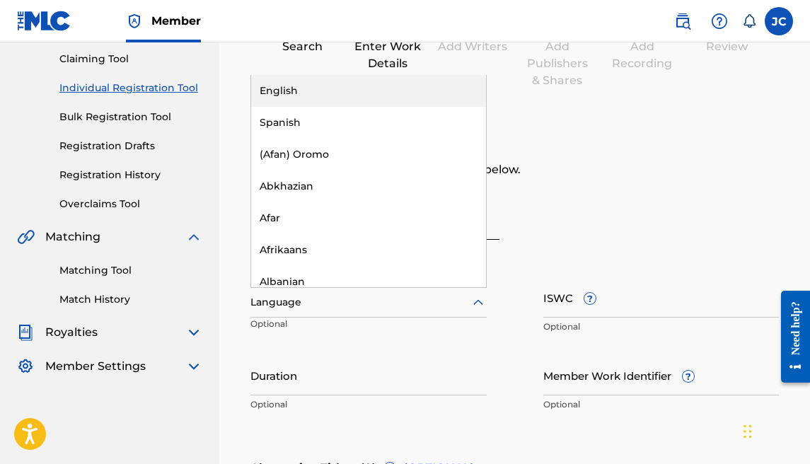
click at [312, 95] on div "English" at bounding box center [368, 91] width 235 height 32
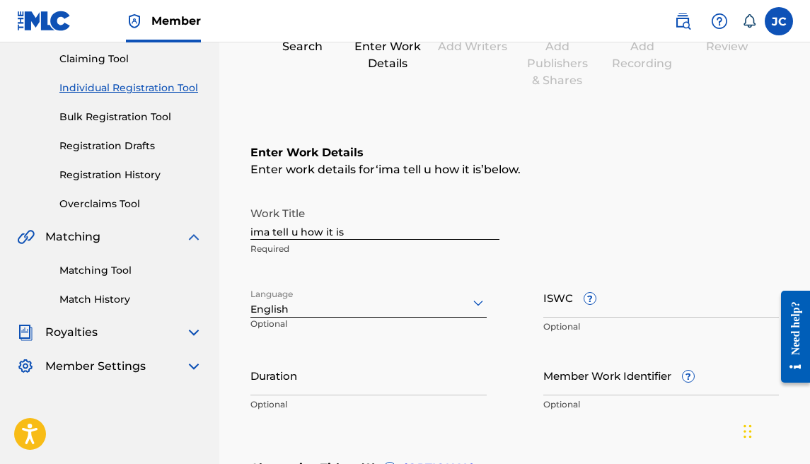
click at [364, 378] on input "Duration" at bounding box center [368, 375] width 236 height 40
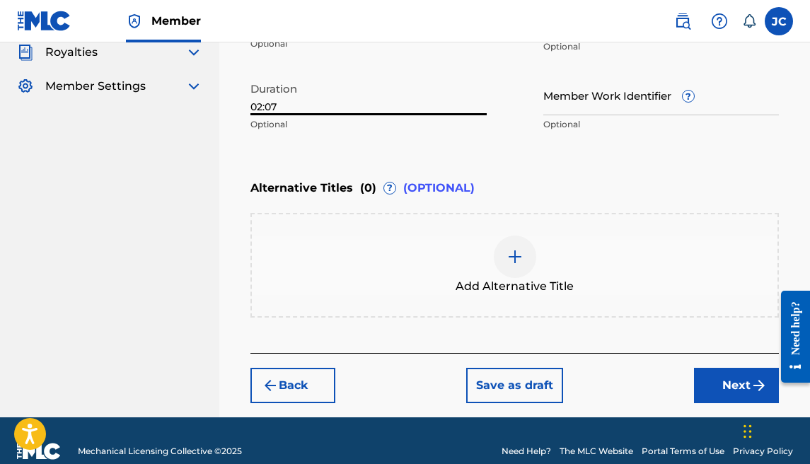
click at [750, 371] on button "Next" at bounding box center [736, 385] width 85 height 35
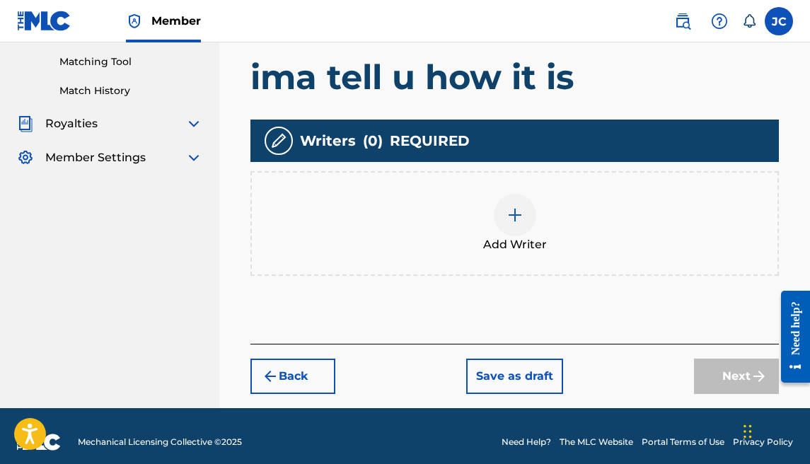
scroll to position [369, 0]
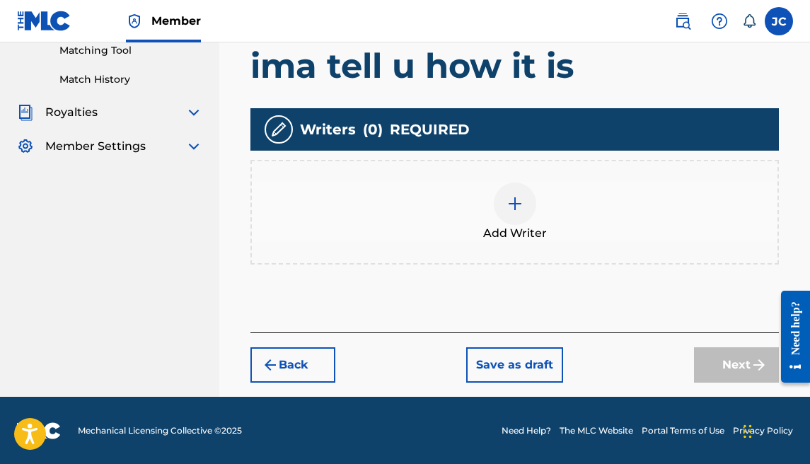
click at [510, 202] on img at bounding box center [514, 203] width 17 height 17
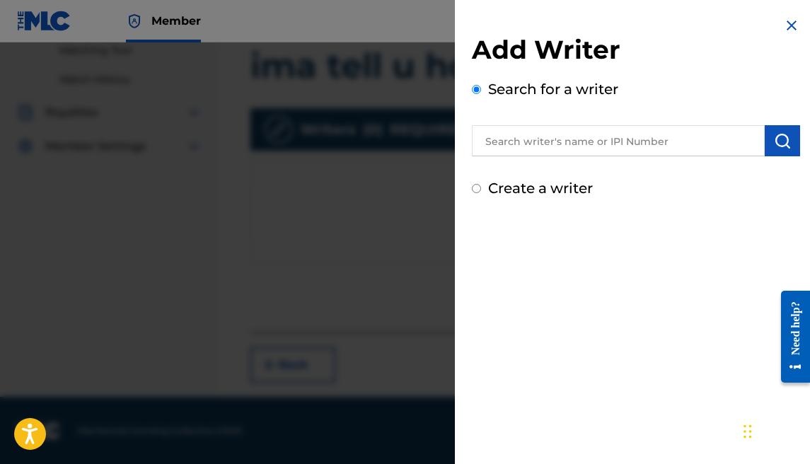
click at [711, 146] on input "text" at bounding box center [618, 140] width 293 height 31
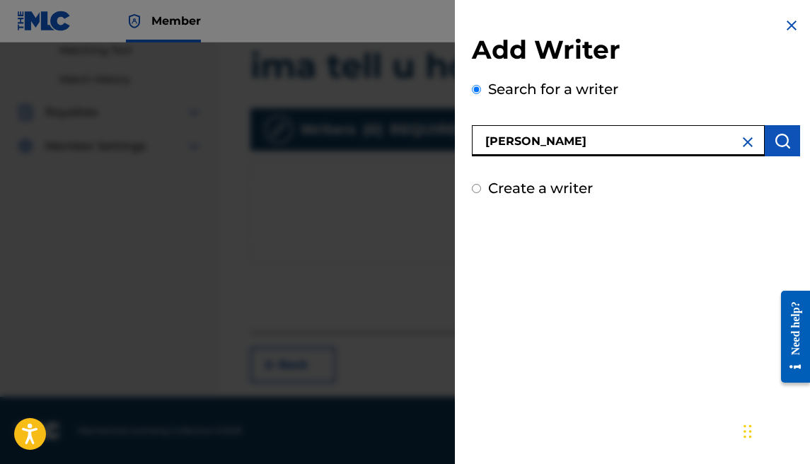
click at [778, 142] on img "submit" at bounding box center [782, 140] width 17 height 17
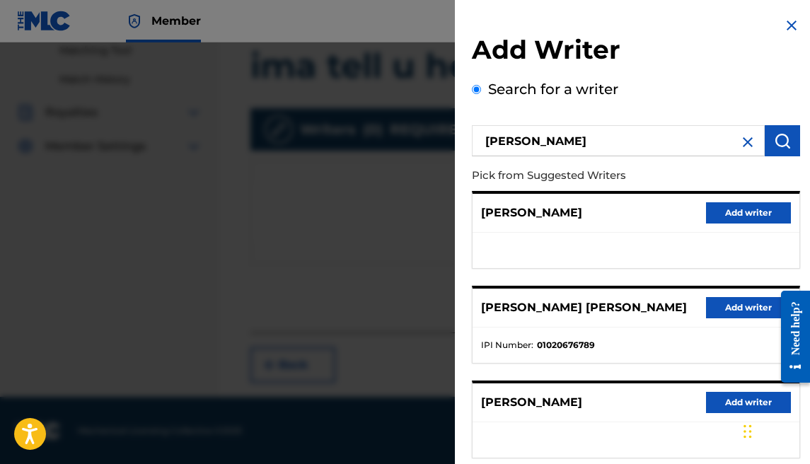
click at [708, 302] on button "Add writer" at bounding box center [748, 307] width 85 height 21
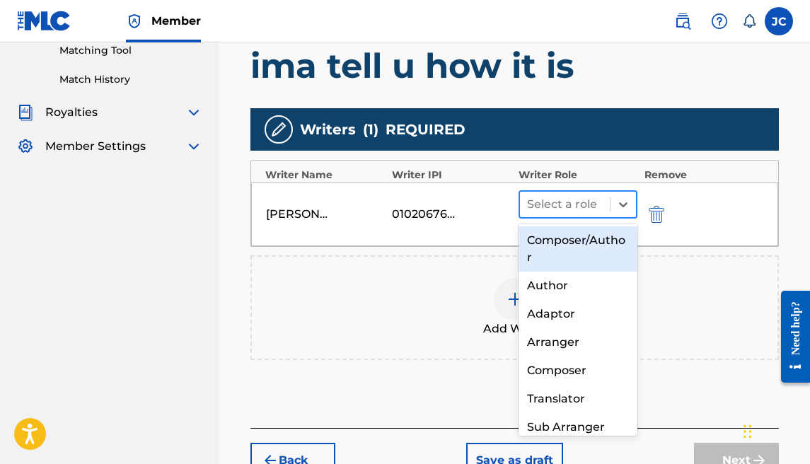
click at [588, 197] on div at bounding box center [565, 204] width 76 height 20
click at [588, 238] on div "Composer/Author" at bounding box center [577, 248] width 119 height 45
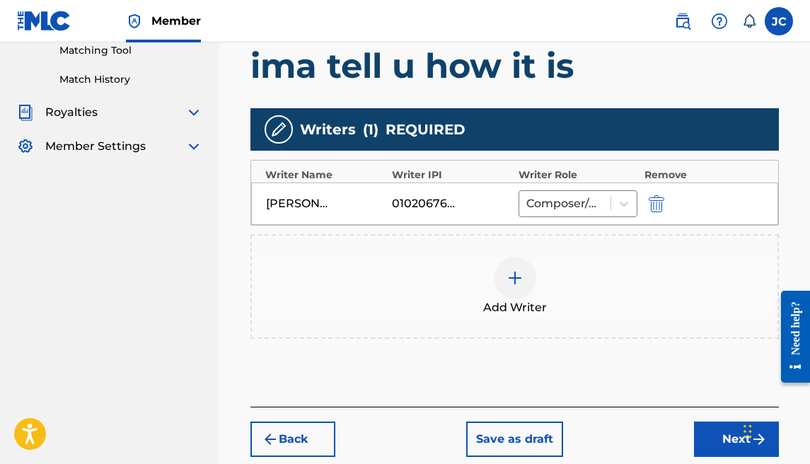
click at [513, 272] on img at bounding box center [514, 277] width 17 height 17
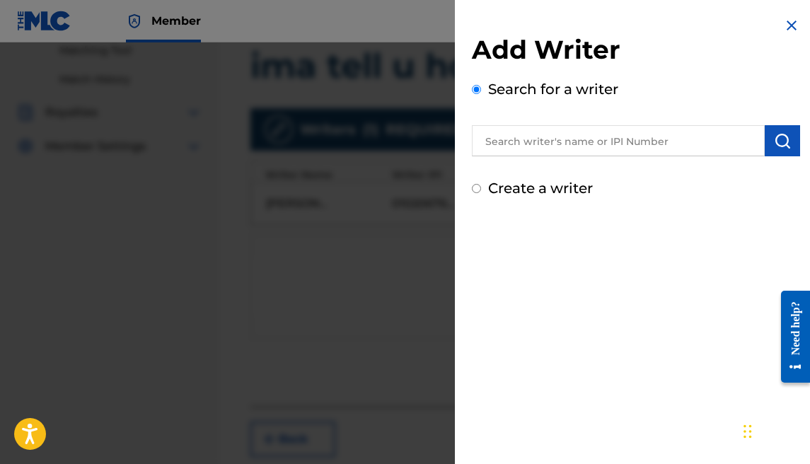
click at [584, 186] on label "Create a writer" at bounding box center [540, 188] width 105 height 17
click at [481, 186] on input "Create a writer" at bounding box center [476, 188] width 9 height 9
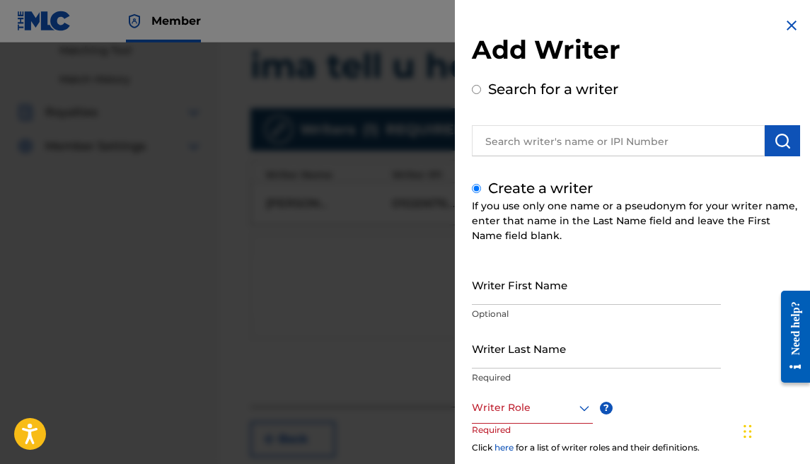
click at [549, 286] on input "Writer First Name" at bounding box center [596, 285] width 249 height 40
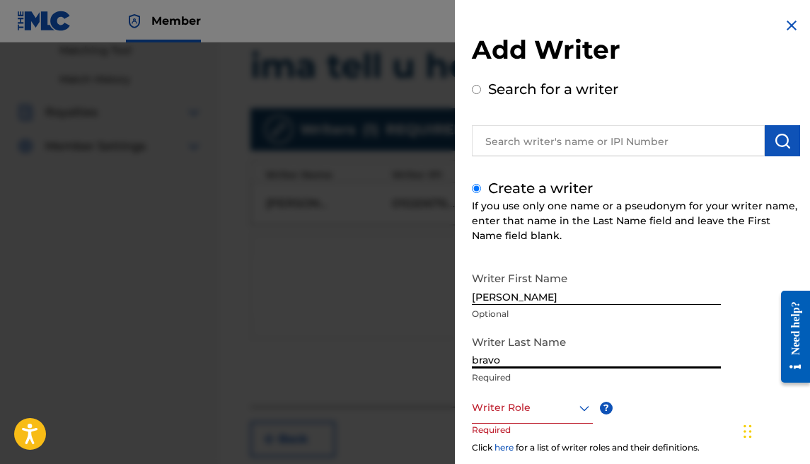
click at [521, 396] on div "Writer Role" at bounding box center [532, 408] width 121 height 32
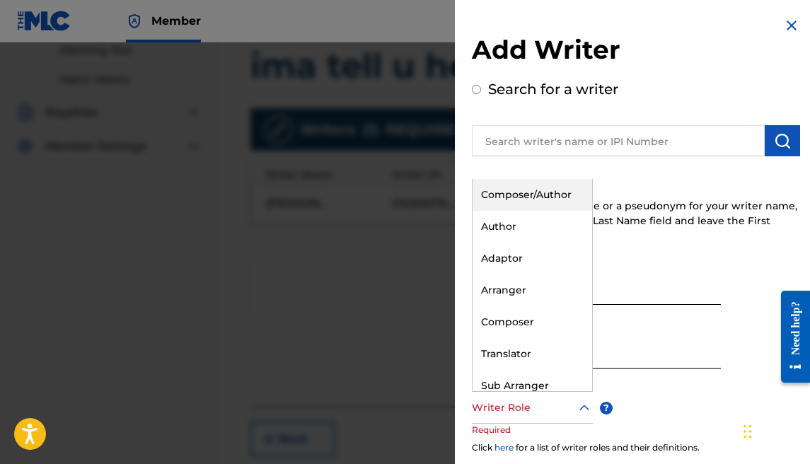
click at [528, 206] on div "Composer/Author" at bounding box center [532, 195] width 120 height 32
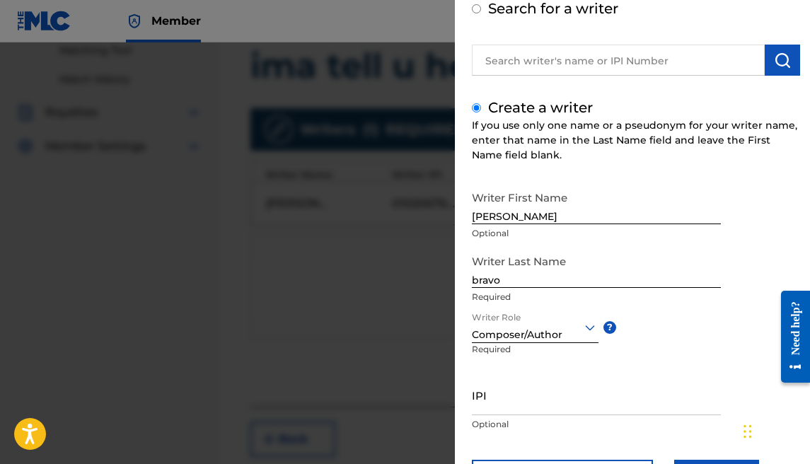
scroll to position [150, 0]
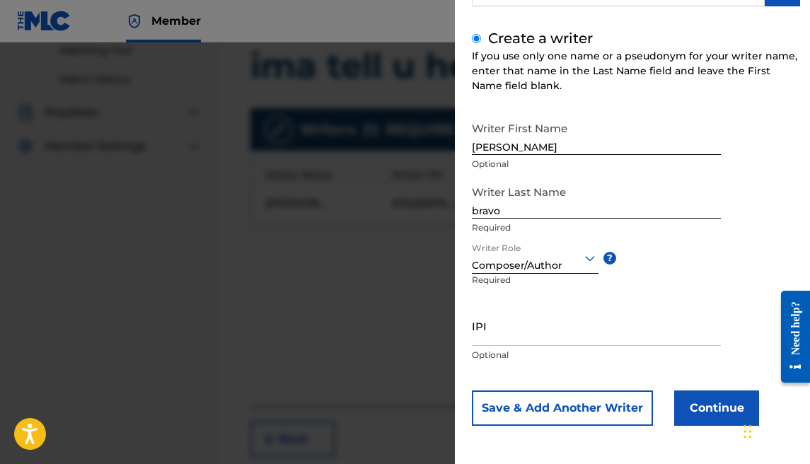
click at [535, 330] on input "IPI" at bounding box center [596, 326] width 249 height 40
paste input "1177684902"
click at [670, 395] on div "Save & Add Another Writer Continue" at bounding box center [636, 407] width 328 height 35
click at [677, 397] on button "Continue" at bounding box center [716, 407] width 85 height 35
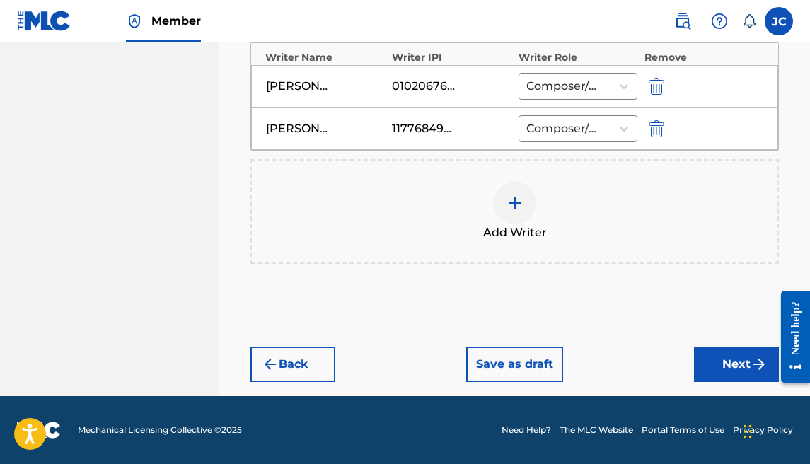
click at [719, 355] on button "Next" at bounding box center [736, 364] width 85 height 35
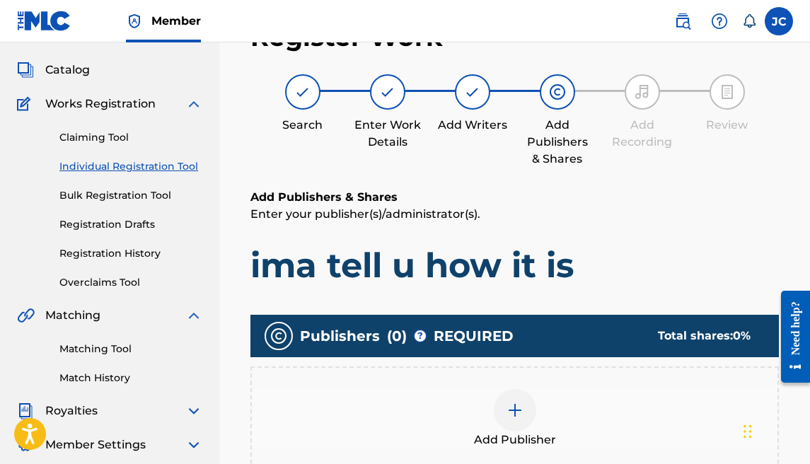
scroll to position [91, 0]
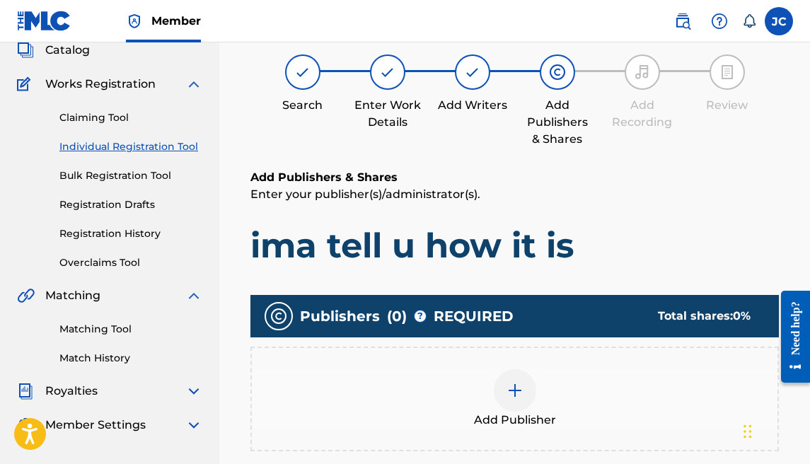
click at [511, 370] on div at bounding box center [515, 390] width 42 height 42
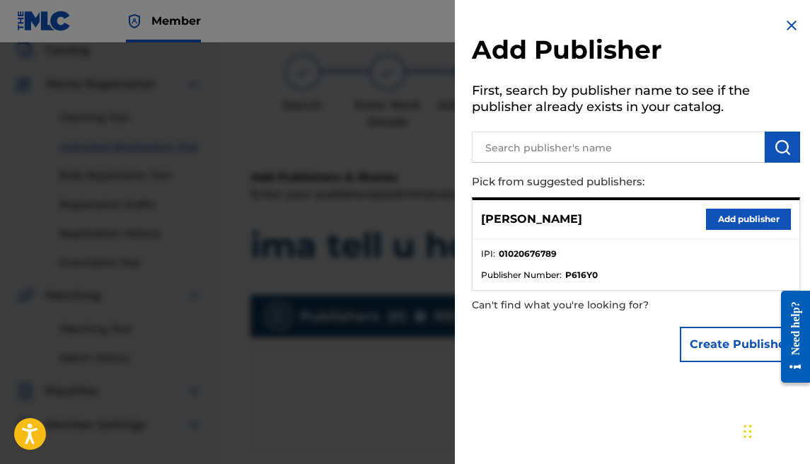
click at [729, 222] on button "Add publisher" at bounding box center [748, 219] width 85 height 21
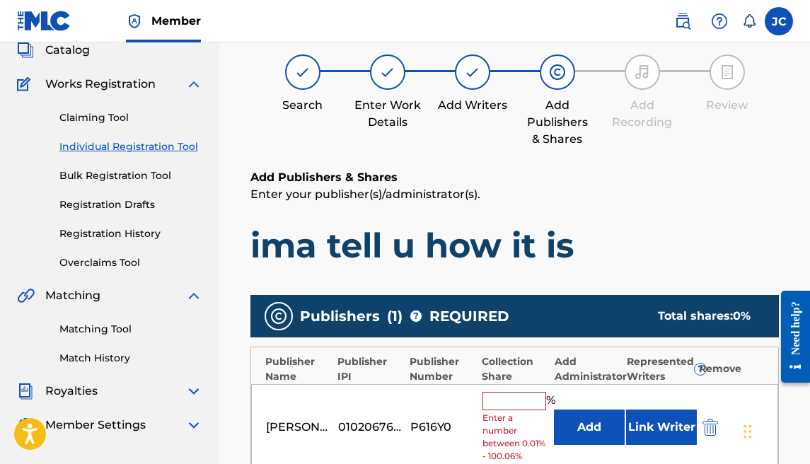
click at [530, 392] on input "text" at bounding box center [514, 401] width 64 height 18
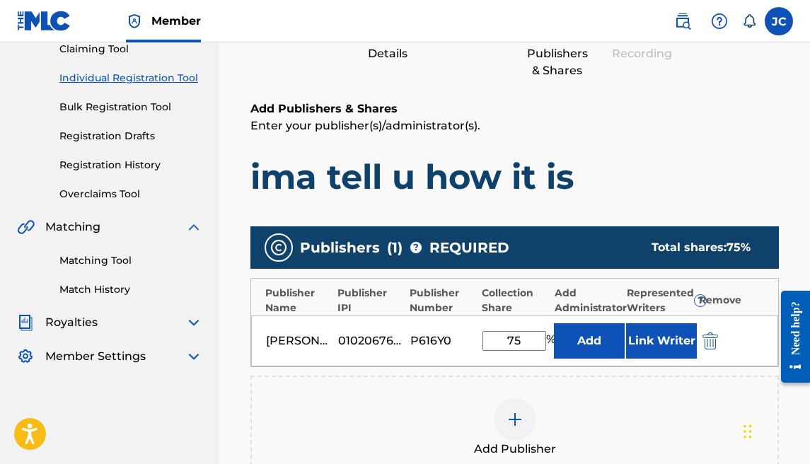
scroll to position [359, 0]
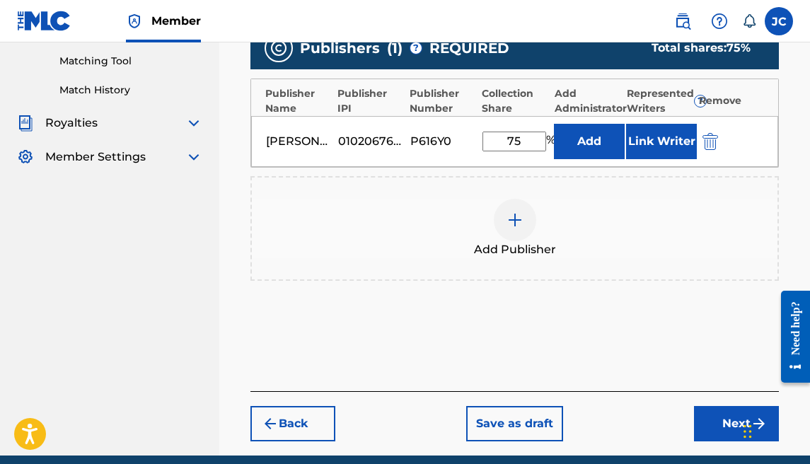
click at [521, 223] on img at bounding box center [514, 219] width 17 height 17
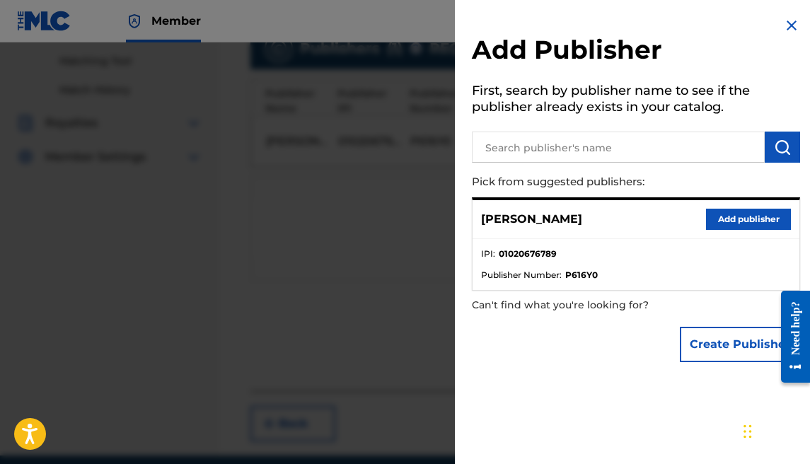
click at [693, 337] on button "Create Publisher" at bounding box center [740, 344] width 120 height 35
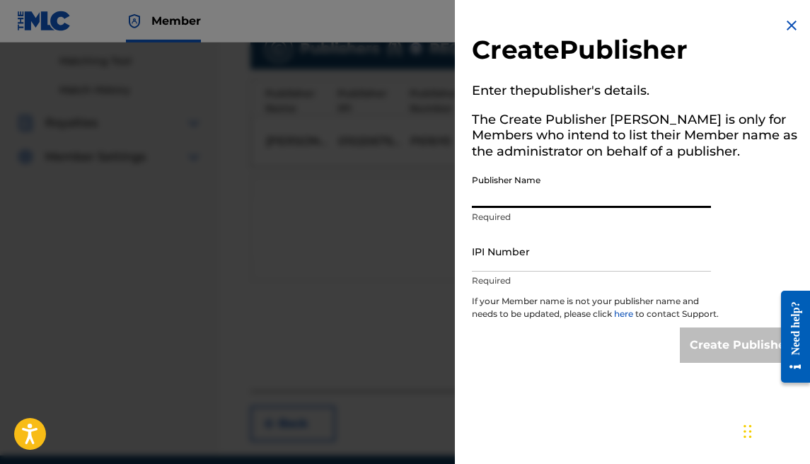
click at [530, 193] on input "Publisher Name" at bounding box center [591, 188] width 239 height 40
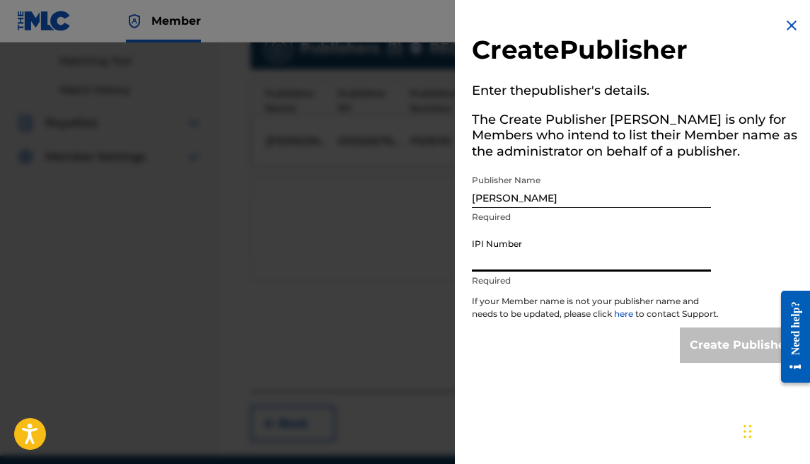
click at [541, 247] on input "IPI Number" at bounding box center [591, 251] width 239 height 40
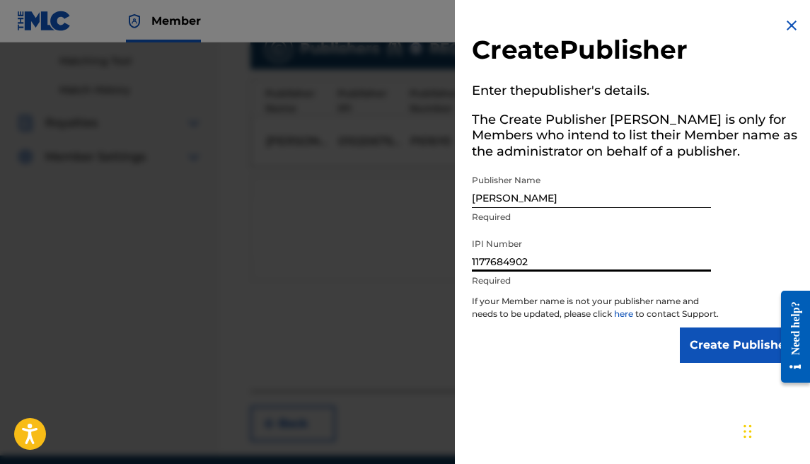
click at [683, 347] on input "Create Publisher" at bounding box center [740, 344] width 120 height 35
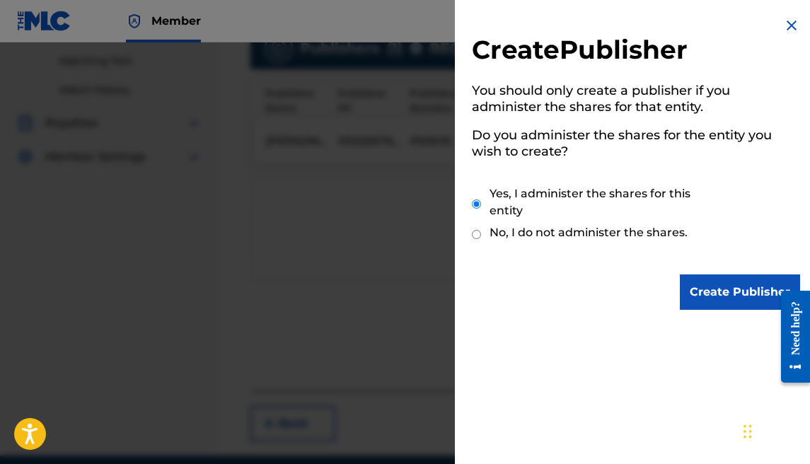
click at [714, 295] on input "Create Publisher" at bounding box center [740, 291] width 120 height 35
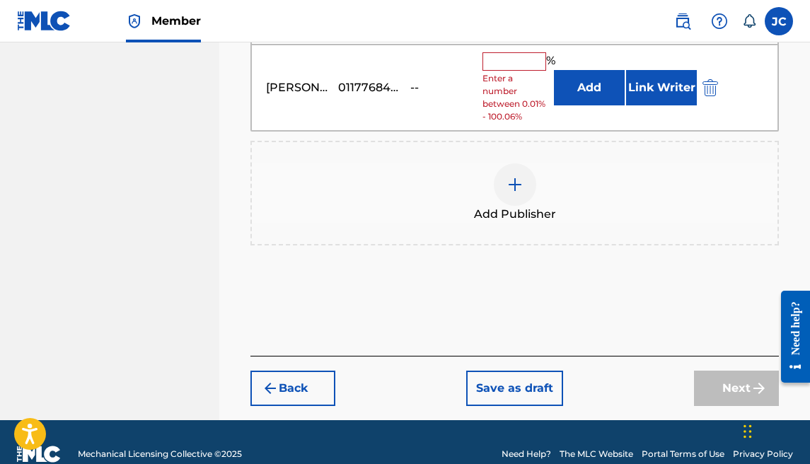
scroll to position [478, 0]
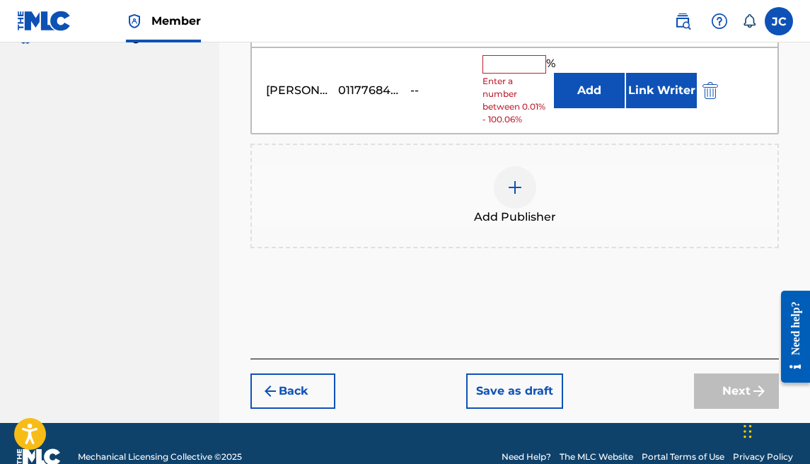
click at [513, 74] on div "% Enter a number between 0.01% - 100.06%" at bounding box center [514, 90] width 65 height 71
click at [514, 67] on input "text" at bounding box center [514, 64] width 64 height 18
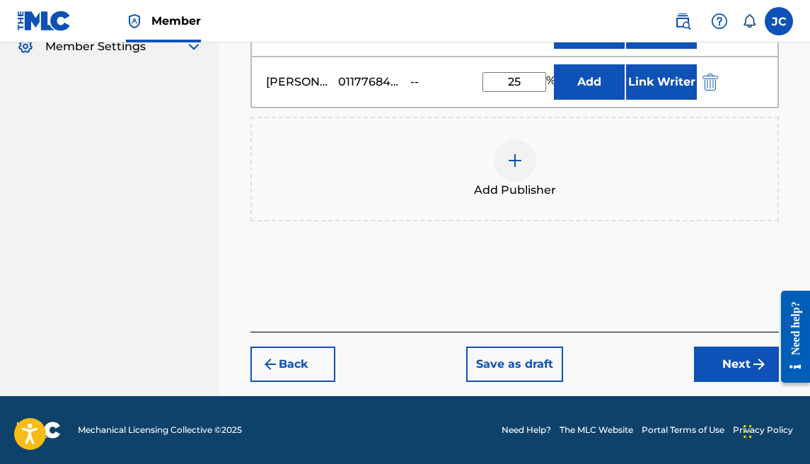
click at [692, 355] on div "Back Save as draft Next" at bounding box center [514, 357] width 528 height 50
click at [699, 354] on button "Next" at bounding box center [736, 364] width 85 height 35
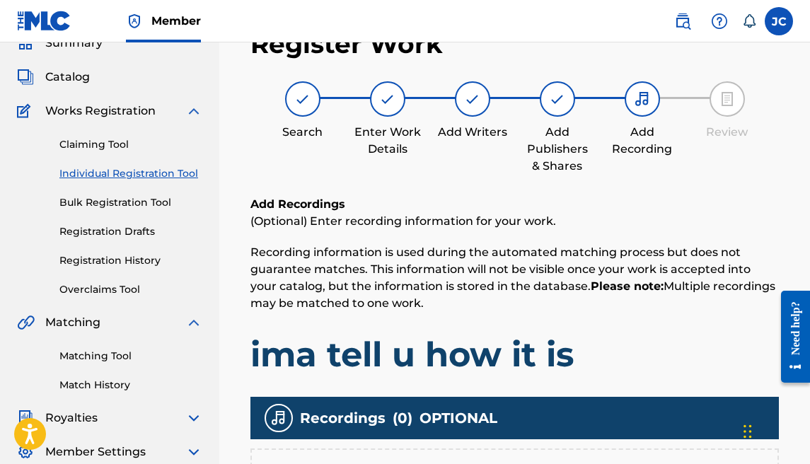
scroll to position [197, 0]
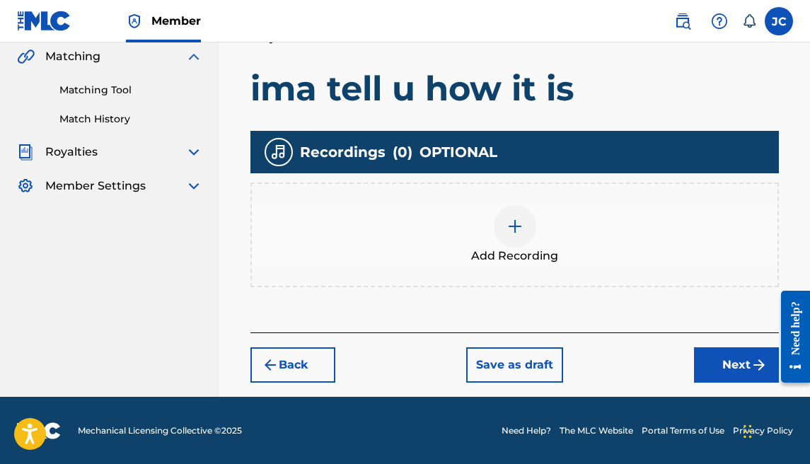
click at [721, 364] on button "Next" at bounding box center [736, 364] width 85 height 35
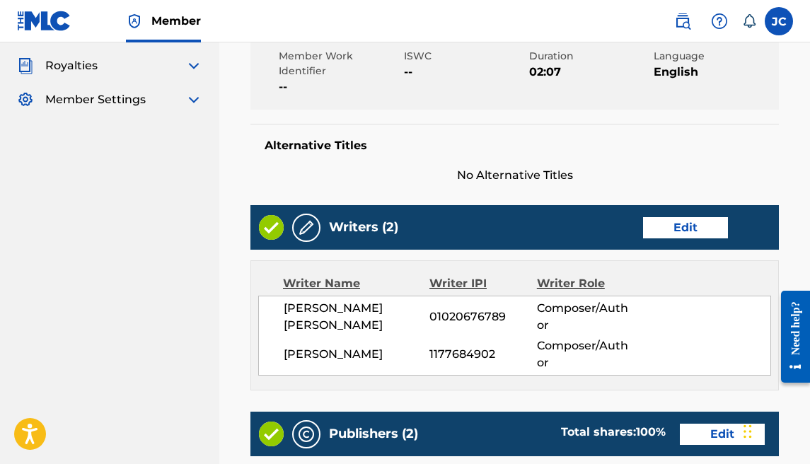
scroll to position [924, 0]
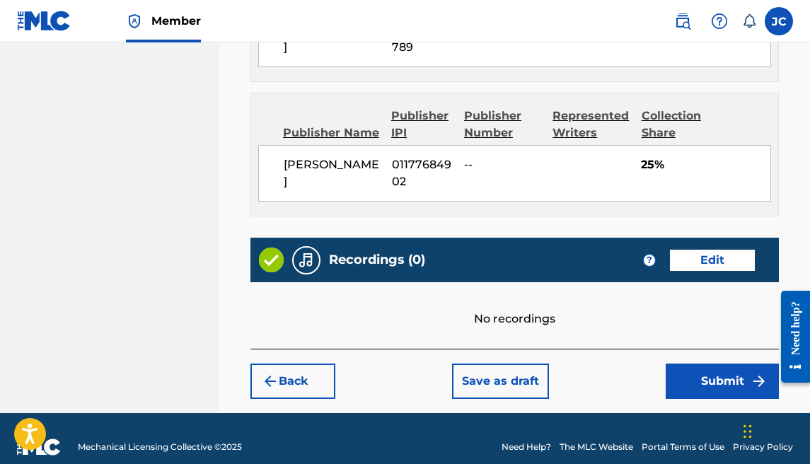
click at [693, 364] on button "Submit" at bounding box center [722, 381] width 113 height 35
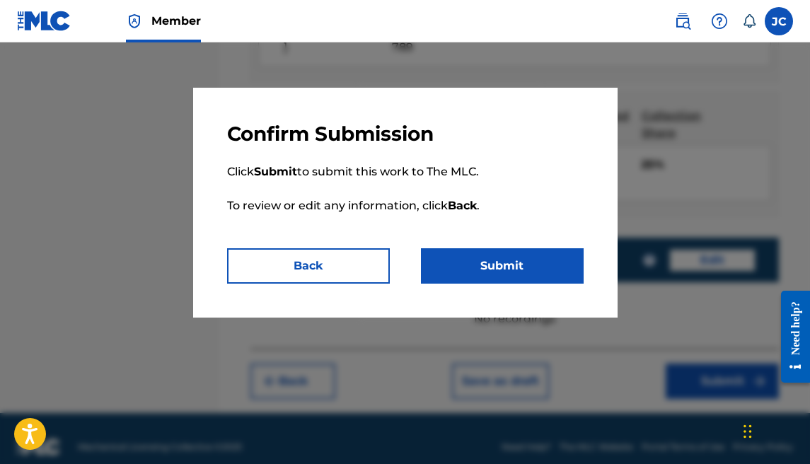
click at [532, 268] on button "Submit" at bounding box center [502, 265] width 163 height 35
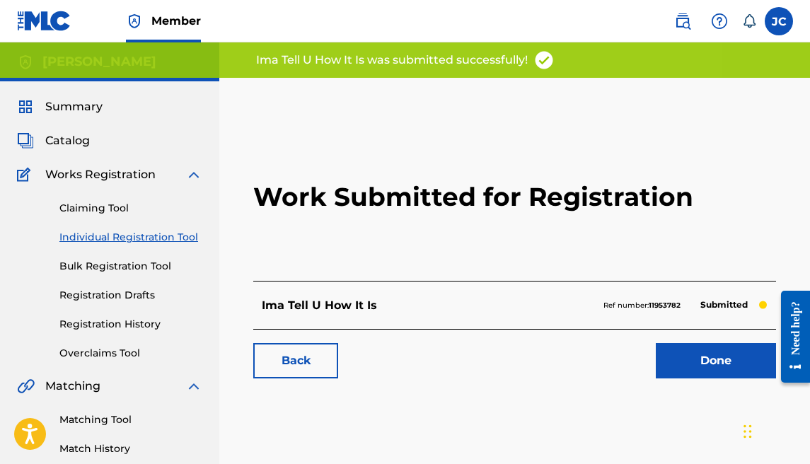
click at [98, 233] on link "Individual Registration Tool" at bounding box center [130, 237] width 143 height 15
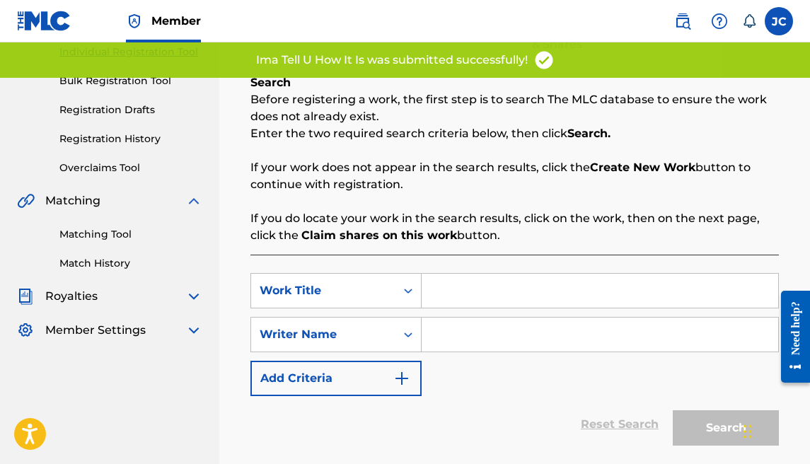
scroll to position [185, 0]
click at [464, 272] on div "SearchWithCriteria2a537f74-139a-4224-8af5-7d930eb73337 Work Title SearchWithCri…" at bounding box center [514, 371] width 528 height 232
click at [465, 279] on input "Search Form" at bounding box center [600, 291] width 356 height 34
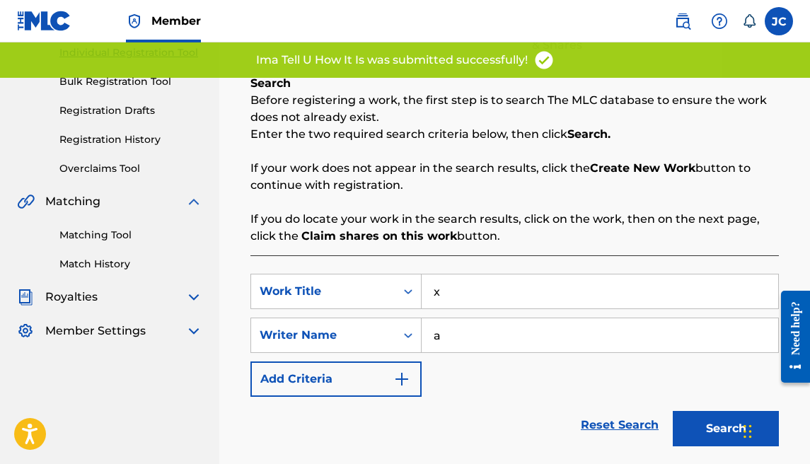
click at [475, 335] on input "a" at bounding box center [600, 335] width 356 height 34
click at [699, 434] on button "Search" at bounding box center [726, 428] width 106 height 35
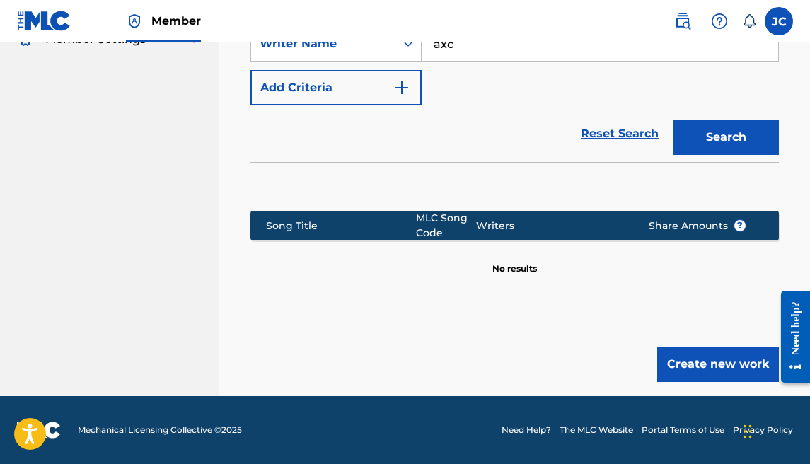
click at [704, 372] on button "Create new work" at bounding box center [718, 364] width 122 height 35
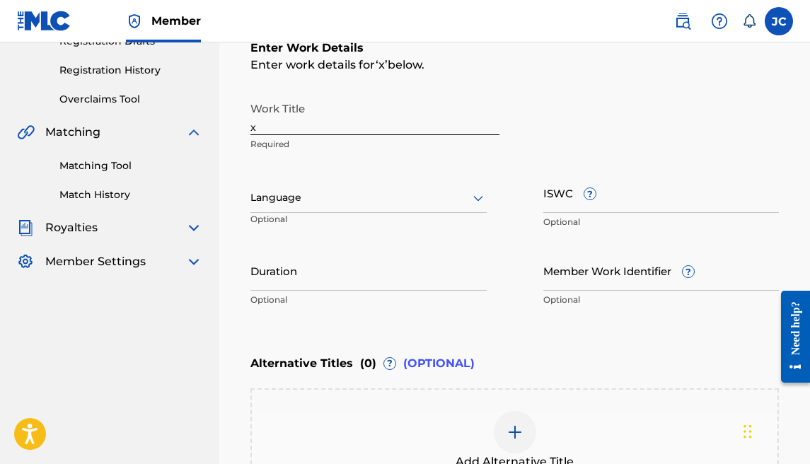
scroll to position [249, 0]
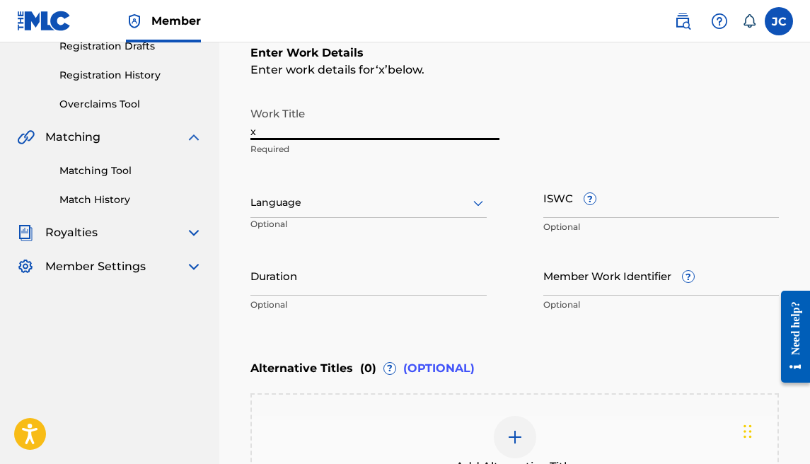
drag, startPoint x: 277, startPoint y: 128, endPoint x: 191, endPoint y: 132, distance: 85.6
click at [190, 132] on main "[PERSON_NAME] Summary Catalog Works Registration Claiming Tool Individual Regis…" at bounding box center [405, 195] width 810 height 804
click at [281, 216] on div "Language" at bounding box center [368, 203] width 236 height 30
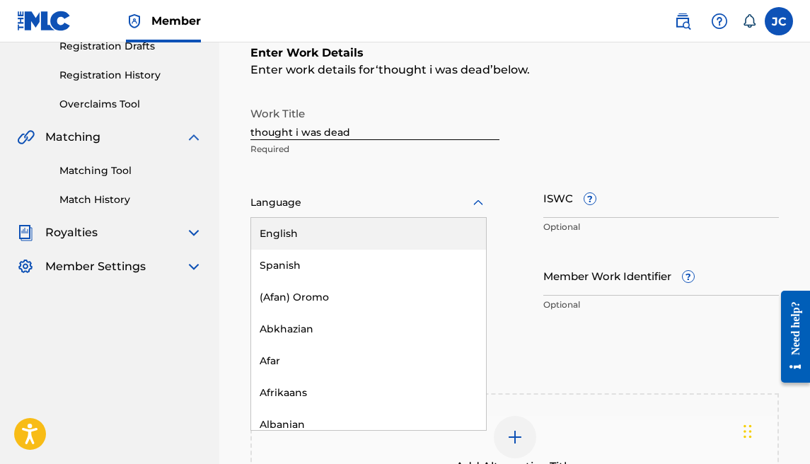
click at [291, 226] on div "English" at bounding box center [368, 234] width 235 height 32
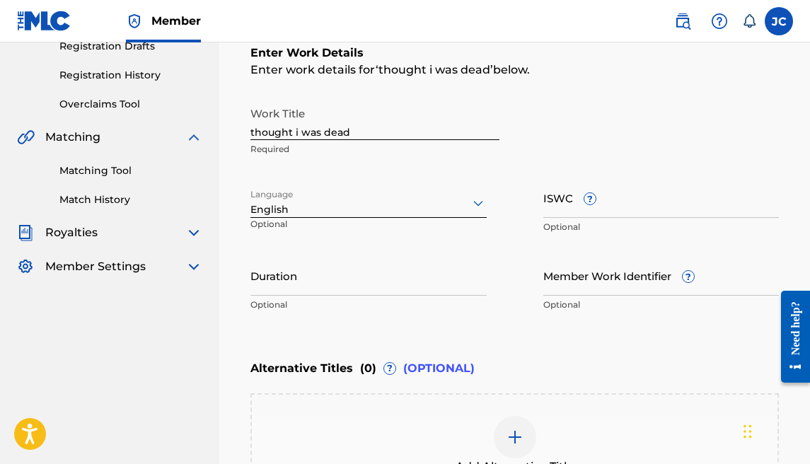
click at [289, 280] on input "Duration" at bounding box center [368, 275] width 236 height 40
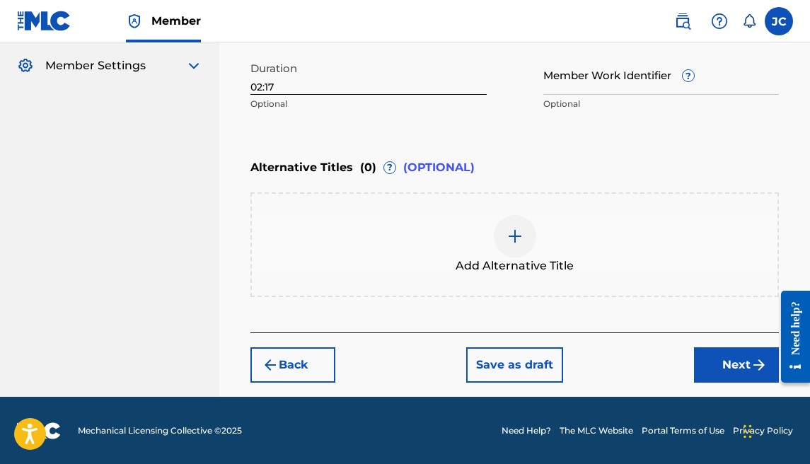
click at [701, 361] on button "Next" at bounding box center [736, 364] width 85 height 35
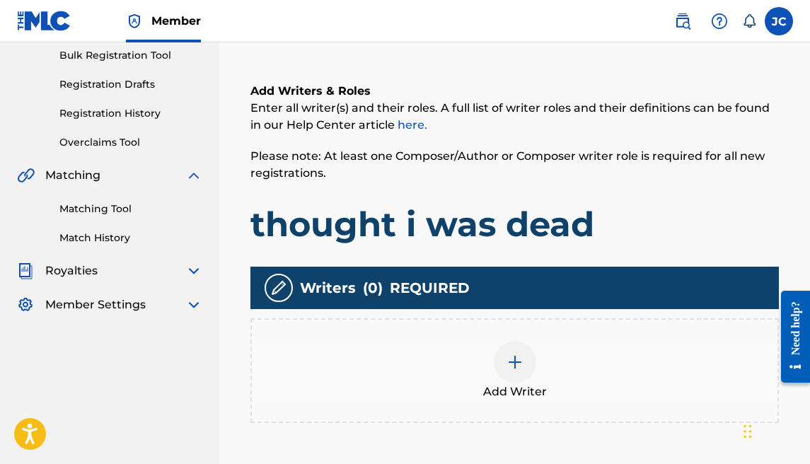
scroll to position [369, 0]
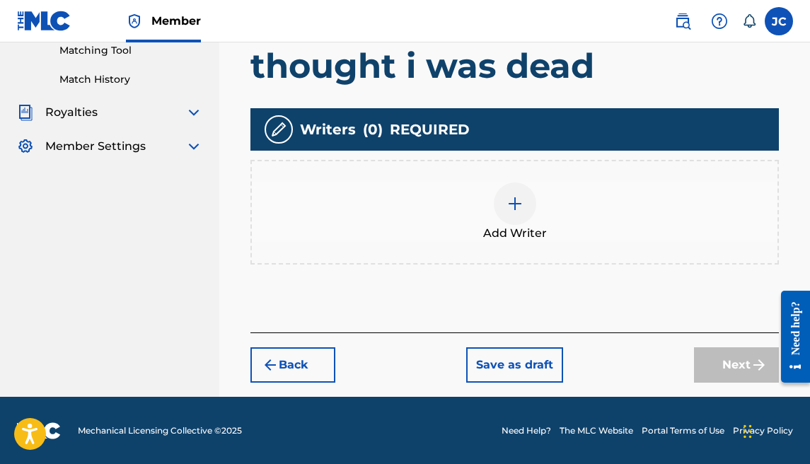
click at [516, 195] on img at bounding box center [514, 203] width 17 height 17
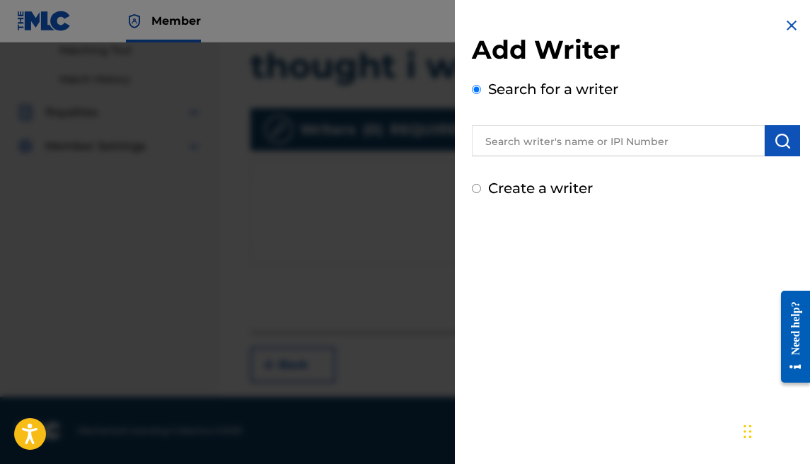
click at [527, 147] on input "text" at bounding box center [618, 140] width 293 height 31
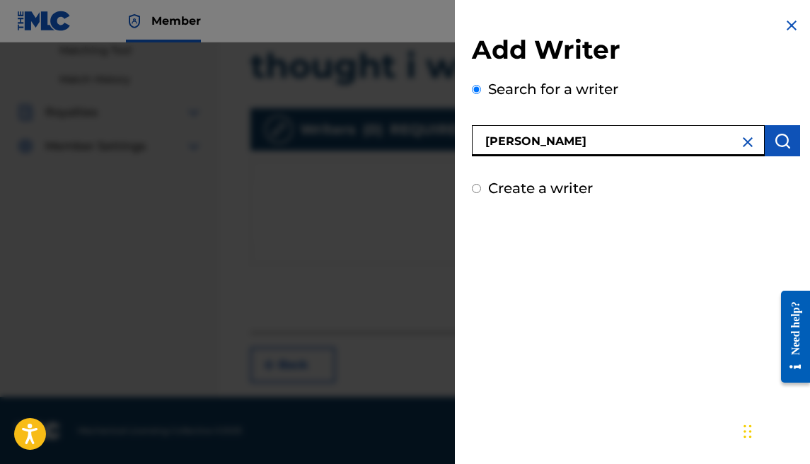
click at [793, 133] on button "submit" at bounding box center [782, 140] width 35 height 31
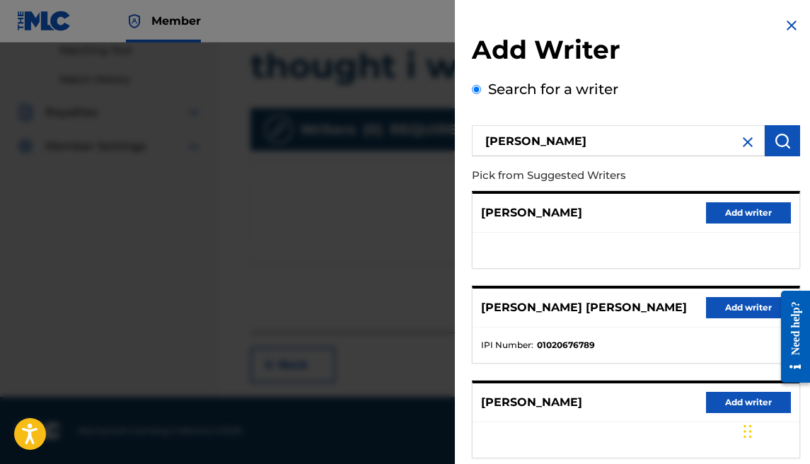
click at [745, 303] on button "Add writer" at bounding box center [748, 307] width 85 height 21
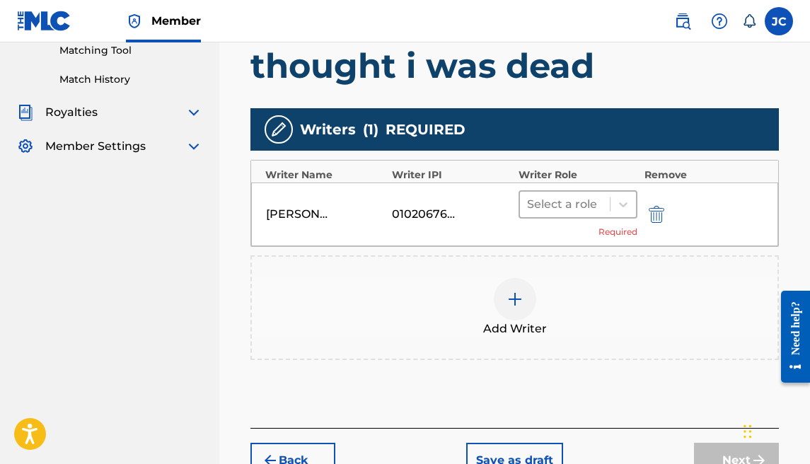
click at [595, 200] on div at bounding box center [565, 204] width 76 height 20
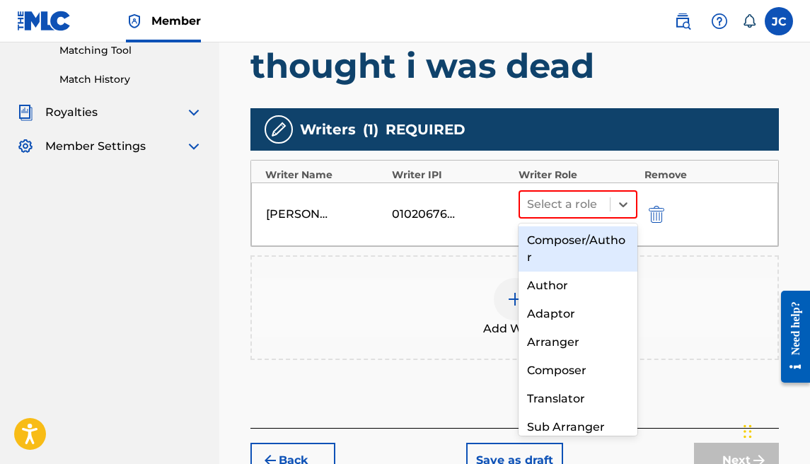
click at [610, 238] on div "Composer/Author" at bounding box center [577, 248] width 119 height 45
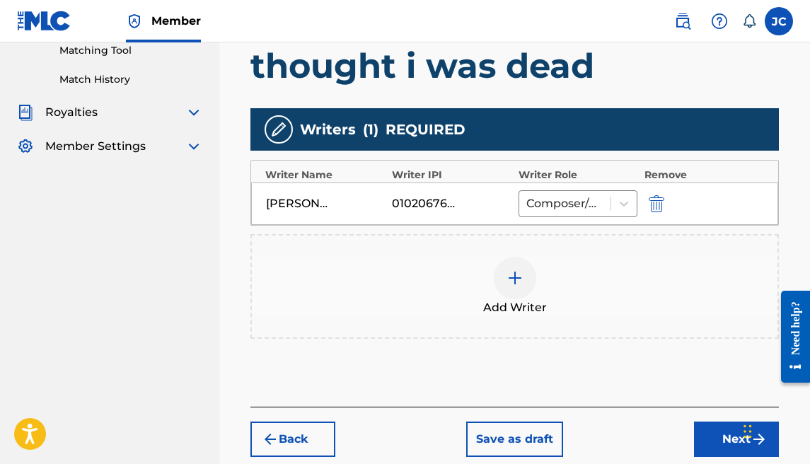
click at [524, 281] on div at bounding box center [515, 278] width 42 height 42
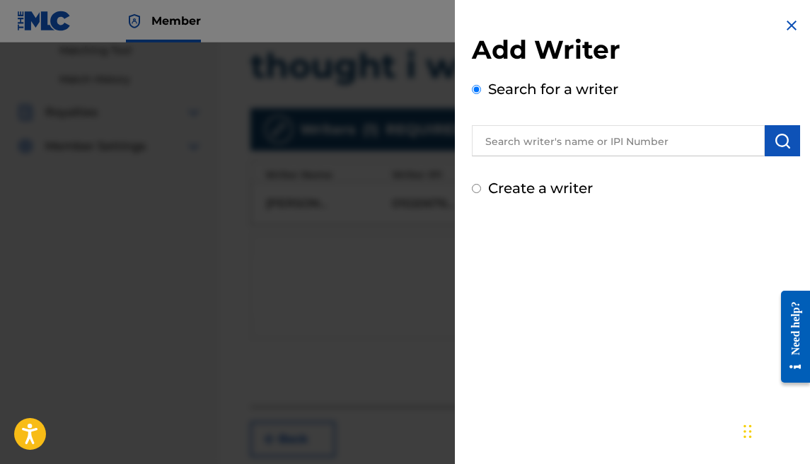
click at [583, 184] on label "Create a writer" at bounding box center [540, 188] width 105 height 17
click at [481, 184] on input "Create a writer" at bounding box center [476, 188] width 9 height 9
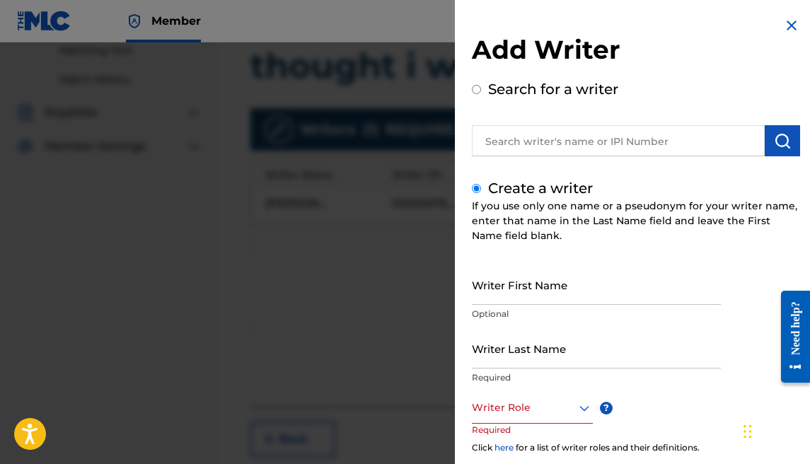
click at [565, 286] on input "Writer First Name" at bounding box center [596, 285] width 249 height 40
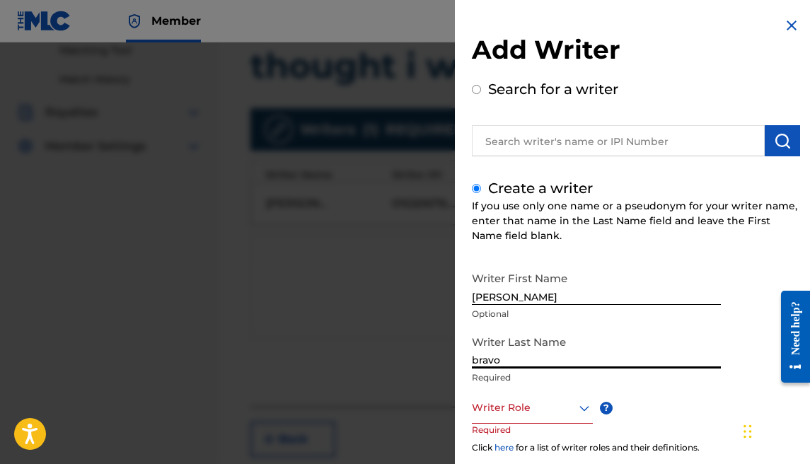
click at [536, 417] on div "Writer Role" at bounding box center [532, 408] width 121 height 32
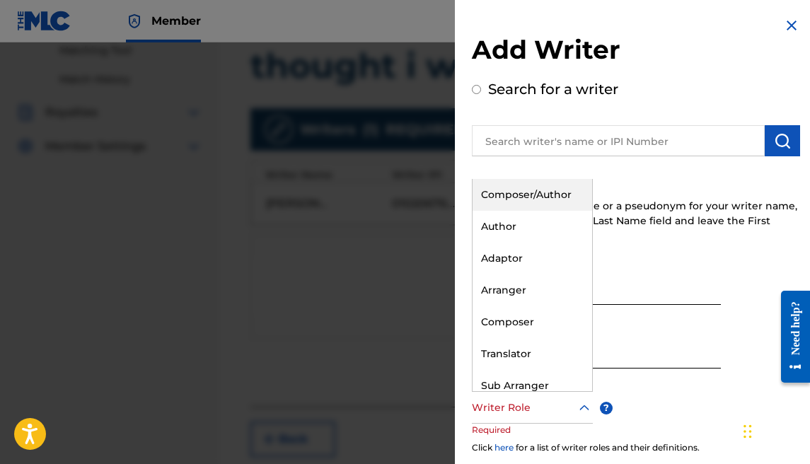
click at [511, 198] on div "Composer/Author" at bounding box center [532, 195] width 120 height 32
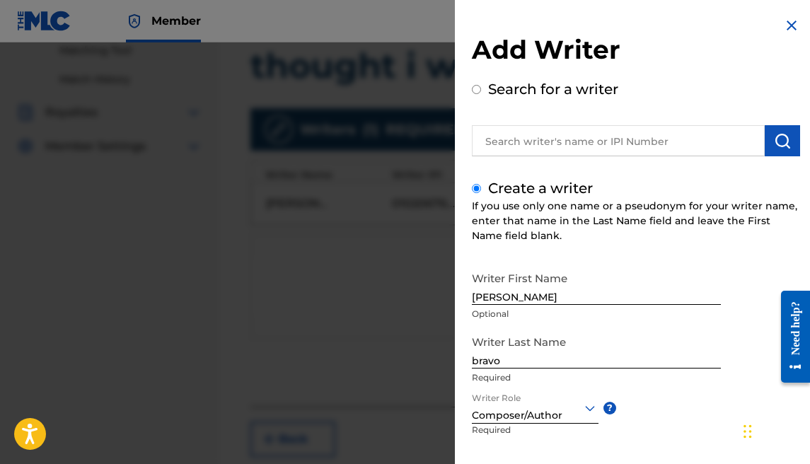
scroll to position [150, 0]
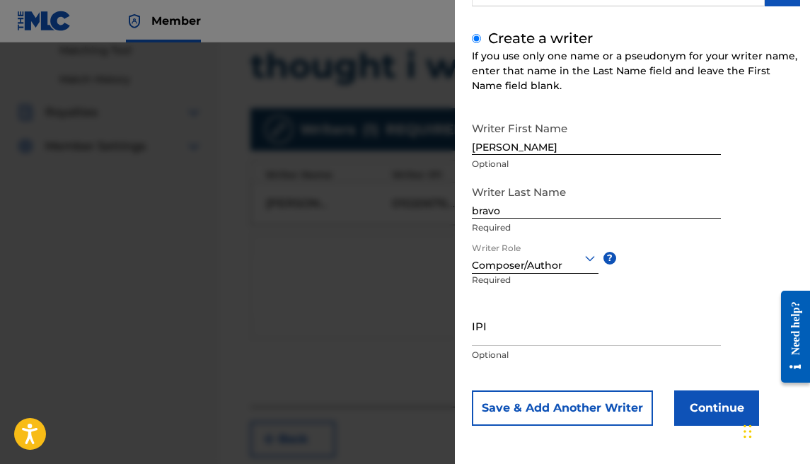
click at [566, 339] on input "IPI" at bounding box center [596, 326] width 249 height 40
paste input "1177684902"
click at [710, 394] on button "Continue" at bounding box center [716, 407] width 85 height 35
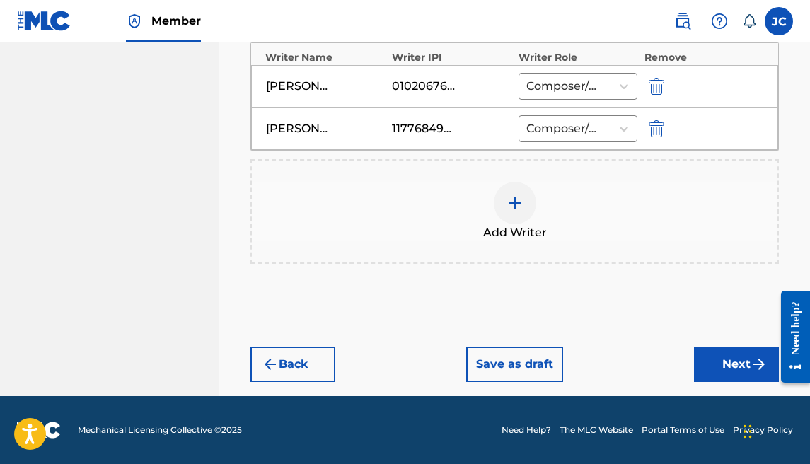
click at [708, 359] on button "Next" at bounding box center [736, 364] width 85 height 35
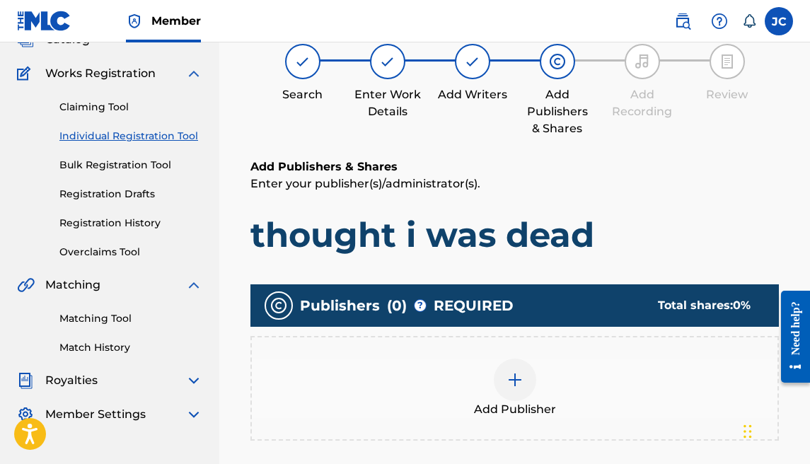
scroll to position [193, 0]
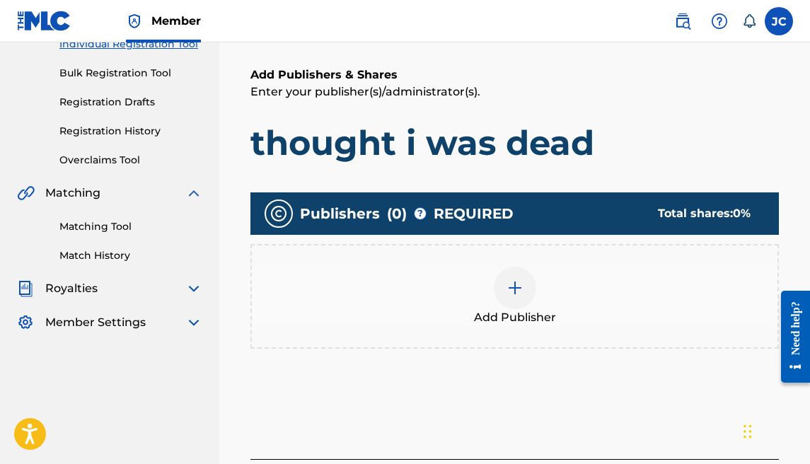
click at [516, 284] on img at bounding box center [514, 287] width 17 height 17
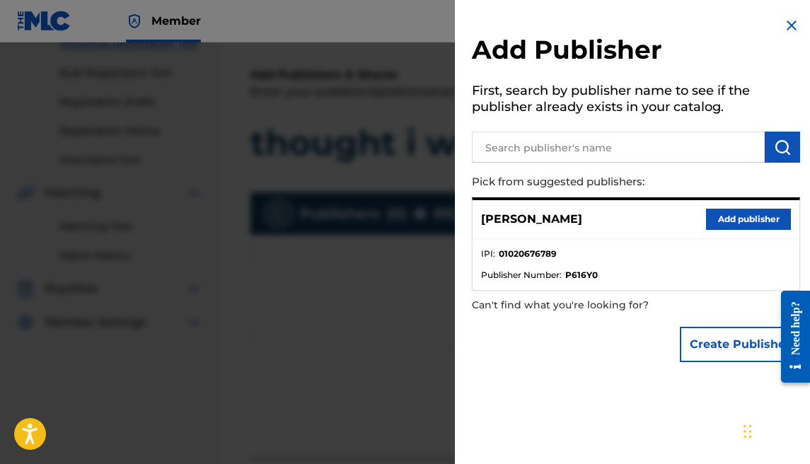
click at [748, 222] on button "Add publisher" at bounding box center [748, 219] width 85 height 21
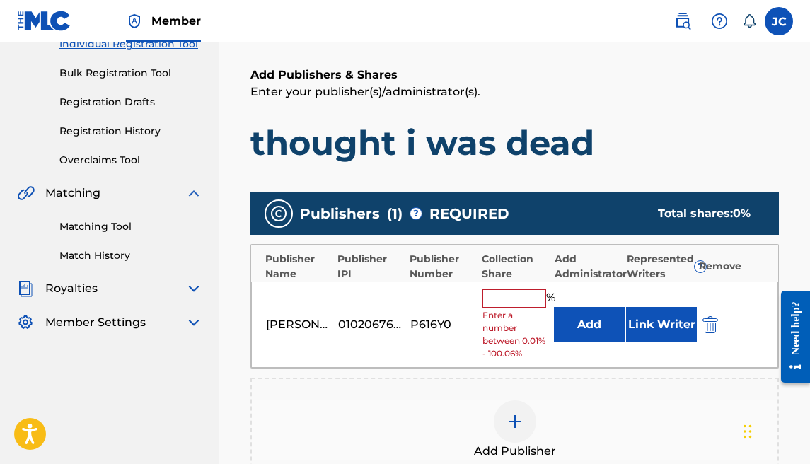
click at [502, 303] on input "text" at bounding box center [514, 298] width 64 height 18
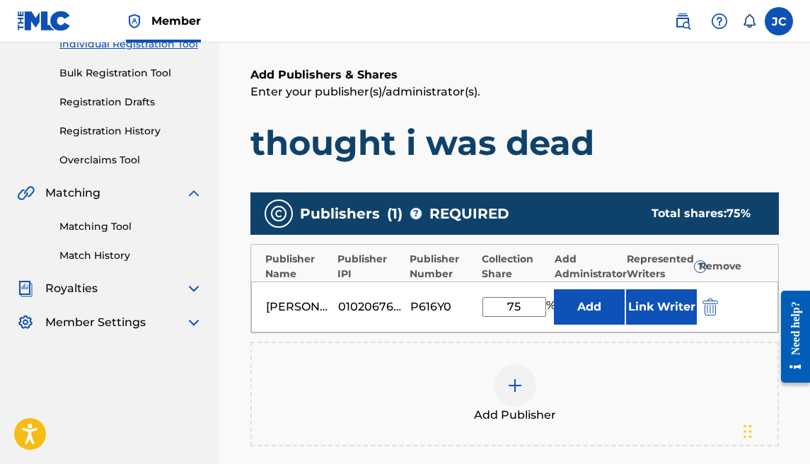
click at [523, 388] on div at bounding box center [515, 385] width 42 height 42
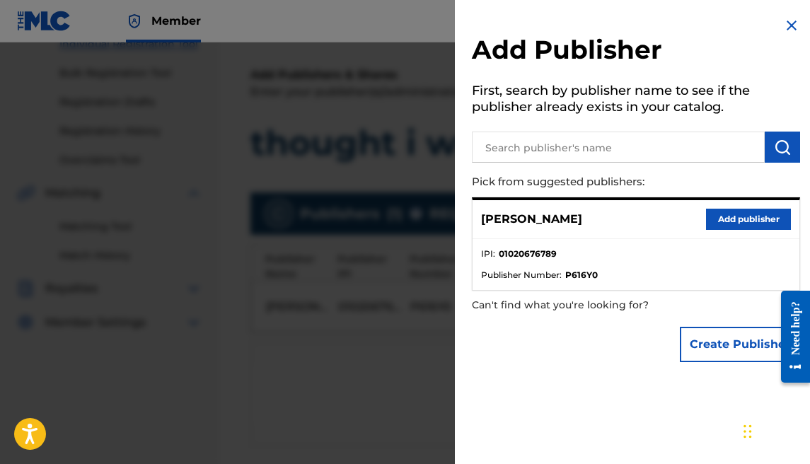
click at [714, 357] on button "Create Publisher" at bounding box center [740, 344] width 120 height 35
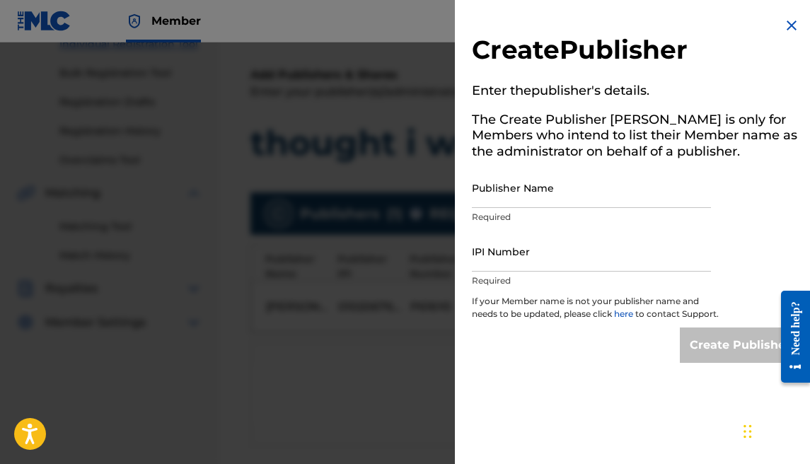
click at [583, 198] on input "Publisher Name" at bounding box center [591, 188] width 239 height 40
click at [537, 250] on input "IPI Number" at bounding box center [591, 251] width 239 height 40
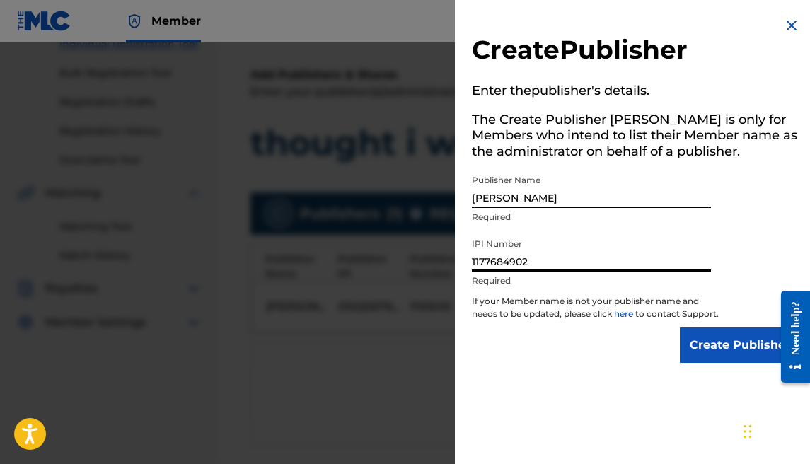
click at [755, 352] on input "Create Publisher" at bounding box center [740, 344] width 120 height 35
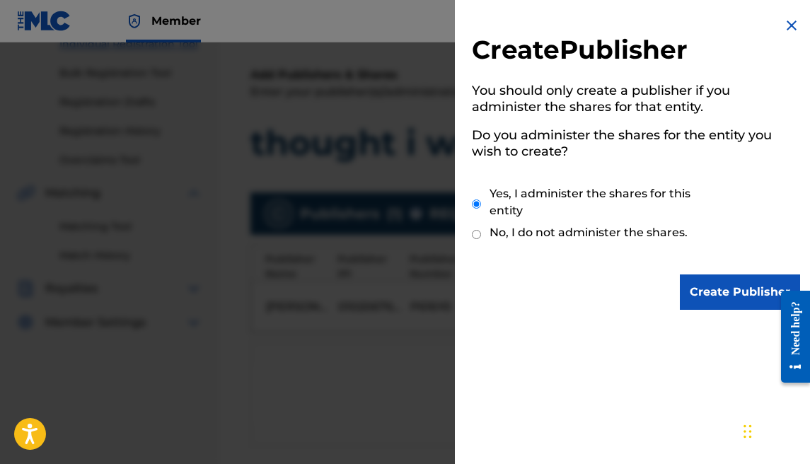
click at [700, 299] on input "Create Publisher" at bounding box center [740, 291] width 120 height 35
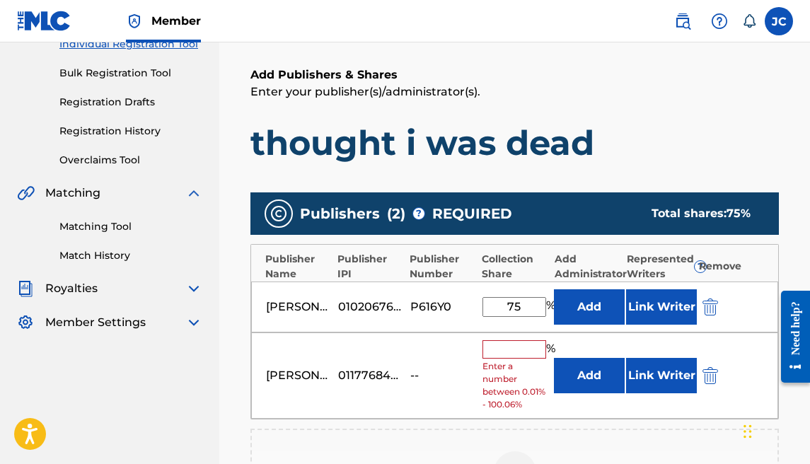
click at [519, 342] on input "text" at bounding box center [514, 349] width 64 height 18
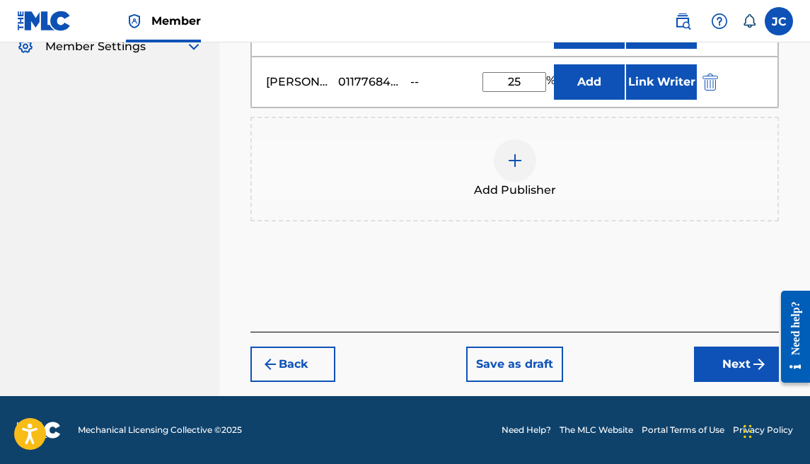
click at [738, 349] on button "Next" at bounding box center [736, 364] width 85 height 35
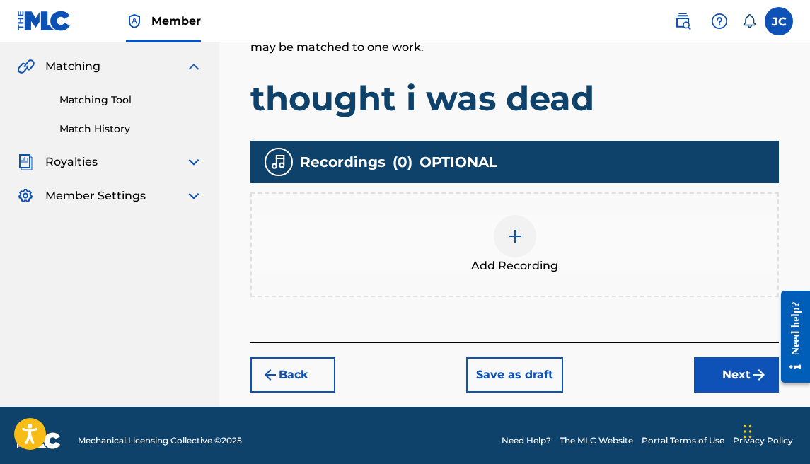
click at [737, 361] on button "Next" at bounding box center [736, 374] width 85 height 35
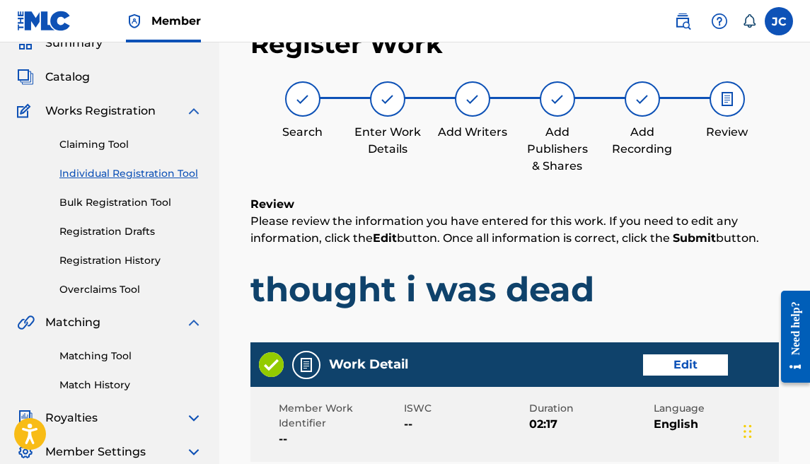
scroll to position [924, 0]
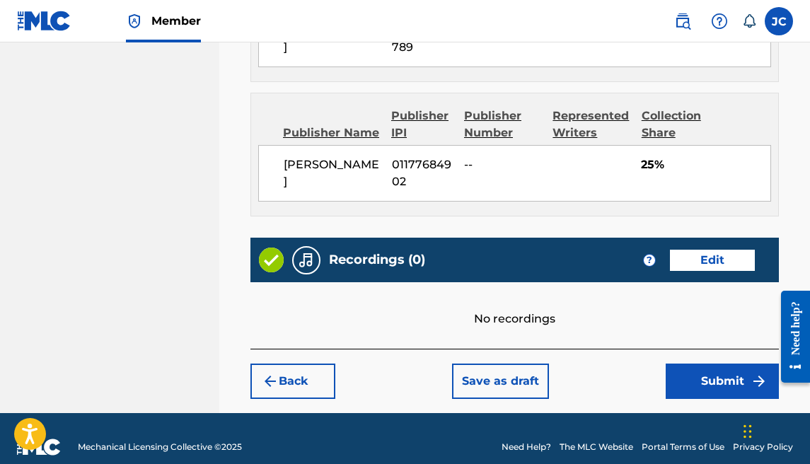
click at [709, 364] on button "Submit" at bounding box center [722, 381] width 113 height 35
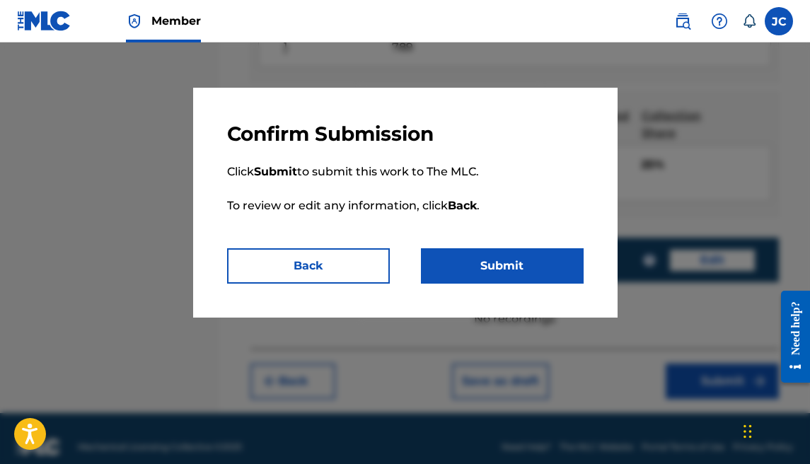
click at [513, 267] on button "Submit" at bounding box center [502, 265] width 163 height 35
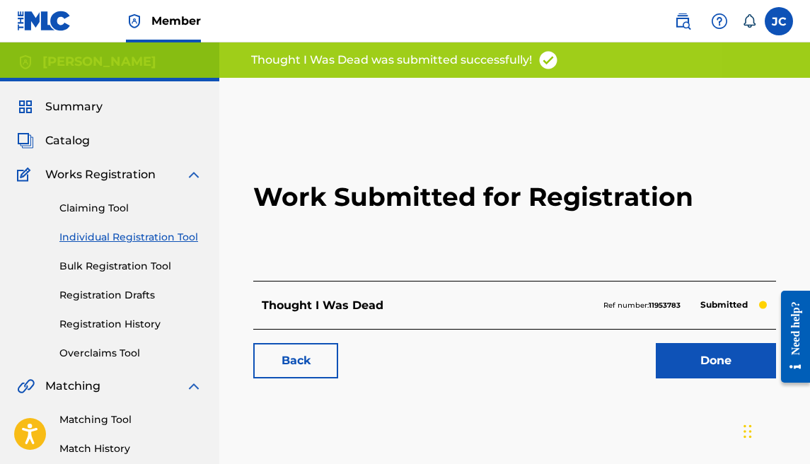
click at [676, 354] on link "Done" at bounding box center [716, 360] width 120 height 35
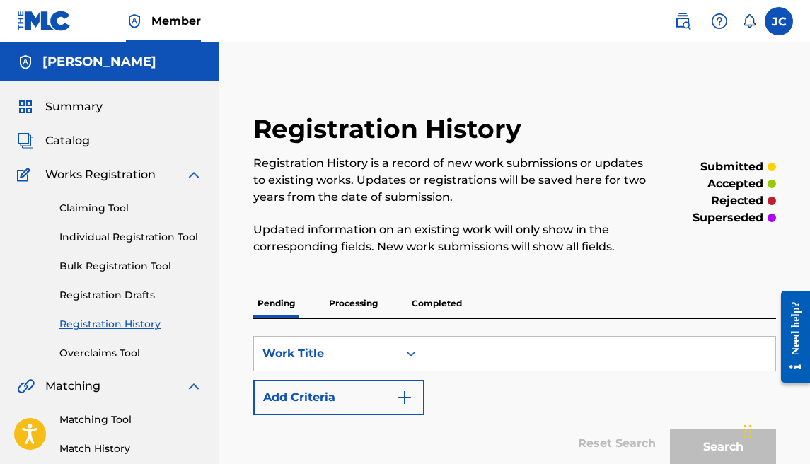
click at [171, 231] on link "Individual Registration Tool" at bounding box center [130, 237] width 143 height 15
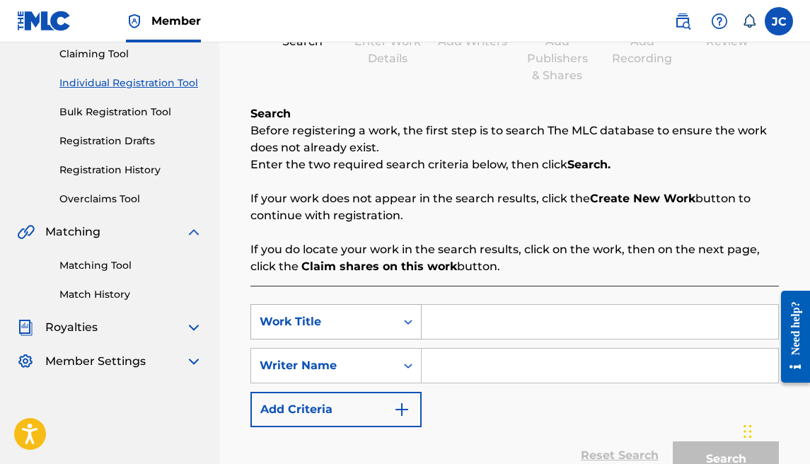
scroll to position [231, 0]
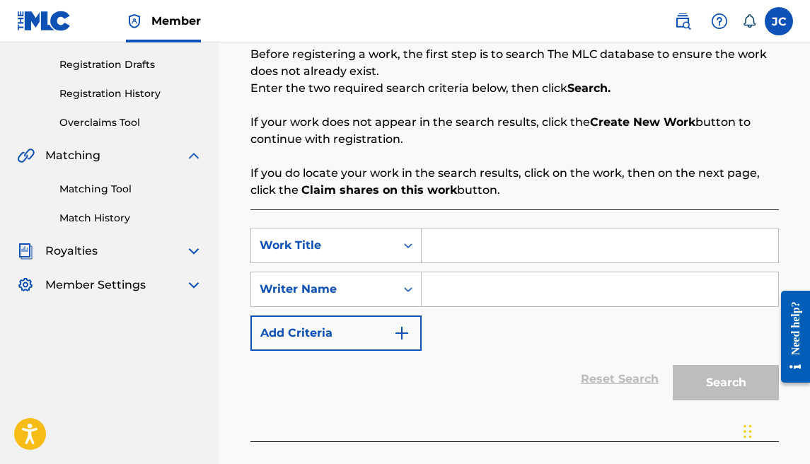
click at [431, 249] on input "Search Form" at bounding box center [600, 245] width 356 height 34
click at [450, 279] on input "Search Form" at bounding box center [600, 289] width 356 height 34
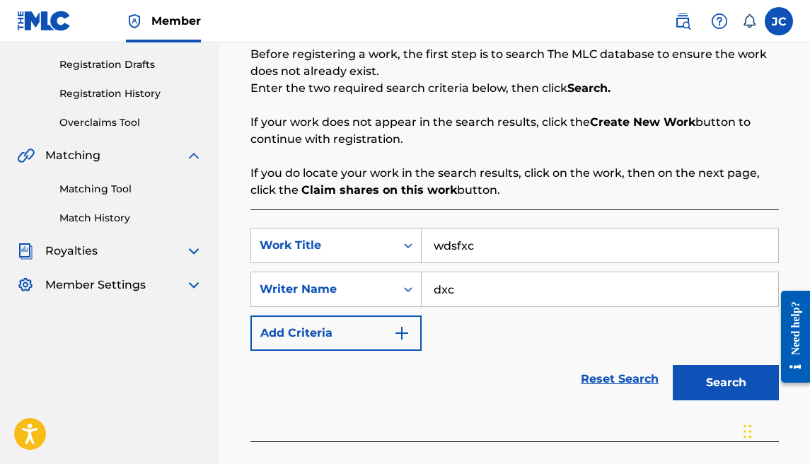
click at [687, 368] on button "Search" at bounding box center [726, 382] width 106 height 35
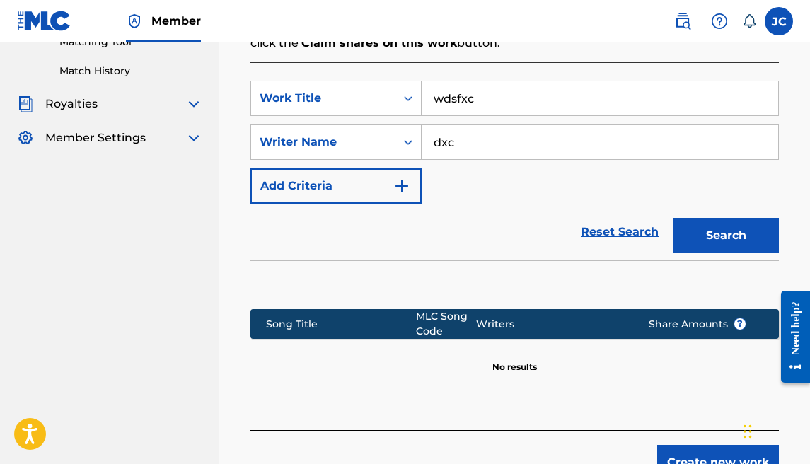
scroll to position [476, 0]
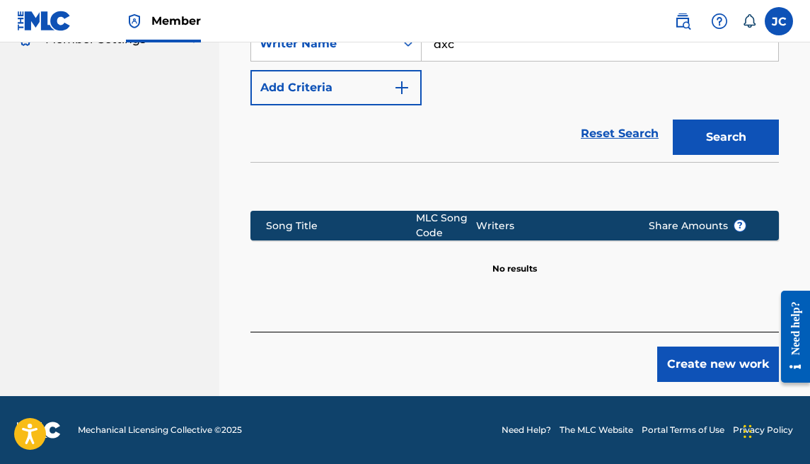
click at [729, 370] on button "Create new work" at bounding box center [718, 364] width 122 height 35
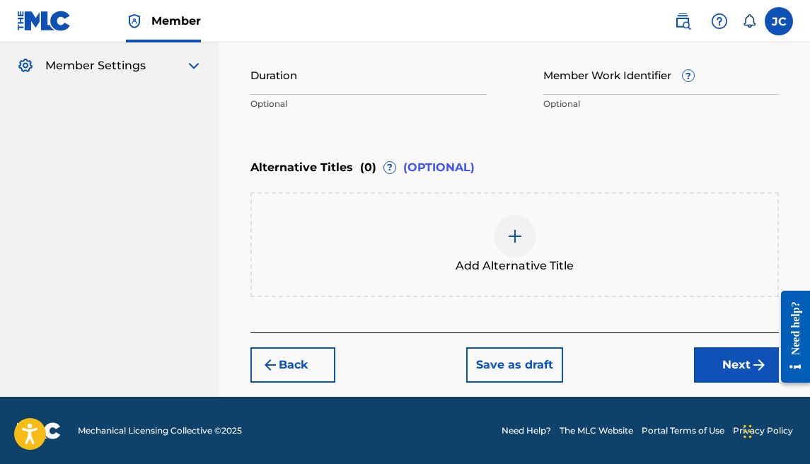
scroll to position [150, 0]
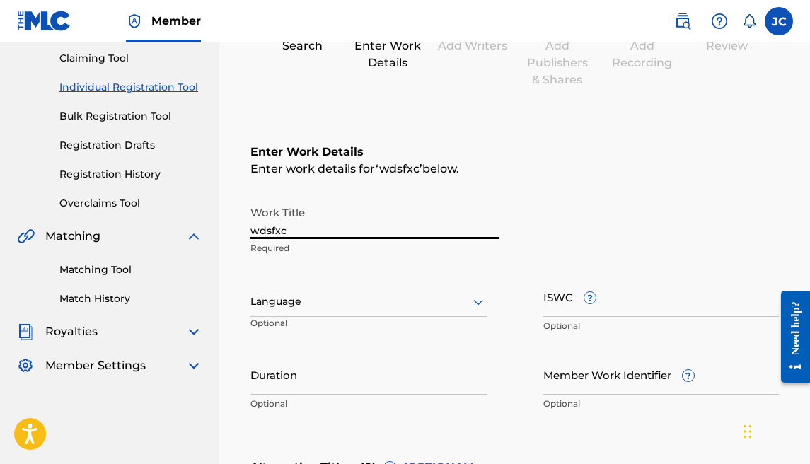
drag, startPoint x: 307, startPoint y: 231, endPoint x: 176, endPoint y: 228, distance: 130.9
click at [176, 228] on main "[PERSON_NAME] Summary Catalog Works Registration Claiming Tool Individual Regis…" at bounding box center [405, 294] width 810 height 804
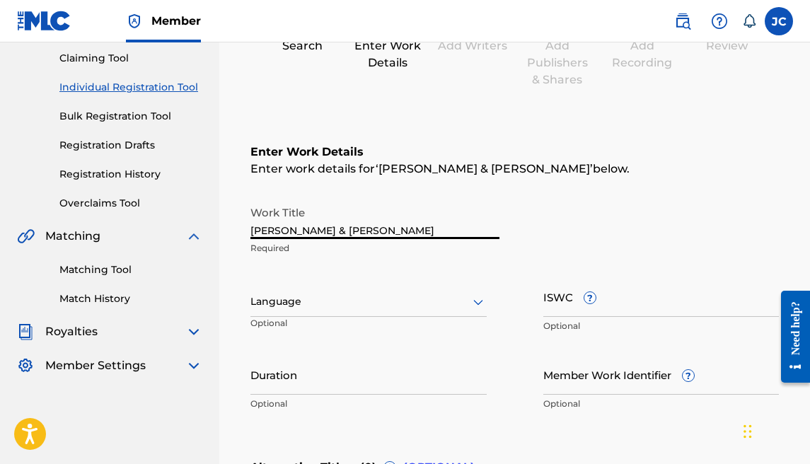
drag, startPoint x: 339, startPoint y: 298, endPoint x: 339, endPoint y: 289, distance: 9.9
click at [339, 298] on div at bounding box center [368, 302] width 236 height 18
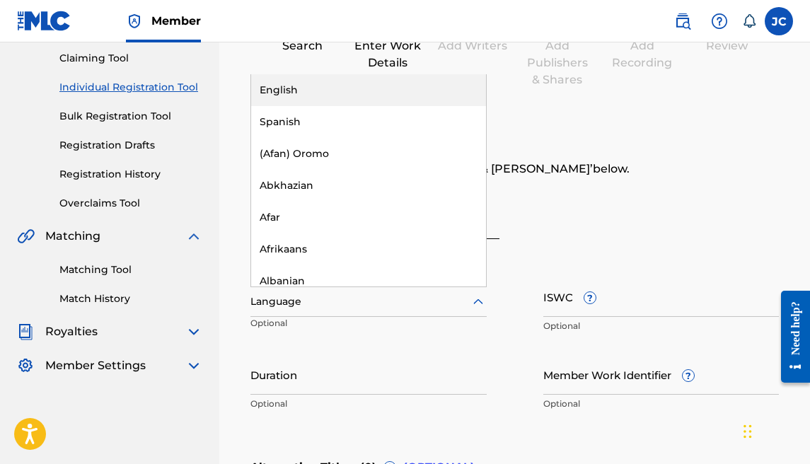
click at [323, 98] on div "English" at bounding box center [368, 90] width 235 height 32
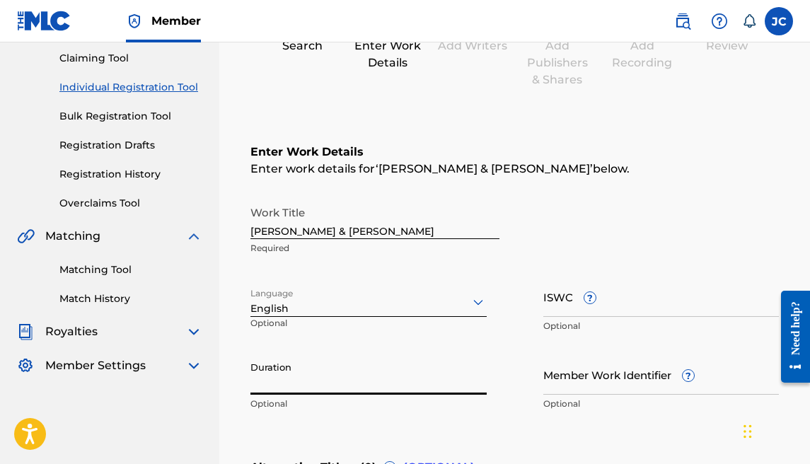
click at [353, 383] on input "Duration" at bounding box center [368, 374] width 236 height 40
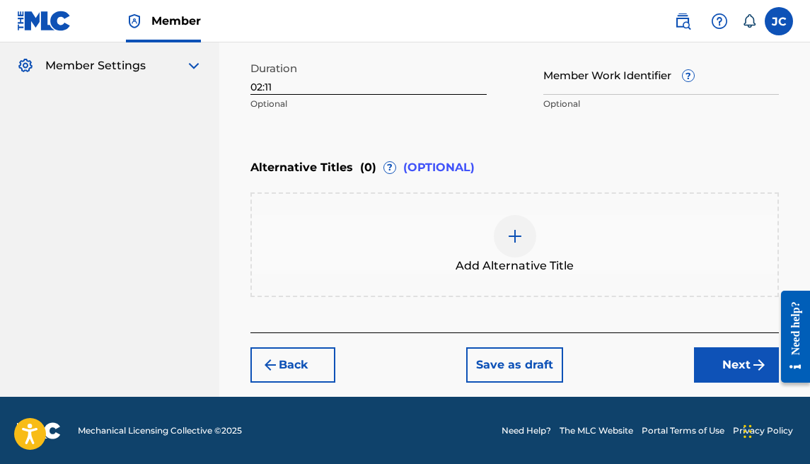
click at [735, 352] on button "Next" at bounding box center [736, 364] width 85 height 35
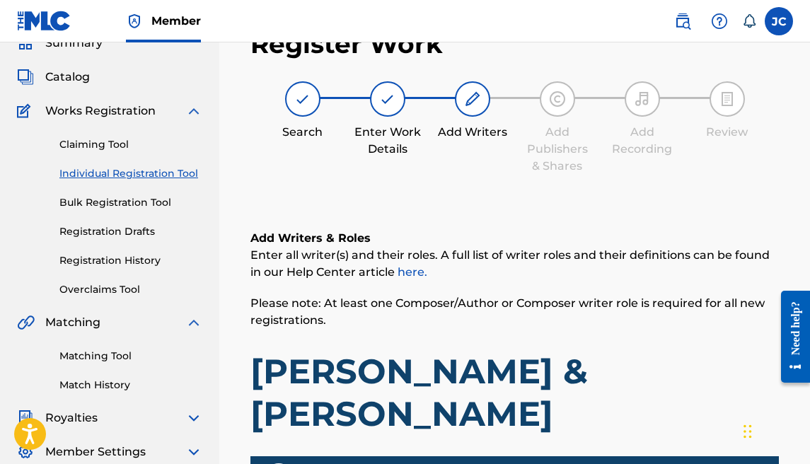
scroll to position [326, 0]
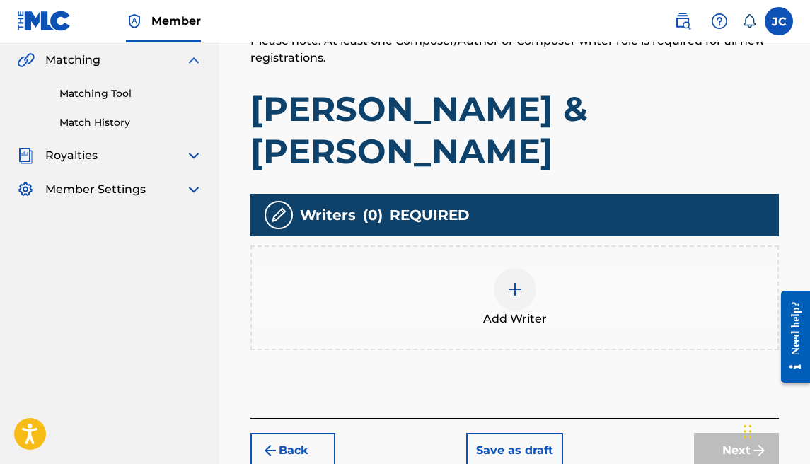
click at [517, 268] on div at bounding box center [515, 289] width 42 height 42
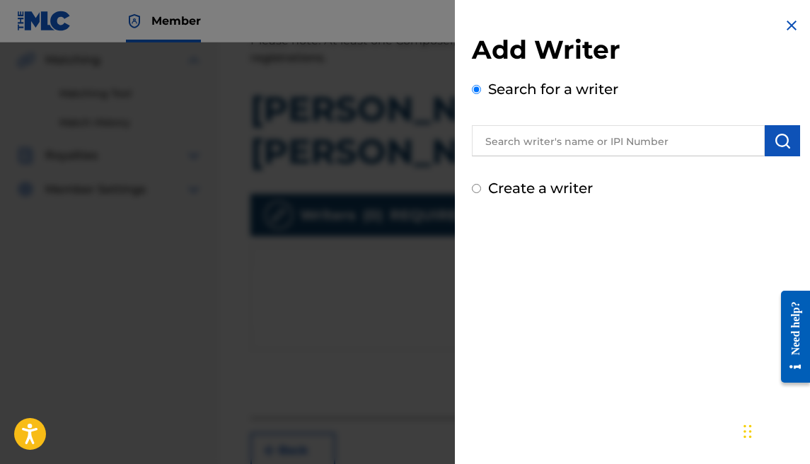
click at [688, 138] on input "text" at bounding box center [618, 140] width 293 height 31
click at [779, 134] on img "submit" at bounding box center [782, 140] width 17 height 17
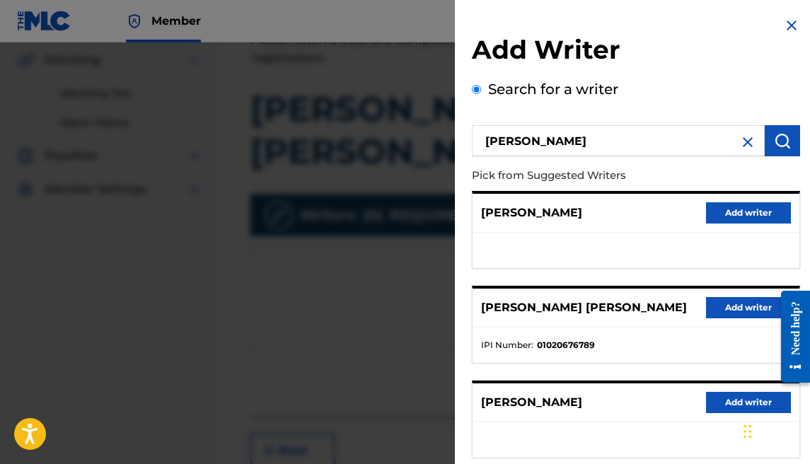
click at [716, 301] on button "Add writer" at bounding box center [748, 307] width 85 height 21
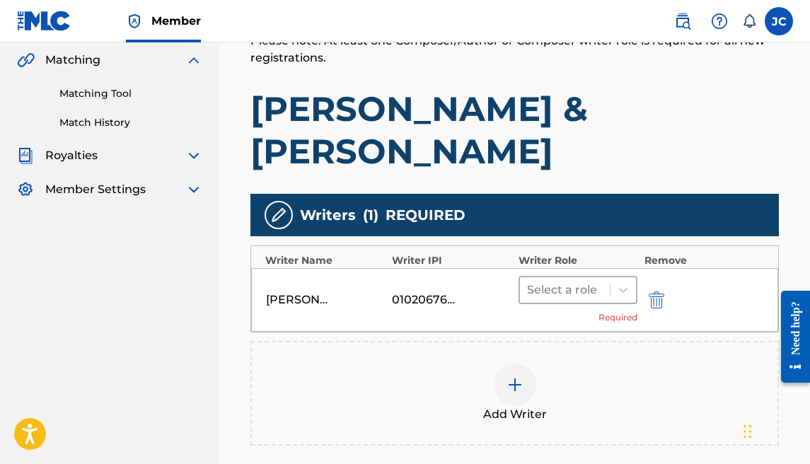
click at [560, 276] on div "Select a role" at bounding box center [577, 290] width 119 height 28
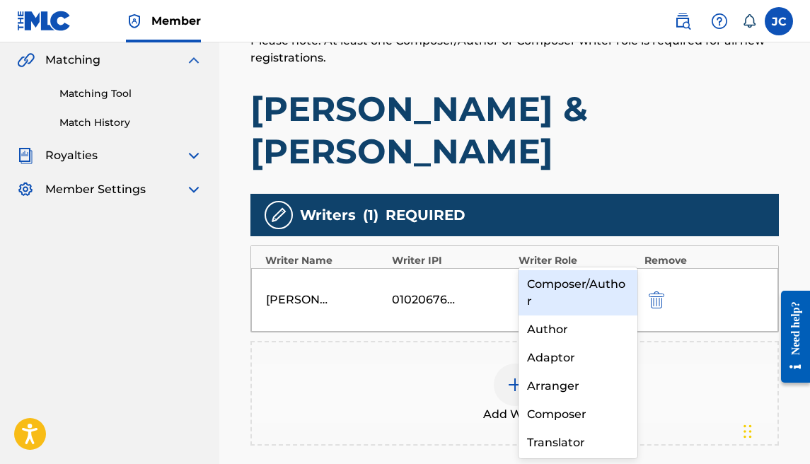
click at [569, 274] on div "Composer/Author" at bounding box center [577, 292] width 119 height 45
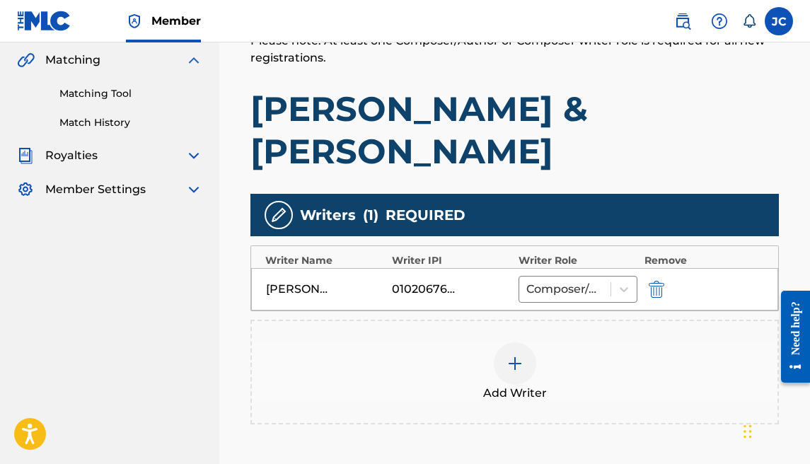
click at [533, 342] on div at bounding box center [515, 363] width 42 height 42
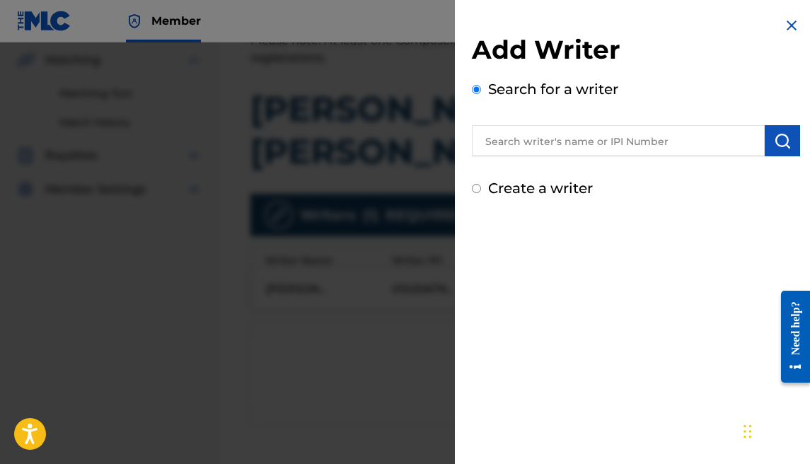
click at [584, 185] on label "Create a writer" at bounding box center [540, 188] width 105 height 17
click at [481, 185] on input "Create a writer" at bounding box center [476, 188] width 9 height 9
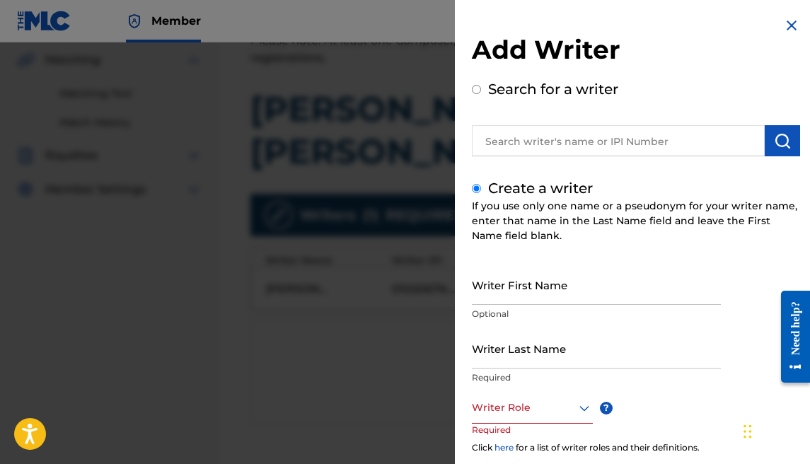
click at [567, 292] on input "Writer First Name" at bounding box center [596, 285] width 249 height 40
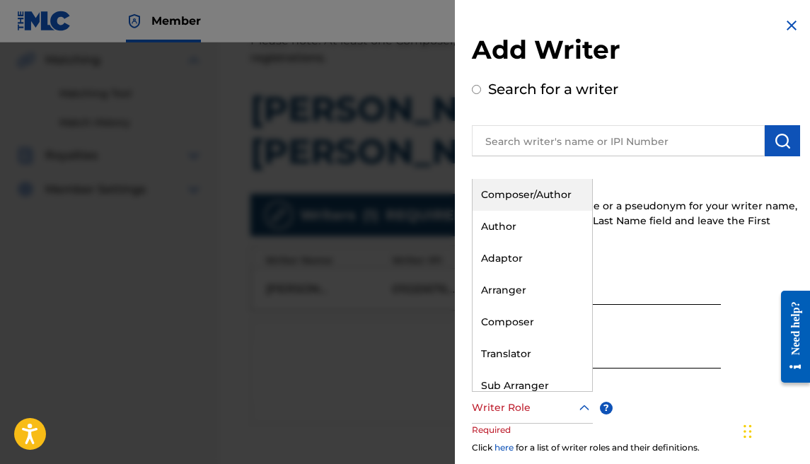
click at [554, 404] on div at bounding box center [532, 408] width 121 height 18
click at [525, 185] on div "Composer/Author" at bounding box center [532, 195] width 120 height 32
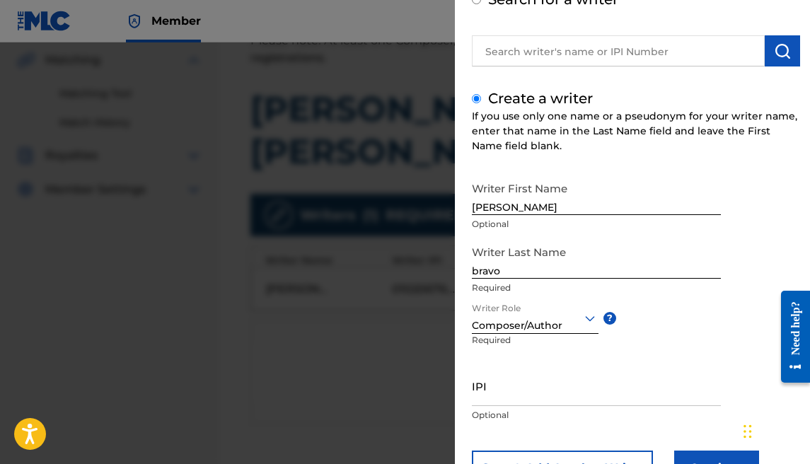
scroll to position [139, 0]
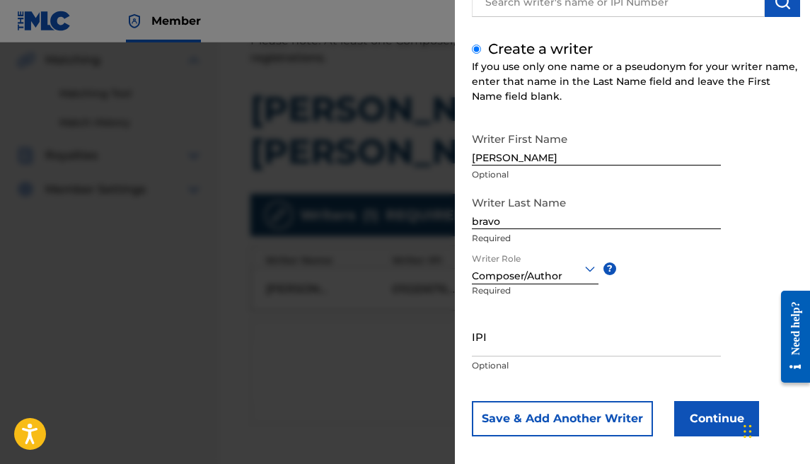
click at [525, 336] on input "IPI" at bounding box center [596, 336] width 249 height 40
paste input "1177684902"
click at [692, 411] on button "Continue" at bounding box center [716, 418] width 85 height 35
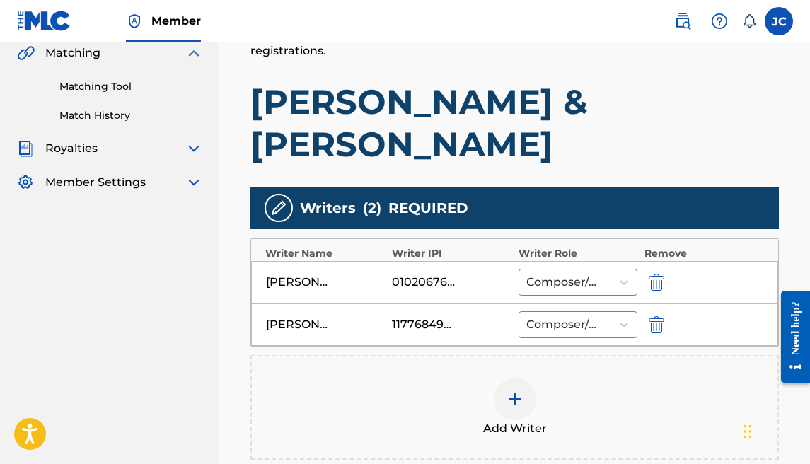
scroll to position [443, 0]
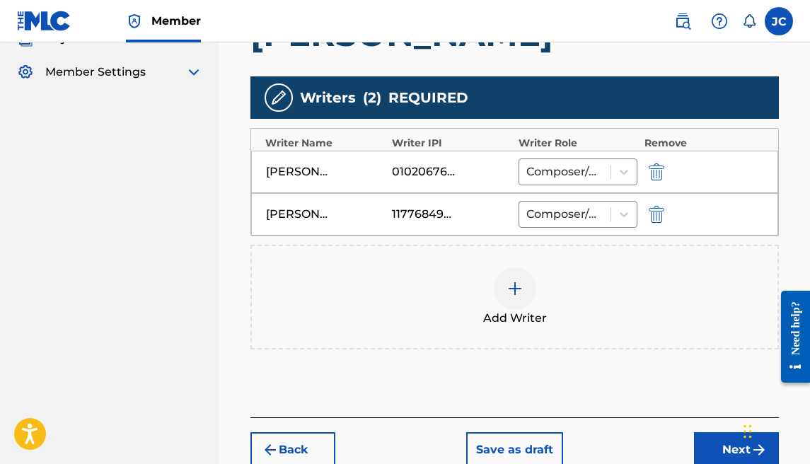
click at [697, 432] on button "Next" at bounding box center [736, 449] width 85 height 35
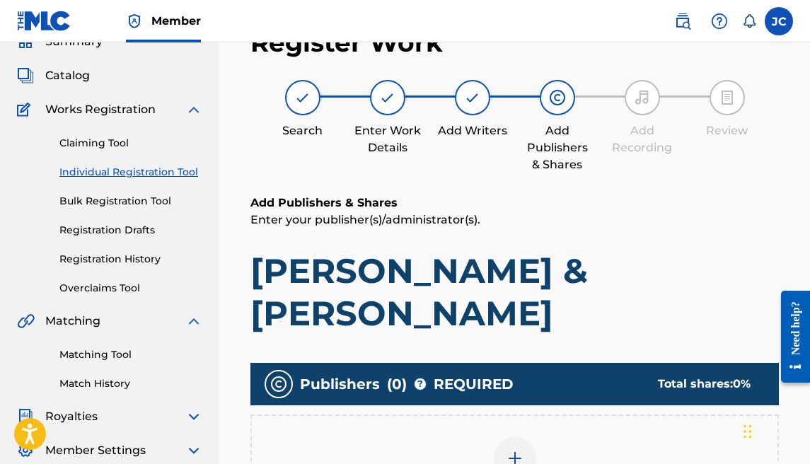
scroll to position [179, 0]
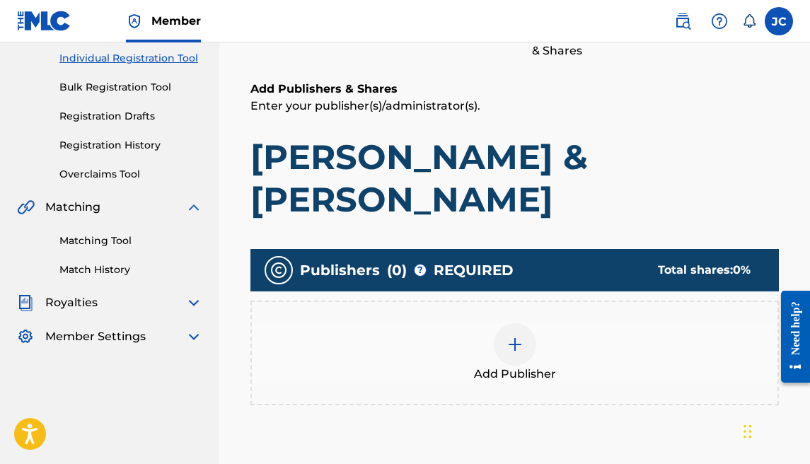
click at [514, 323] on div at bounding box center [515, 344] width 42 height 42
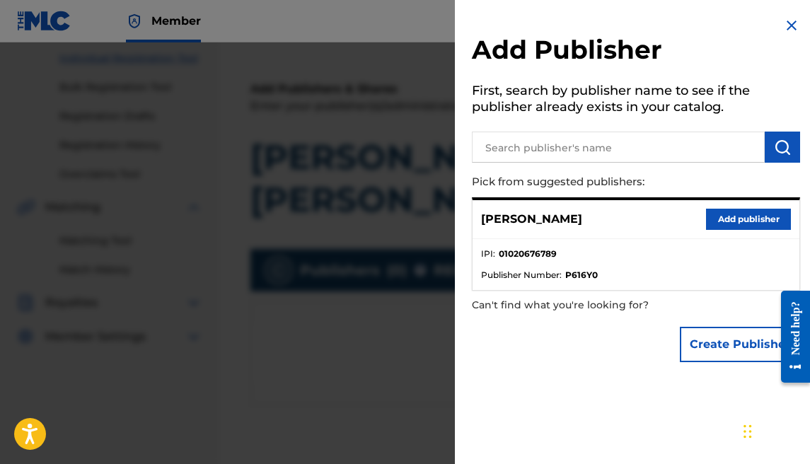
click at [757, 211] on button "Add publisher" at bounding box center [748, 219] width 85 height 21
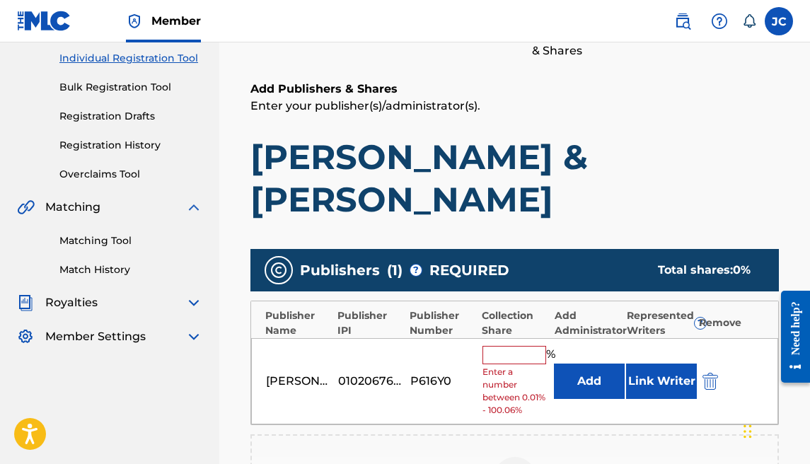
click at [495, 346] on input "text" at bounding box center [514, 355] width 64 height 18
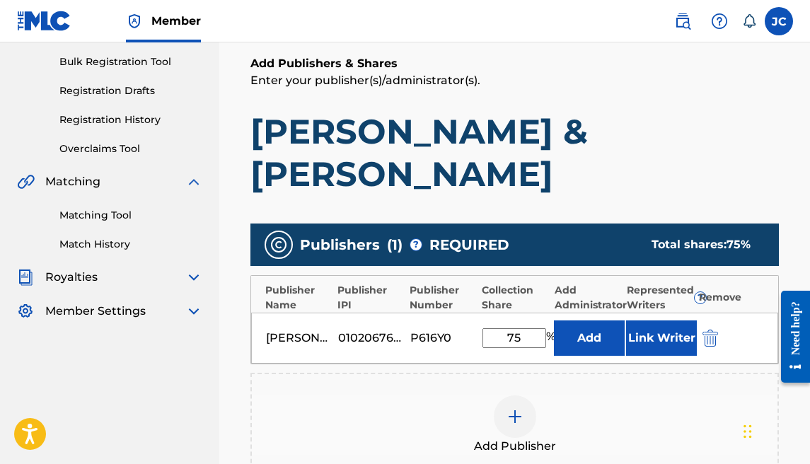
scroll to position [205, 0]
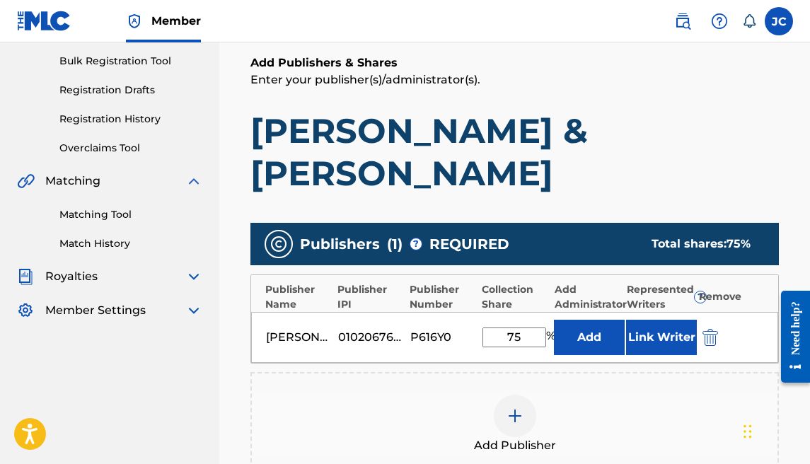
click at [526, 395] on div at bounding box center [515, 416] width 42 height 42
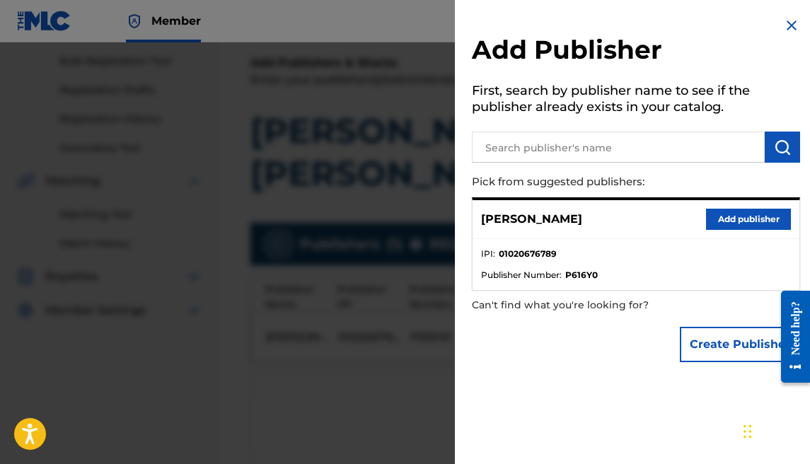
click at [716, 333] on button "Create Publisher" at bounding box center [740, 344] width 120 height 35
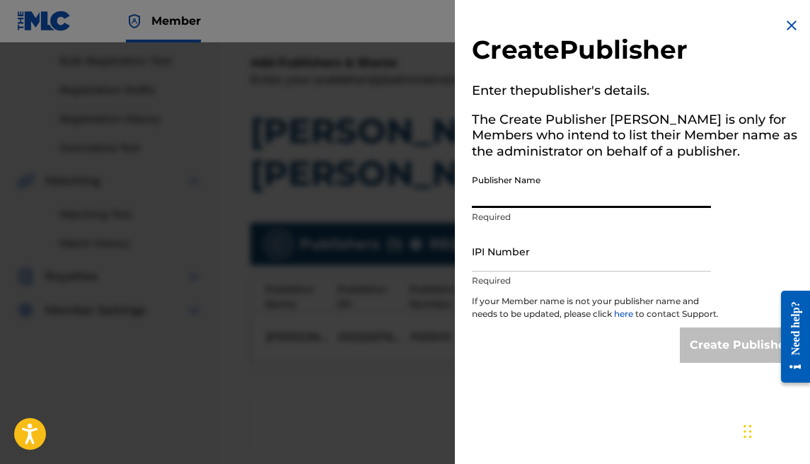
click at [550, 191] on input "Publisher Name" at bounding box center [591, 188] width 239 height 40
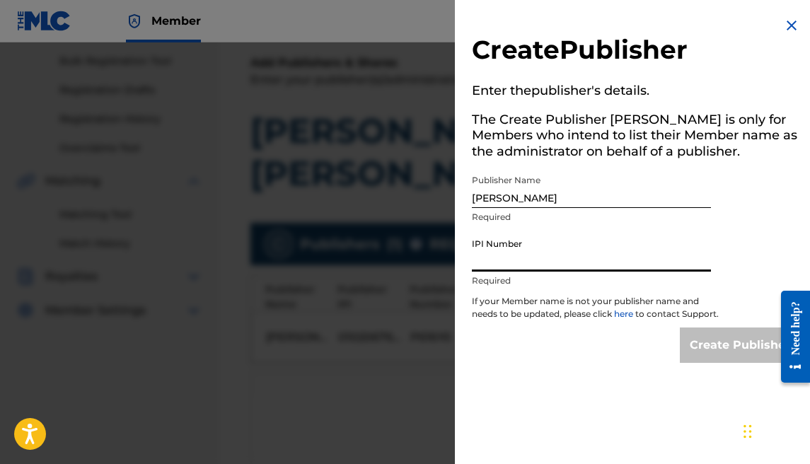
click at [536, 260] on input "IPI Number" at bounding box center [591, 251] width 239 height 40
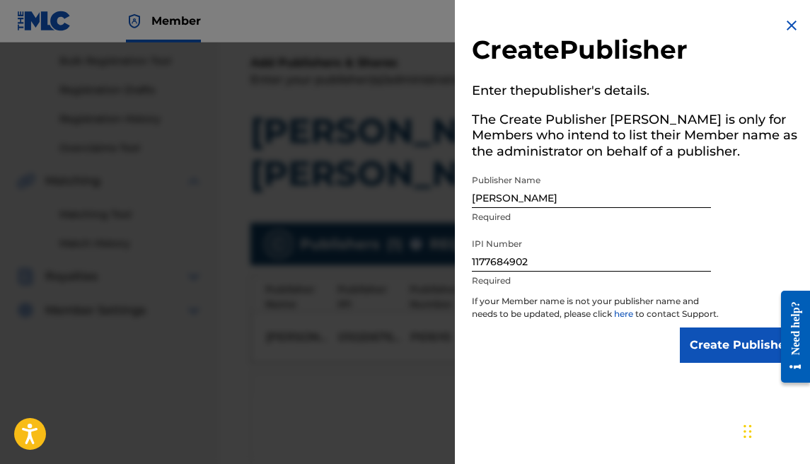
click at [714, 363] on input "Create Publisher" at bounding box center [740, 344] width 120 height 35
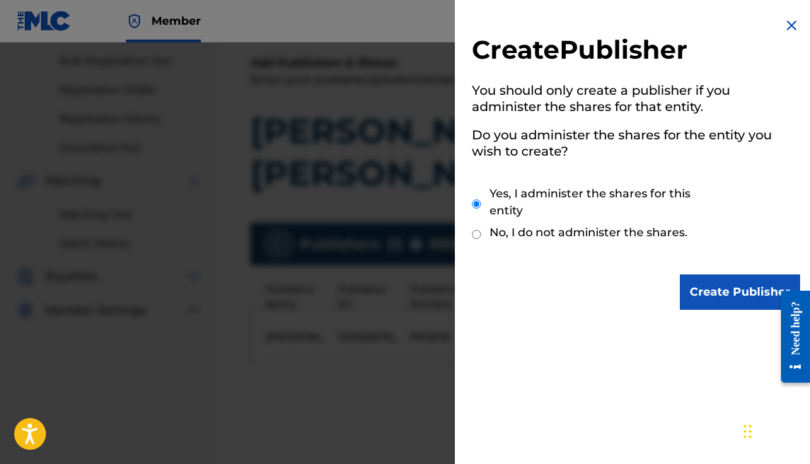
click at [724, 295] on input "Create Publisher" at bounding box center [740, 291] width 120 height 35
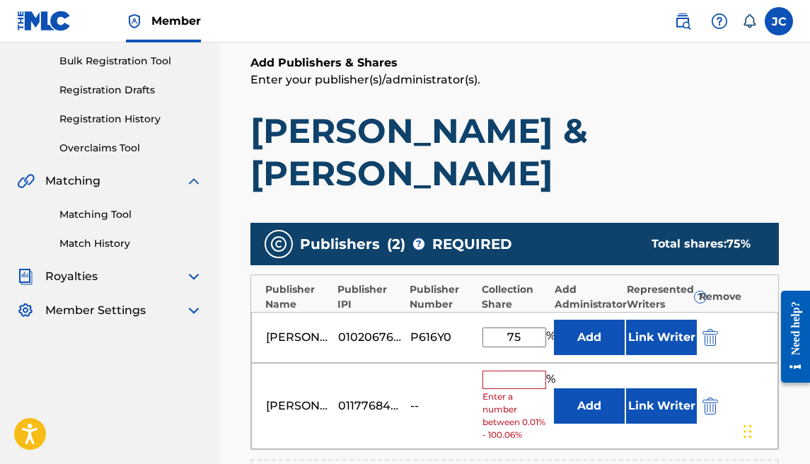
click at [496, 390] on span "Enter a number between 0.01% - 100.06%" at bounding box center [514, 415] width 65 height 51
click at [535, 371] on input "text" at bounding box center [514, 380] width 64 height 18
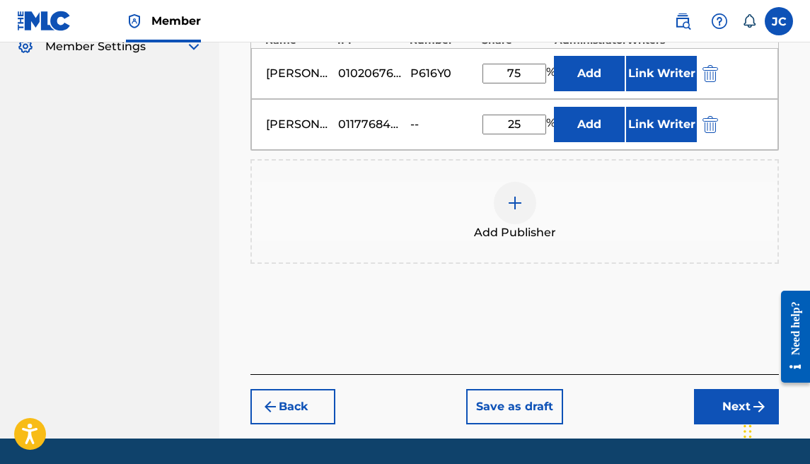
click at [698, 389] on button "Next" at bounding box center [736, 406] width 85 height 35
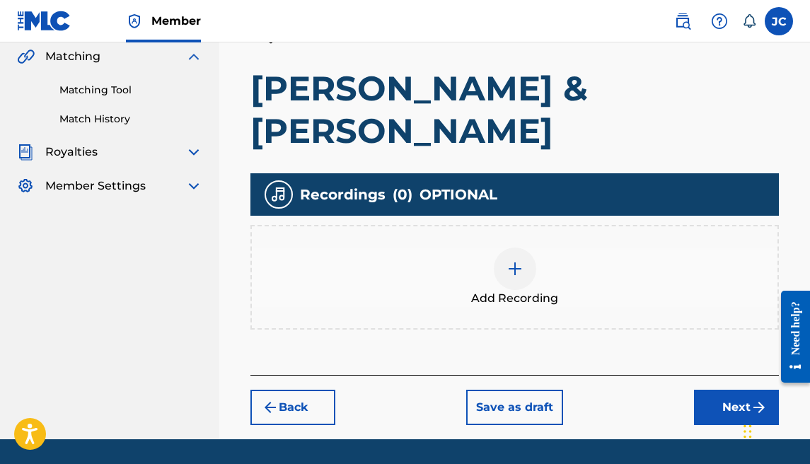
click at [719, 390] on button "Next" at bounding box center [736, 407] width 85 height 35
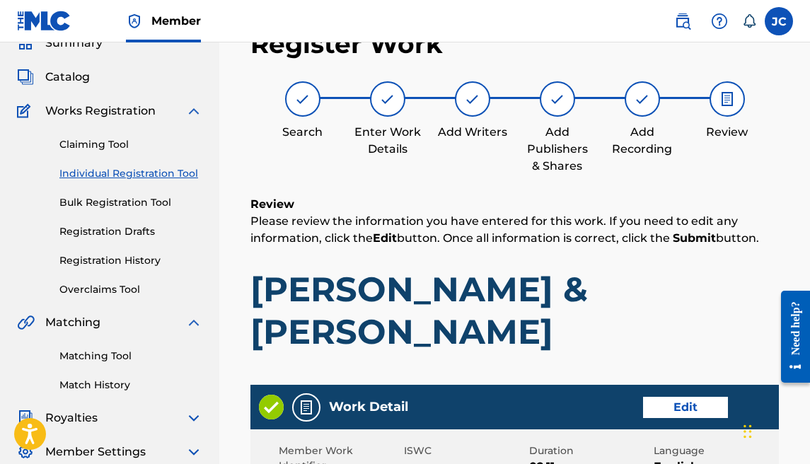
scroll to position [924, 0]
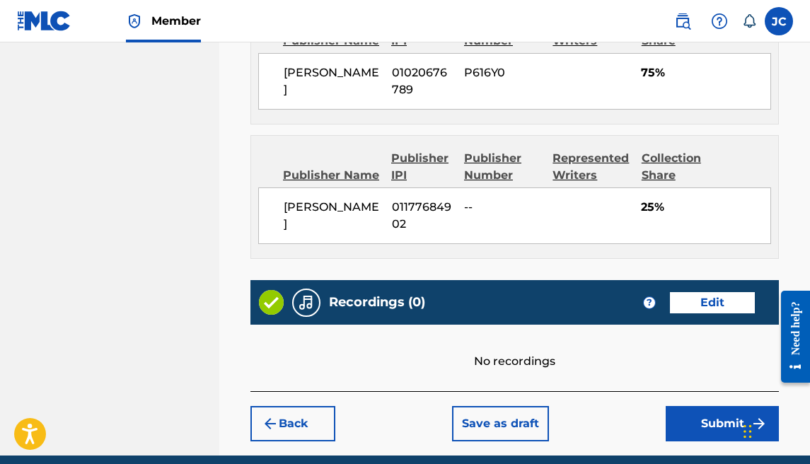
click at [686, 406] on button "Submit" at bounding box center [722, 423] width 113 height 35
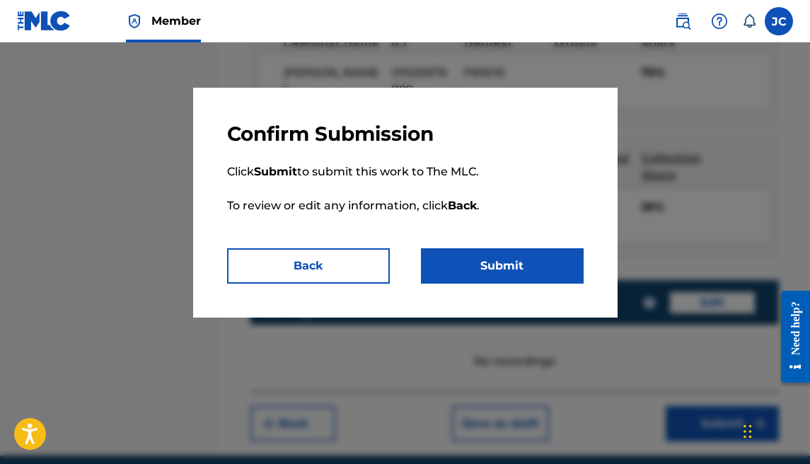
click at [491, 263] on button "Submit" at bounding box center [502, 265] width 163 height 35
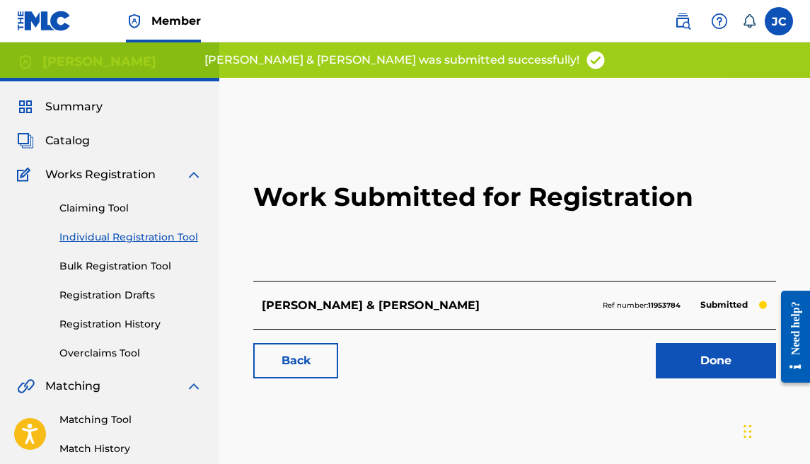
click at [664, 342] on div "Back Done" at bounding box center [514, 354] width 523 height 50
click at [671, 351] on link "Done" at bounding box center [716, 360] width 120 height 35
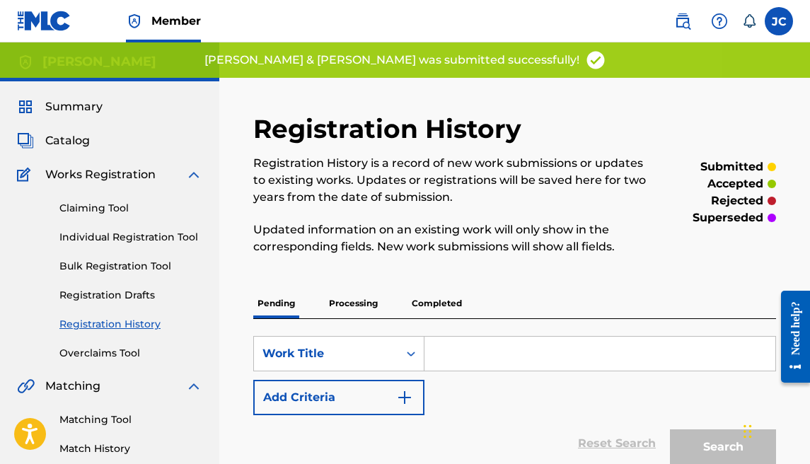
click at [117, 243] on link "Individual Registration Tool" at bounding box center [130, 237] width 143 height 15
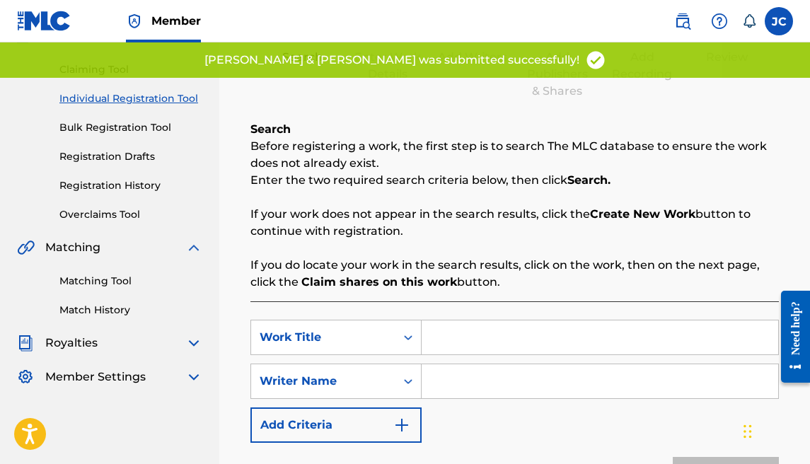
scroll to position [305, 0]
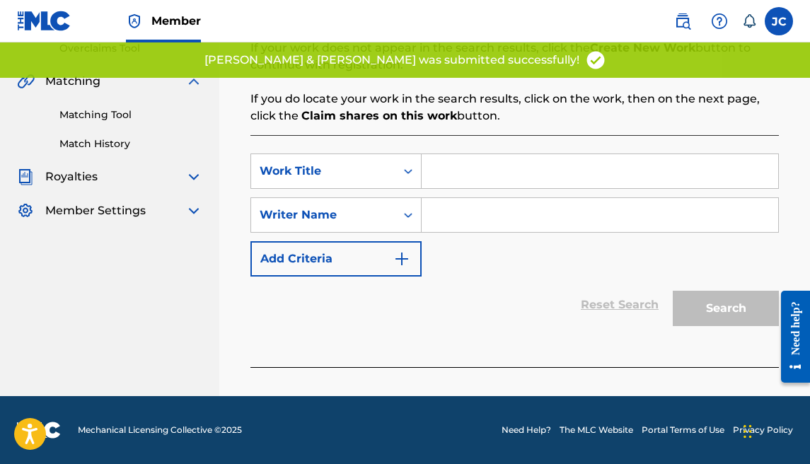
click at [480, 174] on input "Search Form" at bounding box center [600, 171] width 356 height 34
click at [506, 221] on input "Search Form" at bounding box center [600, 215] width 356 height 34
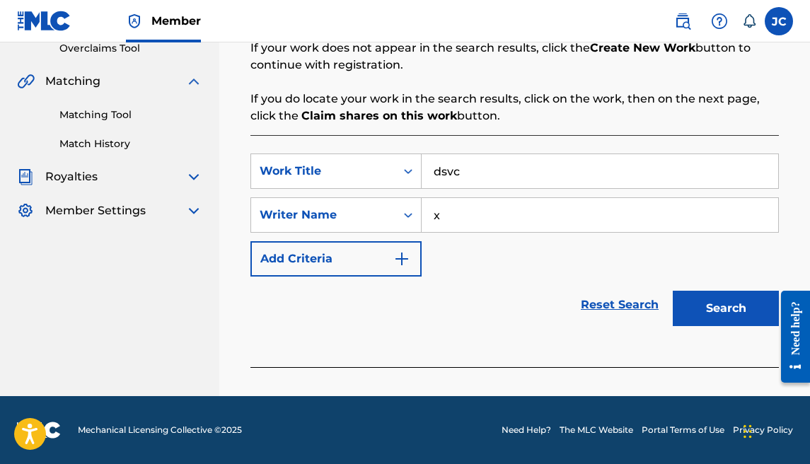
click at [710, 310] on button "Search" at bounding box center [726, 308] width 106 height 35
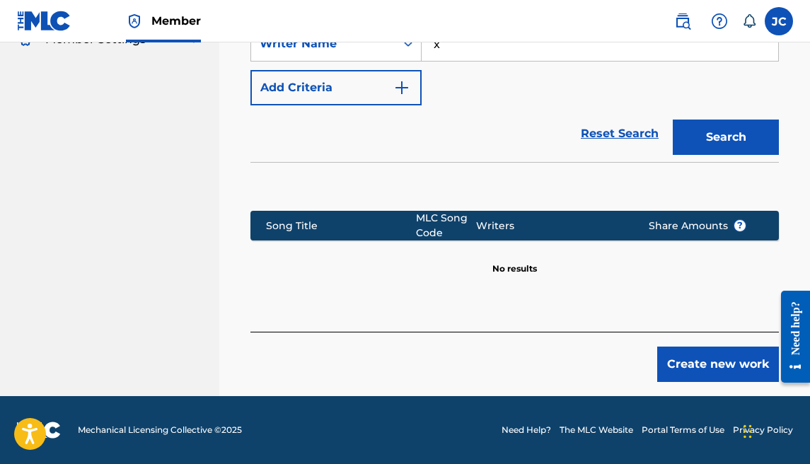
click at [689, 357] on button "Create new work" at bounding box center [718, 364] width 122 height 35
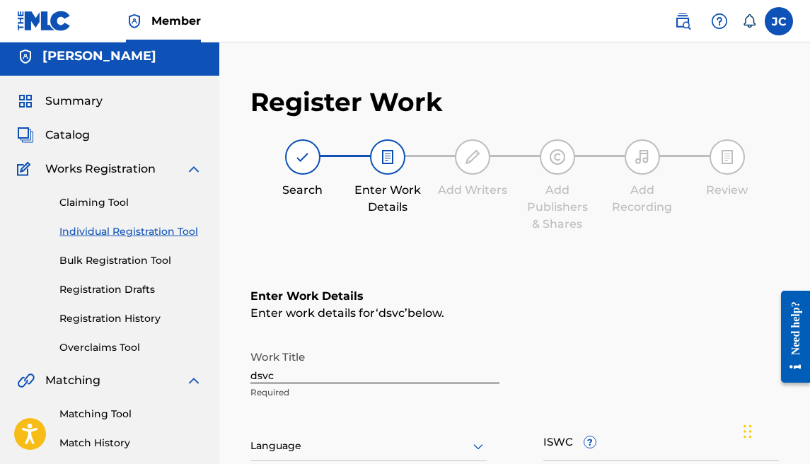
scroll to position [0, 0]
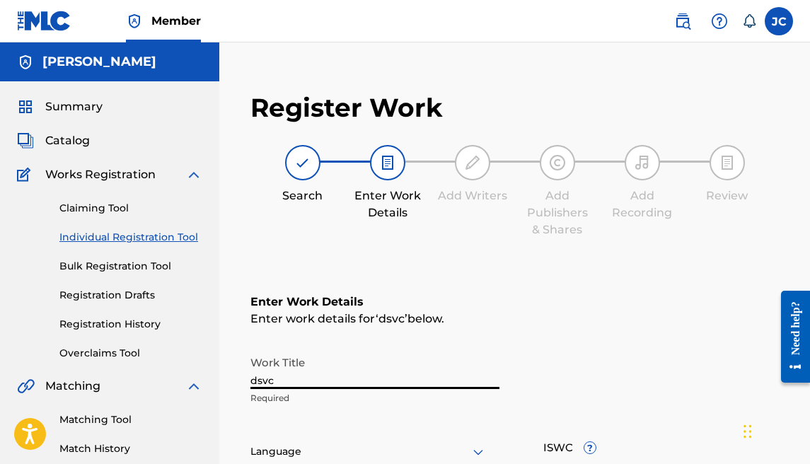
drag, startPoint x: 289, startPoint y: 379, endPoint x: 245, endPoint y: 368, distance: 45.1
click at [245, 368] on div "Register Work Search Enter Work Details Add Writers Add Publishers & Shares Add…" at bounding box center [514, 462] width 557 height 769
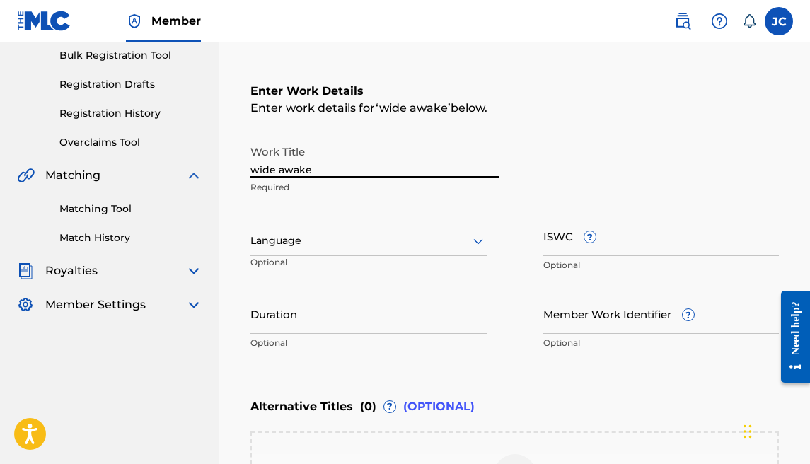
scroll to position [228, 0]
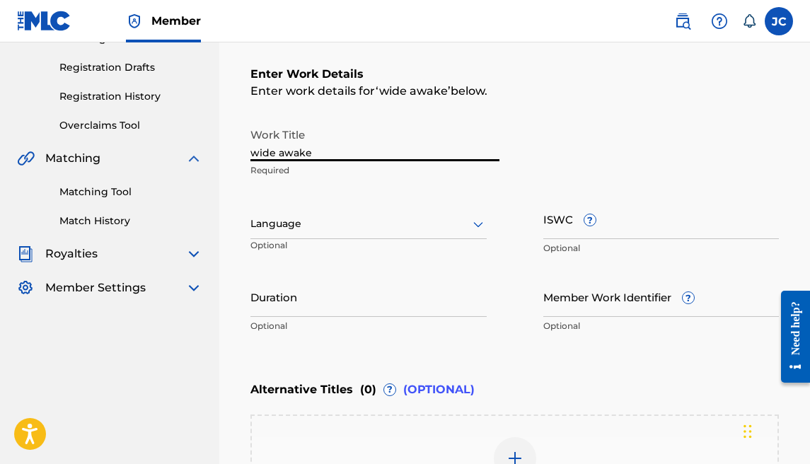
click at [344, 223] on div at bounding box center [368, 224] width 236 height 18
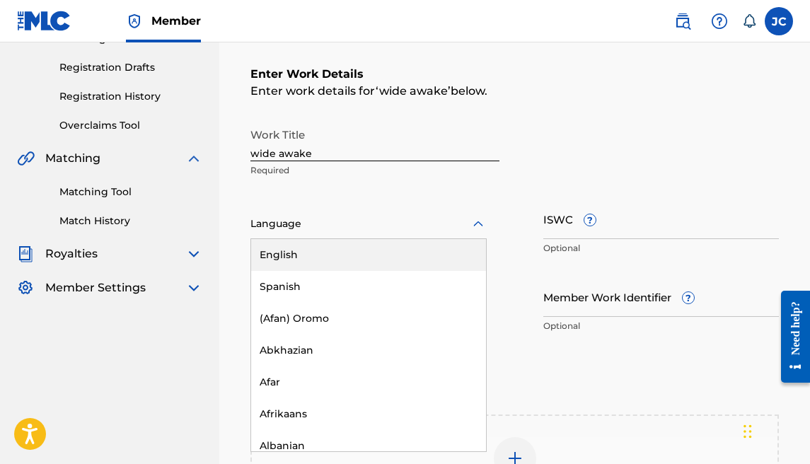
click at [340, 248] on div "English" at bounding box center [368, 255] width 235 height 32
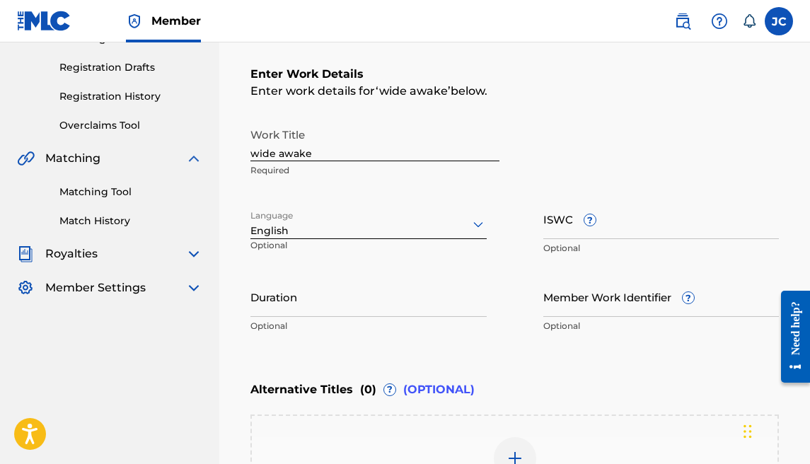
click at [325, 286] on input "Duration" at bounding box center [368, 297] width 236 height 40
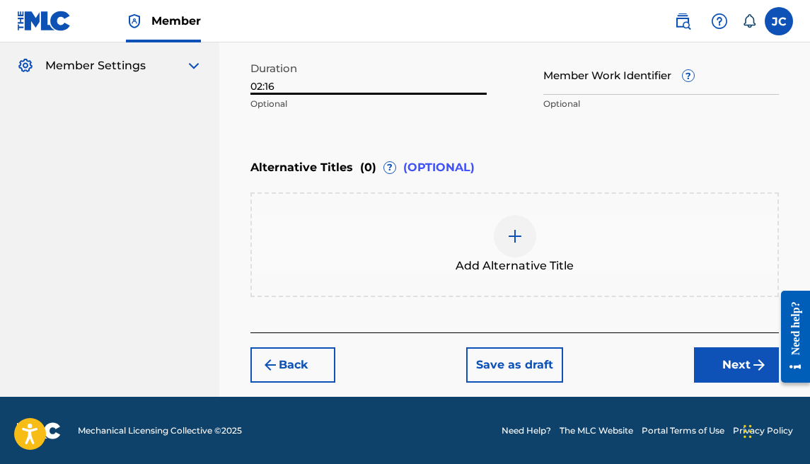
click at [706, 349] on button "Next" at bounding box center [736, 364] width 85 height 35
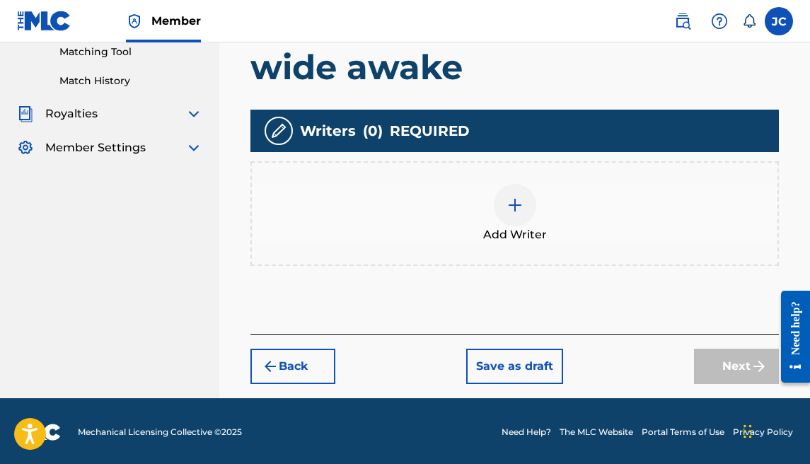
scroll to position [369, 0]
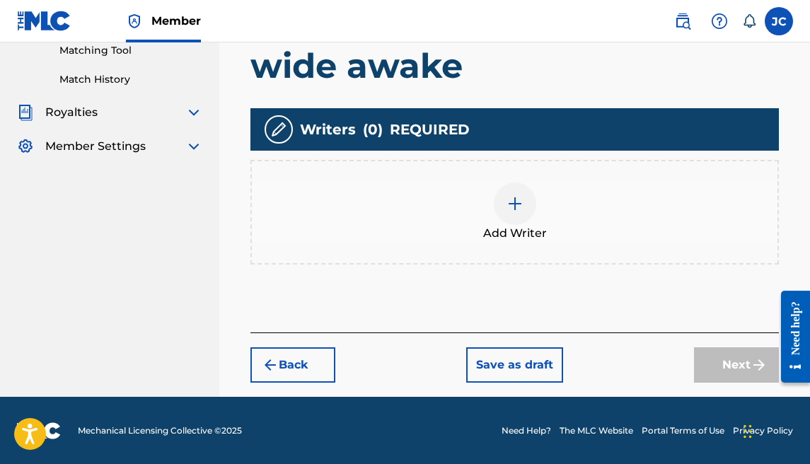
click at [492, 190] on div "Add Writer" at bounding box center [514, 211] width 525 height 59
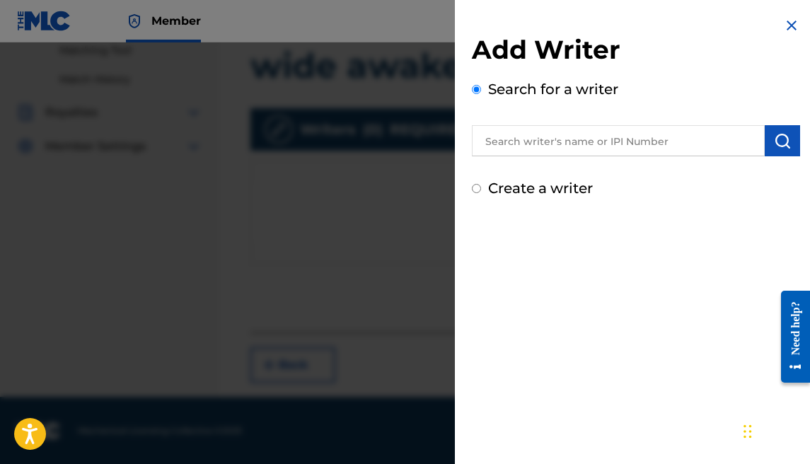
click at [598, 141] on input "text" at bounding box center [618, 140] width 293 height 31
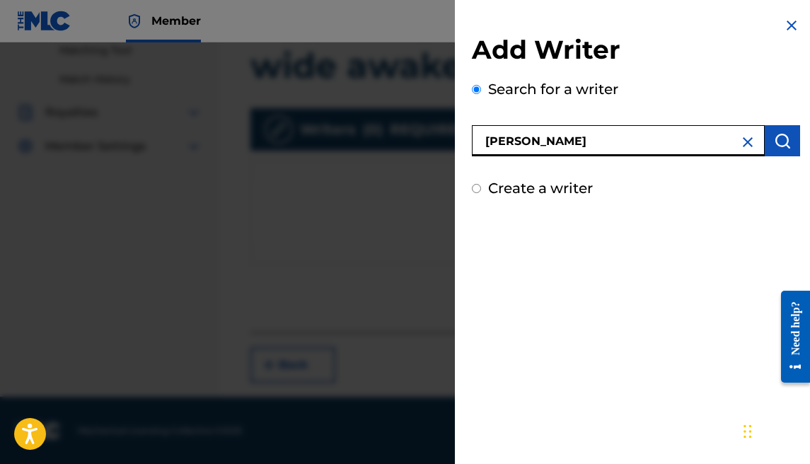
click at [774, 141] on img "submit" at bounding box center [782, 140] width 17 height 17
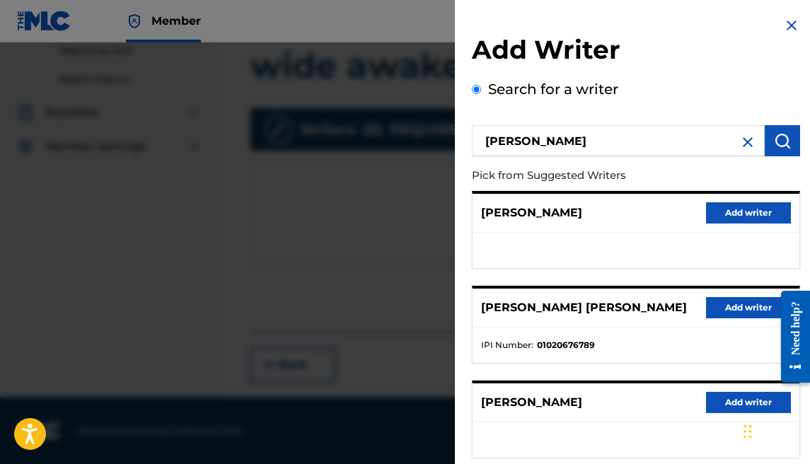
click at [734, 308] on button "Add writer" at bounding box center [748, 307] width 85 height 21
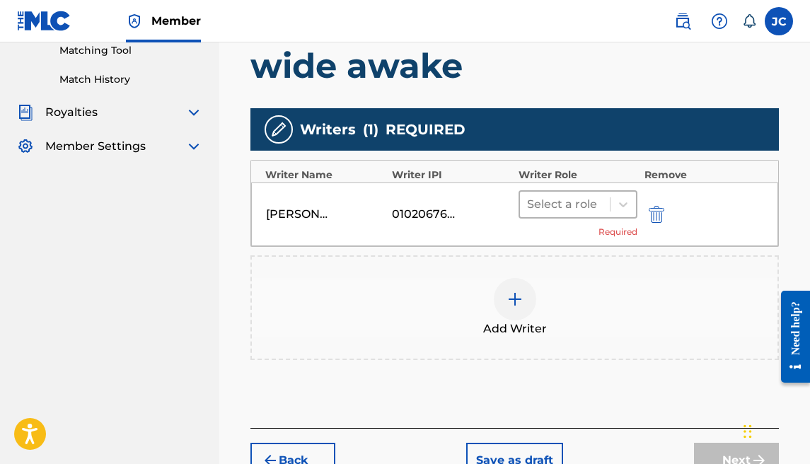
click at [575, 204] on div at bounding box center [565, 204] width 76 height 20
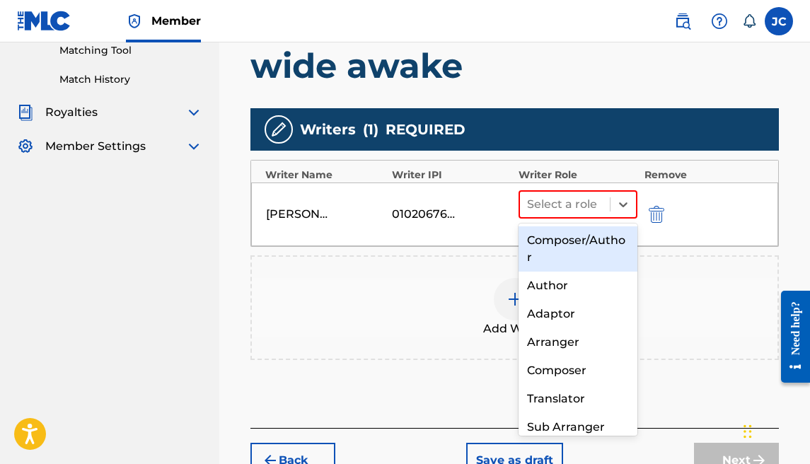
click at [579, 226] on div "Composer/Author" at bounding box center [577, 248] width 119 height 45
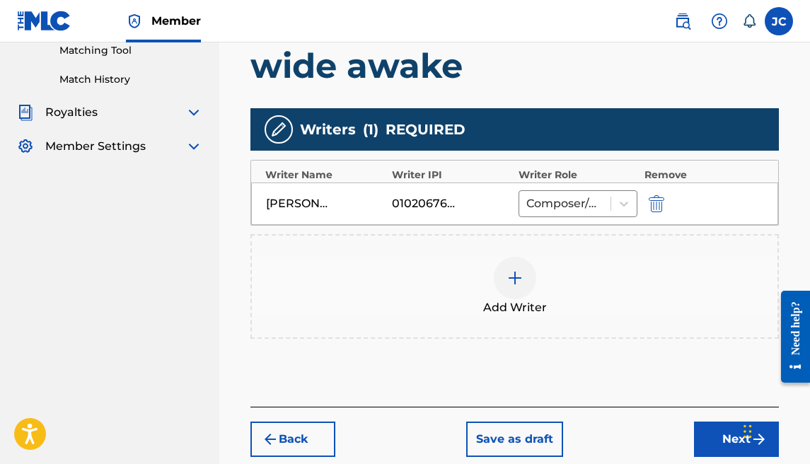
click at [522, 249] on div "Add Writer" at bounding box center [514, 286] width 528 height 105
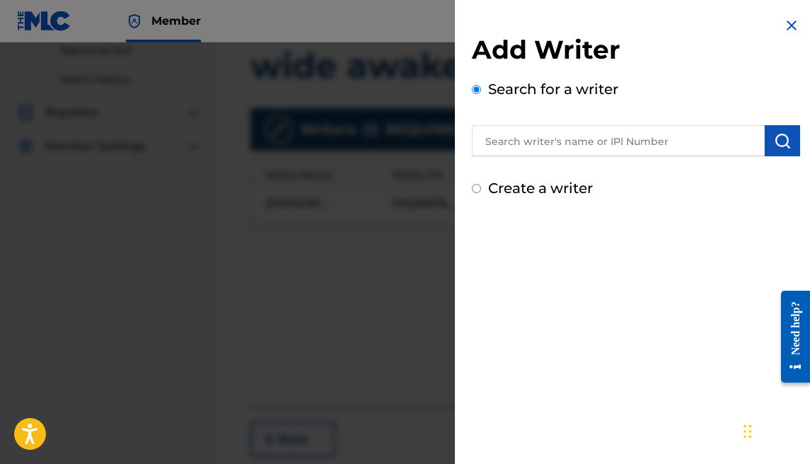
click at [544, 183] on label "Create a writer" at bounding box center [540, 188] width 105 height 17
click at [481, 184] on input "Create a writer" at bounding box center [476, 188] width 9 height 9
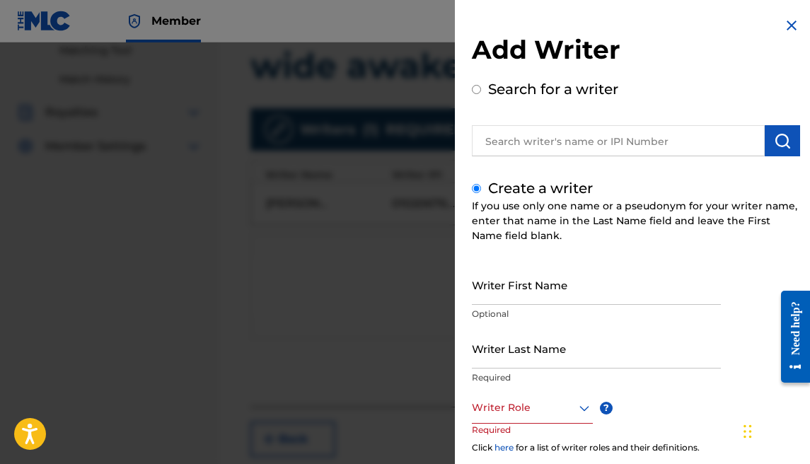
click at [535, 291] on input "Writer First Name" at bounding box center [596, 285] width 249 height 40
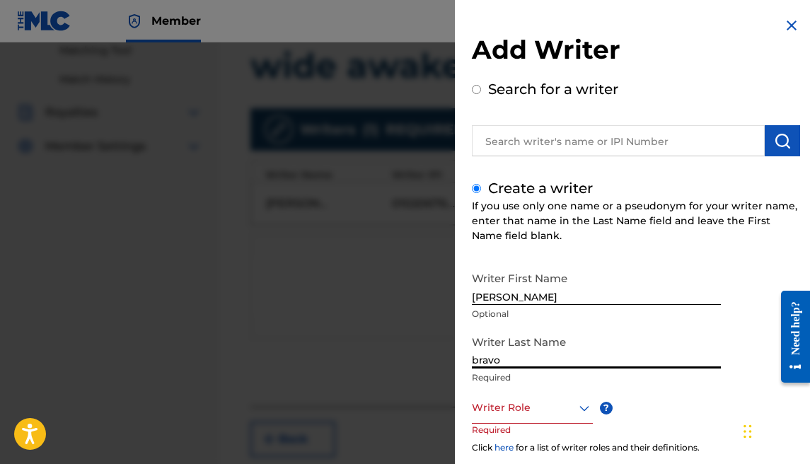
click at [528, 409] on div at bounding box center [532, 408] width 121 height 18
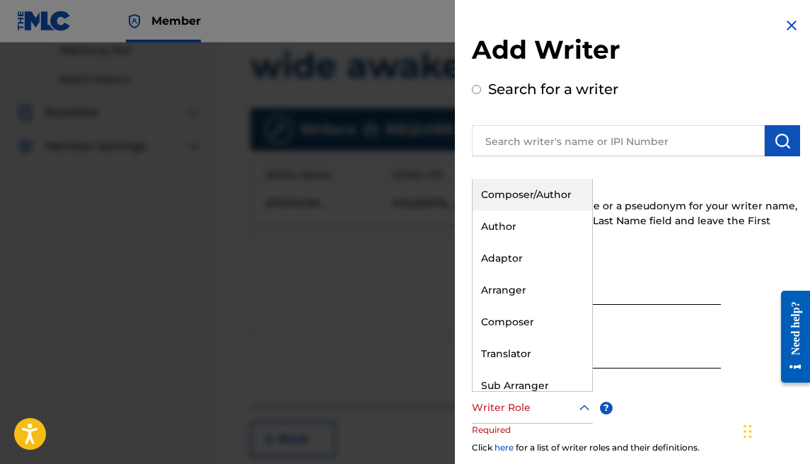
click at [544, 202] on div "Composer/Author" at bounding box center [532, 195] width 120 height 32
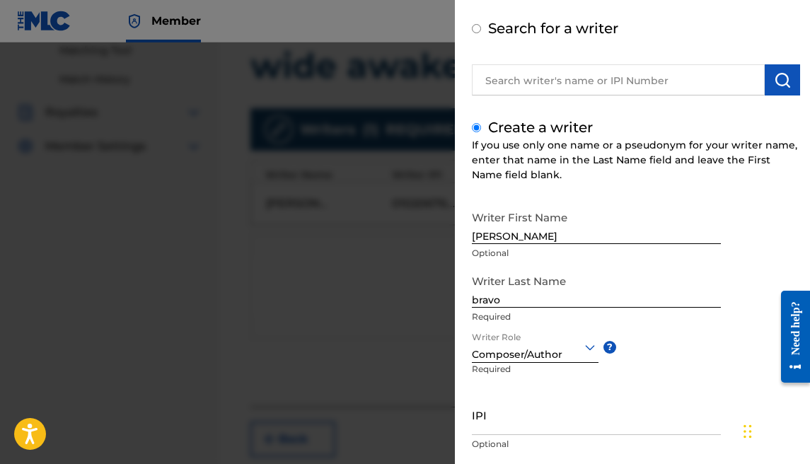
scroll to position [150, 0]
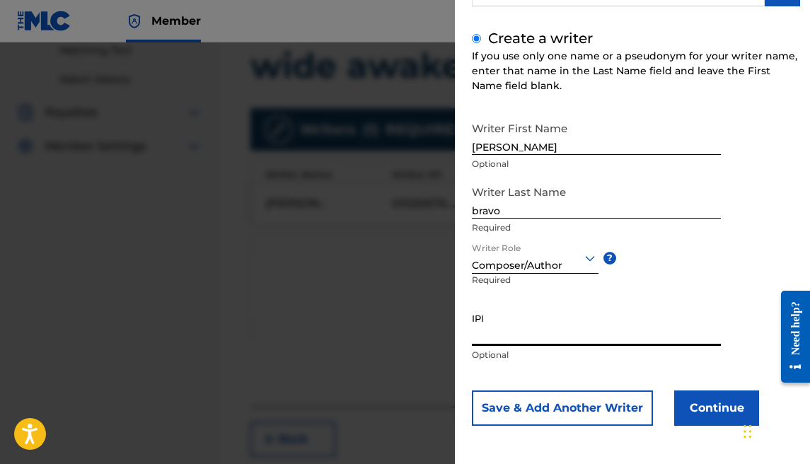
click at [552, 330] on input "IPI" at bounding box center [596, 326] width 249 height 40
paste input "1177684902"
click at [724, 407] on button "Continue" at bounding box center [716, 407] width 85 height 35
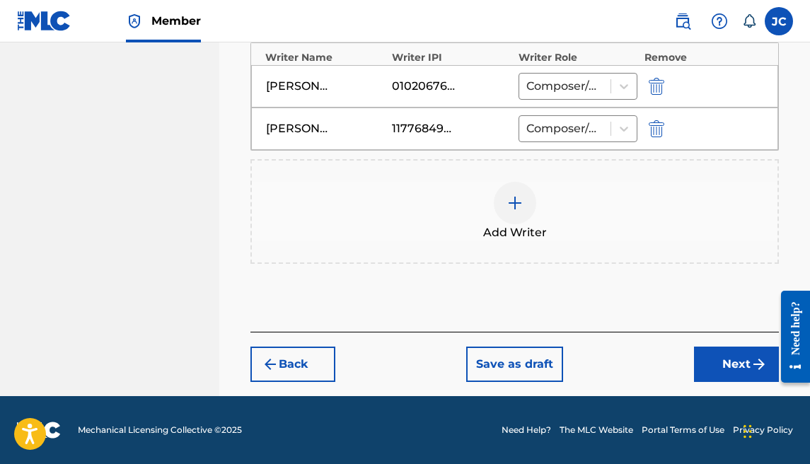
click at [709, 364] on button "Next" at bounding box center [736, 364] width 85 height 35
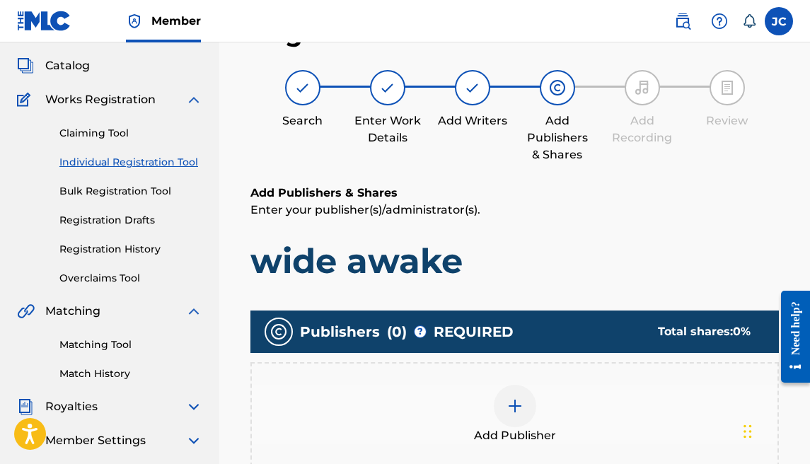
scroll to position [191, 0]
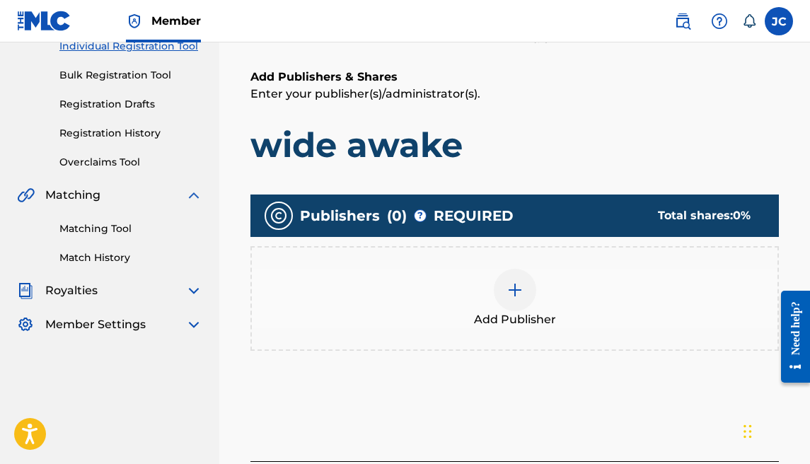
click at [526, 289] on div at bounding box center [515, 290] width 42 height 42
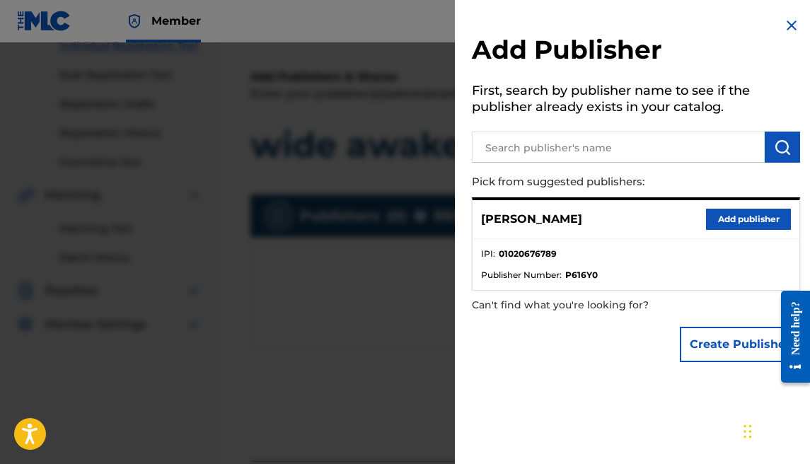
click at [743, 214] on button "Add publisher" at bounding box center [748, 219] width 85 height 21
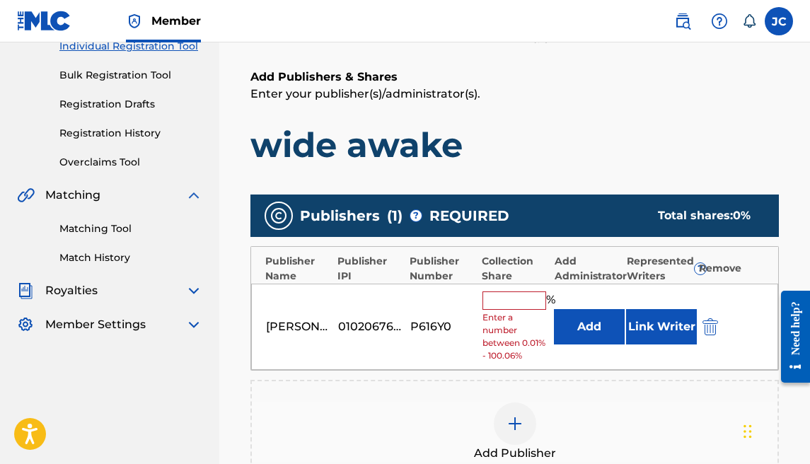
click at [511, 292] on input "text" at bounding box center [514, 300] width 64 height 18
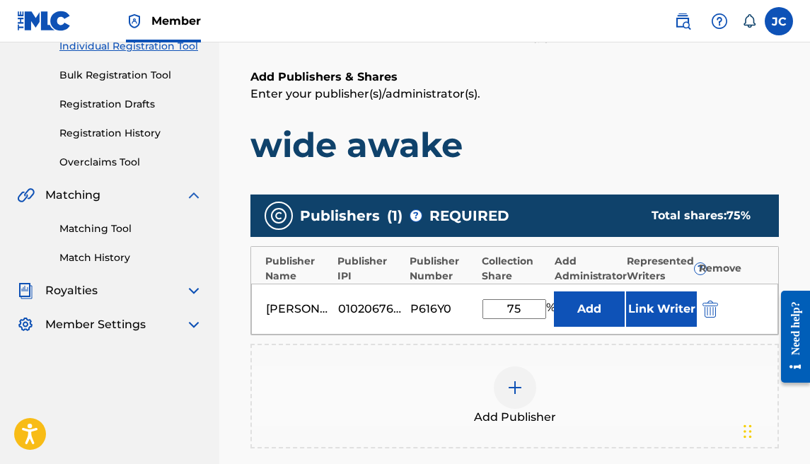
click at [528, 381] on div at bounding box center [515, 387] width 42 height 42
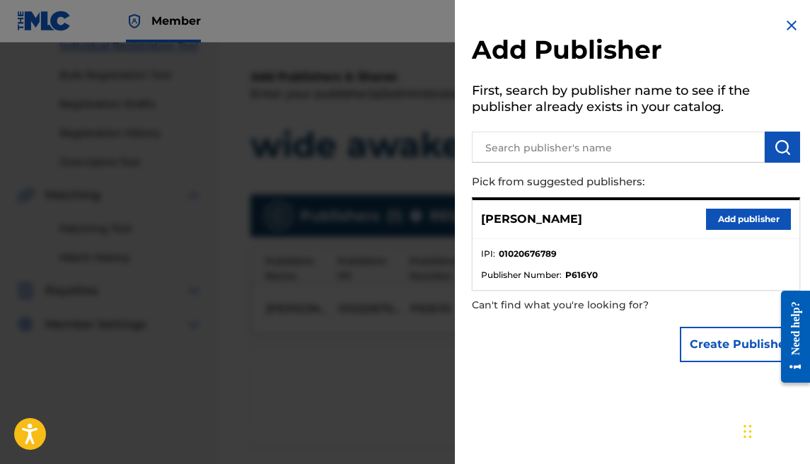
click at [724, 332] on button "Create Publisher" at bounding box center [740, 344] width 120 height 35
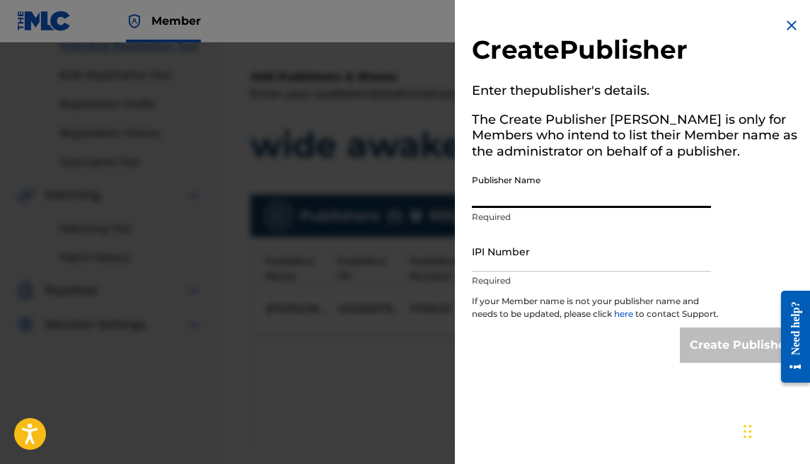
click at [549, 201] on input "Publisher Name" at bounding box center [591, 188] width 239 height 40
click at [539, 245] on input "IPI Number" at bounding box center [591, 251] width 239 height 40
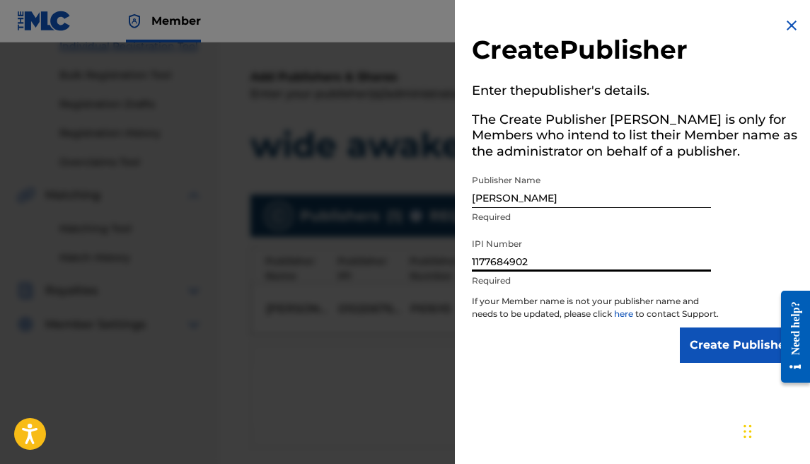
click at [733, 363] on input "Create Publisher" at bounding box center [740, 344] width 120 height 35
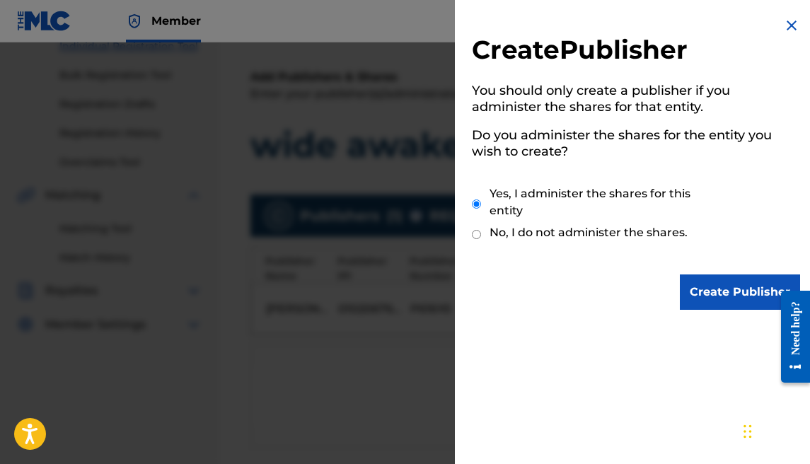
click at [702, 287] on input "Create Publisher" at bounding box center [740, 291] width 120 height 35
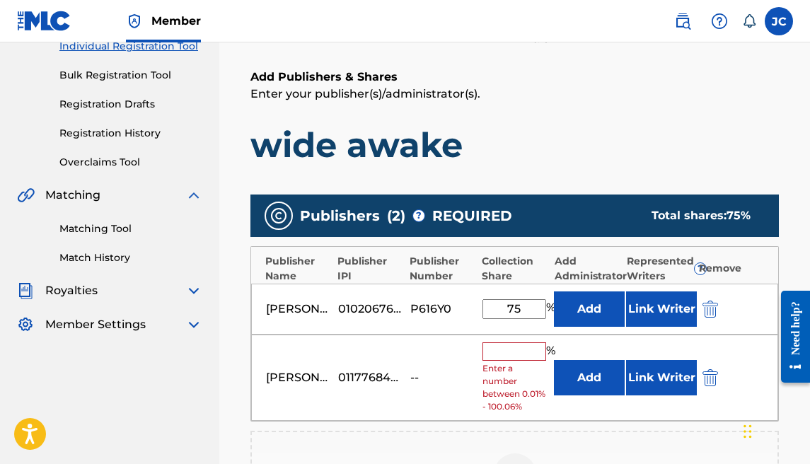
click at [513, 349] on input "text" at bounding box center [514, 351] width 64 height 18
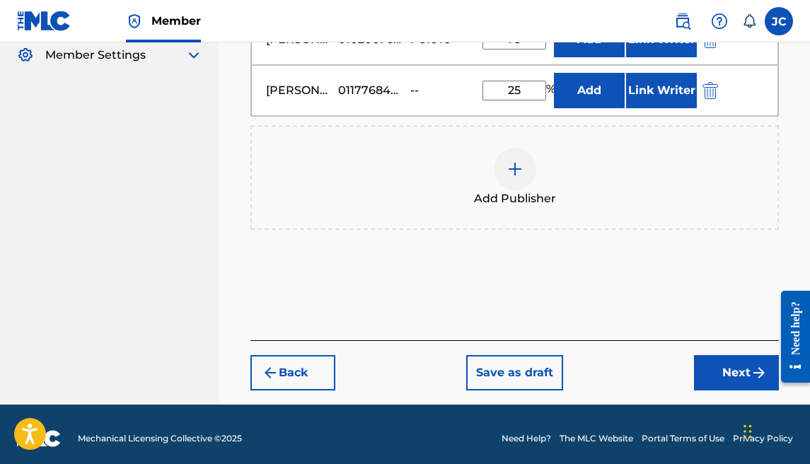
click at [709, 360] on button "Next" at bounding box center [736, 372] width 85 height 35
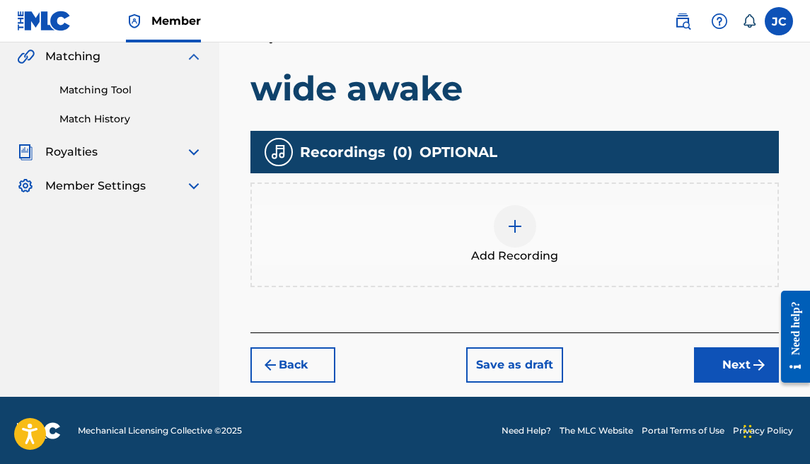
click at [734, 359] on button "Next" at bounding box center [736, 364] width 85 height 35
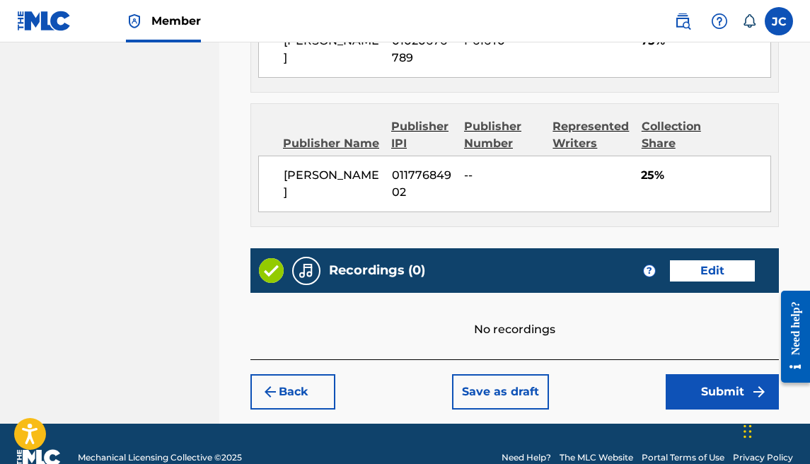
scroll to position [924, 0]
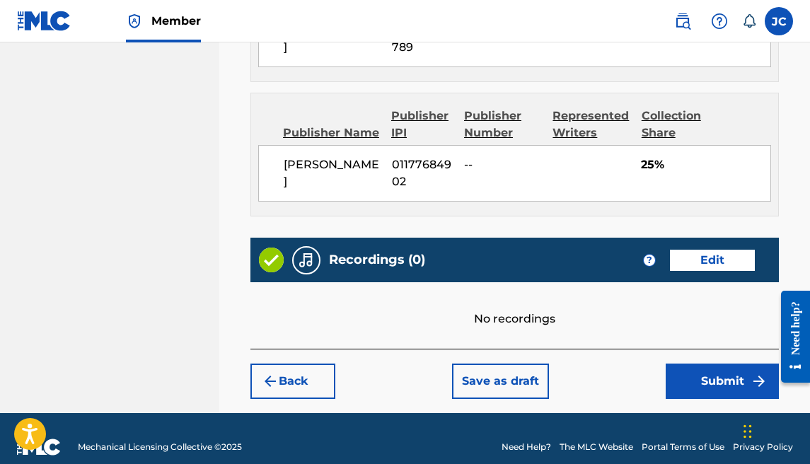
click at [696, 367] on button "Submit" at bounding box center [722, 381] width 113 height 35
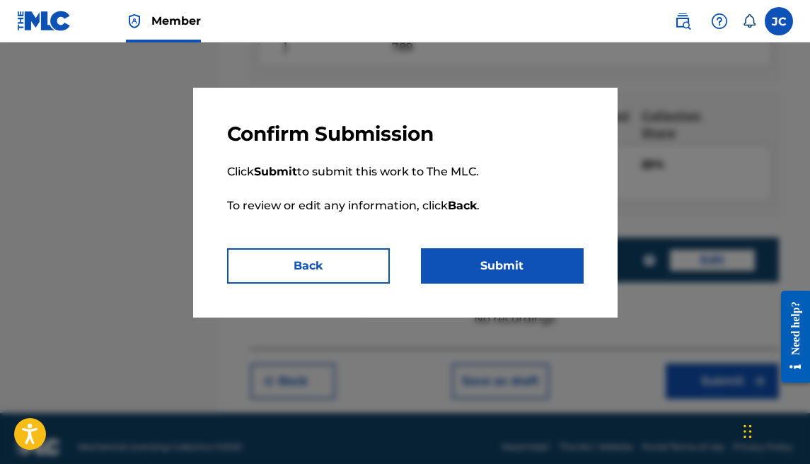
click at [527, 243] on p "Click Submit to submit this work to The MLC. To review or edit any information,…" at bounding box center [405, 197] width 356 height 102
click at [528, 250] on button "Submit" at bounding box center [502, 265] width 163 height 35
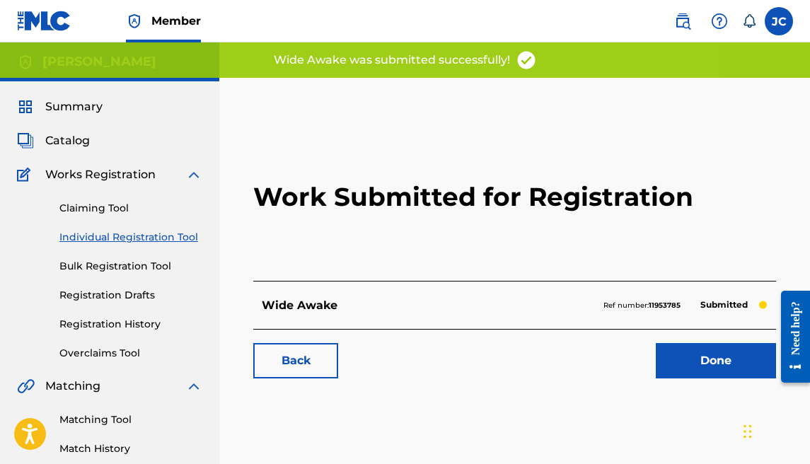
click at [692, 365] on link "Done" at bounding box center [716, 360] width 120 height 35
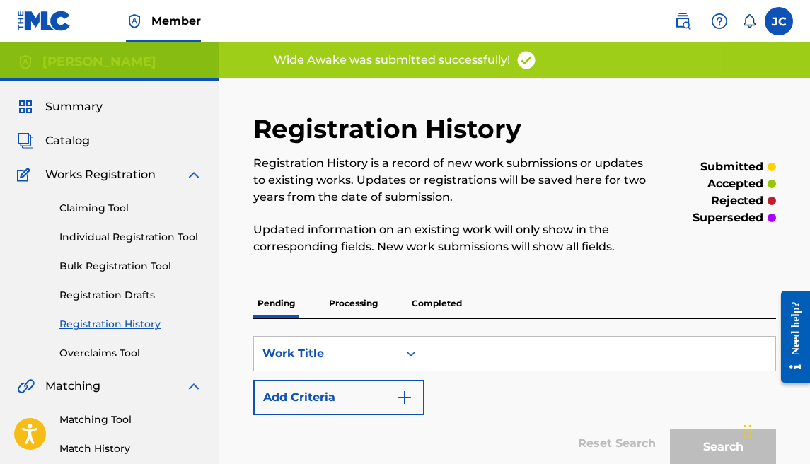
click at [140, 242] on link "Individual Registration Tool" at bounding box center [130, 237] width 143 height 15
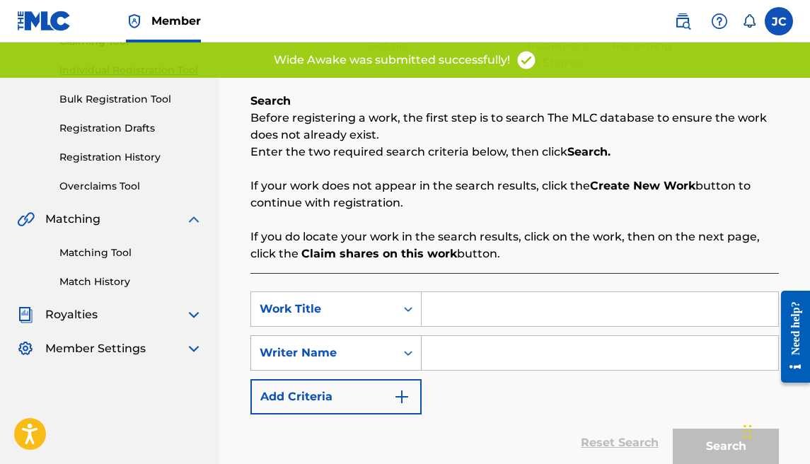
scroll to position [305, 0]
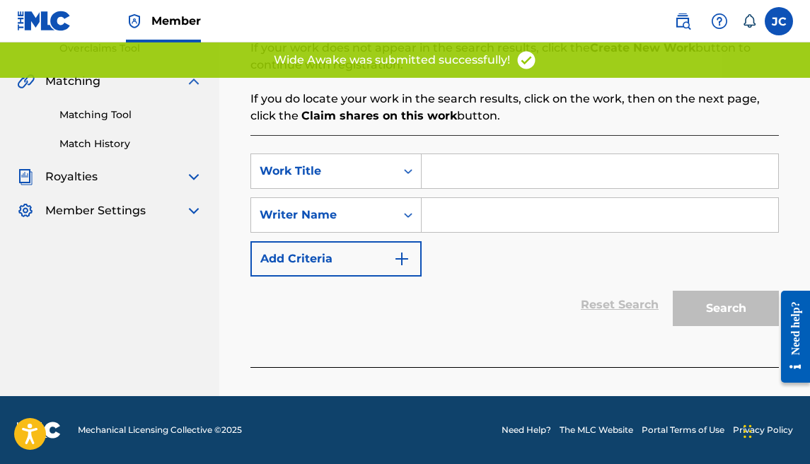
click at [505, 172] on input "Search Form" at bounding box center [600, 171] width 356 height 34
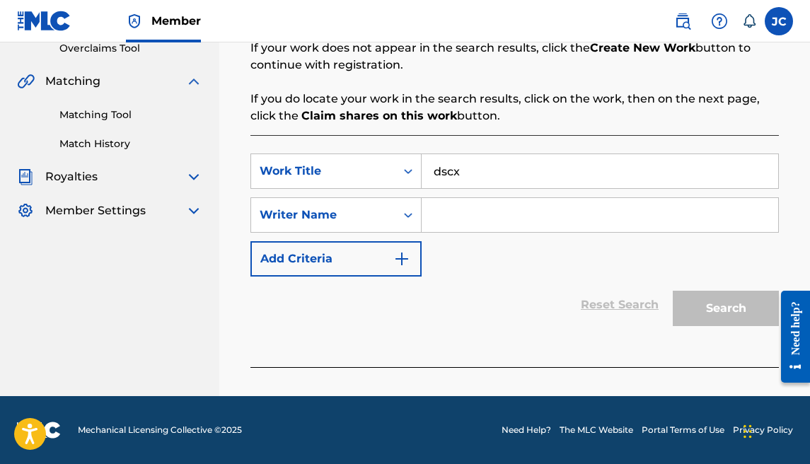
click at [506, 203] on input "Search Form" at bounding box center [600, 215] width 356 height 34
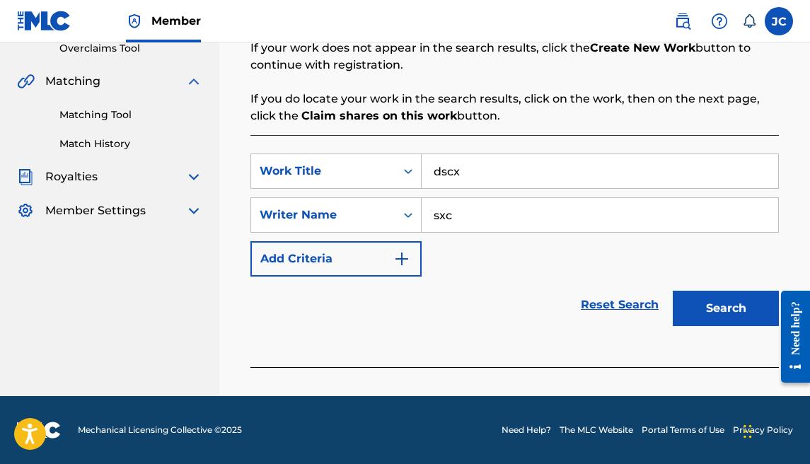
click at [674, 292] on button "Search" at bounding box center [726, 308] width 106 height 35
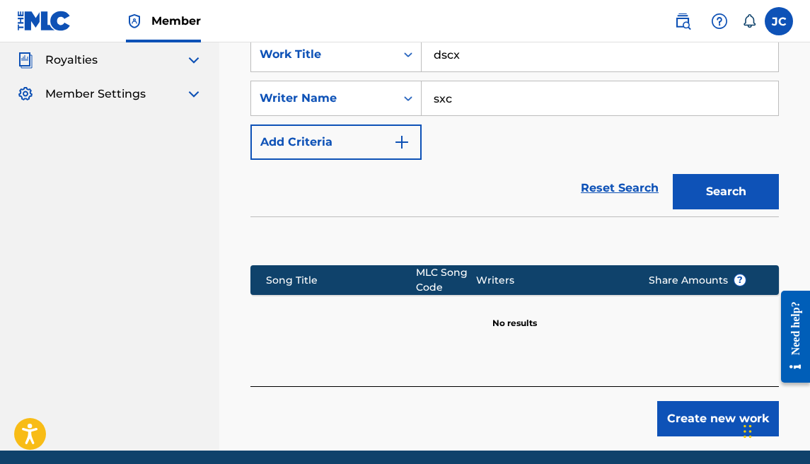
scroll to position [476, 0]
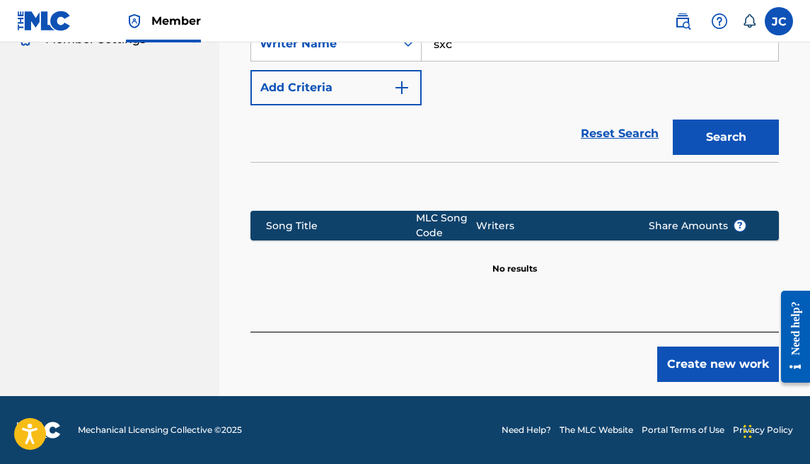
click at [702, 375] on button "Create new work" at bounding box center [718, 364] width 122 height 35
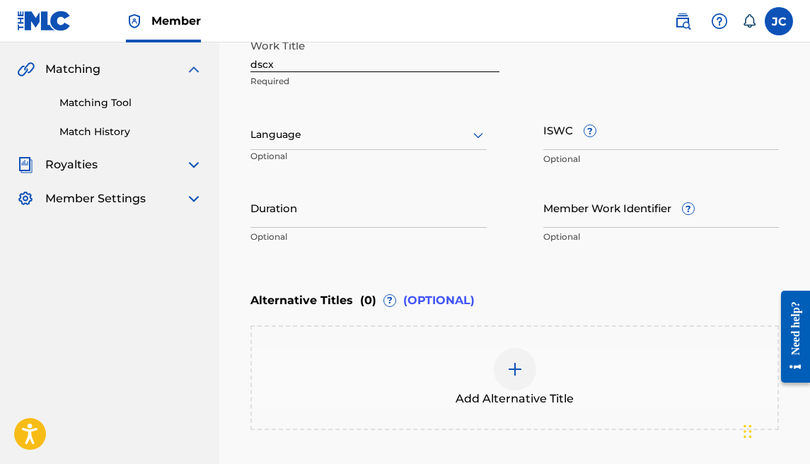
scroll to position [16, 0]
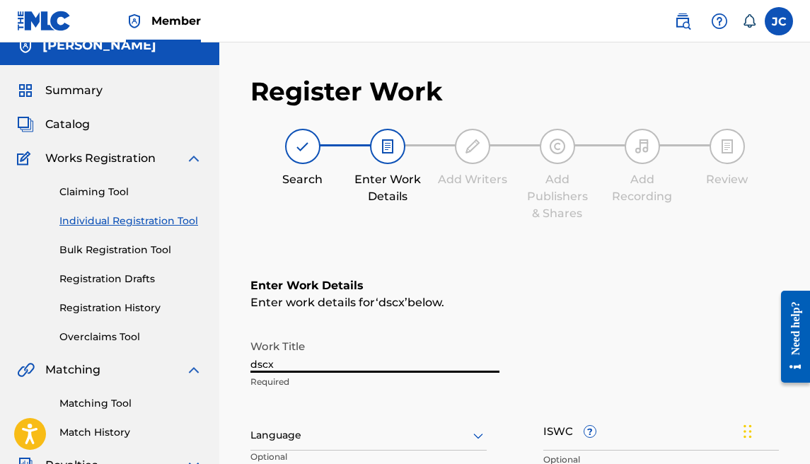
drag, startPoint x: 310, startPoint y: 363, endPoint x: 141, endPoint y: 357, distance: 168.4
click at [140, 359] on main "[PERSON_NAME] Summary Catalog Works Registration Claiming Tool Individual Regis…" at bounding box center [405, 428] width 810 height 804
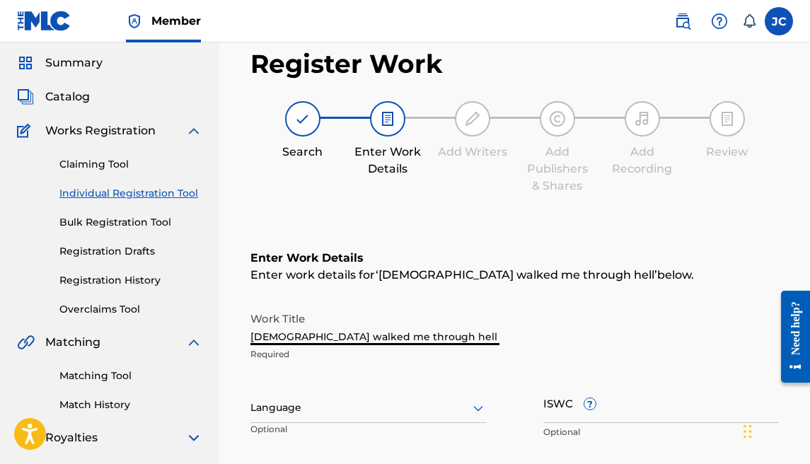
scroll to position [278, 0]
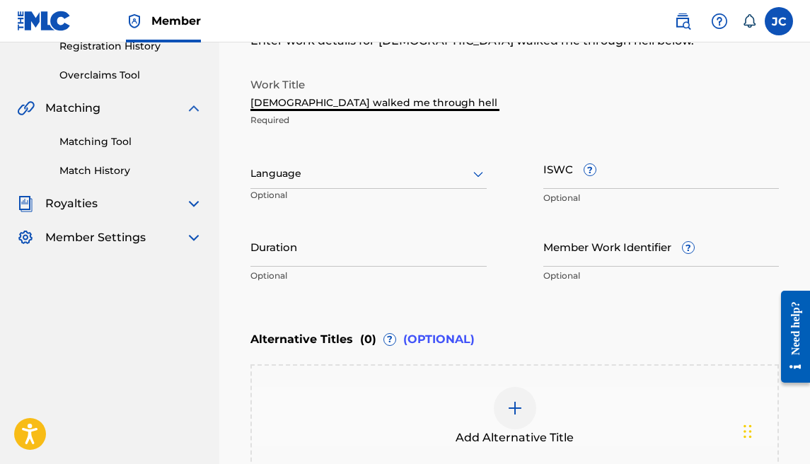
click at [383, 173] on div at bounding box center [368, 174] width 236 height 18
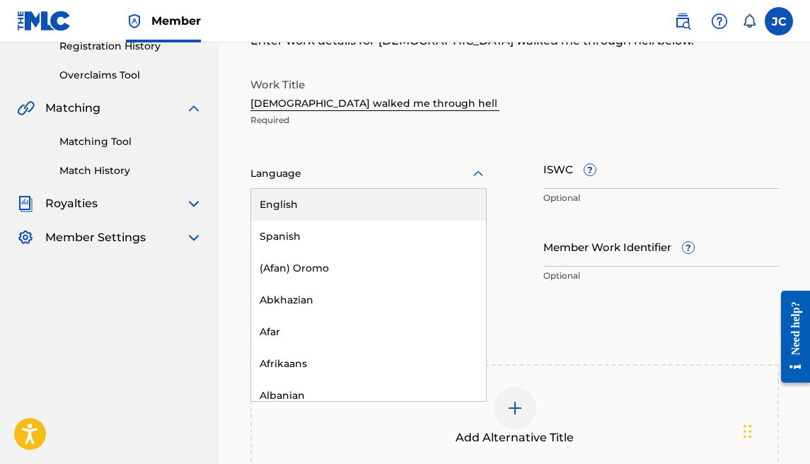
click at [385, 196] on div "English" at bounding box center [368, 205] width 235 height 32
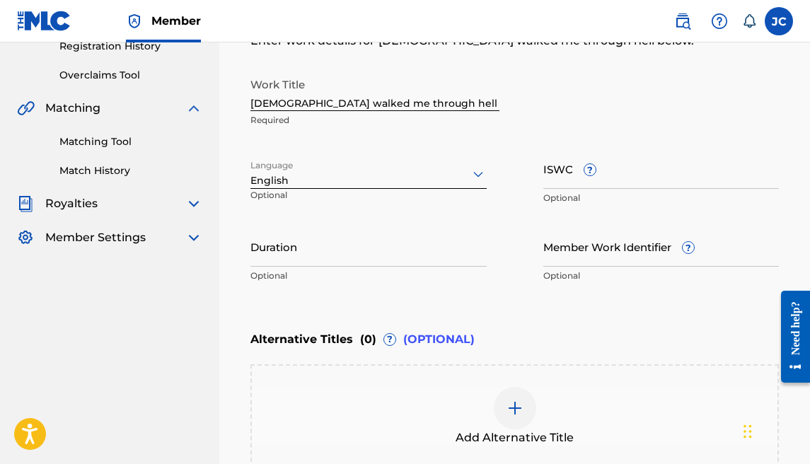
click at [376, 236] on input "Duration" at bounding box center [368, 246] width 236 height 40
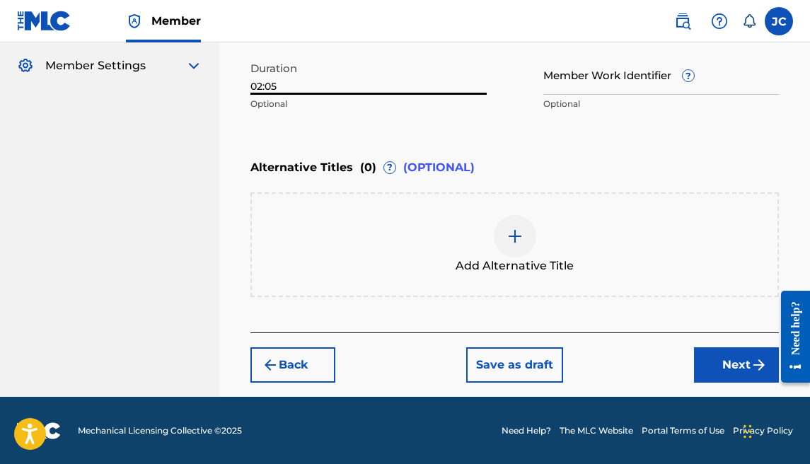
click at [718, 367] on button "Next" at bounding box center [736, 364] width 85 height 35
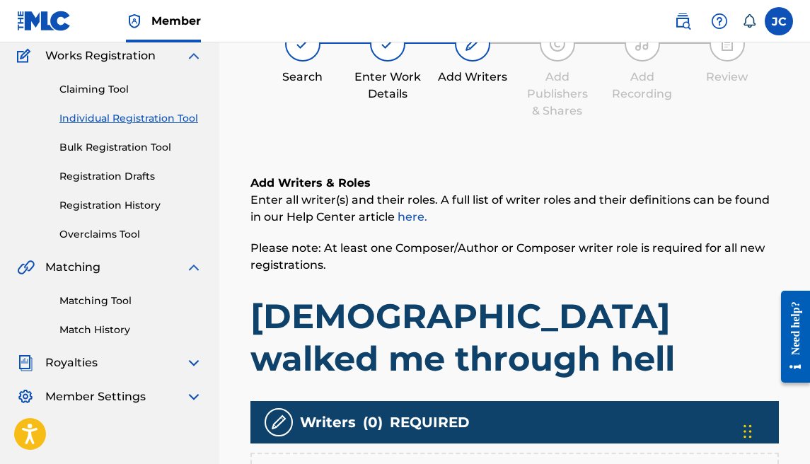
scroll to position [331, 0]
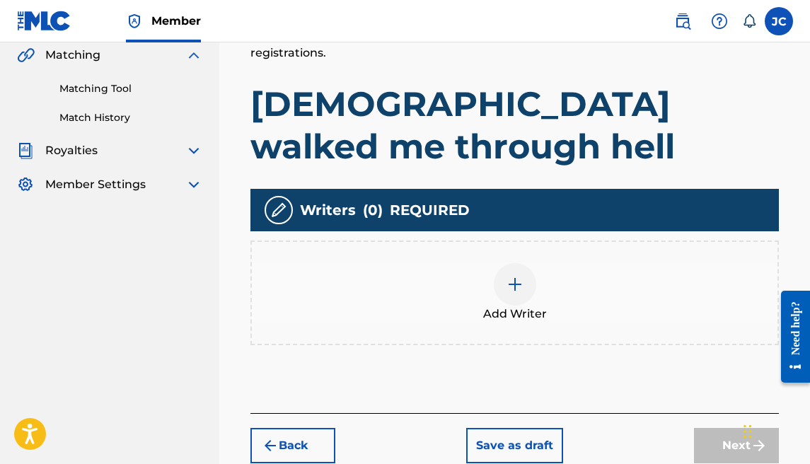
click at [508, 263] on div at bounding box center [515, 284] width 42 height 42
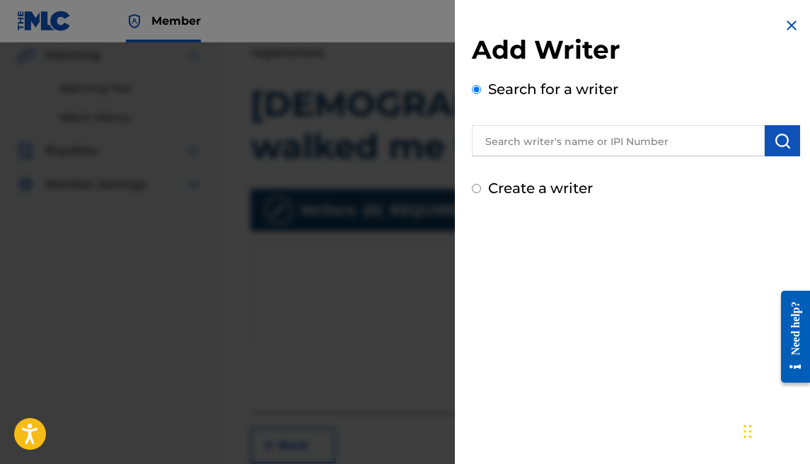
click at [581, 150] on input "text" at bounding box center [618, 140] width 293 height 31
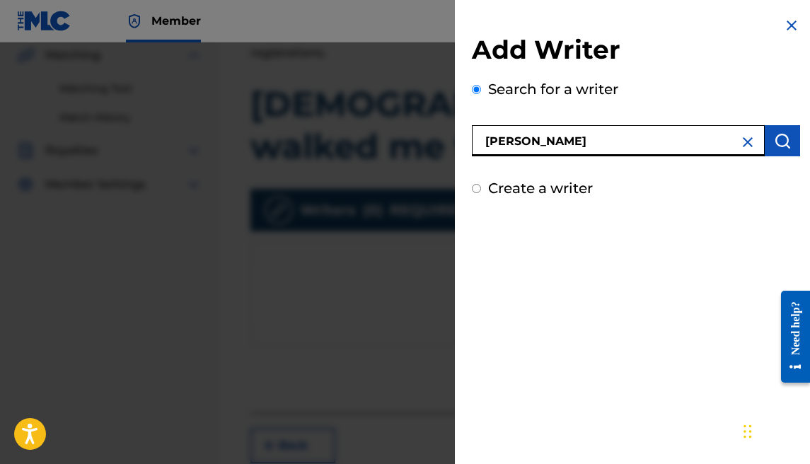
click at [786, 144] on button "submit" at bounding box center [782, 140] width 35 height 31
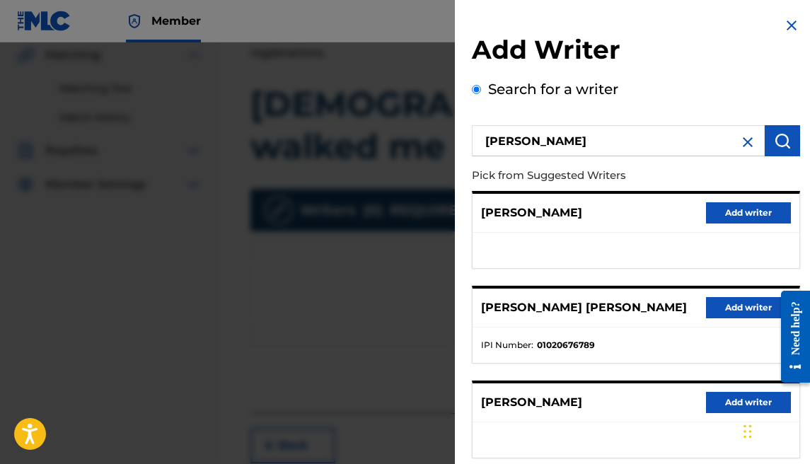
click at [720, 311] on button "Add writer" at bounding box center [748, 307] width 85 height 21
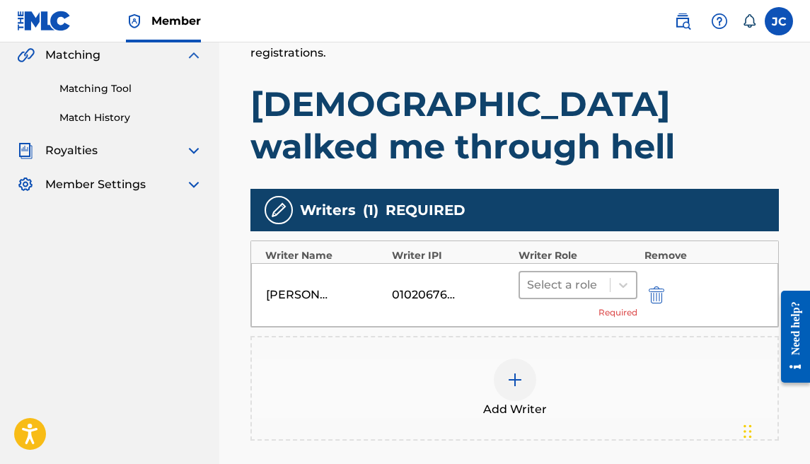
click at [598, 275] on div at bounding box center [565, 285] width 76 height 20
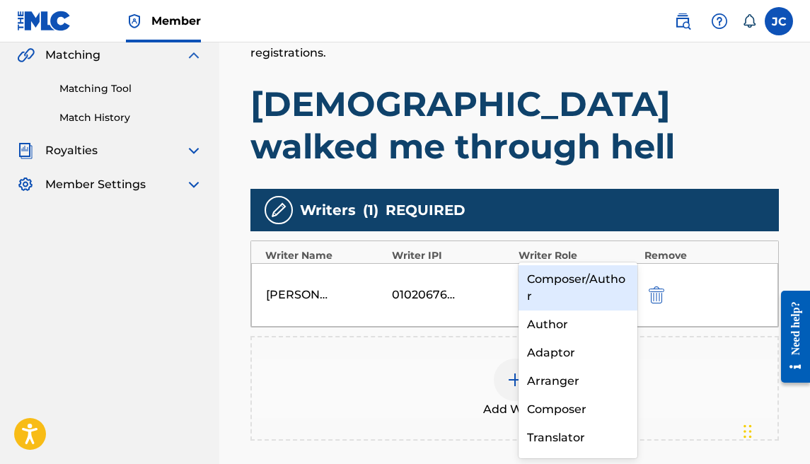
click at [574, 274] on div "Composer/Author" at bounding box center [577, 287] width 119 height 45
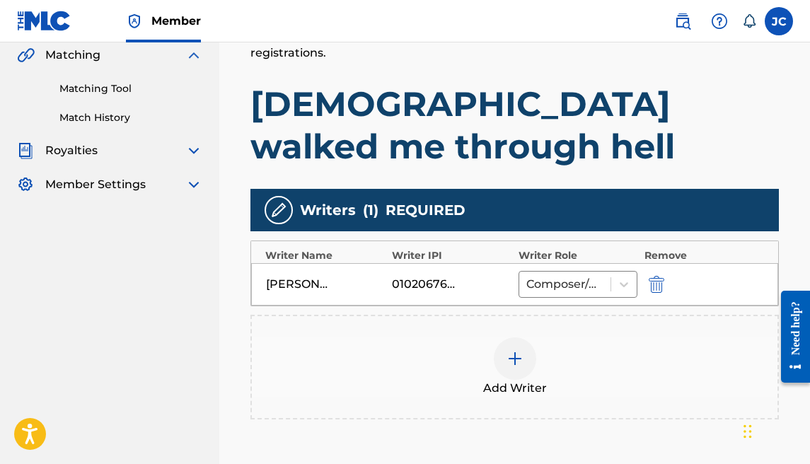
click at [522, 337] on div at bounding box center [515, 358] width 42 height 42
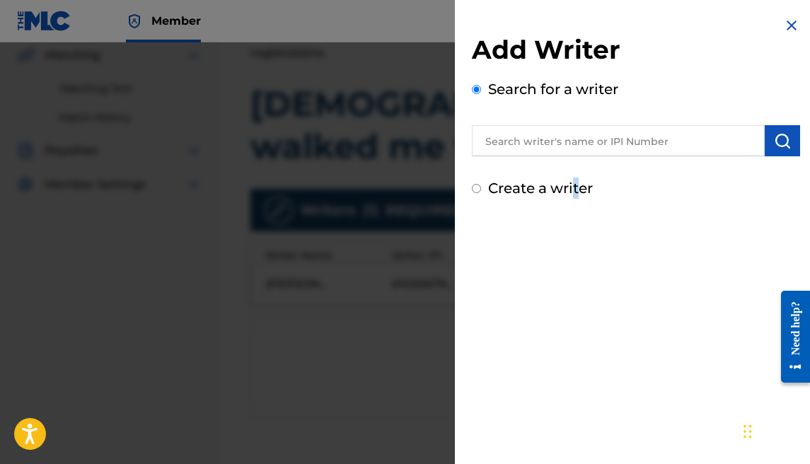
click at [574, 190] on label "Create a writer" at bounding box center [540, 188] width 105 height 17
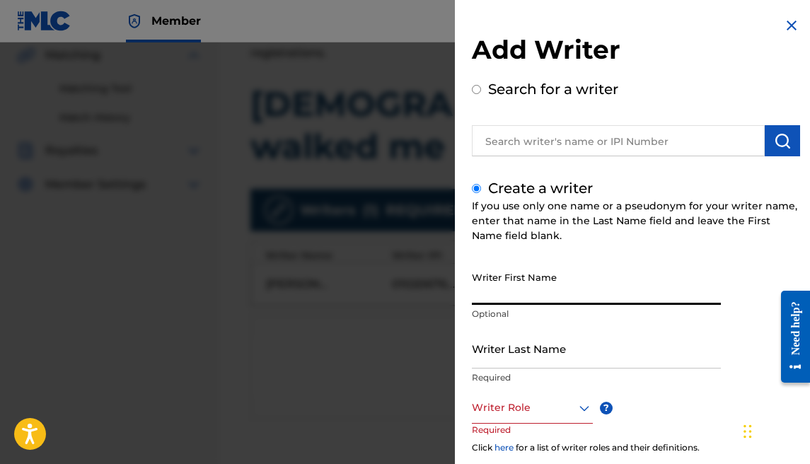
click at [560, 284] on input "Writer First Name" at bounding box center [596, 285] width 249 height 40
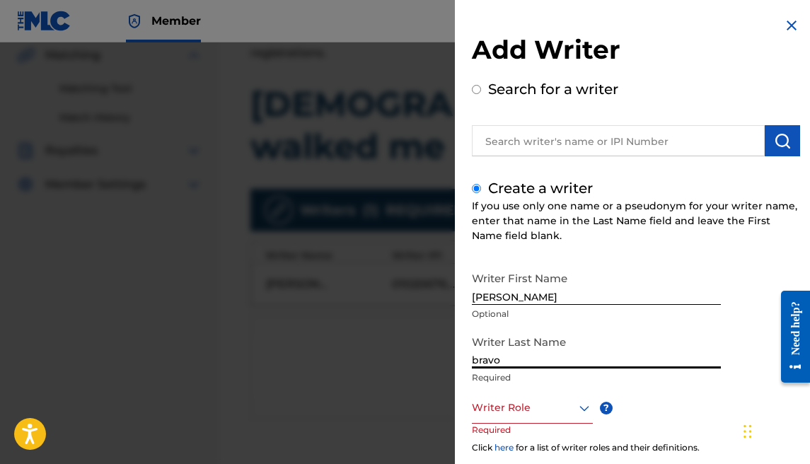
click at [533, 424] on div "Writer Role ? Required" at bounding box center [546, 424] width 149 height 64
click at [533, 422] on div "Writer Role" at bounding box center [532, 408] width 121 height 32
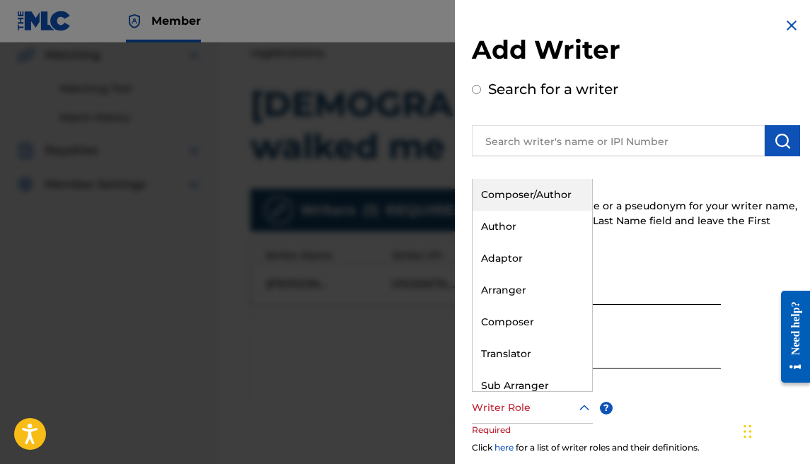
click at [528, 186] on div "Composer/Author" at bounding box center [532, 195] width 120 height 32
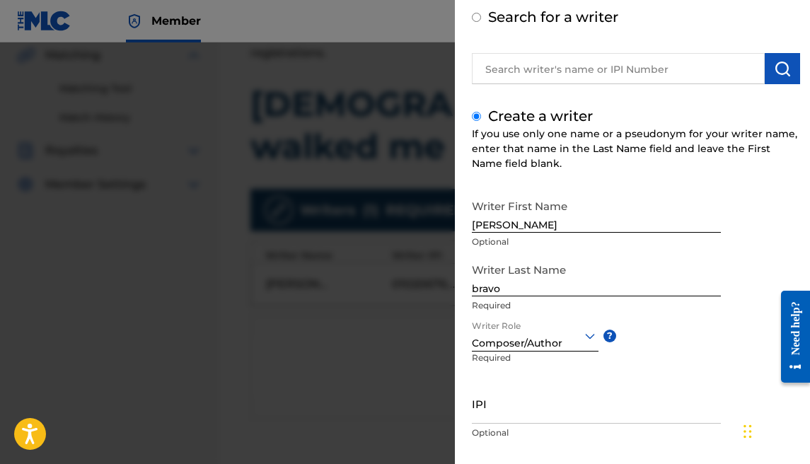
scroll to position [150, 0]
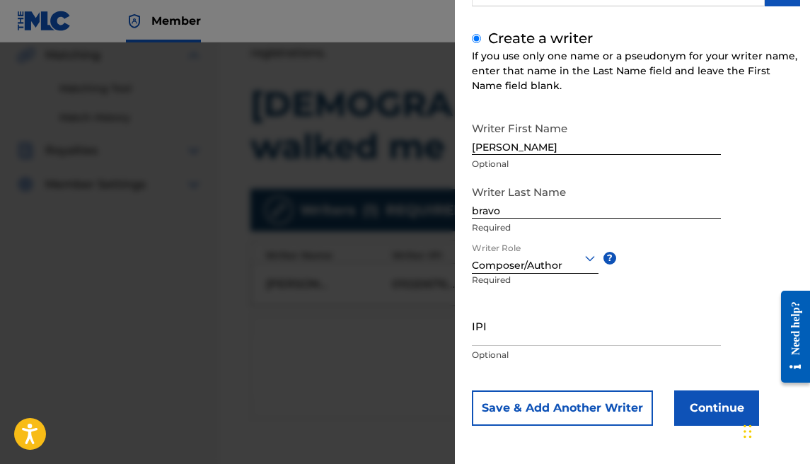
click at [525, 325] on input "IPI" at bounding box center [596, 326] width 249 height 40
paste input "1177684902"
click at [674, 411] on button "Continue" at bounding box center [716, 407] width 85 height 35
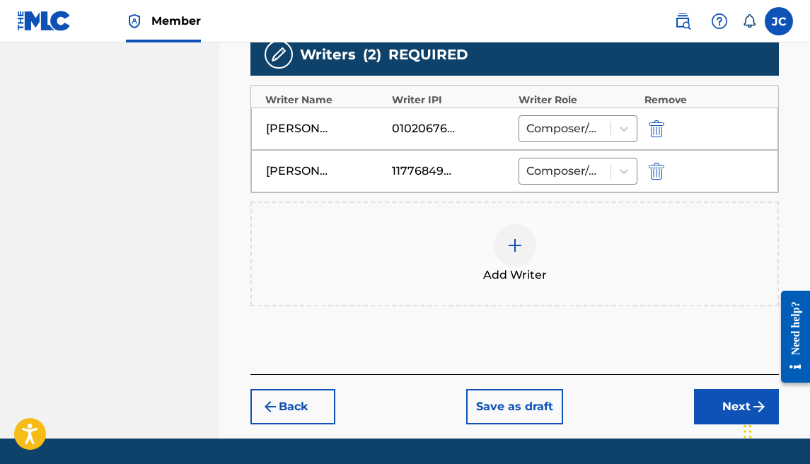
click at [699, 389] on button "Next" at bounding box center [736, 406] width 85 height 35
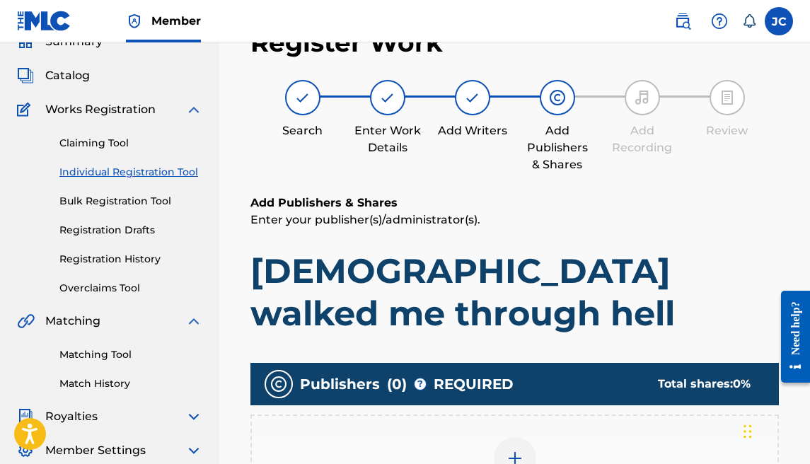
scroll to position [196, 0]
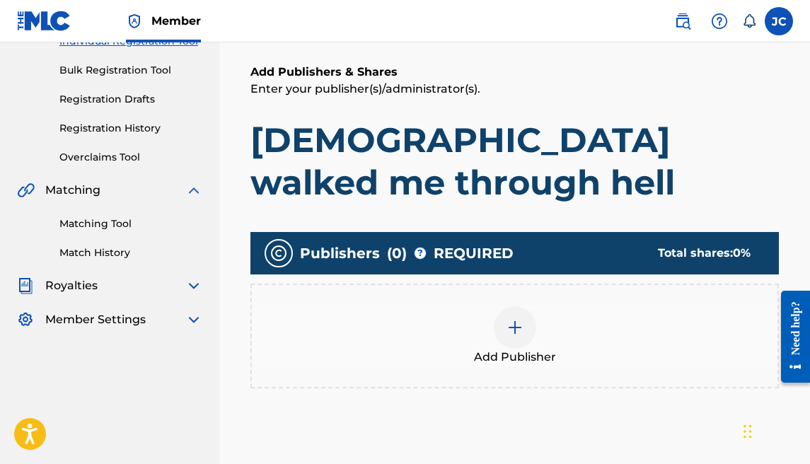
click at [513, 306] on div at bounding box center [515, 327] width 42 height 42
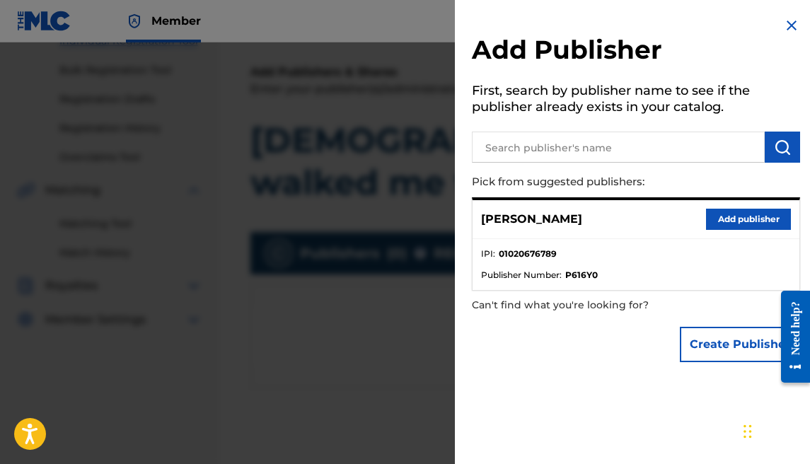
click at [740, 209] on button "Add publisher" at bounding box center [748, 219] width 85 height 21
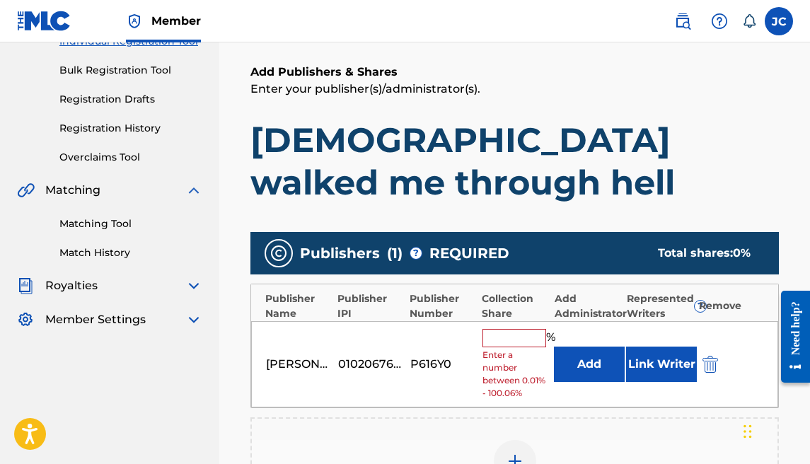
click at [519, 329] on input "text" at bounding box center [514, 338] width 64 height 18
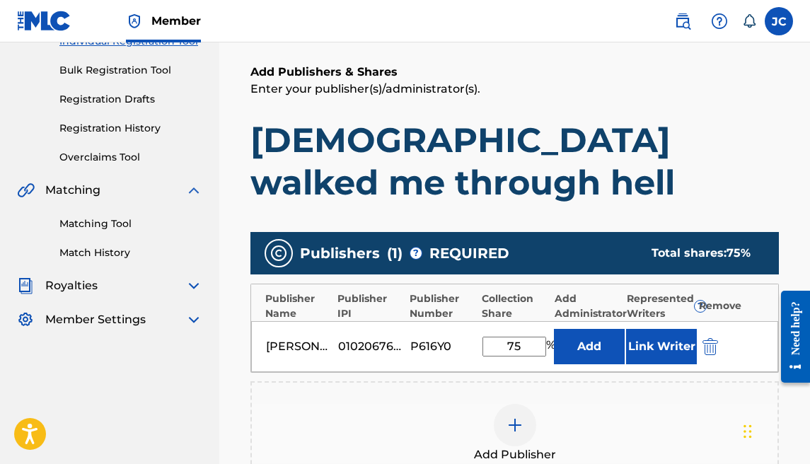
click at [518, 417] on img at bounding box center [514, 425] width 17 height 17
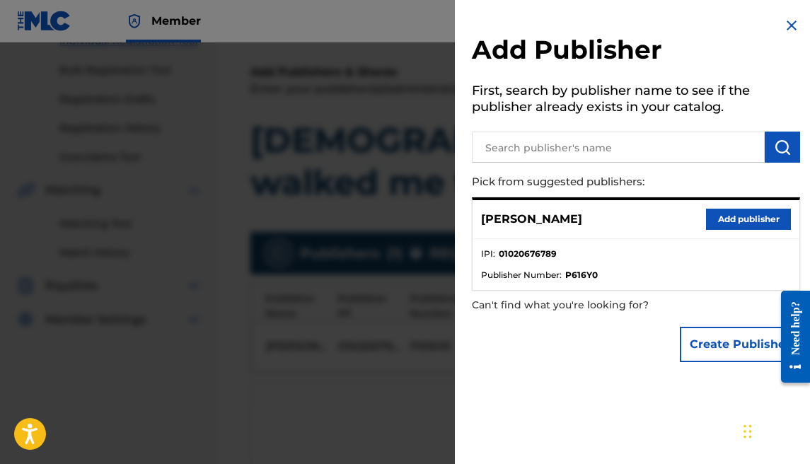
click at [699, 337] on button "Create Publisher" at bounding box center [740, 344] width 120 height 35
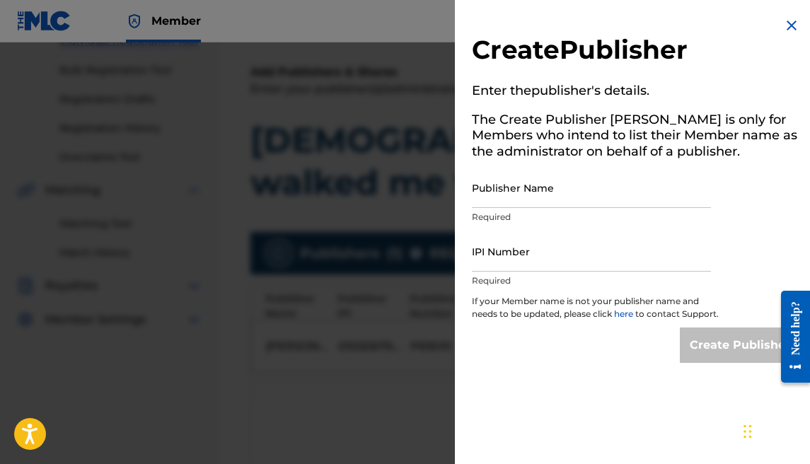
click at [573, 200] on input "Publisher Name" at bounding box center [591, 188] width 239 height 40
click at [548, 244] on input "IPI Number" at bounding box center [591, 251] width 239 height 40
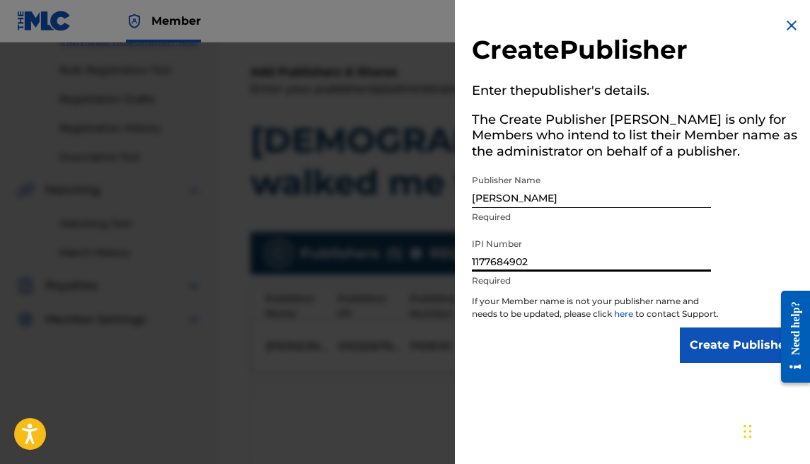
click at [716, 344] on input "Create Publisher" at bounding box center [740, 344] width 120 height 35
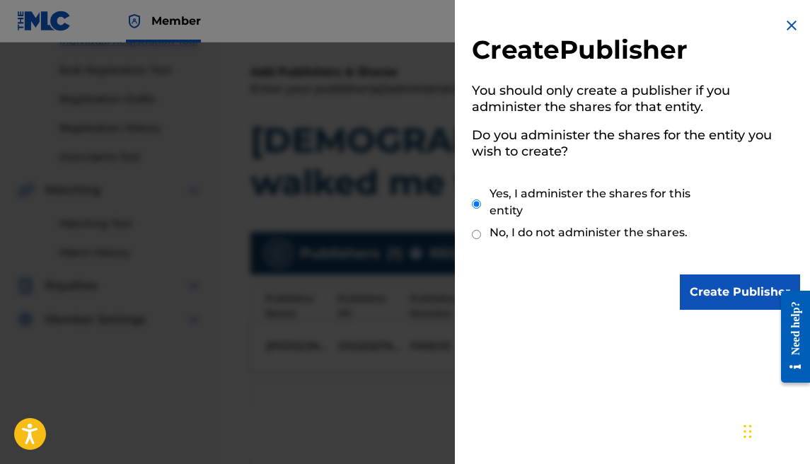
click at [714, 299] on input "Create Publisher" at bounding box center [740, 291] width 120 height 35
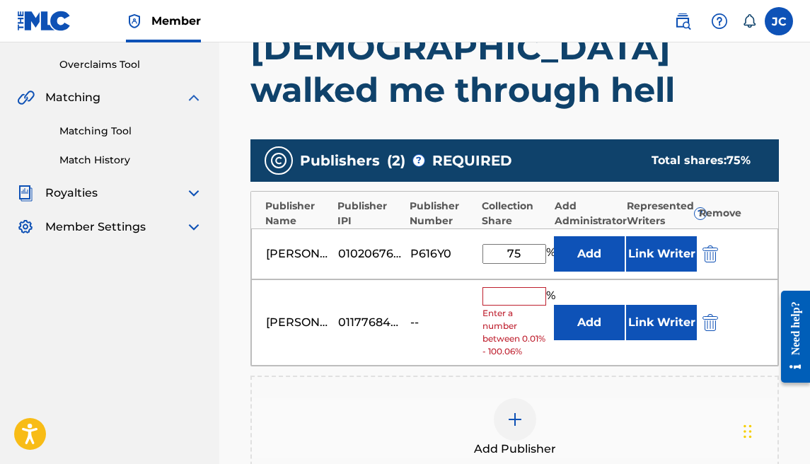
scroll to position [299, 0]
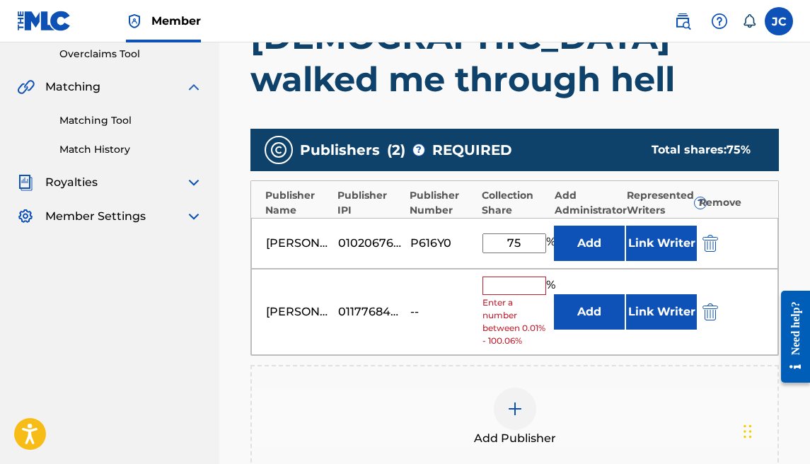
click at [509, 277] on input "text" at bounding box center [514, 286] width 64 height 18
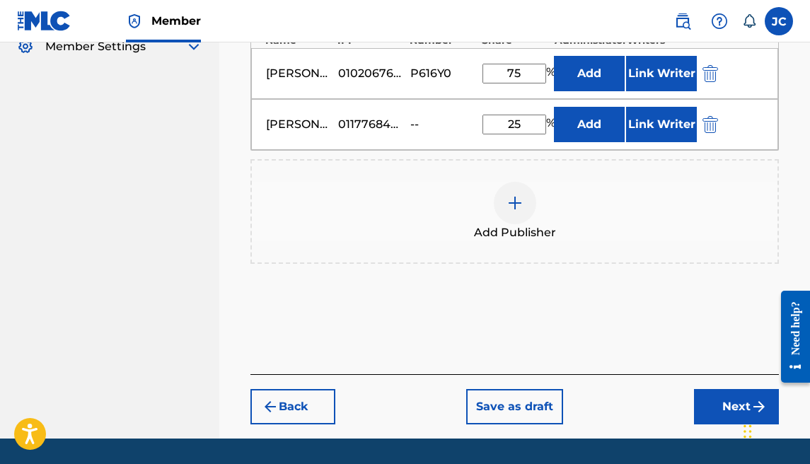
click at [698, 389] on button "Next" at bounding box center [736, 406] width 85 height 35
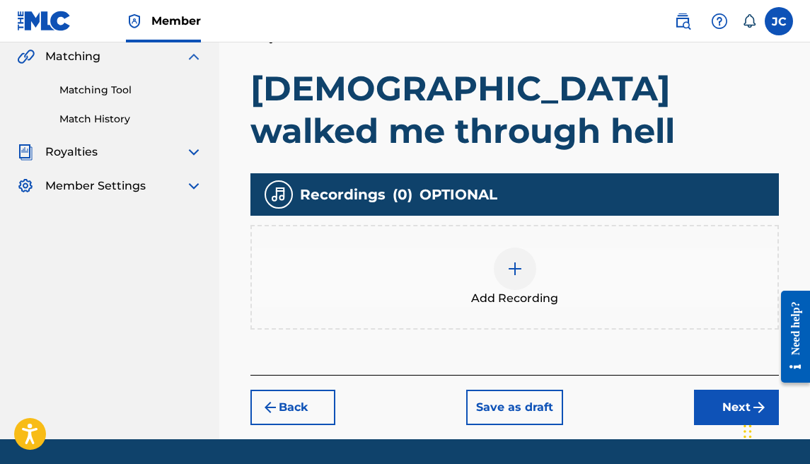
click at [716, 390] on button "Next" at bounding box center [736, 407] width 85 height 35
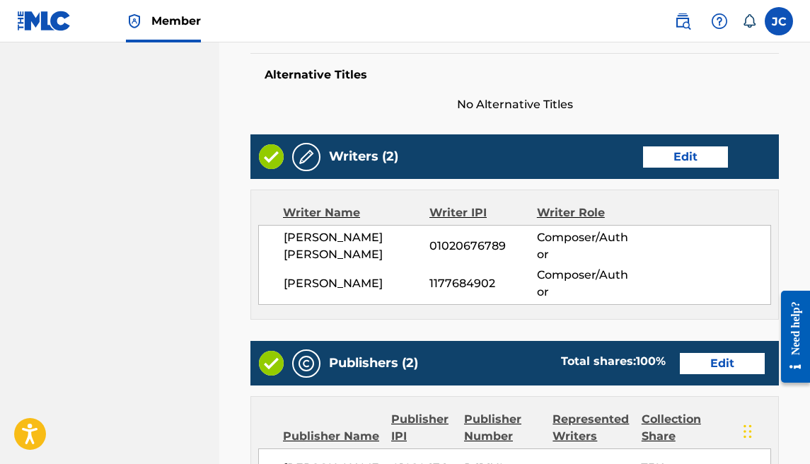
scroll to position [924, 0]
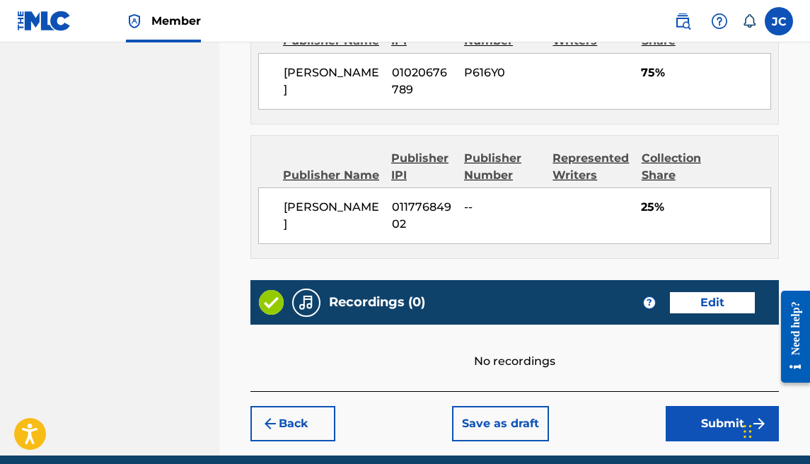
click at [707, 406] on button "Submit" at bounding box center [722, 423] width 113 height 35
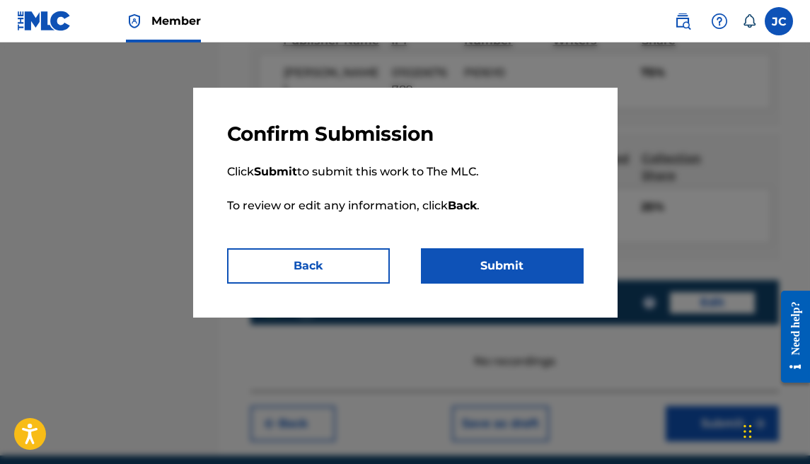
click at [520, 263] on button "Submit" at bounding box center [502, 265] width 163 height 35
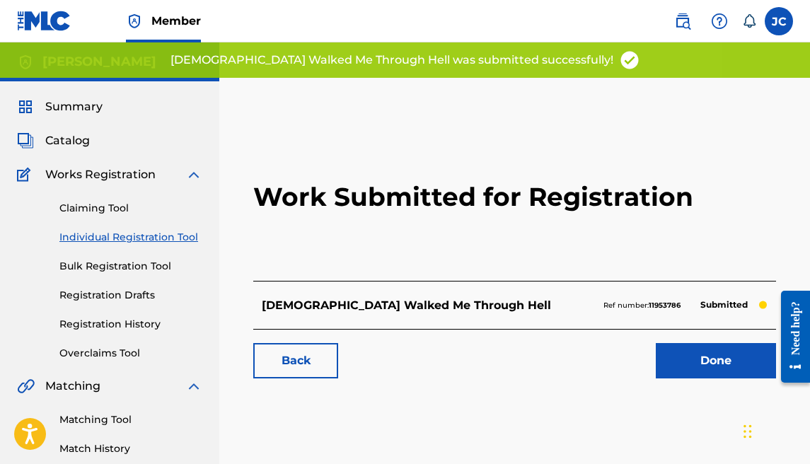
click at [703, 344] on link "Done" at bounding box center [716, 360] width 120 height 35
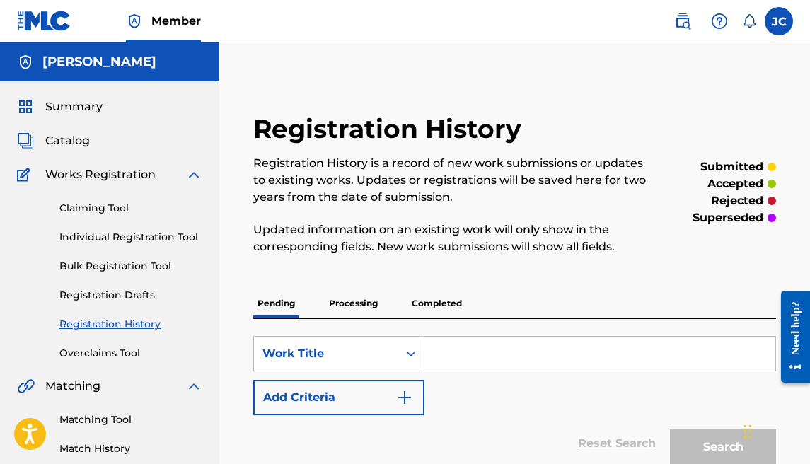
click at [108, 242] on link "Individual Registration Tool" at bounding box center [130, 237] width 143 height 15
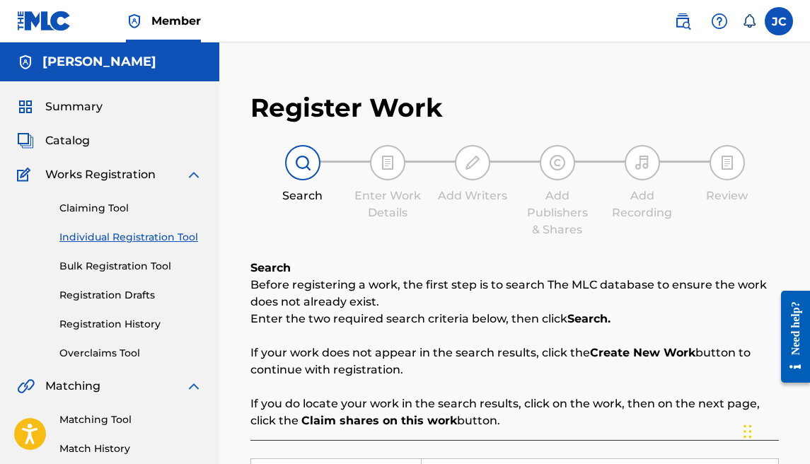
scroll to position [293, 0]
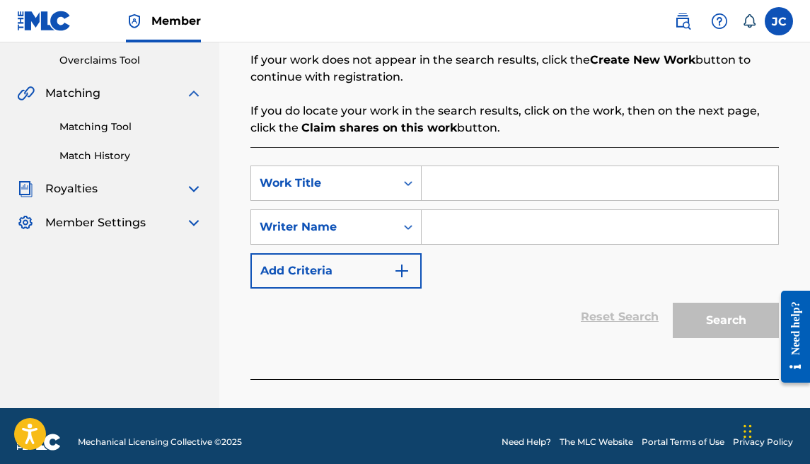
click at [552, 192] on input "Search Form" at bounding box center [600, 183] width 356 height 34
click at [545, 240] on input "Search Form" at bounding box center [600, 227] width 356 height 34
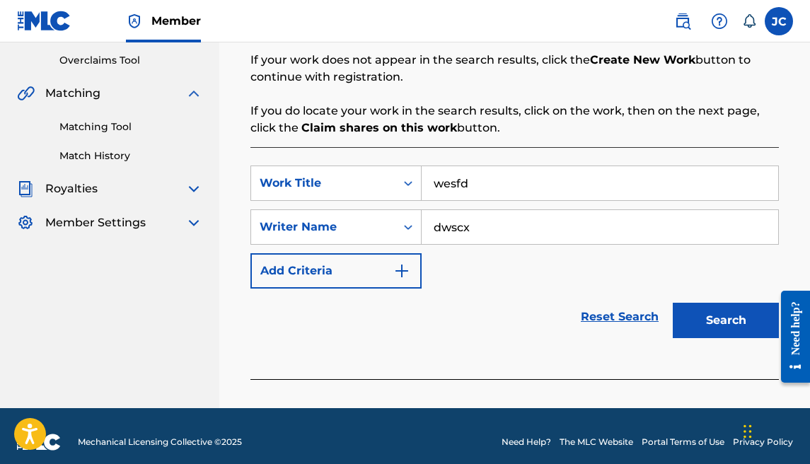
click at [716, 327] on button "Search" at bounding box center [726, 320] width 106 height 35
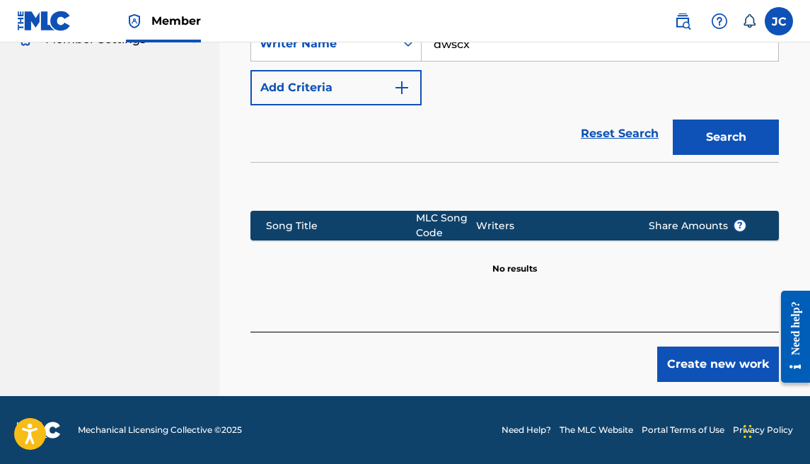
click at [683, 356] on button "Create new work" at bounding box center [718, 364] width 122 height 35
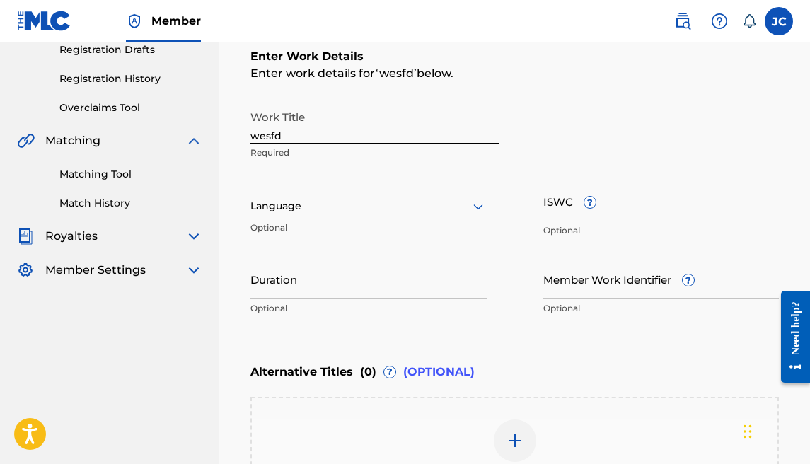
scroll to position [168, 0]
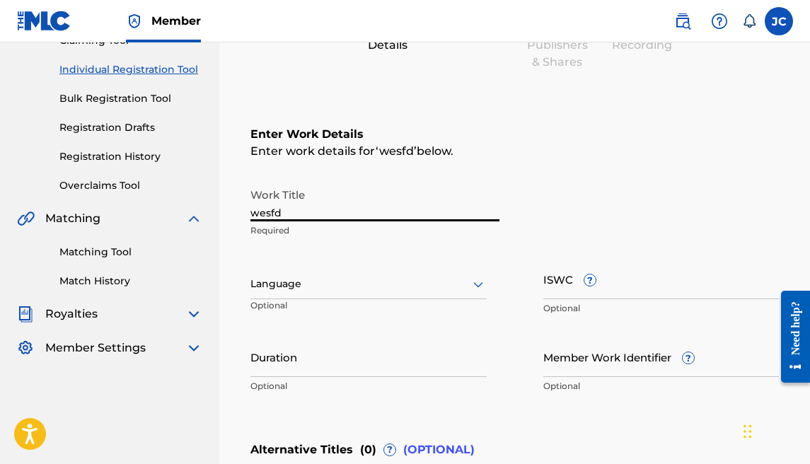
drag, startPoint x: 293, startPoint y: 204, endPoint x: 216, endPoint y: 193, distance: 77.1
click at [216, 193] on main "[PERSON_NAME] Summary Catalog Works Registration Claiming Tool Individual Regis…" at bounding box center [405, 277] width 810 height 804
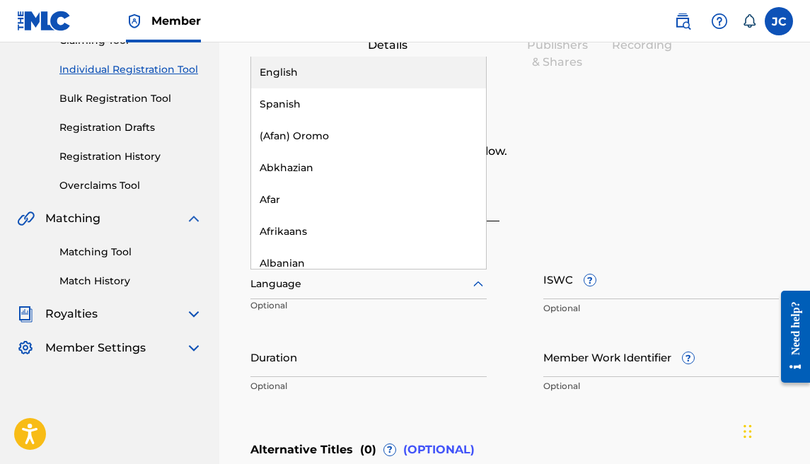
click at [291, 294] on div "Language" at bounding box center [368, 284] width 236 height 30
click at [318, 83] on div "English" at bounding box center [368, 73] width 235 height 32
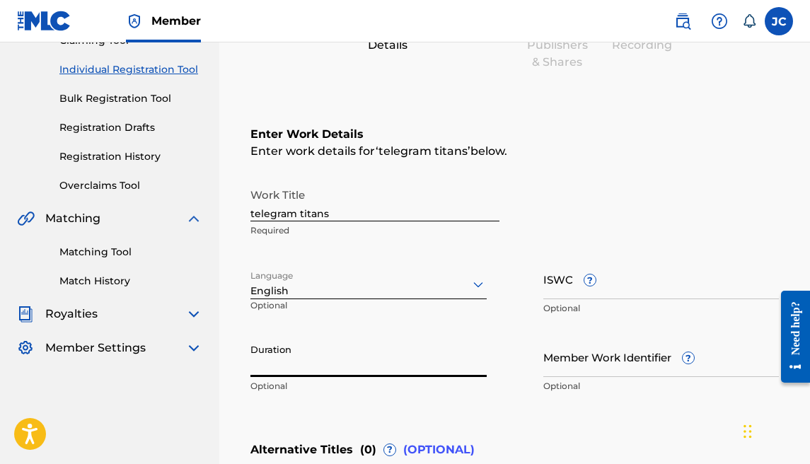
click at [276, 354] on input "Duration" at bounding box center [368, 357] width 236 height 40
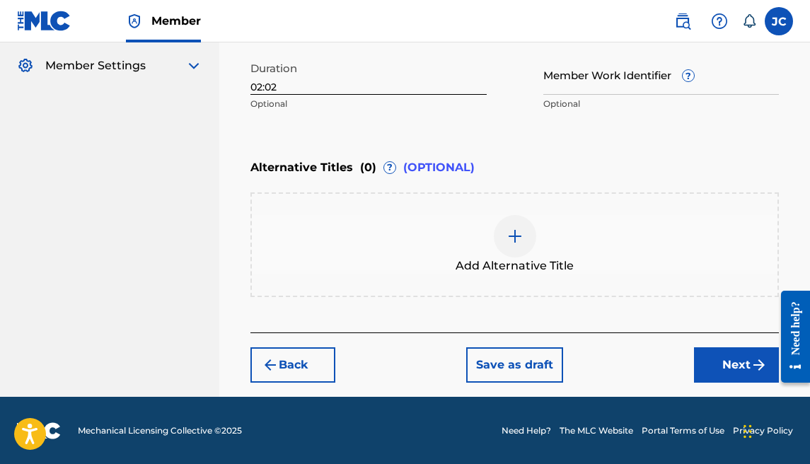
click at [738, 359] on button "Next" at bounding box center [736, 364] width 85 height 35
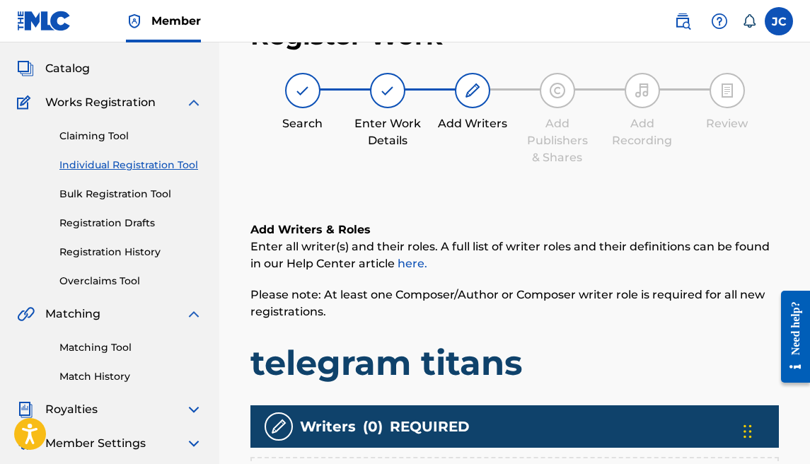
scroll to position [369, 0]
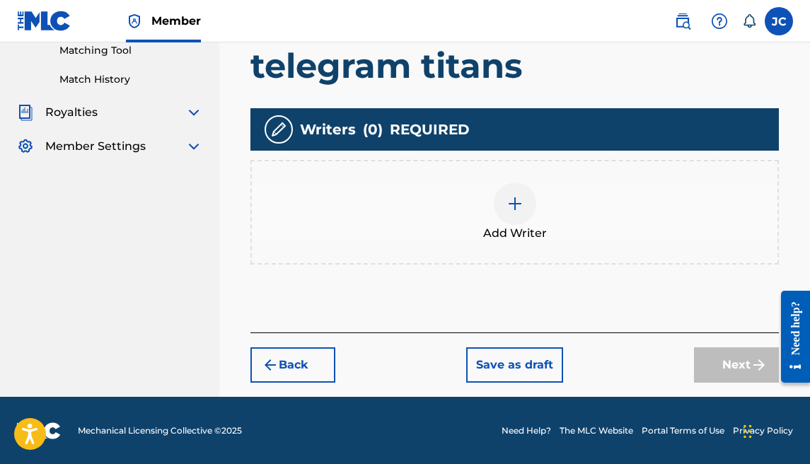
click at [523, 214] on div at bounding box center [515, 203] width 42 height 42
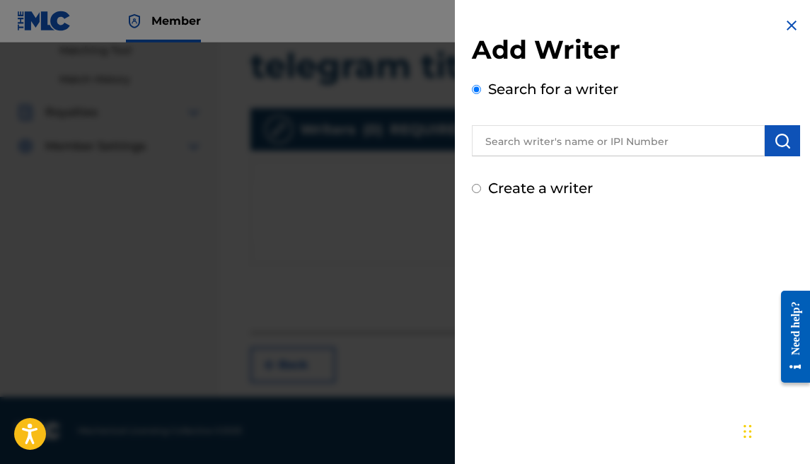
click at [689, 145] on input "text" at bounding box center [618, 140] width 293 height 31
click at [786, 146] on button "submit" at bounding box center [782, 140] width 35 height 31
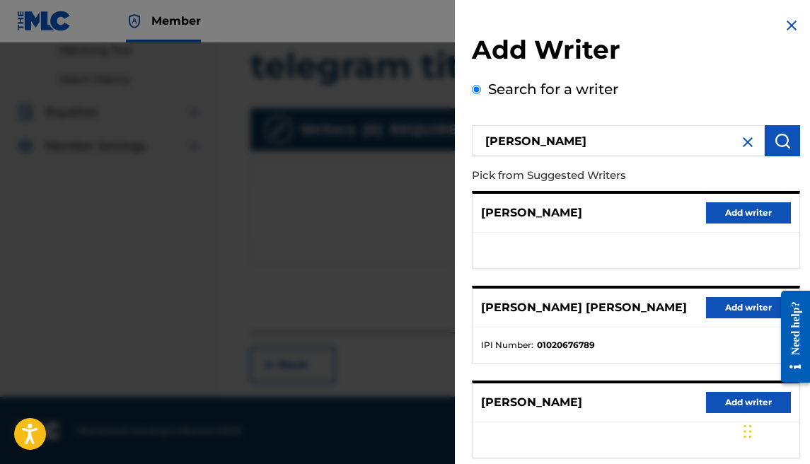
click at [716, 301] on button "Add writer" at bounding box center [748, 307] width 85 height 21
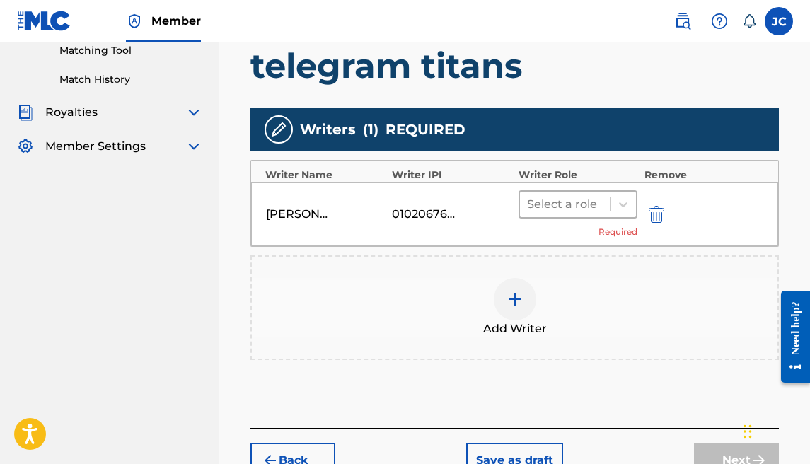
click at [594, 198] on div at bounding box center [565, 204] width 76 height 20
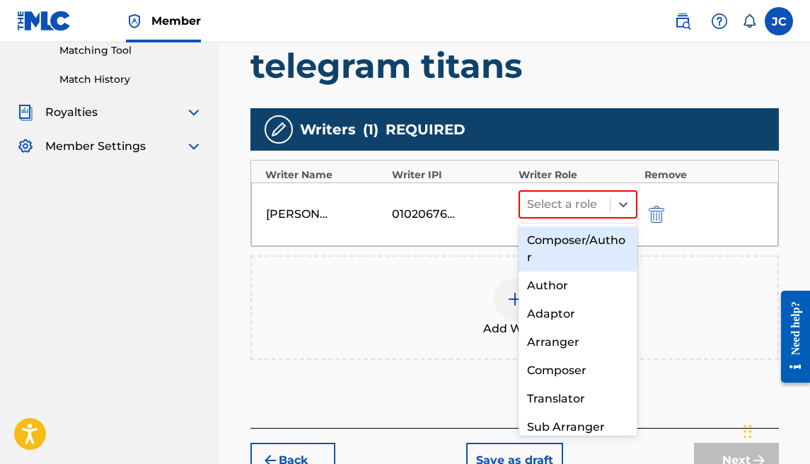
click at [592, 236] on div "Composer/Author" at bounding box center [577, 248] width 119 height 45
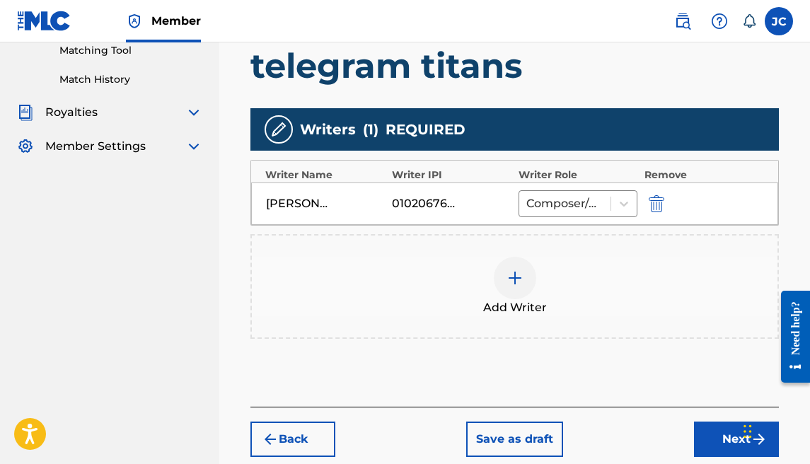
click at [523, 286] on div at bounding box center [515, 278] width 42 height 42
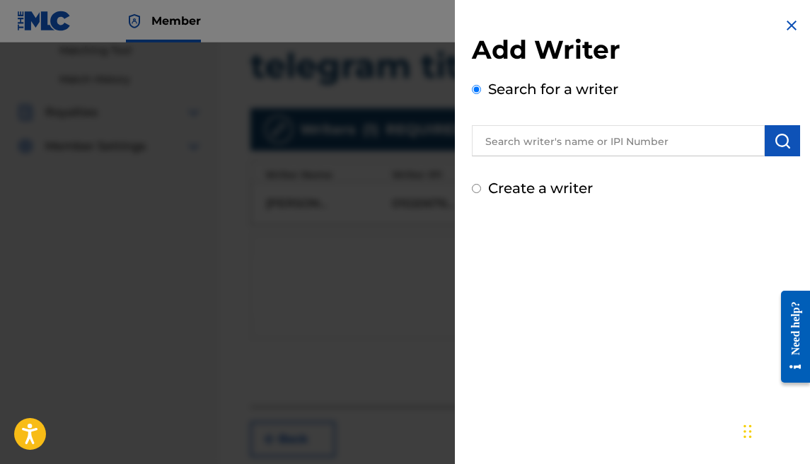
click at [582, 185] on label "Create a writer" at bounding box center [540, 188] width 105 height 17
click at [481, 185] on input "Create a writer" at bounding box center [476, 188] width 9 height 9
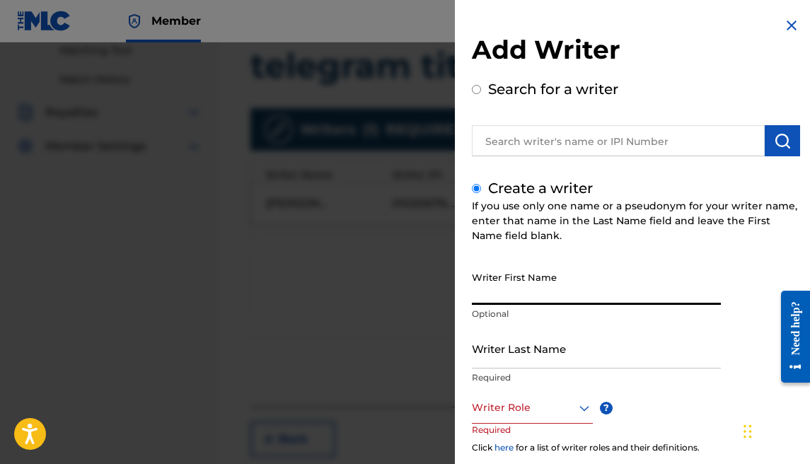
click at [575, 286] on input "Writer First Name" at bounding box center [596, 285] width 249 height 40
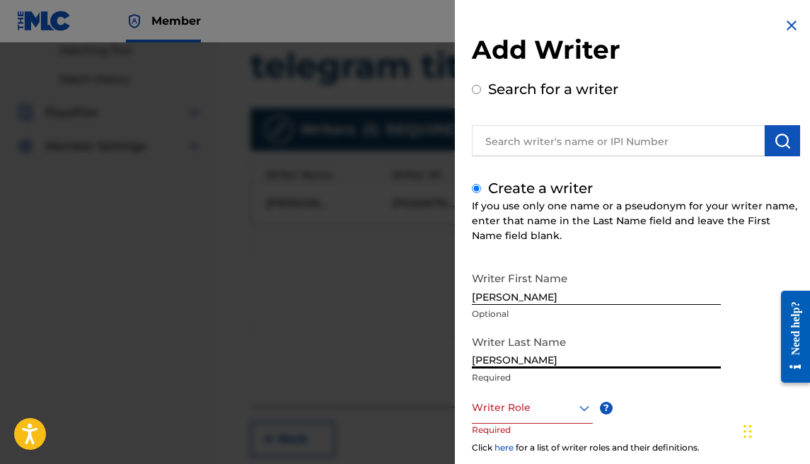
drag, startPoint x: 542, startPoint y: 364, endPoint x: 416, endPoint y: 356, distance: 126.1
click at [416, 358] on div "Add Writer Search for a writer Create a writer If you use only one name or a ps…" at bounding box center [405, 253] width 810 height 422
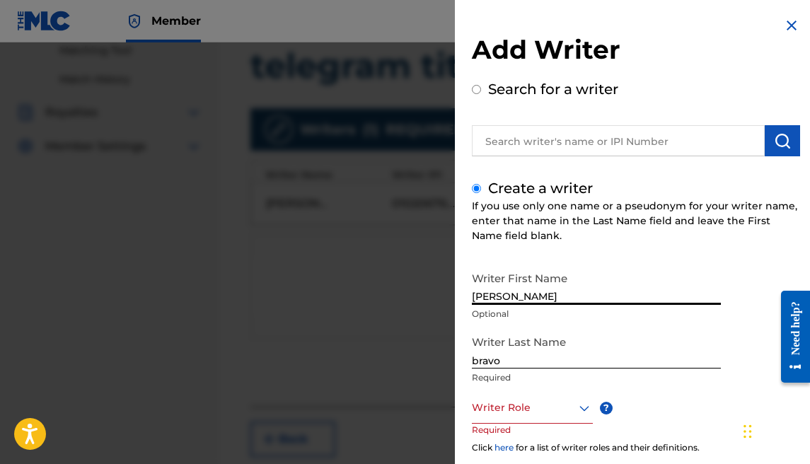
drag, startPoint x: 504, startPoint y: 299, endPoint x: 458, endPoint y: 299, distance: 46.0
click at [458, 299] on div "Add Writer Search for a writer Create a writer If you use only one name or a ps…" at bounding box center [636, 306] width 362 height 612
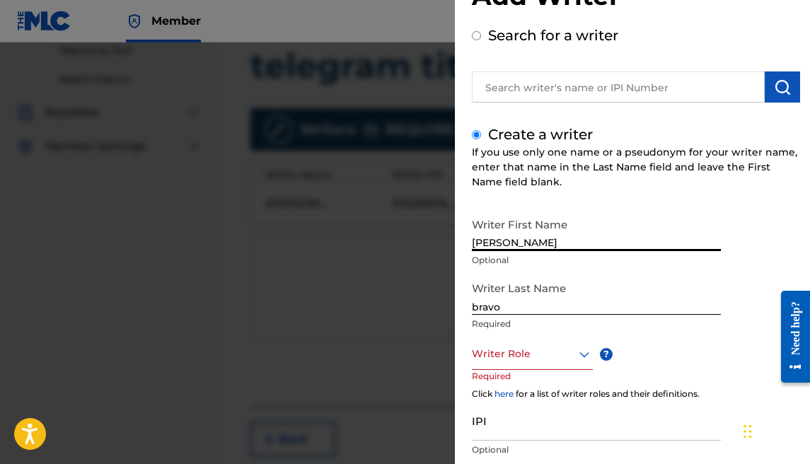
scroll to position [129, 0]
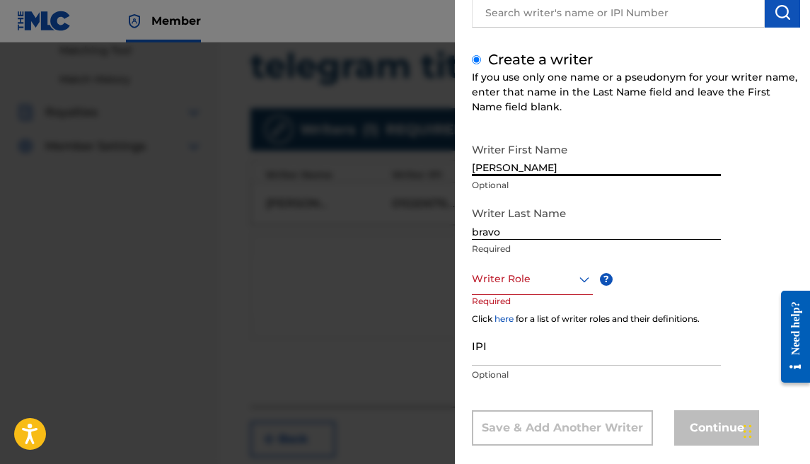
click at [524, 301] on p "Required" at bounding box center [499, 311] width 54 height 32
click at [521, 288] on div "Writer Role" at bounding box center [532, 279] width 121 height 32
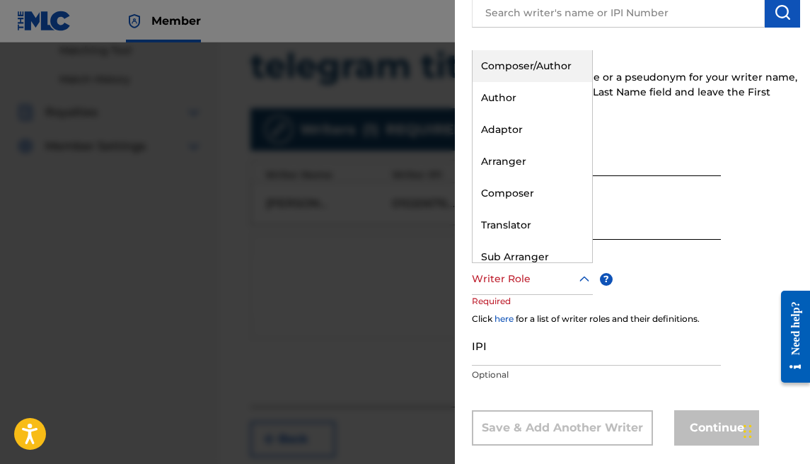
click at [537, 76] on div "Composer/Author" at bounding box center [532, 66] width 120 height 32
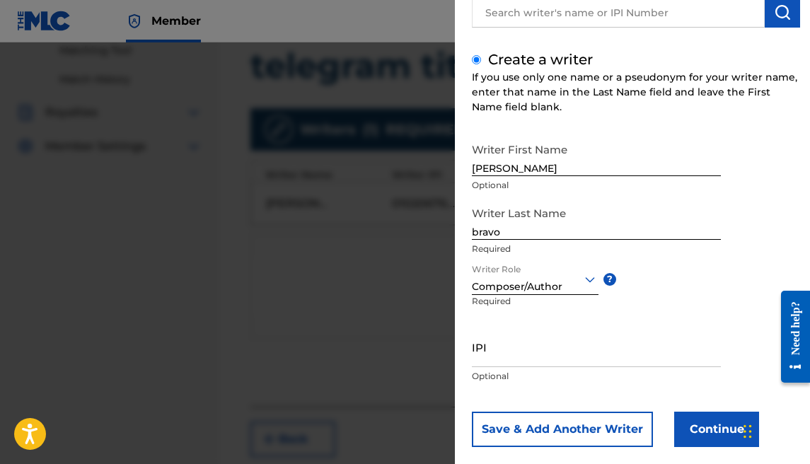
click at [531, 350] on input "IPI" at bounding box center [596, 347] width 249 height 40
paste input "1177684902"
click at [718, 434] on button "Continue" at bounding box center [716, 429] width 85 height 35
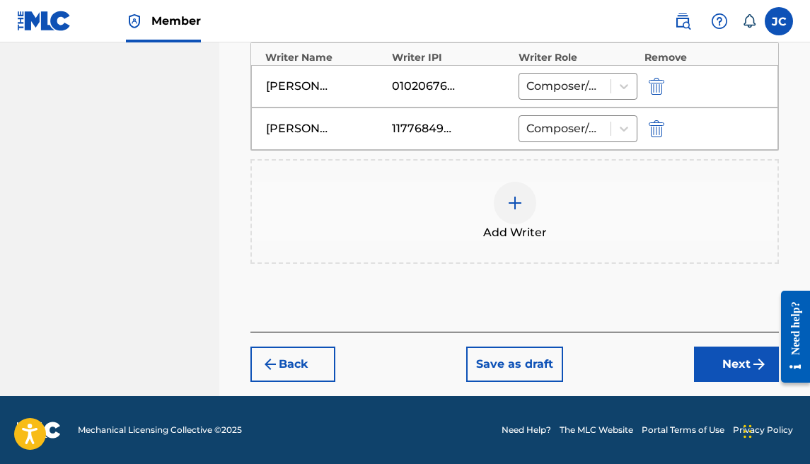
click at [721, 354] on button "Next" at bounding box center [736, 364] width 85 height 35
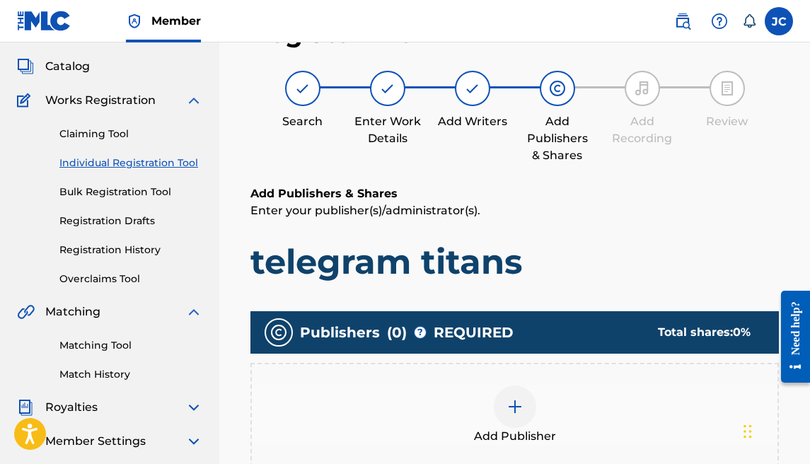
scroll to position [64, 0]
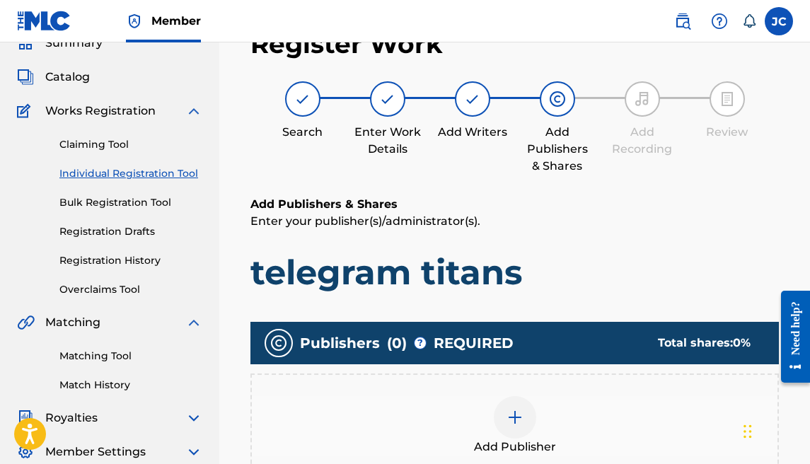
click at [502, 396] on div "Add Publisher" at bounding box center [514, 425] width 525 height 59
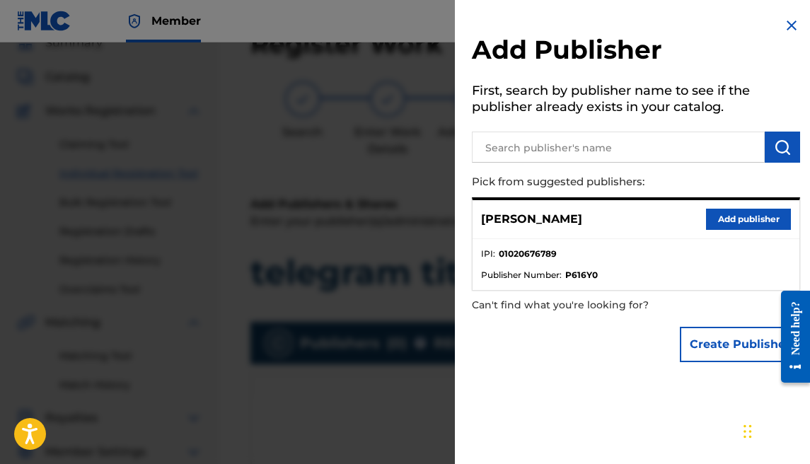
click at [712, 220] on button "Add publisher" at bounding box center [748, 219] width 85 height 21
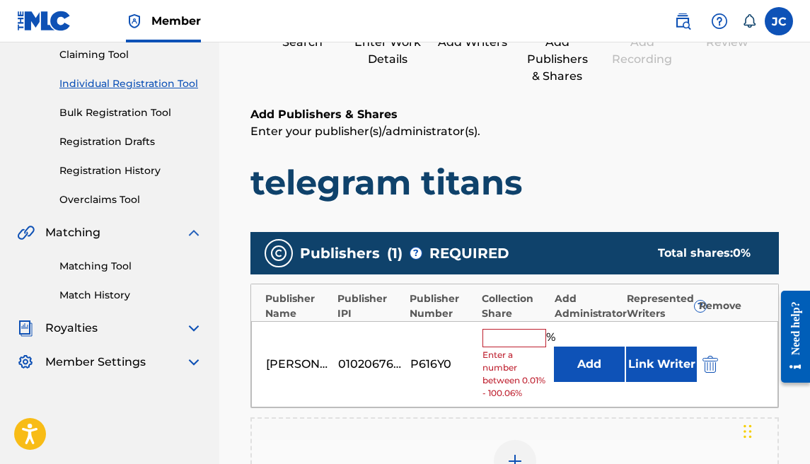
scroll to position [169, 0]
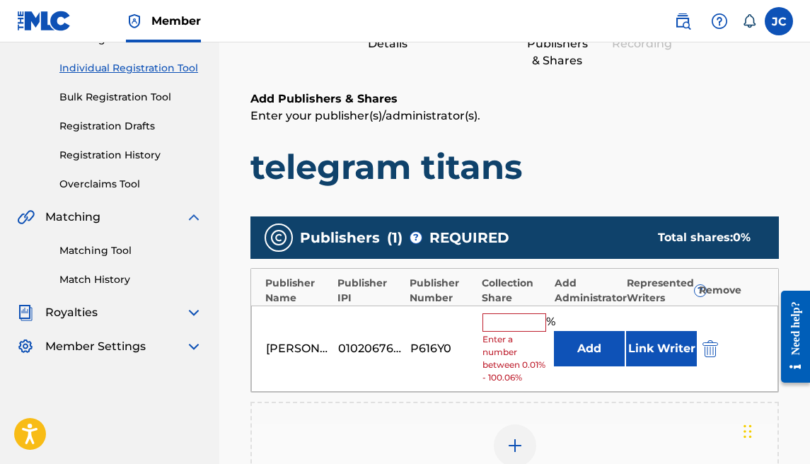
click at [512, 331] on div "% Enter a number between 0.01% - 100.06%" at bounding box center [514, 348] width 65 height 71
click at [511, 329] on input "text" at bounding box center [514, 322] width 64 height 18
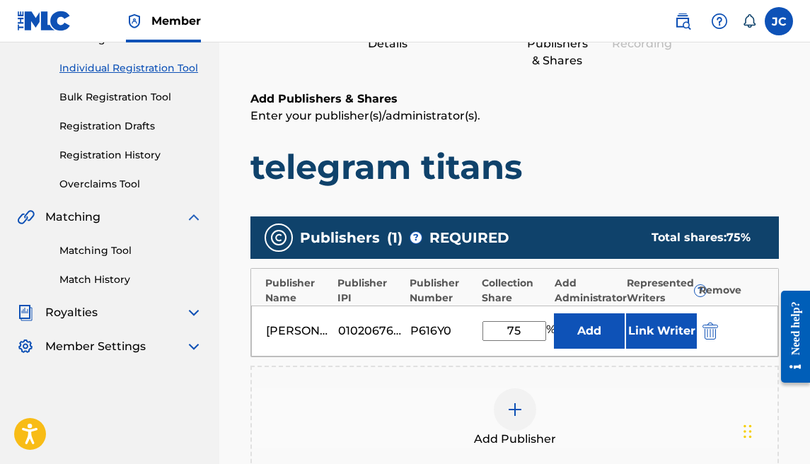
click at [513, 424] on div at bounding box center [515, 409] width 42 height 42
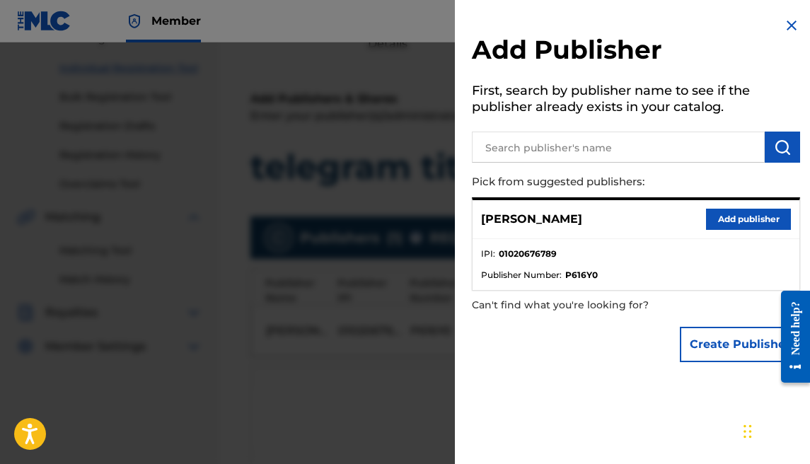
click at [685, 341] on button "Create Publisher" at bounding box center [740, 344] width 120 height 35
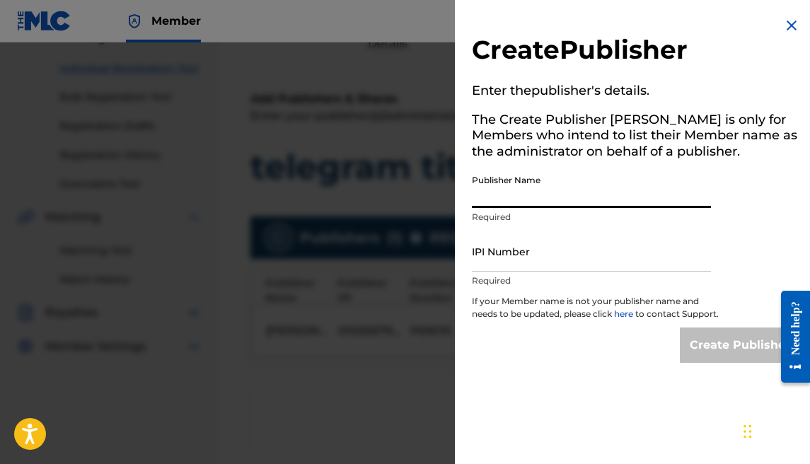
click at [550, 202] on input "Publisher Name" at bounding box center [591, 188] width 239 height 40
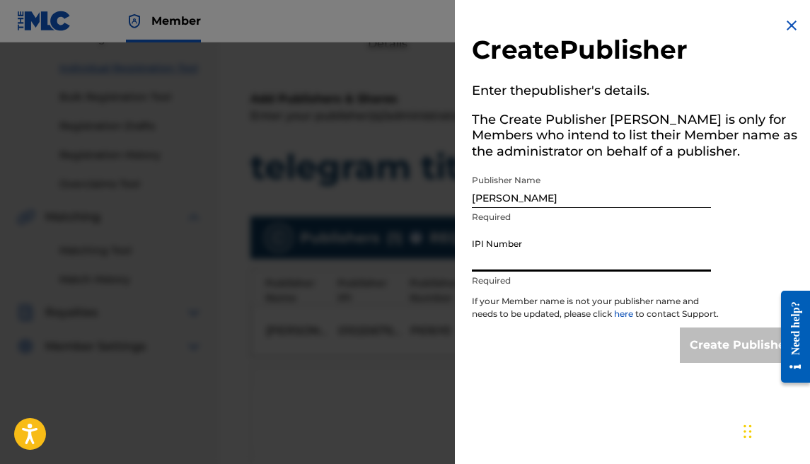
click at [548, 253] on input "IPI Number" at bounding box center [591, 251] width 239 height 40
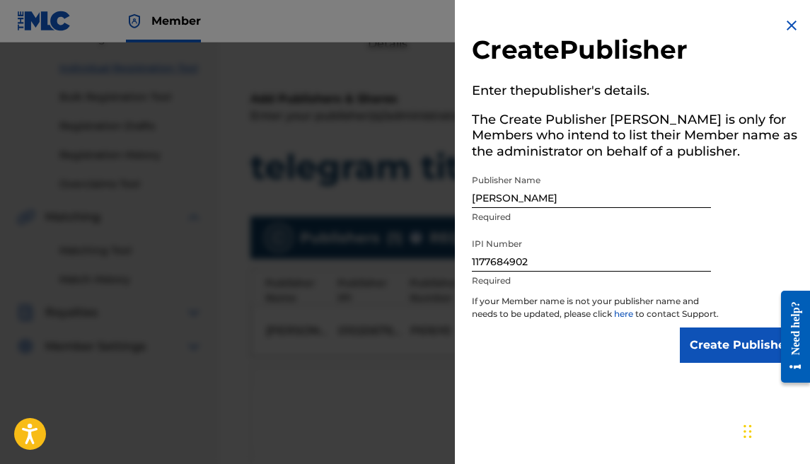
click at [690, 356] on input "Create Publisher" at bounding box center [740, 344] width 120 height 35
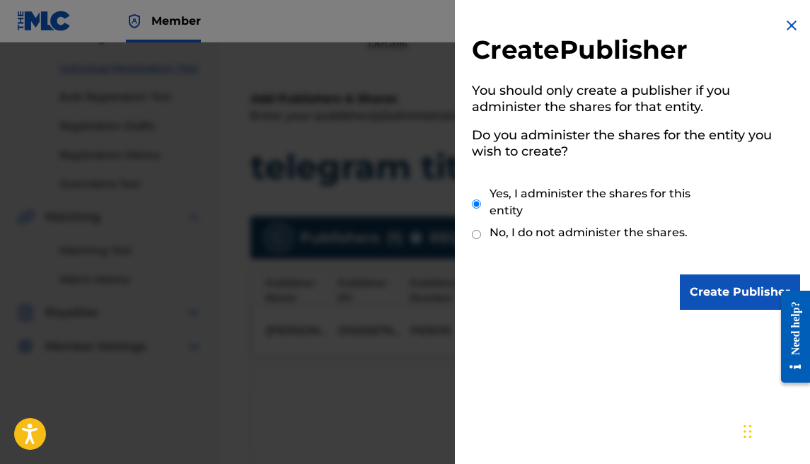
click at [681, 302] on input "Create Publisher" at bounding box center [740, 291] width 120 height 35
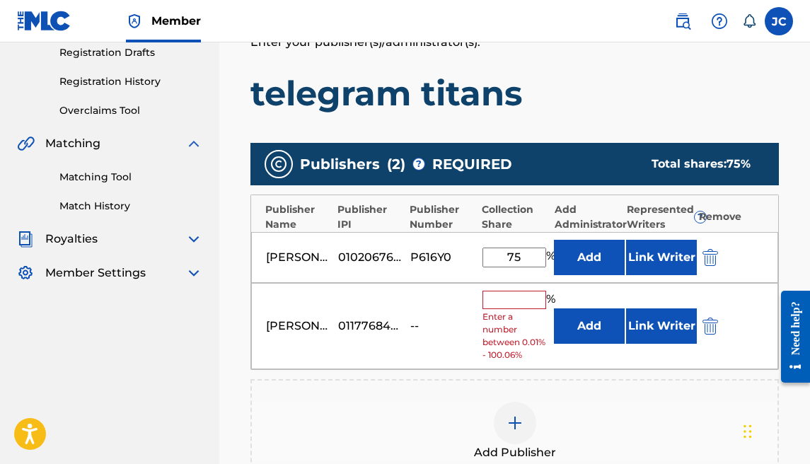
scroll to position [248, 0]
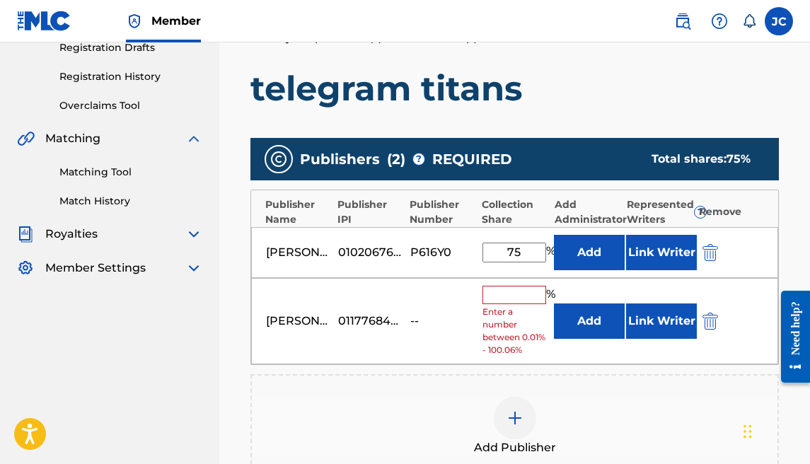
click at [512, 294] on input "text" at bounding box center [514, 295] width 64 height 18
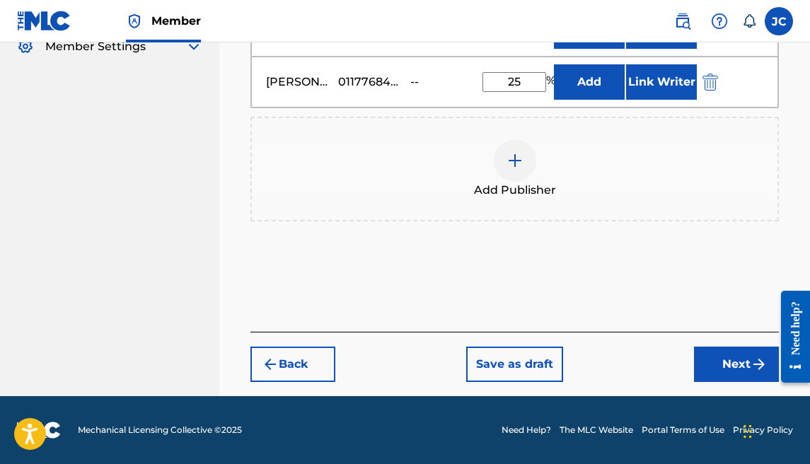
click at [726, 373] on button "Next" at bounding box center [736, 364] width 85 height 35
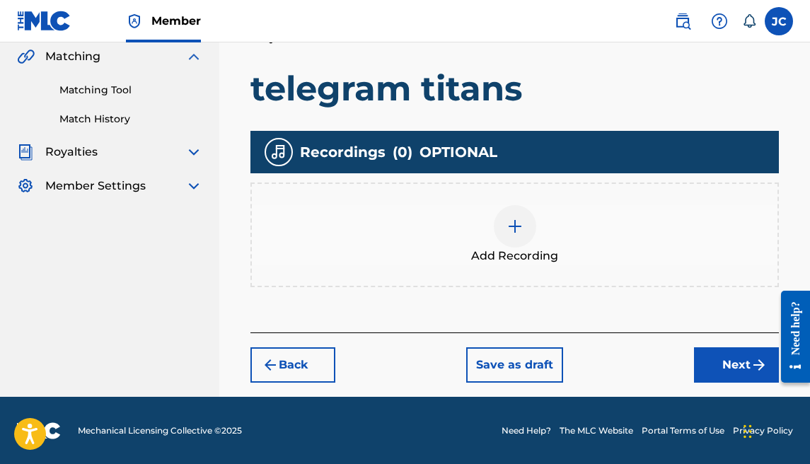
click at [704, 363] on button "Next" at bounding box center [736, 364] width 85 height 35
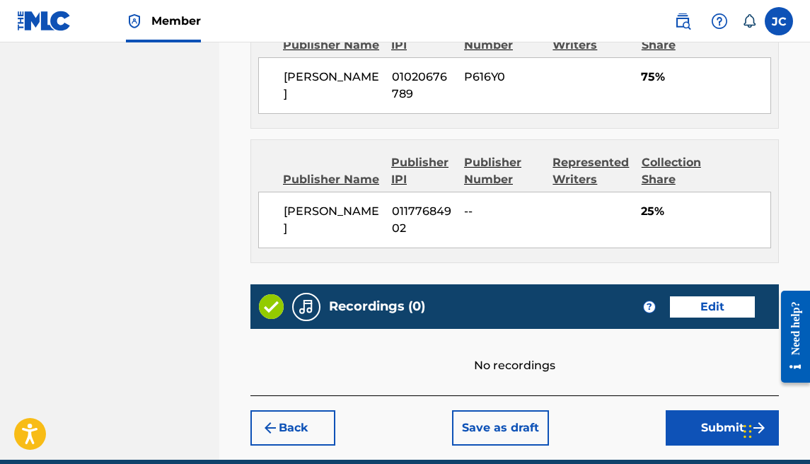
scroll to position [924, 0]
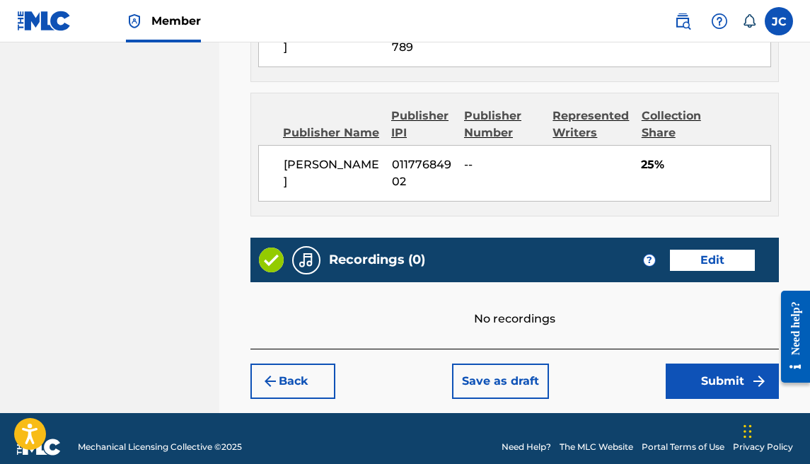
click at [692, 364] on button "Submit" at bounding box center [722, 381] width 113 height 35
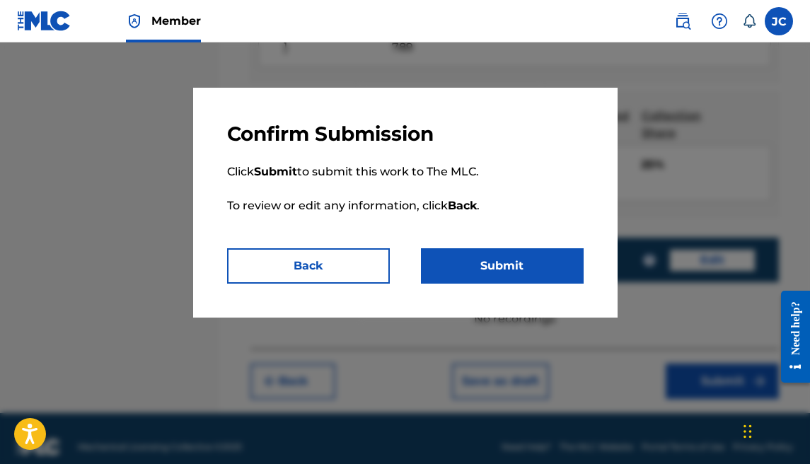
click at [504, 271] on button "Submit" at bounding box center [502, 265] width 163 height 35
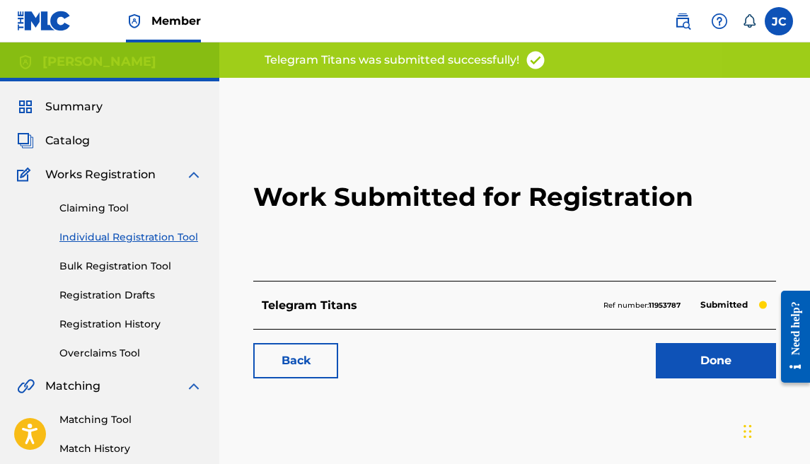
scroll to position [3, 0]
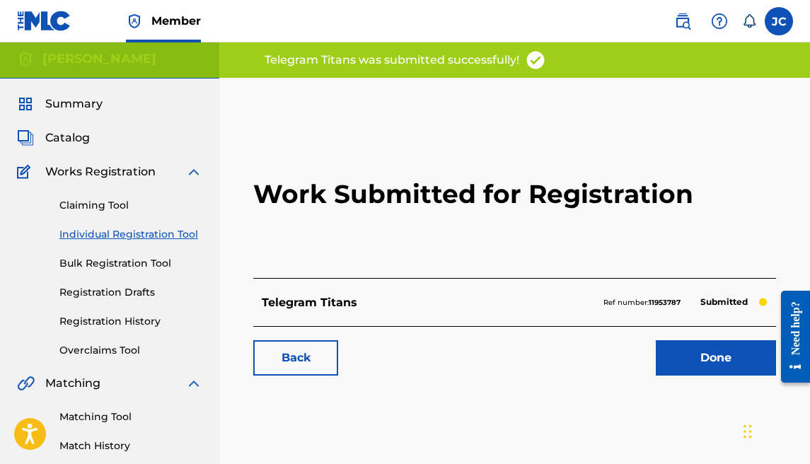
click at [670, 356] on link "Done" at bounding box center [716, 357] width 120 height 35
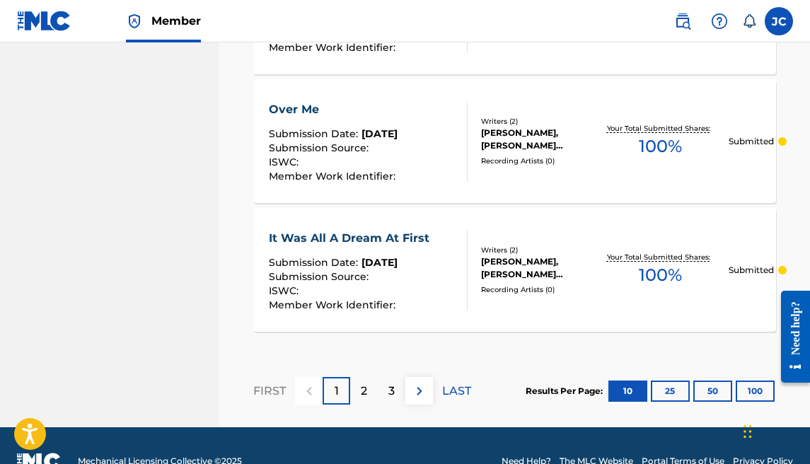
scroll to position [1489, 0]
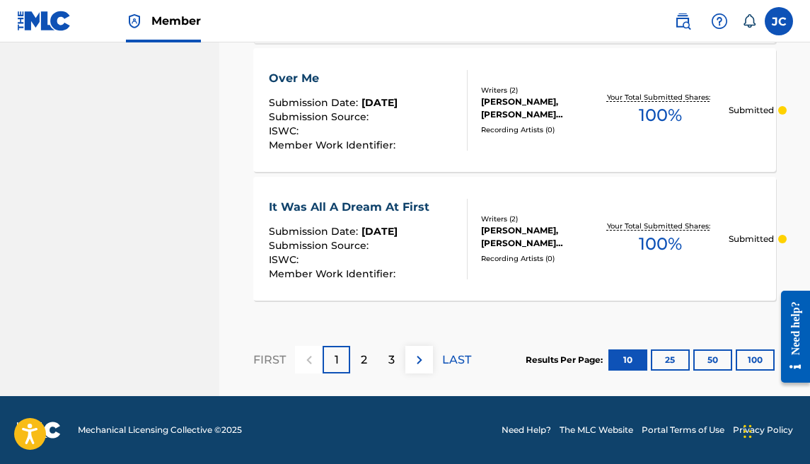
click at [660, 351] on button "25" at bounding box center [670, 359] width 39 height 21
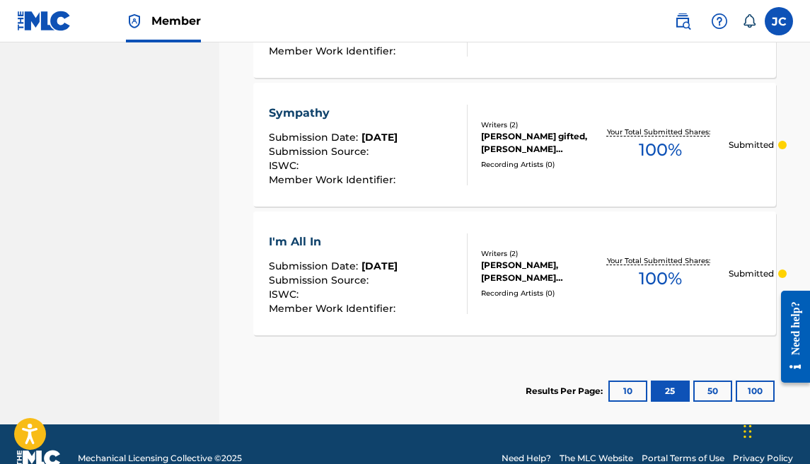
scroll to position [3414, 0]
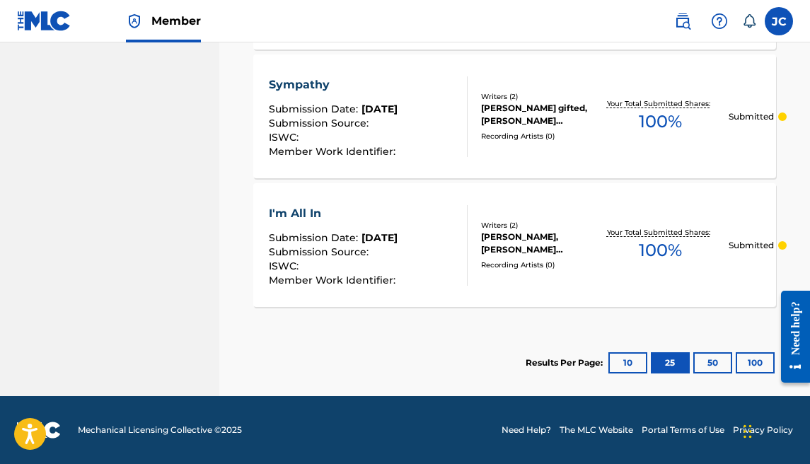
click at [697, 364] on button "50" at bounding box center [712, 362] width 39 height 21
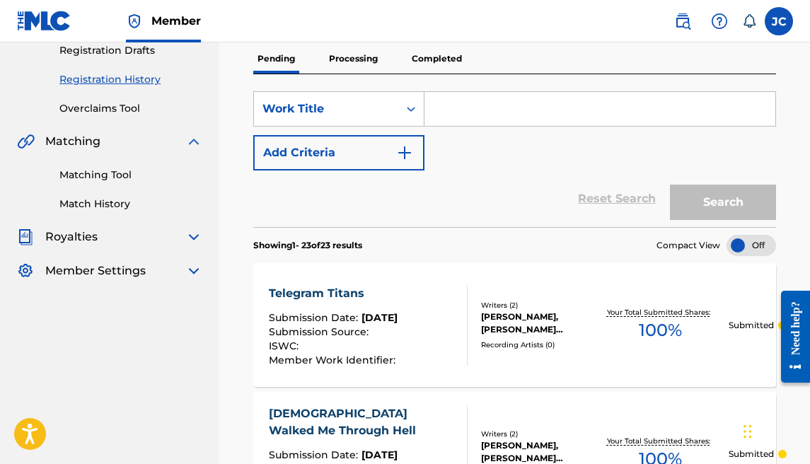
scroll to position [243, 0]
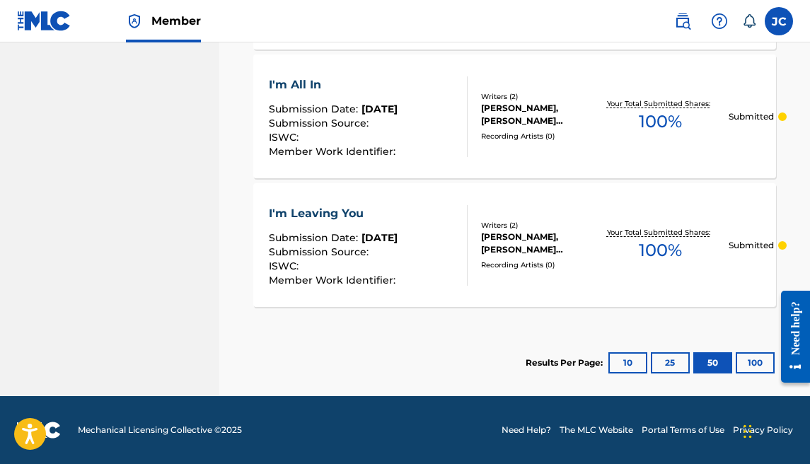
click at [622, 360] on button "10" at bounding box center [627, 362] width 39 height 21
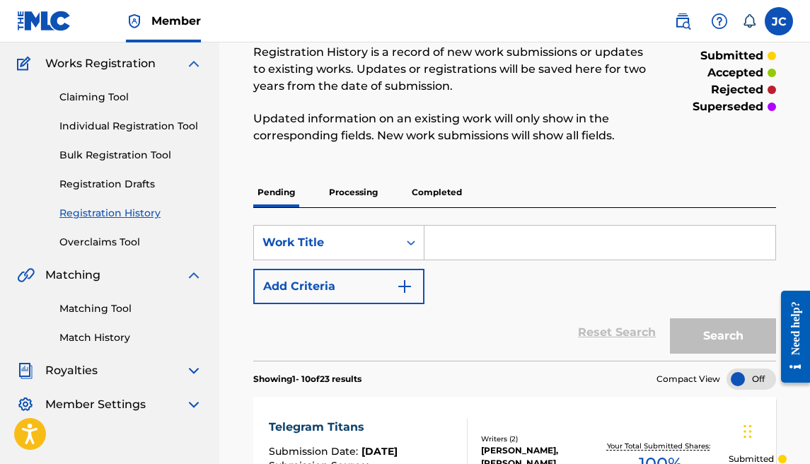
scroll to position [110, 0]
click at [116, 123] on link "Individual Registration Tool" at bounding box center [130, 127] width 143 height 15
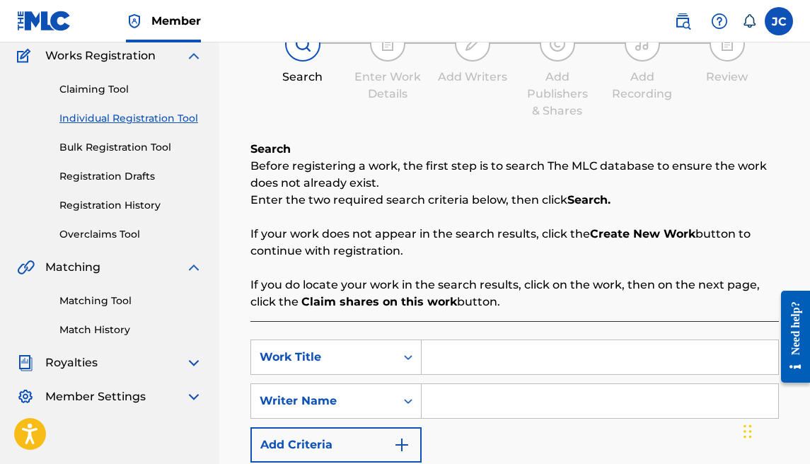
scroll to position [283, 0]
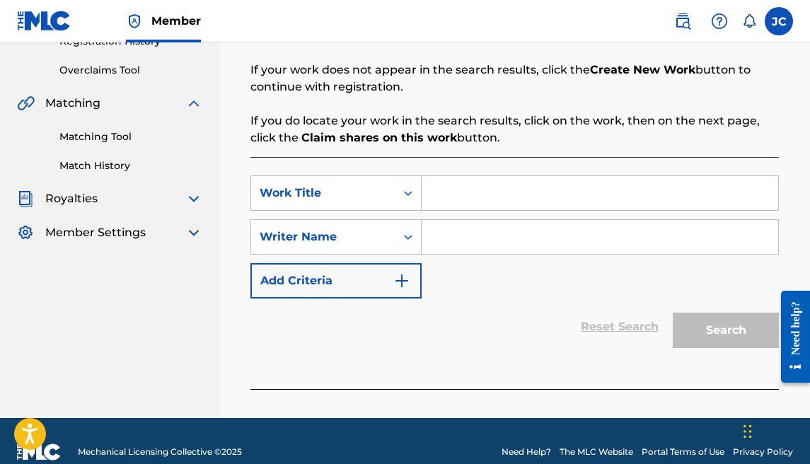
click at [470, 195] on input "Search Form" at bounding box center [600, 193] width 356 height 34
click at [492, 238] on input "Search Form" at bounding box center [600, 237] width 356 height 34
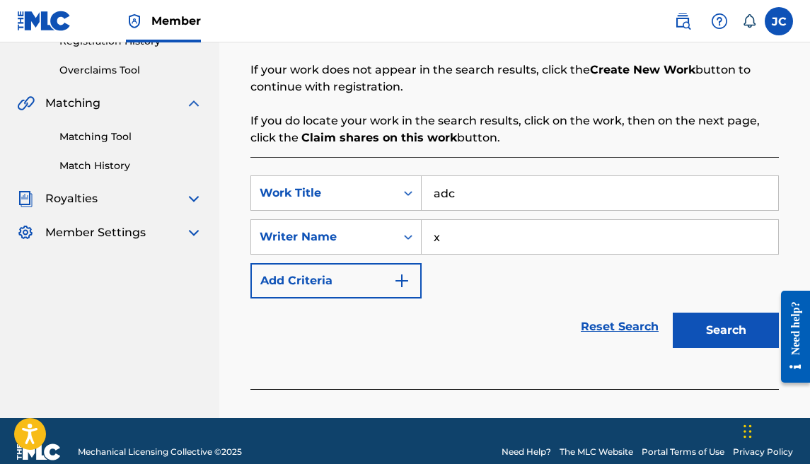
click at [728, 335] on button "Search" at bounding box center [726, 330] width 106 height 35
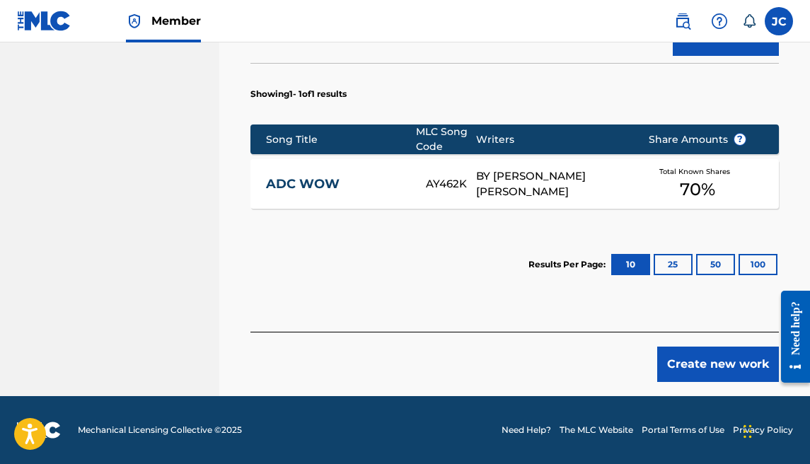
click at [697, 354] on button "Create new work" at bounding box center [718, 364] width 122 height 35
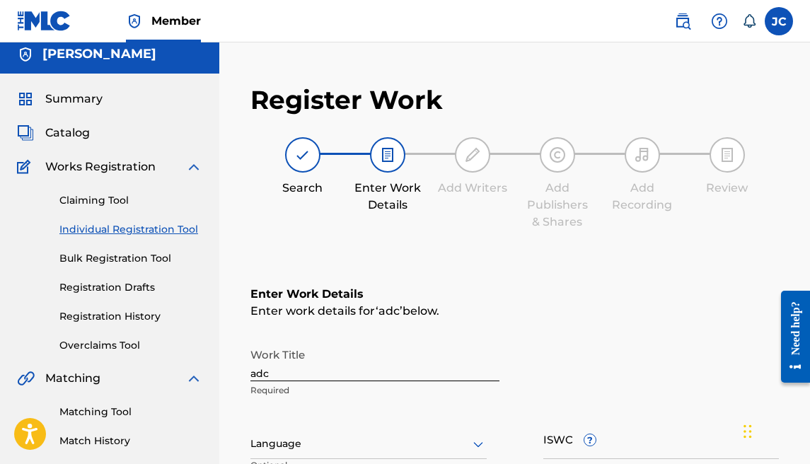
scroll to position [0, 0]
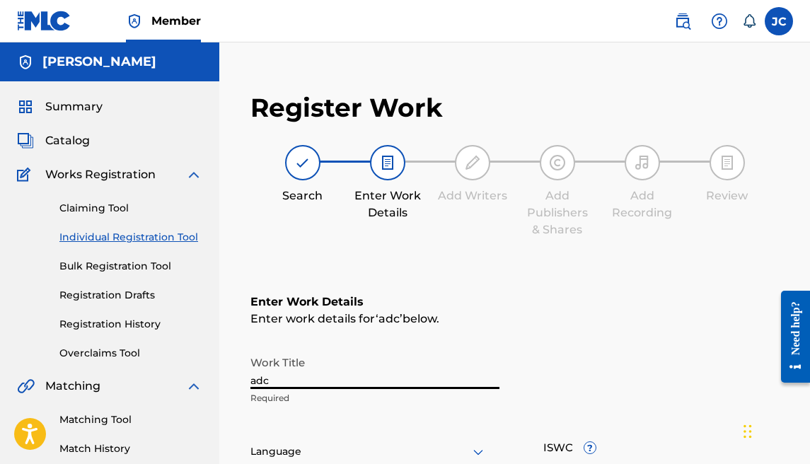
drag, startPoint x: 281, startPoint y: 381, endPoint x: 204, endPoint y: 357, distance: 80.1
click at [204, 358] on main "[PERSON_NAME] Summary Catalog Works Registration Claiming Tool Individual Regis…" at bounding box center [405, 444] width 810 height 804
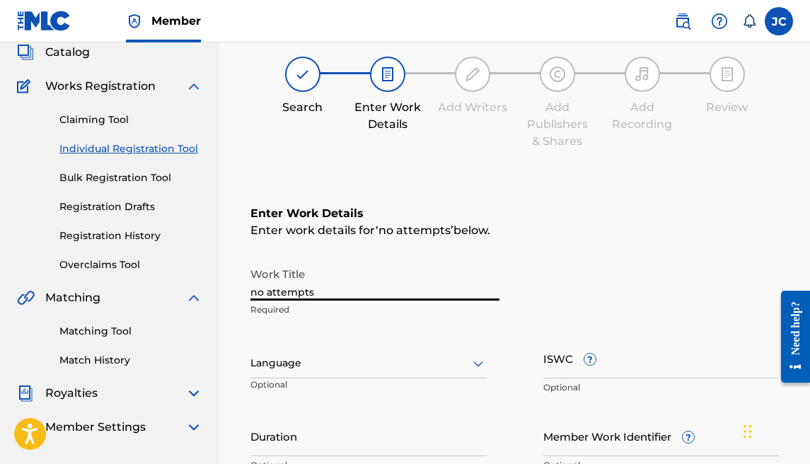
scroll to position [104, 0]
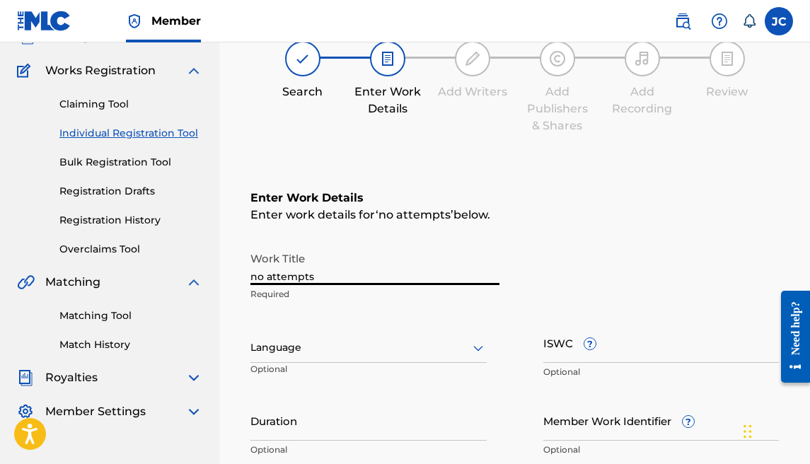
click at [344, 356] on div "Language" at bounding box center [368, 348] width 236 height 30
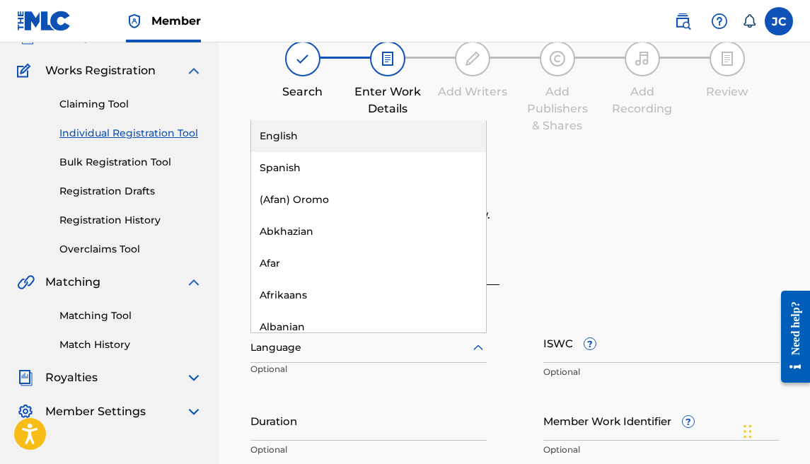
click at [327, 147] on div "English" at bounding box center [368, 136] width 235 height 32
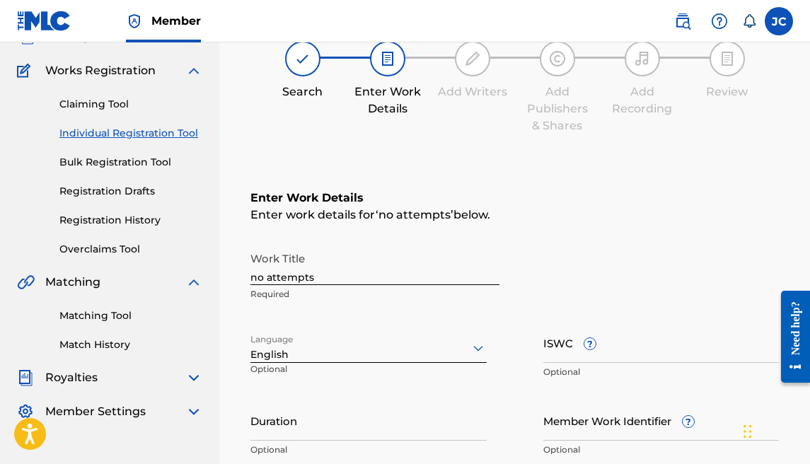
click at [301, 422] on input "Duration" at bounding box center [368, 420] width 236 height 40
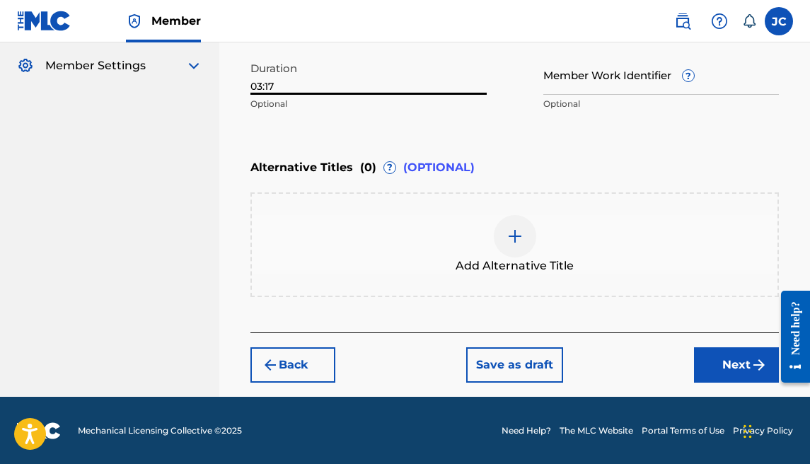
click at [712, 375] on button "Next" at bounding box center [736, 364] width 85 height 35
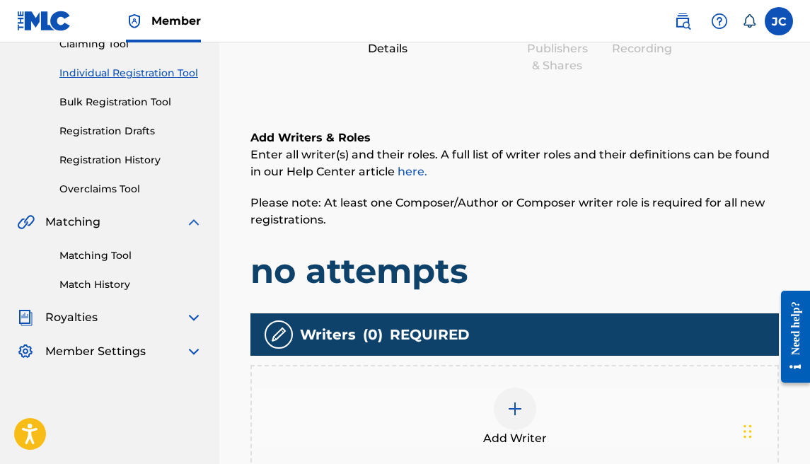
scroll to position [369, 0]
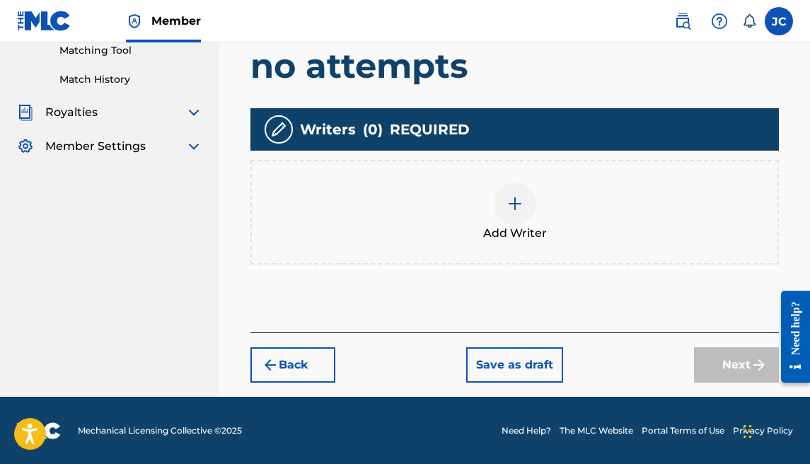
click at [495, 203] on div at bounding box center [515, 203] width 42 height 42
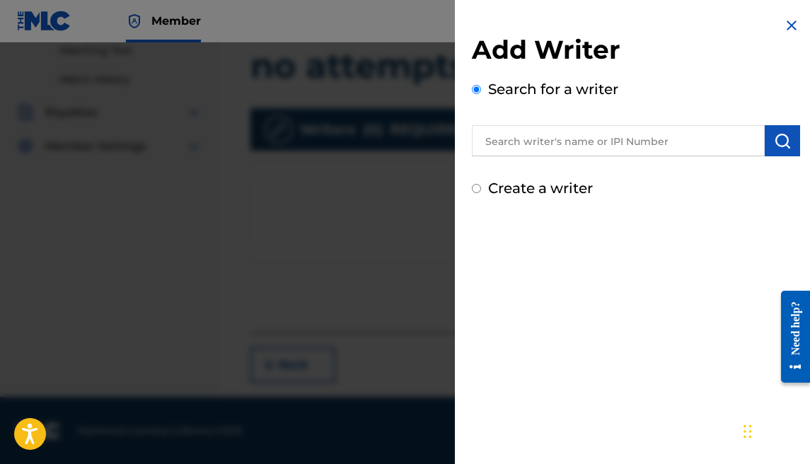
click at [662, 136] on input "text" at bounding box center [618, 140] width 293 height 31
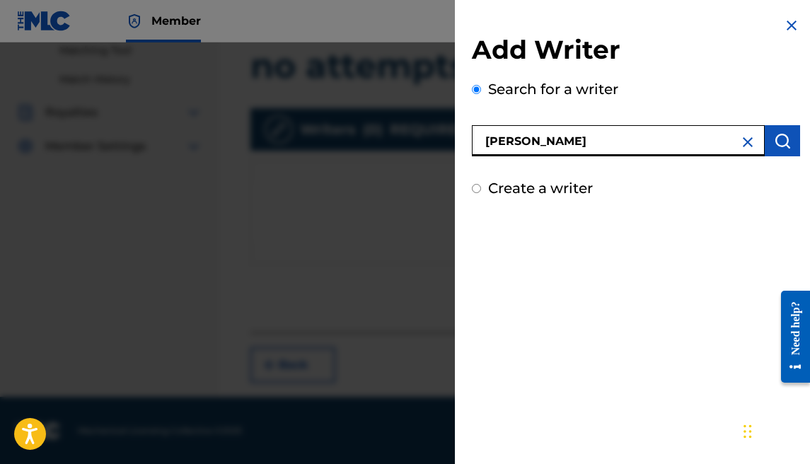
click at [765, 147] on button "submit" at bounding box center [782, 140] width 35 height 31
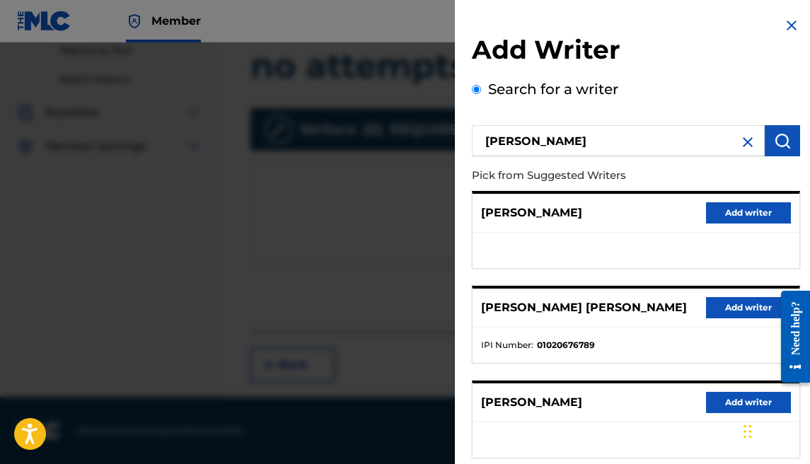
click at [706, 308] on button "Add writer" at bounding box center [748, 307] width 85 height 21
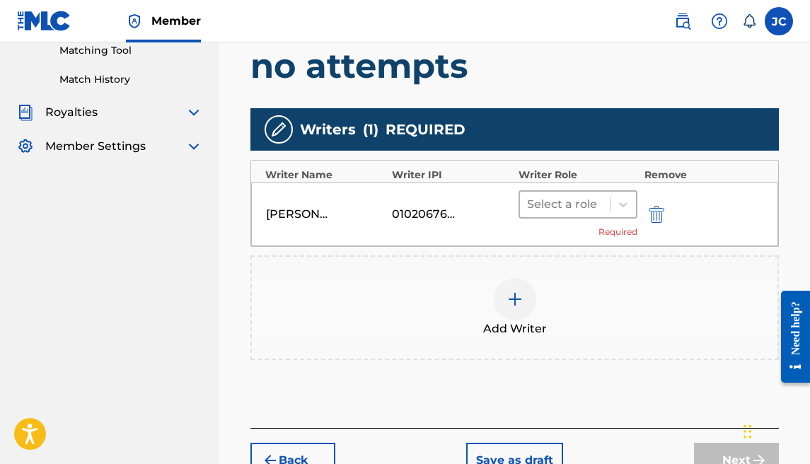
click at [554, 192] on div "Select a role" at bounding box center [565, 204] width 90 height 25
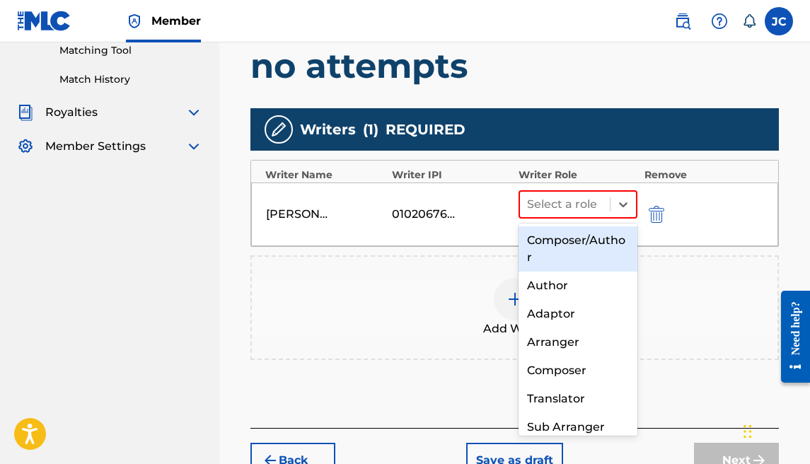
click at [554, 228] on div "Composer/Author" at bounding box center [577, 248] width 119 height 45
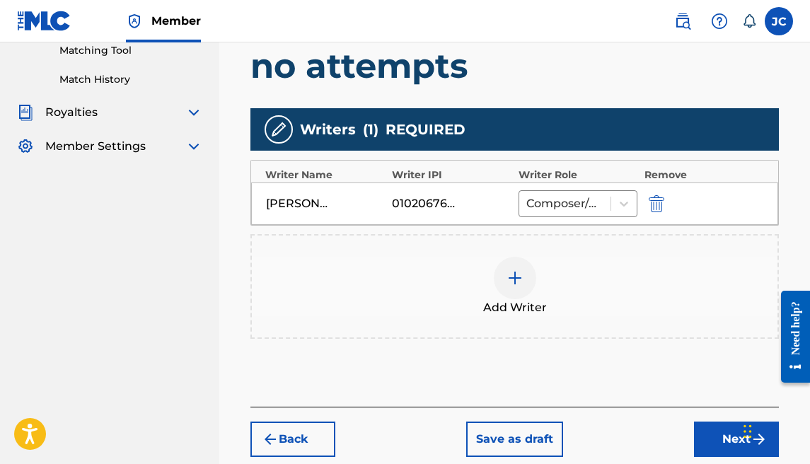
click at [717, 443] on button "Next" at bounding box center [736, 439] width 85 height 35
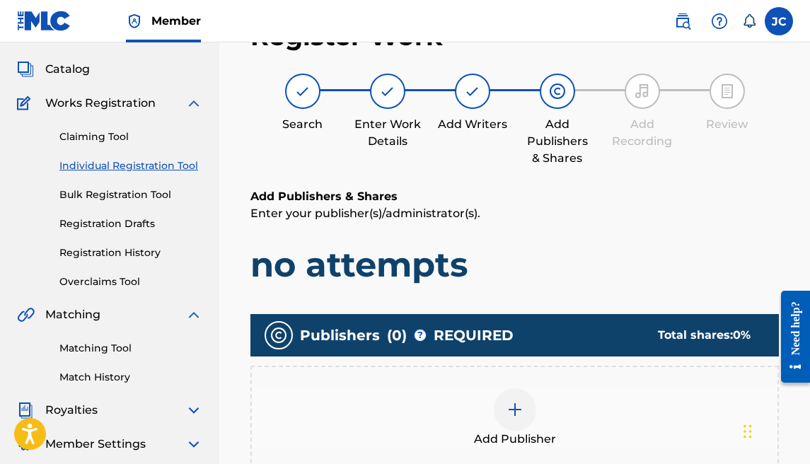
scroll to position [64, 0]
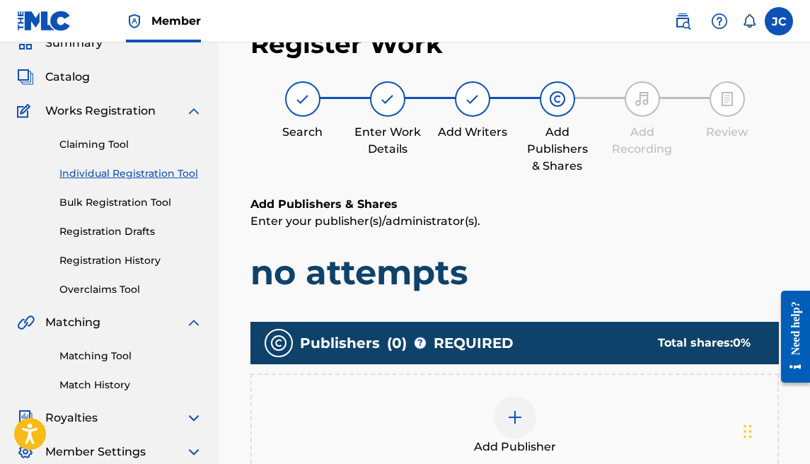
click at [495, 416] on div at bounding box center [515, 417] width 42 height 42
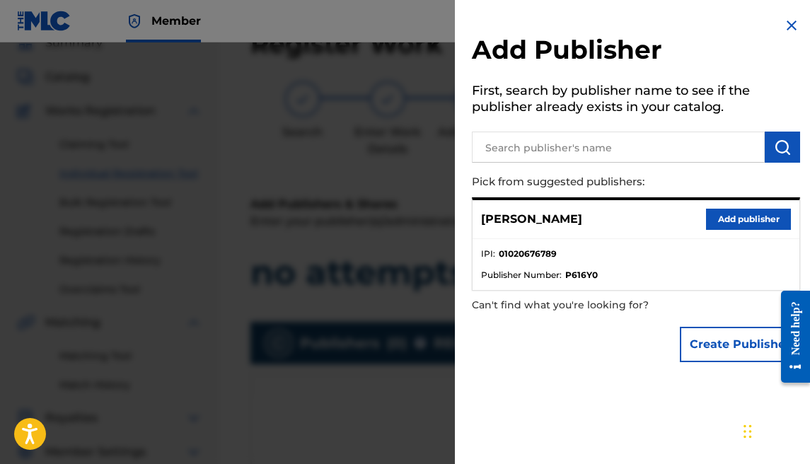
click at [720, 216] on button "Add publisher" at bounding box center [748, 219] width 85 height 21
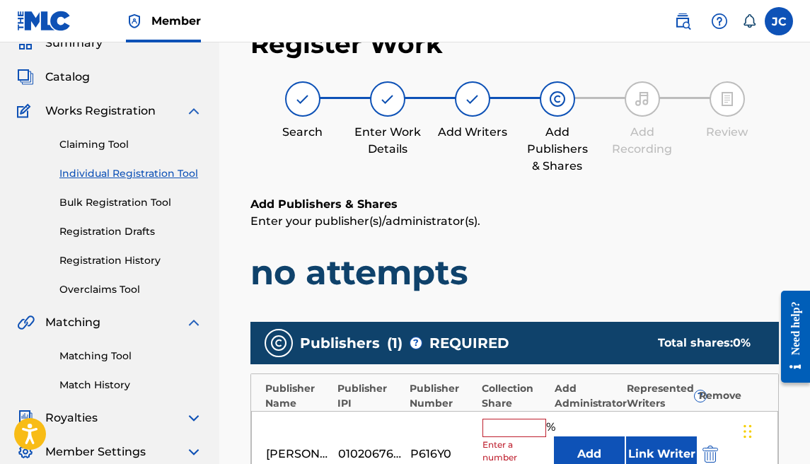
click at [534, 422] on input "text" at bounding box center [514, 428] width 64 height 18
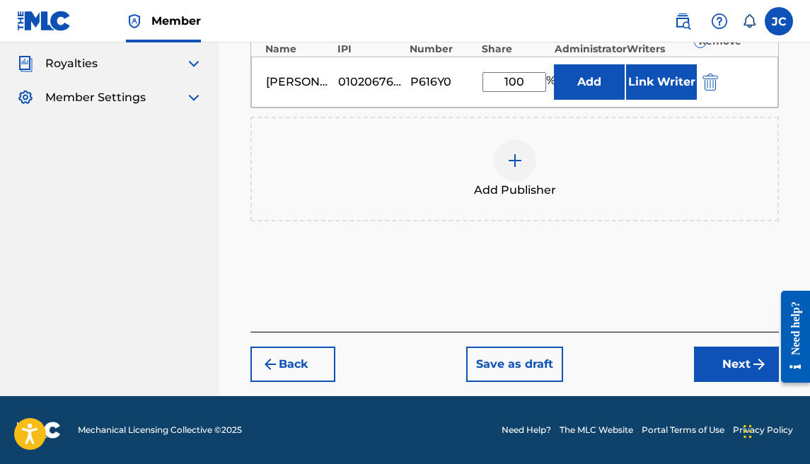
click at [703, 354] on button "Next" at bounding box center [736, 364] width 85 height 35
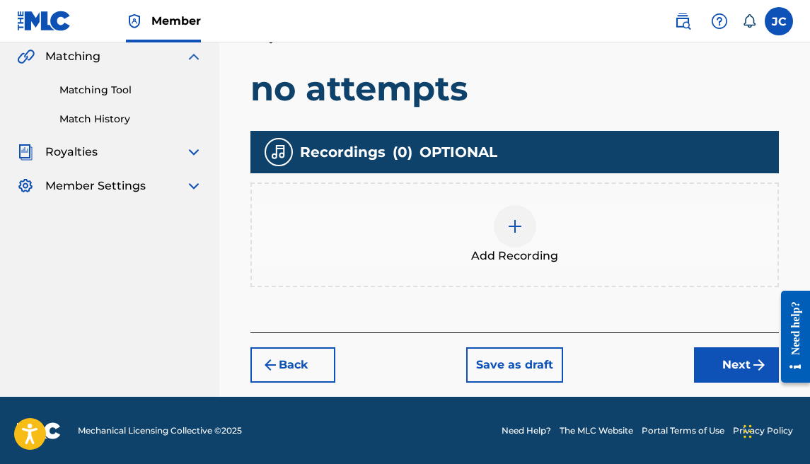
click at [704, 347] on button "Next" at bounding box center [736, 364] width 85 height 35
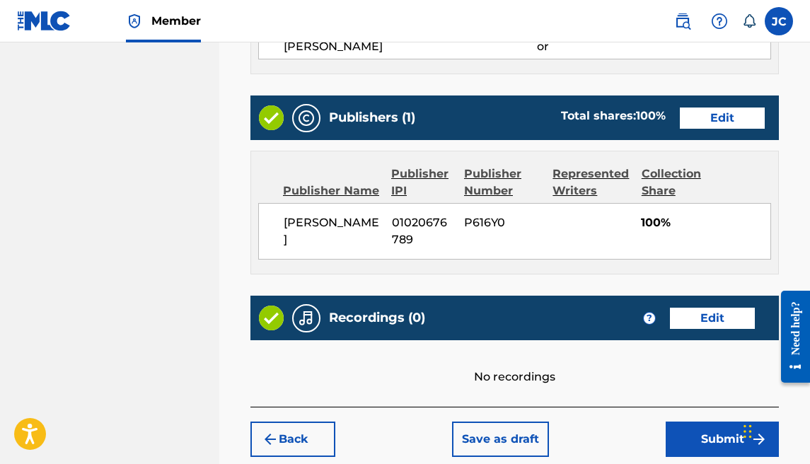
scroll to position [753, 0]
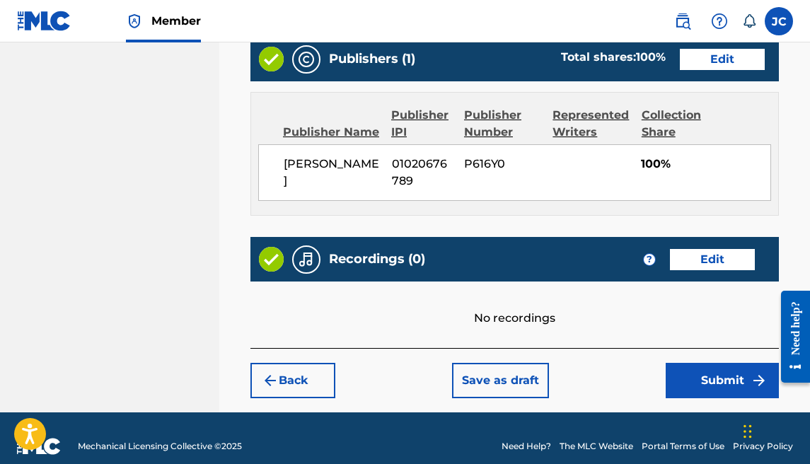
click at [702, 366] on button "Submit" at bounding box center [722, 380] width 113 height 35
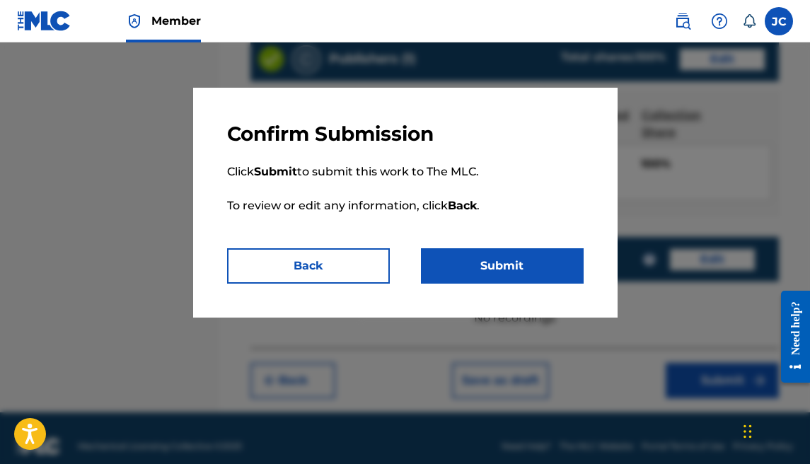
click at [511, 280] on button "Submit" at bounding box center [502, 265] width 163 height 35
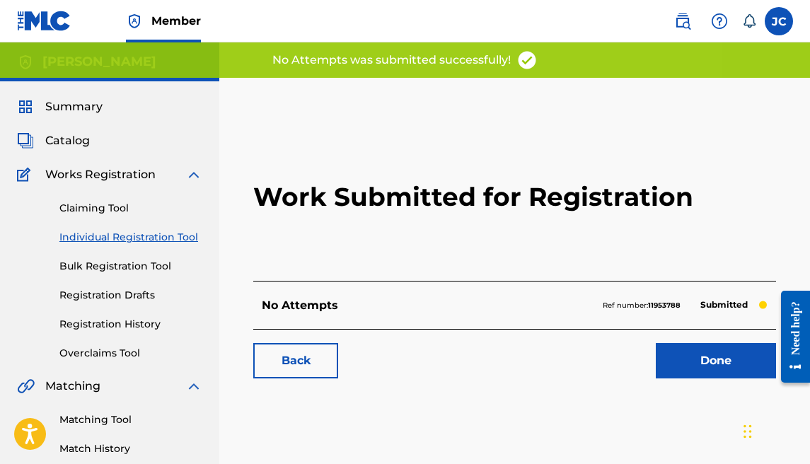
click at [687, 362] on link "Done" at bounding box center [716, 360] width 120 height 35
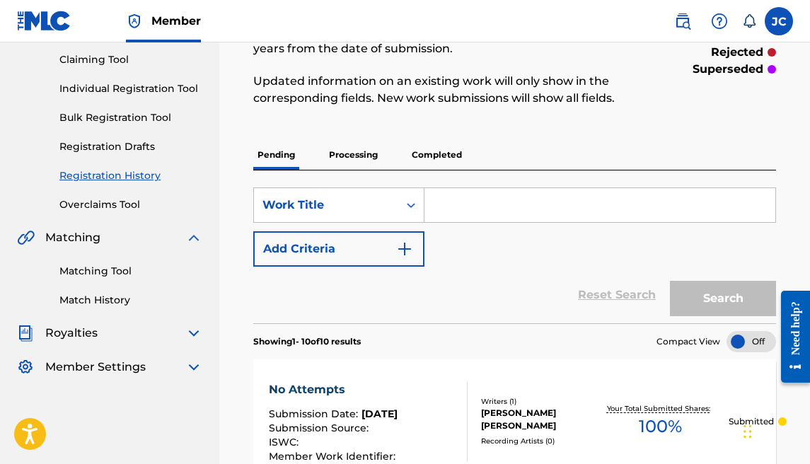
scroll to position [44, 0]
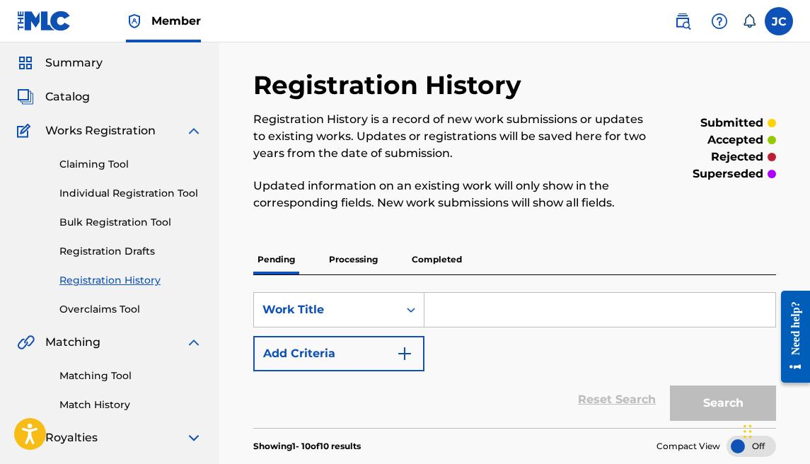
click at [81, 188] on link "Individual Registration Tool" at bounding box center [130, 193] width 143 height 15
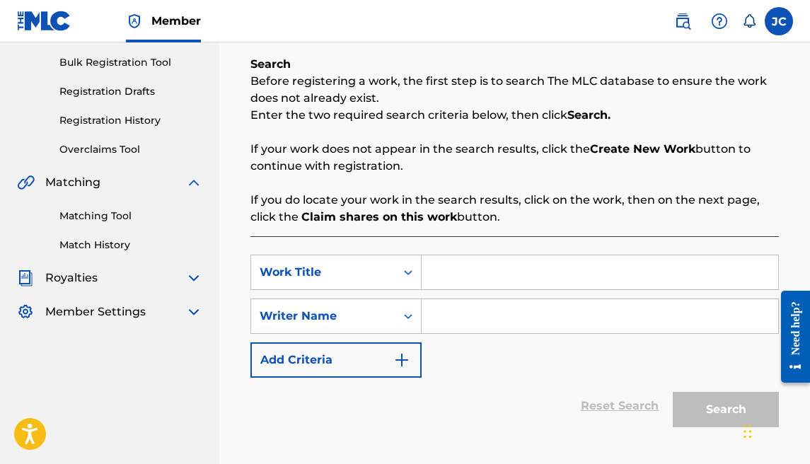
scroll to position [305, 0]
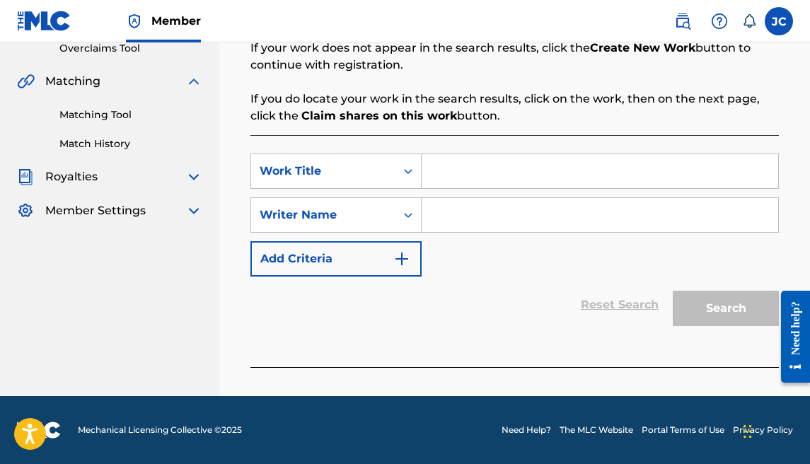
click at [486, 182] on input "Search Form" at bounding box center [600, 171] width 356 height 34
click at [492, 207] on input "Search Form" at bounding box center [600, 215] width 356 height 34
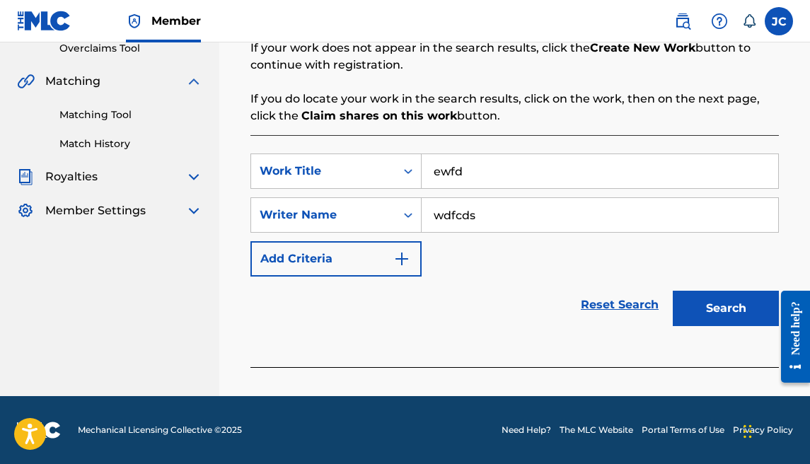
click at [707, 316] on button "Search" at bounding box center [726, 308] width 106 height 35
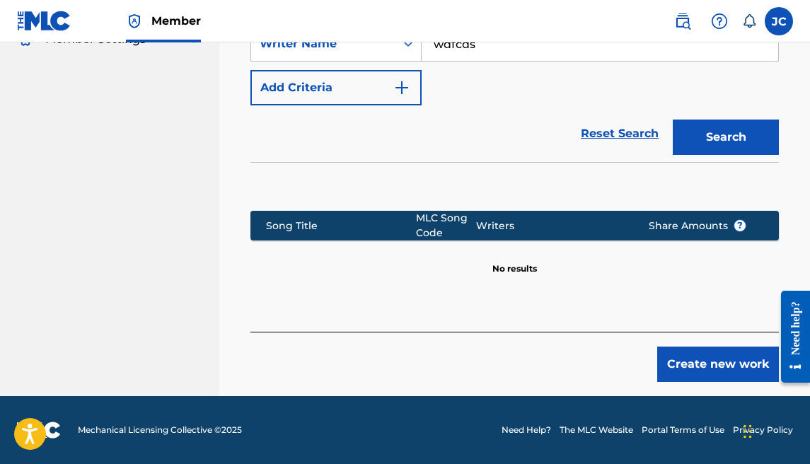
click at [733, 366] on button "Create new work" at bounding box center [718, 364] width 122 height 35
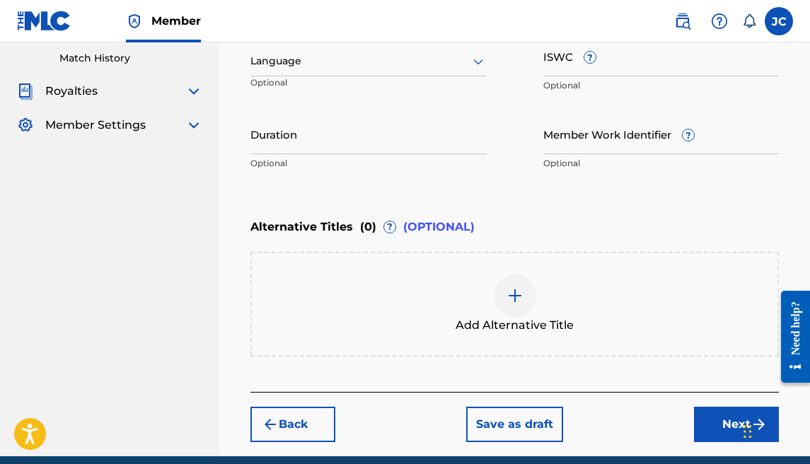
scroll to position [313, 0]
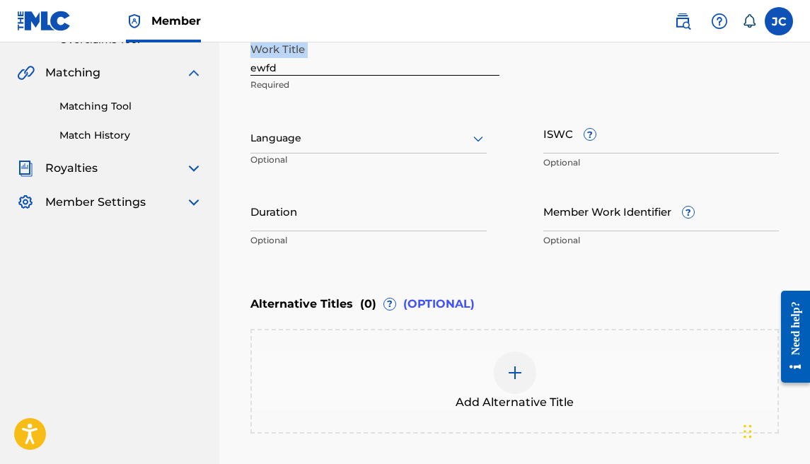
drag, startPoint x: 279, startPoint y: 75, endPoint x: 248, endPoint y: 69, distance: 32.5
click at [249, 69] on div "Register Work Search Enter Work Details Add Writers Add Publishers & Shares Add…" at bounding box center [514, 148] width 557 height 769
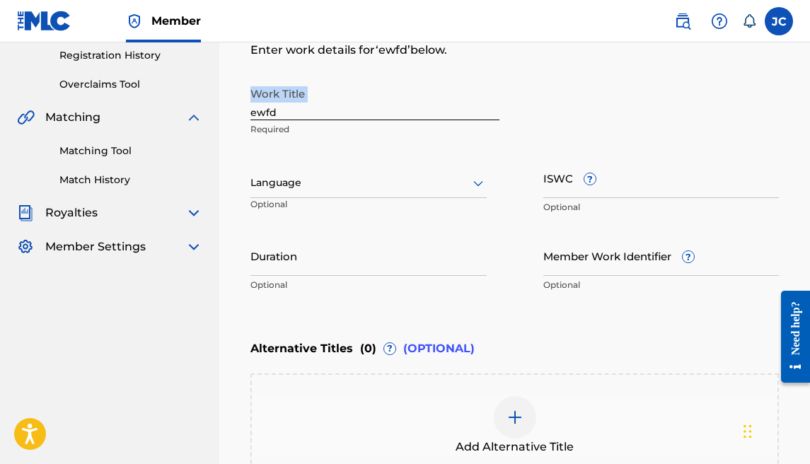
scroll to position [0, 0]
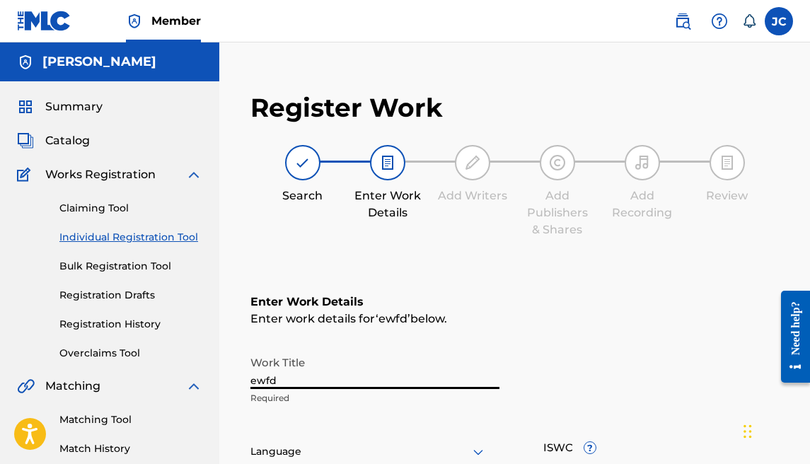
drag, startPoint x: 296, startPoint y: 379, endPoint x: 243, endPoint y: 380, distance: 52.3
click at [243, 380] on div "Register Work Search Enter Work Details Add Writers Add Publishers & Shares Add…" at bounding box center [514, 462] width 557 height 769
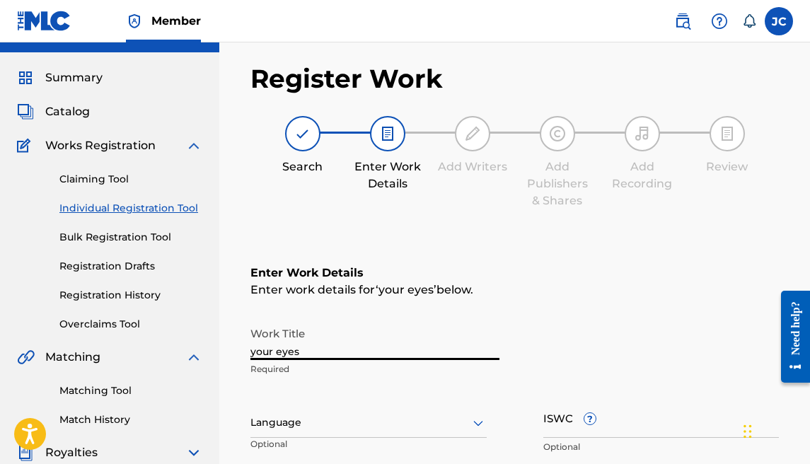
scroll to position [127, 0]
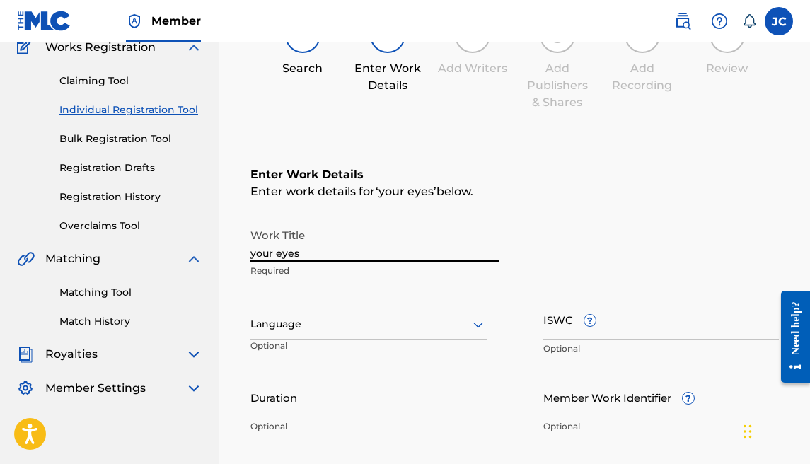
click at [295, 326] on div at bounding box center [368, 324] width 236 height 18
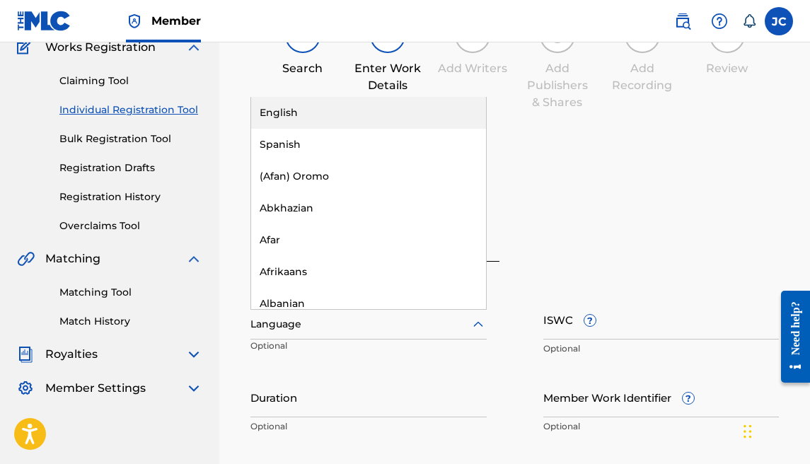
click at [310, 115] on div "English" at bounding box center [368, 113] width 235 height 32
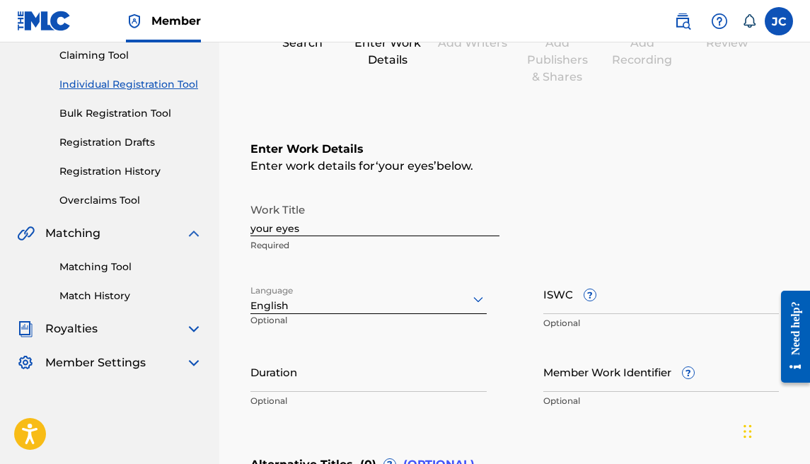
scroll to position [156, 0]
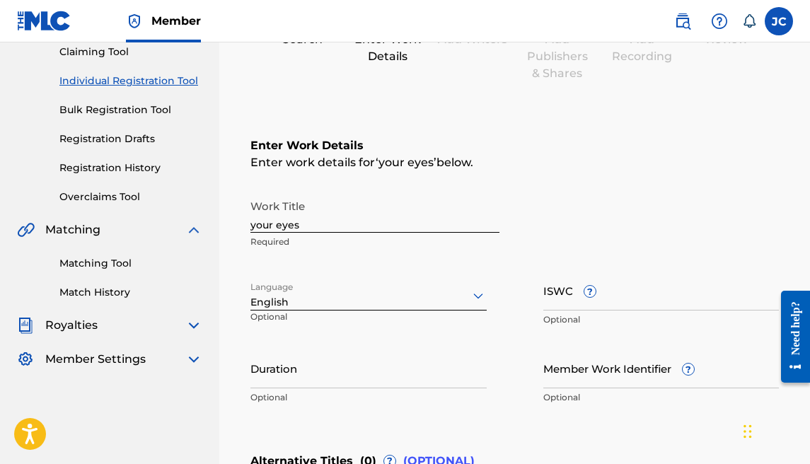
click at [345, 371] on input "Duration" at bounding box center [368, 368] width 236 height 40
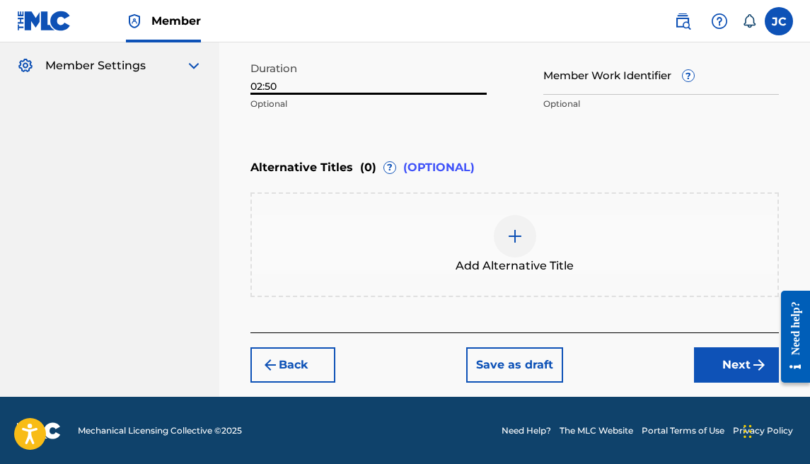
click at [743, 348] on button "Next" at bounding box center [736, 364] width 85 height 35
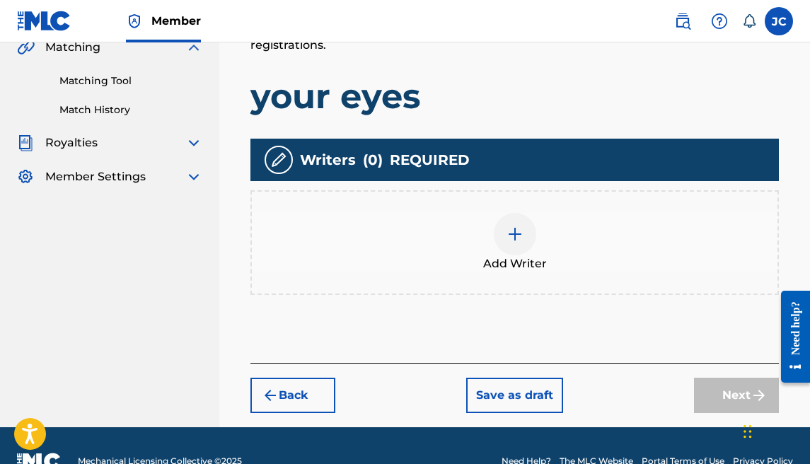
scroll to position [352, 0]
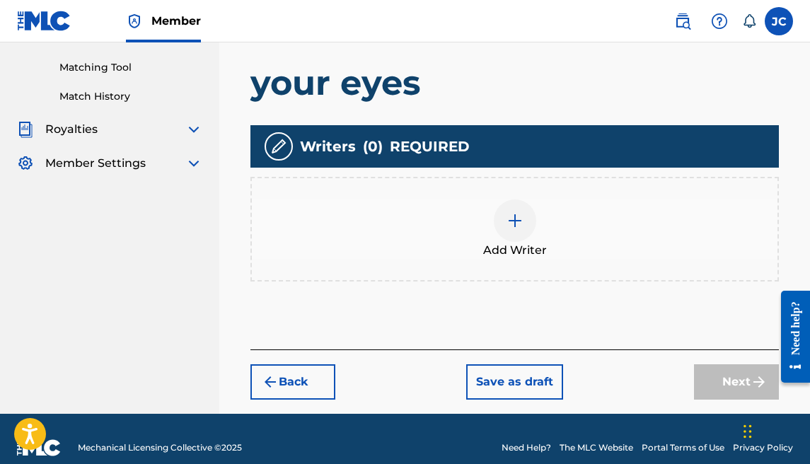
click at [509, 220] on img at bounding box center [514, 220] width 17 height 17
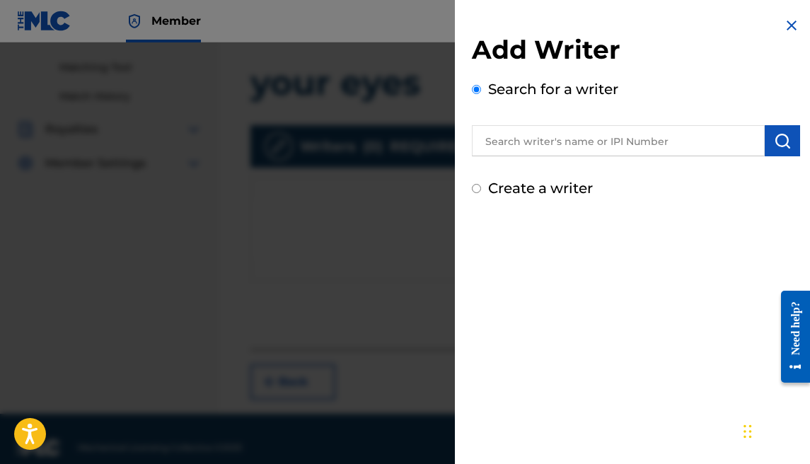
click at [562, 151] on input "text" at bounding box center [618, 140] width 293 height 31
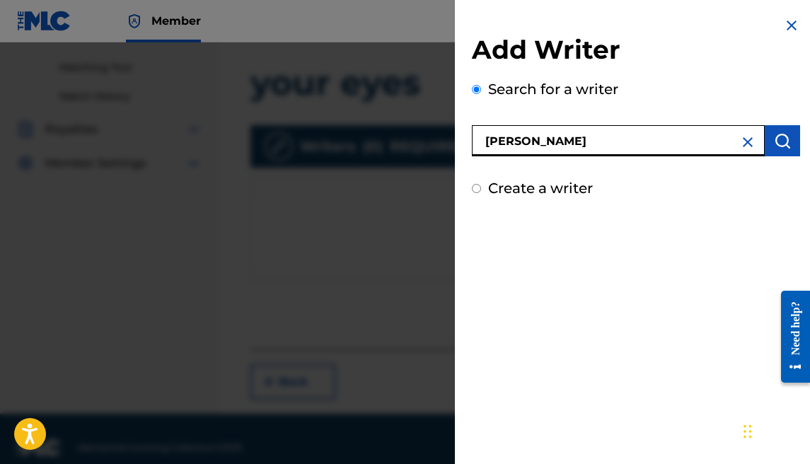
click at [773, 151] on button "submit" at bounding box center [782, 140] width 35 height 31
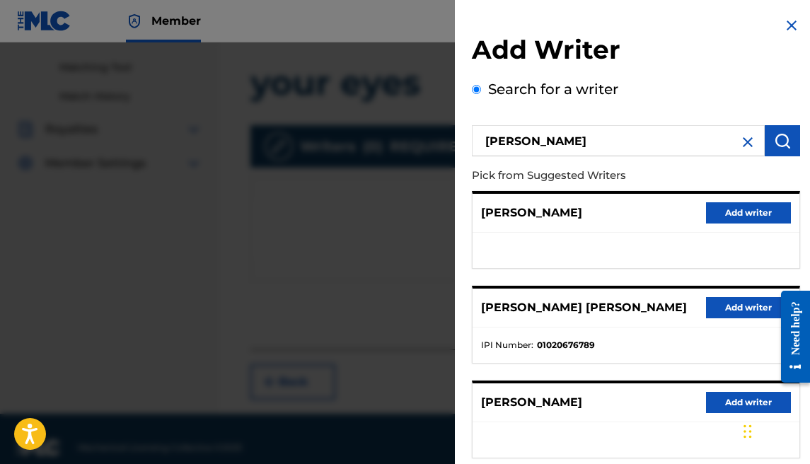
click at [717, 298] on button "Add writer" at bounding box center [748, 307] width 85 height 21
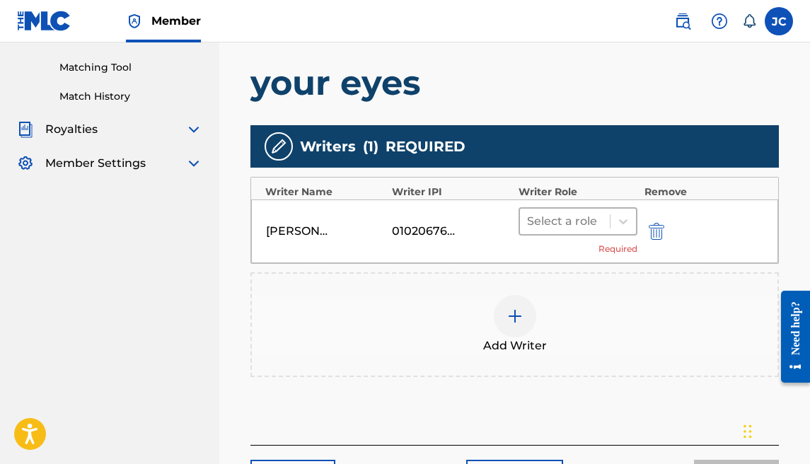
click at [567, 227] on div at bounding box center [565, 221] width 76 height 20
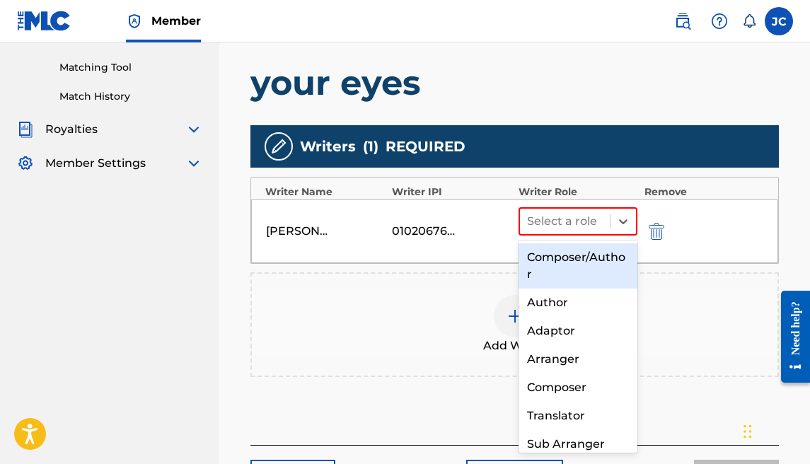
click at [569, 249] on div "Composer/Author" at bounding box center [577, 265] width 119 height 45
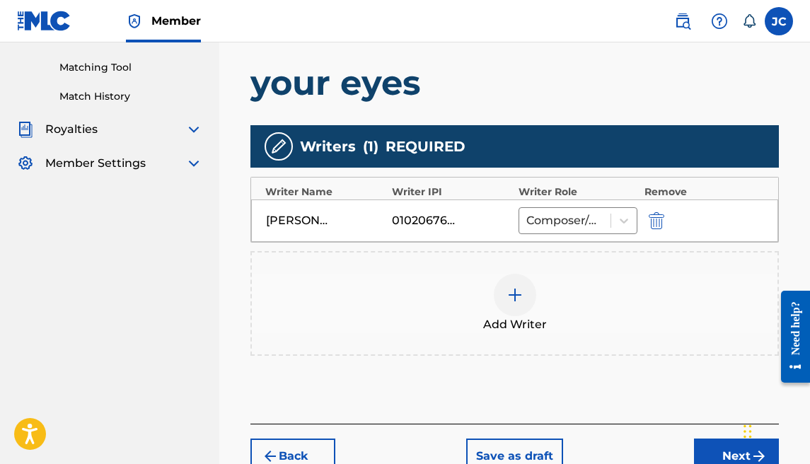
click at [516, 290] on img at bounding box center [514, 294] width 17 height 17
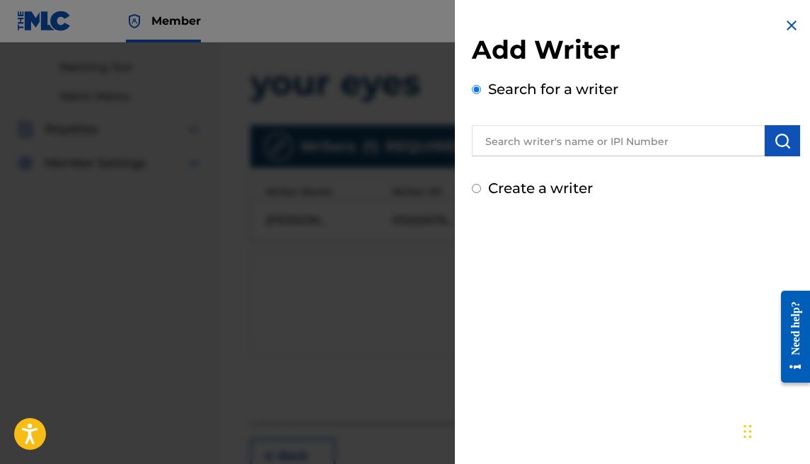
click at [541, 190] on label "Create a writer" at bounding box center [540, 188] width 105 height 17
click at [481, 190] on input "Create a writer" at bounding box center [476, 188] width 9 height 9
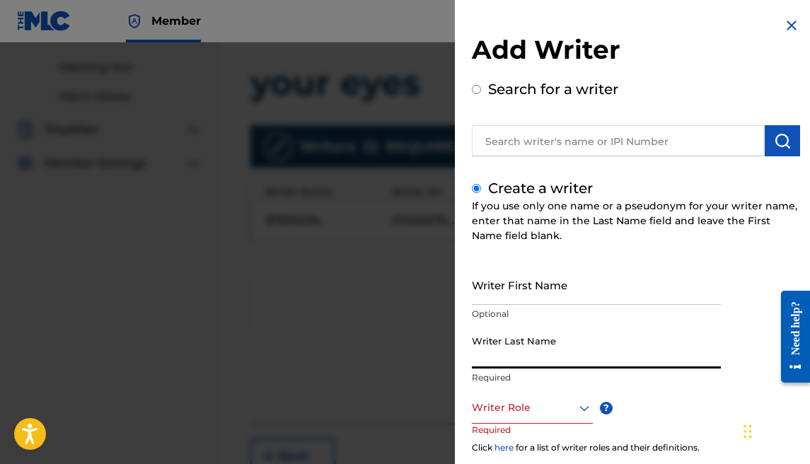
click at [540, 344] on input "Writer Last Name" at bounding box center [596, 348] width 249 height 40
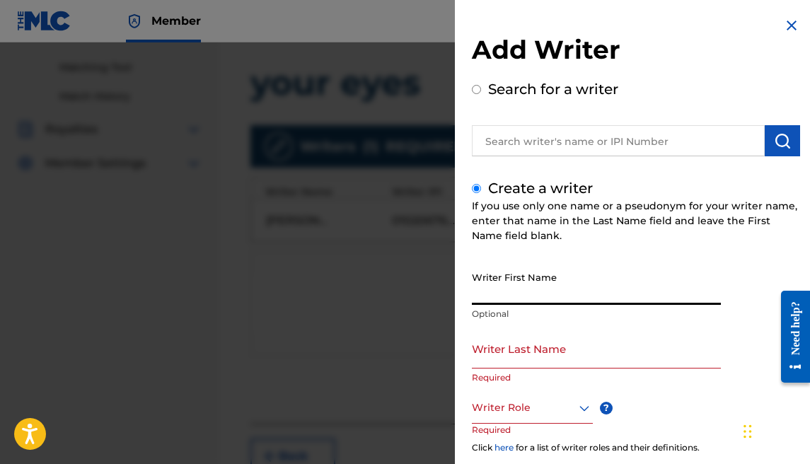
click at [526, 293] on input "Writer First Name" at bounding box center [596, 285] width 249 height 40
click at [528, 83] on label "Search for a writer" at bounding box center [553, 89] width 130 height 17
click at [481, 85] on input "Search for a writer" at bounding box center [476, 89] width 9 height 9
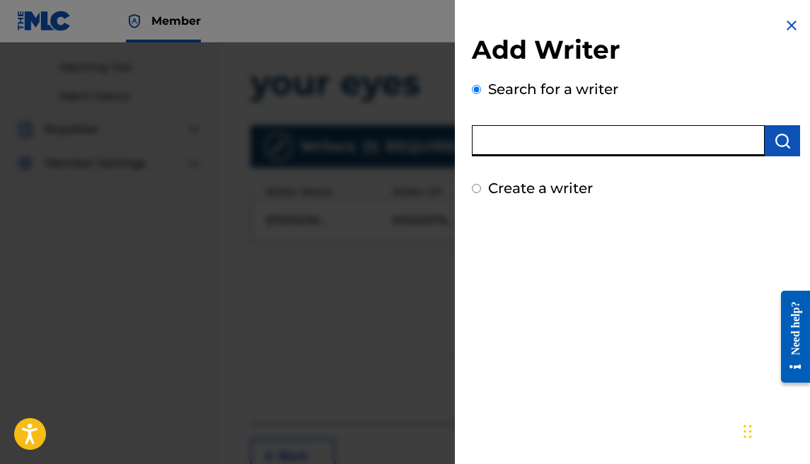
click at [536, 136] on input "text" at bounding box center [618, 140] width 293 height 31
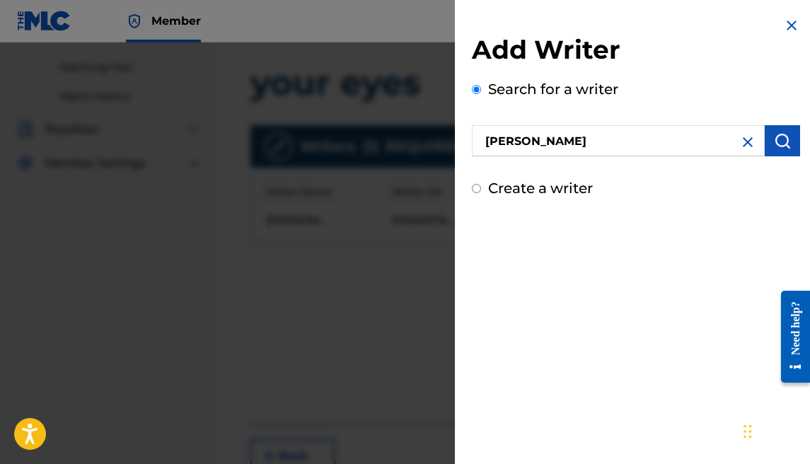
click at [789, 142] on button "submit" at bounding box center [782, 140] width 35 height 31
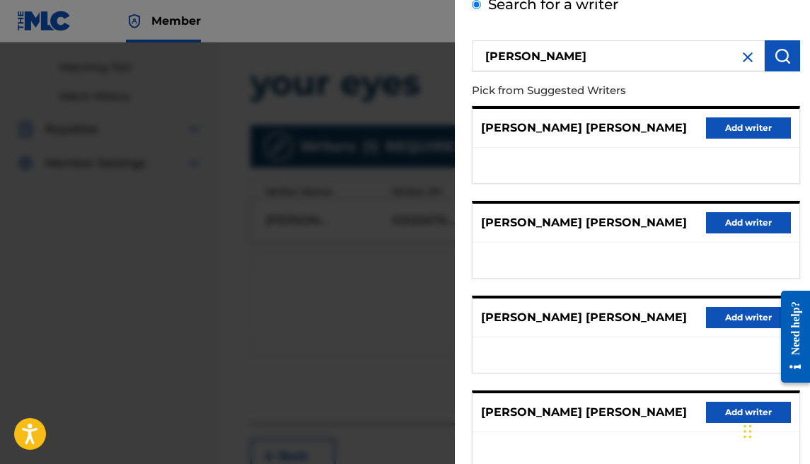
scroll to position [0, 0]
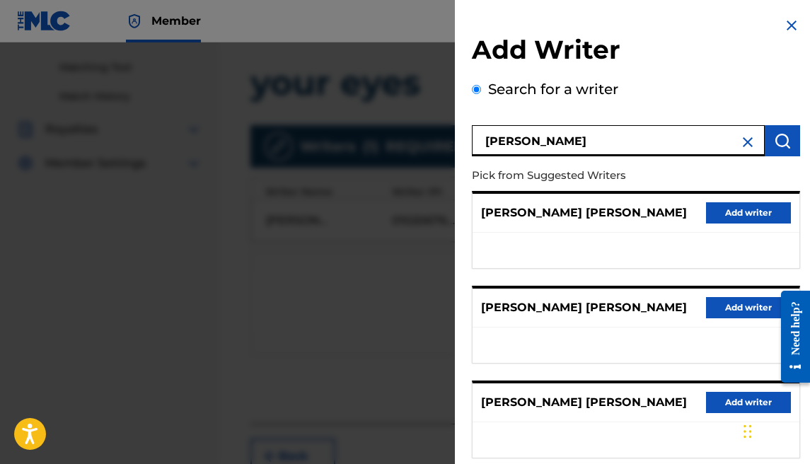
click at [552, 145] on input "[PERSON_NAME]" at bounding box center [618, 140] width 293 height 31
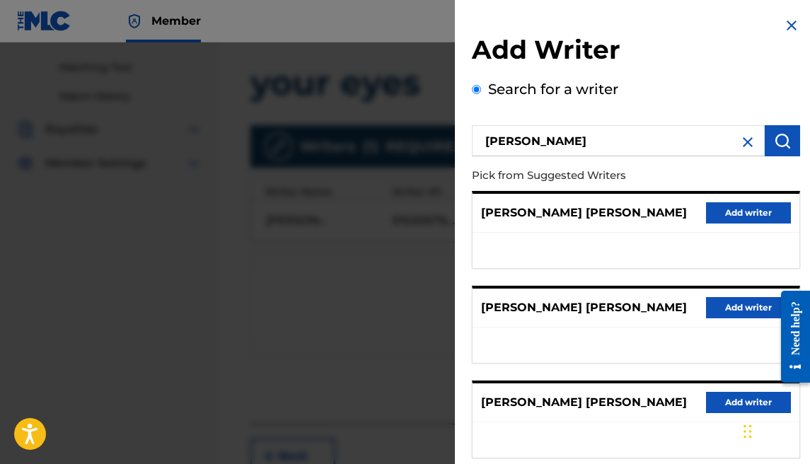
click at [793, 141] on button "submit" at bounding box center [782, 140] width 35 height 31
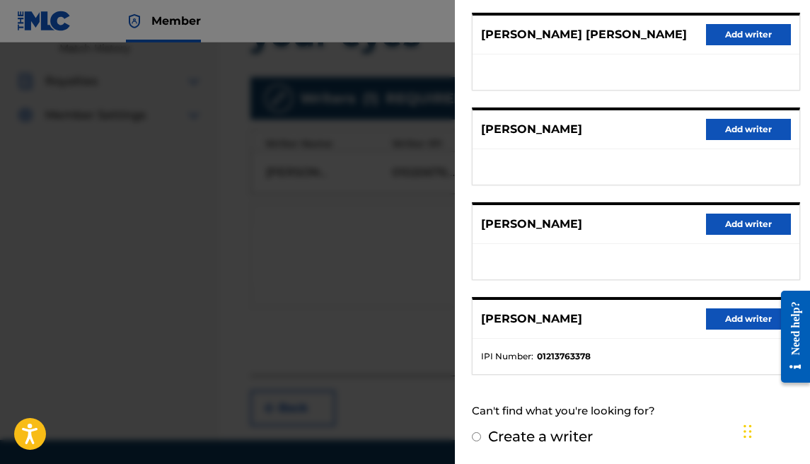
scroll to position [444, 0]
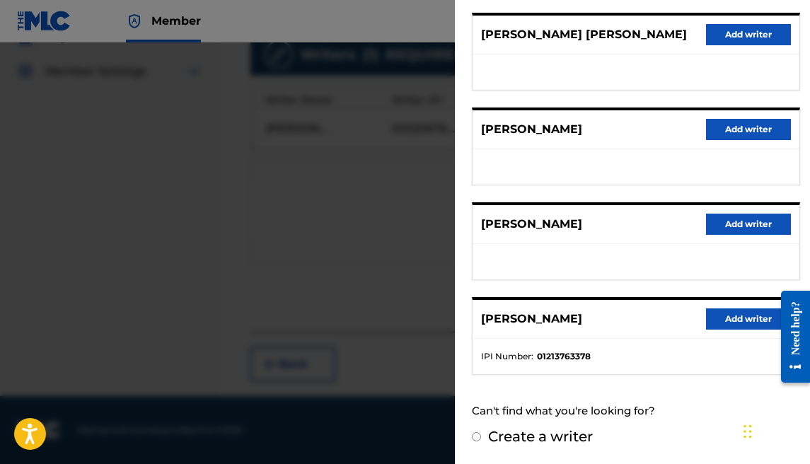
click at [556, 438] on label "Create a writer" at bounding box center [540, 436] width 105 height 17
click at [481, 438] on input "Create a writer" at bounding box center [476, 436] width 9 height 9
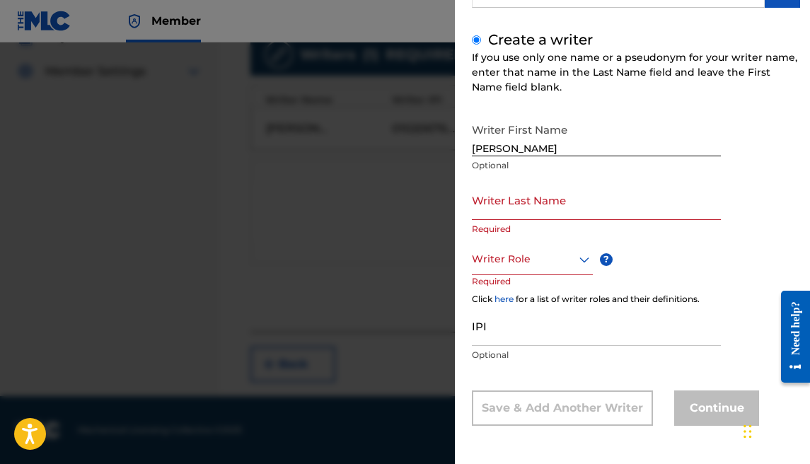
scroll to position [104, 0]
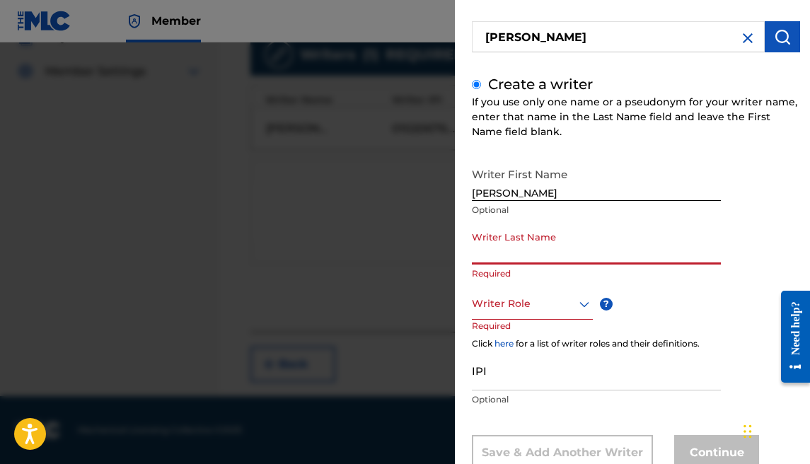
click at [527, 255] on input "Writer Last Name" at bounding box center [596, 244] width 249 height 40
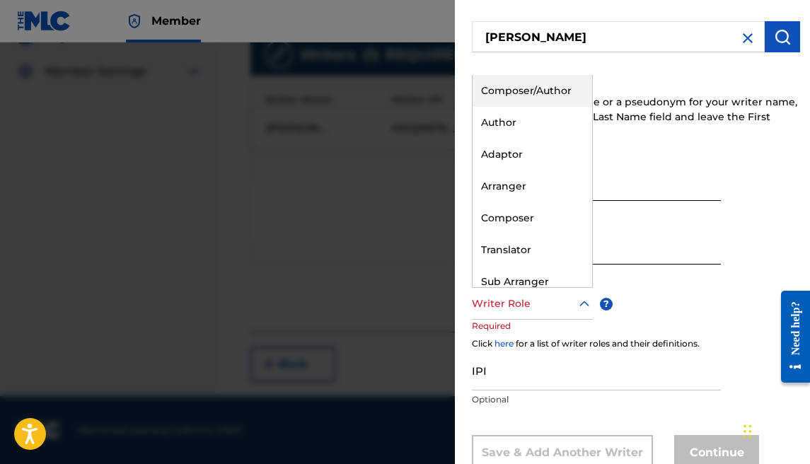
click at [564, 312] on div at bounding box center [532, 304] width 121 height 18
click at [515, 94] on div "Composer/Author" at bounding box center [532, 91] width 120 height 32
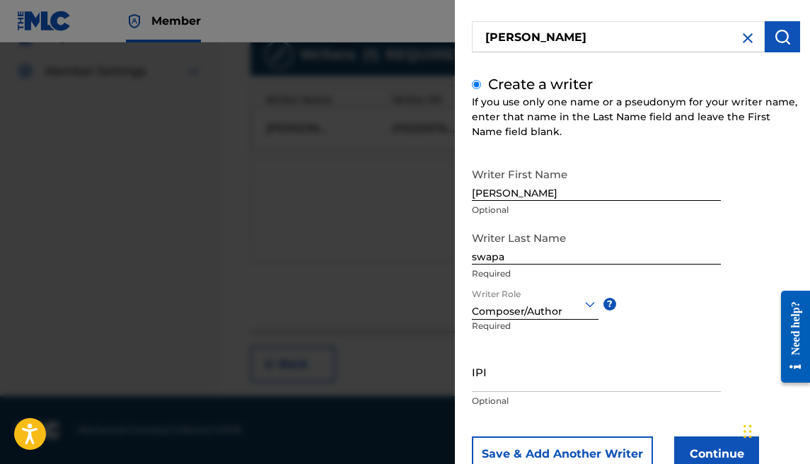
click at [682, 437] on button "Continue" at bounding box center [716, 453] width 85 height 35
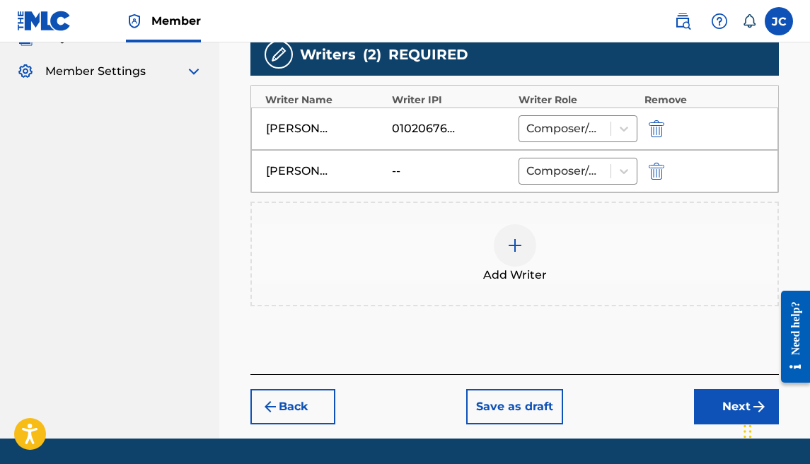
click at [649, 171] on img "submit" at bounding box center [657, 171] width 16 height 17
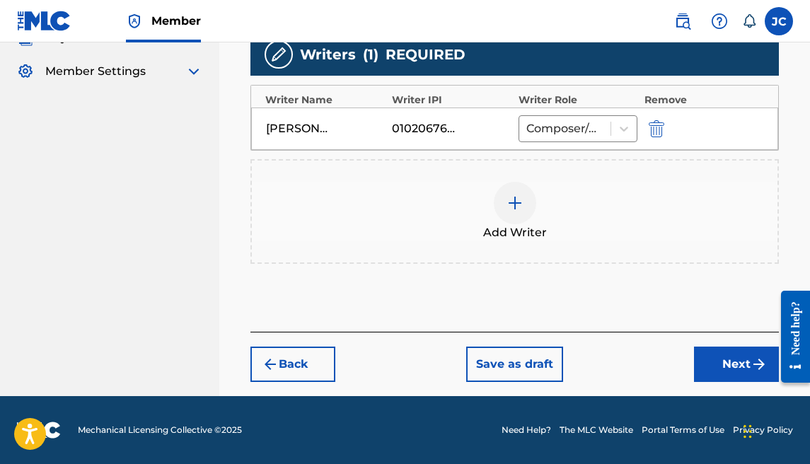
click at [525, 197] on div at bounding box center [515, 203] width 42 height 42
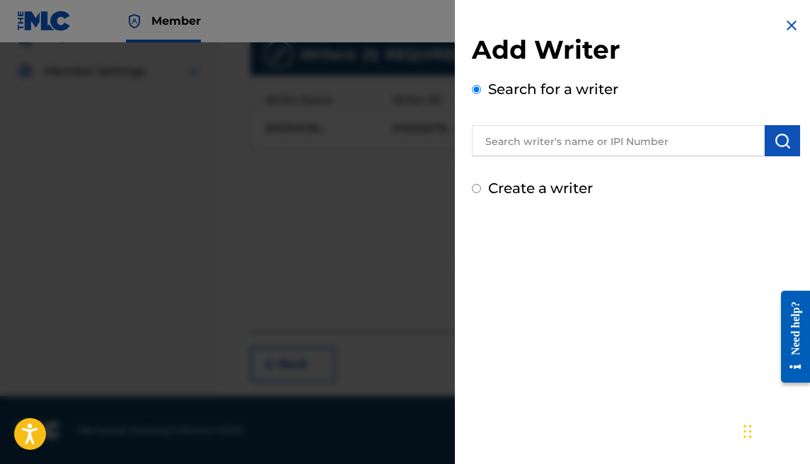
click at [538, 188] on label "Create a writer" at bounding box center [540, 188] width 105 height 17
click at [481, 188] on input "Create a writer" at bounding box center [476, 188] width 9 height 9
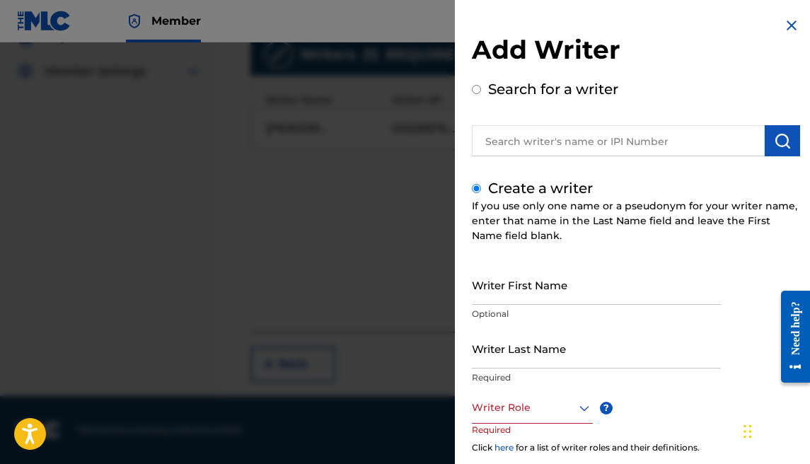
click at [534, 359] on input "Writer Last Name" at bounding box center [596, 348] width 249 height 40
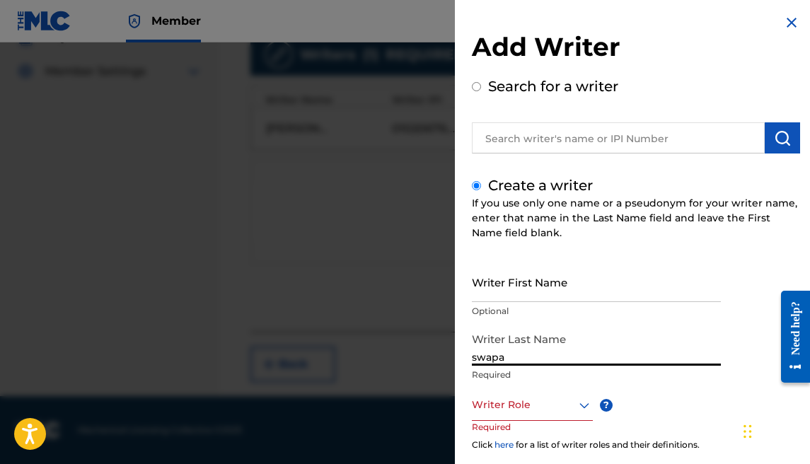
click at [556, 394] on div "Writer Role" at bounding box center [532, 405] width 121 height 32
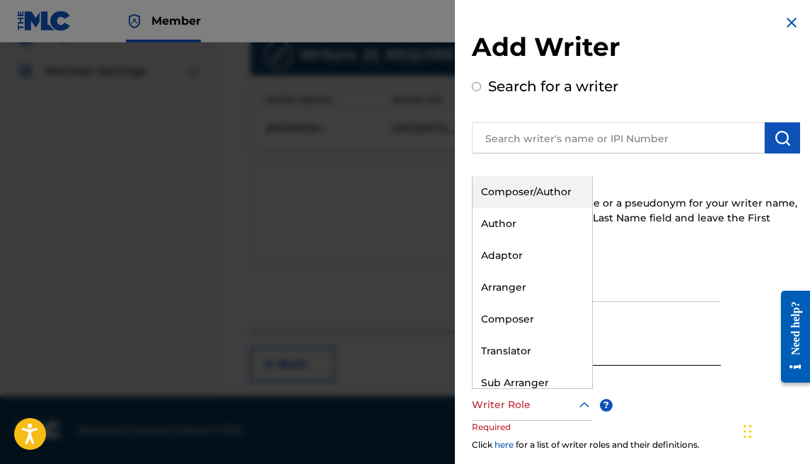
click at [528, 178] on div "Composer/Author" at bounding box center [532, 192] width 120 height 32
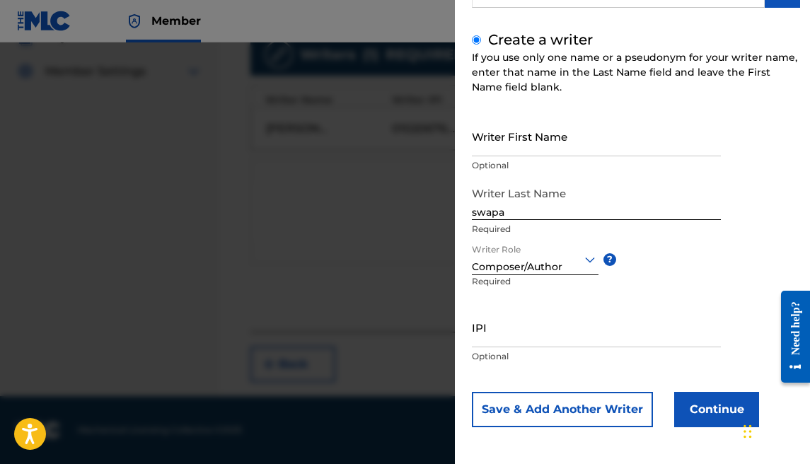
scroll to position [150, 0]
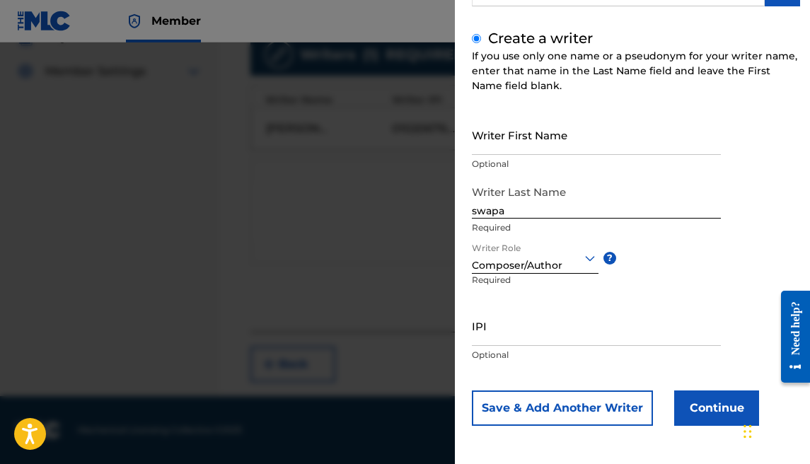
click at [699, 410] on button "Continue" at bounding box center [716, 407] width 85 height 35
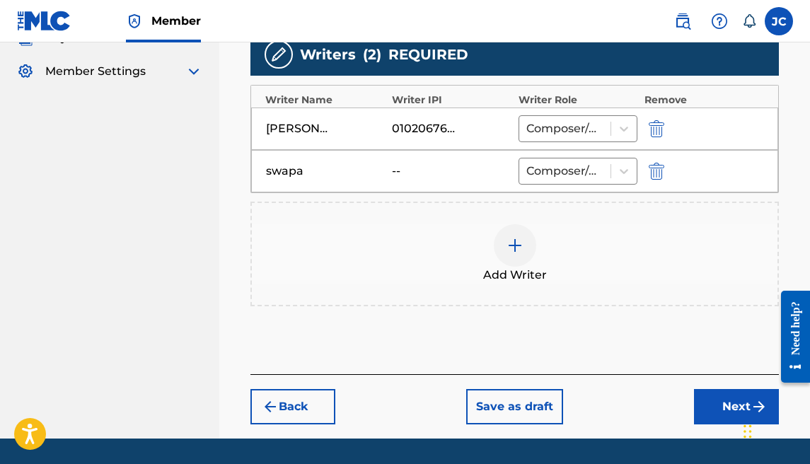
click at [700, 400] on button "Next" at bounding box center [736, 406] width 85 height 35
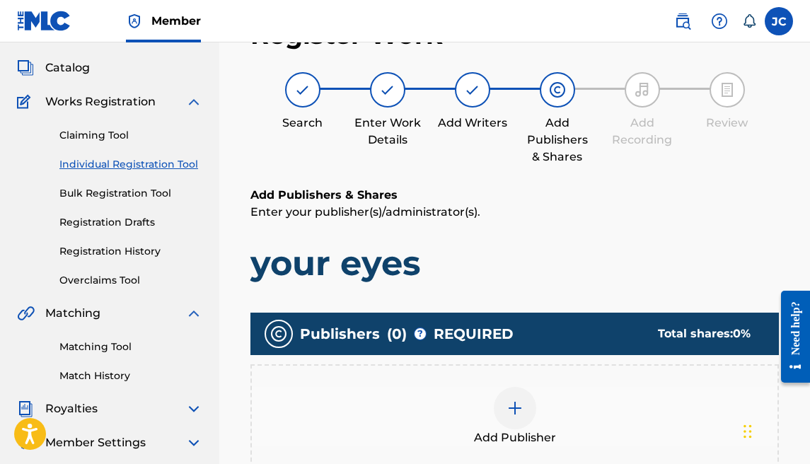
scroll to position [64, 0]
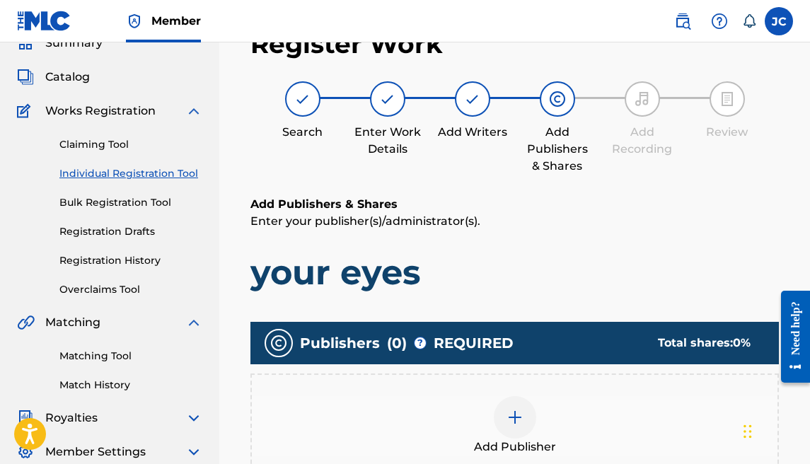
click at [514, 402] on div at bounding box center [515, 417] width 42 height 42
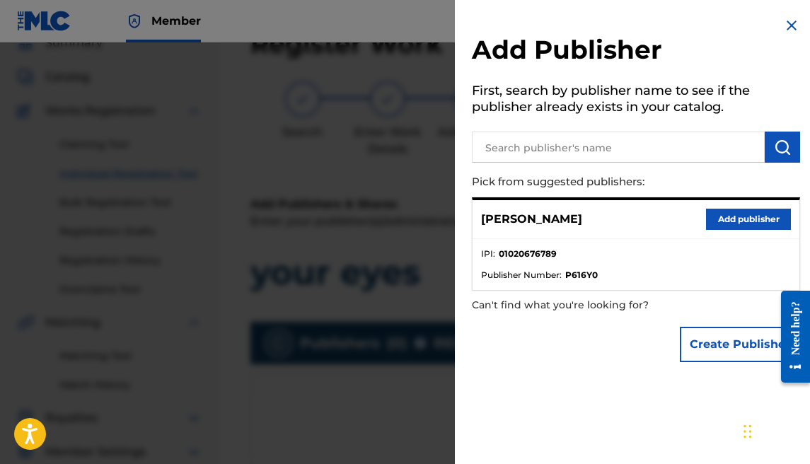
click at [738, 210] on button "Add publisher" at bounding box center [748, 219] width 85 height 21
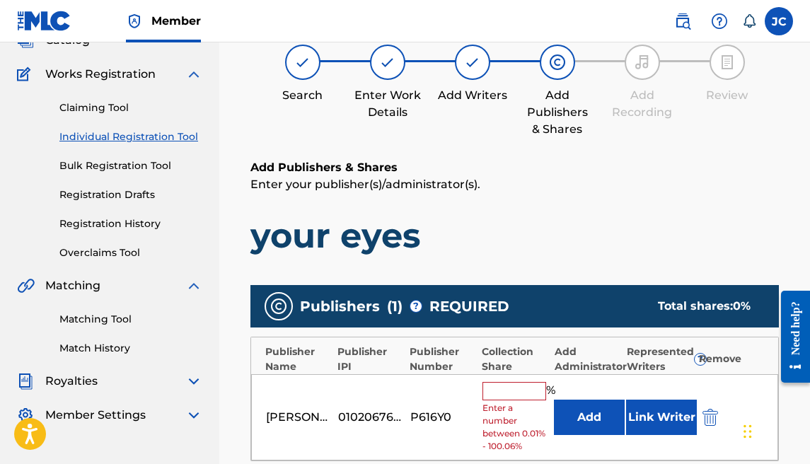
scroll to position [175, 0]
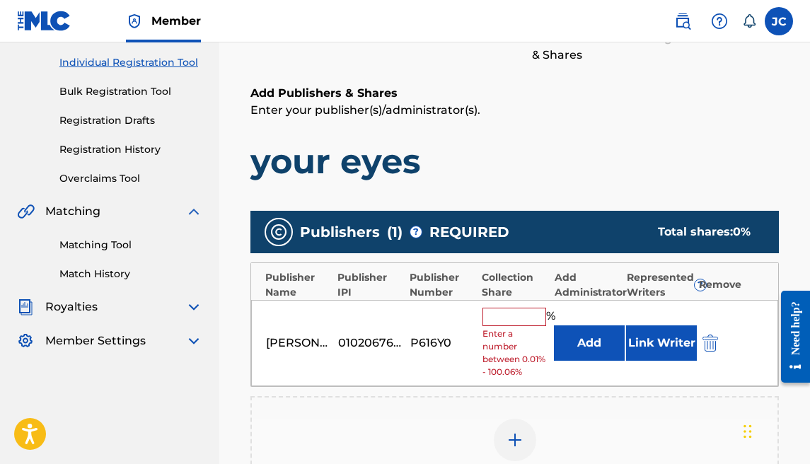
click at [528, 314] on input "text" at bounding box center [514, 317] width 64 height 18
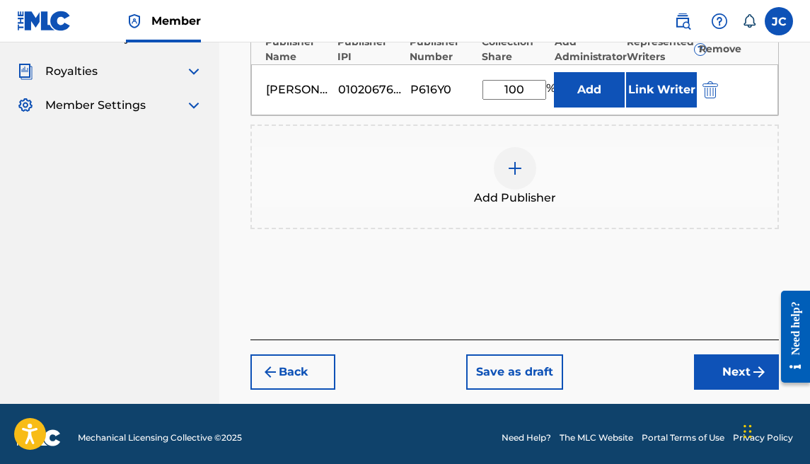
click at [744, 354] on button "Next" at bounding box center [736, 371] width 85 height 35
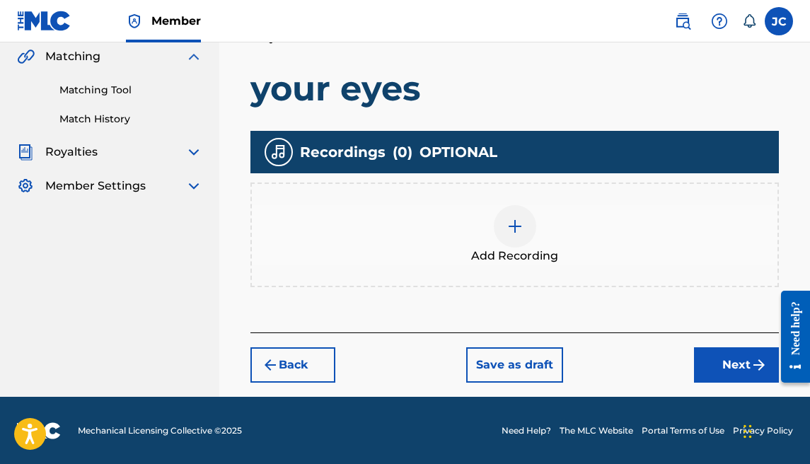
click at [708, 358] on button "Next" at bounding box center [736, 364] width 85 height 35
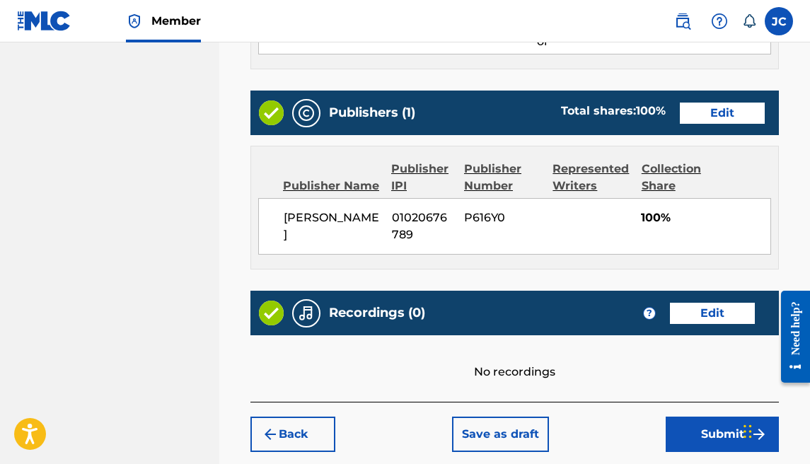
scroll to position [791, 0]
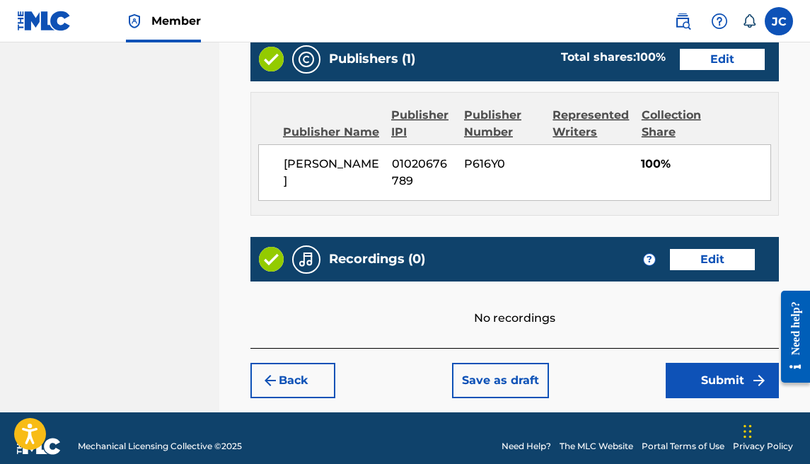
click at [680, 363] on button "Submit" at bounding box center [722, 380] width 113 height 35
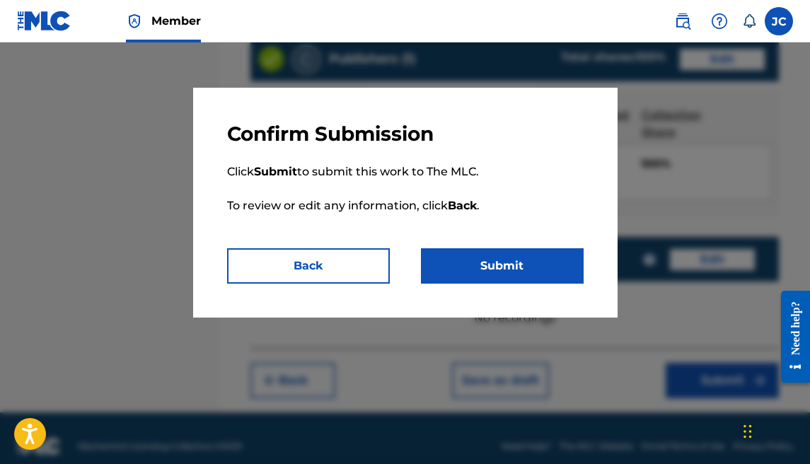
click at [480, 254] on button "Submit" at bounding box center [502, 265] width 163 height 35
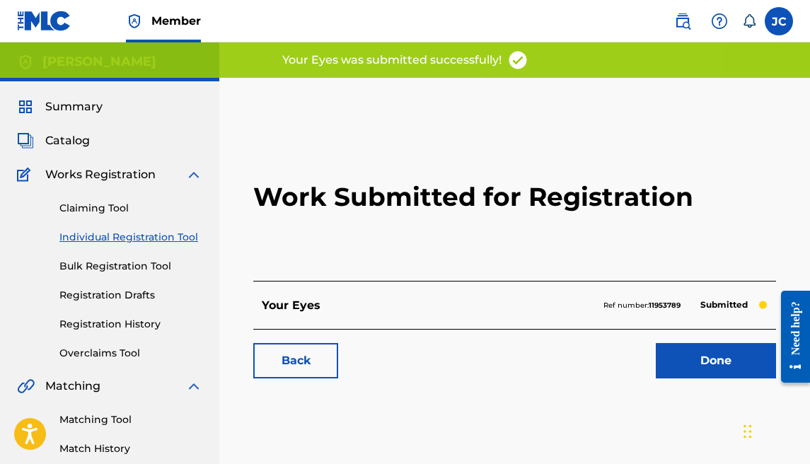
click at [657, 347] on link "Done" at bounding box center [716, 360] width 120 height 35
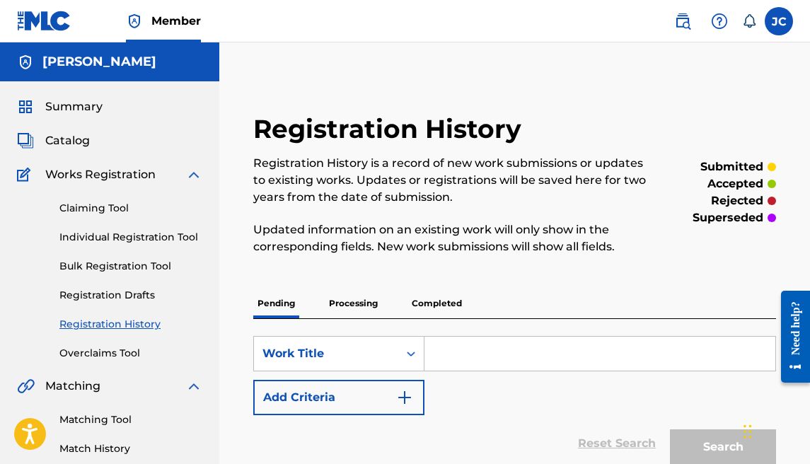
click at [122, 239] on link "Individual Registration Tool" at bounding box center [130, 237] width 143 height 15
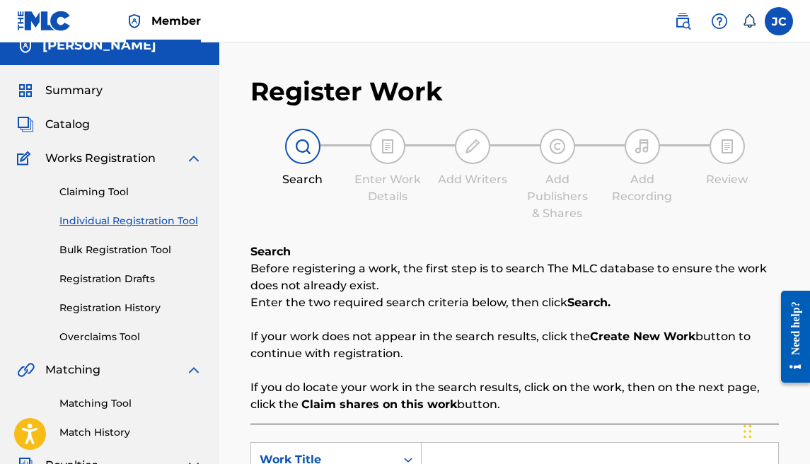
scroll to position [305, 0]
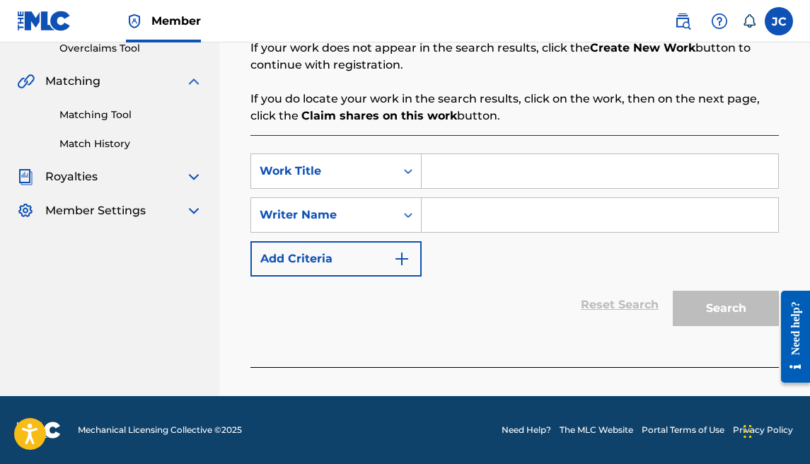
click at [450, 192] on div "SearchWithCriteria2a537f74-139a-4224-8af5-7d930eb73337 Work Title SearchWithCri…" at bounding box center [514, 214] width 528 height 123
click at [455, 185] on input "Search Form" at bounding box center [600, 171] width 356 height 34
click at [459, 207] on input "Search Form" at bounding box center [600, 215] width 356 height 34
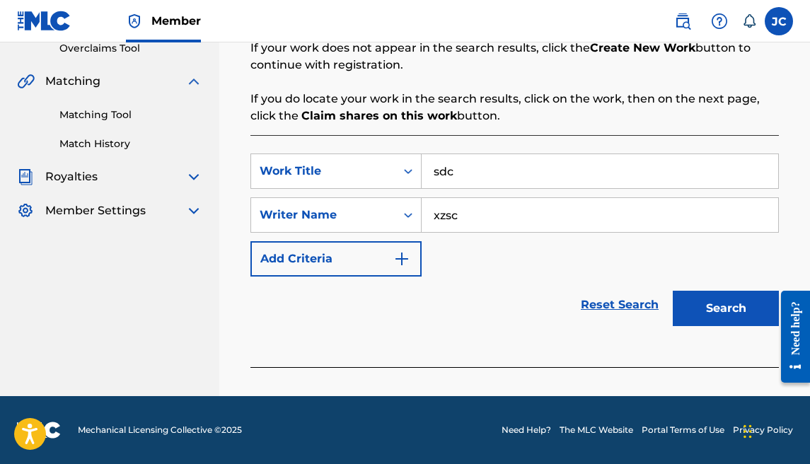
click at [700, 290] on div "Search" at bounding box center [722, 305] width 113 height 57
click at [702, 293] on button "Search" at bounding box center [726, 308] width 106 height 35
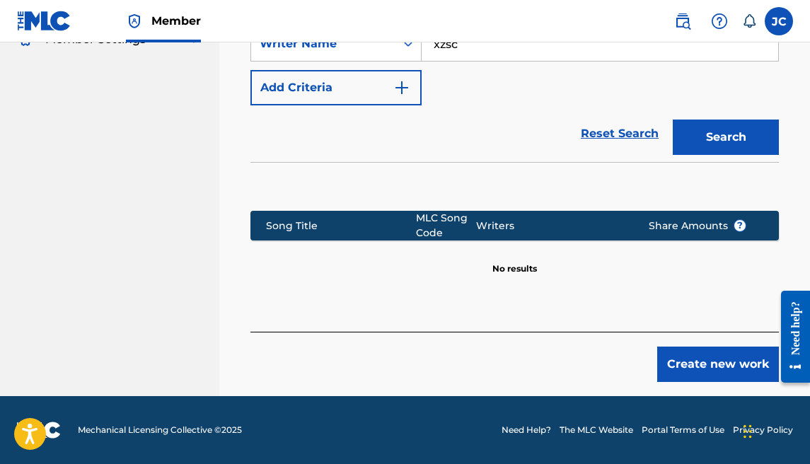
click at [668, 356] on button "Create new work" at bounding box center [718, 364] width 122 height 35
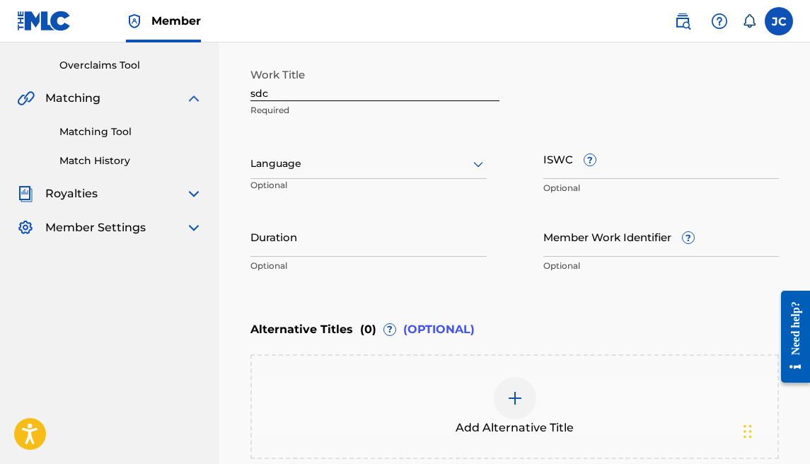
scroll to position [223, 0]
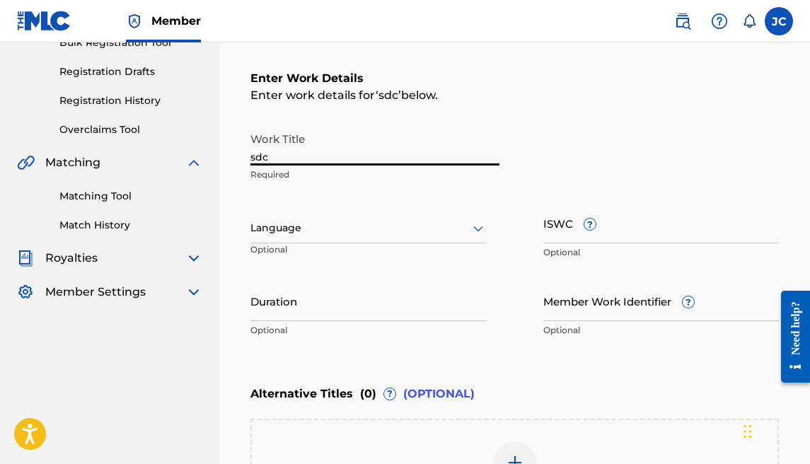
drag, startPoint x: 273, startPoint y: 156, endPoint x: 230, endPoint y: 151, distance: 43.5
click at [230, 151] on div "Register Work Search Enter Work Details Add Writers Add Publishers & Shares Add…" at bounding box center [514, 238] width 591 height 769
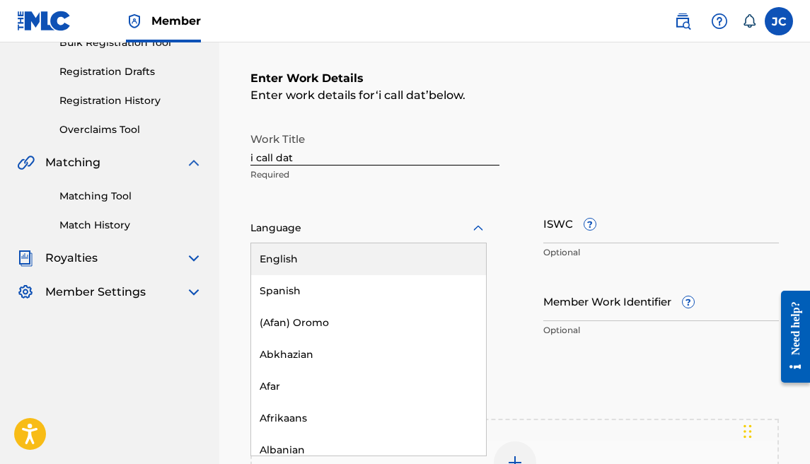
click at [316, 236] on div at bounding box center [368, 228] width 236 height 18
click at [326, 252] on div "English" at bounding box center [368, 259] width 235 height 32
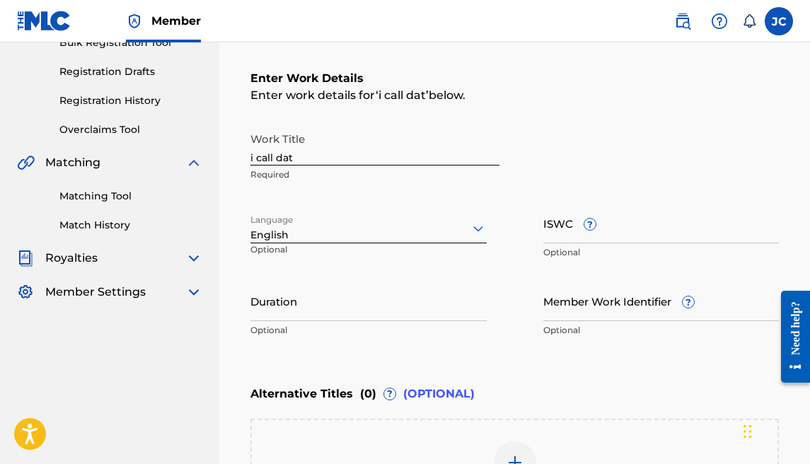
click at [339, 290] on input "Duration" at bounding box center [368, 301] width 236 height 40
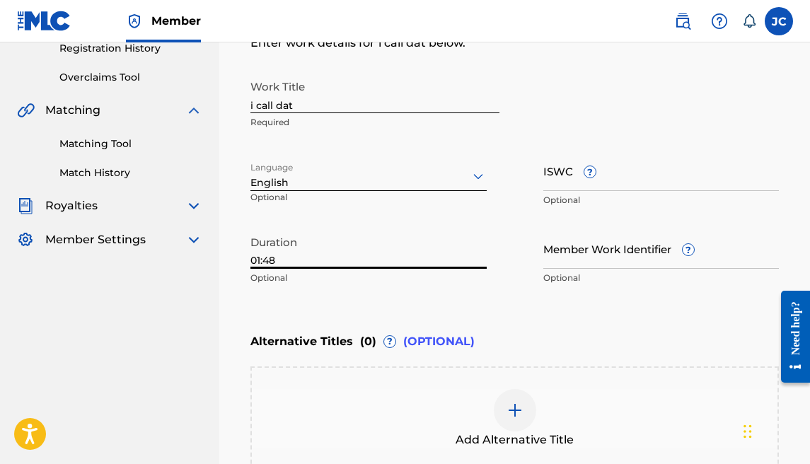
scroll to position [450, 0]
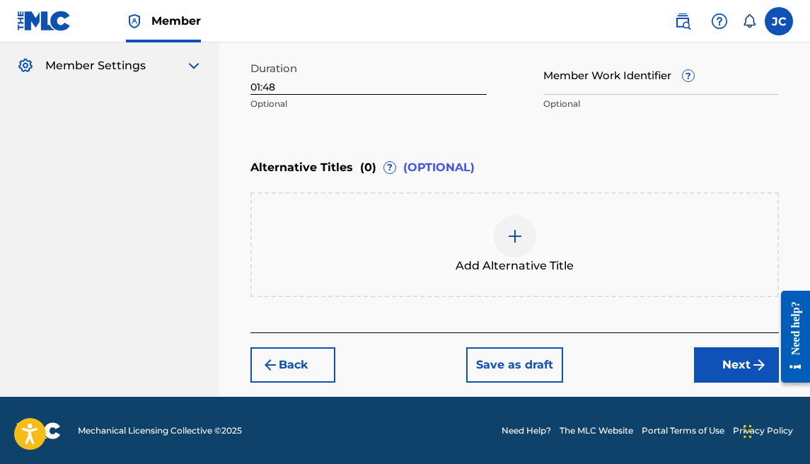
click at [738, 363] on button "Next" at bounding box center [736, 364] width 85 height 35
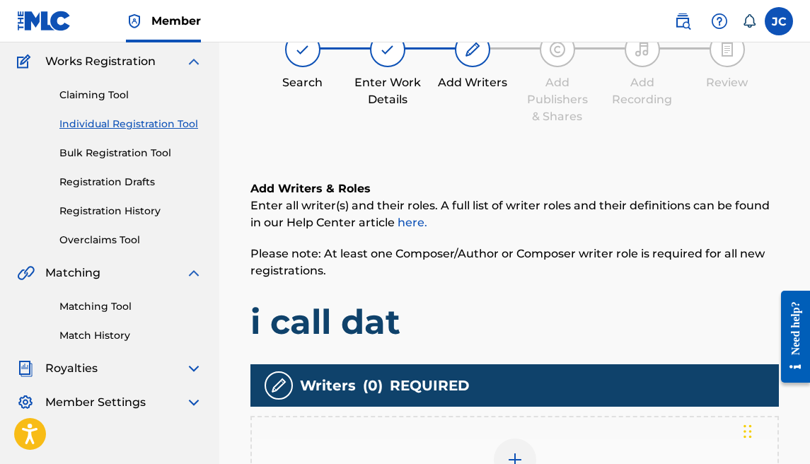
scroll to position [369, 0]
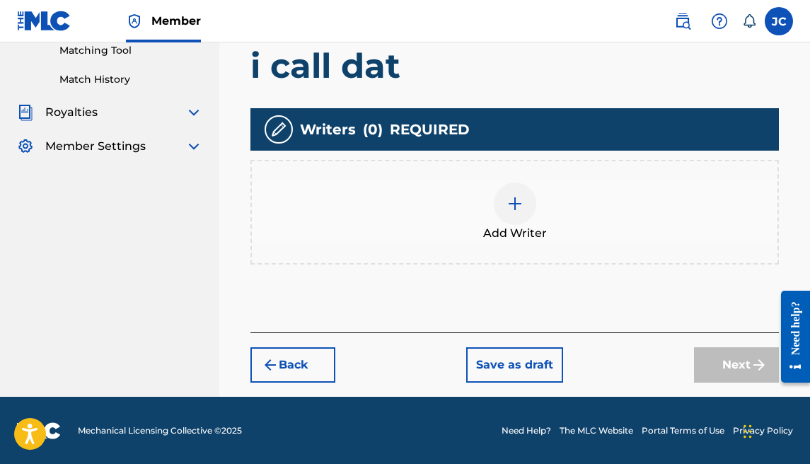
click at [519, 187] on div at bounding box center [515, 203] width 42 height 42
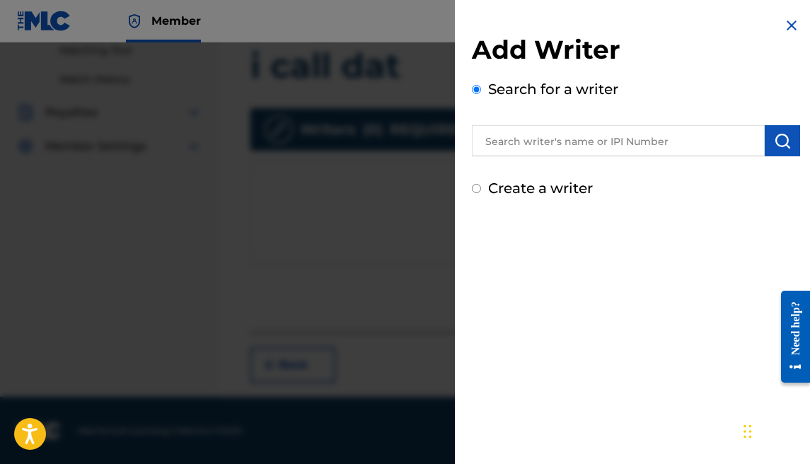
click at [676, 148] on input "text" at bounding box center [618, 140] width 293 height 31
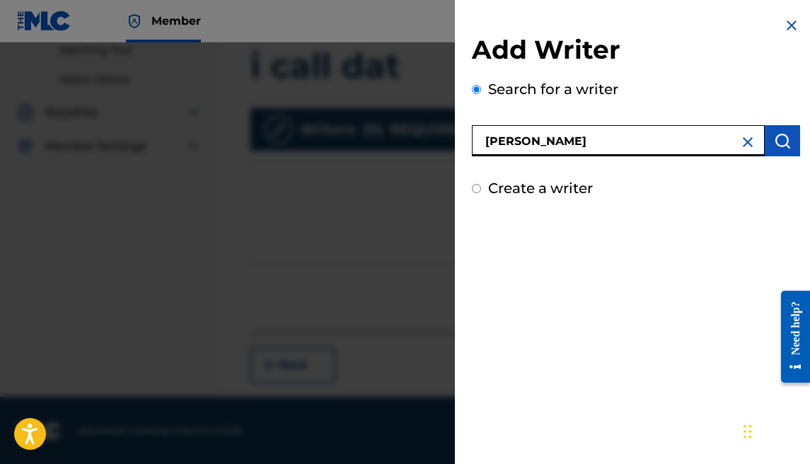
click at [766, 127] on button "submit" at bounding box center [782, 140] width 35 height 31
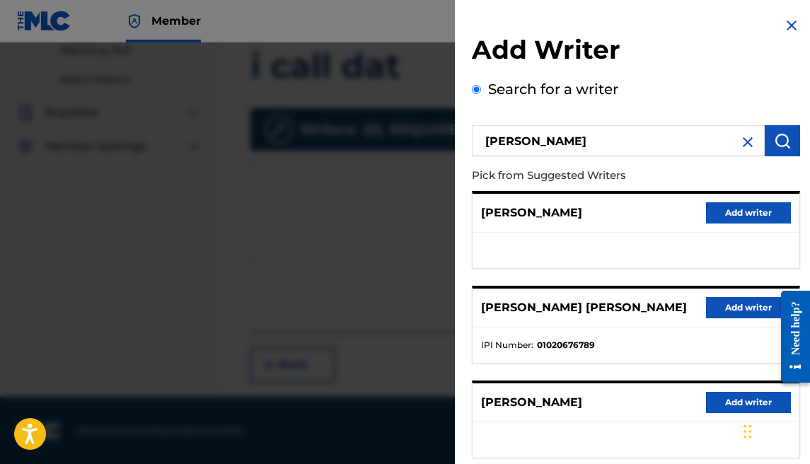
click at [727, 305] on button "Add writer" at bounding box center [748, 307] width 85 height 21
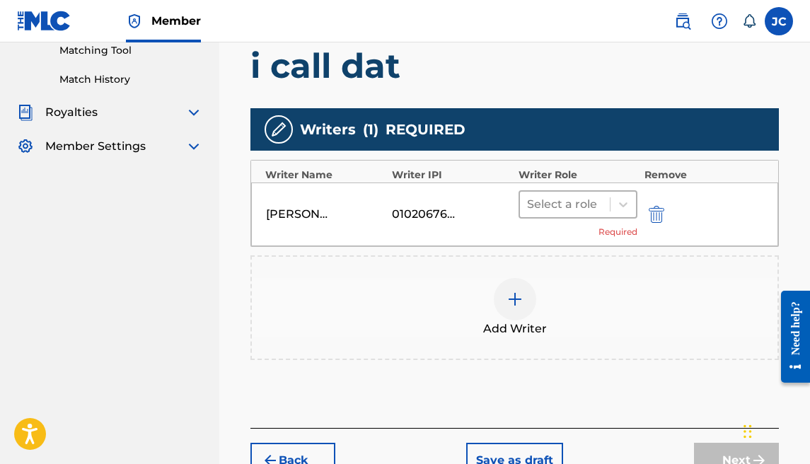
click at [559, 206] on div at bounding box center [565, 204] width 76 height 20
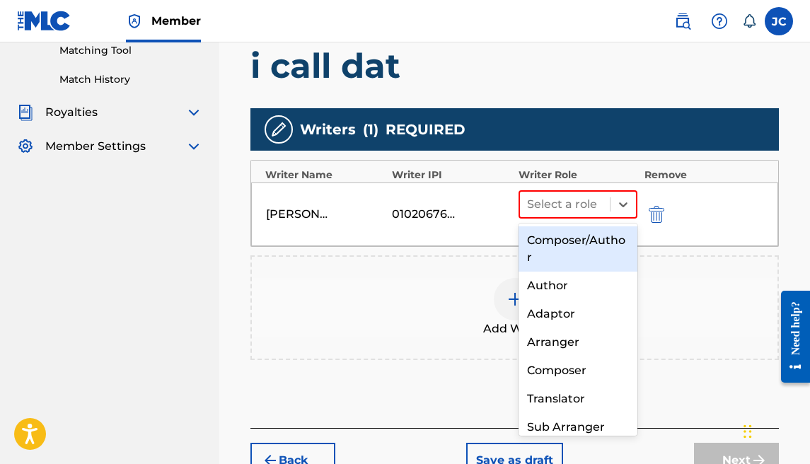
click at [562, 235] on div "Composer/Author" at bounding box center [577, 248] width 119 height 45
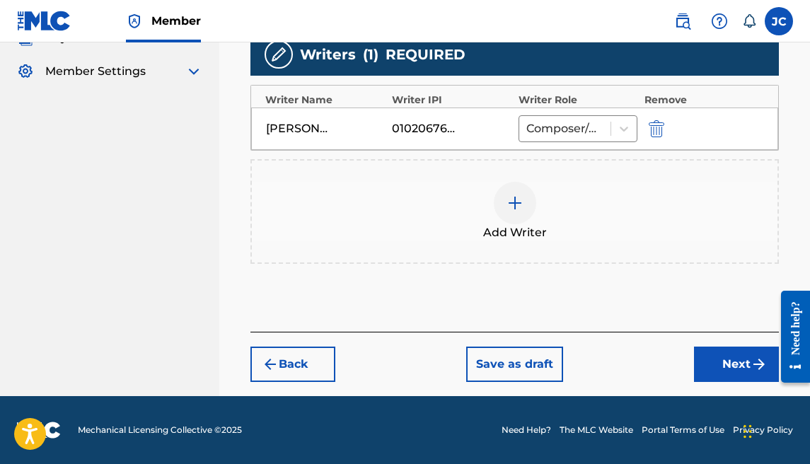
click at [700, 350] on button "Next" at bounding box center [736, 364] width 85 height 35
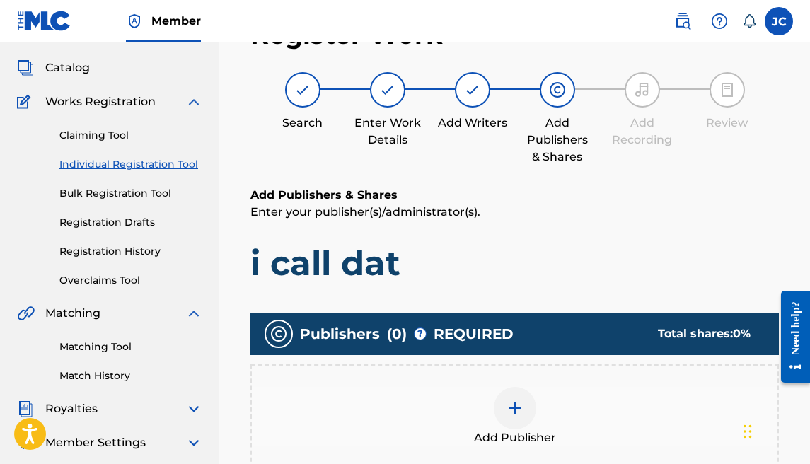
scroll to position [64, 0]
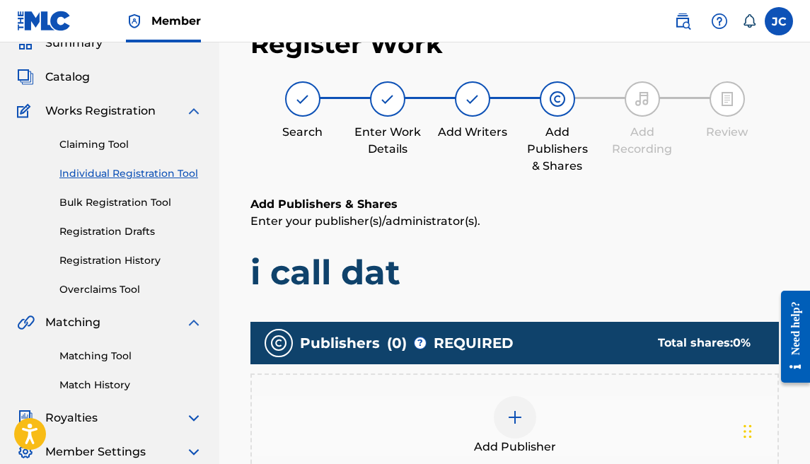
click at [517, 404] on div at bounding box center [515, 417] width 42 height 42
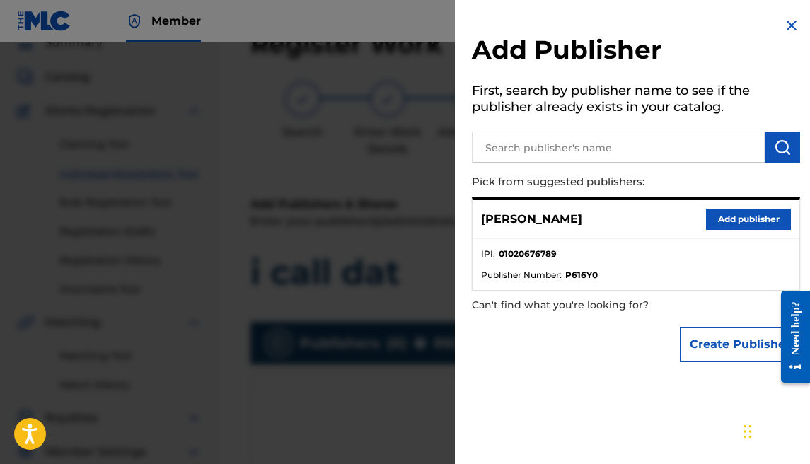
click at [725, 216] on button "Add publisher" at bounding box center [748, 219] width 85 height 21
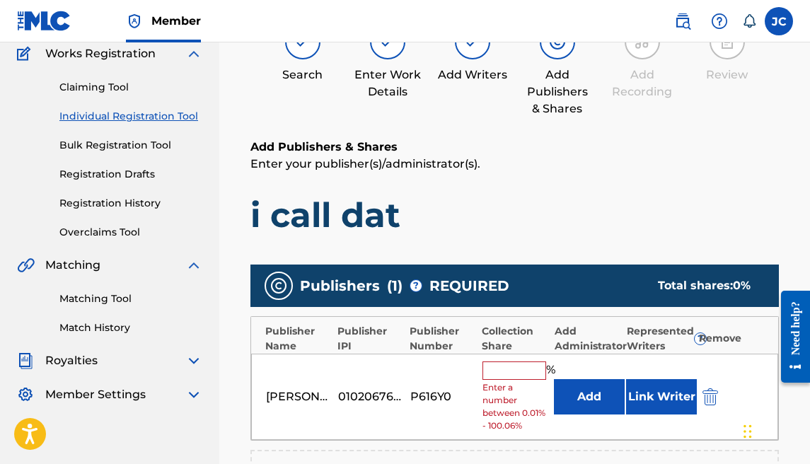
scroll to position [196, 0]
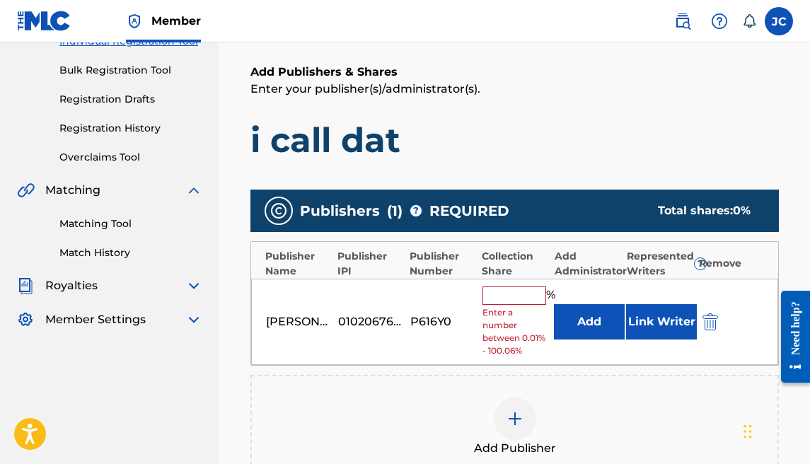
click at [526, 296] on input "text" at bounding box center [514, 295] width 64 height 18
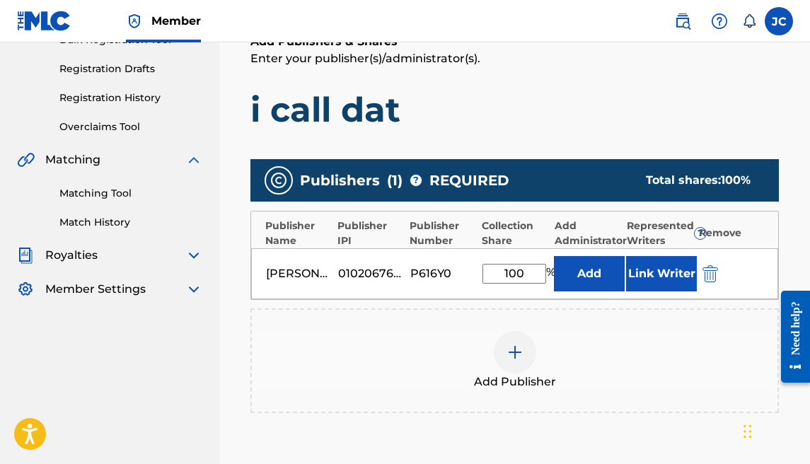
scroll to position [418, 0]
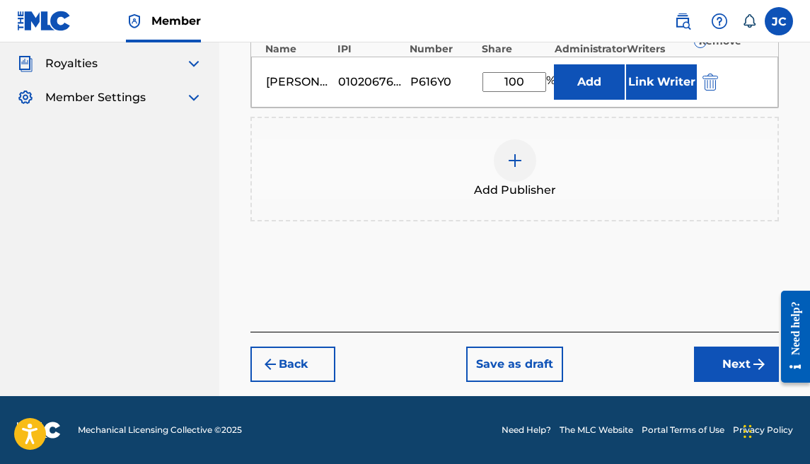
click at [319, 346] on div "Back Save as draft Next" at bounding box center [514, 357] width 528 height 50
click at [318, 353] on button "Back" at bounding box center [292, 364] width 85 height 35
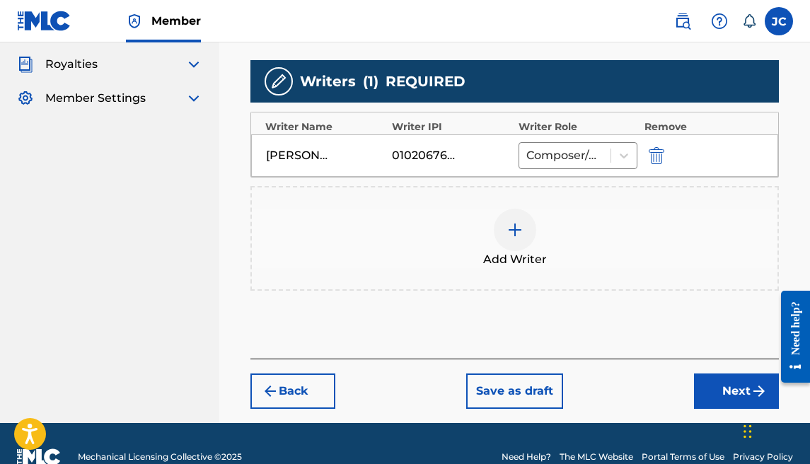
scroll to position [415, 0]
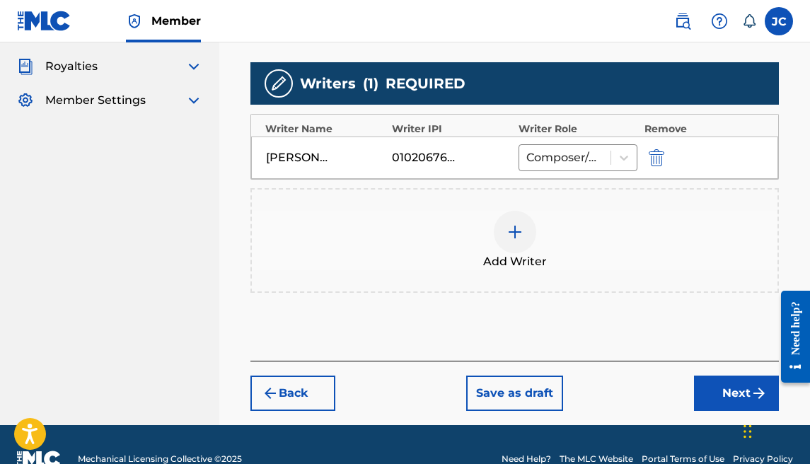
click at [506, 248] on div at bounding box center [515, 232] width 42 height 42
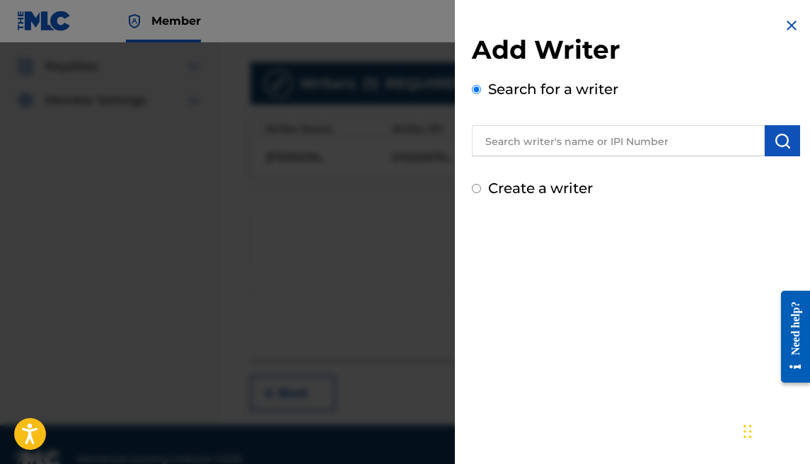
click at [534, 182] on label "Create a writer" at bounding box center [540, 188] width 105 height 17
click at [481, 184] on input "Create a writer" at bounding box center [476, 188] width 9 height 9
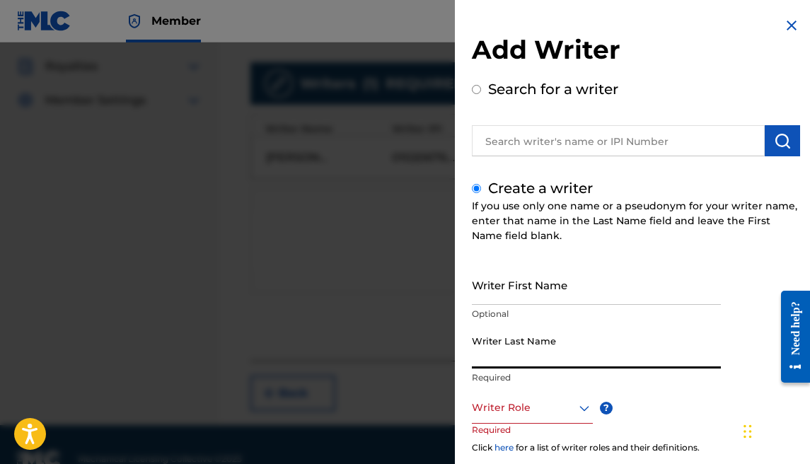
click at [518, 361] on input "Writer Last Name" at bounding box center [596, 348] width 249 height 40
click at [510, 295] on input "Writer First Name" at bounding box center [596, 285] width 249 height 40
click at [528, 407] on div at bounding box center [532, 408] width 121 height 18
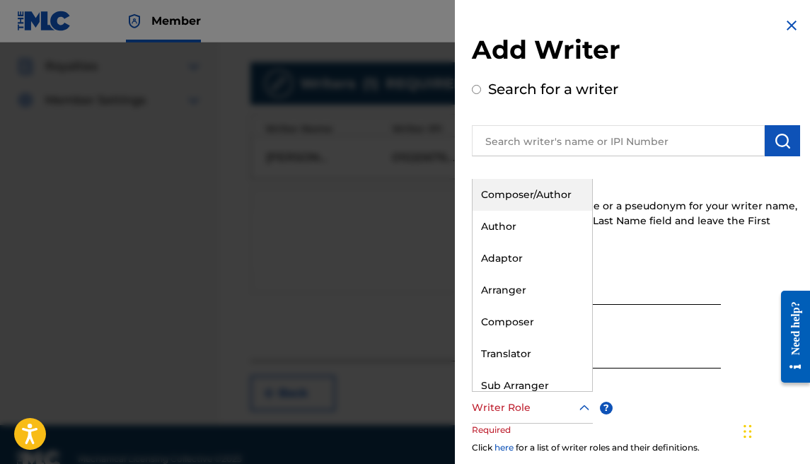
click at [518, 200] on div "Composer/Author" at bounding box center [532, 195] width 120 height 32
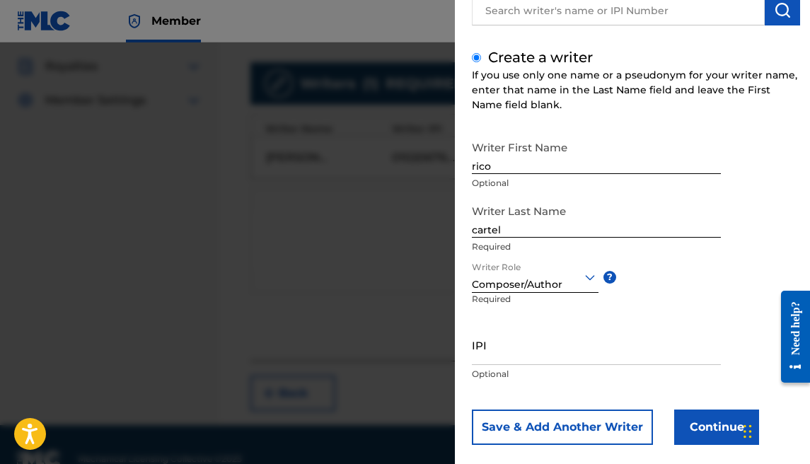
scroll to position [150, 0]
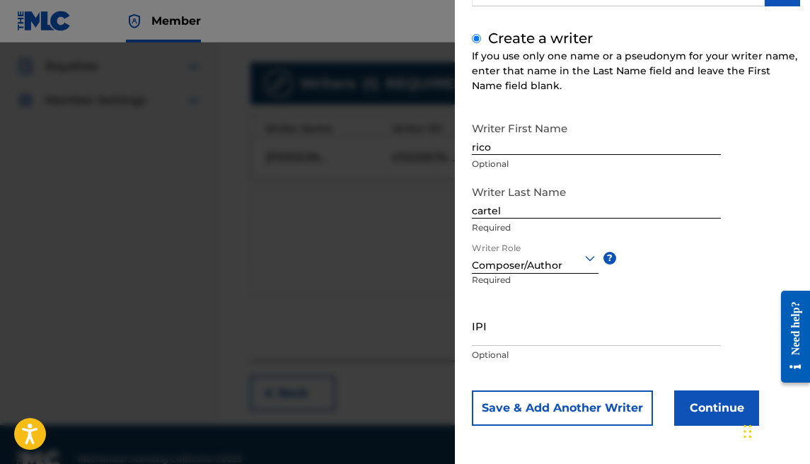
click at [697, 393] on button "Continue" at bounding box center [716, 407] width 85 height 35
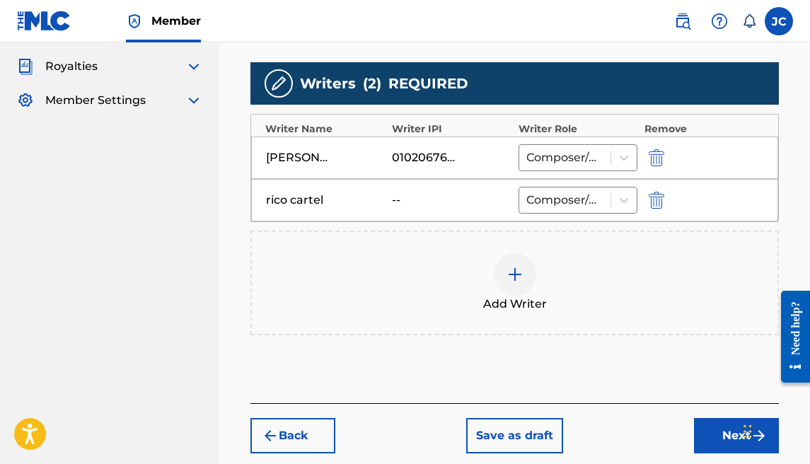
click at [693, 427] on div "Back Save as draft Next" at bounding box center [514, 428] width 528 height 50
click at [697, 430] on button "Next" at bounding box center [736, 435] width 85 height 35
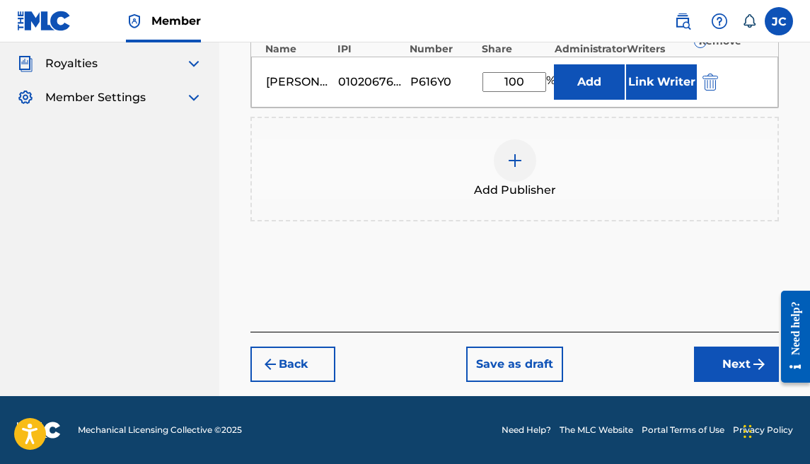
click at [721, 360] on button "Next" at bounding box center [736, 364] width 85 height 35
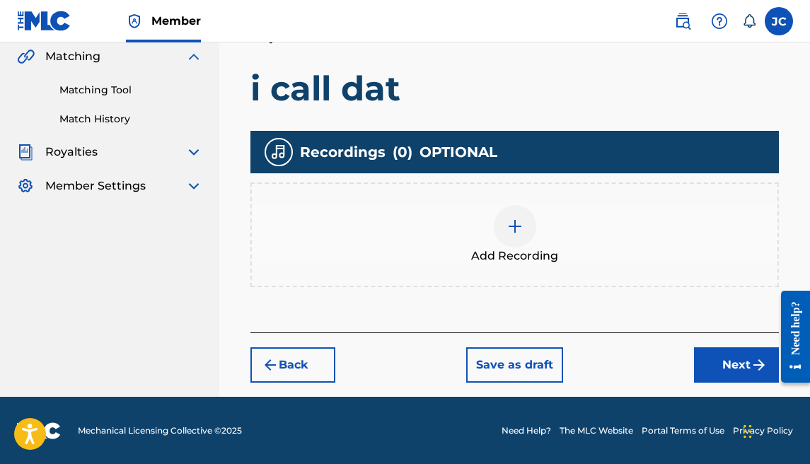
click at [711, 350] on button "Next" at bounding box center [736, 364] width 85 height 35
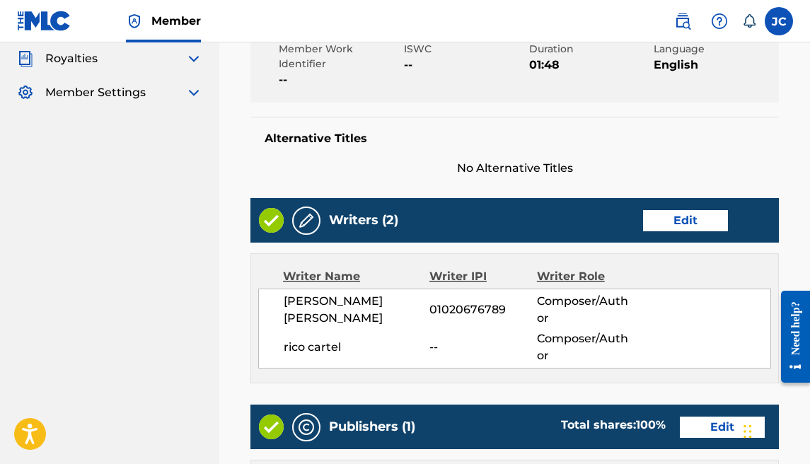
scroll to position [791, 0]
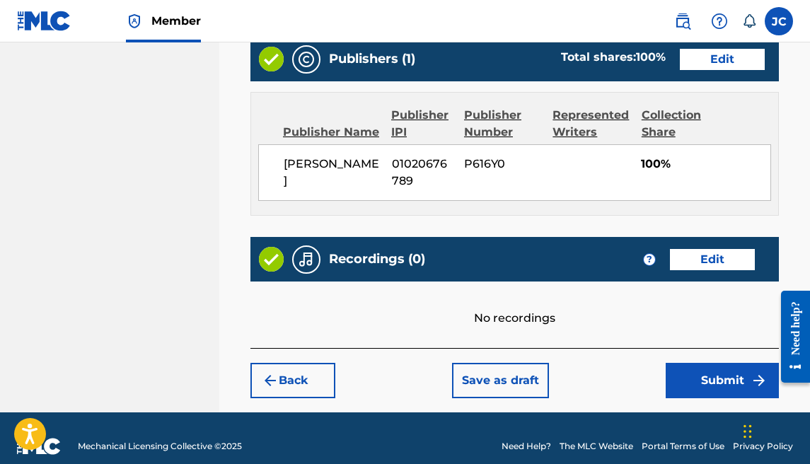
click at [682, 363] on button "Submit" at bounding box center [722, 380] width 113 height 35
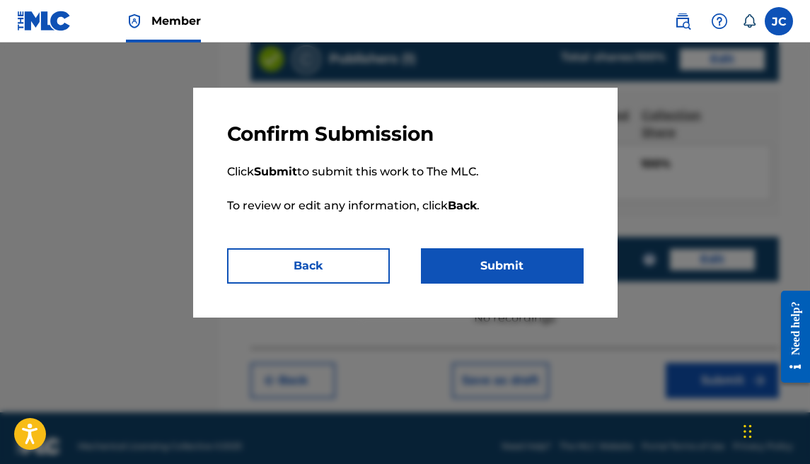
click at [550, 265] on button "Submit" at bounding box center [502, 265] width 163 height 35
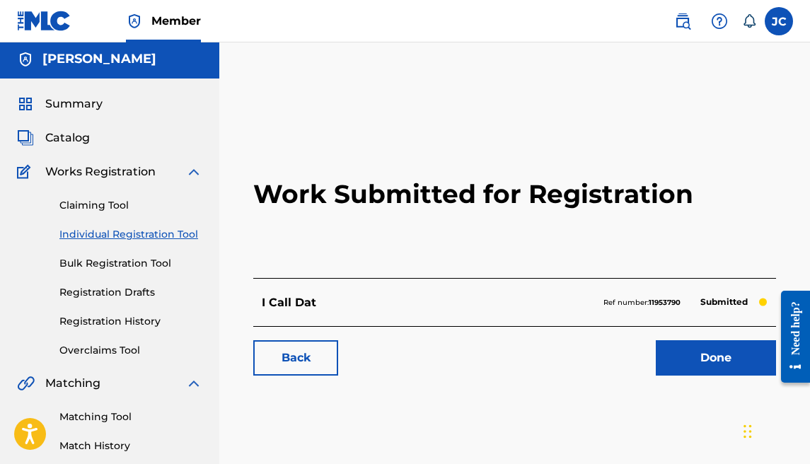
scroll to position [135, 0]
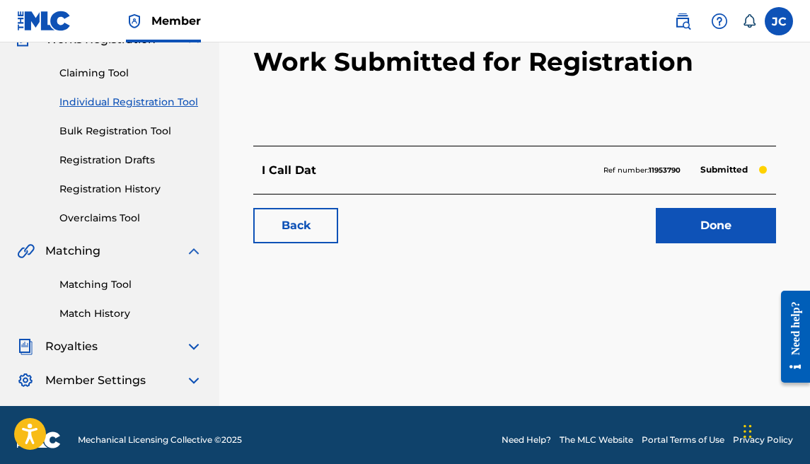
click at [101, 341] on div "Royalties" at bounding box center [109, 346] width 185 height 17
click at [679, 231] on link "Done" at bounding box center [716, 225] width 120 height 35
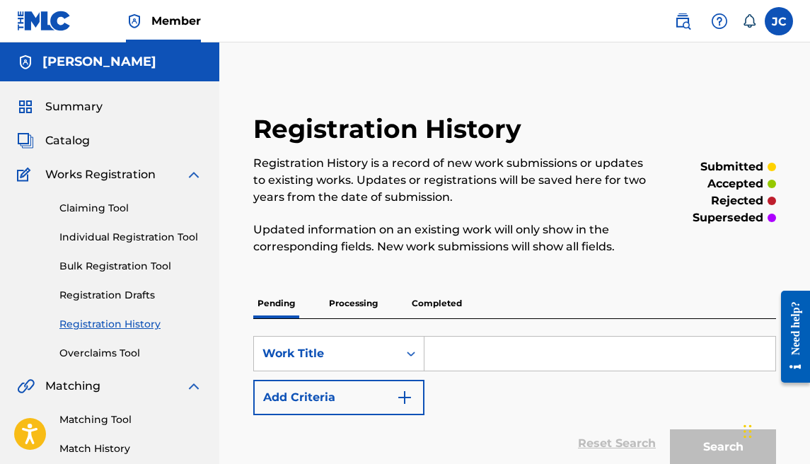
click at [112, 236] on link "Individual Registration Tool" at bounding box center [130, 237] width 143 height 15
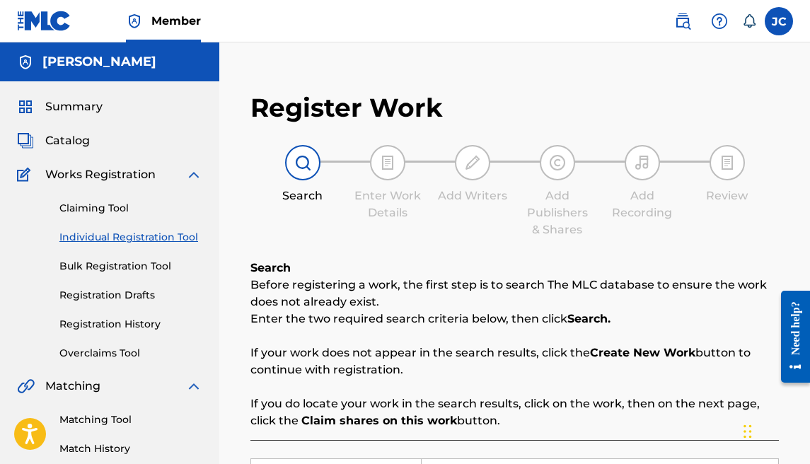
scroll to position [140, 0]
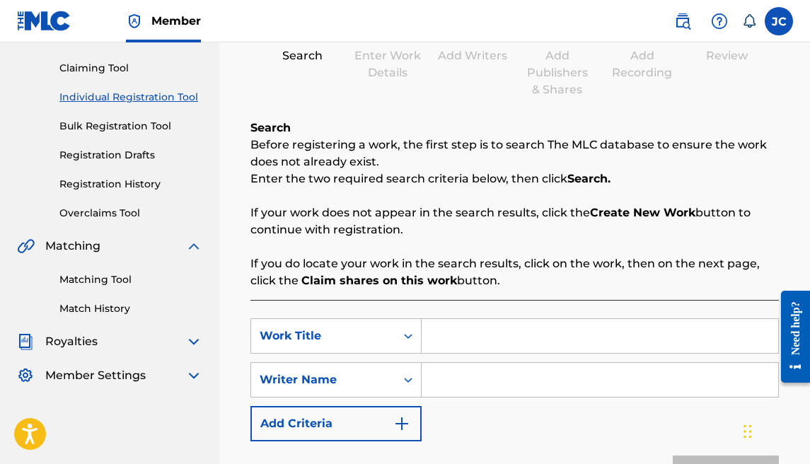
click at [524, 350] on input "Search Form" at bounding box center [600, 336] width 356 height 34
click at [495, 372] on input "Search Form" at bounding box center [600, 380] width 356 height 34
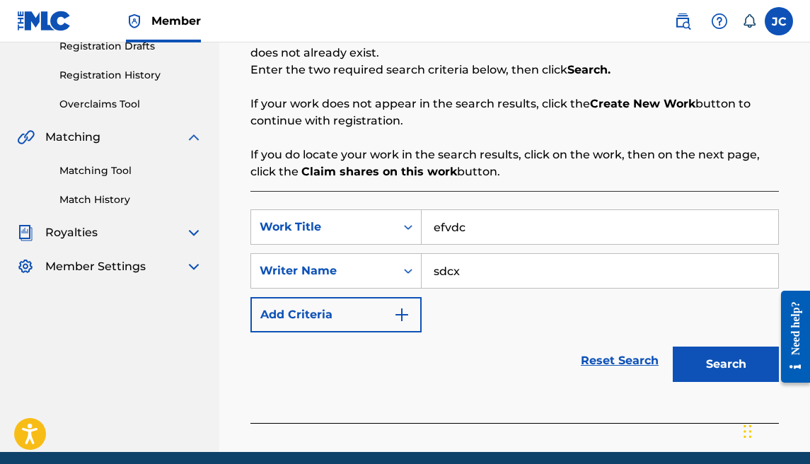
click at [701, 364] on button "Search" at bounding box center [726, 364] width 106 height 35
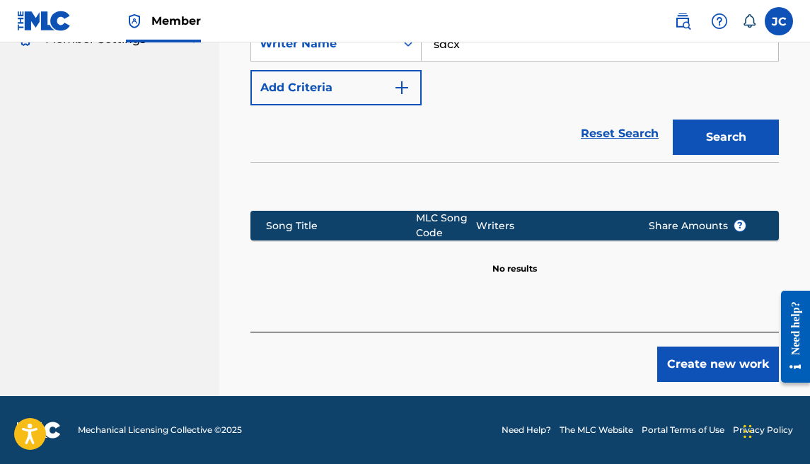
click at [675, 363] on button "Create new work" at bounding box center [718, 364] width 122 height 35
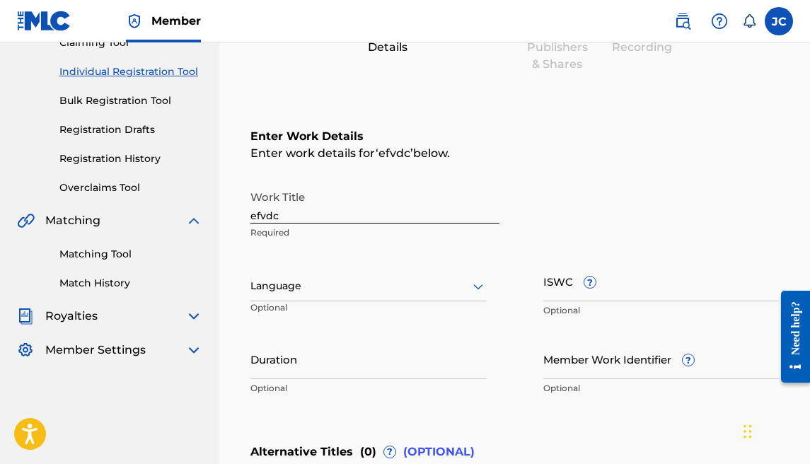
scroll to position [165, 0]
drag, startPoint x: 302, startPoint y: 216, endPoint x: 170, endPoint y: 210, distance: 131.7
click at [170, 210] on main "[PERSON_NAME] Summary Catalog Works Registration Claiming Tool Individual Regis…" at bounding box center [405, 280] width 810 height 804
click at [252, 284] on input "text" at bounding box center [251, 286] width 3 height 15
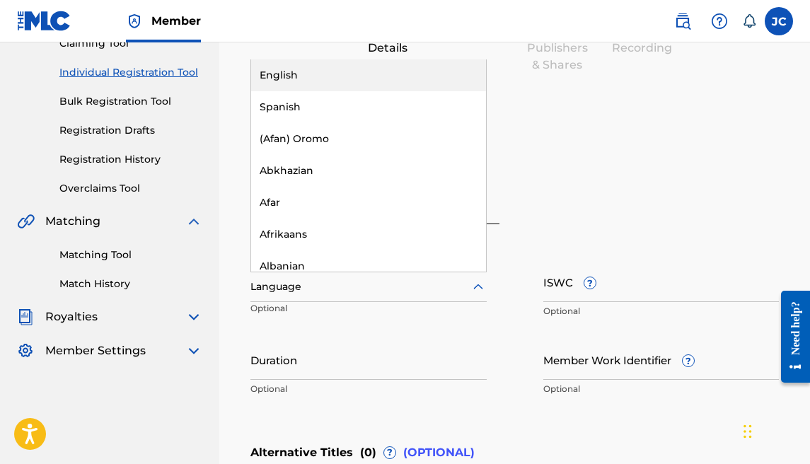
click at [293, 63] on div "English" at bounding box center [368, 75] width 235 height 32
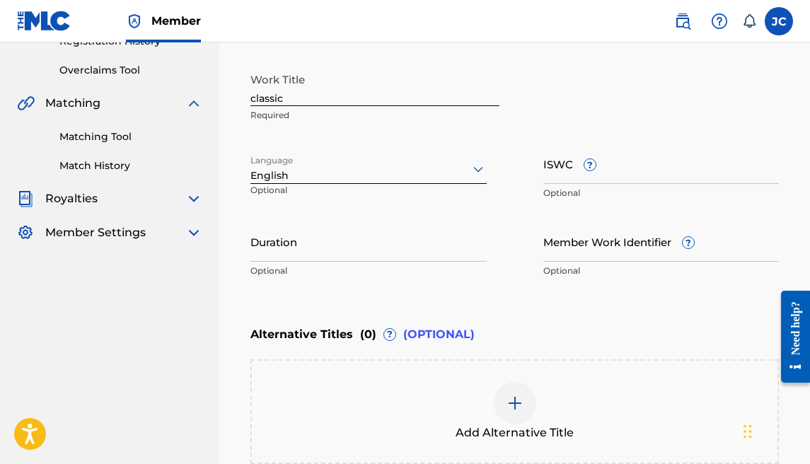
scroll to position [292, 0]
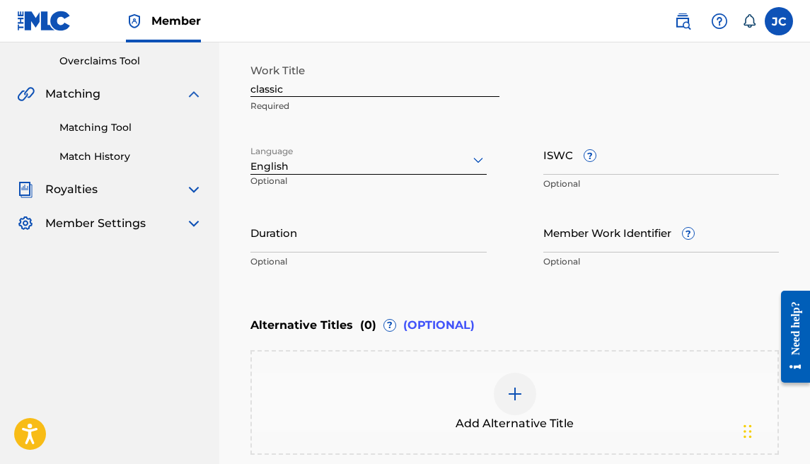
click at [286, 251] on input "Duration" at bounding box center [368, 232] width 236 height 40
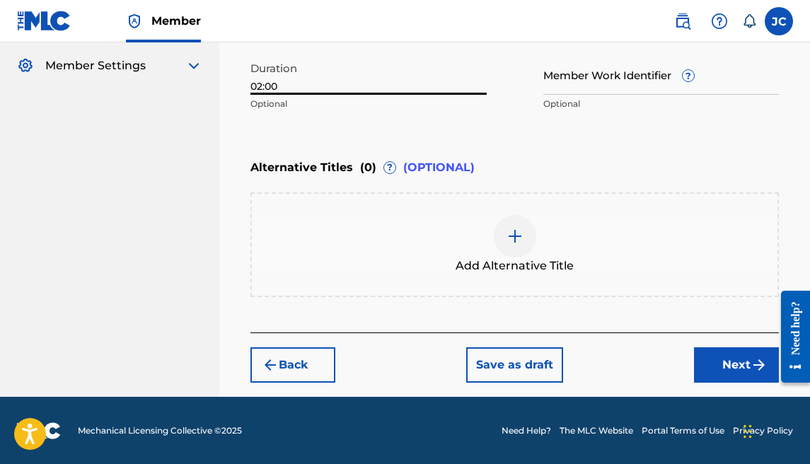
click at [694, 366] on button "Next" at bounding box center [736, 364] width 85 height 35
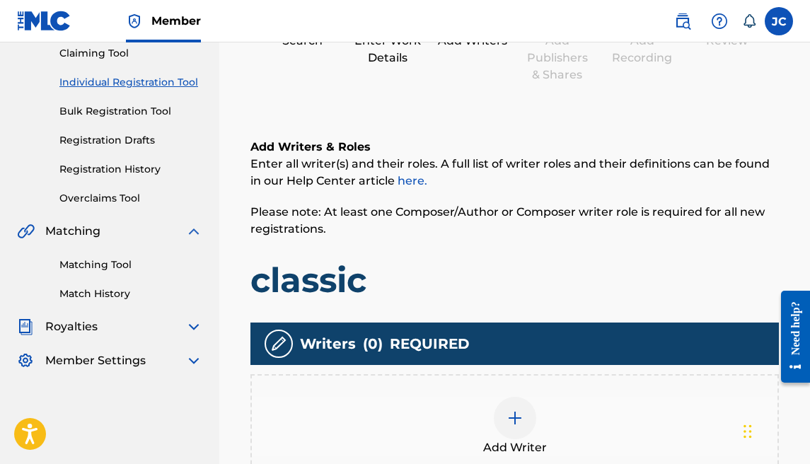
scroll to position [369, 0]
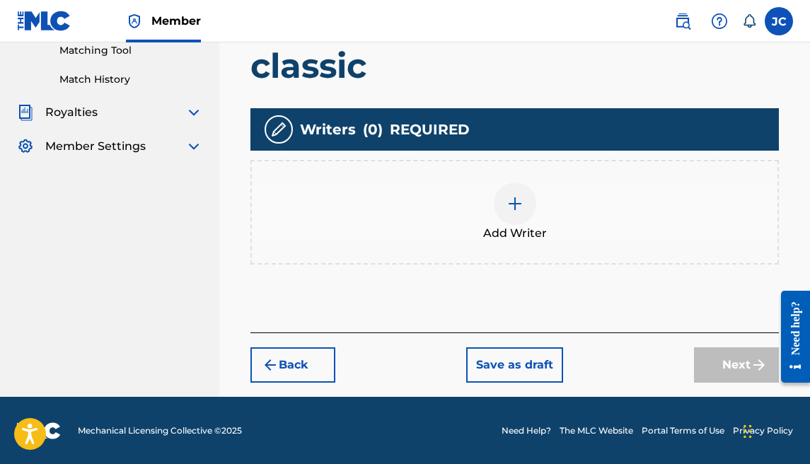
click at [508, 197] on img at bounding box center [514, 203] width 17 height 17
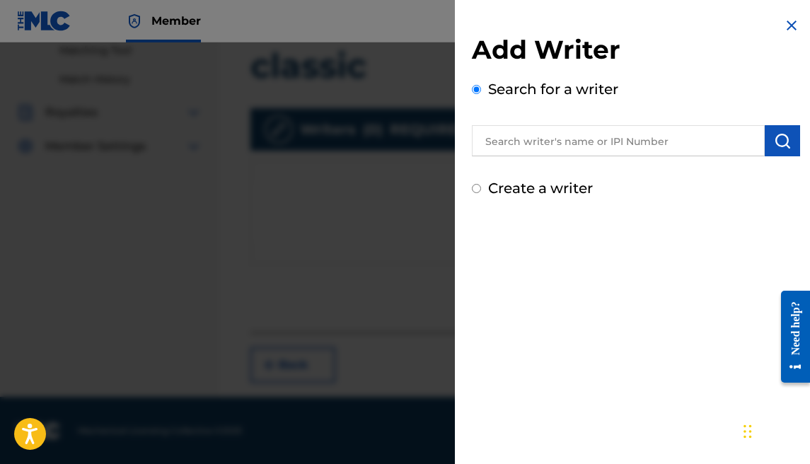
click at [567, 188] on label "Create a writer" at bounding box center [540, 188] width 105 height 17
click at [481, 188] on input "Create a writer" at bounding box center [476, 188] width 9 height 9
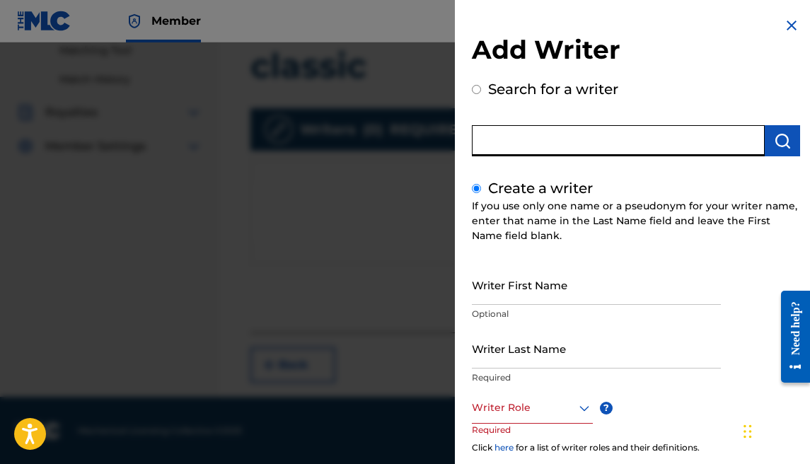
click at [564, 147] on input "text" at bounding box center [618, 140] width 293 height 31
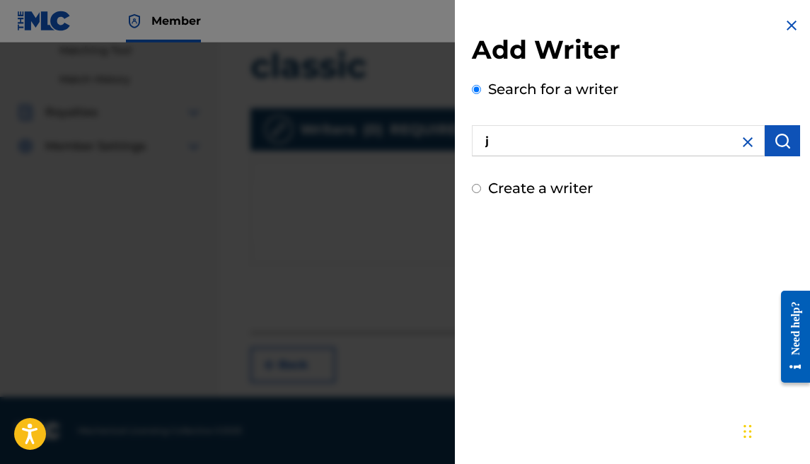
click at [739, 139] on img at bounding box center [747, 142] width 17 height 17
click at [657, 134] on input "text" at bounding box center [618, 140] width 293 height 31
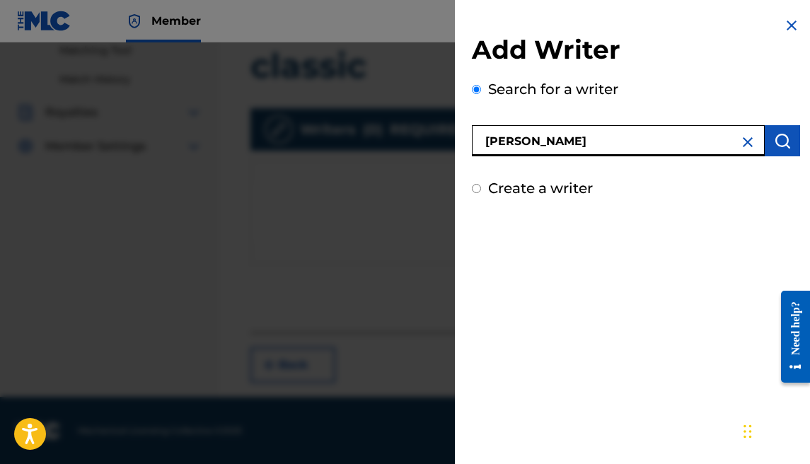
click at [787, 148] on button "submit" at bounding box center [782, 140] width 35 height 31
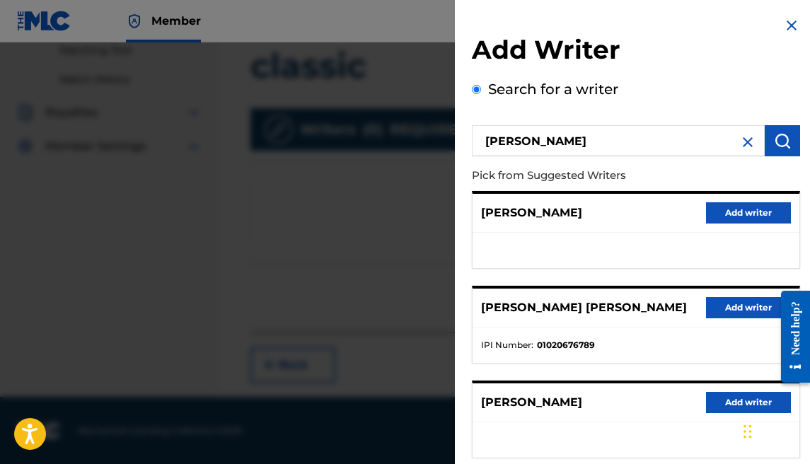
click at [700, 298] on div "[PERSON_NAME] [PERSON_NAME] Add writer" at bounding box center [635, 308] width 327 height 39
click at [706, 301] on button "Add writer" at bounding box center [748, 307] width 85 height 21
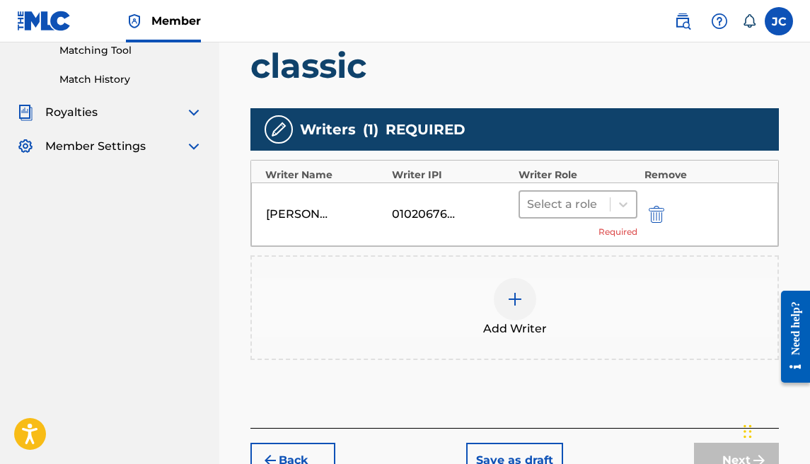
click at [558, 204] on div at bounding box center [565, 204] width 76 height 20
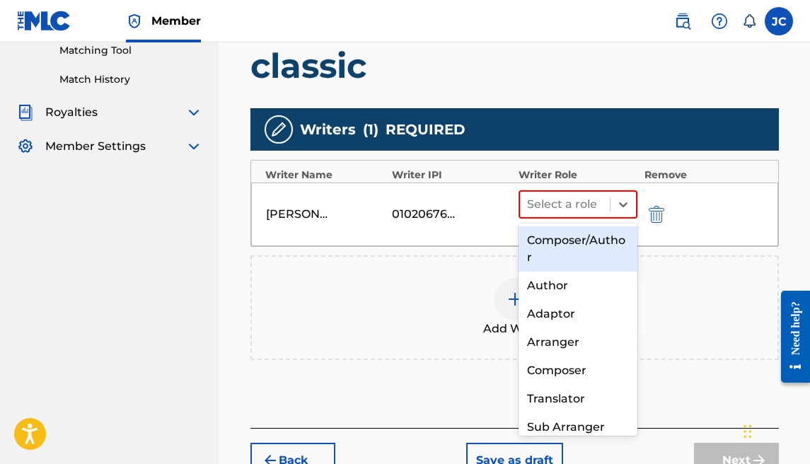
click at [568, 247] on div "Composer/Author" at bounding box center [577, 248] width 119 height 45
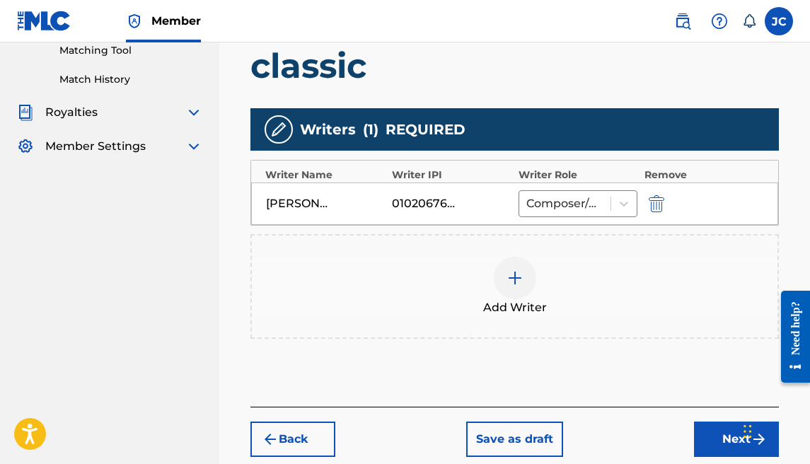
click at [517, 283] on img at bounding box center [514, 277] width 17 height 17
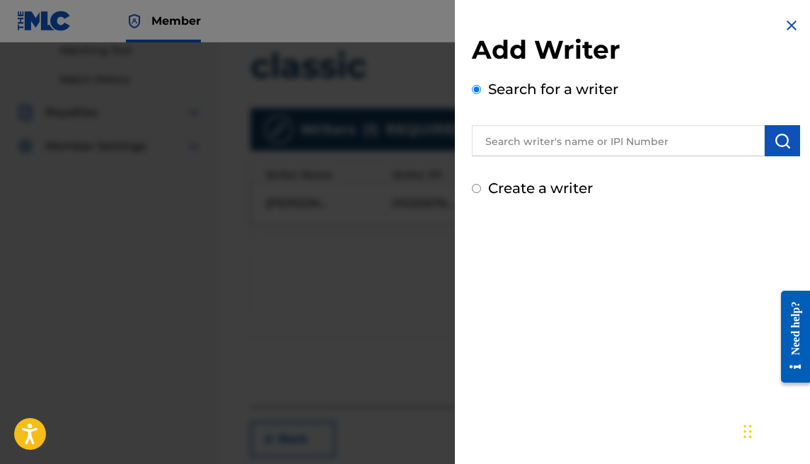
click at [574, 194] on label "Create a writer" at bounding box center [540, 188] width 105 height 17
click at [481, 193] on input "Create a writer" at bounding box center [476, 188] width 9 height 9
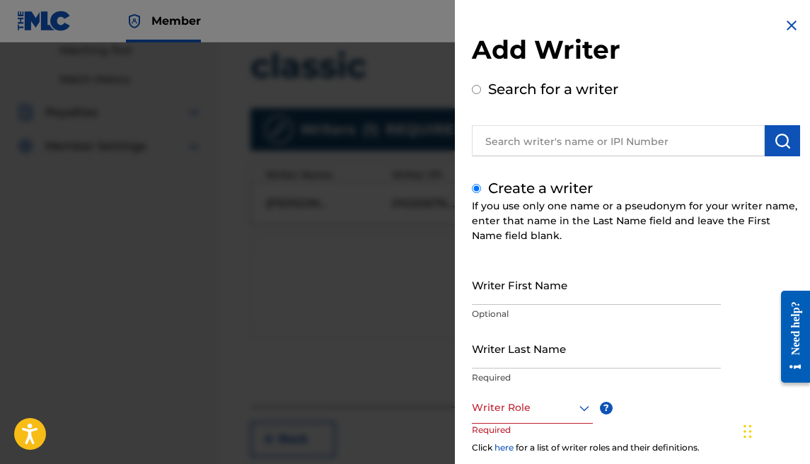
click at [532, 291] on input "Writer First Name" at bounding box center [596, 285] width 249 height 40
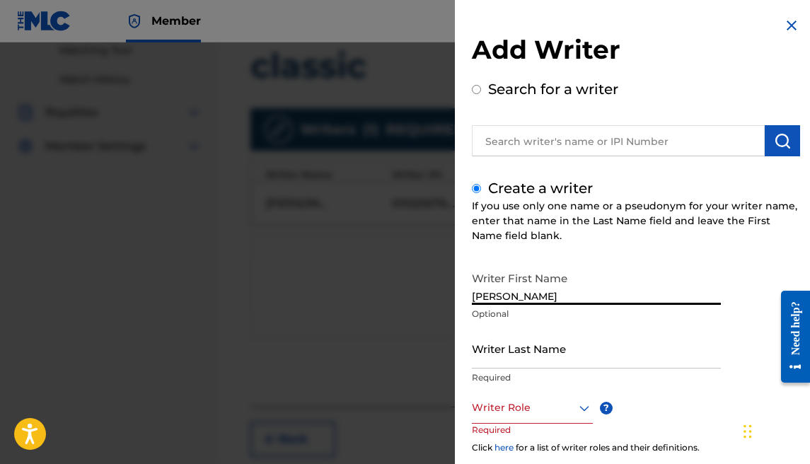
click at [506, 347] on input "Writer Last Name" at bounding box center [596, 348] width 249 height 40
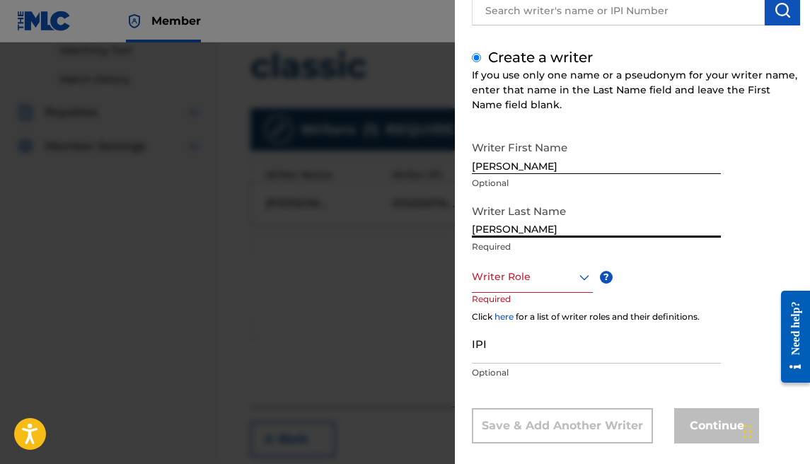
scroll to position [149, 0]
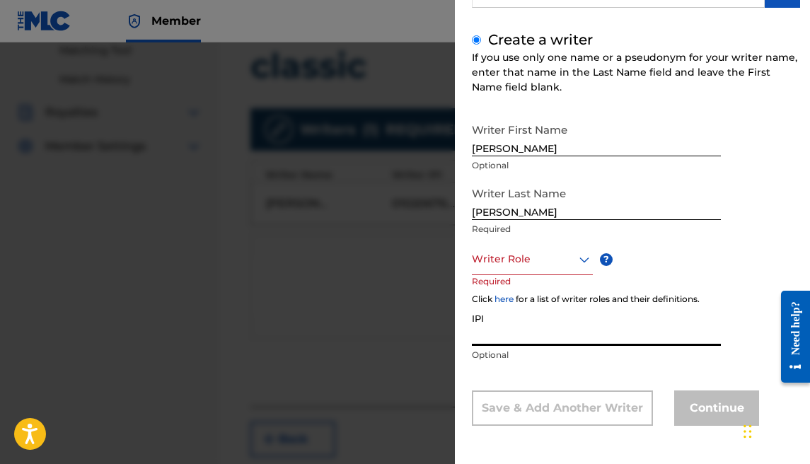
click at [571, 327] on input "IPI" at bounding box center [596, 326] width 249 height 40
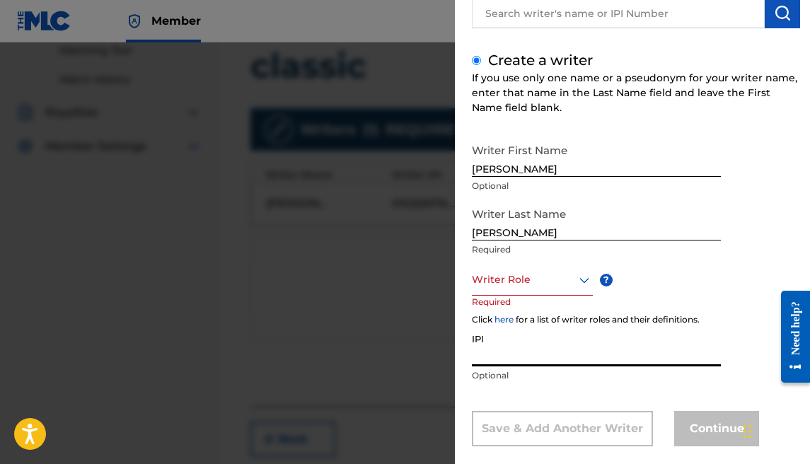
scroll to position [125, 0]
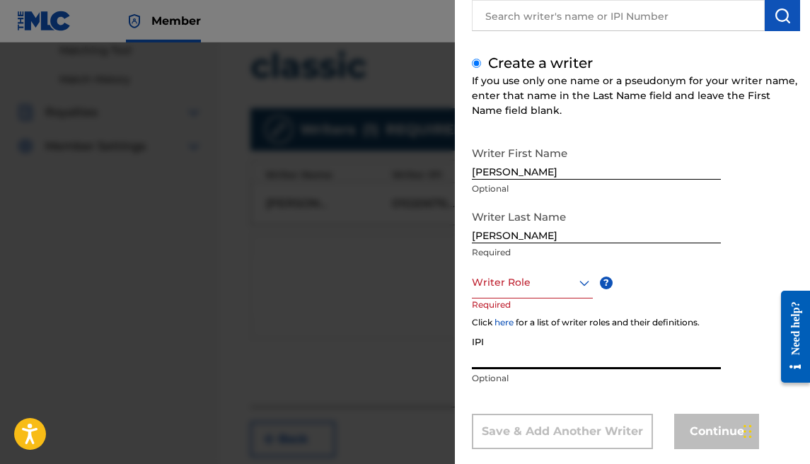
click at [530, 293] on div "Writer Role" at bounding box center [532, 283] width 121 height 32
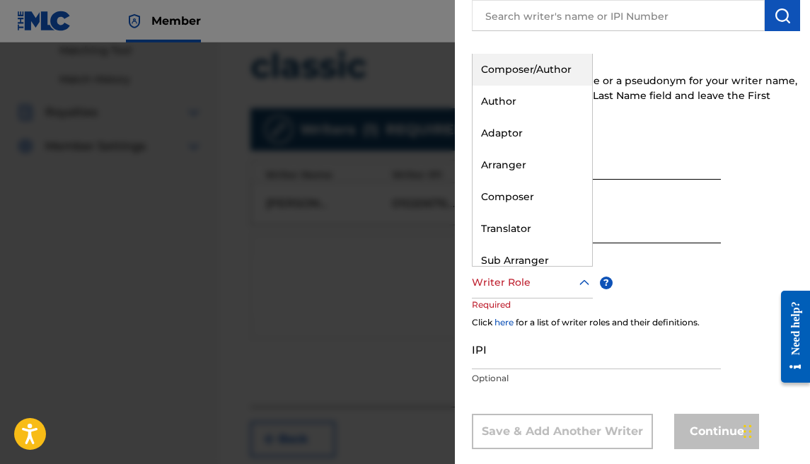
click at [523, 59] on div "Composer/Author" at bounding box center [532, 70] width 120 height 32
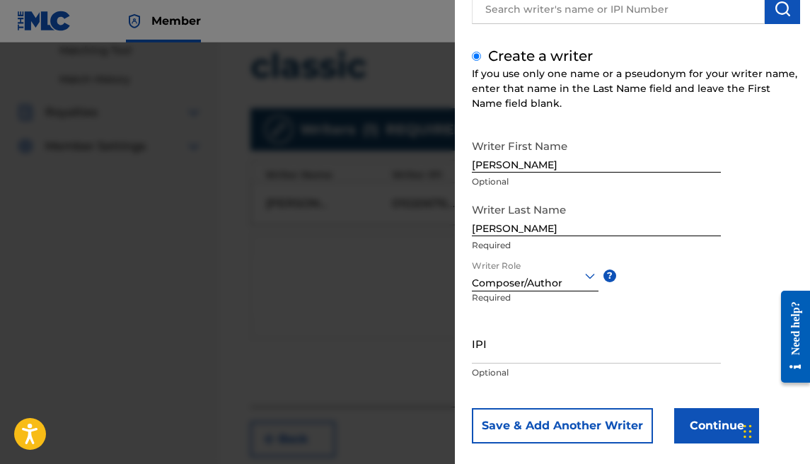
scroll to position [150, 0]
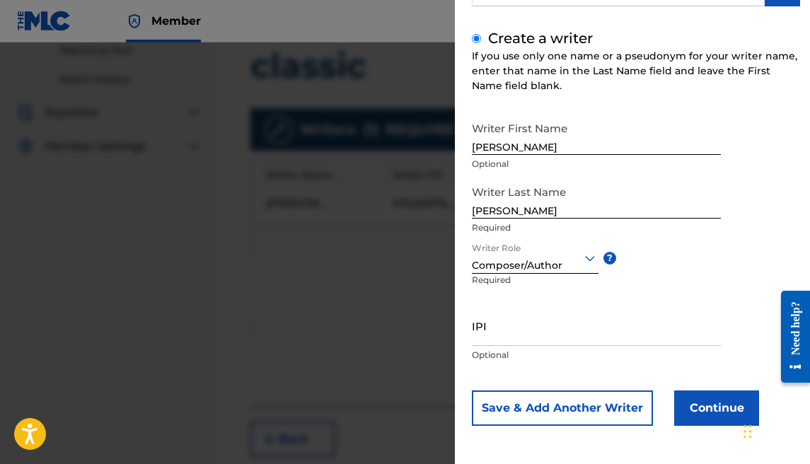
click at [510, 342] on input "IPI" at bounding box center [596, 326] width 249 height 40
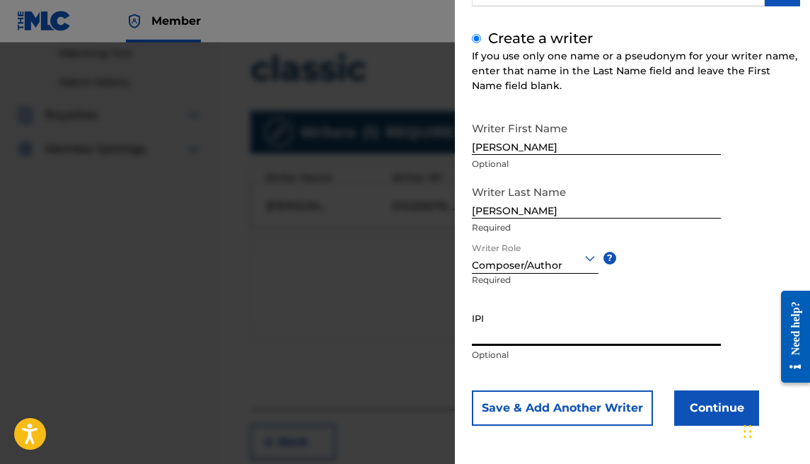
click at [722, 402] on button "Continue" at bounding box center [716, 407] width 85 height 35
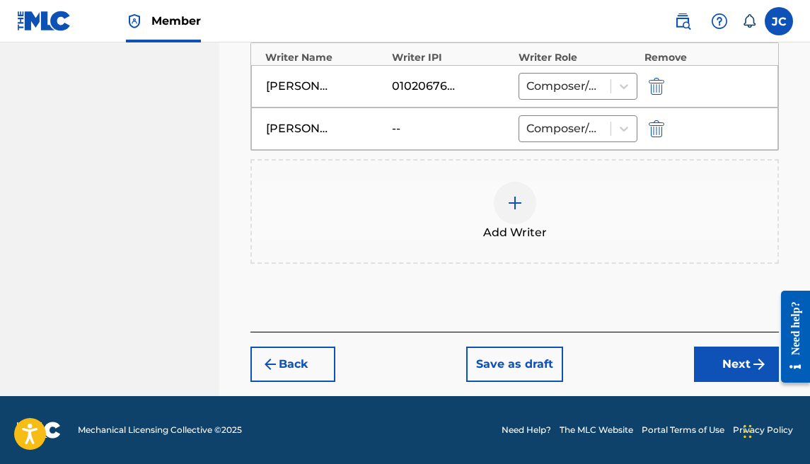
click at [703, 351] on button "Next" at bounding box center [736, 364] width 85 height 35
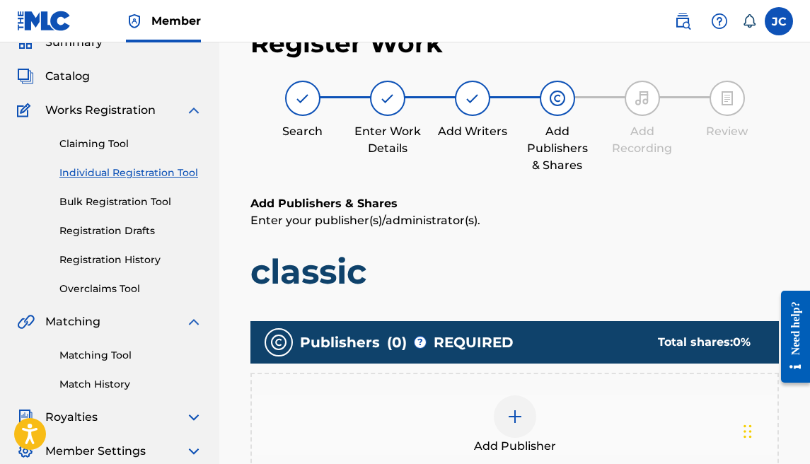
scroll to position [64, 0]
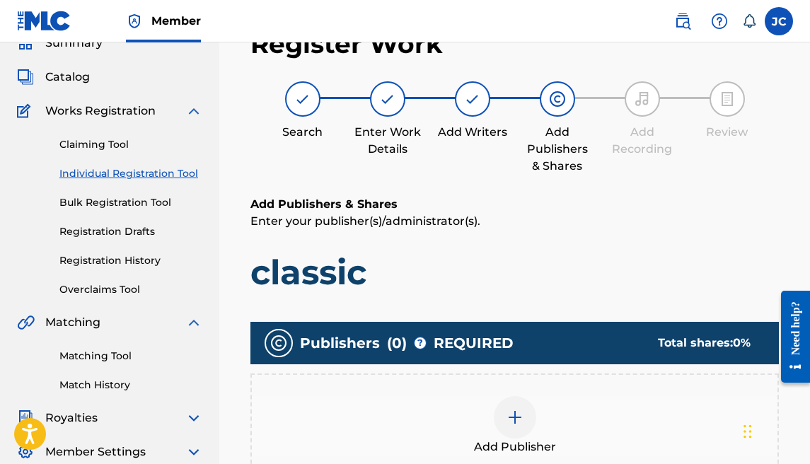
click at [509, 409] on img at bounding box center [514, 417] width 17 height 17
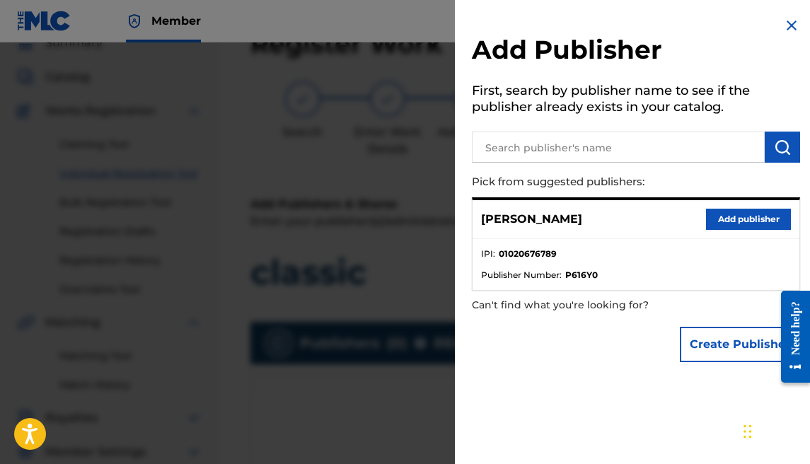
click at [748, 220] on button "Add publisher" at bounding box center [748, 219] width 85 height 21
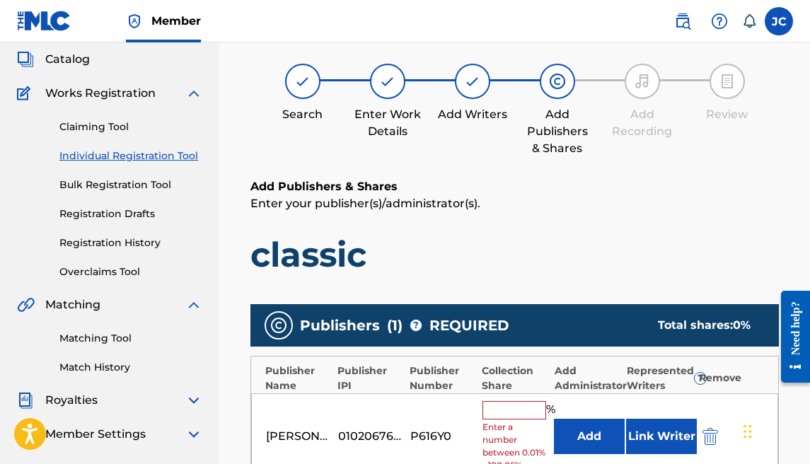
scroll to position [88, 0]
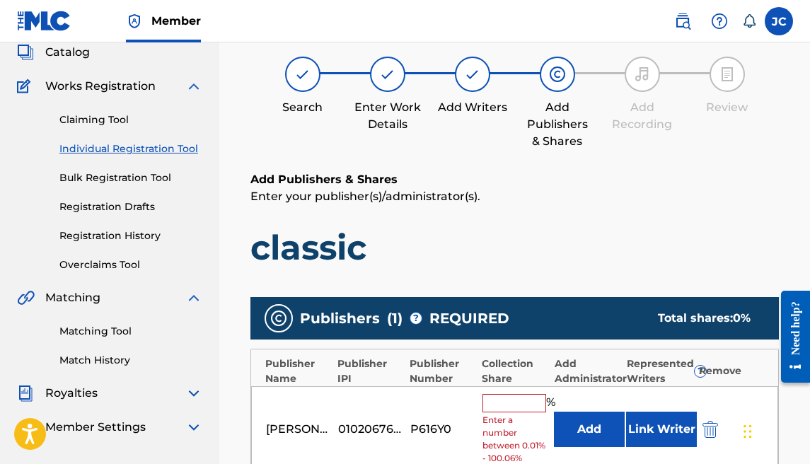
click at [520, 394] on input "text" at bounding box center [514, 403] width 64 height 18
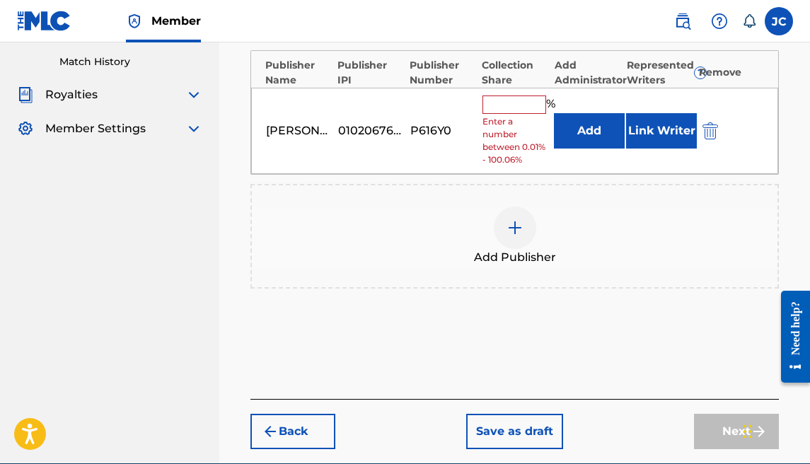
scroll to position [397, 0]
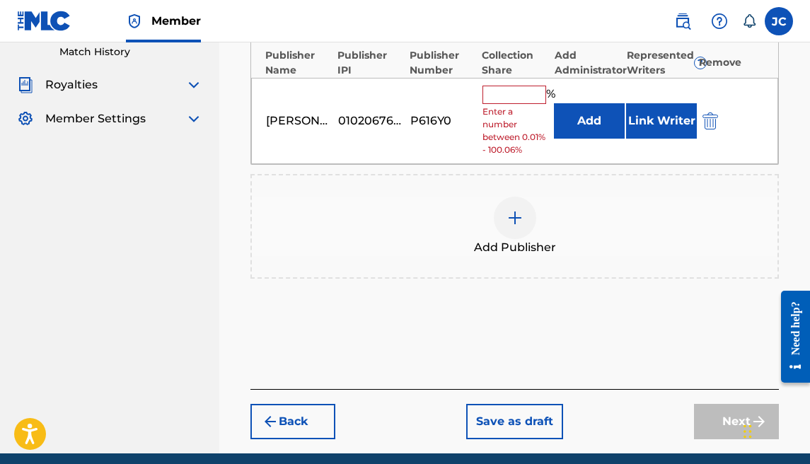
click at [306, 419] on button "Back" at bounding box center [292, 421] width 85 height 35
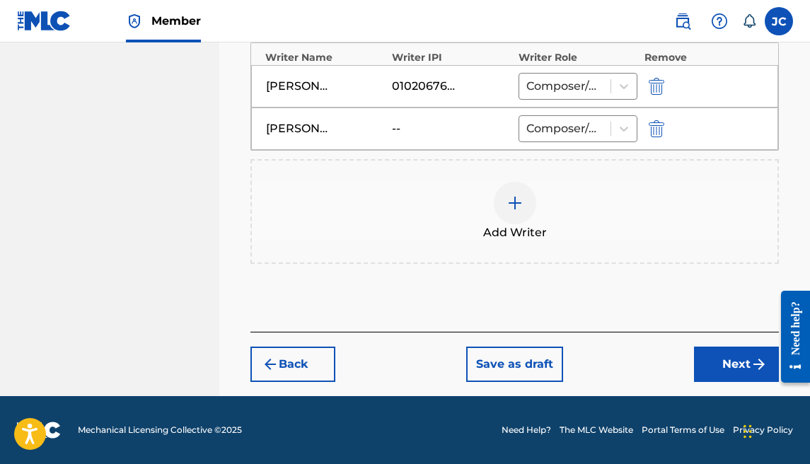
click at [706, 355] on button "Next" at bounding box center [736, 364] width 85 height 35
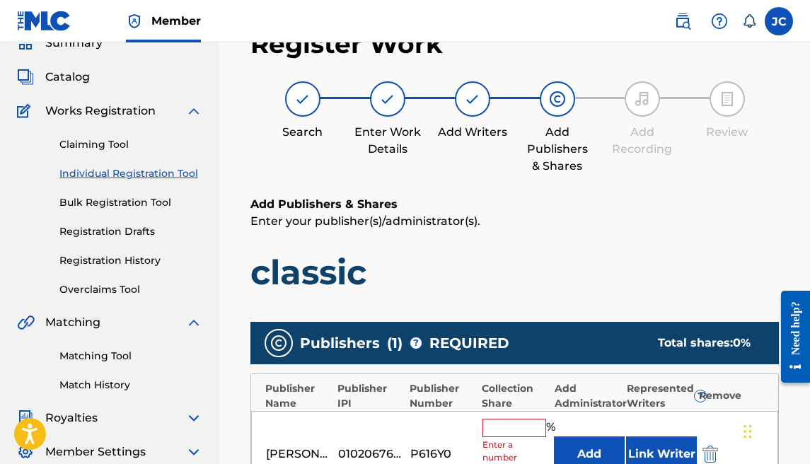
scroll to position [196, 0]
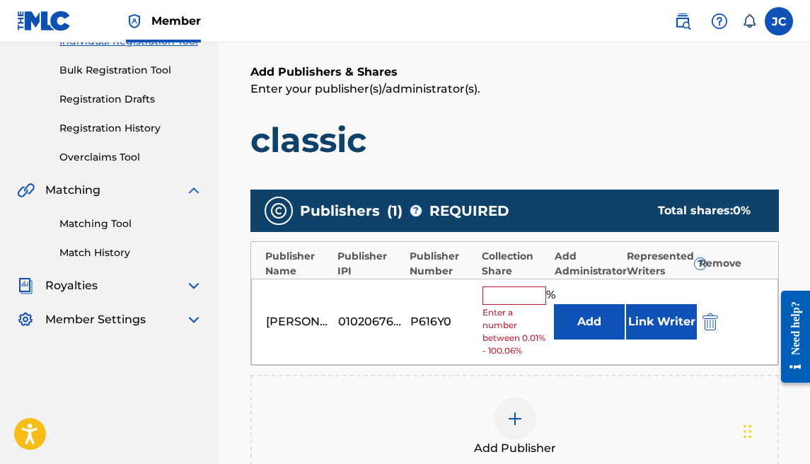
click at [496, 303] on input "text" at bounding box center [514, 295] width 64 height 18
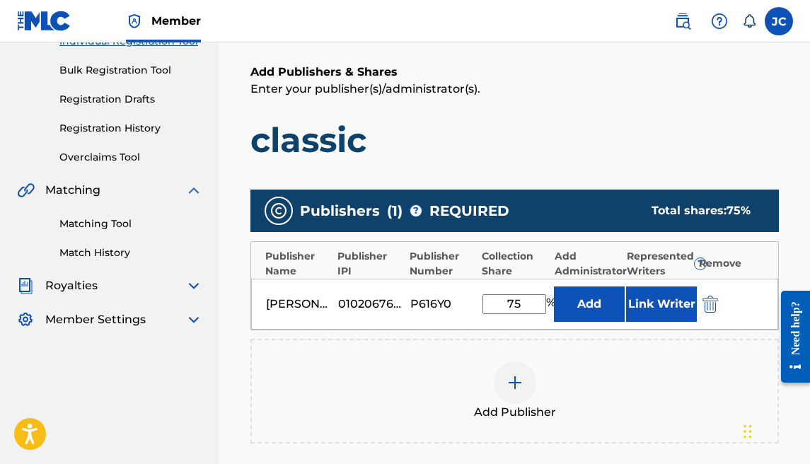
click at [554, 286] on button "Add" at bounding box center [589, 303] width 71 height 35
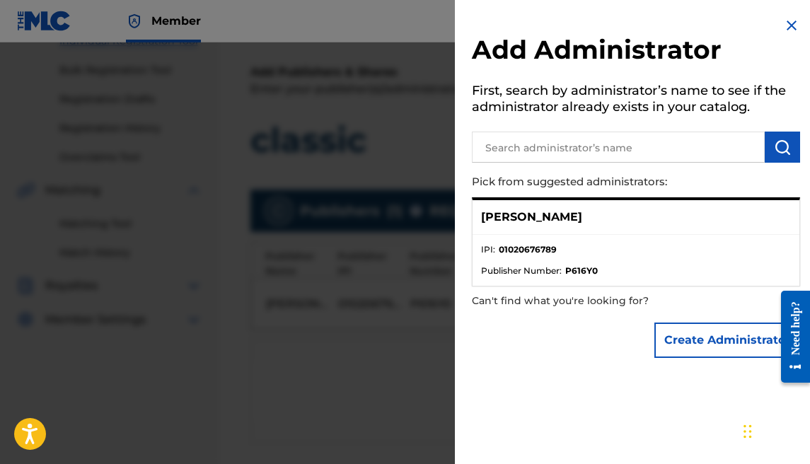
click at [785, 30] on img at bounding box center [791, 25] width 17 height 17
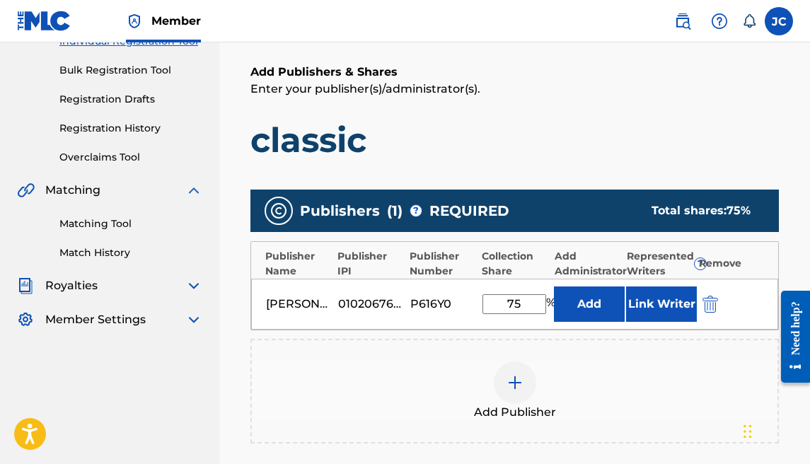
click at [533, 302] on input "75" at bounding box center [514, 304] width 64 height 20
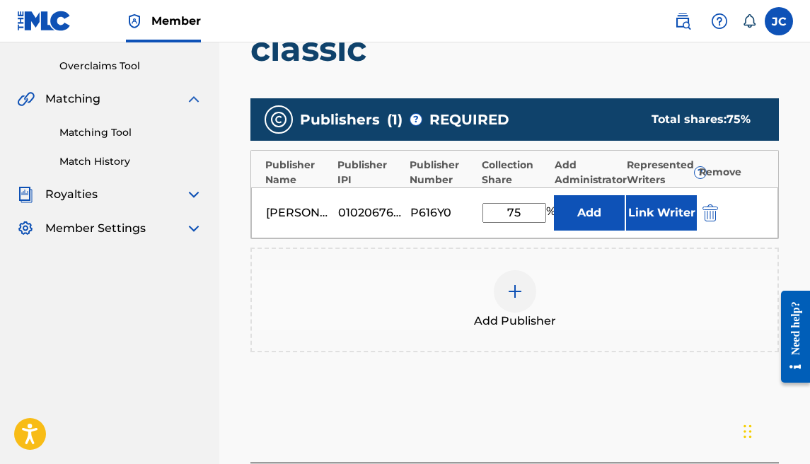
scroll to position [284, 0]
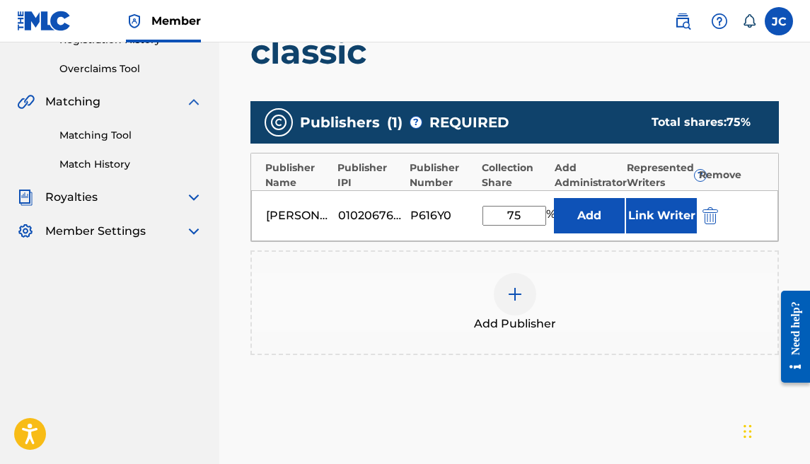
click at [509, 303] on div at bounding box center [515, 294] width 42 height 42
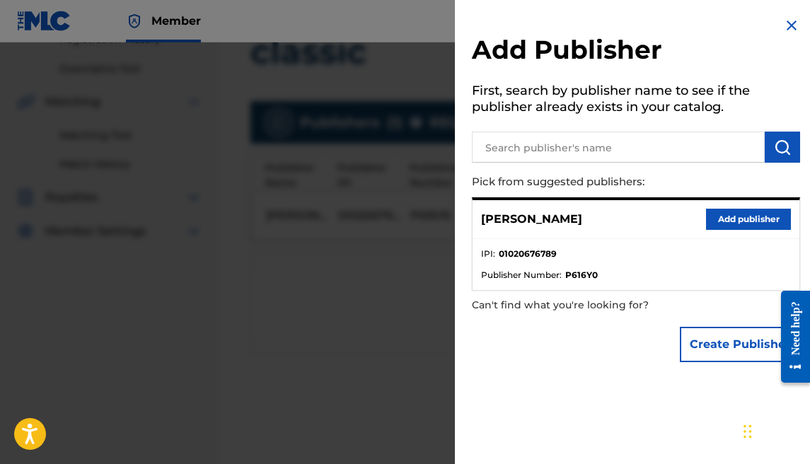
click at [714, 344] on button "Create Publisher" at bounding box center [740, 344] width 120 height 35
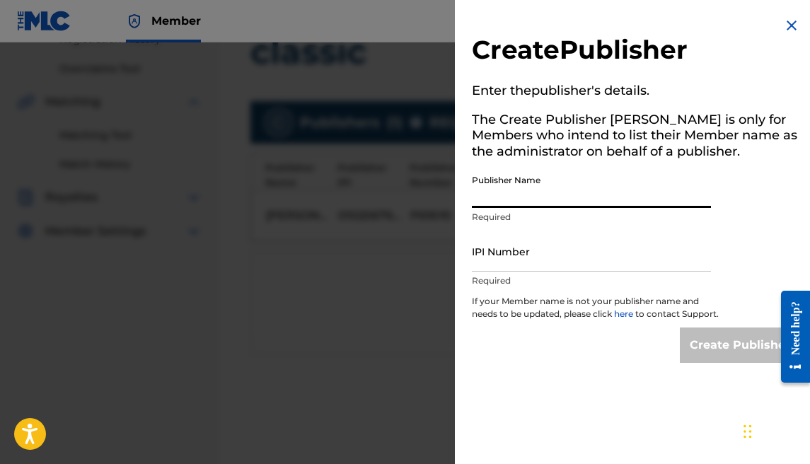
click at [560, 206] on input "Publisher Name" at bounding box center [591, 188] width 239 height 40
click at [785, 23] on img at bounding box center [791, 25] width 17 height 17
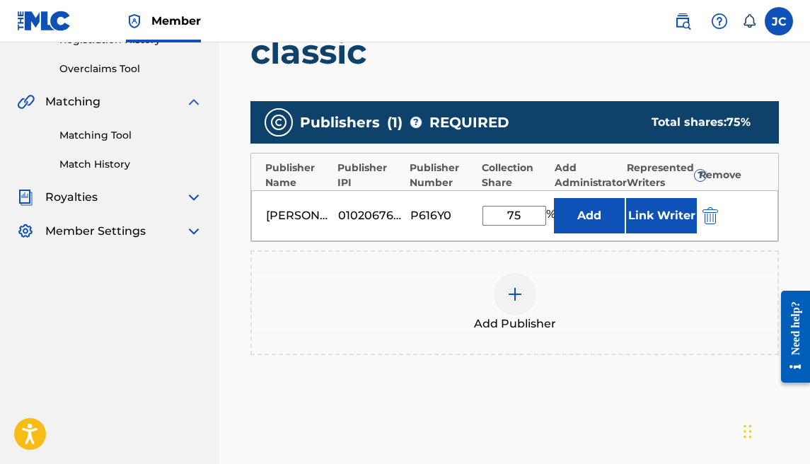
click at [641, 211] on button "Link Writer" at bounding box center [661, 215] width 71 height 35
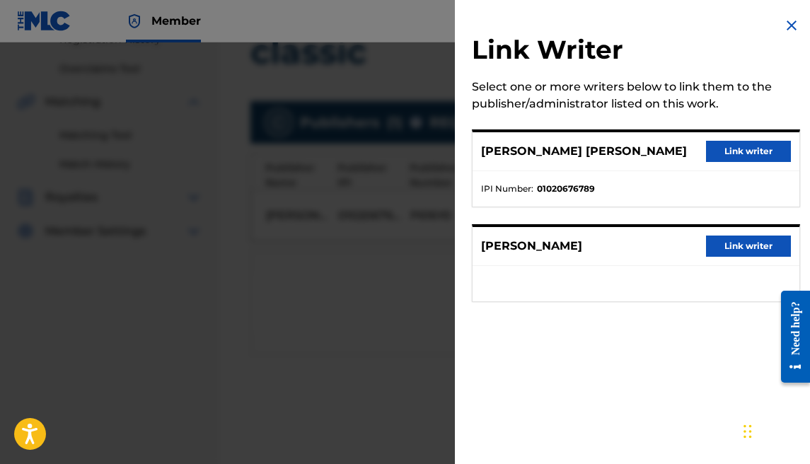
click at [741, 240] on button "Link writer" at bounding box center [748, 246] width 85 height 21
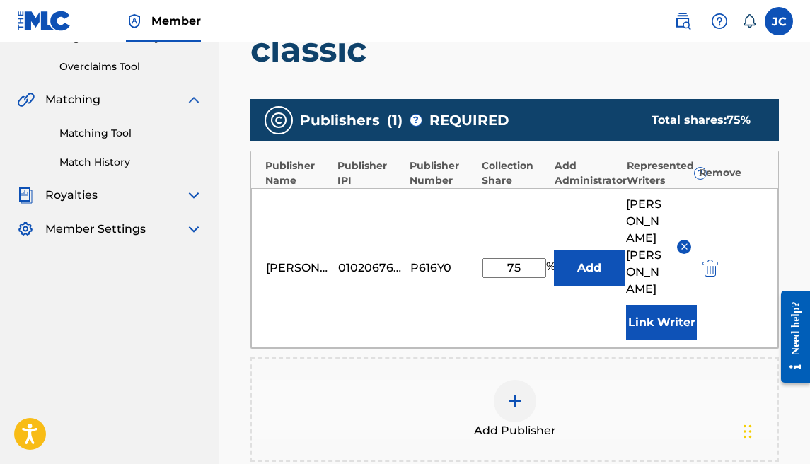
scroll to position [272, 0]
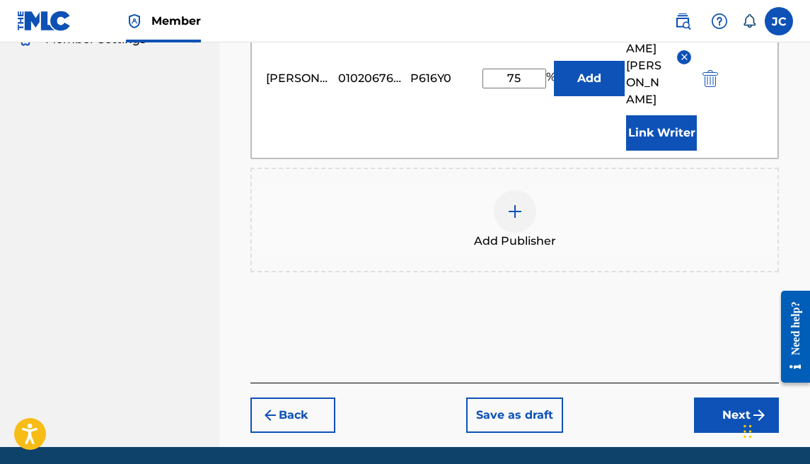
click at [730, 397] on button "Next" at bounding box center [736, 414] width 85 height 35
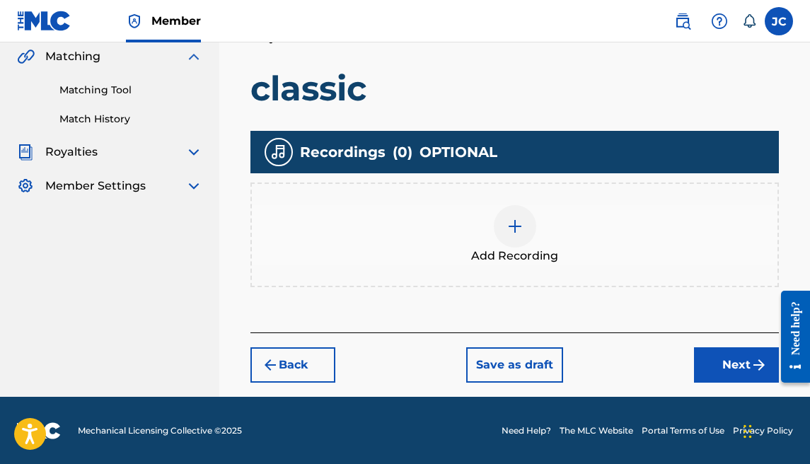
click at [713, 354] on button "Next" at bounding box center [736, 364] width 85 height 35
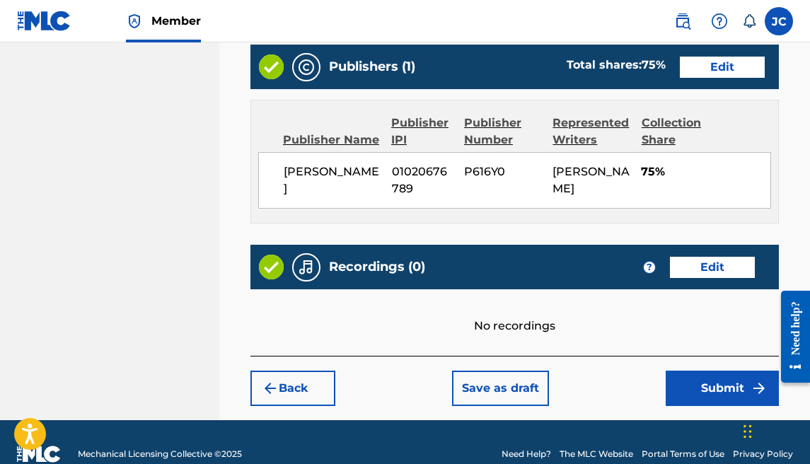
scroll to position [791, 0]
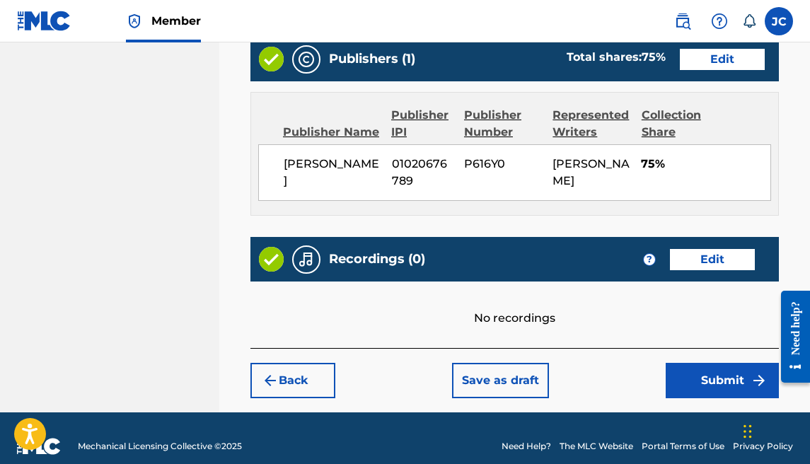
click at [714, 363] on button "Submit" at bounding box center [722, 380] width 113 height 35
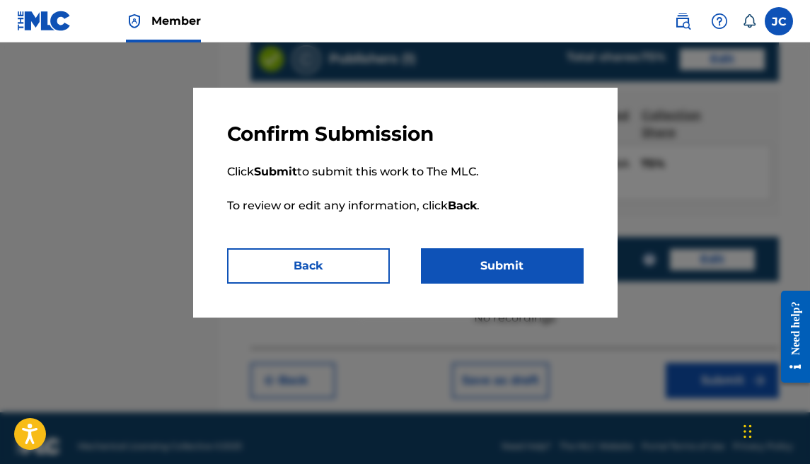
click at [465, 255] on button "Submit" at bounding box center [502, 265] width 163 height 35
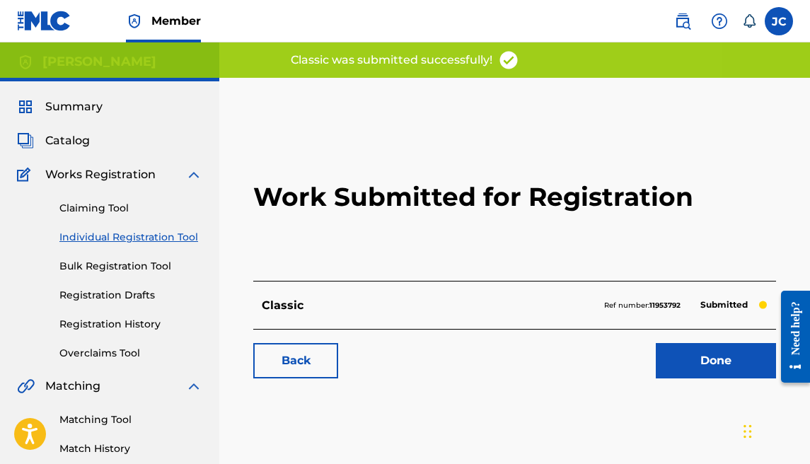
click at [683, 366] on link "Done" at bounding box center [716, 360] width 120 height 35
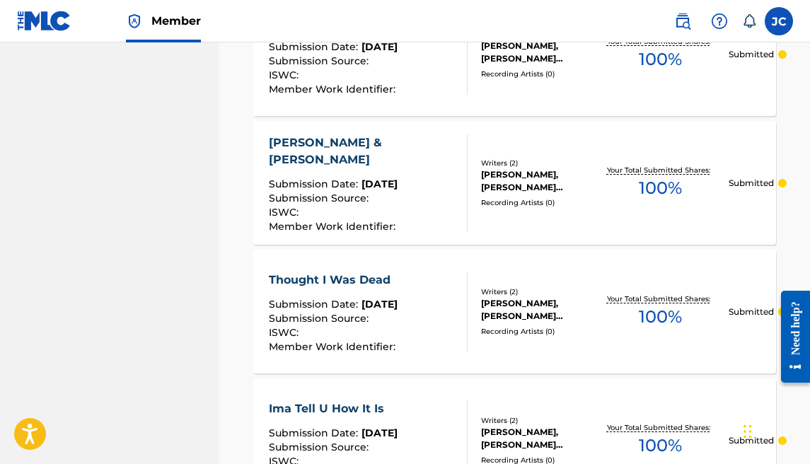
scroll to position [1489, 0]
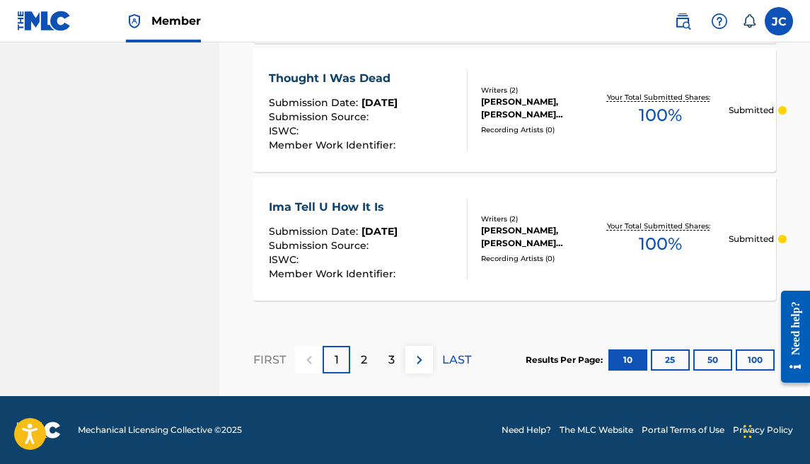
click at [677, 360] on button "25" at bounding box center [670, 359] width 39 height 21
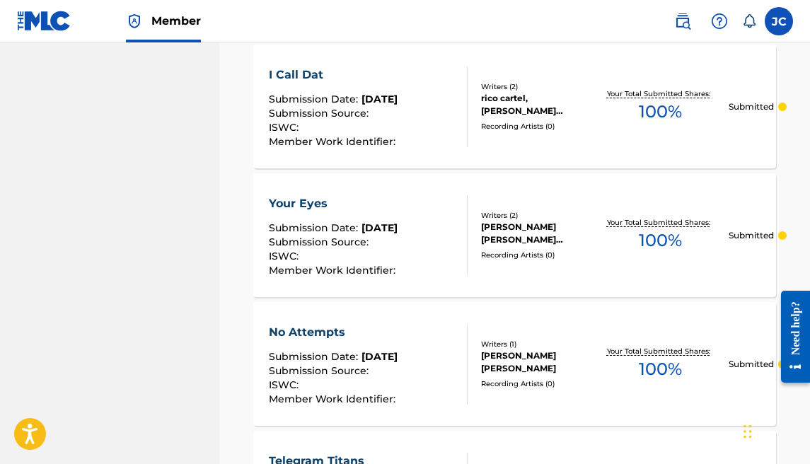
scroll to position [0, 0]
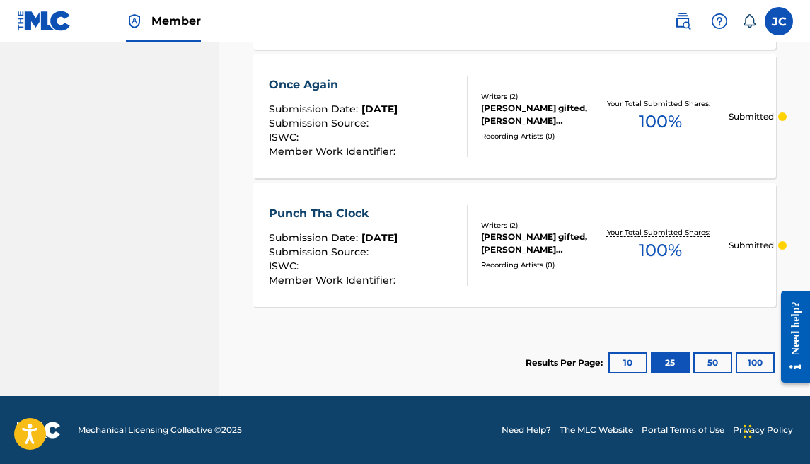
click at [698, 361] on button "50" at bounding box center [712, 362] width 39 height 21
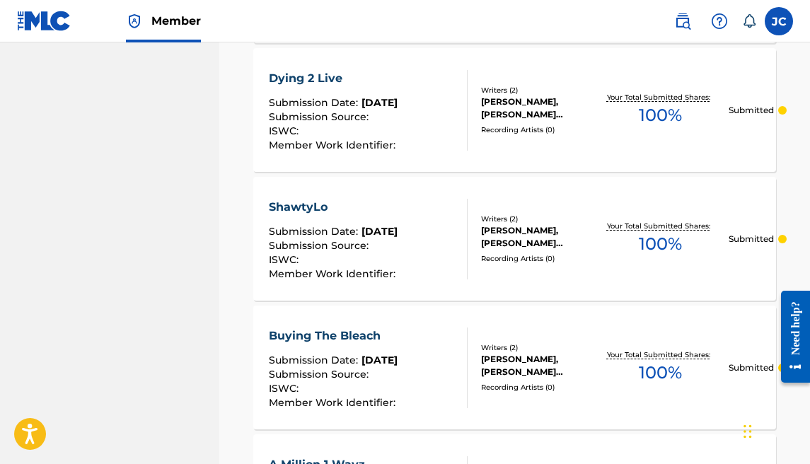
scroll to position [3716, 0]
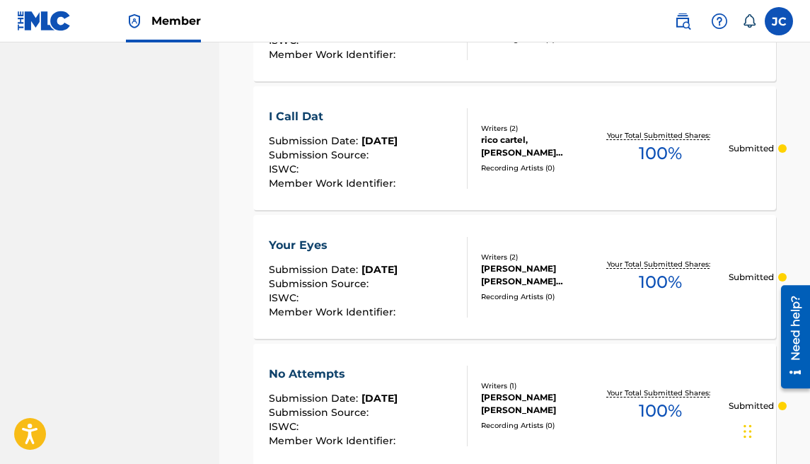
scroll to position [1483, 0]
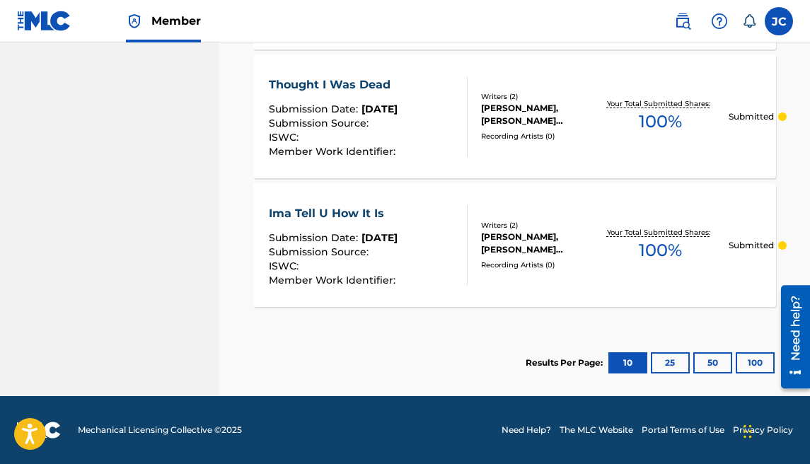
click at [724, 361] on button "50" at bounding box center [712, 362] width 39 height 21
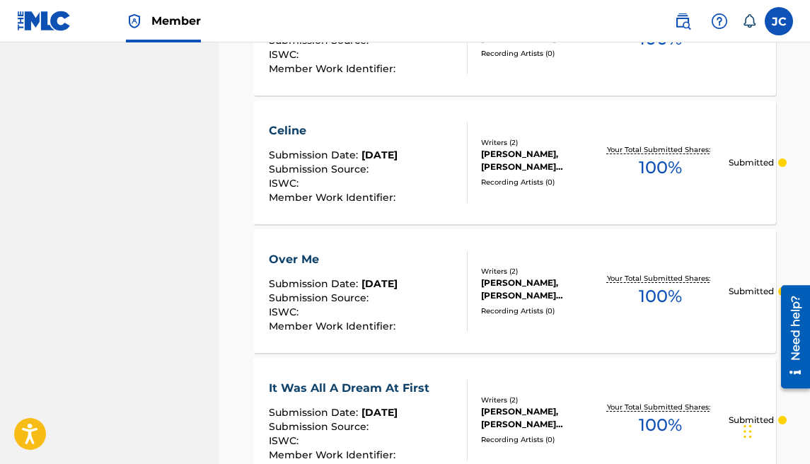
scroll to position [2208, 0]
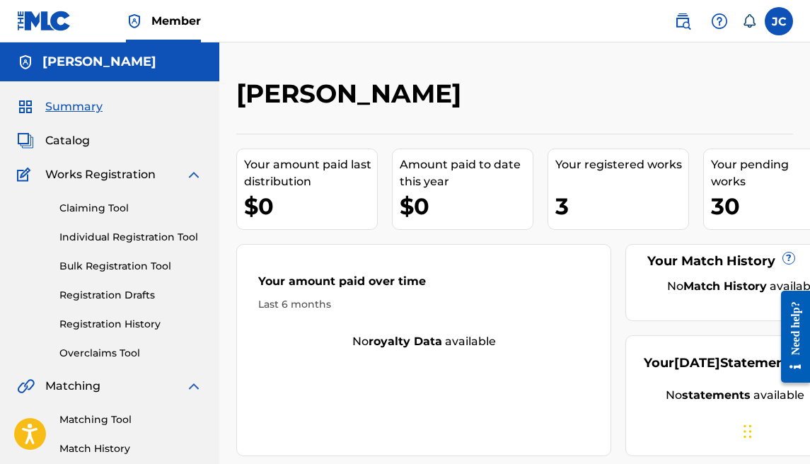
click at [749, 192] on div "30" at bounding box center [777, 206] width 133 height 32
click at [746, 180] on div "Your pending works ?" at bounding box center [777, 173] width 133 height 34
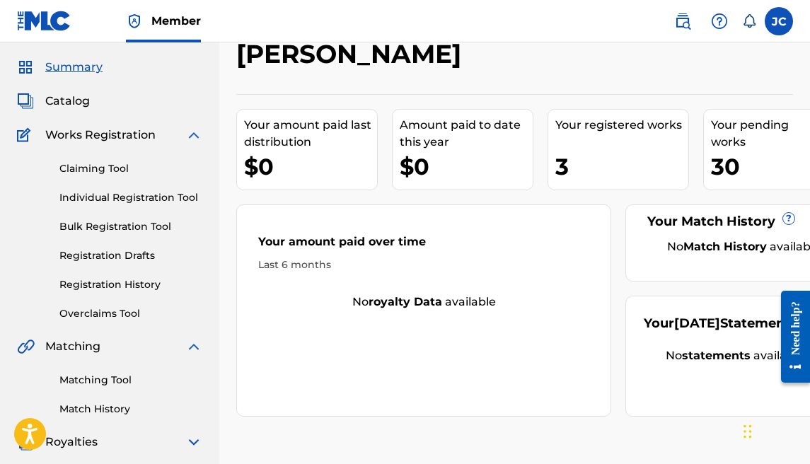
scroll to position [145, 0]
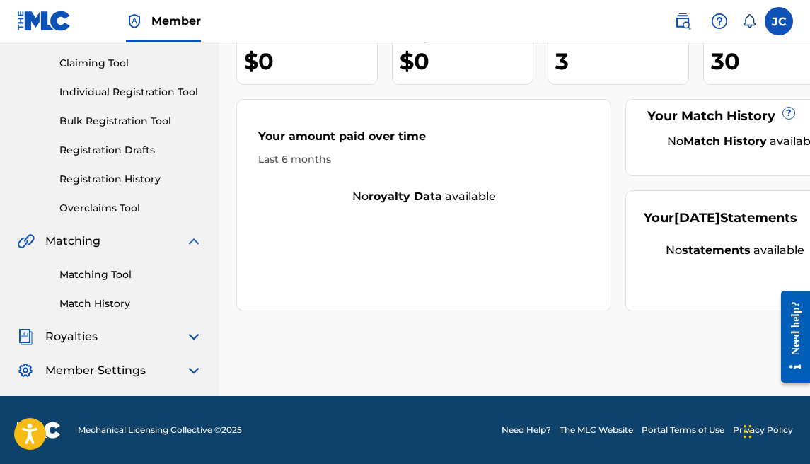
click at [107, 368] on span "Member Settings" at bounding box center [95, 370] width 100 height 17
click at [193, 370] on img at bounding box center [193, 370] width 17 height 17
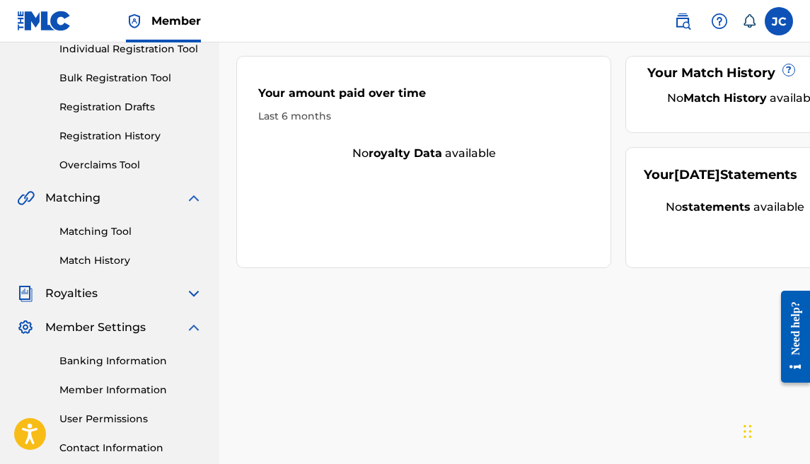
scroll to position [232, 0]
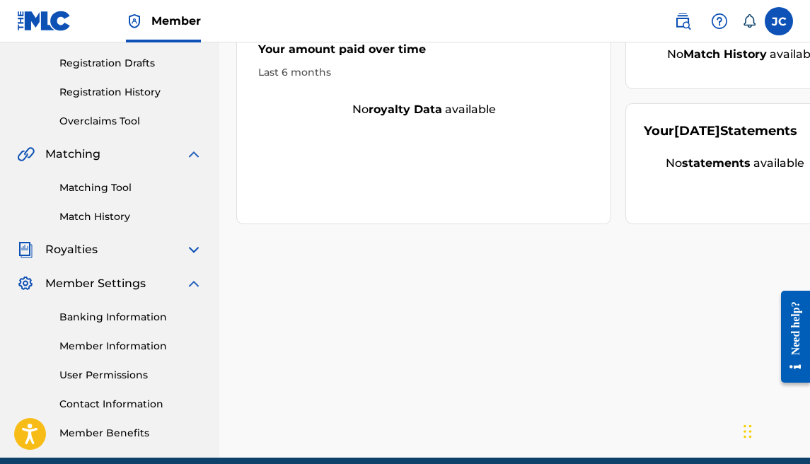
click at [160, 341] on link "Member Information" at bounding box center [130, 346] width 143 height 15
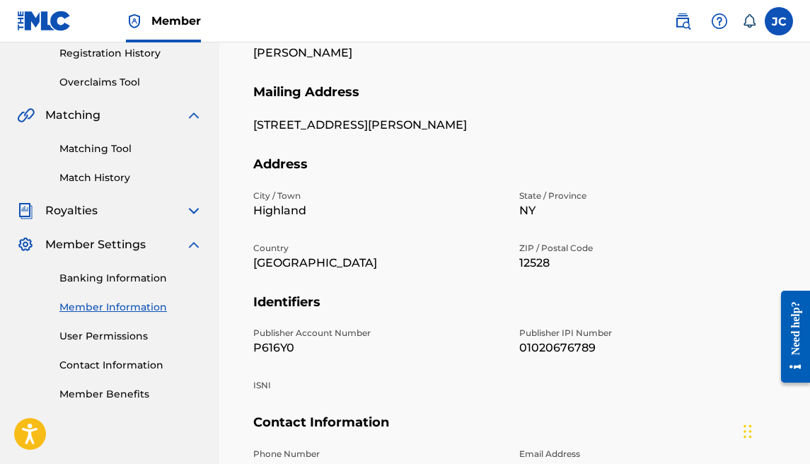
scroll to position [272, 0]
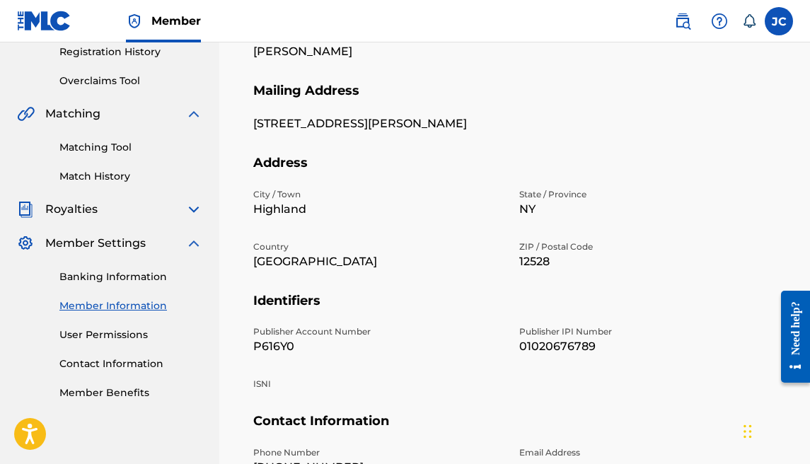
click at [143, 278] on link "Banking Information" at bounding box center [130, 276] width 143 height 15
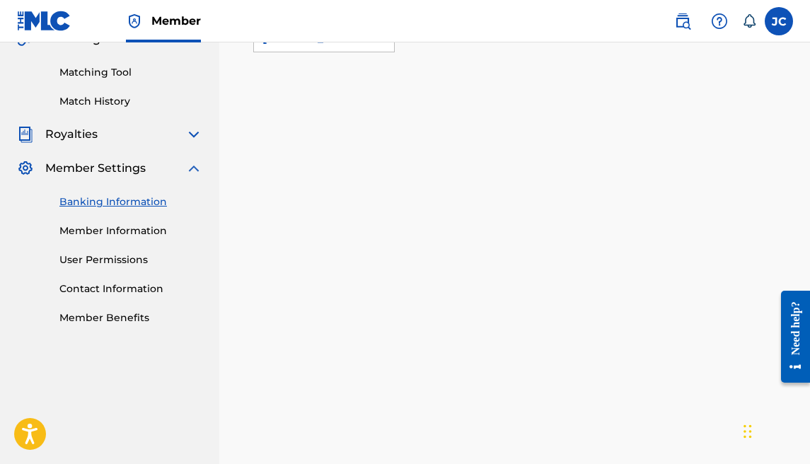
scroll to position [233, 0]
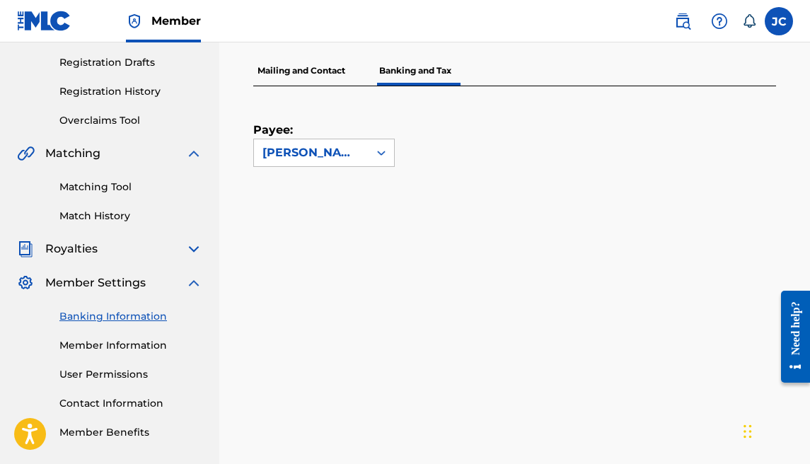
click at [132, 377] on link "User Permissions" at bounding box center [130, 374] width 143 height 15
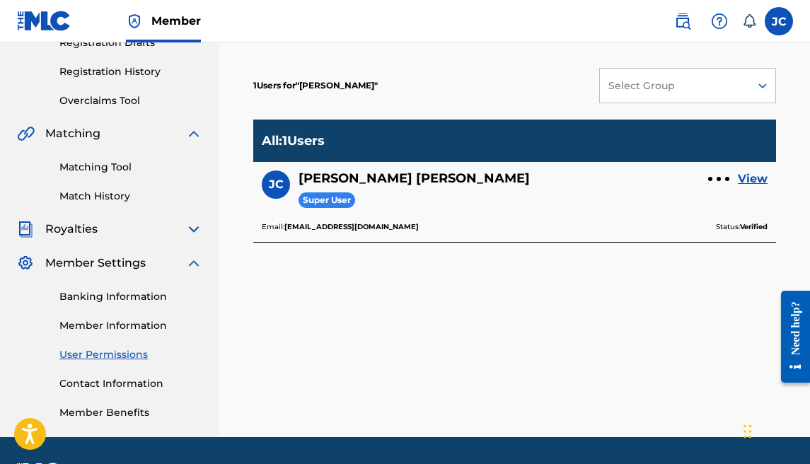
scroll to position [255, 0]
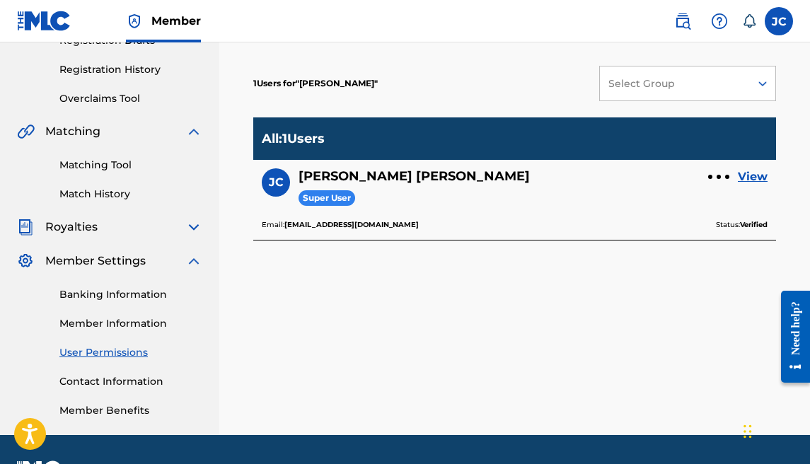
click at [105, 379] on link "Contact Information" at bounding box center [130, 381] width 143 height 15
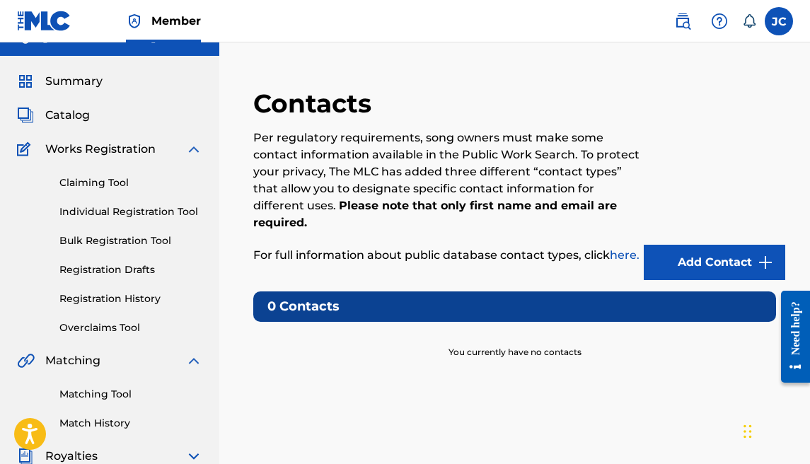
scroll to position [23, 0]
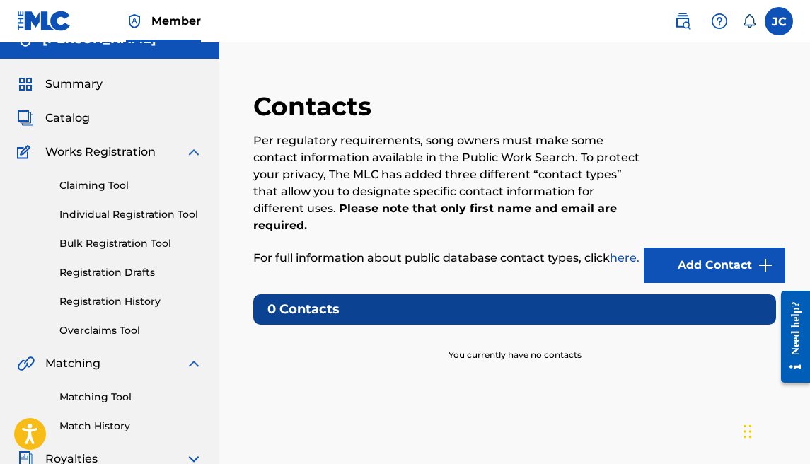
click at [114, 327] on link "Overclaims Tool" at bounding box center [130, 330] width 143 height 15
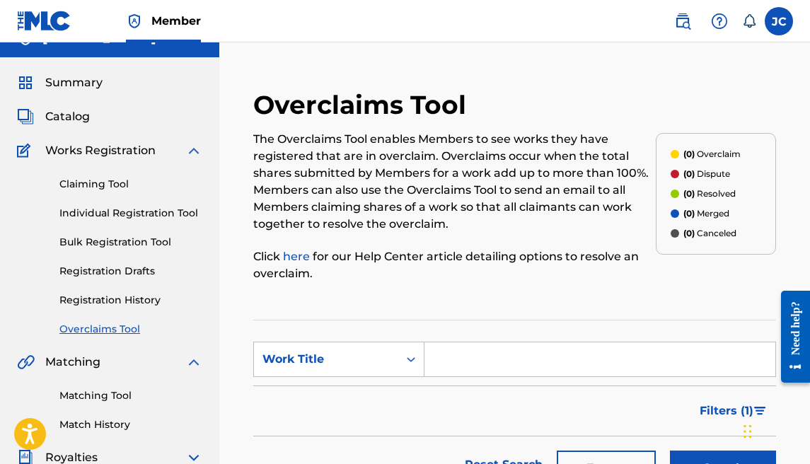
scroll to position [124, 0]
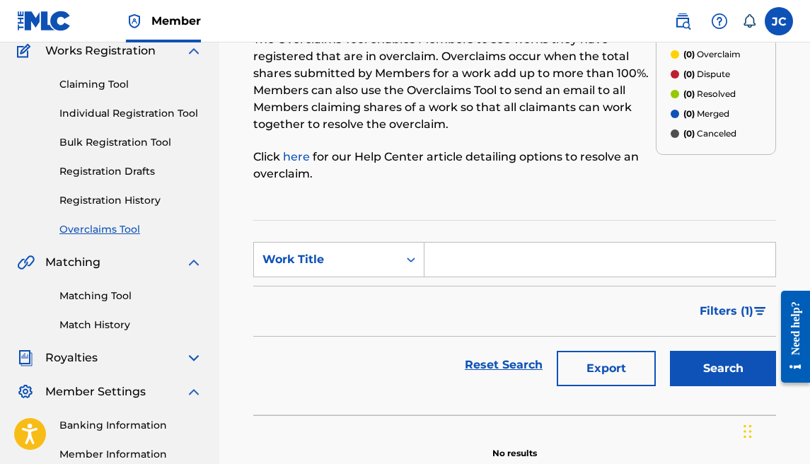
click at [709, 315] on span "Filters ( 1 )" at bounding box center [726, 311] width 54 height 17
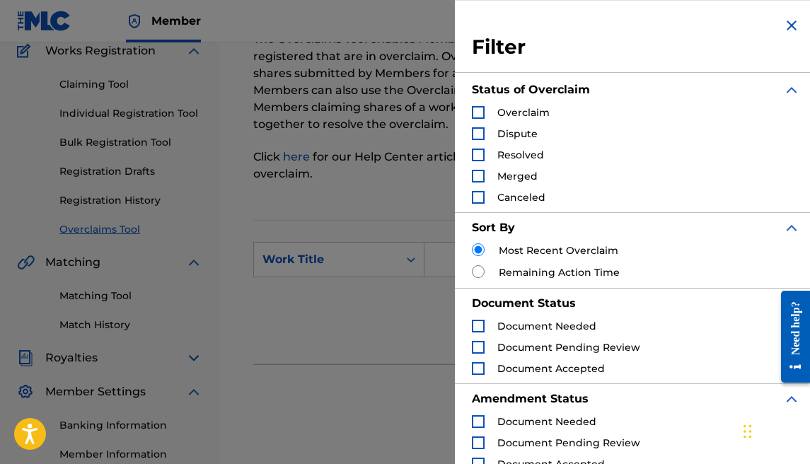
click at [790, 28] on img "Search Form" at bounding box center [791, 25] width 17 height 17
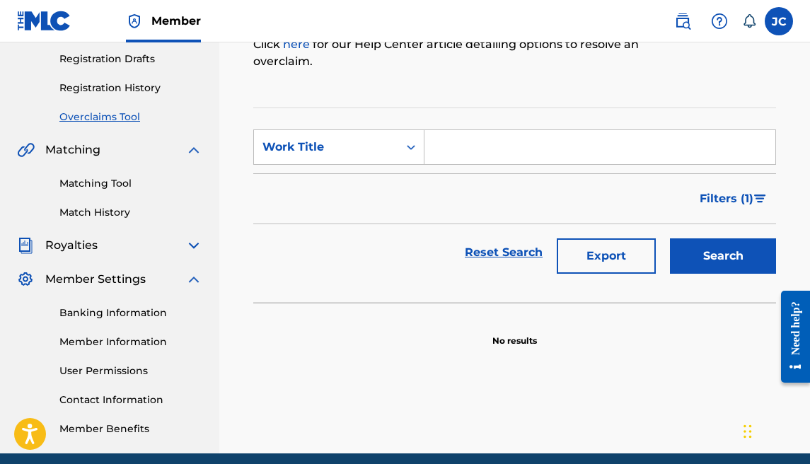
scroll to position [31, 0]
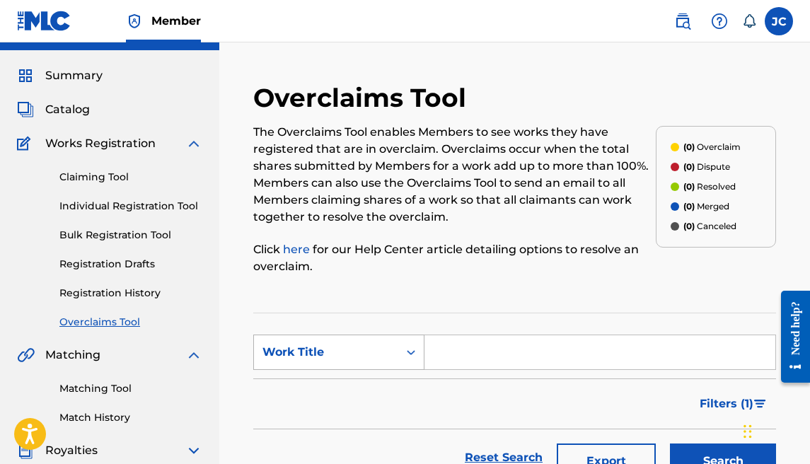
click at [330, 355] on div "Work Title" at bounding box center [325, 352] width 127 height 17
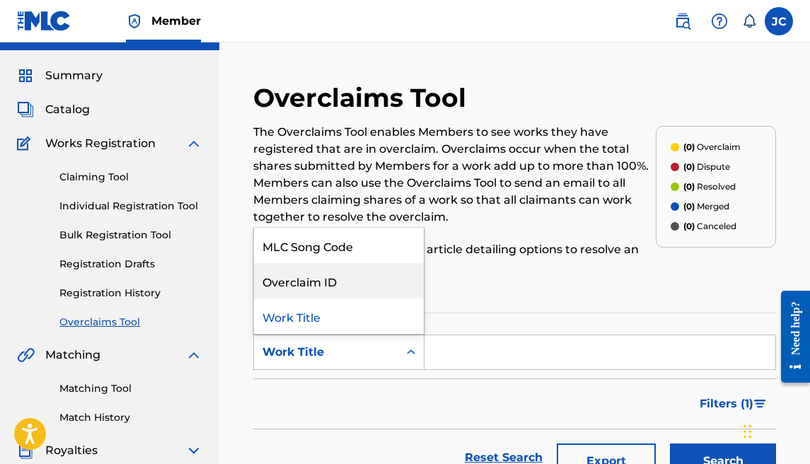
click at [343, 276] on div "Overclaim ID" at bounding box center [339, 280] width 170 height 35
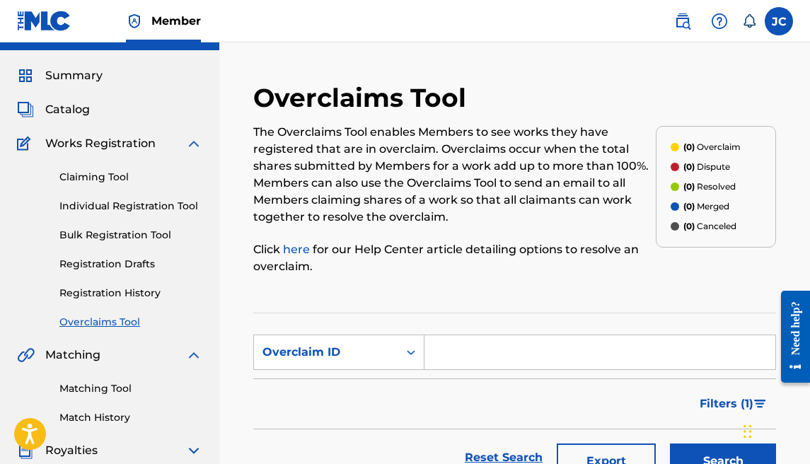
click at [107, 201] on link "Individual Registration Tool" at bounding box center [130, 206] width 143 height 15
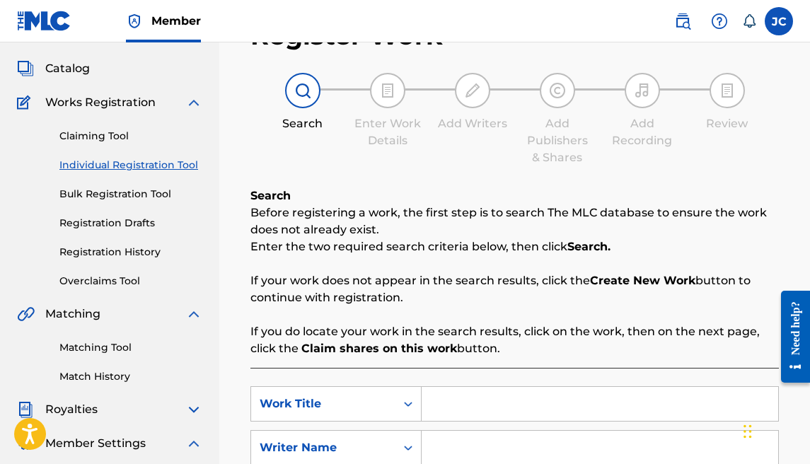
scroll to position [292, 0]
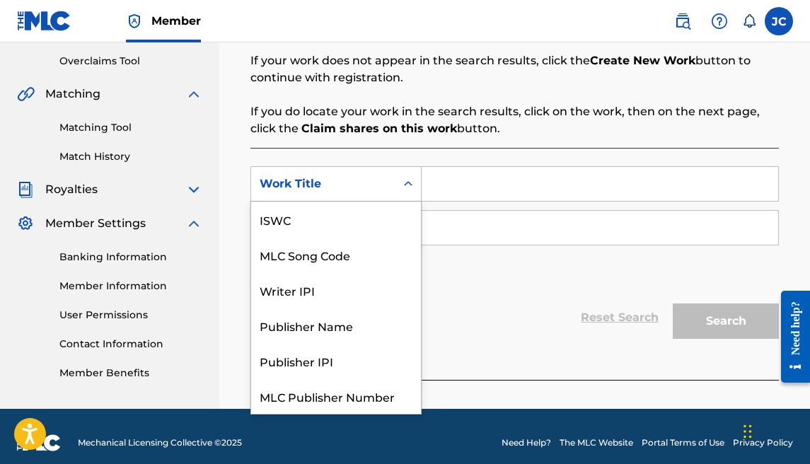
click at [330, 198] on div "Work Title" at bounding box center [335, 183] width 171 height 35
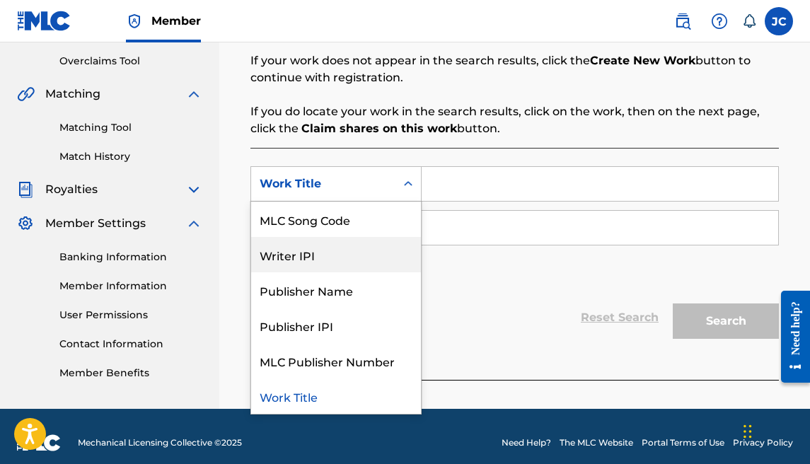
click at [331, 257] on div "Writer IPI" at bounding box center [336, 254] width 170 height 35
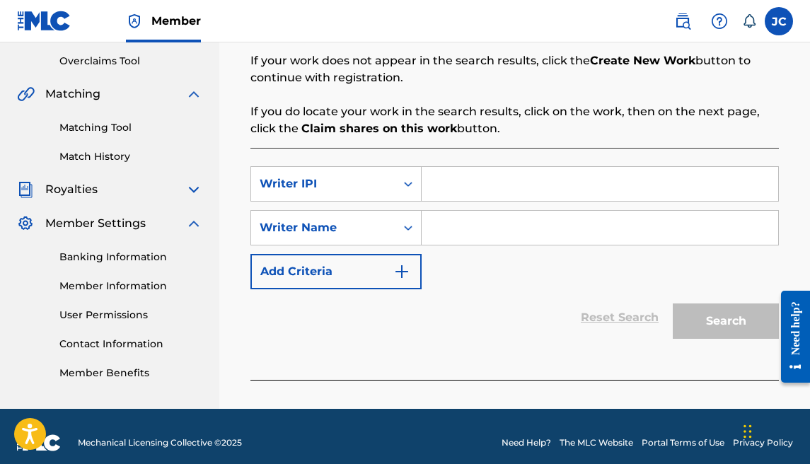
click at [455, 192] on input "Search Form" at bounding box center [600, 184] width 356 height 34
paste input "01020676789"
type input "01020676789"
click at [463, 222] on input "Search Form" at bounding box center [600, 228] width 356 height 34
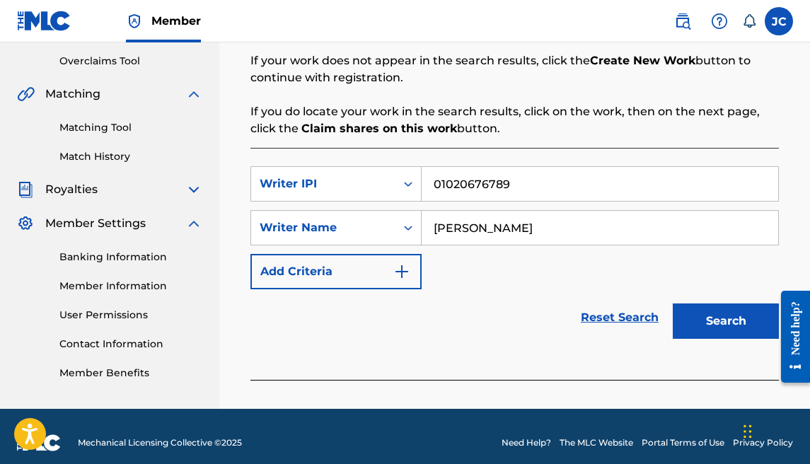
click at [711, 310] on button "Search" at bounding box center [726, 320] width 106 height 35
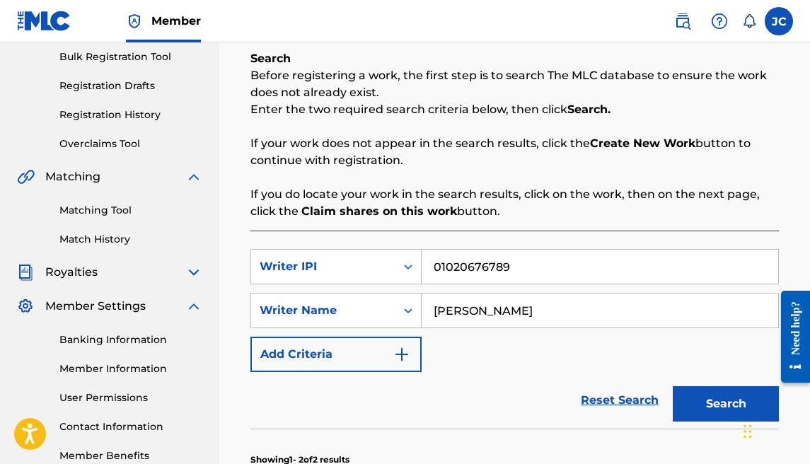
scroll to position [175, 0]
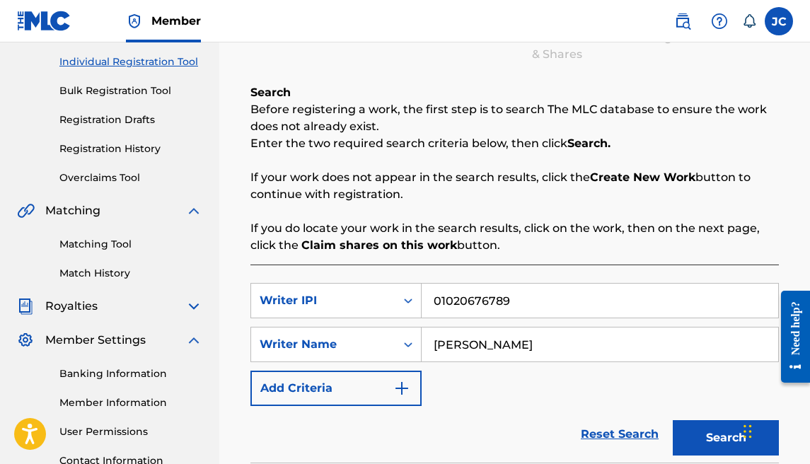
drag, startPoint x: 518, startPoint y: 346, endPoint x: 466, endPoint y: 349, distance: 52.5
click at [466, 349] on input "[PERSON_NAME]" at bounding box center [600, 344] width 356 height 34
type input "jesse cabrera"
click at [707, 435] on button "Search" at bounding box center [726, 437] width 106 height 35
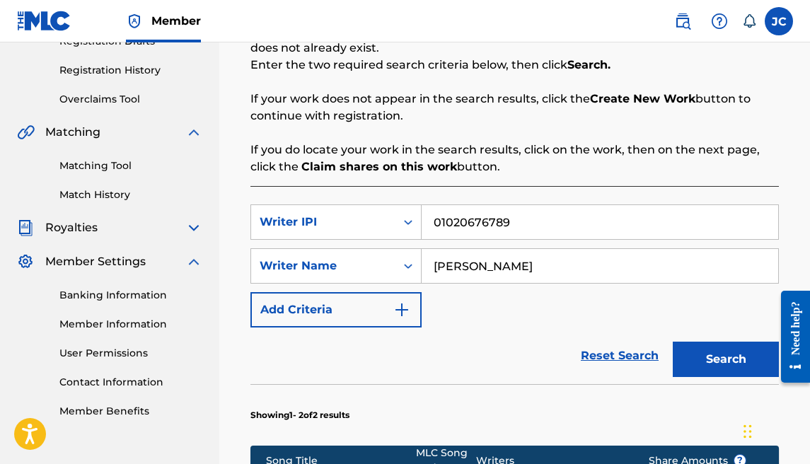
scroll to position [252, 0]
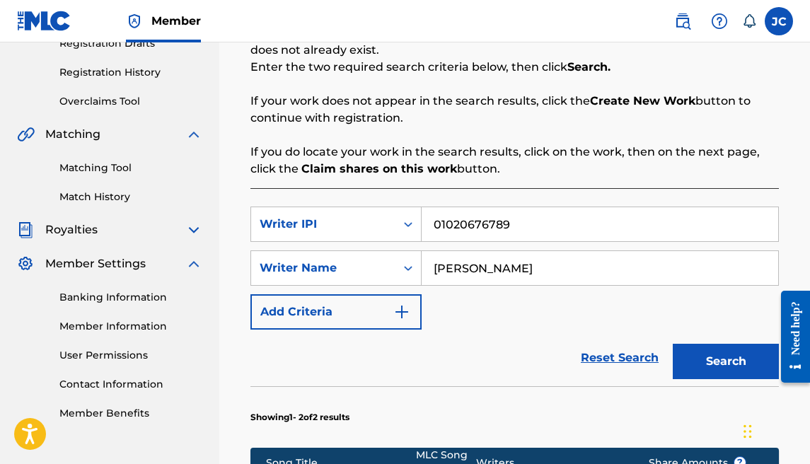
click at [377, 296] on button "Add Criteria" at bounding box center [335, 311] width 171 height 35
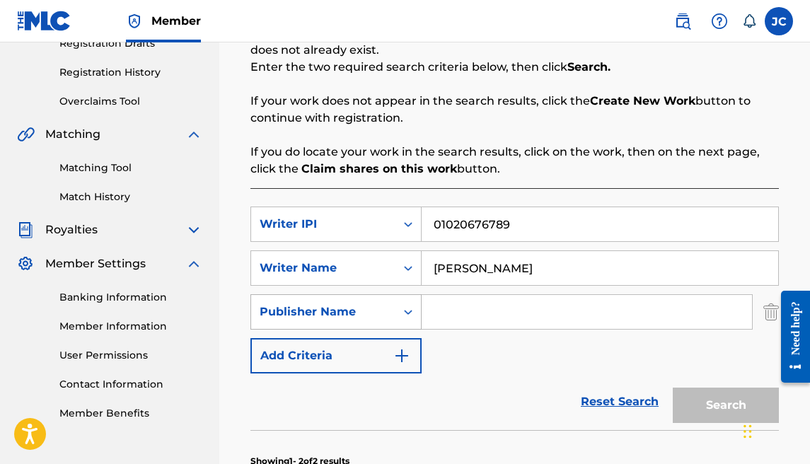
click at [385, 308] on div "Publisher Name" at bounding box center [323, 311] width 127 height 17
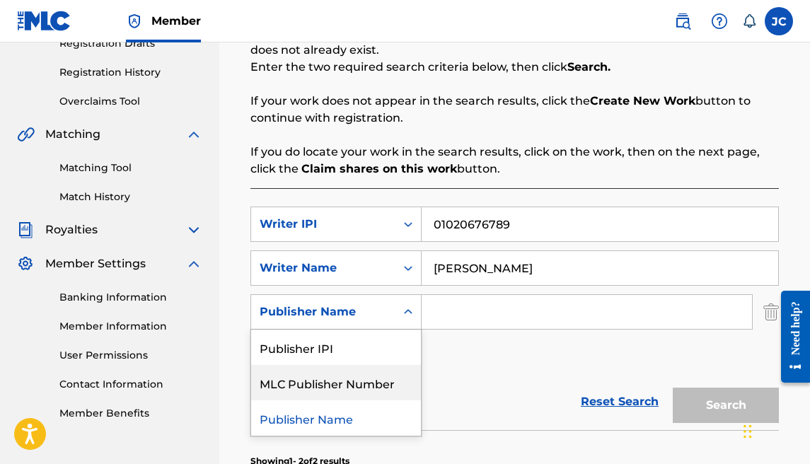
click at [434, 387] on div "Reset Search Search" at bounding box center [514, 401] width 528 height 57
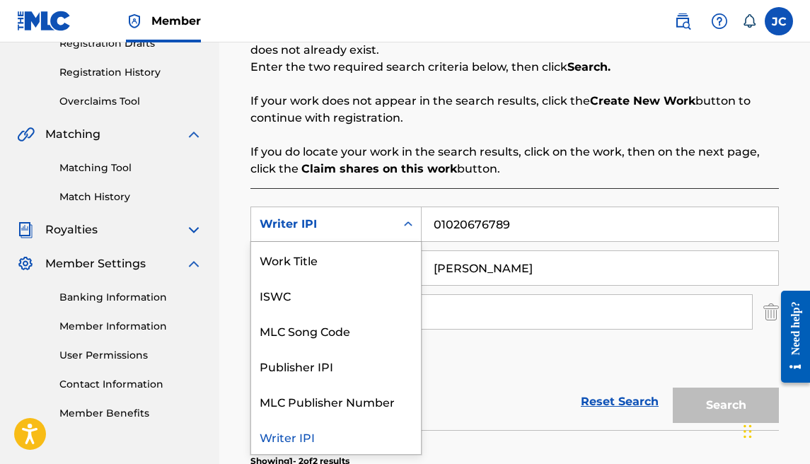
click at [347, 233] on div "Writer IPI" at bounding box center [323, 224] width 144 height 27
click at [425, 243] on div "SearchWithCriteria58e08f3f-b3aa-4457-9c3a-481d39d37bd5 Work Title, 1 of 6. 6 re…" at bounding box center [514, 290] width 528 height 167
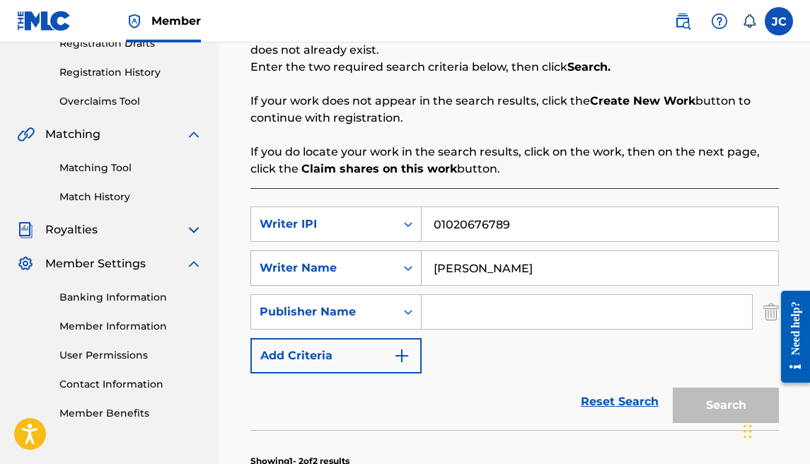
click at [395, 252] on div "Search Form" at bounding box center [407, 268] width 25 height 34
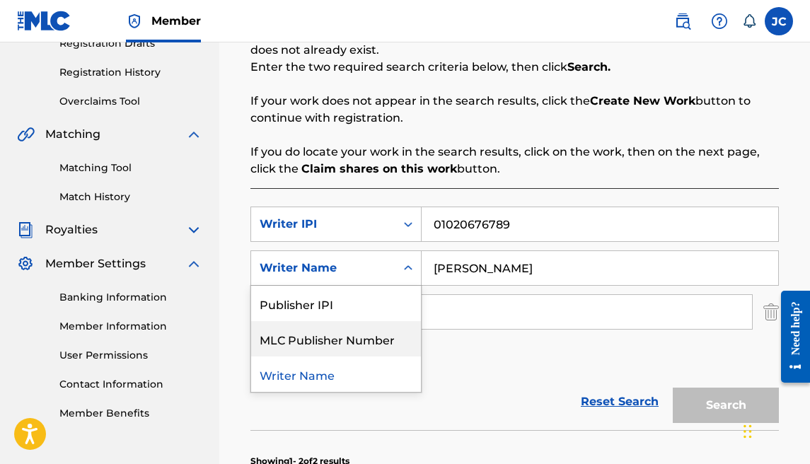
click at [443, 365] on div "SearchWithCriteria58e08f3f-b3aa-4457-9c3a-481d39d37bd5 Writer IPI 01020676789 S…" at bounding box center [514, 290] width 528 height 167
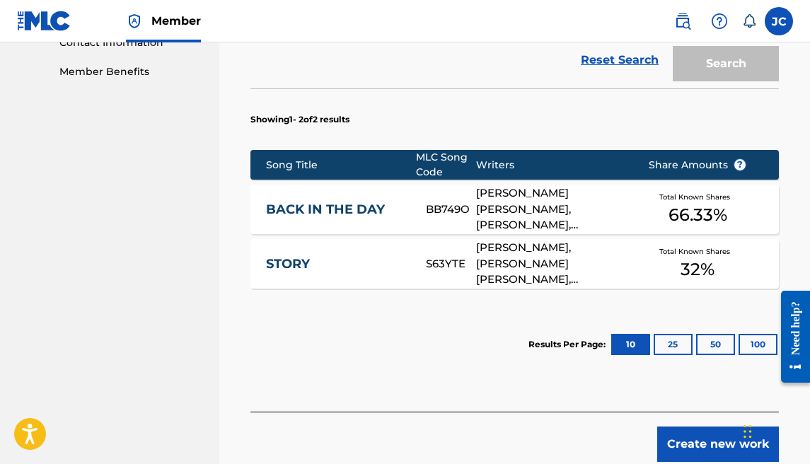
scroll to position [673, 0]
